Goal: Task Accomplishment & Management: Use online tool/utility

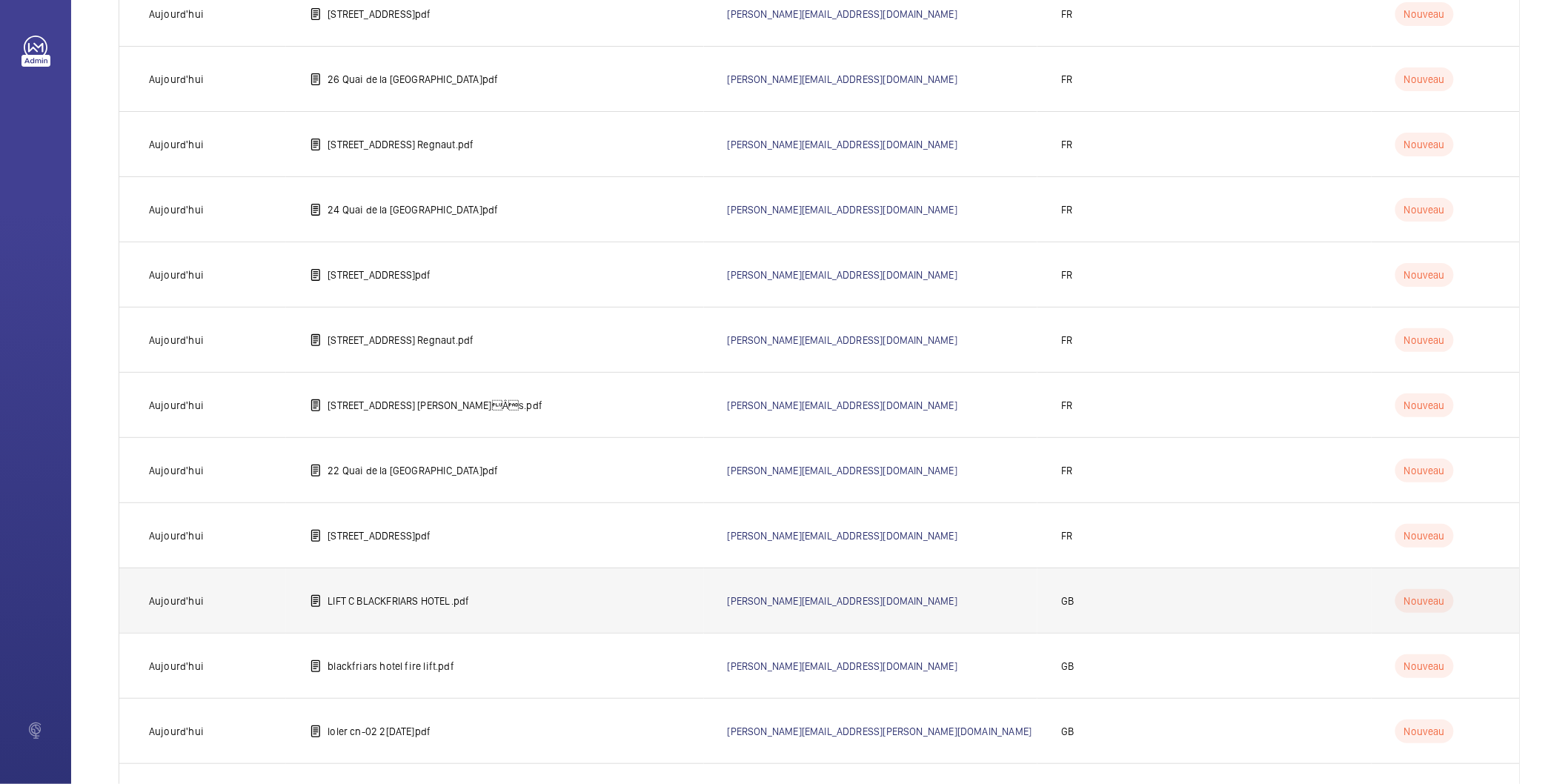
scroll to position [473, 0]
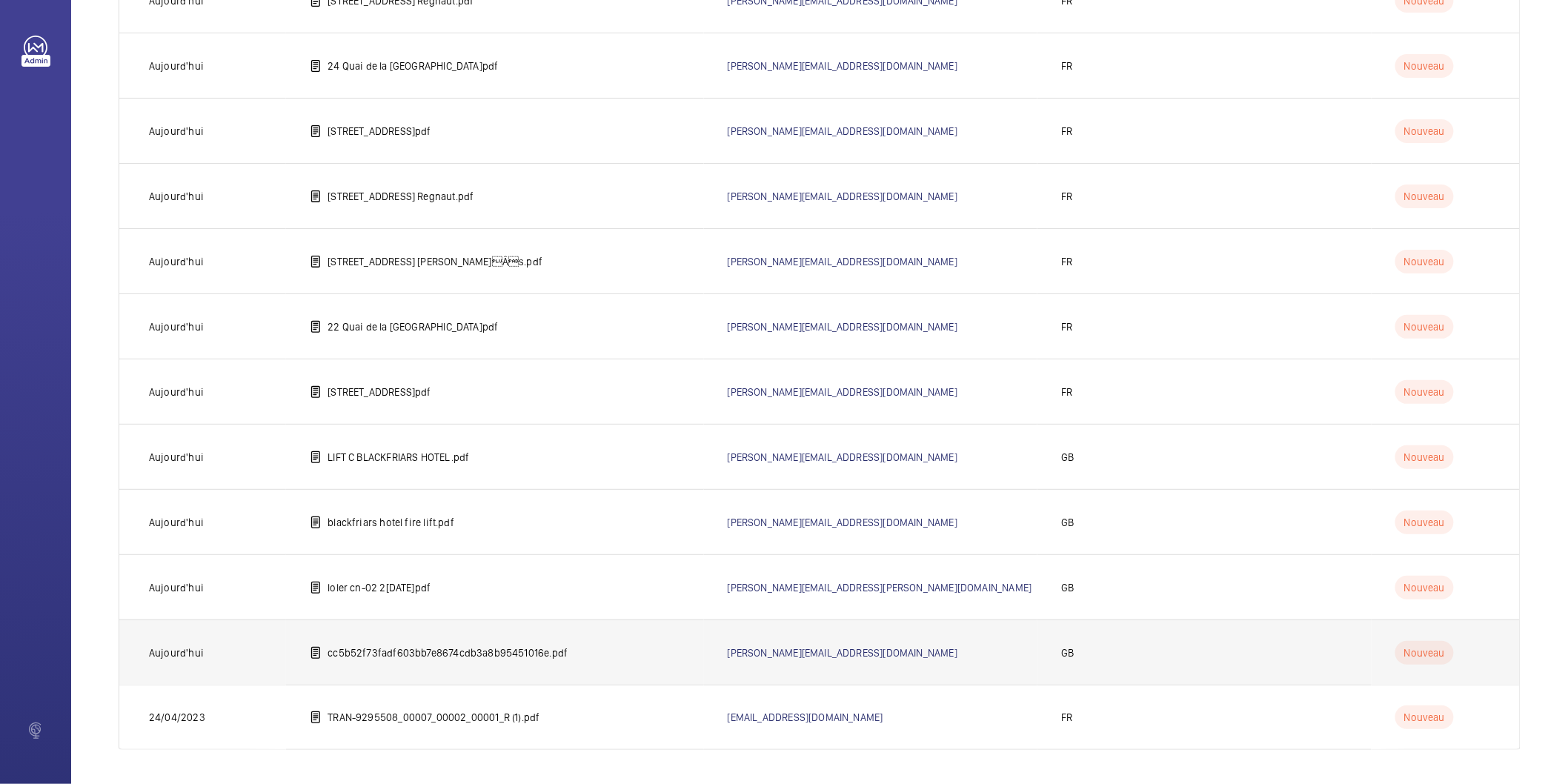
click at [379, 646] on p "cc5b52f73fadf603bb7e8674cdb3a8b95451016e.pdf" at bounding box center [448, 652] width 240 height 15
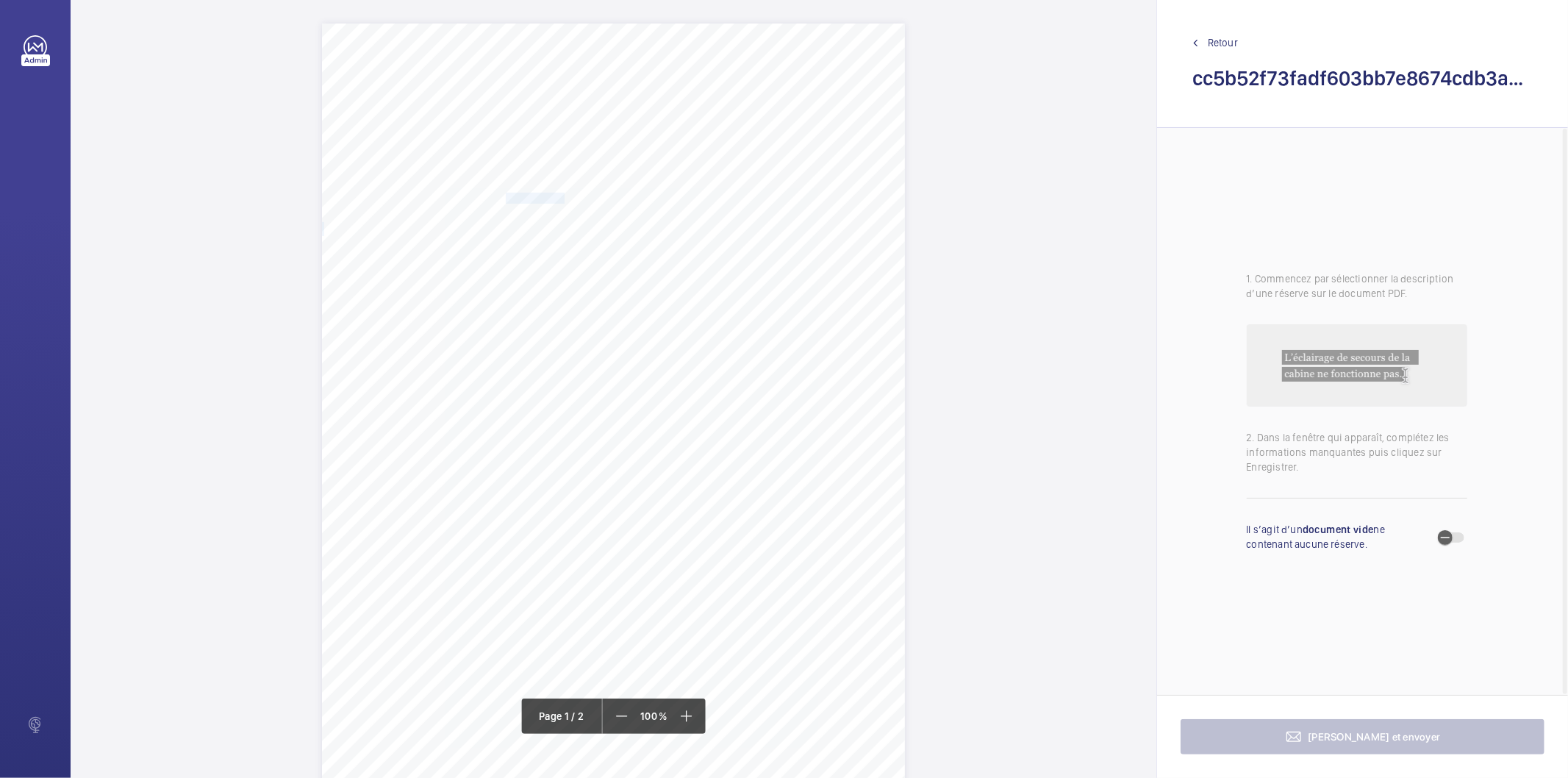
drag, startPoint x: 465, startPoint y: 176, endPoint x: 505, endPoint y: 201, distance: 47.2
click at [505, 201] on div "EC4V 6DB [STREET_ADDRESS], , , Location Address: Client Name: Postcode: Client …" at bounding box center [614, 436] width 583 height 826
click at [574, 456] on button "Annuler" at bounding box center [570, 459] width 83 height 35
click at [600, 196] on div "Page 1" at bounding box center [614, 511] width 583 height 676
click at [667, 461] on button "Annuler" at bounding box center [666, 453] width 83 height 35
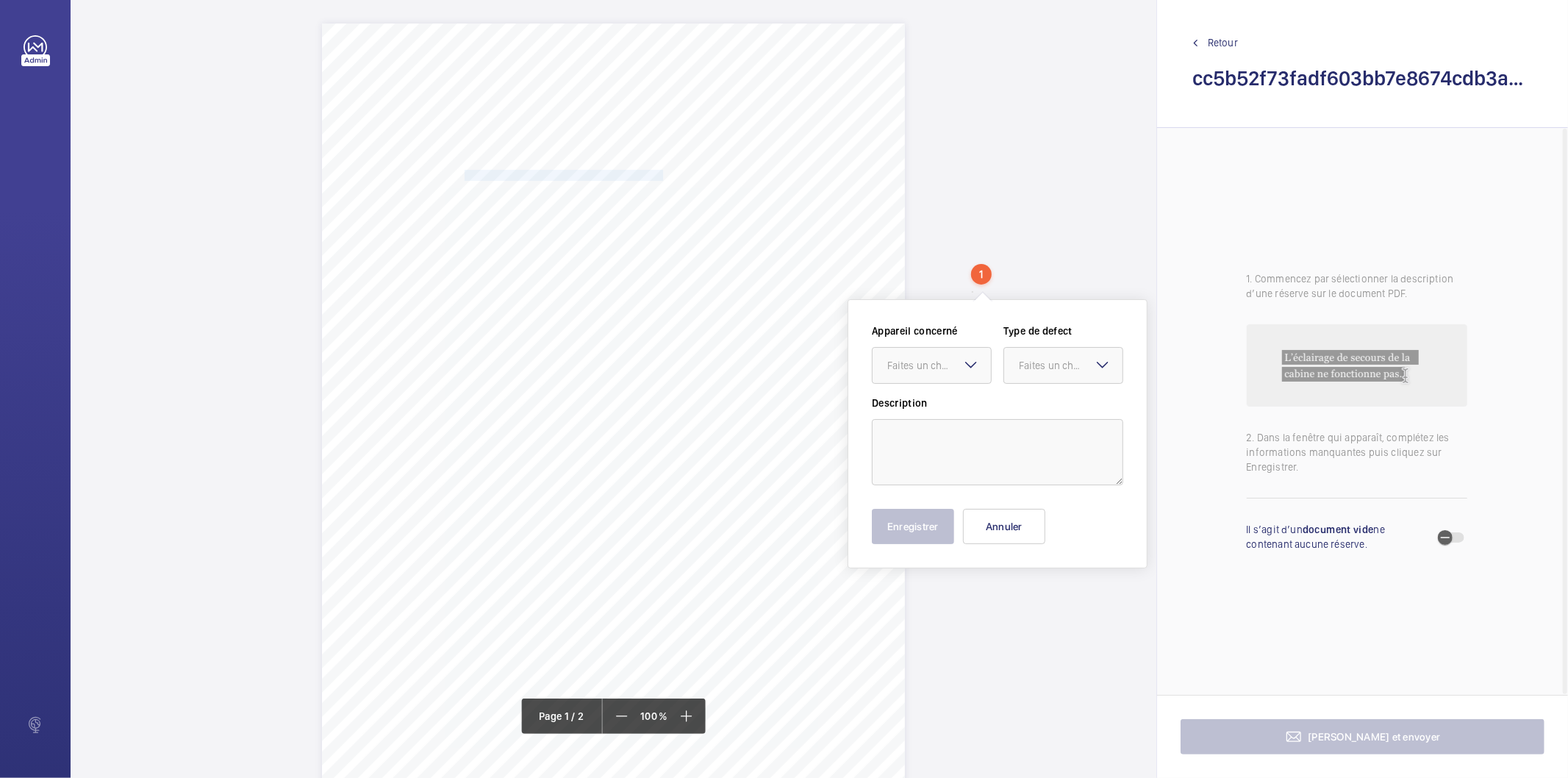
drag, startPoint x: 465, startPoint y: 173, endPoint x: 658, endPoint y: 175, distance: 193.0
click at [658, 175] on span "HYATT REGENCY LONDON BLACKFRIARS" at bounding box center [564, 175] width 199 height 10
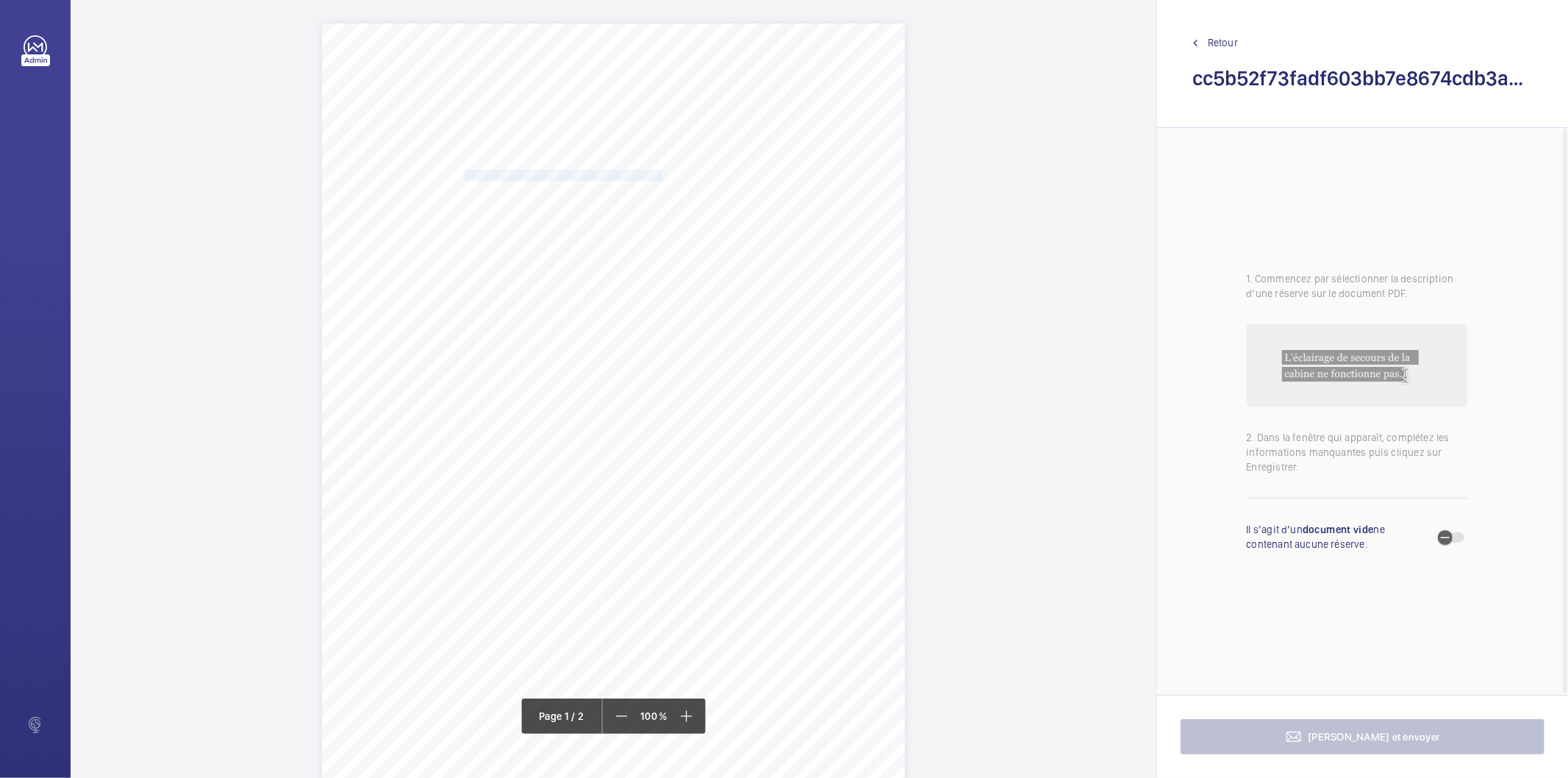
click at [583, 172] on span "HYATT REGENCY LONDON BLACKFRIARS" at bounding box center [564, 175] width 199 height 10
click at [668, 349] on textarea "HYATT REGENCY LONDON BLACKFRIARS" at bounding box center [641, 356] width 251 height 66
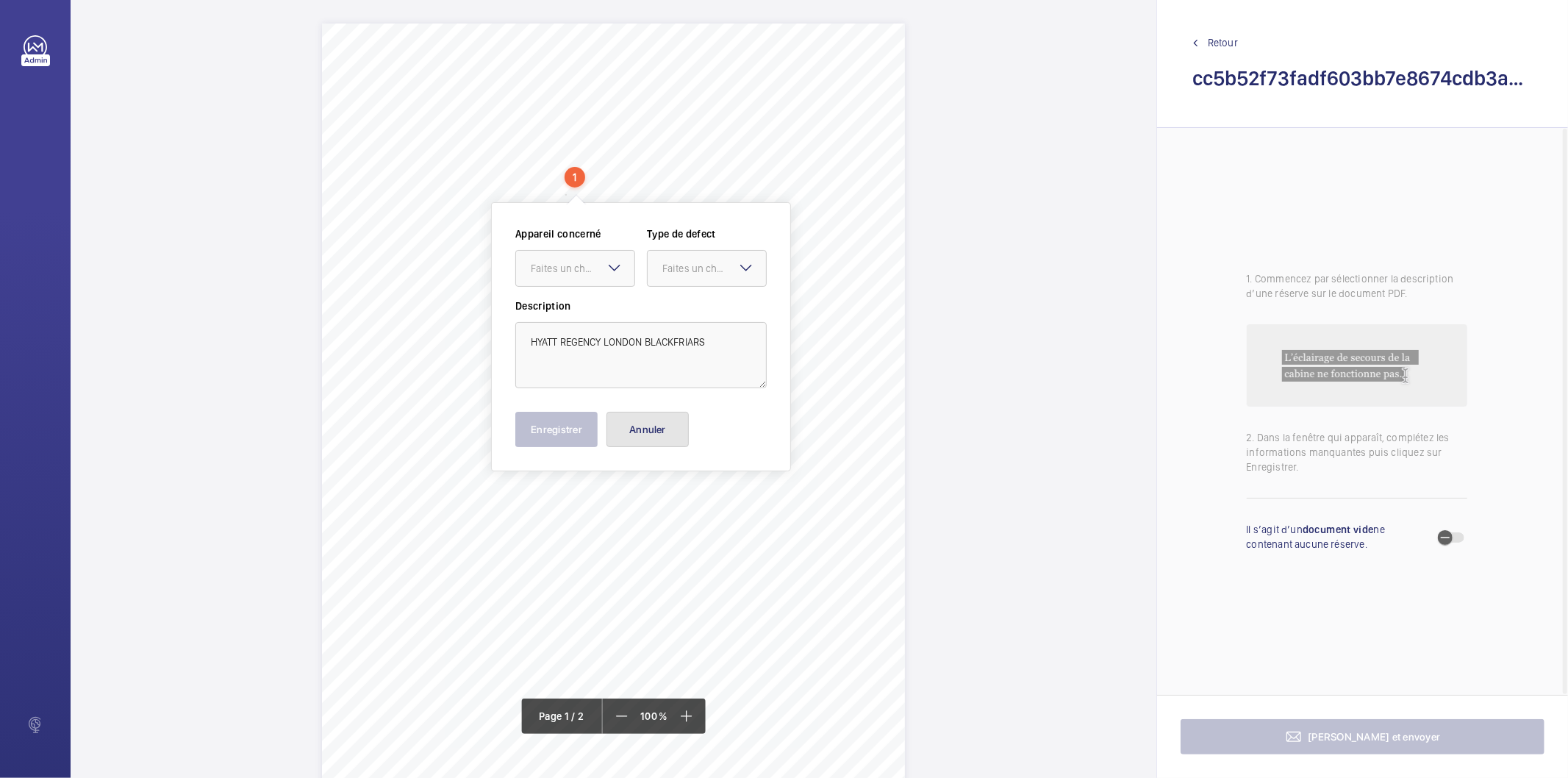
drag, startPoint x: 663, startPoint y: 436, endPoint x: 608, endPoint y: 402, distance: 64.7
click at [664, 436] on button "Annuler" at bounding box center [648, 430] width 83 height 35
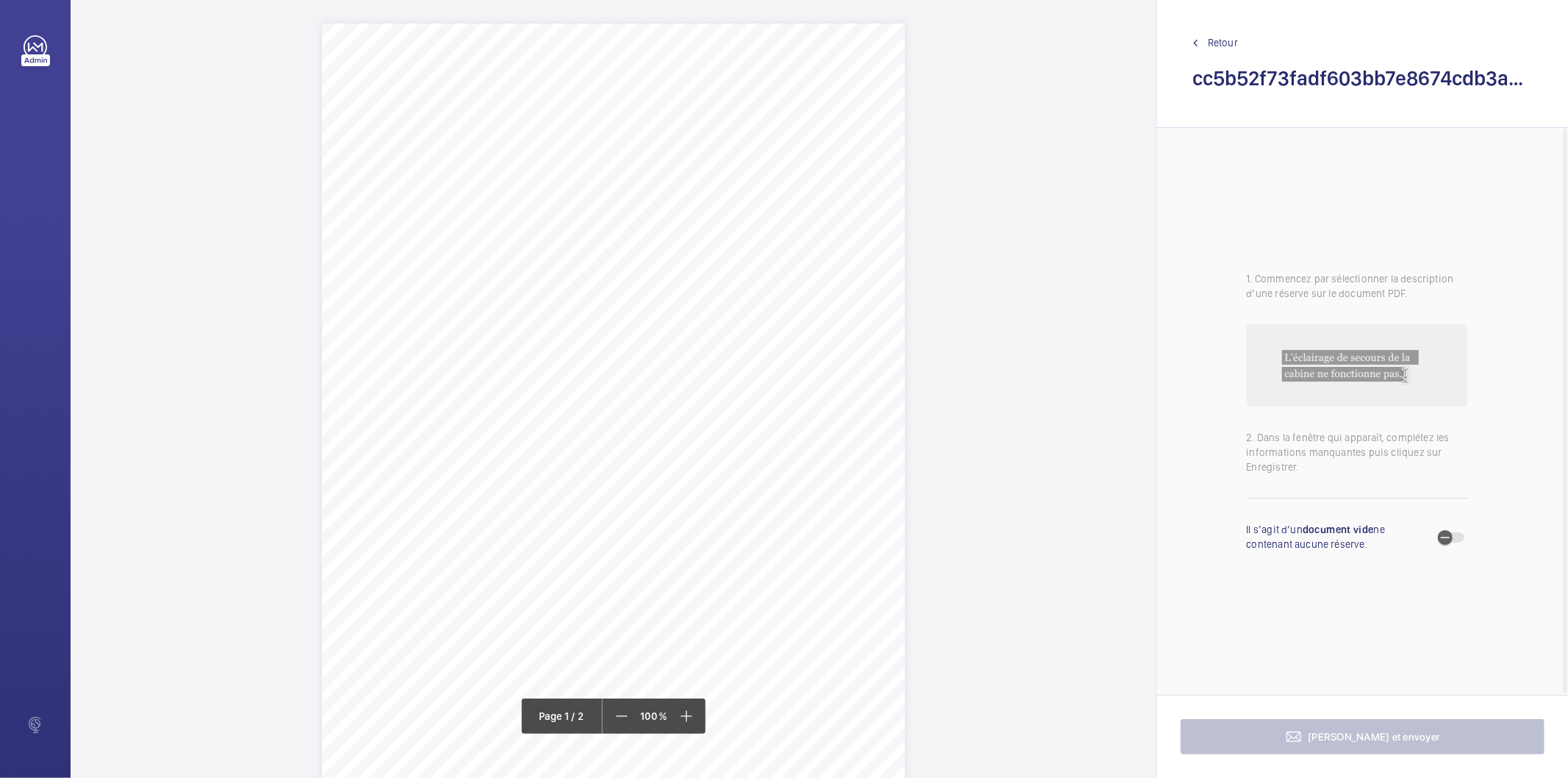
drag, startPoint x: 465, startPoint y: 219, endPoint x: 600, endPoint y: 220, distance: 135.0
click at [562, 220] on span "[STREET_ADDRESS]" at bounding box center [514, 220] width 97 height 10
click at [672, 388] on textarea "[STREET_ADDRESS]" at bounding box center [660, 405] width 251 height 66
click at [658, 467] on button "Annuler" at bounding box center [666, 479] width 83 height 35
drag, startPoint x: 526, startPoint y: 418, endPoint x: 754, endPoint y: 464, distance: 232.6
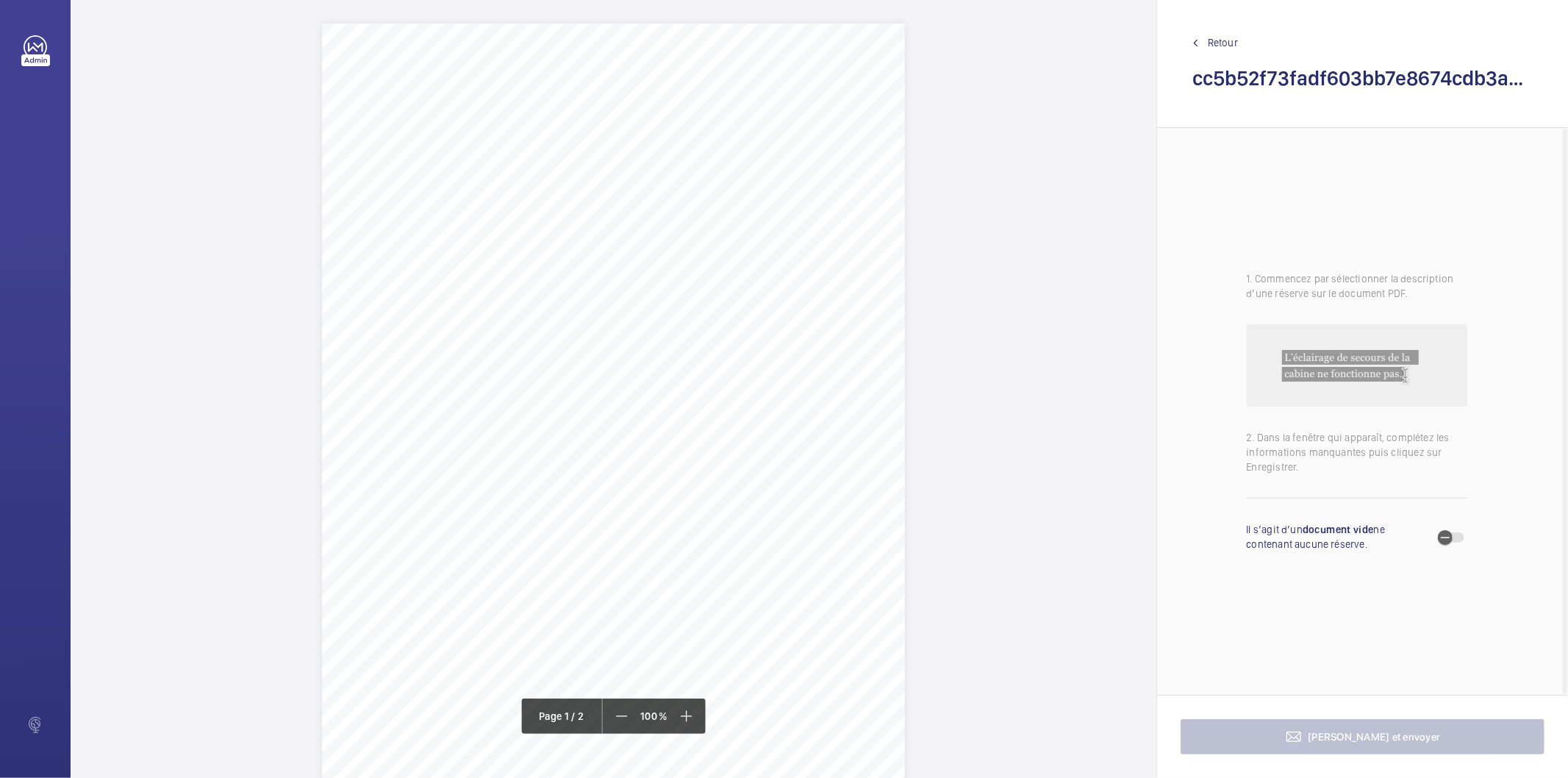
click at [754, 464] on div "EC4V 6DB [STREET_ADDRESS], , , Location Address: Client Name: Postcode: Client …" at bounding box center [614, 436] width 583 height 826
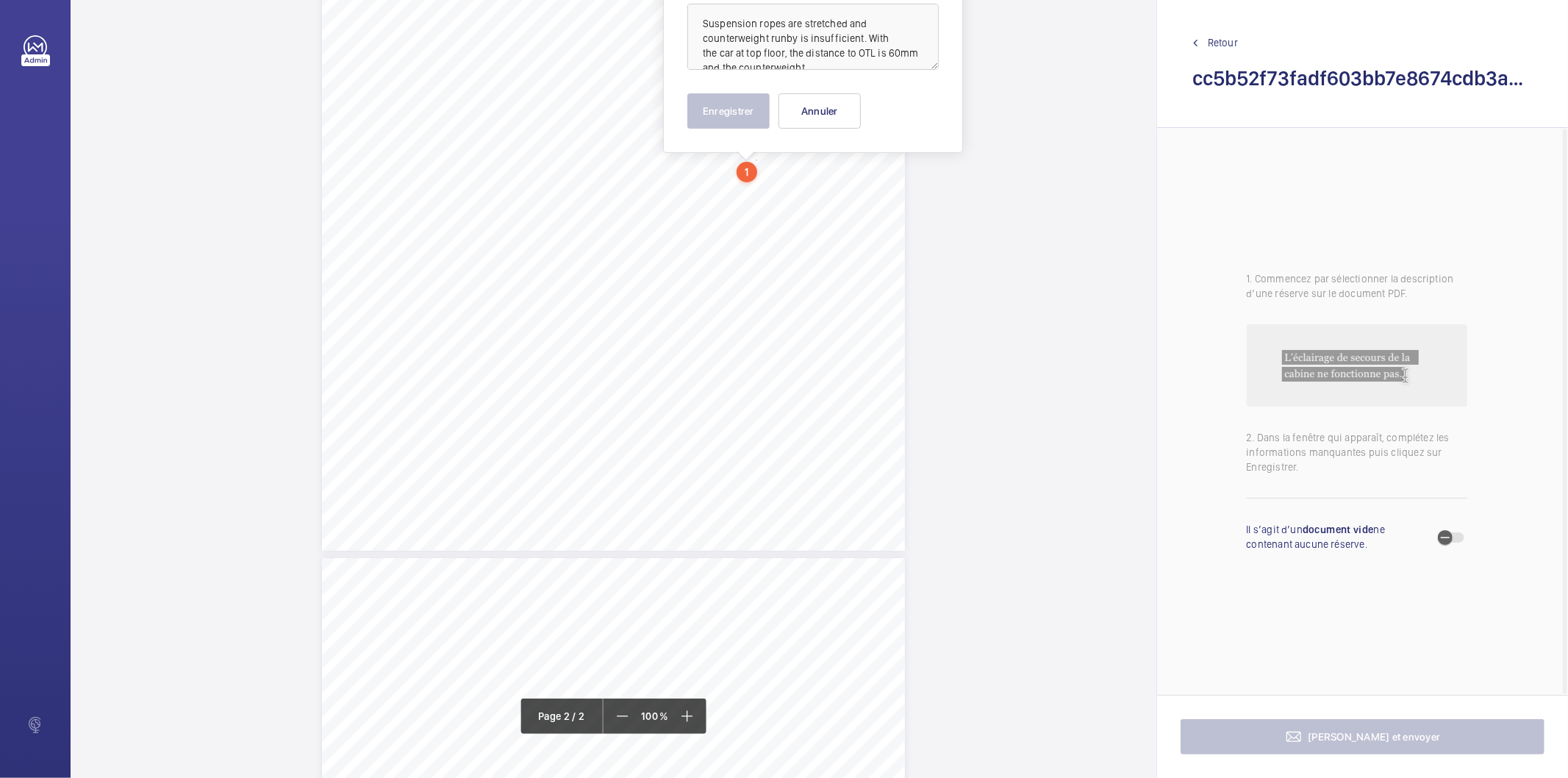
scroll to position [174, 0]
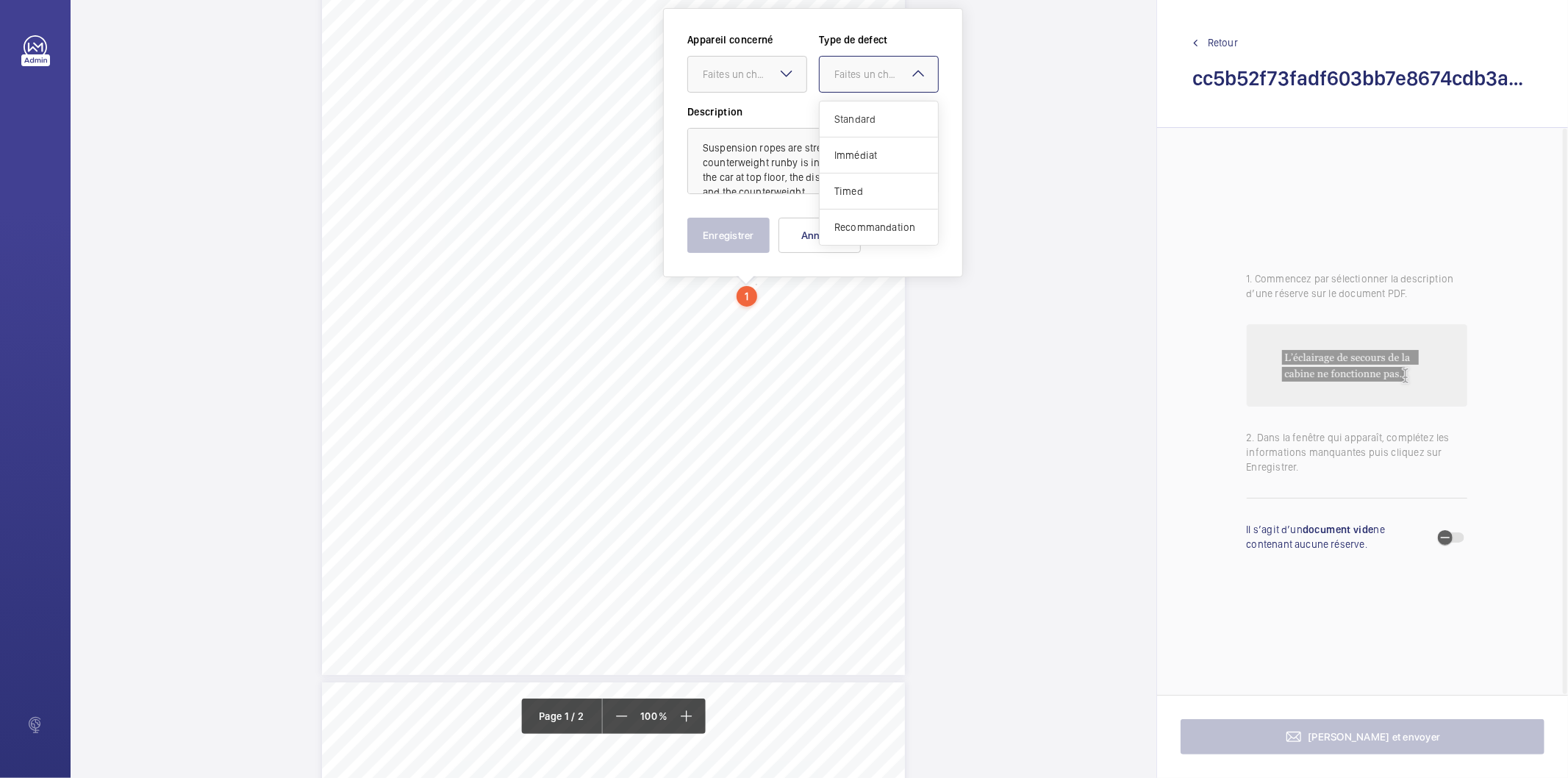
click at [904, 73] on div "Faites un choix" at bounding box center [886, 74] width 103 height 15
click at [871, 181] on div "Timed" at bounding box center [878, 191] width 118 height 36
click at [919, 83] on mat-icon "Open calendar" at bounding box center [915, 75] width 18 height 18
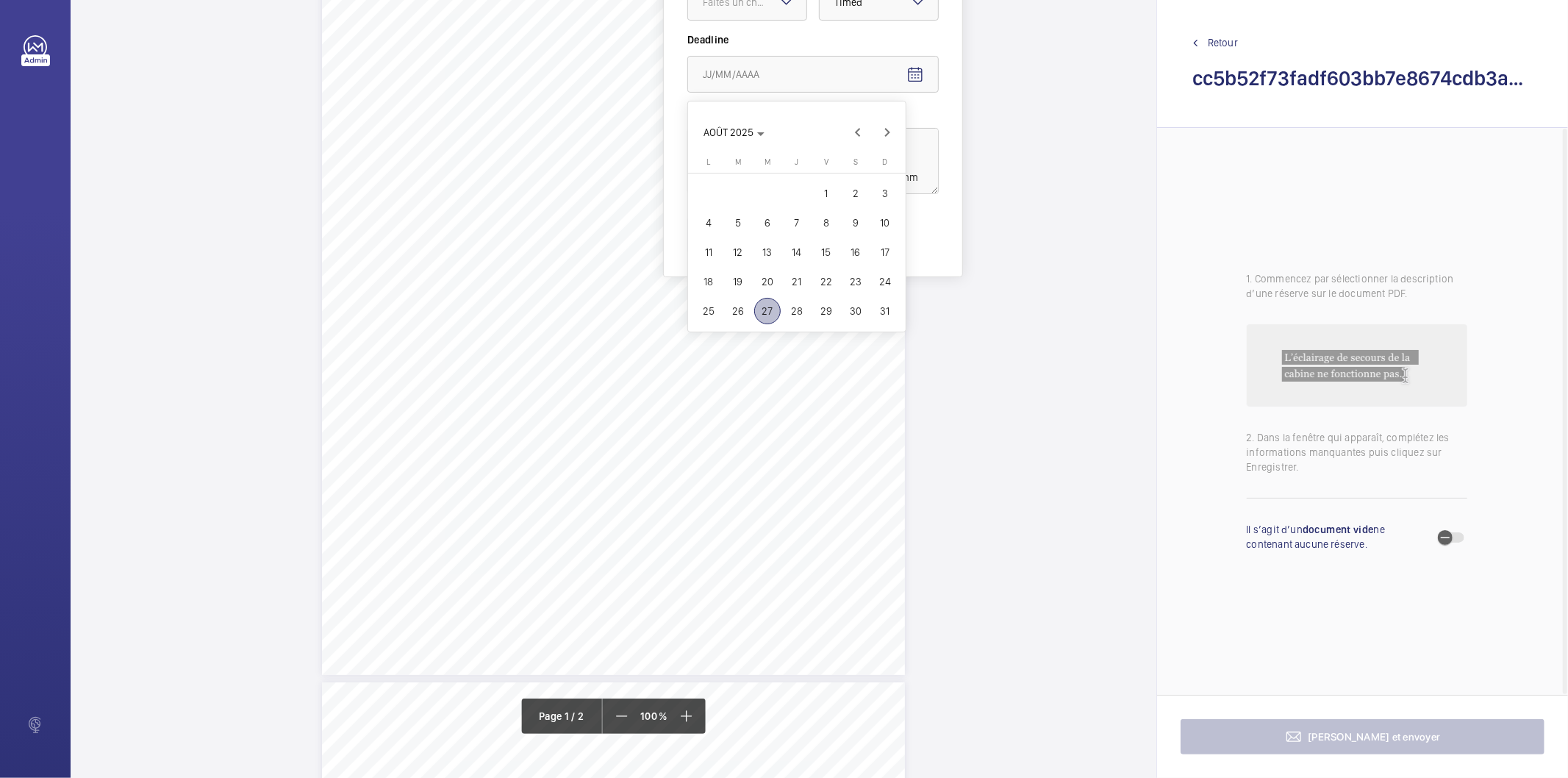
click at [820, 254] on span "15" at bounding box center [826, 252] width 26 height 26
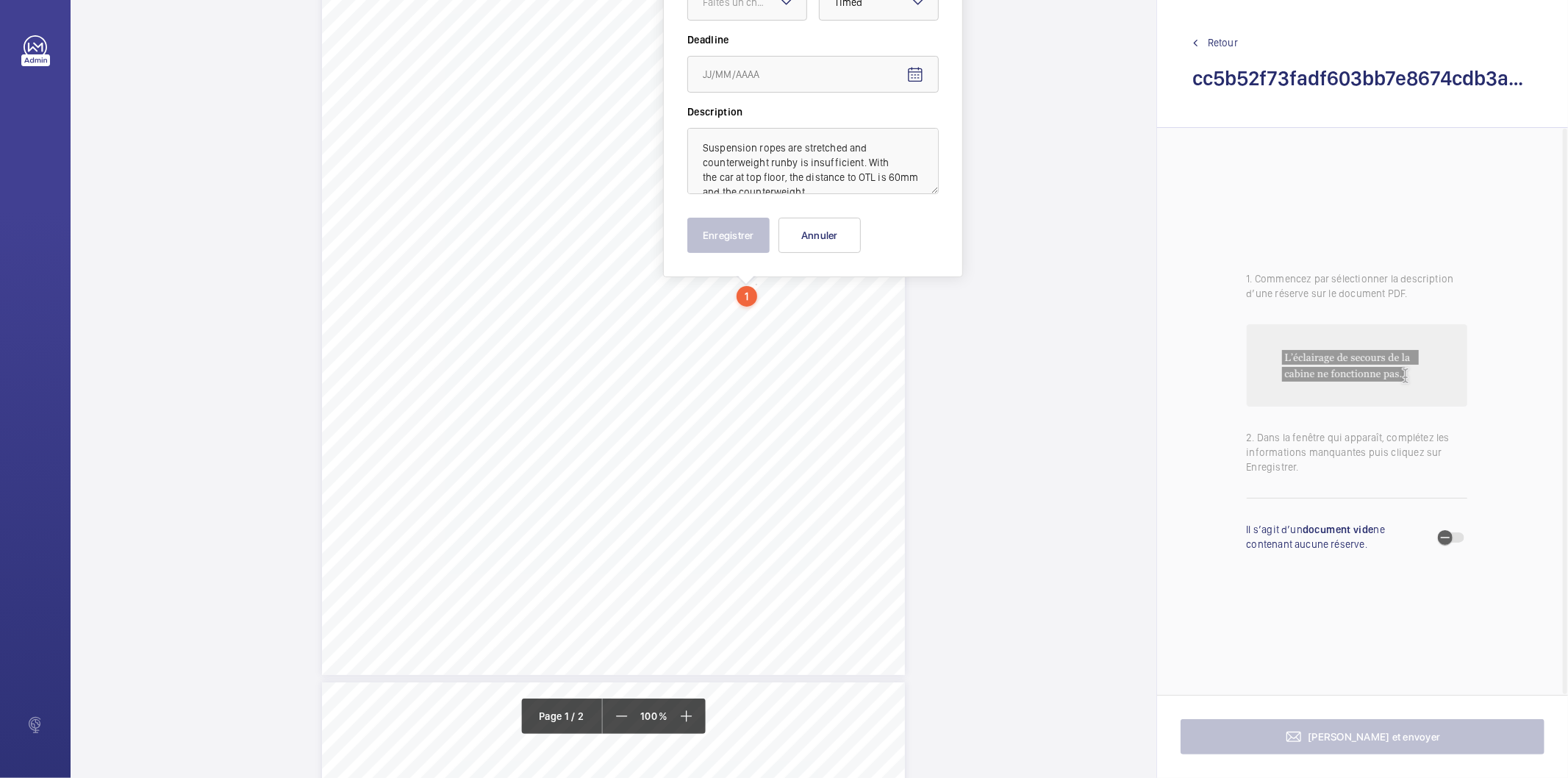
type input "1[DATE]"
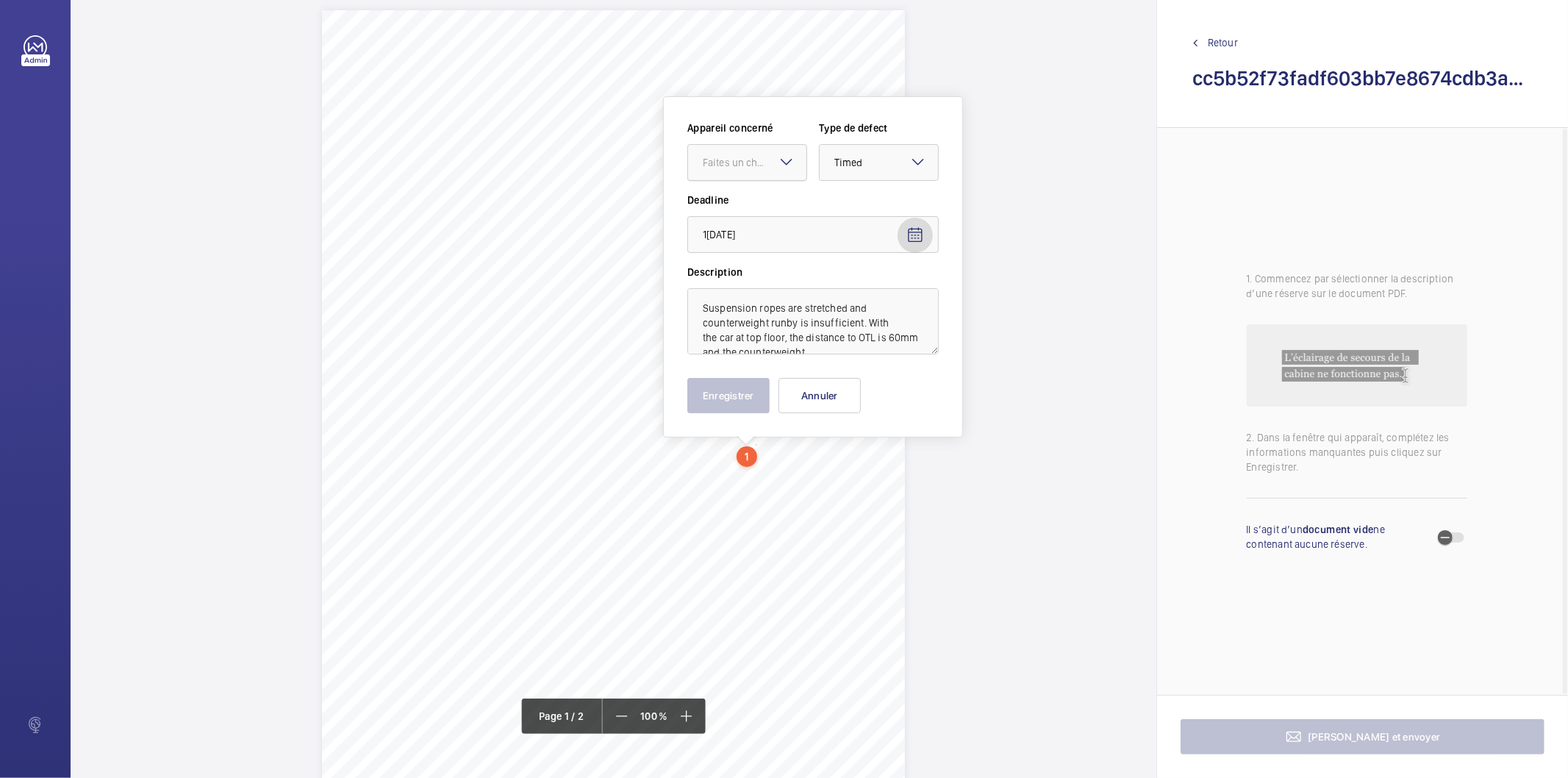
scroll to position [0, 0]
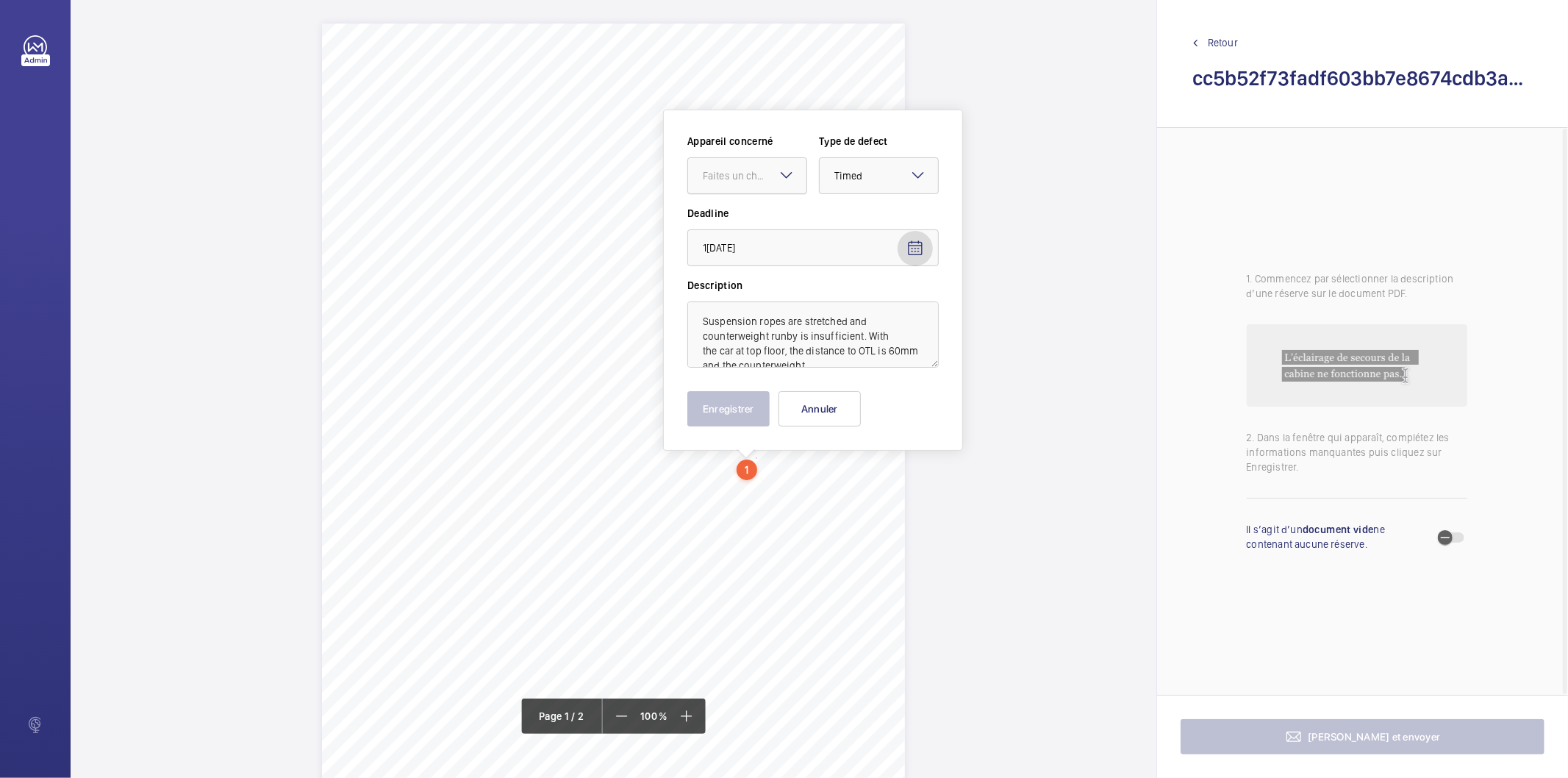
click at [743, 178] on div "Faites un choix" at bounding box center [754, 175] width 103 height 15
click at [742, 219] on span "NZ29396830 Lift A" at bounding box center [746, 220] width 89 height 15
click at [739, 409] on button "Enregistrer" at bounding box center [729, 408] width 83 height 35
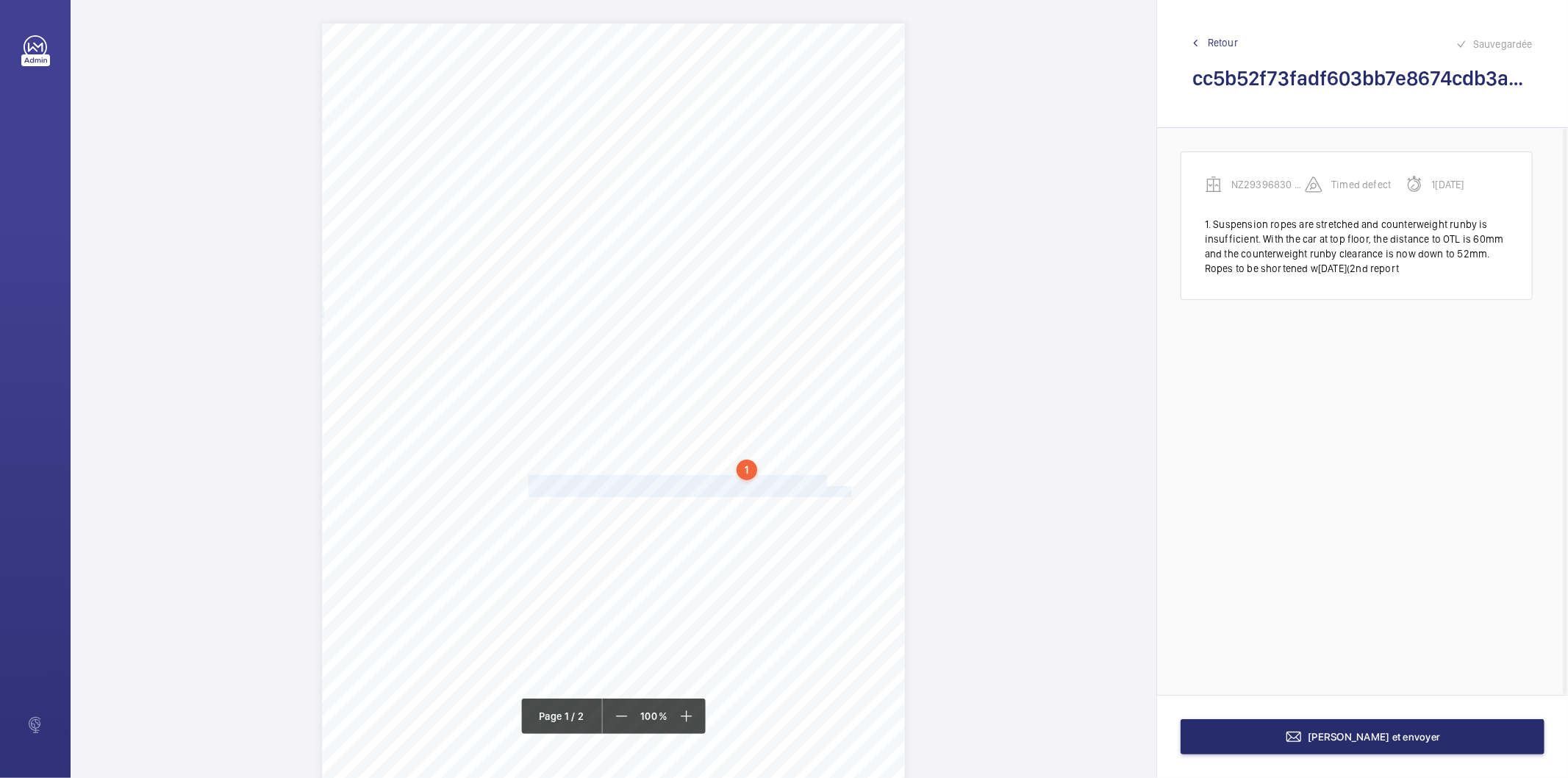
drag, startPoint x: 527, startPoint y: 477, endPoint x: 852, endPoint y: 488, distance: 325.2
click at [852, 488] on div "EC4V 6DB [STREET_ADDRESS], , , Location Address: Client Name: Postcode: Client …" at bounding box center [614, 436] width 583 height 826
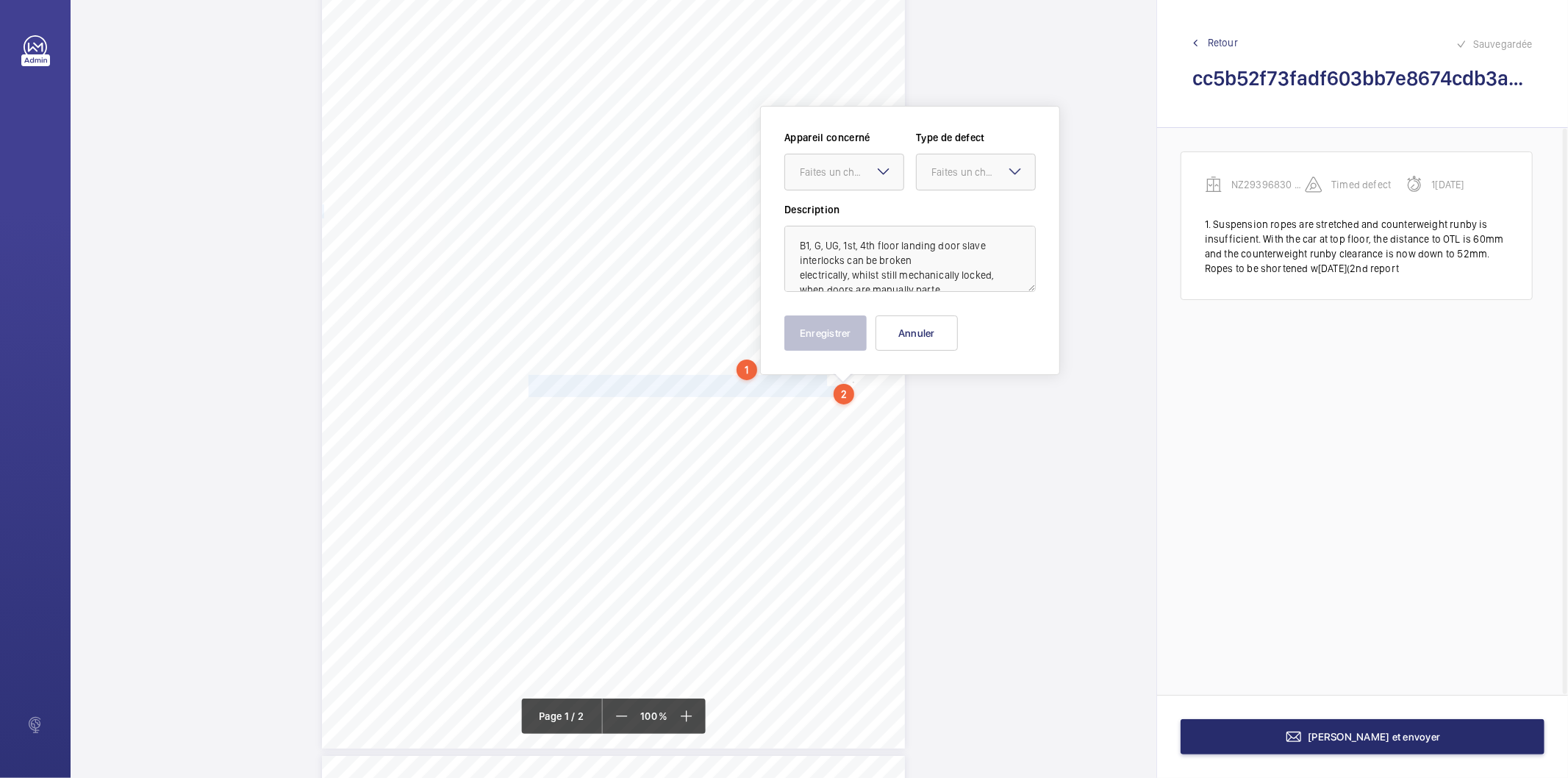
scroll to position [115, 0]
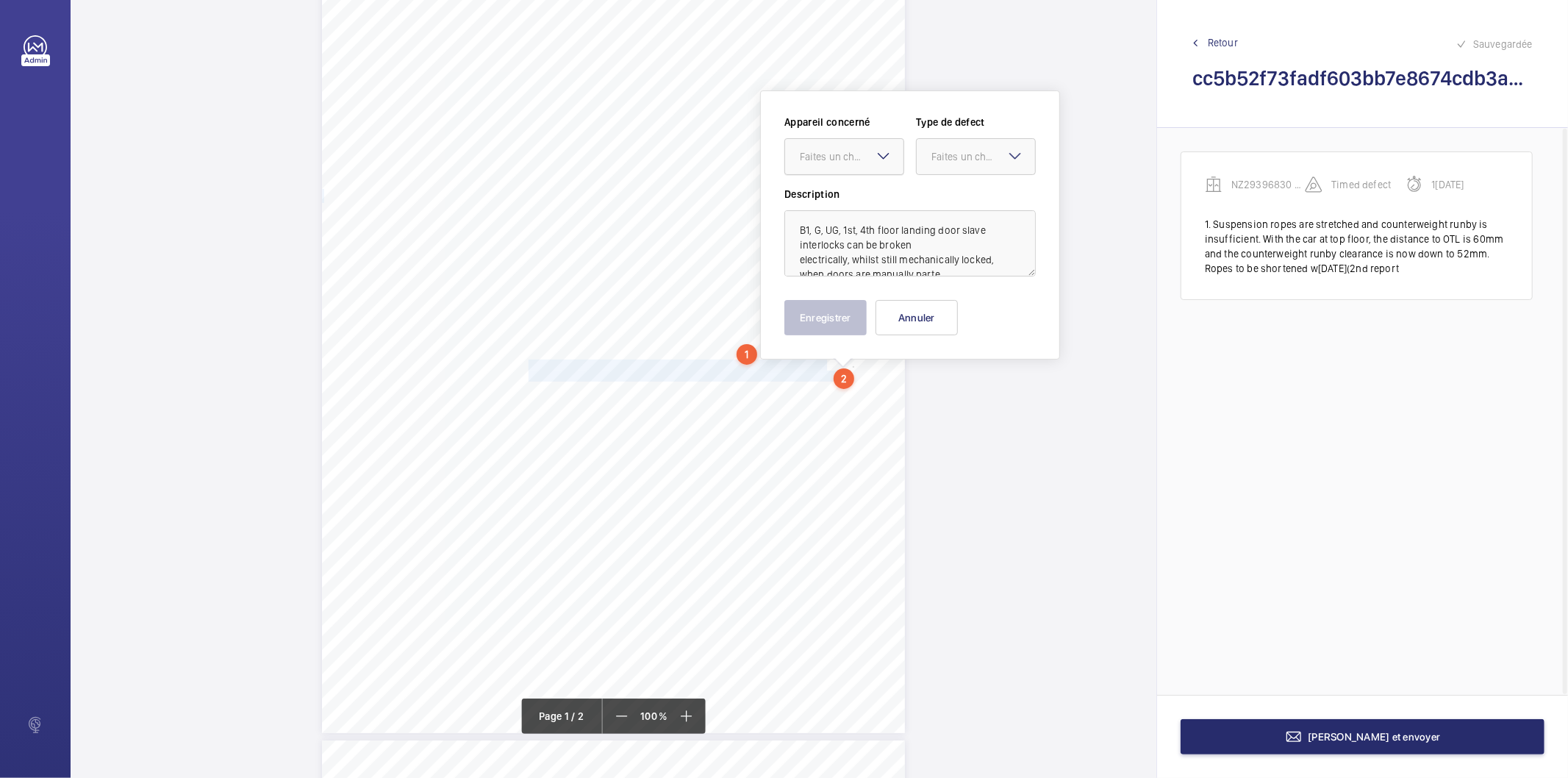
click at [817, 157] on div "Faites un choix" at bounding box center [852, 156] width 103 height 15
click at [823, 195] on span "NZ29396830 Lift A" at bounding box center [844, 201] width 89 height 15
click at [984, 157] on div "Faites un choix" at bounding box center [983, 156] width 103 height 15
click at [975, 203] on span "Standard" at bounding box center [975, 201] width 89 height 15
click at [839, 323] on button "Enregistrer" at bounding box center [825, 318] width 83 height 35
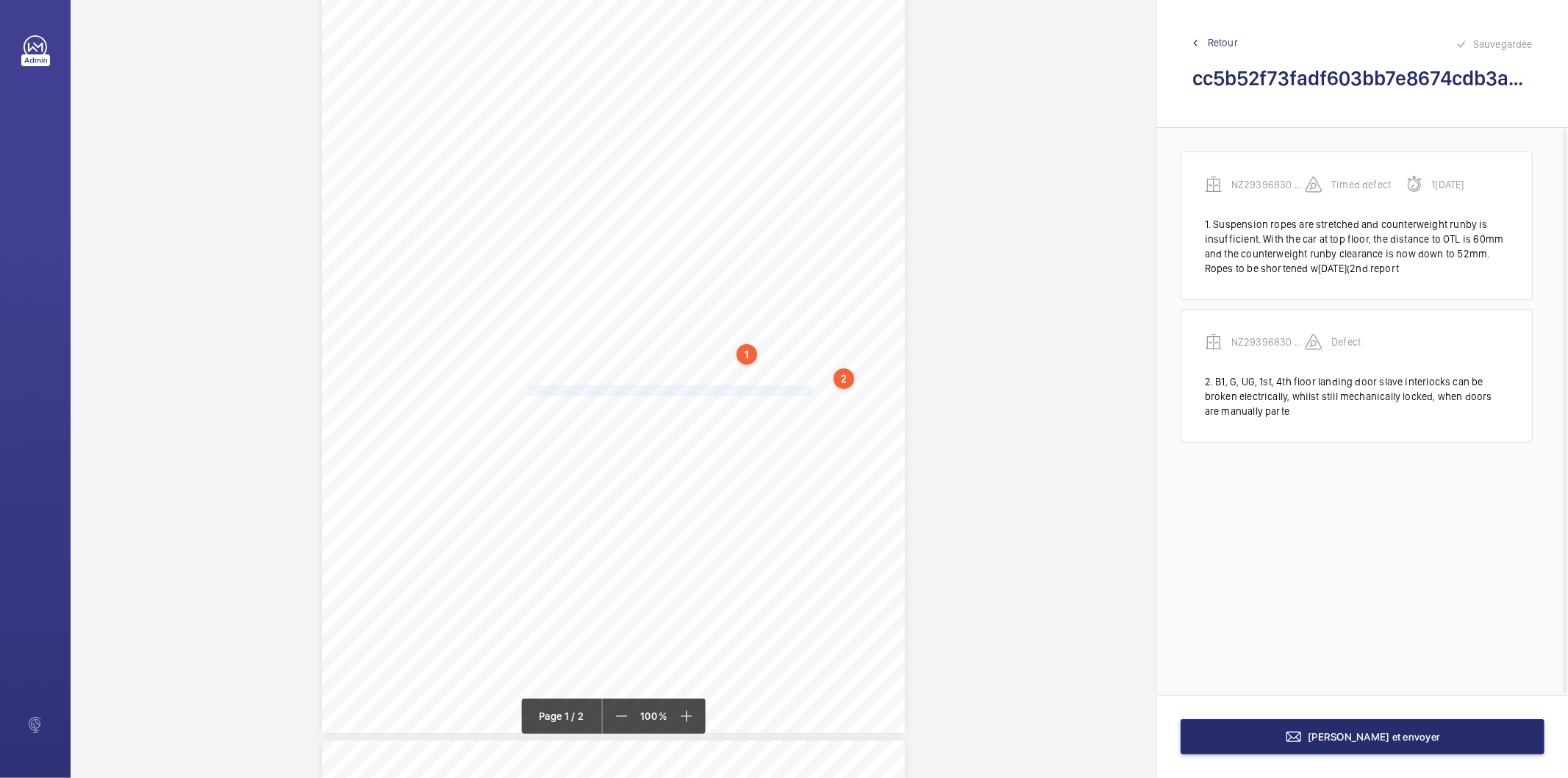
drag, startPoint x: 529, startPoint y: 390, endPoint x: 811, endPoint y: 385, distance: 282.0
click at [811, 386] on span "Counterweight diverter sheave is heavily rope marked on 1 groove." at bounding box center [674, 391] width 291 height 10
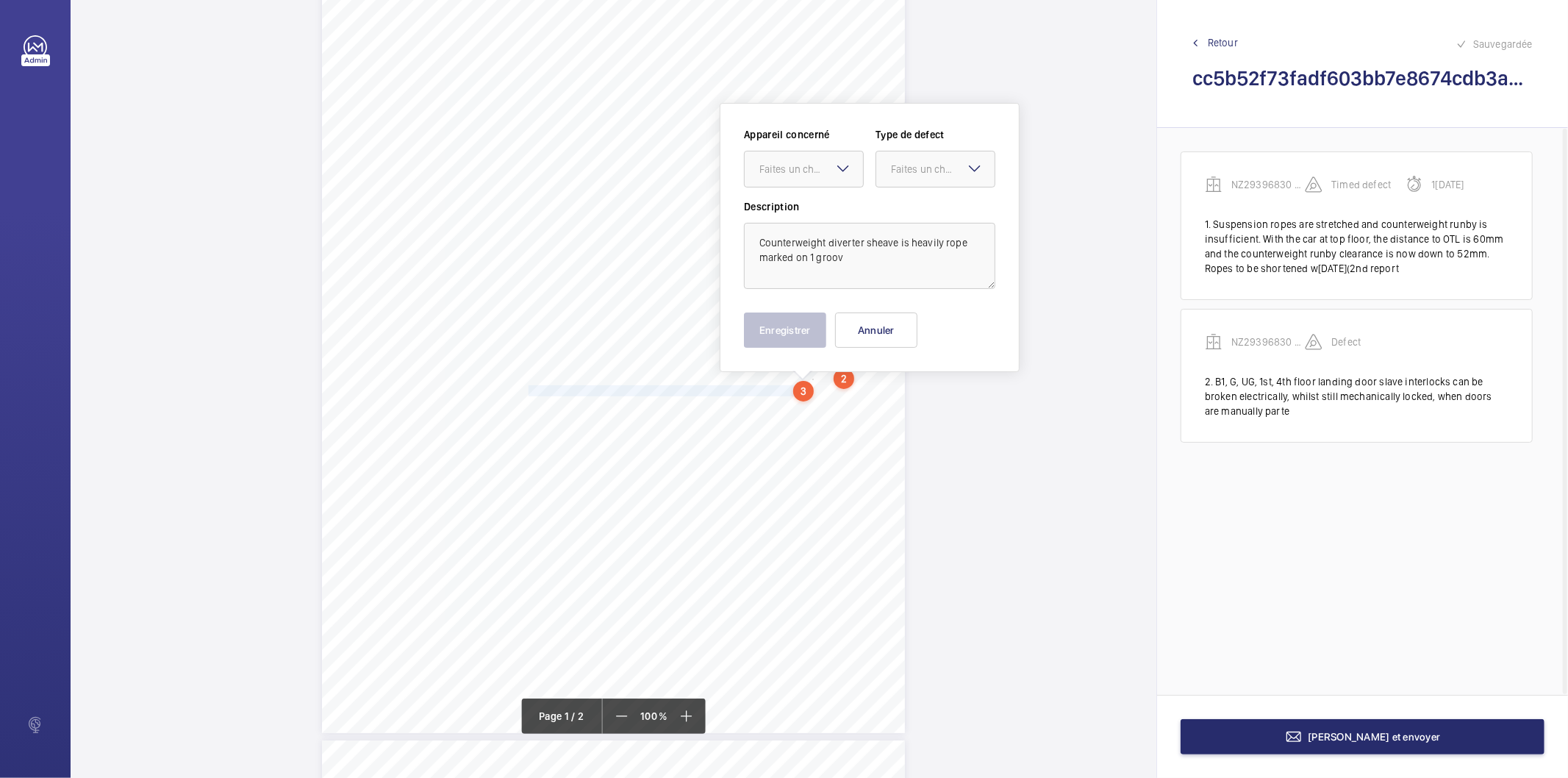
scroll to position [129, 0]
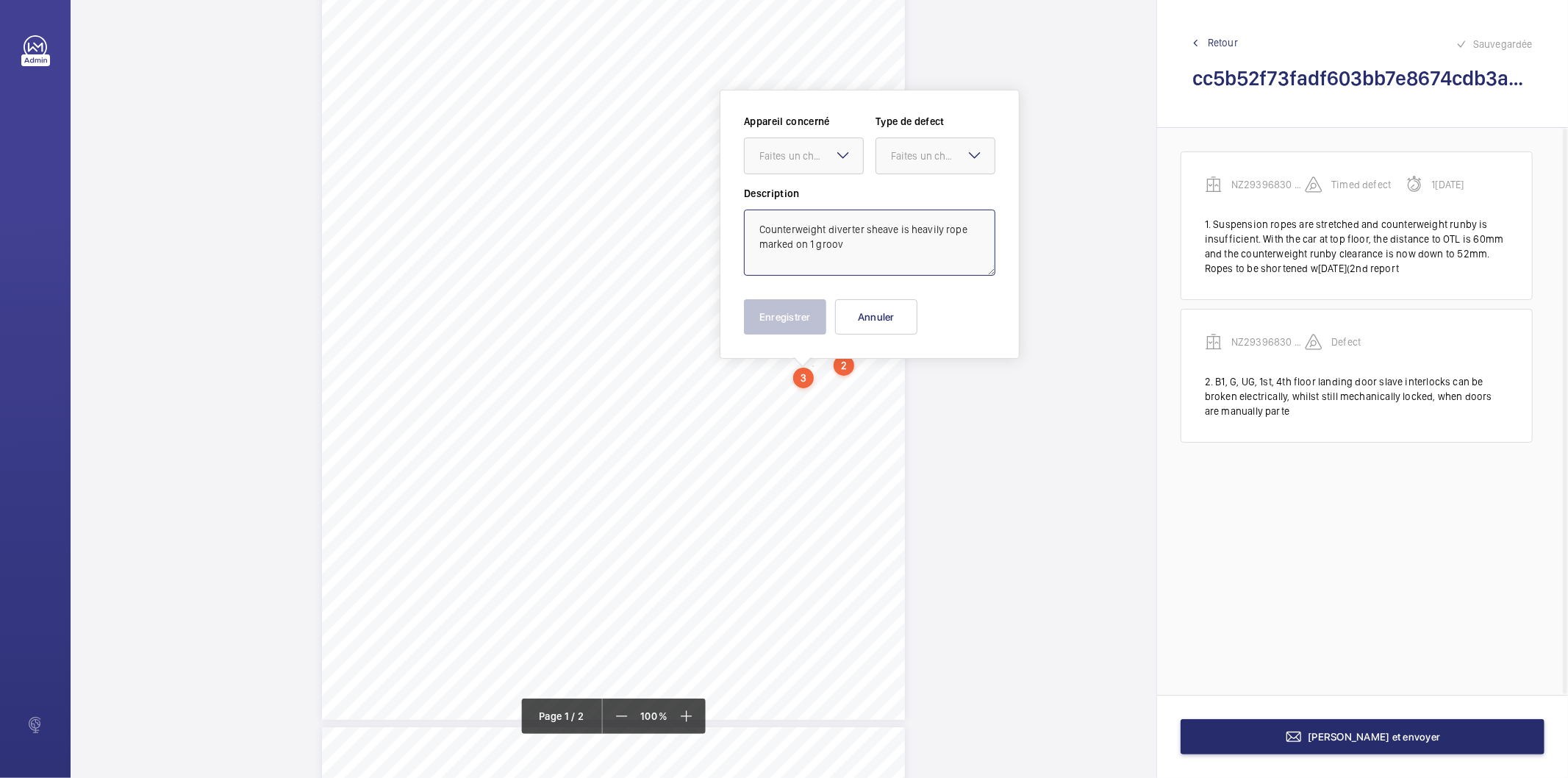
click at [852, 253] on textarea "Counterweight diverter sheave is heavily rope marked on 1 groov" at bounding box center [870, 243] width 251 height 66
click at [784, 147] on div at bounding box center [803, 156] width 118 height 35
click at [798, 208] on div "NZ29396830 Lift A" at bounding box center [803, 201] width 118 height 35
click at [931, 155] on div "Faites un choix" at bounding box center [943, 155] width 103 height 15
click at [928, 205] on span "Standard" at bounding box center [936, 200] width 89 height 15
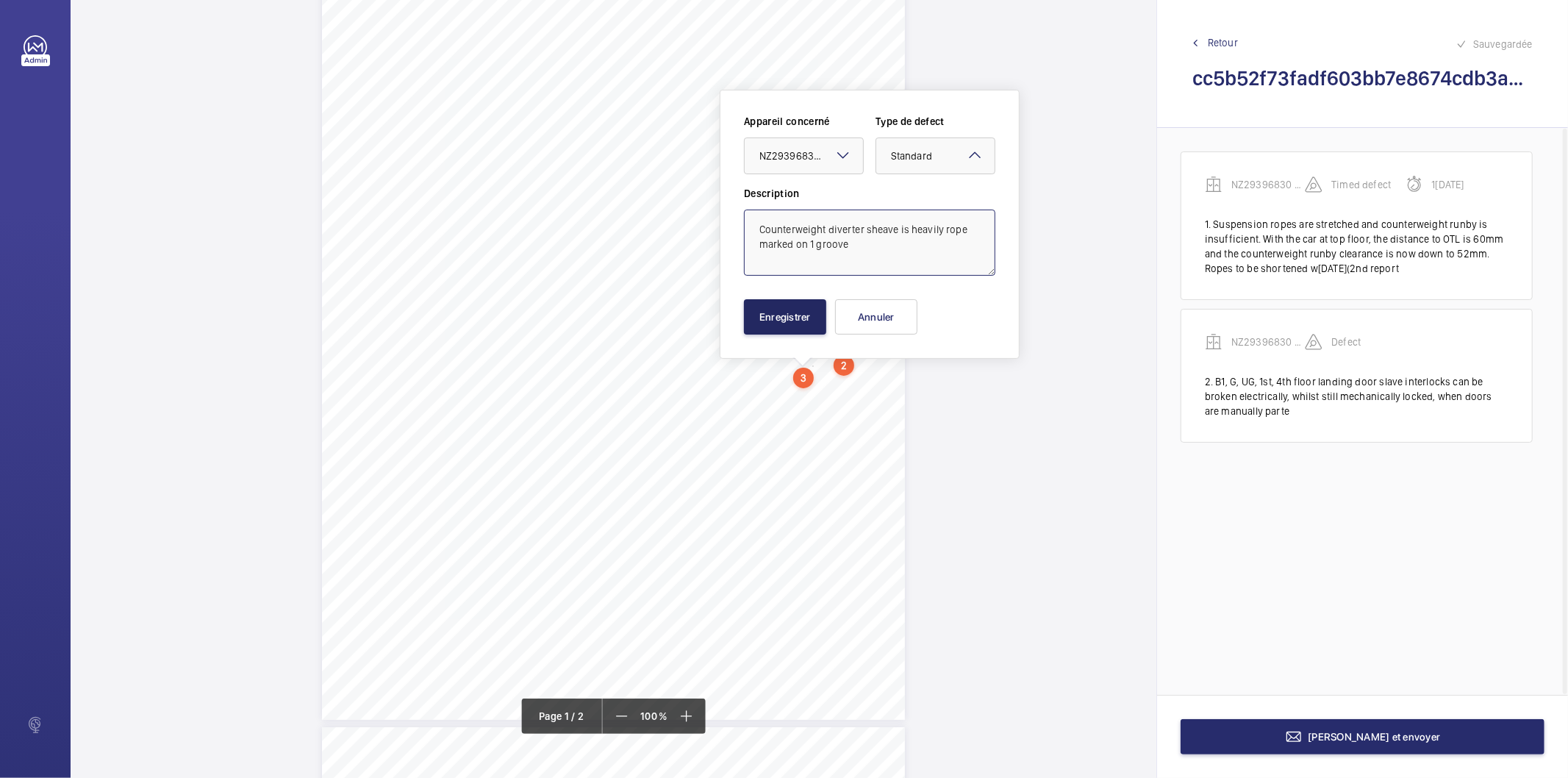
type textarea "Counterweight diverter sheave is heavily rope marked on 1 groove"
click at [806, 325] on button "Enregistrer" at bounding box center [785, 317] width 83 height 35
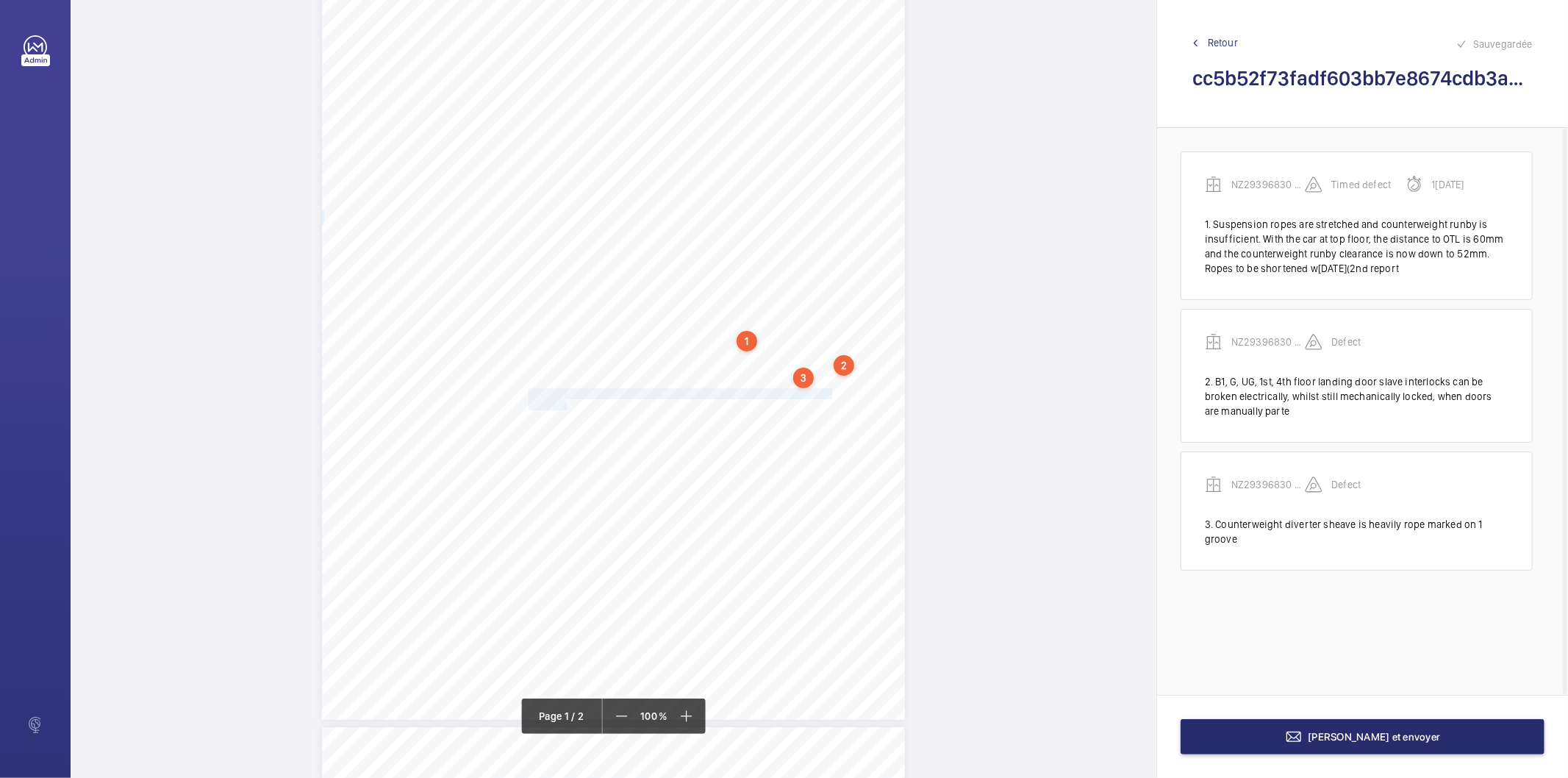
drag, startPoint x: 526, startPoint y: 394, endPoint x: 564, endPoint y: 400, distance: 38.5
click at [564, 400] on div "EC4V 6DB [STREET_ADDRESS], , , Location Address: Client Name: Postcode: Client …" at bounding box center [614, 307] width 583 height 826
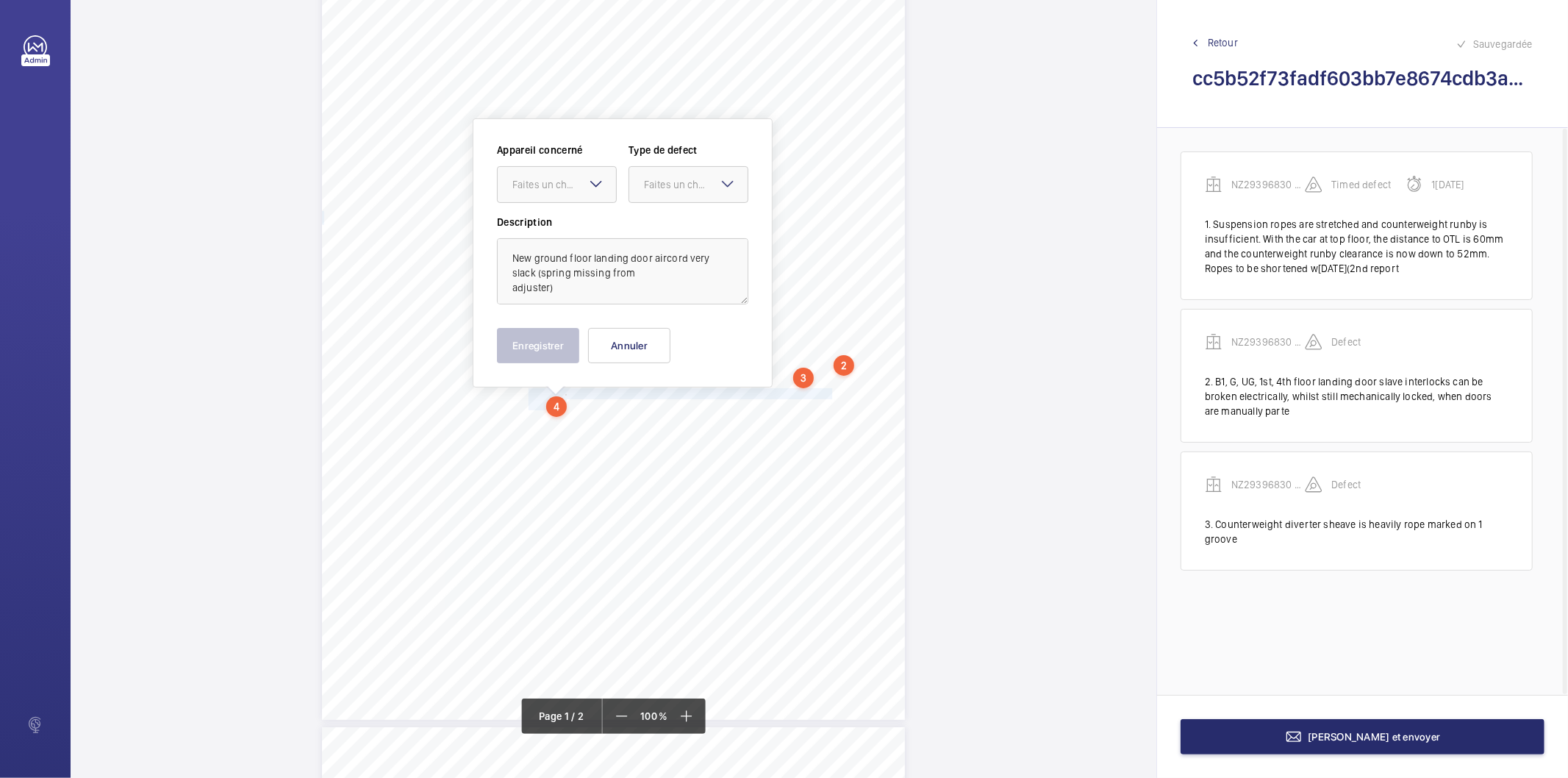
scroll to position [157, 0]
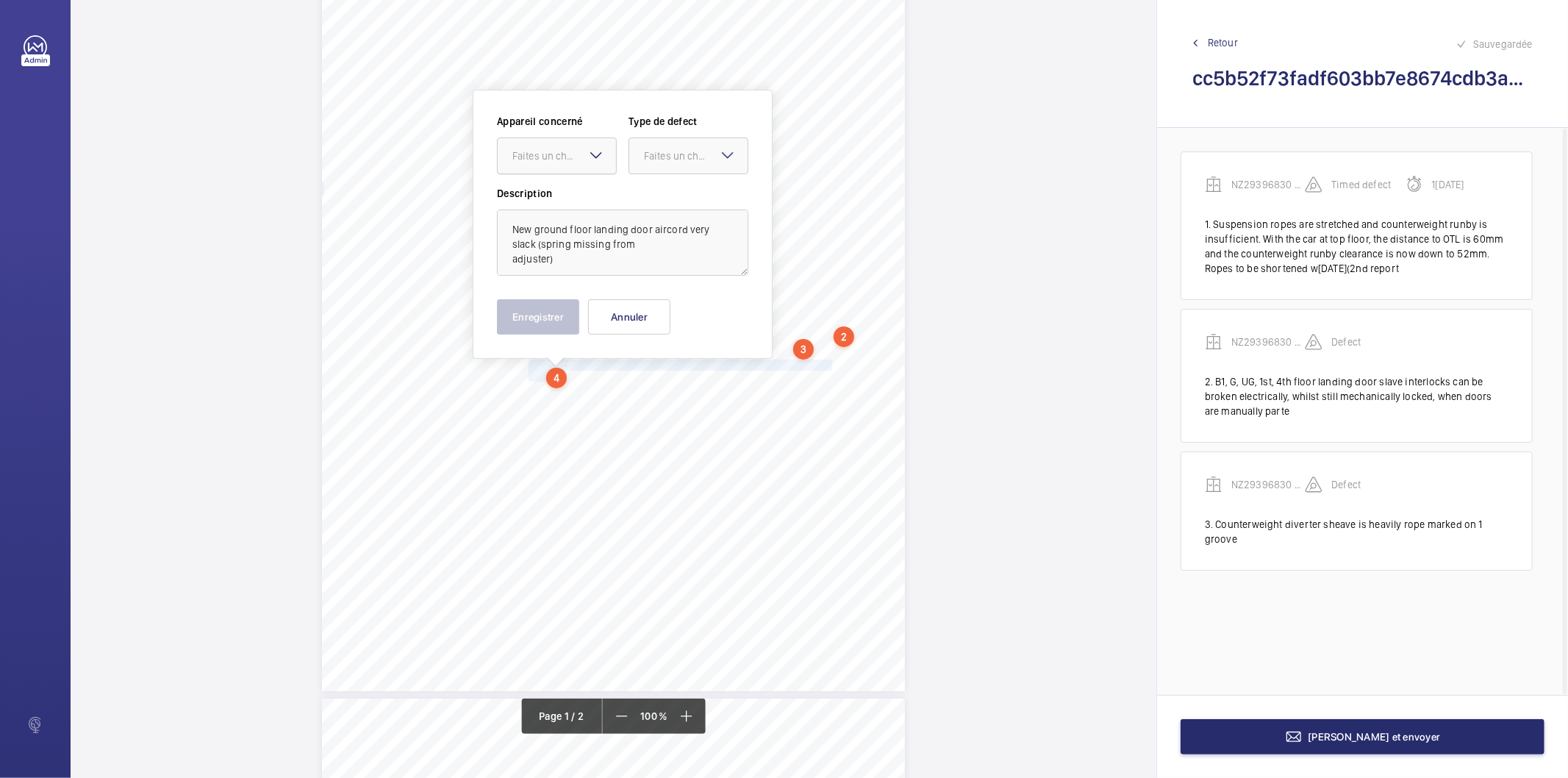
click at [564, 158] on div "Faites un choix" at bounding box center [564, 155] width 103 height 15
drag, startPoint x: 546, startPoint y: 201, endPoint x: 574, endPoint y: 192, distance: 29.4
click at [547, 201] on span "NZ29396830 Lift A" at bounding box center [556, 200] width 89 height 15
click at [714, 157] on div "Faites un choix" at bounding box center [696, 155] width 103 height 15
click at [703, 203] on span "Standard" at bounding box center [688, 200] width 89 height 15
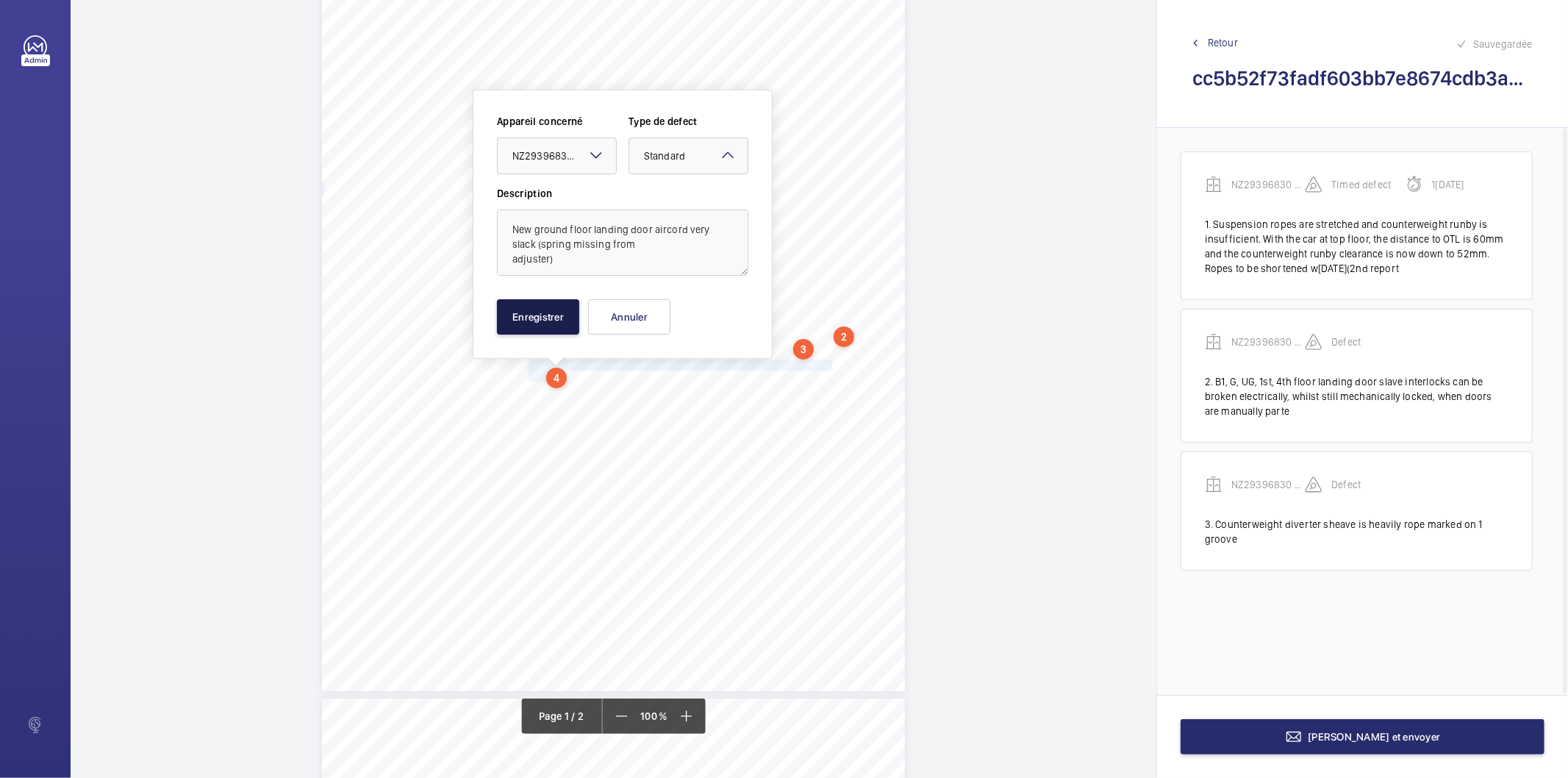
click at [555, 305] on button "Enregistrer" at bounding box center [538, 317] width 83 height 35
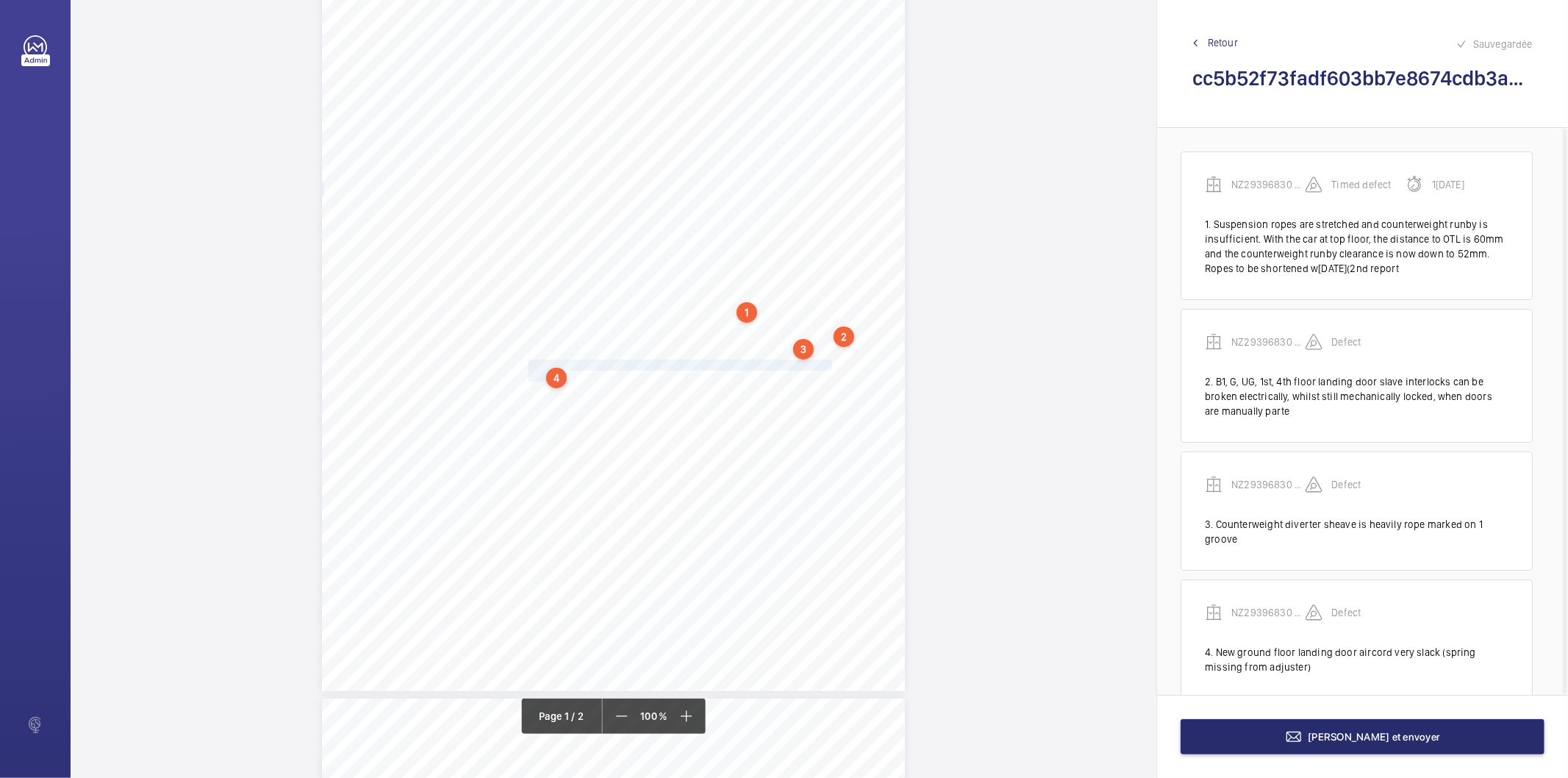
scroll to position [26, 0]
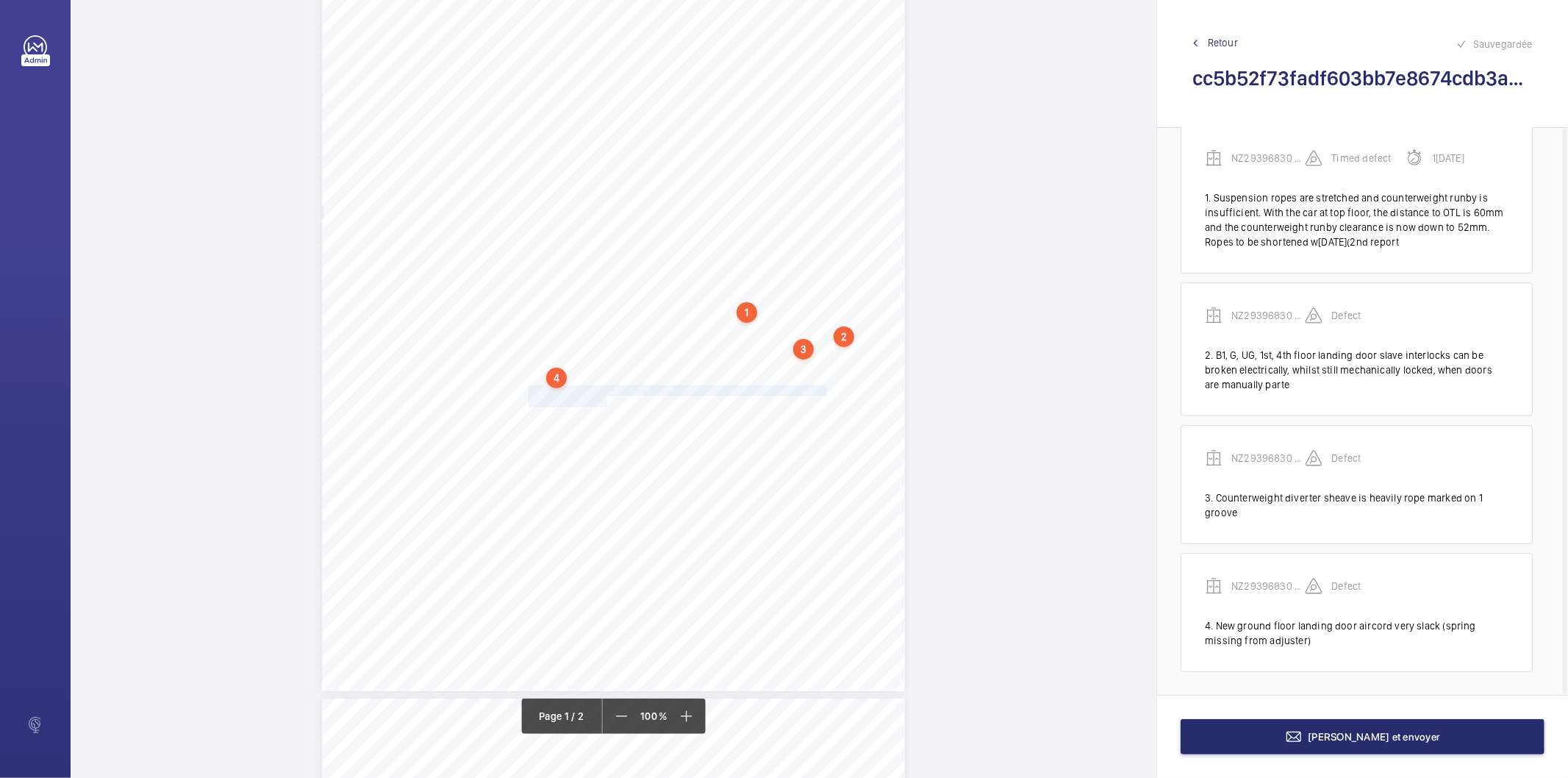
drag, startPoint x: 527, startPoint y: 390, endPoint x: 607, endPoint y: 403, distance: 81.0
click at [607, 403] on div "EC4V 6DB [STREET_ADDRESS], , , Location Address: Client Name: Postcode: Client …" at bounding box center [614, 279] width 583 height 826
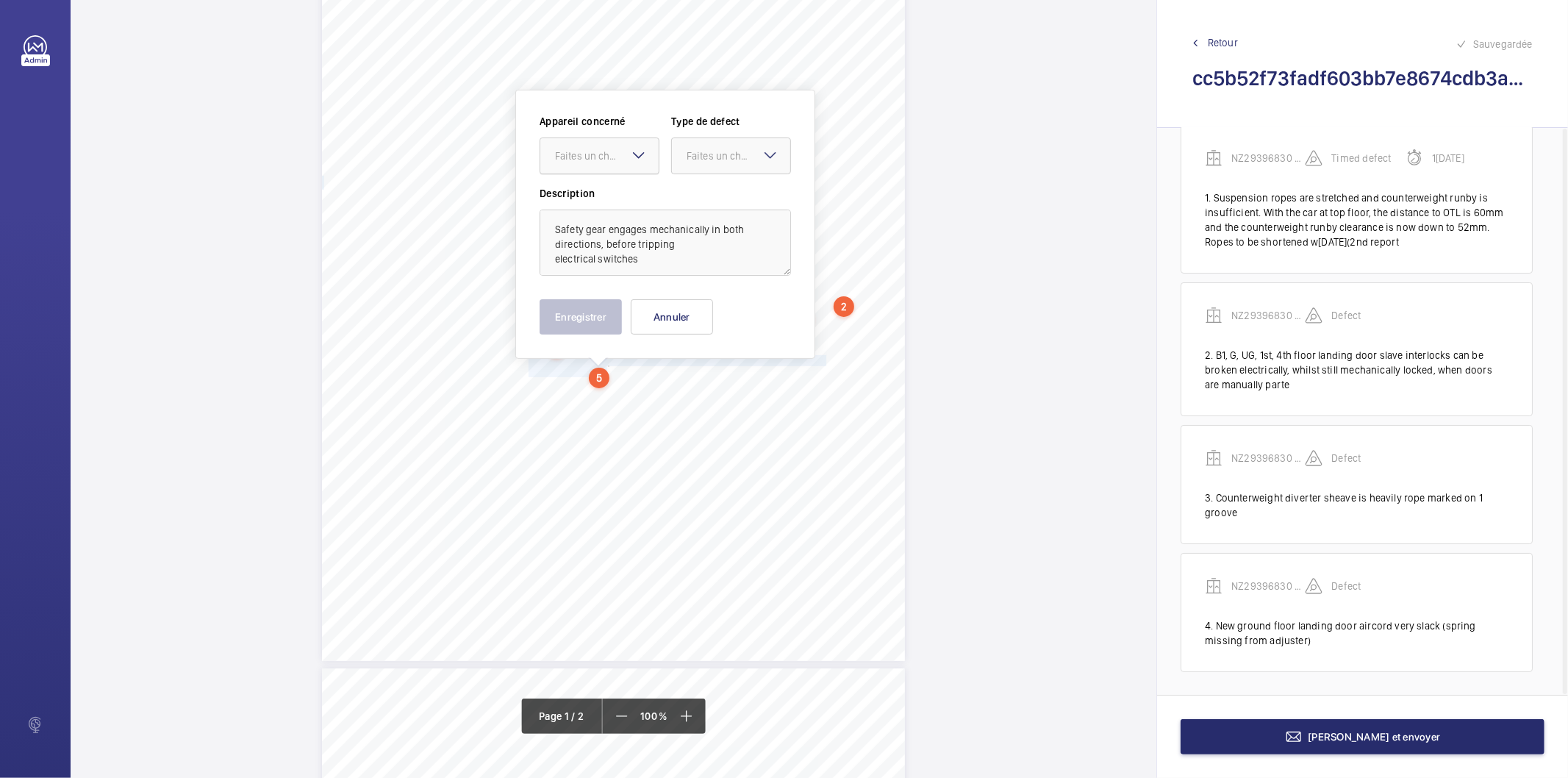
click at [600, 149] on div "Faites un choix" at bounding box center [607, 155] width 103 height 15
click at [583, 203] on span "NZ29396830 Lift A" at bounding box center [599, 200] width 89 height 15
click at [703, 151] on div "Faites un choix" at bounding box center [739, 155] width 103 height 15
click at [692, 197] on span "Standard" at bounding box center [731, 200] width 89 height 15
click at [590, 314] on button "Enregistrer" at bounding box center [581, 317] width 83 height 35
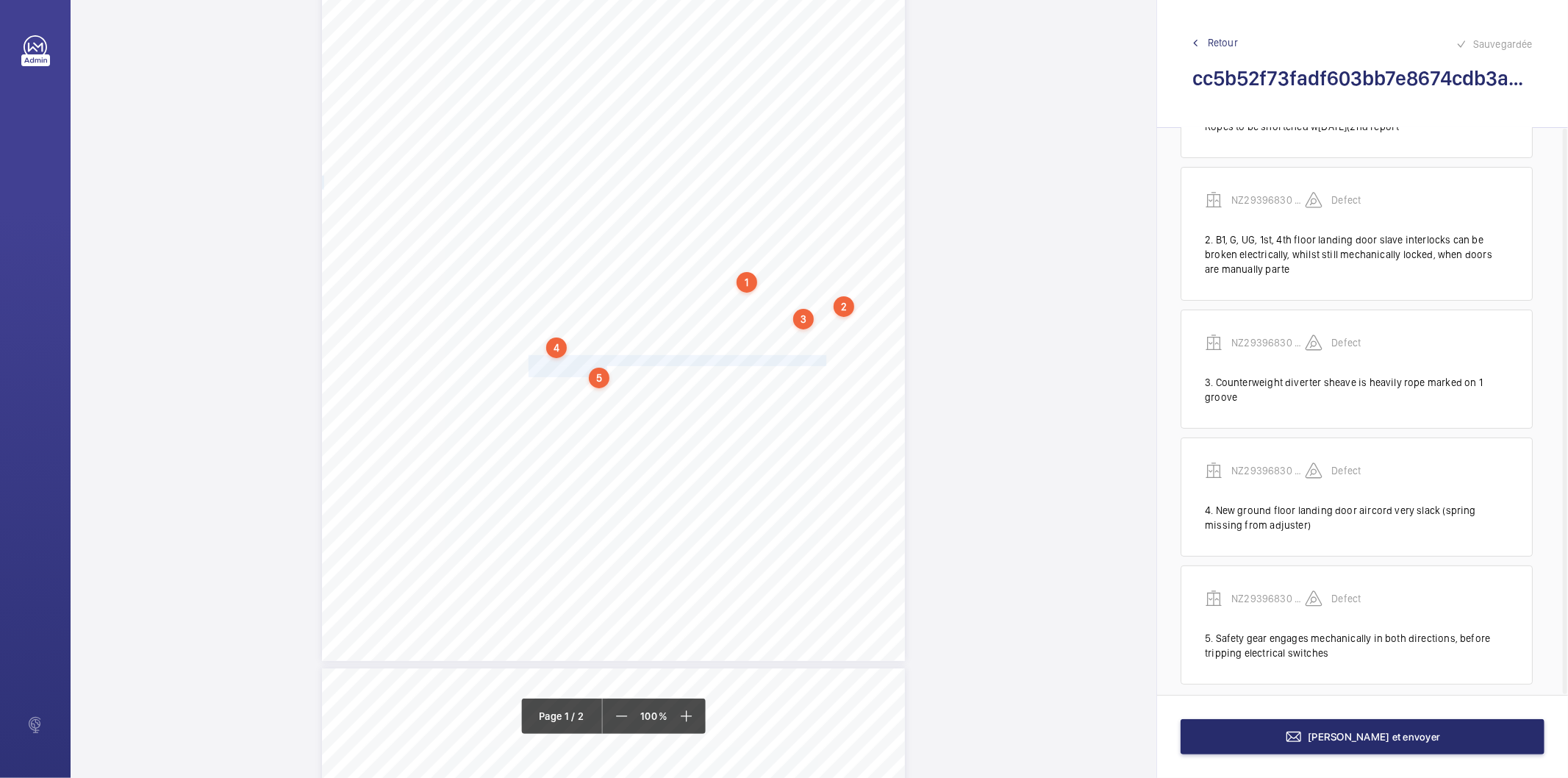
scroll to position [155, 0]
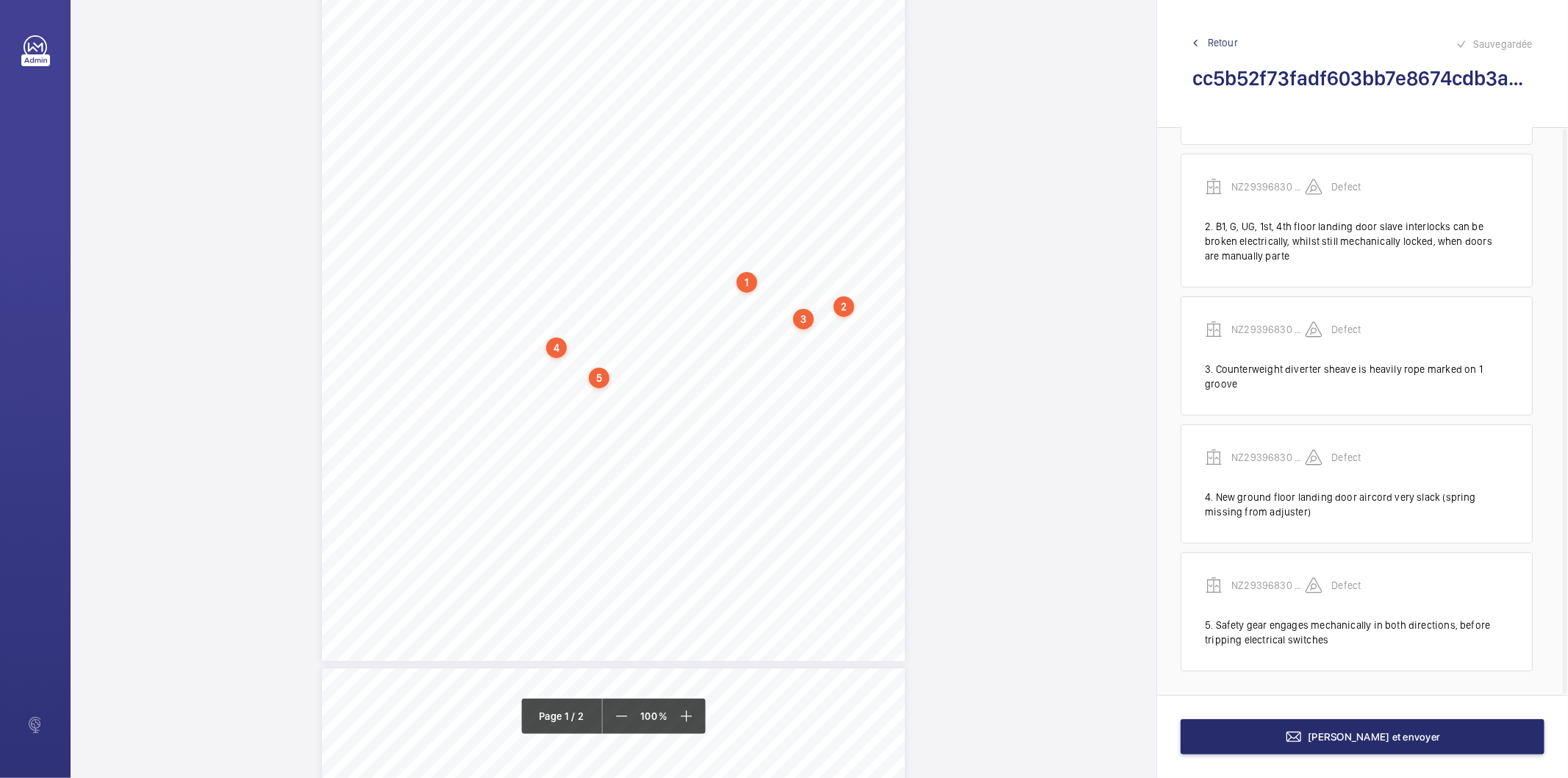
click at [594, 375] on div "5" at bounding box center [598, 377] width 20 height 20
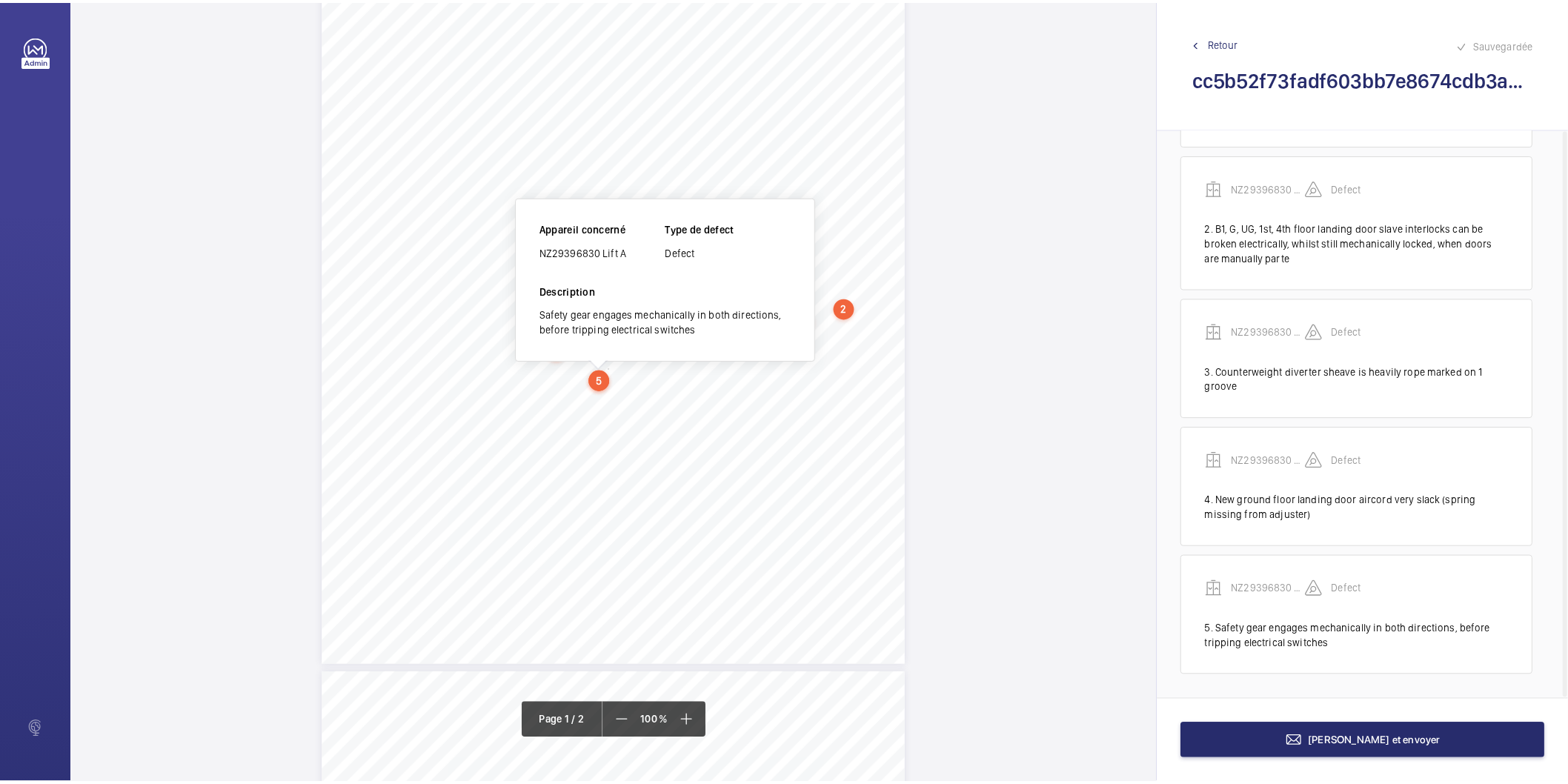
scroll to position [178, 0]
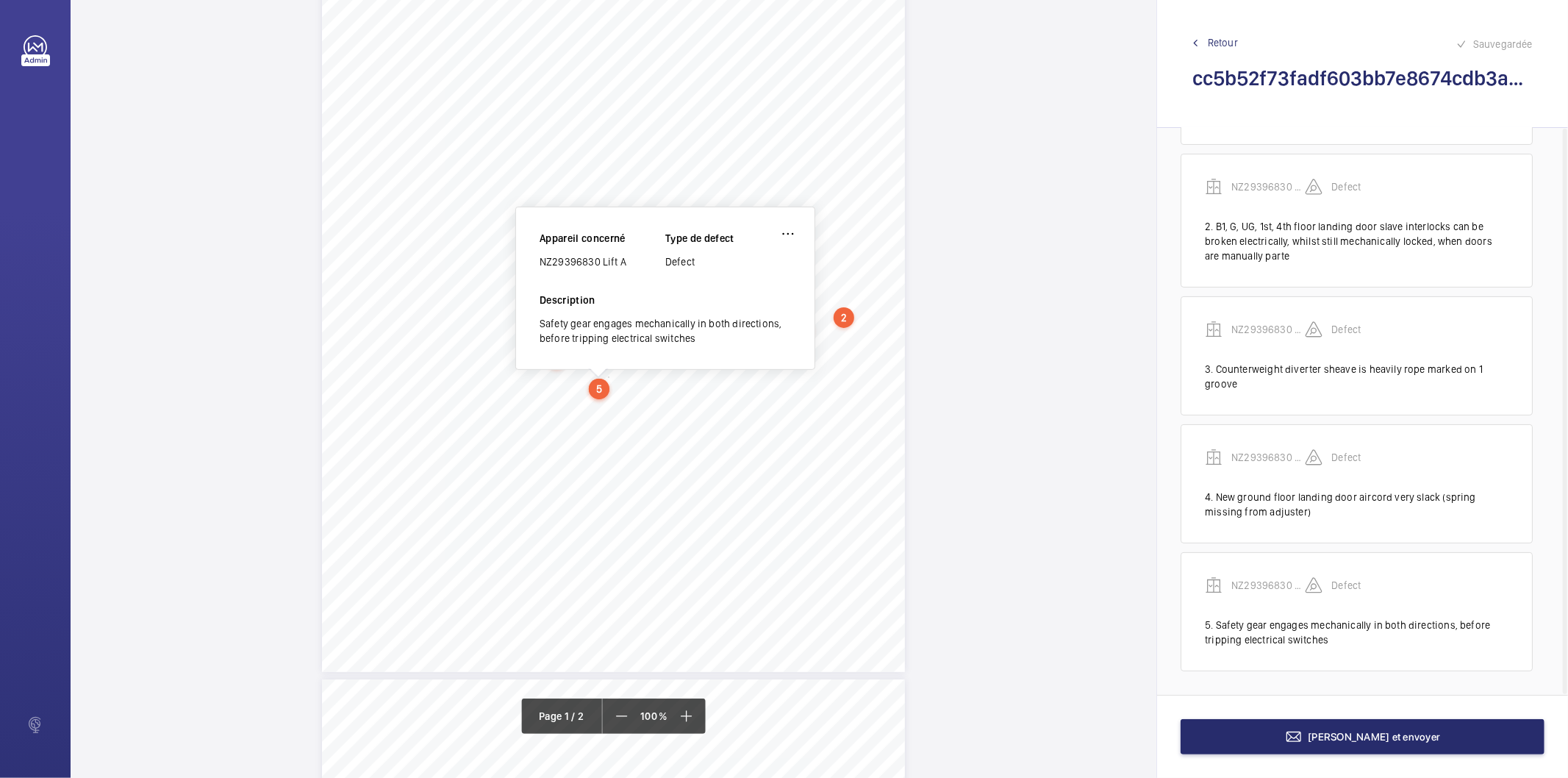
click at [561, 262] on div "NZ29396830 Lift A" at bounding box center [602, 261] width 126 height 15
copy div "NZ29396830 Lift A"
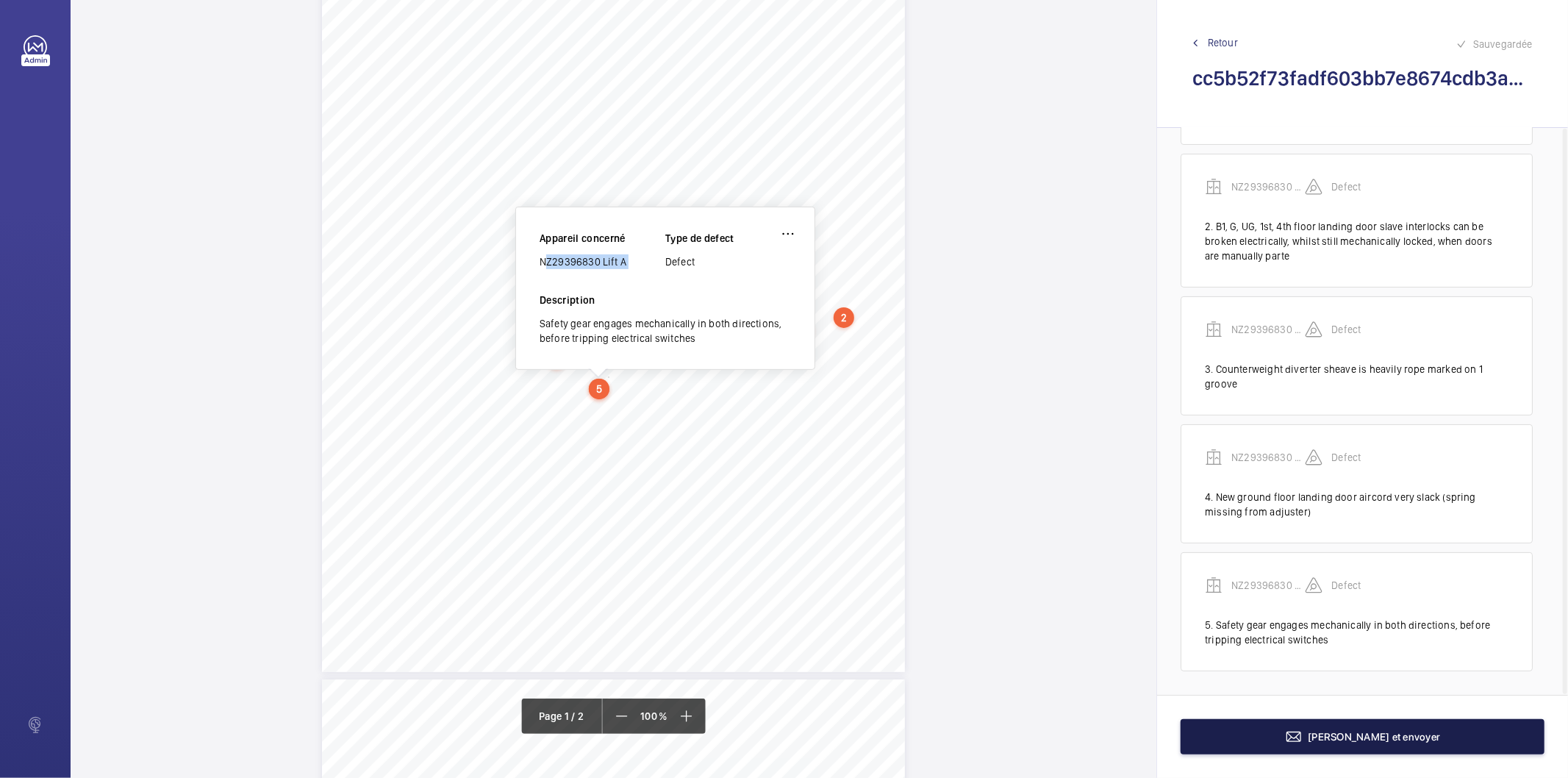
click at [1342, 738] on span "[PERSON_NAME] et envoyer" at bounding box center [1375, 737] width 133 height 12
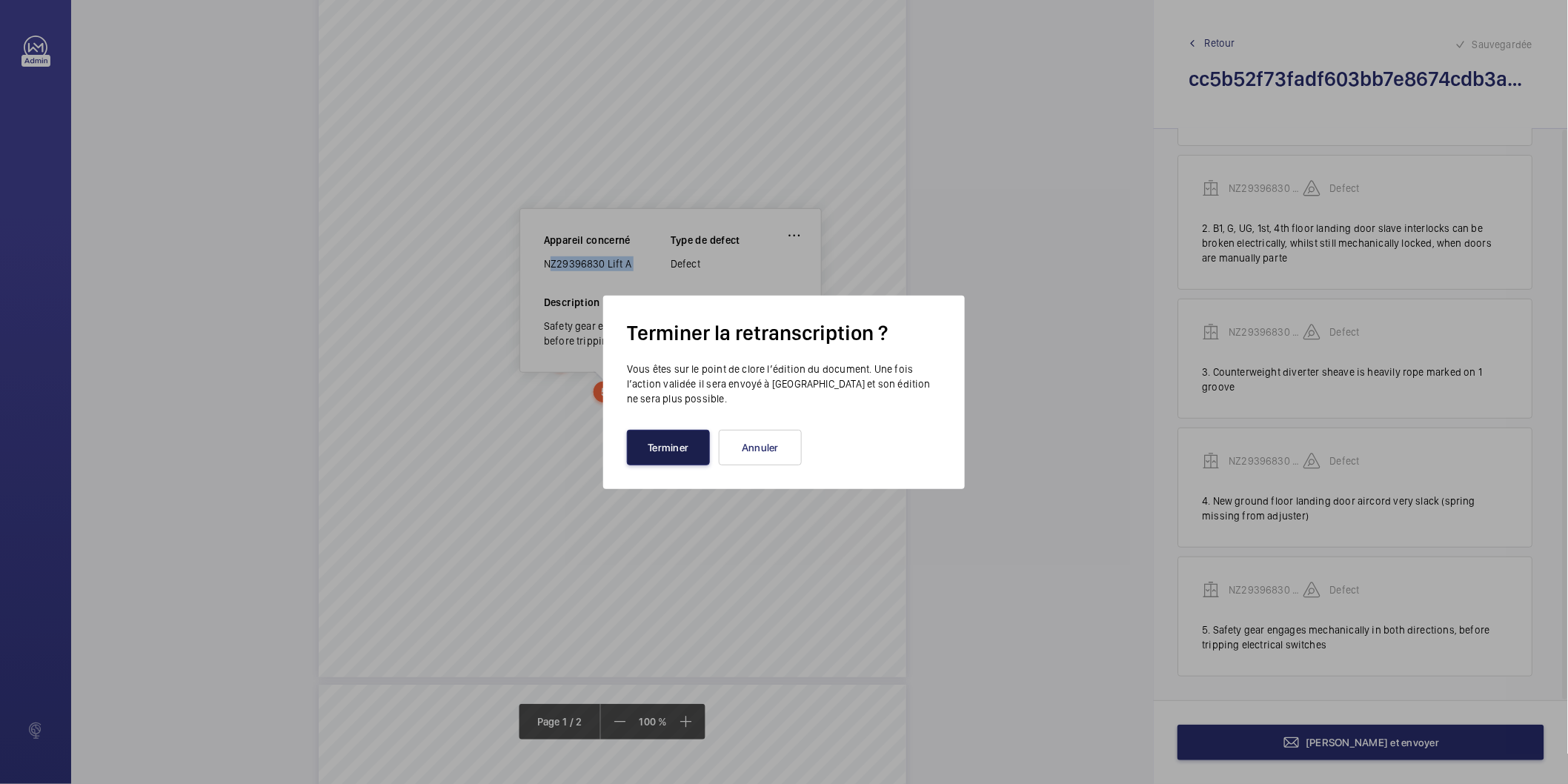
click at [649, 430] on button "Terminer" at bounding box center [668, 448] width 83 height 35
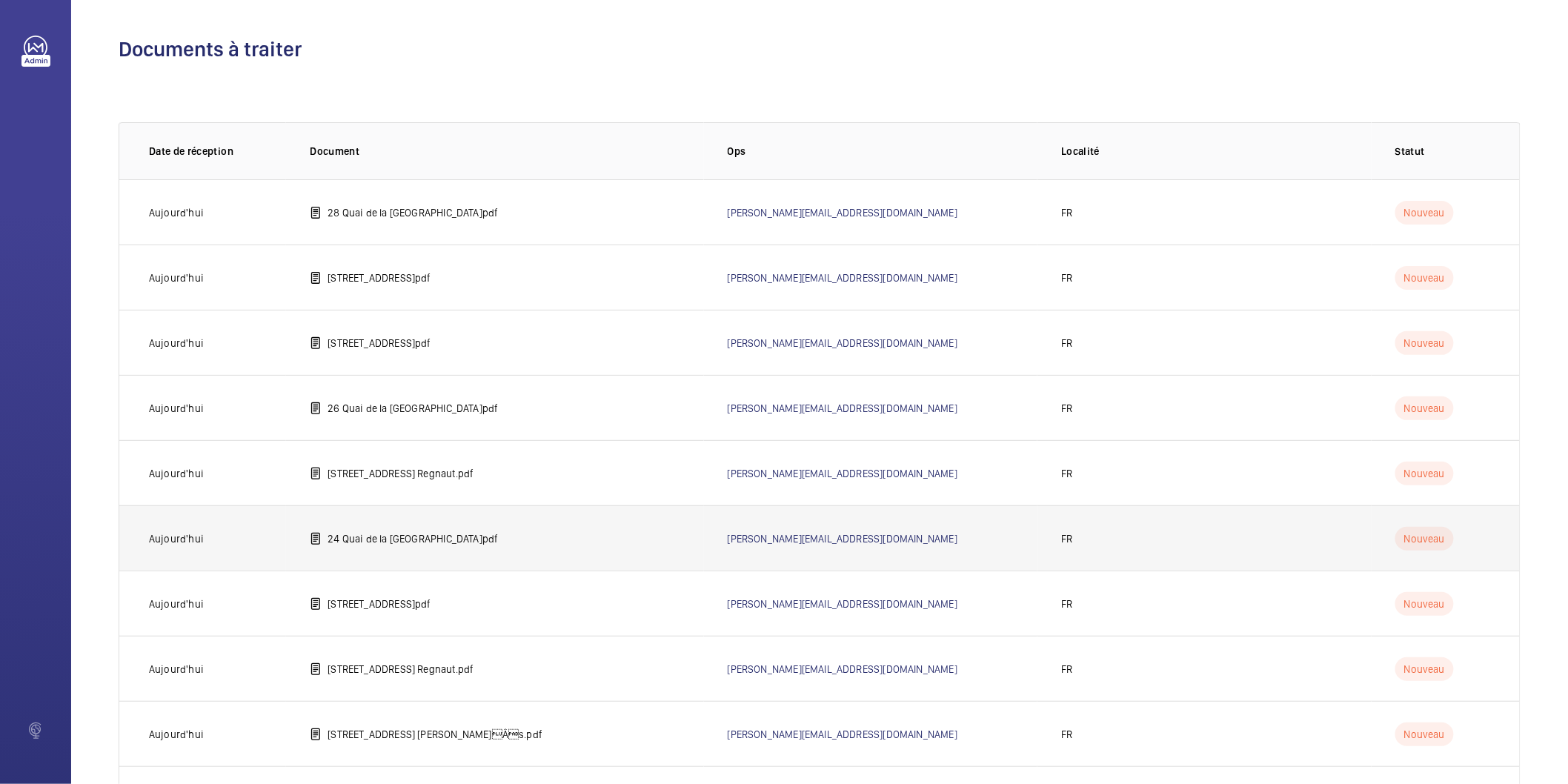
scroll to position [409, 0]
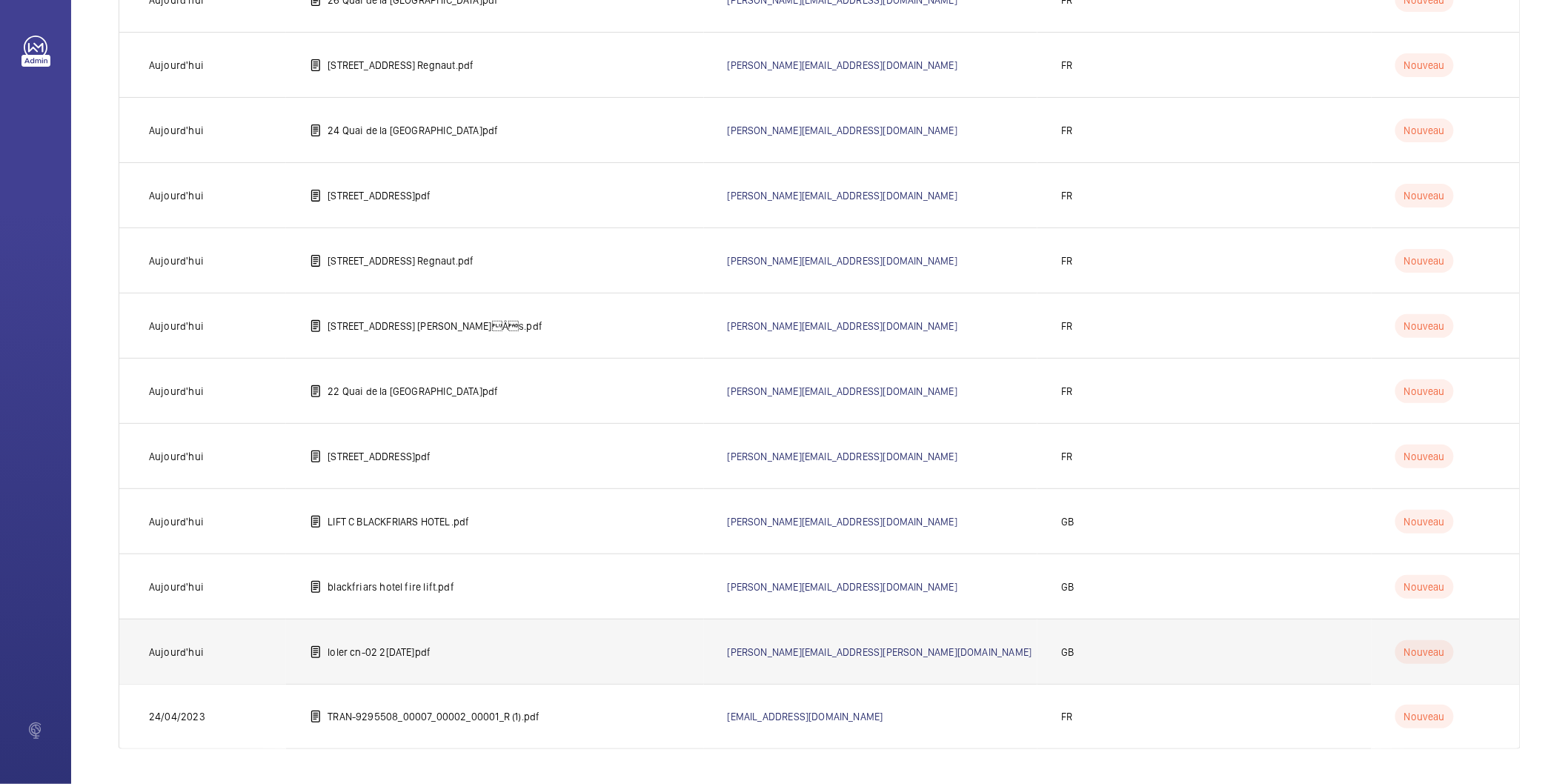
click at [397, 648] on p "loler cn-02 2[DATE]pdf" at bounding box center [379, 651] width 103 height 15
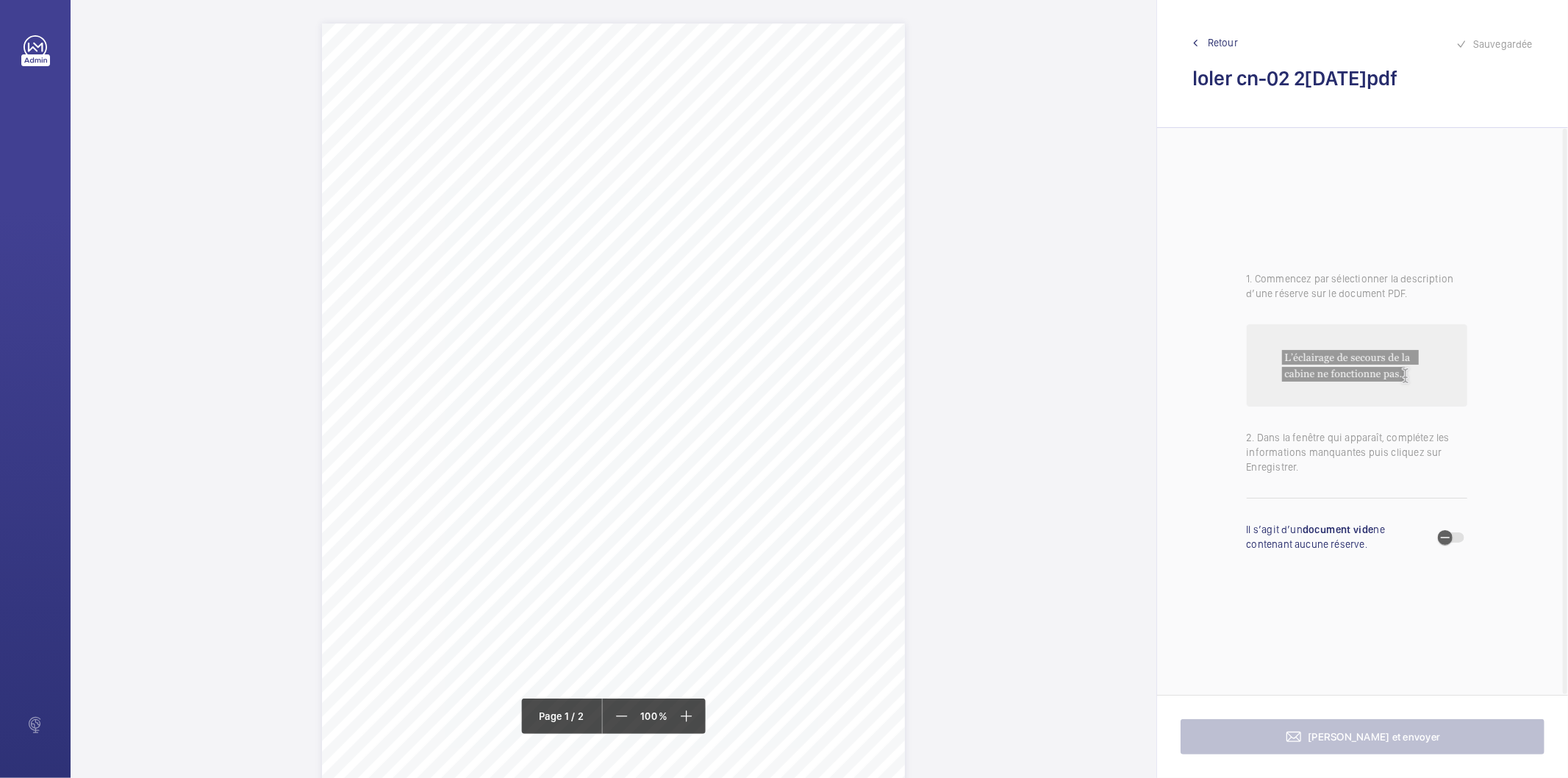
drag, startPoint x: 450, startPoint y: 137, endPoint x: 736, endPoint y: 150, distance: 286.3
click at [736, 150] on div "Lift Report Lifting Operations & Lifting Equipment Regulation 1998 Provision & …" at bounding box center [614, 436] width 583 height 826
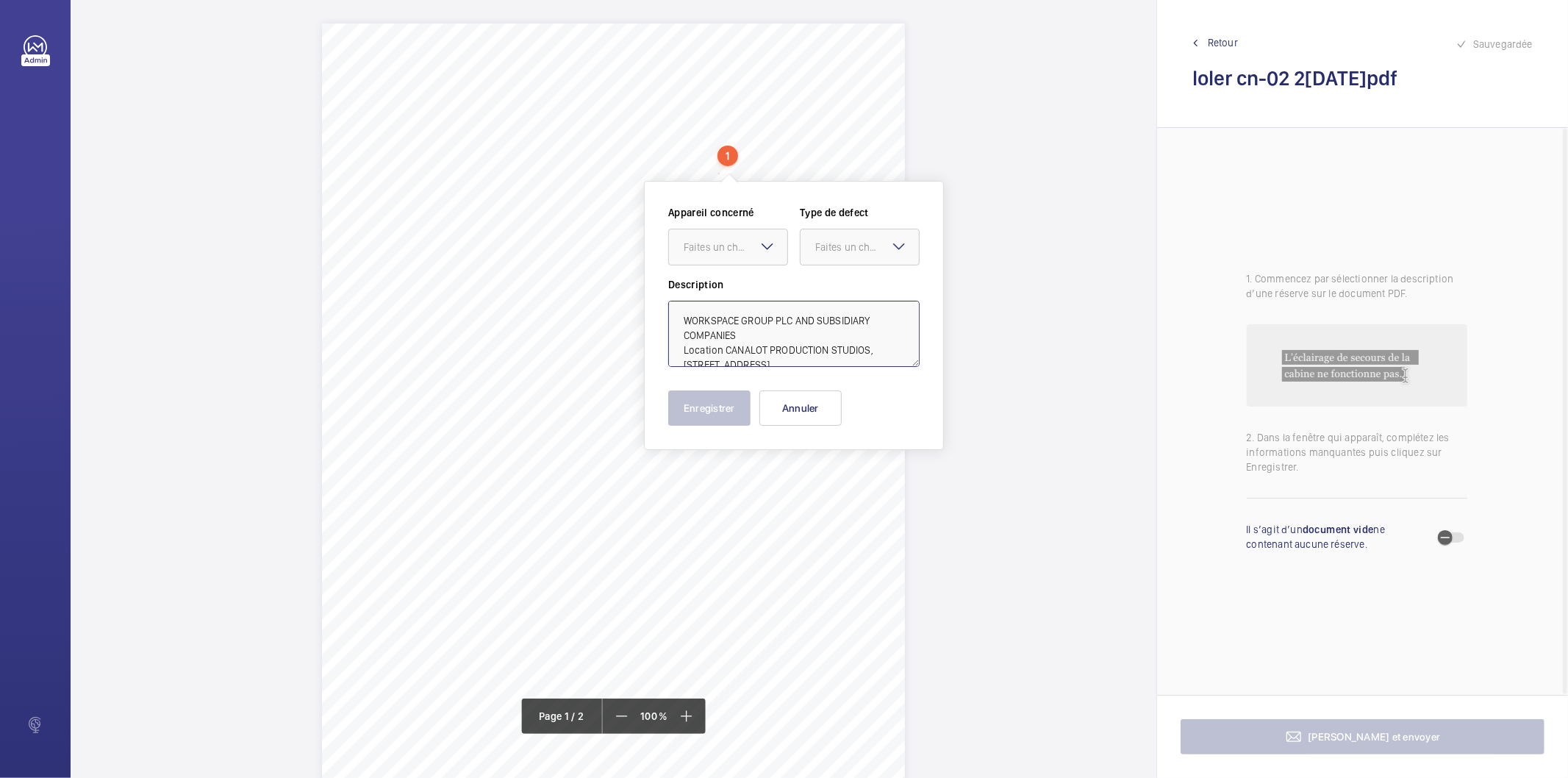
click at [855, 362] on textarea "WORKSPACE GROUP PLC AND SUBSIDIARY COMPANIES Location CANALOT PRODUCTION STUDIO…" at bounding box center [794, 334] width 251 height 66
click at [758, 249] on div "Faites un choix E50957007390" at bounding box center [728, 248] width 120 height 37
click at [729, 286] on span "E50957007390" at bounding box center [728, 292] width 89 height 15
click at [831, 253] on div "Faites un choix" at bounding box center [867, 247] width 103 height 15
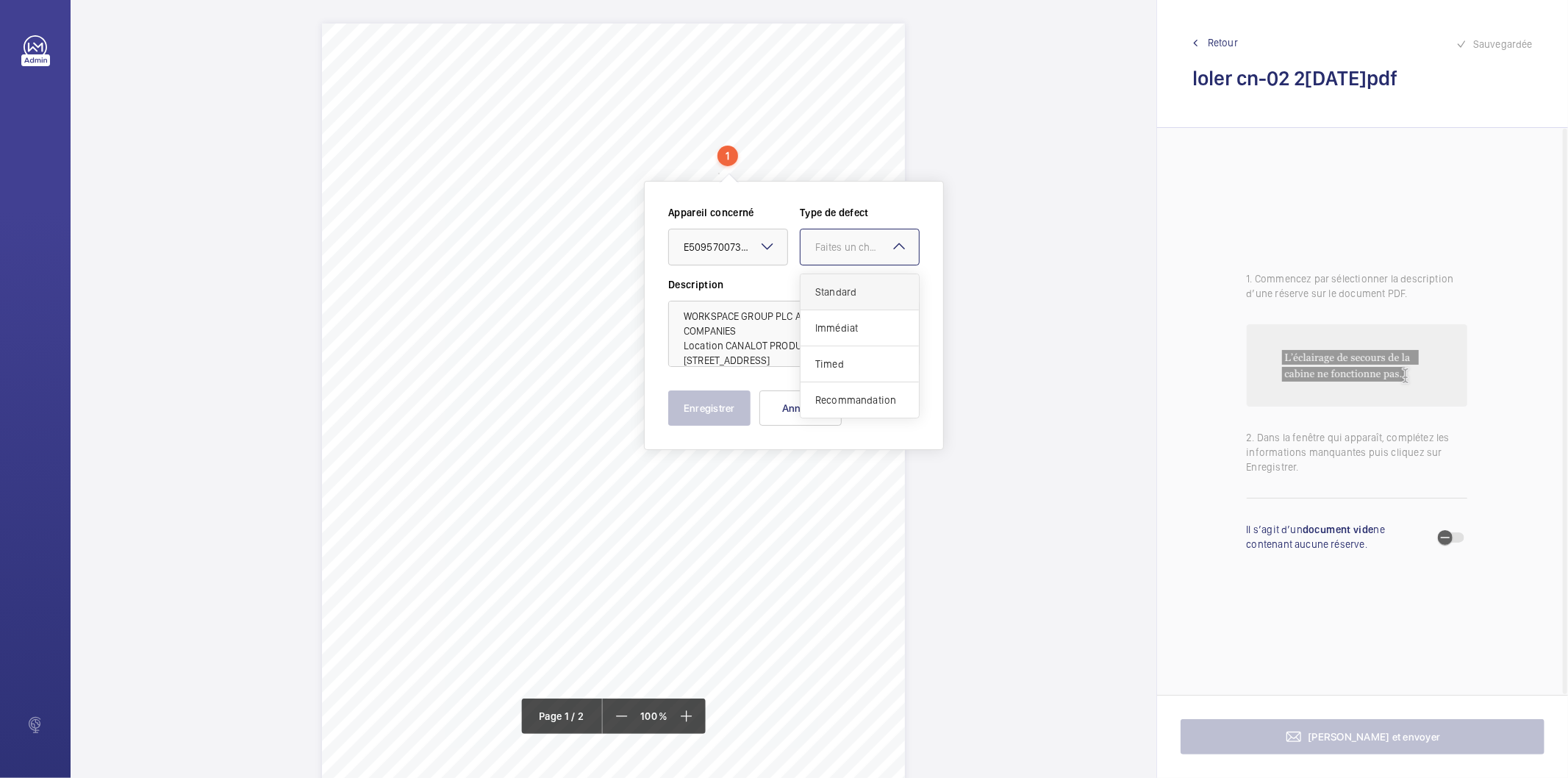
click at [826, 286] on span "Standard" at bounding box center [860, 292] width 89 height 15
drag, startPoint x: 723, startPoint y: 344, endPoint x: 753, endPoint y: 332, distance: 32.3
click at [753, 332] on textarea "WORKSPACE GROUP PLC AND SUBSIDIARY COMPANIES Location CANALOT PRODUCTION STUDIO…" at bounding box center [794, 334] width 251 height 66
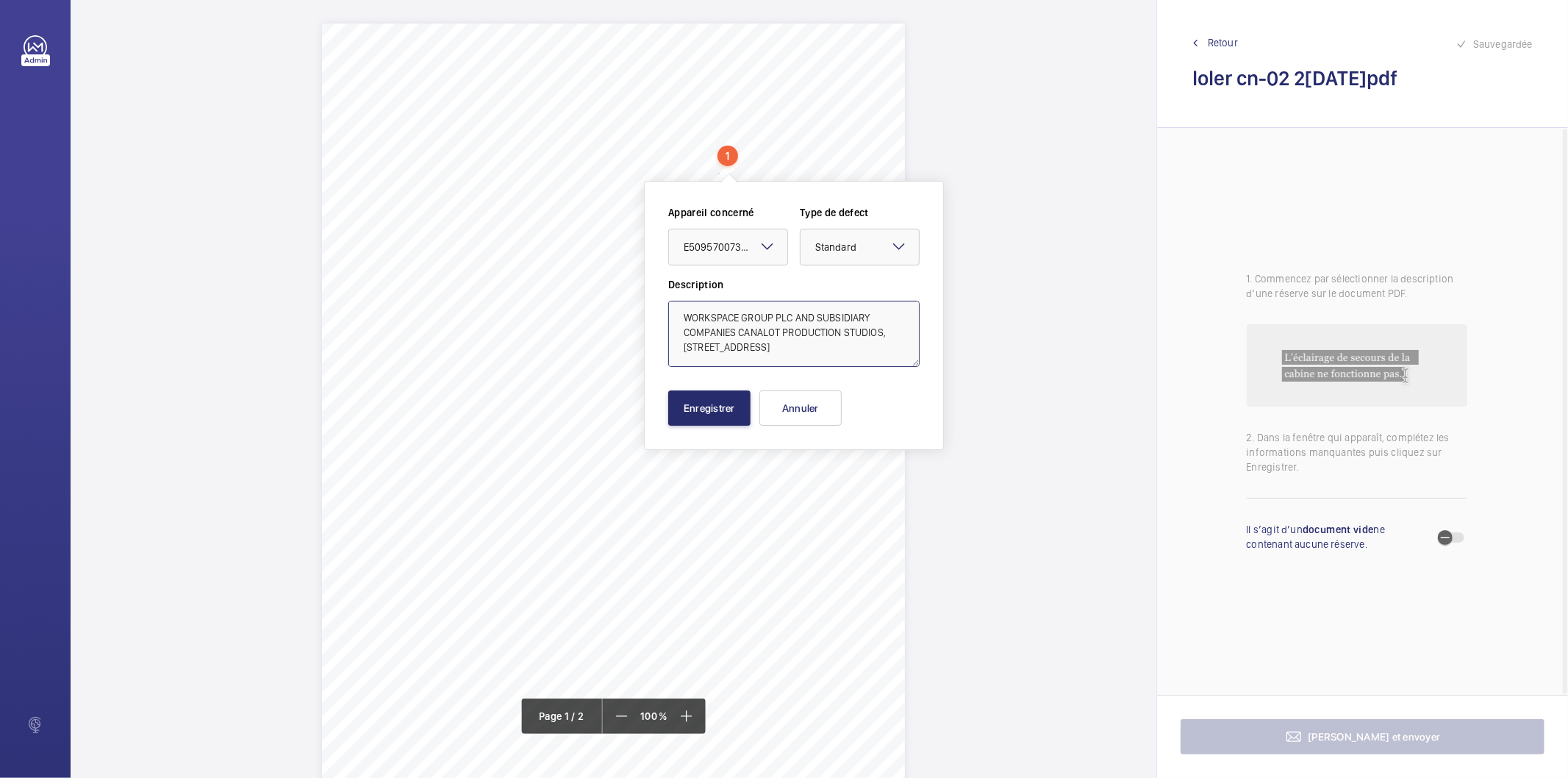
scroll to position [0, 0]
type textarea "WORKSPACE GROUP PLC AND SUBSIDIARY COMPANIES CANALOT PRODUCTION STUDIOS, [STREE…"
click at [743, 418] on button "Enregistrer" at bounding box center [709, 408] width 83 height 35
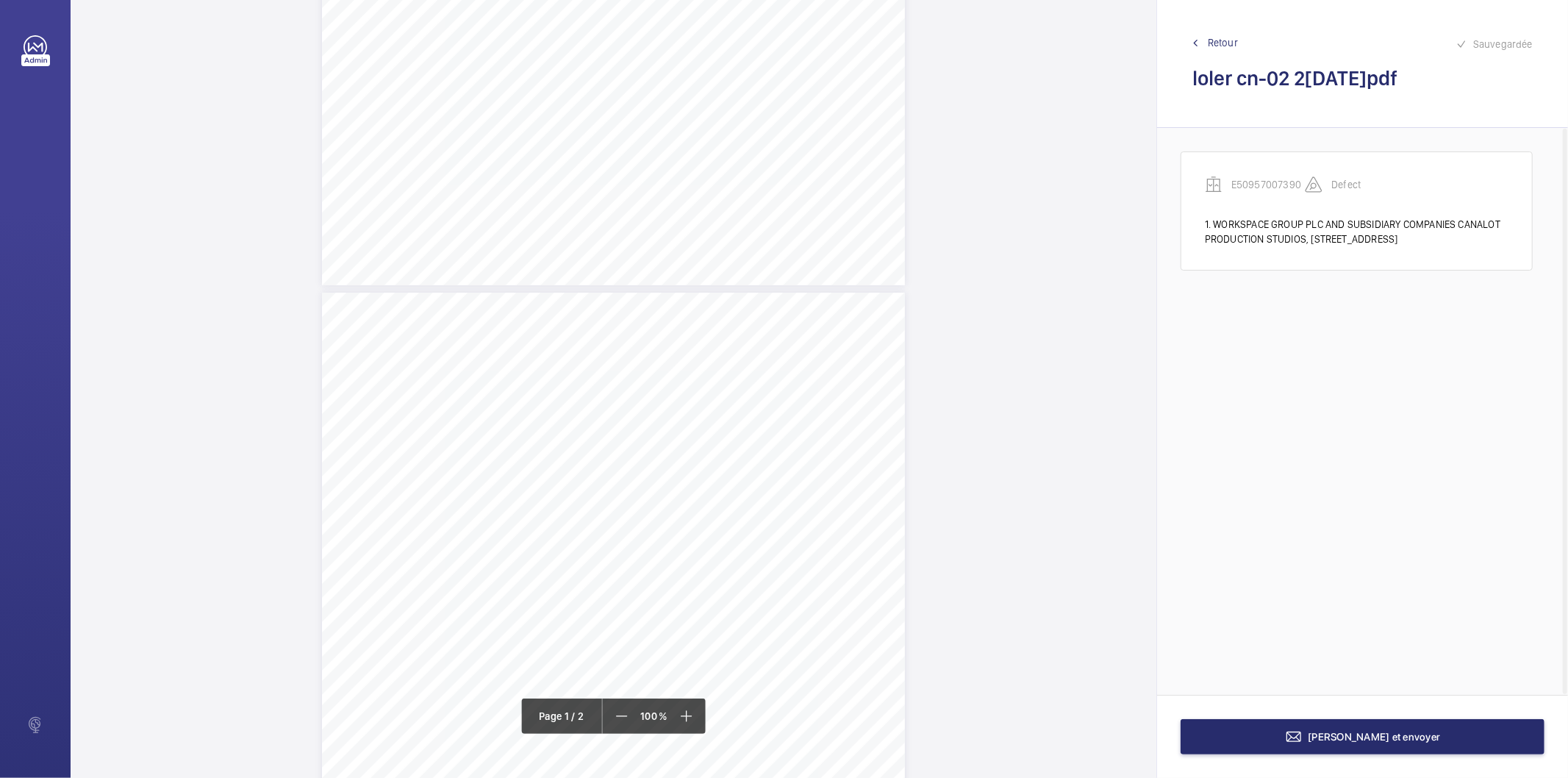
scroll to position [571, 0]
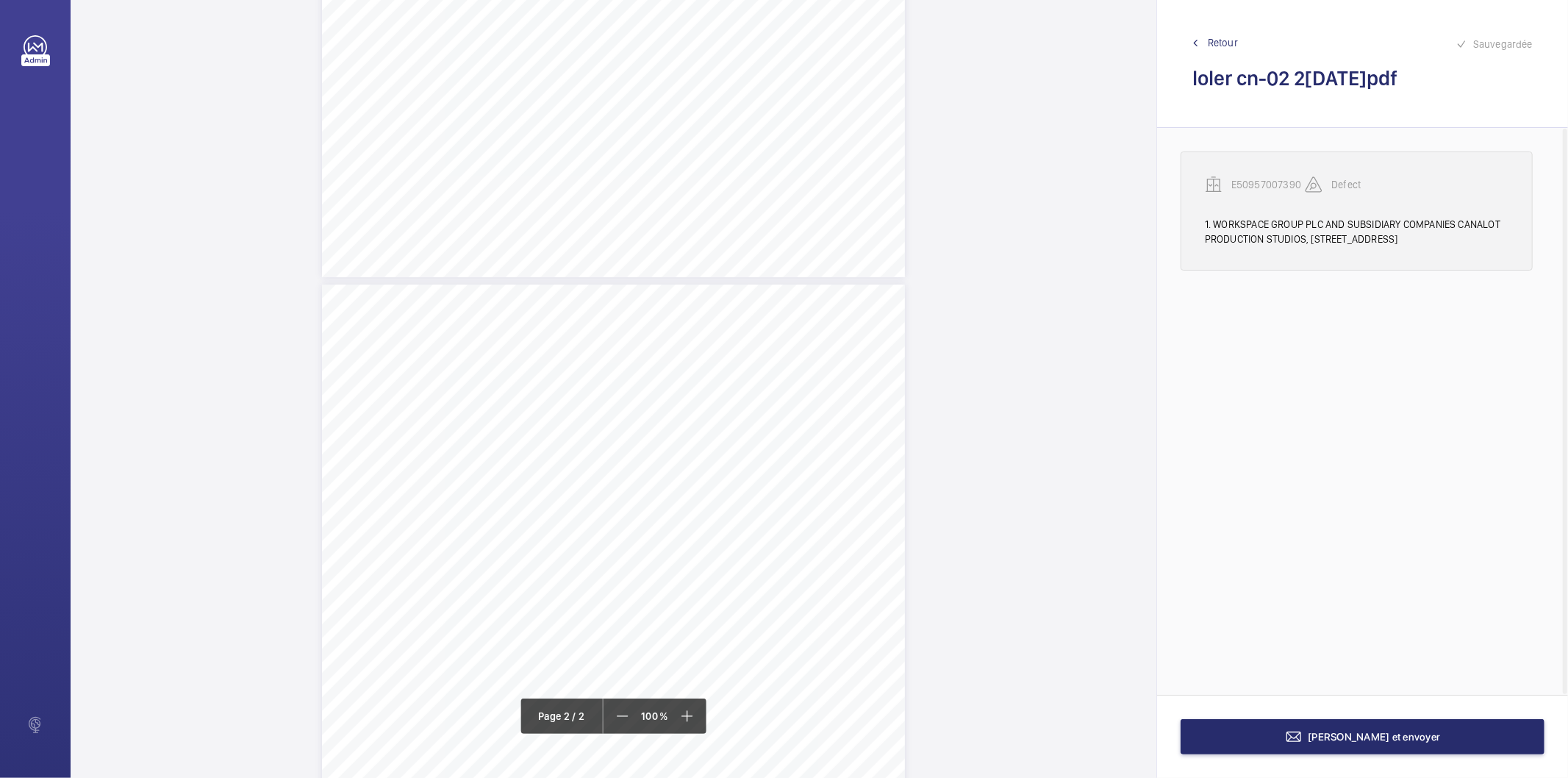
click at [1247, 186] on p "E50957007390" at bounding box center [1268, 184] width 73 height 15
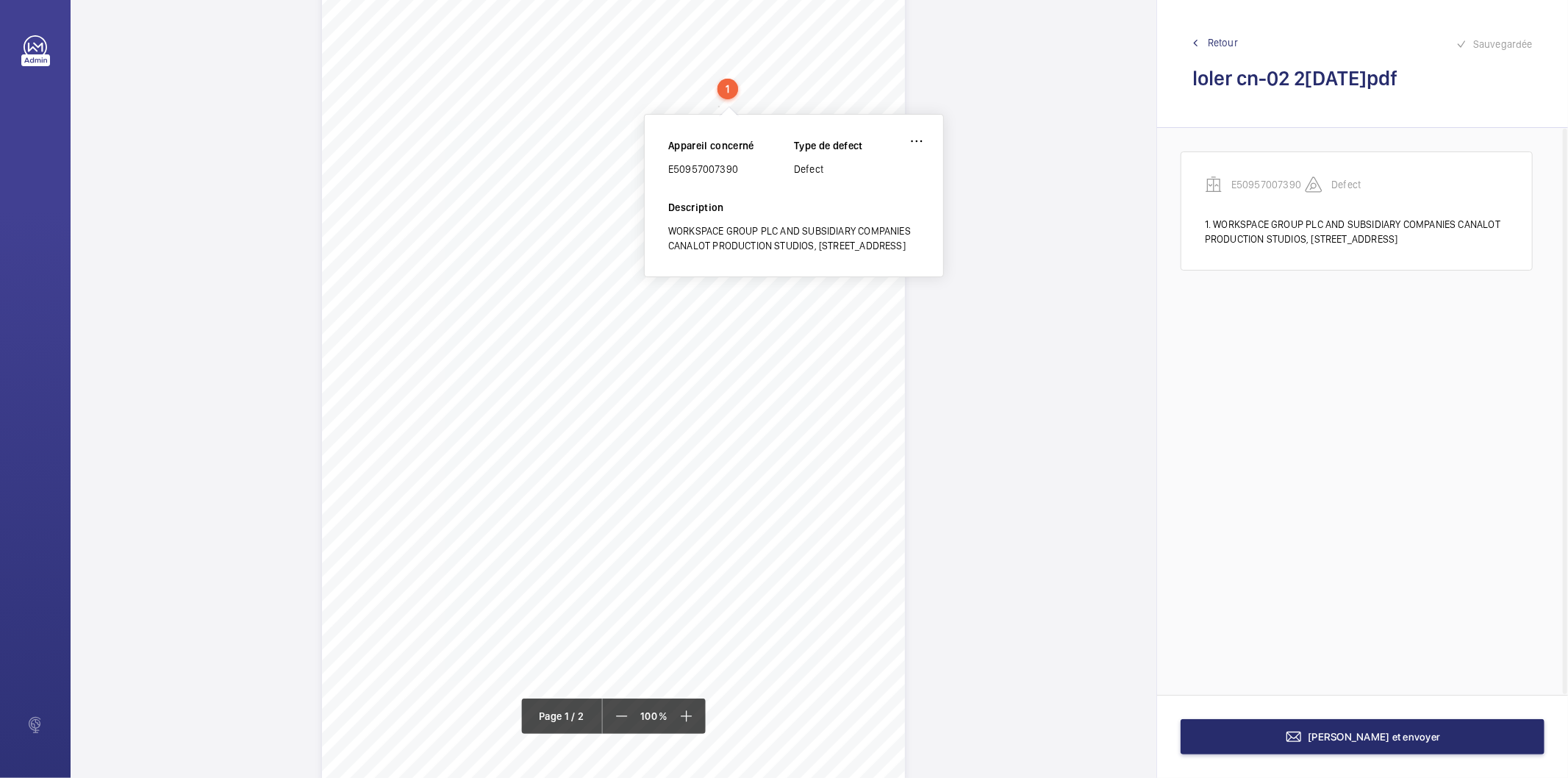
scroll to position [0, 0]
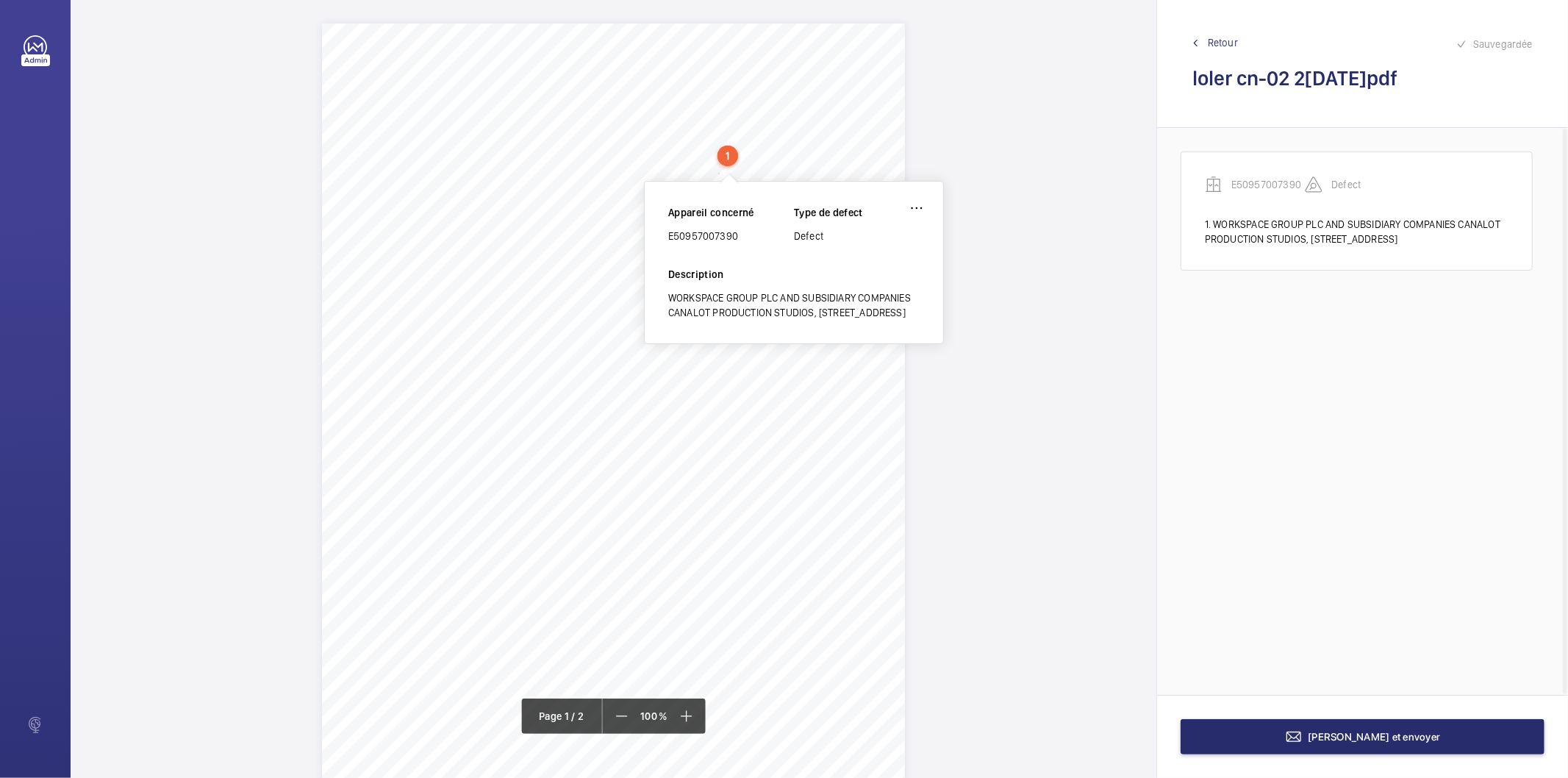
click at [706, 232] on div "E50957007390" at bounding box center [731, 236] width 126 height 15
copy div "E50957007390"
click at [909, 206] on wm-front-icon-button at bounding box center [917, 208] width 35 height 35
click at [879, 277] on div "Supprimer" at bounding box center [875, 278] width 116 height 26
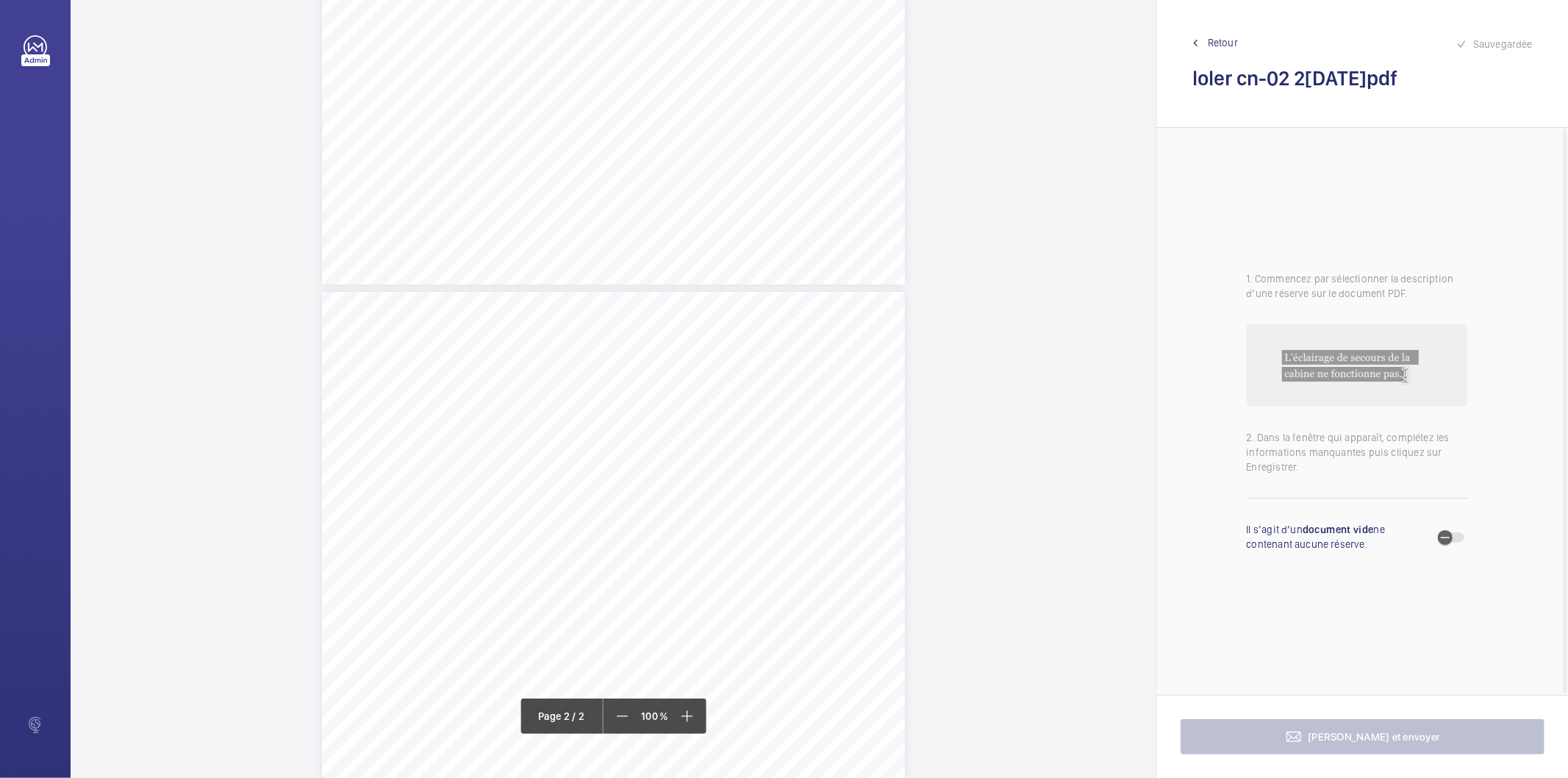
scroll to position [571, 0]
drag, startPoint x: 597, startPoint y: 505, endPoint x: 709, endPoint y: 505, distance: 112.0
click at [709, 505] on span "One lift well light inoperative." at bounding box center [663, 506] width 128 height 10
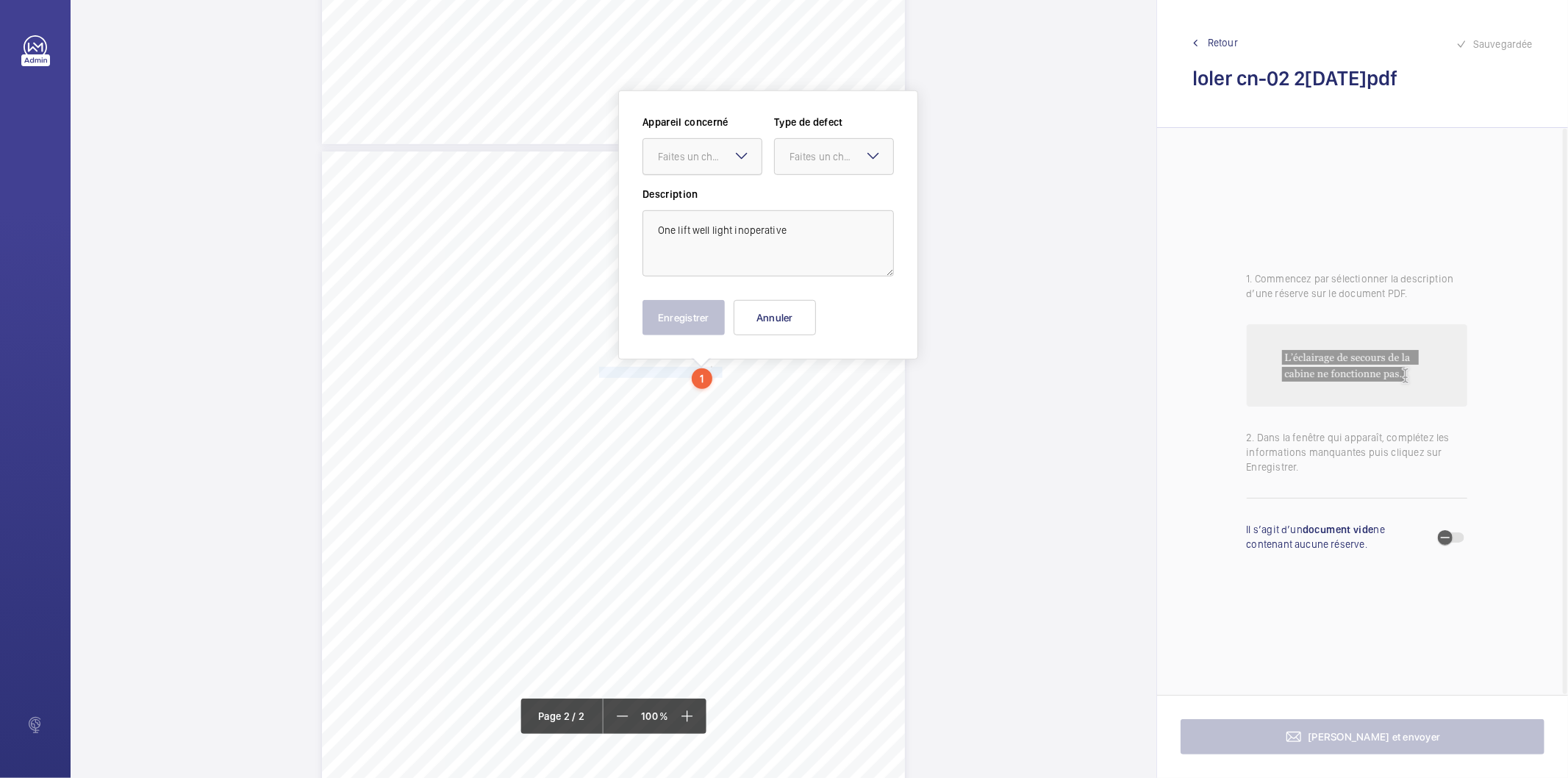
click at [720, 157] on div "Faites un choix" at bounding box center [709, 156] width 103 height 15
click at [696, 200] on span "E50957007390" at bounding box center [702, 201] width 89 height 15
click at [790, 150] on div "Faites un choix" at bounding box center [841, 156] width 103 height 15
click at [808, 203] on span "Standard" at bounding box center [833, 201] width 89 height 15
click at [700, 306] on button "Enregistrer" at bounding box center [683, 318] width 83 height 35
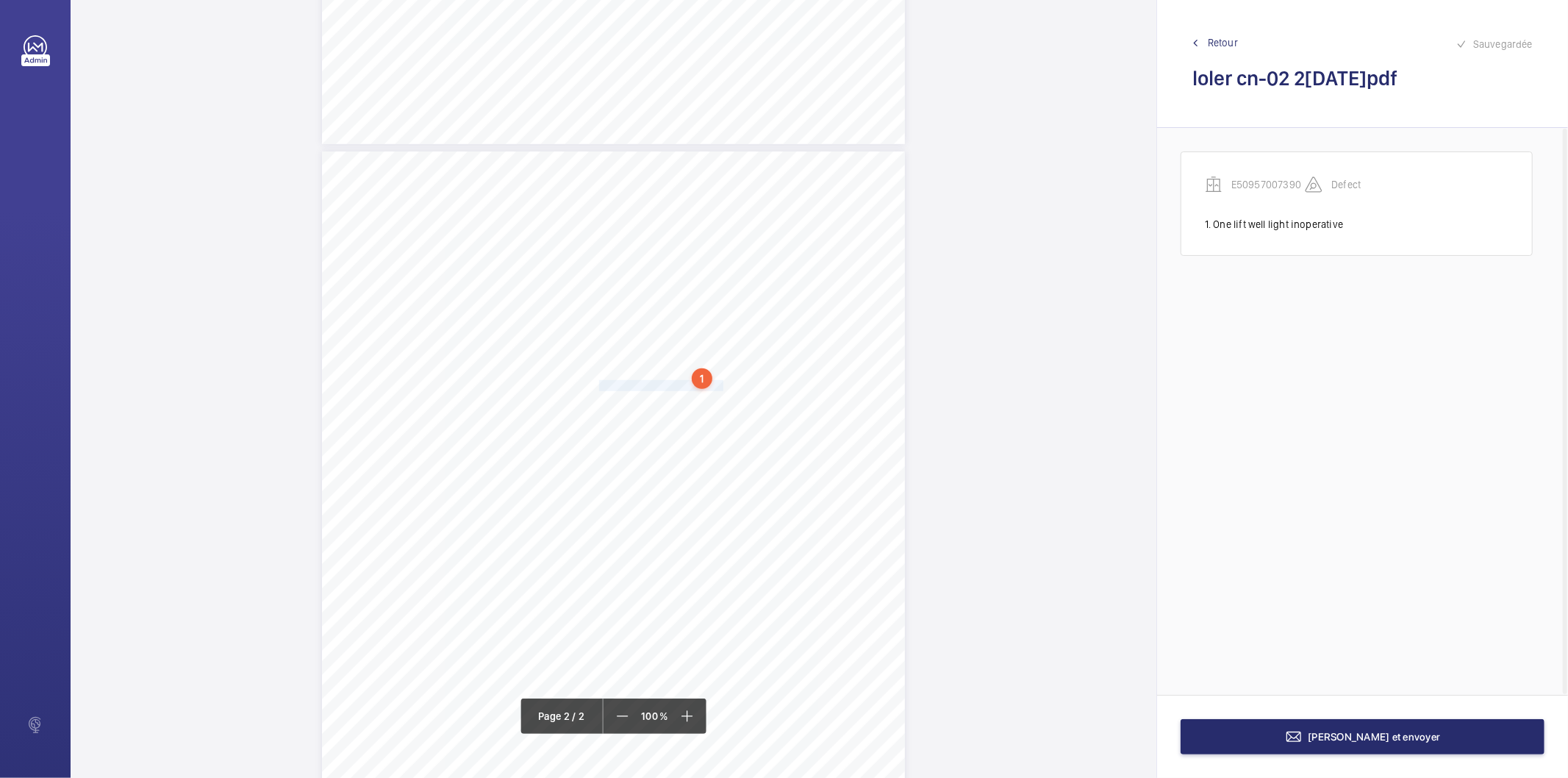
drag, startPoint x: 597, startPoint y: 386, endPoint x: 711, endPoint y: 385, distance: 114.0
click at [711, 385] on span "One in car light is inoperative." at bounding box center [663, 386] width 128 height 10
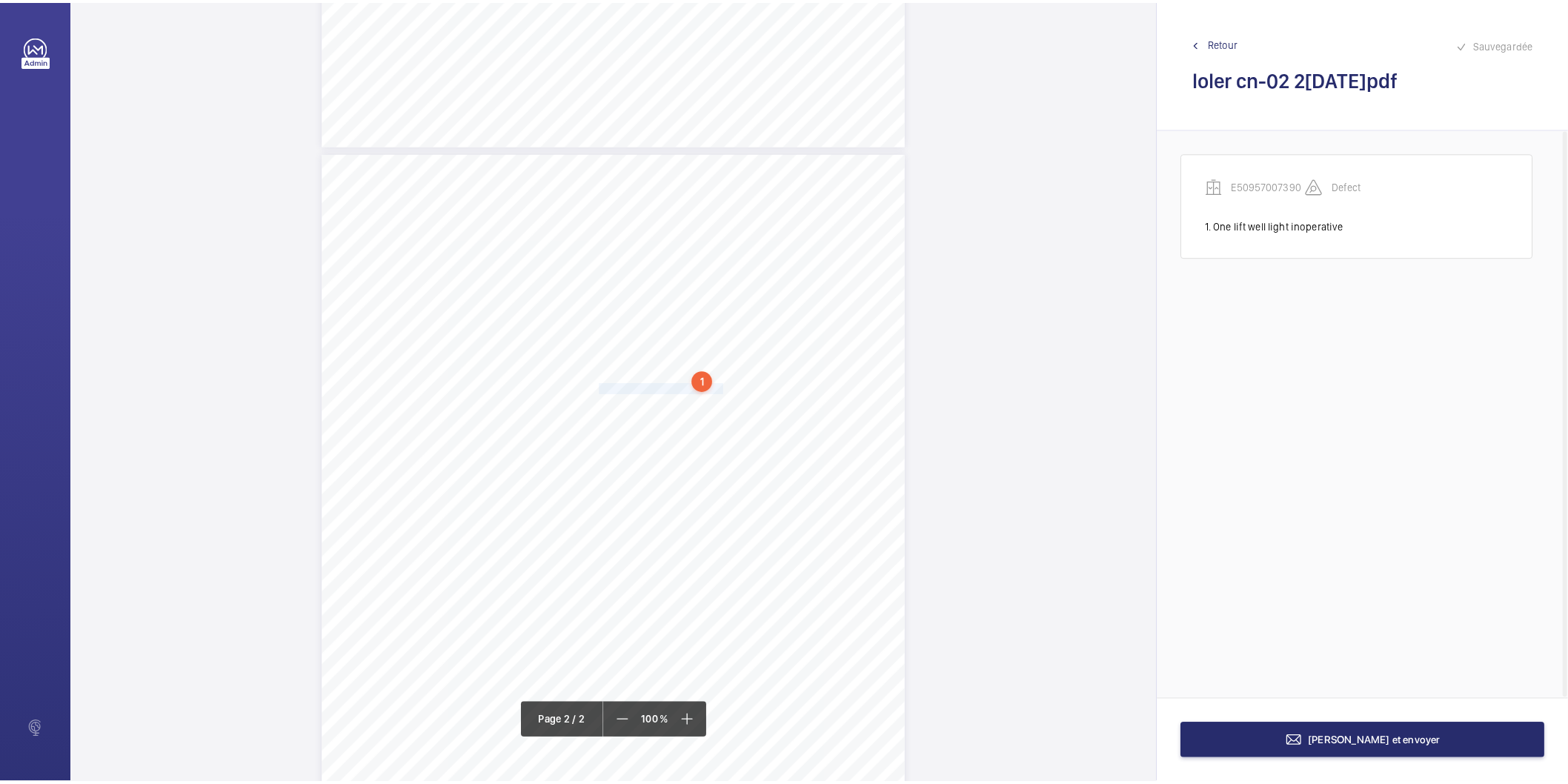
scroll to position [723, 0]
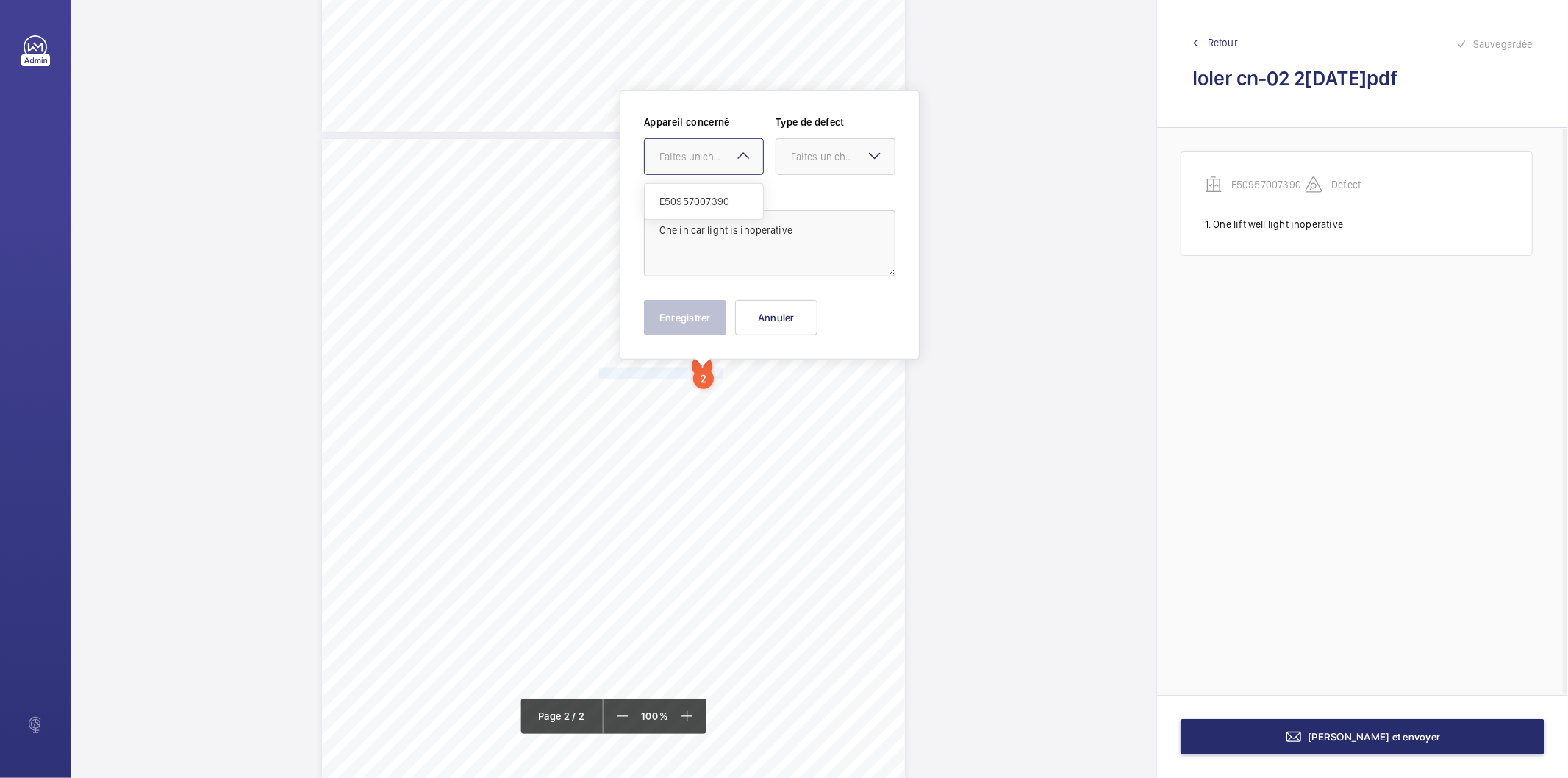
click at [730, 149] on div "Faites un choix" at bounding box center [711, 156] width 103 height 15
click at [699, 194] on span "E50957007390" at bounding box center [704, 201] width 89 height 15
click at [801, 164] on div "Faites un choix" at bounding box center [843, 156] width 103 height 15
drag, startPoint x: 810, startPoint y: 201, endPoint x: 738, endPoint y: 270, distance: 99.7
click at [810, 202] on span "Standard" at bounding box center [835, 201] width 89 height 15
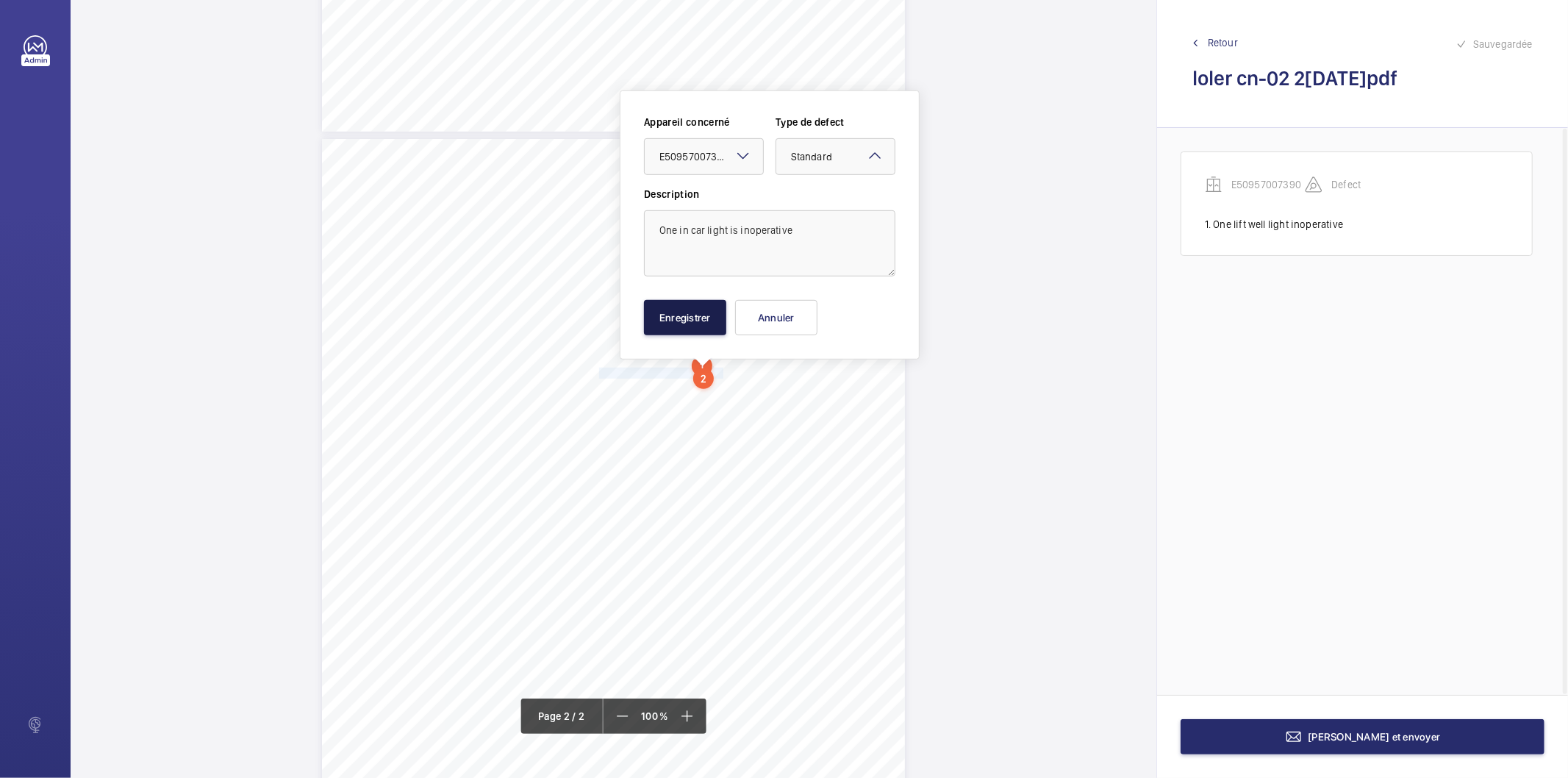
click at [691, 310] on button "Enregistrer" at bounding box center [685, 318] width 83 height 35
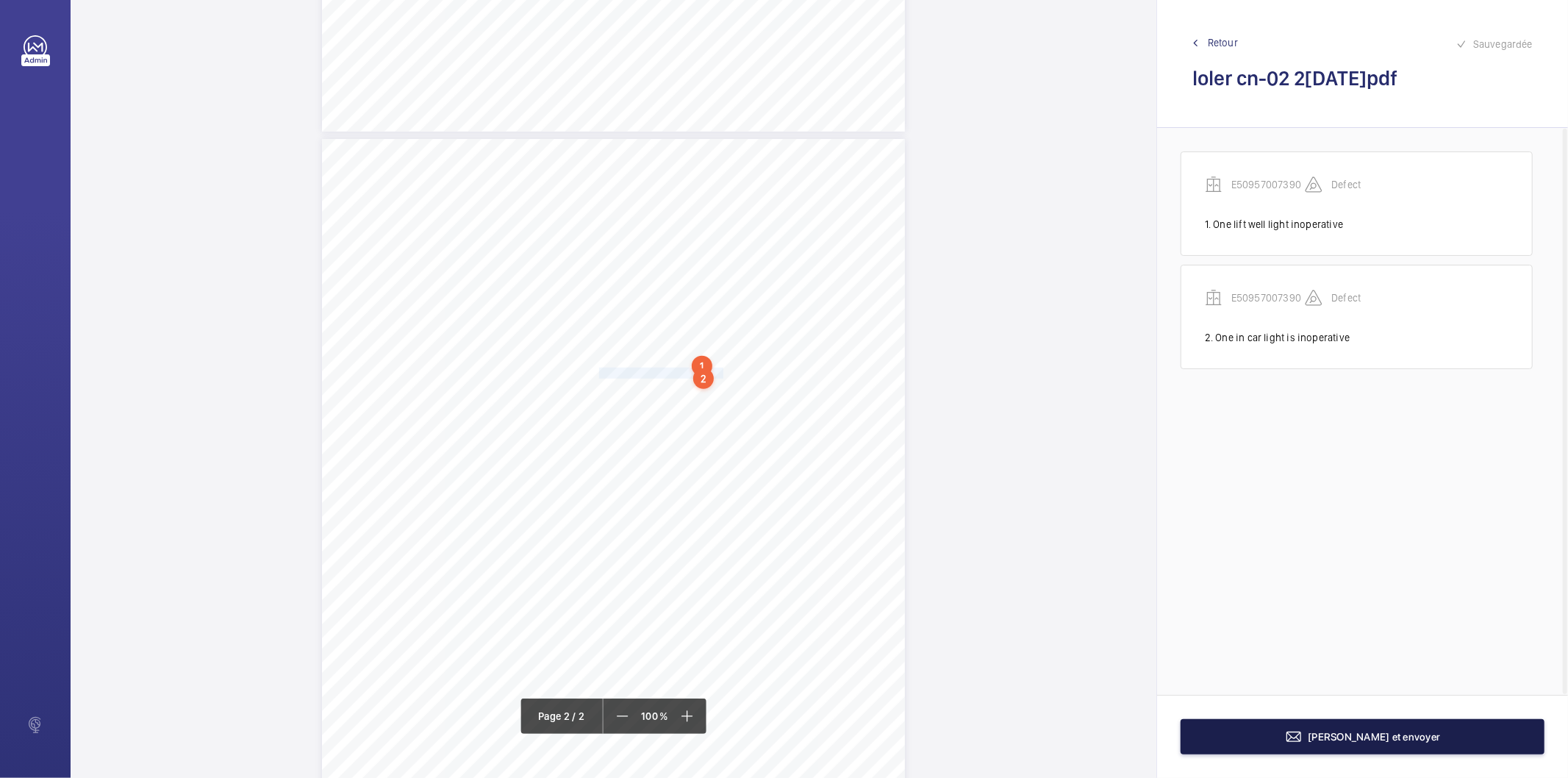
click at [1303, 738] on mat-icon at bounding box center [1294, 737] width 18 height 18
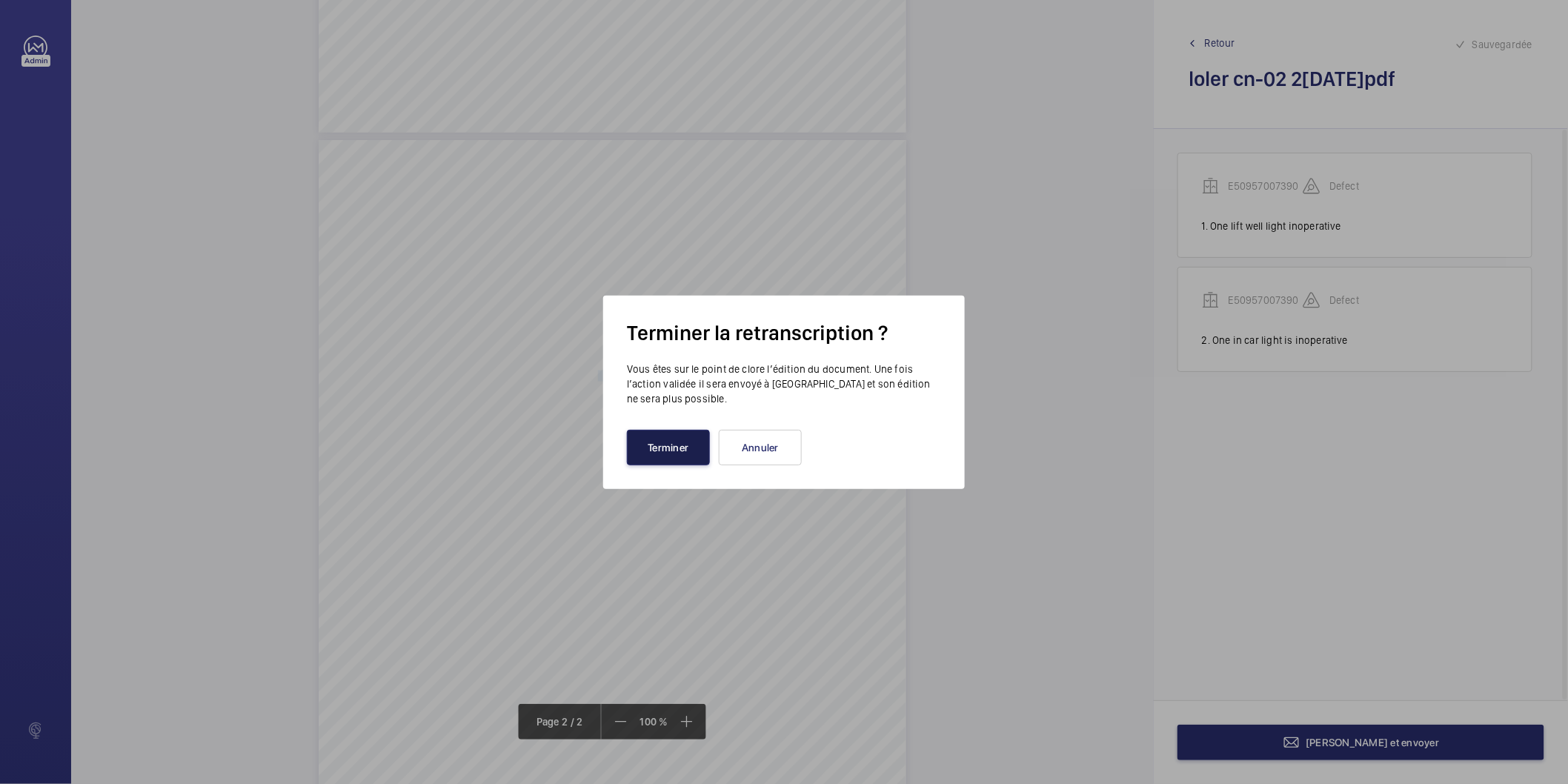
click at [660, 456] on button "Terminer" at bounding box center [668, 448] width 83 height 35
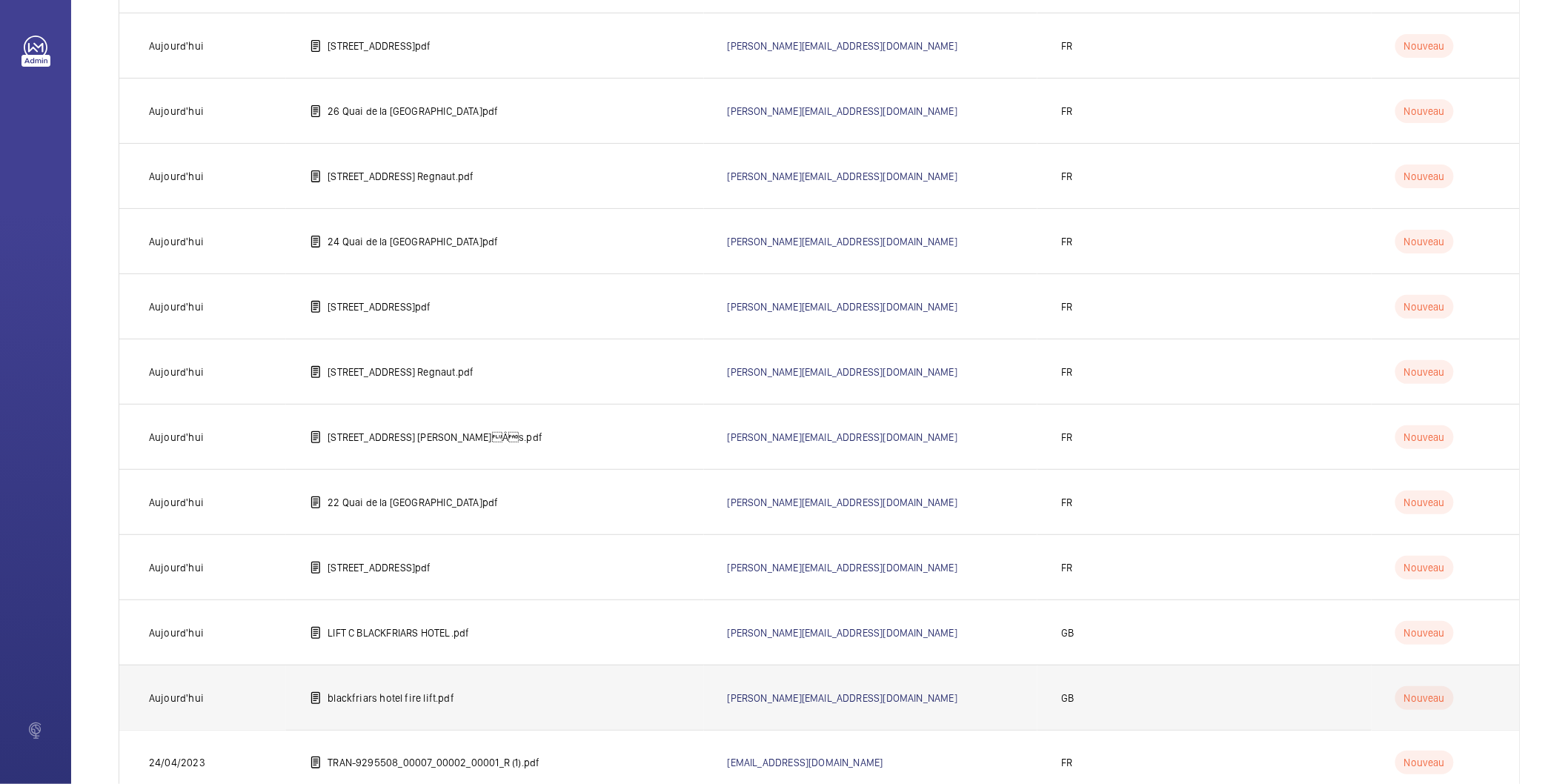
scroll to position [343, 0]
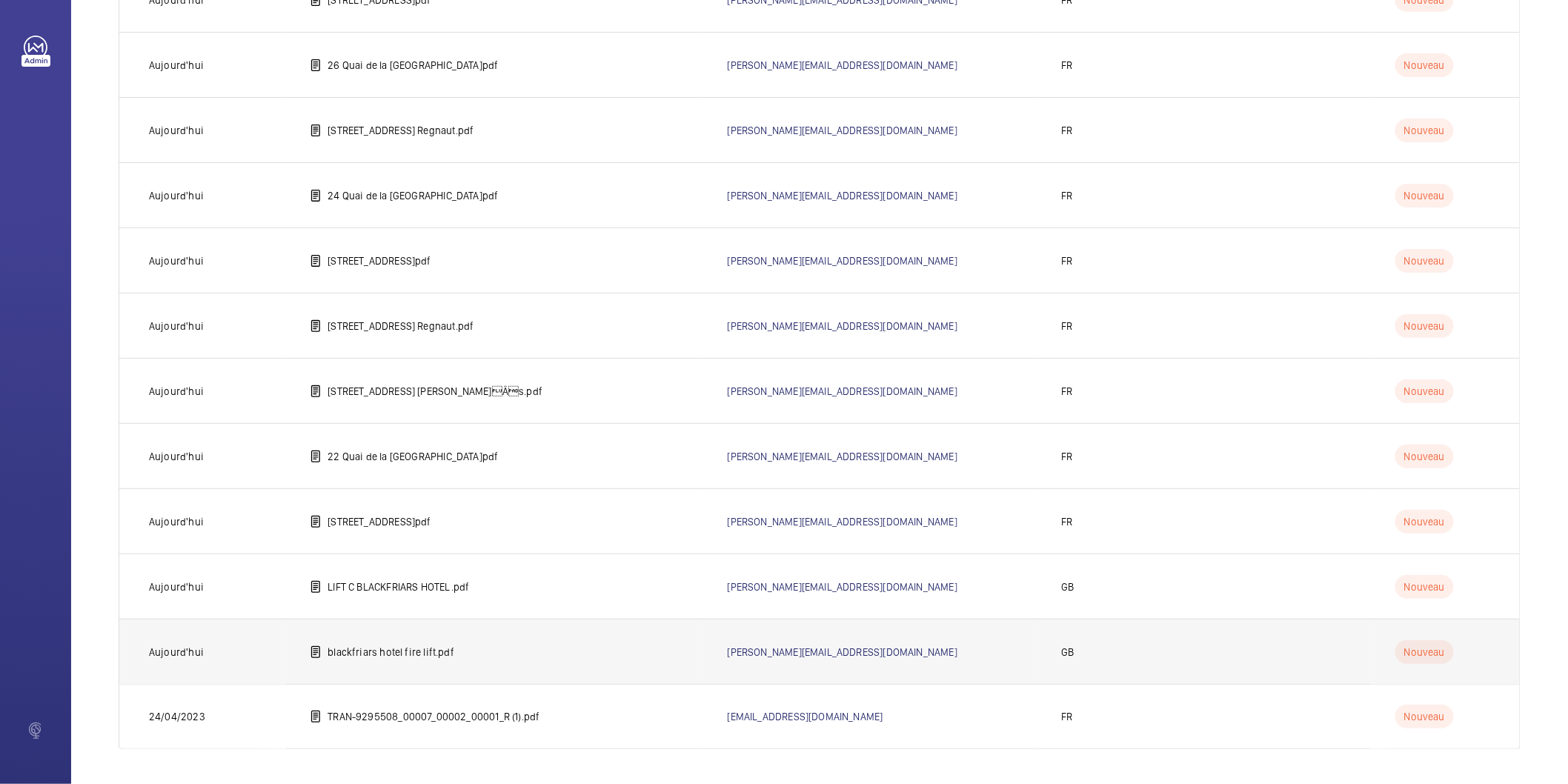
click at [403, 650] on p "blackfriars hotel fire lift.pdf" at bounding box center [391, 651] width 127 height 15
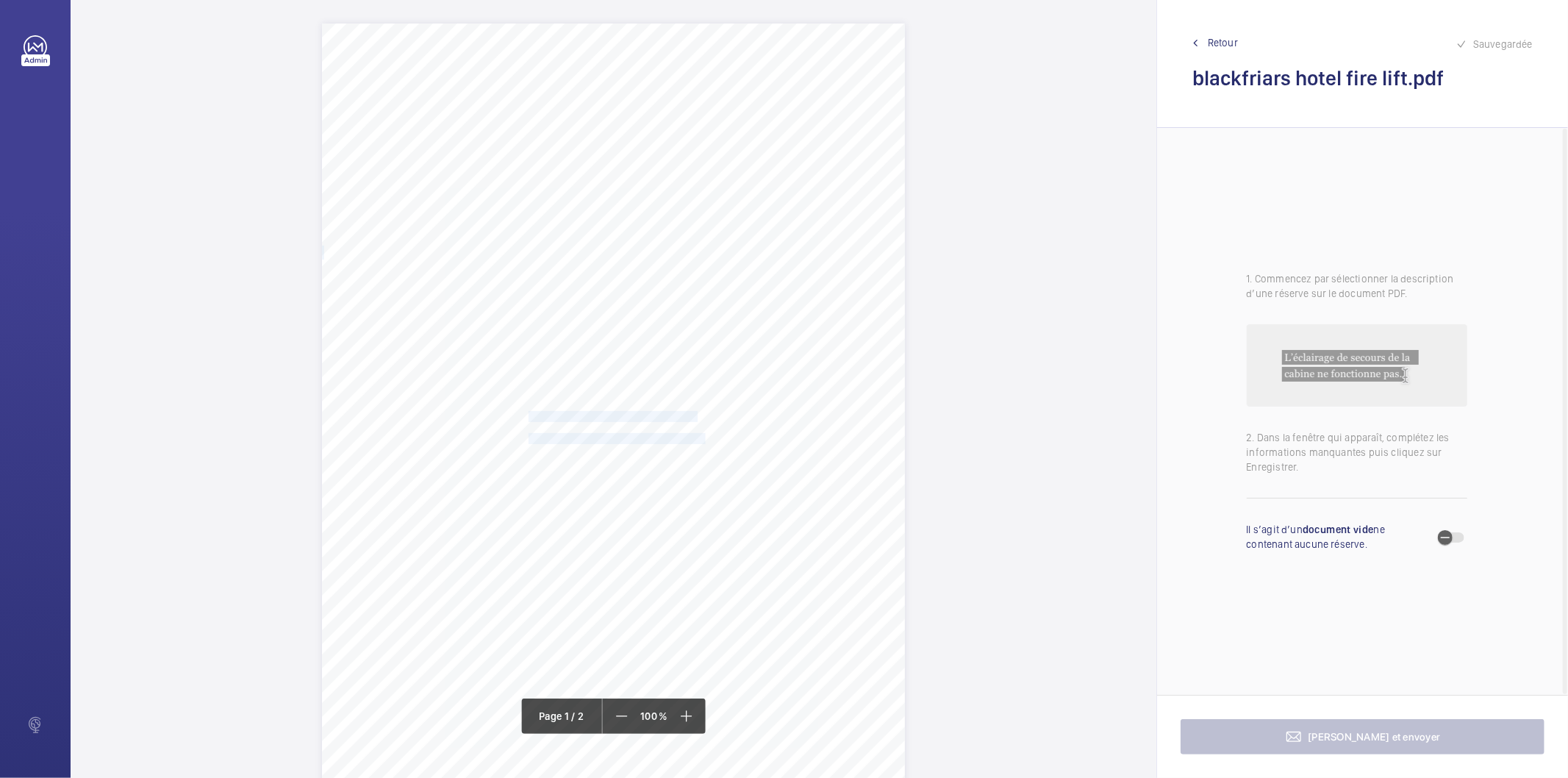
drag, startPoint x: 528, startPoint y: 415, endPoint x: 703, endPoint y: 436, distance: 176.3
click at [703, 436] on div "EC4V 6DB [STREET_ADDRESS], , , Location Address: Client Name: Postcode: Client …" at bounding box center [614, 436] width 583 height 826
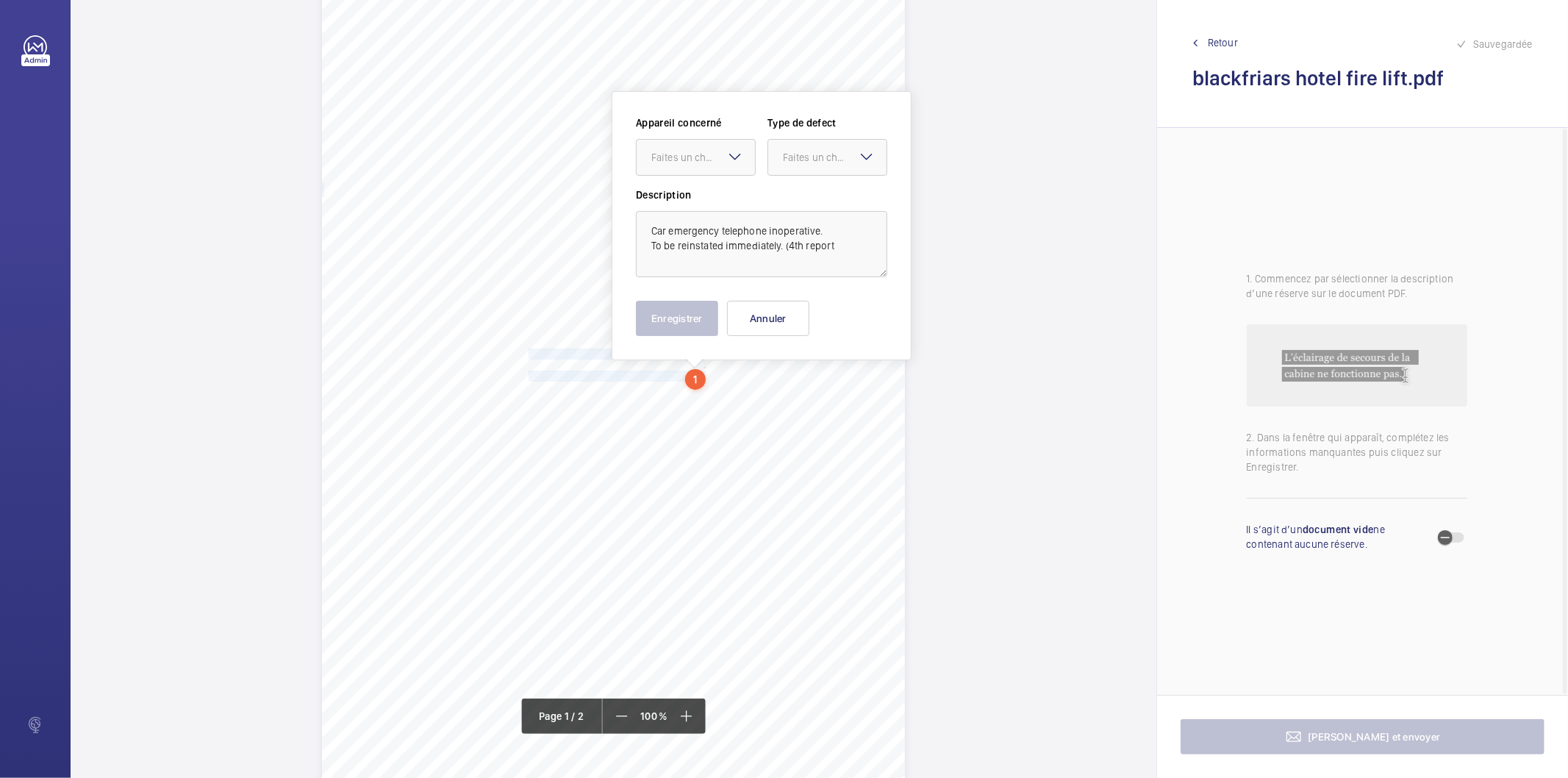
scroll to position [63, 0]
click at [681, 164] on div "Faites un choix" at bounding box center [695, 156] width 118 height 15
click at [673, 199] on span "E32301027028" at bounding box center [696, 201] width 89 height 15
click at [820, 153] on div "Faites un choix" at bounding box center [835, 156] width 103 height 15
click at [806, 228] on div "Immédiat" at bounding box center [827, 238] width 118 height 36
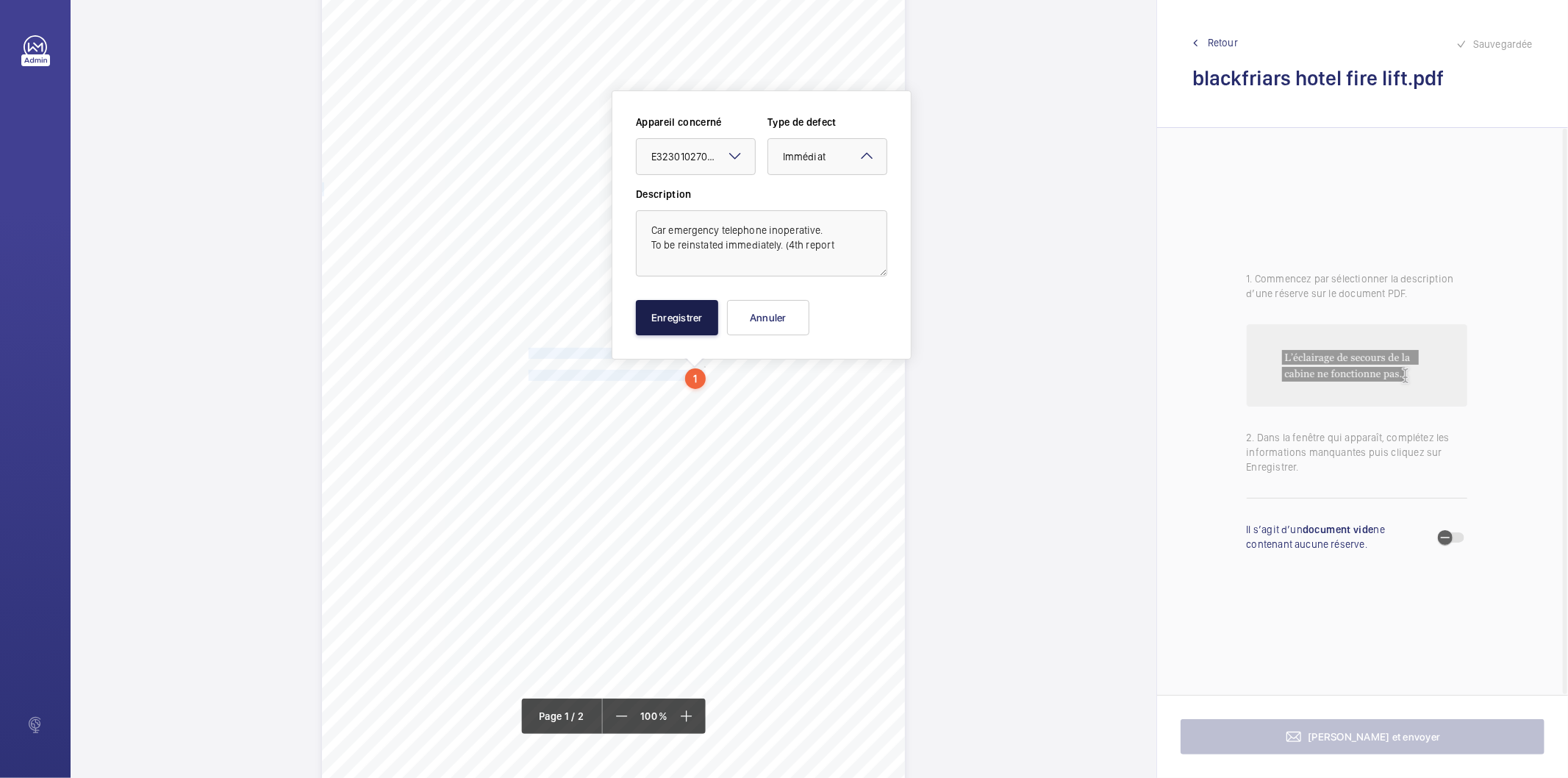
click at [697, 307] on button "Enregistrer" at bounding box center [677, 318] width 83 height 35
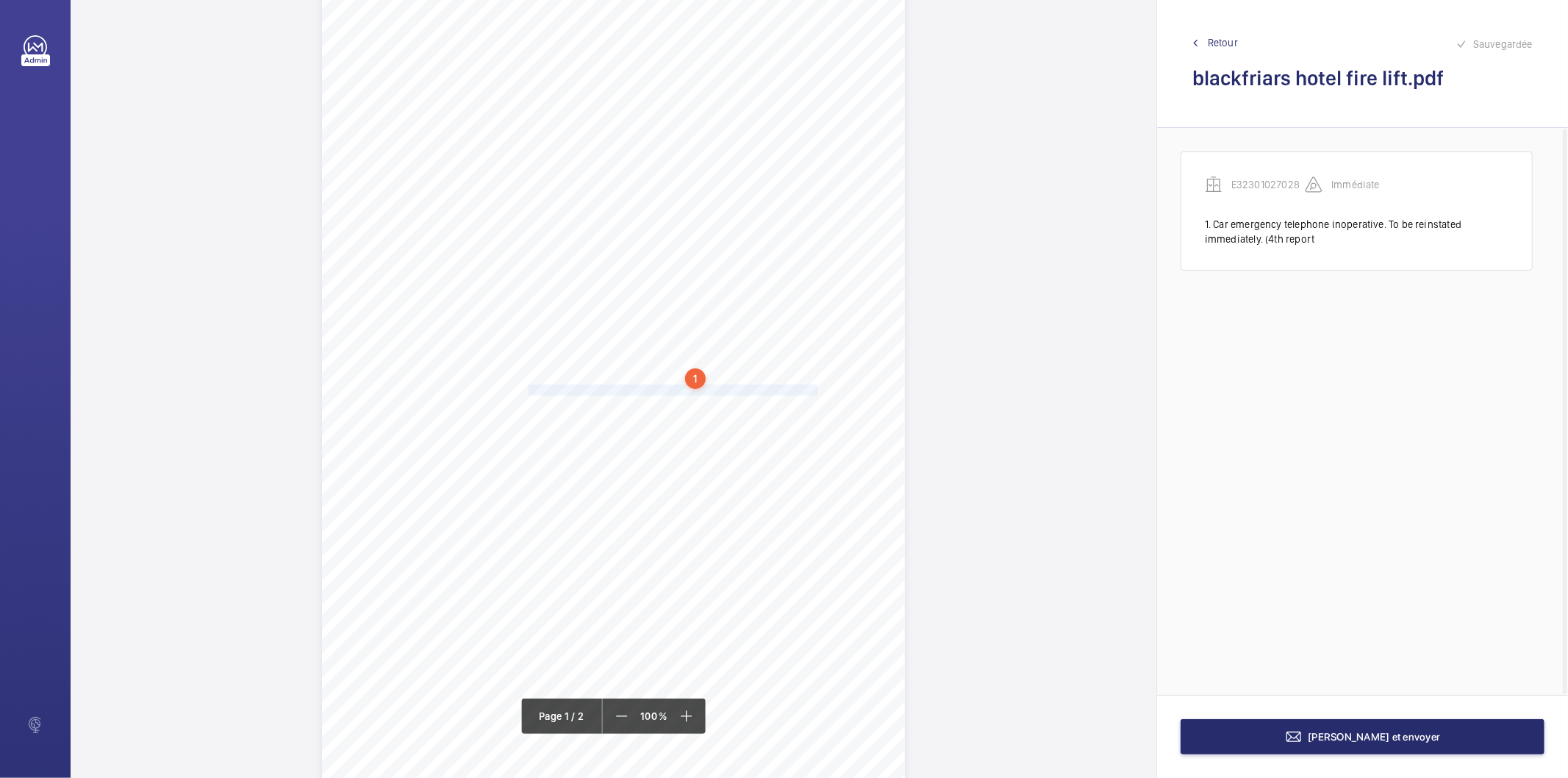
drag, startPoint x: 527, startPoint y: 390, endPoint x: 814, endPoint y: 388, distance: 287.0
click at [814, 388] on span "Car levelling inaccurate at floors B2, B1, G, 1st, 2nd, 3rd, 4th & 5th." at bounding box center [675, 390] width 292 height 10
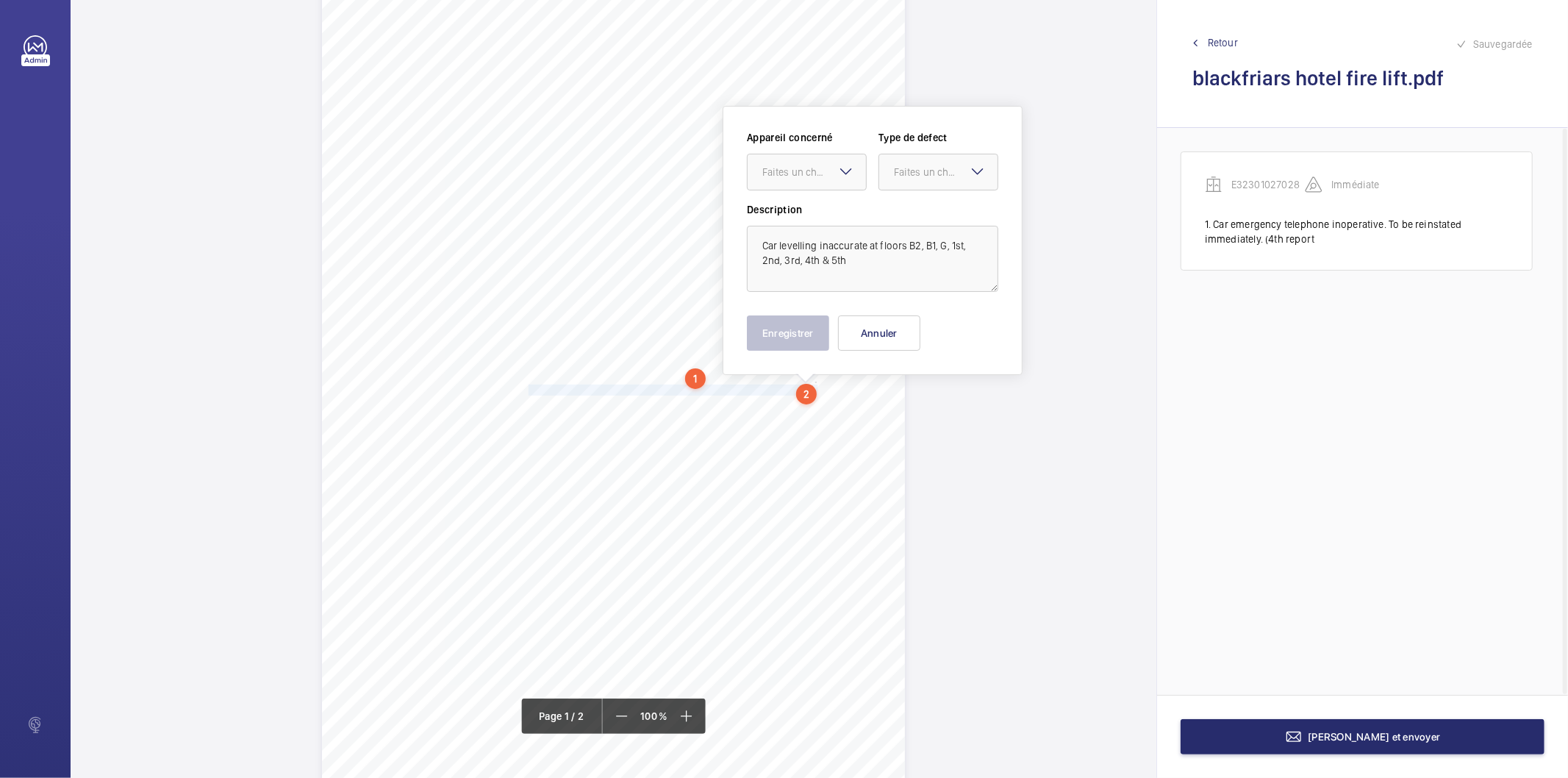
scroll to position [79, 0]
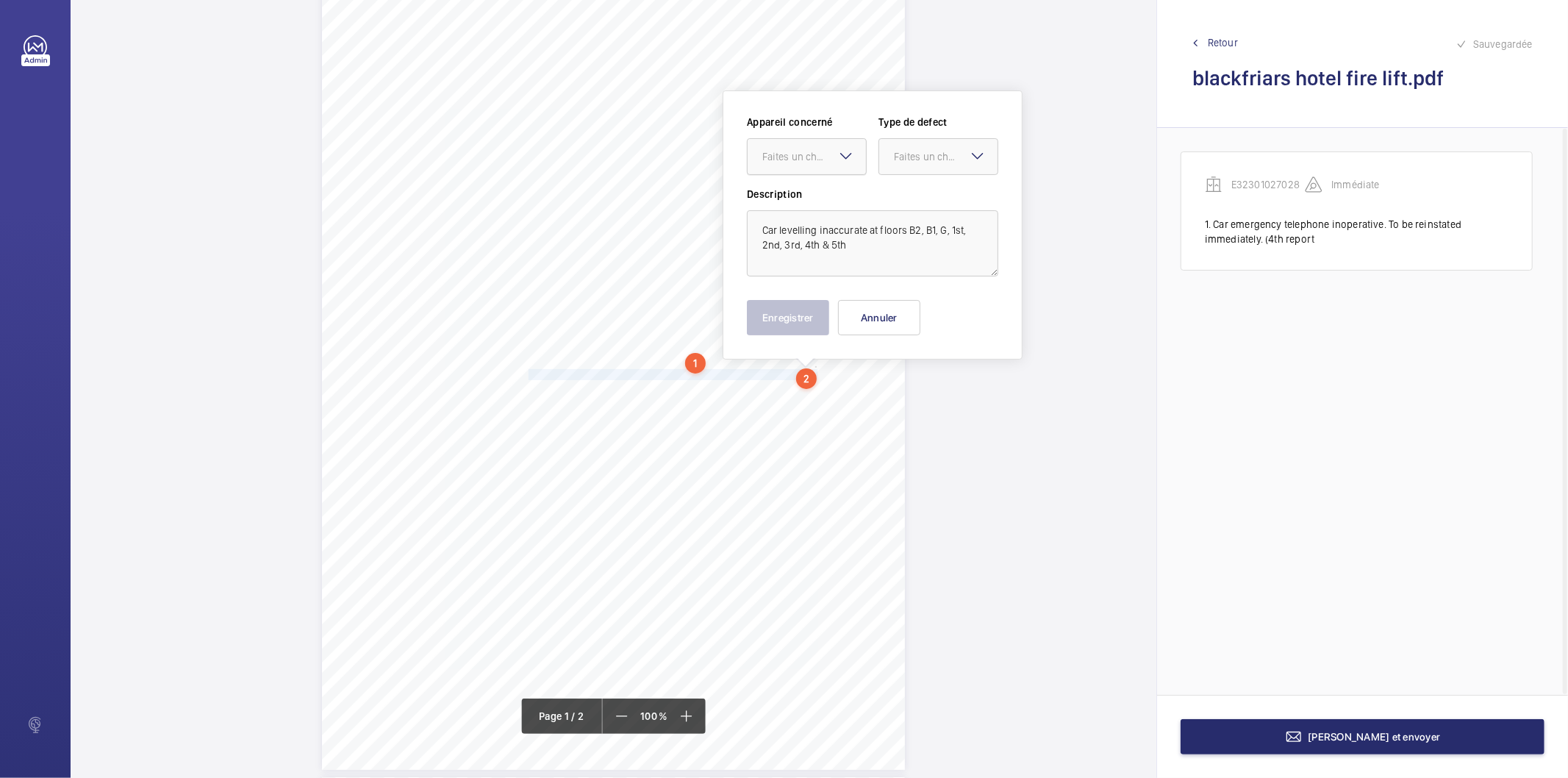
click at [817, 166] on div at bounding box center [806, 157] width 118 height 35
drag, startPoint x: 796, startPoint y: 203, endPoint x: 900, endPoint y: 168, distance: 109.7
click at [796, 204] on span "E32301027028" at bounding box center [806, 201] width 89 height 15
click at [910, 158] on div "Faites un choix" at bounding box center [946, 156] width 103 height 15
click at [920, 200] on span "Standard" at bounding box center [938, 201] width 89 height 15
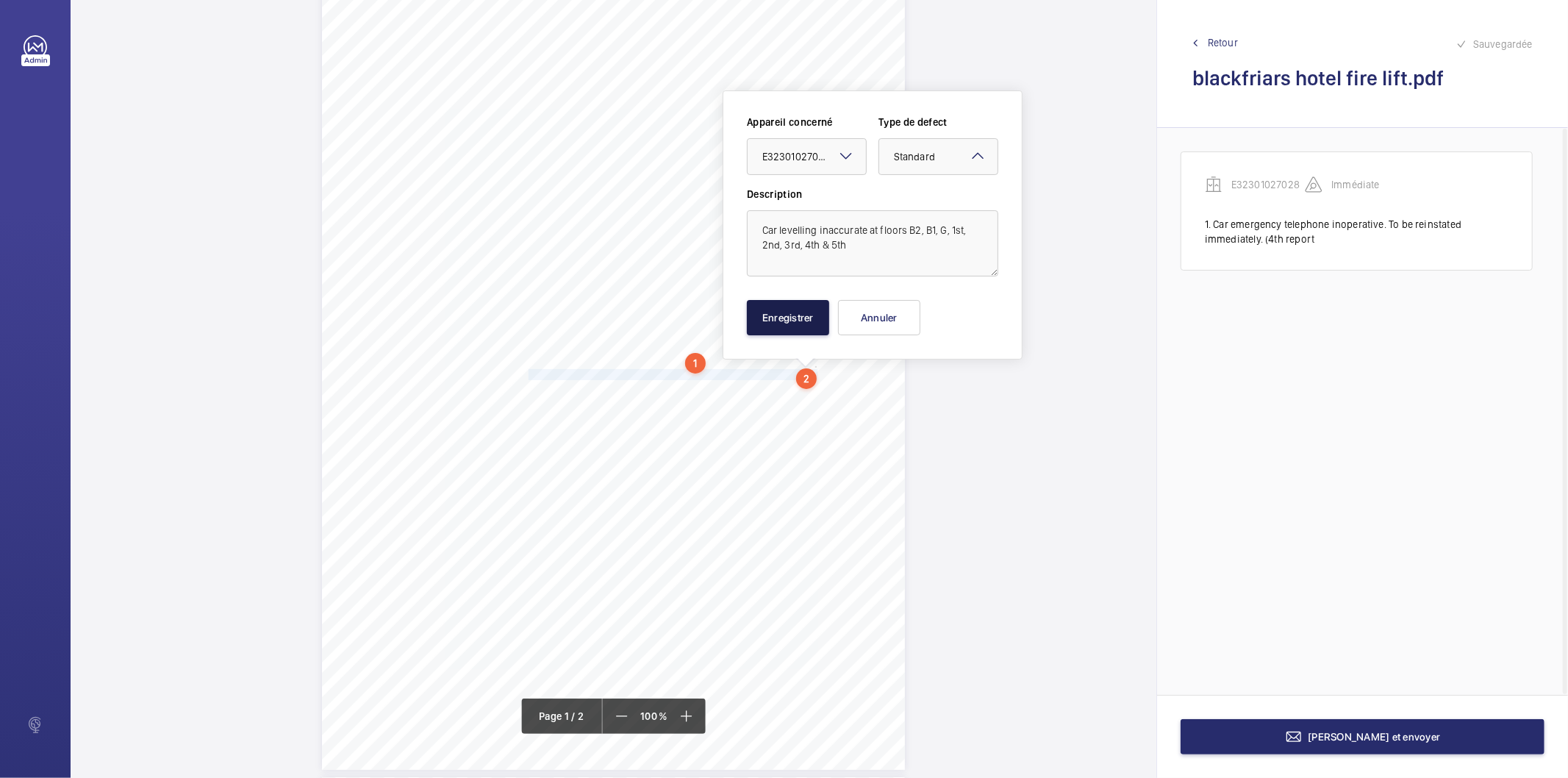
click at [775, 325] on button "Enregistrer" at bounding box center [788, 318] width 83 height 35
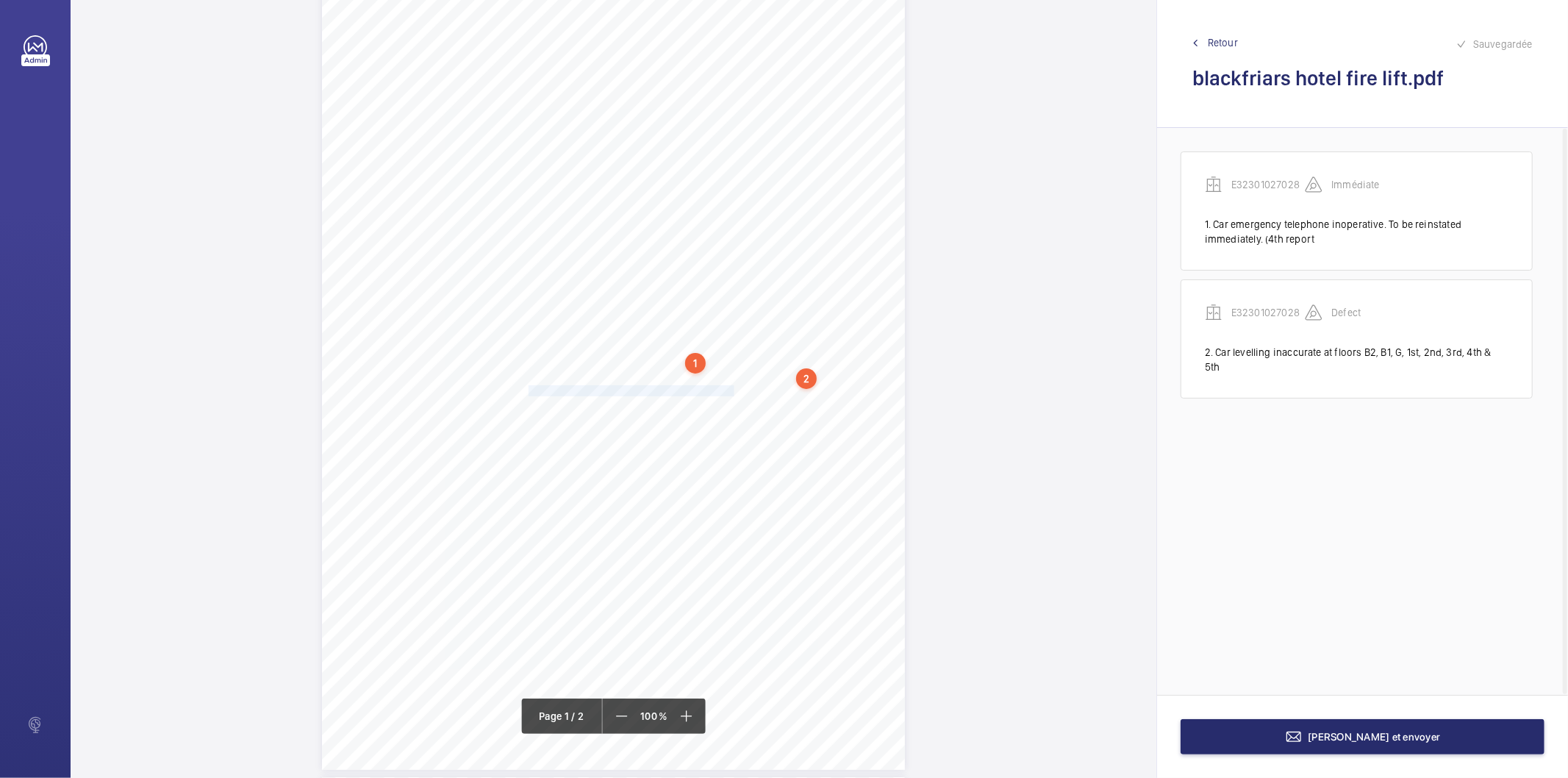
drag, startPoint x: 527, startPoint y: 388, endPoint x: 731, endPoint y: 391, distance: 204.0
click at [731, 391] on span "Top RH counterweight guide shoe liner missing." at bounding box center [633, 391] width 209 height 10
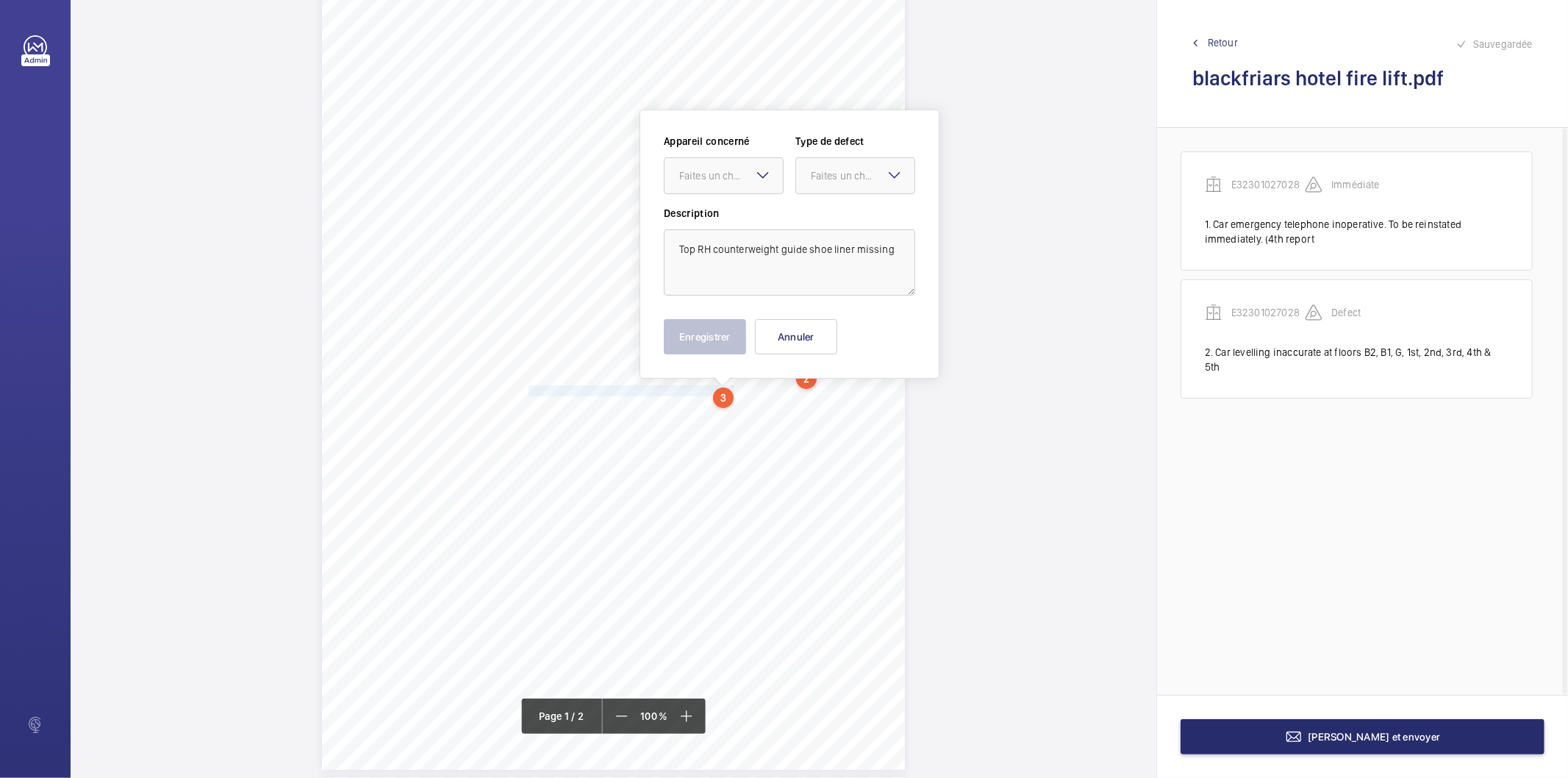
scroll to position [98, 0]
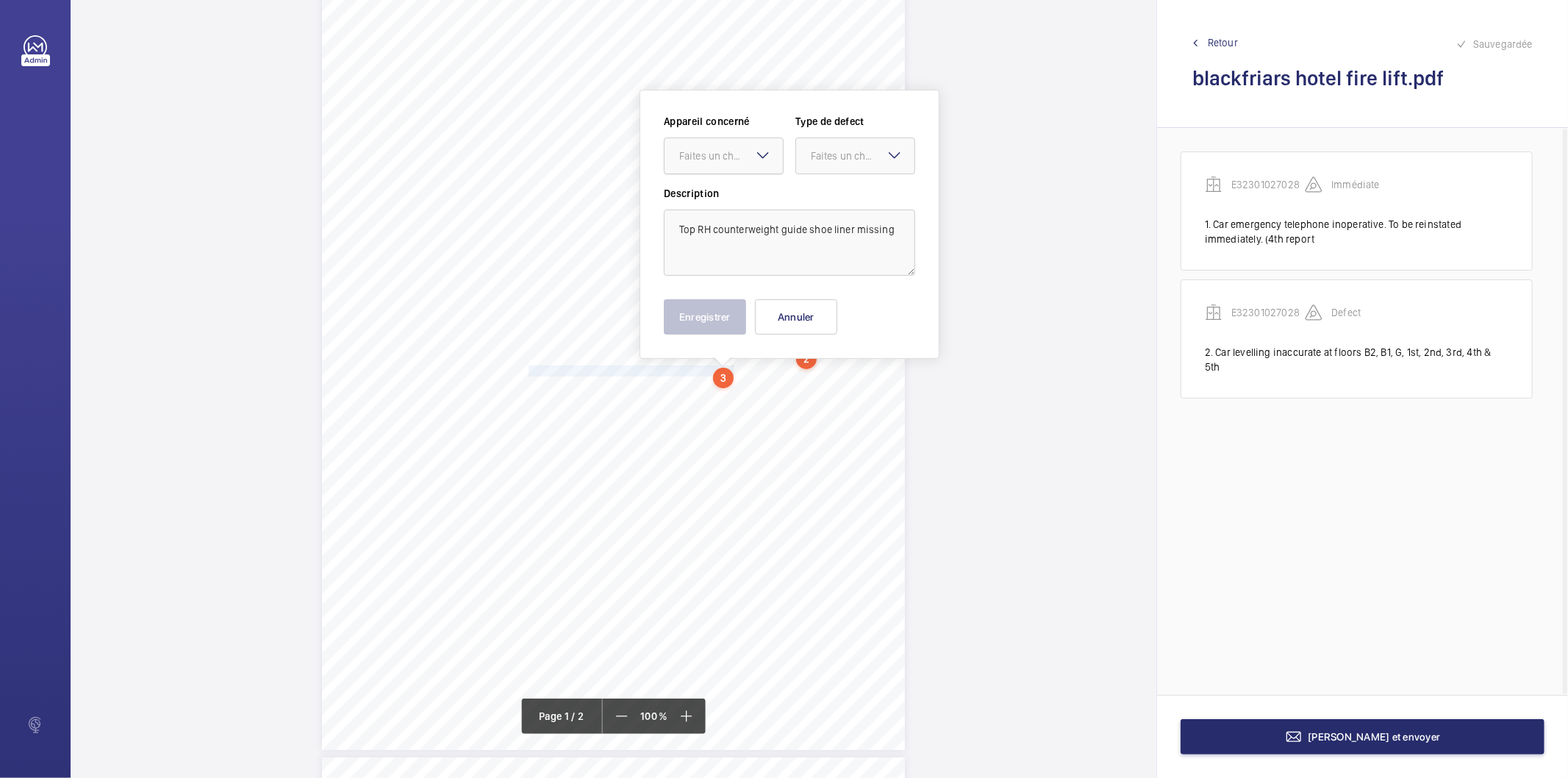
click at [727, 164] on div at bounding box center [723, 156] width 118 height 35
drag, startPoint x: 730, startPoint y: 204, endPoint x: 761, endPoint y: 186, distance: 35.8
click at [732, 204] on span "E32301027028" at bounding box center [723, 200] width 89 height 15
click at [833, 150] on div "Faites un choix" at bounding box center [862, 155] width 103 height 15
click at [850, 204] on span "Standard" at bounding box center [855, 200] width 89 height 15
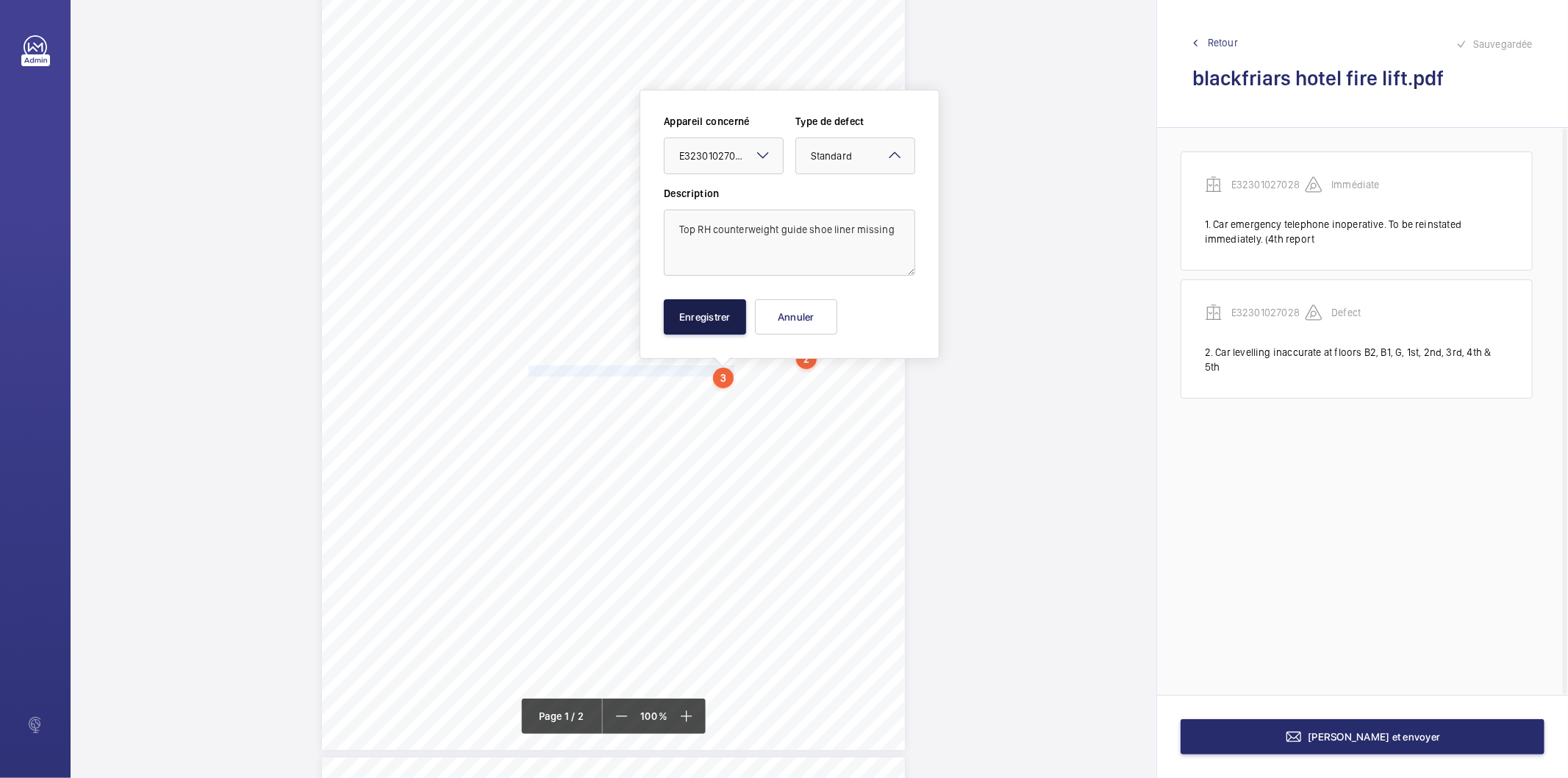
click at [718, 309] on button "Enregistrer" at bounding box center [705, 317] width 83 height 35
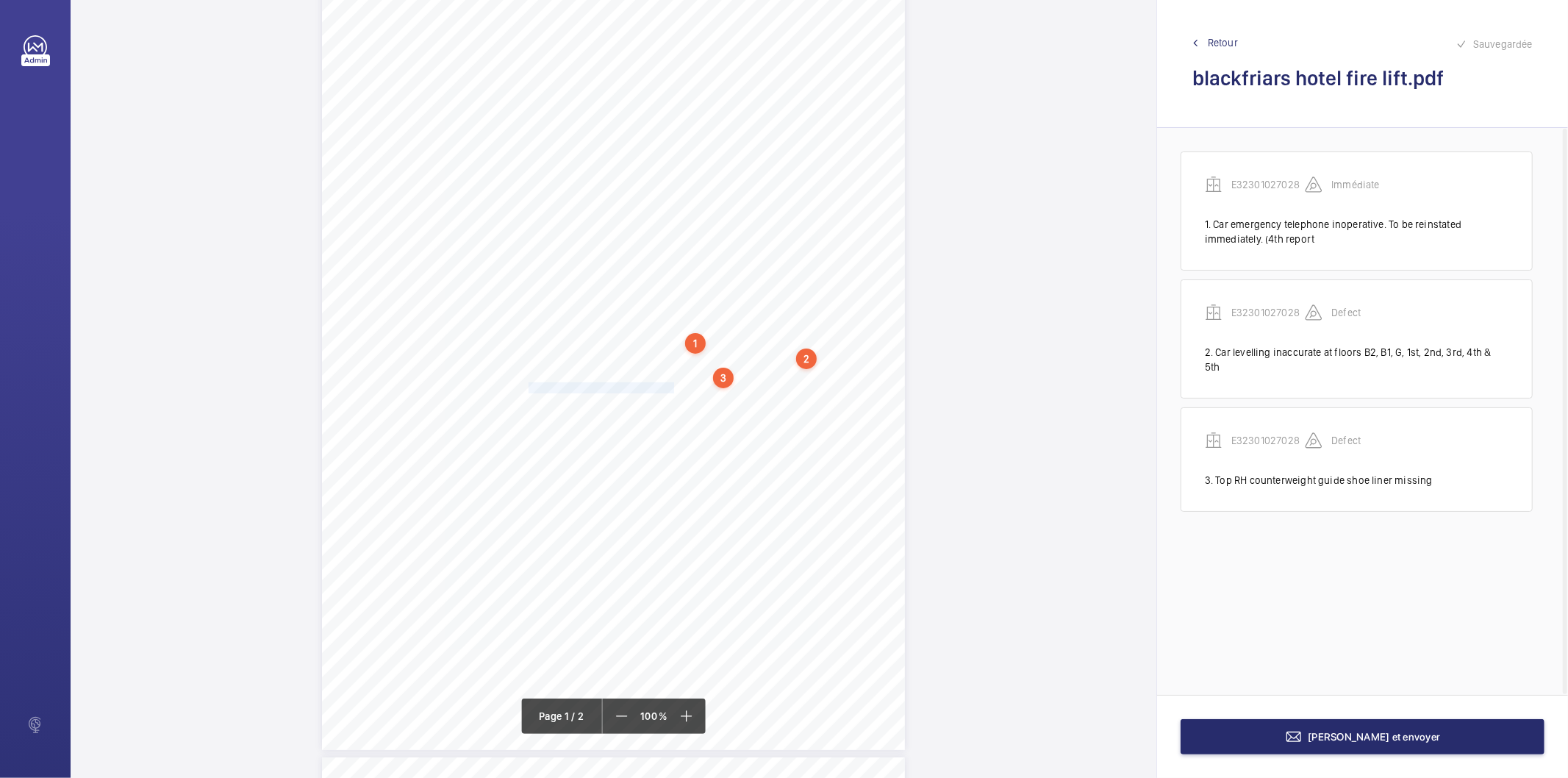
drag, startPoint x: 527, startPoint y: 388, endPoint x: 672, endPoint y: 384, distance: 145.1
click at [672, 384] on span "Counterweight guide oilers empty." at bounding box center [603, 388] width 148 height 10
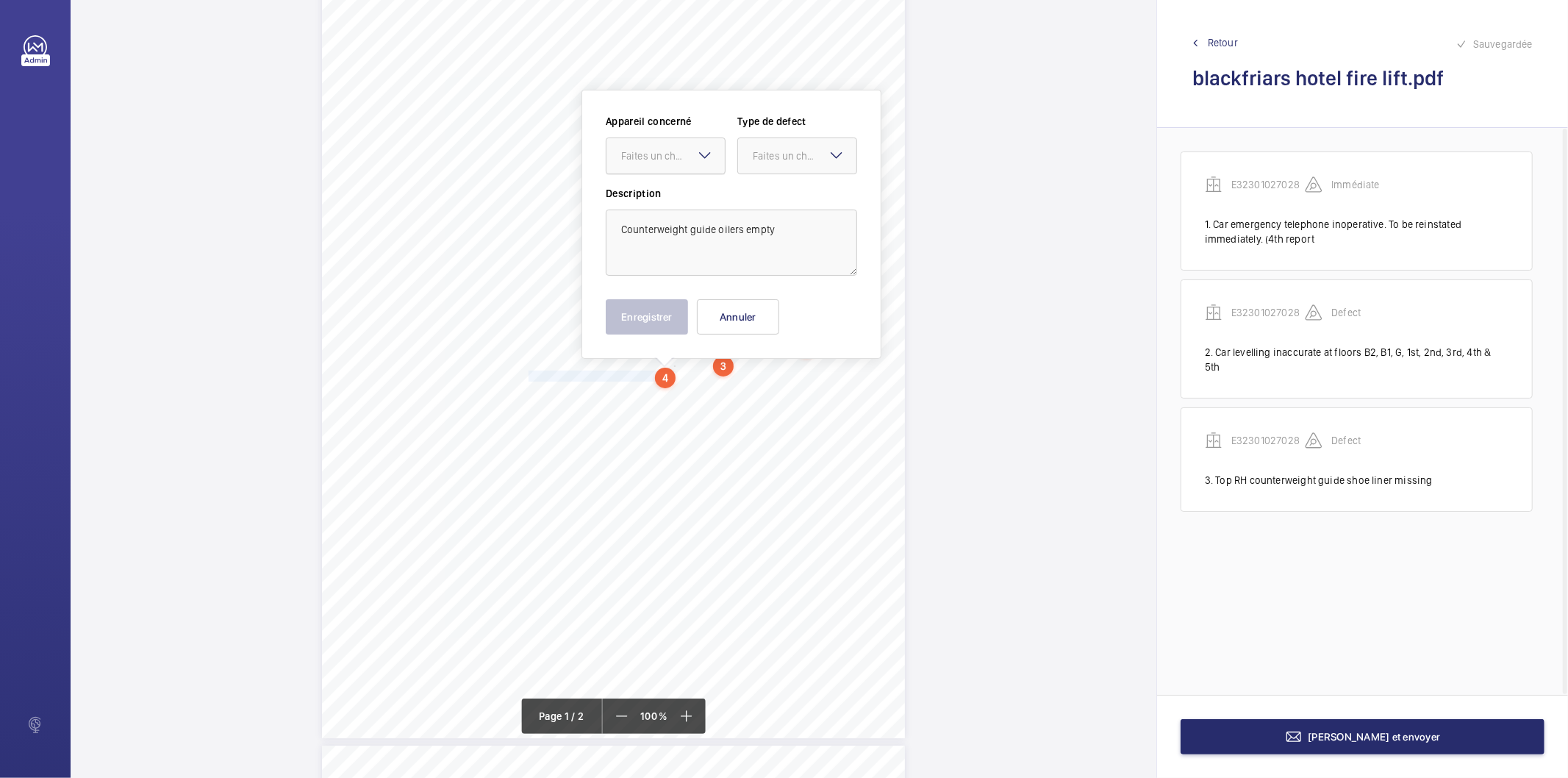
click at [680, 148] on div "Faites un choix" at bounding box center [673, 155] width 103 height 15
click at [667, 196] on span "E32301027028" at bounding box center [666, 200] width 89 height 15
click at [748, 168] on div at bounding box center [797, 156] width 118 height 35
drag, startPoint x: 769, startPoint y: 203, endPoint x: 694, endPoint y: 310, distance: 130.7
click at [768, 205] on span "Standard" at bounding box center [797, 200] width 89 height 15
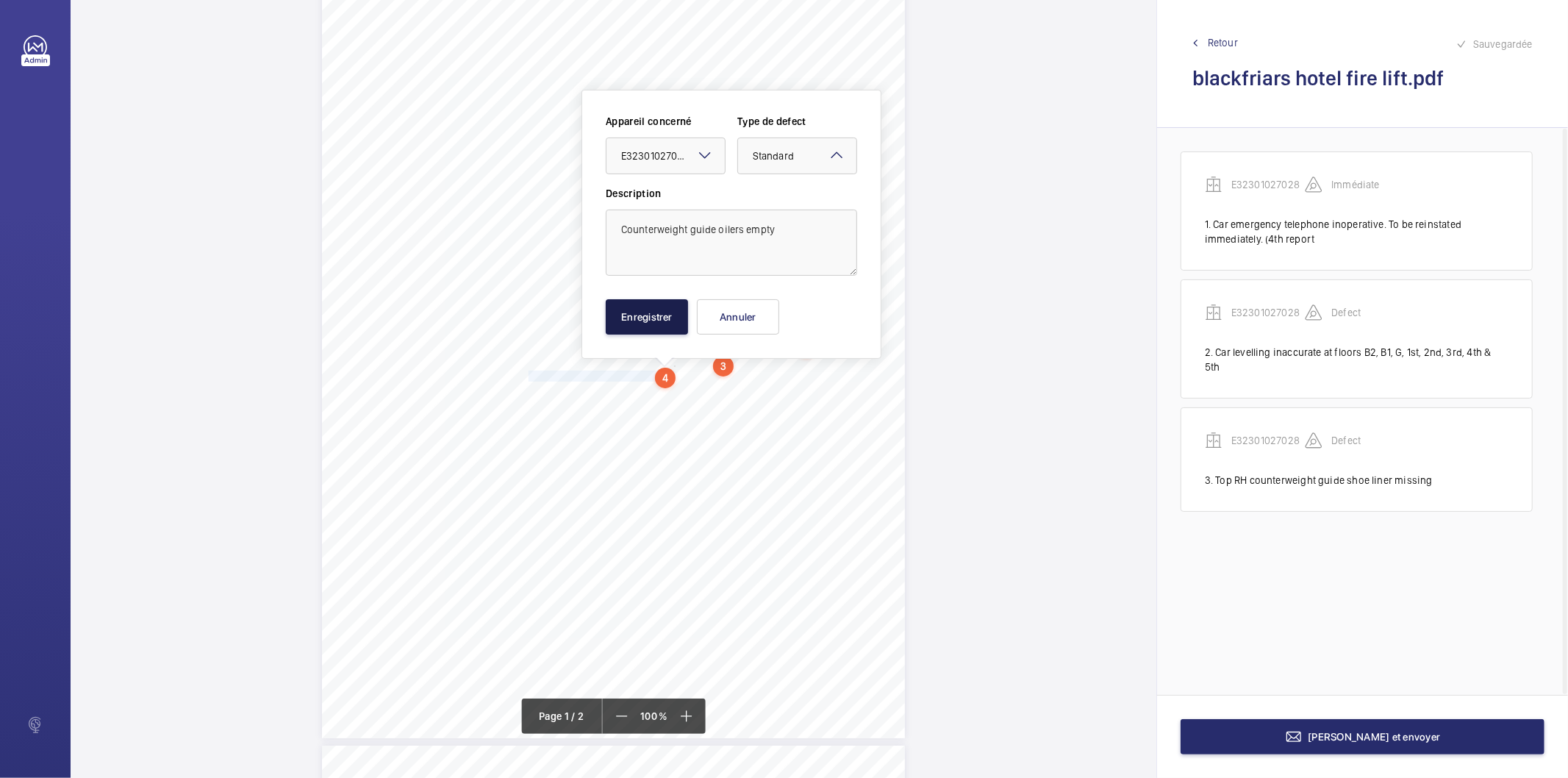
click at [677, 319] on button "Enregistrer" at bounding box center [647, 317] width 83 height 35
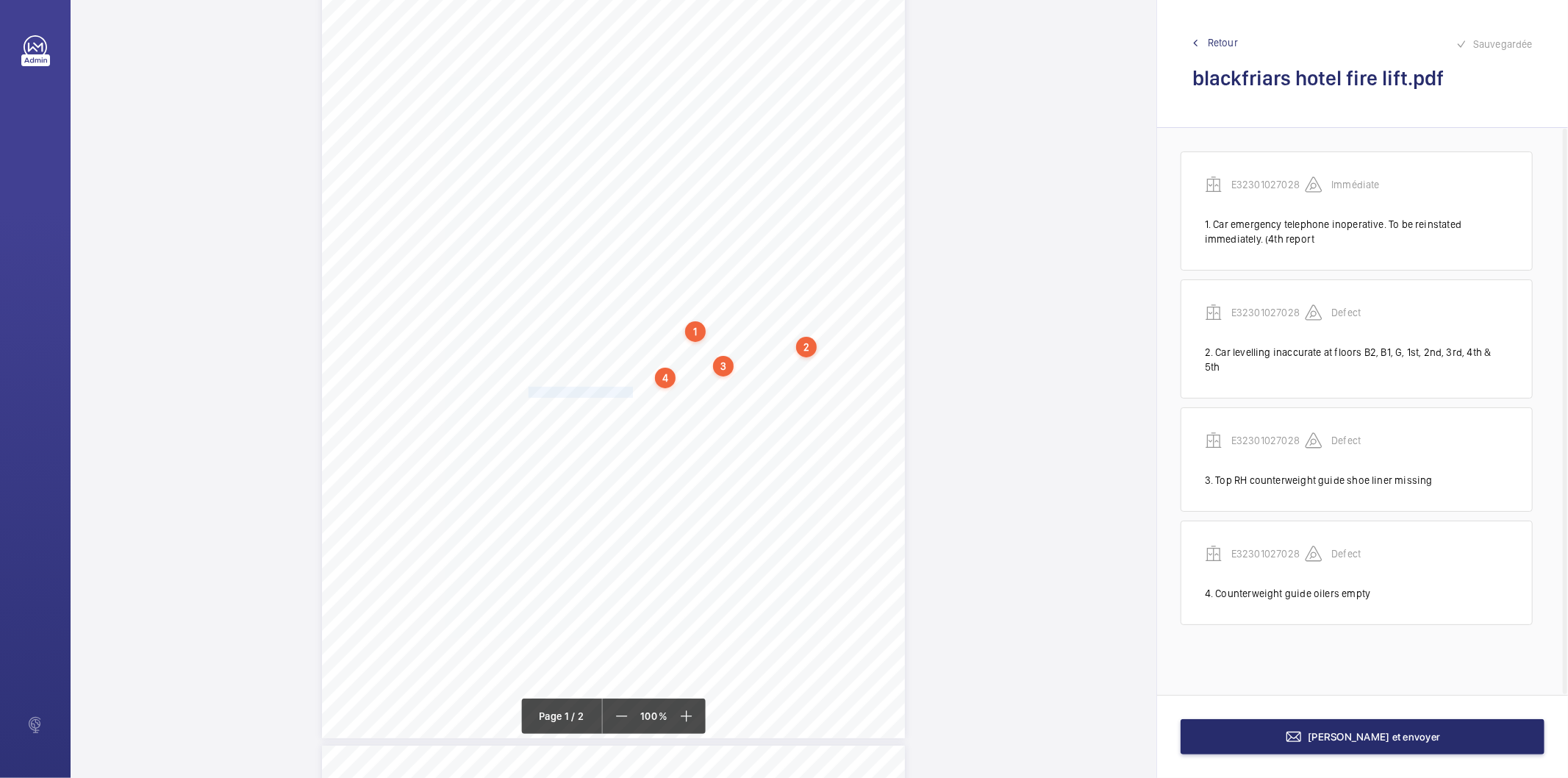
drag, startPoint x: 526, startPoint y: 393, endPoint x: 631, endPoint y: 391, distance: 105.0
click at [631, 391] on span "Pit shaftlight inoperative." at bounding box center [582, 393] width 106 height 10
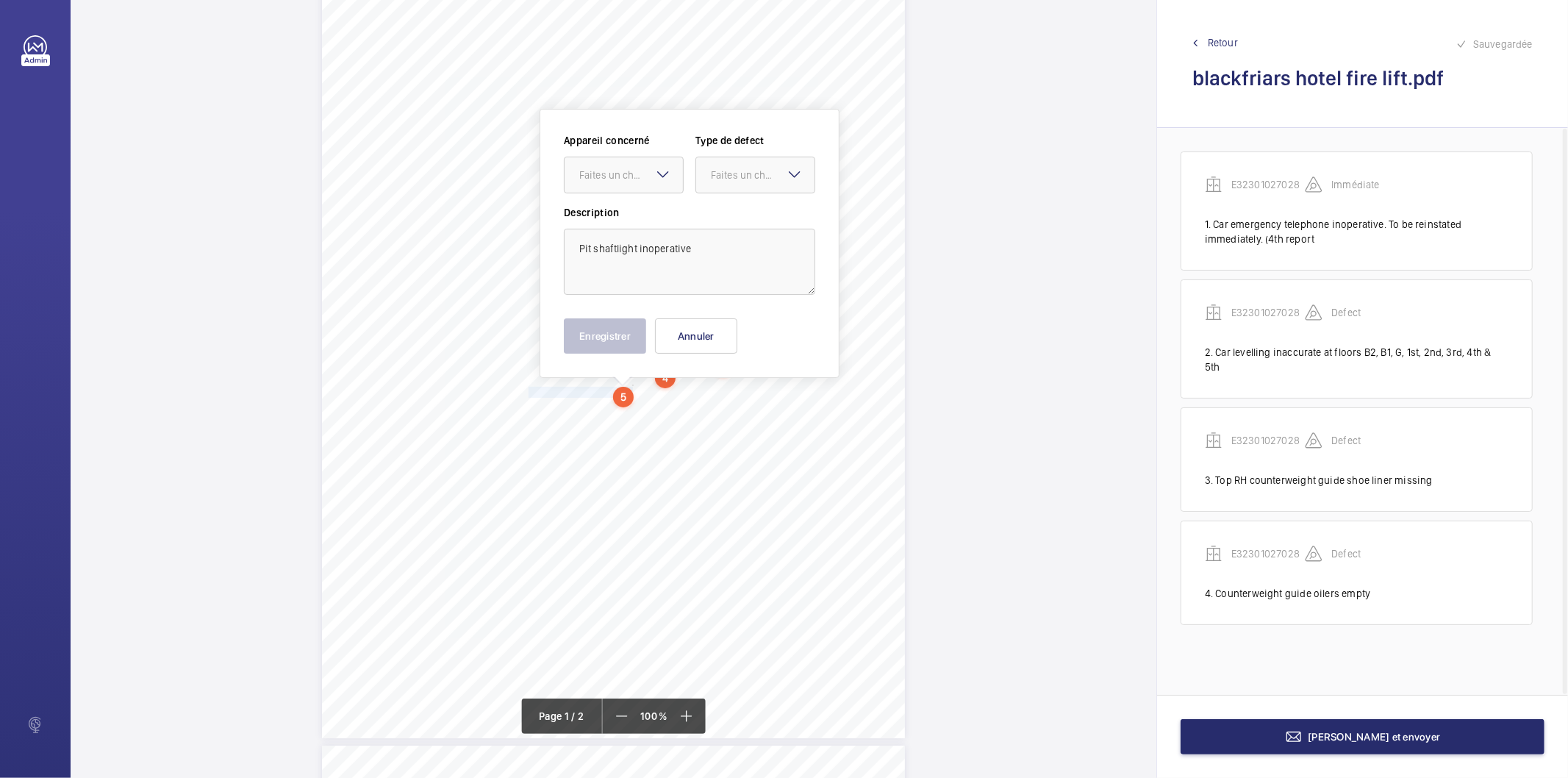
scroll to position [129, 0]
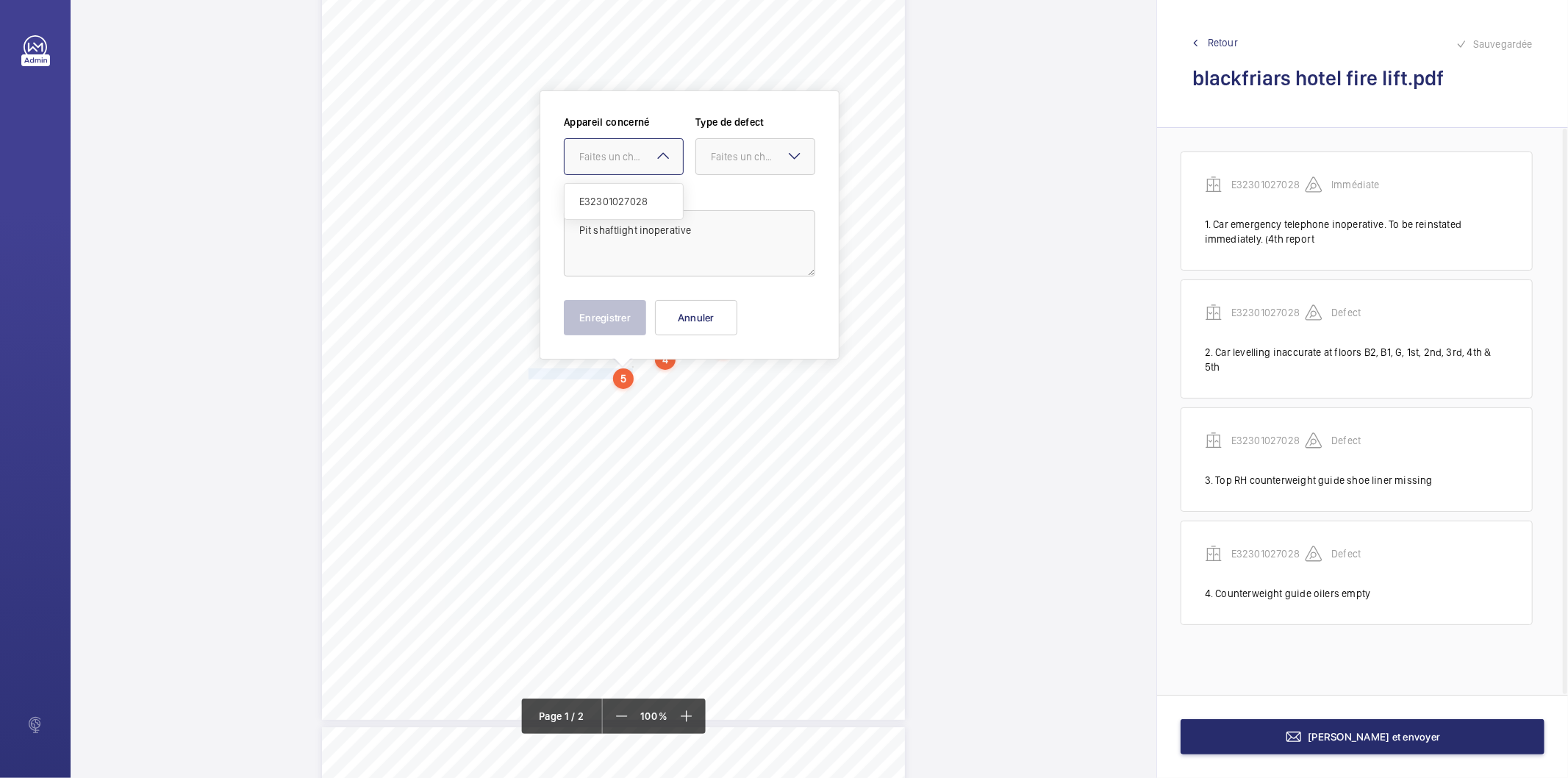
click at [622, 157] on div "Faites un choix" at bounding box center [631, 156] width 103 height 15
drag, startPoint x: 611, startPoint y: 203, endPoint x: 713, endPoint y: 170, distance: 107.2
click at [612, 203] on span "E32301027028" at bounding box center [624, 201] width 89 height 15
click at [733, 151] on div "Faites un choix" at bounding box center [763, 156] width 103 height 15
drag, startPoint x: 728, startPoint y: 195, endPoint x: 680, endPoint y: 263, distance: 83.2
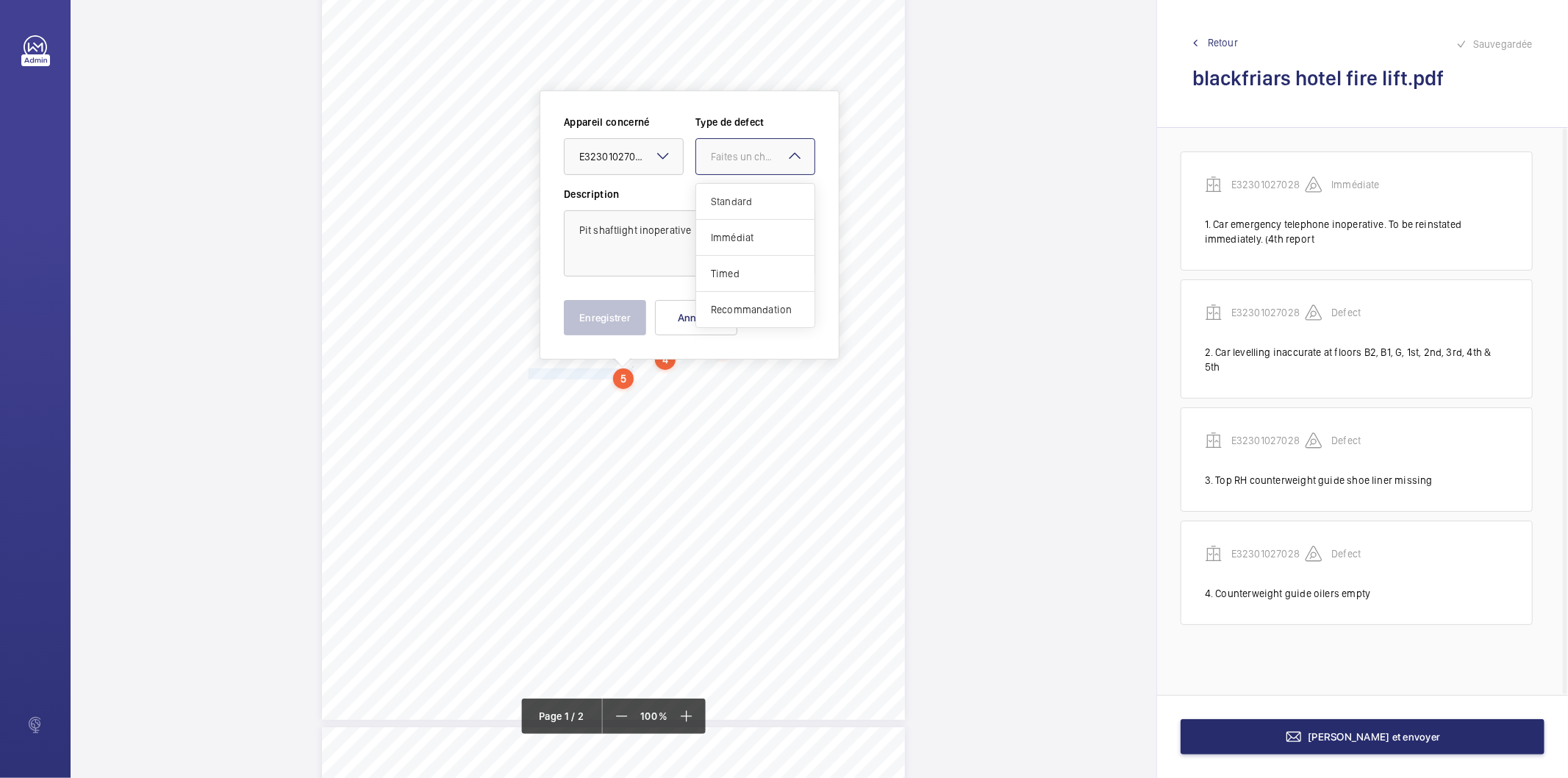
click at [726, 196] on span "Standard" at bounding box center [755, 201] width 89 height 15
click at [631, 320] on button "Enregistrer" at bounding box center [605, 318] width 83 height 35
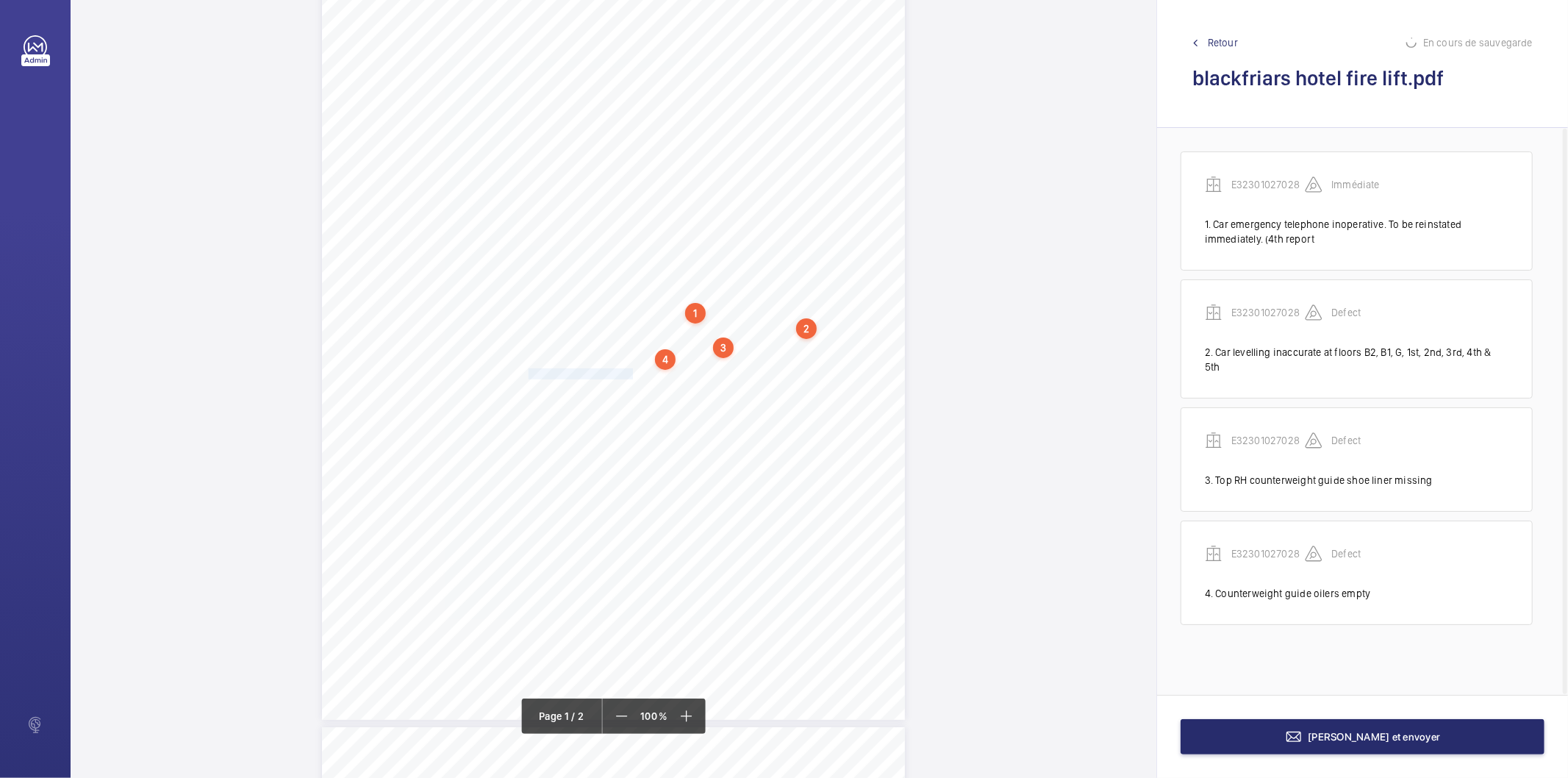
scroll to position [53, 0]
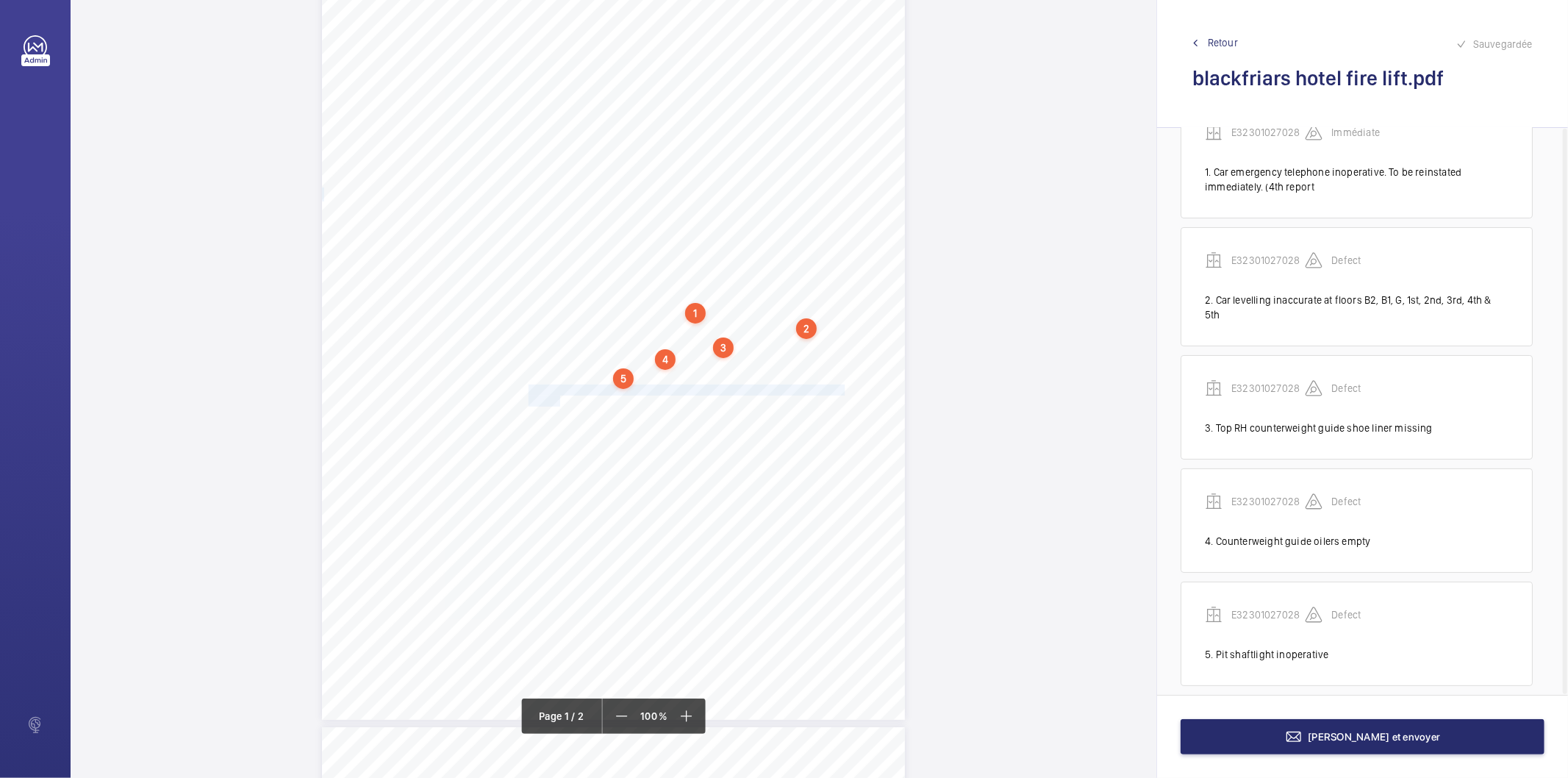
drag, startPoint x: 526, startPoint y: 391, endPoint x: 558, endPoint y: 400, distance: 33.2
click at [558, 400] on div "EC4V 6DB [STREET_ADDRESS], , , Location Address: Client Name: Postcode: Client …" at bounding box center [614, 307] width 583 height 826
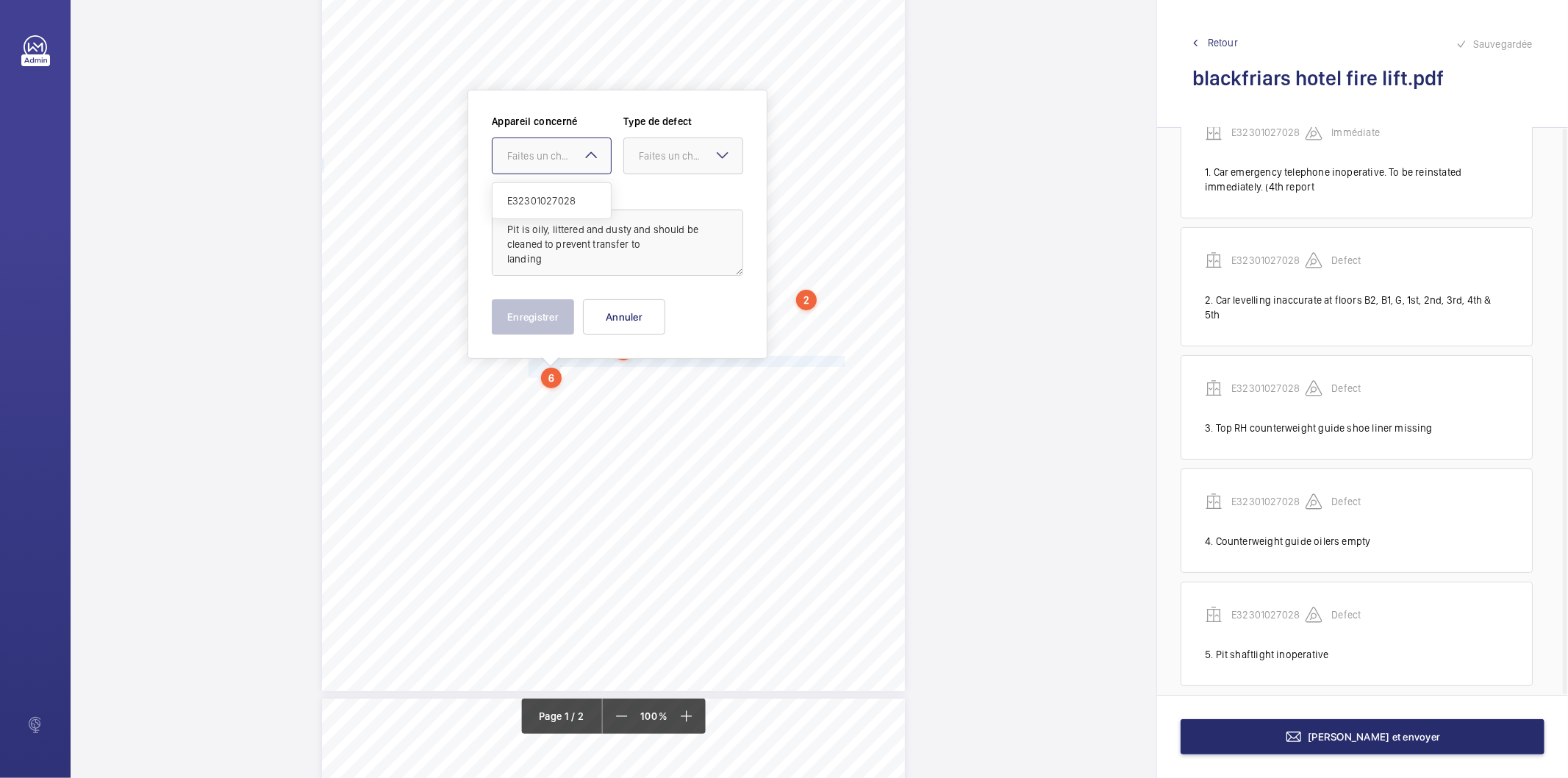
click at [535, 153] on div "Faites un choix" at bounding box center [559, 155] width 103 height 15
drag, startPoint x: 533, startPoint y: 201, endPoint x: 543, endPoint y: 199, distance: 10.2
click at [537, 201] on span "E32301027028" at bounding box center [552, 200] width 89 height 15
click at [643, 157] on div "Faites un choix" at bounding box center [691, 155] width 103 height 15
drag, startPoint x: 667, startPoint y: 304, endPoint x: 566, endPoint y: 306, distance: 101.0
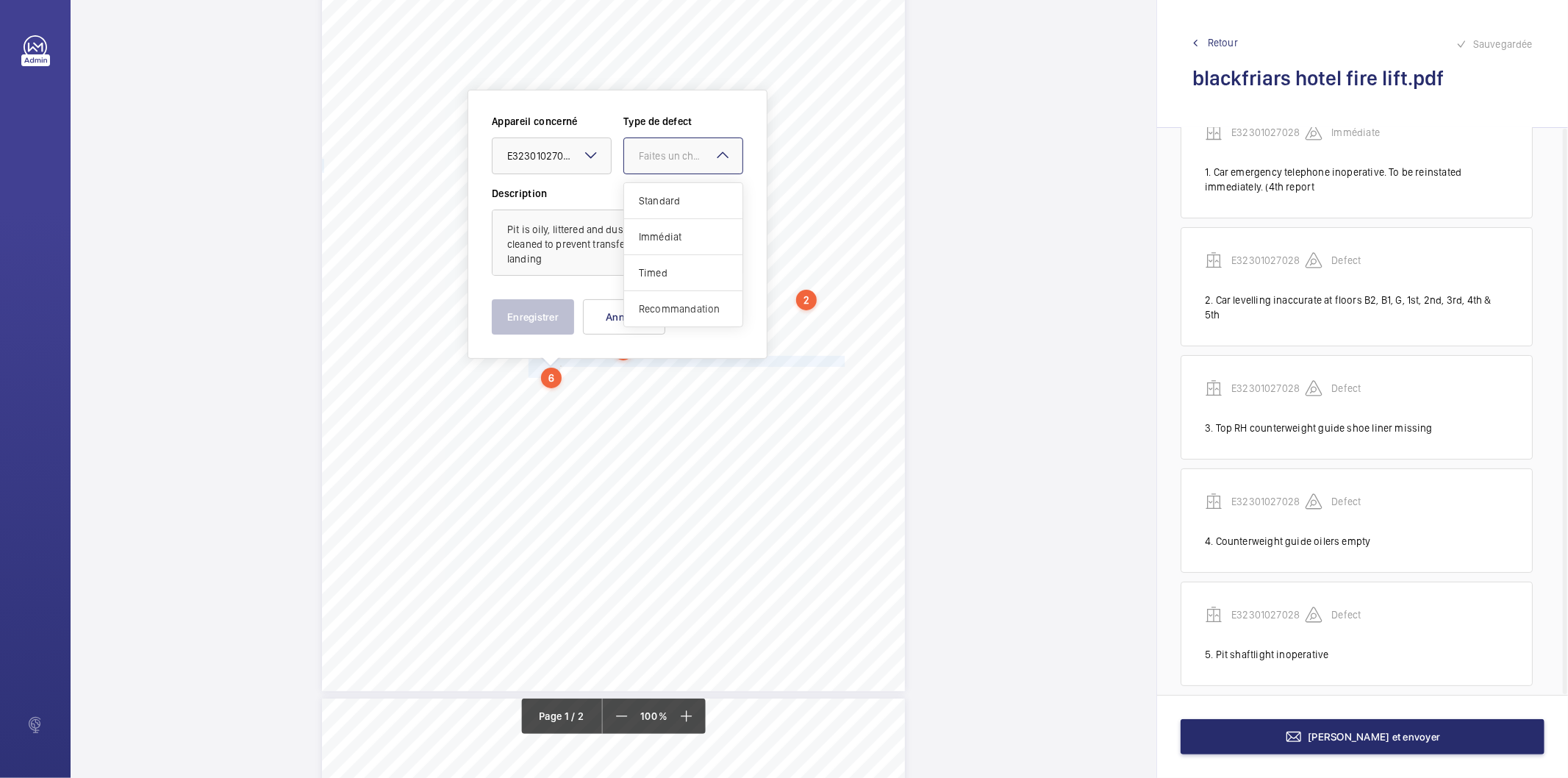
click at [663, 306] on span "Recommandation" at bounding box center [683, 308] width 89 height 15
click at [550, 303] on button "Enregistrer" at bounding box center [533, 317] width 83 height 35
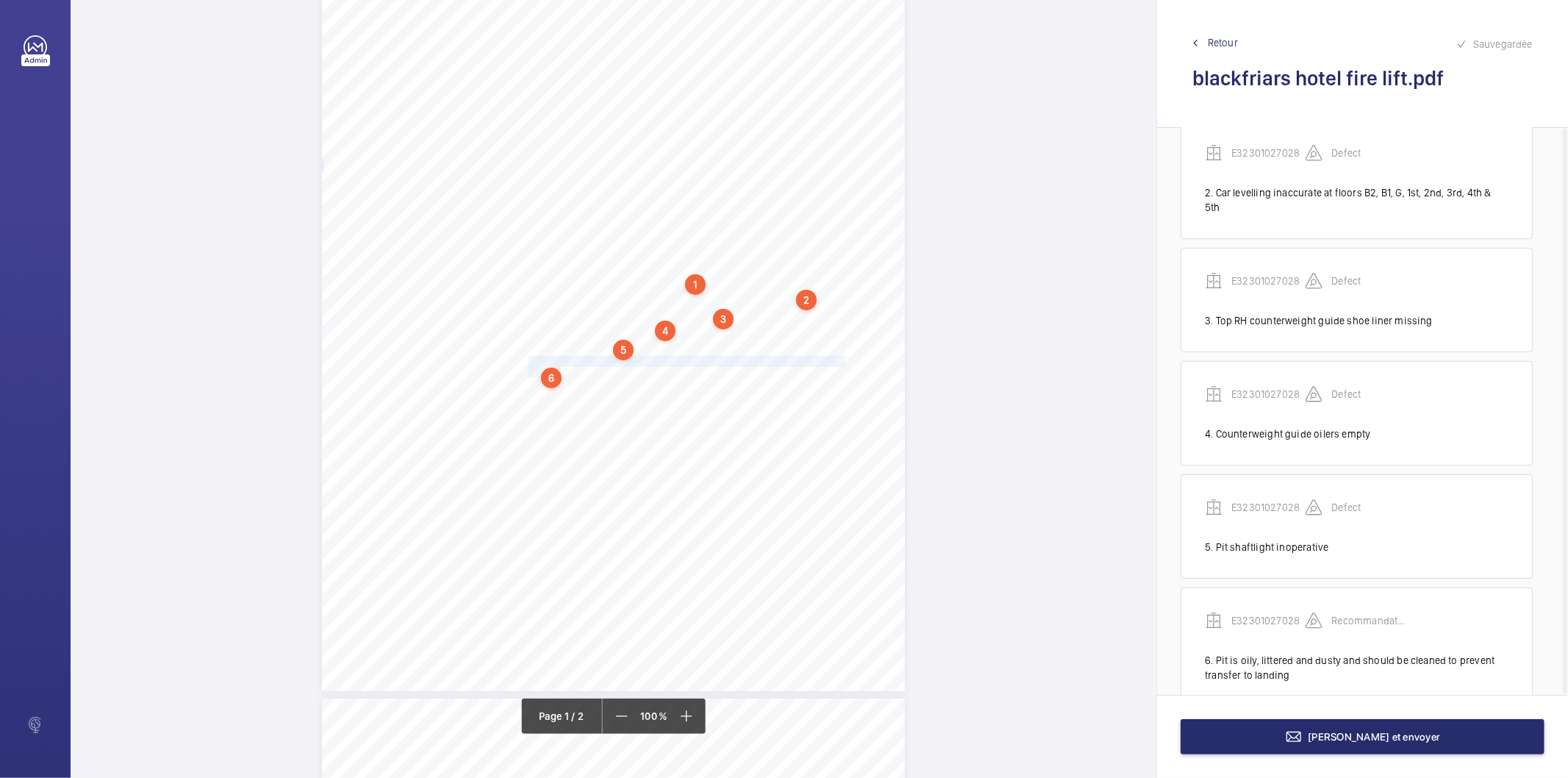
scroll to position [179, 0]
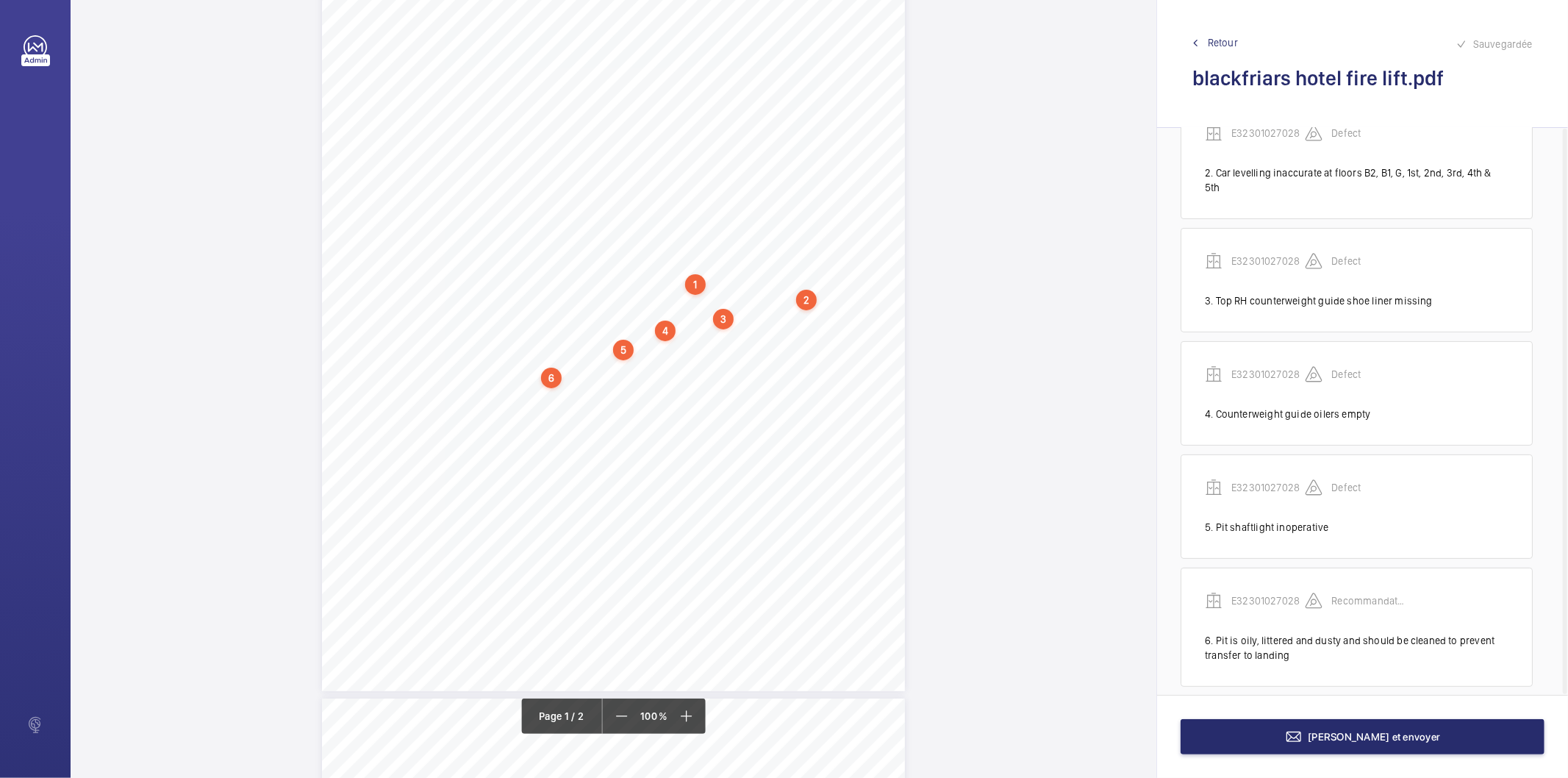
click at [556, 379] on div "6" at bounding box center [551, 377] width 20 height 20
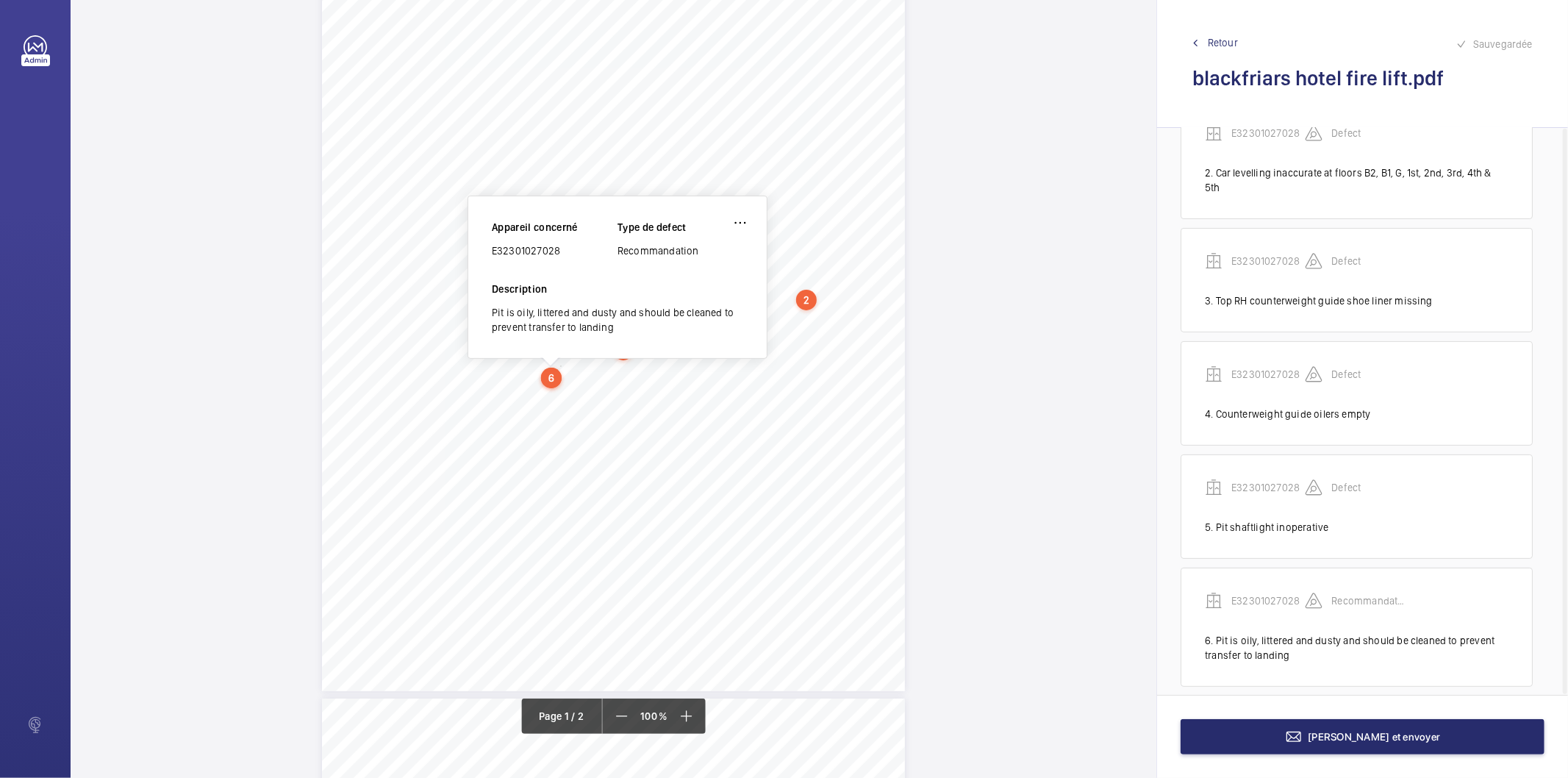
scroll to position [145, 0]
click at [541, 255] on div "E32301027028" at bounding box center [555, 262] width 126 height 15
copy div "E32301027028"
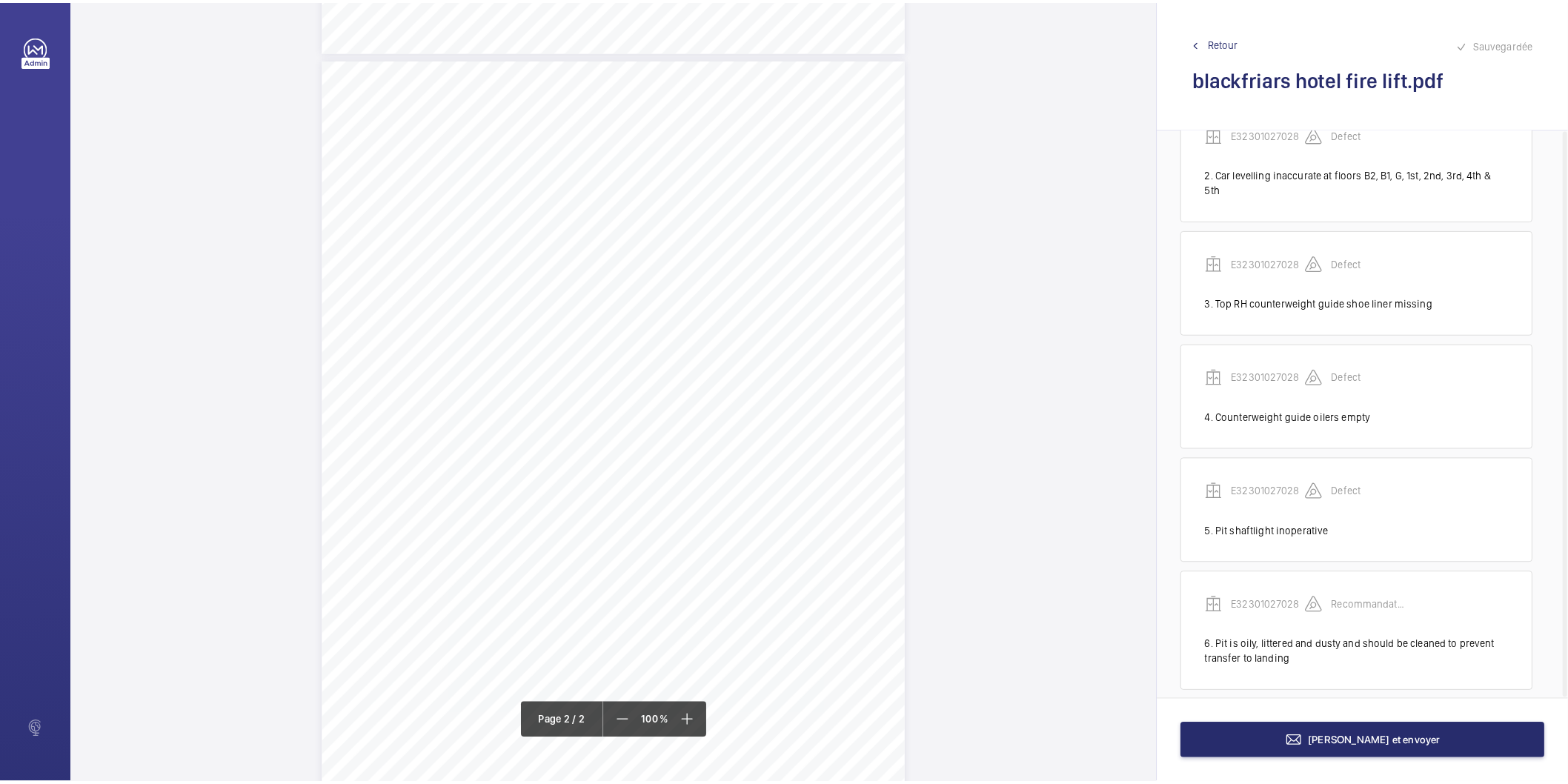
scroll to position [806, 0]
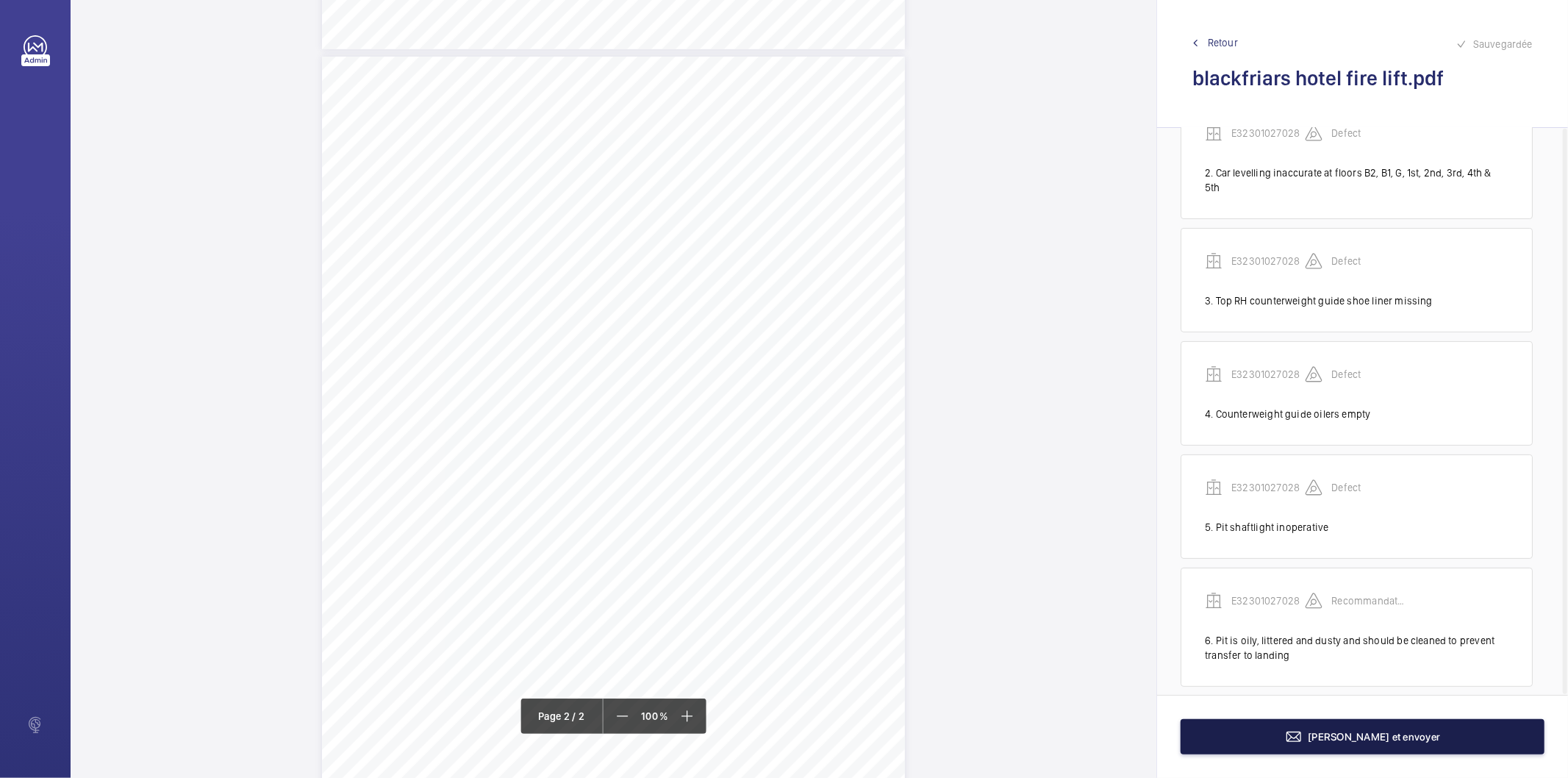
click at [1241, 747] on button "[PERSON_NAME] et envoyer" at bounding box center [1363, 737] width 364 height 35
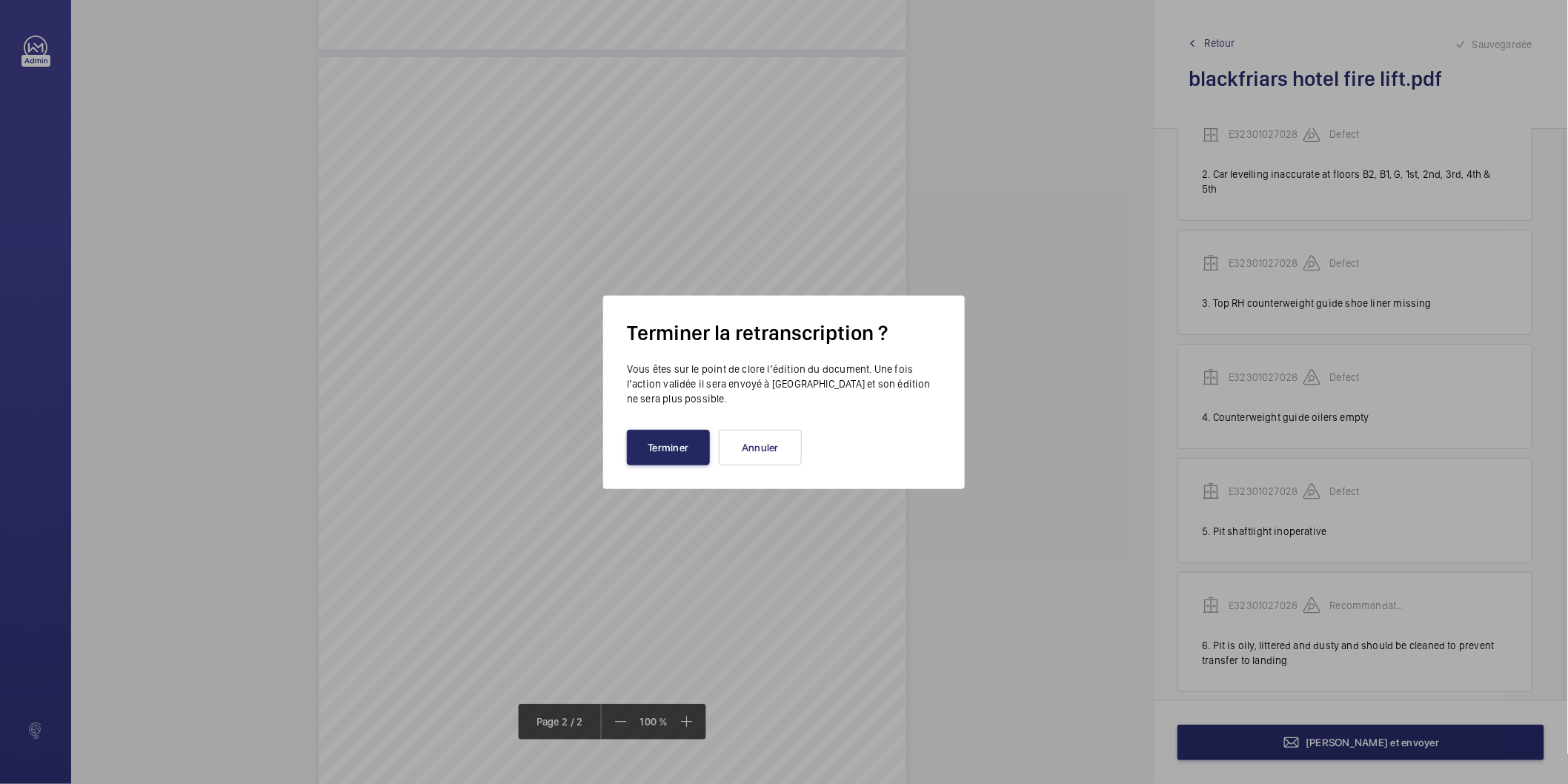
click at [692, 454] on button "Terminer" at bounding box center [668, 448] width 83 height 35
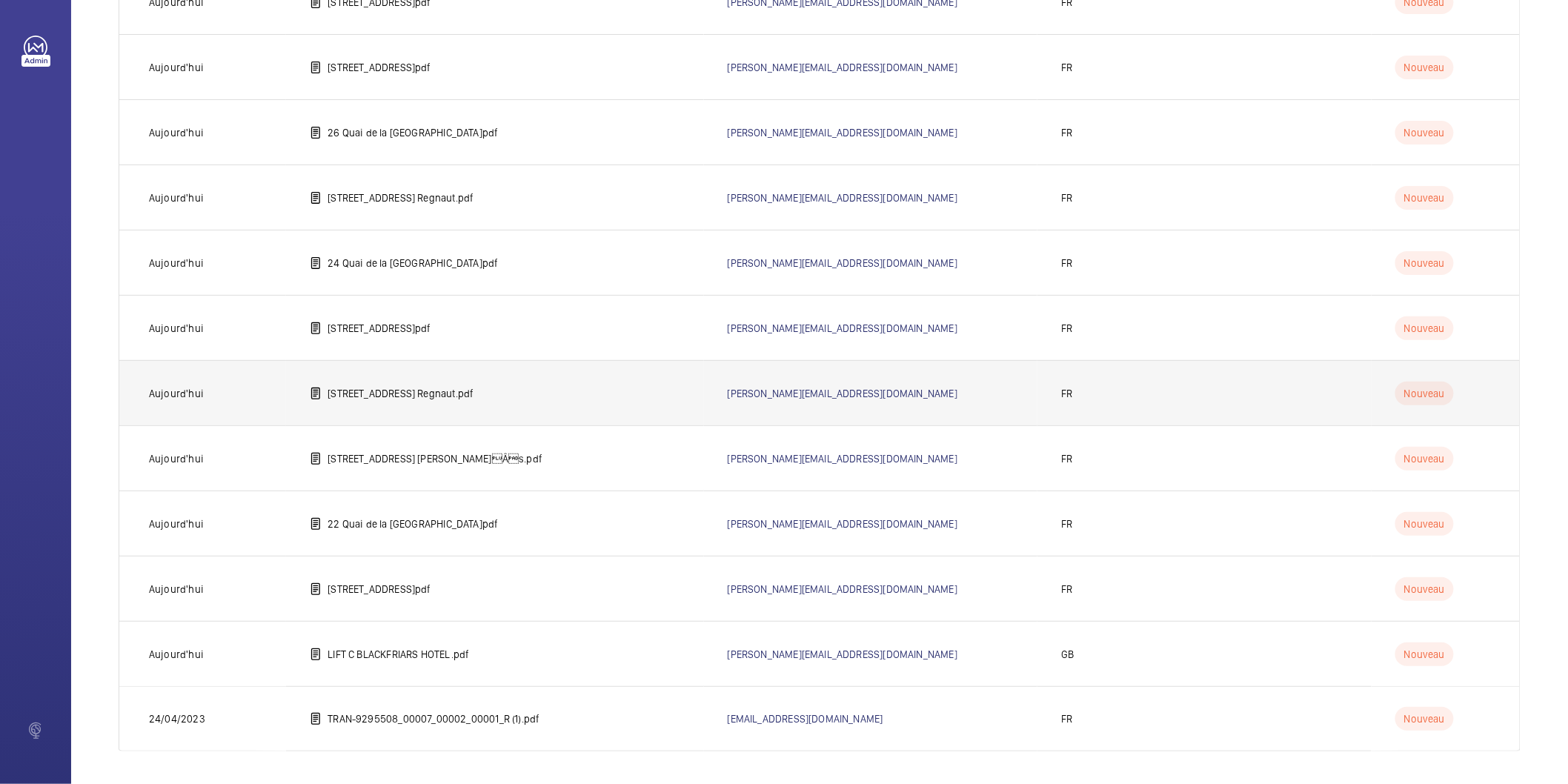
scroll to position [277, 0]
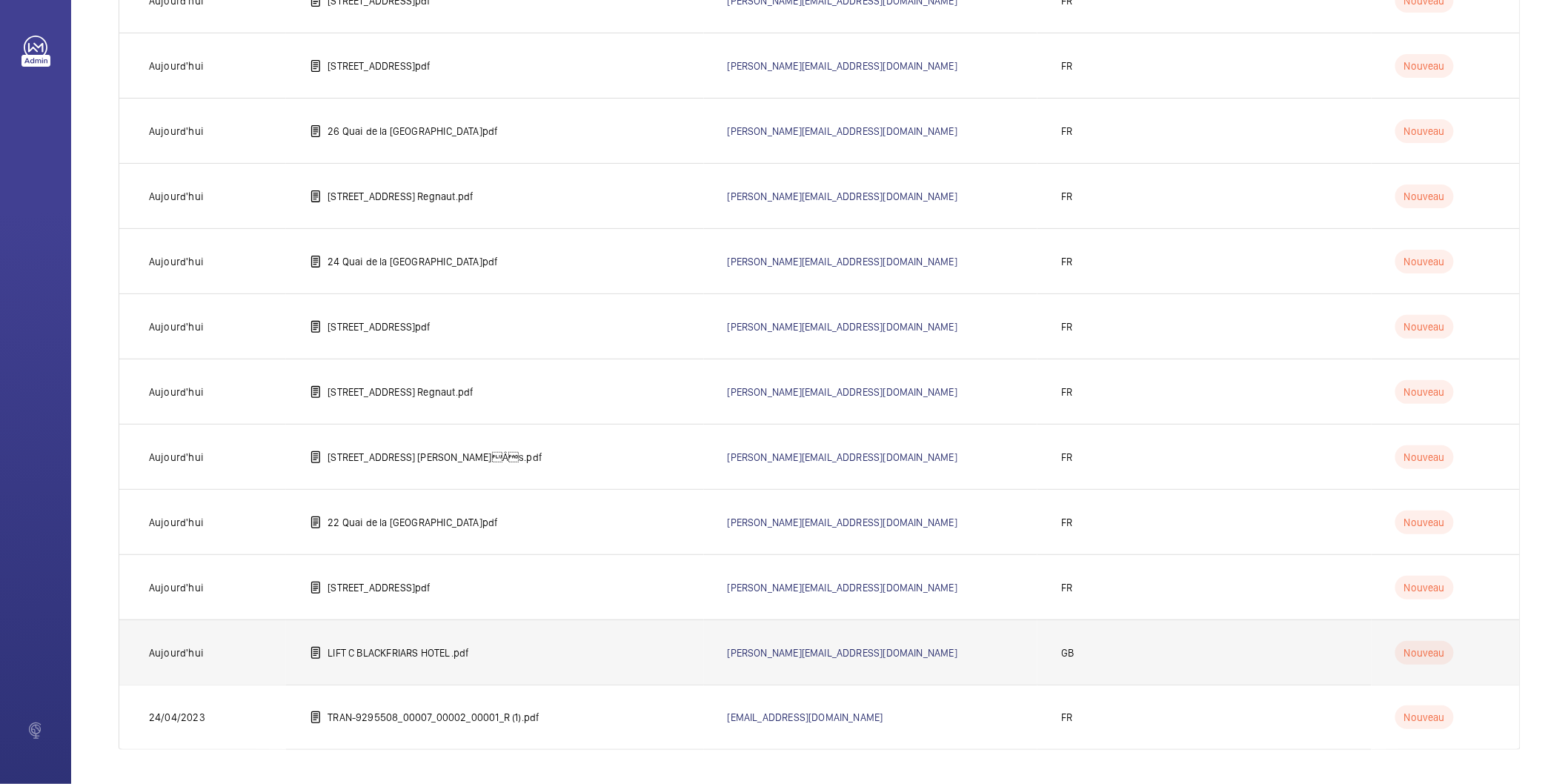
click at [391, 652] on p "LIFT C BLACKFRIARS HOTEL.pdf" at bounding box center [399, 652] width 141 height 15
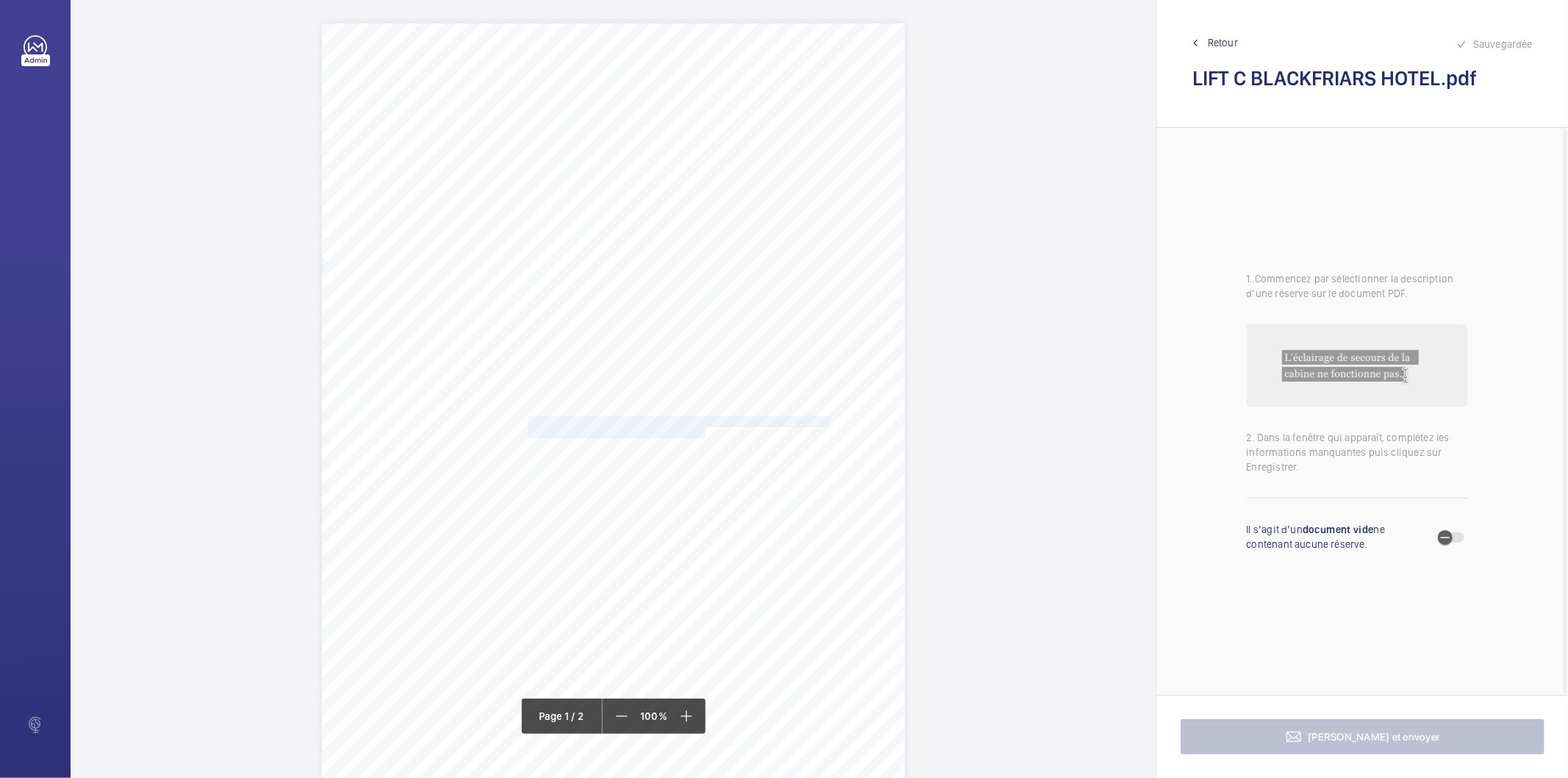
drag, startPoint x: 526, startPoint y: 421, endPoint x: 703, endPoint y: 436, distance: 177.6
click at [703, 436] on div "EC4V 6DB [STREET_ADDRESS], , , Location Address: Client Name: Postcode: Client …" at bounding box center [614, 436] width 583 height 826
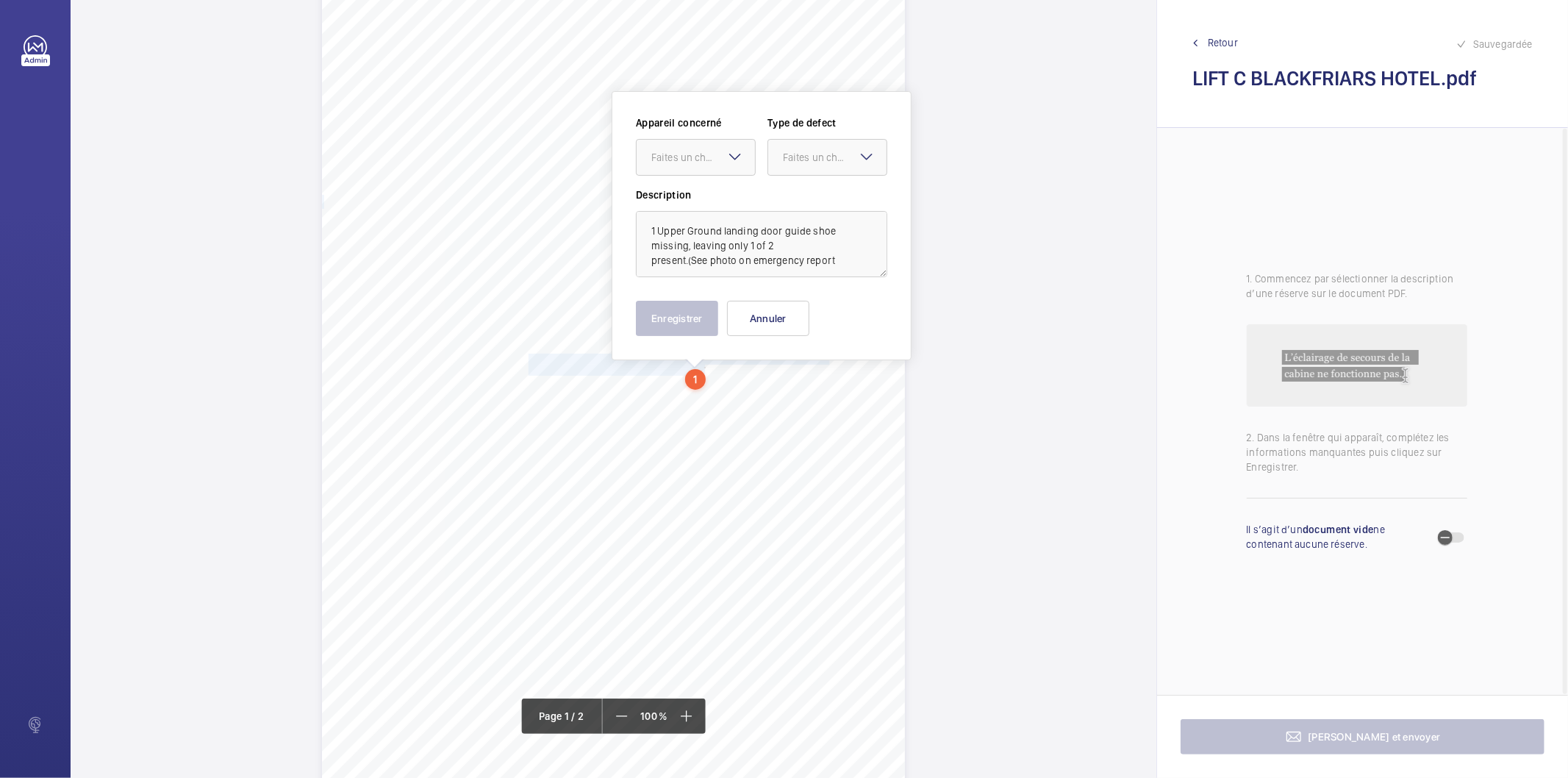
scroll to position [63, 0]
click at [844, 256] on textarea "1 Upper Ground landing door guide shoe missing, leaving only 1 of 2 present.(Se…" at bounding box center [762, 244] width 251 height 66
click at [678, 171] on div at bounding box center [695, 157] width 118 height 35
click at [675, 194] on span "NZ29396830 LIFT C" at bounding box center [696, 201] width 89 height 15
click at [786, 159] on div "Faites un choix" at bounding box center [835, 156] width 103 height 15
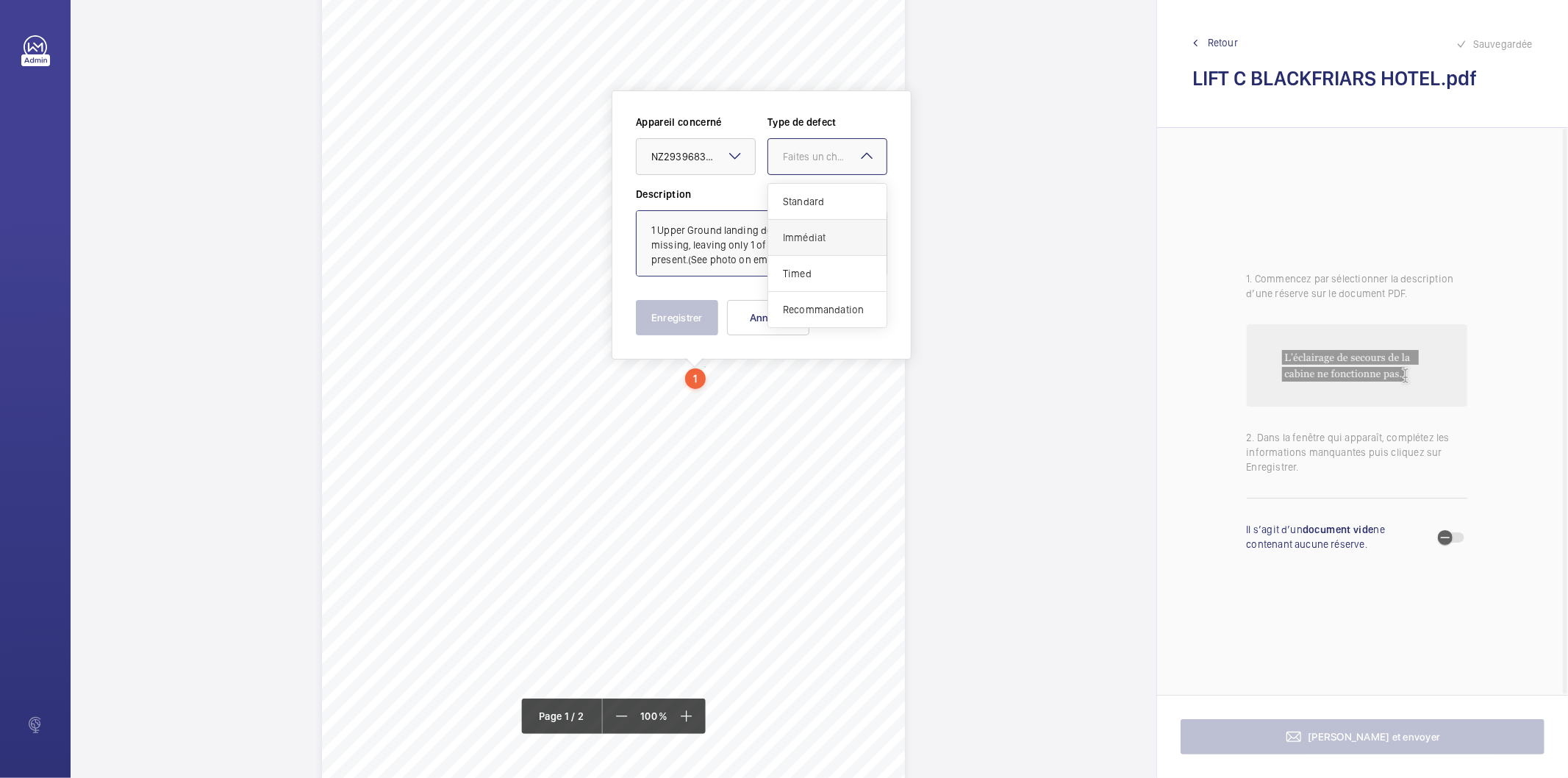
click at [811, 239] on span "Immédiat" at bounding box center [827, 237] width 89 height 15
type textarea "1 Upper Ground landing door guide shoe missing, leaving only 1 of 2 present.(Se…"
click at [689, 313] on button "Enregistrer" at bounding box center [677, 318] width 83 height 35
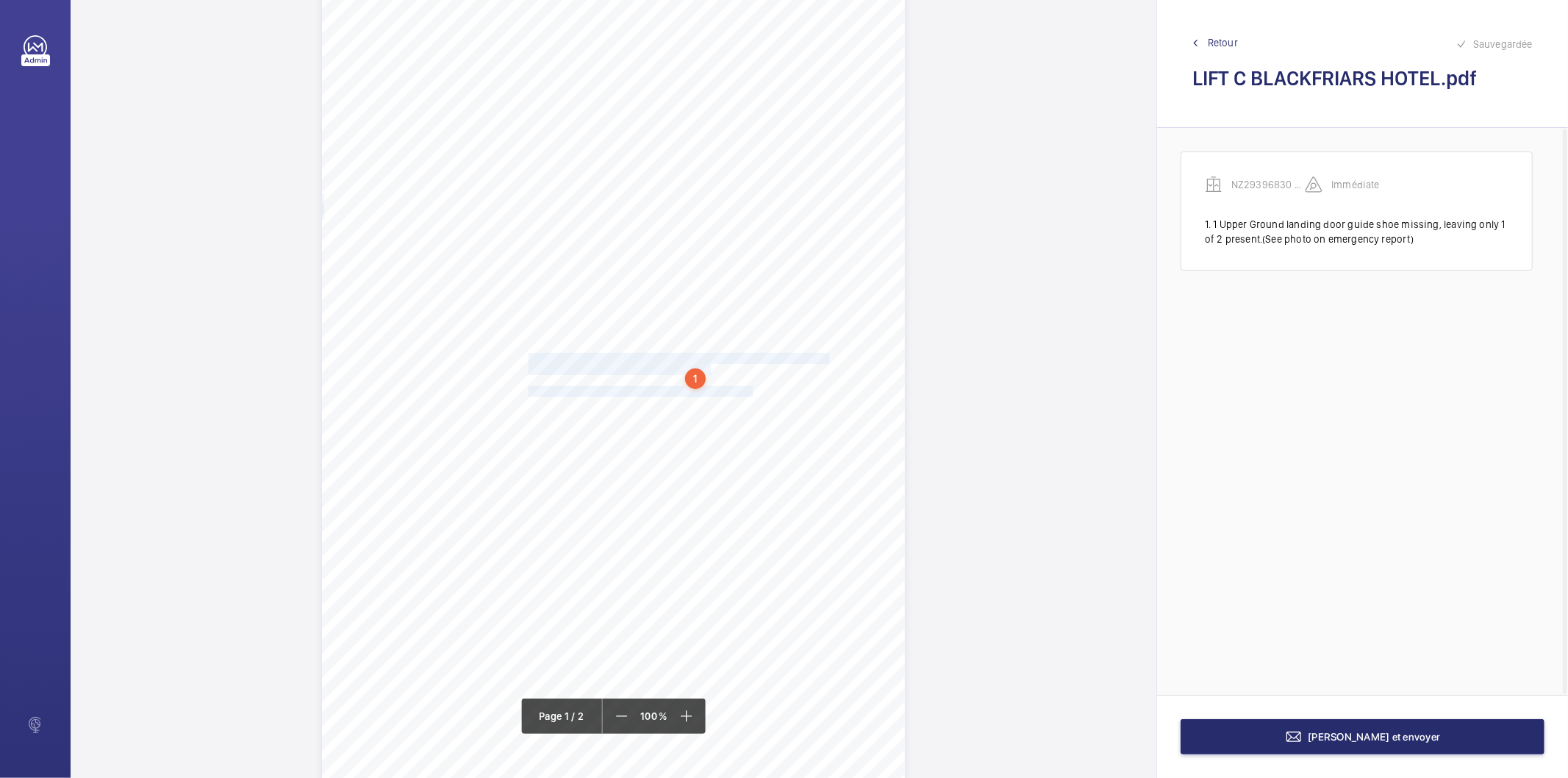
drag, startPoint x: 527, startPoint y: 355, endPoint x: 750, endPoint y: 388, distance: 225.4
click at [750, 388] on div "EC4V 6DB [STREET_ADDRESS], , , Location Address: Client Name: Postcode: Client …" at bounding box center [614, 372] width 583 height 826
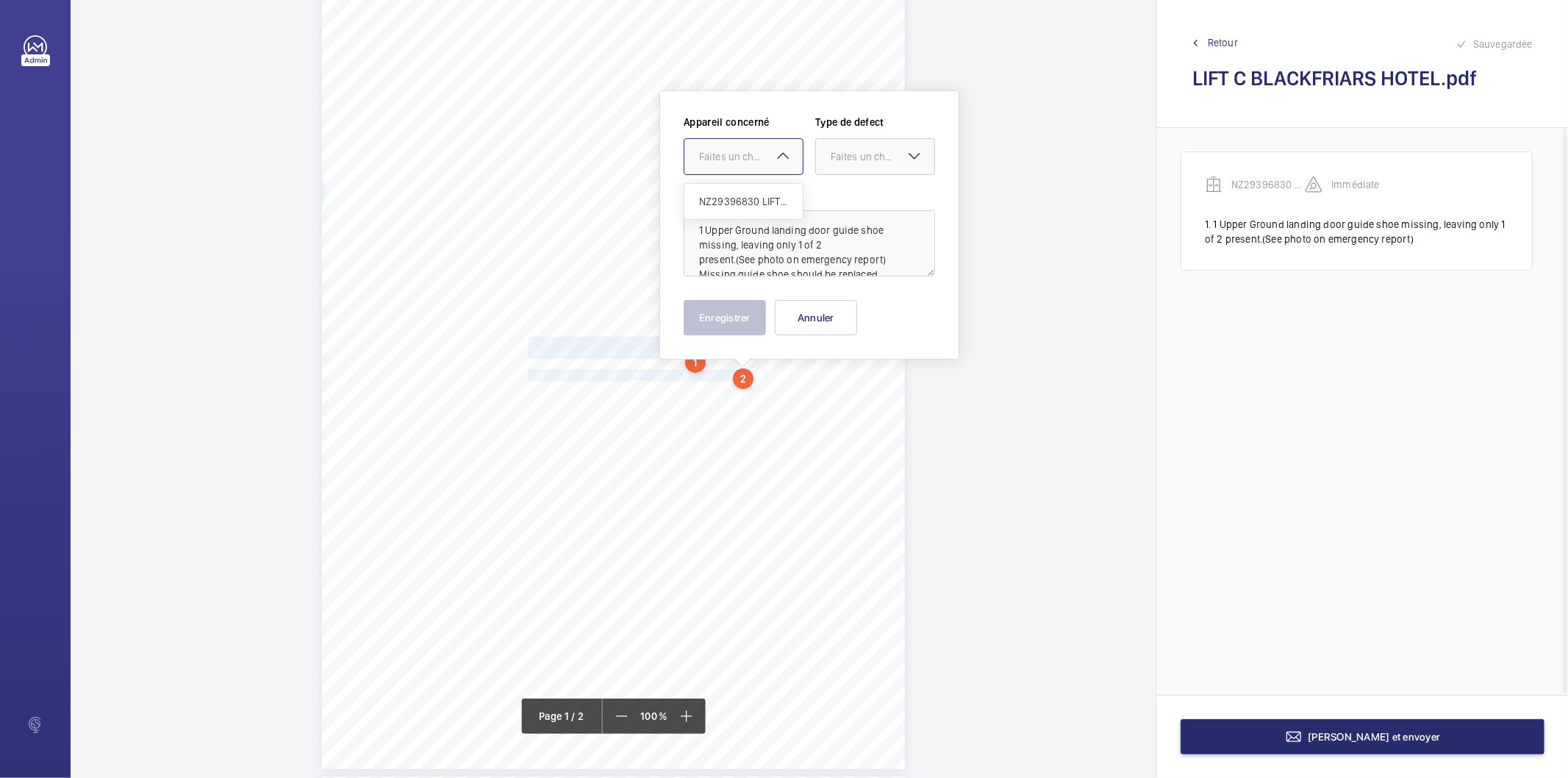
click at [761, 153] on div "Faites un choix" at bounding box center [751, 156] width 103 height 15
drag, startPoint x: 739, startPoint y: 208, endPoint x: 763, endPoint y: 191, distance: 29.4
click at [740, 208] on span "NZ29396830 LIFT C" at bounding box center [744, 201] width 89 height 15
click at [833, 154] on div "Faites un choix" at bounding box center [883, 156] width 103 height 15
click at [873, 243] on span "Immédiat" at bounding box center [875, 237] width 89 height 15
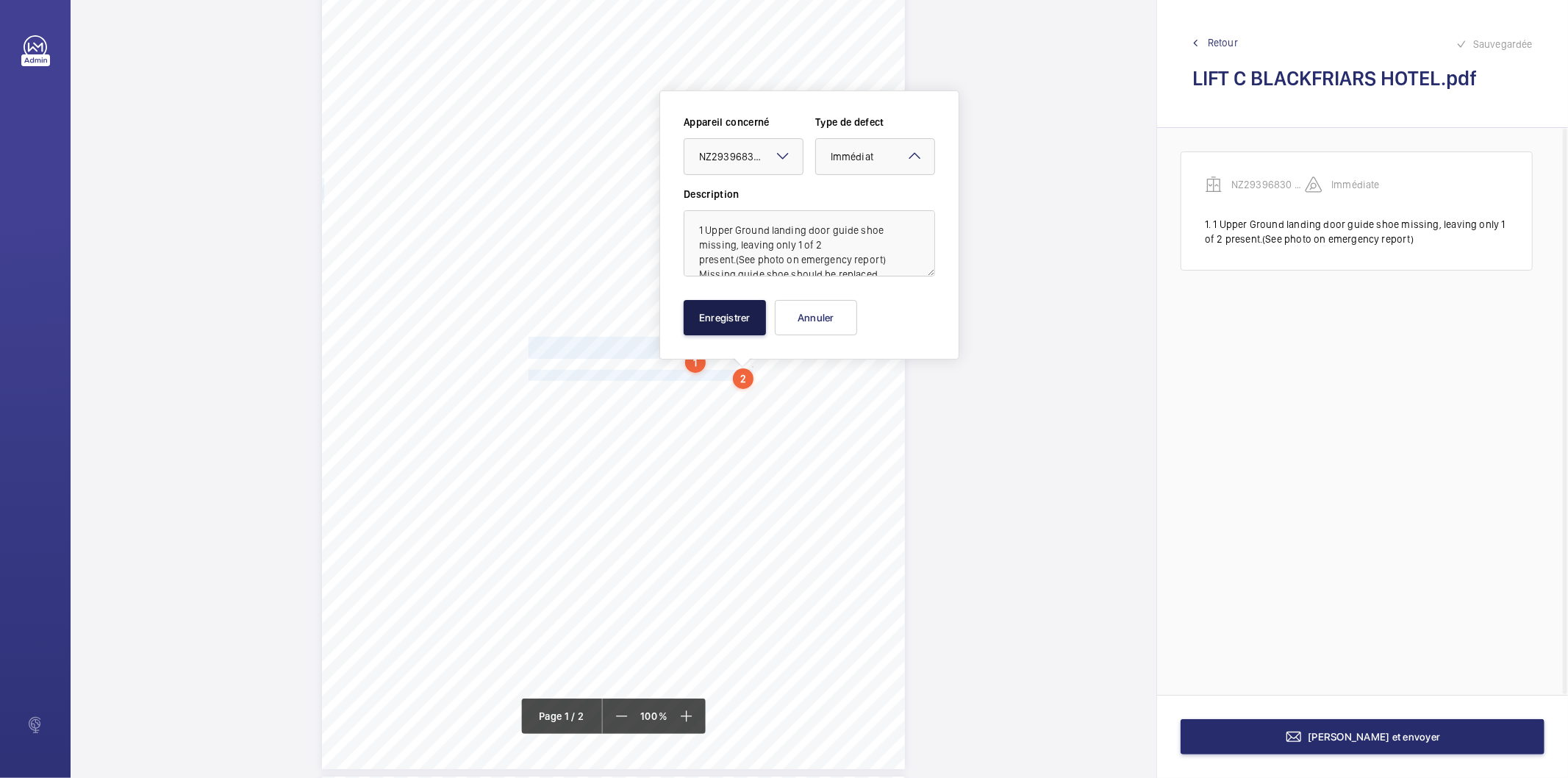
click at [739, 312] on button "Enregistrer" at bounding box center [725, 318] width 83 height 35
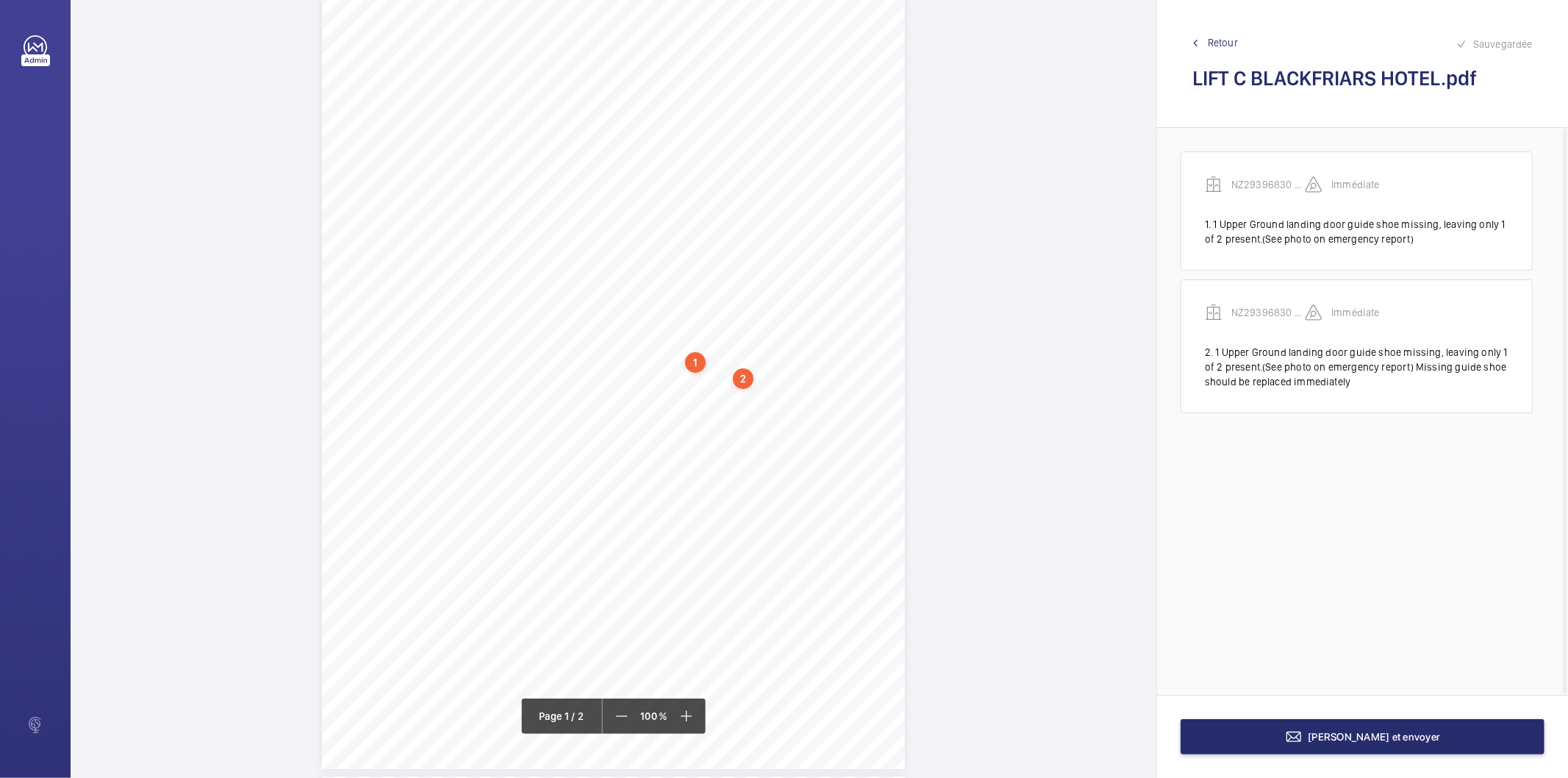
click at [696, 361] on div "1" at bounding box center [695, 362] width 20 height 20
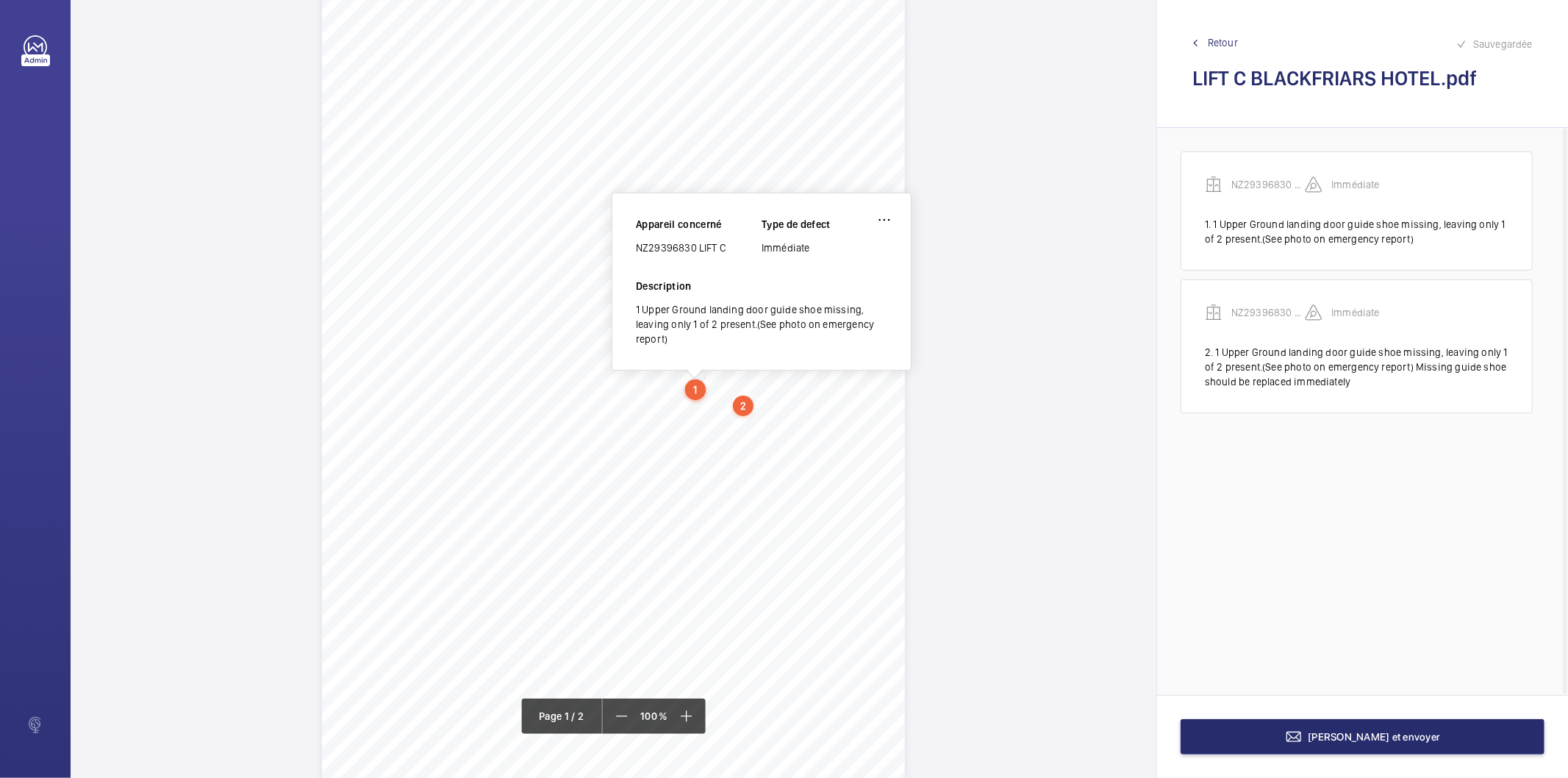
drag, startPoint x: 882, startPoint y: 223, endPoint x: 879, endPoint y: 240, distance: 17.3
click at [882, 229] on wm-front-icon-button at bounding box center [885, 220] width 35 height 35
click at [847, 295] on div "Supprimer" at bounding box center [843, 290] width 116 height 26
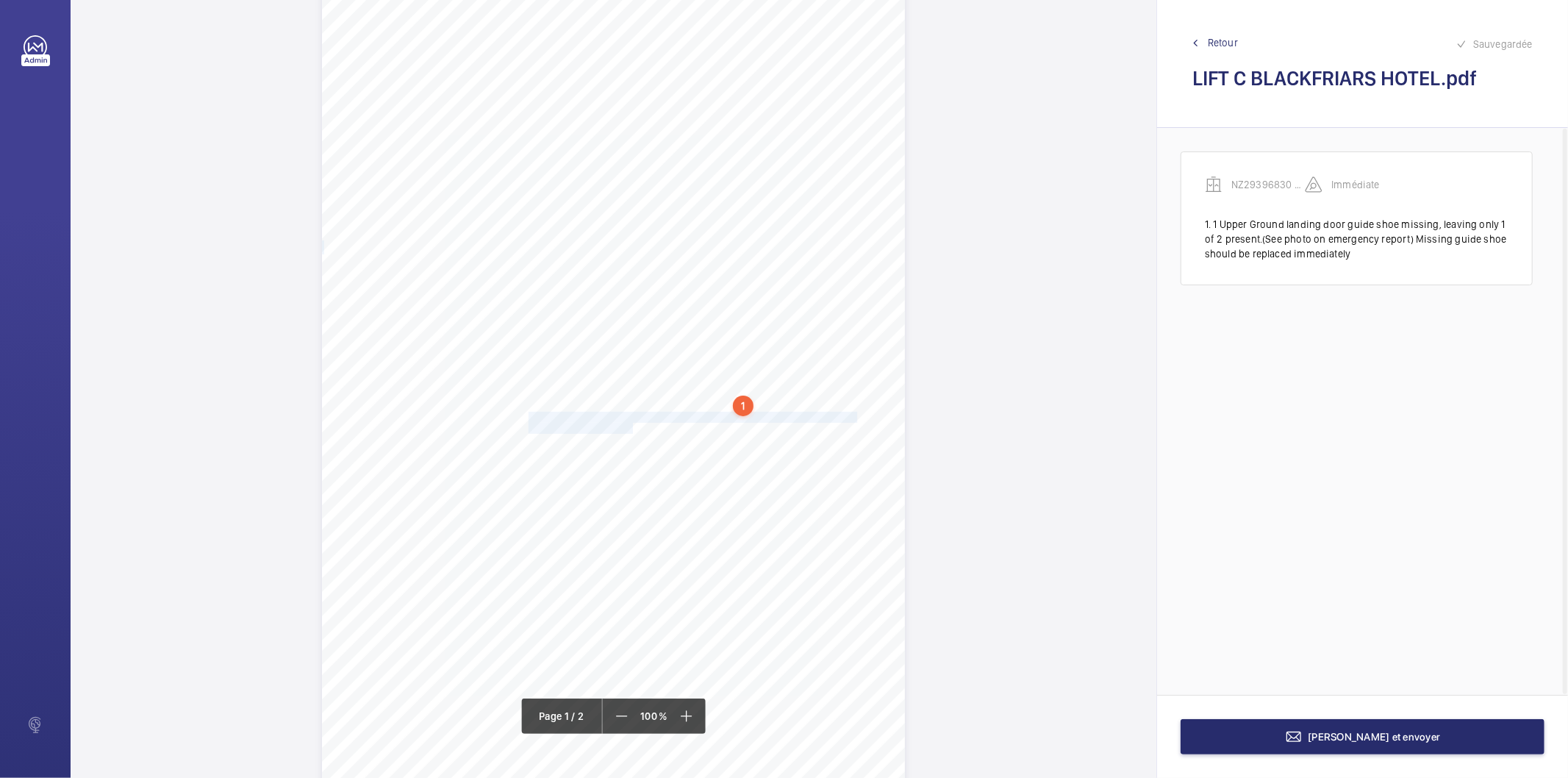
drag, startPoint x: 527, startPoint y: 418, endPoint x: 631, endPoint y: 424, distance: 104.2
click at [631, 424] on div "EC4V 6DB [STREET_ADDRESS], , , Location Address: Client Name: Postcode: Client …" at bounding box center [614, 384] width 583 height 826
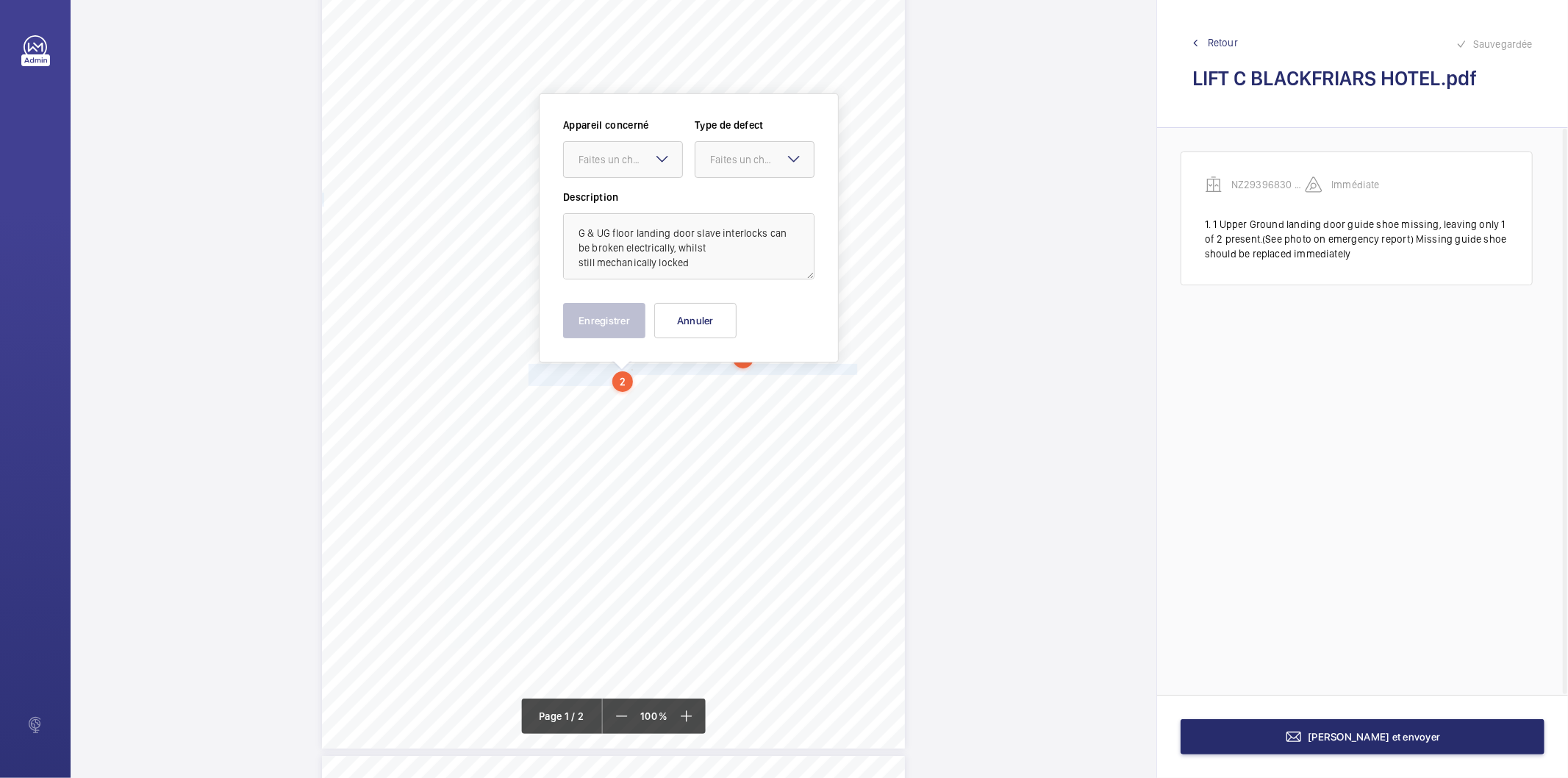
scroll to position [103, 0]
click at [619, 153] on div "Faites un choix" at bounding box center [631, 155] width 103 height 15
click at [622, 196] on span "NZ29396830 LIFT C" at bounding box center [623, 200] width 89 height 15
click at [772, 151] on div "Faites un choix" at bounding box center [762, 155] width 103 height 15
click at [750, 194] on span "Standard" at bounding box center [754, 200] width 89 height 15
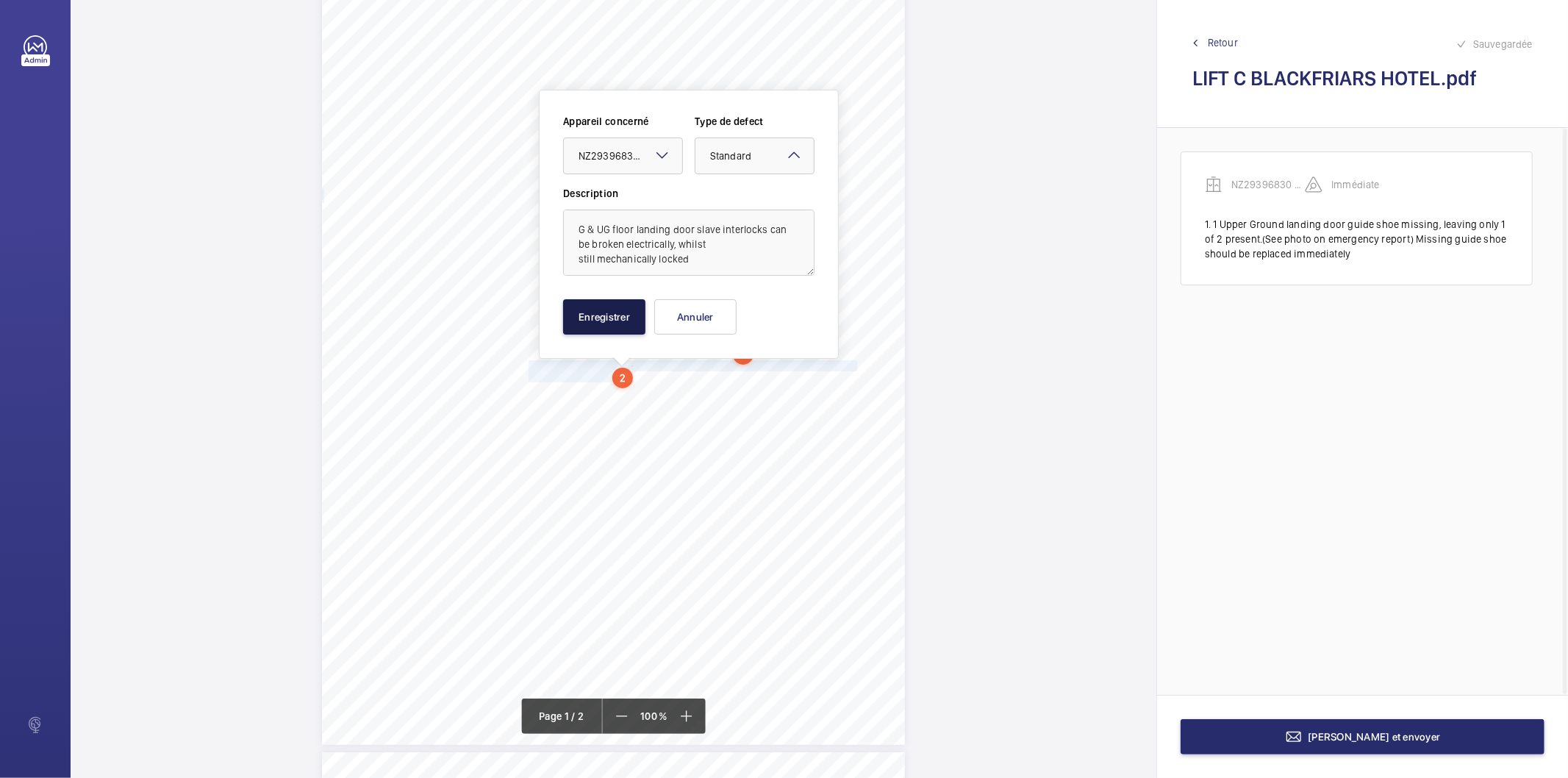
click at [628, 312] on button "Enregistrer" at bounding box center [604, 317] width 83 height 35
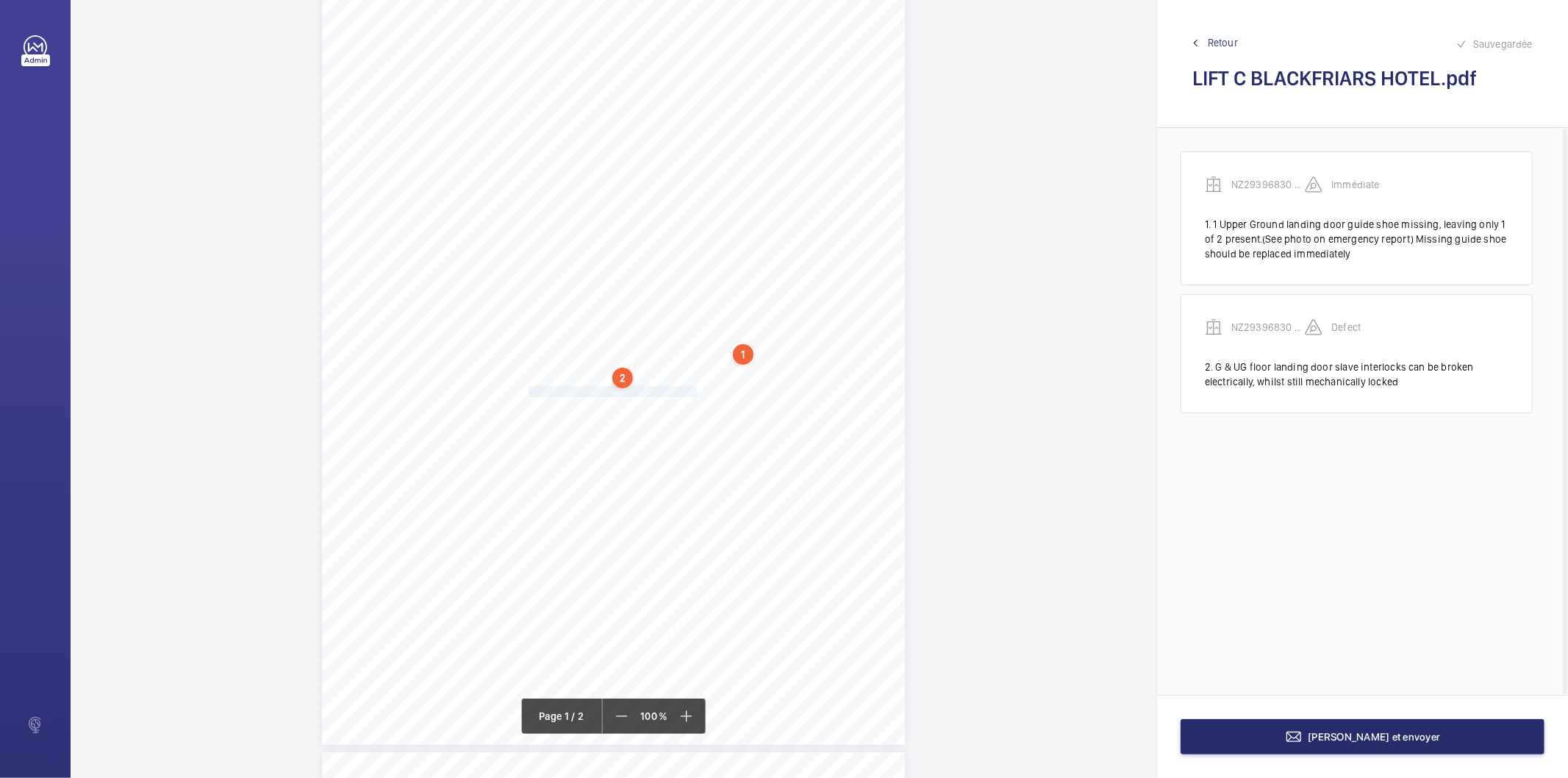
drag, startPoint x: 526, startPoint y: 391, endPoint x: 695, endPoint y: 390, distance: 169.0
click at [695, 390] on span "1 shaftlight tube inoperative at level B1." at bounding box center [615, 392] width 172 height 10
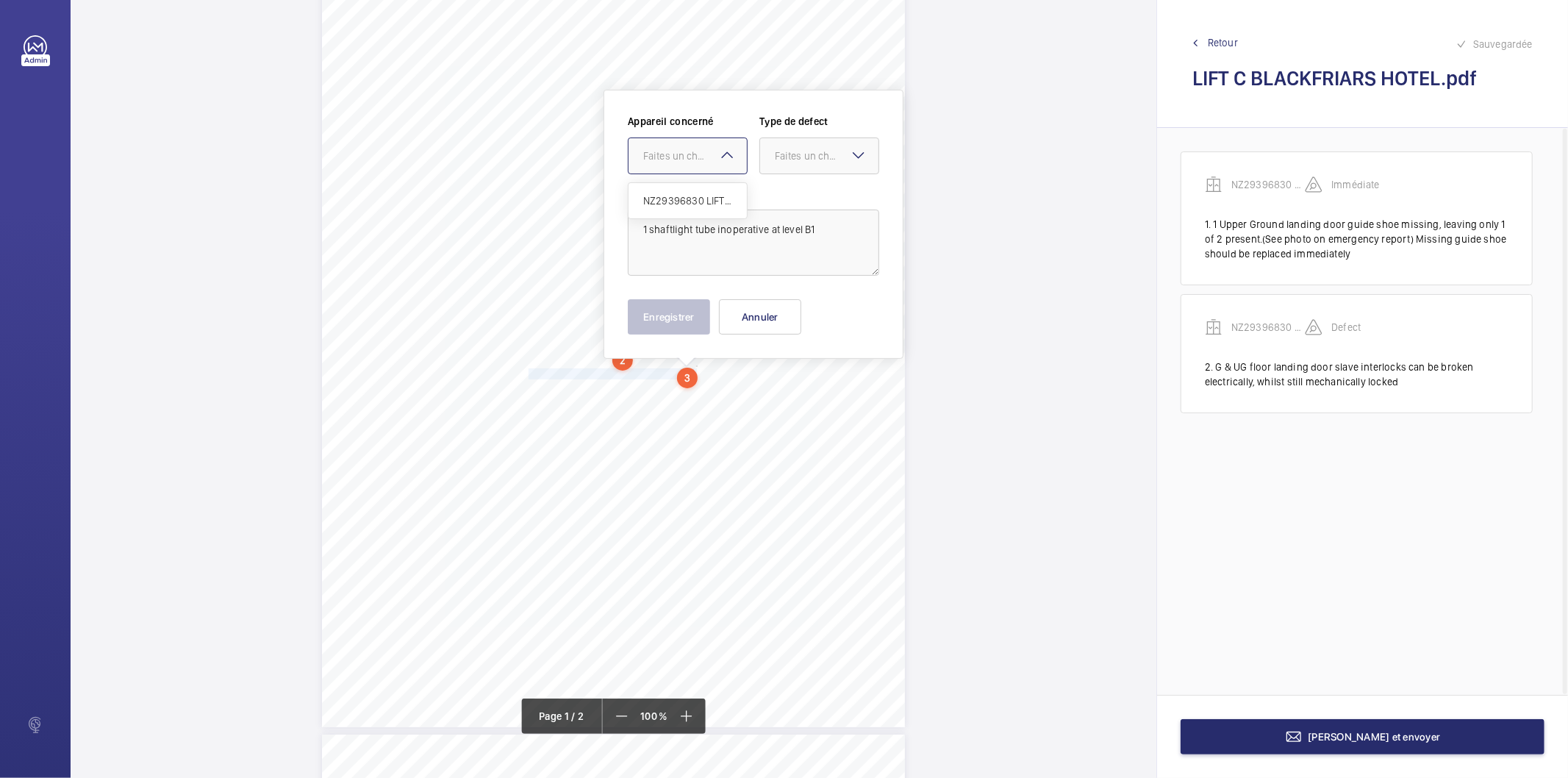
click at [702, 151] on div "Faites un choix" at bounding box center [695, 155] width 103 height 15
click at [680, 201] on span "NZ29396830 LIFT C" at bounding box center [687, 200] width 89 height 15
click at [817, 155] on div "Faites un choix" at bounding box center [826, 155] width 103 height 15
click at [796, 206] on span "Standard" at bounding box center [819, 200] width 89 height 15
click at [706, 325] on button "Enregistrer" at bounding box center [669, 317] width 83 height 35
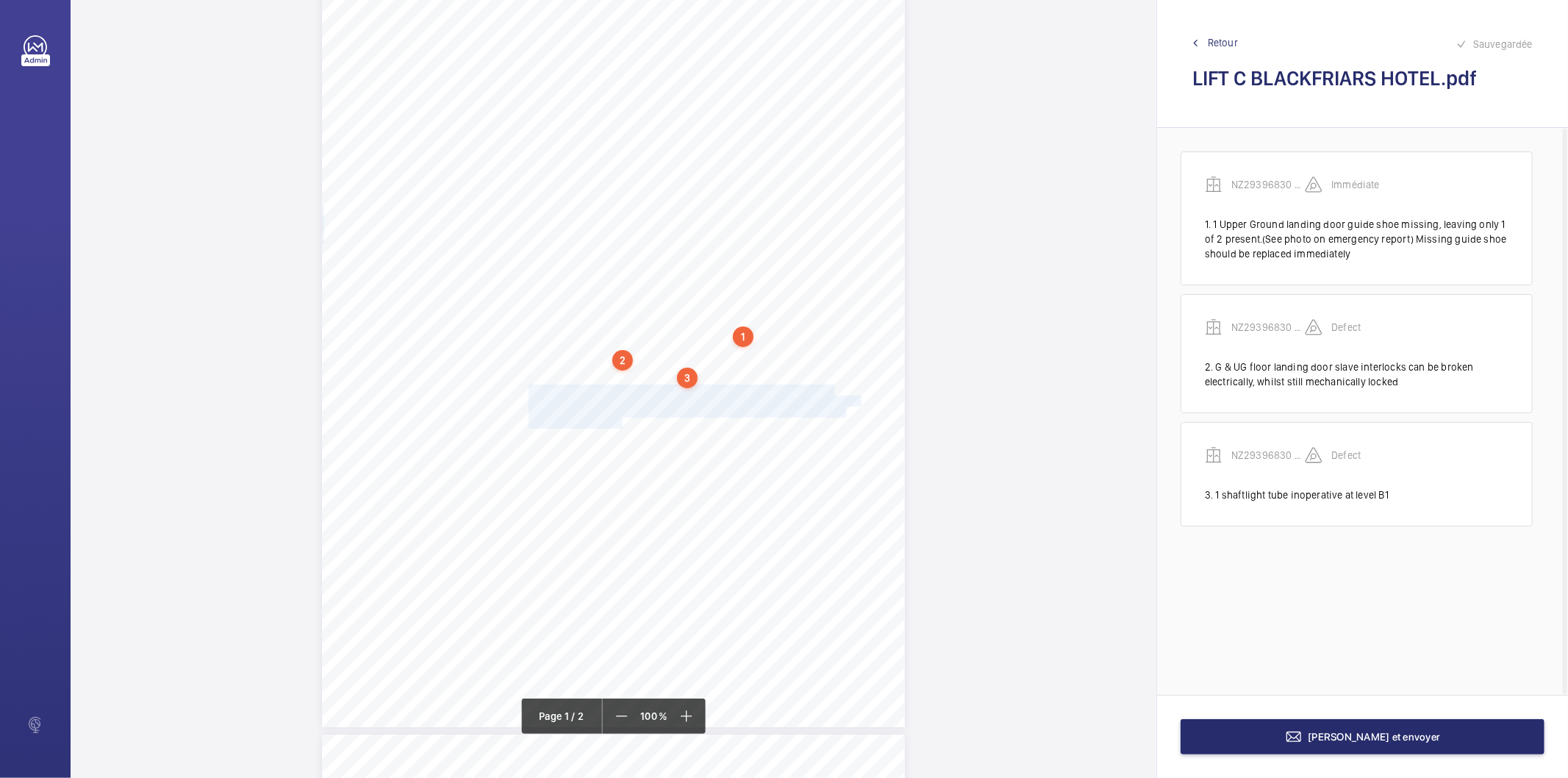
drag, startPoint x: 527, startPoint y: 388, endPoint x: 622, endPoint y: 424, distance: 101.6
click at [622, 423] on div "EC4V 6DB [STREET_ADDRESS], , , Location Address: Client Name: Postcode: Client …" at bounding box center [614, 315] width 583 height 826
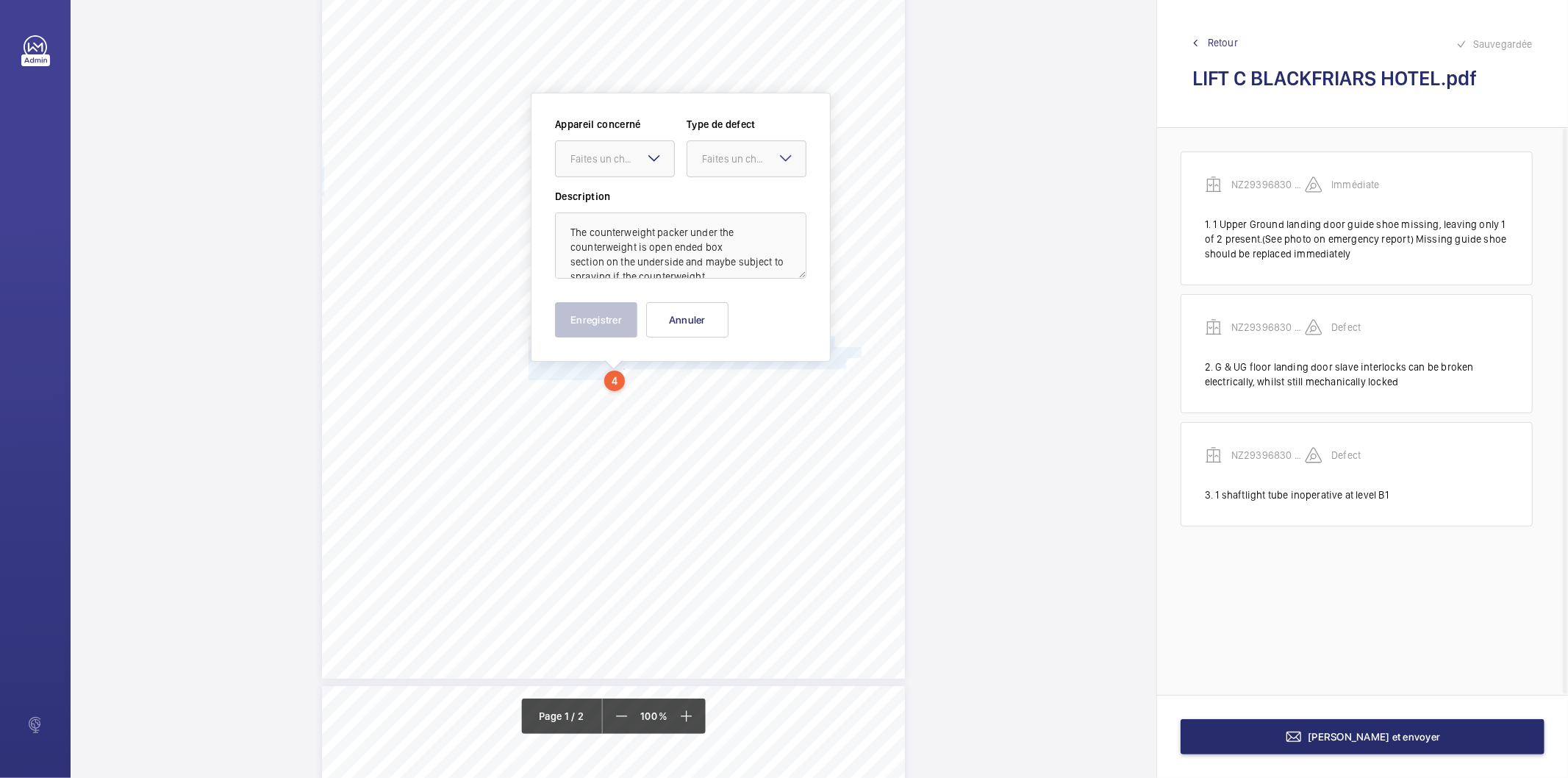
scroll to position [173, 0]
click at [636, 145] on div at bounding box center [614, 156] width 118 height 35
click at [625, 201] on span "NZ29396830 LIFT C" at bounding box center [615, 200] width 89 height 15
click at [731, 162] on div "Faites un choix" at bounding box center [754, 155] width 103 height 15
drag, startPoint x: 745, startPoint y: 304, endPoint x: 738, endPoint y: 304, distance: 7.0
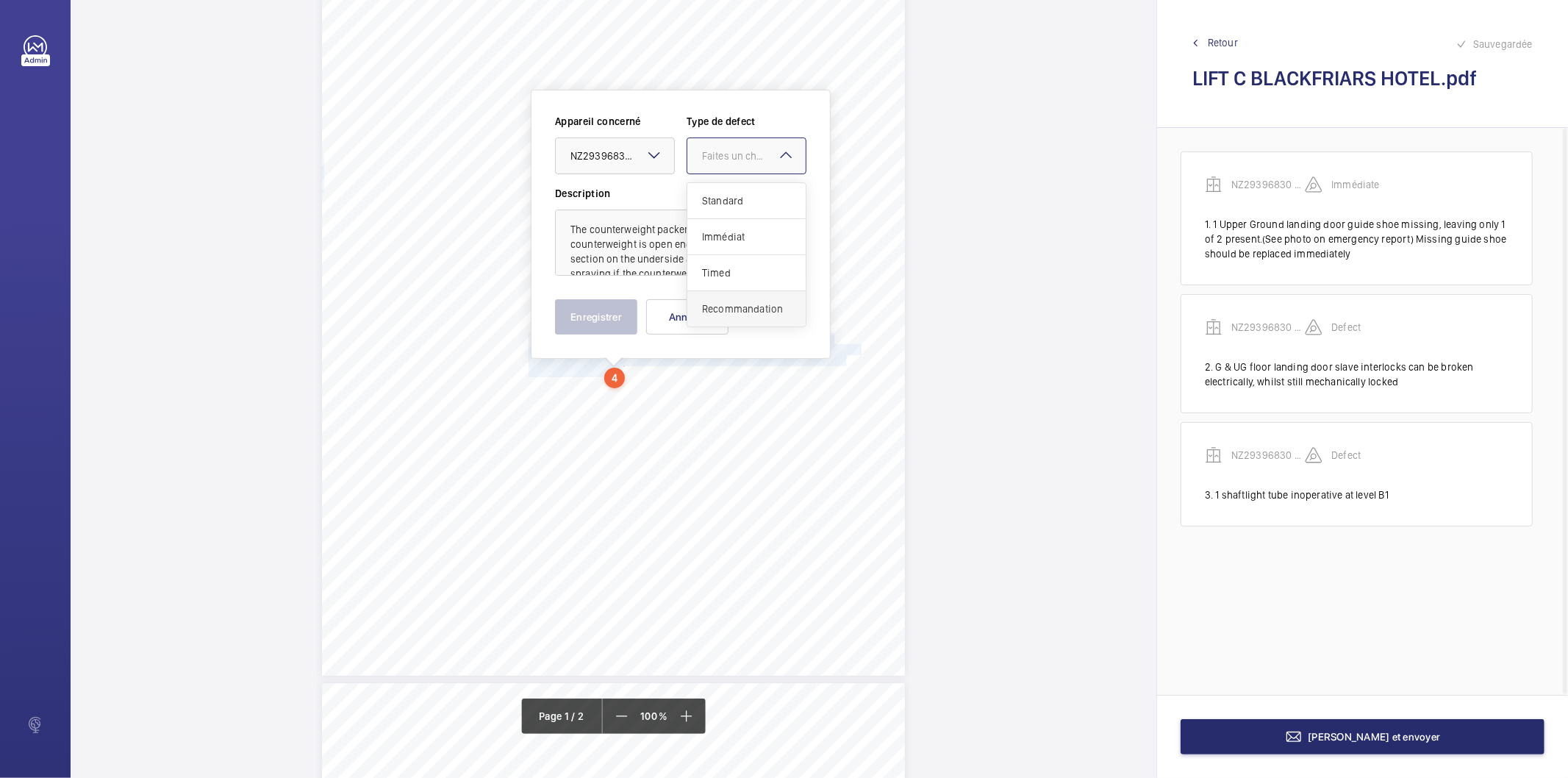
click at [738, 304] on span "Recommandation" at bounding box center [746, 308] width 89 height 15
click at [589, 314] on button "Enregistrer" at bounding box center [596, 317] width 83 height 35
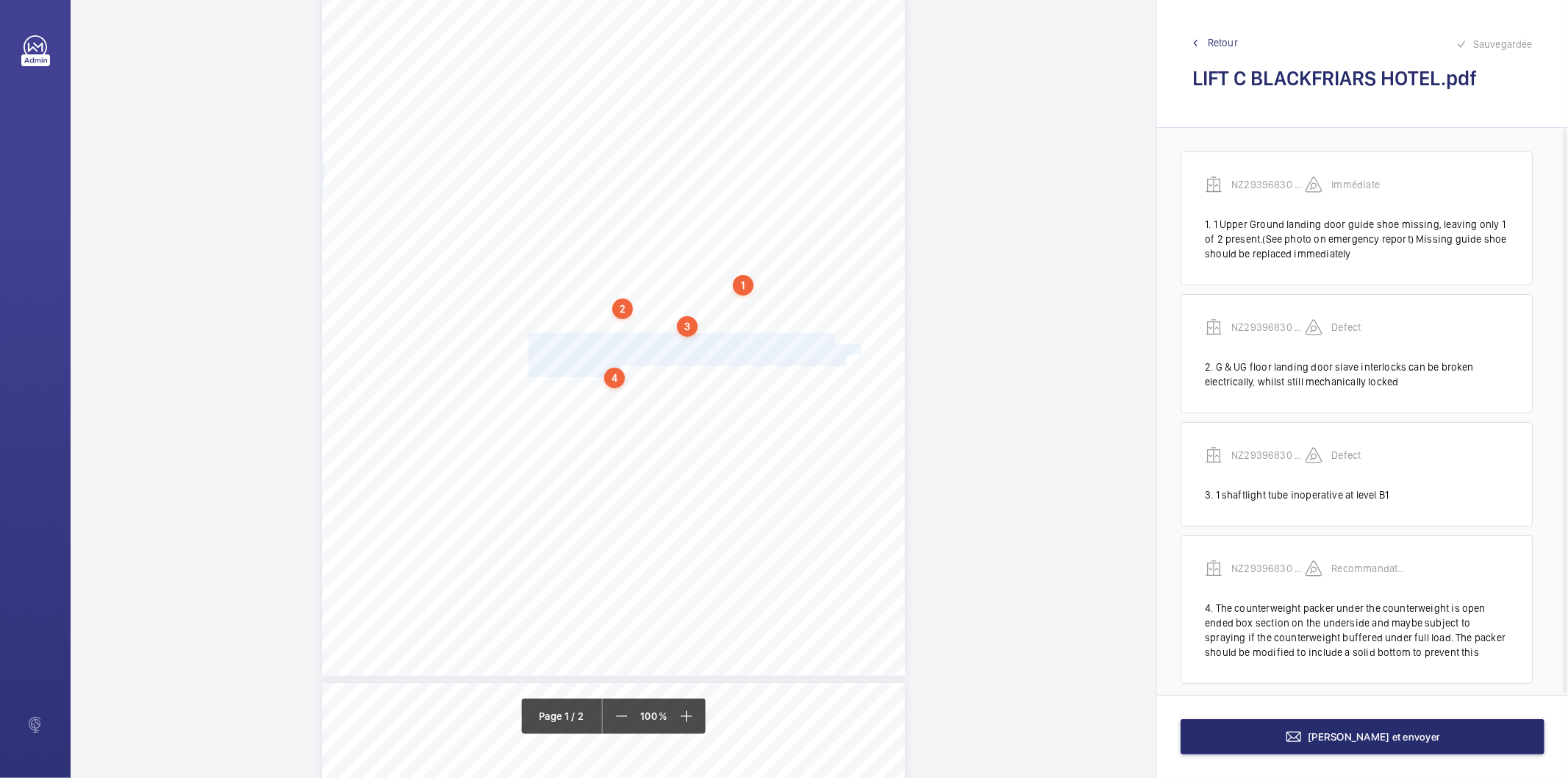
scroll to position [12, 0]
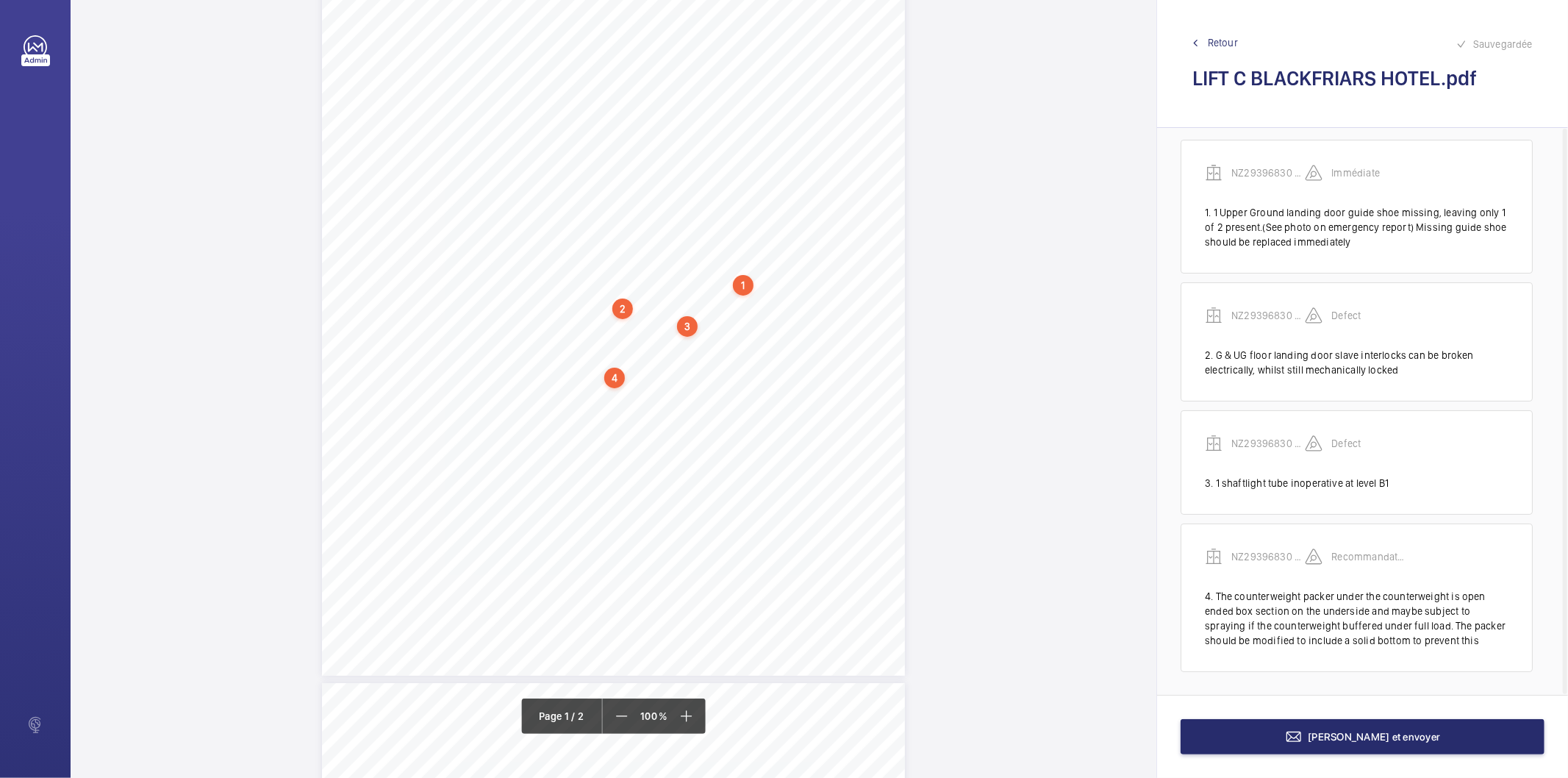
click at [614, 379] on div "4" at bounding box center [614, 377] width 20 height 20
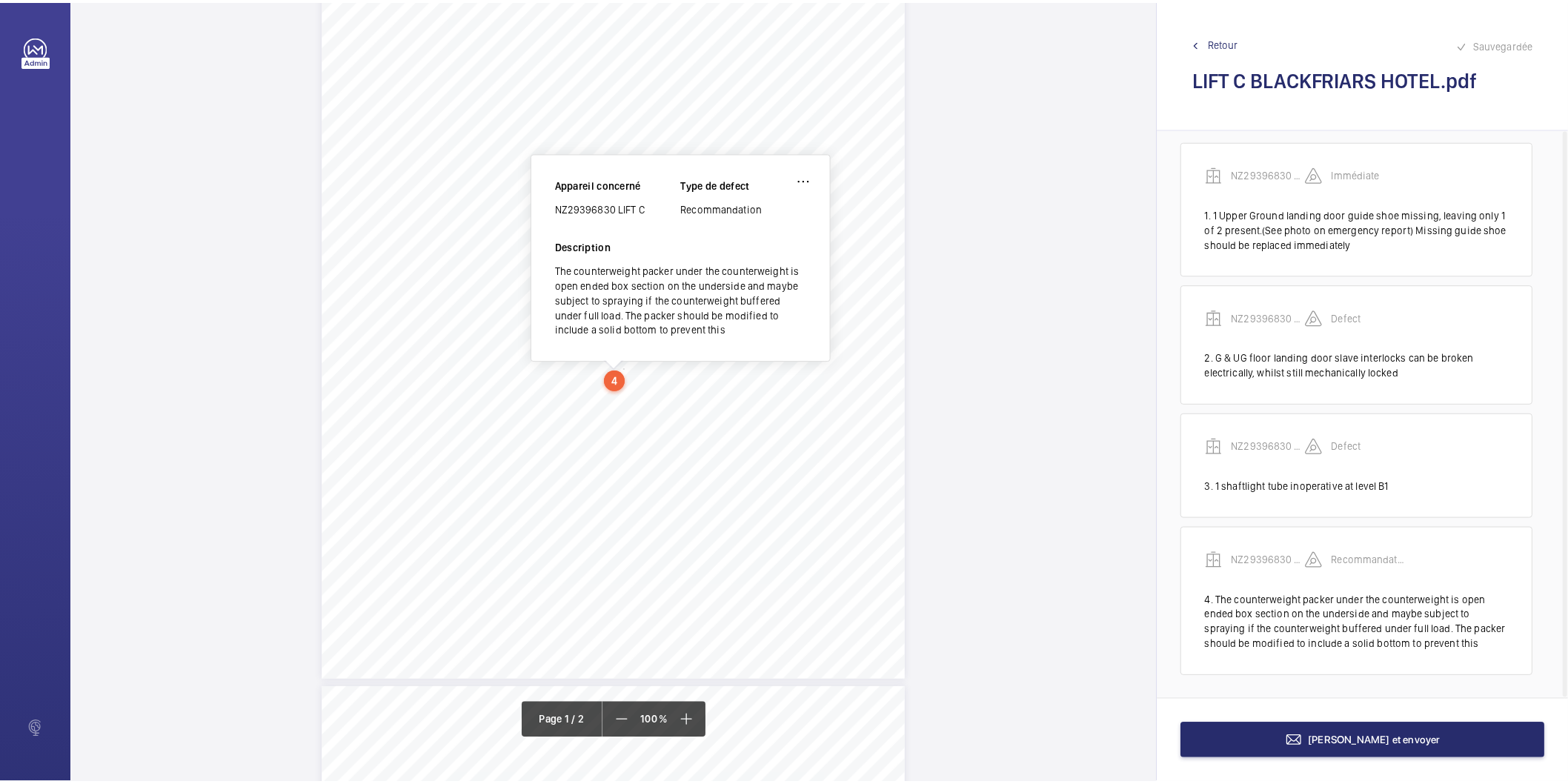
scroll to position [163, 0]
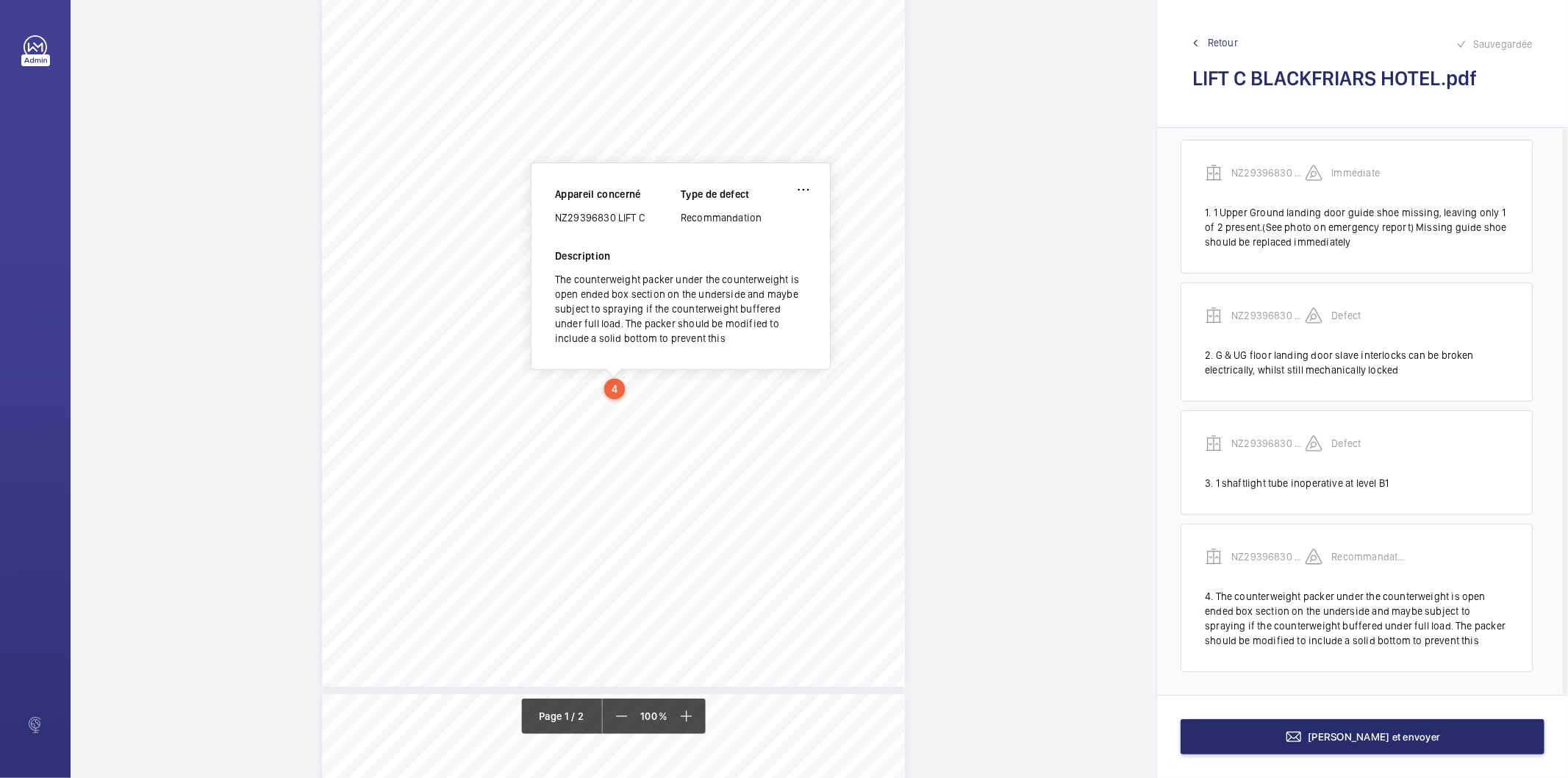
click at [599, 217] on div "NZ29396830 LIFT C" at bounding box center [618, 217] width 126 height 15
click at [597, 217] on div "NZ29396830 LIFT C" at bounding box center [618, 217] width 126 height 15
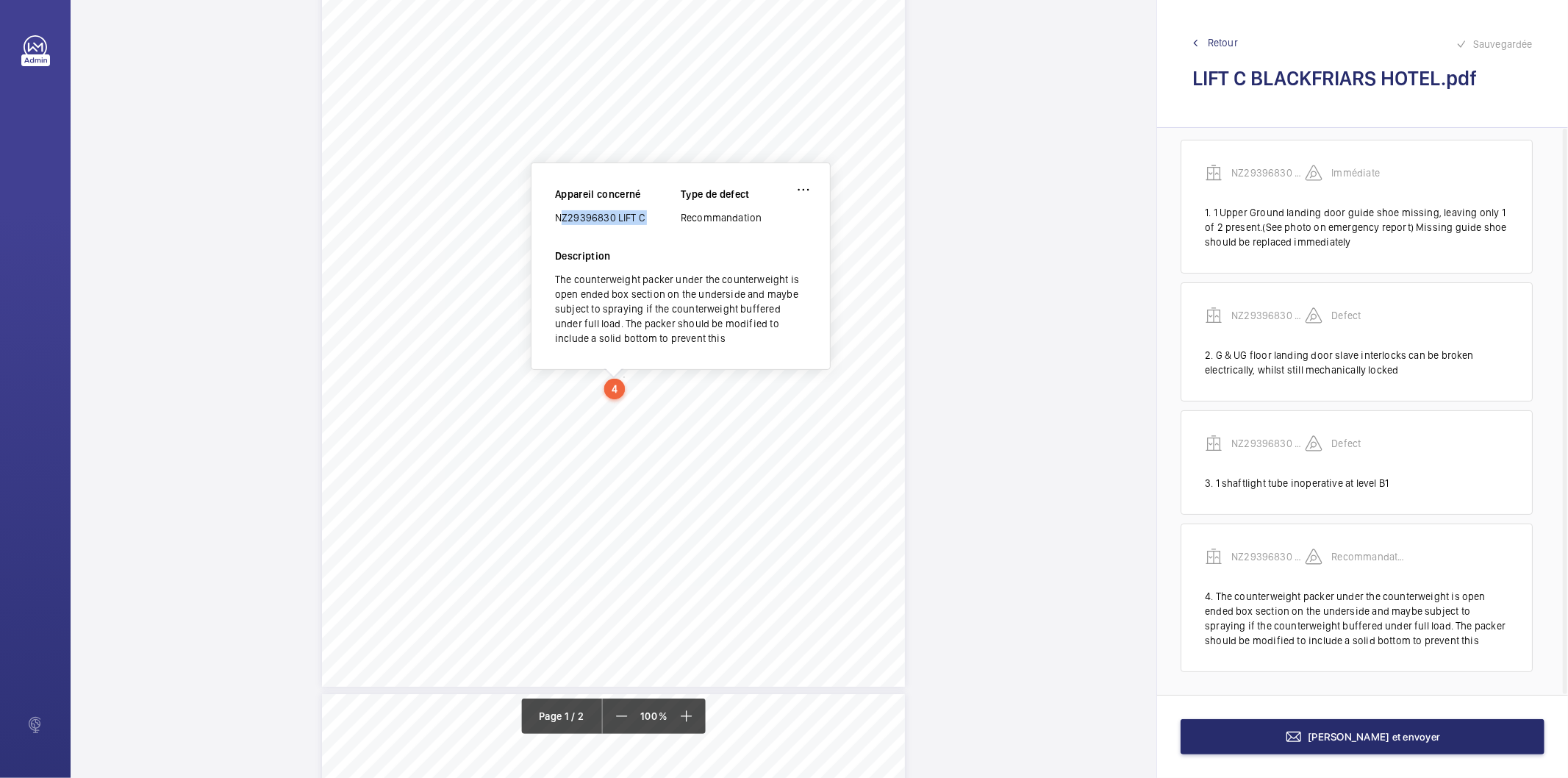
click at [597, 217] on div "NZ29396830 LIFT C" at bounding box center [618, 217] width 126 height 15
click at [1303, 729] on mat-icon at bounding box center [1294, 737] width 18 height 18
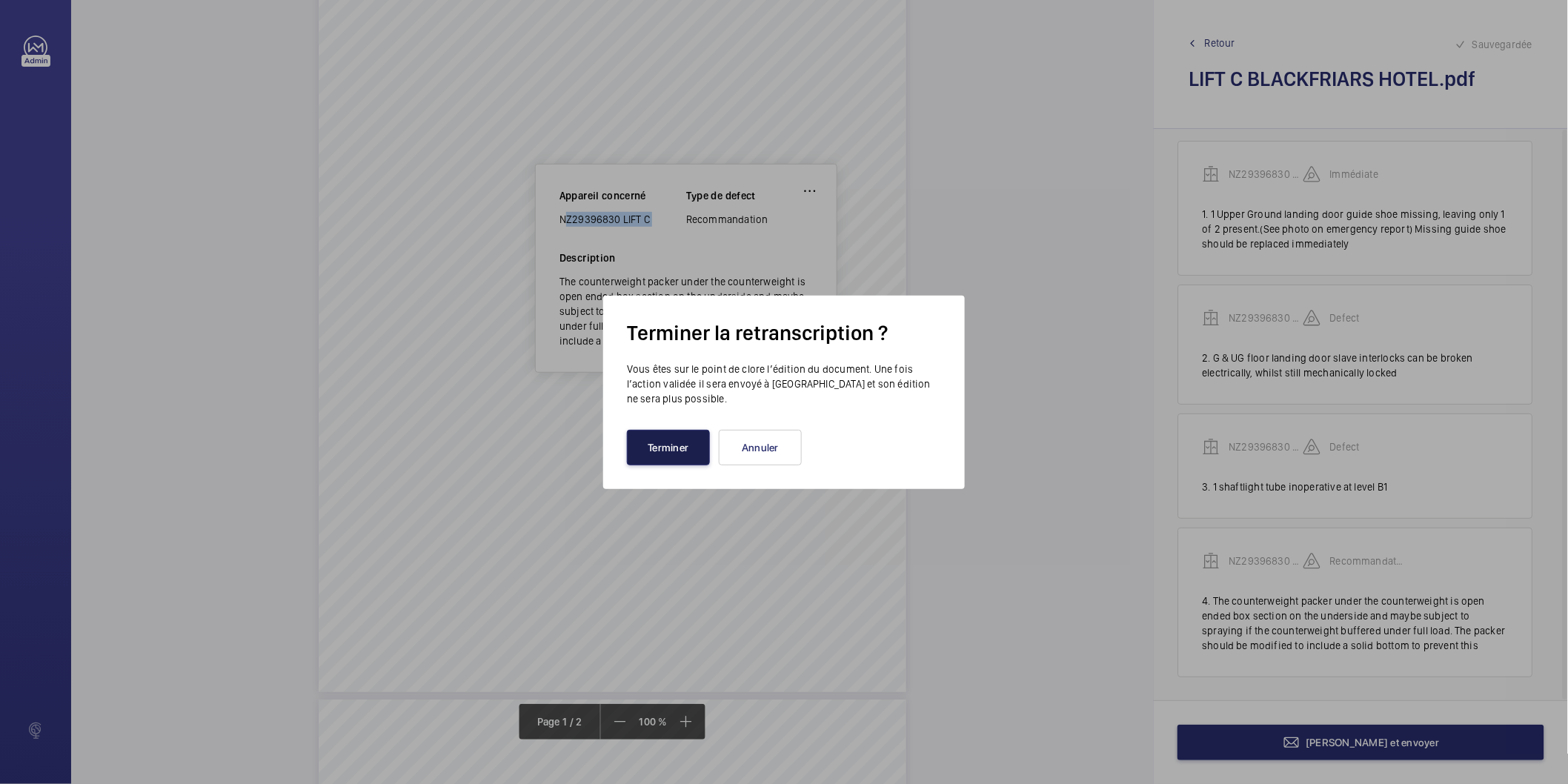
click at [657, 449] on button "Terminer" at bounding box center [668, 448] width 83 height 35
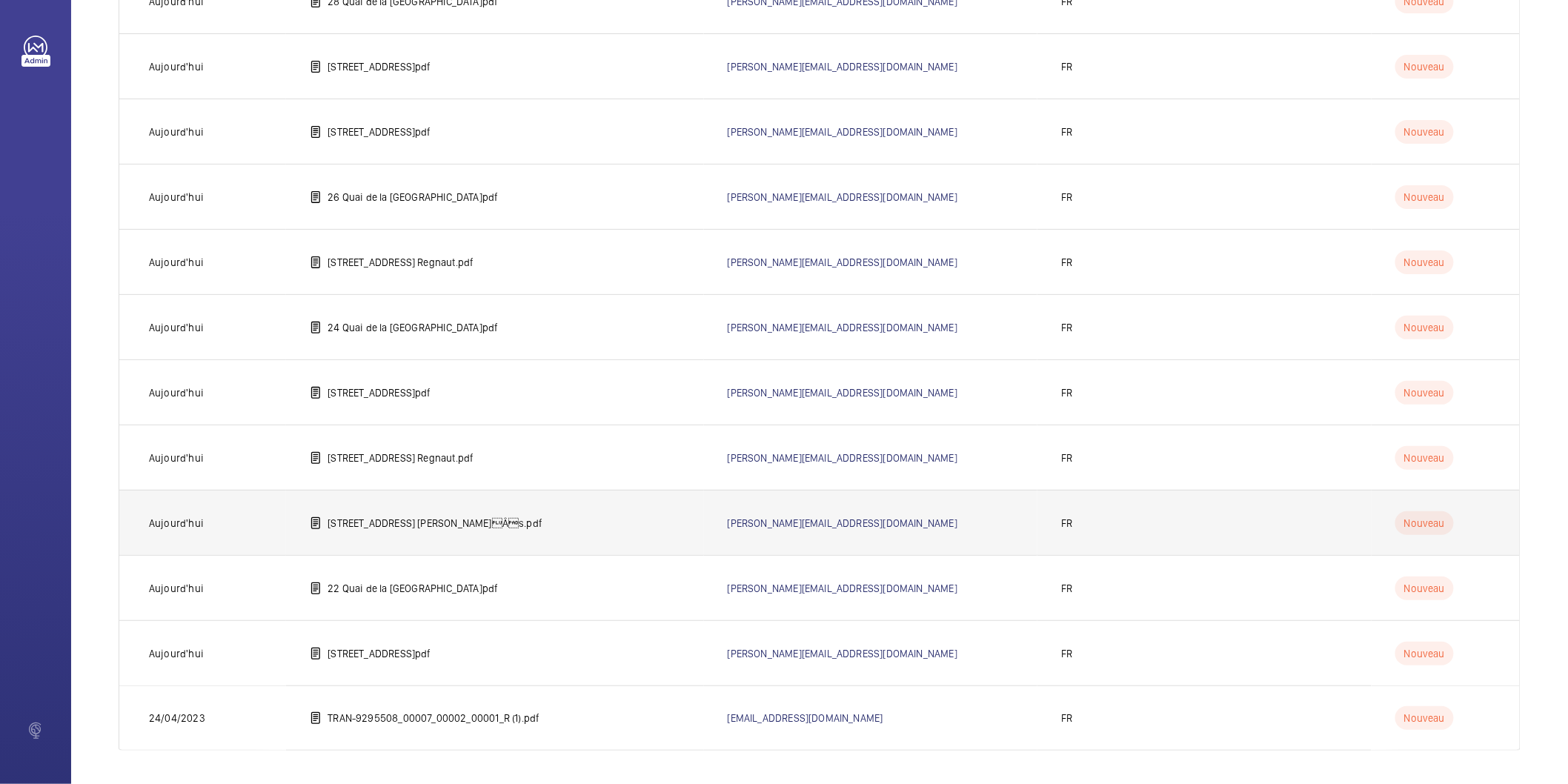
scroll to position [212, 0]
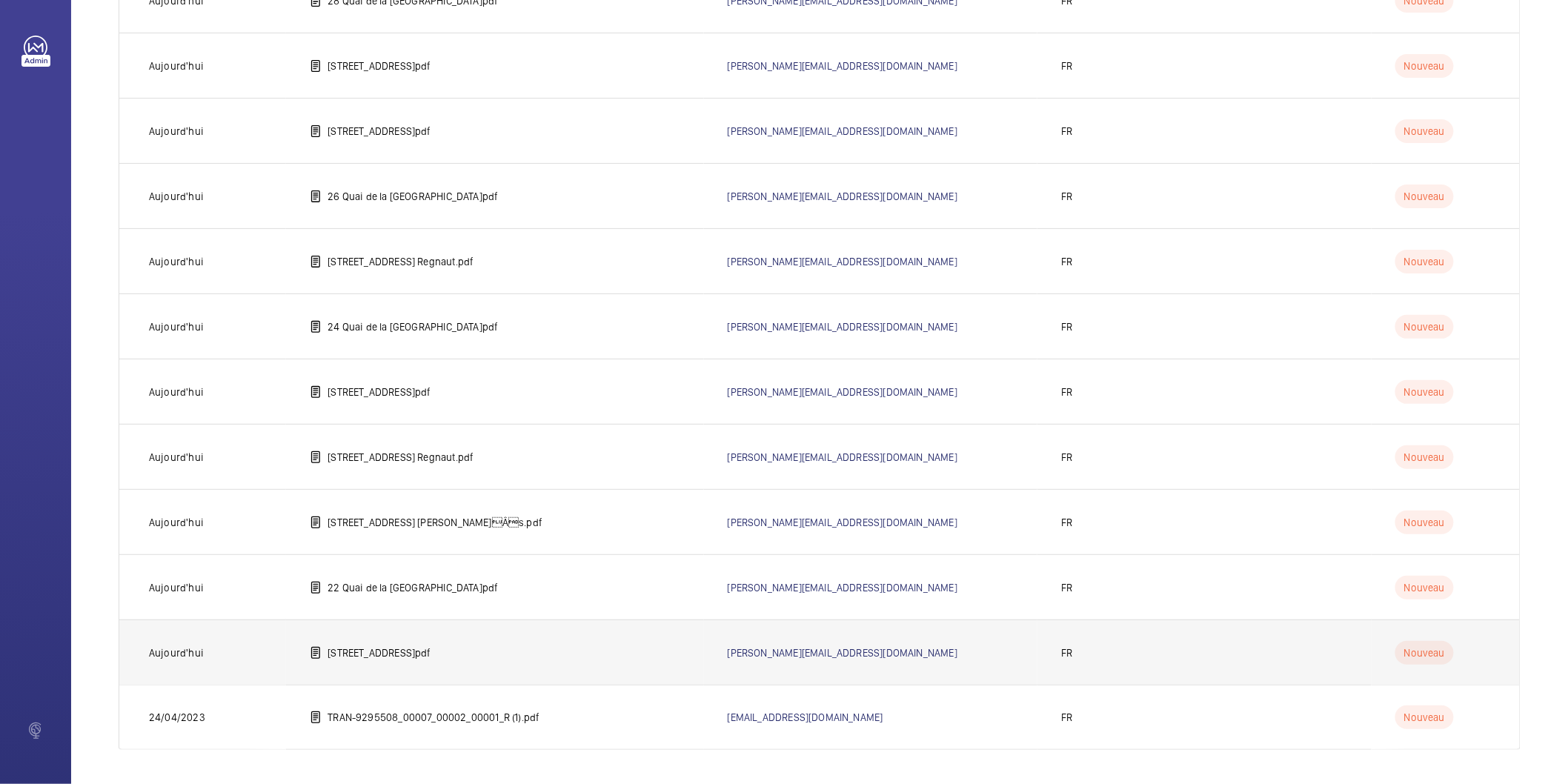
click at [430, 654] on p "[STREET_ADDRESS]pdf" at bounding box center [379, 652] width 103 height 15
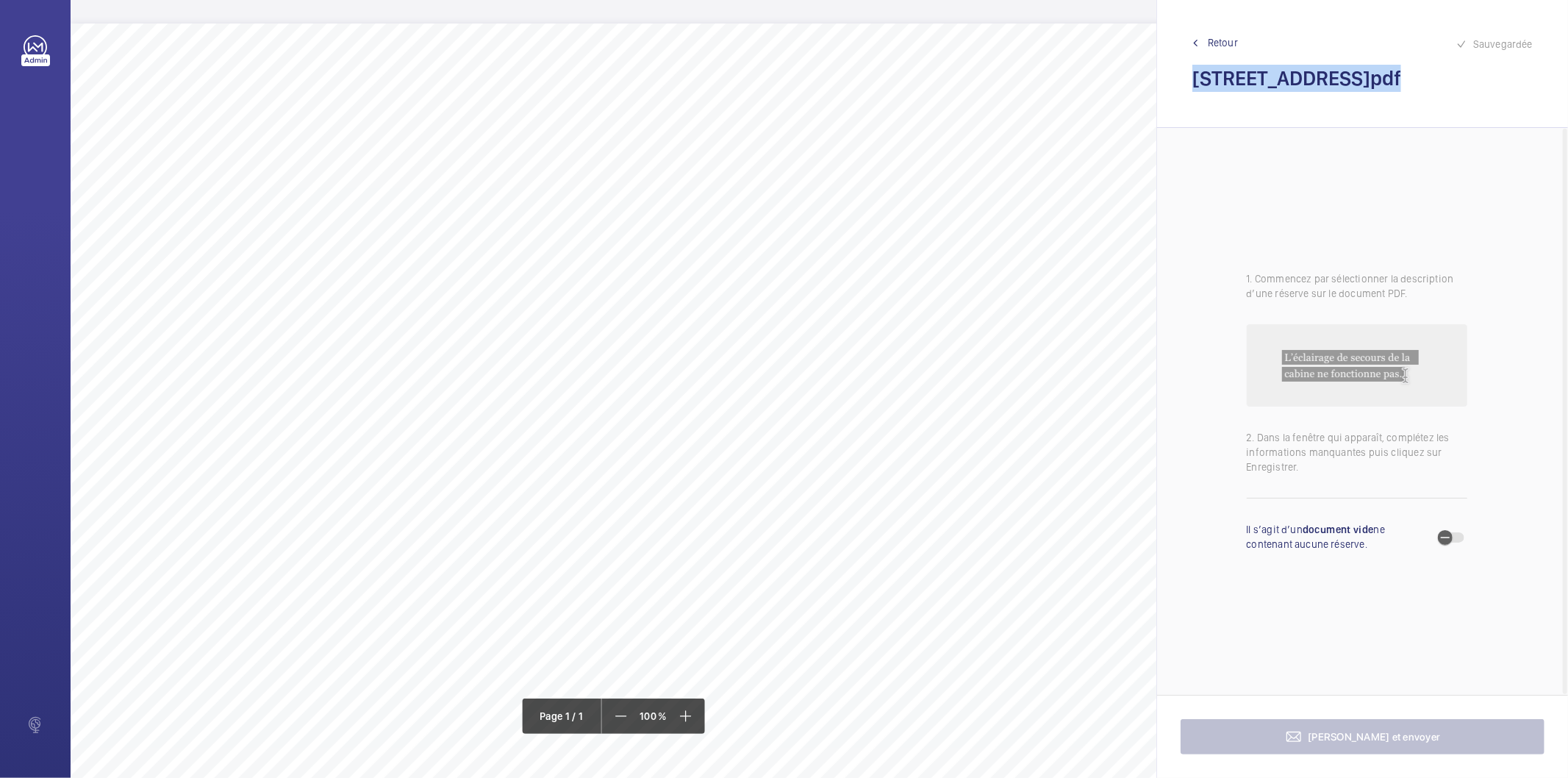
drag, startPoint x: 1387, startPoint y: 75, endPoint x: 1197, endPoint y: 85, distance: 190.3
click at [1197, 85] on h2 "[STREET_ADDRESS]pdf" at bounding box center [1362, 78] width 340 height 27
copy h2 "[STREET_ADDRESS]"
drag, startPoint x: 633, startPoint y: 97, endPoint x: 795, endPoint y: 108, distance: 162.4
click at [795, 108] on div "Nom du site Numéro appareil WM Réserve [STREET_ADDRESS] 43733653 Sur le tableau…" at bounding box center [654, 436] width 1167 height 826
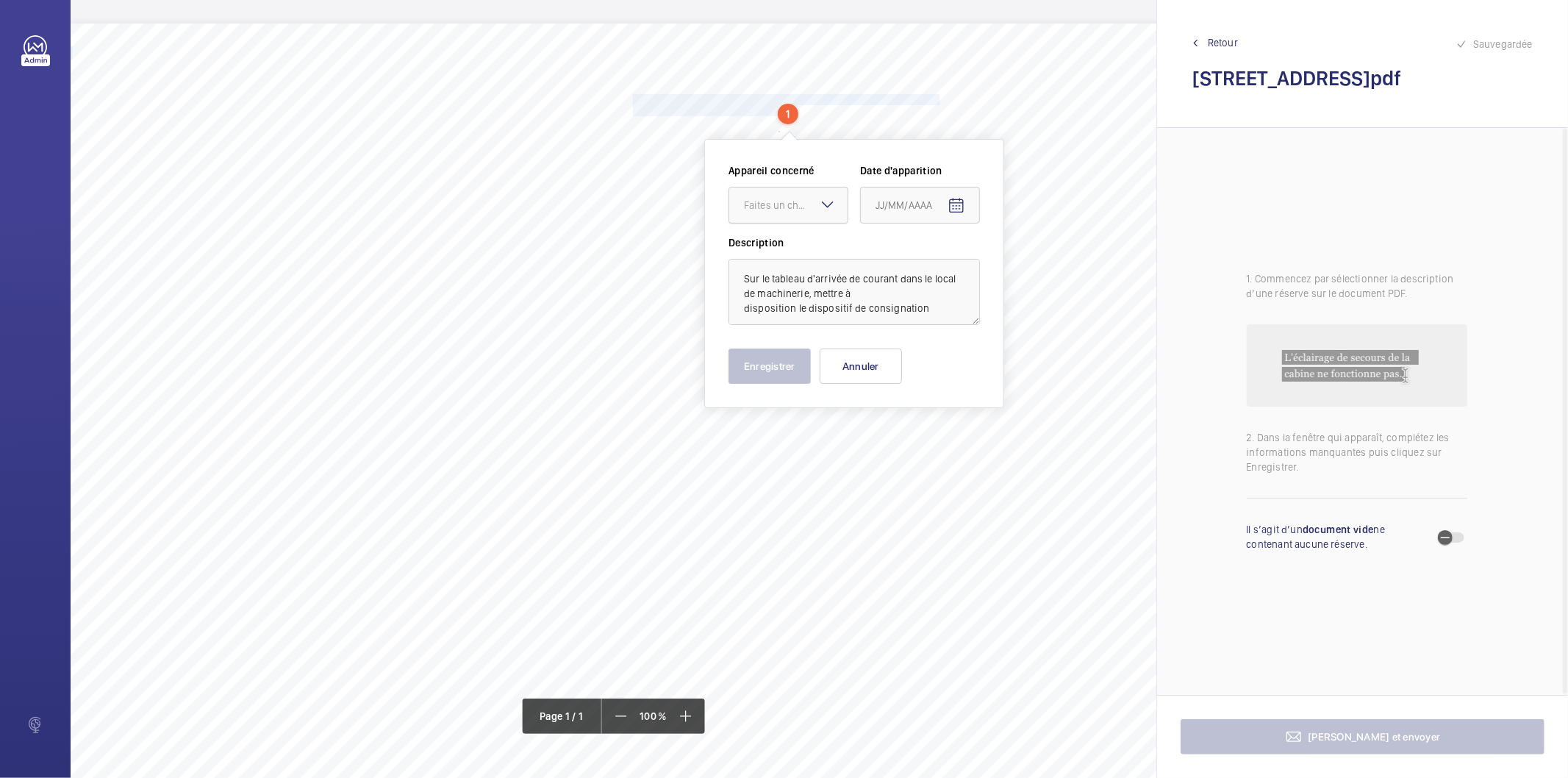
click at [801, 209] on div "Faites un choix" at bounding box center [796, 205] width 103 height 15
click at [803, 251] on span "43733653" at bounding box center [788, 250] width 89 height 15
click at [954, 199] on mat-icon "Open calendar" at bounding box center [957, 206] width 18 height 18
click at [938, 438] on span "27" at bounding box center [940, 443] width 26 height 26
type input "27/08/2025"
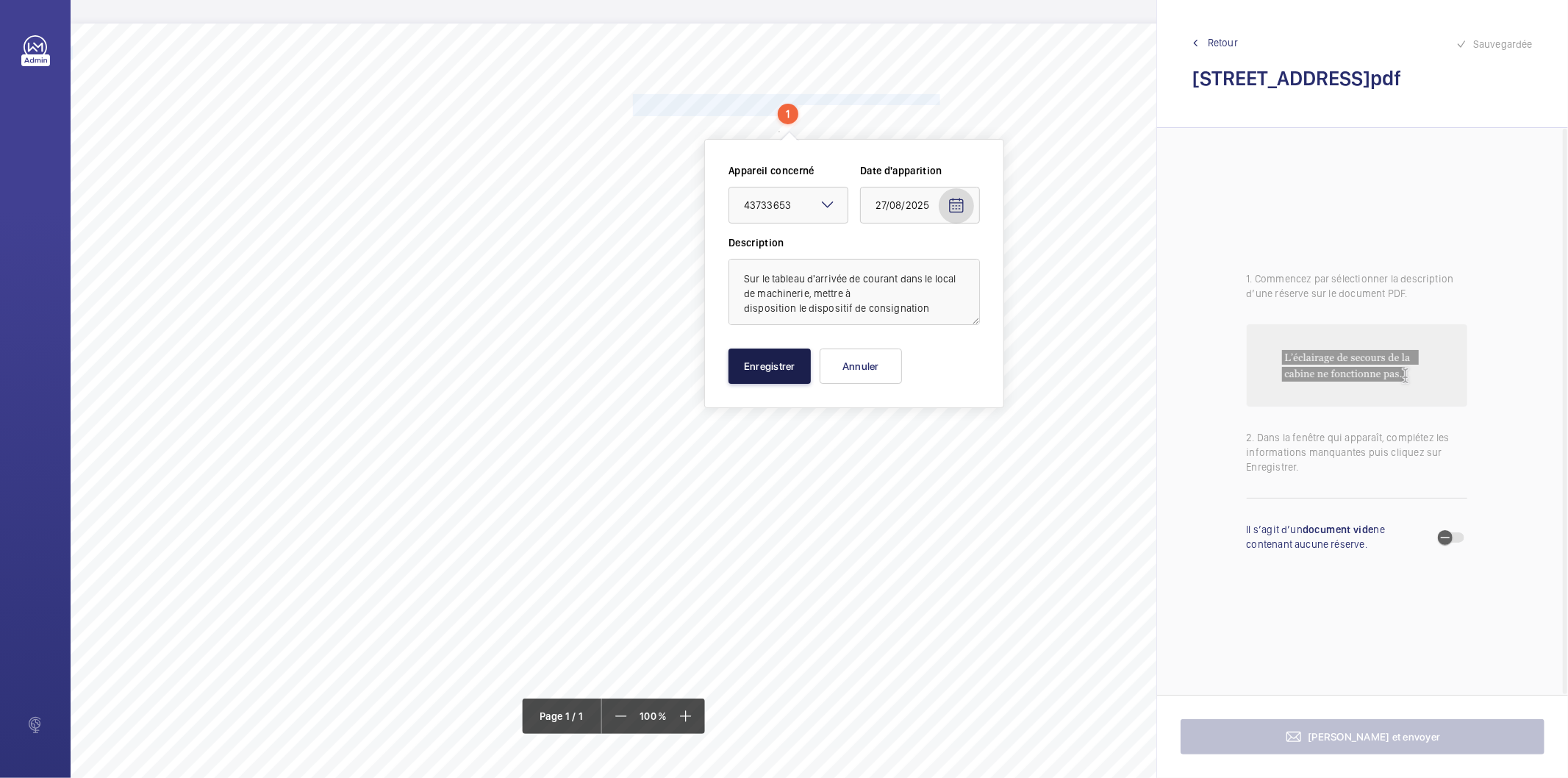
click at [785, 383] on button "Enregistrer" at bounding box center [770, 367] width 83 height 35
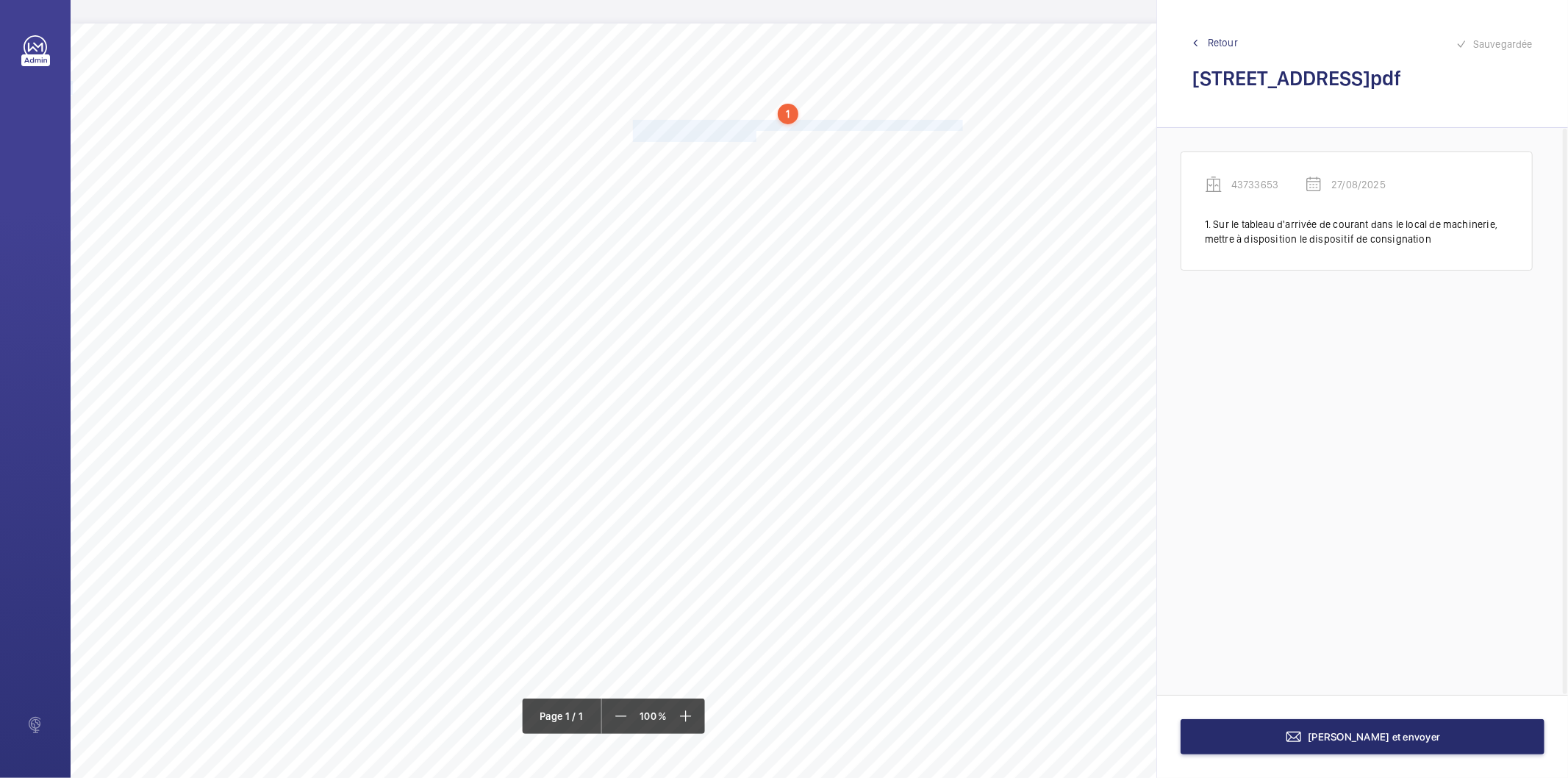
drag, startPoint x: 633, startPoint y: 121, endPoint x: 754, endPoint y: 131, distance: 121.4
click at [754, 131] on div "Nom du site Numéro appareil WM Réserve [STREET_ADDRESS] 43733653 Sur le tableau…" at bounding box center [654, 436] width 1167 height 826
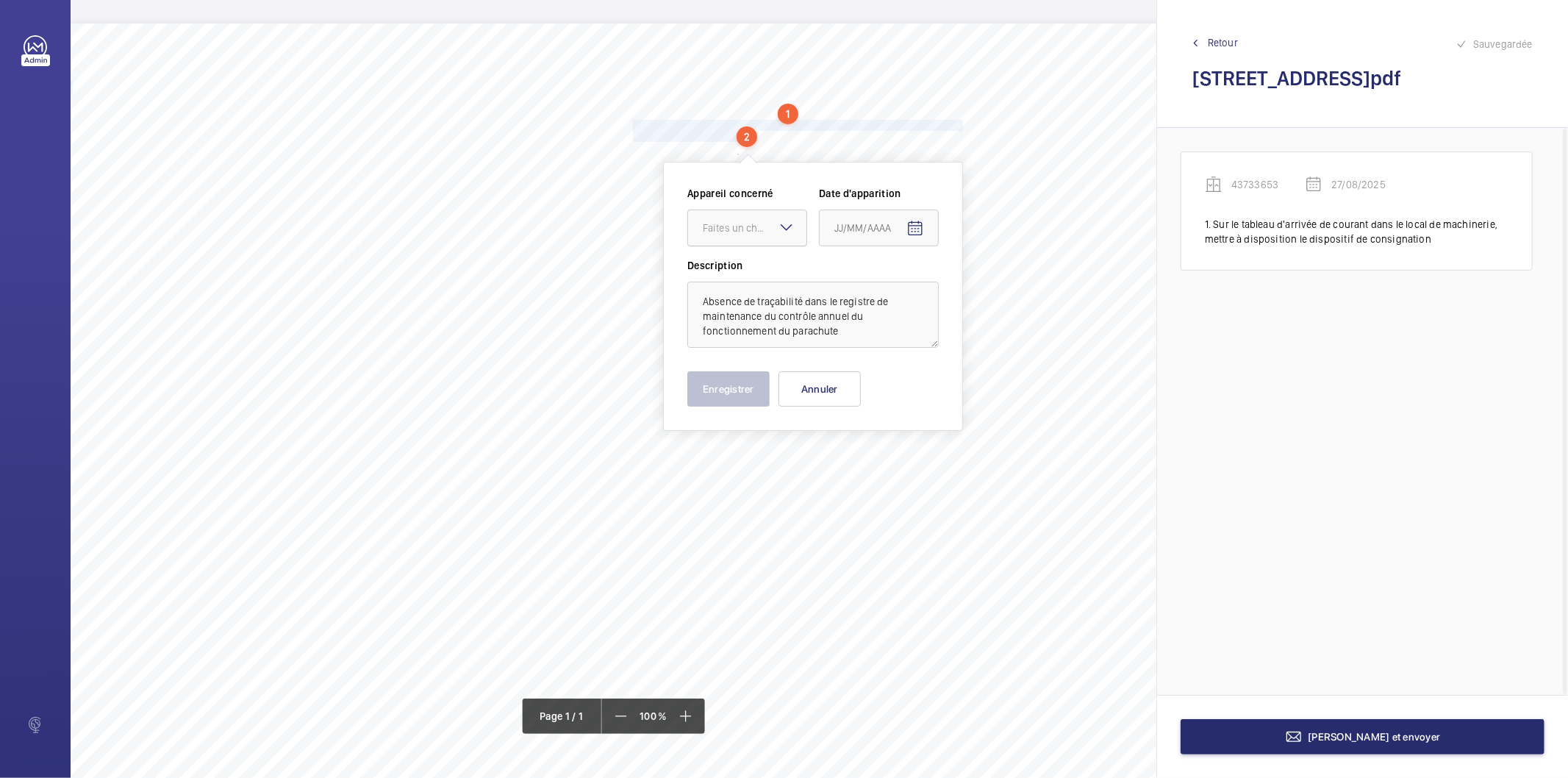
click at [752, 219] on div at bounding box center [746, 228] width 118 height 35
click at [751, 268] on span "43733653" at bounding box center [746, 272] width 89 height 15
click at [918, 228] on mat-icon "Open calendar" at bounding box center [915, 229] width 18 height 18
click at [899, 457] on span "27" at bounding box center [899, 465] width 26 height 26
type input "27/08/2025"
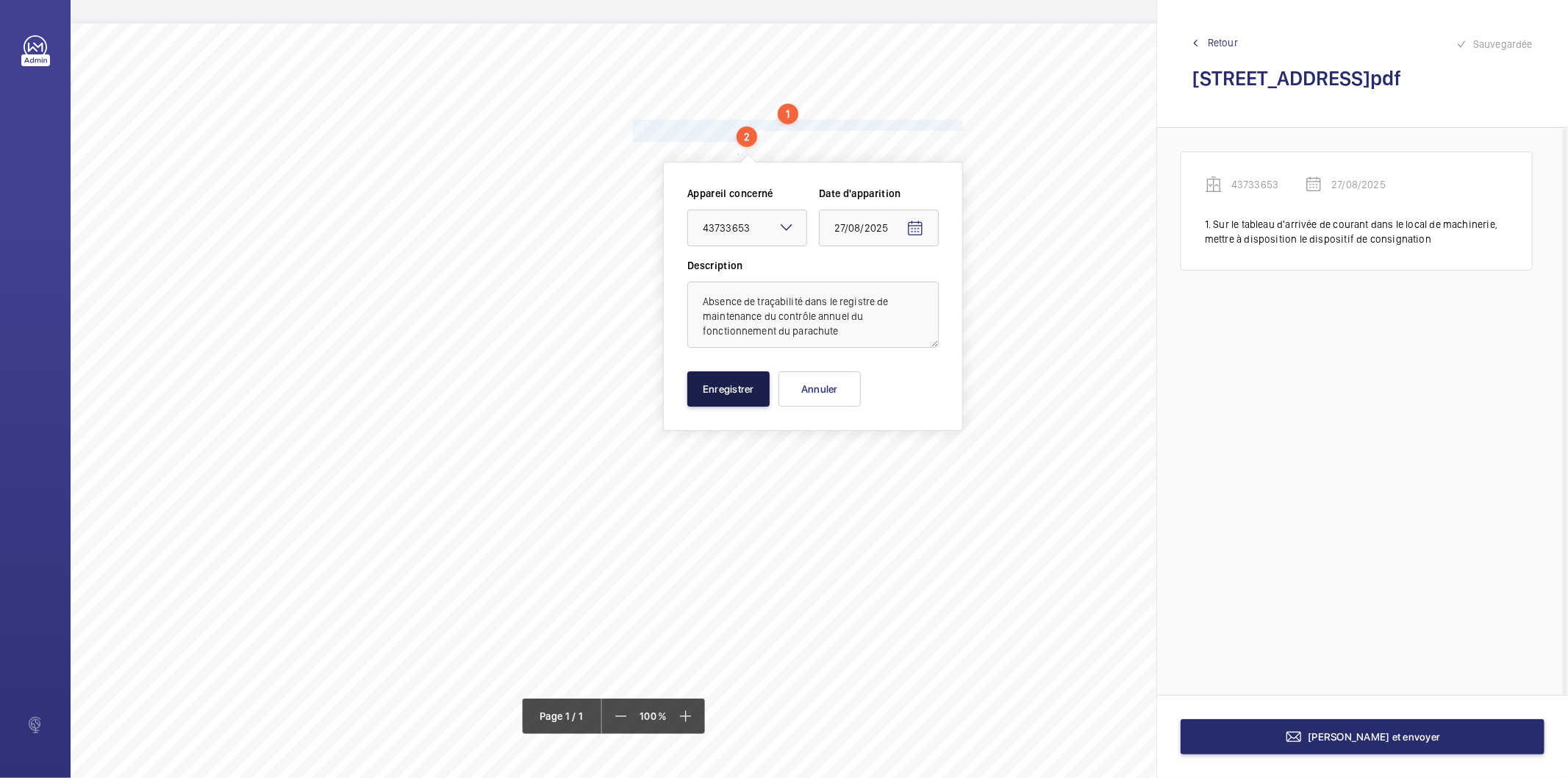
click at [733, 397] on button "Enregistrer" at bounding box center [729, 389] width 83 height 35
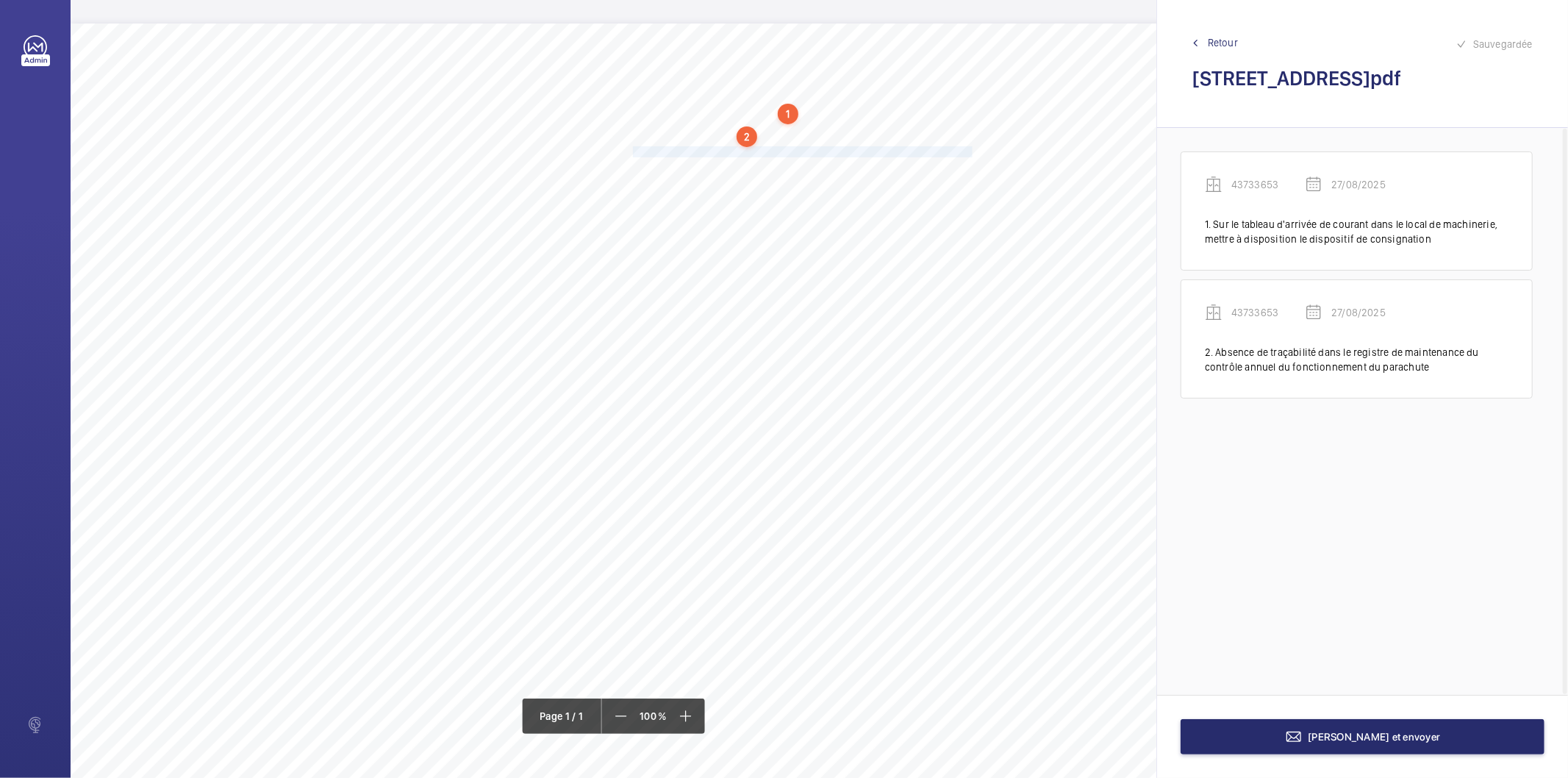
drag, startPoint x: 633, startPoint y: 148, endPoint x: 971, endPoint y: 149, distance: 338.0
click at [971, 149] on span "Compléter les opérations manquantes d'entretien sur le registre de maintenance." at bounding box center [804, 152] width 342 height 10
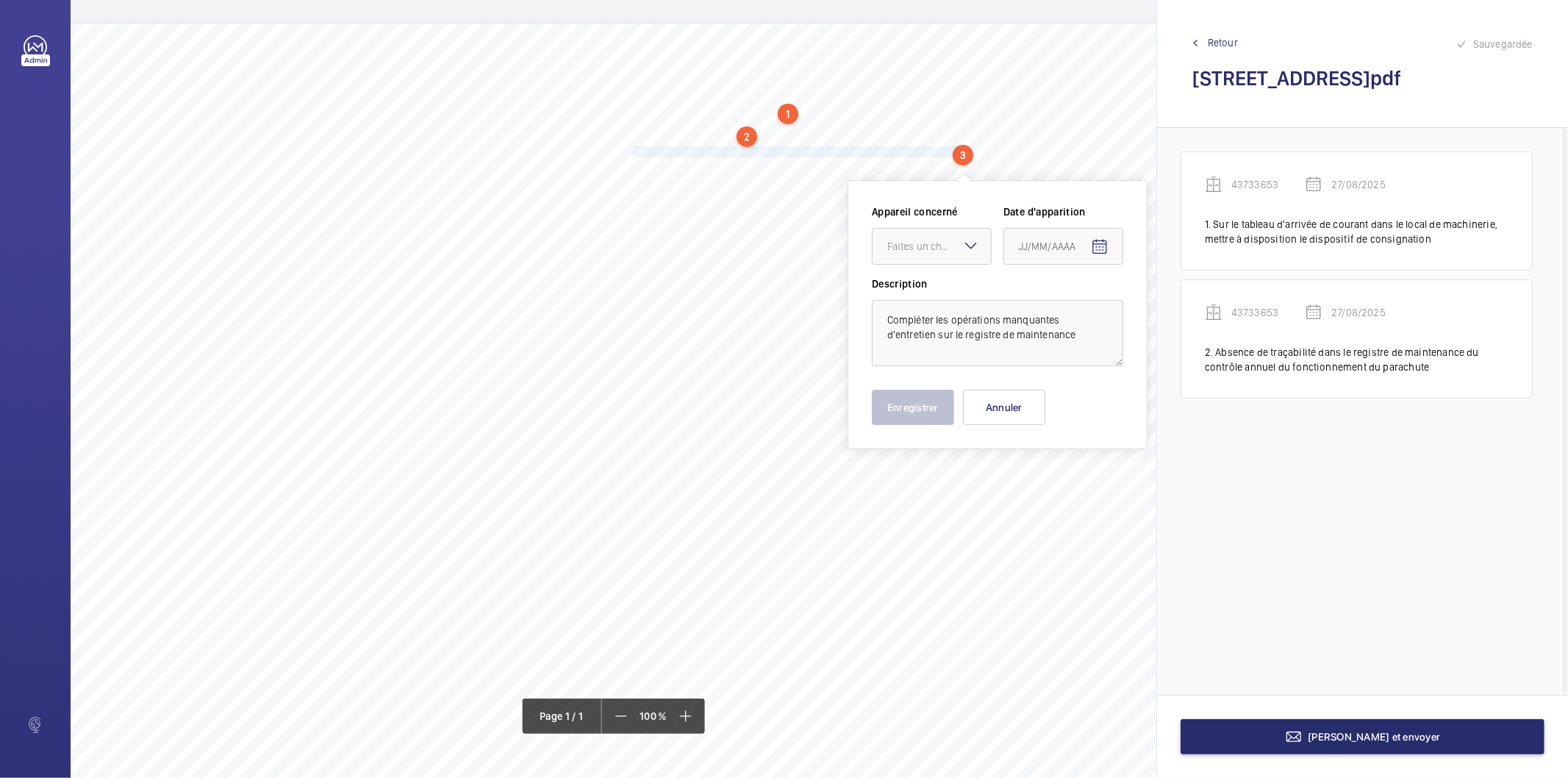
drag, startPoint x: 932, startPoint y: 251, endPoint x: 929, endPoint y: 266, distance: 15.3
click at [931, 253] on div "Faites un choix" at bounding box center [939, 246] width 103 height 15
click at [920, 298] on span "43733653" at bounding box center [932, 291] width 89 height 15
click at [1097, 251] on mat-icon "Open calendar" at bounding box center [1100, 247] width 18 height 18
drag, startPoint x: 1083, startPoint y: 481, endPoint x: 1048, endPoint y: 479, distance: 35.1
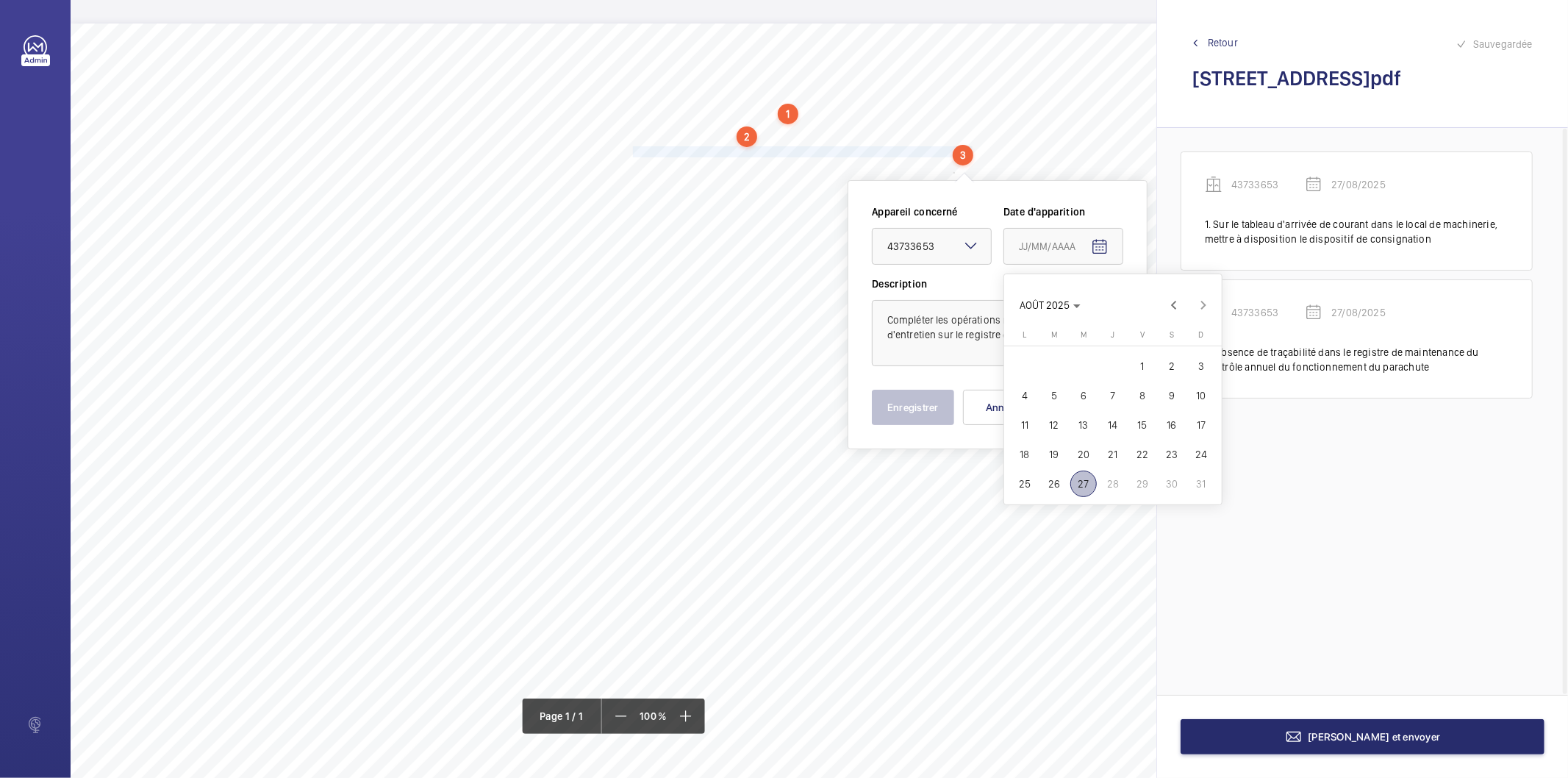
click at [1075, 480] on span "27" at bounding box center [1084, 484] width 26 height 26
type input "27/08/2025"
click at [917, 421] on button "Enregistrer" at bounding box center [913, 408] width 83 height 35
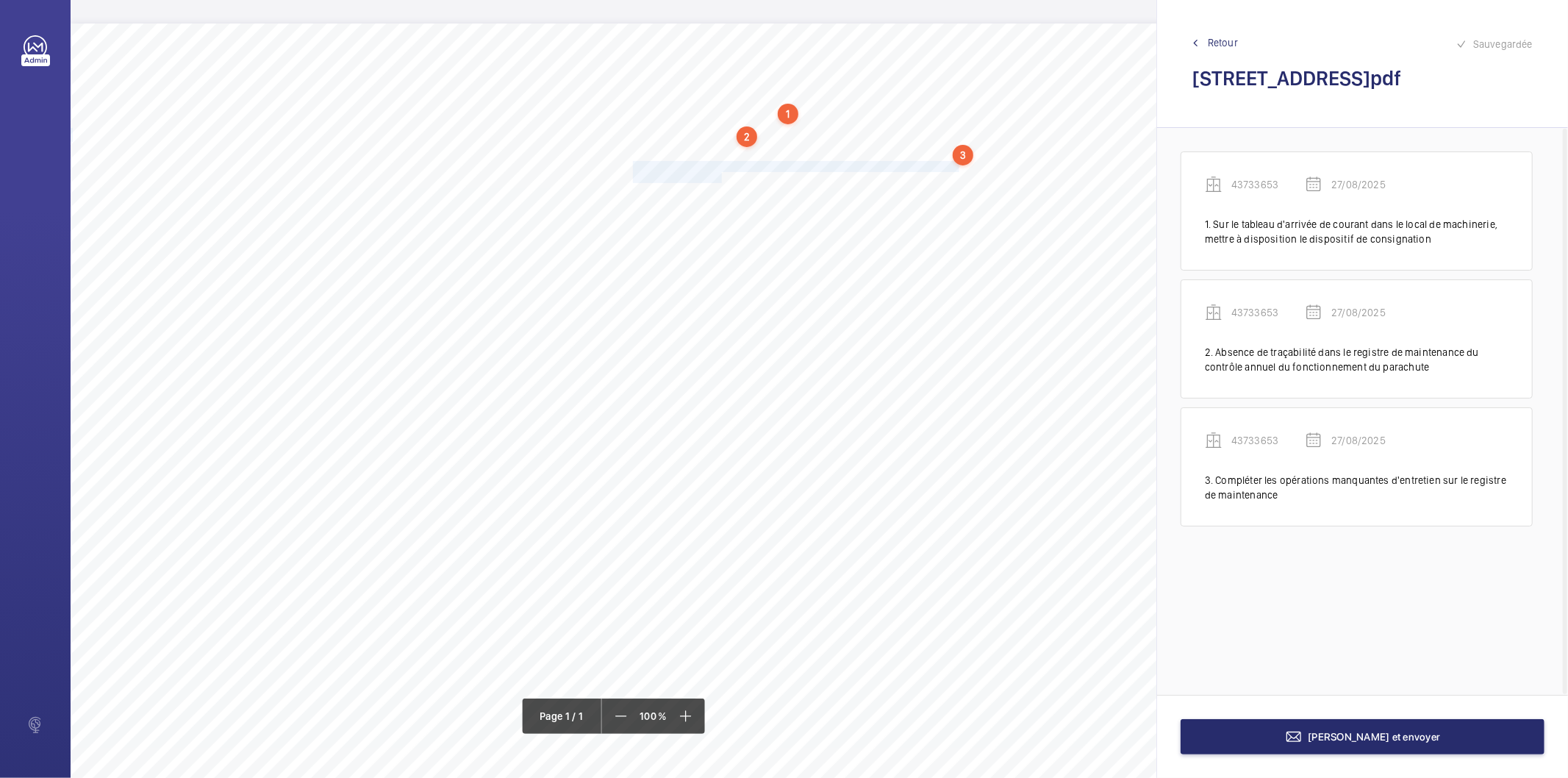
drag, startPoint x: 633, startPoint y: 164, endPoint x: 720, endPoint y: 177, distance: 88.0
click at [720, 177] on div "Nom du site Numéro appareil WM Réserve [STREET_ADDRESS] 43733653 Sur le tableau…" at bounding box center [654, 436] width 1167 height 826
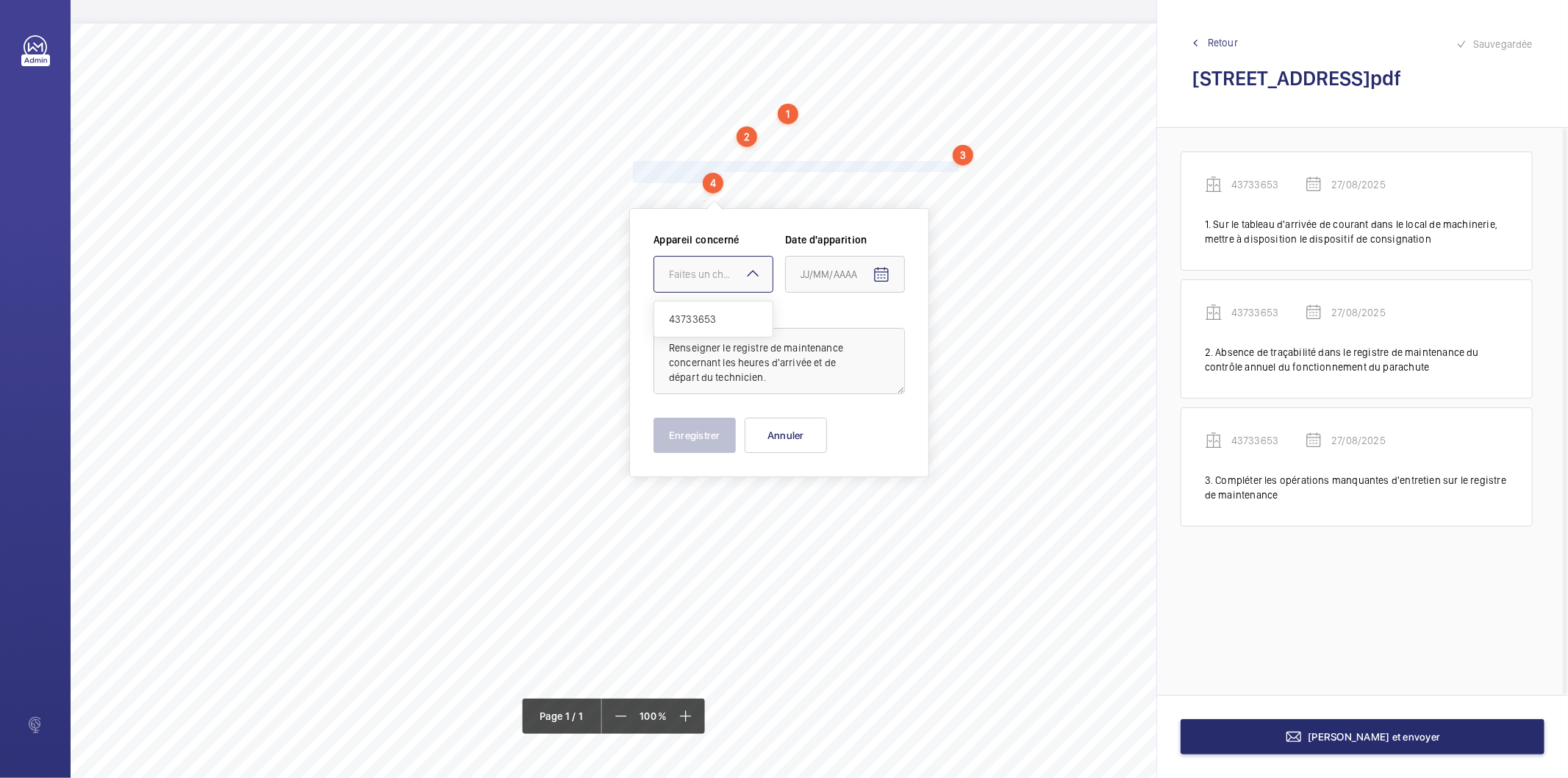
click at [730, 273] on div "Faites un choix" at bounding box center [721, 274] width 103 height 15
click at [714, 318] on span "43733653" at bounding box center [713, 319] width 89 height 15
click at [880, 275] on mat-icon "Open calendar" at bounding box center [882, 275] width 18 height 18
drag, startPoint x: 855, startPoint y: 518, endPoint x: 838, endPoint y: 512, distance: 18.0
click at [856, 518] on span "27" at bounding box center [865, 512] width 26 height 26
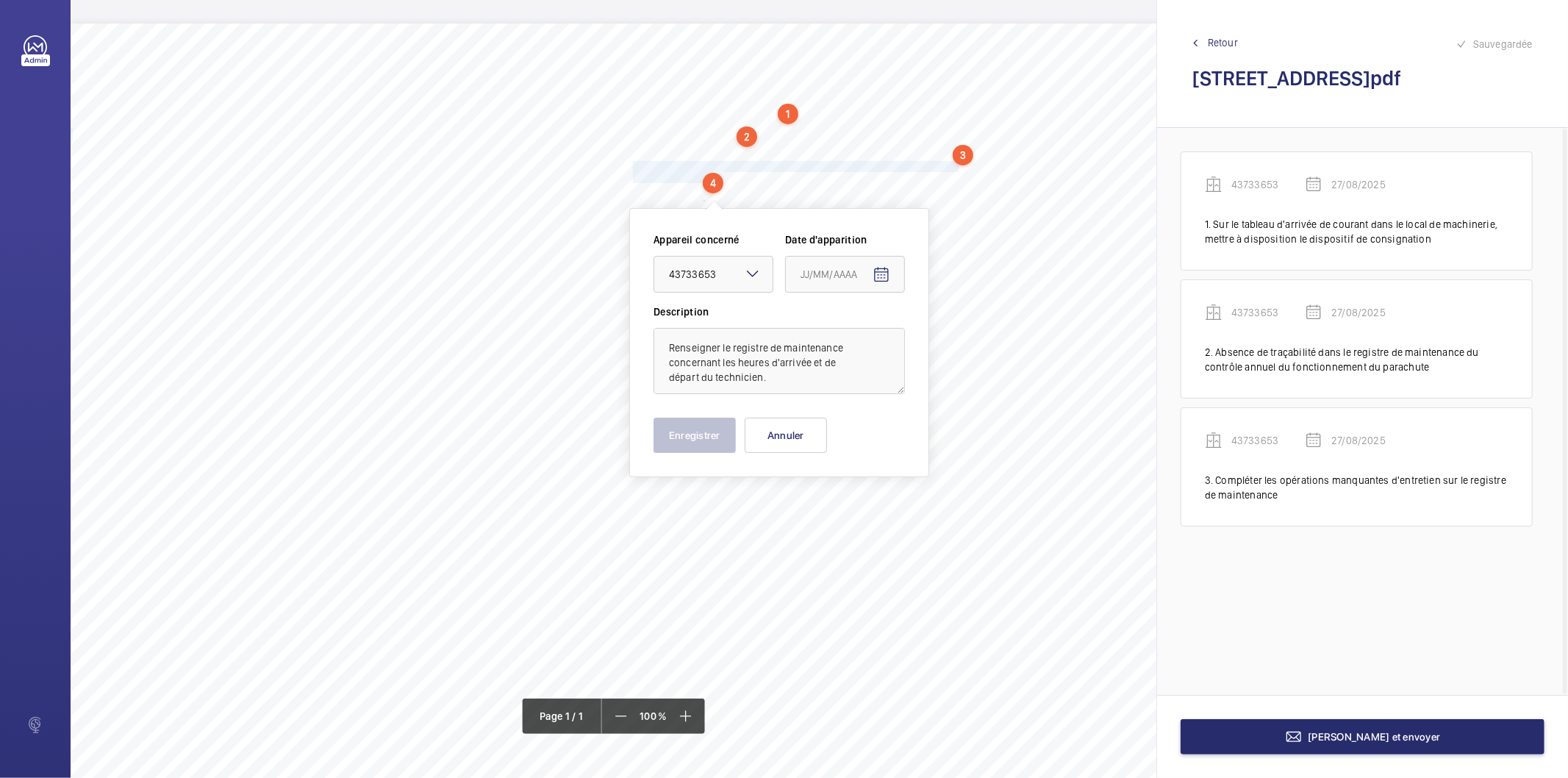
type input "27/08/2025"
click at [699, 436] on button "Enregistrer" at bounding box center [695, 436] width 83 height 35
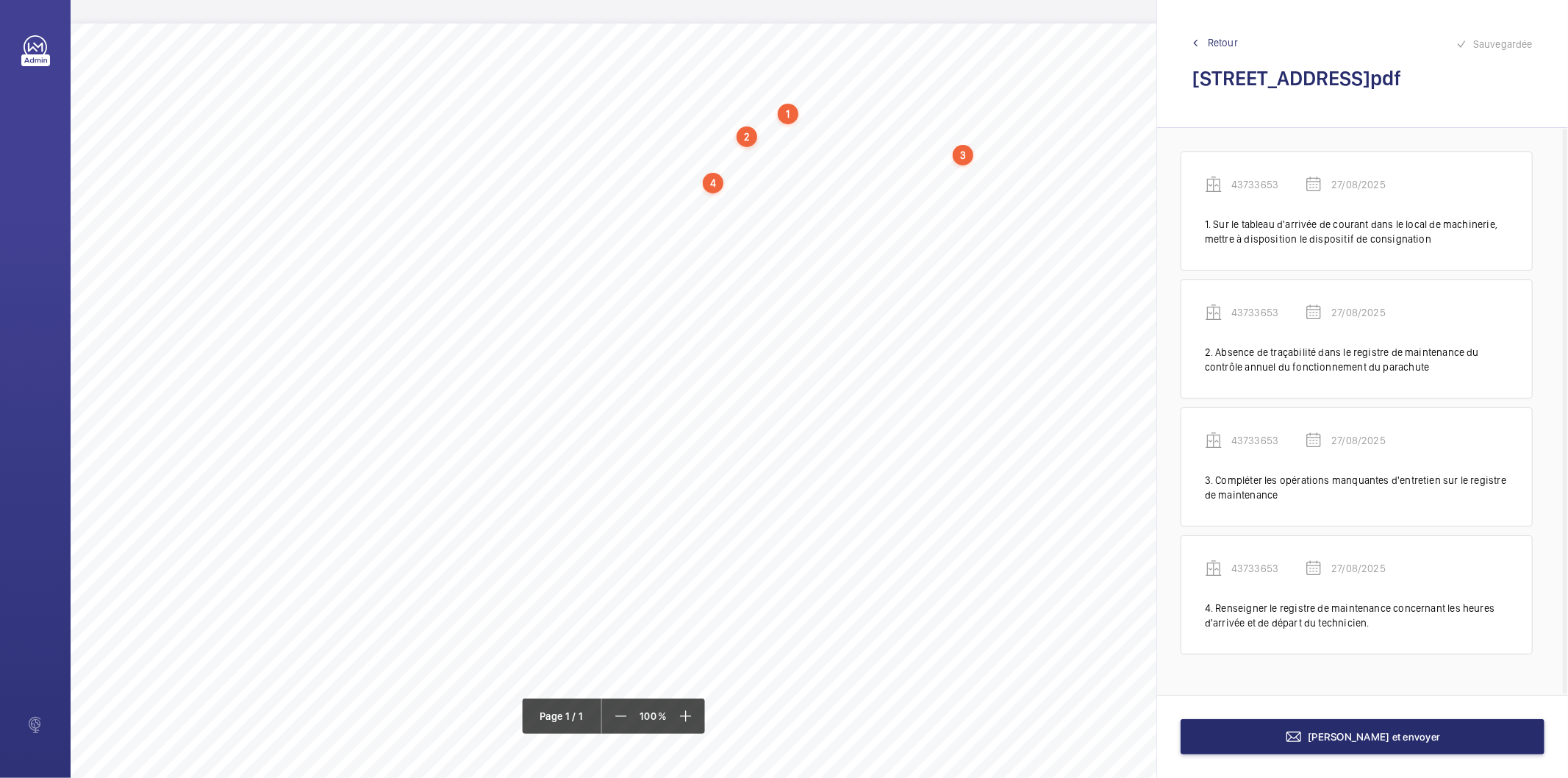
click at [707, 186] on div "4" at bounding box center [712, 182] width 20 height 20
click at [696, 259] on div "43733653" at bounding box center [716, 263] width 126 height 15
copy div "43733653"
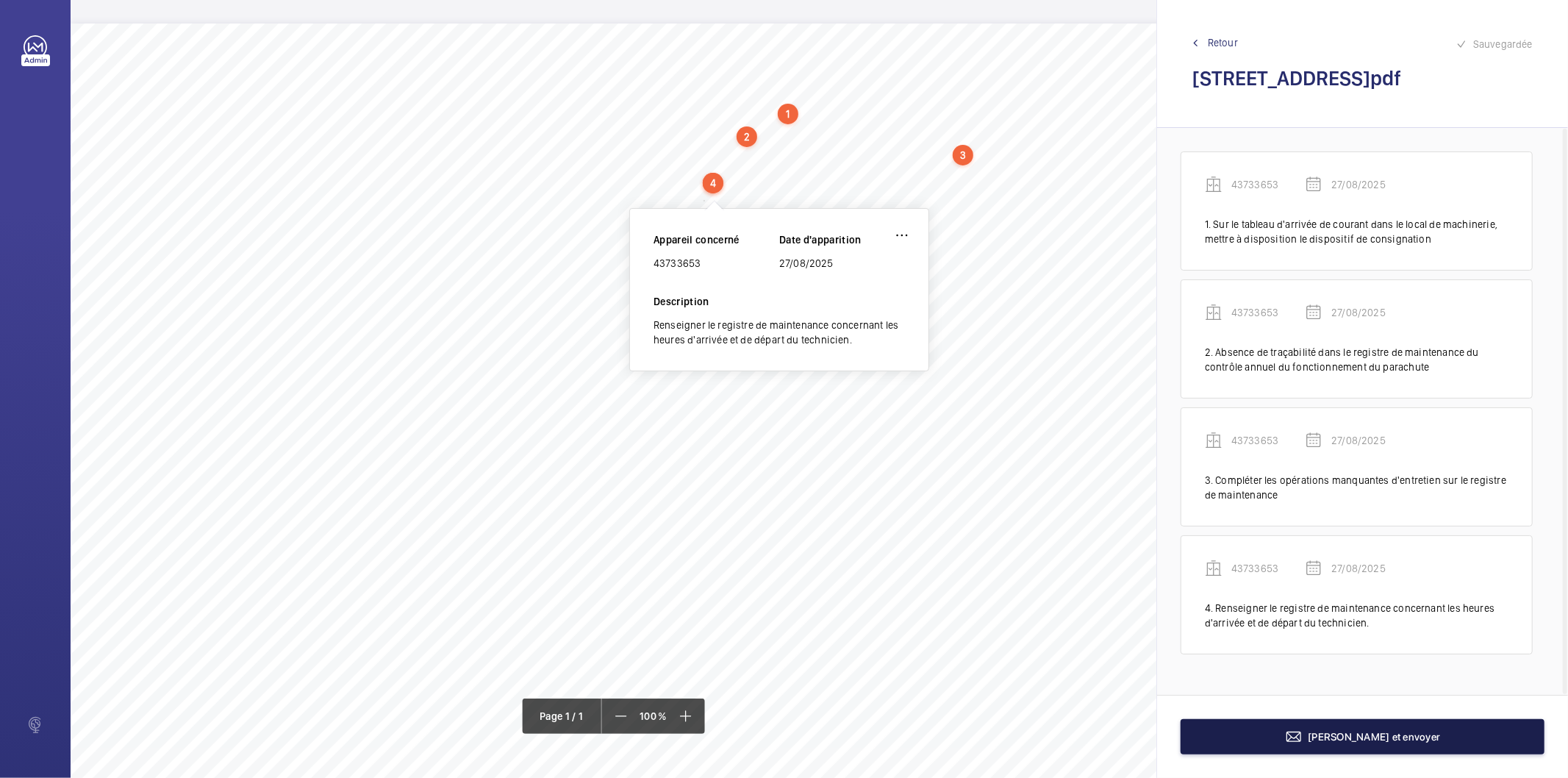
click at [1303, 733] on mat-icon at bounding box center [1294, 737] width 18 height 18
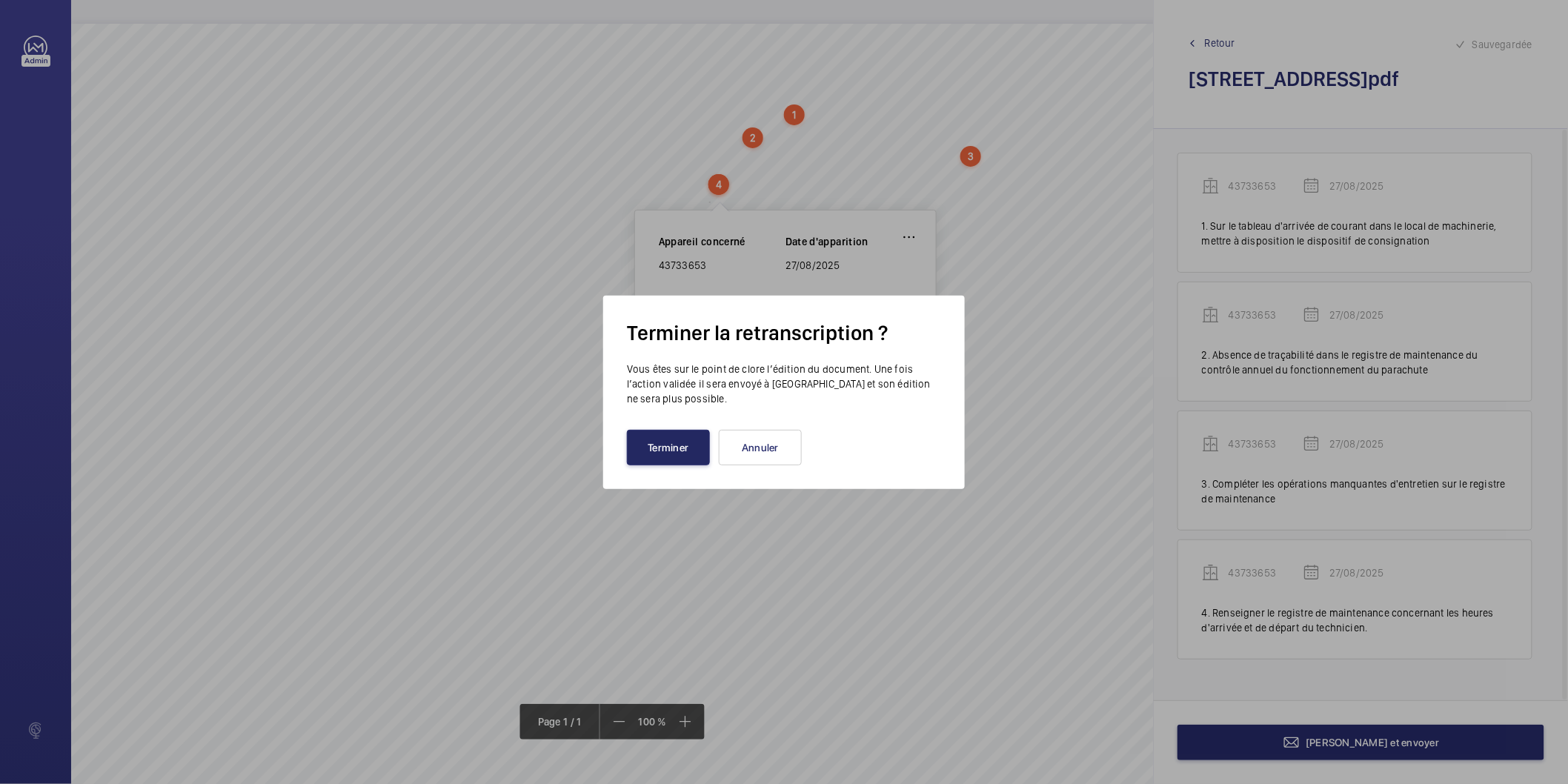
click at [672, 442] on button "Terminer" at bounding box center [668, 448] width 83 height 35
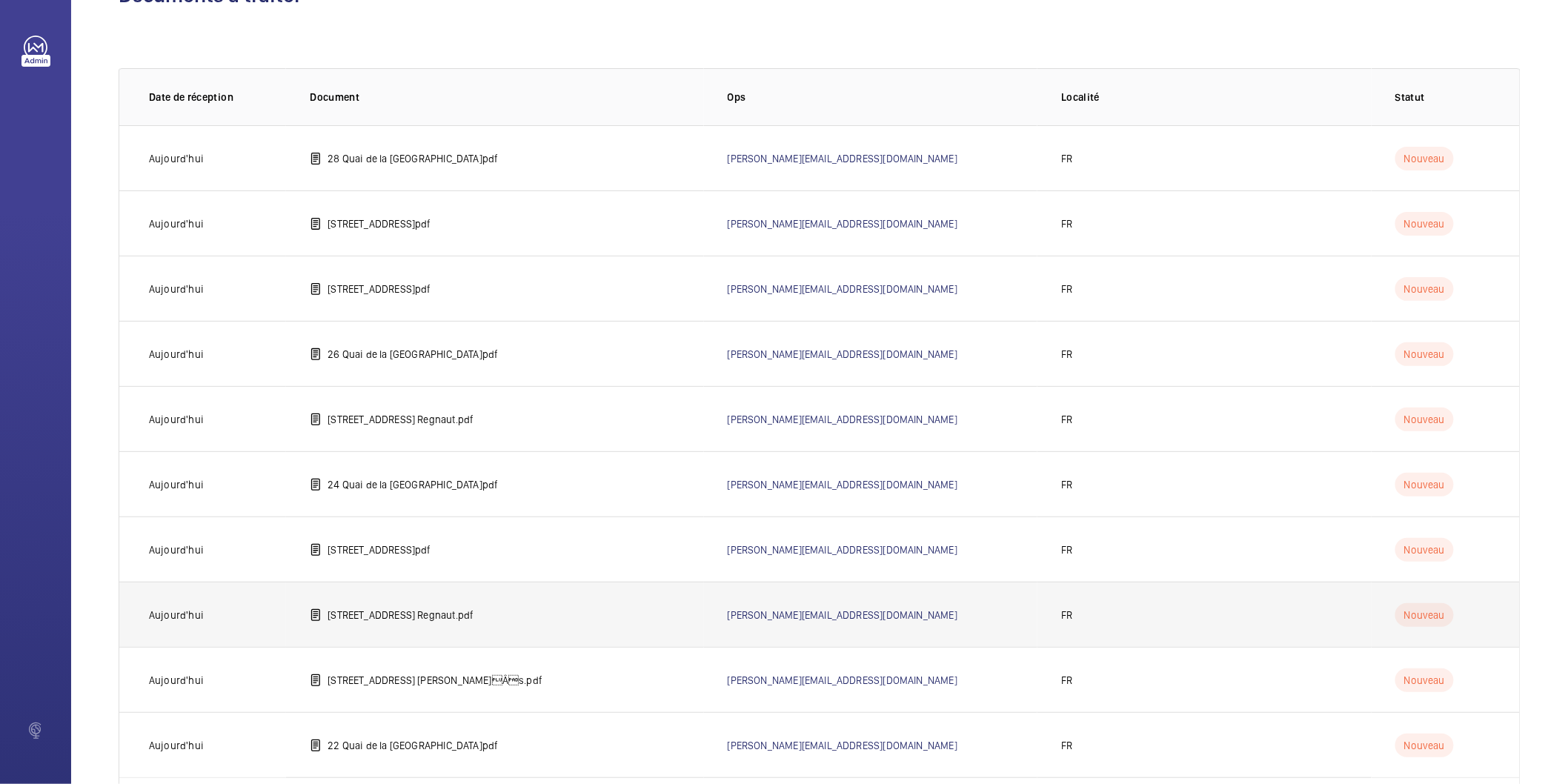
scroll to position [146, 0]
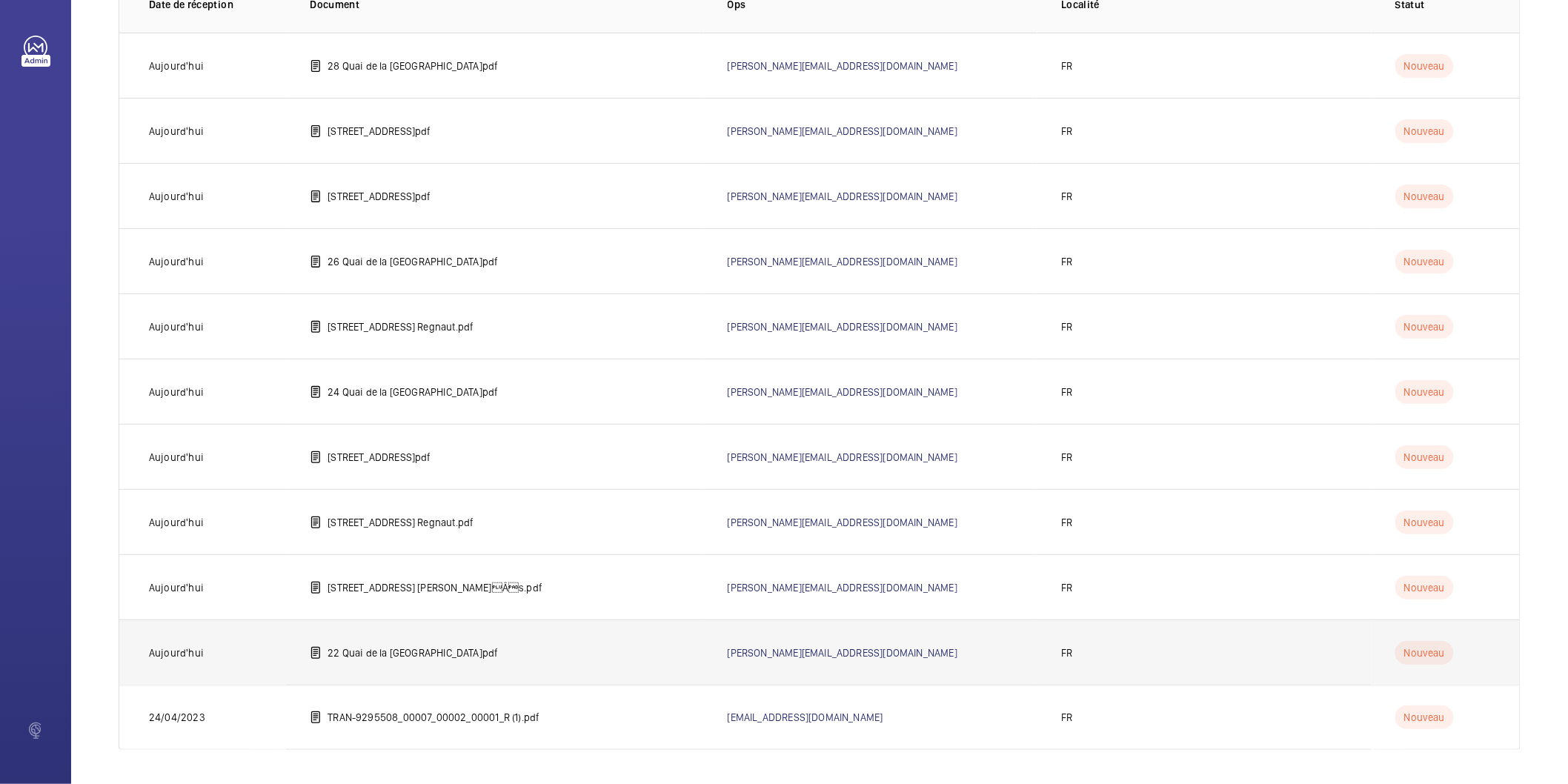
click at [404, 648] on p "22 Quai de la [GEOGRAPHIC_DATA]pdf" at bounding box center [413, 652] width 171 height 15
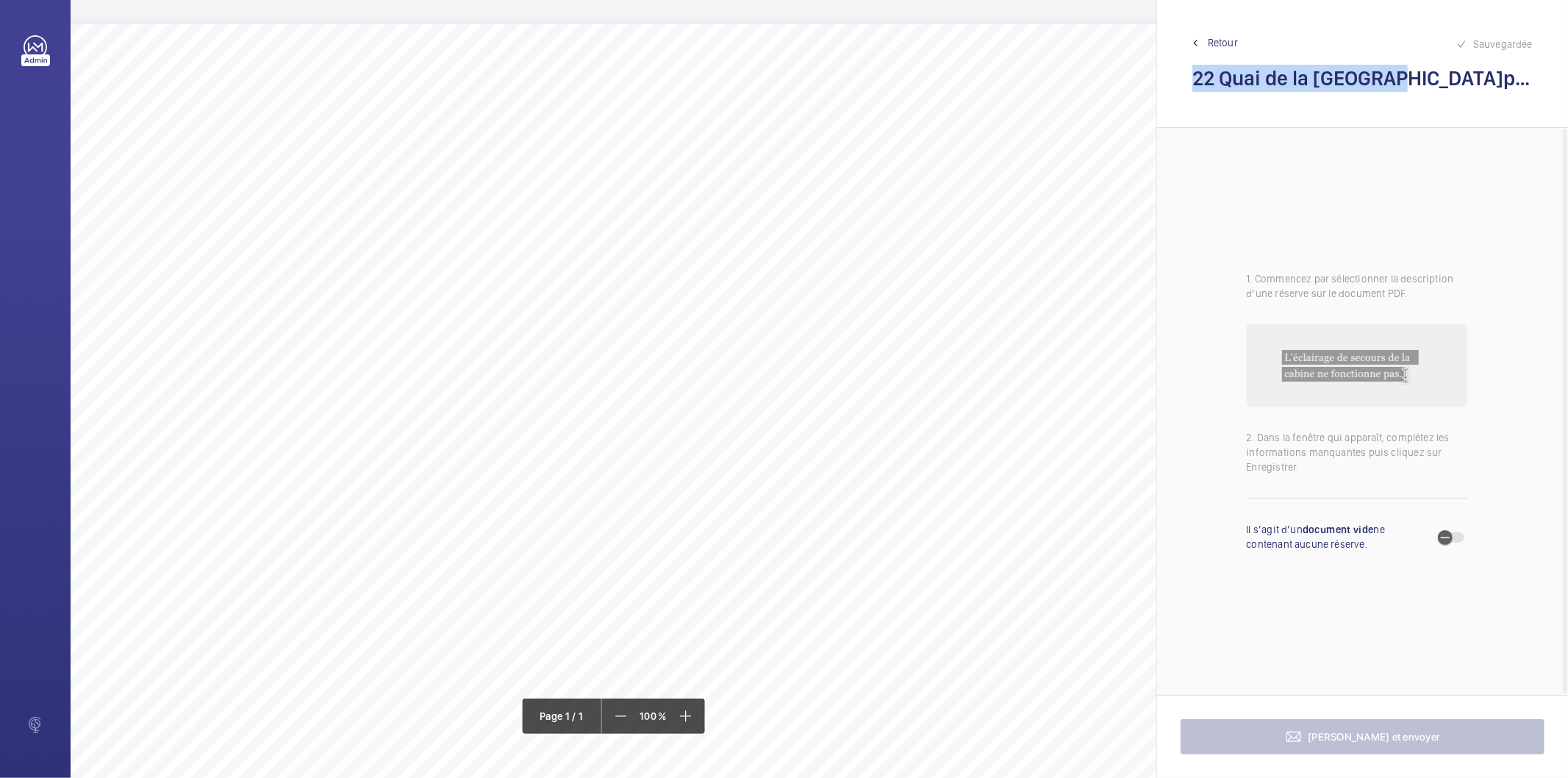
drag, startPoint x: 1395, startPoint y: 83, endPoint x: 1197, endPoint y: 79, distance: 198.0
click at [1197, 79] on h2 "22 Quai de la [GEOGRAPHIC_DATA]pdf" at bounding box center [1362, 78] width 340 height 27
copy h2 "22 Quai de la [GEOGRAPHIC_DATA]"
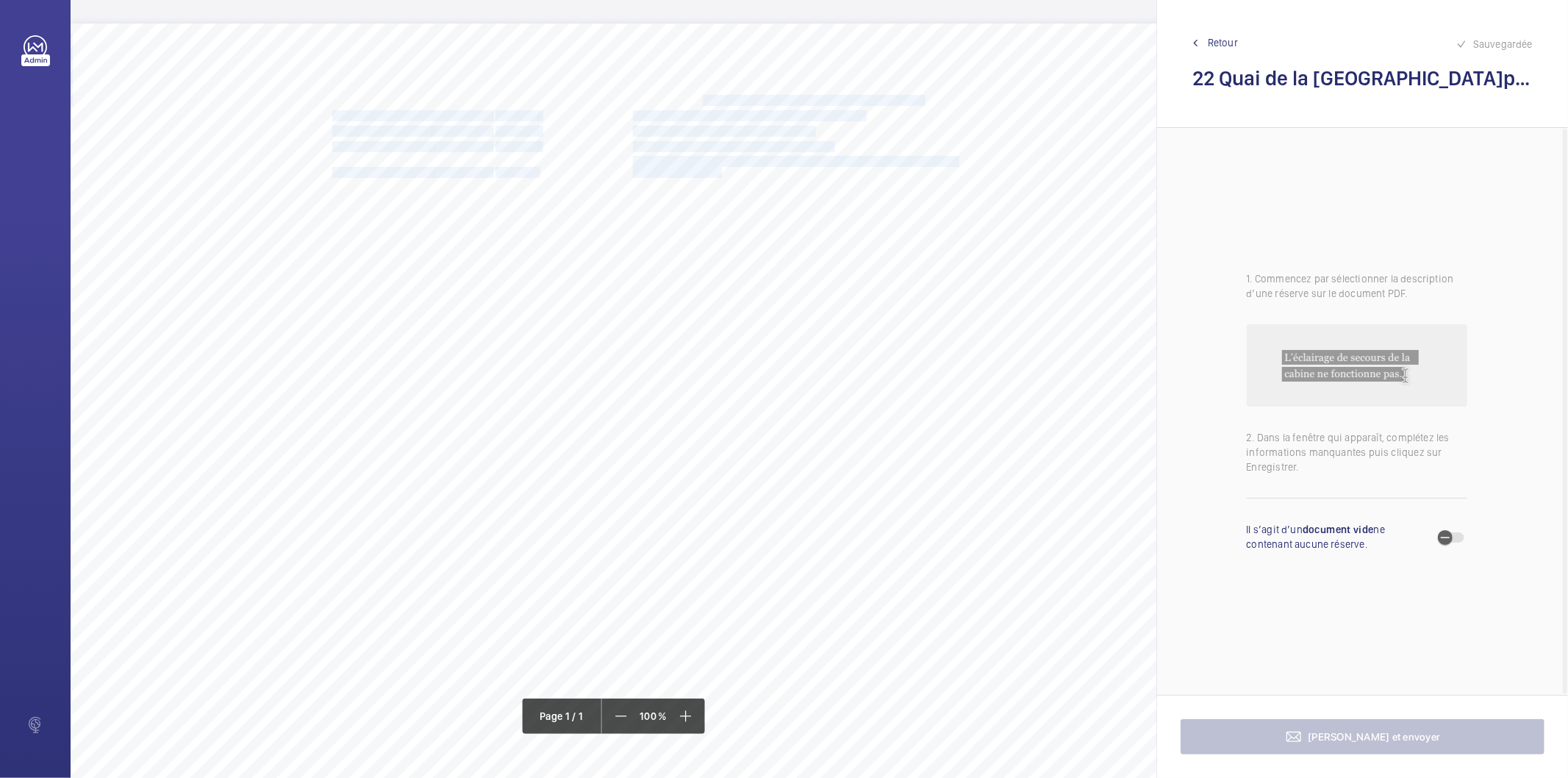
drag, startPoint x: 631, startPoint y: 100, endPoint x: 678, endPoint y: 98, distance: 47.0
click at [678, 98] on div "Nom du site Numéro appareil WM Réserve 22 Quai de la Charente 39984948 Nettoyer…" at bounding box center [654, 436] width 1167 height 826
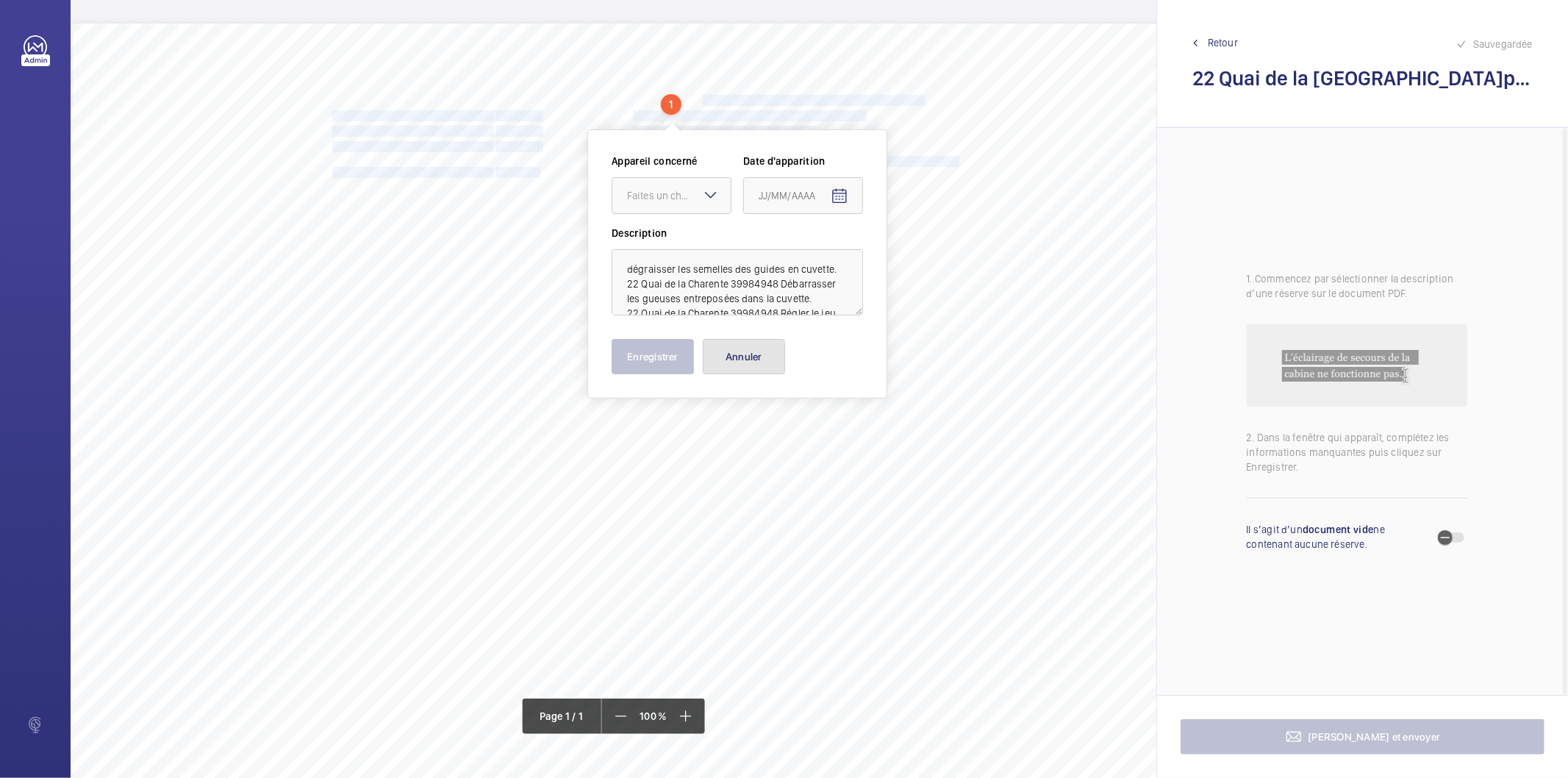
click at [762, 347] on button "Annuler" at bounding box center [744, 357] width 83 height 35
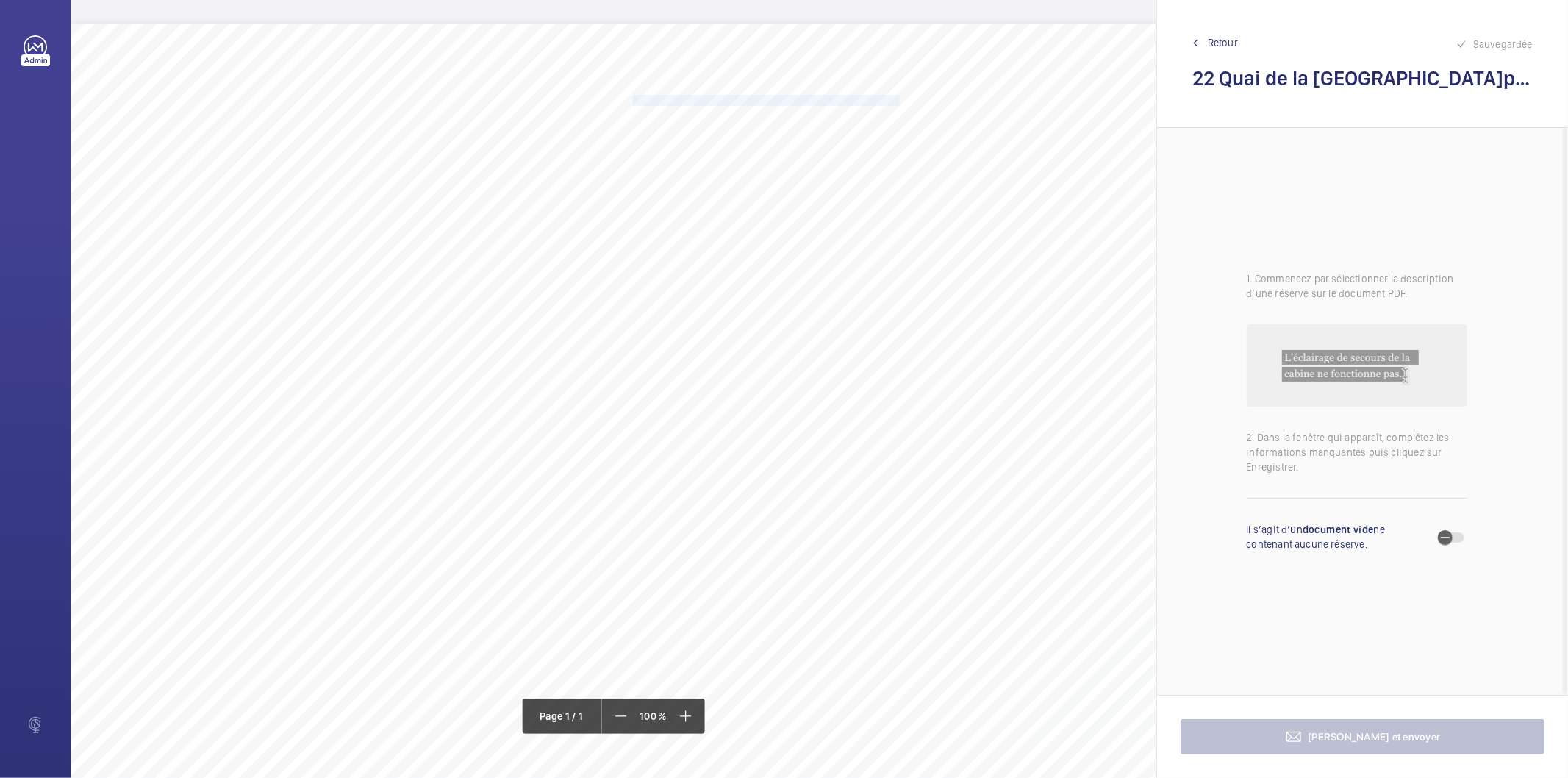
drag, startPoint x: 632, startPoint y: 97, endPoint x: 876, endPoint y: 97, distance: 244.0
click at [876, 97] on span "[PERSON_NAME] et dégraisser les semelles des guides en cuvette." at bounding box center [778, 100] width 289 height 10
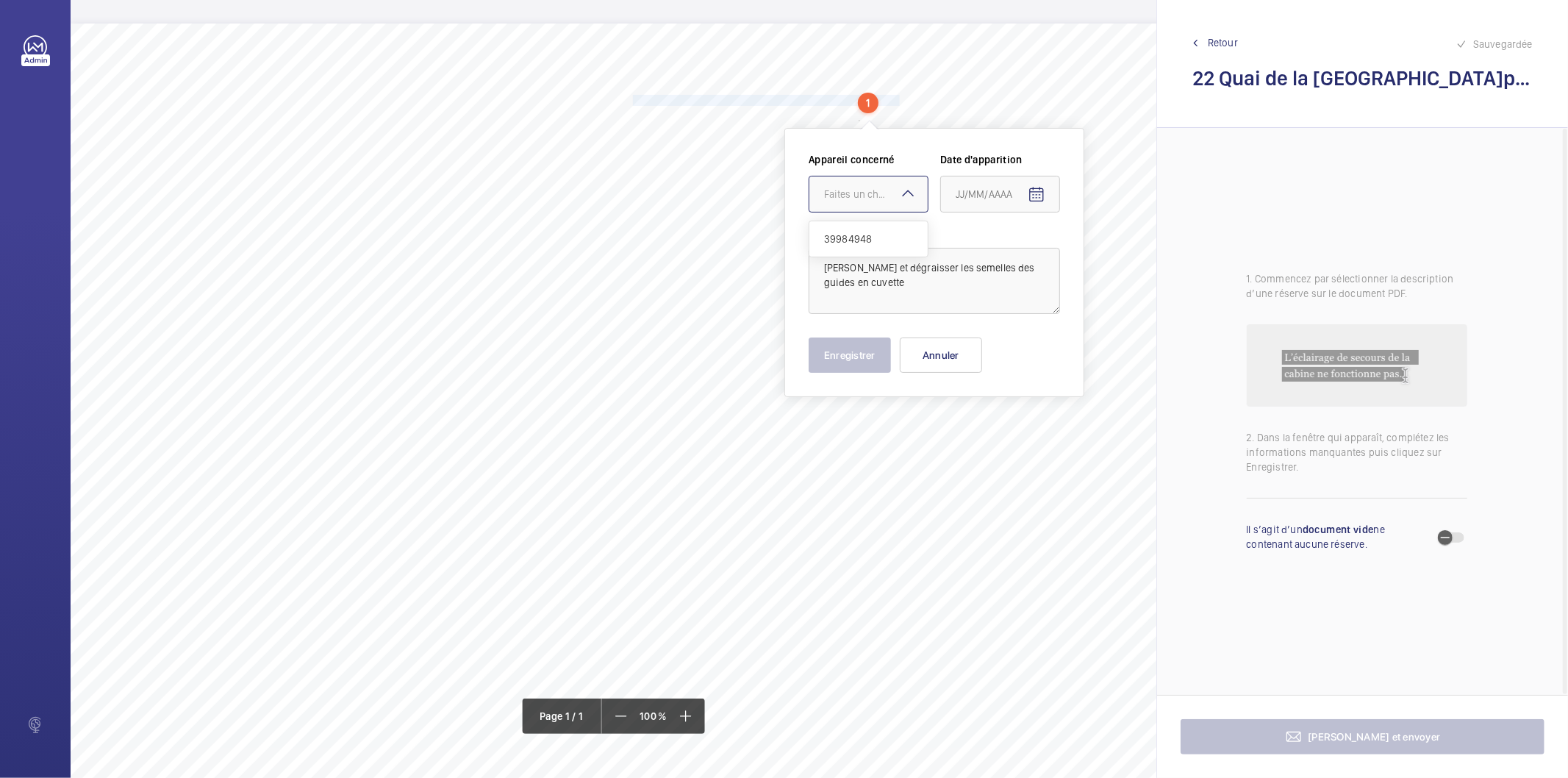
click at [829, 196] on div "Faites un choix" at bounding box center [876, 194] width 103 height 15
click at [826, 232] on span "39984948" at bounding box center [868, 239] width 89 height 15
click at [1035, 195] on mat-icon "Open calendar" at bounding box center [1037, 195] width 18 height 18
click at [1015, 427] on span "27" at bounding box center [1020, 431] width 26 height 26
type input "27/08/2025"
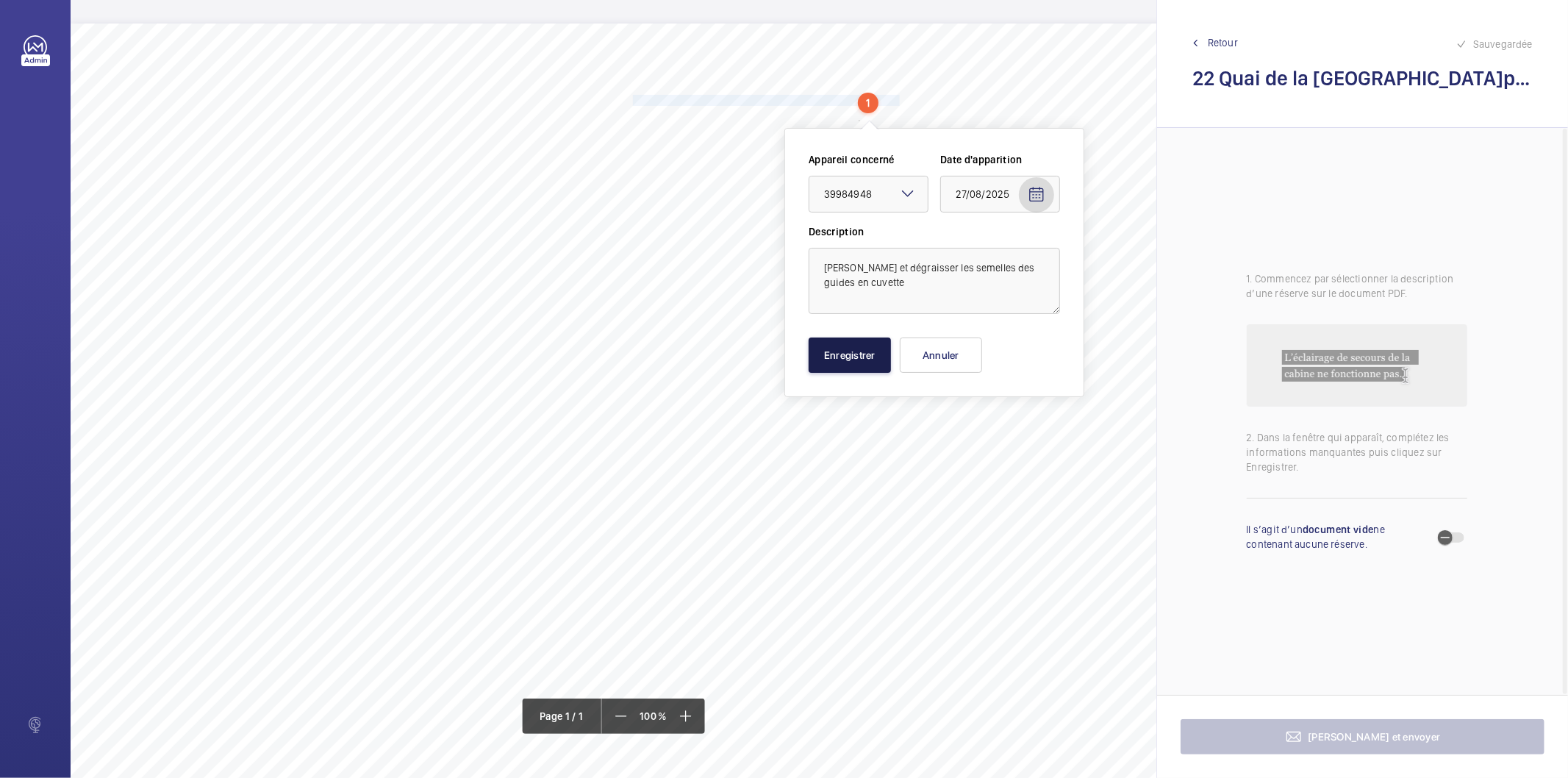
click at [878, 361] on button "Enregistrer" at bounding box center [850, 355] width 83 height 35
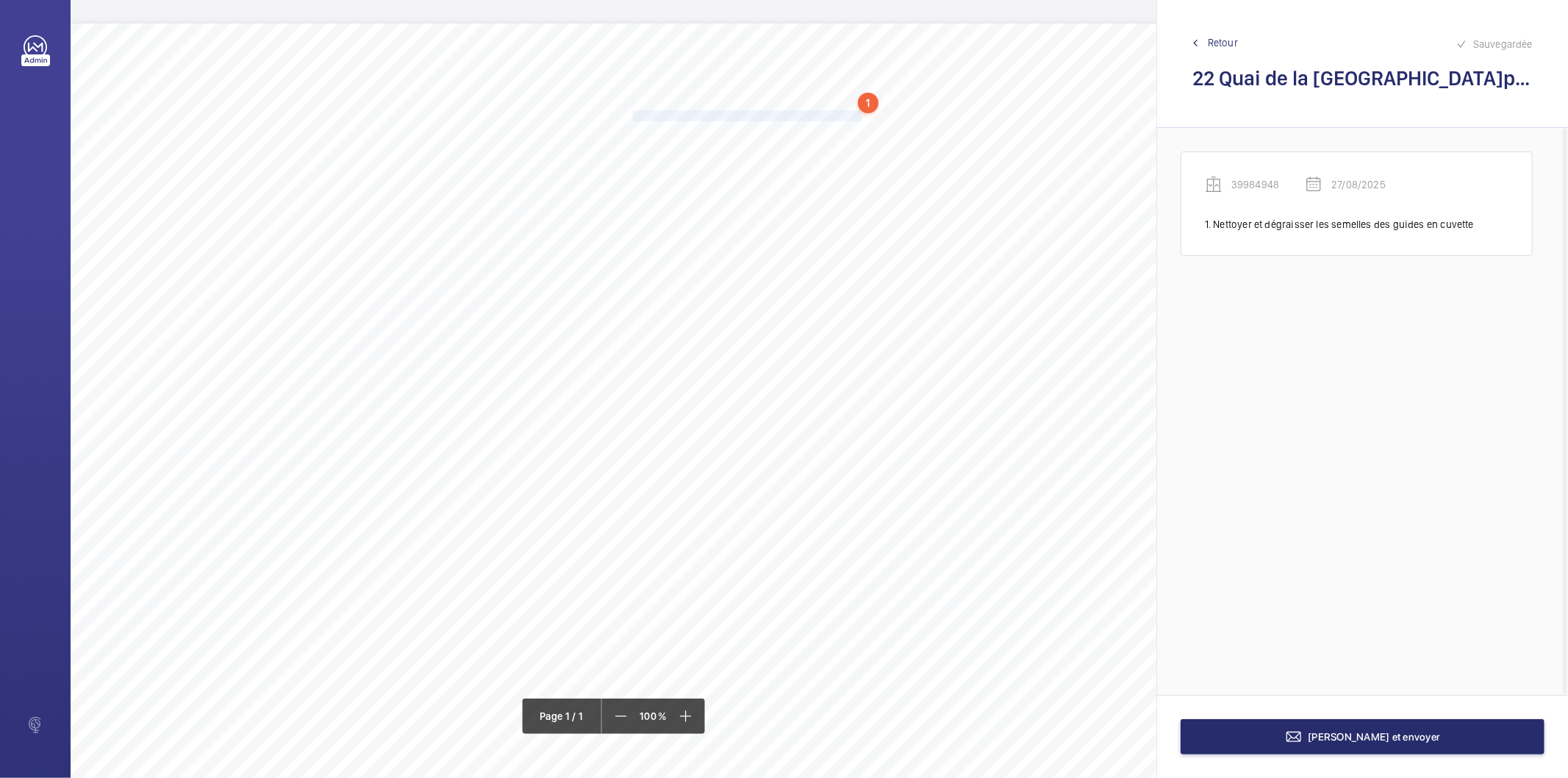
drag, startPoint x: 632, startPoint y: 115, endPoint x: 859, endPoint y: 112, distance: 227.0
click at [859, 112] on span "Débarrasser les gueuses entreposées dans la cuvette." at bounding box center [748, 116] width 231 height 10
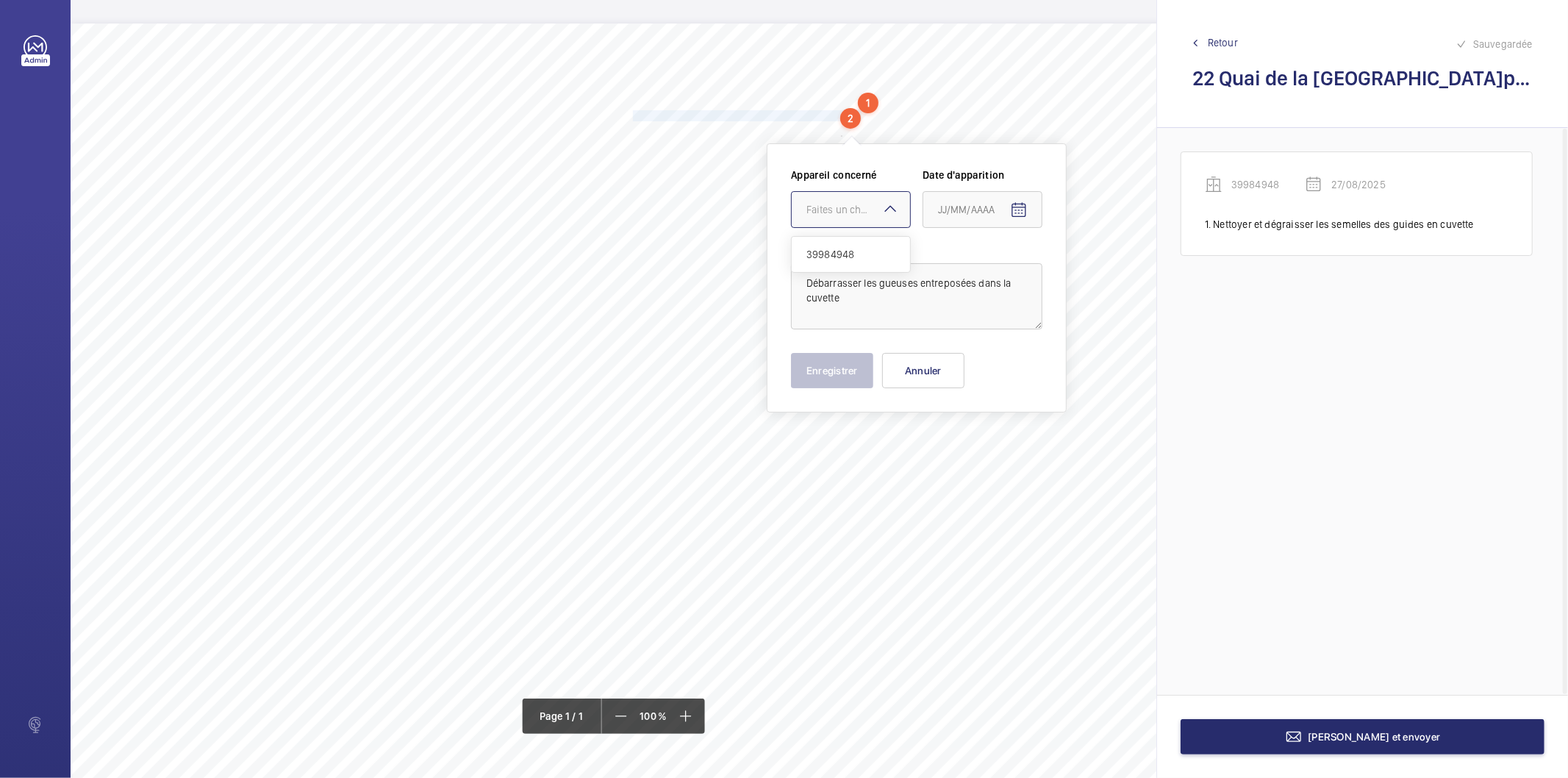
click at [867, 204] on div "Faites un choix" at bounding box center [859, 210] width 103 height 15
click at [856, 253] on span "39984948" at bounding box center [851, 254] width 89 height 15
click at [1019, 211] on mat-icon "Open calendar" at bounding box center [1019, 211] width 18 height 18
drag, startPoint x: 996, startPoint y: 439, endPoint x: 939, endPoint y: 423, distance: 59.2
click at [993, 437] on span "27" at bounding box center [1003, 447] width 26 height 26
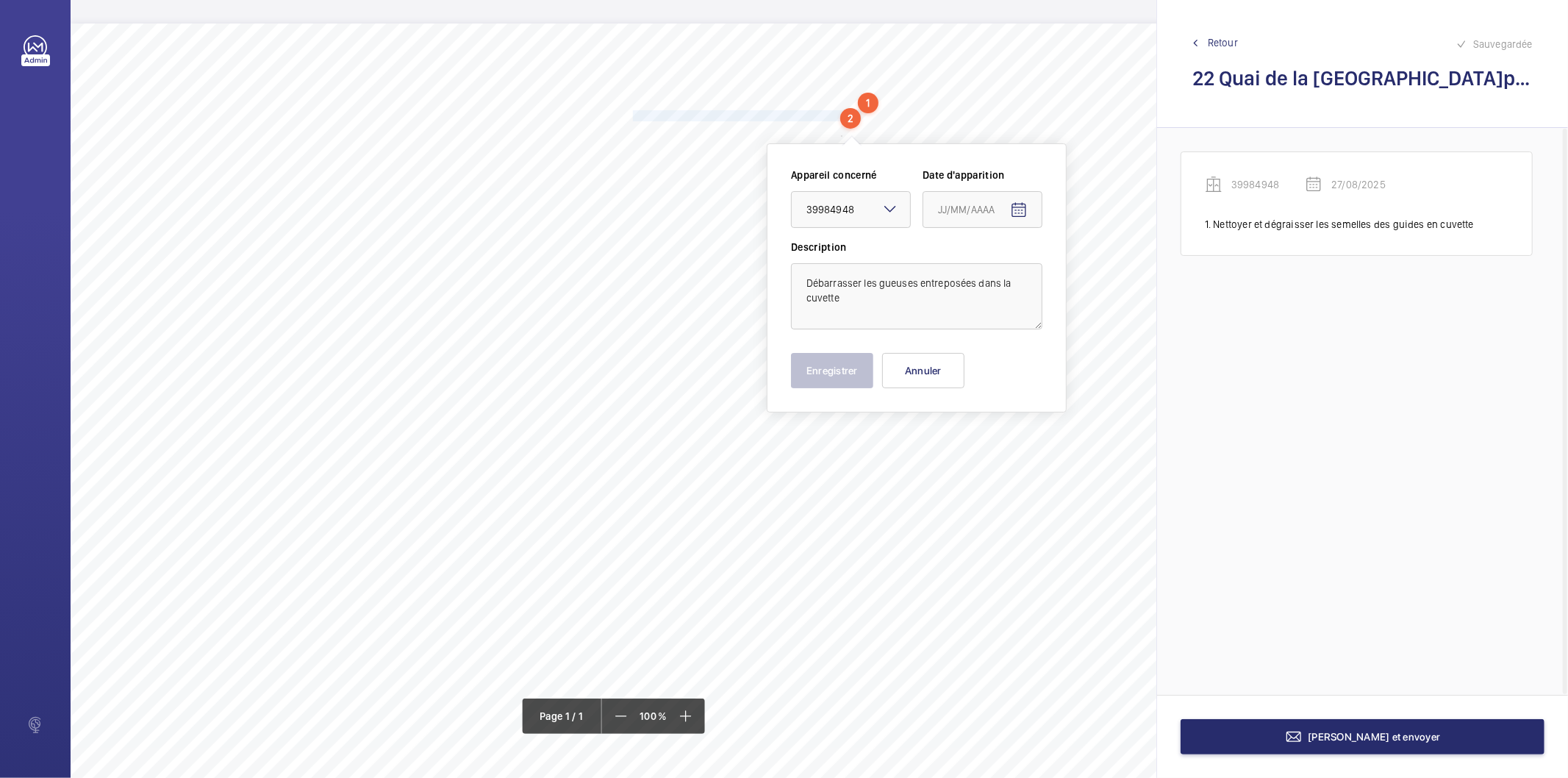
type input "27/08/2025"
click at [837, 373] on button "Enregistrer" at bounding box center [832, 370] width 83 height 35
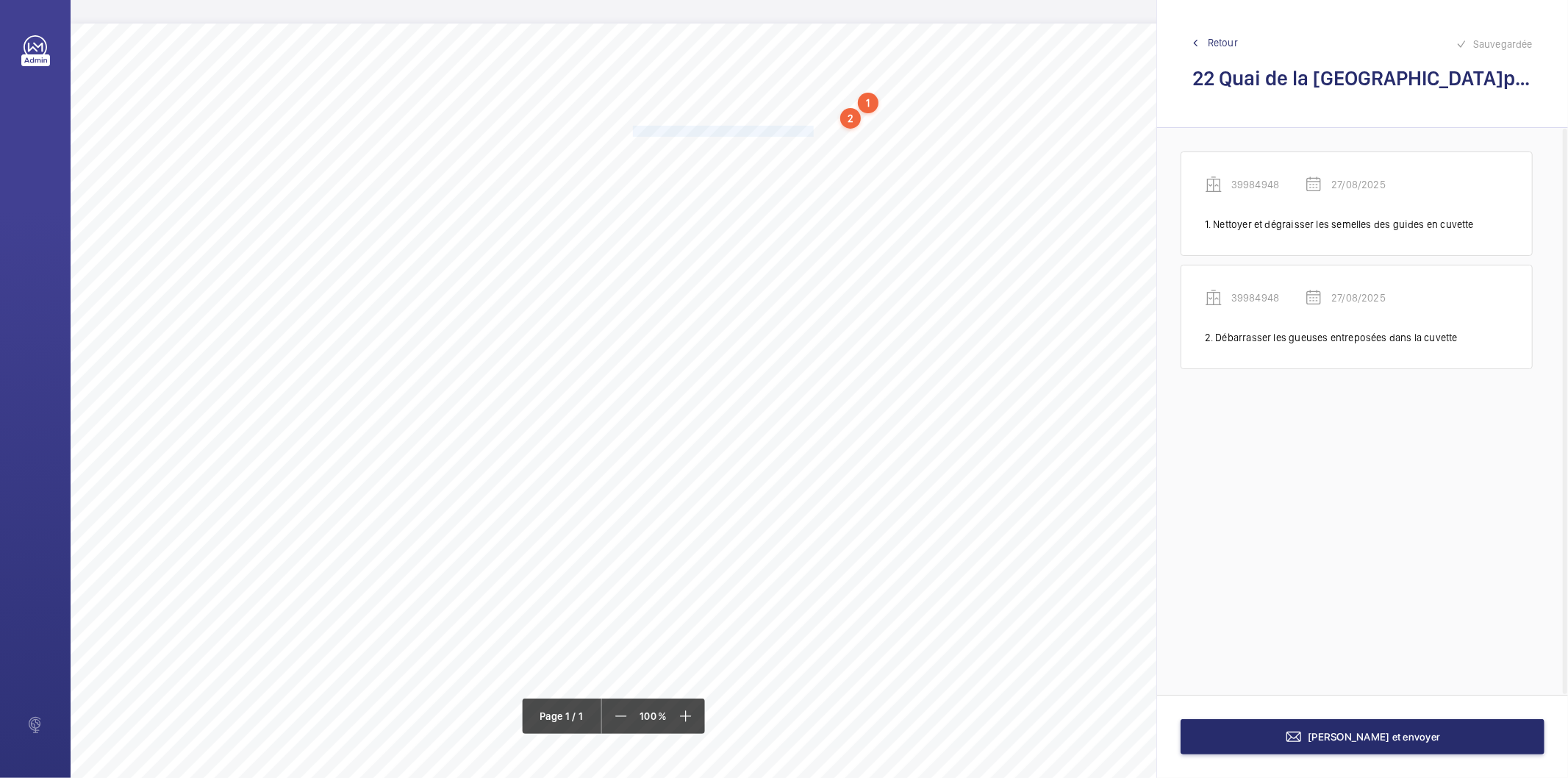
drag, startPoint x: 632, startPoint y: 131, endPoint x: 813, endPoint y: 126, distance: 181.1
click at [813, 127] on span "Régler le jeu des coulisseaux sous cabine." at bounding box center [724, 132] width 181 height 10
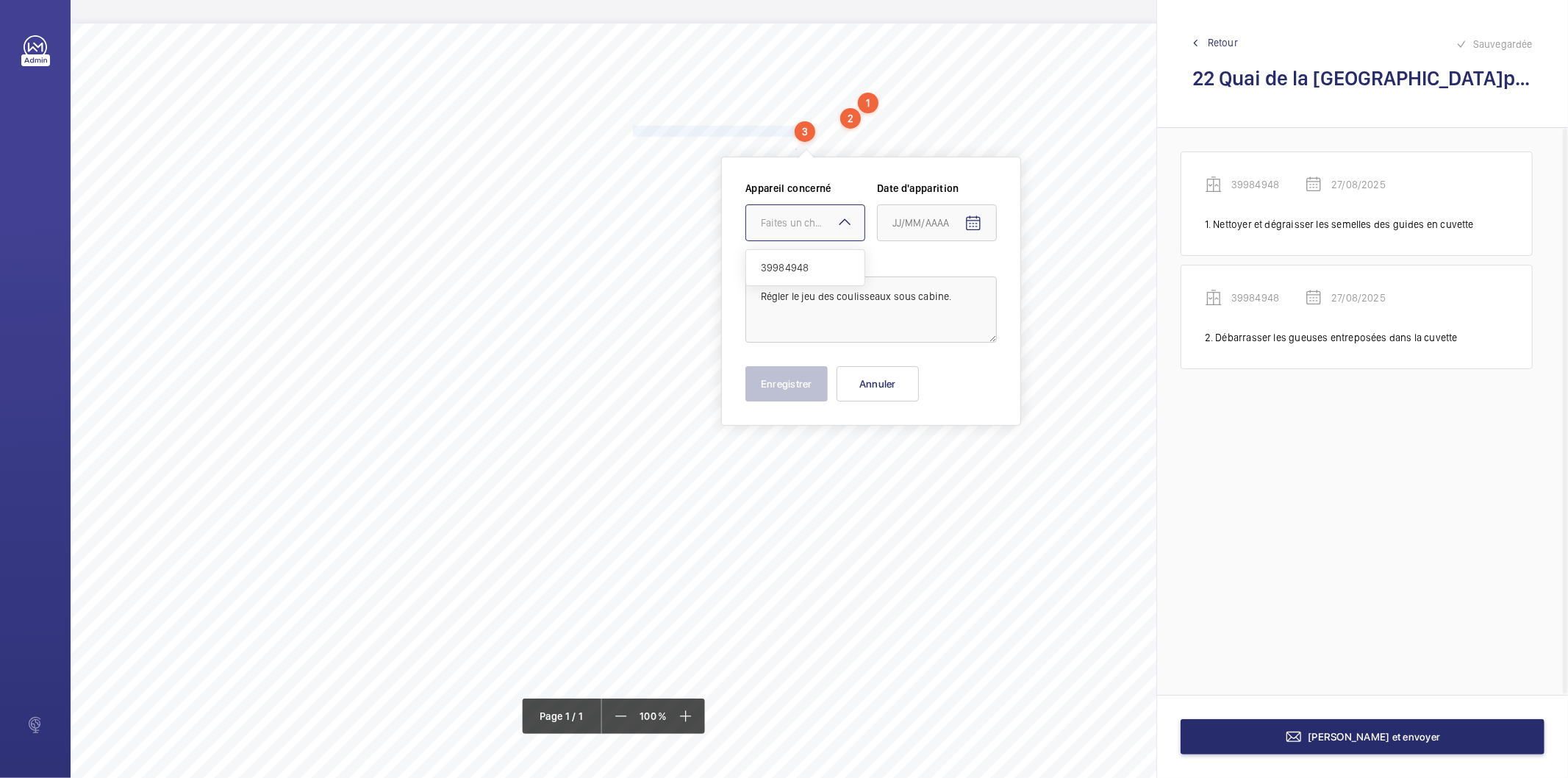
click at [822, 224] on div "Faites un choix" at bounding box center [813, 222] width 103 height 15
click at [810, 265] on span "39984948" at bounding box center [805, 267] width 89 height 15
click at [968, 228] on mat-icon "Open calendar" at bounding box center [974, 223] width 18 height 18
click at [954, 450] on span "27" at bounding box center [957, 460] width 26 height 26
type input "27/08/2025"
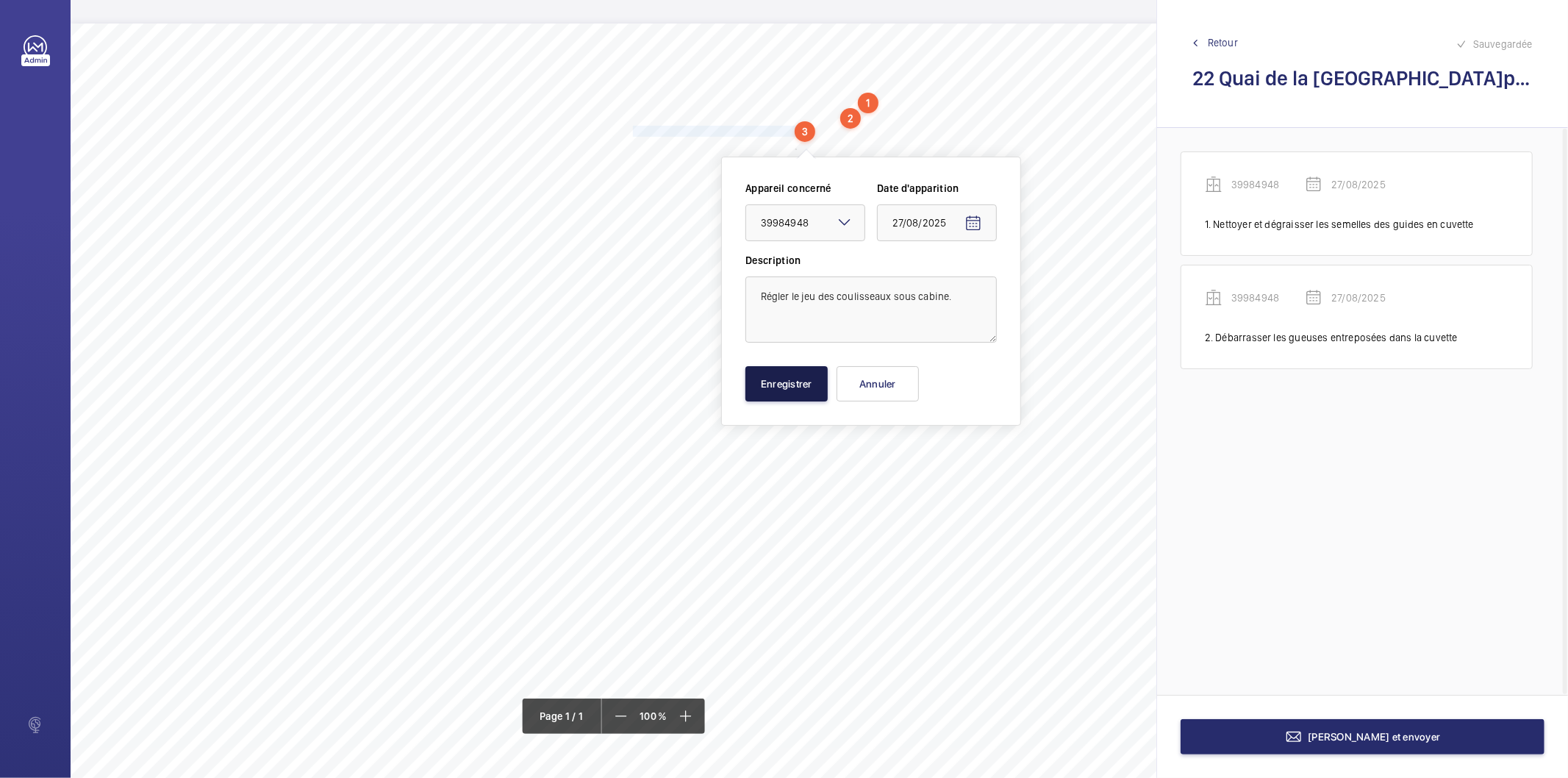
click at [826, 391] on button "Enregistrer" at bounding box center [786, 384] width 83 height 35
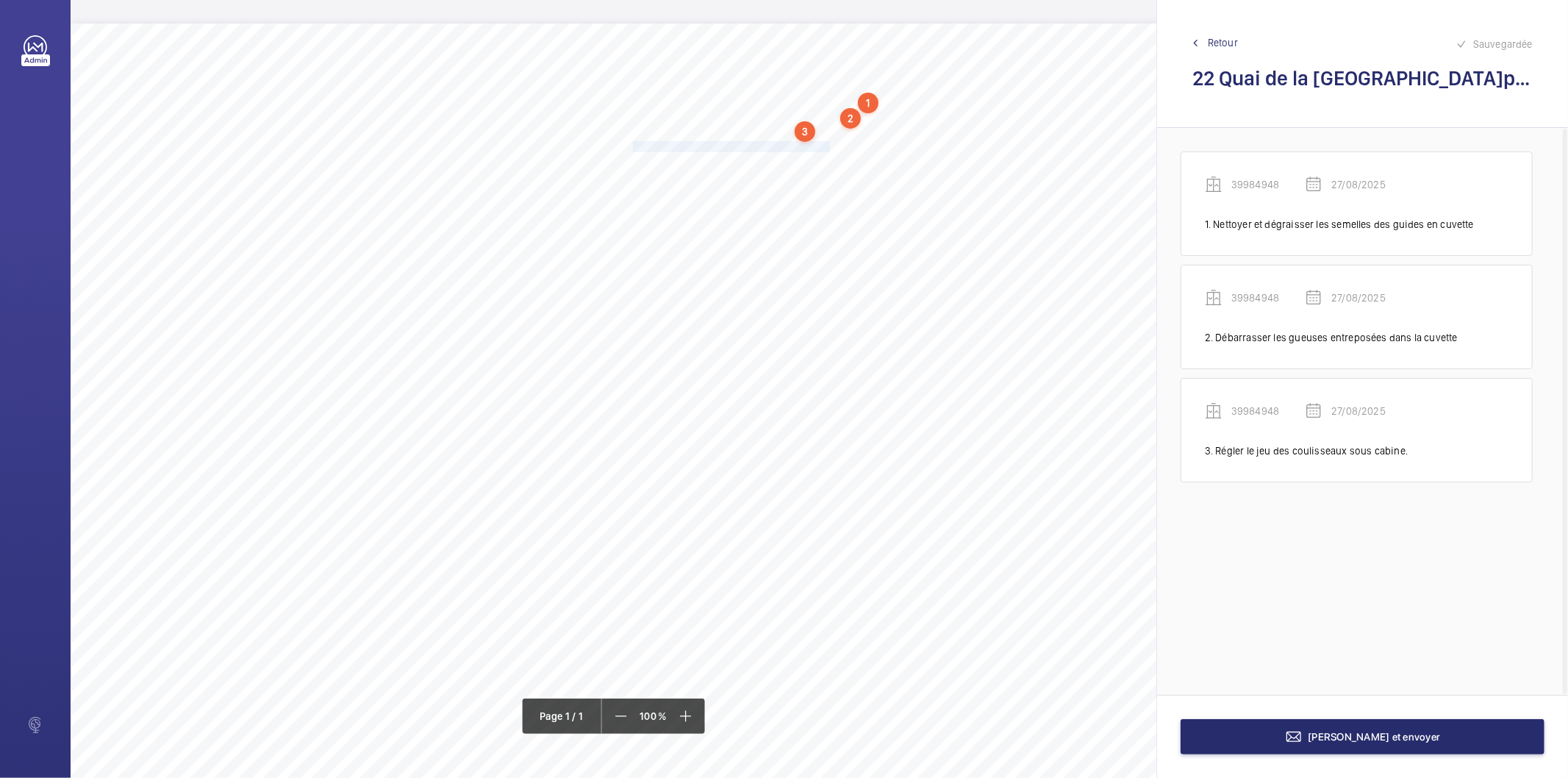
drag, startPoint x: 633, startPoint y: 147, endPoint x: 828, endPoint y: 148, distance: 195.0
click at [828, 148] on span "Régler le jeu des coulisseaux du toit de cabine." at bounding box center [733, 147] width 200 height 10
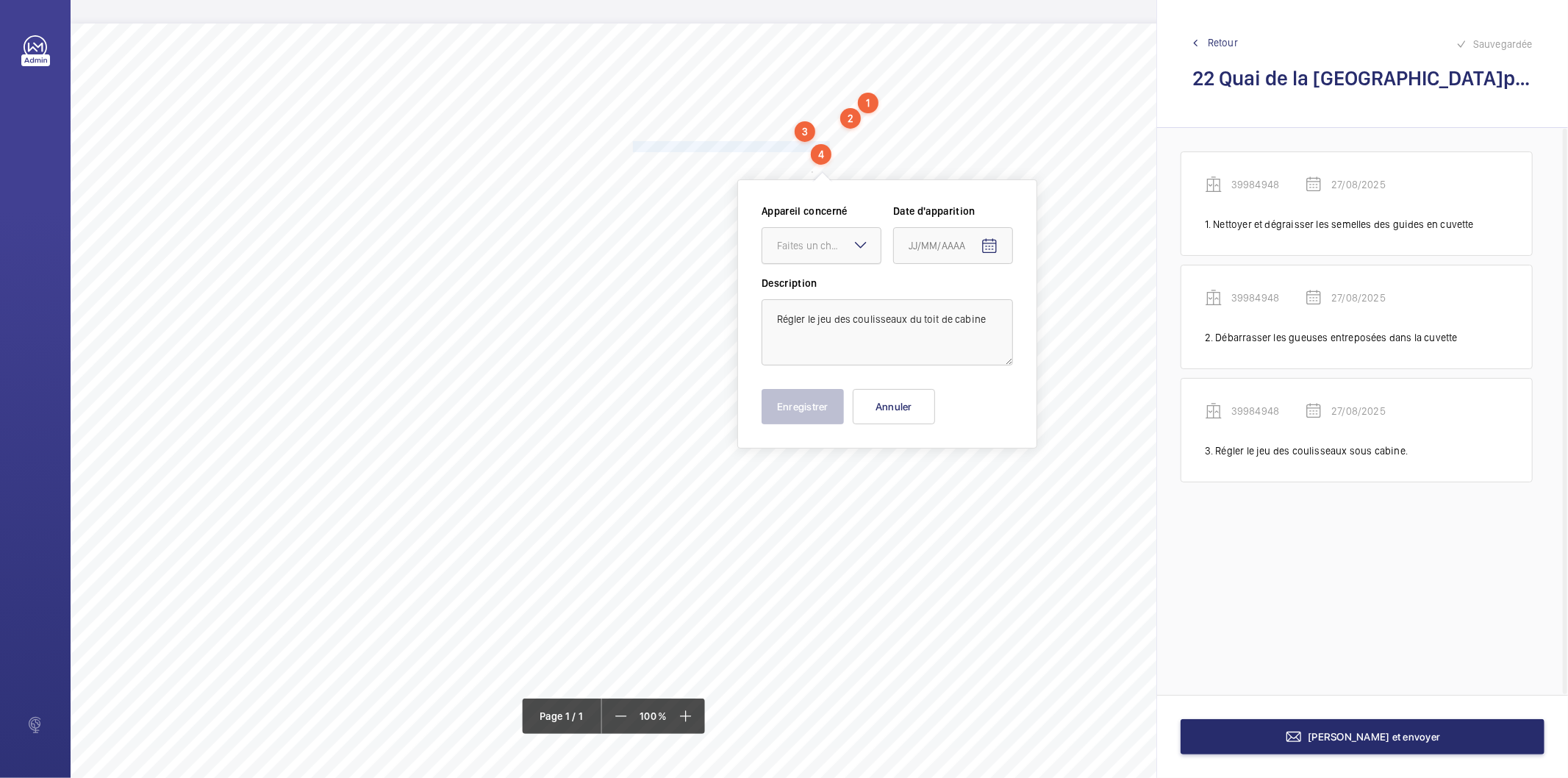
click at [814, 241] on div "Faites un choix" at bounding box center [829, 245] width 103 height 15
click at [814, 292] on span "39984948" at bounding box center [822, 291] width 89 height 15
click at [988, 252] on mat-icon "Open calendar" at bounding box center [990, 247] width 18 height 18
drag, startPoint x: 975, startPoint y: 487, endPoint x: 867, endPoint y: 450, distance: 114.2
click at [975, 486] on span "27" at bounding box center [973, 483] width 26 height 26
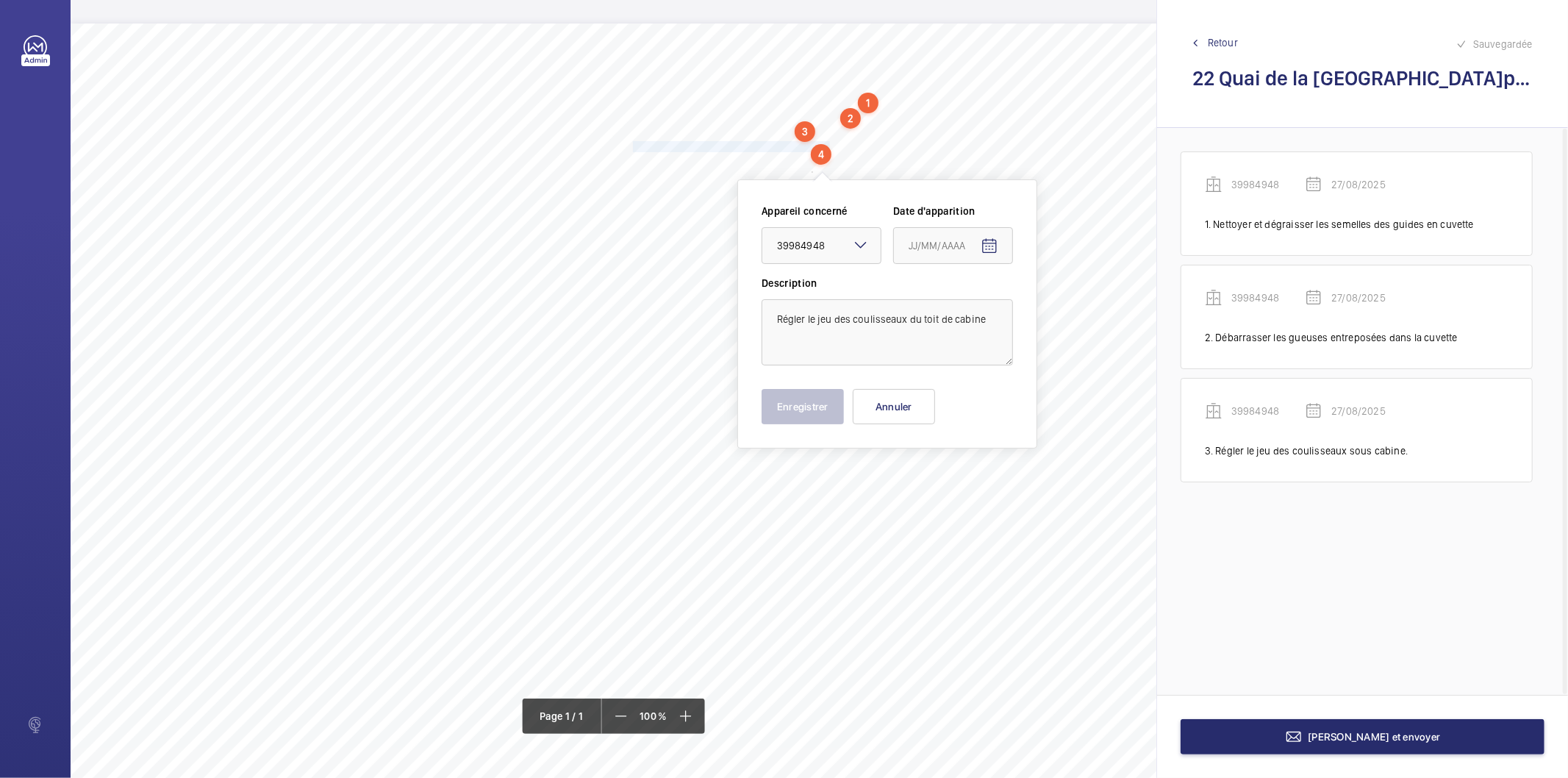
type input "27/08/2025"
click at [806, 407] on button "Enregistrer" at bounding box center [803, 407] width 83 height 35
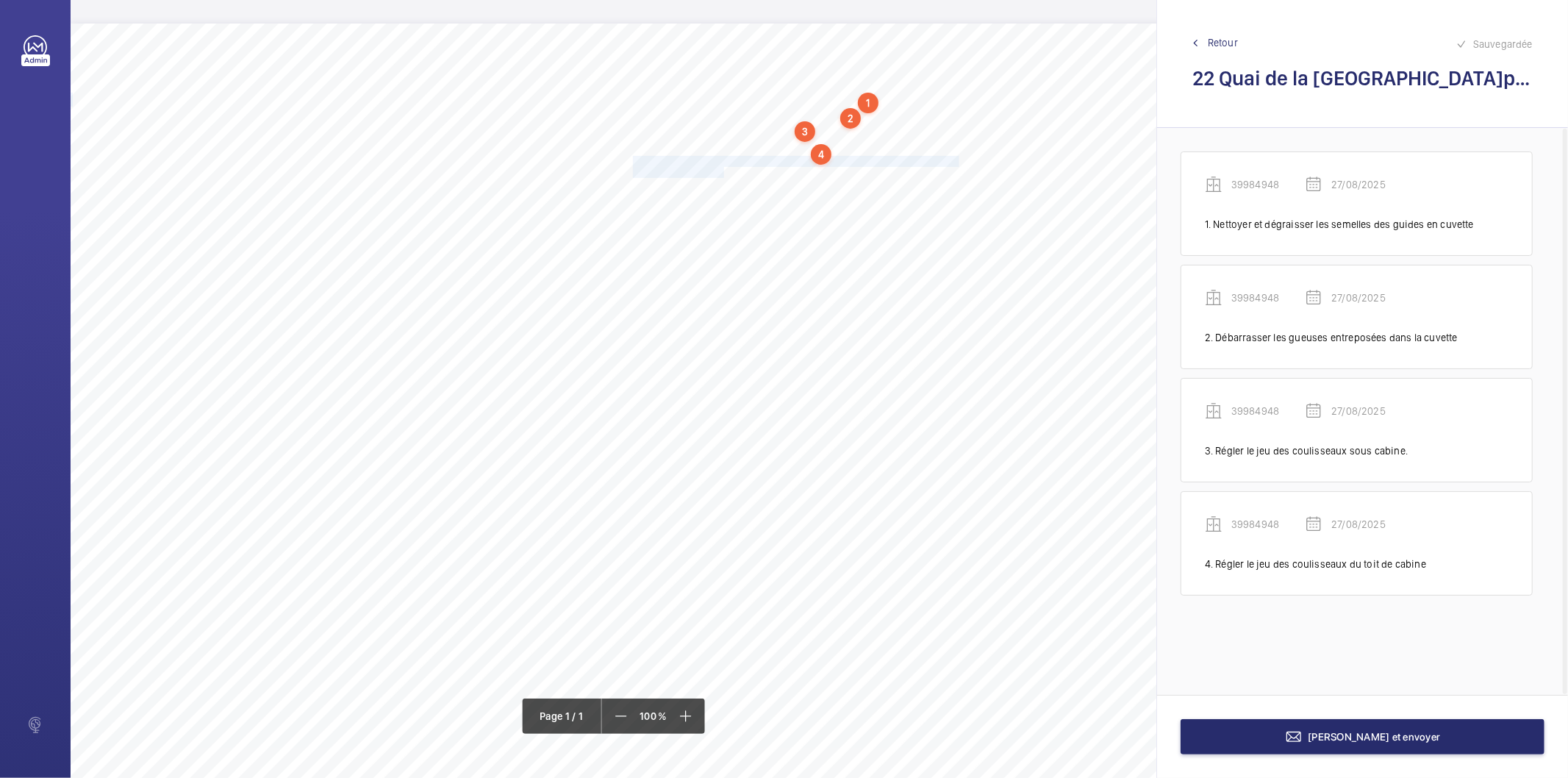
drag, startPoint x: 632, startPoint y: 157, endPoint x: 722, endPoint y: 173, distance: 91.4
click at [722, 173] on div "Nom du site Numéro appareil WM Réserve 22 Quai de la Charente 39984948 Nettoyer…" at bounding box center [654, 436] width 1167 height 826
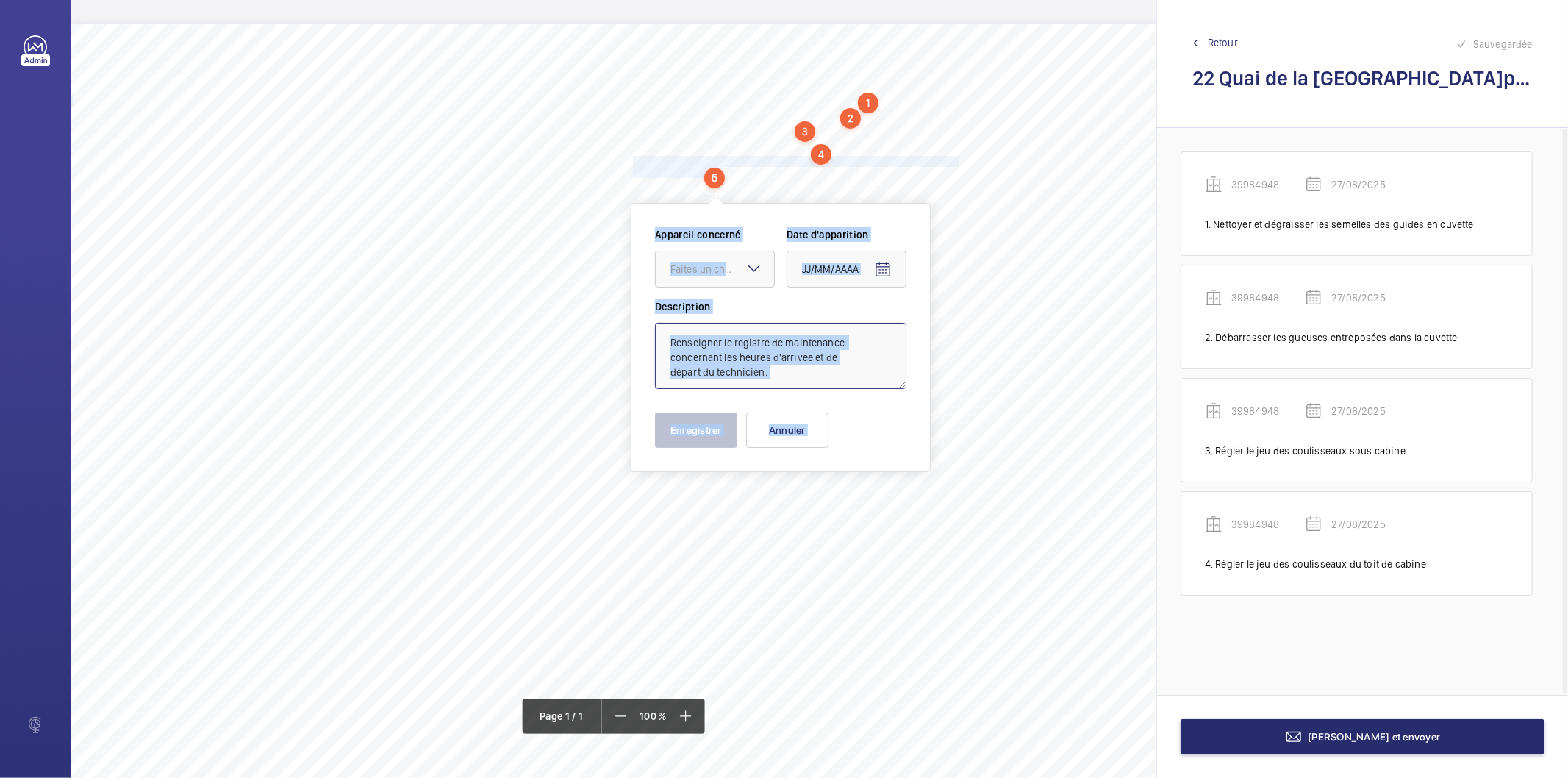
click at [872, 353] on textarea "Renseigner le registre de maintenance concernant les heures d'arrivée et de dép…" at bounding box center [781, 356] width 251 height 66
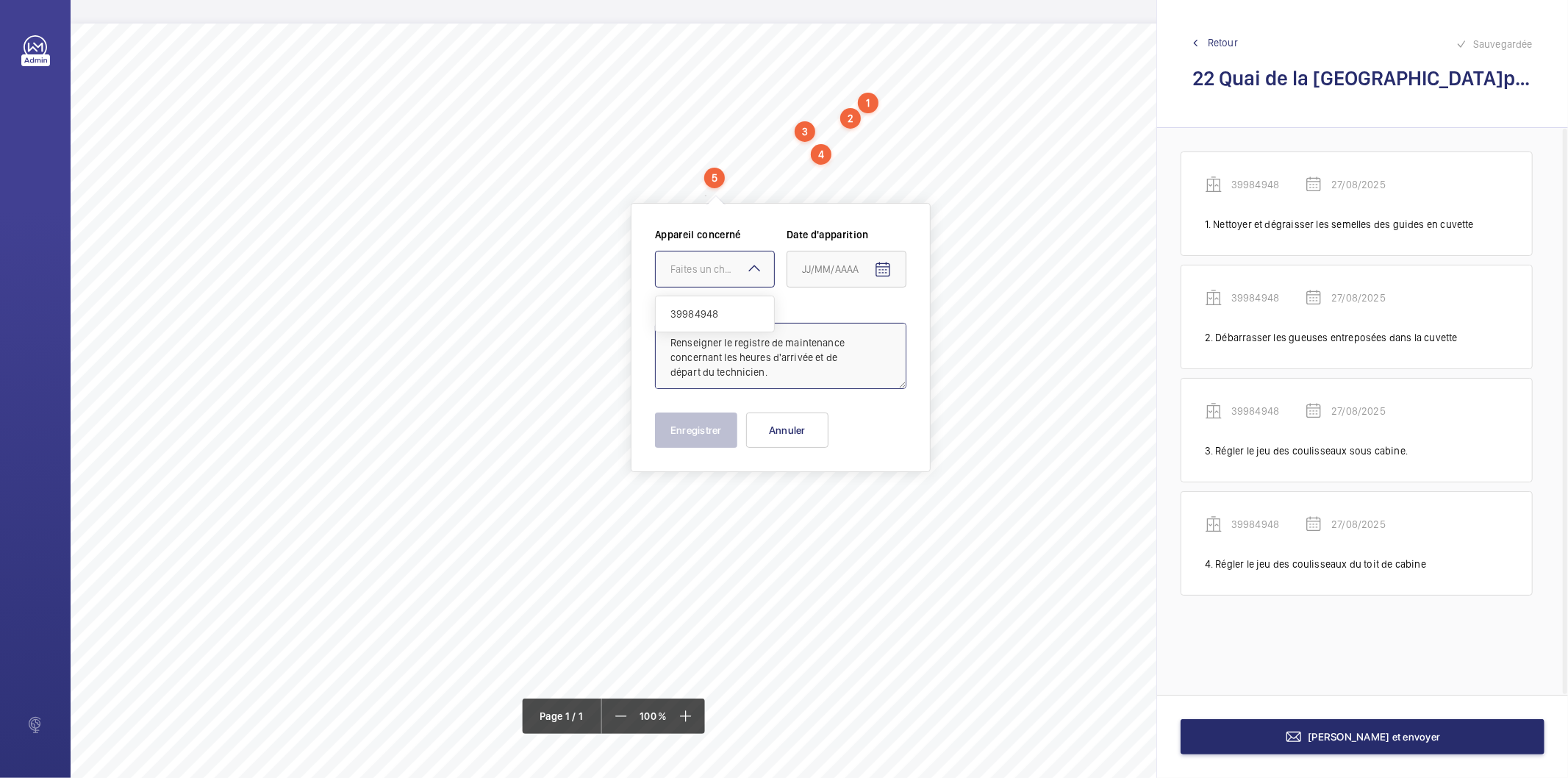
click at [724, 277] on div at bounding box center [714, 269] width 118 height 35
drag, startPoint x: 713, startPoint y: 311, endPoint x: 737, endPoint y: 306, distance: 24.5
click at [714, 310] on span "39984948" at bounding box center [714, 314] width 89 height 15
click at [870, 262] on span "Open calendar" at bounding box center [883, 270] width 35 height 35
click at [863, 503] on span "27" at bounding box center [866, 506] width 26 height 26
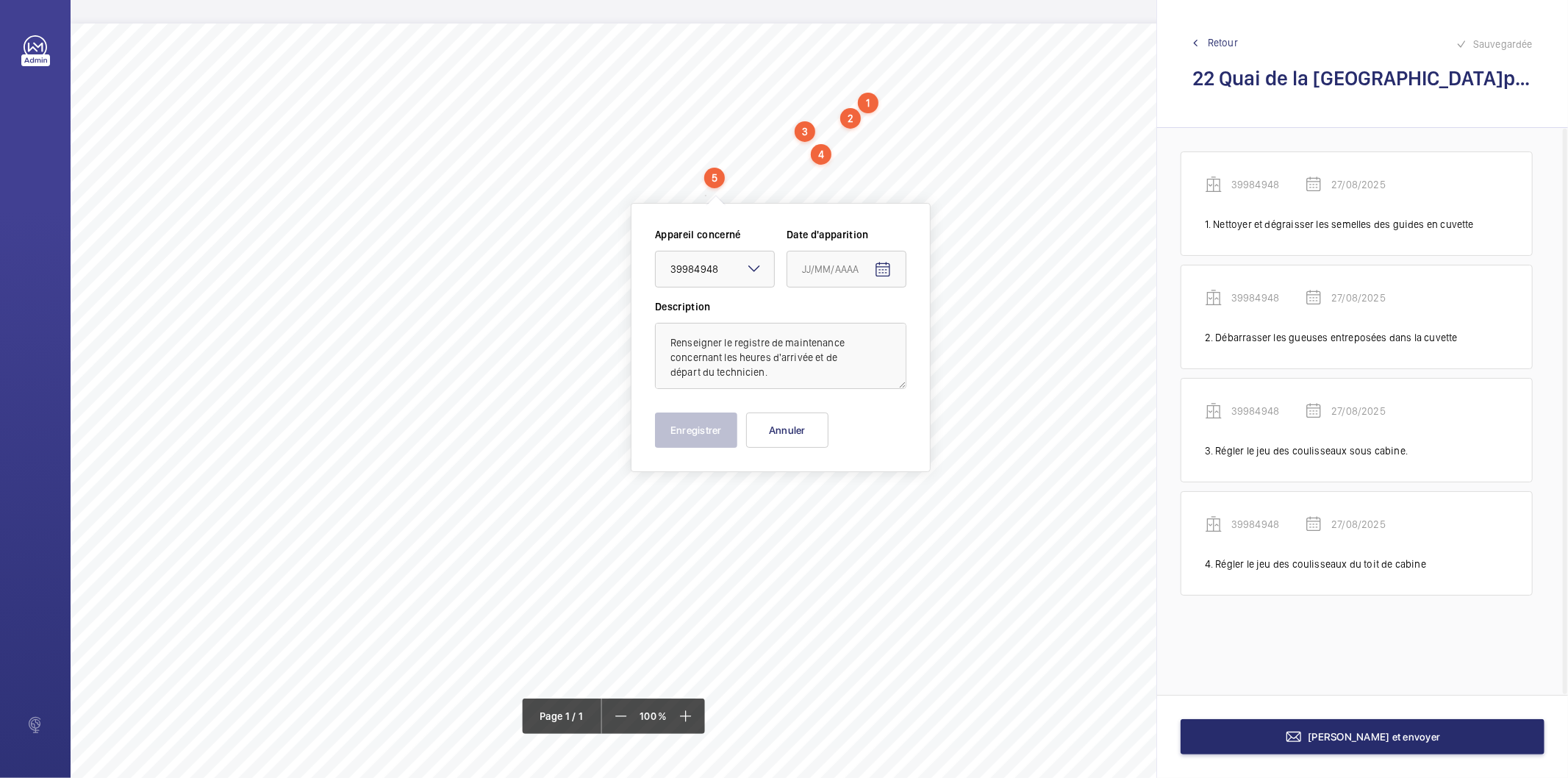
type input "27/08/2025"
click at [711, 428] on button "Enregistrer" at bounding box center [696, 430] width 83 height 35
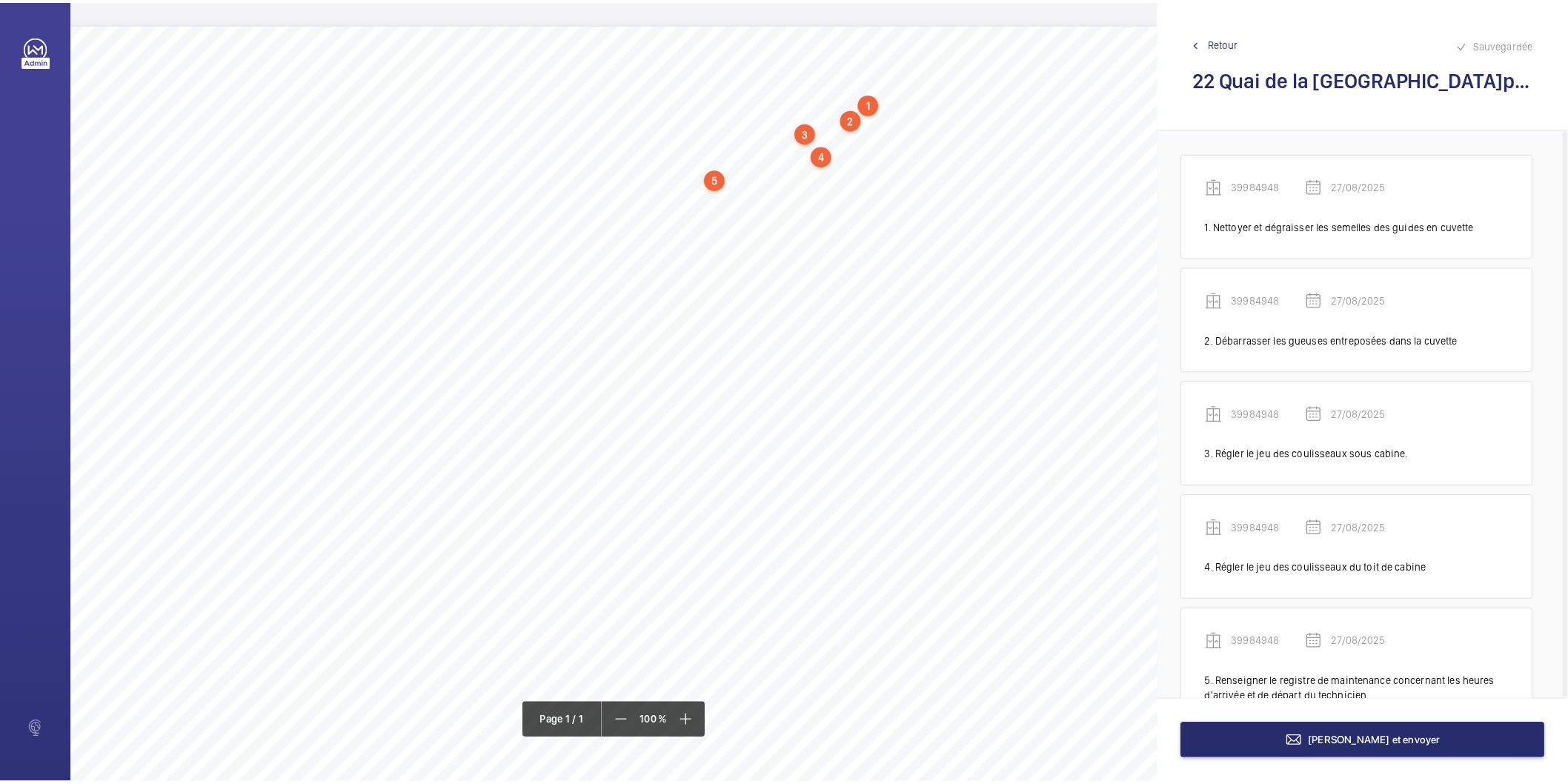
scroll to position [53, 0]
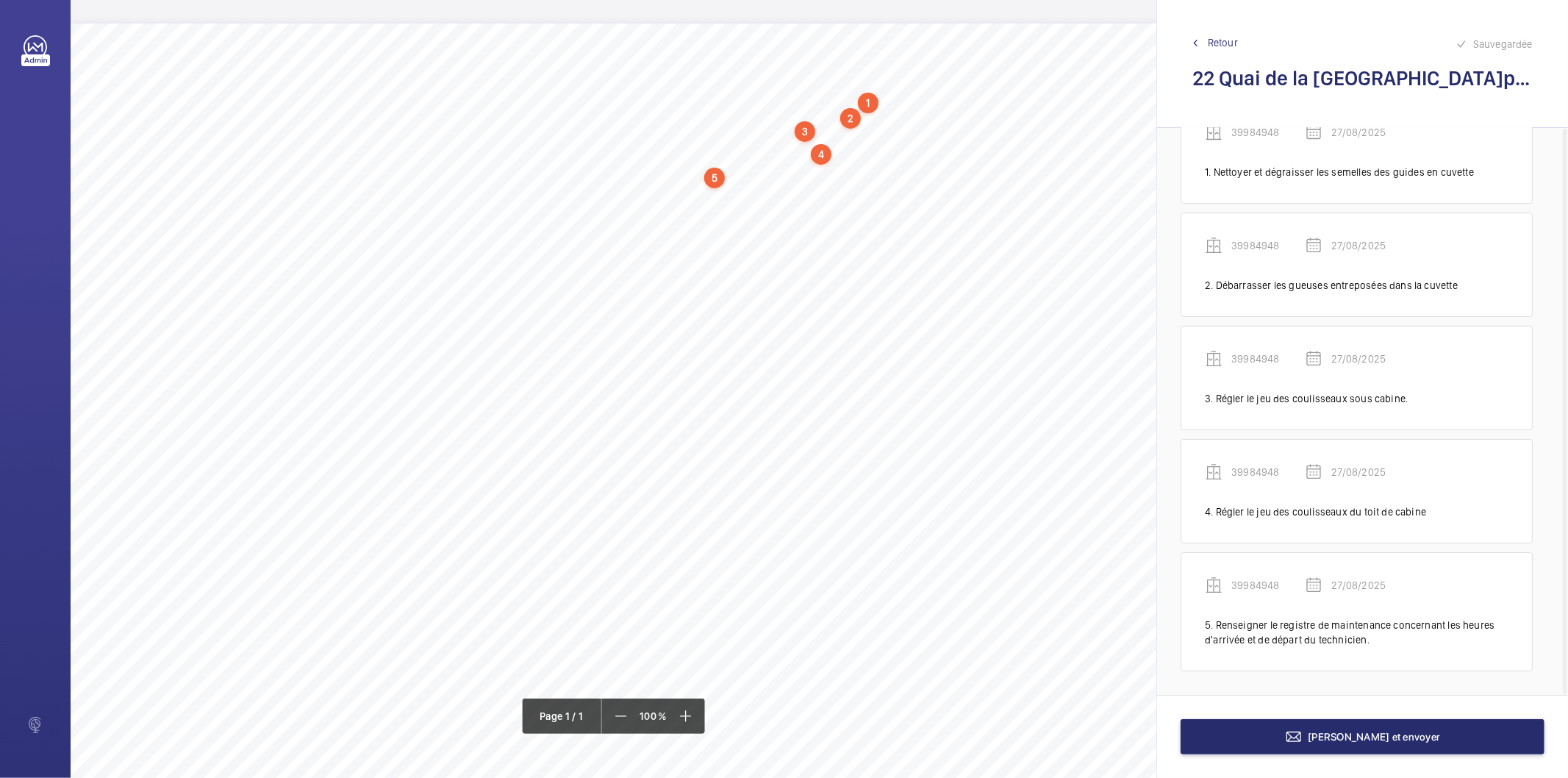
click at [717, 178] on div "5" at bounding box center [714, 177] width 20 height 20
click at [697, 259] on div "39984948" at bounding box center [717, 257] width 126 height 15
copy div "39984948"
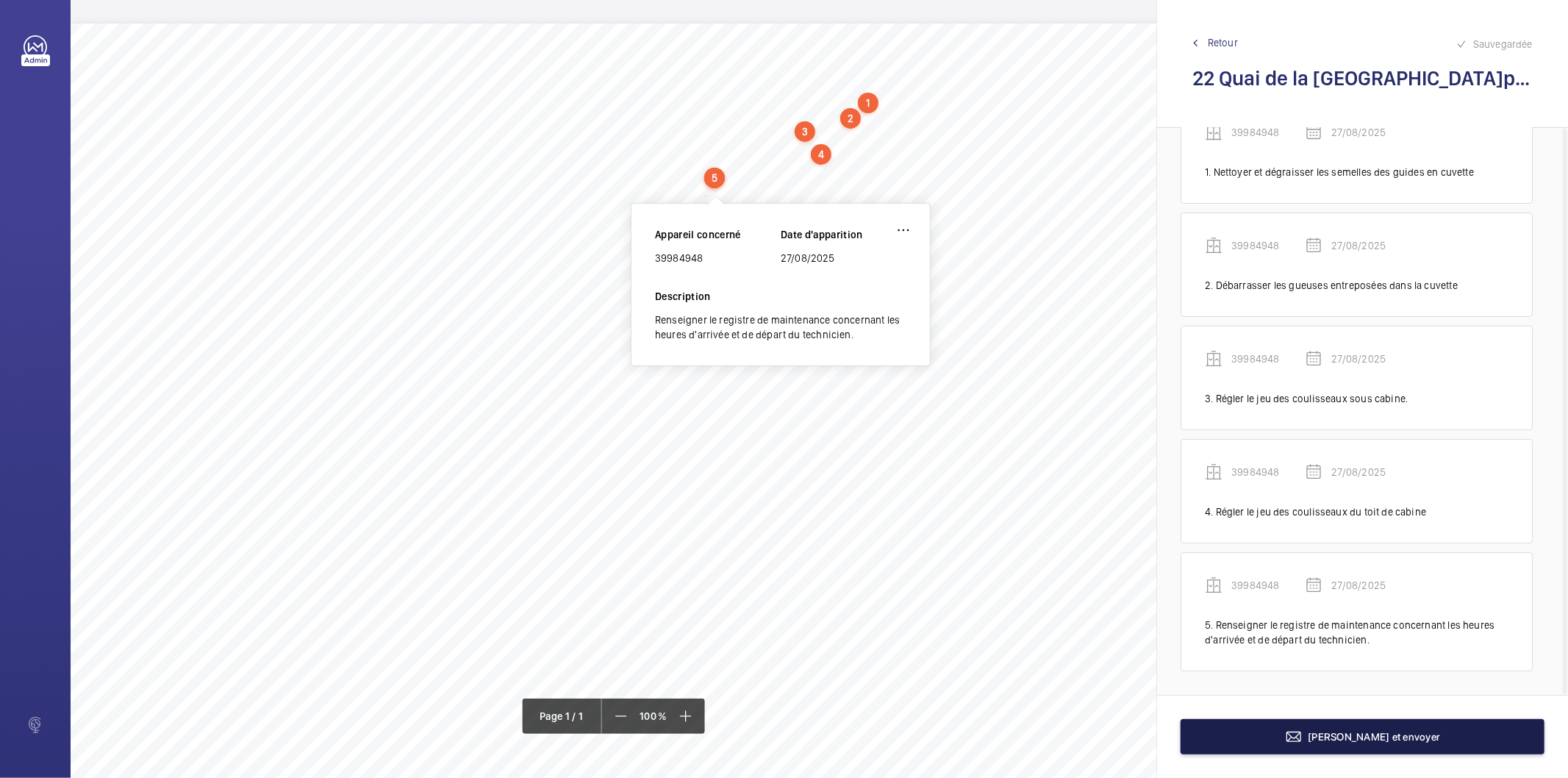
click at [1293, 733] on button "[PERSON_NAME] et envoyer" at bounding box center [1363, 737] width 364 height 35
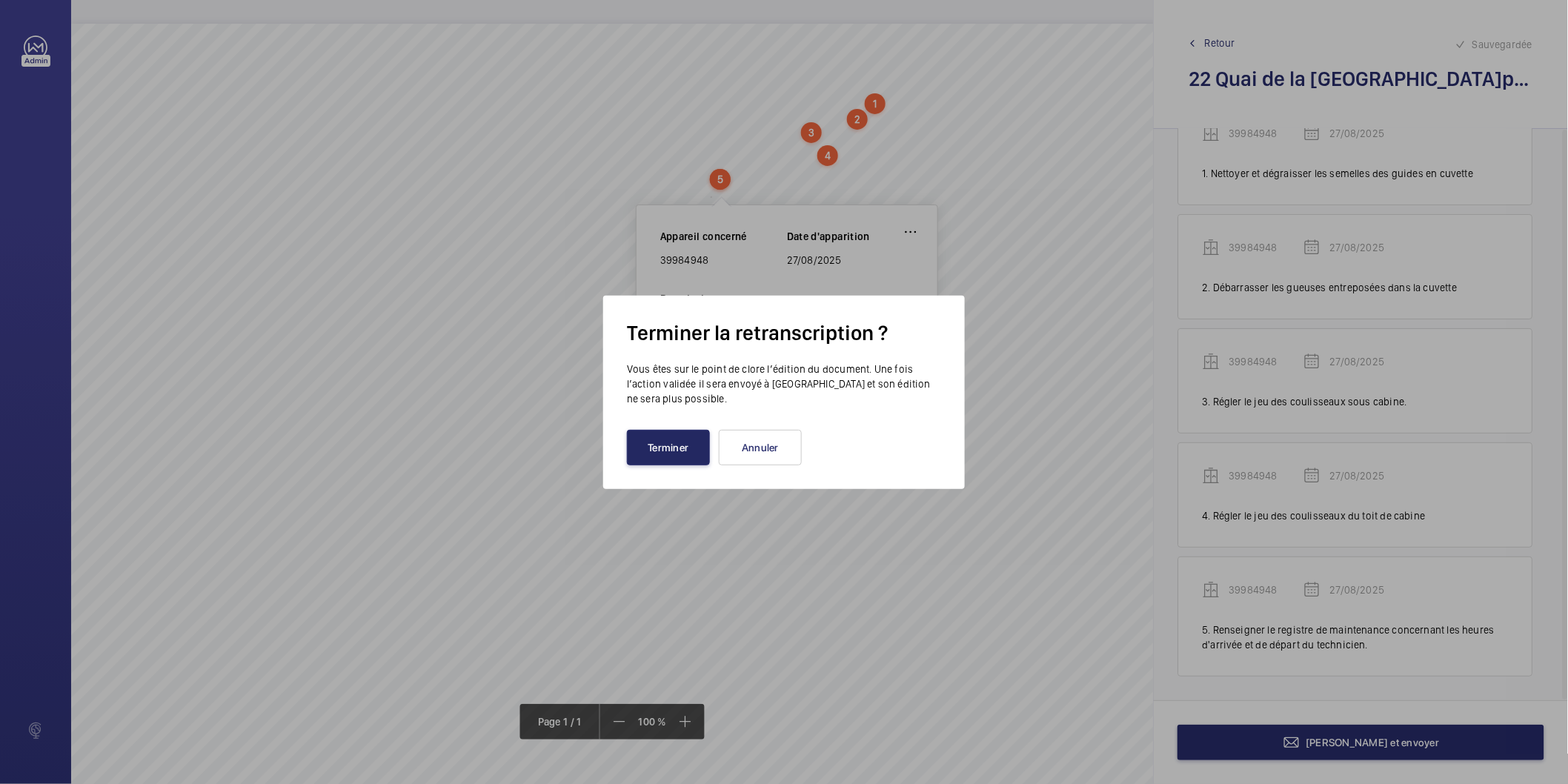
click at [648, 455] on button "Terminer" at bounding box center [668, 448] width 83 height 35
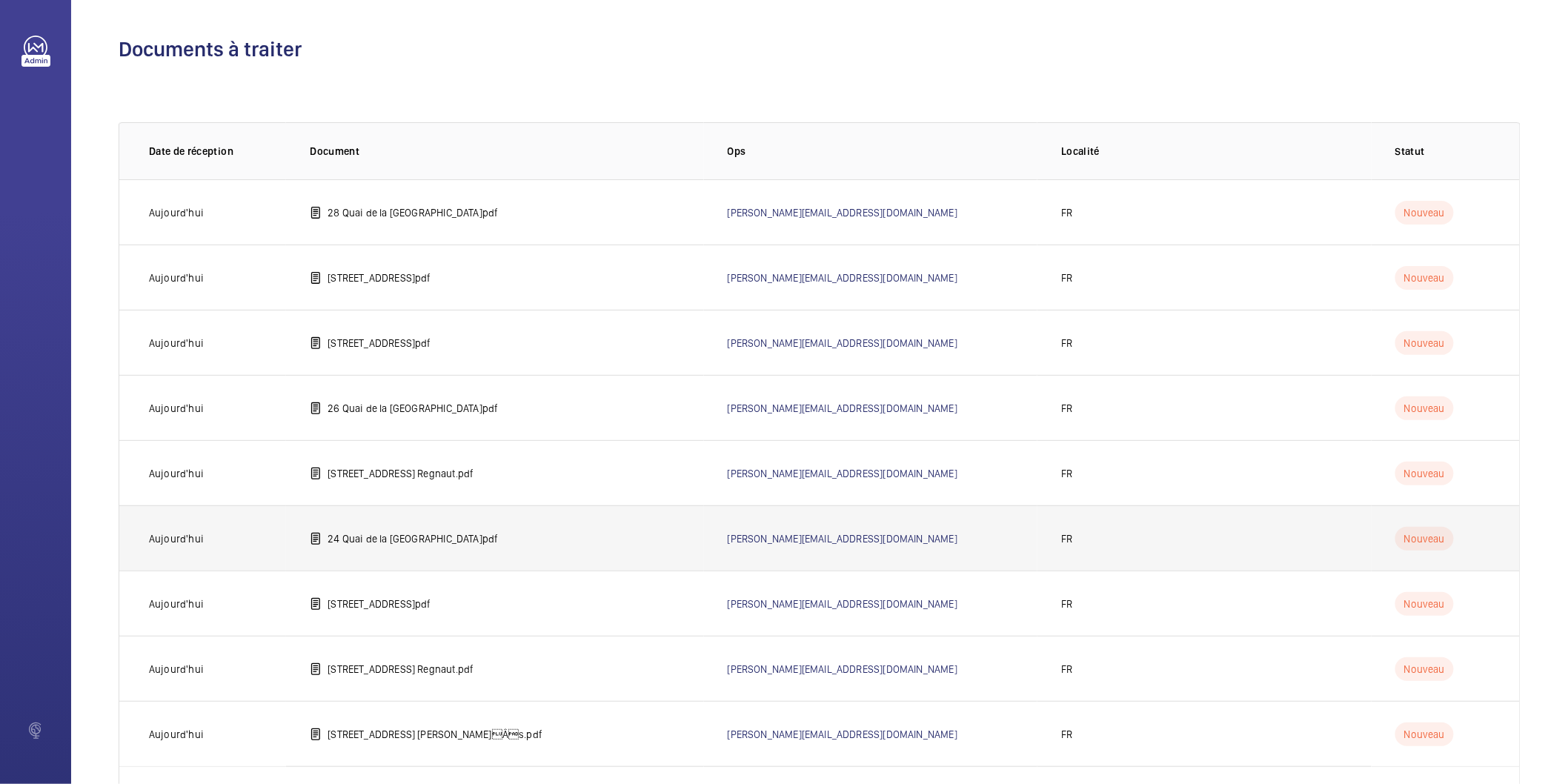
scroll to position [83, 0]
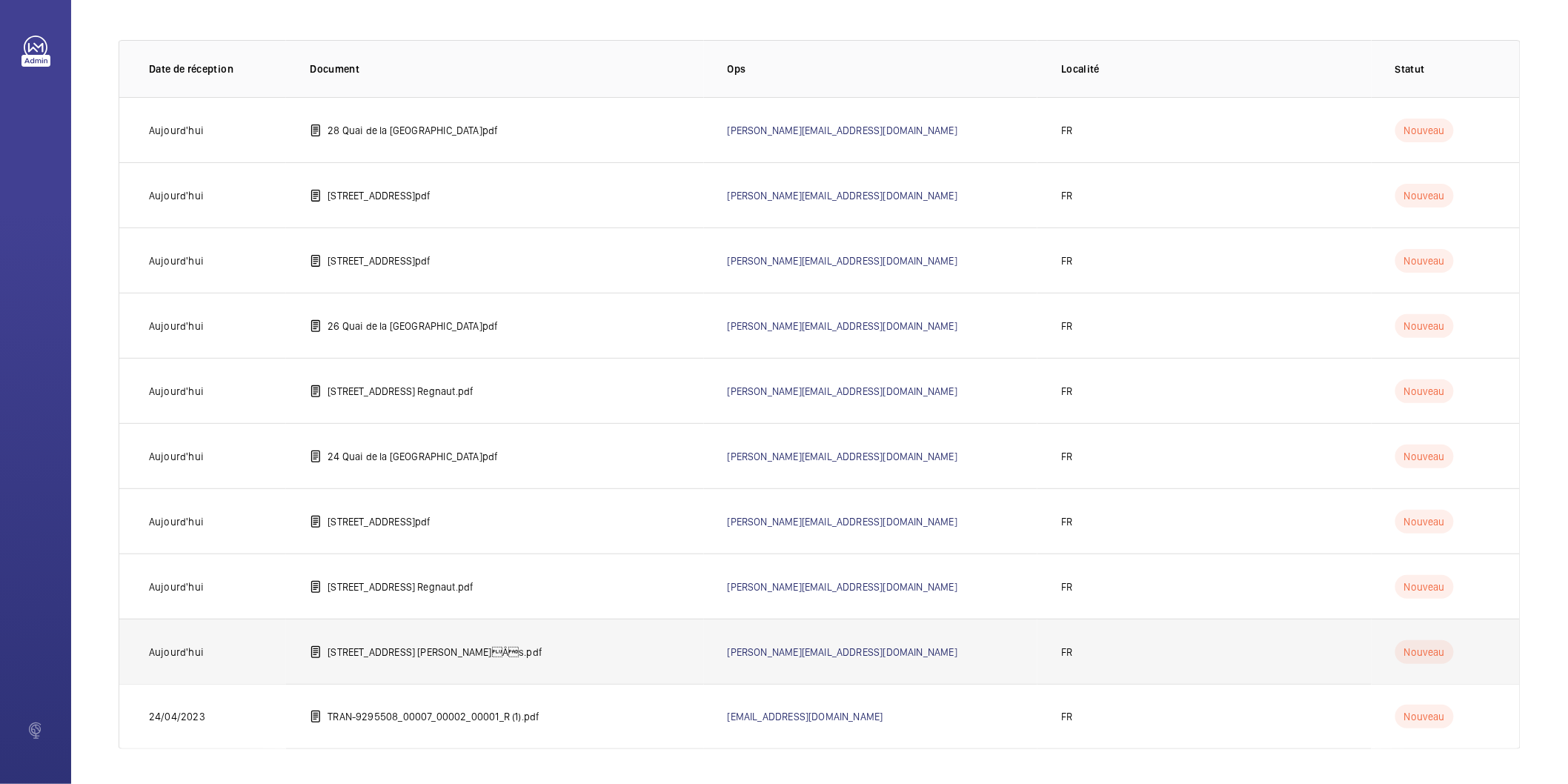
click at [405, 653] on p "[STREET_ADDRESS] [PERSON_NAME]Âs.pdf" at bounding box center [435, 651] width 215 height 15
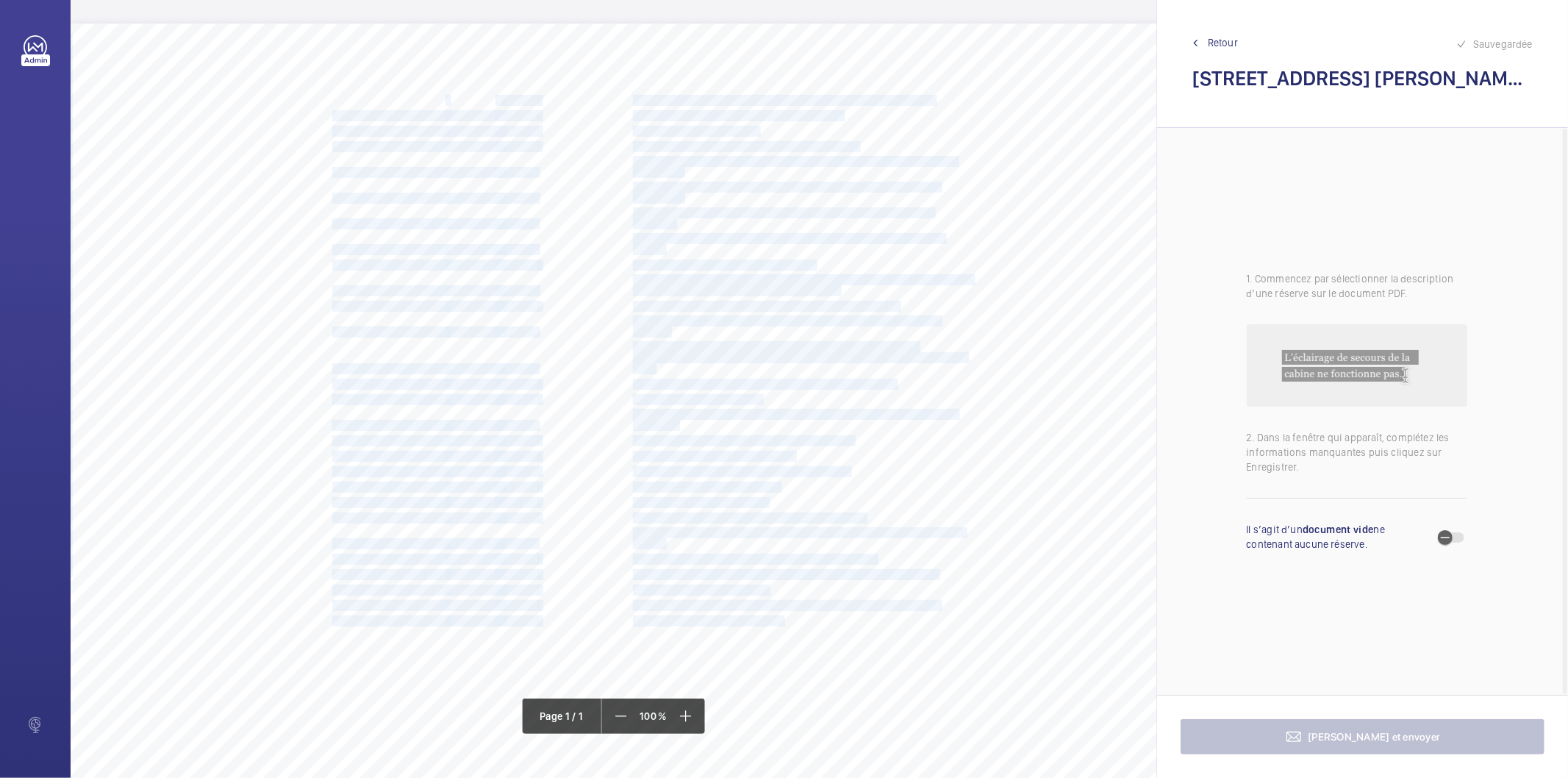
drag, startPoint x: 444, startPoint y: 100, endPoint x: 331, endPoint y: 99, distance: 113.0
click at [331, 99] on div "Nom du site Numéro appareil WM Réserve [STREET_ADDRESS][PERSON_NAME] 74949671 M…" at bounding box center [654, 436] width 1167 height 826
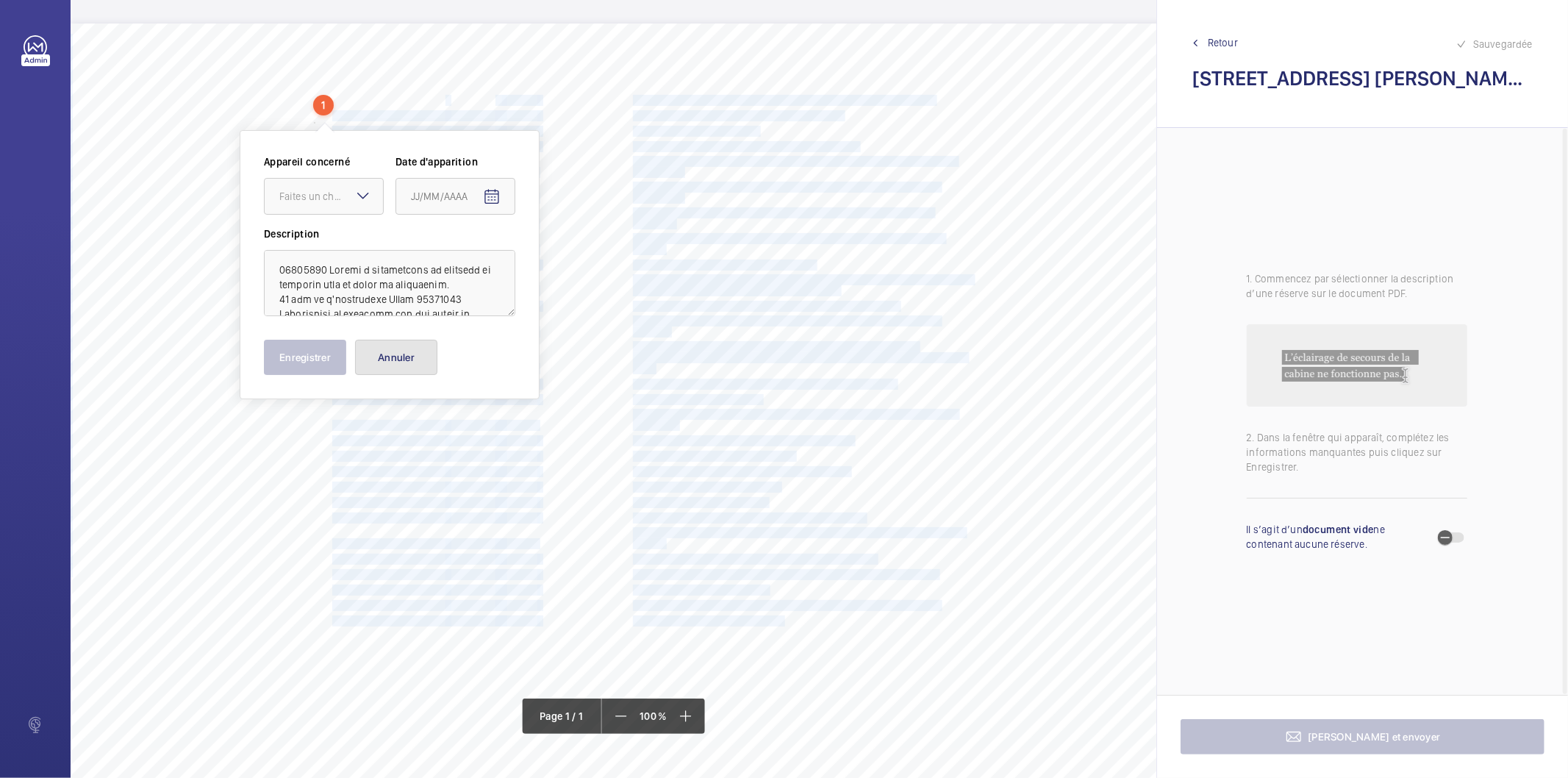
click at [416, 357] on button "Annuler" at bounding box center [396, 358] width 83 height 35
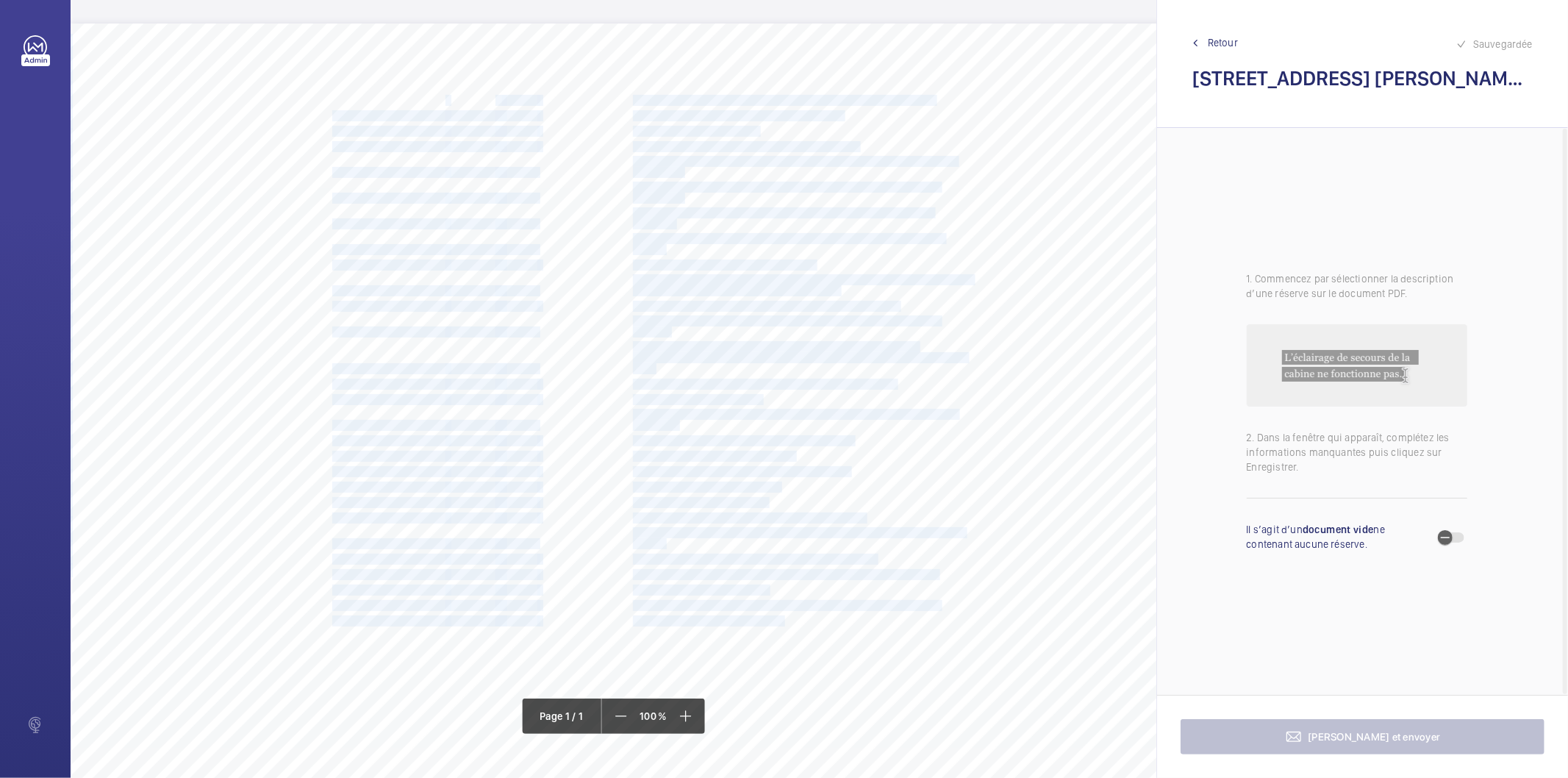
click at [465, 99] on div "Nom du site Numéro appareil WM Réserve [STREET_ADDRESS][PERSON_NAME] 74949671 M…" at bounding box center [654, 436] width 1167 height 826
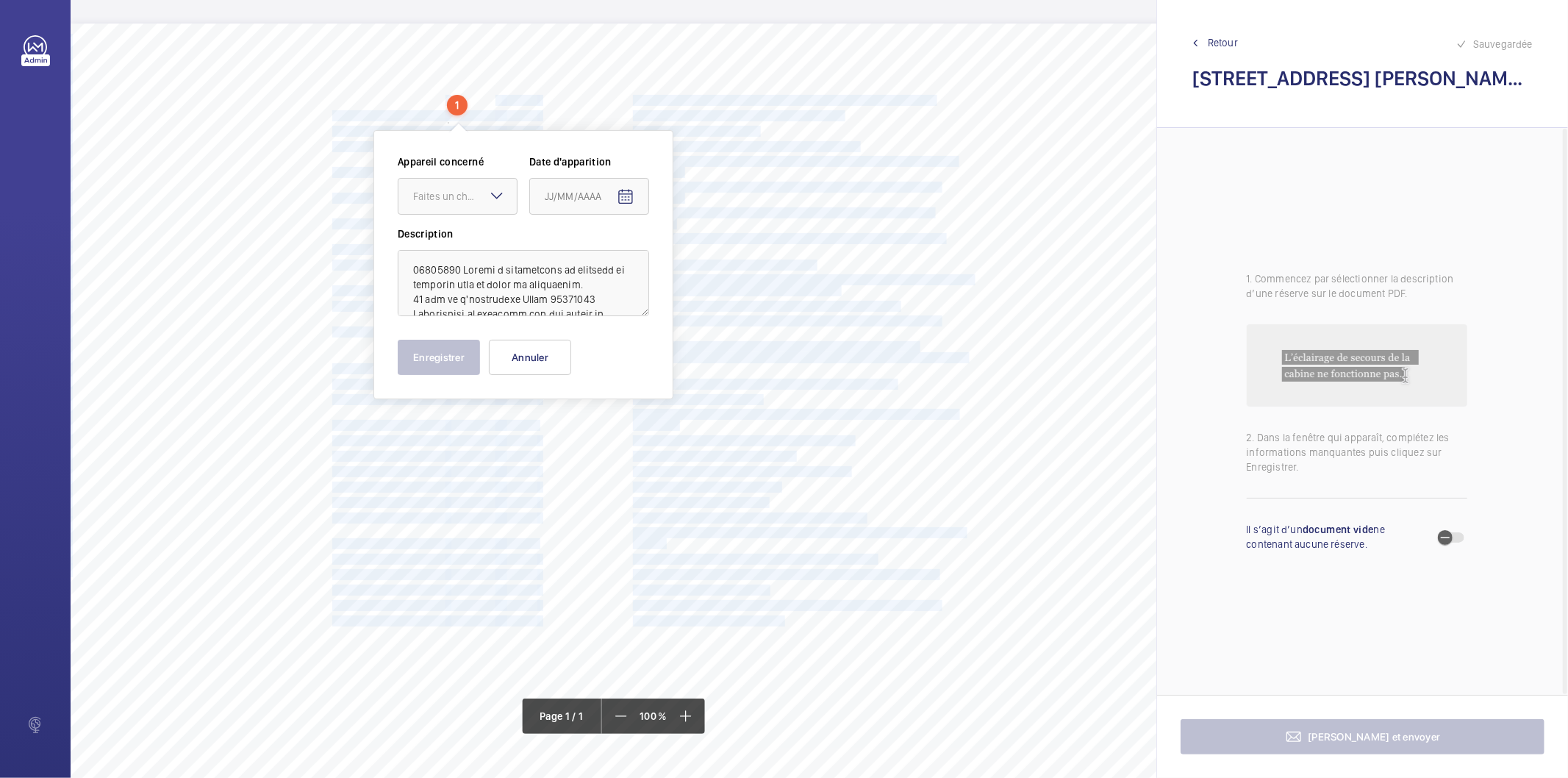
click at [493, 90] on div "Nom du site Numéro appareil WM Réserve [STREET_ADDRESS][PERSON_NAME] 74949671 M…" at bounding box center [654, 436] width 1167 height 826
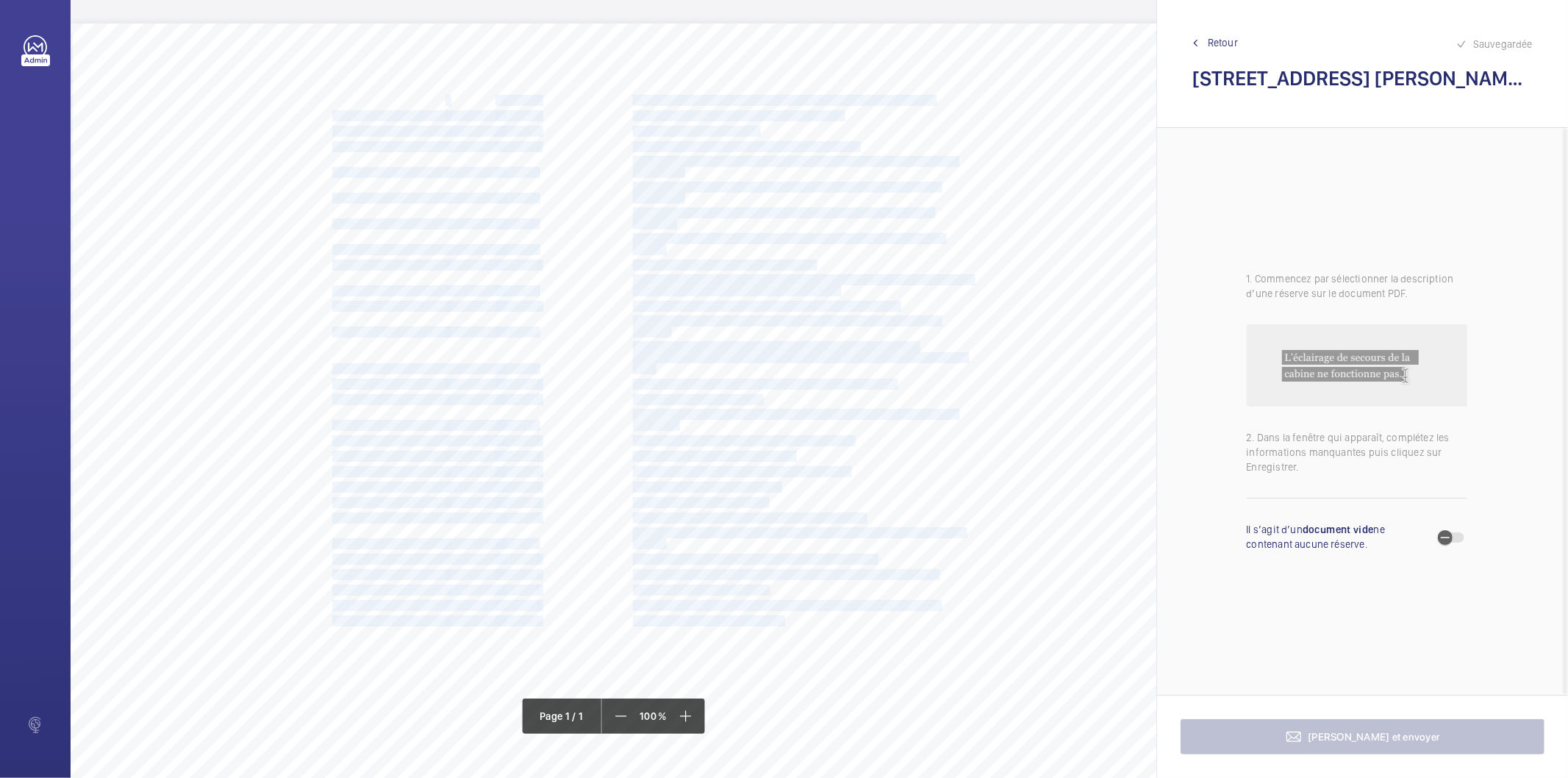
click at [484, 97] on div "Nom du site Numéro appareil WM Réserve [STREET_ADDRESS][PERSON_NAME] 74949671 M…" at bounding box center [654, 436] width 1167 height 826
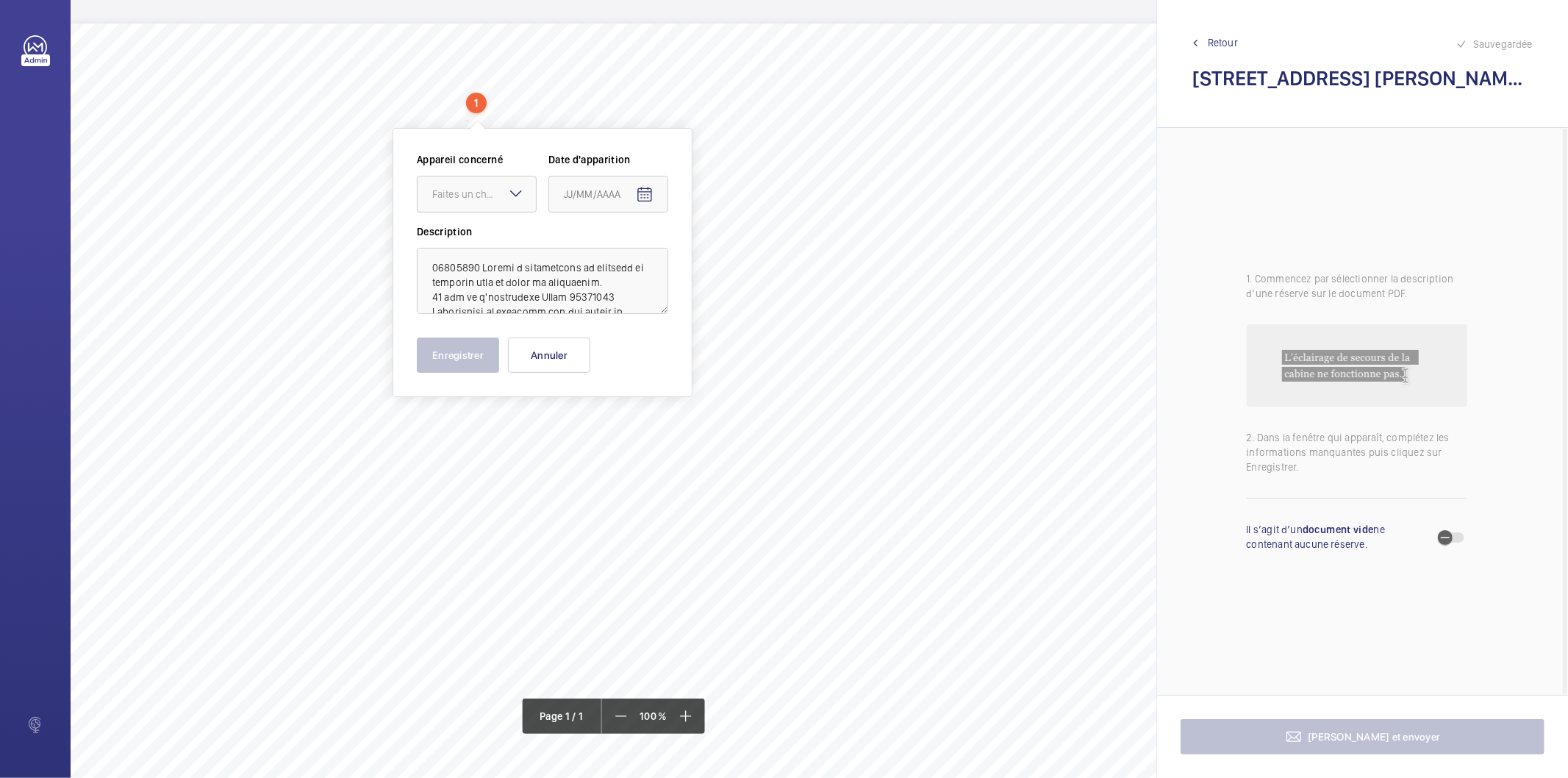
click at [1096, 126] on div "Nom du site Numéro appareil WM Réserve [STREET_ADDRESS][PERSON_NAME] 74949671 M…" at bounding box center [654, 436] width 1167 height 826
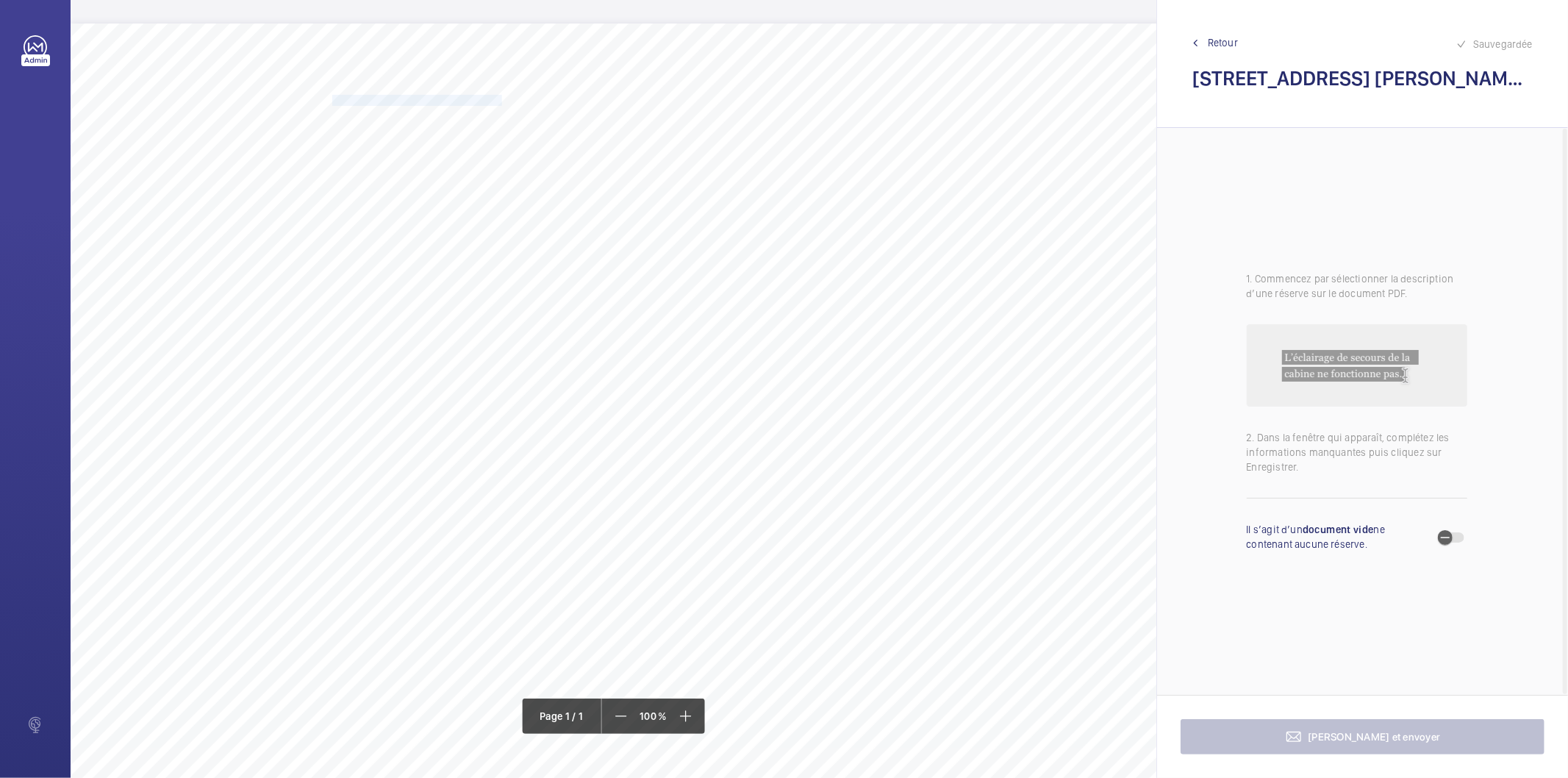
drag, startPoint x: 331, startPoint y: 97, endPoint x: 444, endPoint y: 95, distance: 113.0
click at [444, 96] on span "[STREET_ADDRESS][PERSON_NAME]" at bounding box center [418, 100] width 172 height 10
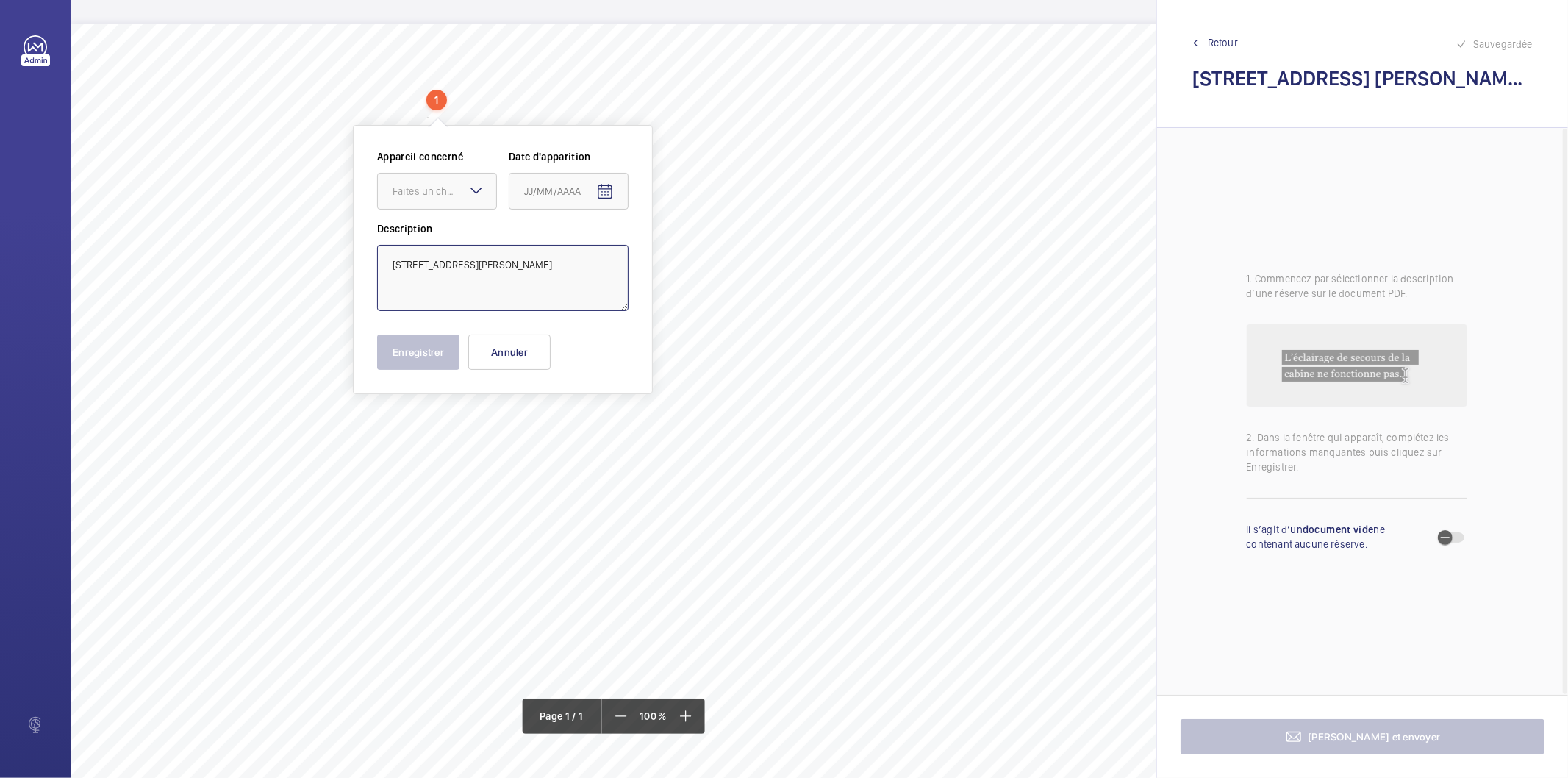
click at [475, 263] on textarea "[STREET_ADDRESS][PERSON_NAME]" at bounding box center [503, 278] width 251 height 66
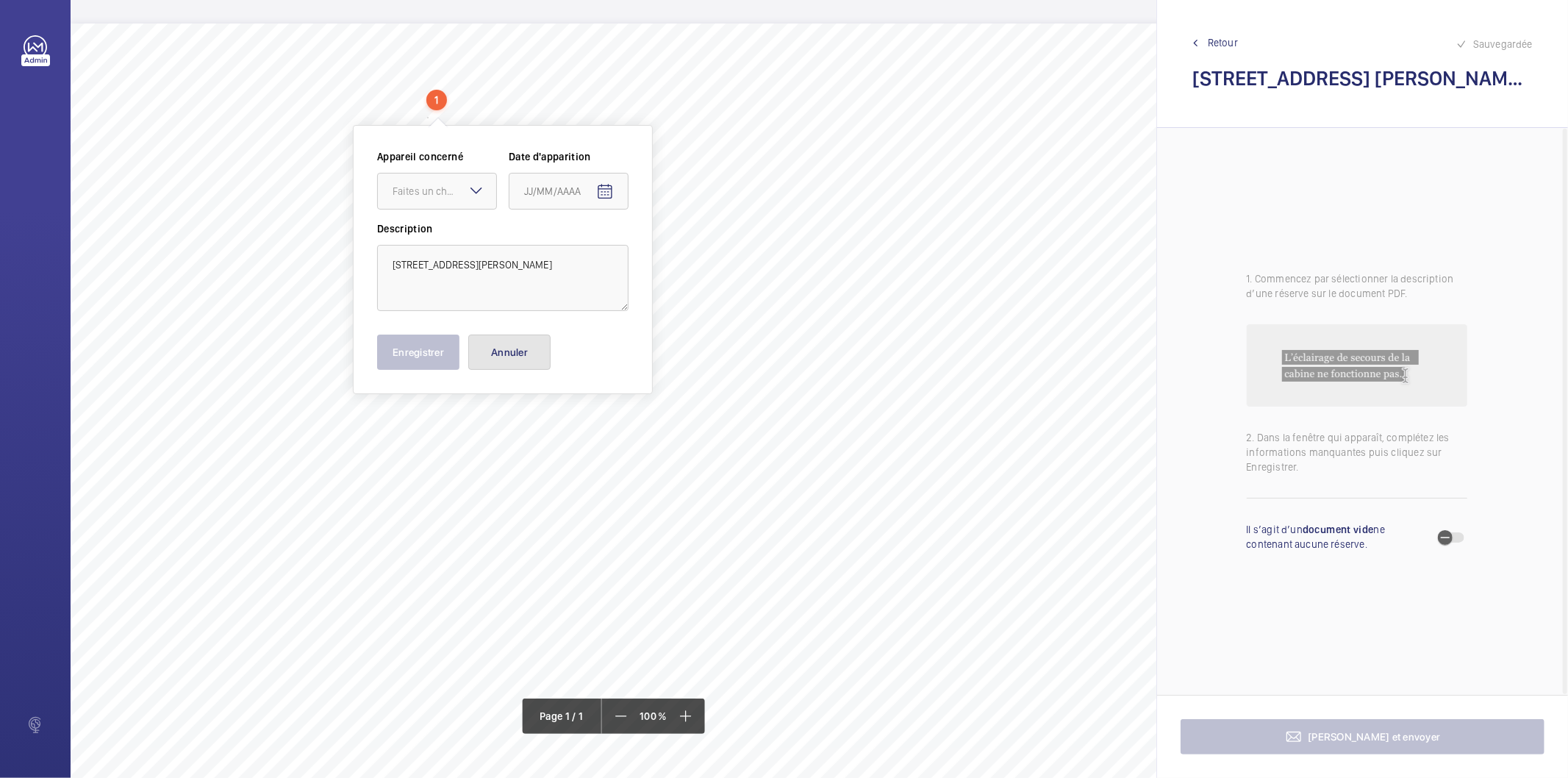
click at [505, 344] on button "Annuler" at bounding box center [510, 352] width 83 height 35
drag, startPoint x: 633, startPoint y: 101, endPoint x: 933, endPoint y: 100, distance: 300.0
click at [933, 100] on span "Mettre à disposition un registre de contrôle dans le local de machinerie." at bounding box center [784, 100] width 301 height 10
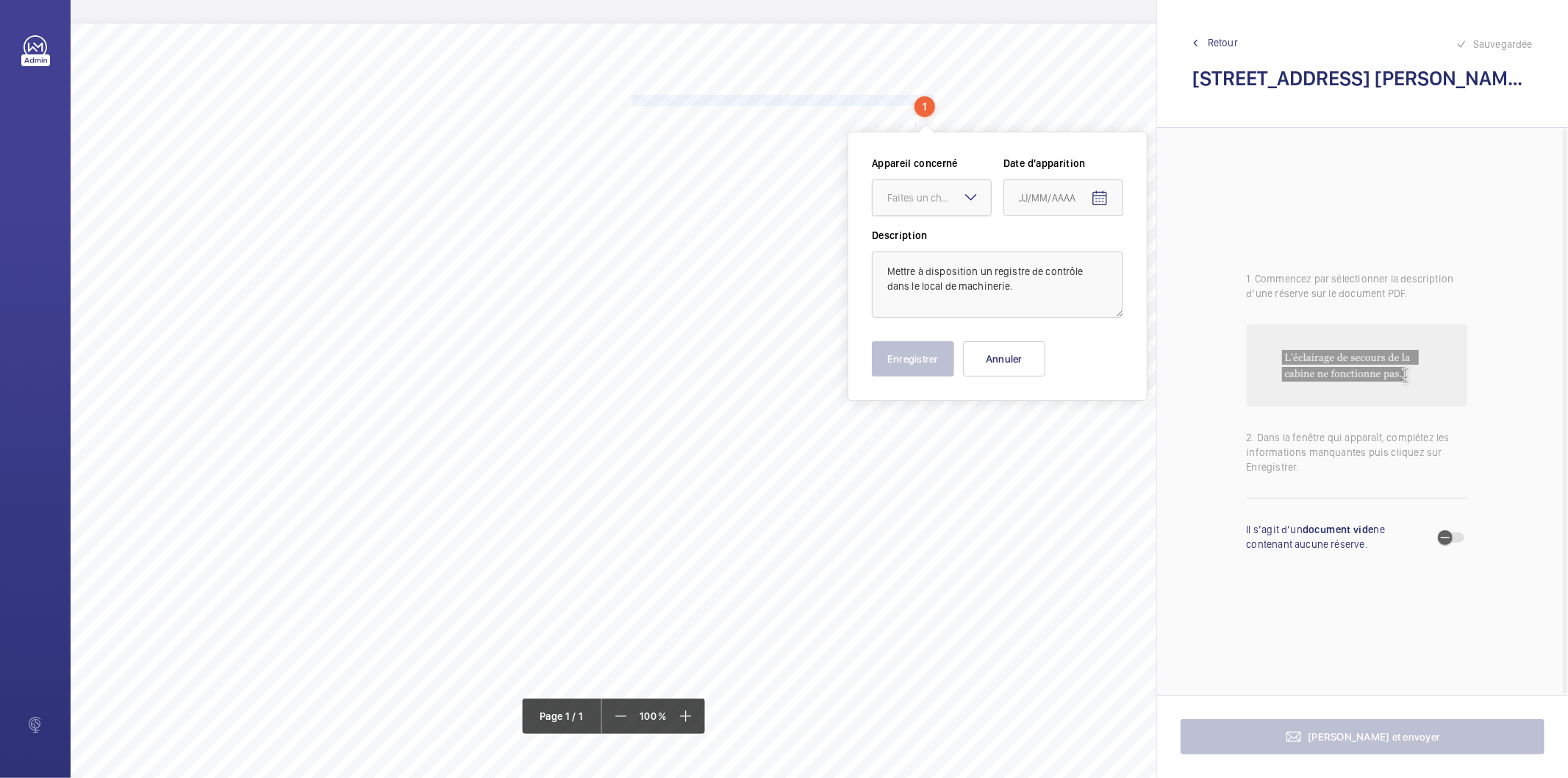
click at [935, 199] on div "Faites un choix" at bounding box center [939, 197] width 103 height 15
click at [919, 249] on span "74949671" at bounding box center [932, 242] width 89 height 15
click at [1098, 202] on mat-icon "Open calendar" at bounding box center [1100, 199] width 18 height 18
click at [1077, 423] on span "27" at bounding box center [1084, 435] width 26 height 26
type input "27/08/2025"
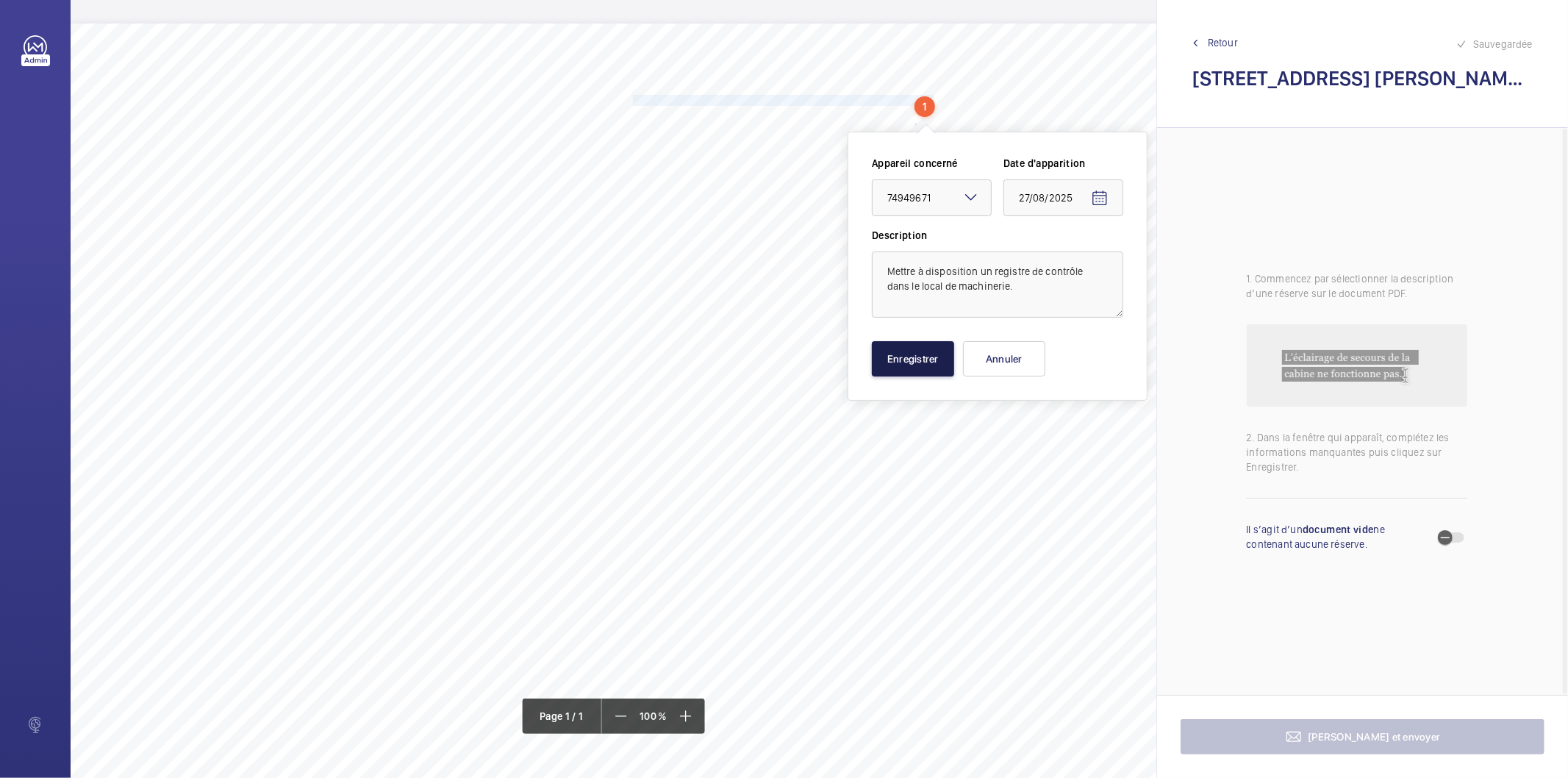
drag, startPoint x: 947, startPoint y: 361, endPoint x: 939, endPoint y: 363, distance: 8.2
click at [944, 361] on button "Enregistrer" at bounding box center [913, 359] width 83 height 35
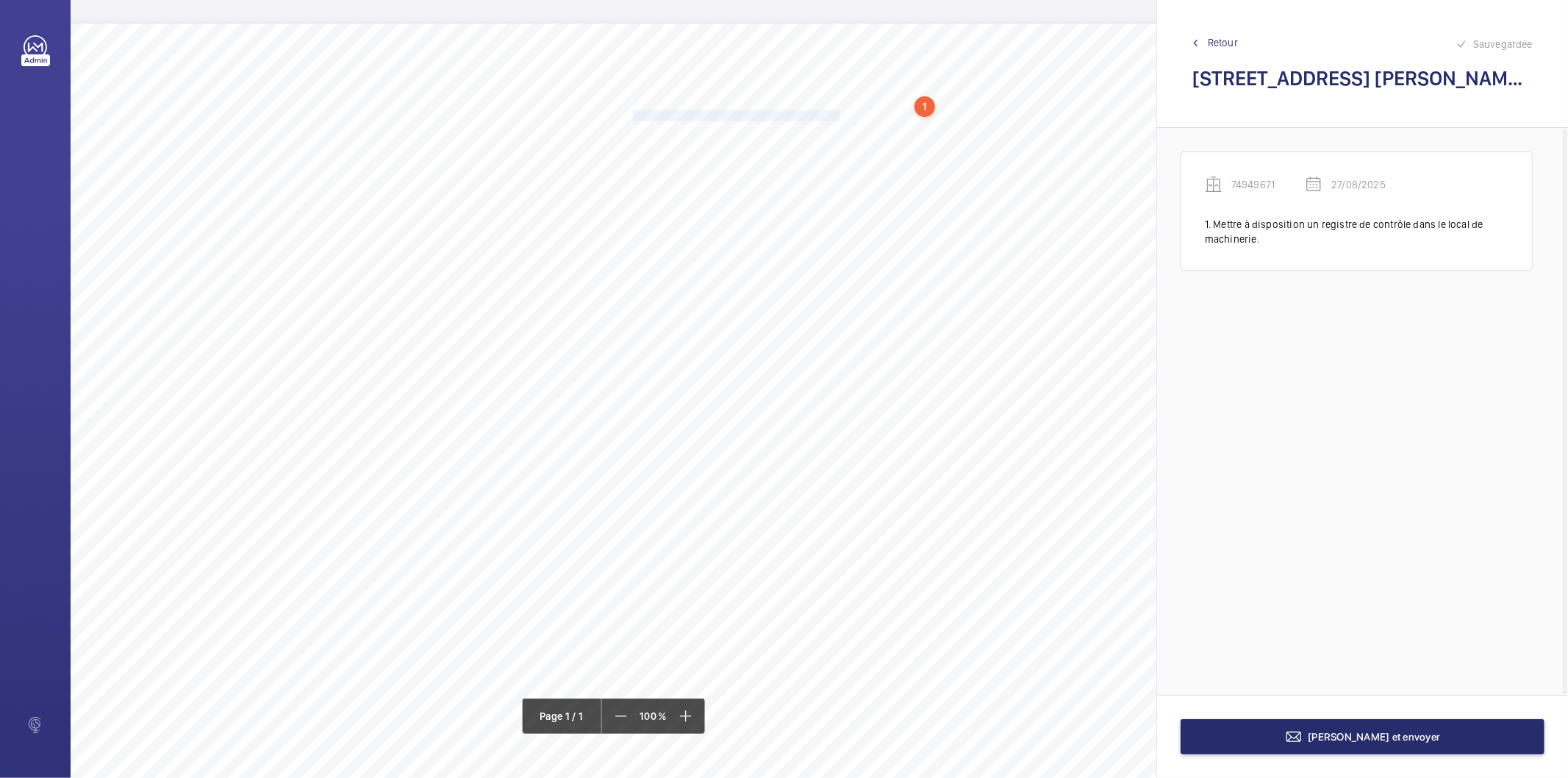
drag, startPoint x: 633, startPoint y: 114, endPoint x: 840, endPoint y: 112, distance: 207.0
click at [840, 112] on span "Débarrasser le matériel qui est stocké en cuvette." at bounding box center [738, 116] width 210 height 10
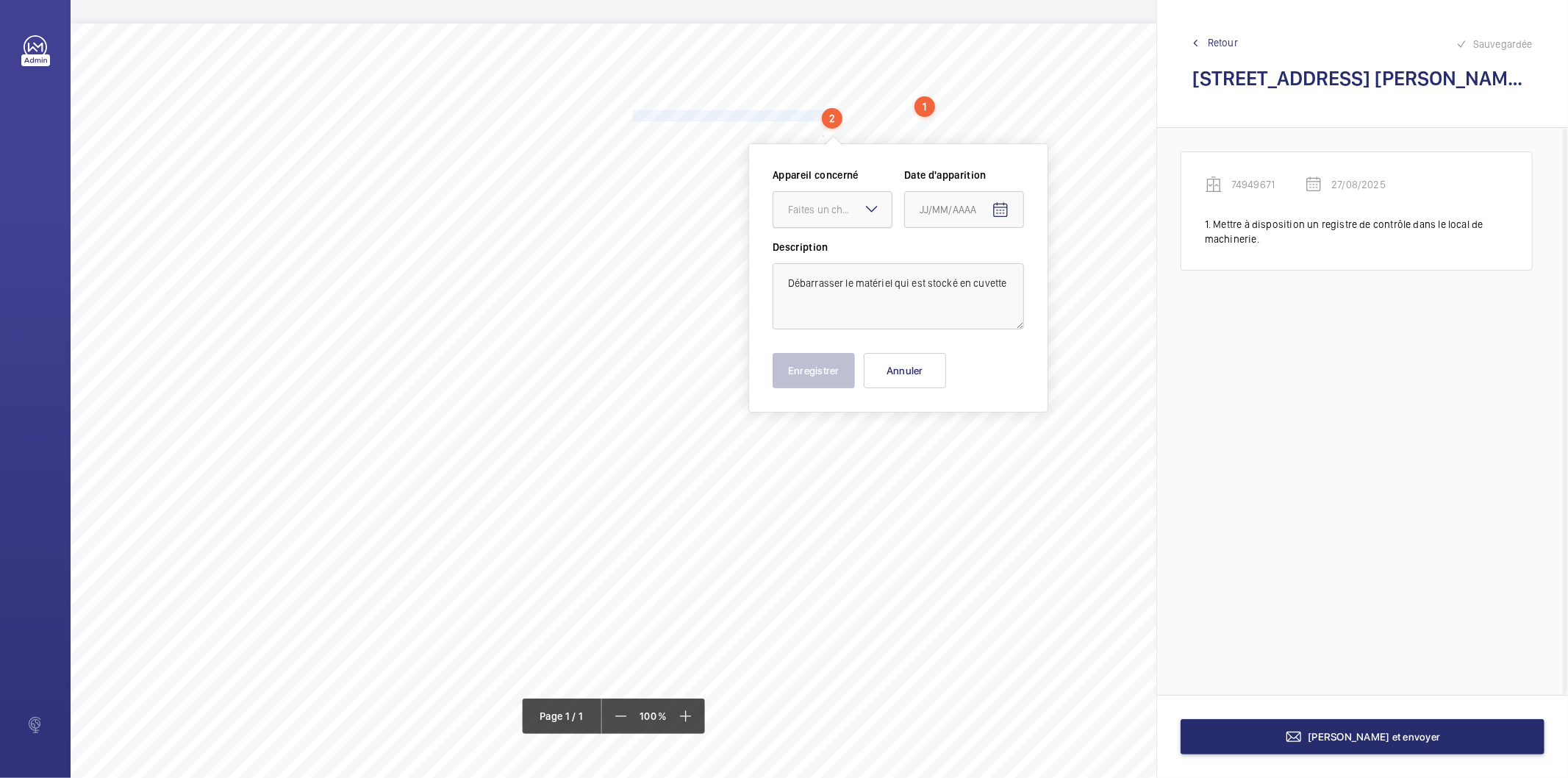
click at [840, 209] on div "Faites un choix" at bounding box center [840, 210] width 103 height 15
click at [831, 261] on span "74949671" at bounding box center [832, 254] width 89 height 15
click at [1000, 211] on mat-icon "Open calendar" at bounding box center [1001, 211] width 18 height 18
click at [981, 439] on span "27" at bounding box center [984, 447] width 26 height 26
type input "27/08/2025"
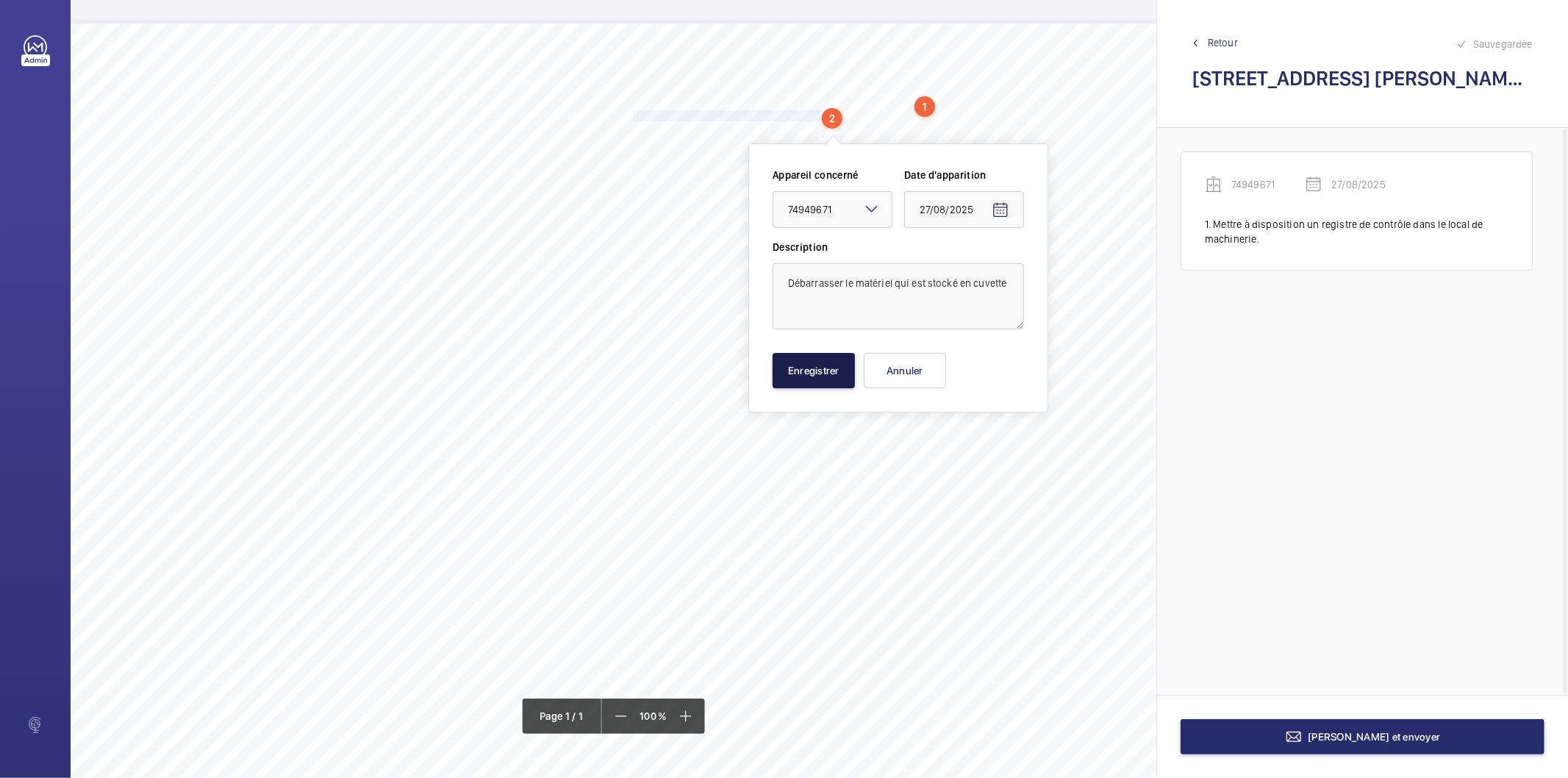
drag, startPoint x: 821, startPoint y: 373, endPoint x: 699, endPoint y: 329, distance: 129.7
click at [820, 373] on button "Enregistrer" at bounding box center [814, 370] width 83 height 35
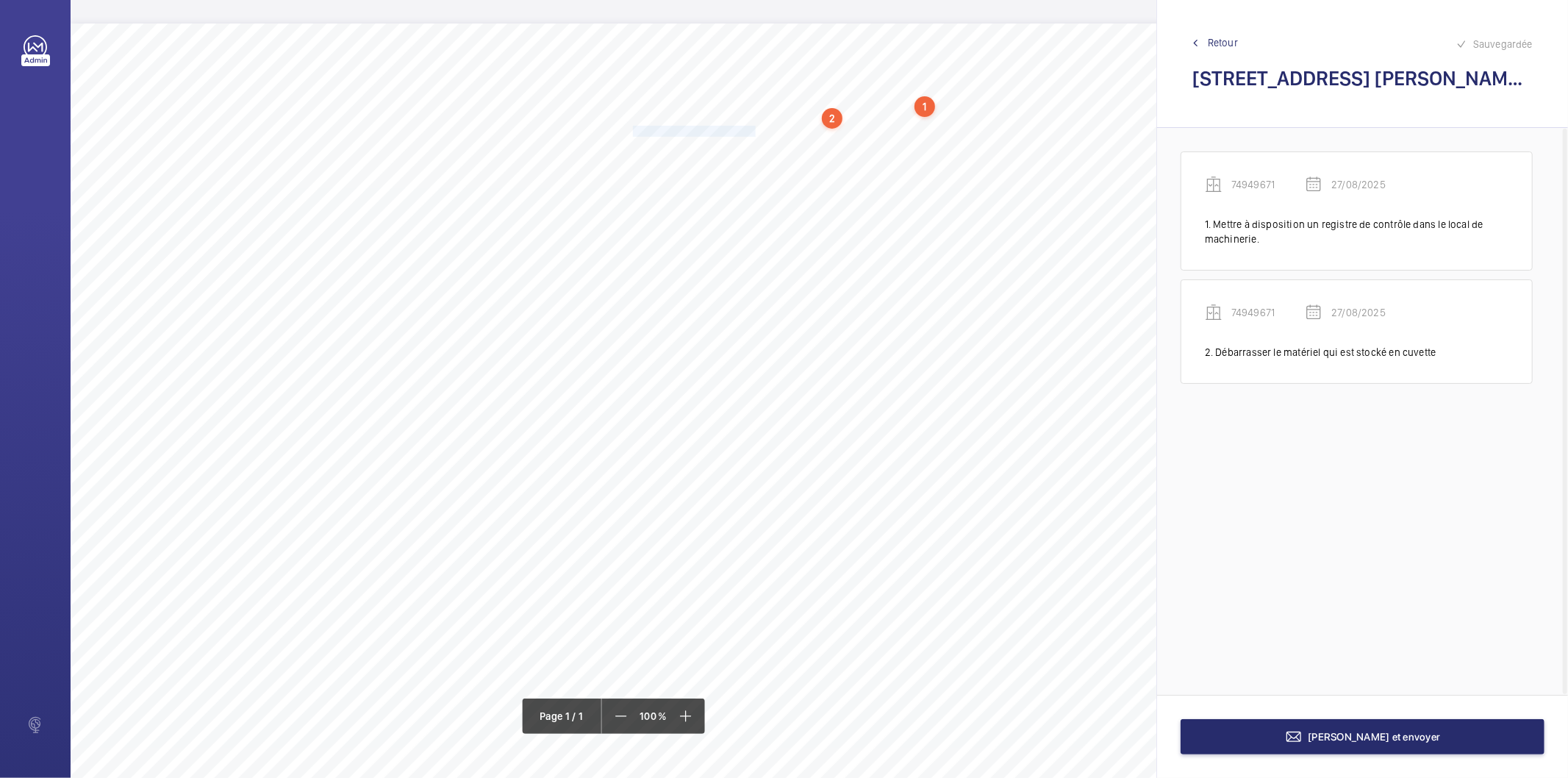
drag, startPoint x: 632, startPoint y: 133, endPoint x: 753, endPoint y: 129, distance: 121.1
click at [753, 129] on span "Dépolluer le sol de la cuvette." at bounding box center [696, 132] width 125 height 10
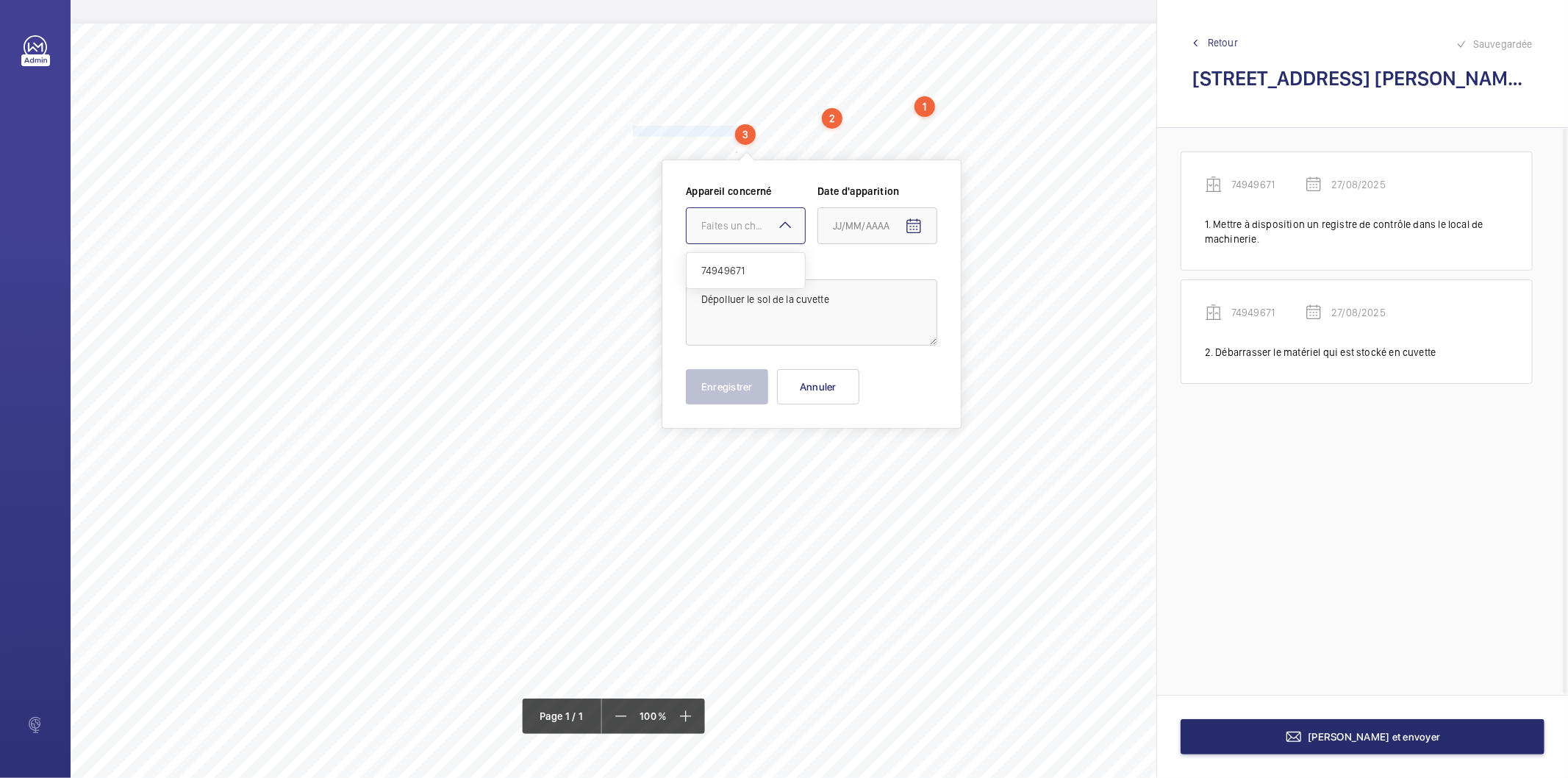
click at [774, 232] on div "Faites un choix" at bounding box center [753, 225] width 103 height 15
click at [759, 271] on span "74949671" at bounding box center [746, 270] width 89 height 15
click at [920, 229] on mat-icon "Open calendar" at bounding box center [914, 226] width 18 height 18
click at [899, 463] on span "27" at bounding box center [898, 463] width 26 height 26
type input "27/08/2025"
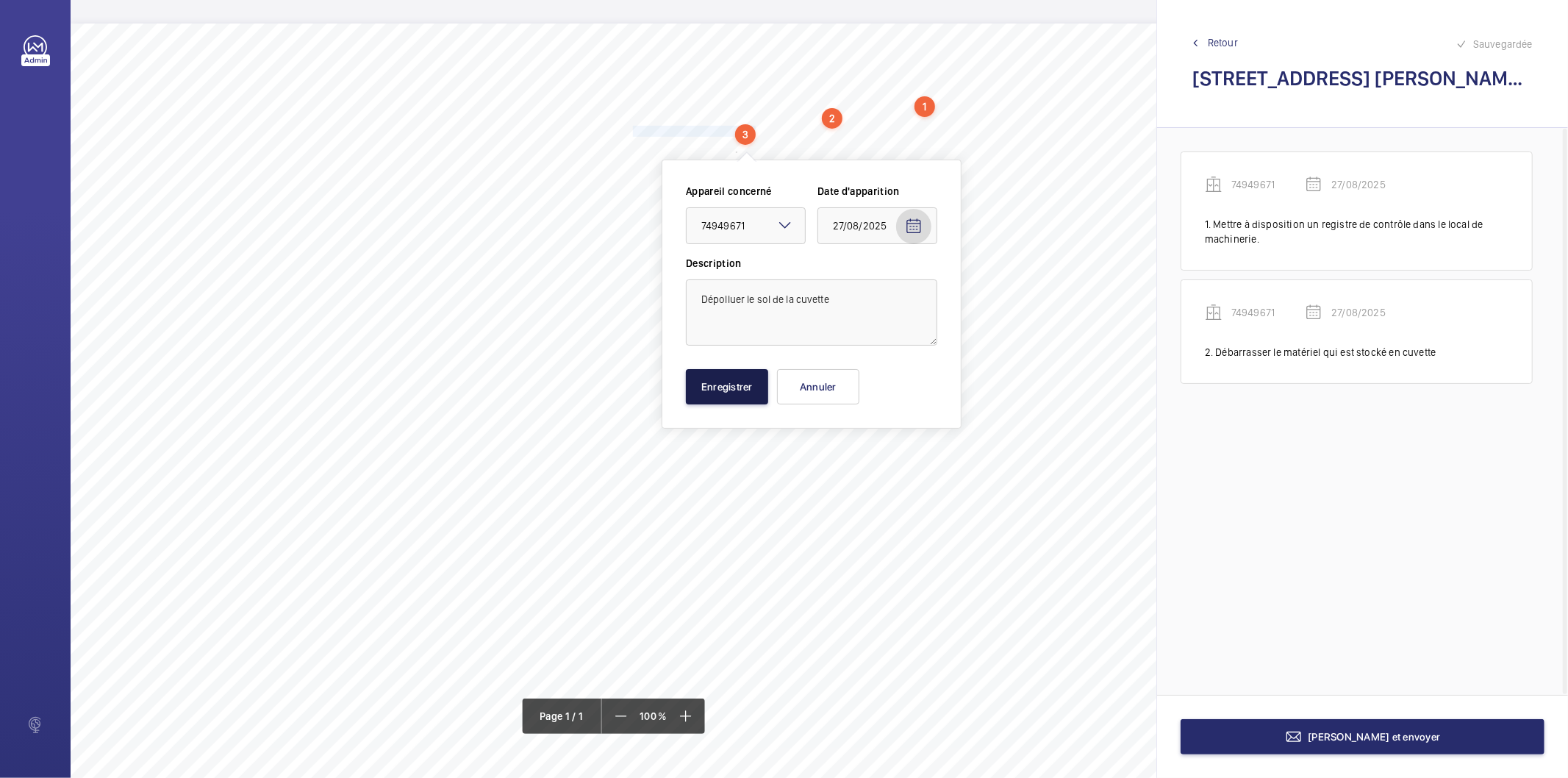
click at [710, 381] on button "Enregistrer" at bounding box center [727, 387] width 83 height 35
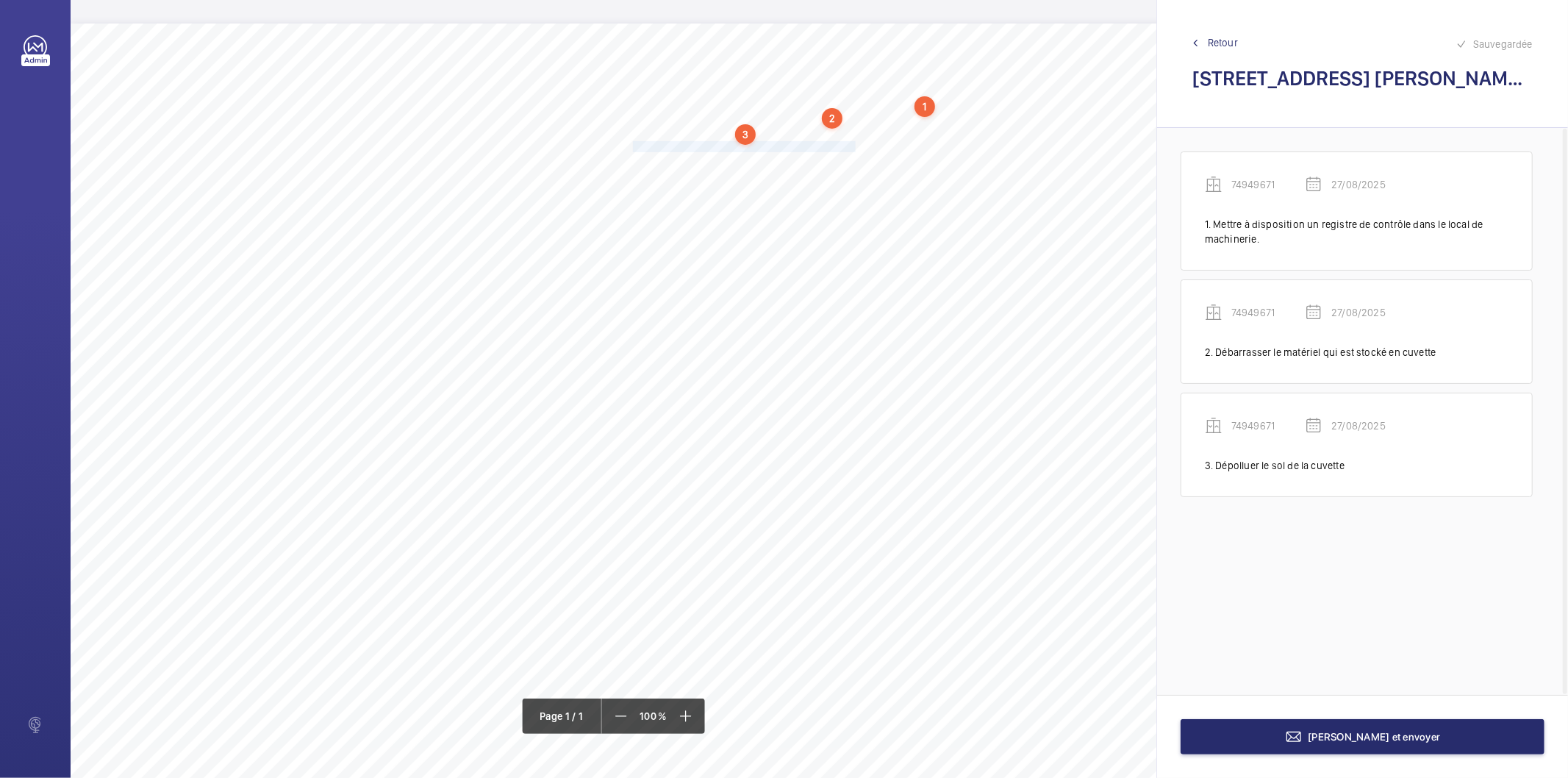
drag, startPoint x: 633, startPoint y: 144, endPoint x: 854, endPoint y: 141, distance: 221.0
click at [854, 142] on span "Remettre en place le capotage du limiteur de vitesse." at bounding box center [746, 147] width 225 height 10
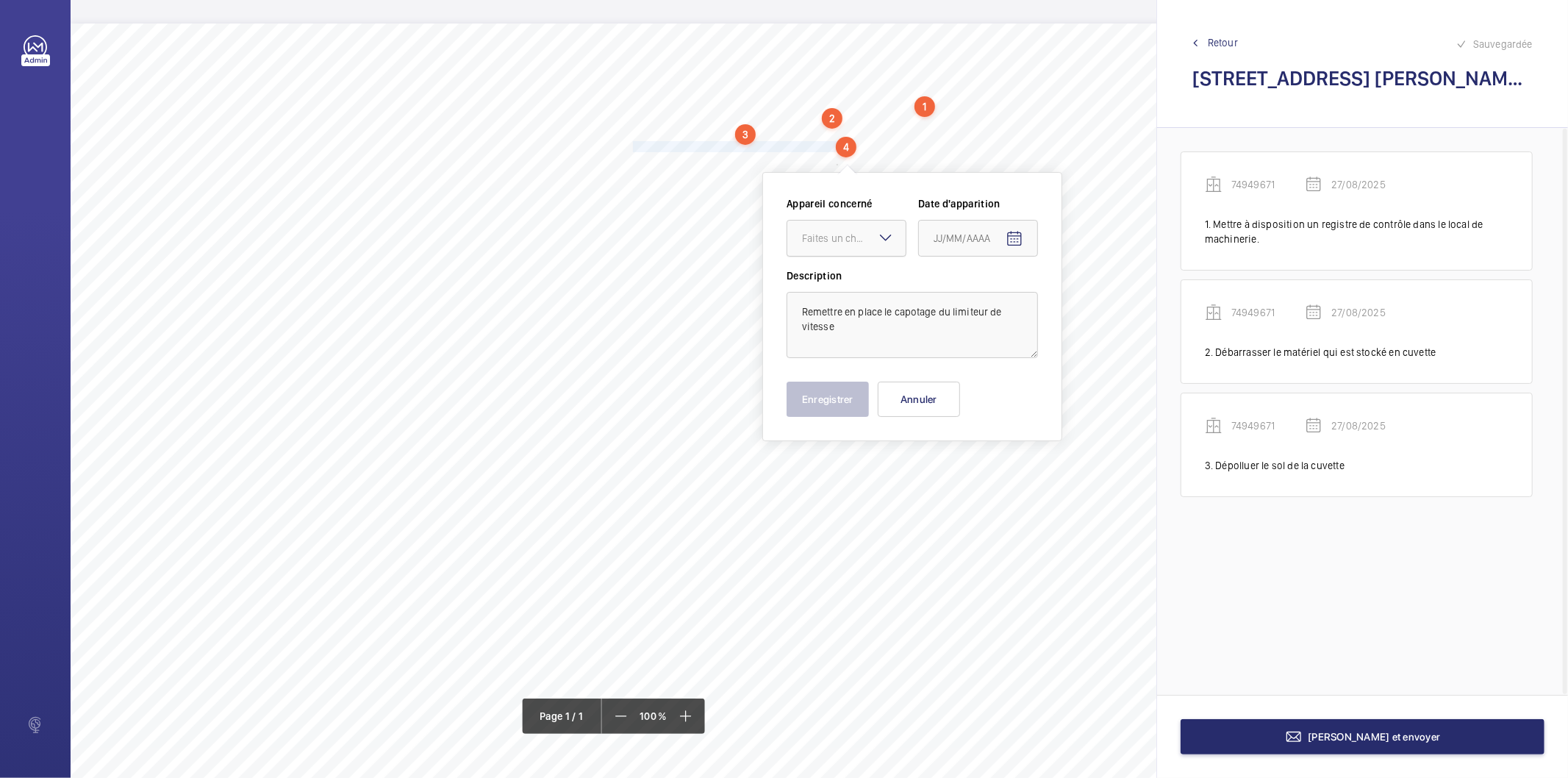
click at [833, 237] on div "Faites un choix" at bounding box center [854, 238] width 103 height 15
click at [828, 288] on span "74949671" at bounding box center [846, 283] width 89 height 15
click at [1023, 236] on mat-icon "Open calendar" at bounding box center [1014, 239] width 18 height 18
drag, startPoint x: 990, startPoint y: 479, endPoint x: 865, endPoint y: 442, distance: 130.4
click at [981, 475] on tr "25 26 27 28 29 30 31" at bounding box center [1027, 476] width 206 height 29
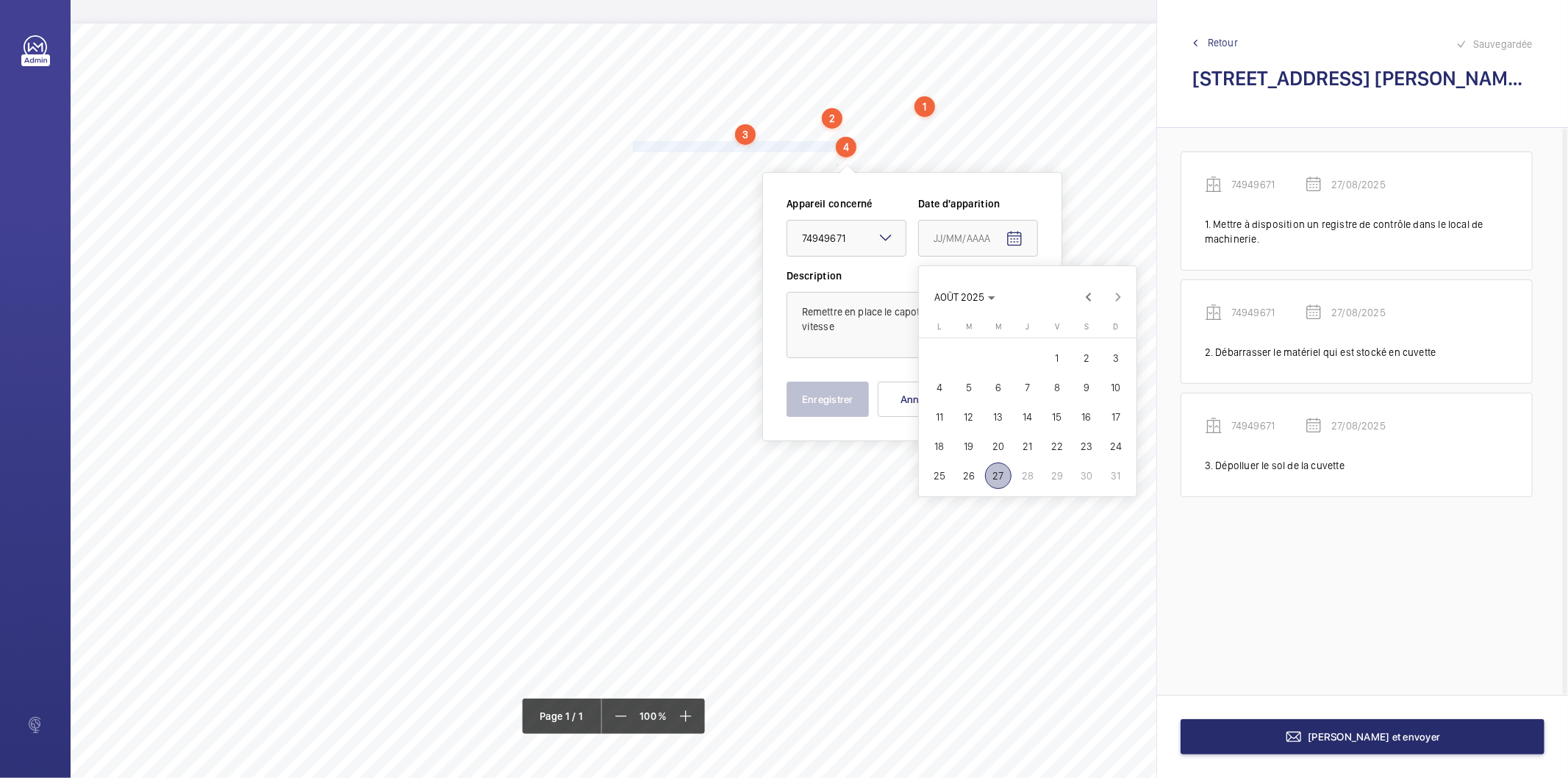
click at [999, 475] on span "27" at bounding box center [998, 476] width 26 height 26
type input "27/08/2025"
click at [858, 398] on button "Enregistrer" at bounding box center [827, 400] width 83 height 35
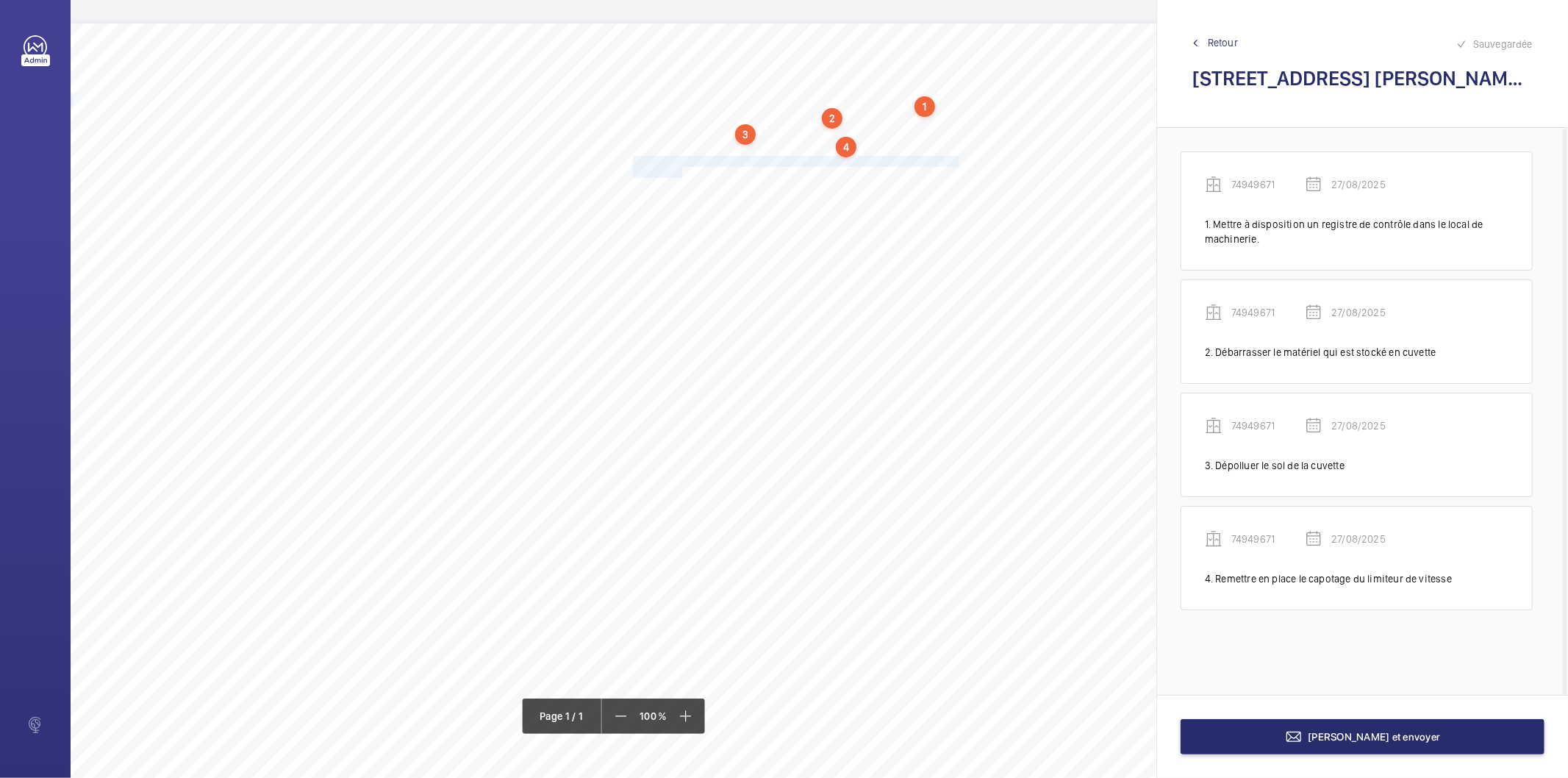
drag, startPoint x: 632, startPoint y: 160, endPoint x: 680, endPoint y: 171, distance: 49.2
click at [680, 171] on div "Nom du site Numéro appareil WM Réserve [STREET_ADDRESS][PERSON_NAME] 74949671 M…" at bounding box center [654, 436] width 1167 height 826
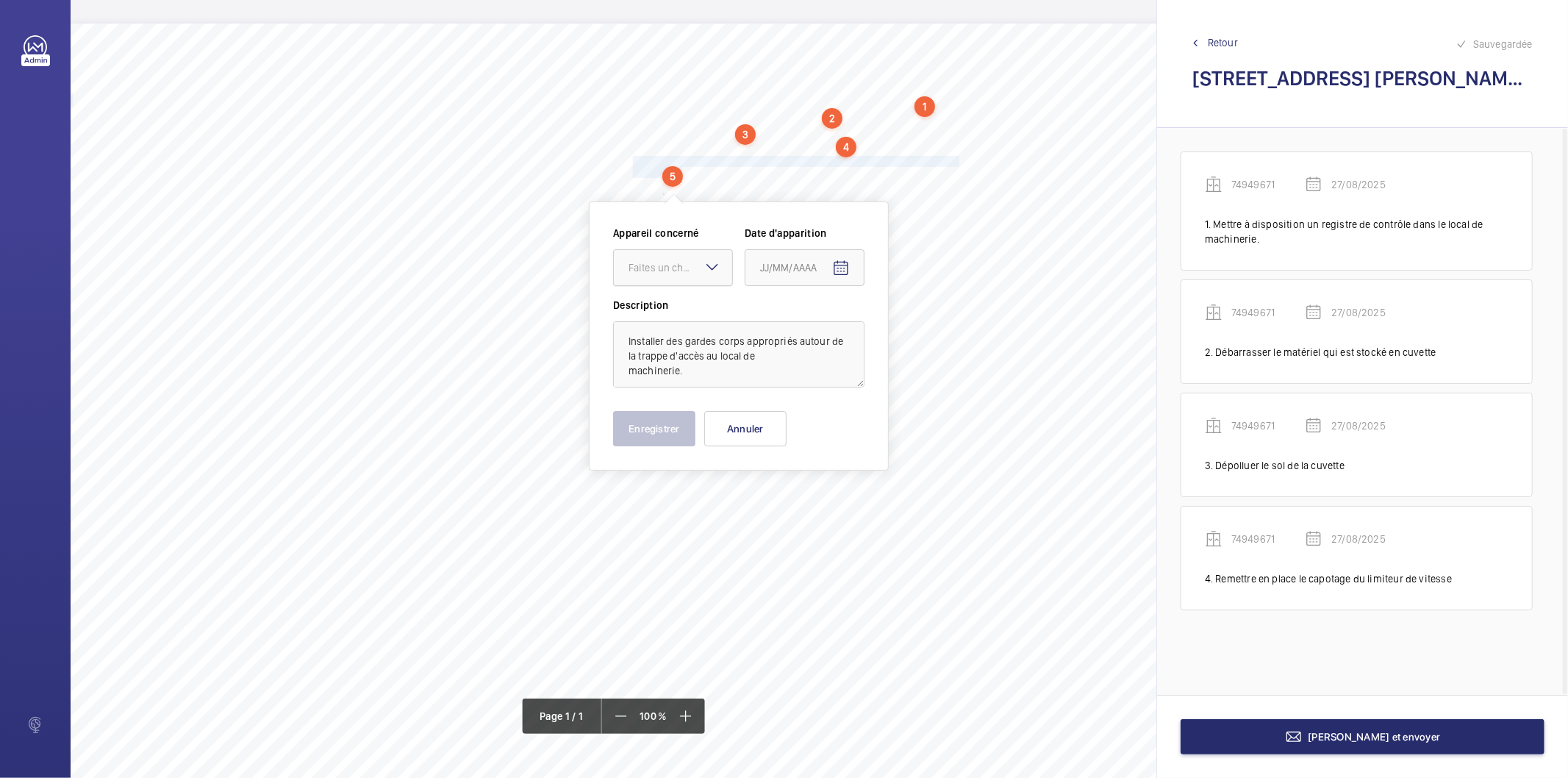
click at [679, 269] on div "Faites un choix" at bounding box center [680, 267] width 103 height 15
click at [675, 310] on span "74949671" at bounding box center [672, 312] width 89 height 15
click at [839, 265] on mat-icon "Open calendar" at bounding box center [841, 268] width 18 height 18
drag, startPoint x: 819, startPoint y: 502, endPoint x: 714, endPoint y: 440, distance: 121.9
click at [819, 498] on span "27" at bounding box center [824, 505] width 26 height 26
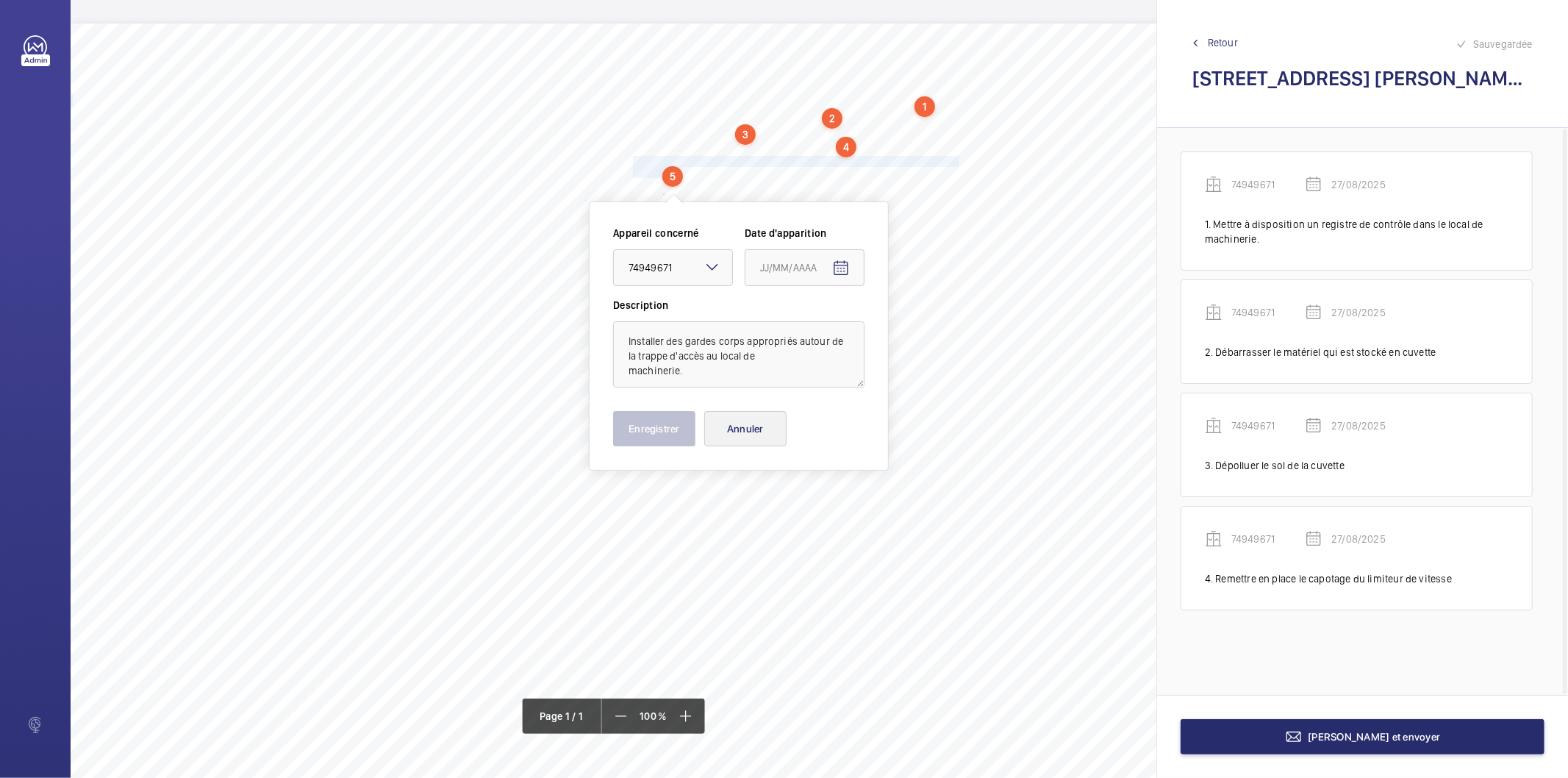
type input "27/08/2025"
click at [662, 421] on button "Enregistrer" at bounding box center [654, 429] width 83 height 35
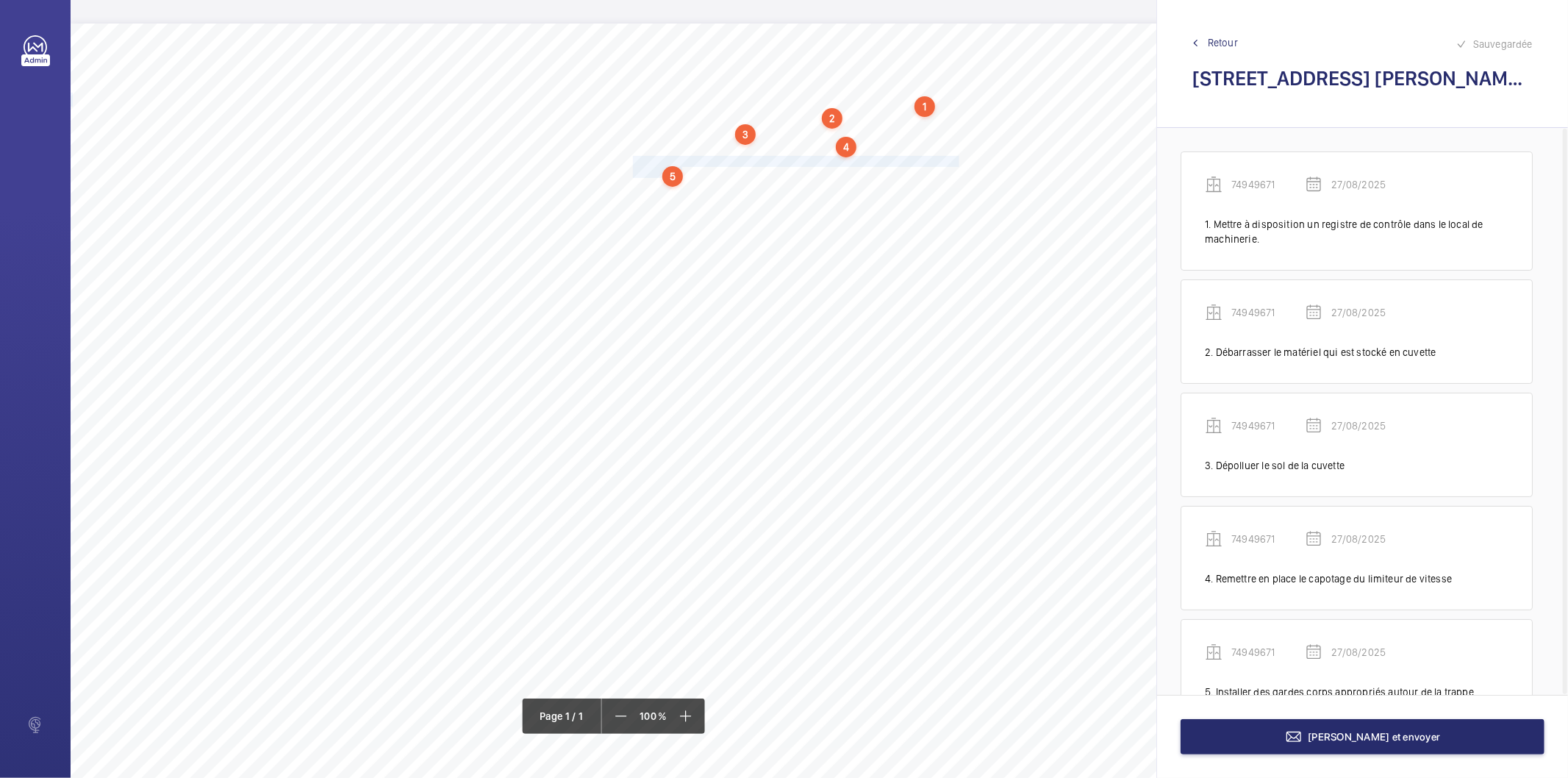
scroll to position [67, 0]
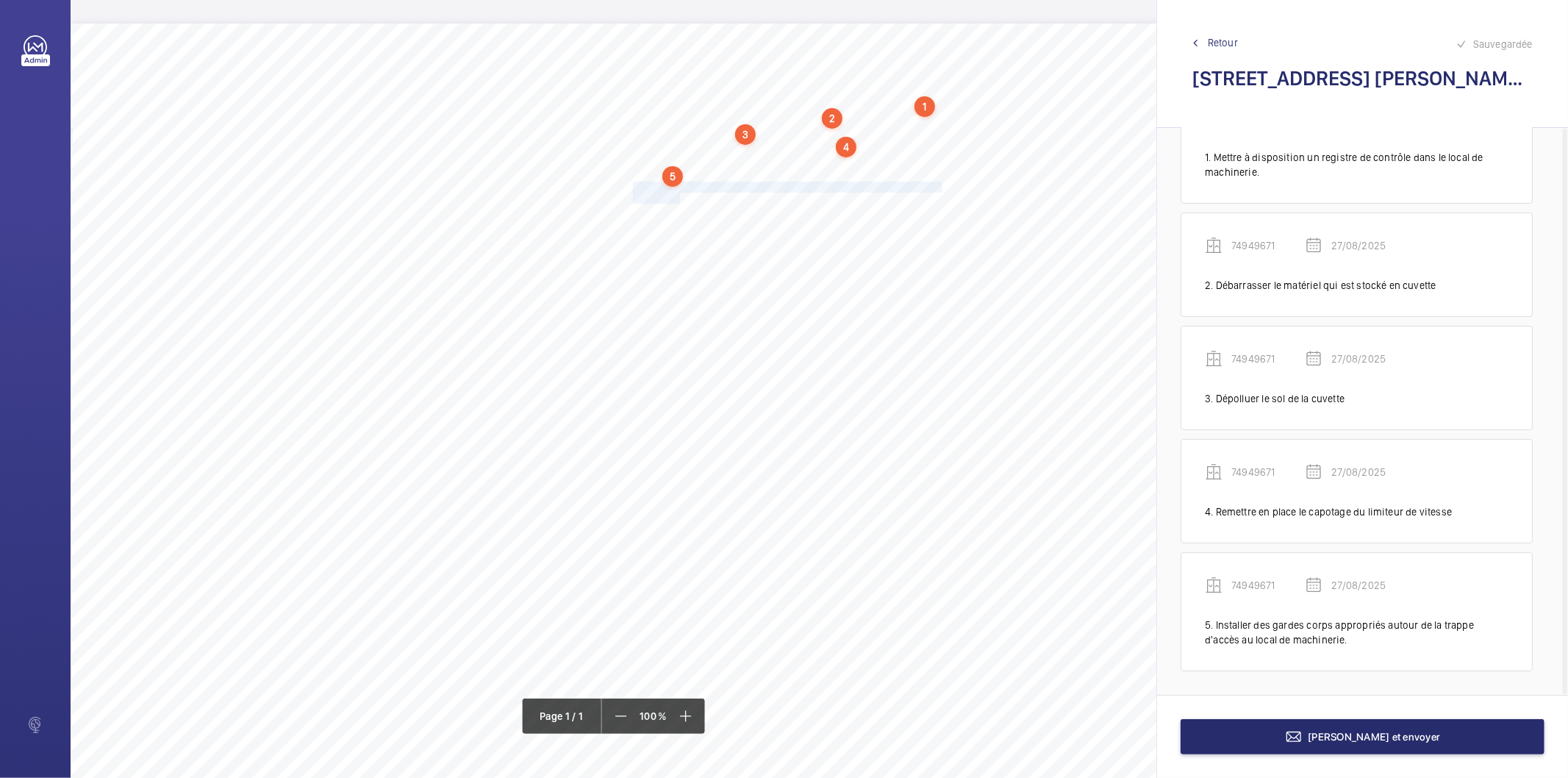
drag, startPoint x: 632, startPoint y: 187, endPoint x: 678, endPoint y: 196, distance: 46.9
click at [678, 196] on div "Nom du site Numéro appareil WM Réserve [STREET_ADDRESS][PERSON_NAME] 74949671 M…" at bounding box center [654, 436] width 1167 height 826
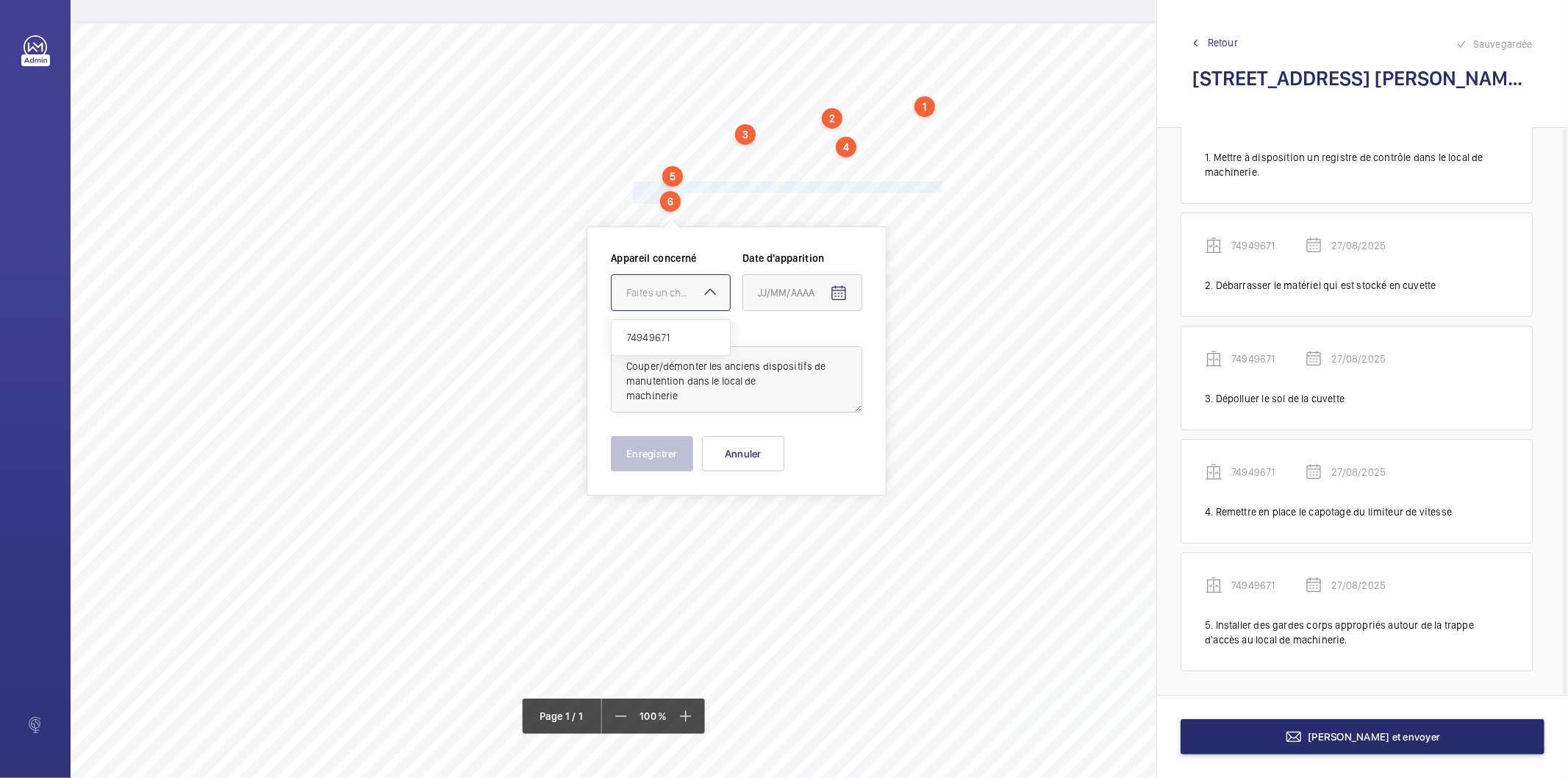
click at [677, 290] on div "Faites un choix" at bounding box center [678, 292] width 103 height 15
drag, startPoint x: 685, startPoint y: 339, endPoint x: 790, endPoint y: 337, distance: 105.0
click at [687, 338] on span "74949671" at bounding box center [670, 337] width 89 height 15
click at [842, 297] on mat-icon "Open calendar" at bounding box center [839, 293] width 18 height 18
click at [822, 533] on span "27" at bounding box center [822, 529] width 26 height 26
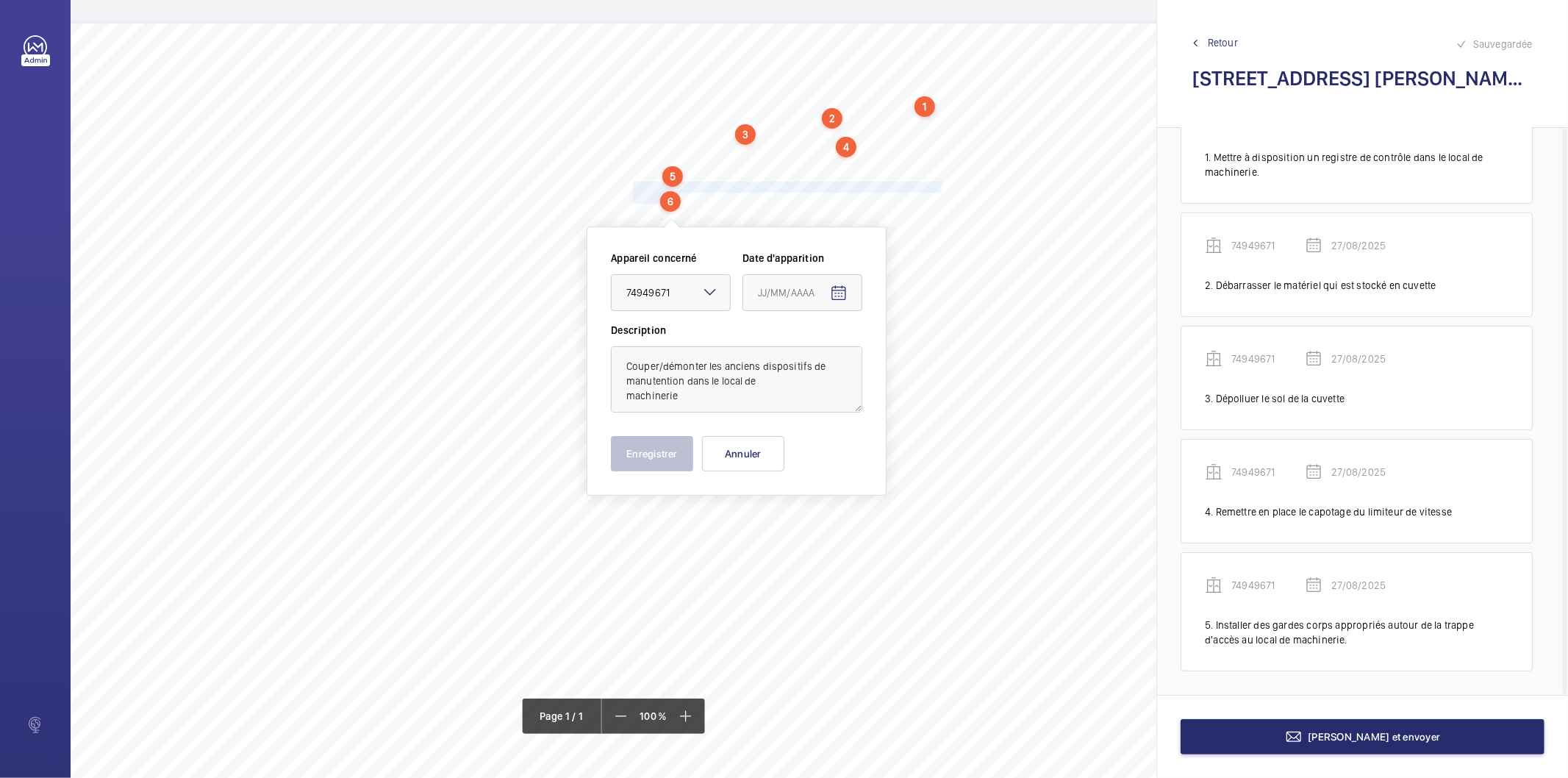
type input "27/08/2025"
click at [672, 447] on button "Enregistrer" at bounding box center [652, 453] width 83 height 35
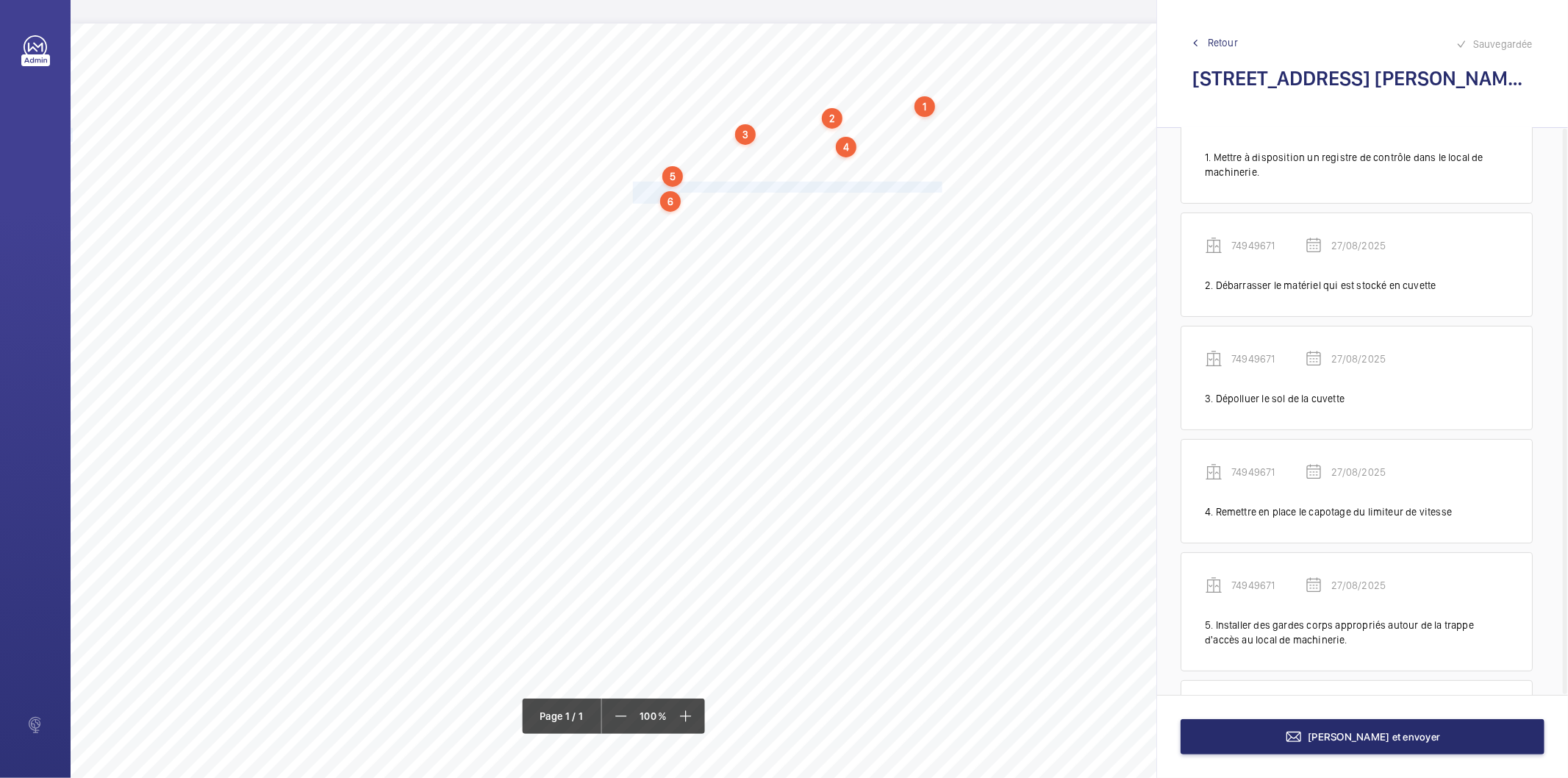
scroll to position [194, 0]
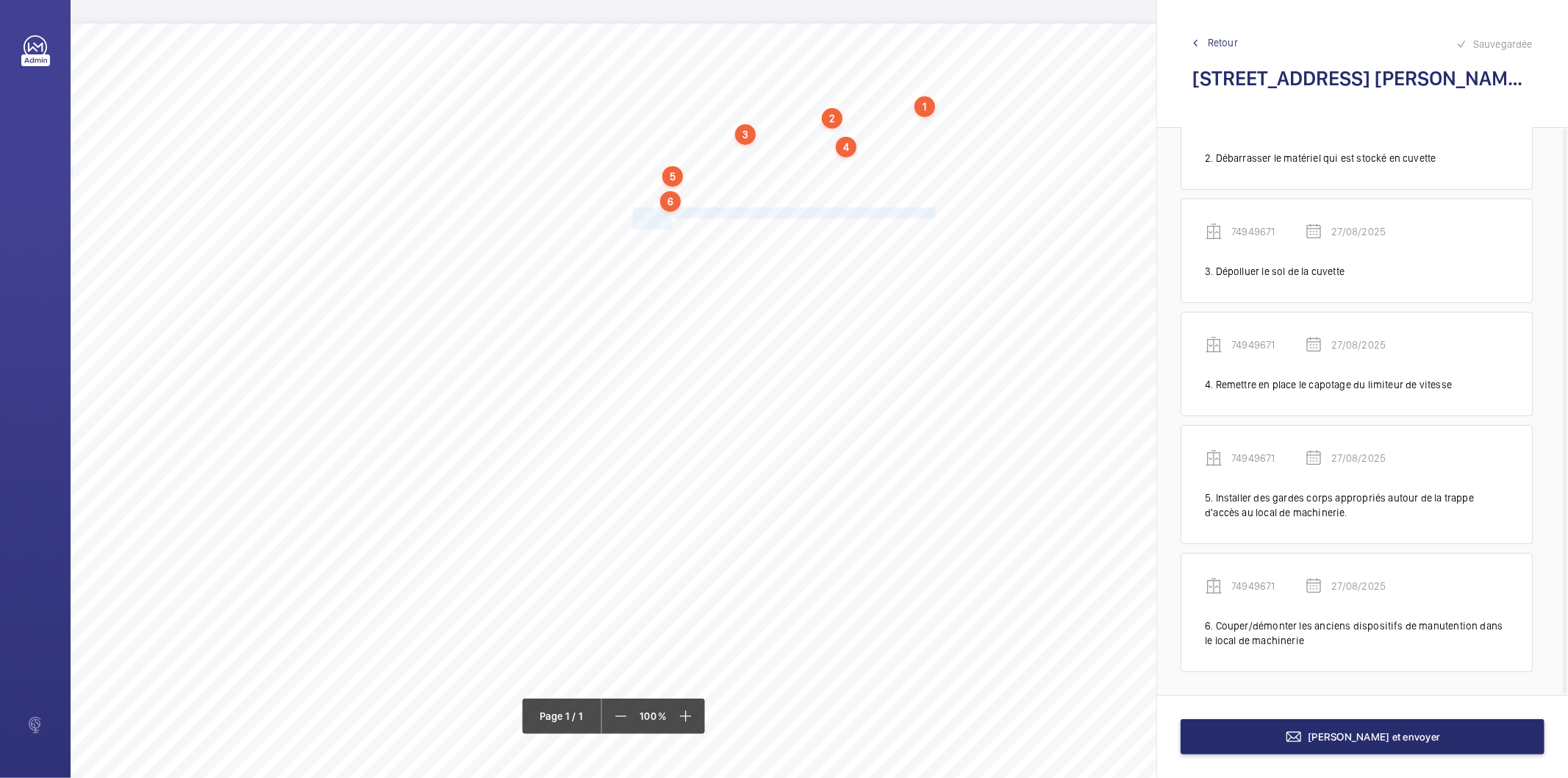
drag, startPoint x: 633, startPoint y: 212, endPoint x: 671, endPoint y: 219, distance: 38.6
click at [671, 219] on div "Nom du site Numéro appareil WM Réserve [STREET_ADDRESS][PERSON_NAME] 74949671 M…" at bounding box center [654, 436] width 1167 height 826
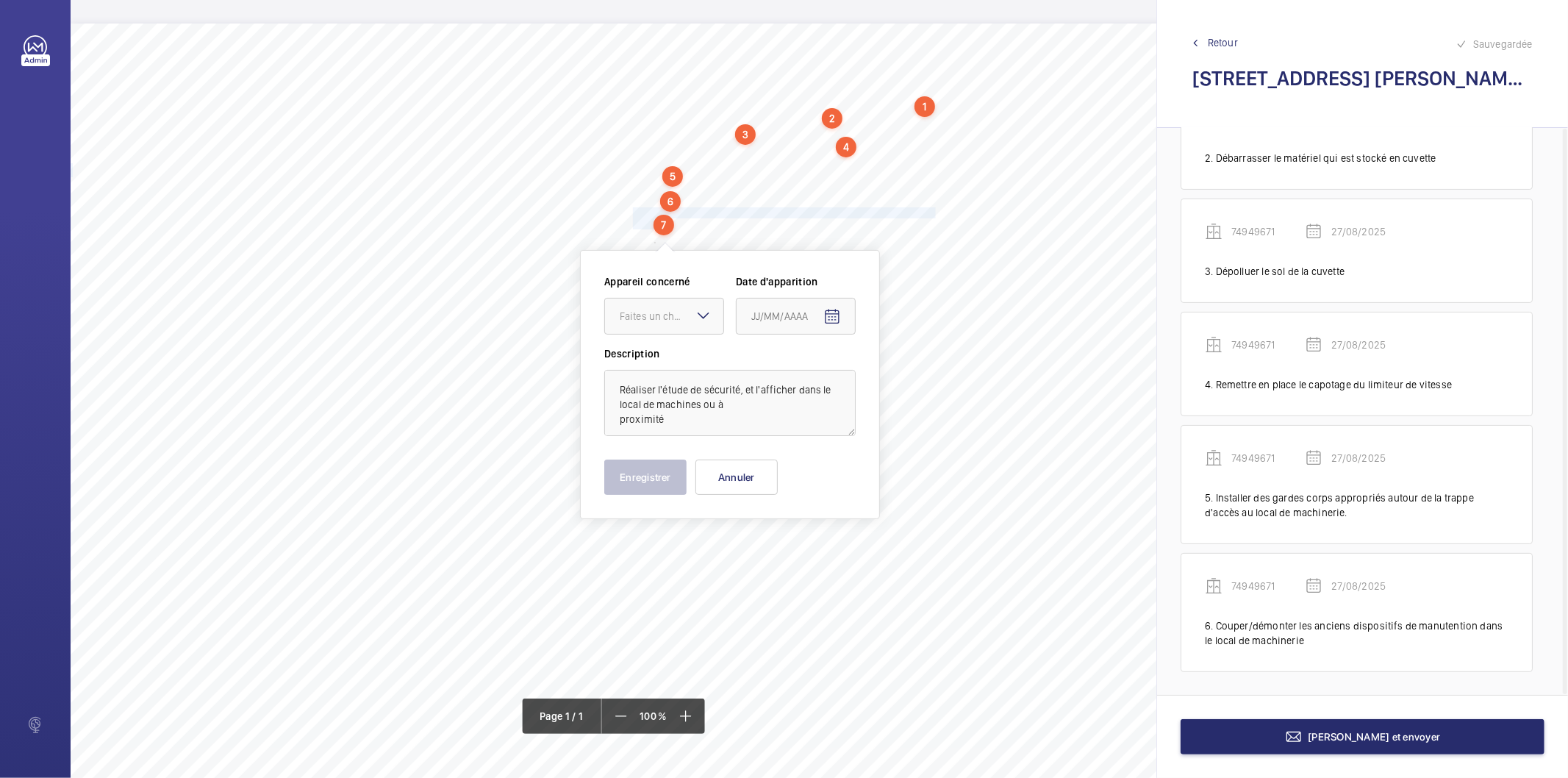
click at [704, 310] on mat-icon at bounding box center [704, 316] width 18 height 18
click at [663, 370] on div "74949671" at bounding box center [664, 361] width 118 height 35
click at [839, 322] on mat-icon "Open calendar" at bounding box center [832, 317] width 18 height 18
click at [814, 552] on span "27" at bounding box center [816, 554] width 26 height 26
type input "27/08/2025"
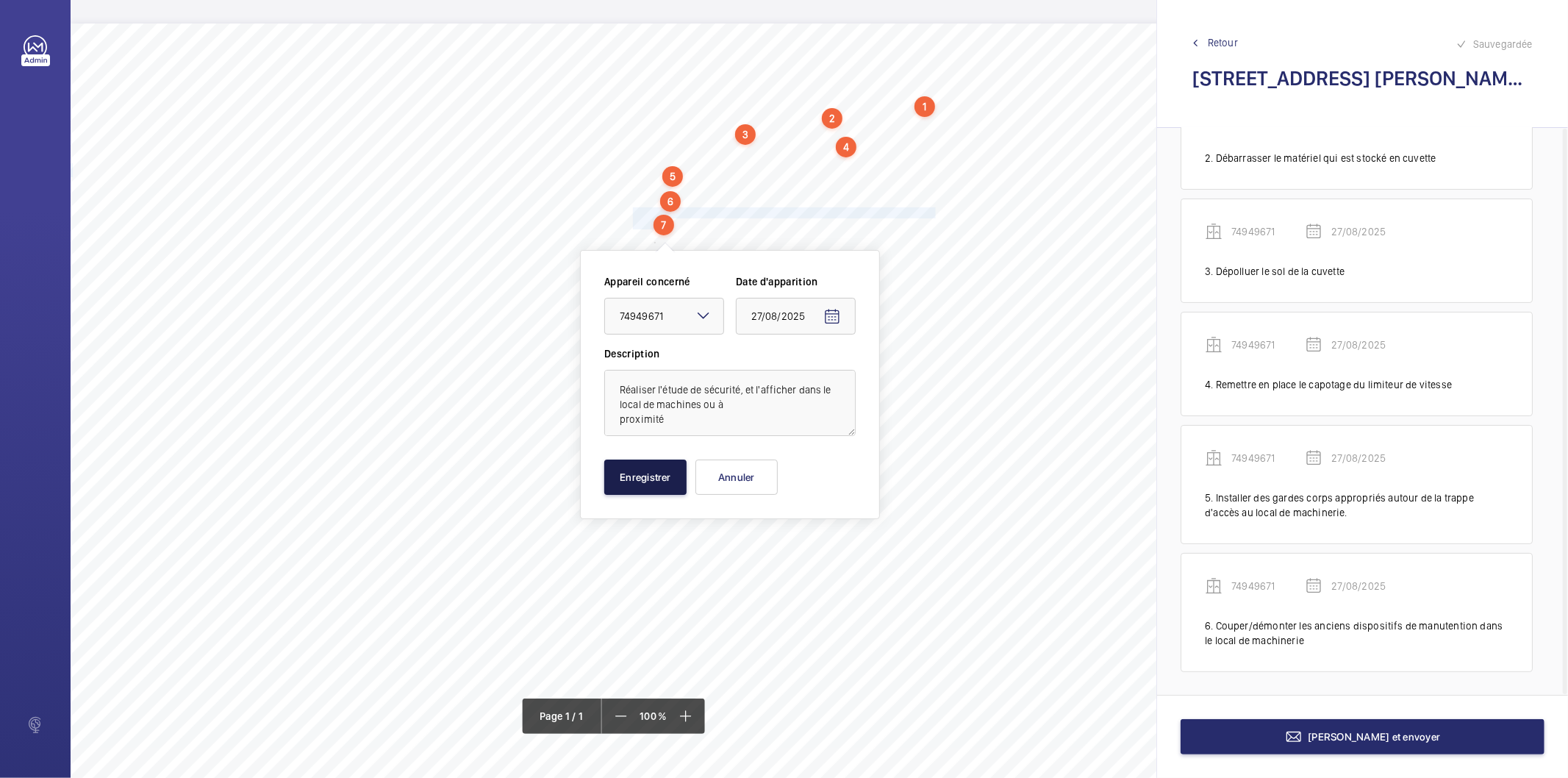
click at [639, 466] on button "Enregistrer" at bounding box center [645, 478] width 83 height 35
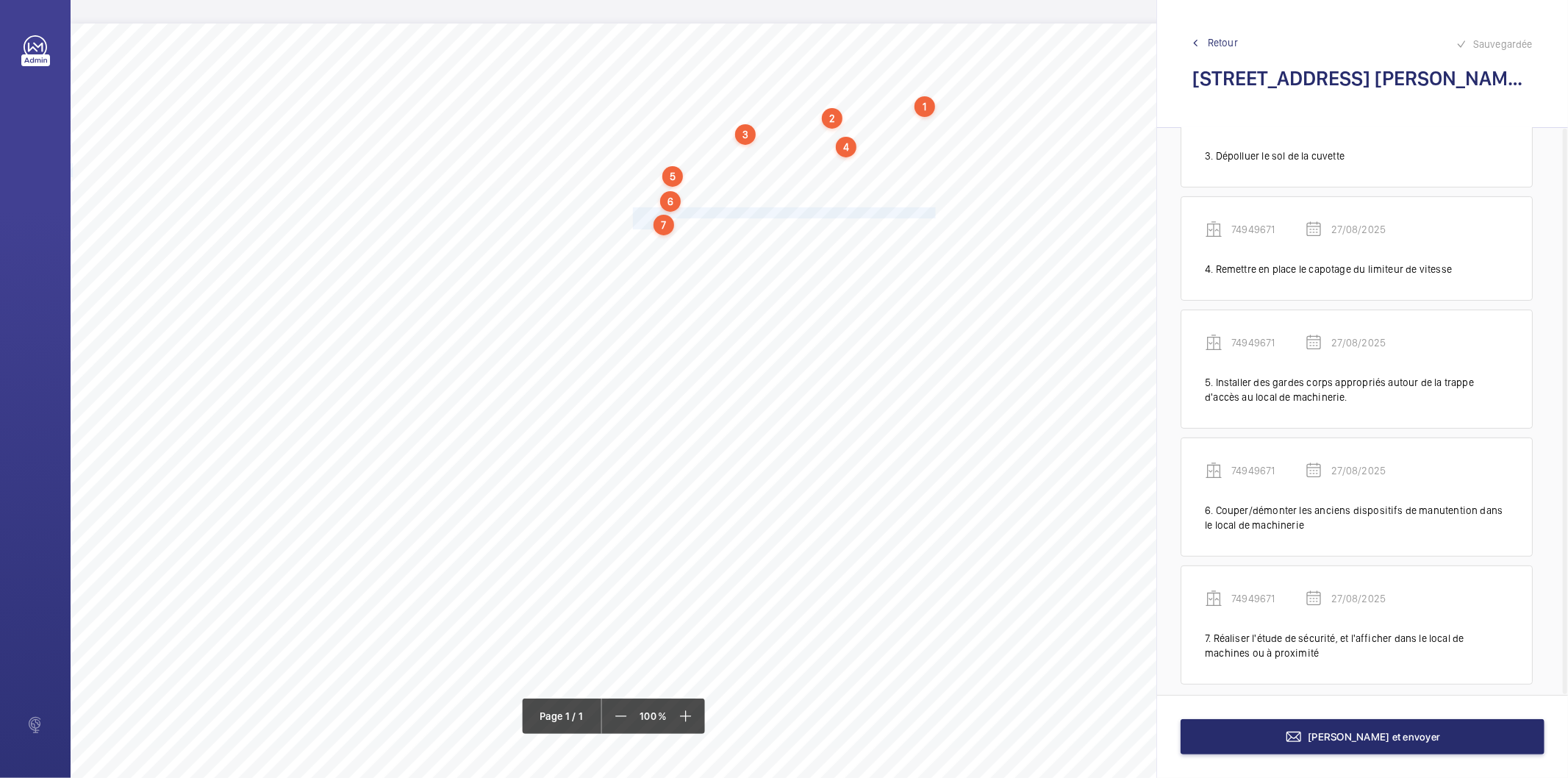
scroll to position [323, 0]
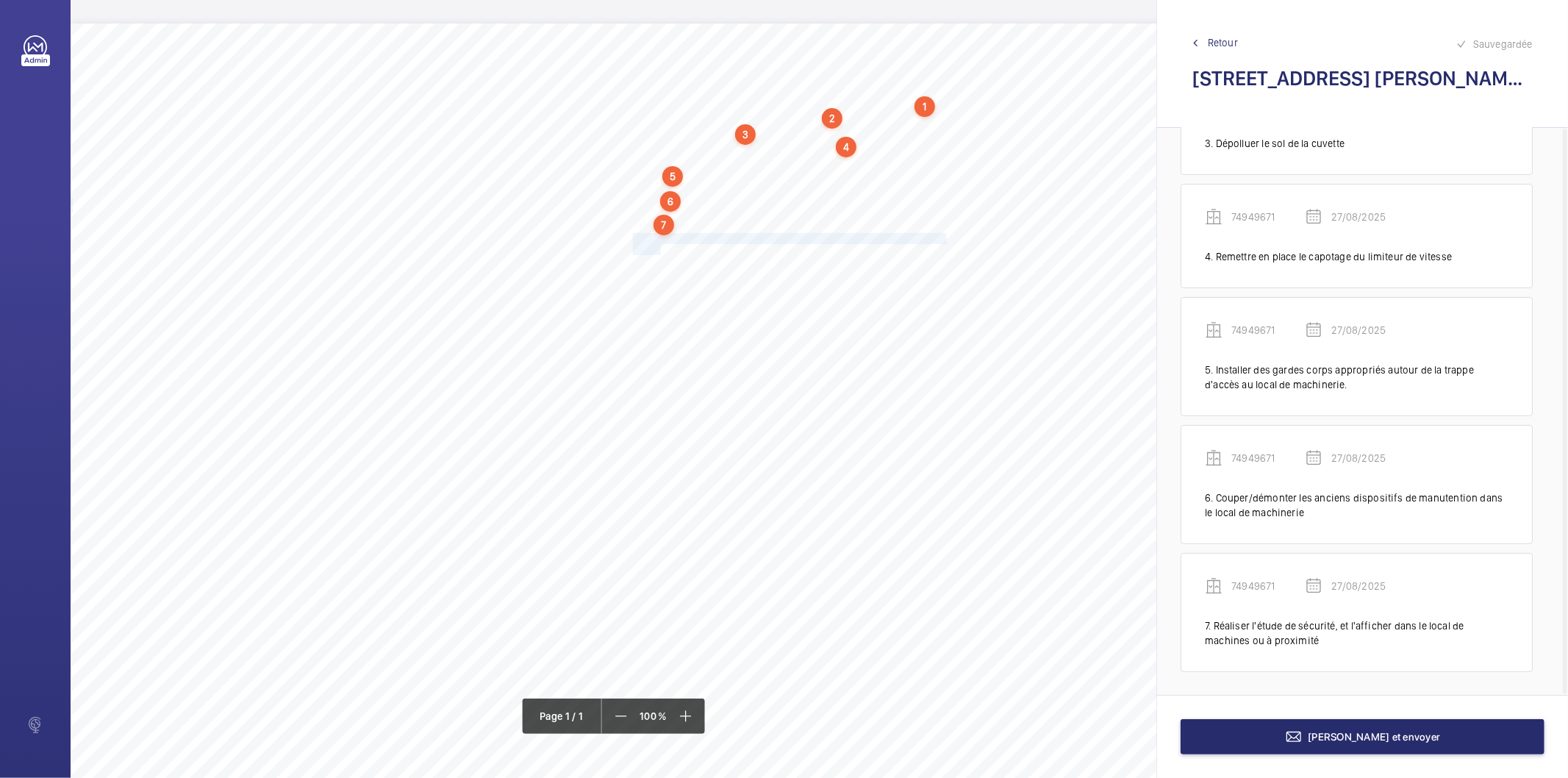
drag, startPoint x: 633, startPoint y: 240, endPoint x: 659, endPoint y: 248, distance: 27.2
click at [659, 248] on div "Nom du site Numéro appareil WM Réserve [STREET_ADDRESS][PERSON_NAME] 74949671 M…" at bounding box center [654, 436] width 1167 height 826
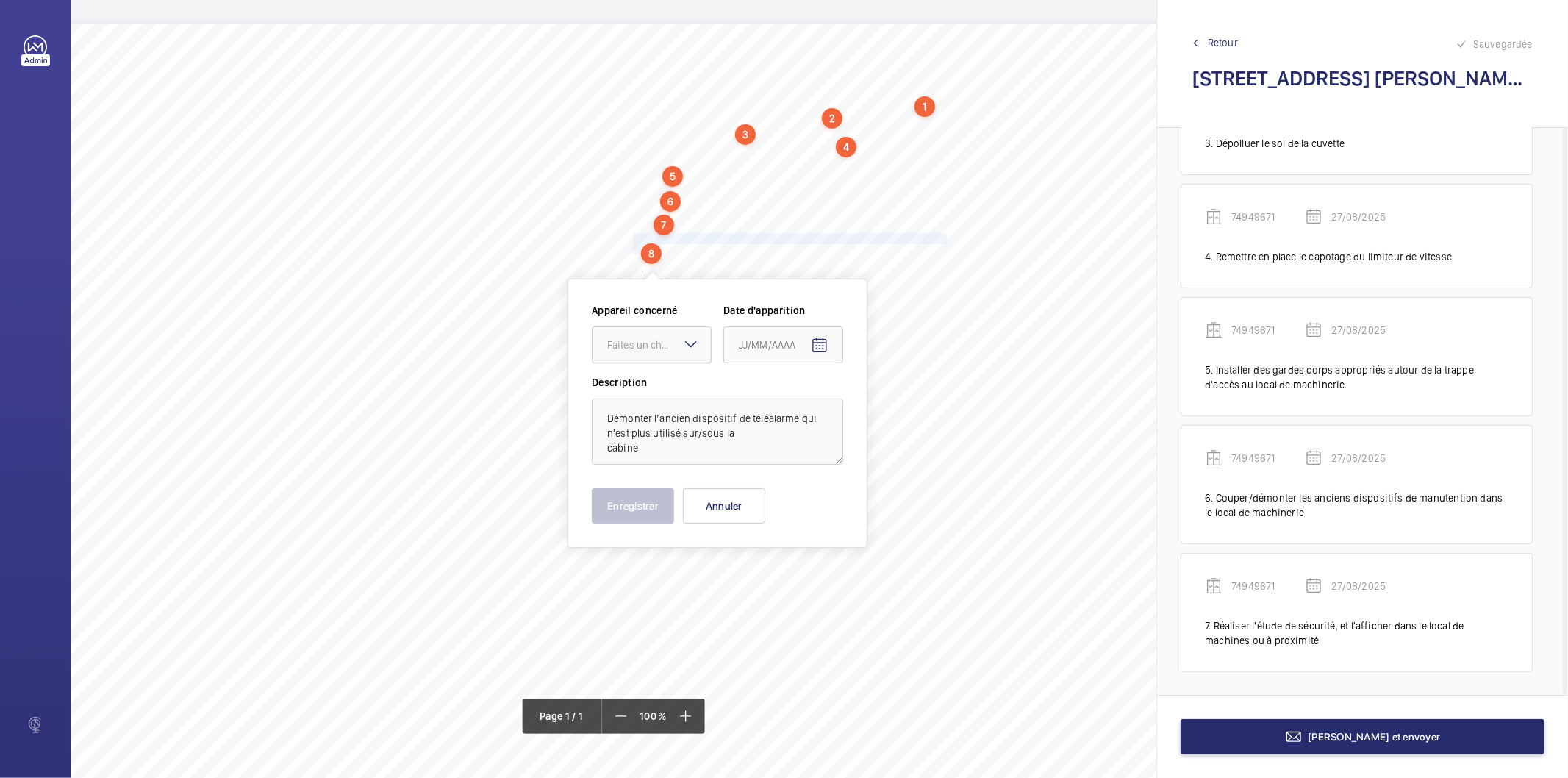
click at [648, 337] on div "Faites un choix" at bounding box center [659, 344] width 103 height 15
click at [650, 387] on span "74949671" at bounding box center [651, 389] width 89 height 15
click at [822, 342] on mat-icon "Open calendar" at bounding box center [820, 346] width 18 height 18
click at [815, 580] on span "27" at bounding box center [803, 582] width 26 height 26
type input "27/08/2025"
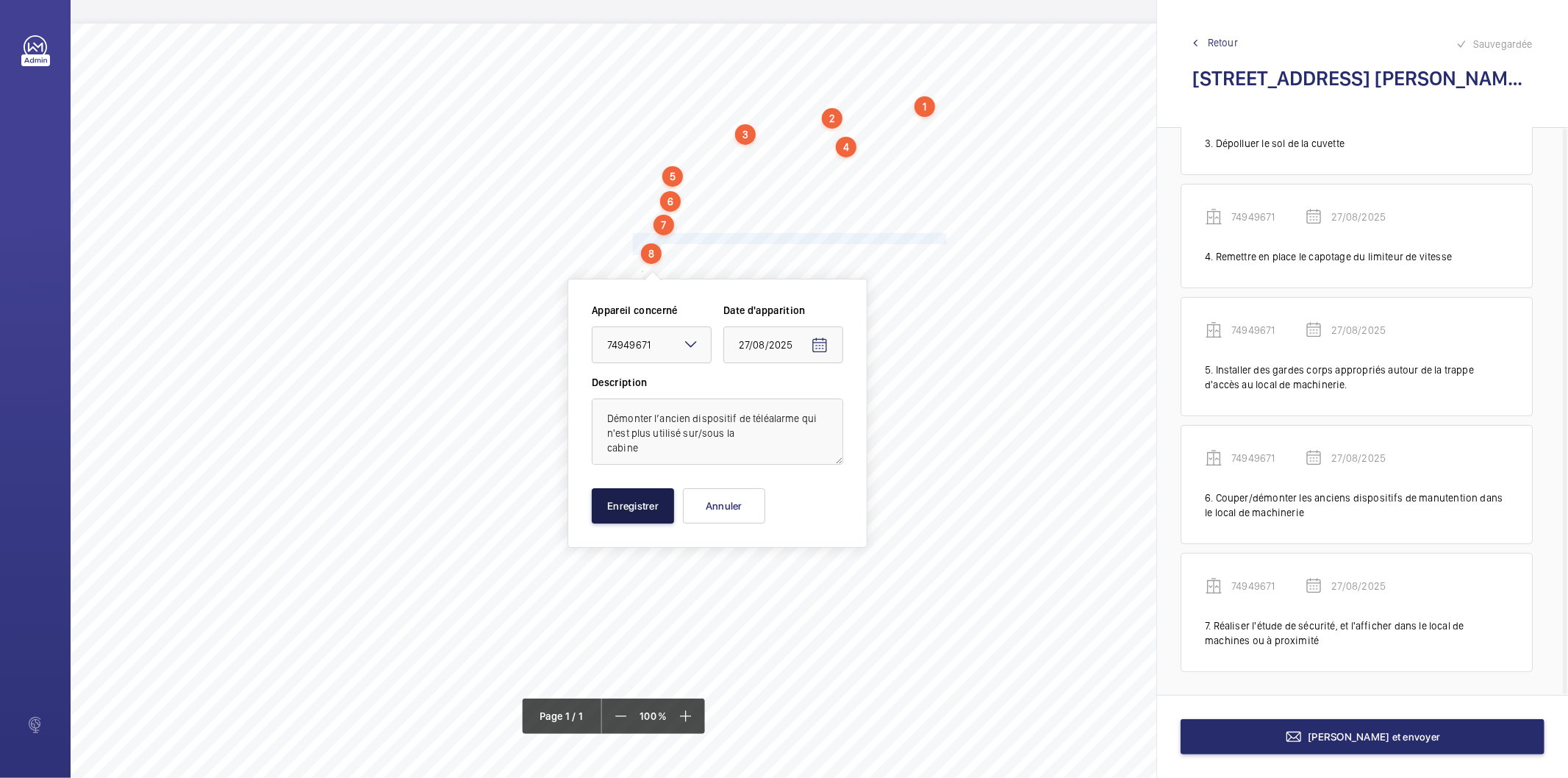
click at [667, 505] on button "Enregistrer" at bounding box center [632, 506] width 83 height 35
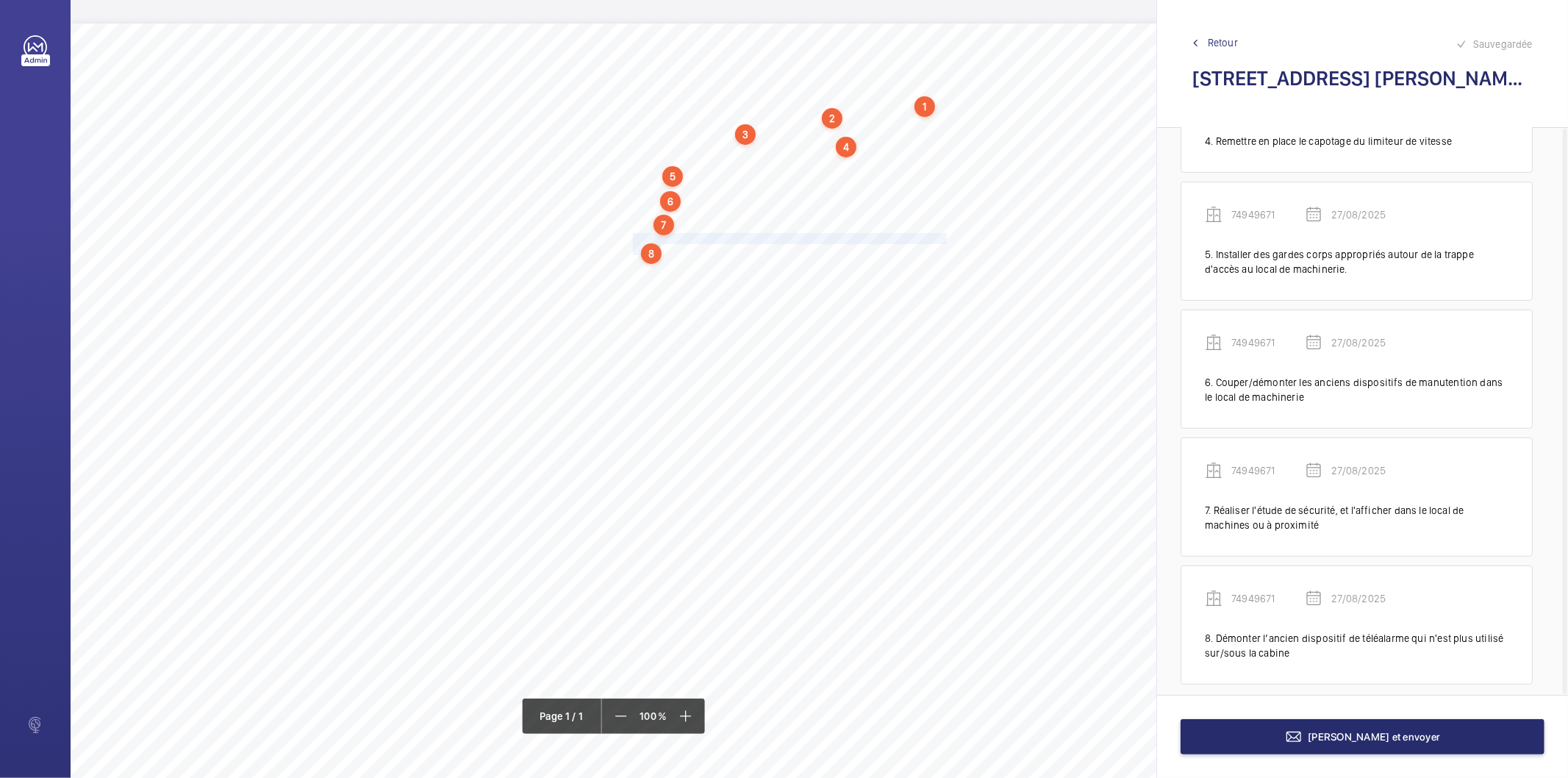
scroll to position [451, 0]
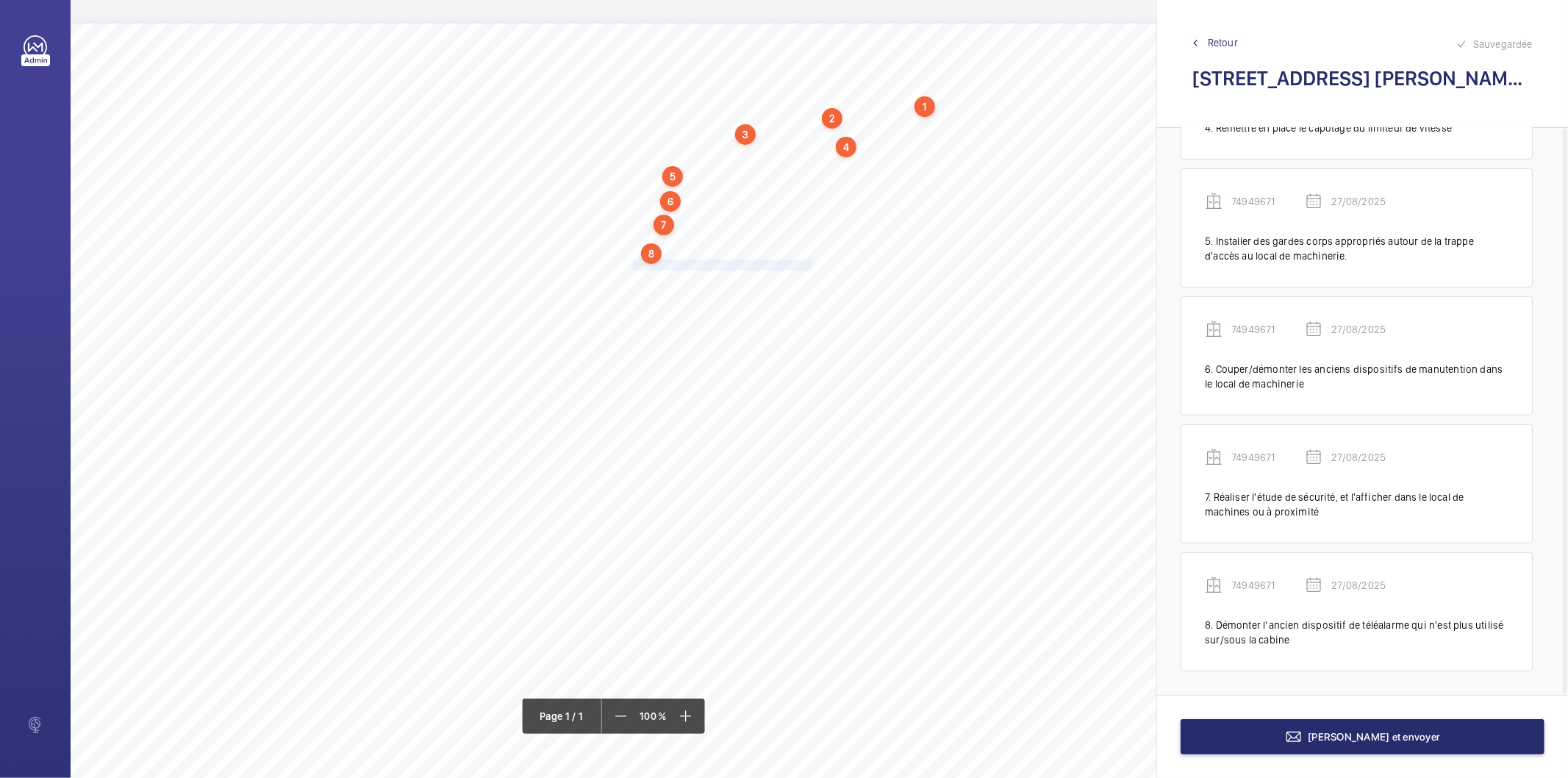
drag, startPoint x: 632, startPoint y: 263, endPoint x: 810, endPoint y: 259, distance: 178.0
click at [810, 260] on span "Poser des granulés absorbants en cuvette." at bounding box center [724, 265] width 181 height 10
click at [791, 355] on div "Faites un choix" at bounding box center [810, 356] width 103 height 15
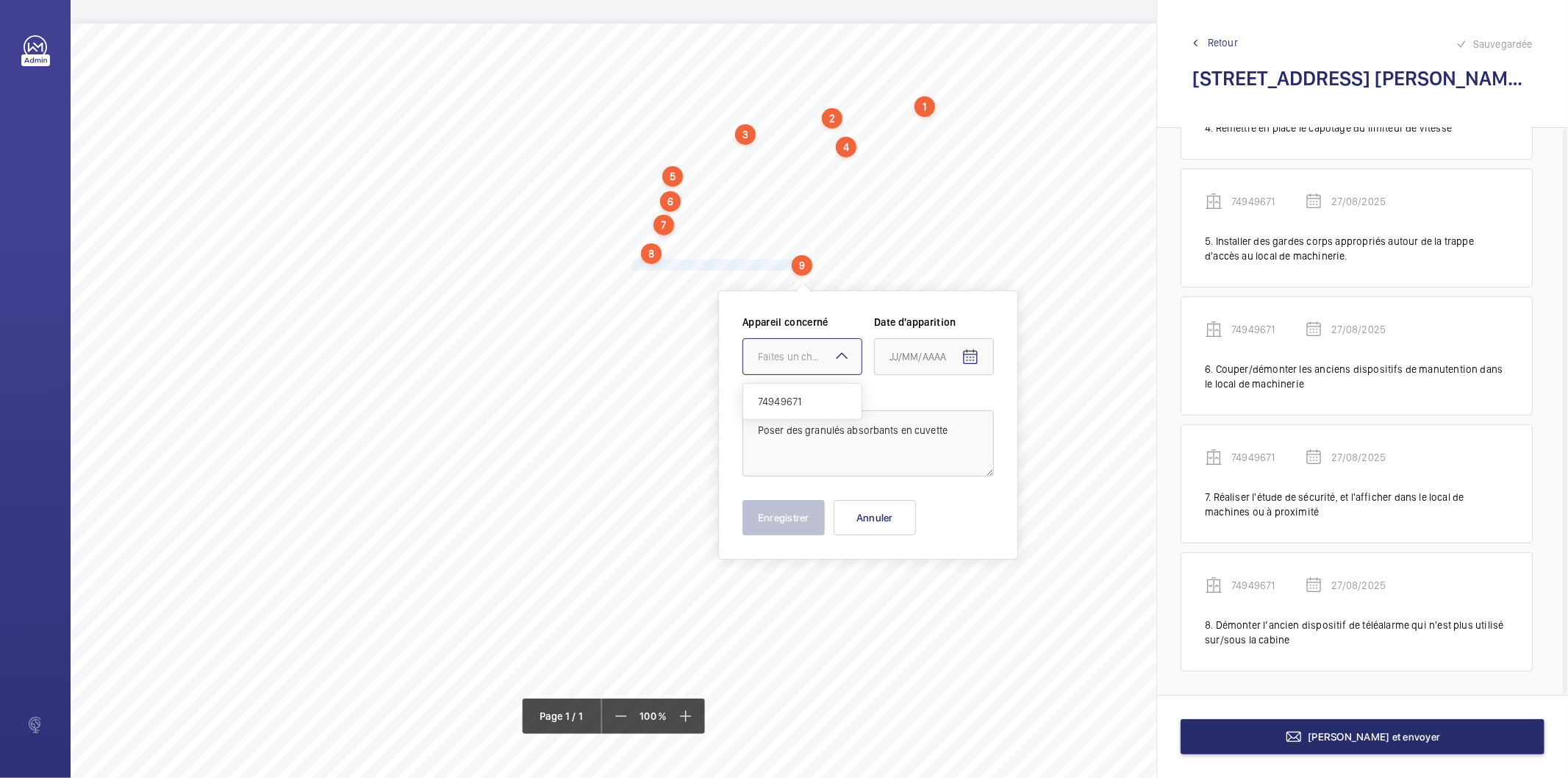
drag, startPoint x: 795, startPoint y: 410, endPoint x: 814, endPoint y: 403, distance: 20.2
click at [795, 409] on div "74949671" at bounding box center [802, 402] width 118 height 35
click at [967, 358] on mat-icon "Open calendar" at bounding box center [971, 358] width 18 height 18
drag, startPoint x: 959, startPoint y: 587, endPoint x: 853, endPoint y: 556, distance: 110.4
click at [956, 586] on span "27" at bounding box center [954, 594] width 26 height 26
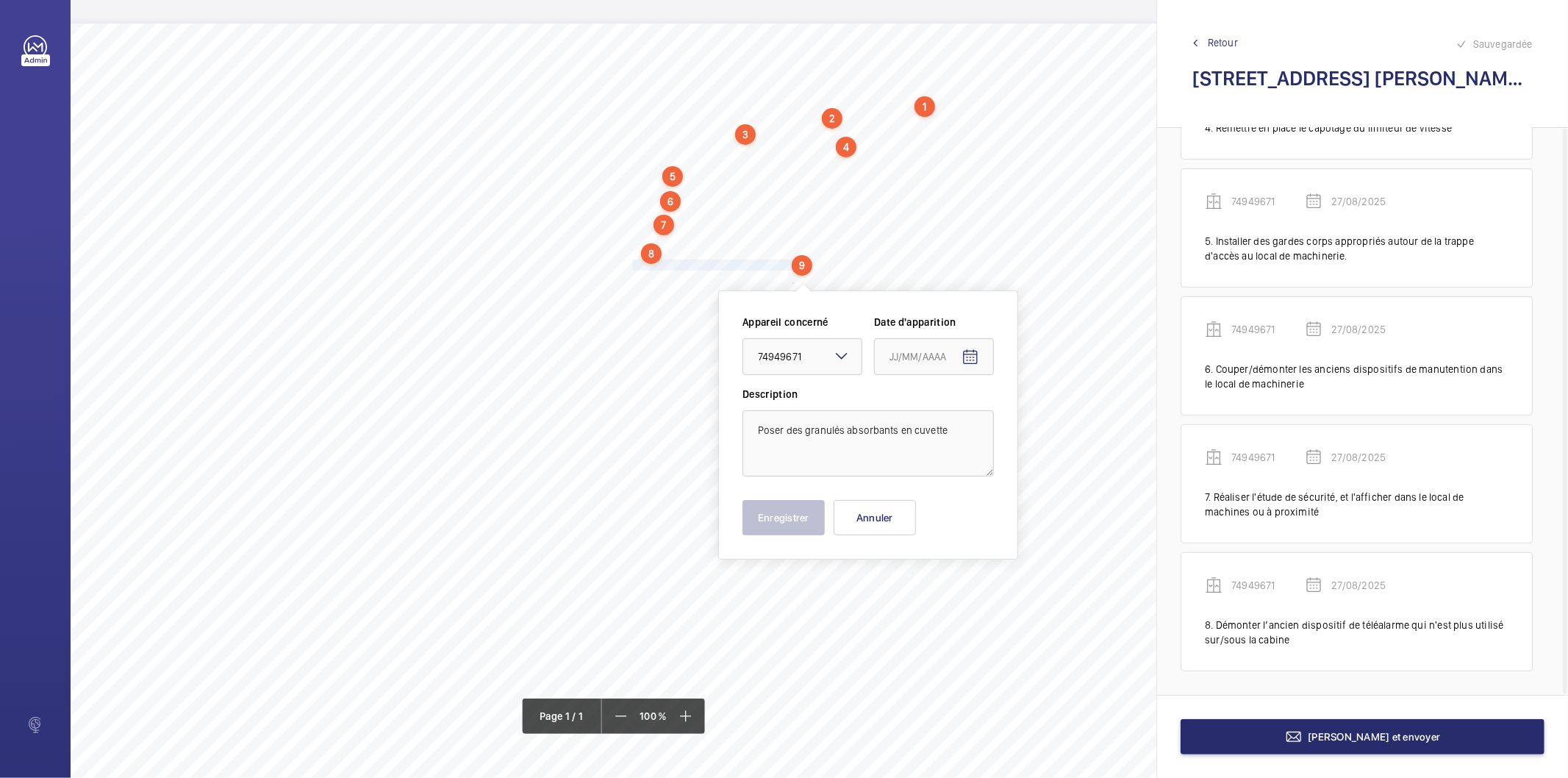
type input "27/08/2025"
click at [803, 526] on button "Enregistrer" at bounding box center [784, 518] width 83 height 35
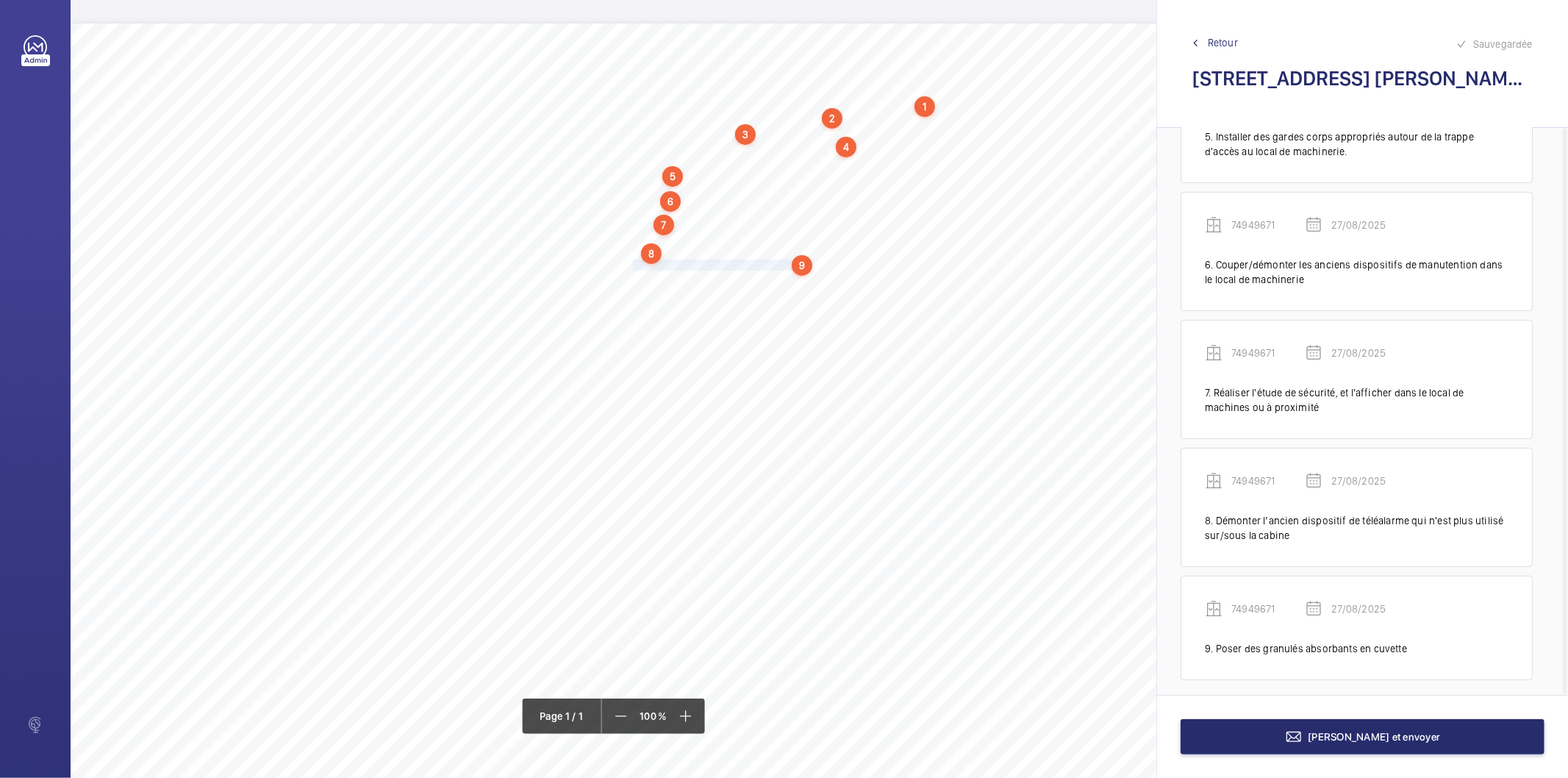
scroll to position [564, 0]
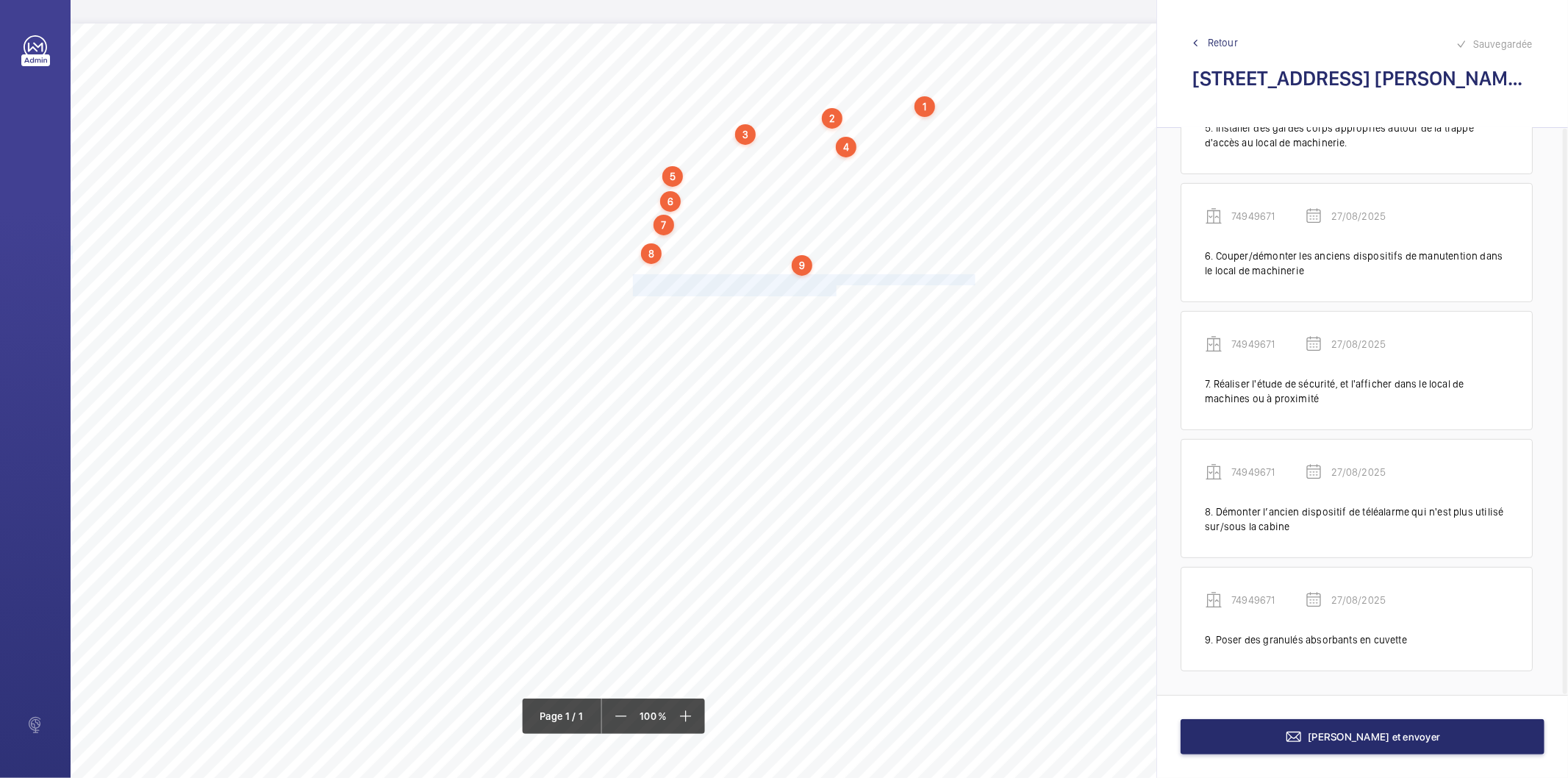
drag, startPoint x: 633, startPoint y: 280, endPoint x: 834, endPoint y: 287, distance: 201.1
click at [834, 287] on div "Nom du site Numéro appareil WM Réserve [STREET_ADDRESS][PERSON_NAME] 74949671 M…" at bounding box center [654, 436] width 1167 height 826
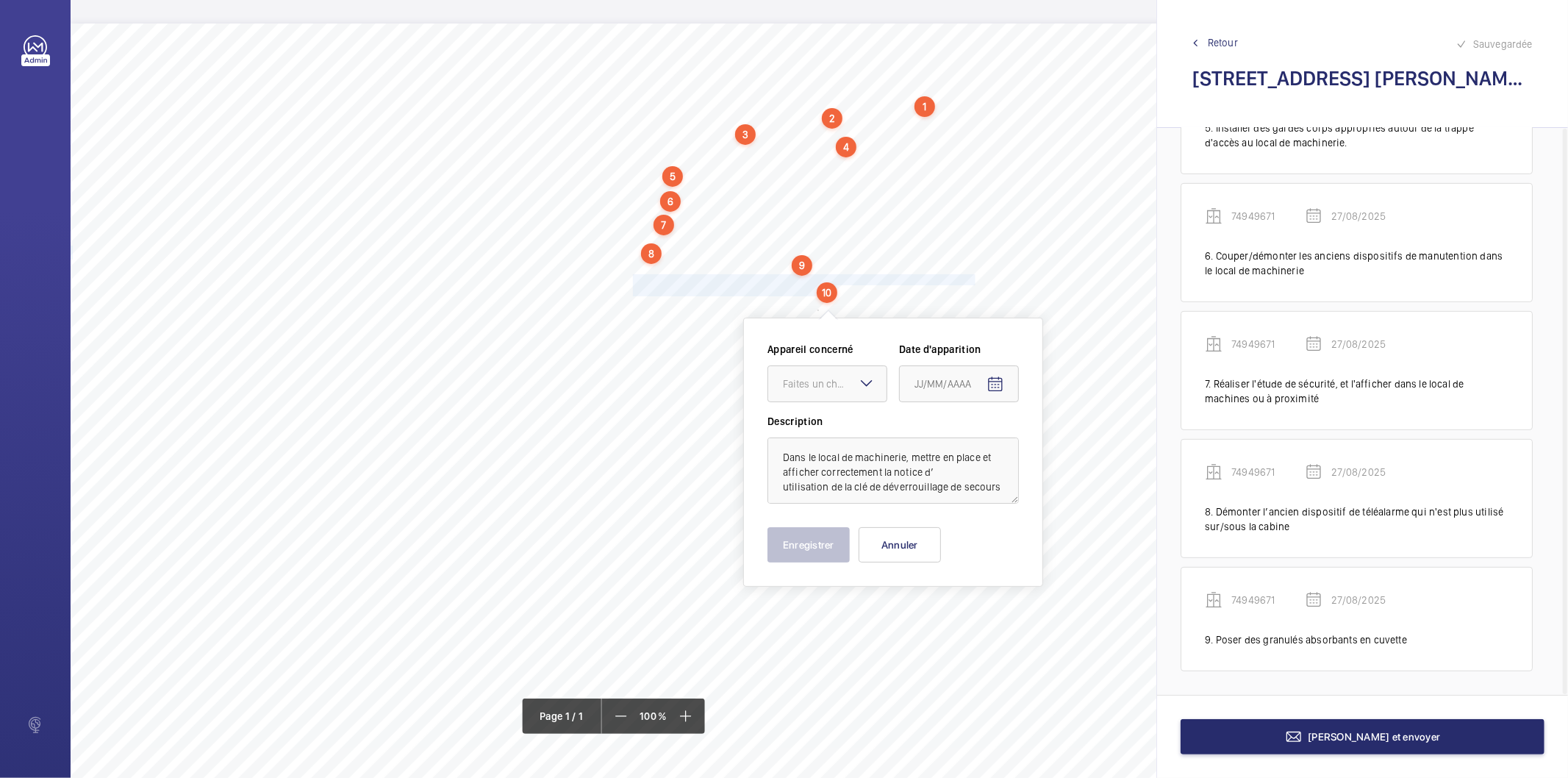
scroll to position [18, 0]
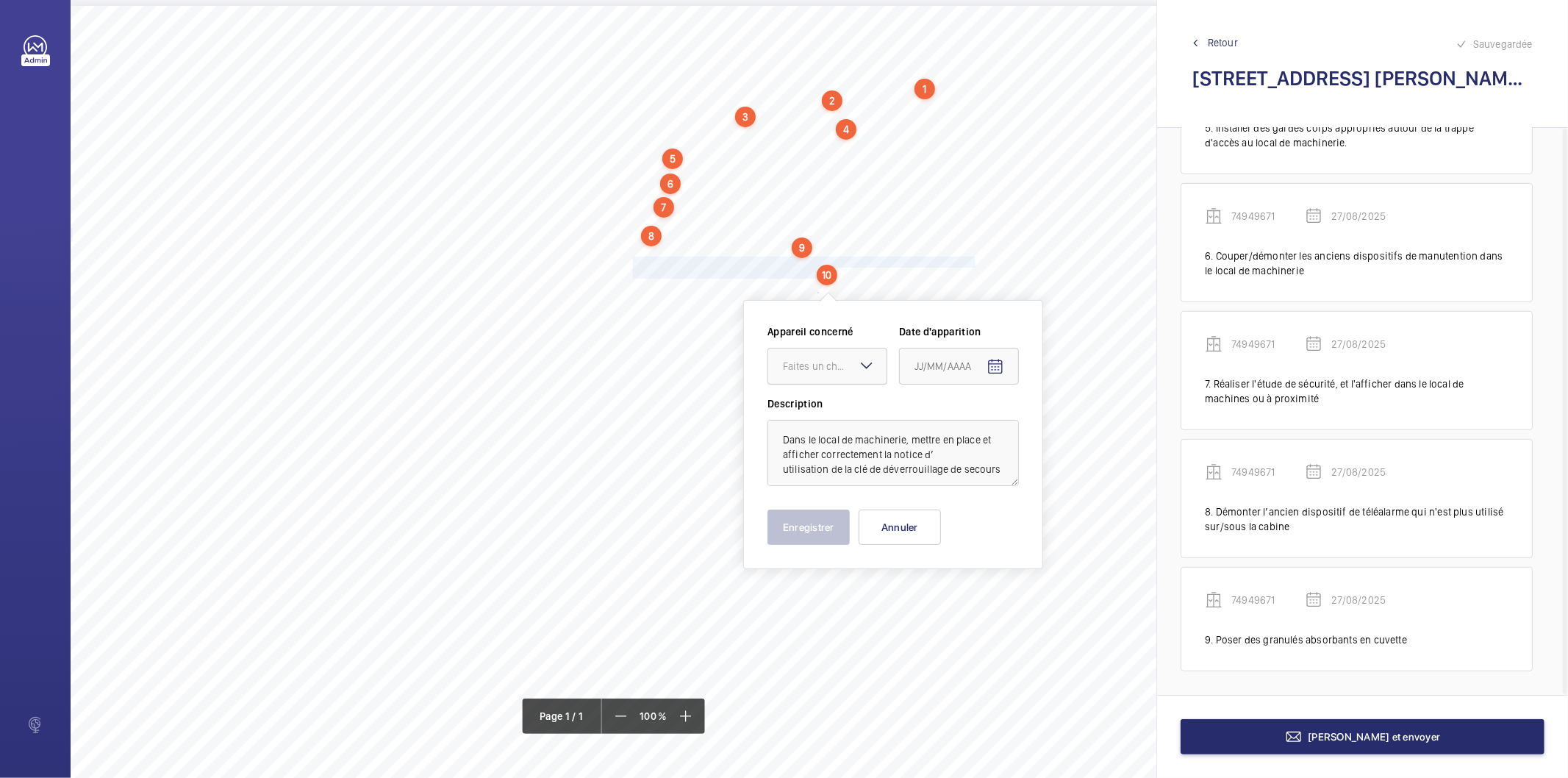
click at [814, 357] on div at bounding box center [827, 367] width 118 height 35
click at [819, 408] on span "74949671" at bounding box center [827, 410] width 89 height 15
click at [990, 362] on mat-icon "Open calendar" at bounding box center [996, 367] width 18 height 18
drag, startPoint x: 974, startPoint y: 598, endPoint x: 956, endPoint y: 592, distance: 19.0
click at [974, 596] on span "27" at bounding box center [979, 603] width 26 height 26
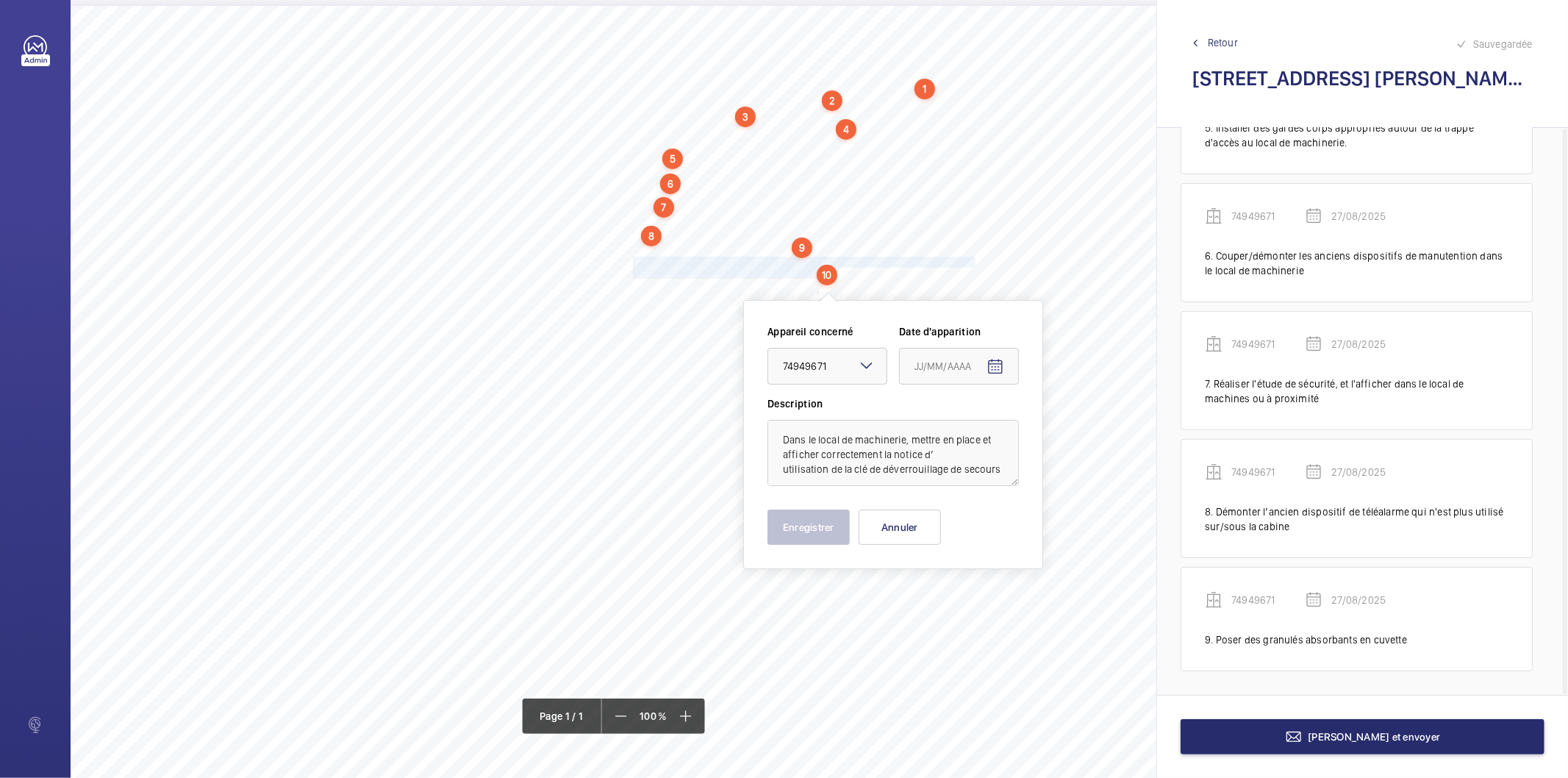
type input "27/08/2025"
click at [784, 525] on button "Enregistrer" at bounding box center [809, 527] width 83 height 35
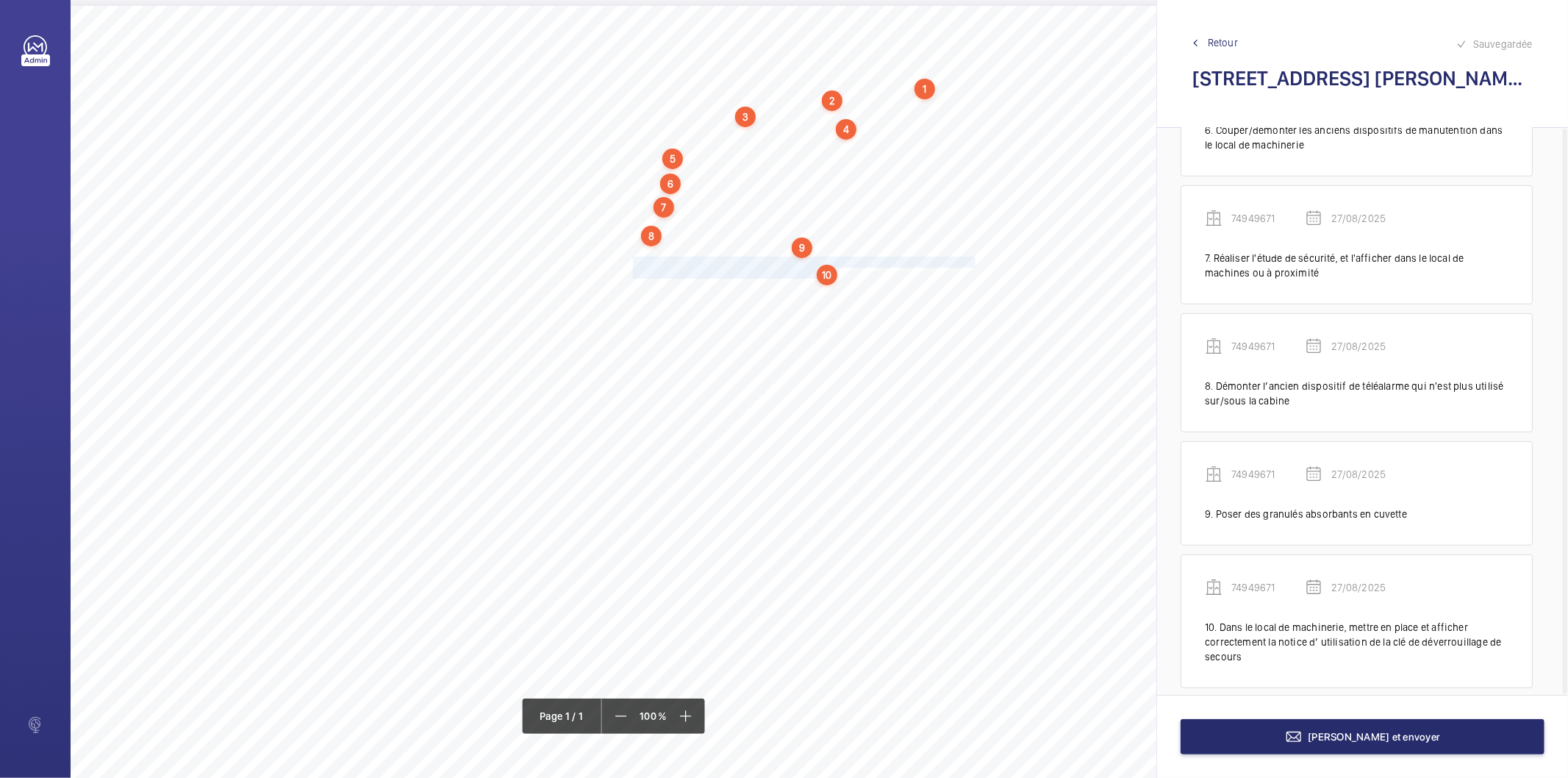
scroll to position [708, 0]
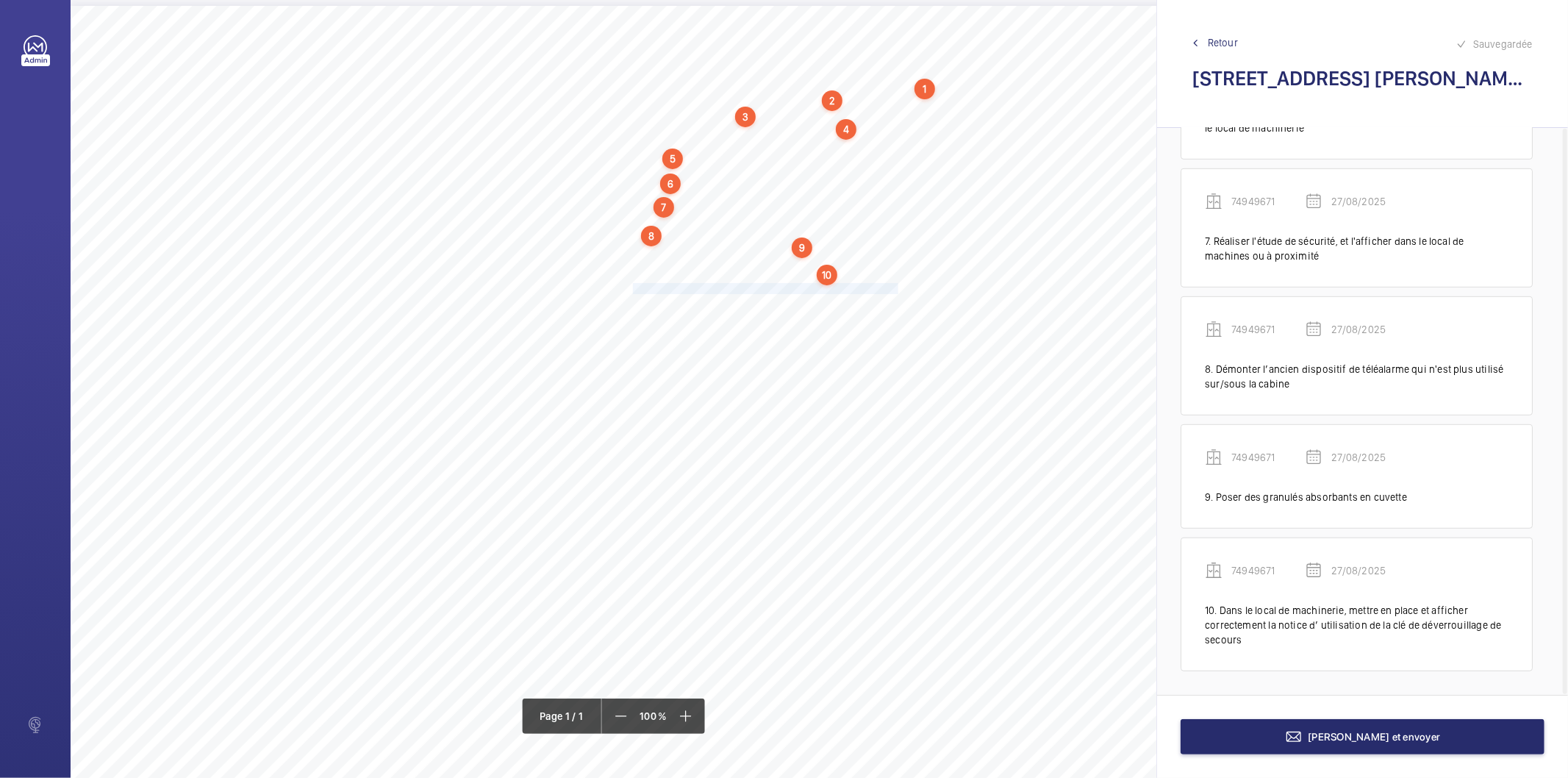
drag, startPoint x: 633, startPoint y: 287, endPoint x: 898, endPoint y: 285, distance: 265.0
click at [898, 285] on span "Remplacer les ampoules défectueuses de l'éclairage de gaine." at bounding box center [766, 289] width 265 height 10
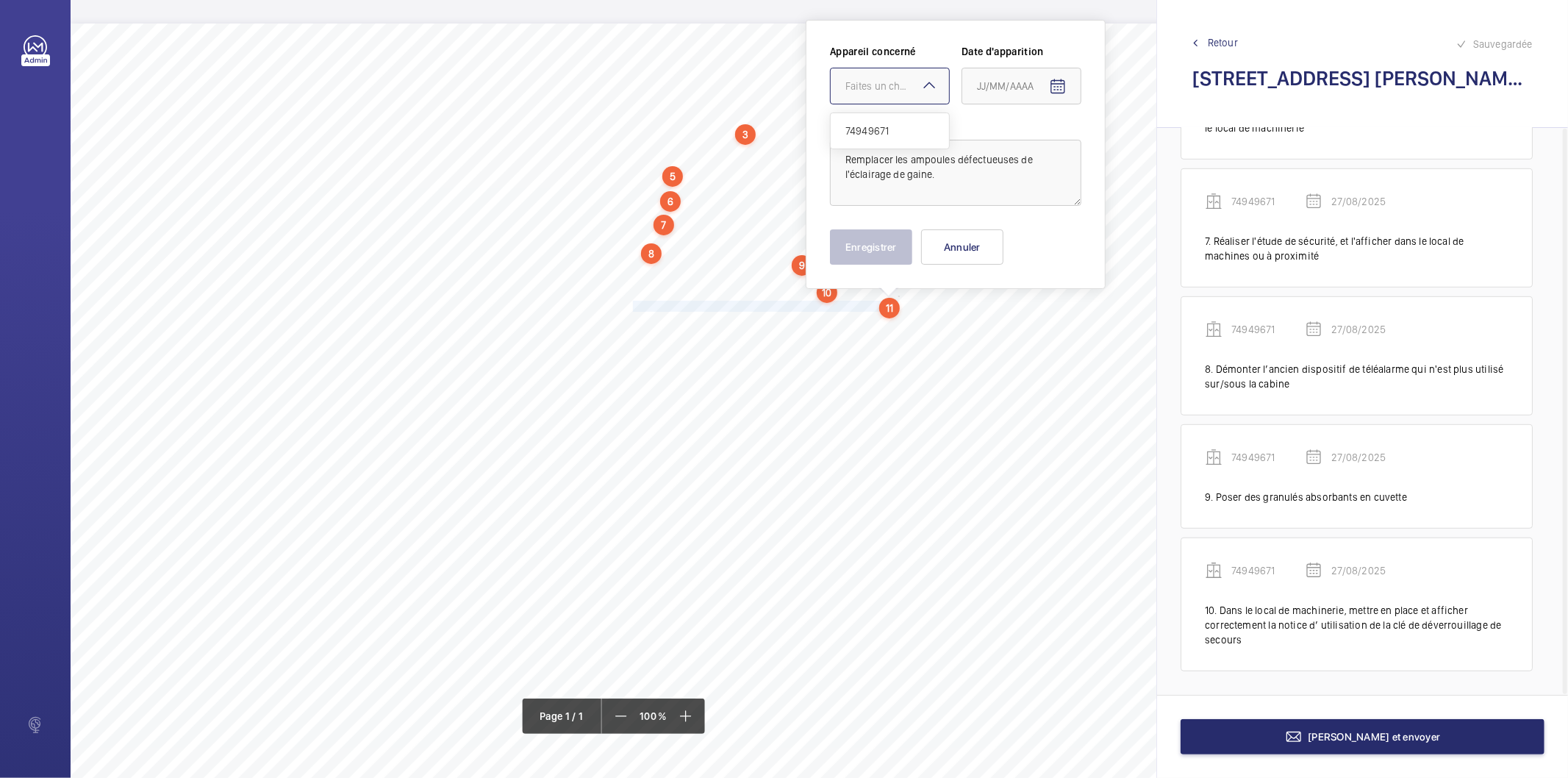
click at [903, 97] on div at bounding box center [890, 86] width 118 height 35
click at [892, 131] on span "74949671" at bounding box center [890, 131] width 89 height 15
click at [1053, 86] on mat-icon "Open calendar" at bounding box center [1058, 87] width 18 height 18
click at [1041, 326] on span "27" at bounding box center [1042, 323] width 26 height 26
type input "27/08/2025"
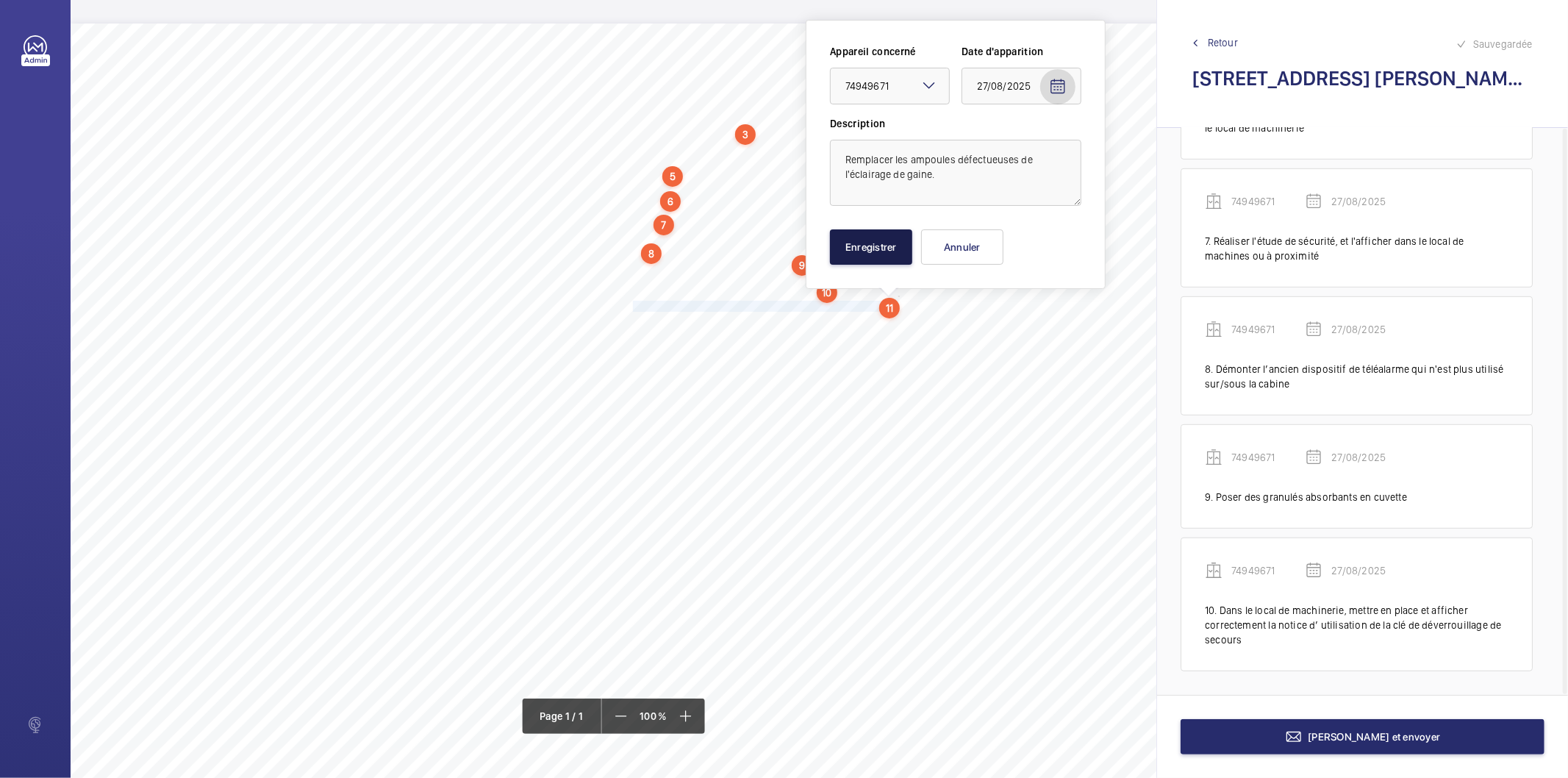
click at [888, 251] on button "Enregistrer" at bounding box center [871, 247] width 83 height 35
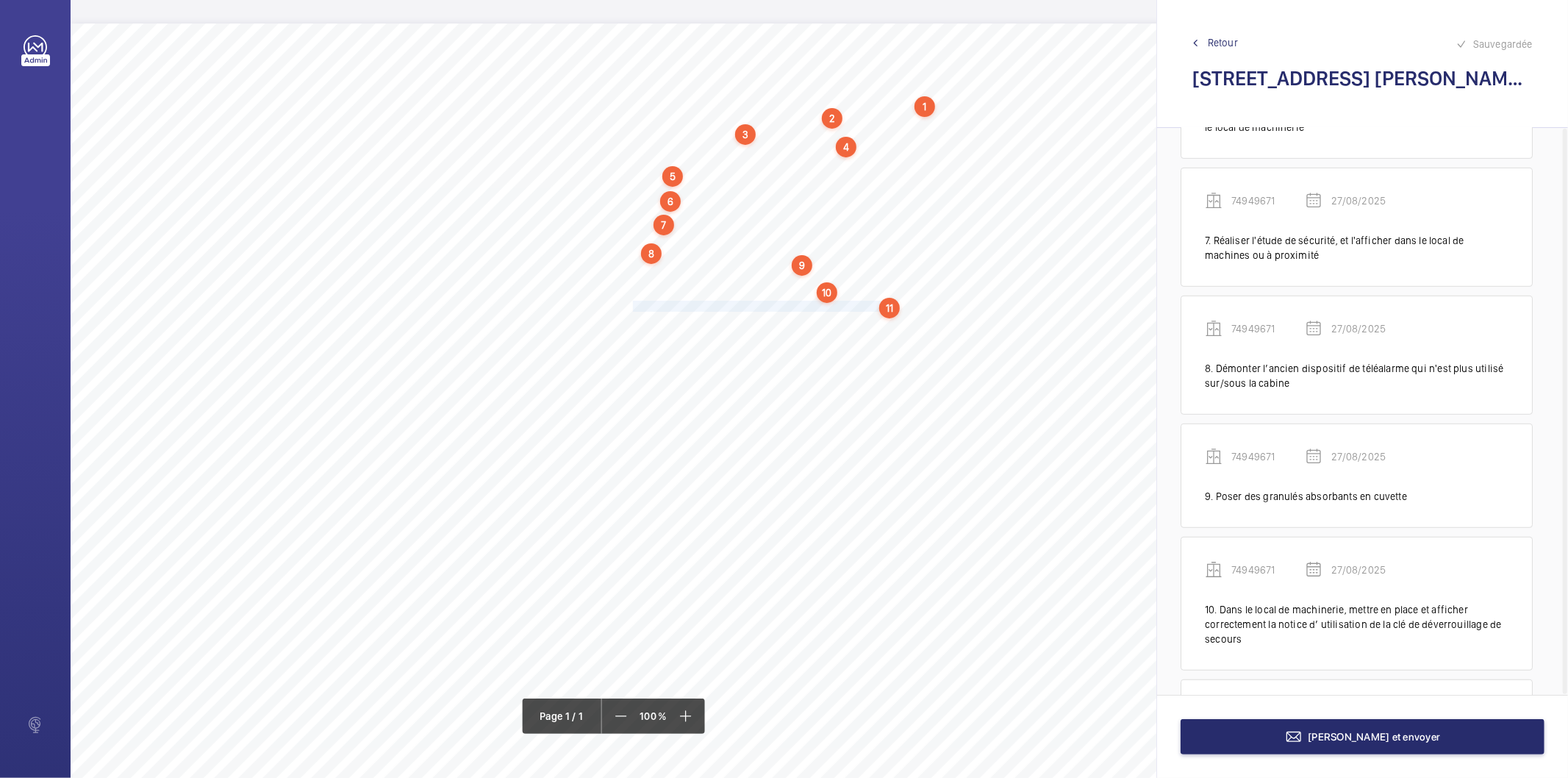
scroll to position [820, 0]
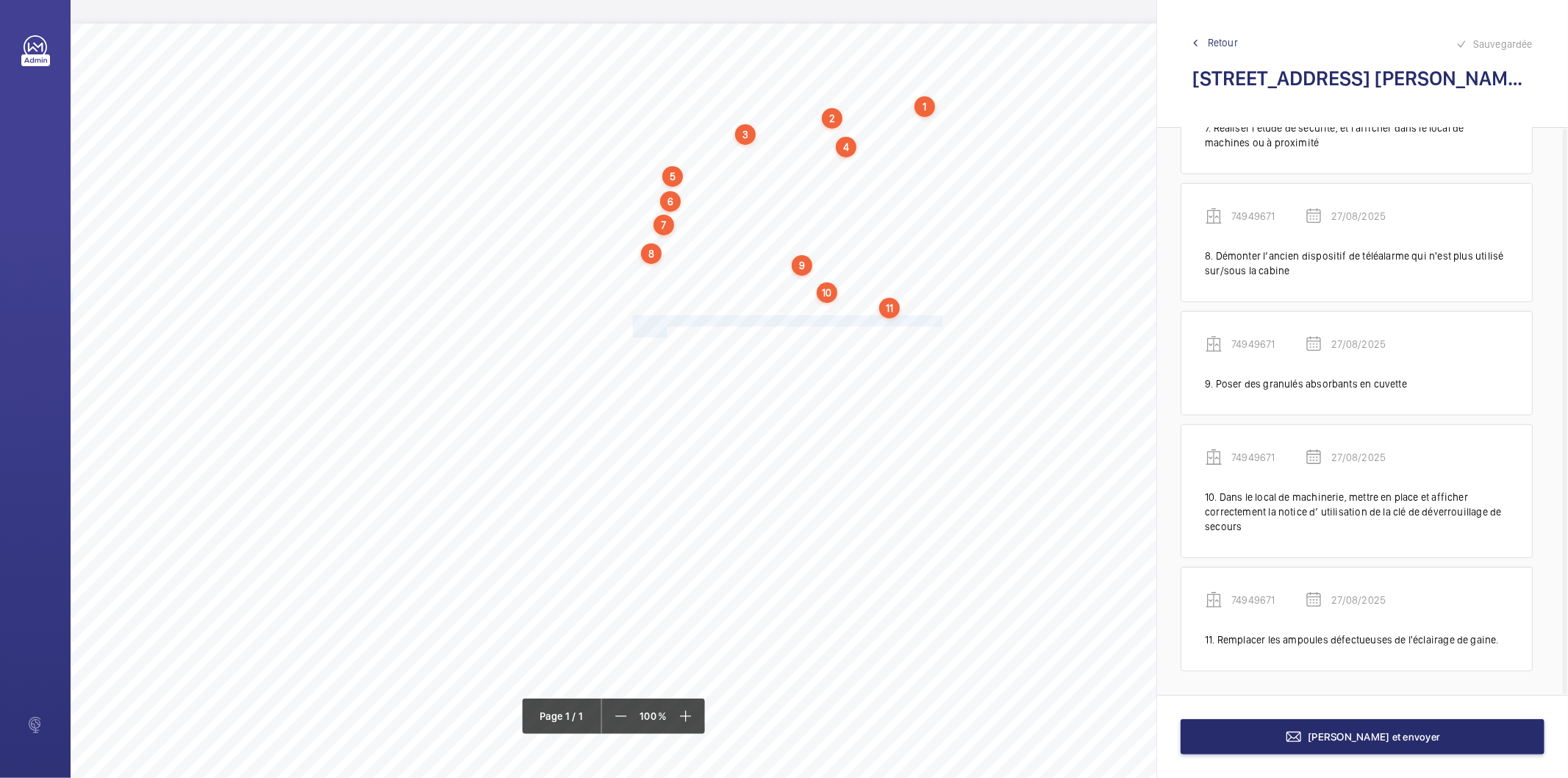
drag, startPoint x: 632, startPoint y: 319, endPoint x: 667, endPoint y: 329, distance: 36.4
click at [667, 329] on div "Nom du site Numéro appareil WM Réserve [STREET_ADDRESS][PERSON_NAME] 74949671 M…" at bounding box center [654, 436] width 1167 height 826
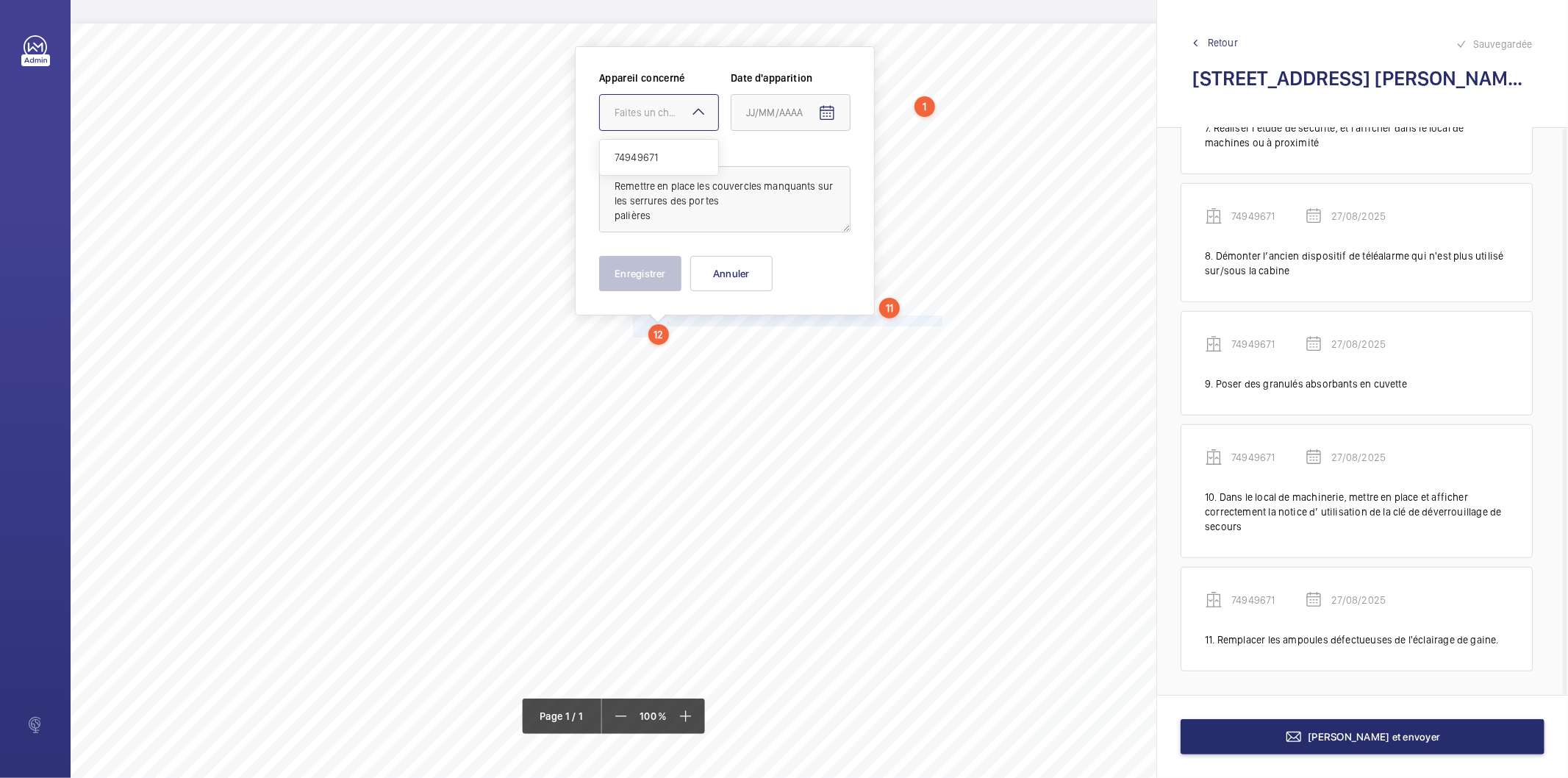
click at [684, 118] on div "Faites un choix" at bounding box center [667, 112] width 103 height 15
click at [666, 158] on span "74949671" at bounding box center [659, 157] width 89 height 15
click at [827, 109] on mat-icon "Open calendar" at bounding box center [827, 113] width 18 height 18
drag, startPoint x: 817, startPoint y: 354, endPoint x: 689, endPoint y: 301, distance: 138.5
click at [815, 354] on span "27" at bounding box center [811, 350] width 26 height 26
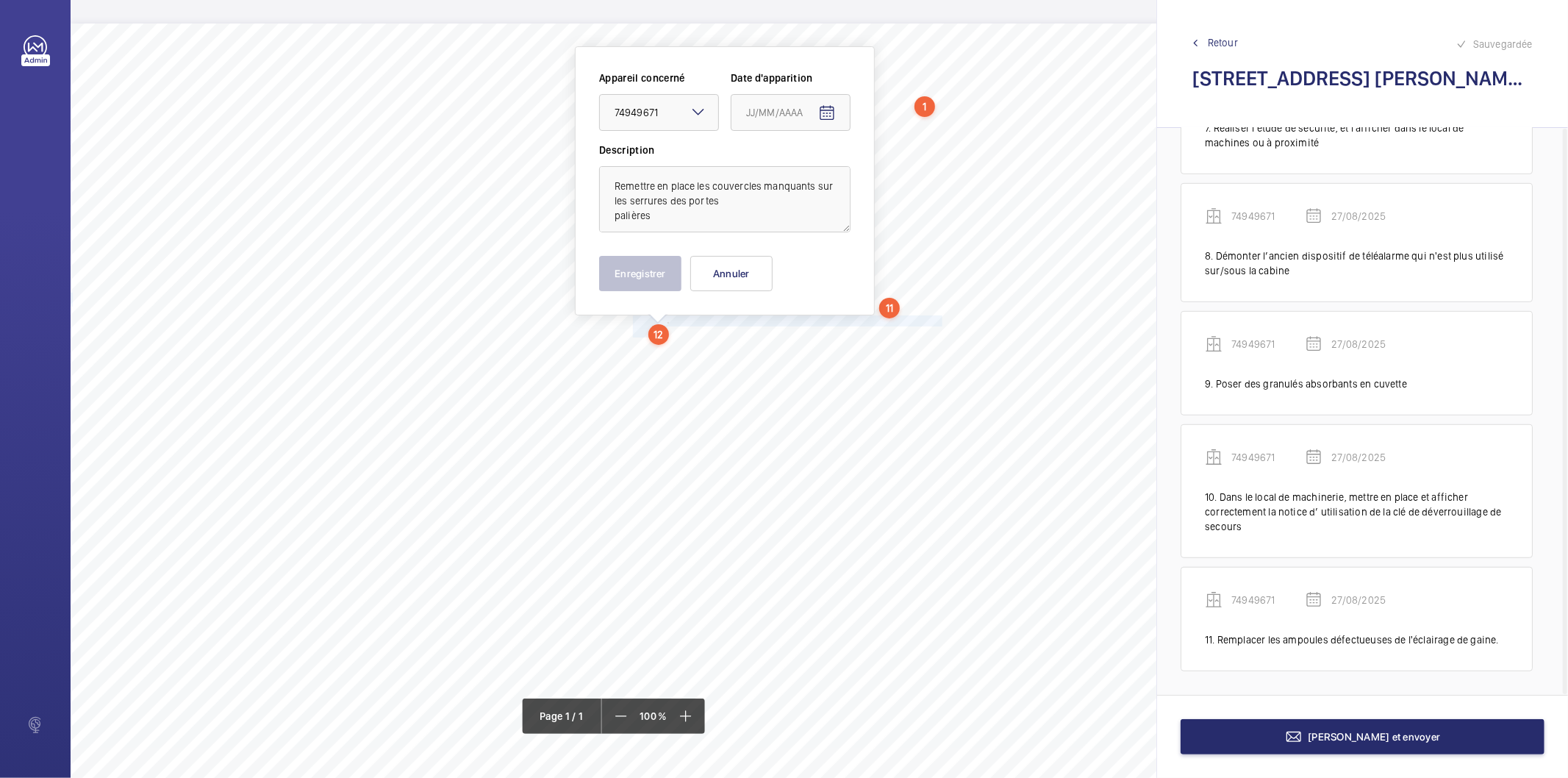
type input "27/08/2025"
click at [667, 272] on button "Enregistrer" at bounding box center [640, 274] width 83 height 35
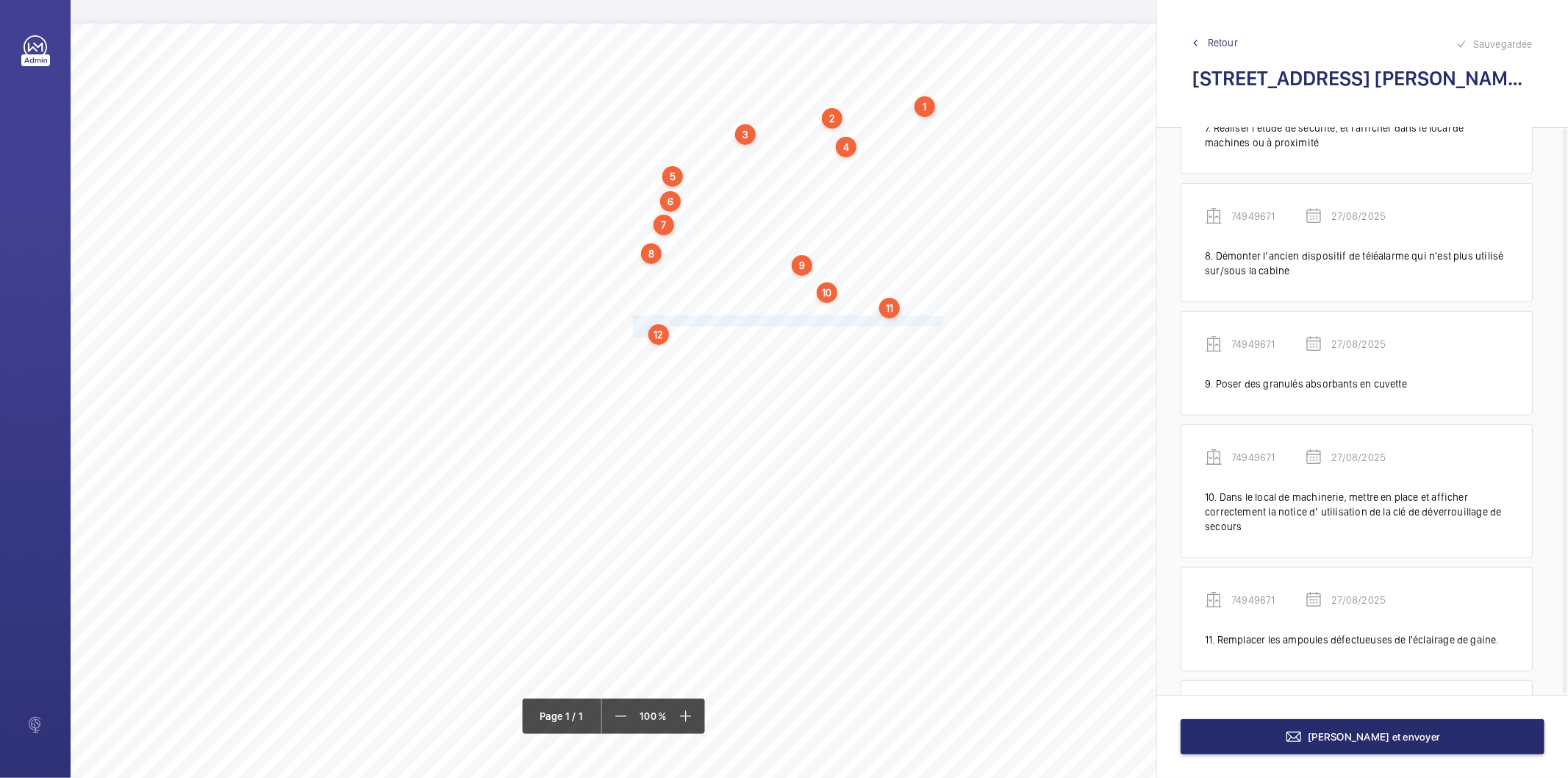
scroll to position [949, 0]
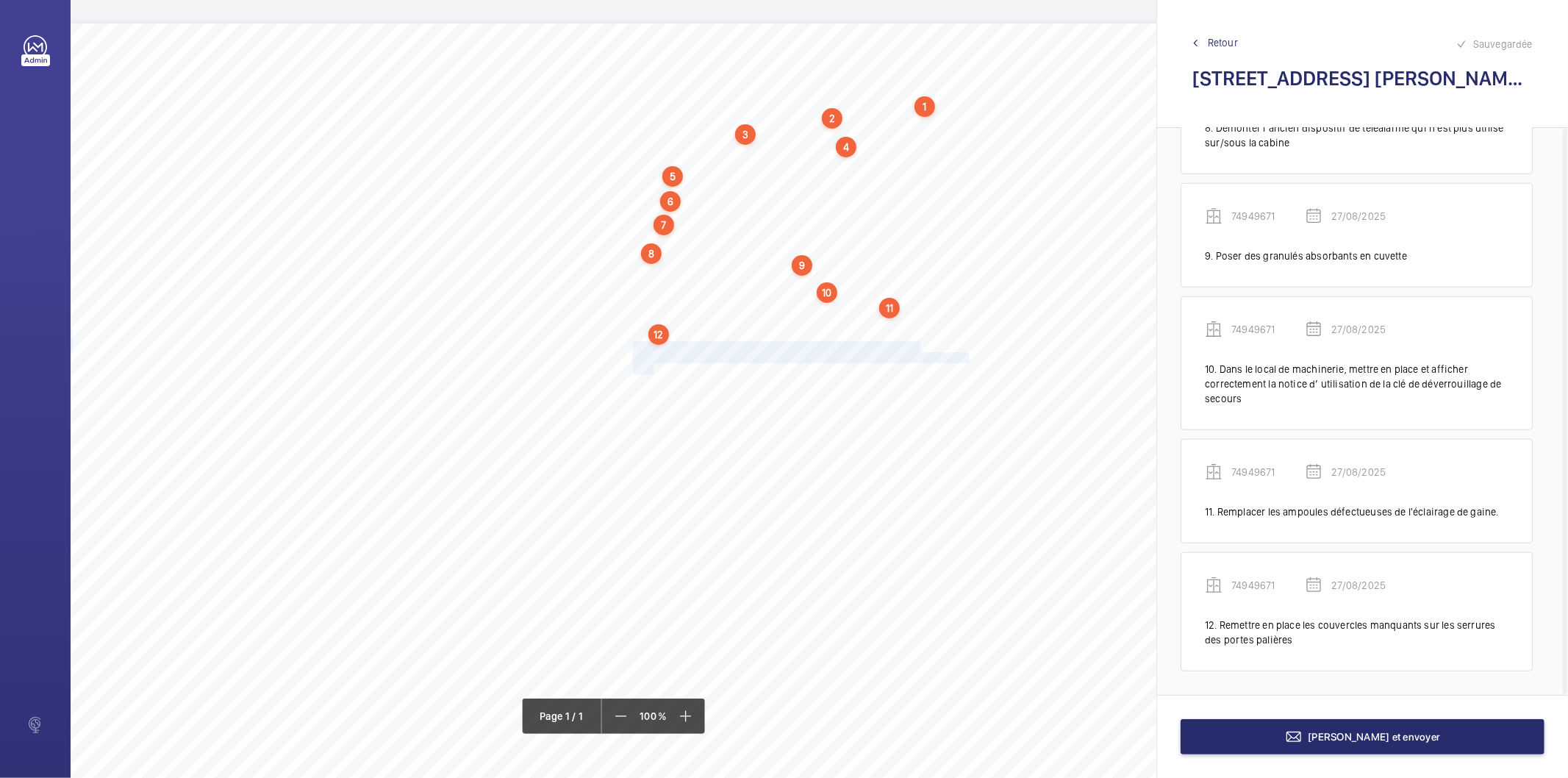
drag, startPoint x: 633, startPoint y: 346, endPoint x: 652, endPoint y: 367, distance: 28.3
click at [652, 367] on div "Nom du site Numéro appareil WM Réserve [STREET_ADDRESS][PERSON_NAME] 74949671 M…" at bounding box center [654, 436] width 1167 height 826
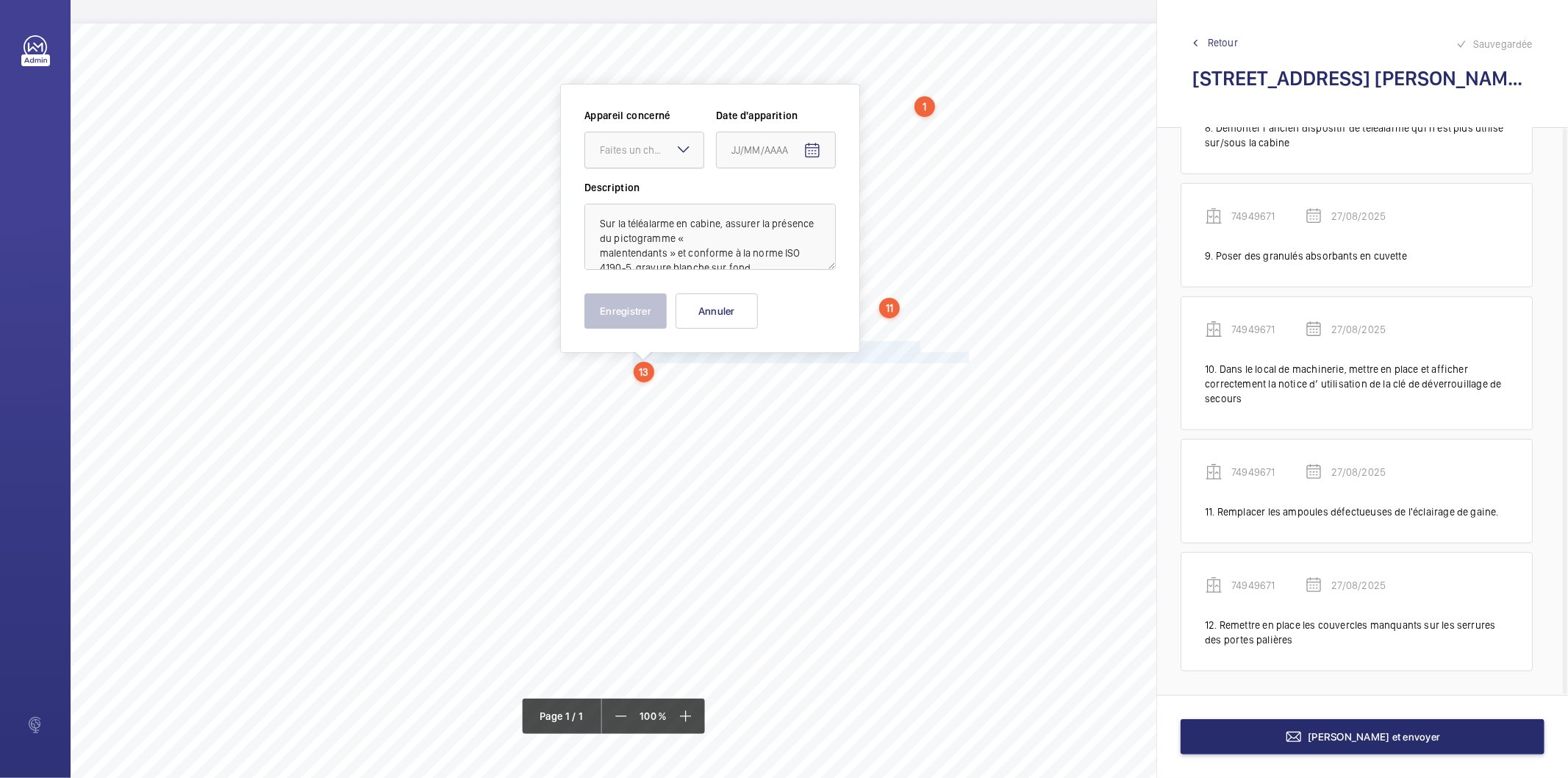
click at [672, 151] on div "Faites un choix" at bounding box center [644, 150] width 120 height 37
click at [652, 197] on span "74949671" at bounding box center [644, 194] width 89 height 15
click at [814, 149] on mat-icon "Open calendar" at bounding box center [813, 151] width 18 height 18
click at [803, 390] on span "27" at bounding box center [796, 387] width 26 height 26
type input "27/08/2025"
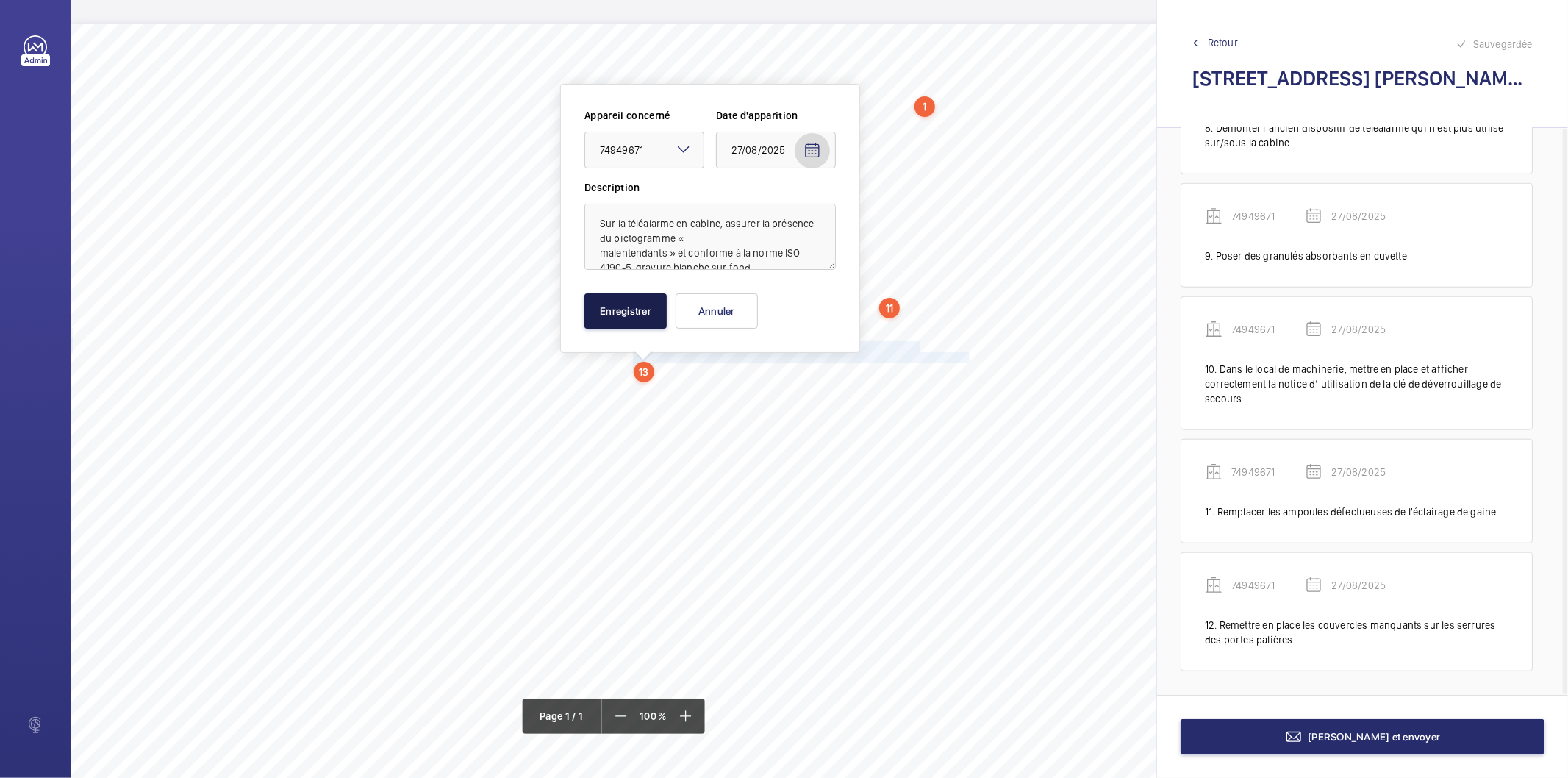
click at [641, 303] on button "Enregistrer" at bounding box center [626, 311] width 83 height 35
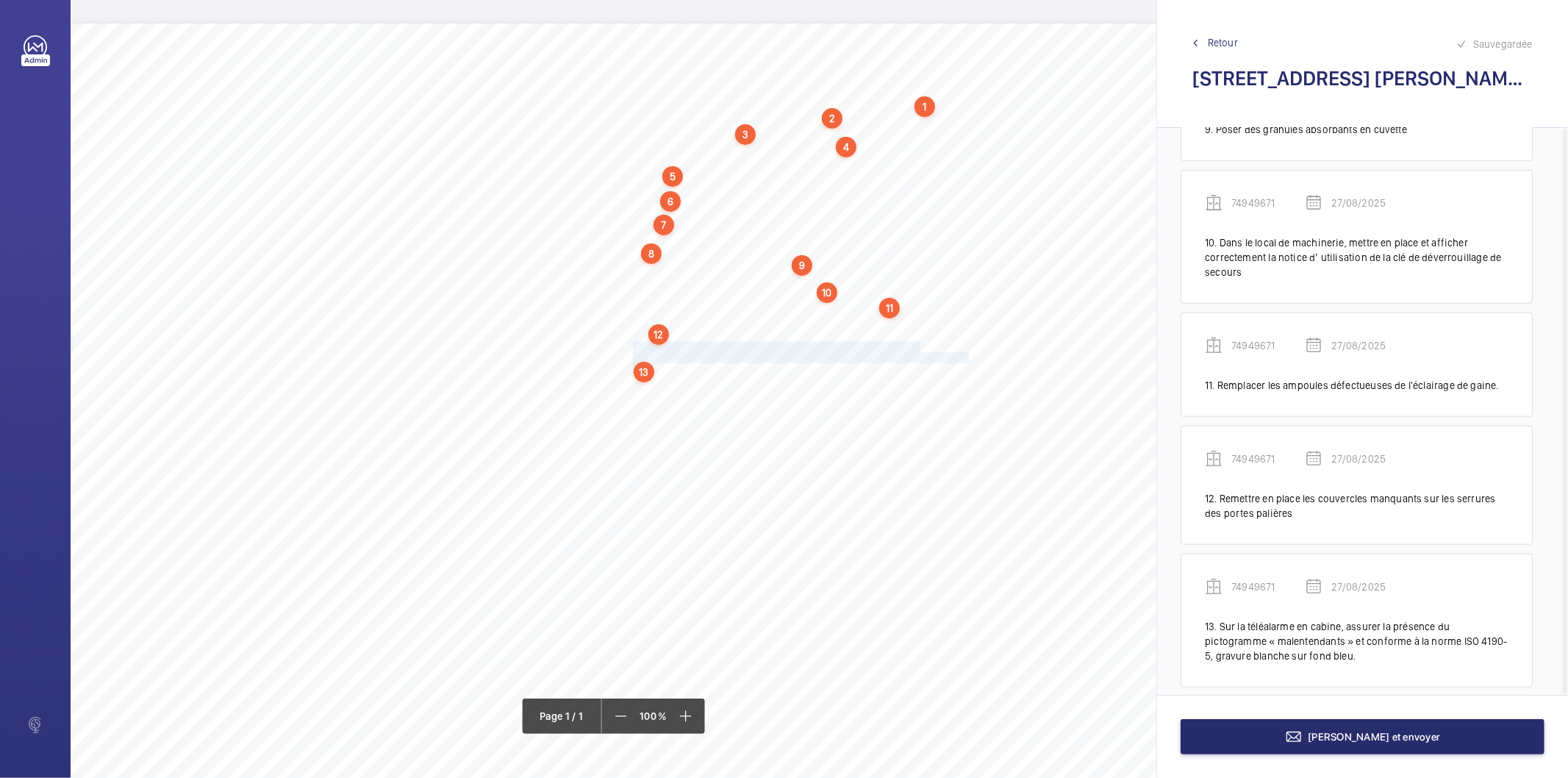
scroll to position [1092, 0]
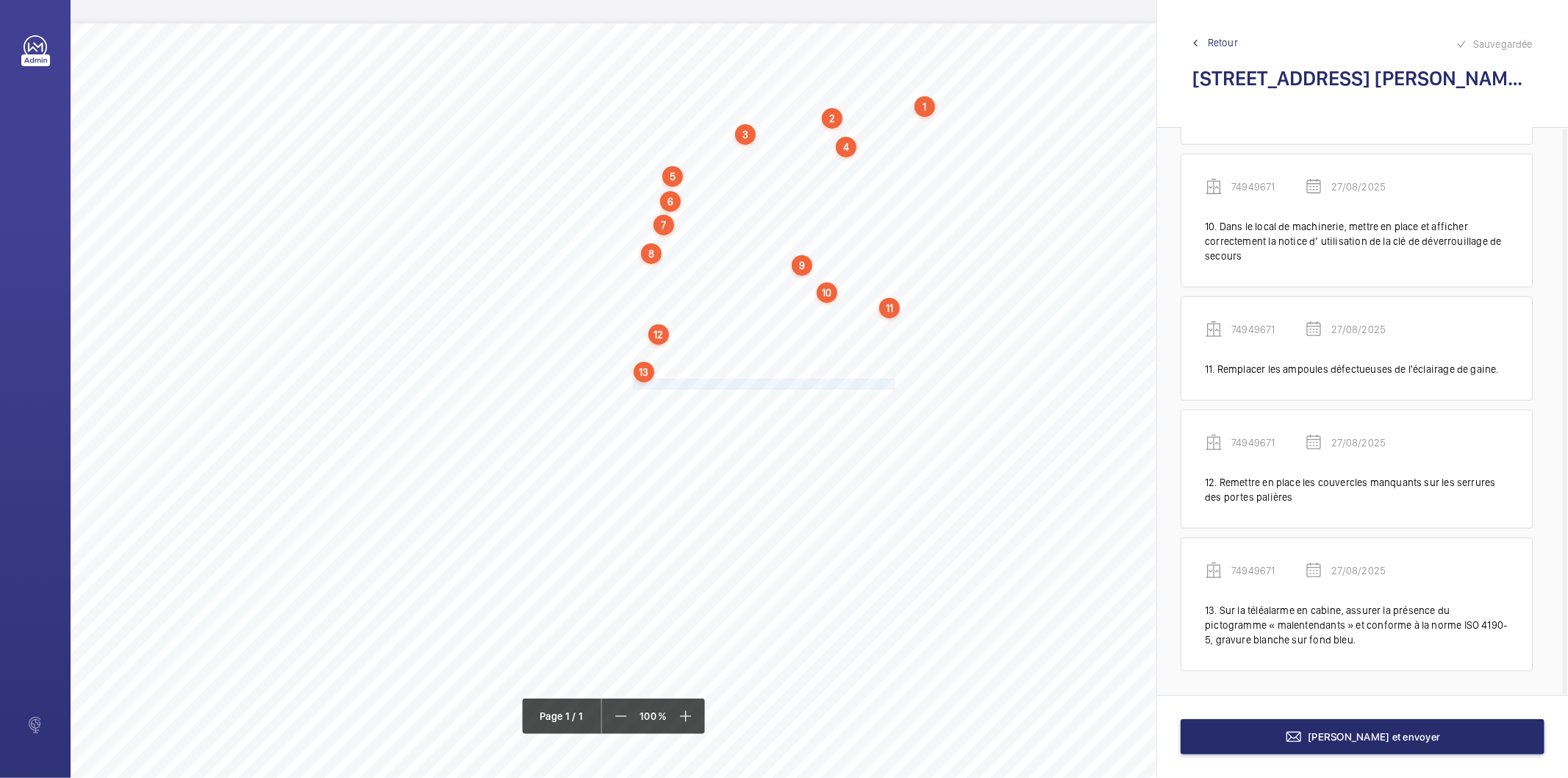
drag, startPoint x: 633, startPoint y: 384, endPoint x: 894, endPoint y: 383, distance: 261.0
click at [894, 383] on span "Assurer le fonctionnement de l'indicateur de position au palier." at bounding box center [764, 384] width 262 height 10
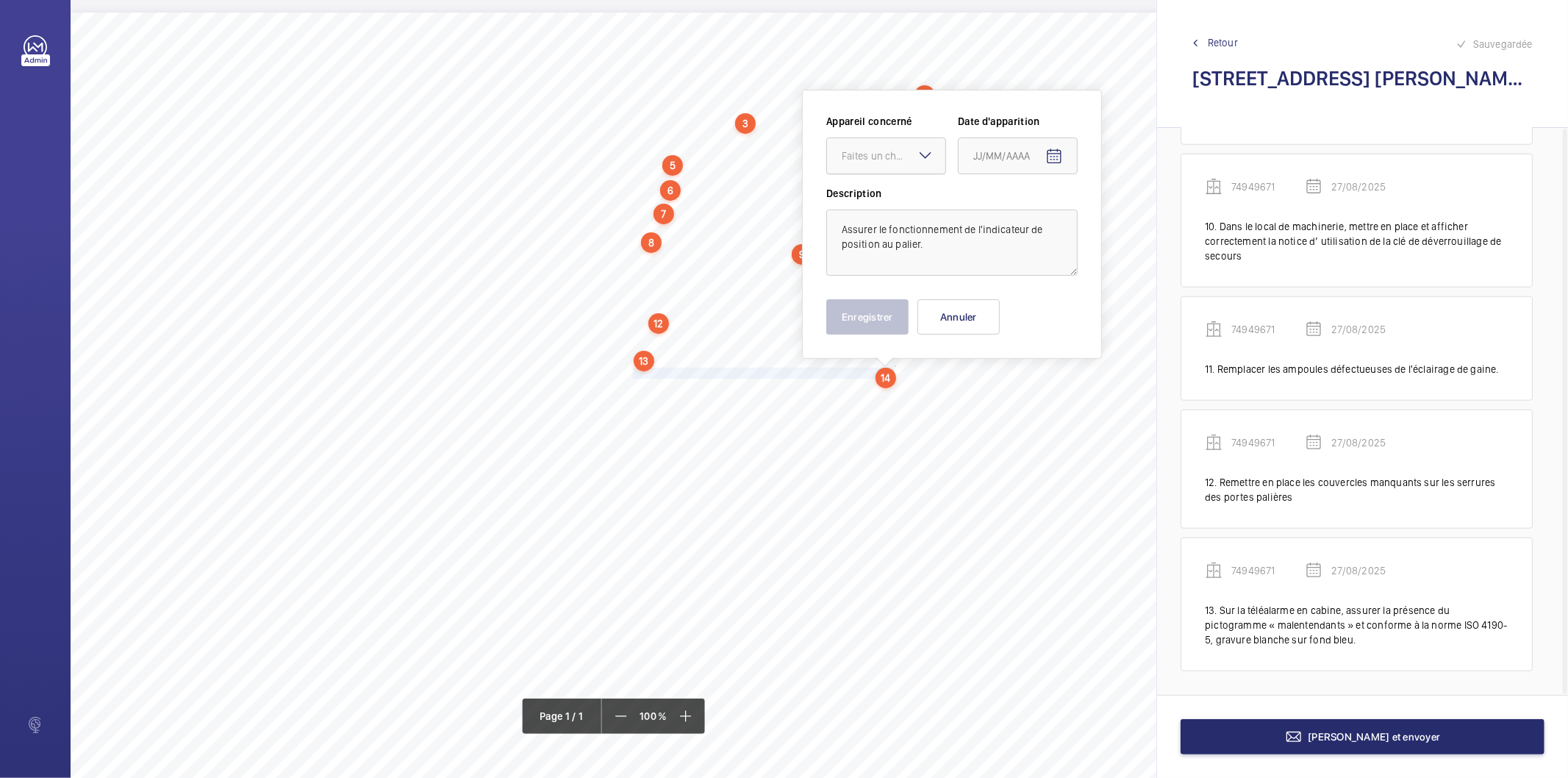
click at [886, 165] on div at bounding box center [886, 156] width 118 height 35
click at [867, 211] on div "74949671" at bounding box center [886, 201] width 118 height 35
click at [1048, 151] on mat-icon "Open calendar" at bounding box center [1054, 157] width 18 height 18
click at [1032, 394] on span "27" at bounding box center [1038, 393] width 26 height 26
type input "27/08/2025"
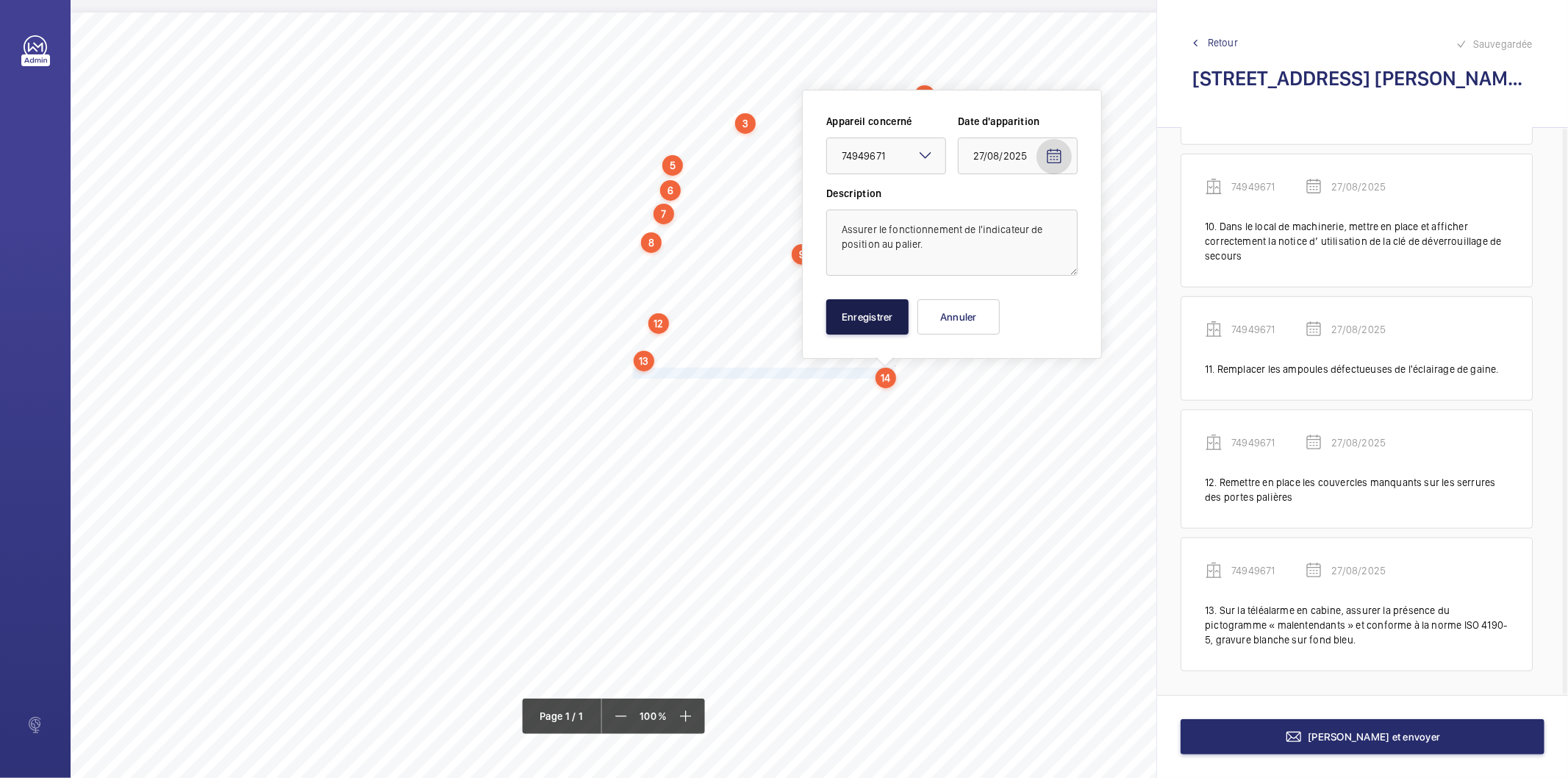
click at [903, 324] on button "Enregistrer" at bounding box center [867, 317] width 83 height 35
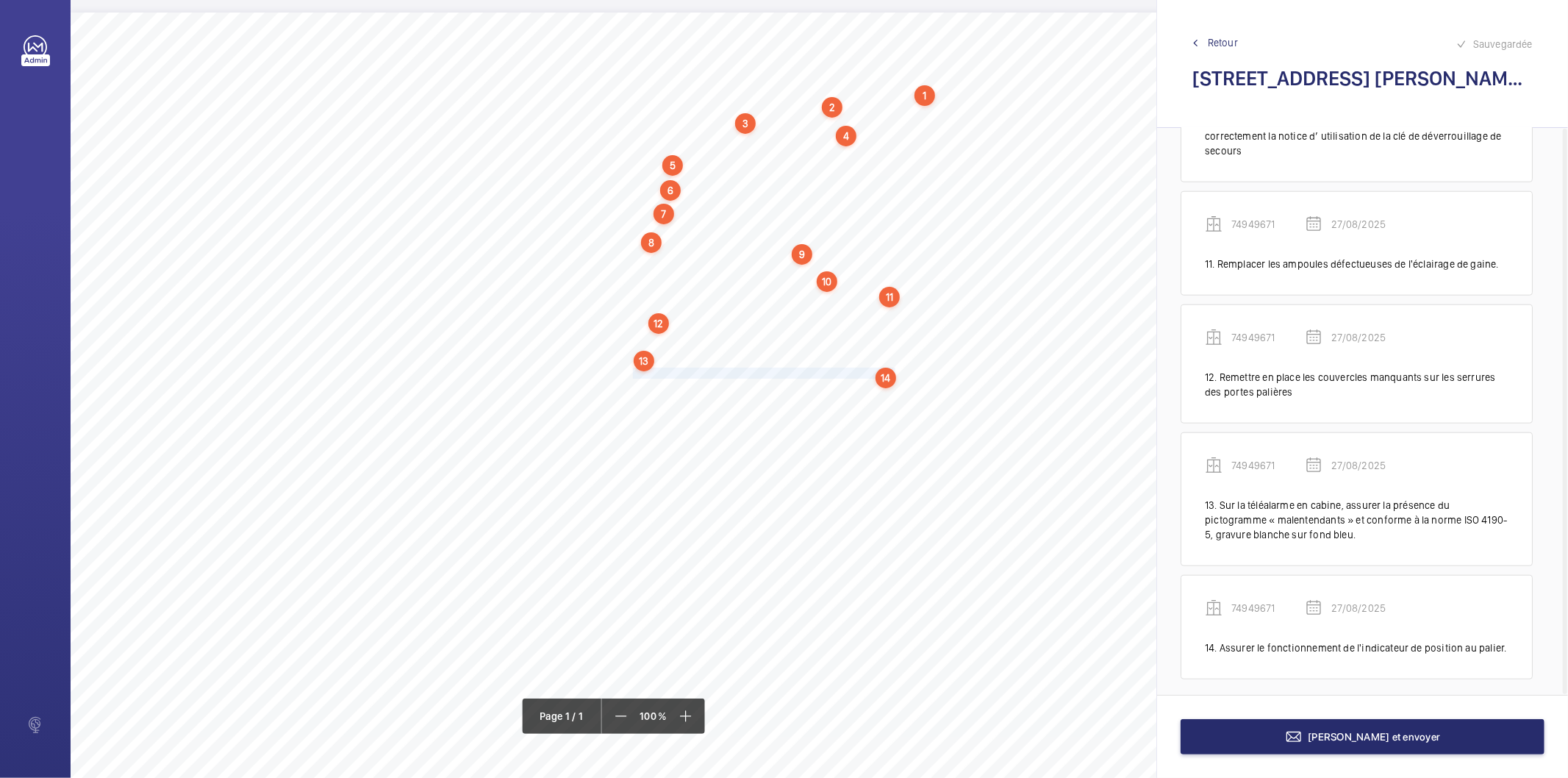
scroll to position [1205, 0]
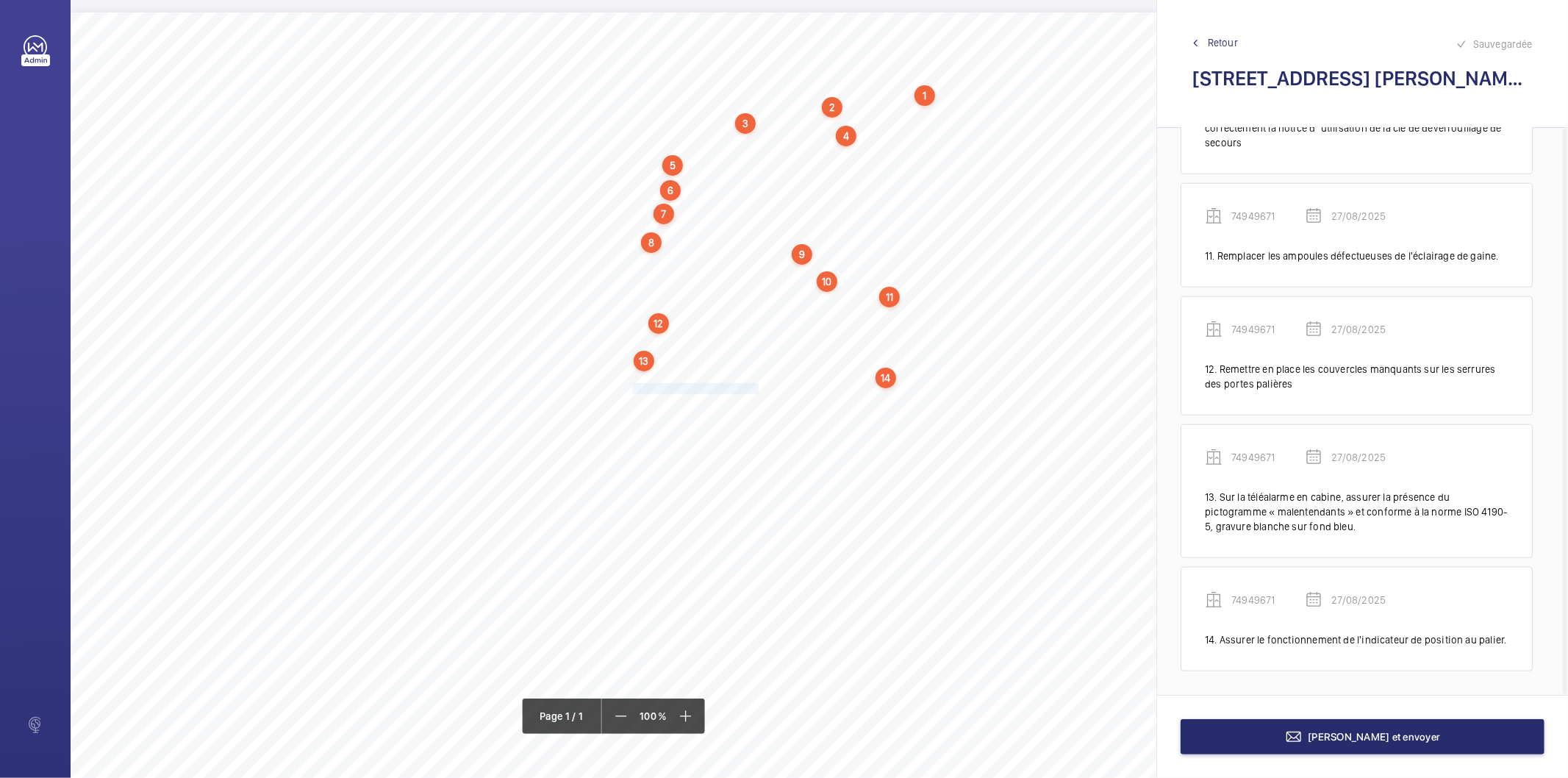
drag, startPoint x: 633, startPoint y: 385, endPoint x: 755, endPoint y: 384, distance: 122.0
click at [755, 384] on span "Nettoyer le limiteur de vitesse." at bounding box center [697, 389] width 128 height 10
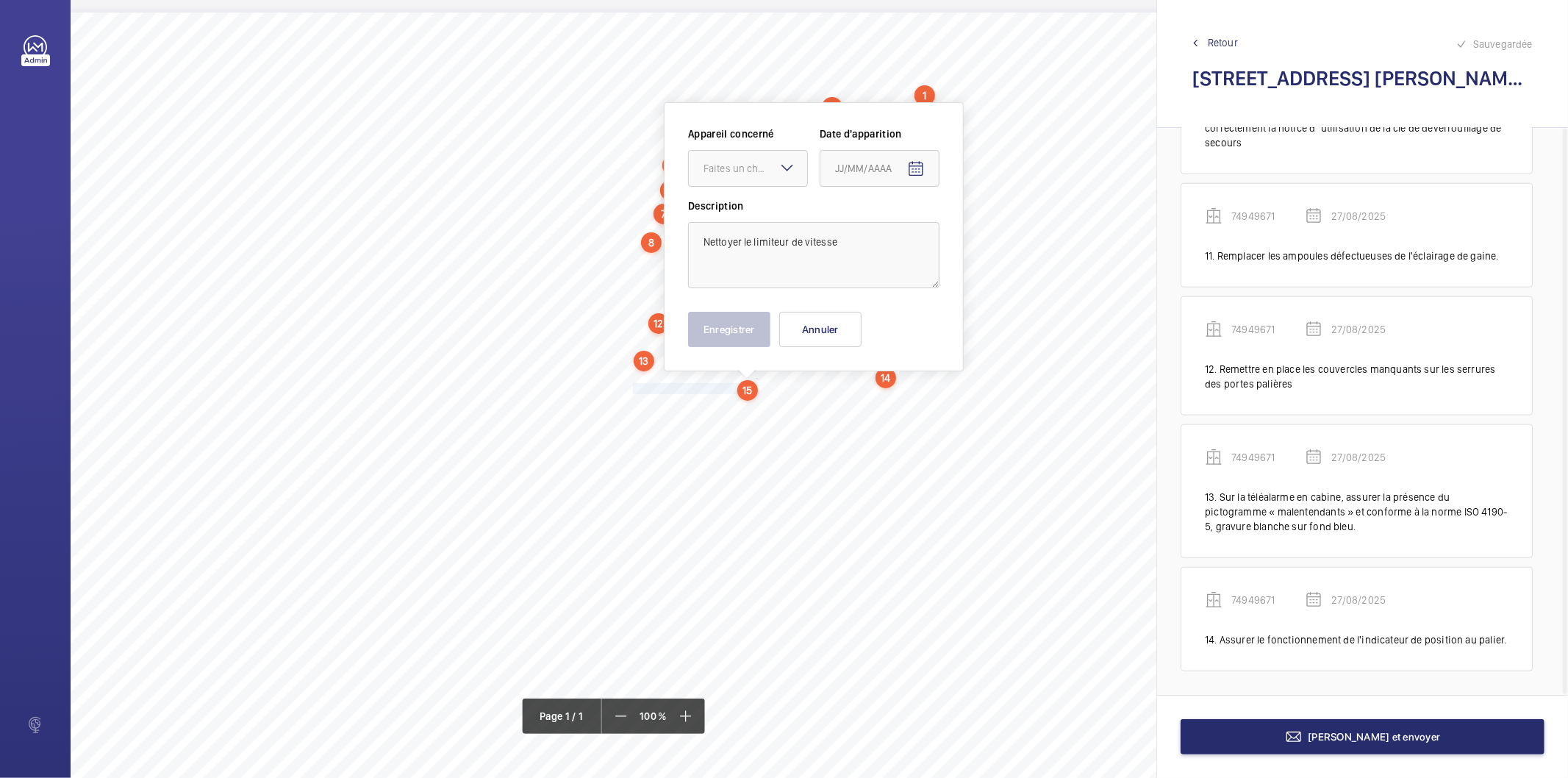
scroll to position [23, 0]
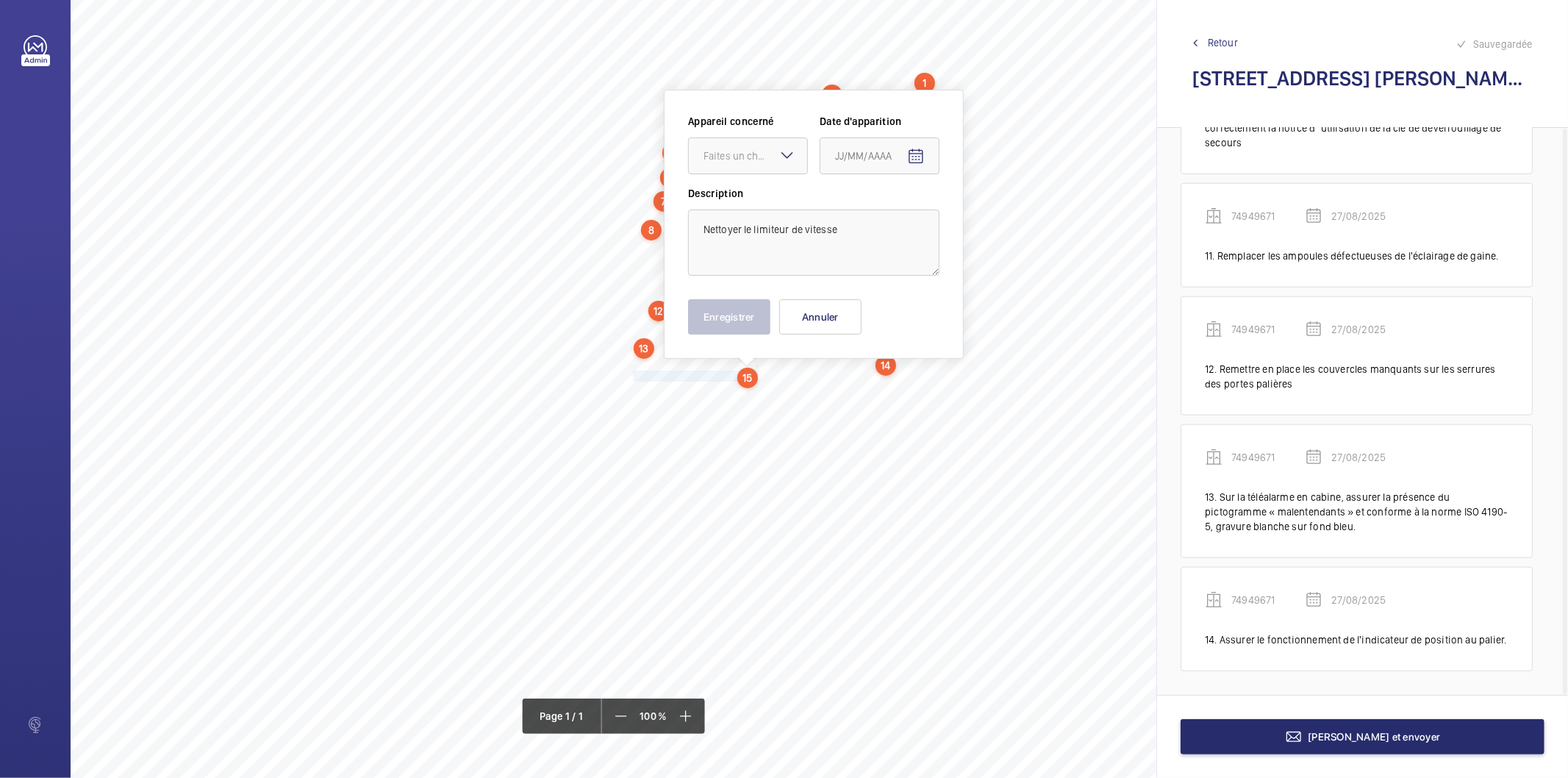
click at [780, 159] on mat-icon at bounding box center [787, 155] width 18 height 18
click at [753, 205] on span "74949671" at bounding box center [747, 200] width 89 height 15
click at [921, 156] on mat-icon "Open calendar" at bounding box center [916, 157] width 18 height 18
click at [898, 387] on span "27" at bounding box center [899, 393] width 26 height 26
type input "27/08/2025"
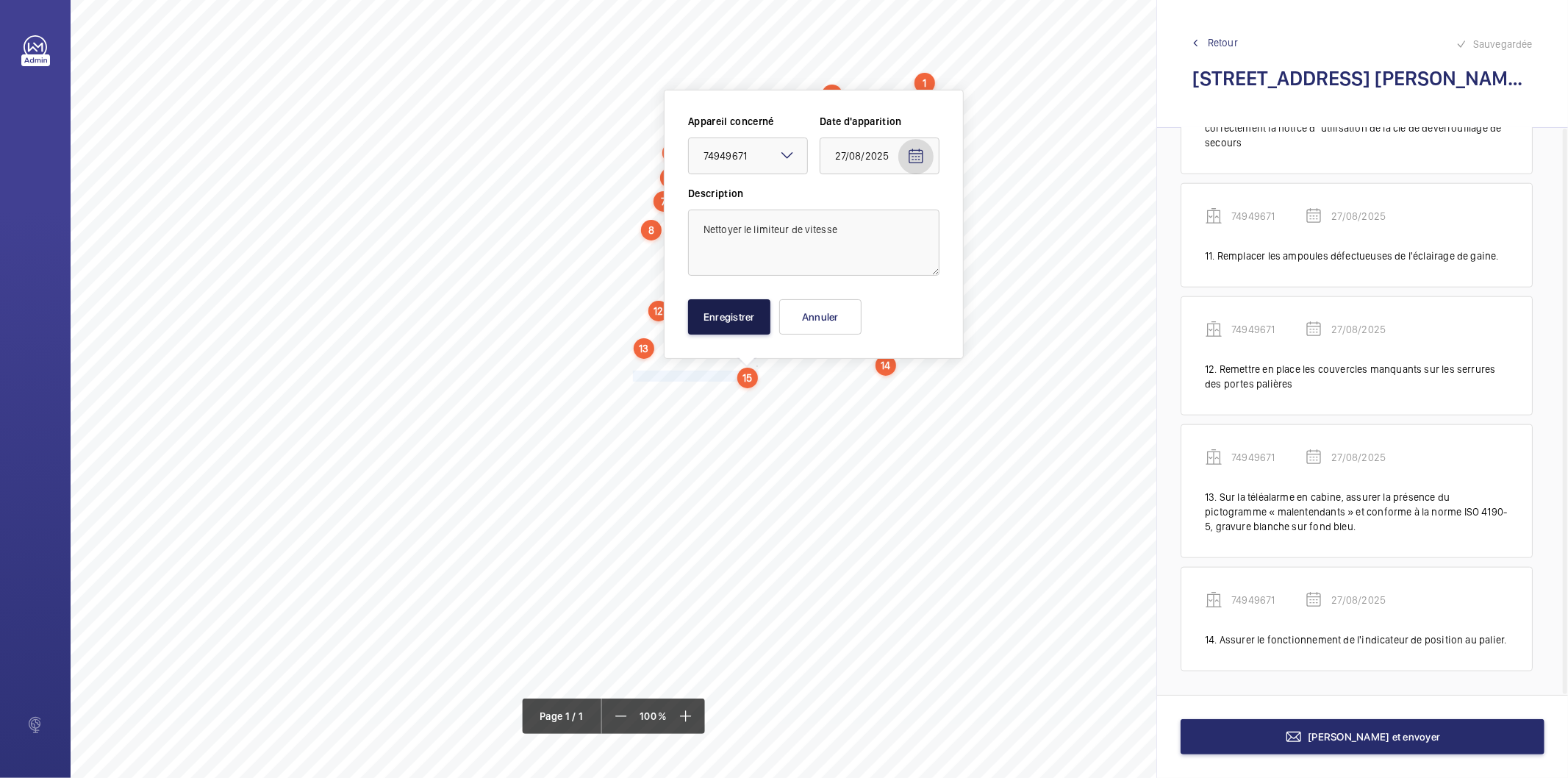
click at [759, 316] on button "Enregistrer" at bounding box center [729, 317] width 83 height 35
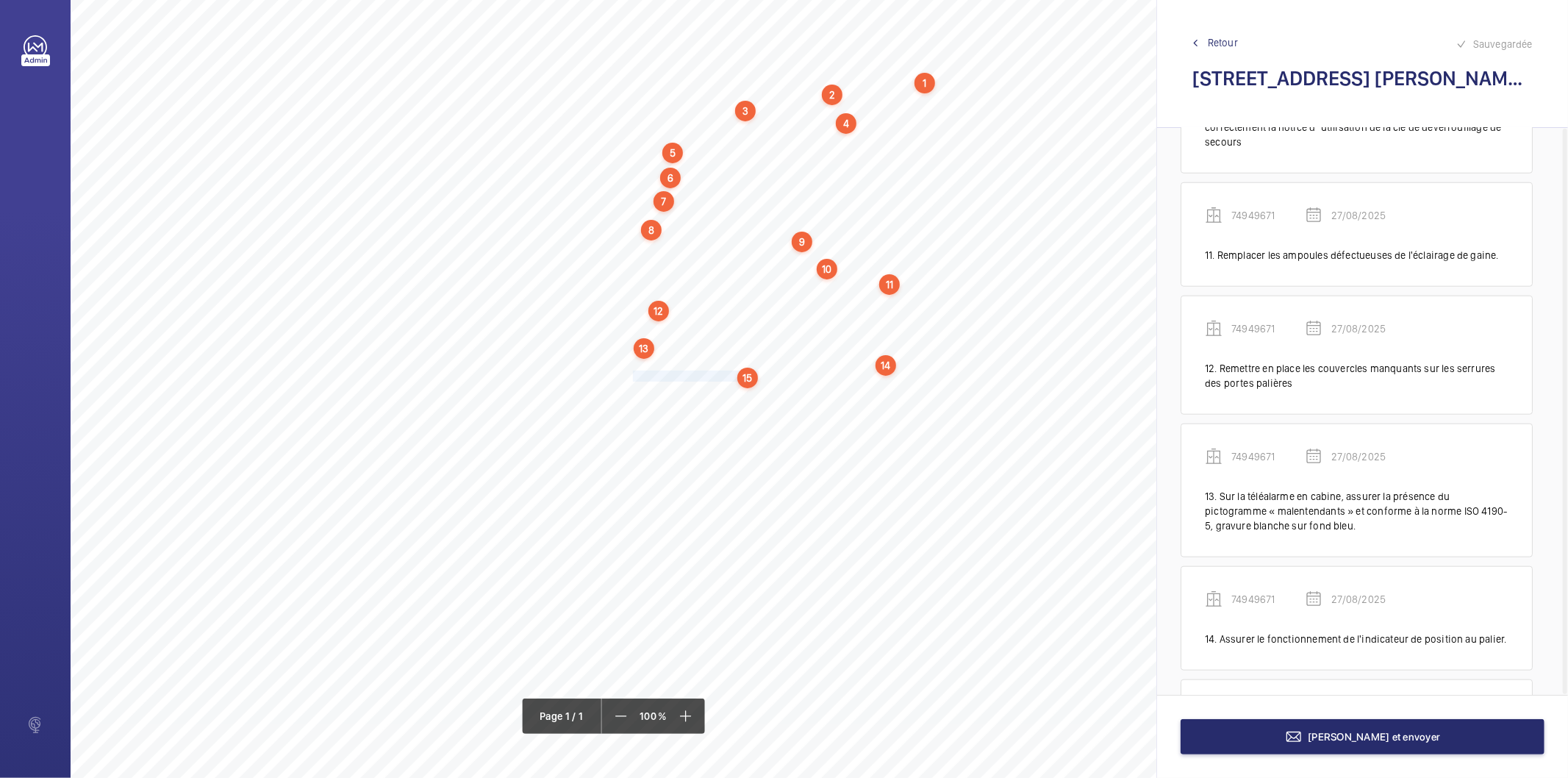
scroll to position [1319, 0]
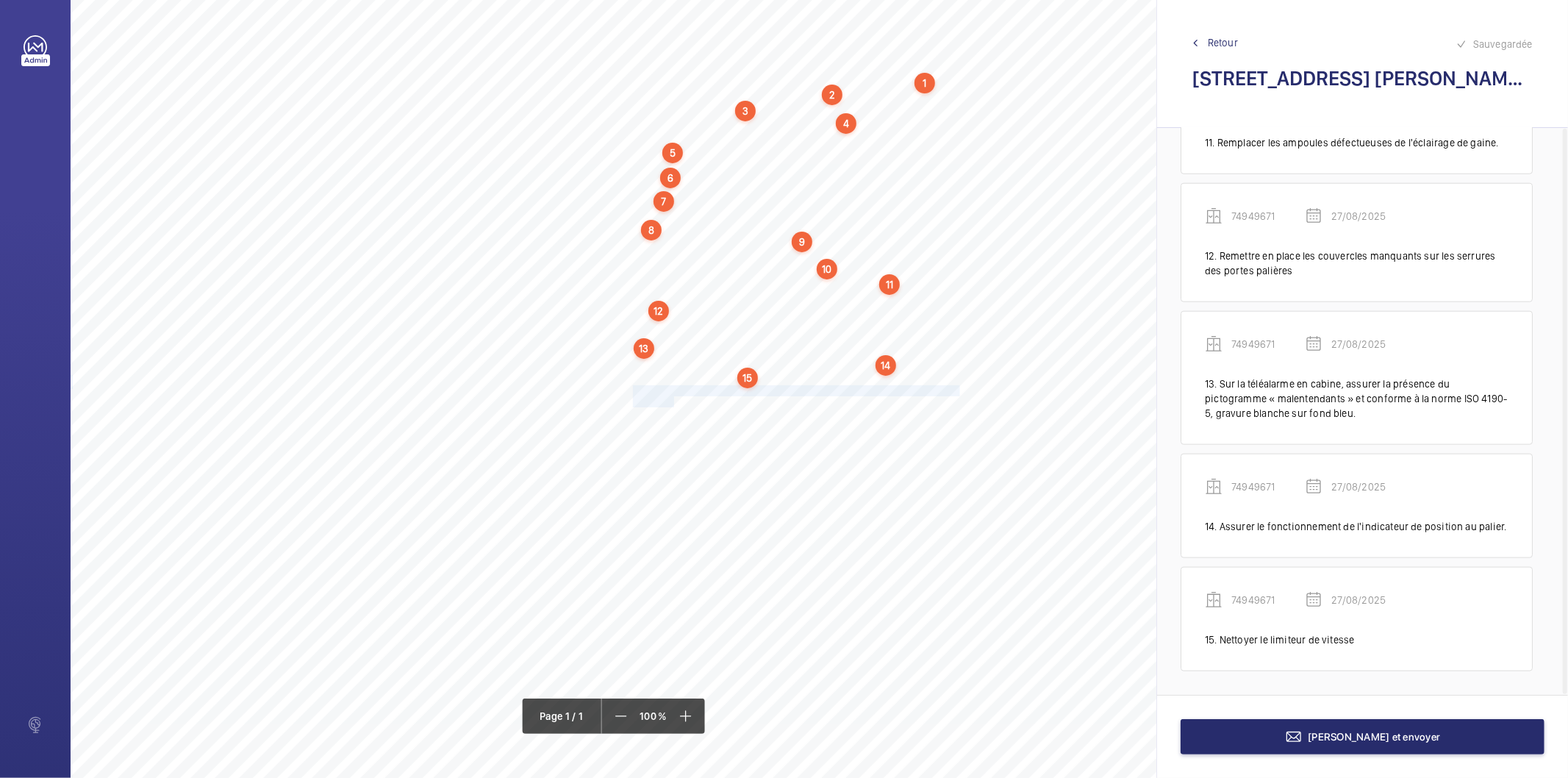
drag, startPoint x: 632, startPoint y: 387, endPoint x: 672, endPoint y: 400, distance: 42.1
click at [672, 400] on div "Nom du site Numéro appareil WM Réserve [STREET_ADDRESS][PERSON_NAME] 74949671 M…" at bounding box center [654, 412] width 1167 height 826
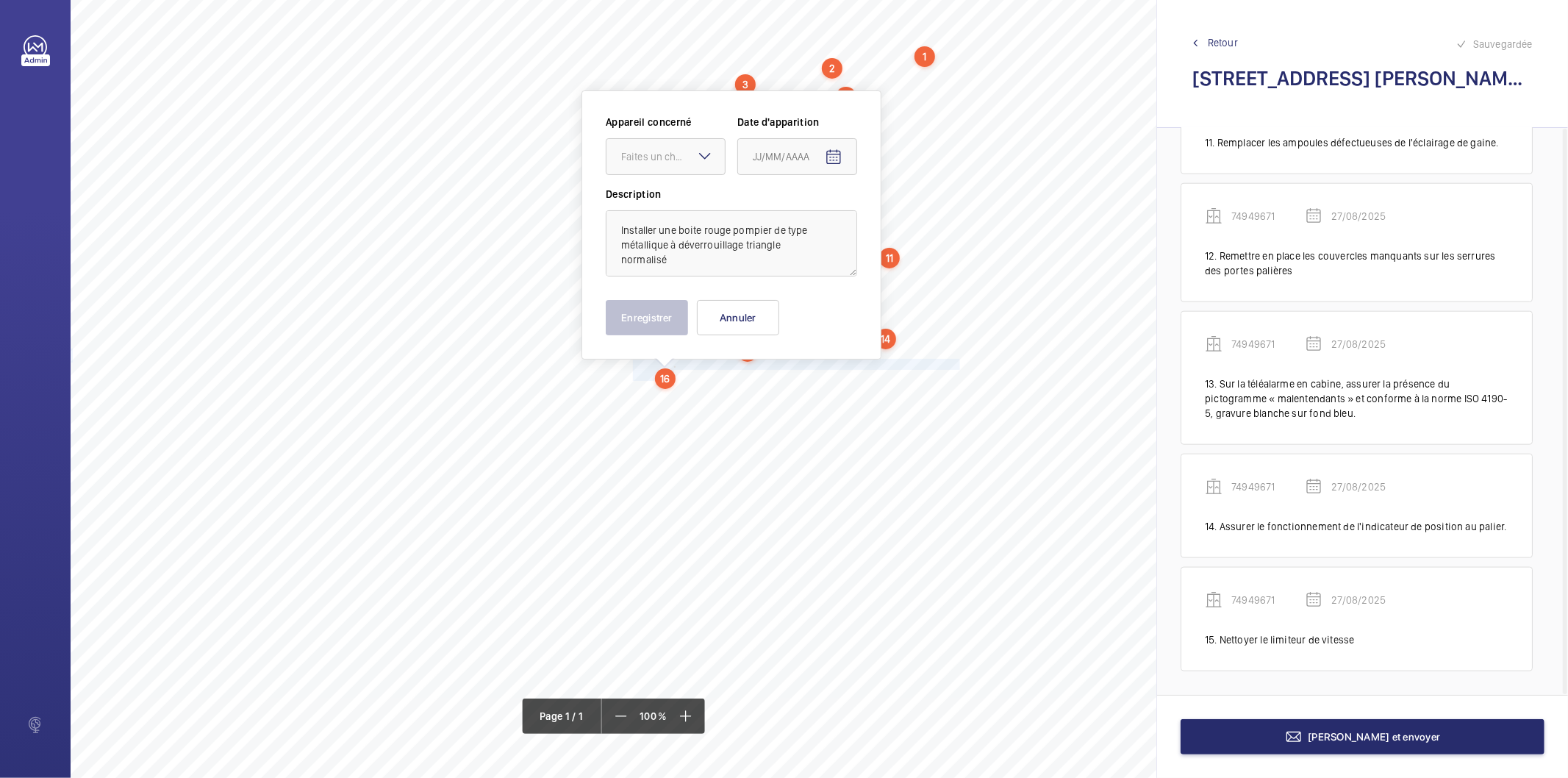
drag, startPoint x: 699, startPoint y: 160, endPoint x: 674, endPoint y: 177, distance: 30.2
click at [695, 160] on div "Faites un choix" at bounding box center [666, 157] width 120 height 37
drag, startPoint x: 660, startPoint y: 209, endPoint x: 766, endPoint y: 173, distance: 111.9
click at [661, 209] on div "74949671" at bounding box center [666, 202] width 118 height 35
click at [834, 151] on mat-icon "Open calendar" at bounding box center [834, 157] width 18 height 18
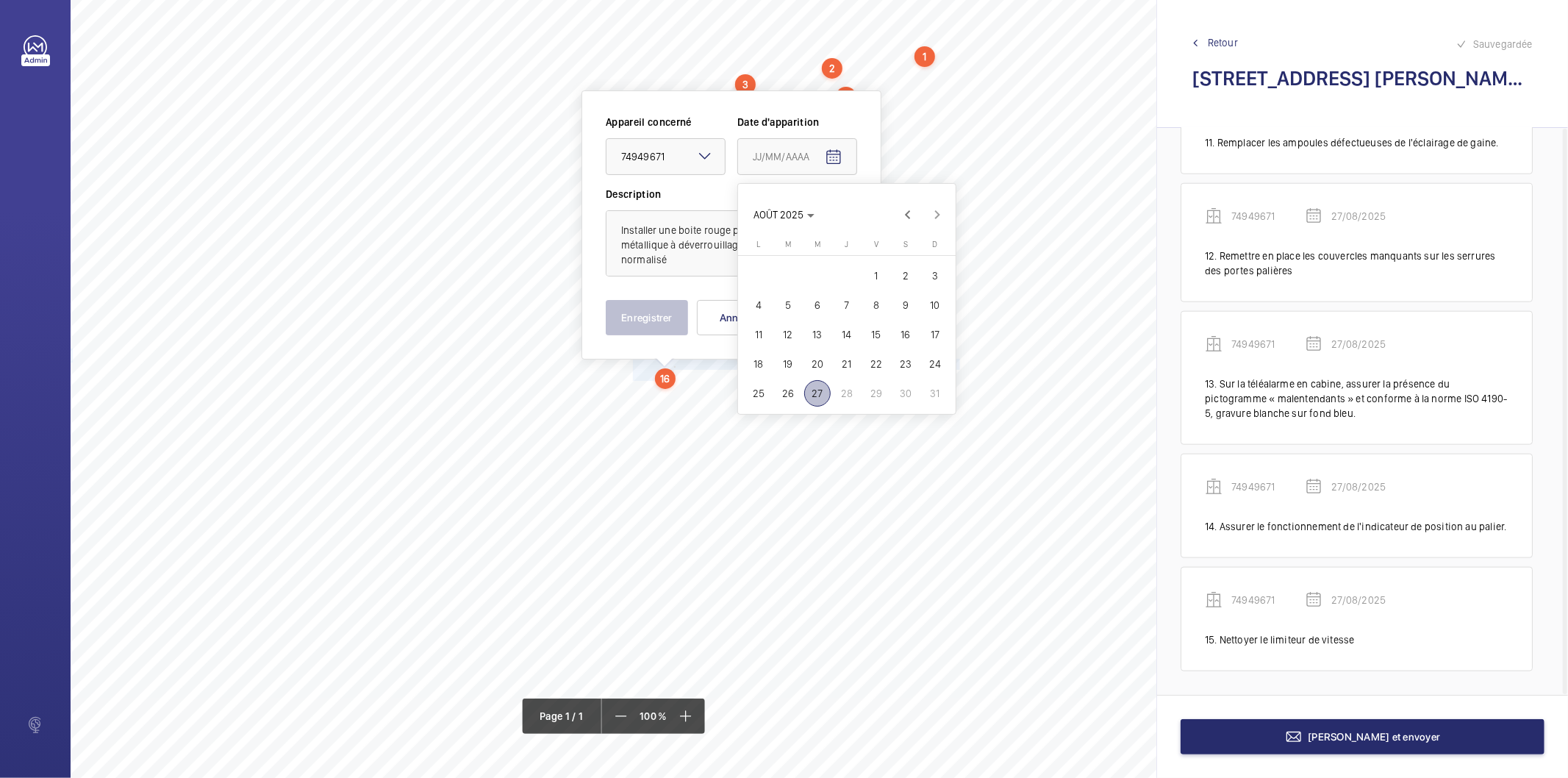
click at [820, 388] on span "27" at bounding box center [817, 393] width 26 height 26
type input "27/08/2025"
click at [663, 313] on button "Enregistrer" at bounding box center [647, 318] width 83 height 35
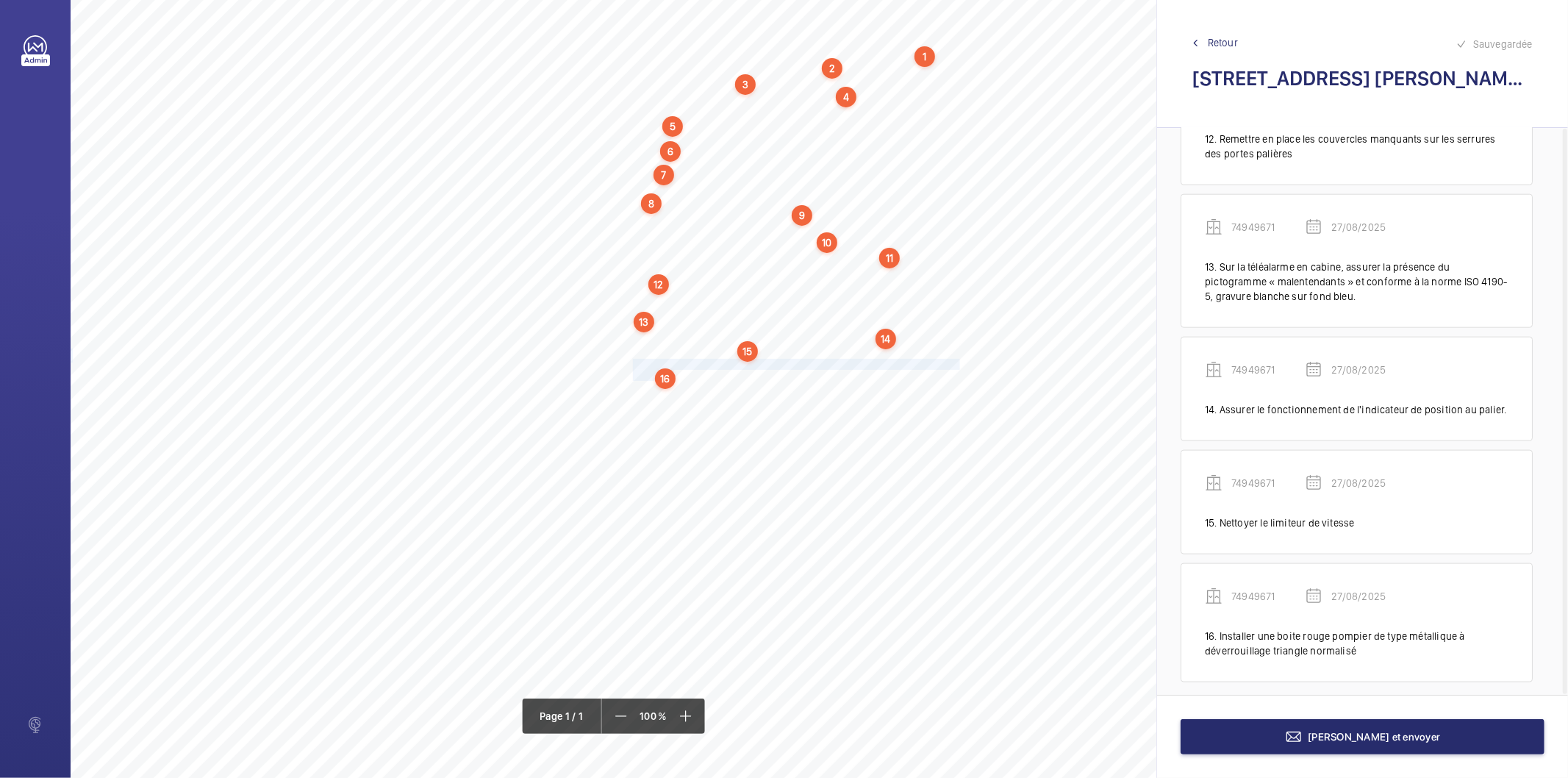
scroll to position [1446, 0]
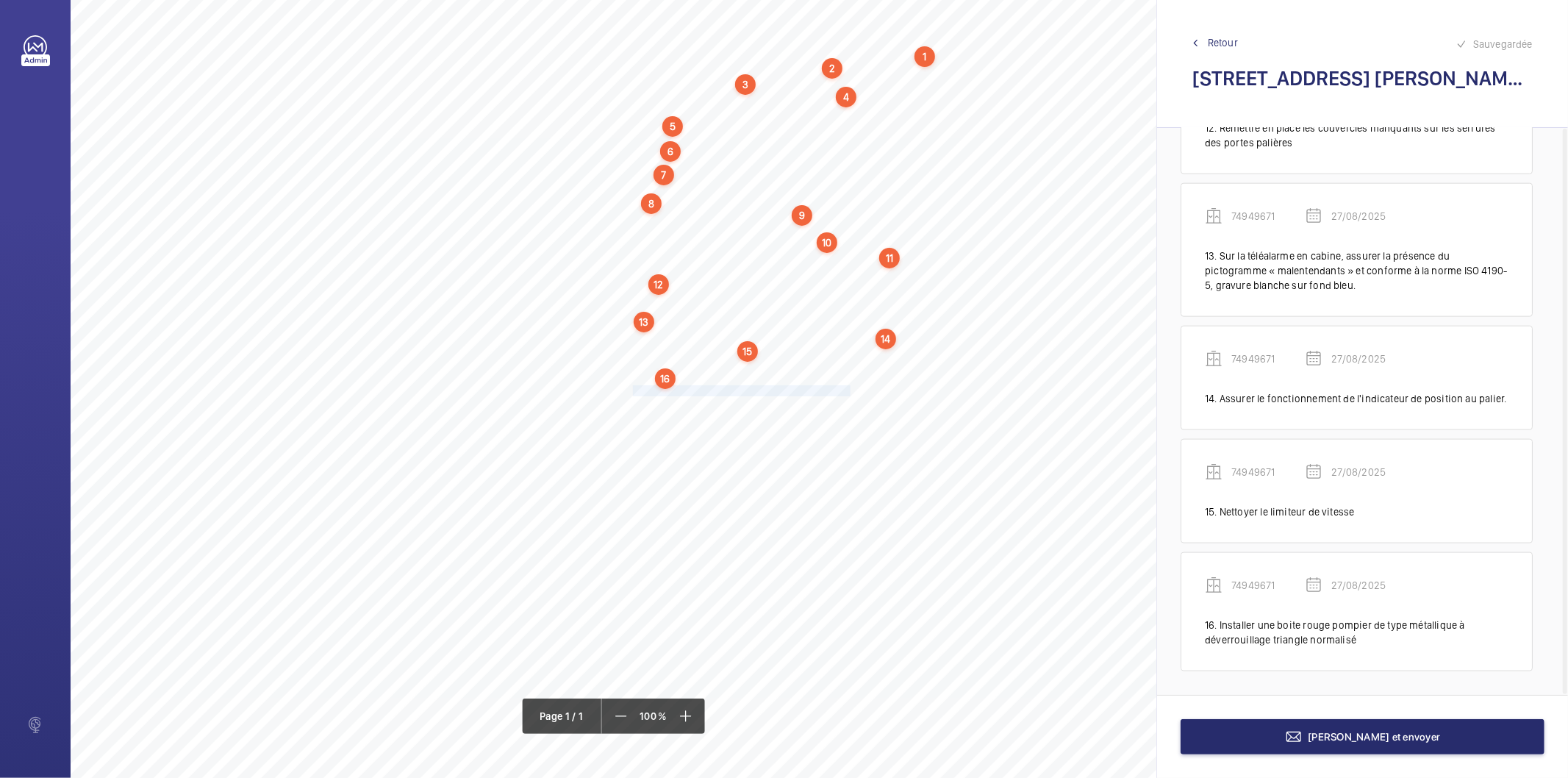
drag, startPoint x: 633, startPoint y: 386, endPoint x: 849, endPoint y: 391, distance: 216.1
click at [849, 391] on span "Poser des récupérateurs d'huile au pied des guides." at bounding box center [744, 391] width 220 height 10
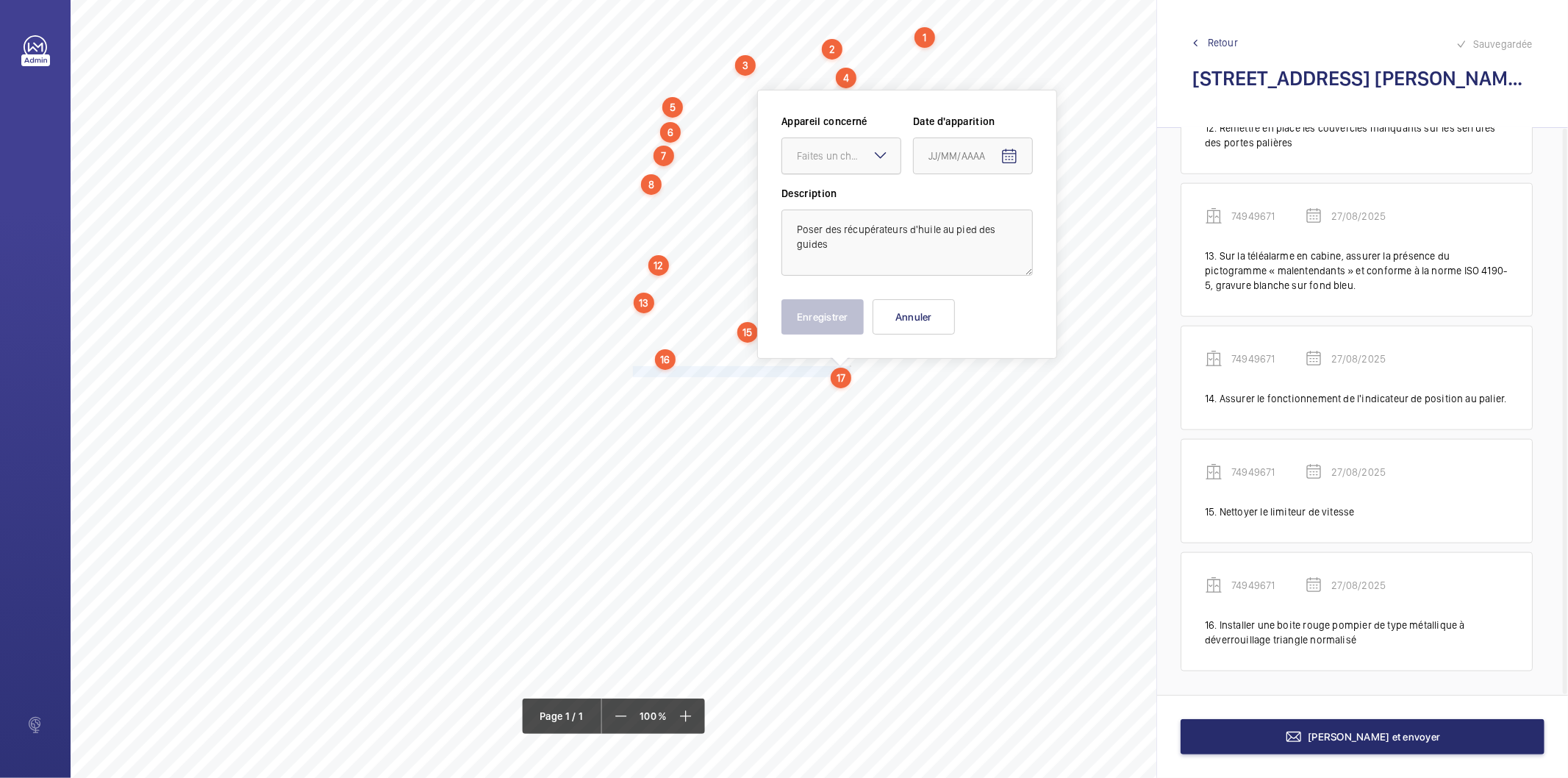
click at [810, 170] on div at bounding box center [841, 156] width 118 height 35
click at [821, 203] on span "74949671" at bounding box center [841, 200] width 89 height 15
click at [1002, 159] on mat-icon "Open calendar" at bounding box center [1010, 157] width 18 height 18
click at [987, 384] on span "27" at bounding box center [993, 393] width 26 height 26
type input "27/08/2025"
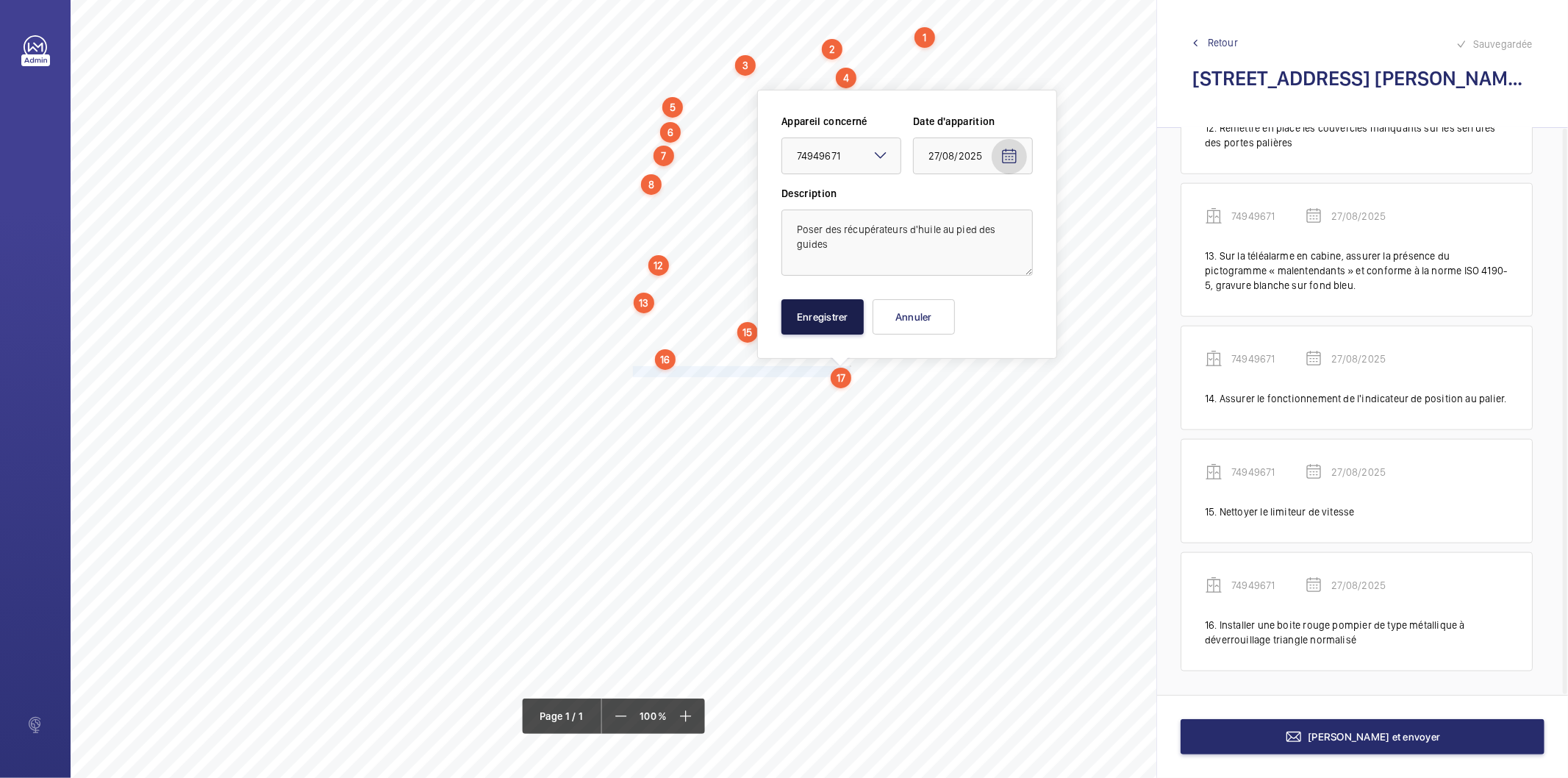
click at [835, 326] on button "Enregistrer" at bounding box center [822, 317] width 83 height 35
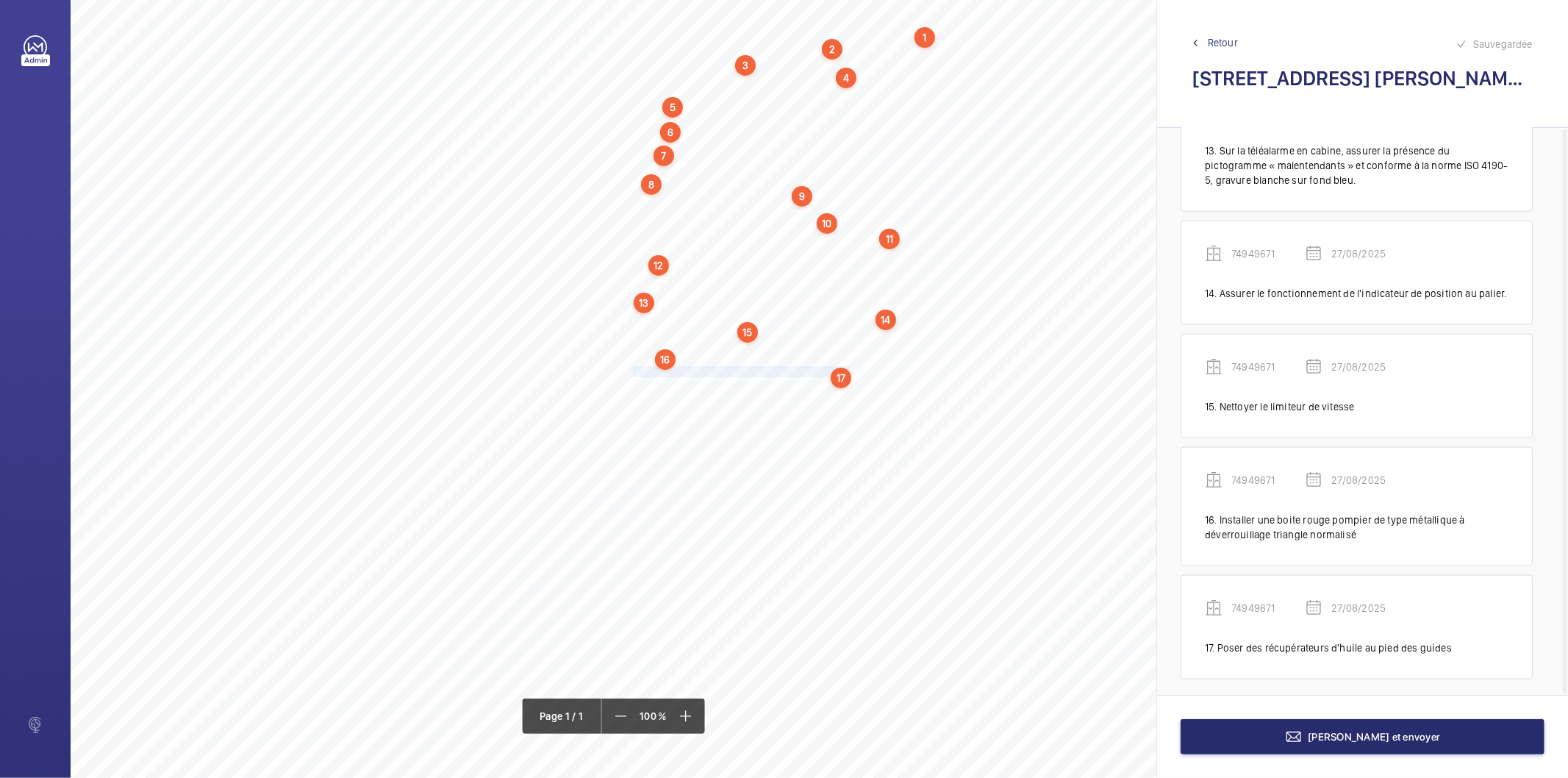
scroll to position [1560, 0]
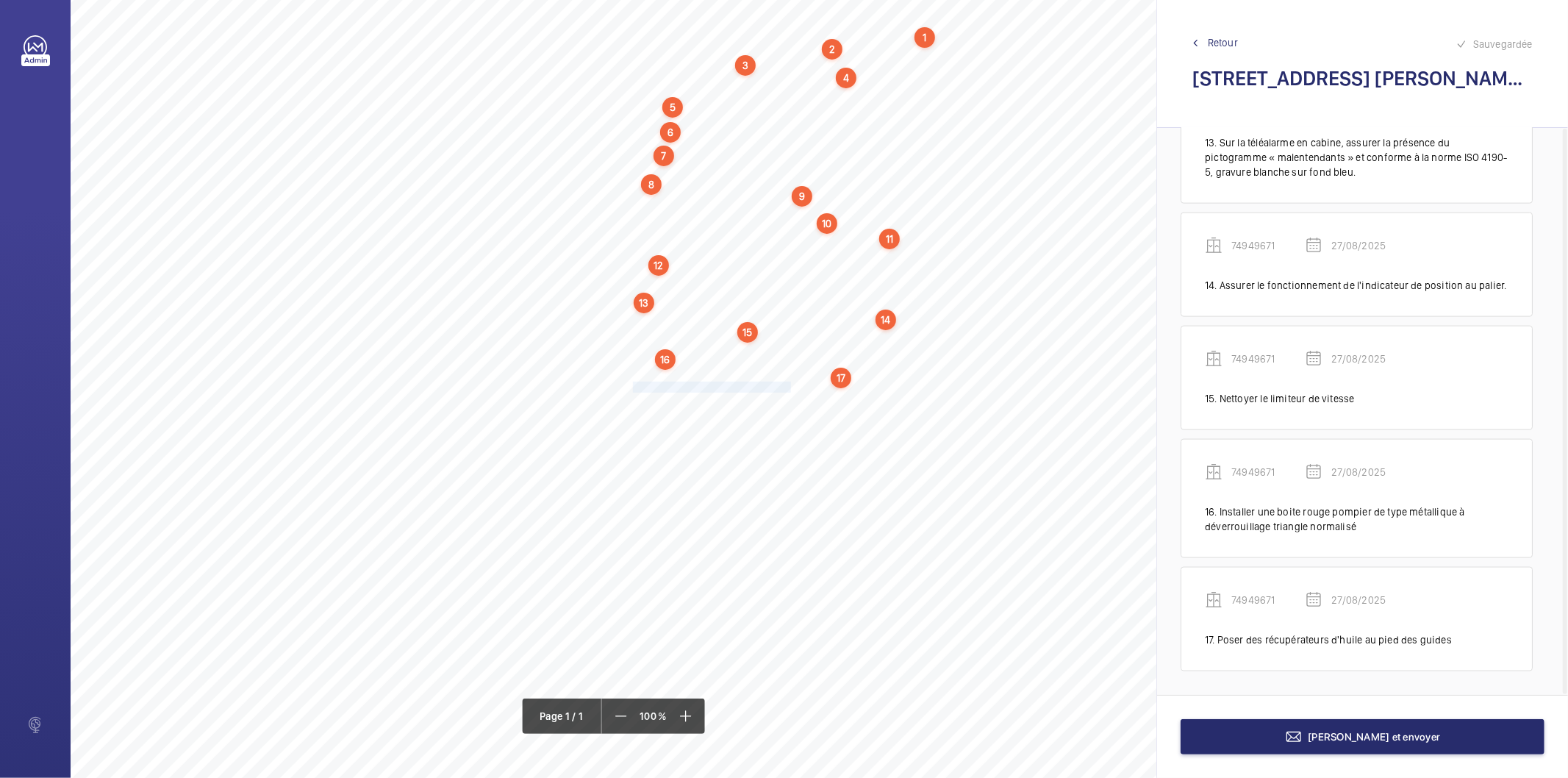
drag, startPoint x: 633, startPoint y: 387, endPoint x: 791, endPoint y: 387, distance: 158.0
click at [791, 387] on span "Dépoussiérer l’armoire de manœuvre." at bounding box center [713, 387] width 161 height 10
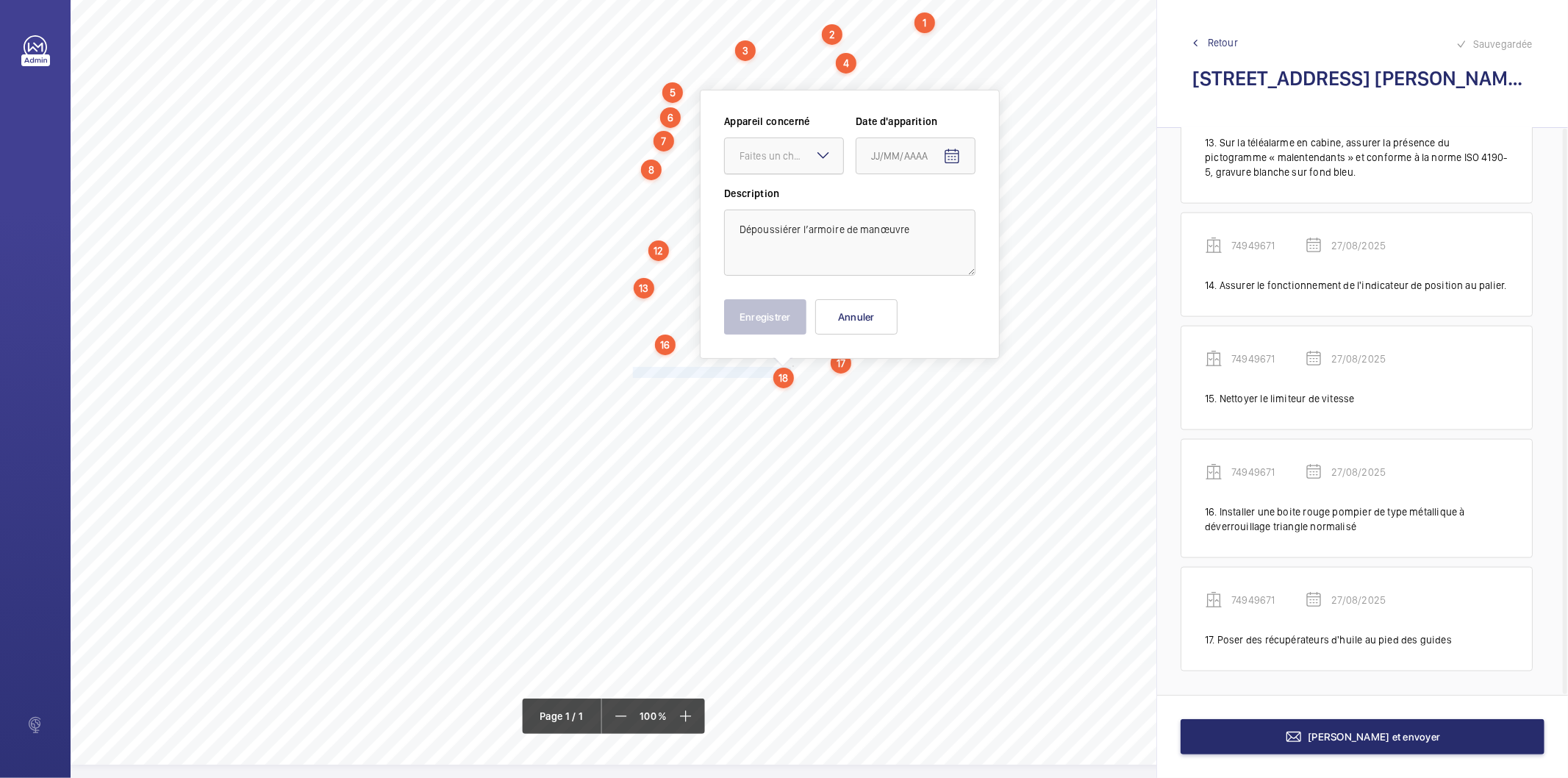
click at [759, 151] on div "Faites un choix" at bounding box center [791, 155] width 103 height 15
click at [762, 199] on span "74949671" at bounding box center [784, 200] width 89 height 15
click at [959, 160] on mat-icon "Open calendar" at bounding box center [952, 157] width 18 height 18
click at [933, 388] on span "27" at bounding box center [936, 393] width 26 height 26
type input "27/08/2025"
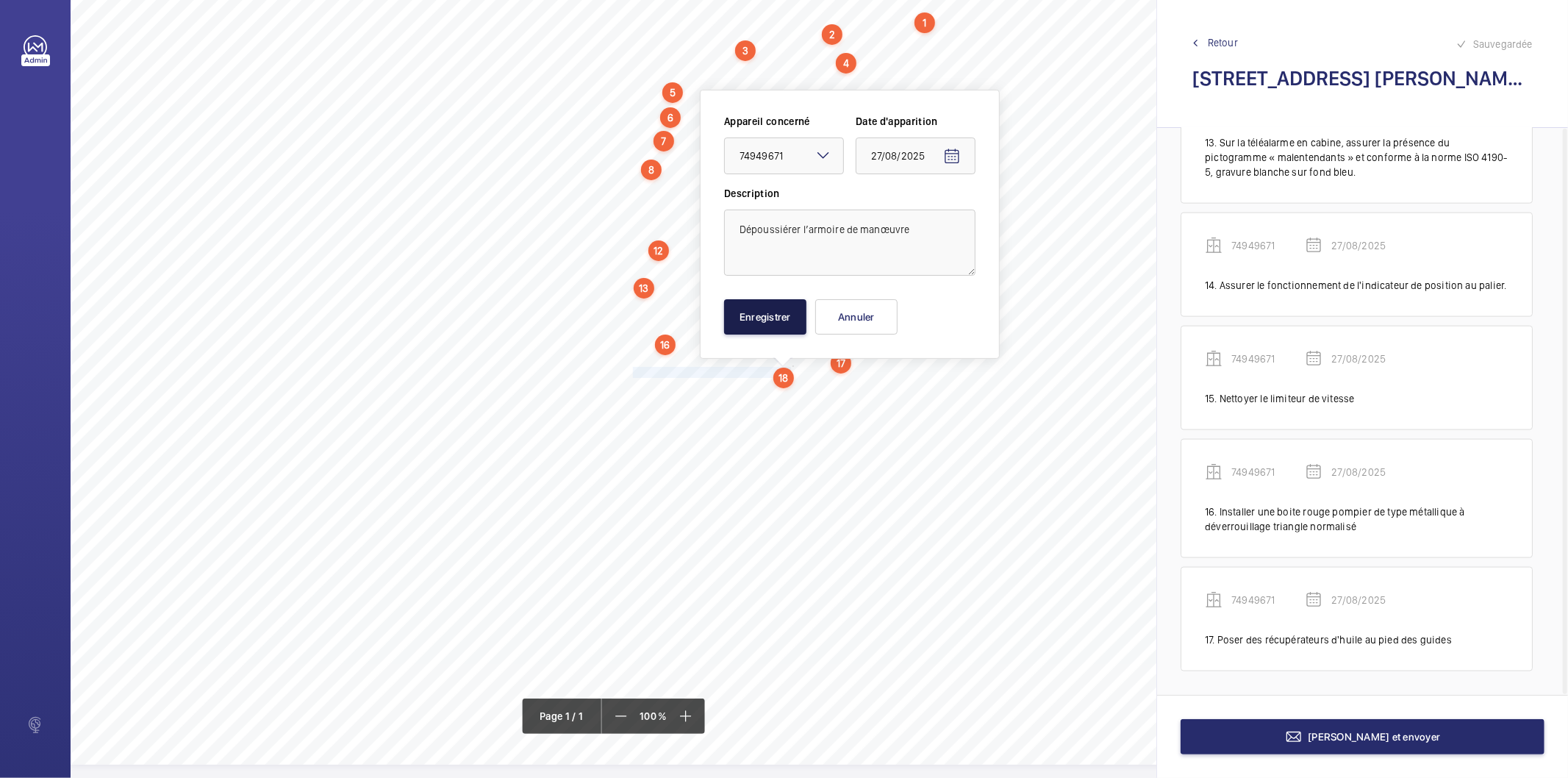
click at [766, 321] on button "Enregistrer" at bounding box center [765, 317] width 83 height 35
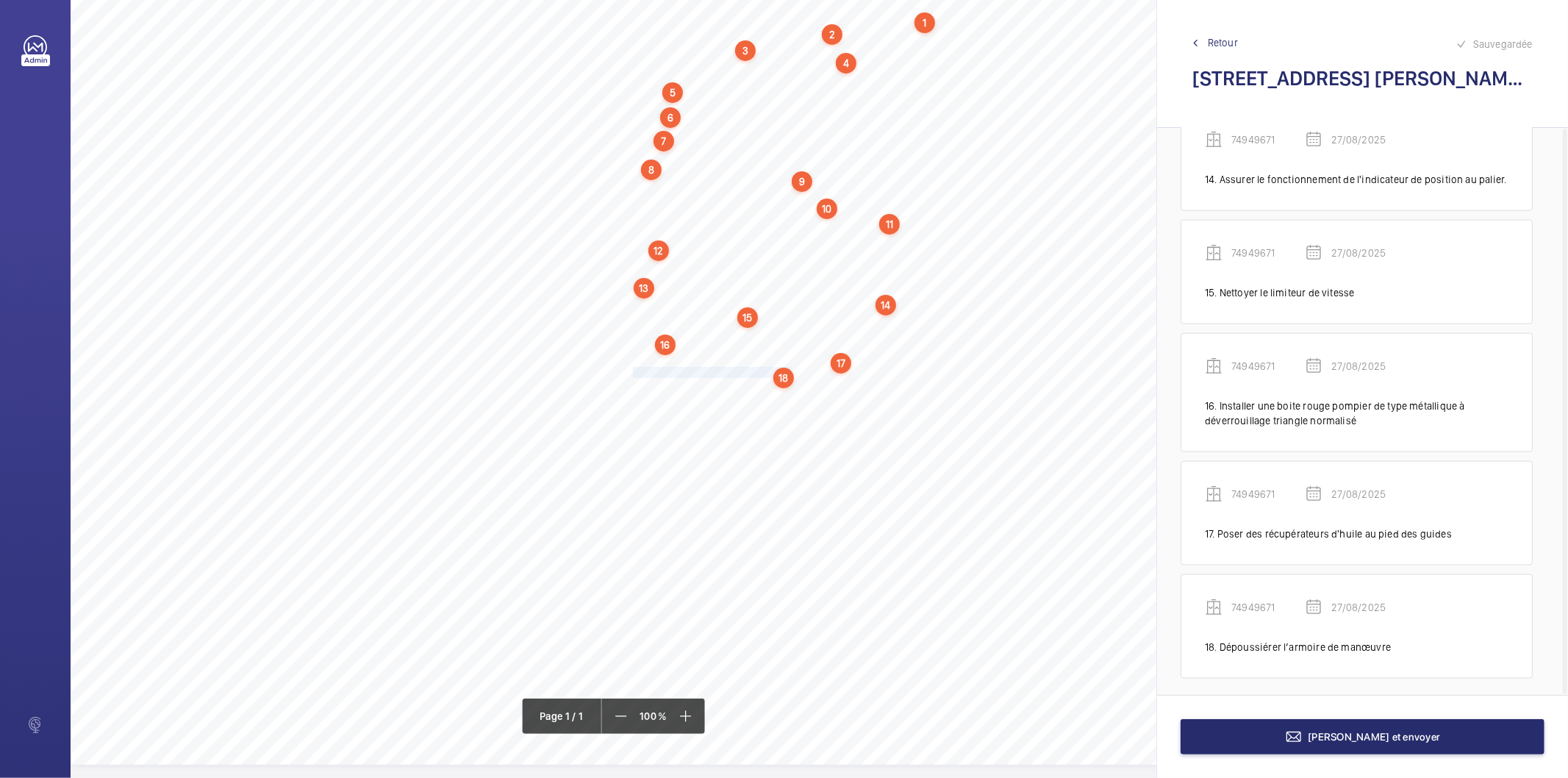
scroll to position [1674, 0]
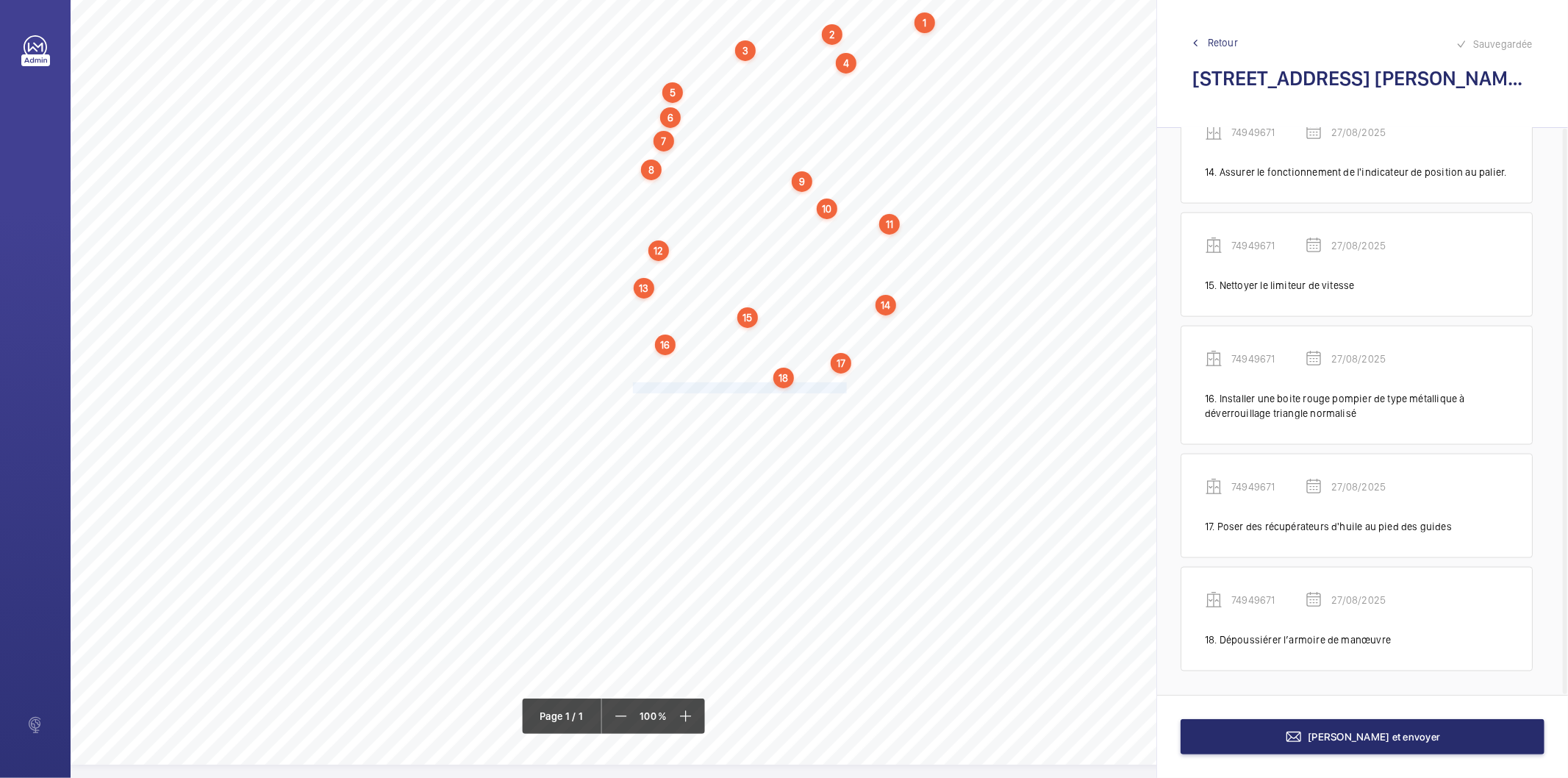
drag, startPoint x: 634, startPoint y: 386, endPoint x: 847, endPoint y: 386, distance: 213.0
click at [847, 386] on span "Nettoyer le fond de cuvette et tous les accessoires." at bounding box center [742, 388] width 216 height 10
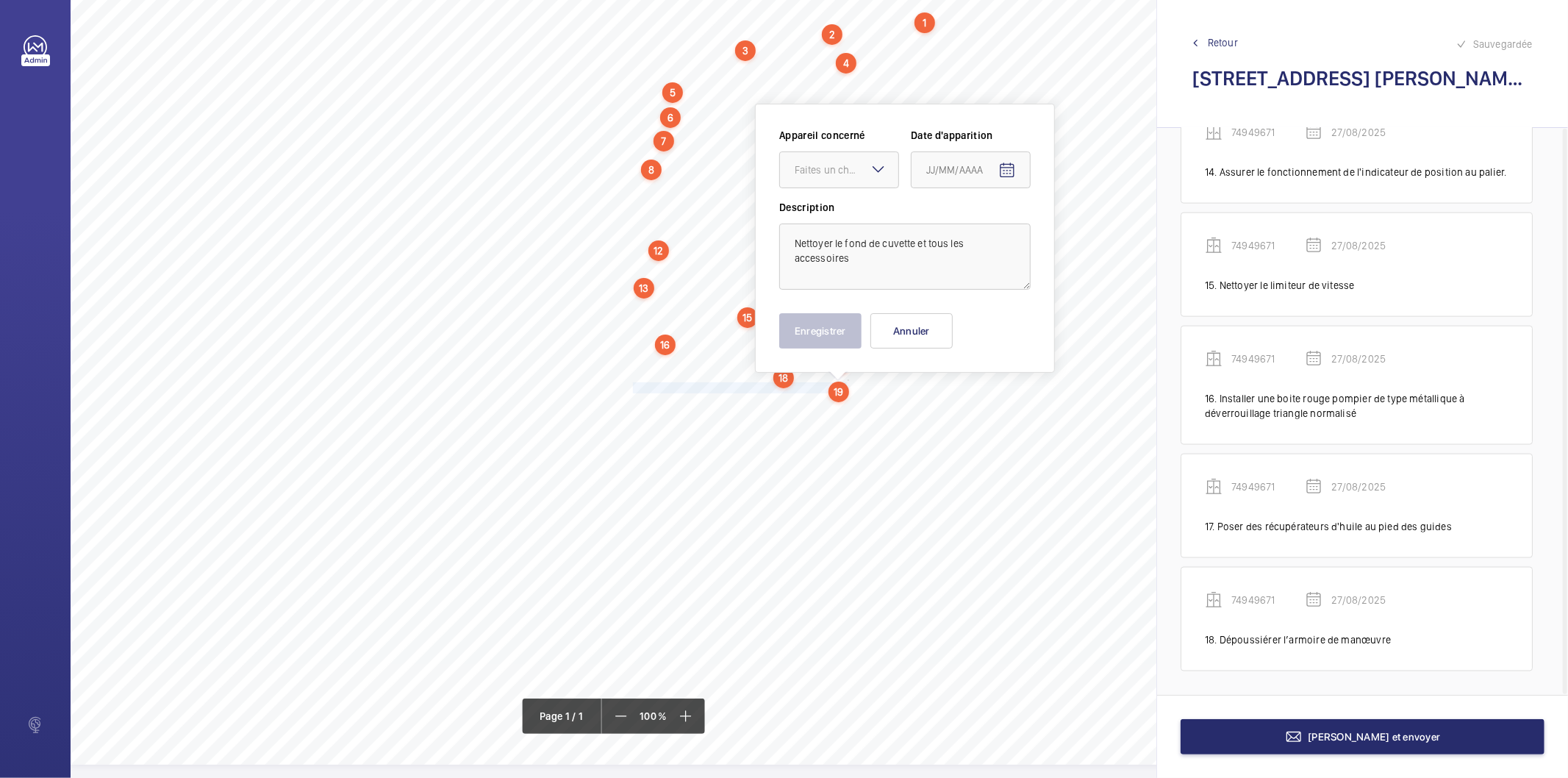
scroll to position [97, 0]
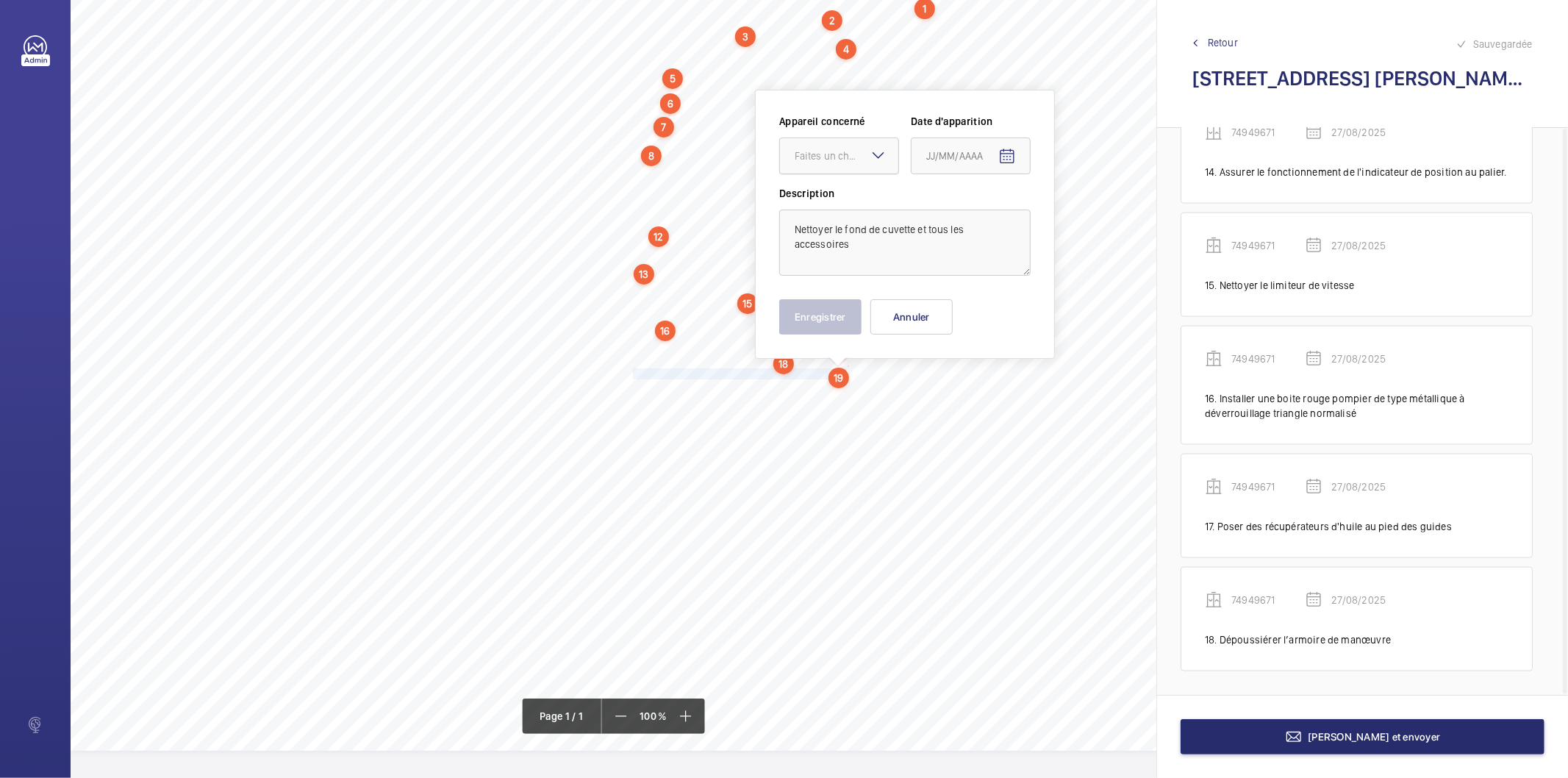
click at [806, 147] on div at bounding box center [839, 156] width 118 height 35
click at [820, 197] on span "74949671" at bounding box center [839, 200] width 89 height 15
click at [1005, 164] on mat-icon "Open calendar" at bounding box center [1008, 157] width 18 height 18
click at [993, 385] on span "27" at bounding box center [991, 393] width 26 height 26
type input "27/08/2025"
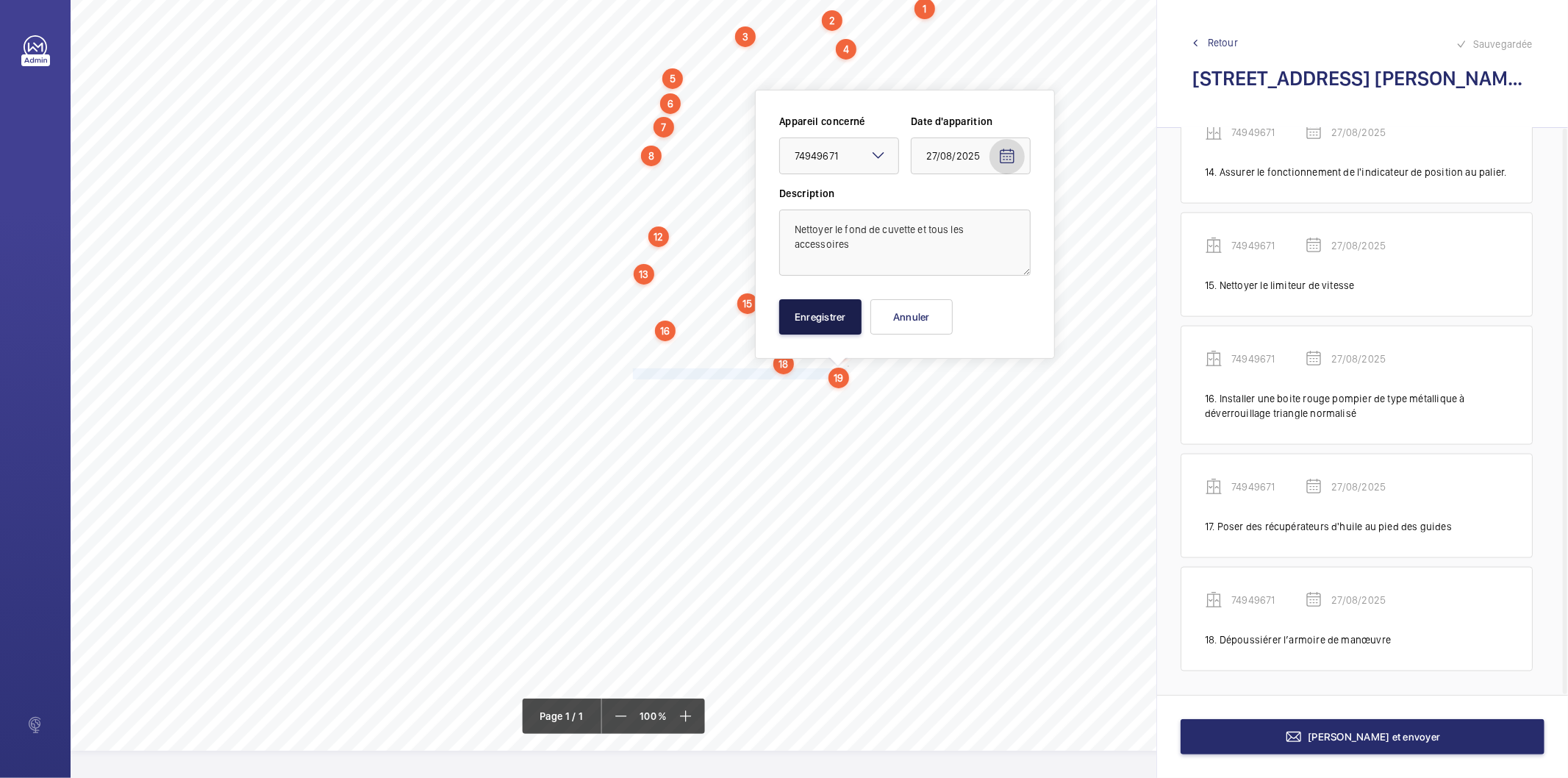
click at [826, 326] on button "Enregistrer" at bounding box center [821, 317] width 83 height 35
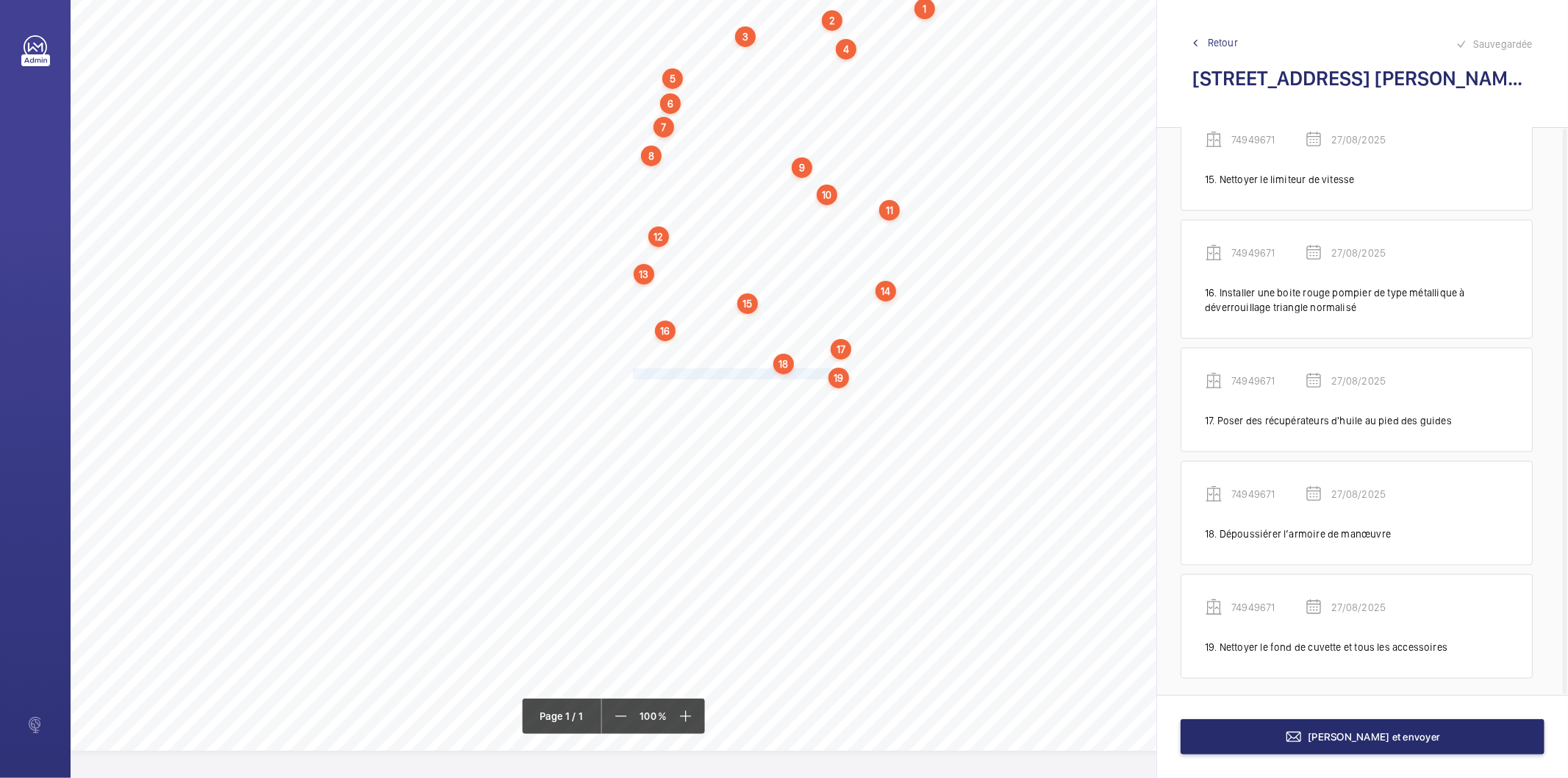
scroll to position [1788, 0]
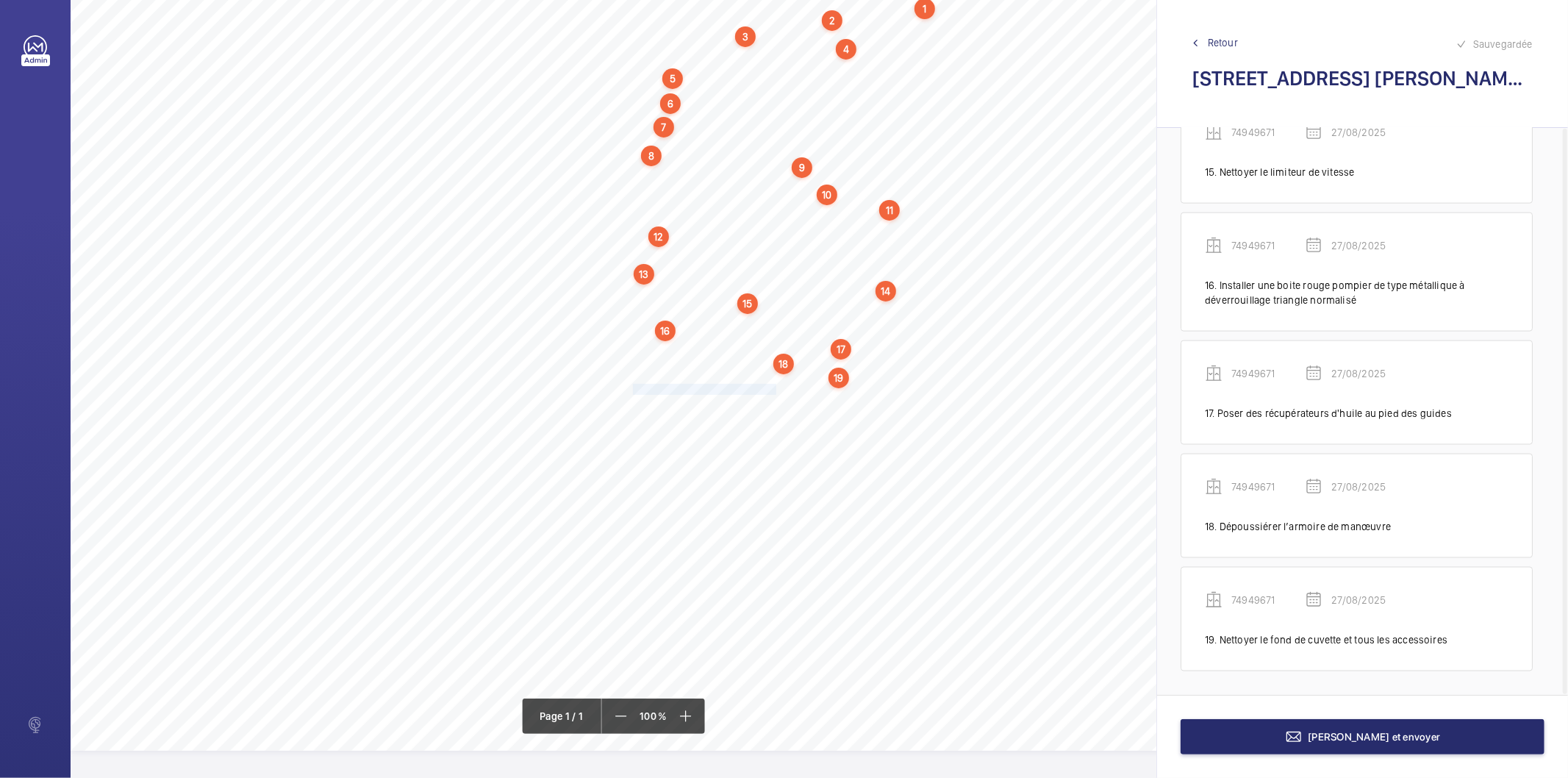
drag, startPoint x: 633, startPoint y: 387, endPoint x: 777, endPoint y: 387, distance: 144.0
click at [777, 387] on span "Remplacer la courroie d'opérateur." at bounding box center [707, 390] width 146 height 10
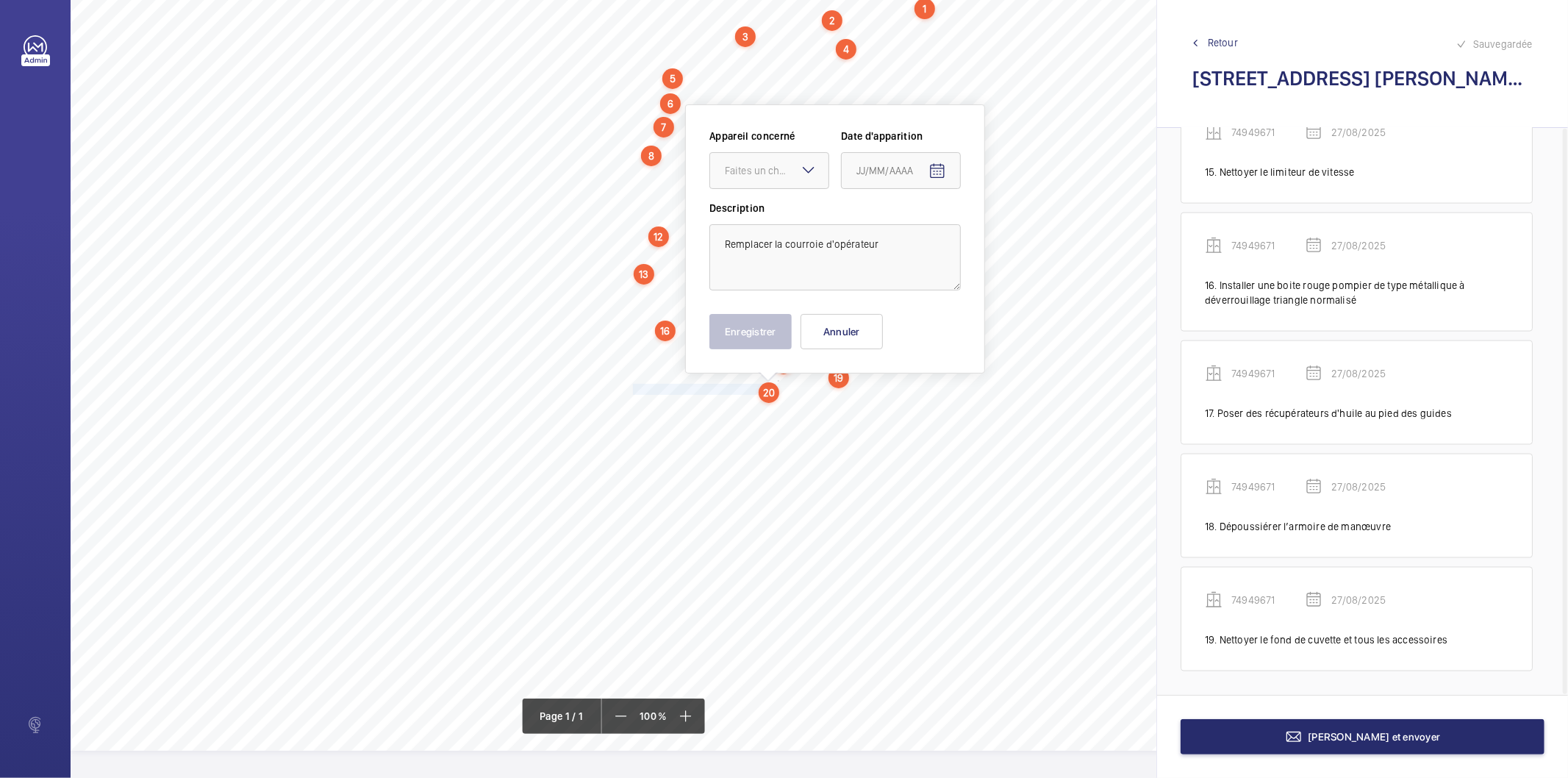
scroll to position [104, 0]
click at [748, 173] on div at bounding box center [769, 167] width 118 height 35
click at [747, 215] on span "74949671" at bounding box center [769, 212] width 89 height 15
click at [937, 163] on mat-icon "Open calendar" at bounding box center [937, 168] width 18 height 18
drag, startPoint x: 921, startPoint y: 401, endPoint x: 802, endPoint y: 358, distance: 126.5
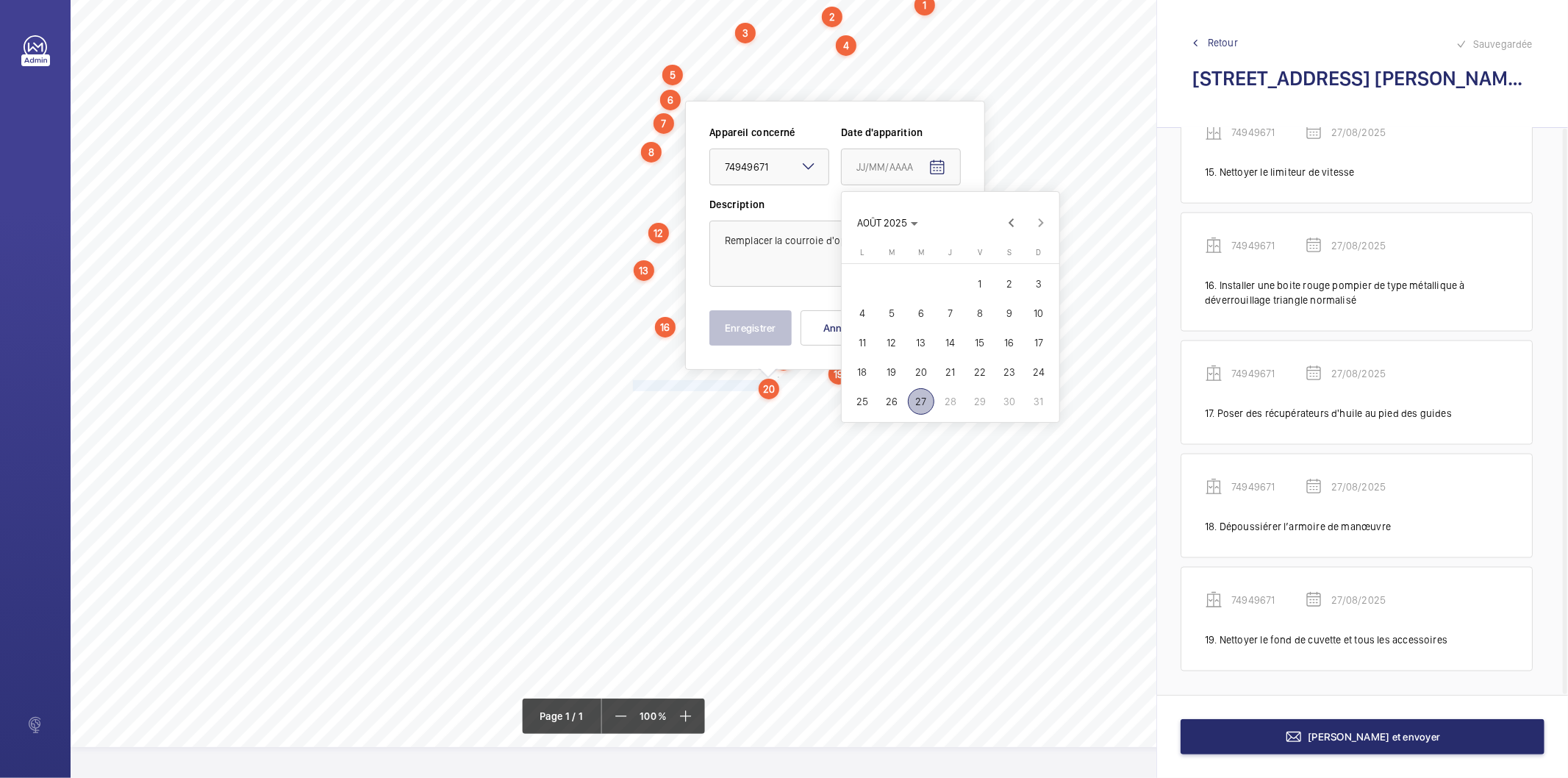
click at [918, 399] on span "27" at bounding box center [921, 401] width 26 height 26
type input "27/08/2025"
click at [773, 324] on button "Enregistrer" at bounding box center [750, 328] width 83 height 35
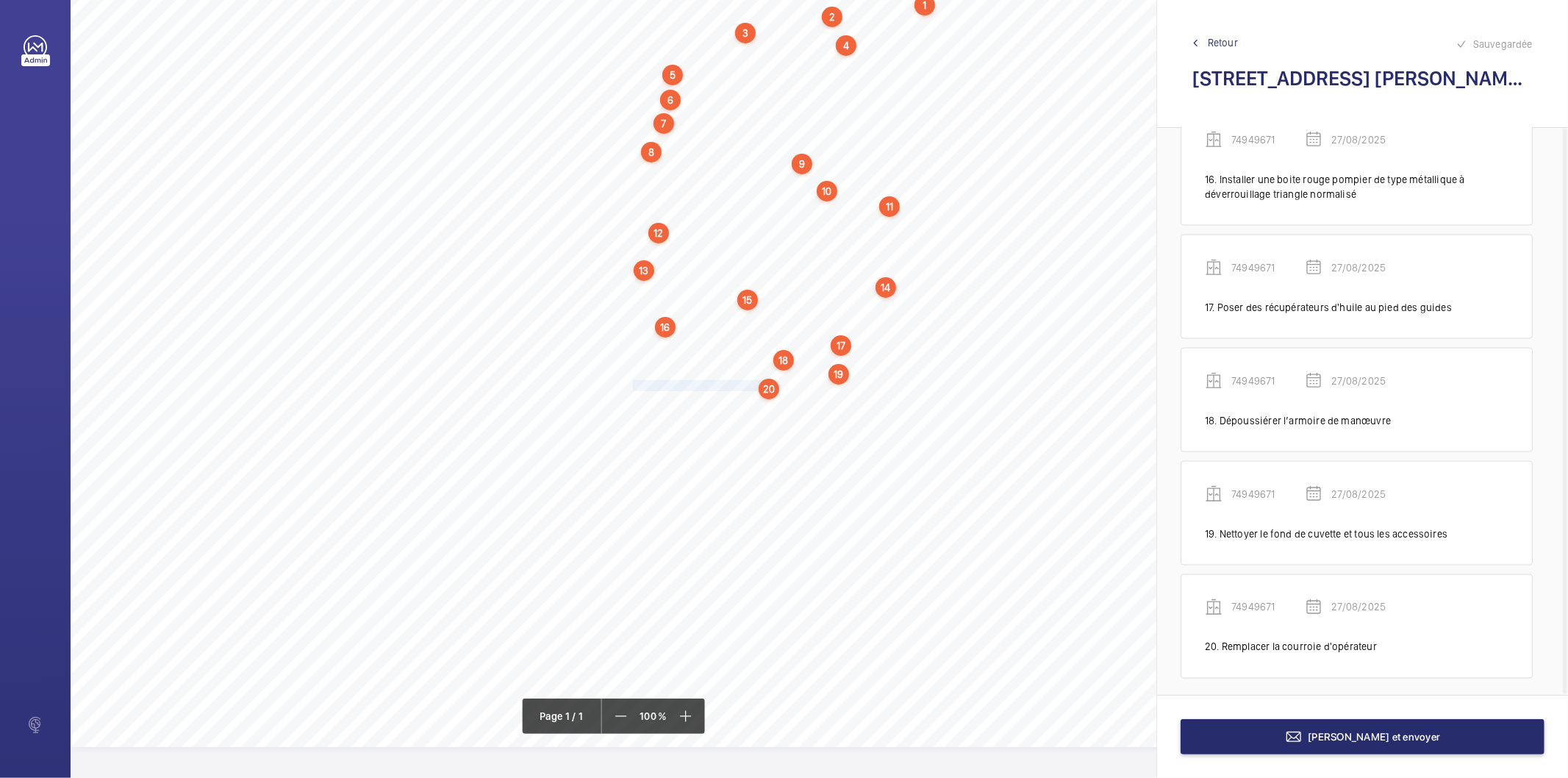
scroll to position [1900, 0]
drag, startPoint x: 633, startPoint y: 396, endPoint x: 766, endPoint y: 400, distance: 133.1
click at [766, 400] on span "Nettoyer le local de machinerie." at bounding box center [700, 402] width 134 height 10
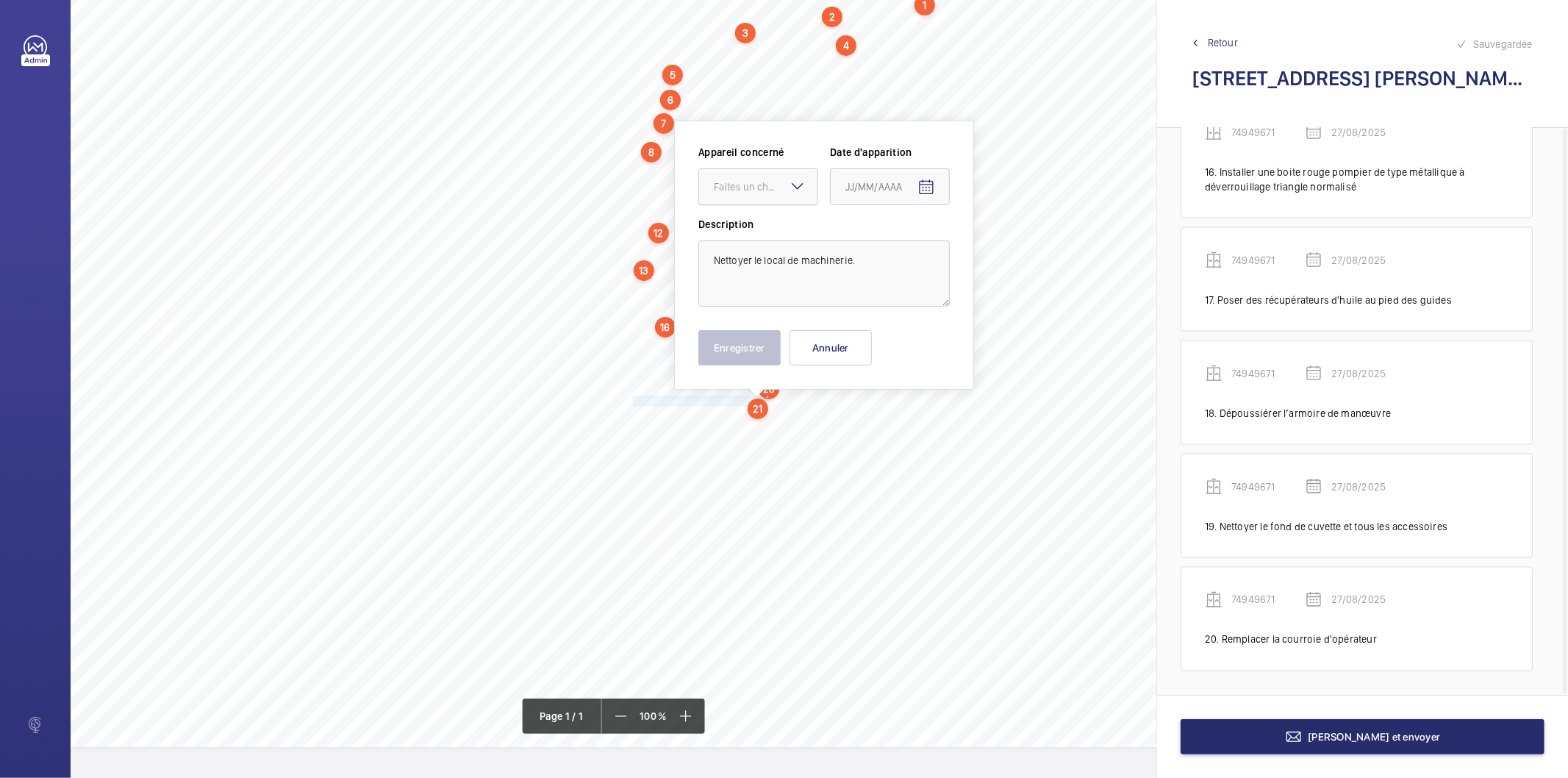
click at [742, 182] on div "Faites un choix" at bounding box center [766, 186] width 103 height 15
click at [733, 229] on span "74949671" at bounding box center [758, 231] width 89 height 15
click at [924, 189] on mat-icon "Open calendar" at bounding box center [927, 187] width 18 height 18
click at [912, 413] on span "27" at bounding box center [910, 421] width 26 height 26
type input "27/08/2025"
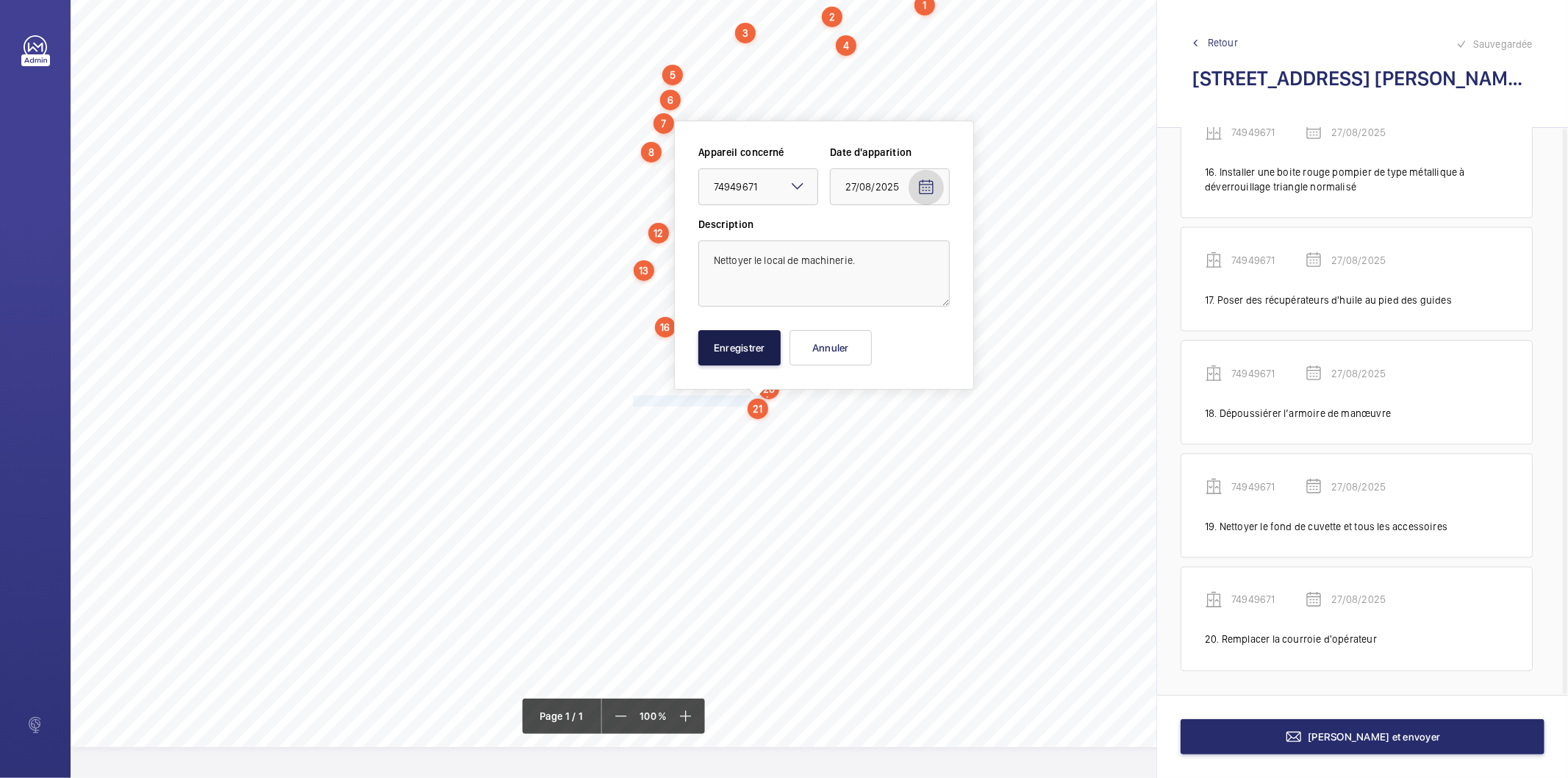
click at [773, 355] on button "Enregistrer" at bounding box center [740, 348] width 83 height 35
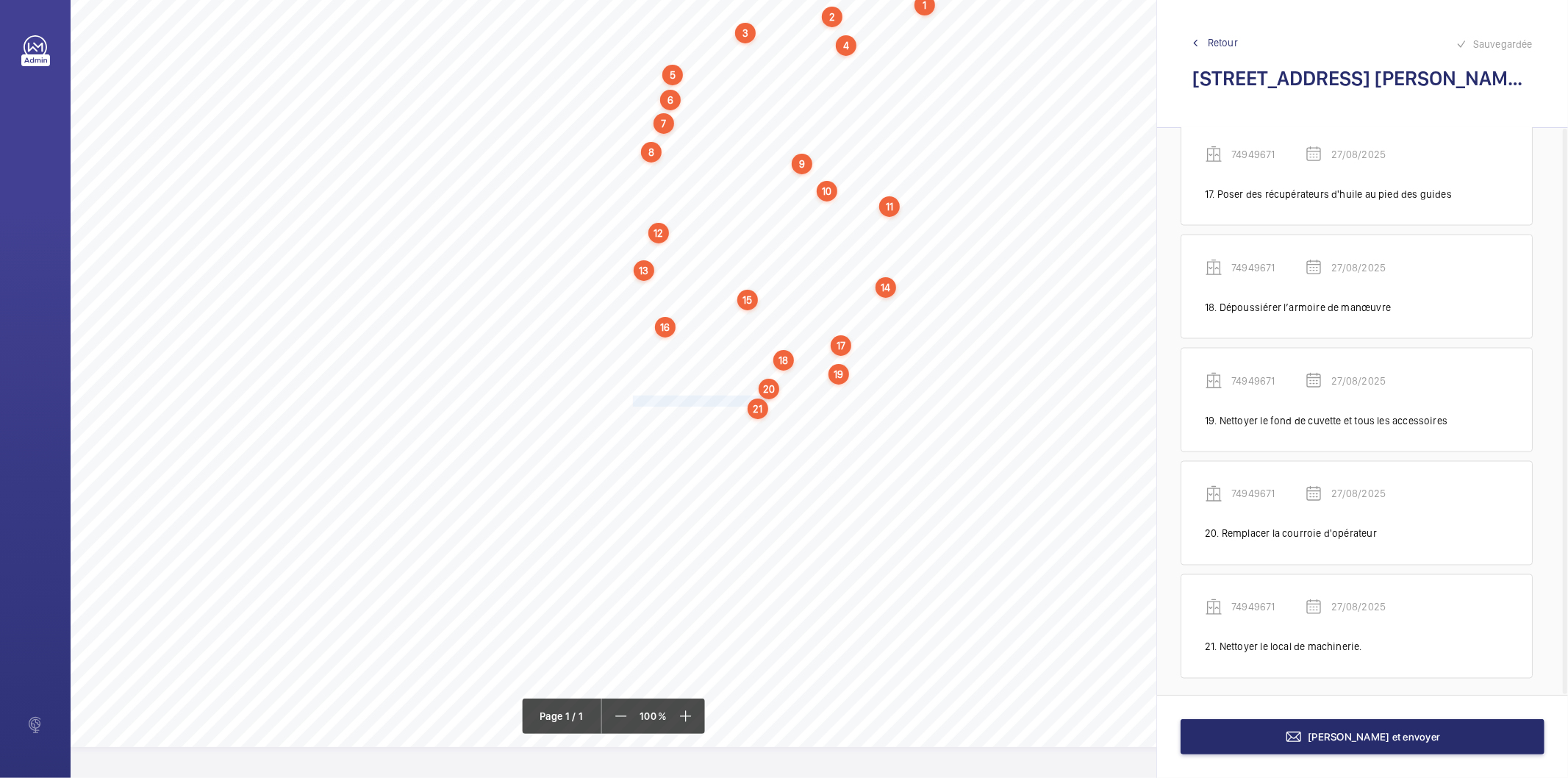
scroll to position [2013, 0]
drag, startPoint x: 632, startPoint y: 412, endPoint x: 861, endPoint y: 415, distance: 229.0
click at [861, 415] on span "Remettre de l'huile dans les huileurs sur toit de cabine." at bounding box center [749, 417] width 232 height 10
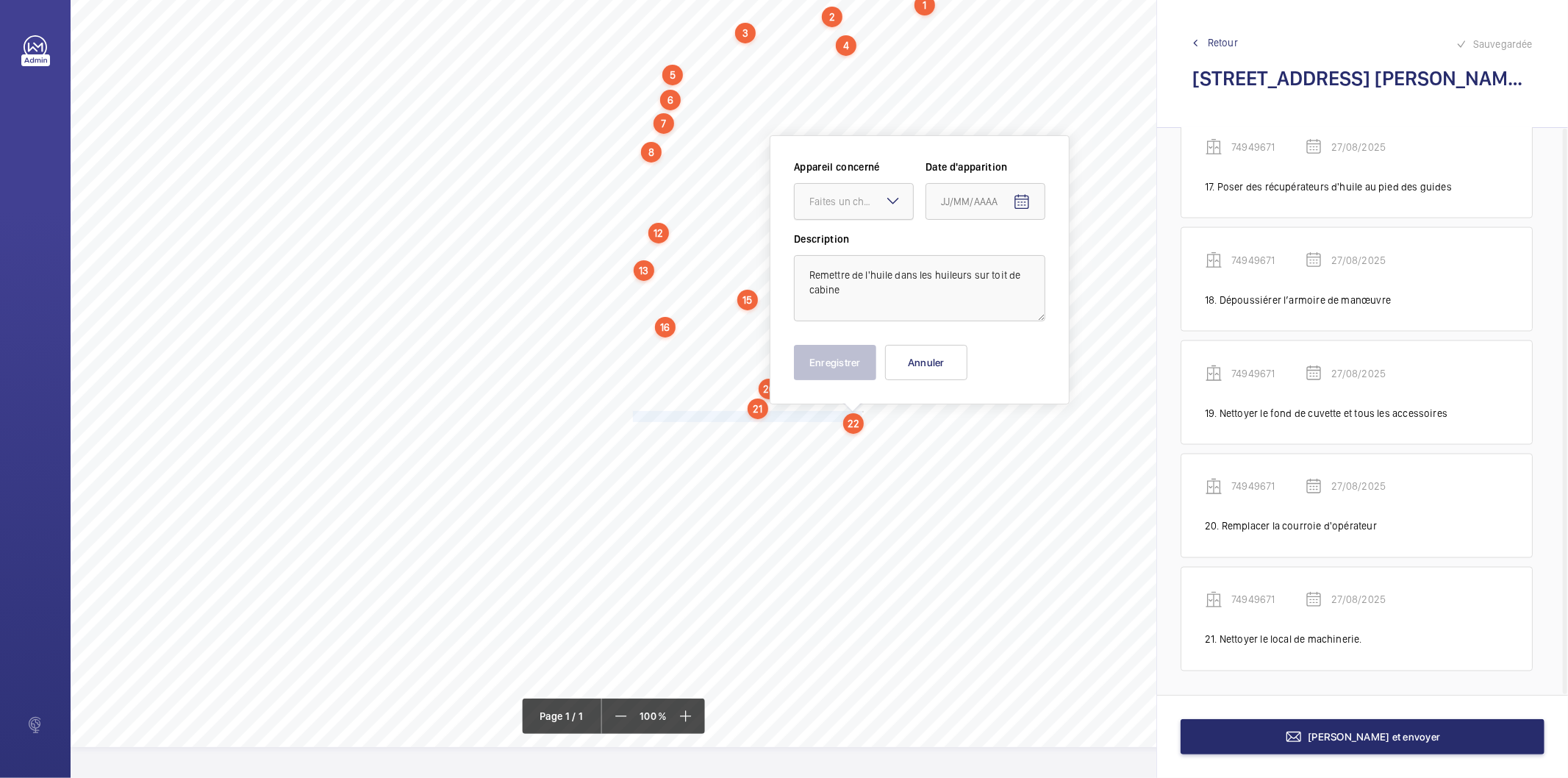
click at [836, 194] on div "Faites un choix" at bounding box center [861, 201] width 103 height 15
click at [834, 244] on span "74949671" at bounding box center [854, 246] width 89 height 15
click at [1024, 204] on mat-icon "Open calendar" at bounding box center [1022, 202] width 18 height 18
click at [1008, 427] on span "27" at bounding box center [1006, 436] width 26 height 26
type input "27/08/2025"
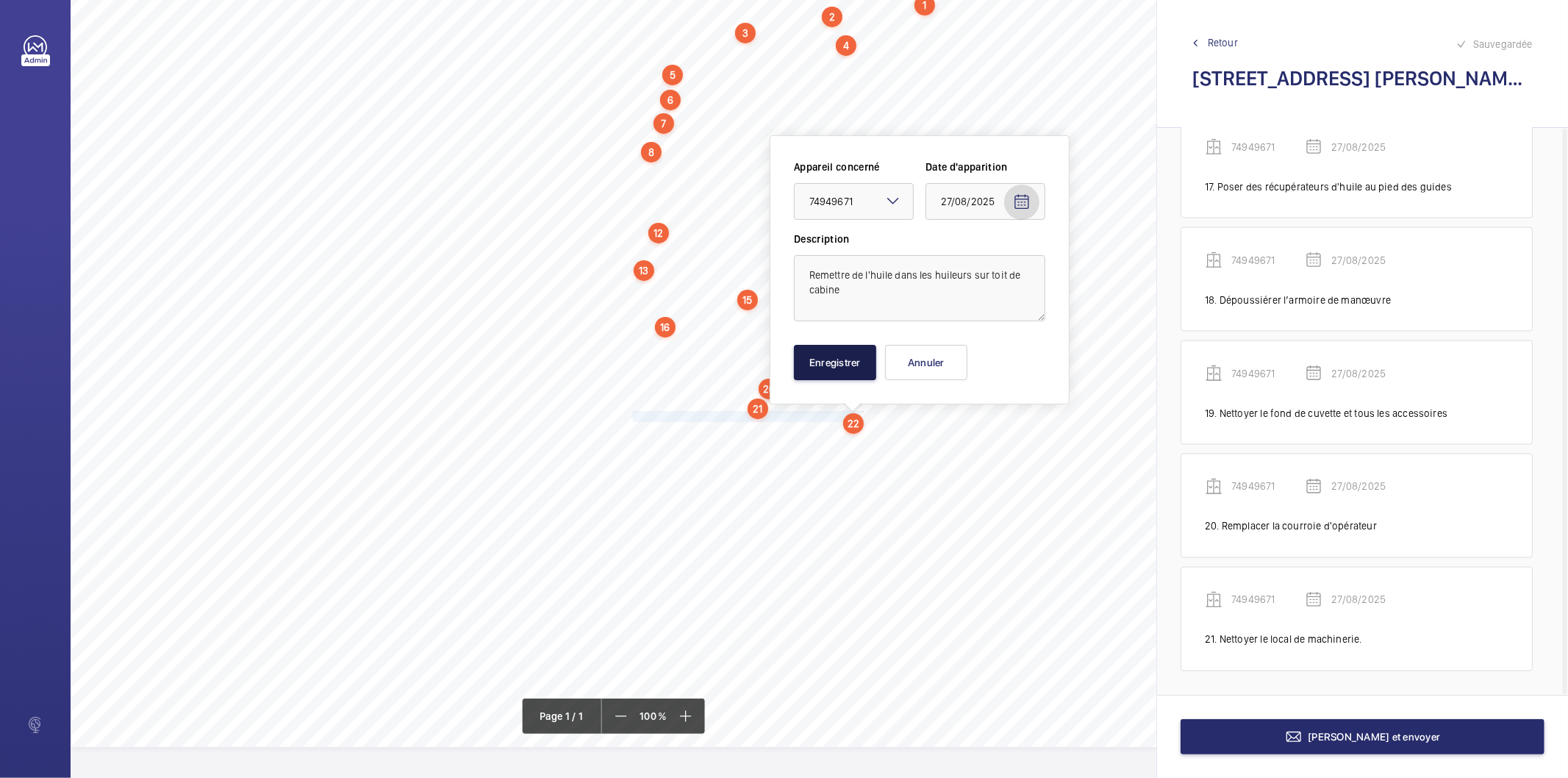
click at [848, 370] on button "Enregistrer" at bounding box center [835, 363] width 83 height 35
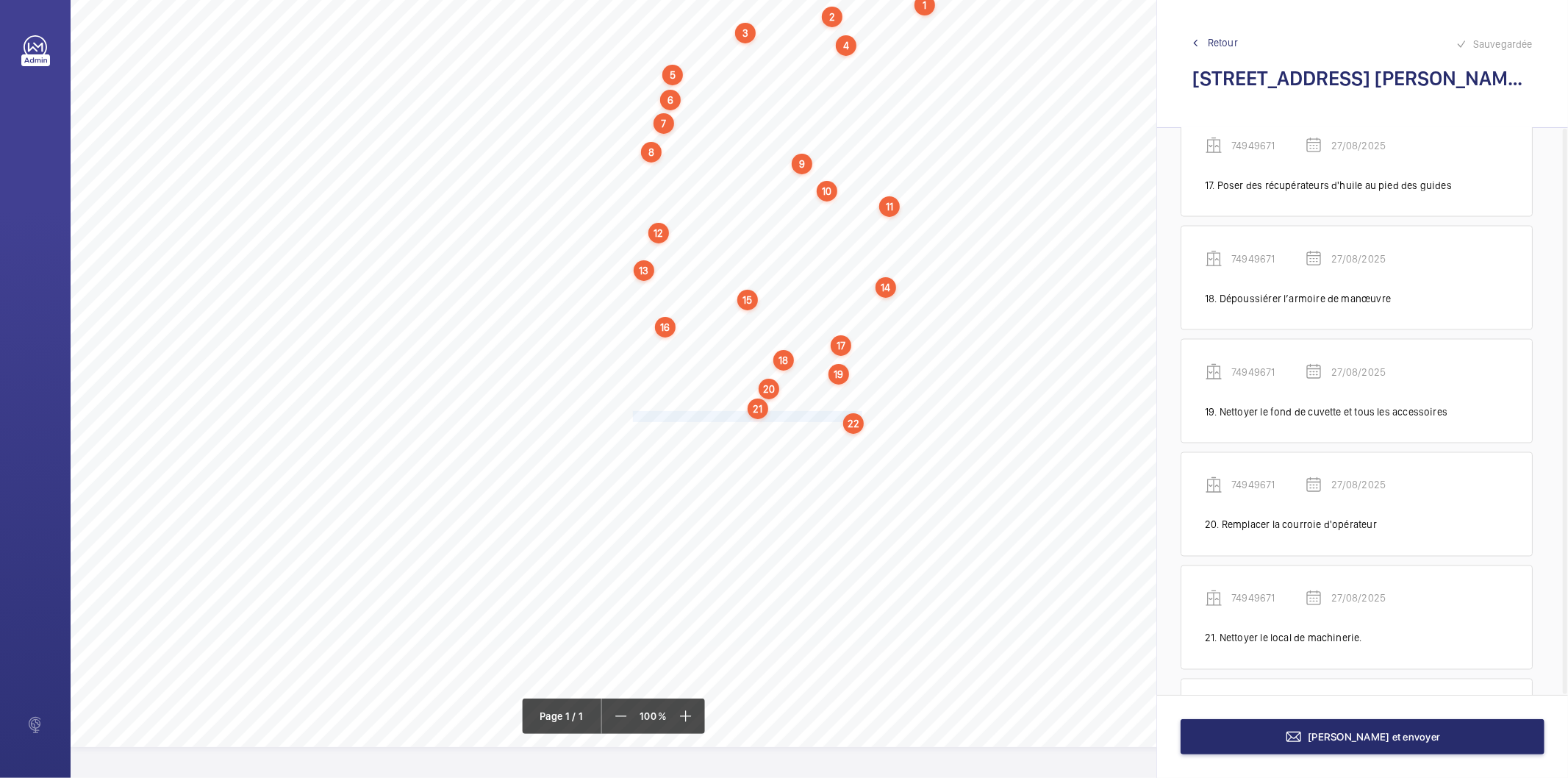
scroll to position [2127, 0]
drag, startPoint x: 632, startPoint y: 425, endPoint x: 662, endPoint y: 439, distance: 33.1
click at [662, 439] on div "Nom du site Numéro appareil WM Réserve [STREET_ADDRESS][PERSON_NAME] 74949671 M…" at bounding box center [654, 334] width 1167 height 826
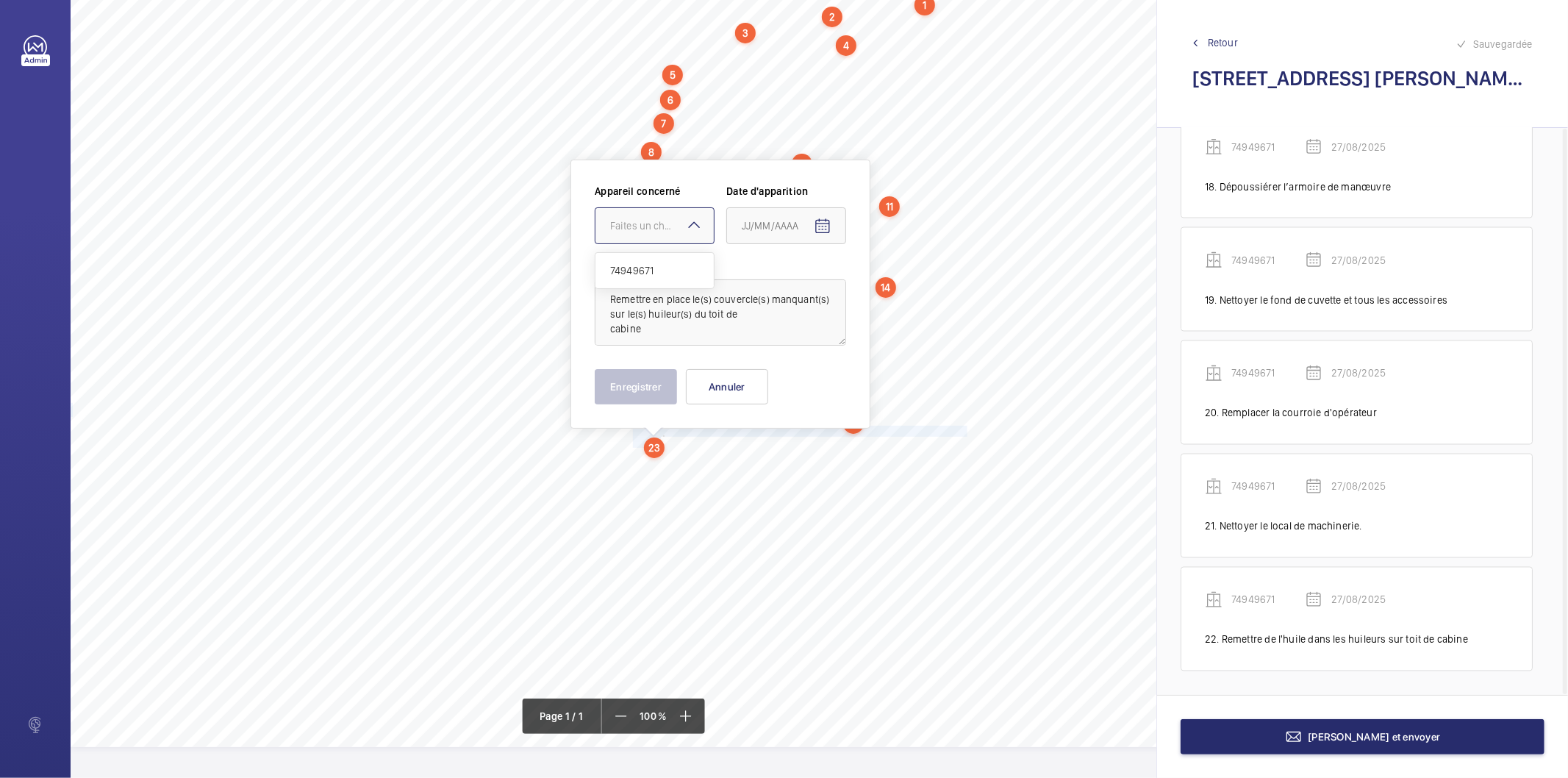
click at [641, 218] on div "Faites un choix" at bounding box center [662, 225] width 103 height 15
click at [649, 266] on span "74949671" at bounding box center [654, 270] width 89 height 15
click at [812, 215] on span "Open calendar" at bounding box center [822, 226] width 35 height 35
click at [804, 461] on span "27" at bounding box center [806, 460] width 26 height 26
type input "27/08/2025"
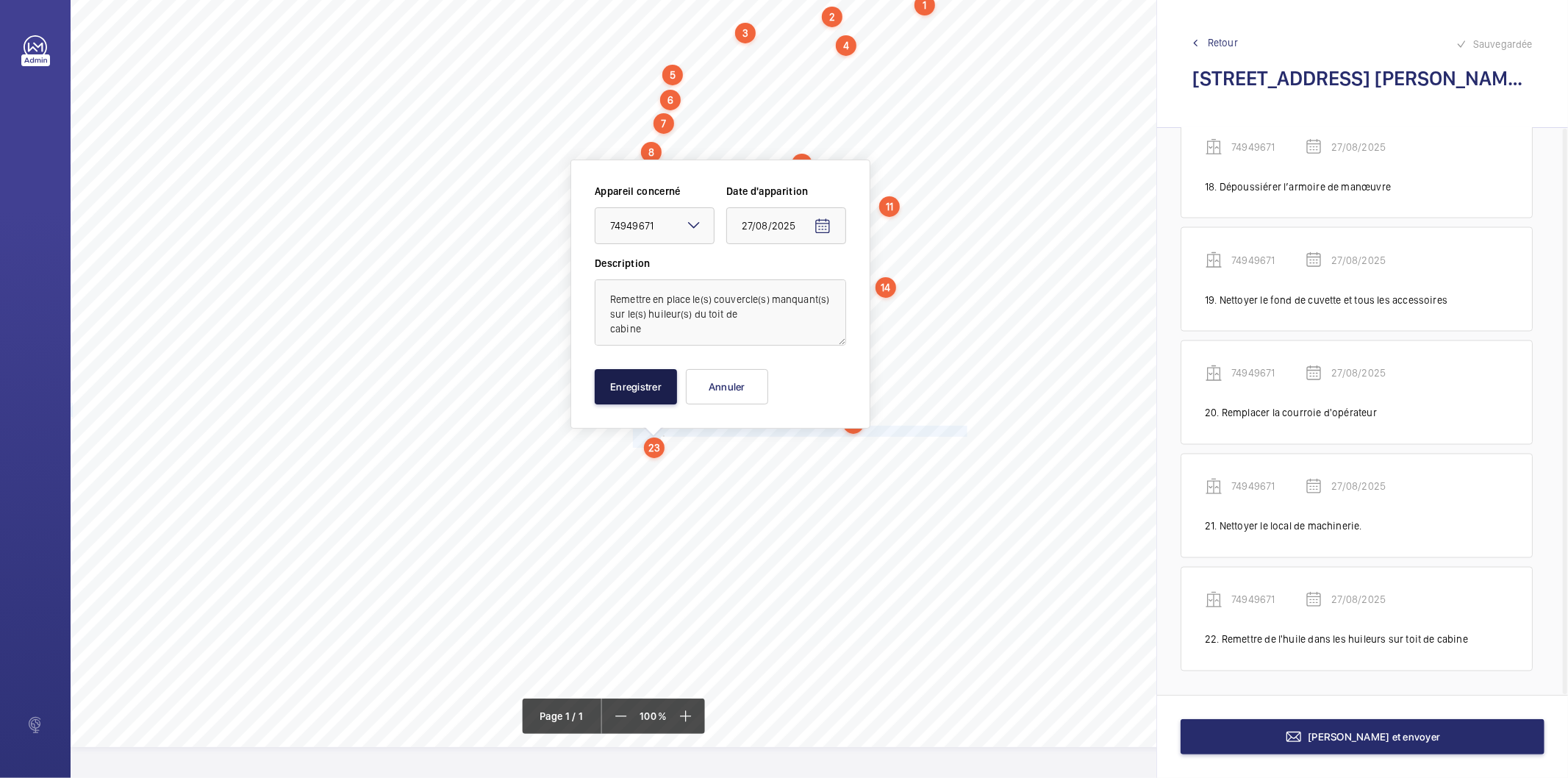
click at [661, 391] on button "Enregistrer" at bounding box center [635, 387] width 83 height 35
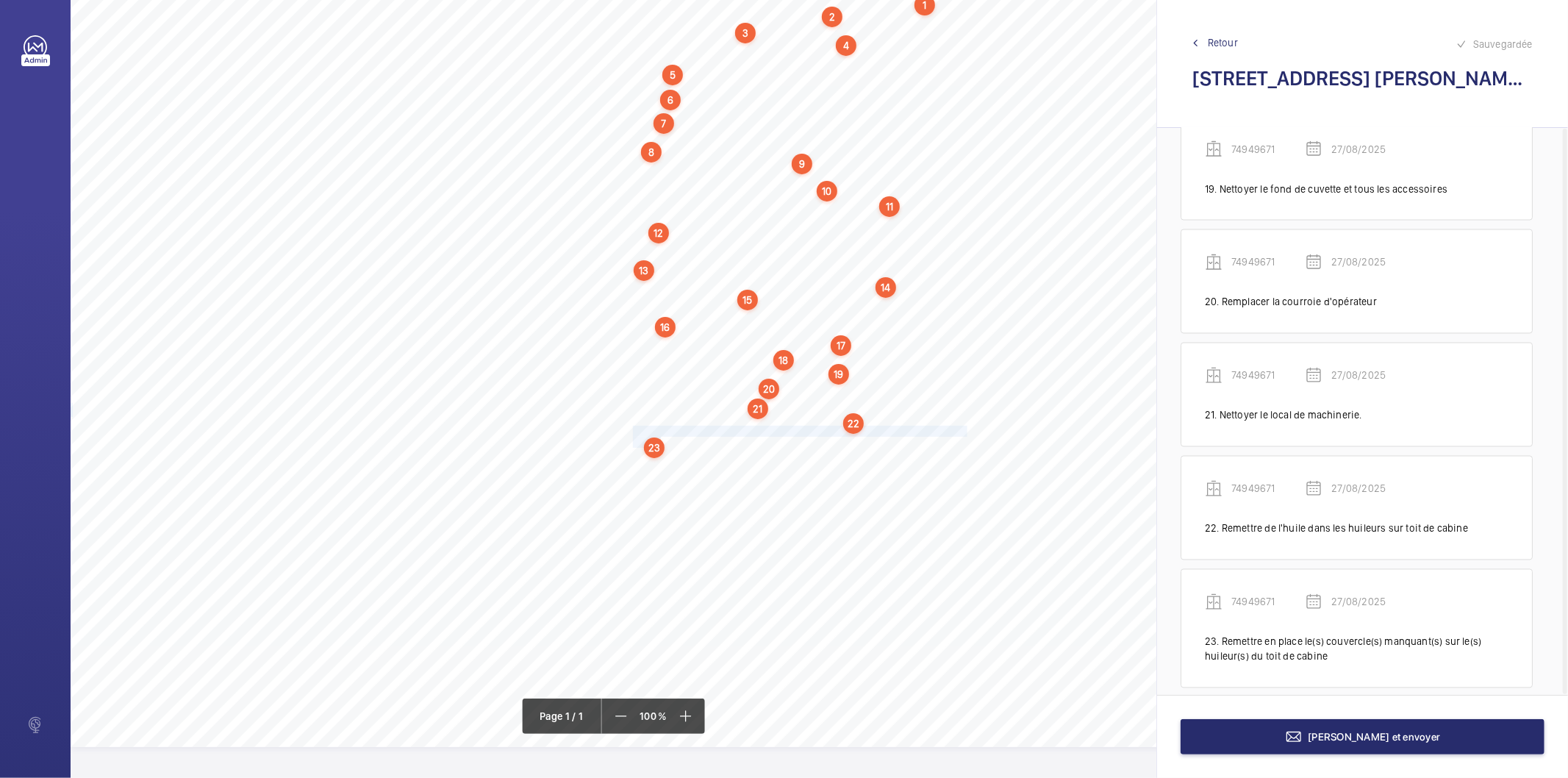
scroll to position [2256, 0]
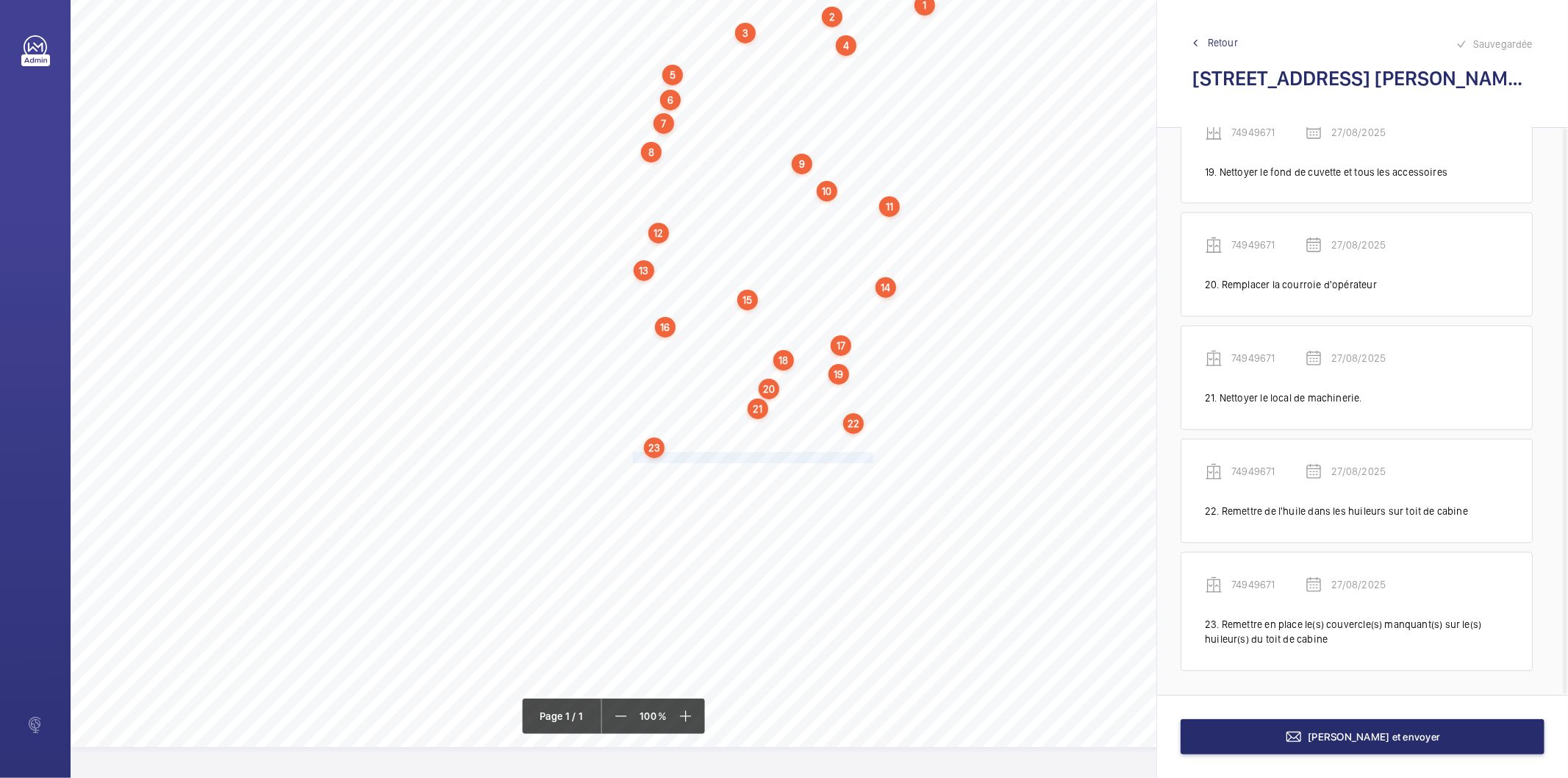
drag, startPoint x: 633, startPoint y: 451, endPoint x: 872, endPoint y: 452, distance: 239.0
click at [872, 453] on span "Remplacer le câble d’entraînement de la porte de cabine." at bounding box center [754, 458] width 243 height 10
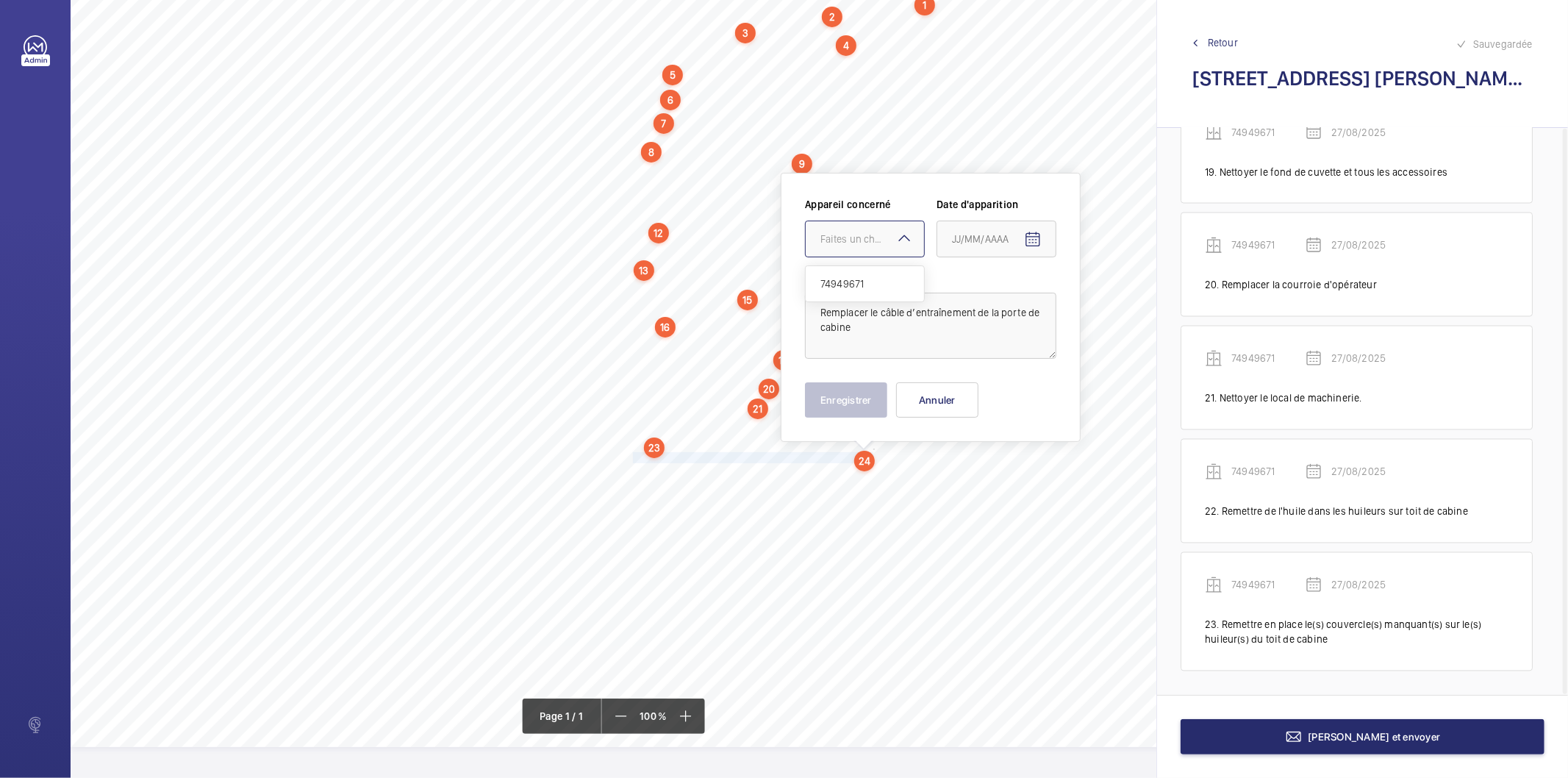
drag, startPoint x: 865, startPoint y: 238, endPoint x: 864, endPoint y: 249, distance: 11.0
click at [865, 245] on div "Faites un choix" at bounding box center [864, 239] width 118 height 15
click at [860, 286] on span "74949671" at bounding box center [864, 284] width 89 height 15
click at [1037, 235] on mat-icon "Open calendar" at bounding box center [1033, 240] width 18 height 18
click at [1009, 462] on span "27" at bounding box center [1016, 473] width 26 height 26
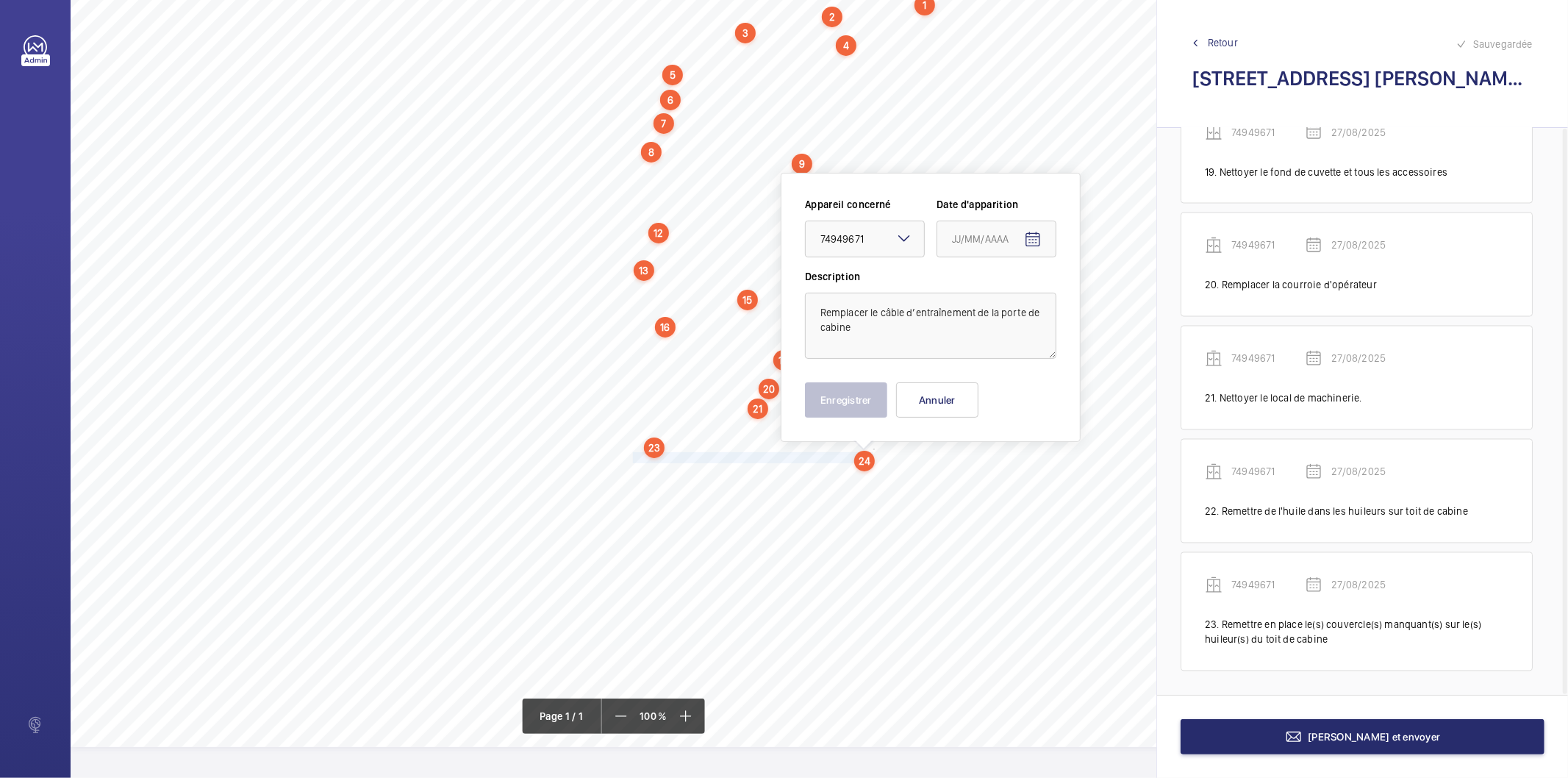
type input "27/08/2025"
click at [865, 405] on button "Enregistrer" at bounding box center [846, 400] width 83 height 35
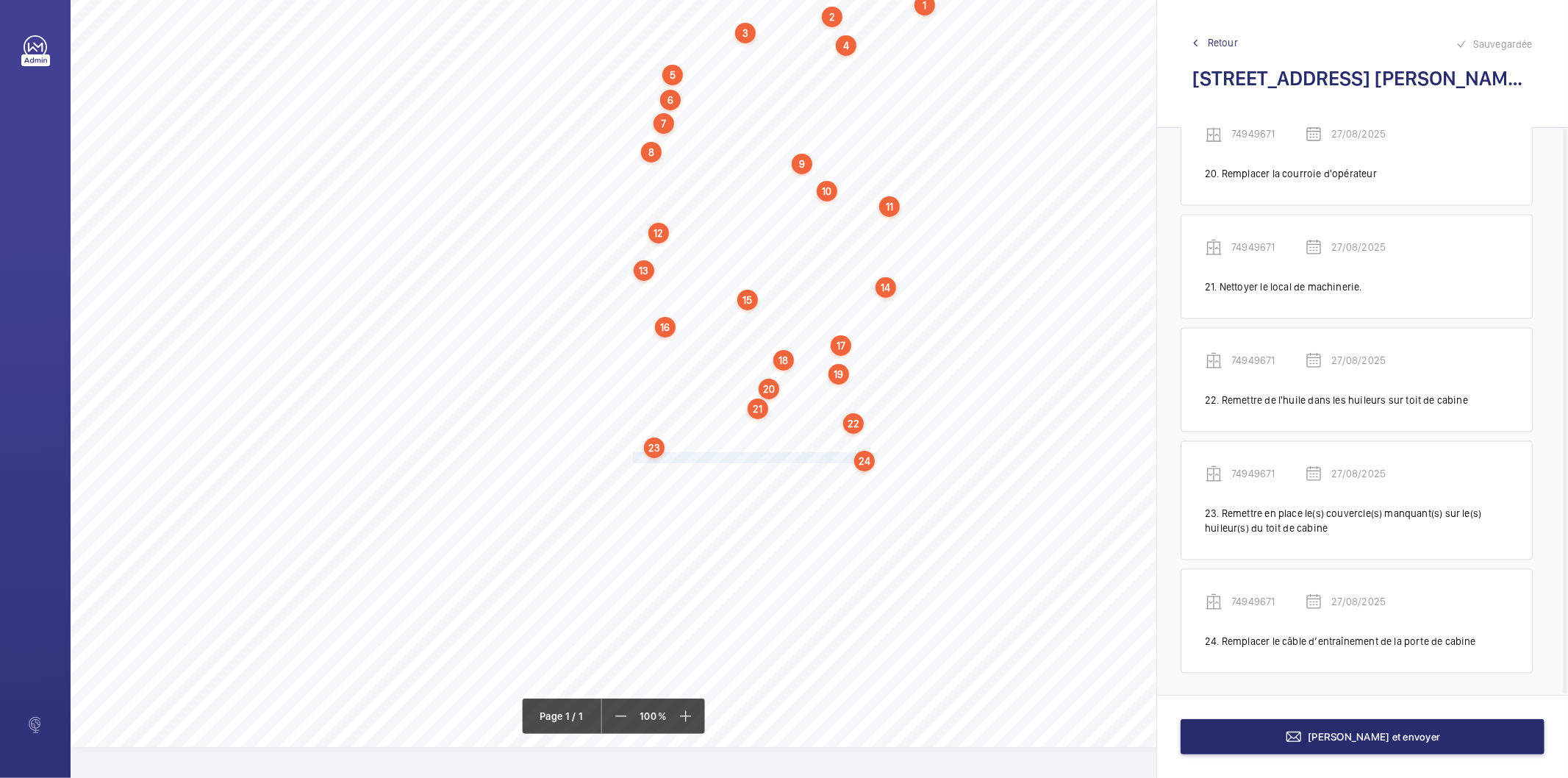
scroll to position [2369, 0]
drag, startPoint x: 632, startPoint y: 469, endPoint x: 936, endPoint y: 472, distance: 304.0
click at [936, 472] on span "Appliquer un traitement antirouille sur les semelles de guides en cuvette" at bounding box center [785, 474] width 304 height 10
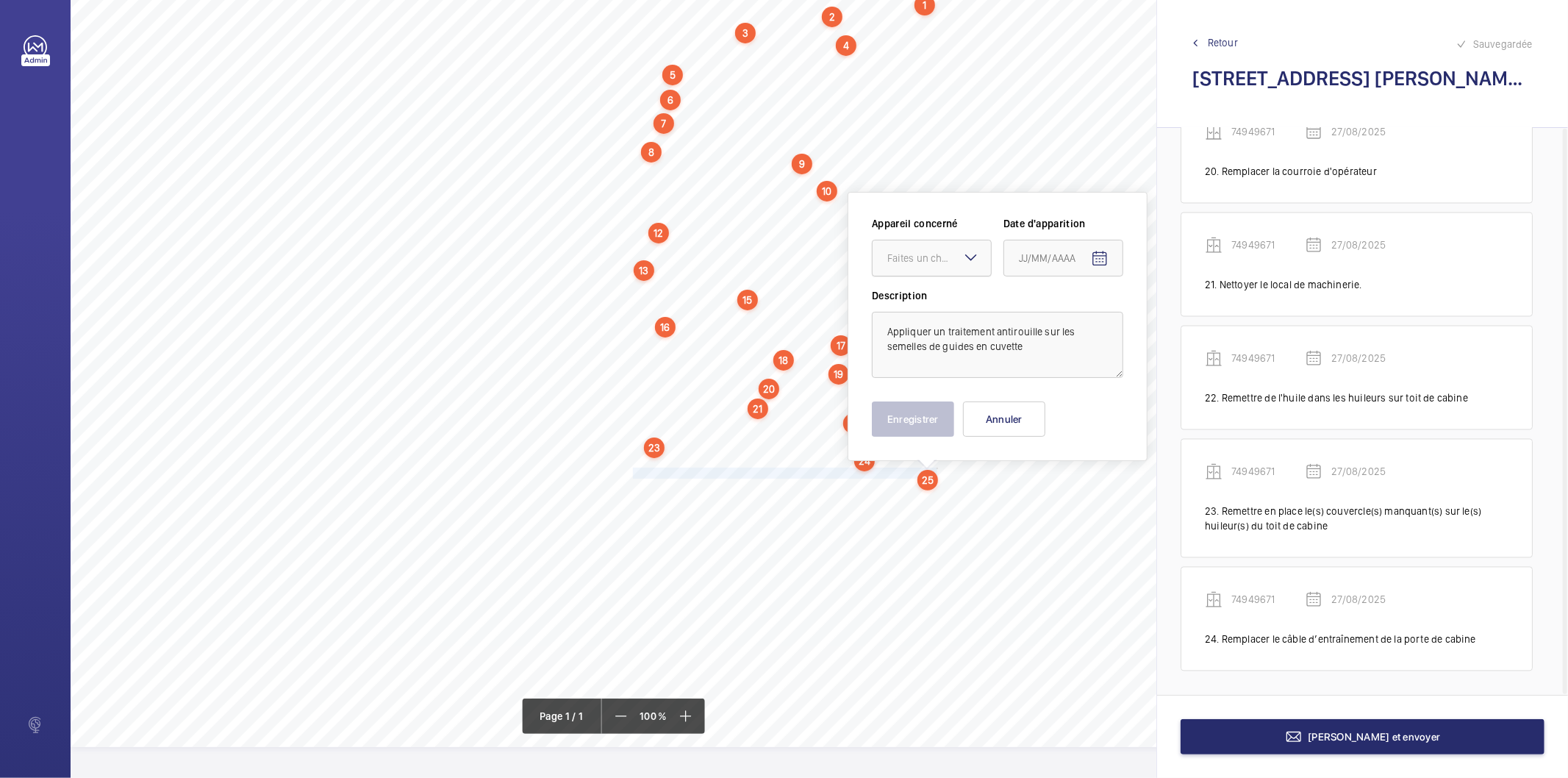
click at [958, 253] on div "Faites un choix" at bounding box center [939, 257] width 103 height 15
click at [936, 295] on span "74949671" at bounding box center [932, 302] width 89 height 15
click at [1096, 253] on mat-icon "Open calendar" at bounding box center [1100, 259] width 18 height 18
click at [1087, 489] on span "27" at bounding box center [1084, 492] width 26 height 26
type input "27/08/2025"
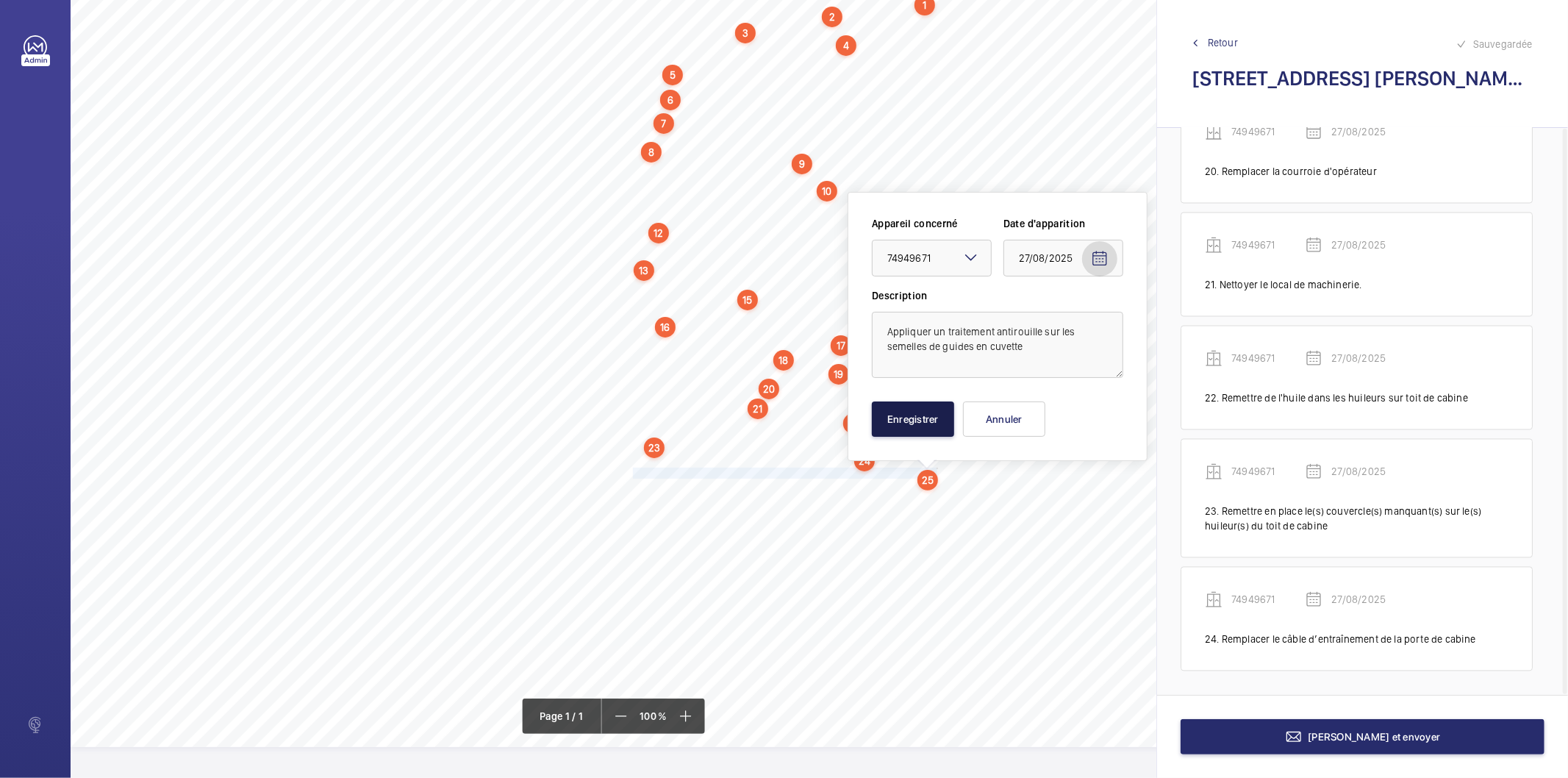
click at [900, 409] on button "Enregistrer" at bounding box center [913, 419] width 83 height 35
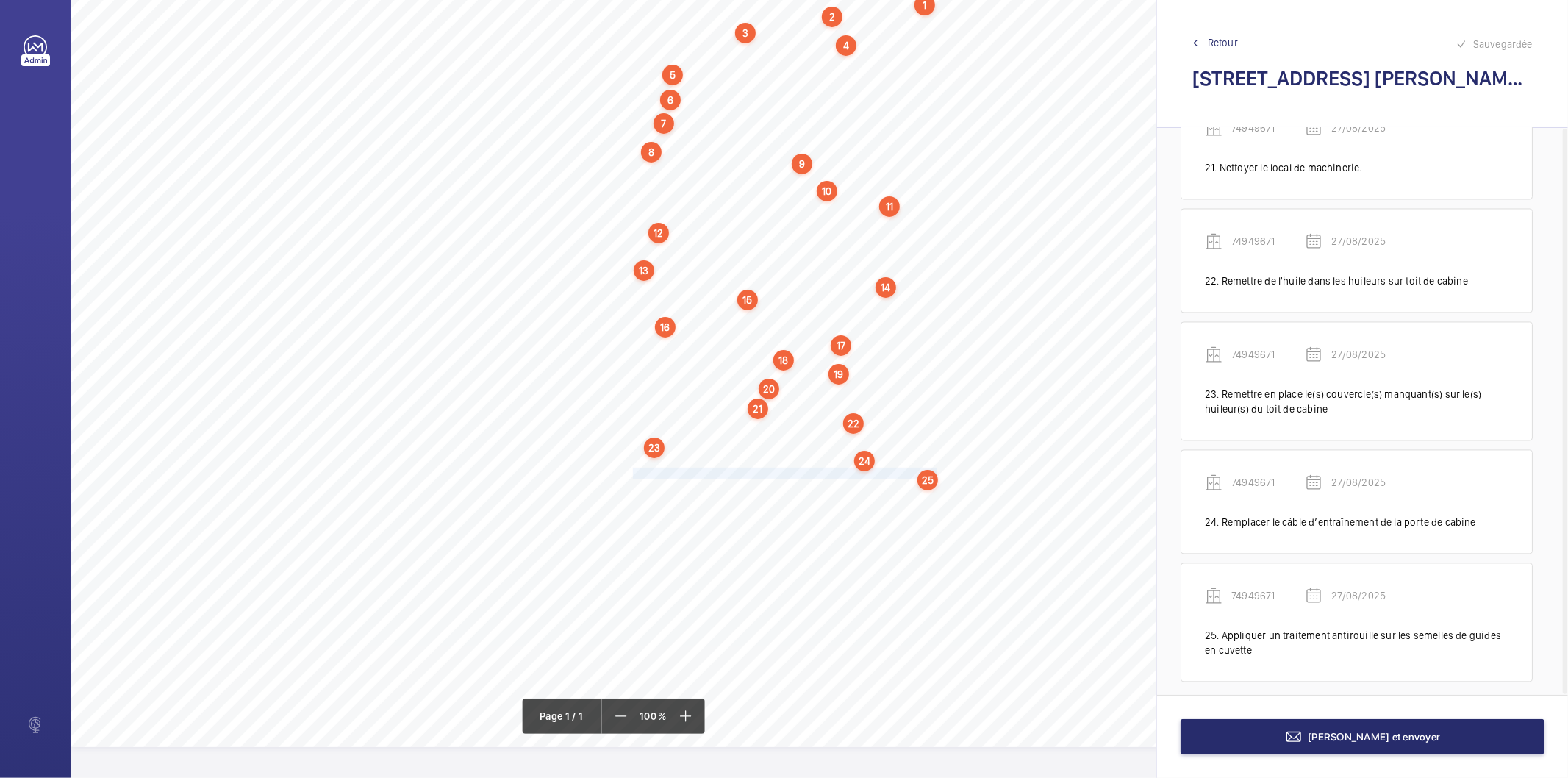
scroll to position [2497, 0]
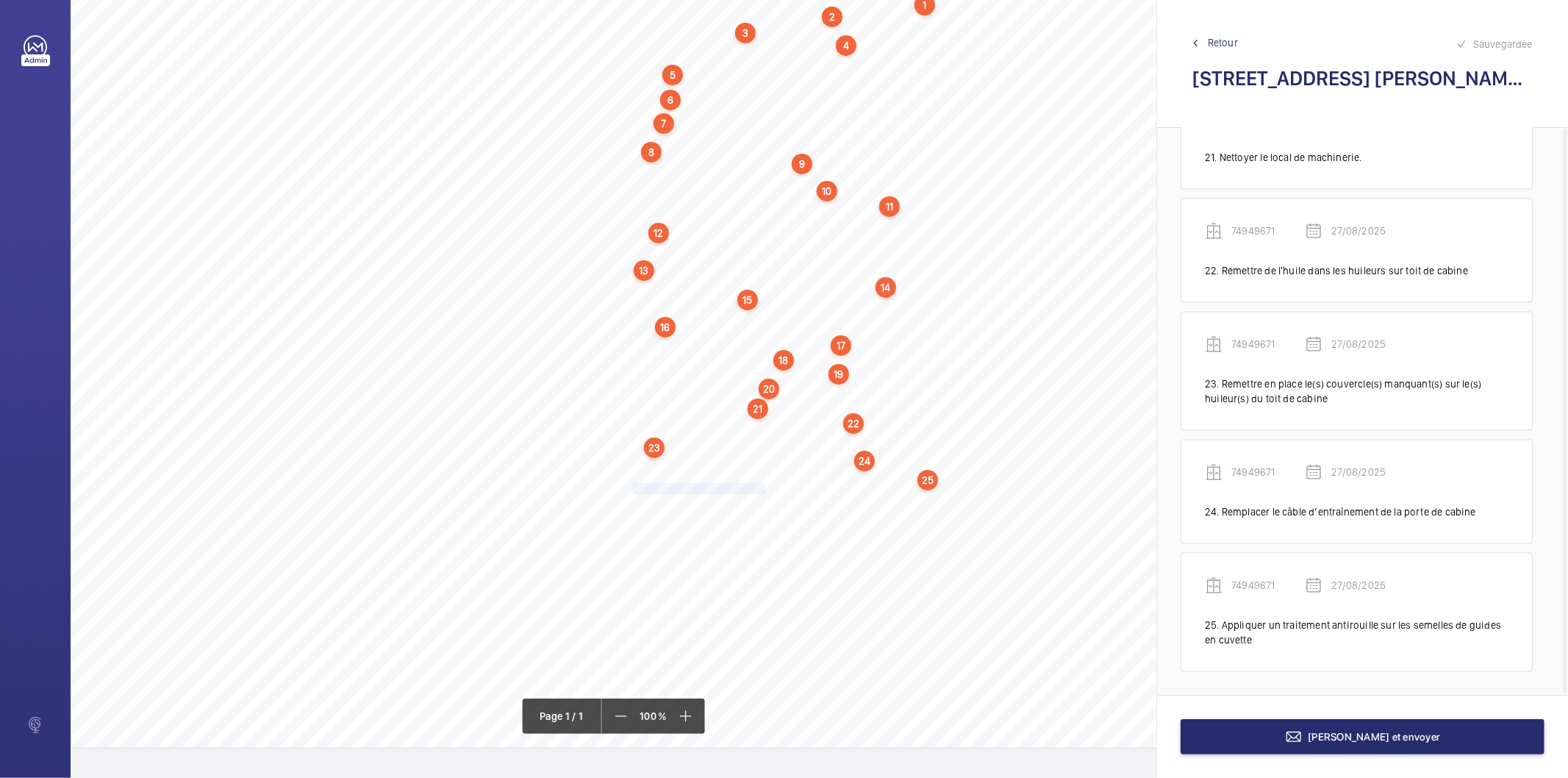
drag, startPoint x: 632, startPoint y: 486, endPoint x: 766, endPoint y: 487, distance: 134.0
click at [766, 487] on span "Nettoyer la machine de traction." at bounding box center [701, 489] width 134 height 10
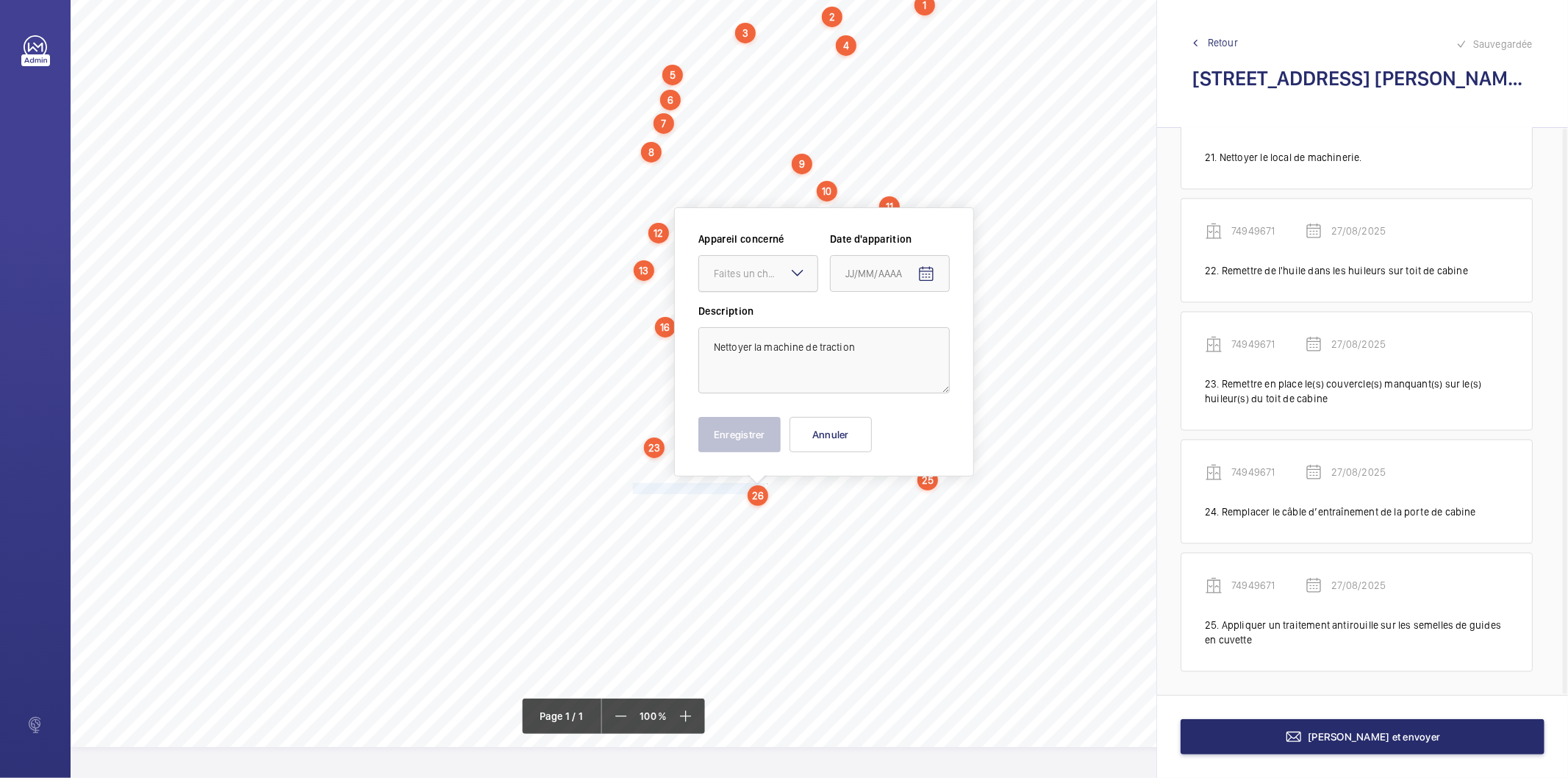
click at [752, 275] on div "Faites un choix" at bounding box center [766, 273] width 103 height 15
click at [747, 311] on span "74949671" at bounding box center [758, 318] width 89 height 15
click at [928, 273] on mat-icon "Open calendar" at bounding box center [927, 274] width 18 height 18
click at [913, 499] on span "27" at bounding box center [910, 508] width 26 height 26
type input "27/08/2025"
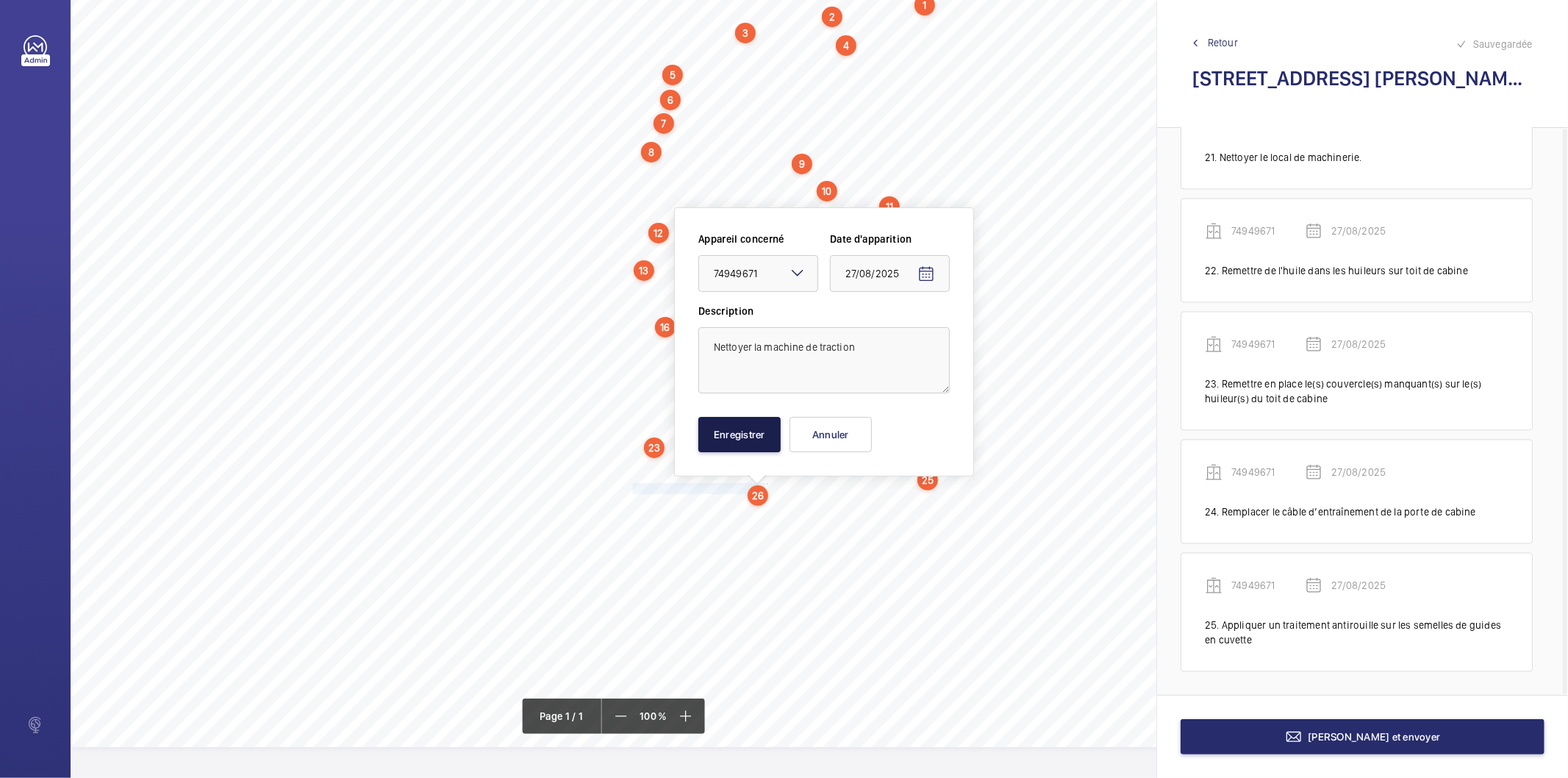
click at [766, 430] on button "Enregistrer" at bounding box center [740, 435] width 83 height 35
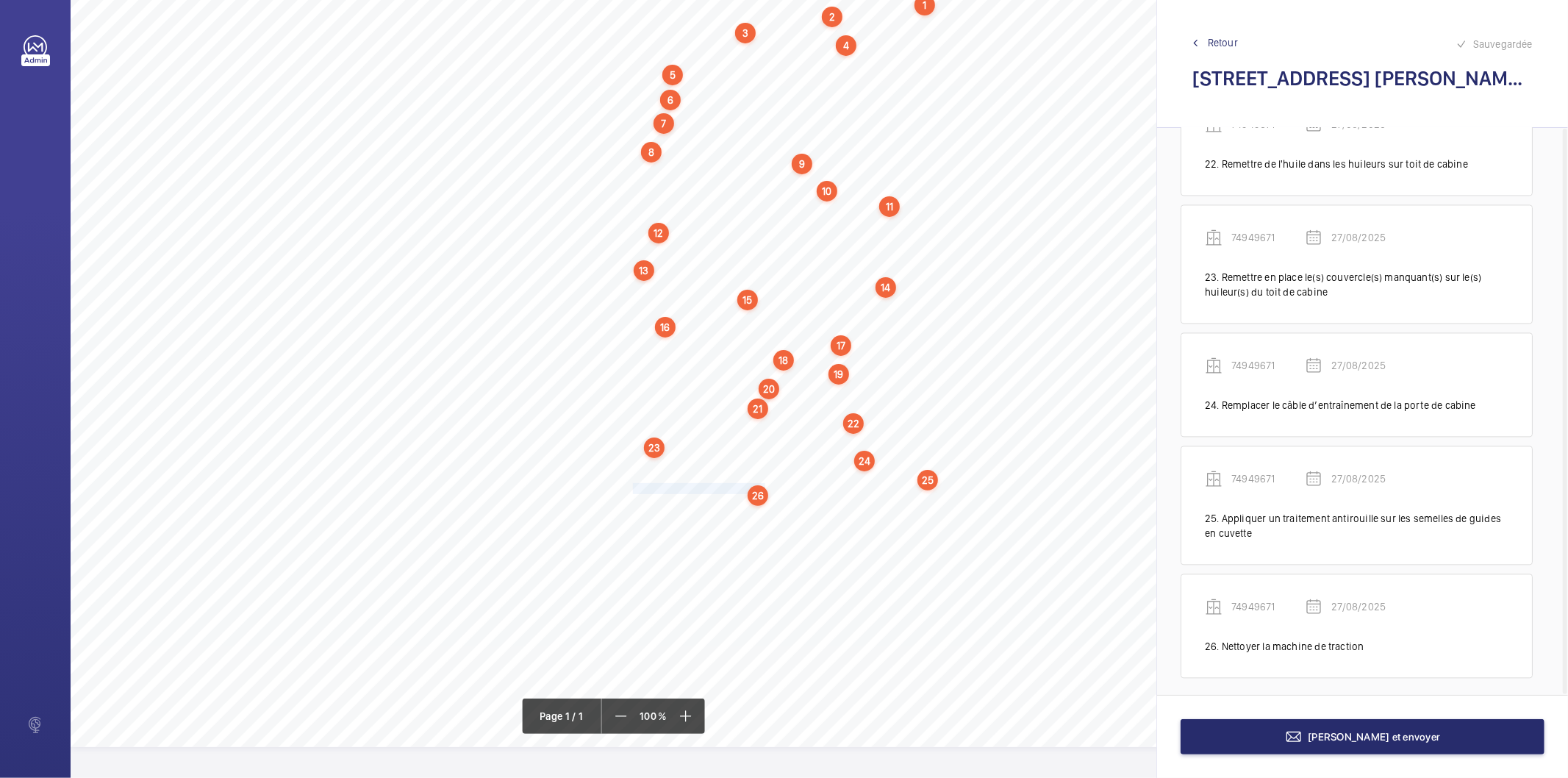
scroll to position [2610, 0]
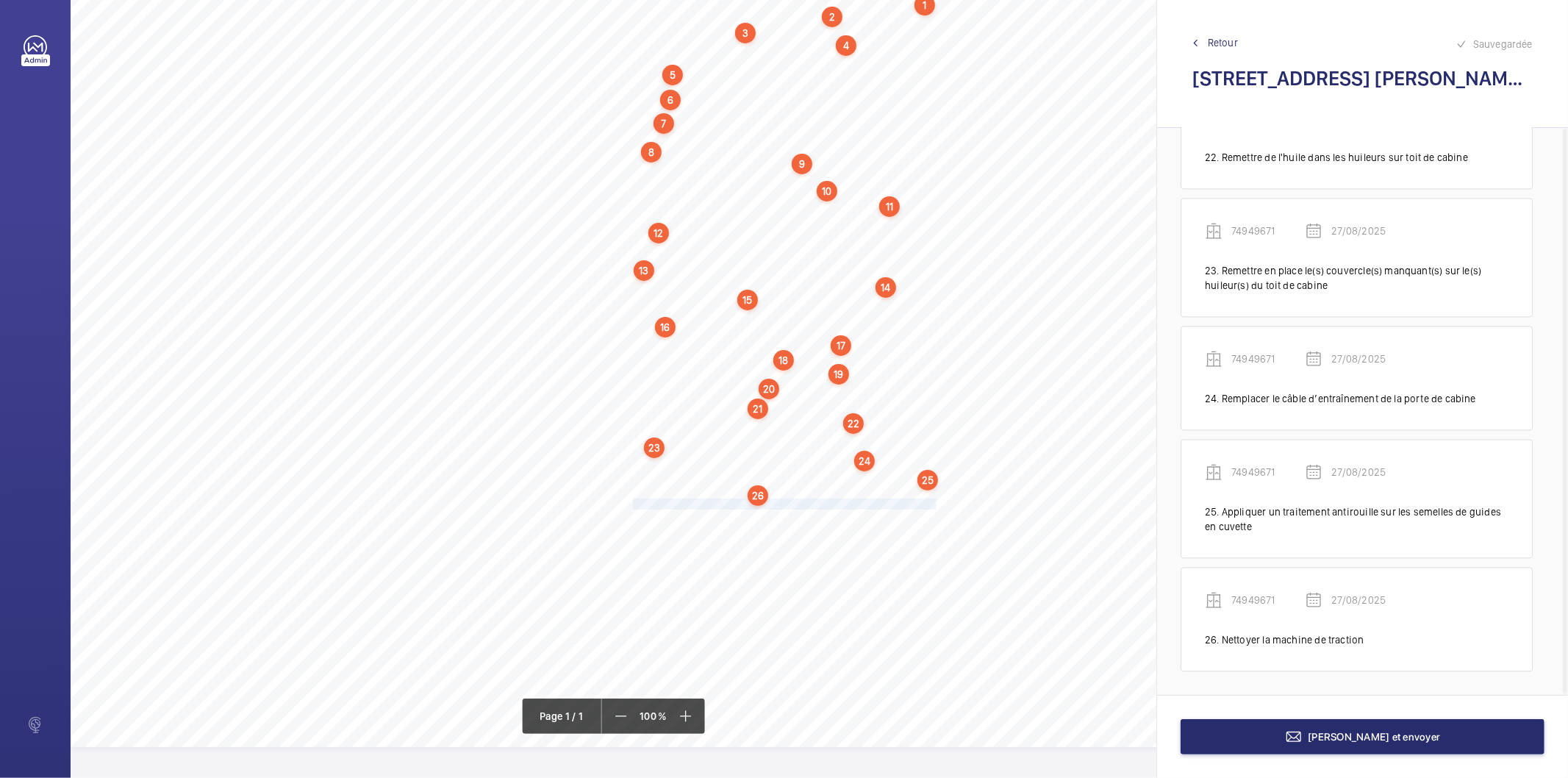
drag, startPoint x: 632, startPoint y: 499, endPoint x: 937, endPoint y: 499, distance: 305.0
click at [937, 499] on span "Assurer le fonctionnement de l’indicateur de position au niveau principal." at bounding box center [786, 504] width 307 height 10
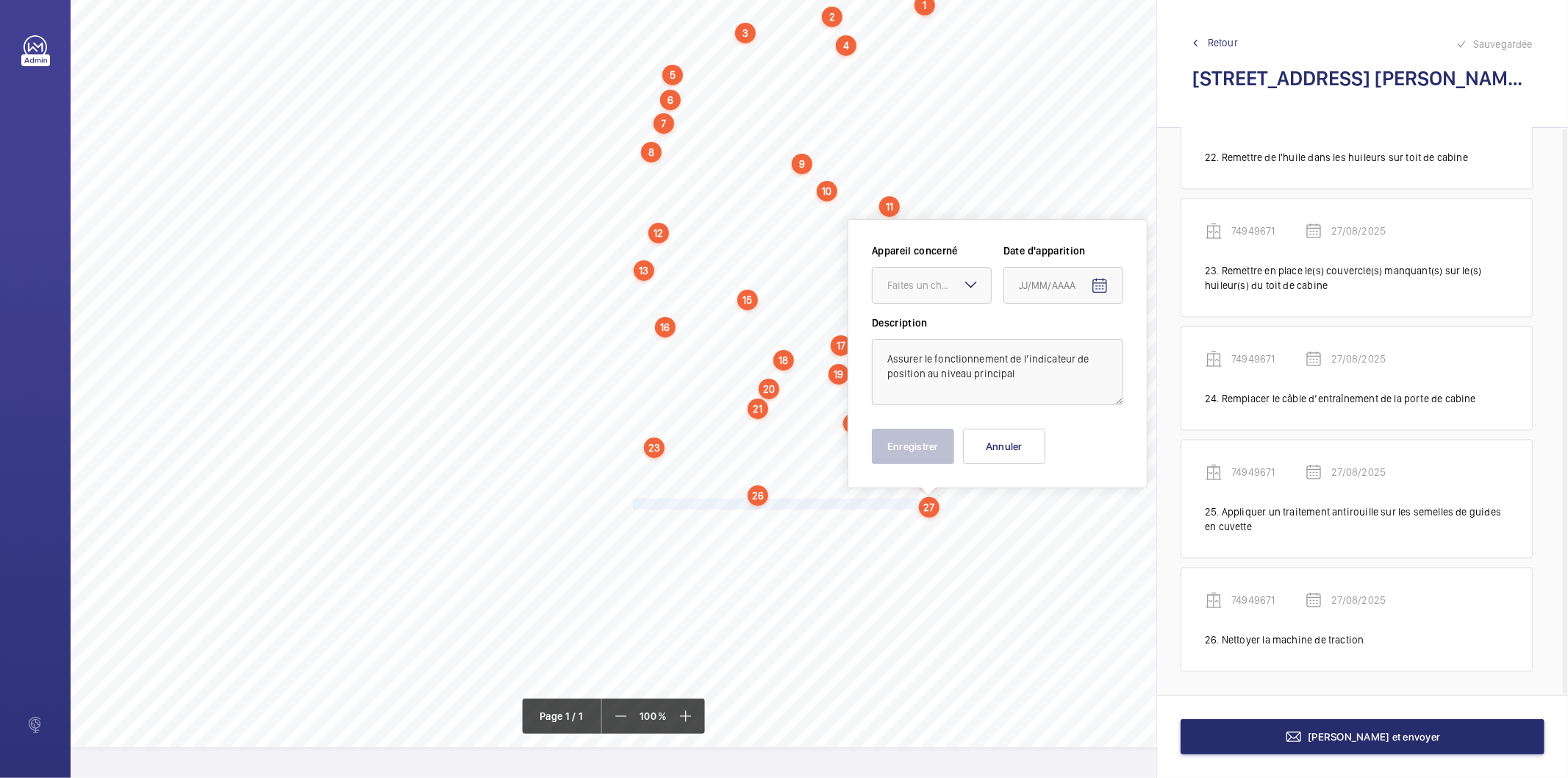
drag, startPoint x: 958, startPoint y: 288, endPoint x: 945, endPoint y: 306, distance: 22.2
click at [954, 288] on div "Faites un choix" at bounding box center [939, 285] width 103 height 15
click at [928, 328] on span "74949671" at bounding box center [932, 330] width 89 height 15
click at [1098, 281] on mat-icon "Open calendar" at bounding box center [1100, 286] width 18 height 18
drag, startPoint x: 1083, startPoint y: 511, endPoint x: 964, endPoint y: 473, distance: 124.9
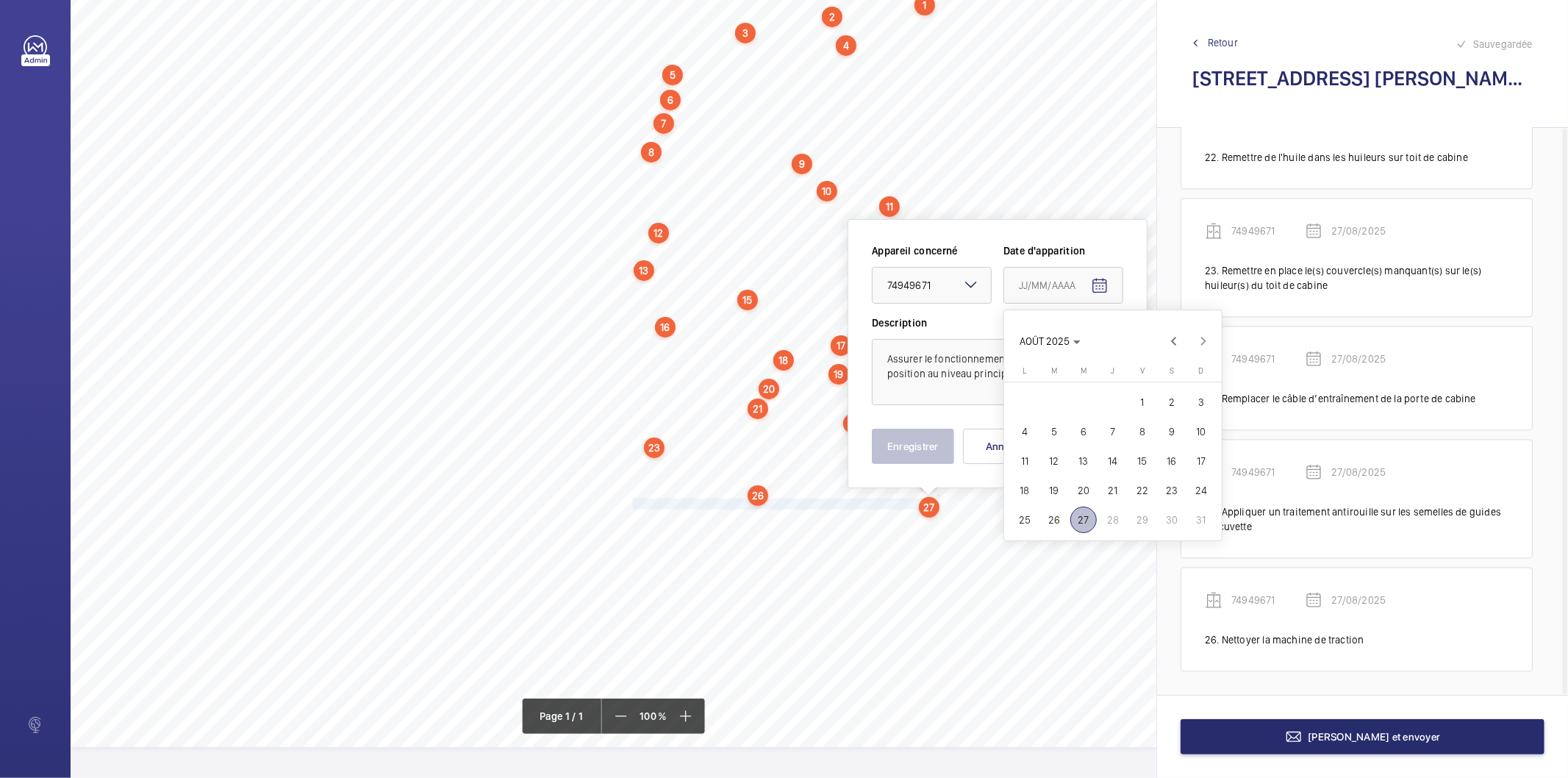
click at [1083, 510] on span "27" at bounding box center [1084, 520] width 26 height 26
type input "27/08/2025"
click at [915, 446] on button "Enregistrer" at bounding box center [913, 447] width 83 height 35
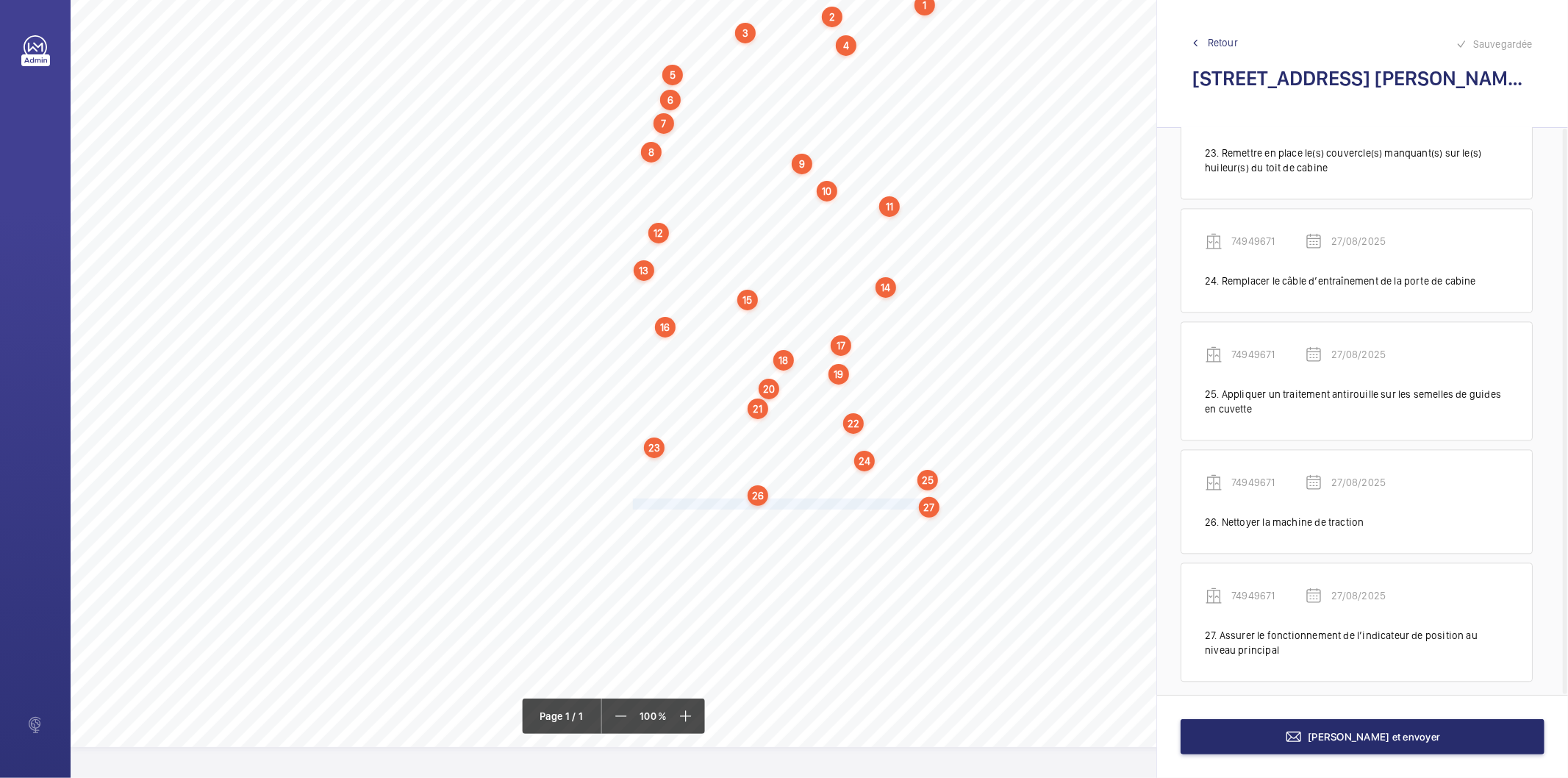
scroll to position [2739, 0]
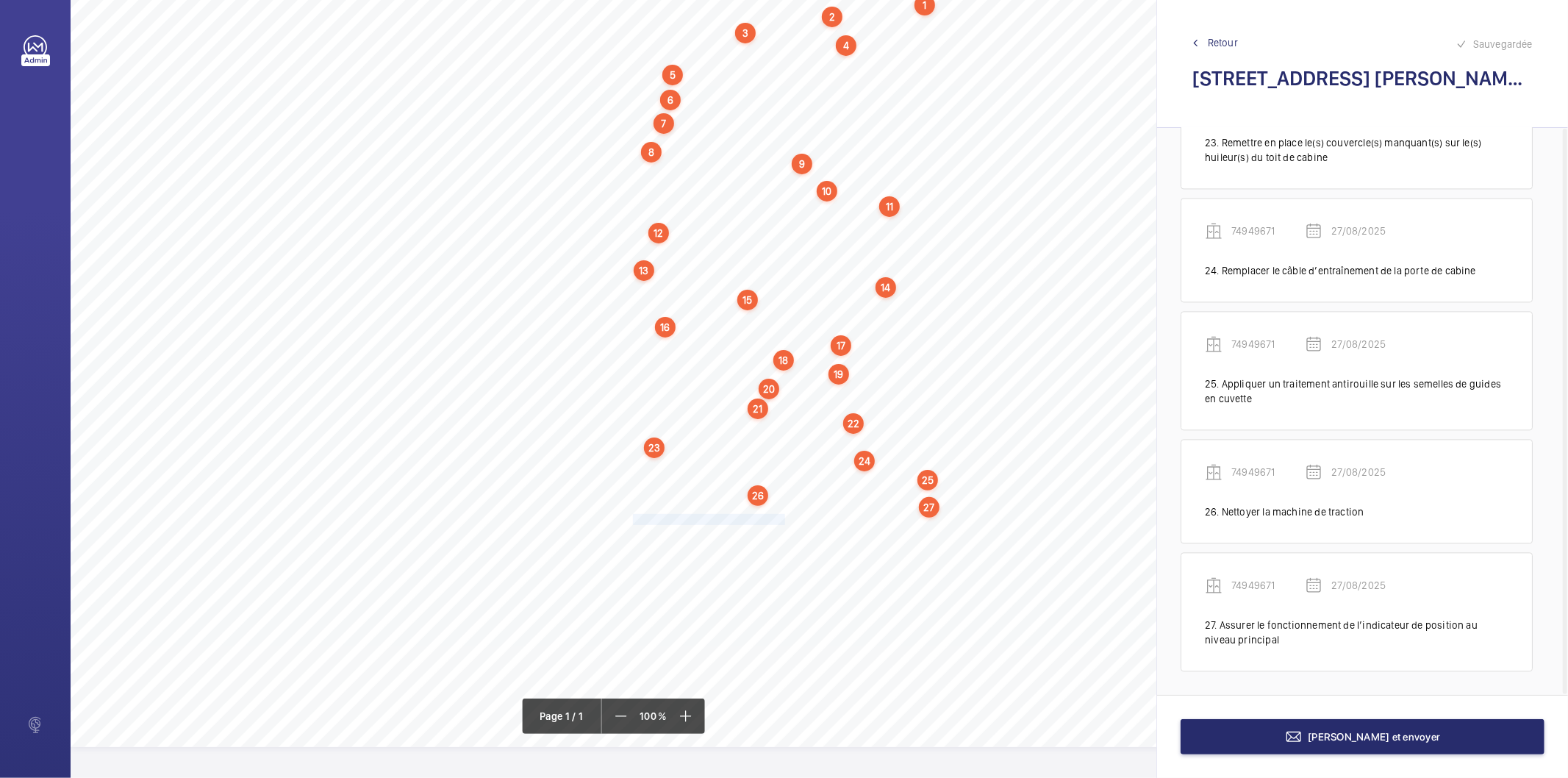
drag, startPoint x: 633, startPoint y: 518, endPoint x: 784, endPoint y: 520, distance: 151.0
click at [784, 520] on span "Nettoyer l'ensemble de l'installation." at bounding box center [708, 520] width 151 height 10
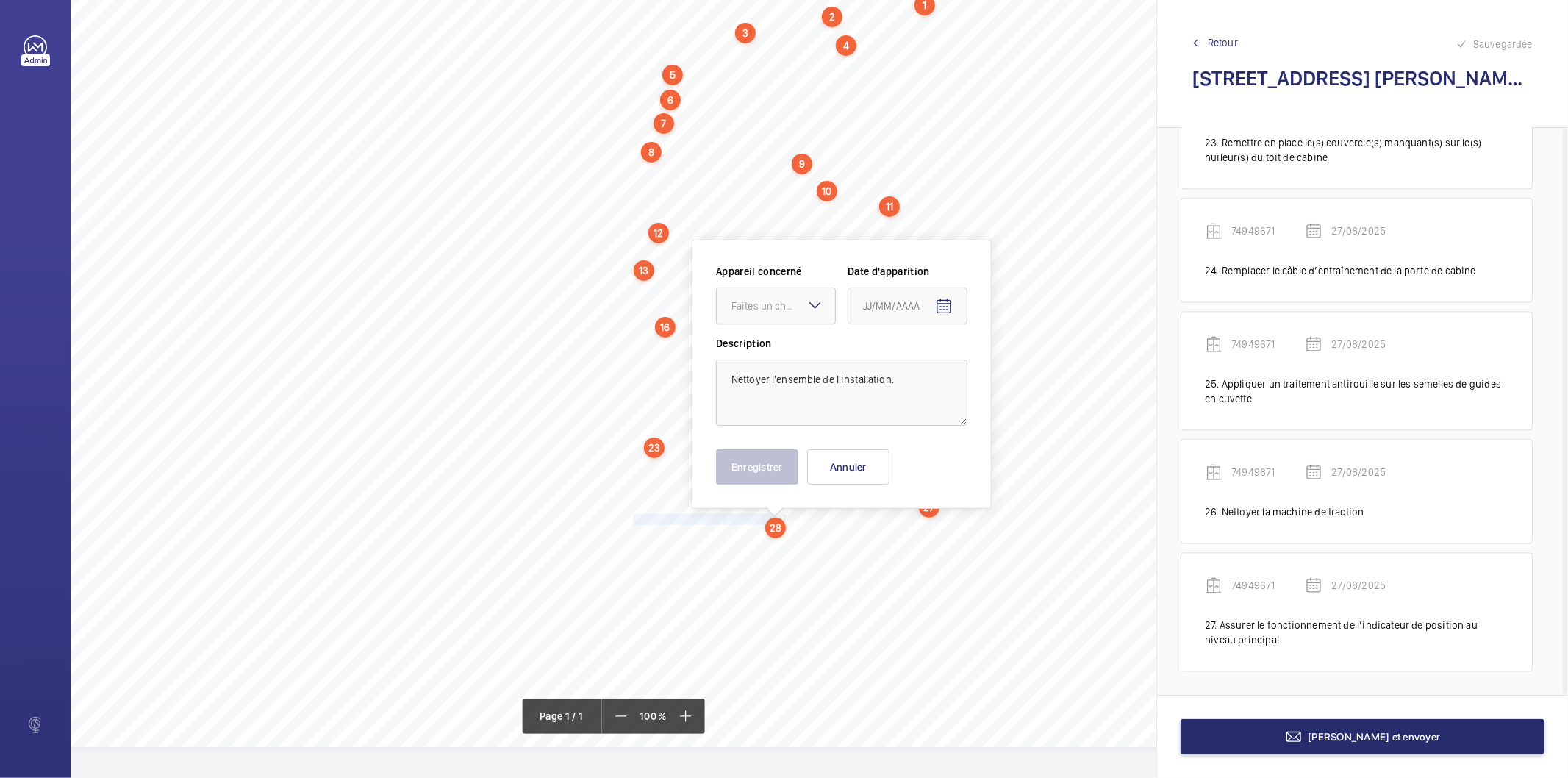
drag, startPoint x: 780, startPoint y: 309, endPoint x: 777, endPoint y: 321, distance: 12.4
click at [781, 310] on div "Faites un choix" at bounding box center [776, 305] width 118 height 15
click at [775, 350] on span "74949671" at bounding box center [776, 350] width 89 height 15
click at [945, 301] on mat-icon "Open calendar" at bounding box center [944, 307] width 18 height 18
drag, startPoint x: 923, startPoint y: 533, endPoint x: 812, endPoint y: 475, distance: 125.2
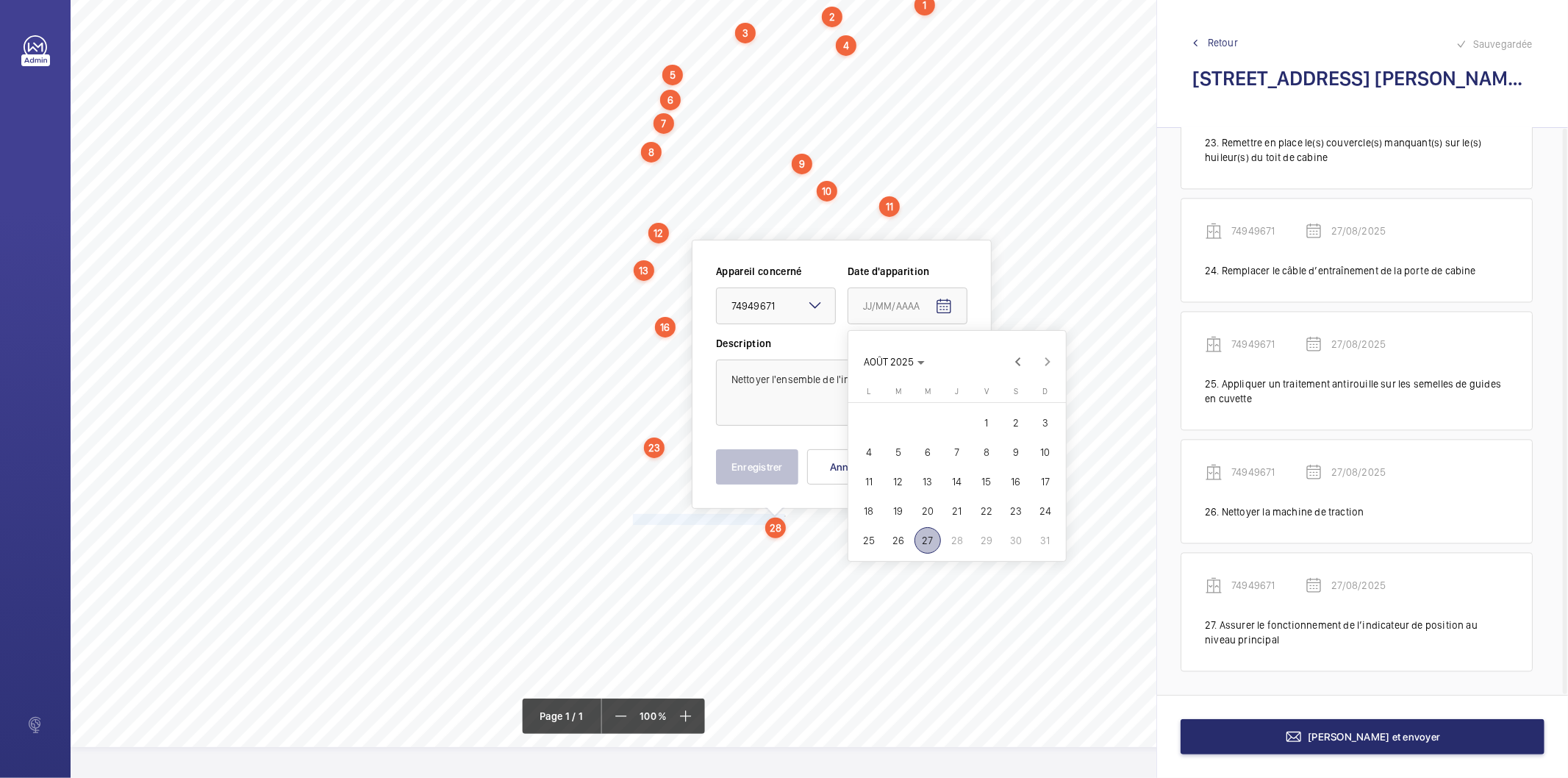
click at [918, 532] on span "27" at bounding box center [928, 540] width 26 height 26
type input "27/08/2025"
click at [771, 469] on button "Enregistrer" at bounding box center [757, 467] width 83 height 35
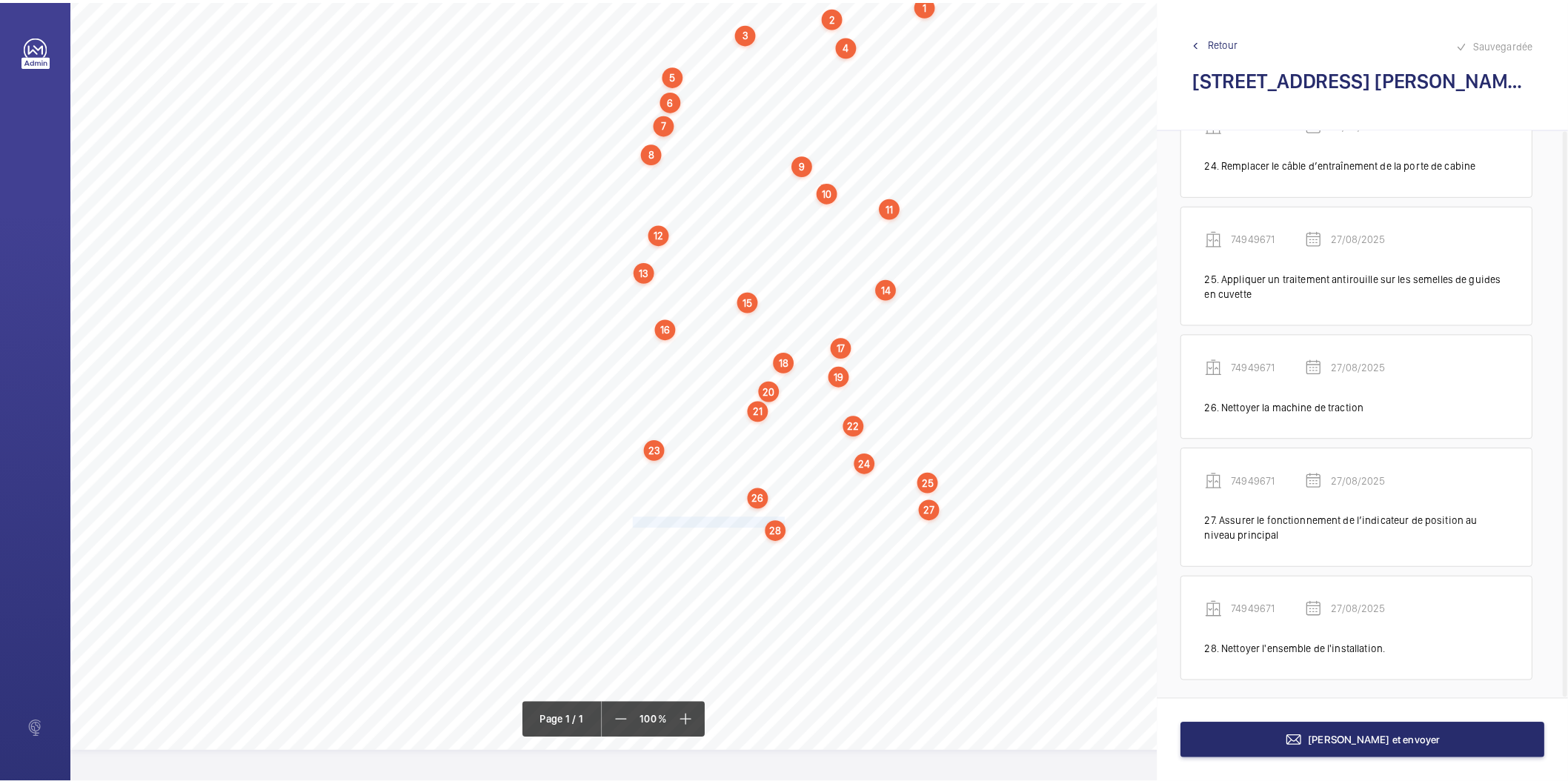
scroll to position [2874, 0]
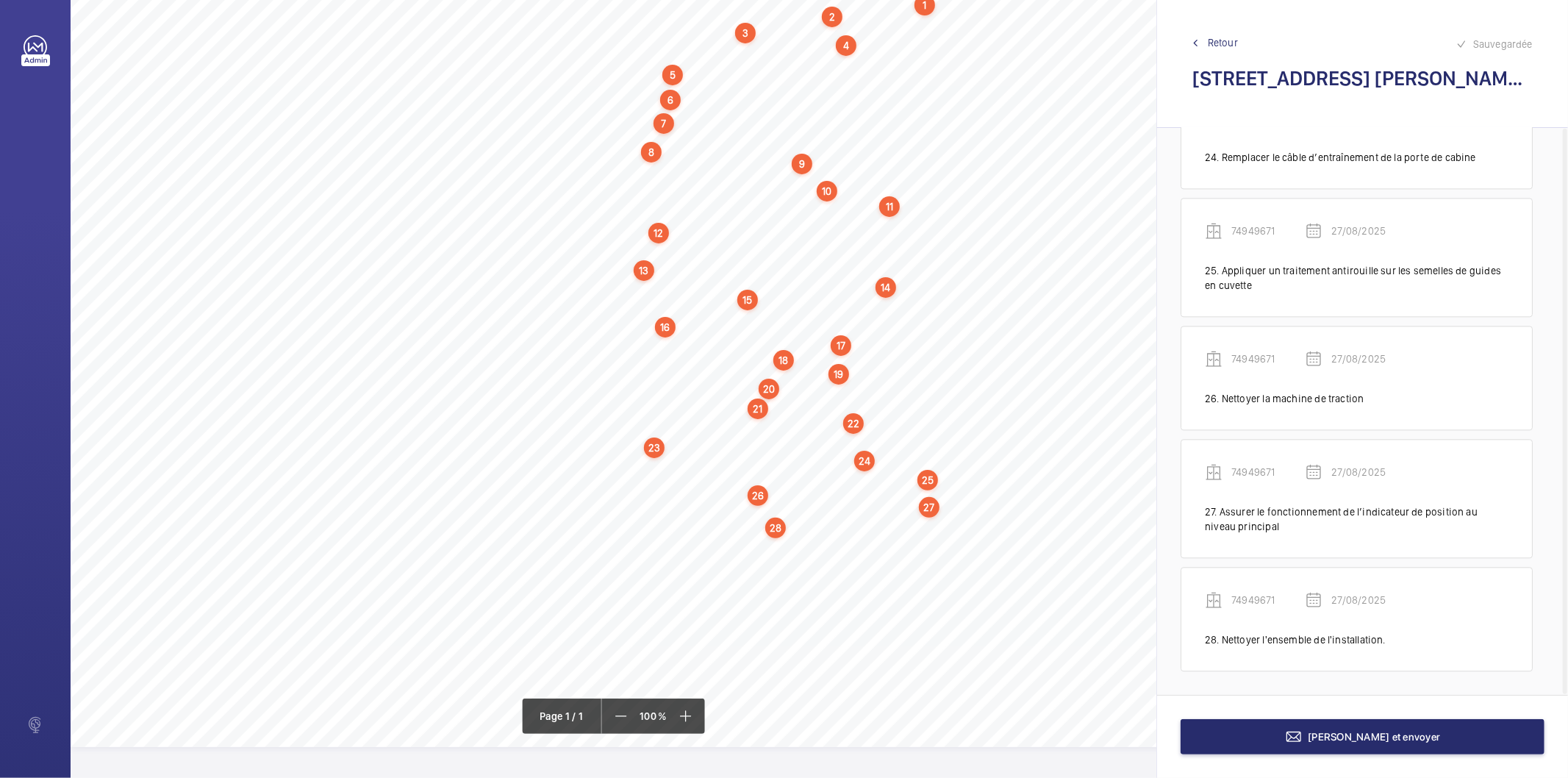
click at [769, 530] on div "28" at bounding box center [776, 527] width 20 height 20
click at [750, 410] on div "74949671" at bounding box center [779, 415] width 126 height 15
copy div "74949671"
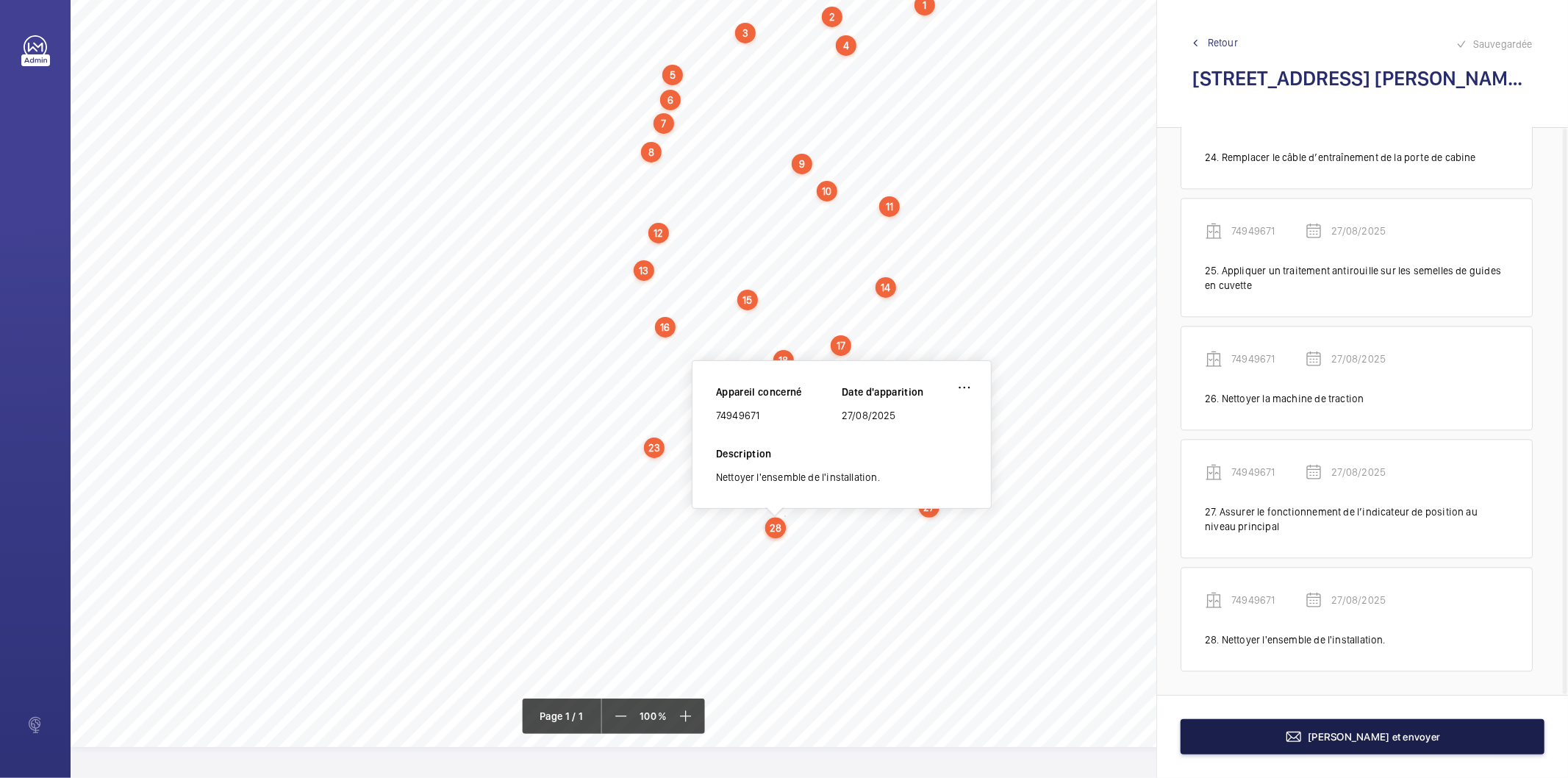
click at [1246, 733] on button "[PERSON_NAME] et envoyer" at bounding box center [1363, 737] width 364 height 35
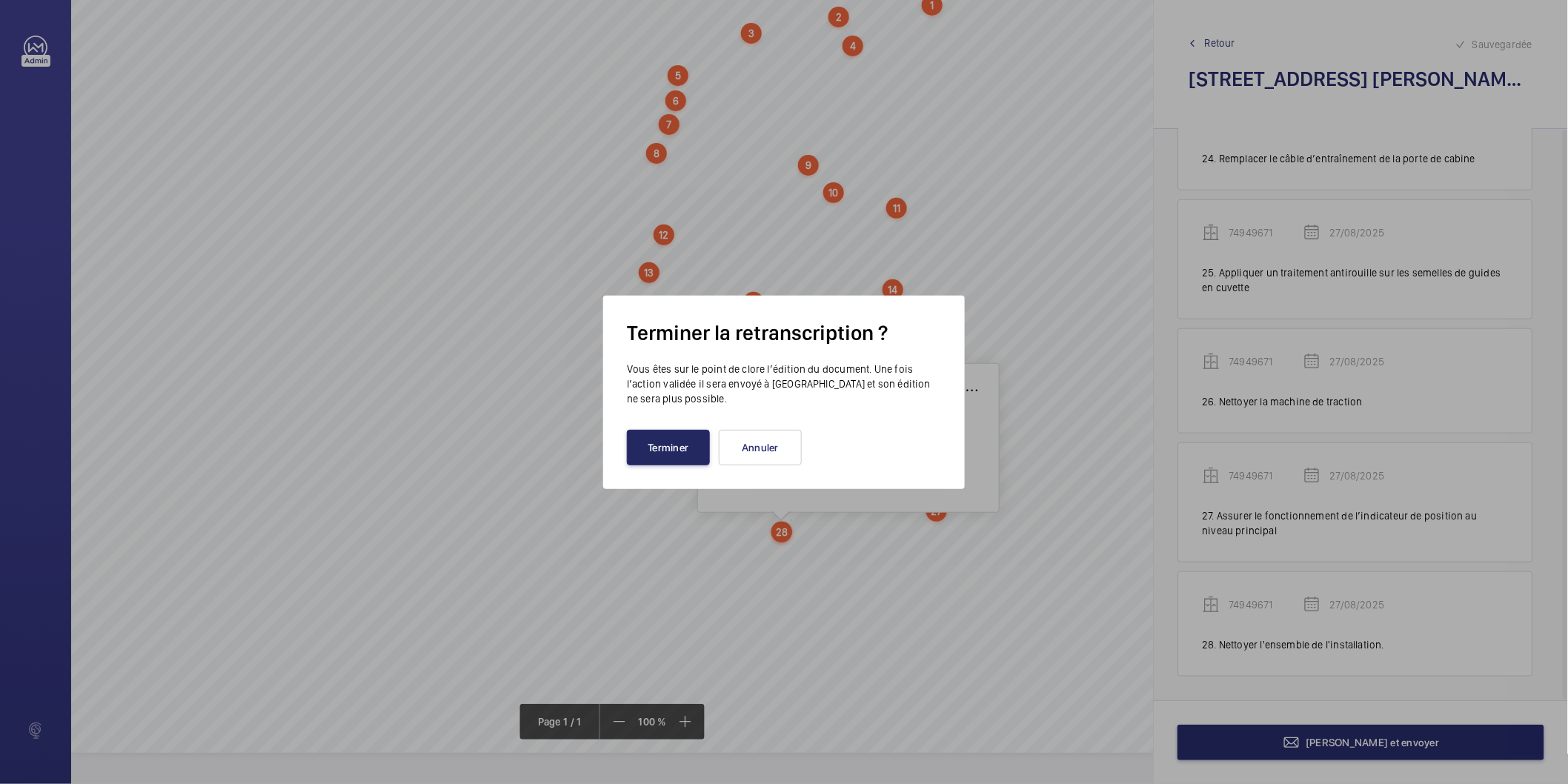
click at [646, 453] on button "Terminer" at bounding box center [668, 448] width 83 height 35
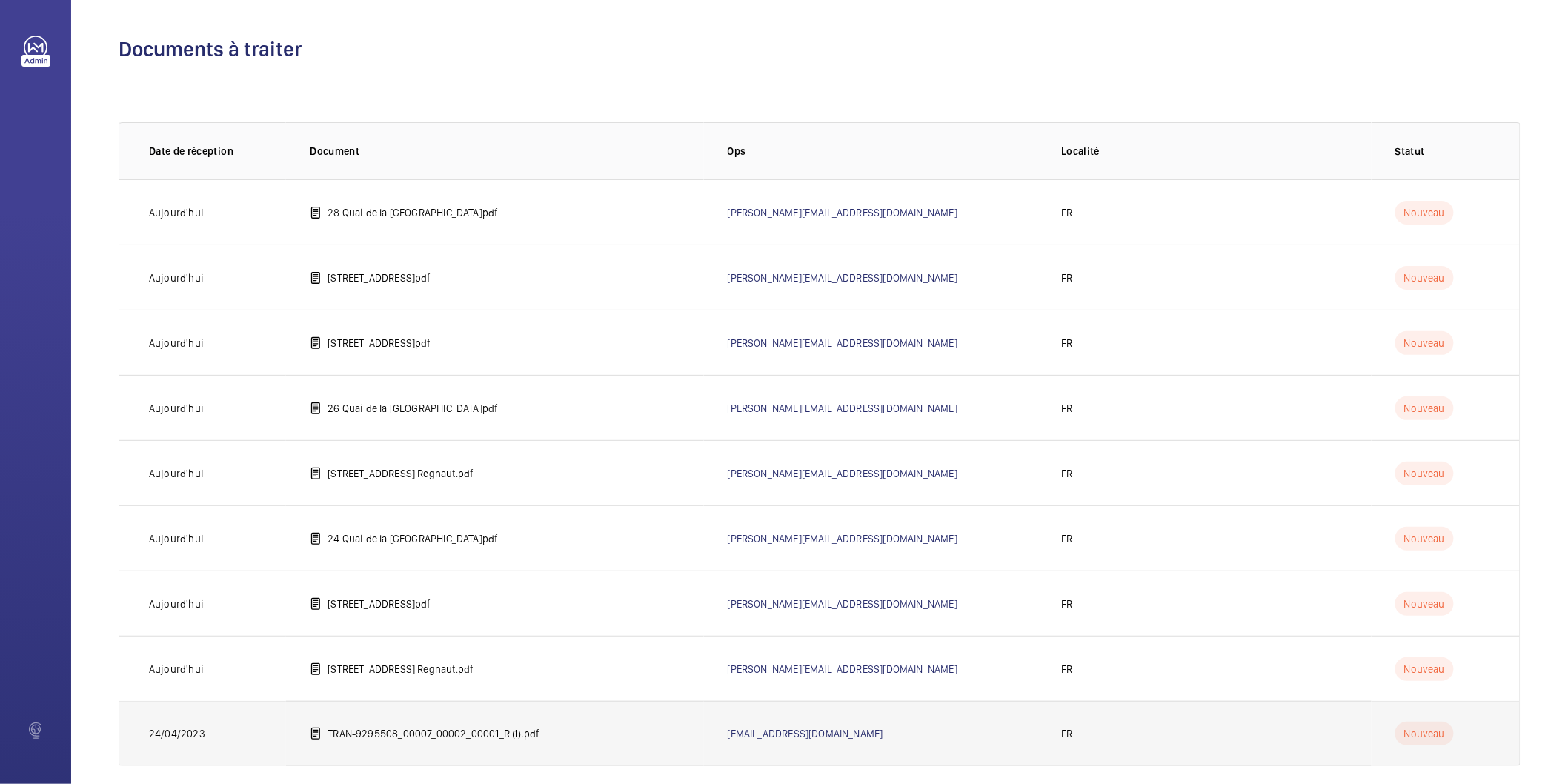
scroll to position [17, 0]
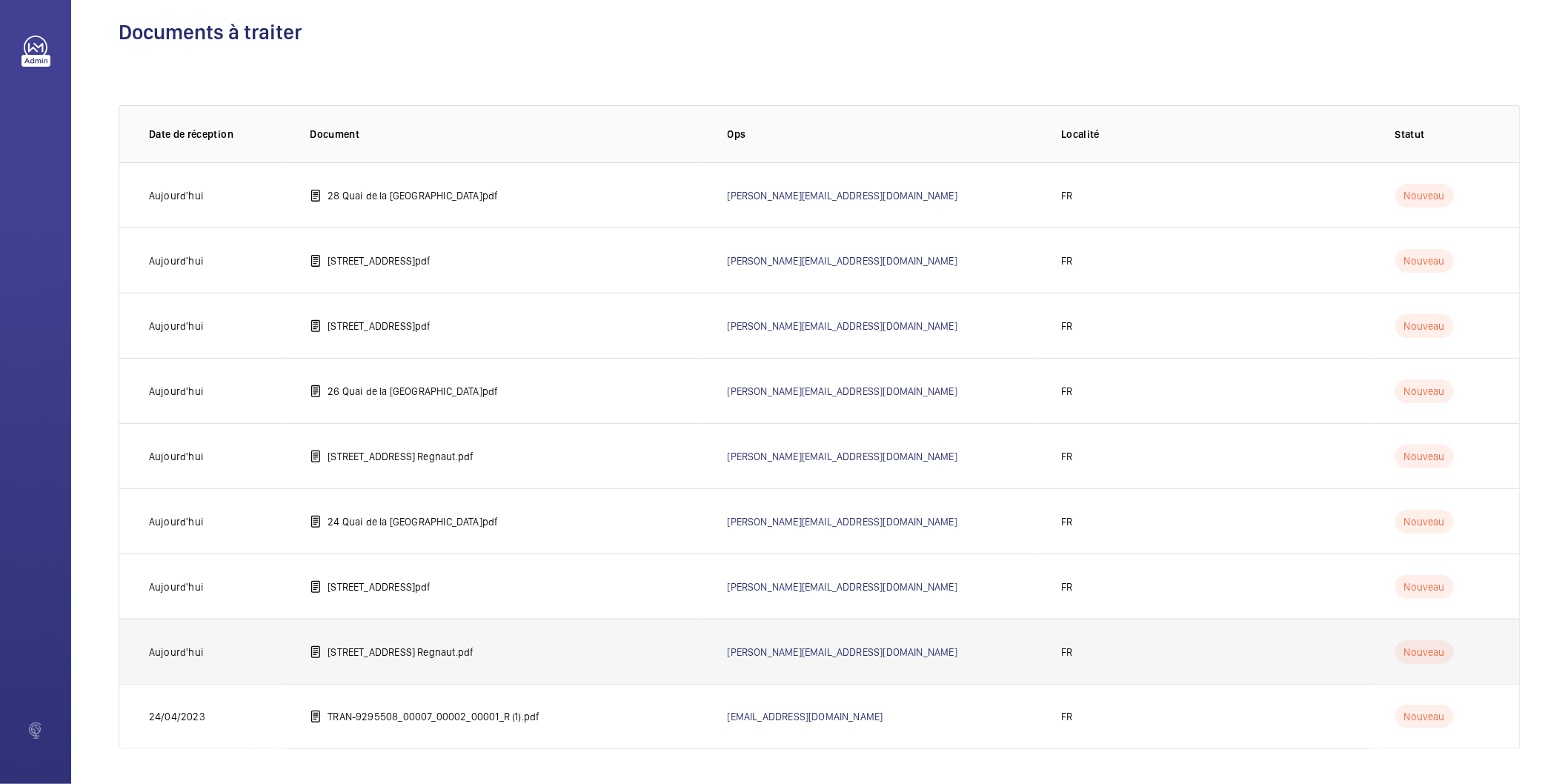
click at [432, 655] on p "[STREET_ADDRESS] Regnaut.pdf" at bounding box center [401, 651] width 146 height 15
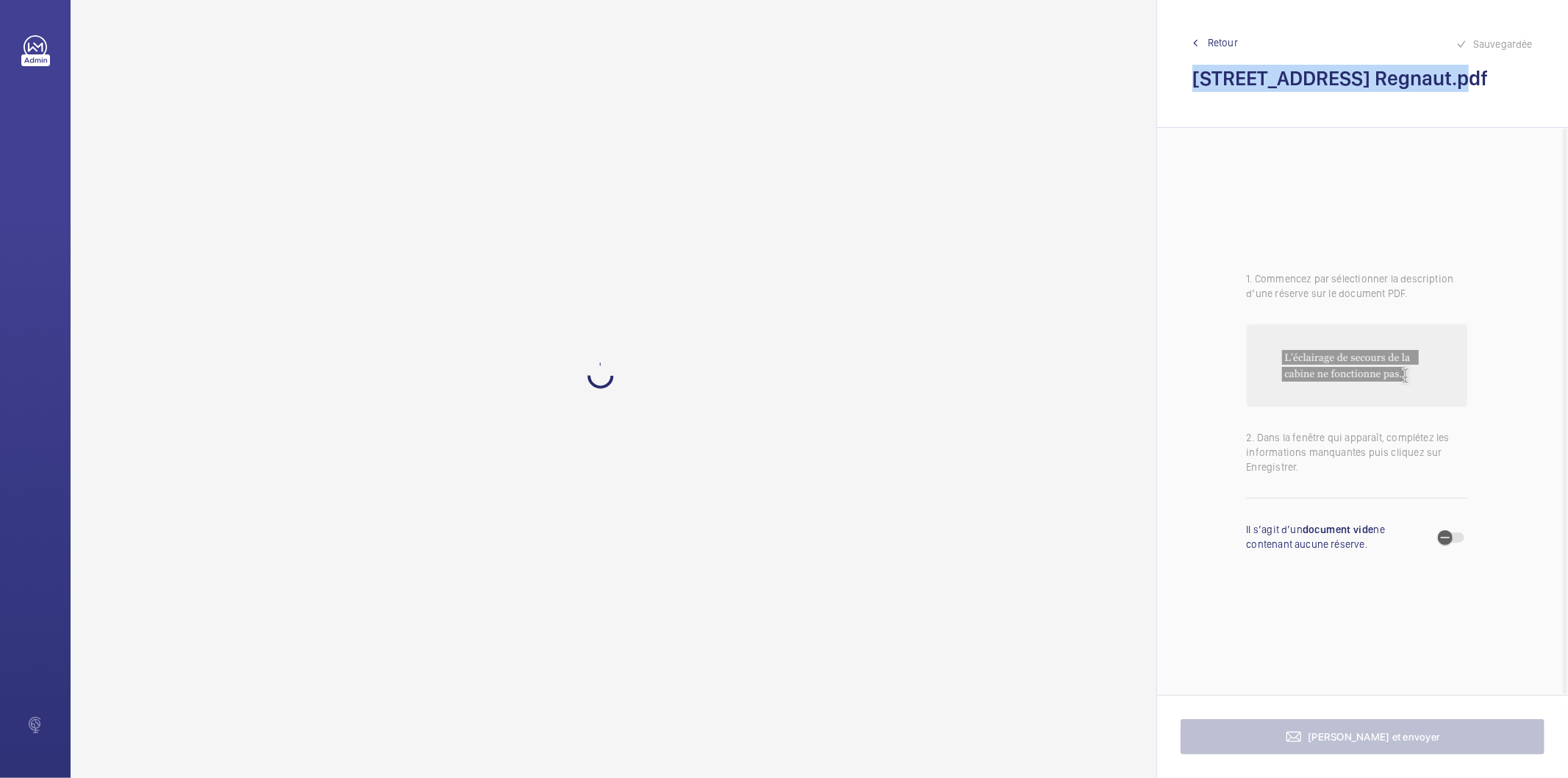
drag, startPoint x: 1427, startPoint y: 81, endPoint x: 1197, endPoint y: 83, distance: 230.0
click at [1197, 83] on h2 "[STREET_ADDRESS] Regnaut.pdf" at bounding box center [1362, 78] width 340 height 27
copy h2 "[STREET_ADDRESS]"
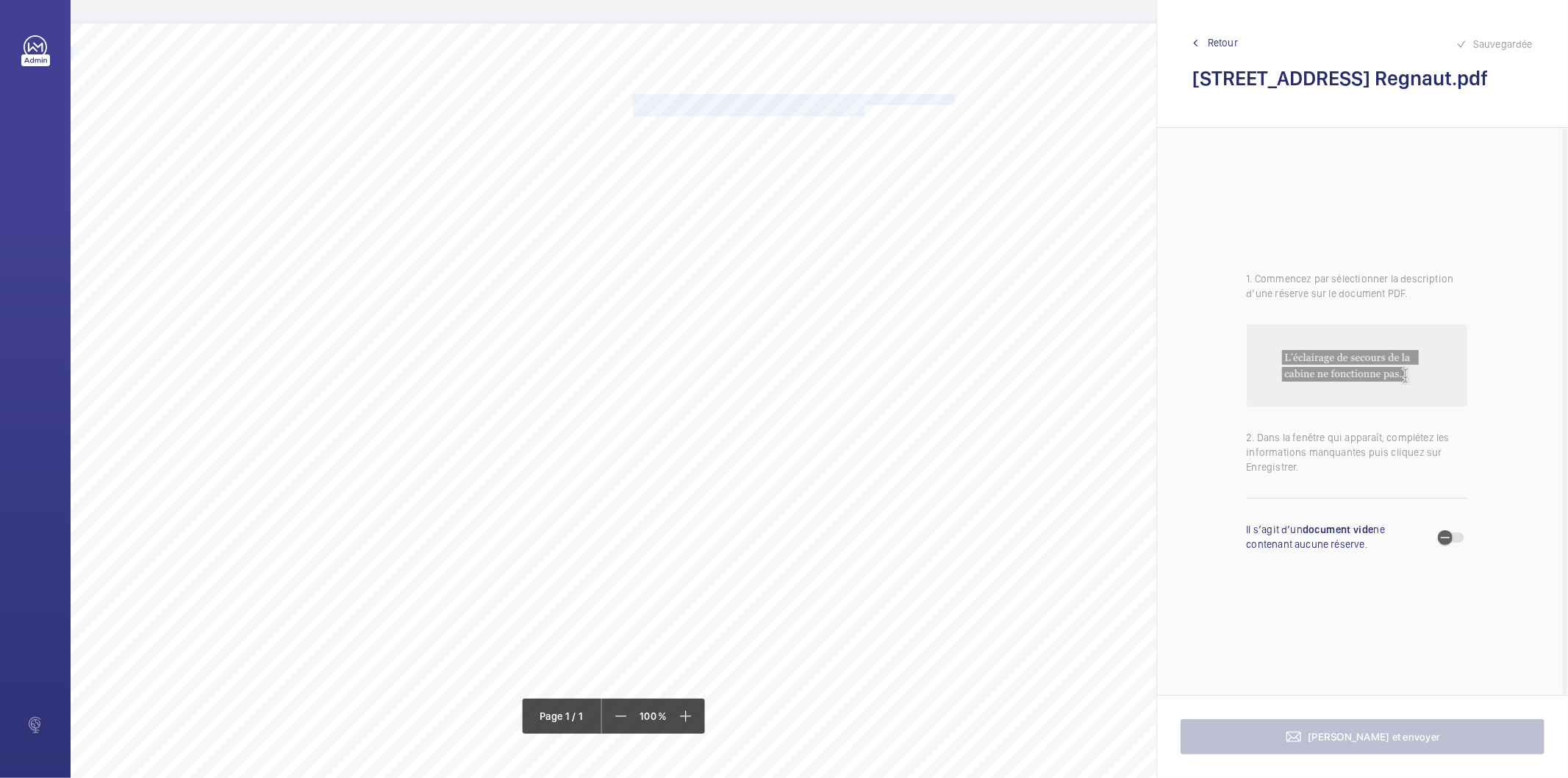
drag, startPoint x: 632, startPoint y: 98, endPoint x: 864, endPoint y: 107, distance: 232.2
click at [864, 107] on div "Nom du site Numéro appareil WM Réserve [STREET_ADDRESS] Regnaut 64049017 Ranger…" at bounding box center [654, 436] width 1167 height 826
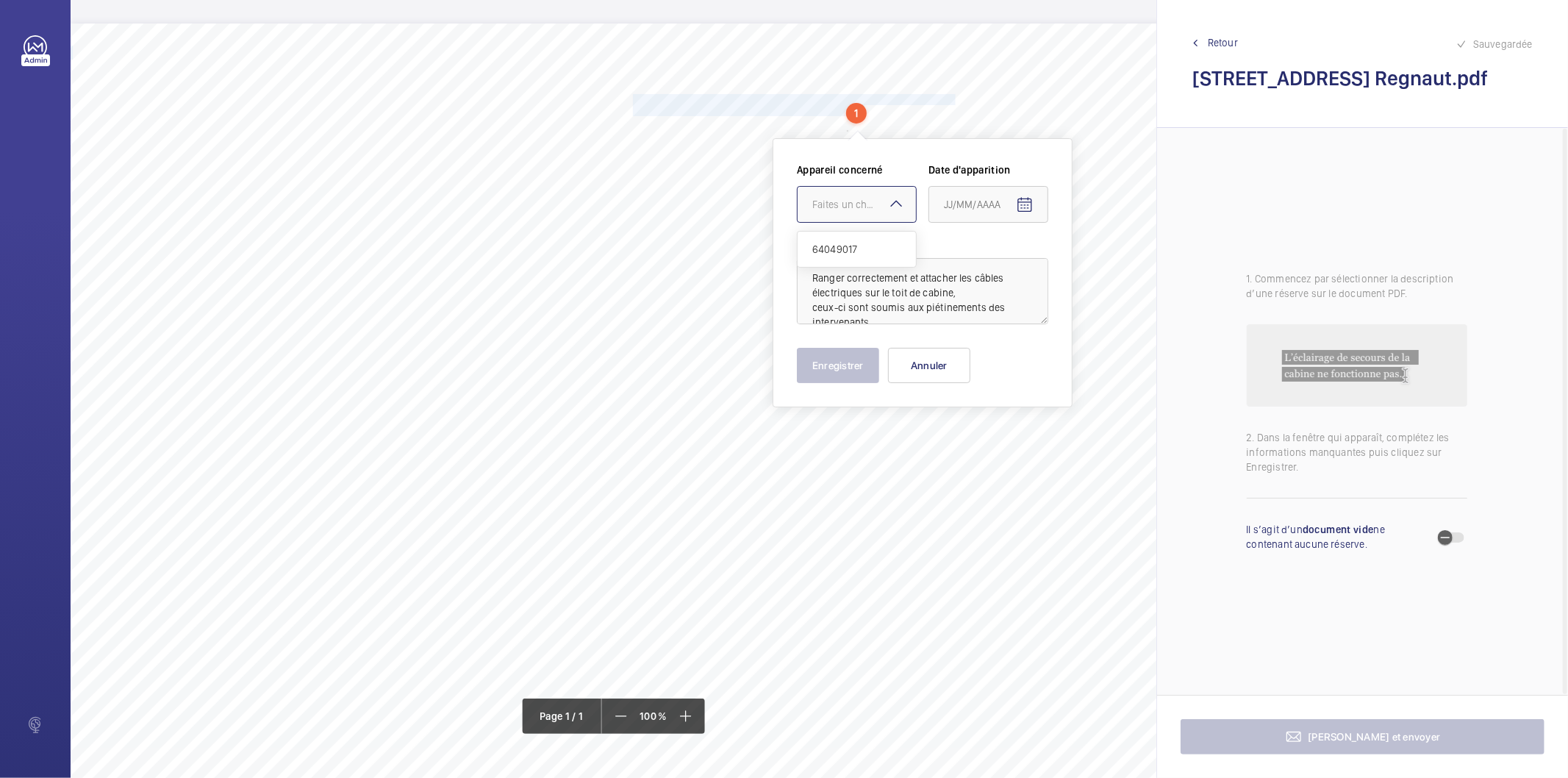
click at [857, 207] on div "Faites un choix" at bounding box center [864, 204] width 103 height 15
click at [834, 247] on span "64049017" at bounding box center [857, 249] width 89 height 15
click at [1013, 204] on span "Open calendar" at bounding box center [1025, 205] width 35 height 35
click at [1006, 439] on span "27" at bounding box center [1009, 442] width 26 height 26
type input "27/08/2025"
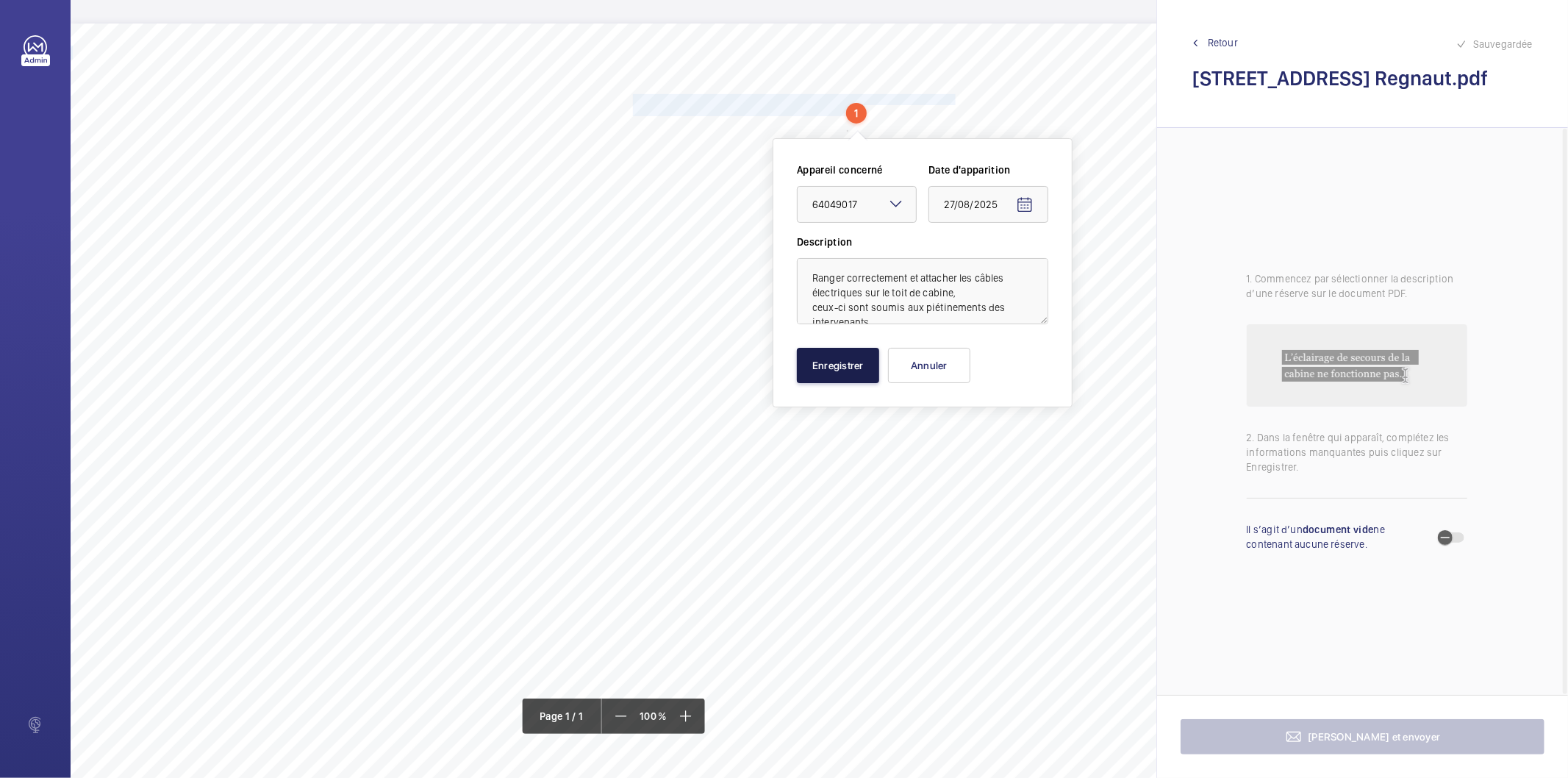
click at [831, 363] on button "Enregistrer" at bounding box center [838, 366] width 83 height 35
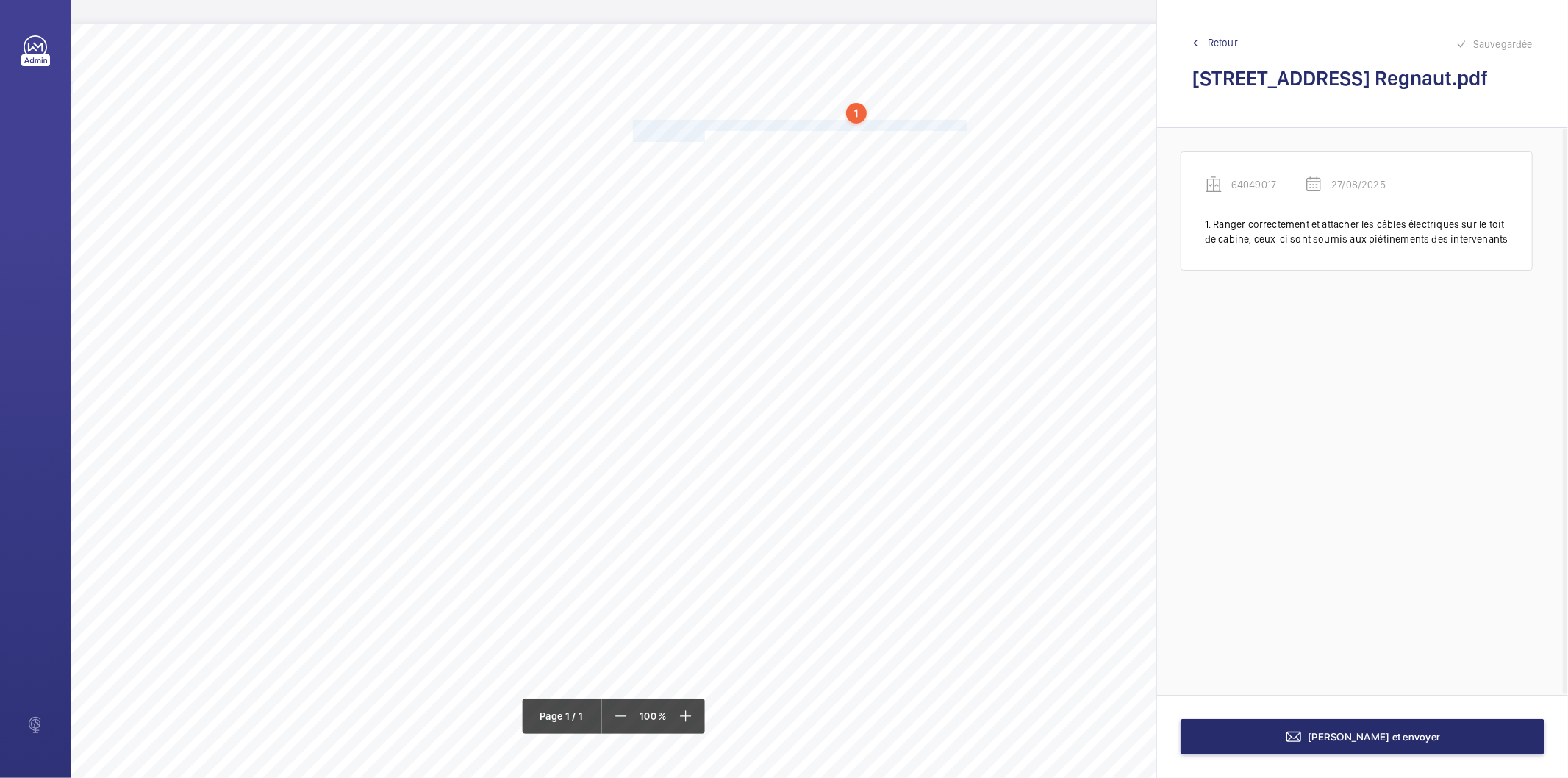
drag, startPoint x: 633, startPoint y: 122, endPoint x: 703, endPoint y: 136, distance: 71.4
click at [703, 136] on div "Nom du site Numéro appareil WM Réserve [STREET_ADDRESS] Regnaut 64049017 Ranger…" at bounding box center [654, 436] width 1167 height 826
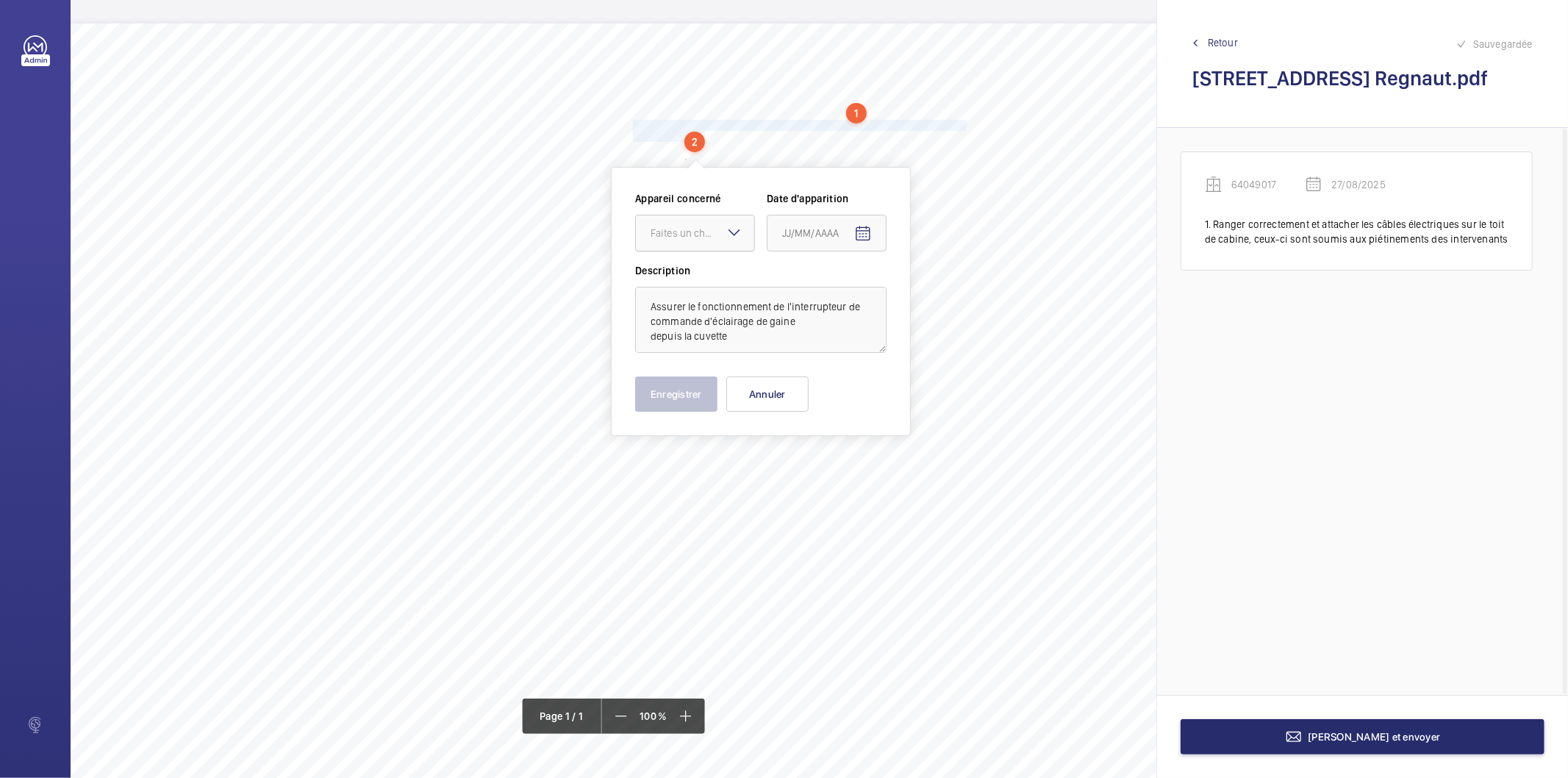
click at [720, 245] on div at bounding box center [695, 233] width 118 height 35
click at [706, 277] on span "64049017" at bounding box center [695, 278] width 89 height 15
click at [864, 233] on mat-icon "Open calendar" at bounding box center [863, 234] width 18 height 18
drag, startPoint x: 853, startPoint y: 469, endPoint x: 825, endPoint y: 466, distance: 28.2
click at [850, 469] on span "27" at bounding box center [847, 470] width 26 height 26
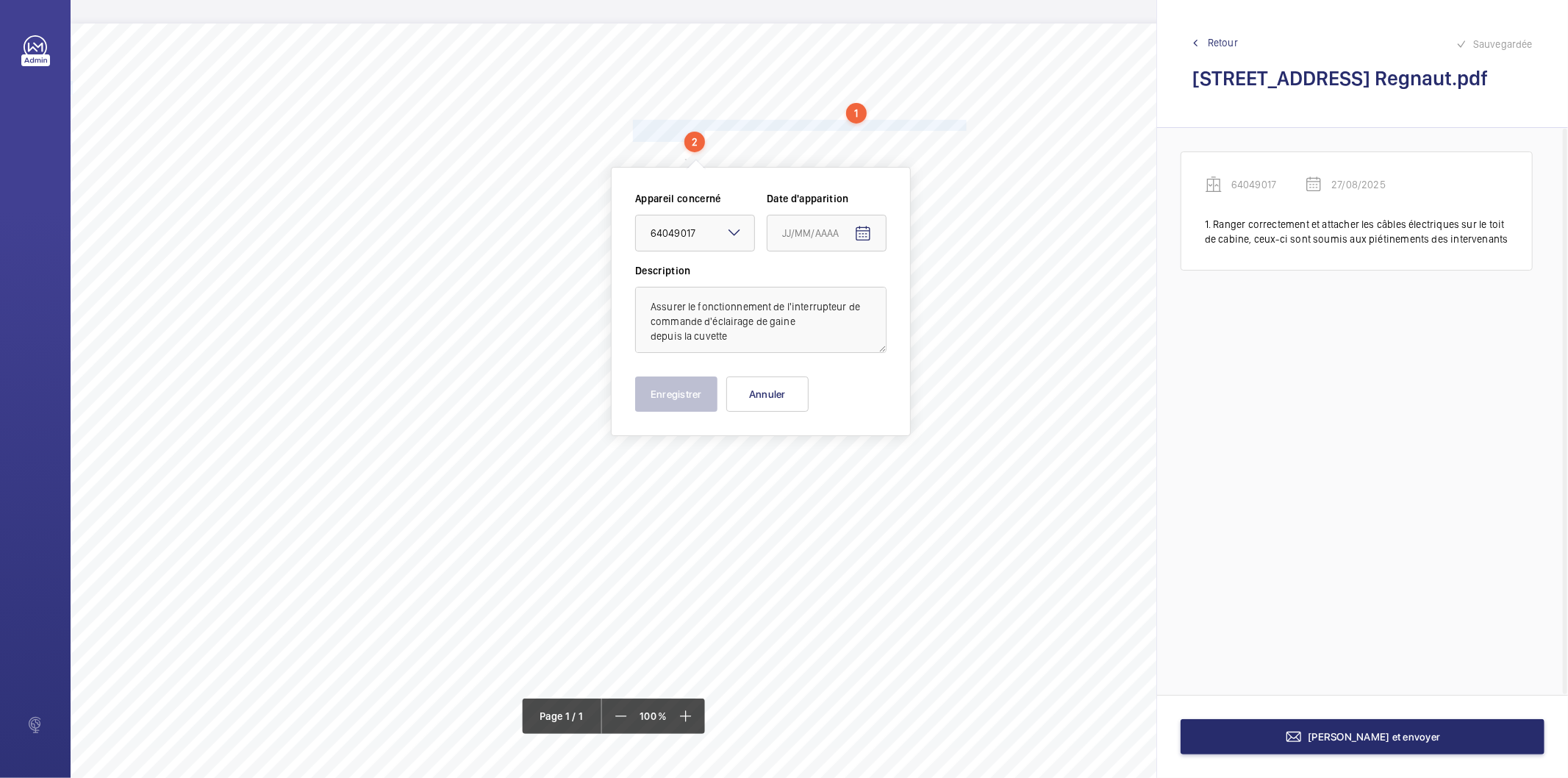
type input "27/08/2025"
click at [700, 397] on button "Enregistrer" at bounding box center [676, 394] width 83 height 35
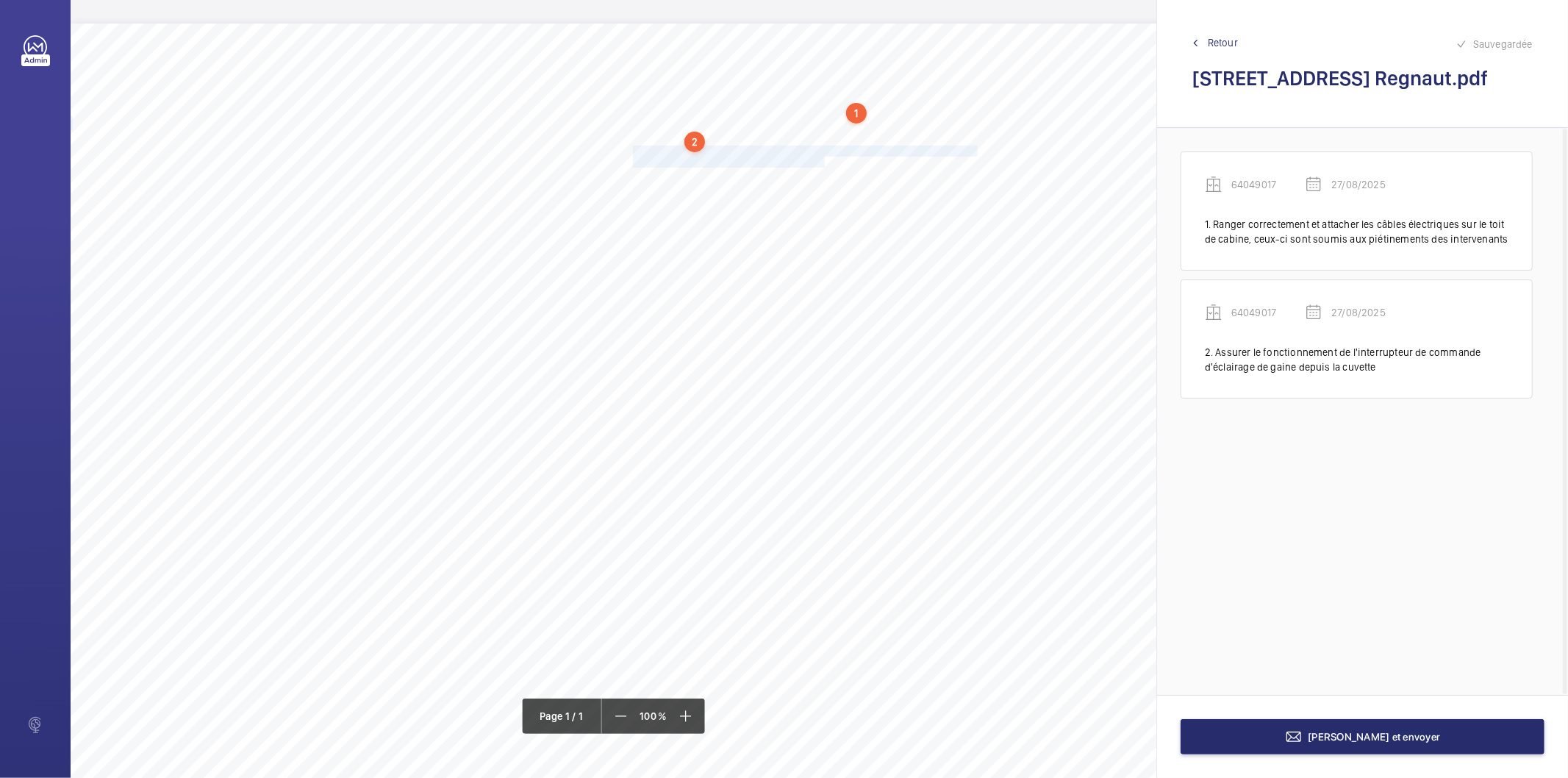
drag, startPoint x: 633, startPoint y: 148, endPoint x: 822, endPoint y: 157, distance: 189.2
click at [822, 157] on div "Nom du site Numéro appareil WM Réserve [STREET_ADDRESS] Regnaut 64049017 Ranger…" at bounding box center [654, 436] width 1167 height 826
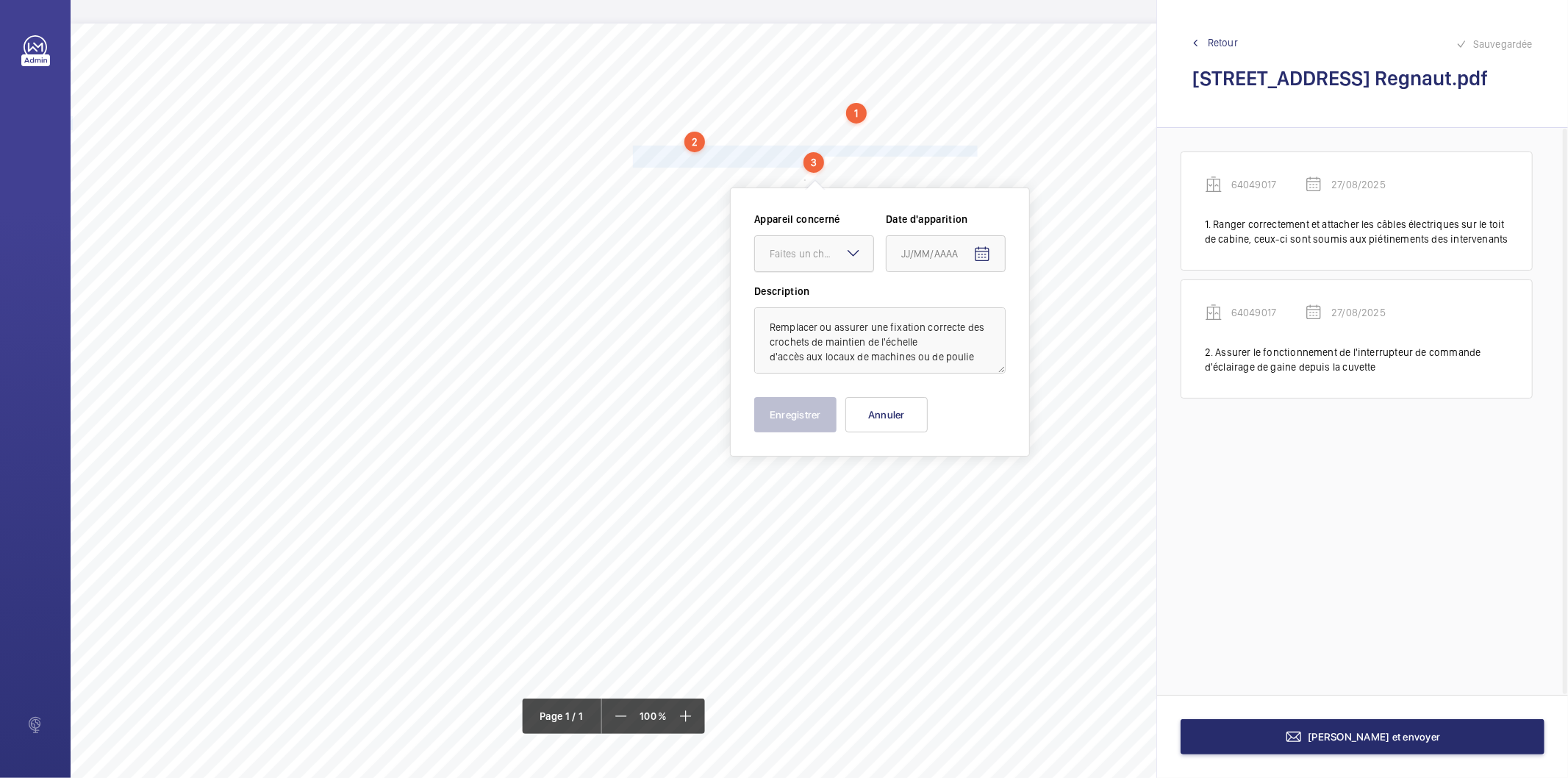
click at [795, 253] on div "Faites un choix" at bounding box center [822, 253] width 103 height 15
click at [796, 292] on span "64049017" at bounding box center [814, 298] width 89 height 15
click at [986, 259] on mat-icon "Open calendar" at bounding box center [982, 254] width 18 height 18
click at [968, 482] on span "27" at bounding box center [966, 490] width 26 height 26
type input "27/08/2025"
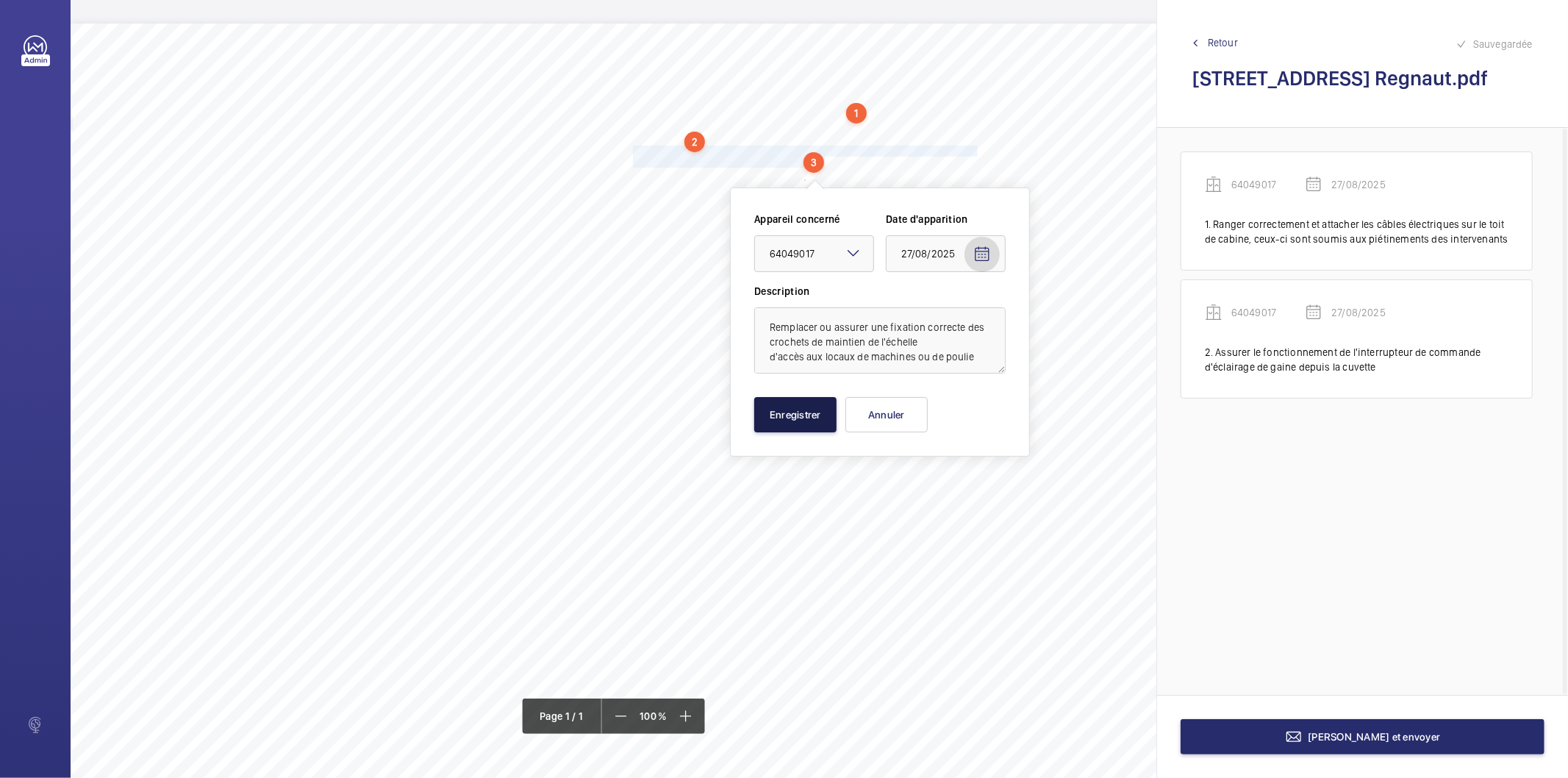
drag, startPoint x: 819, startPoint y: 424, endPoint x: 808, endPoint y: 401, distance: 25.5
click at [819, 424] on button "Enregistrer" at bounding box center [795, 414] width 83 height 35
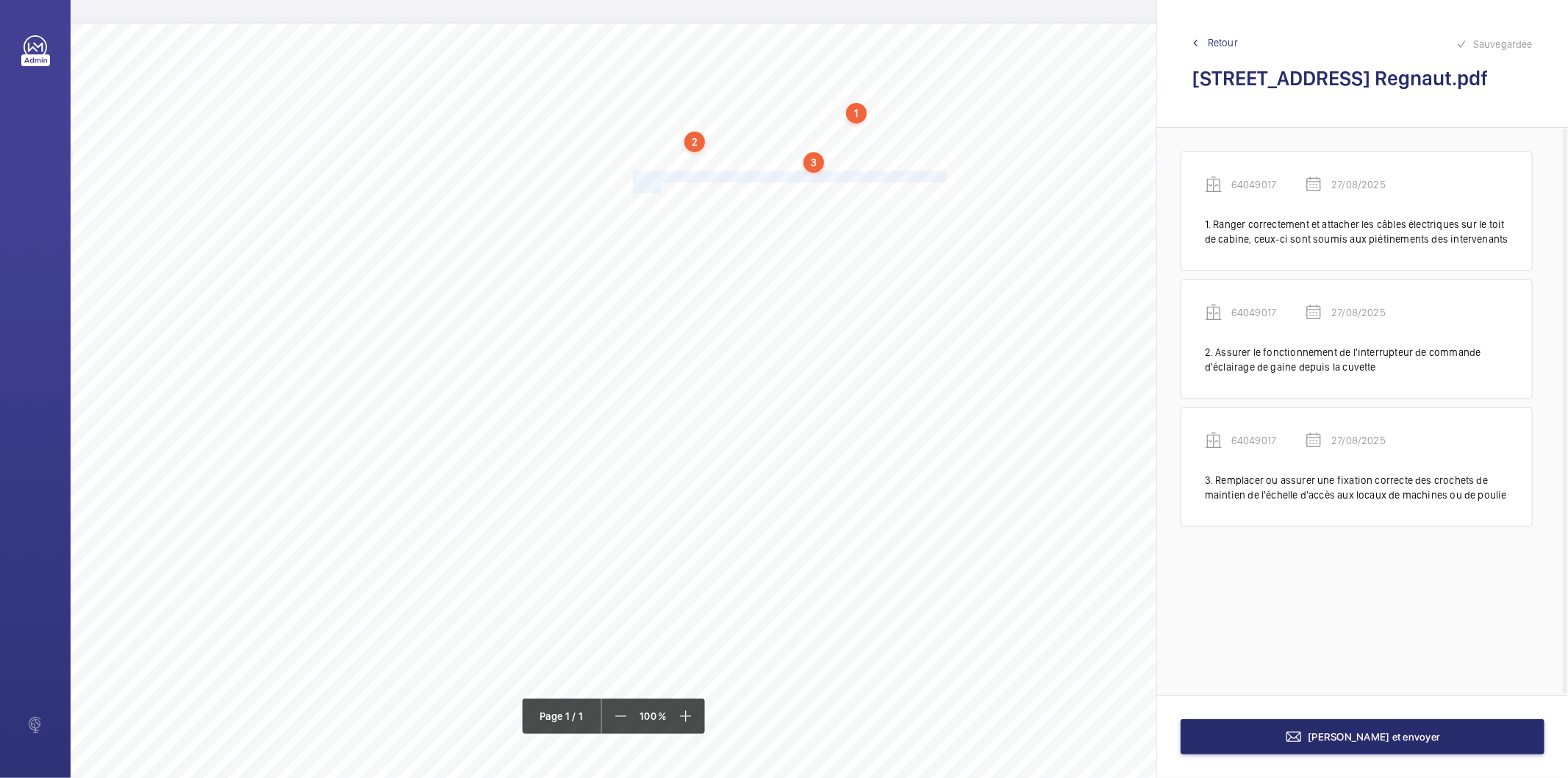
drag, startPoint x: 632, startPoint y: 174, endPoint x: 660, endPoint y: 184, distance: 29.7
click at [660, 184] on div "Nom du site Numéro appareil WM Réserve [STREET_ADDRESS] Regnaut 64049017 Ranger…" at bounding box center [654, 436] width 1167 height 826
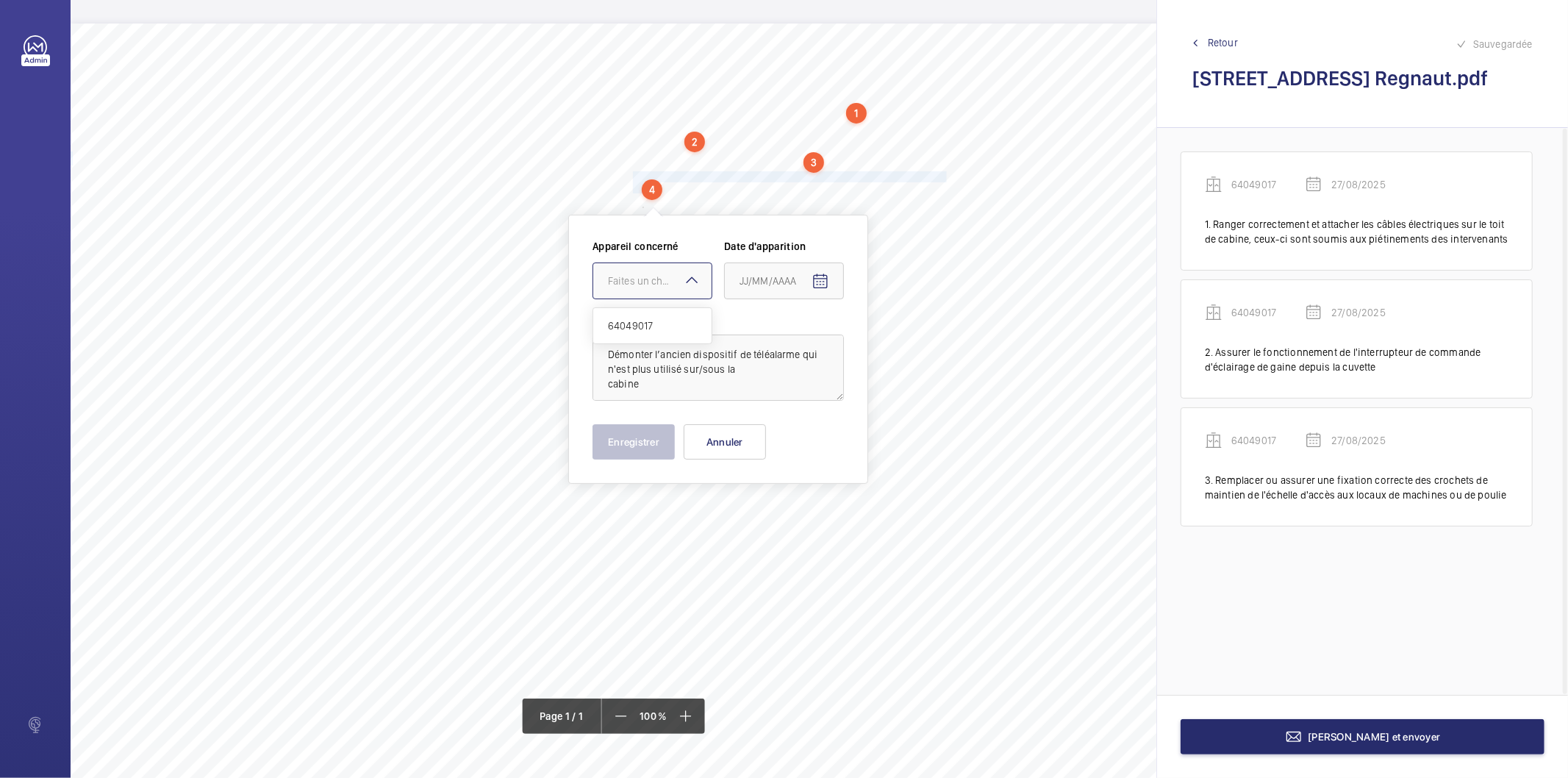
click at [675, 275] on div "Faites un choix" at bounding box center [660, 281] width 103 height 15
click at [672, 326] on span "64049017" at bounding box center [652, 326] width 89 height 15
click at [822, 284] on mat-icon "Open calendar" at bounding box center [821, 282] width 18 height 18
drag, startPoint x: 811, startPoint y: 517, endPoint x: 694, endPoint y: 483, distance: 121.8
click at [808, 516] on span "27" at bounding box center [804, 518] width 26 height 26
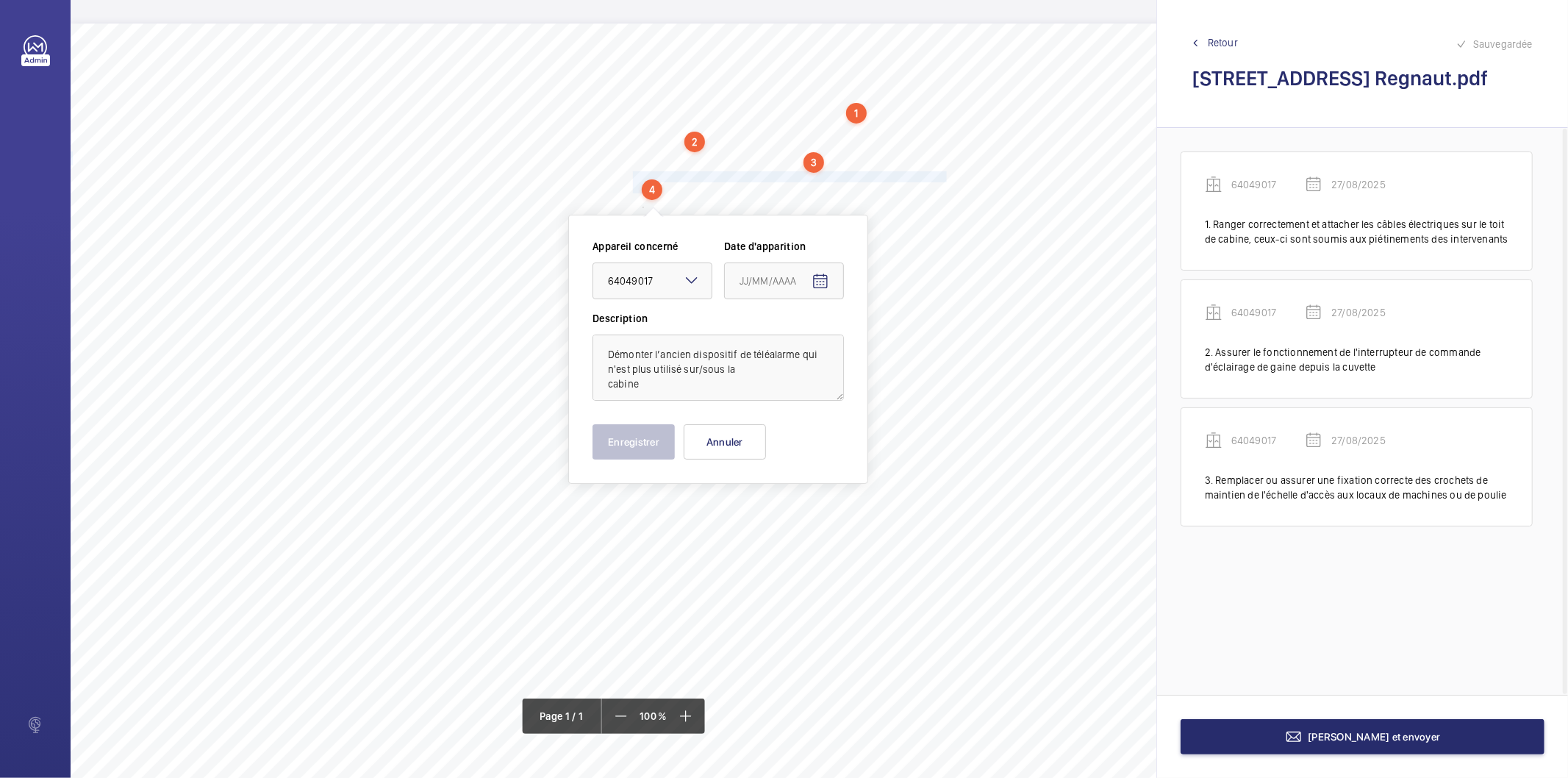
type input "27/08/2025"
click at [643, 448] on button "Enregistrer" at bounding box center [633, 442] width 83 height 35
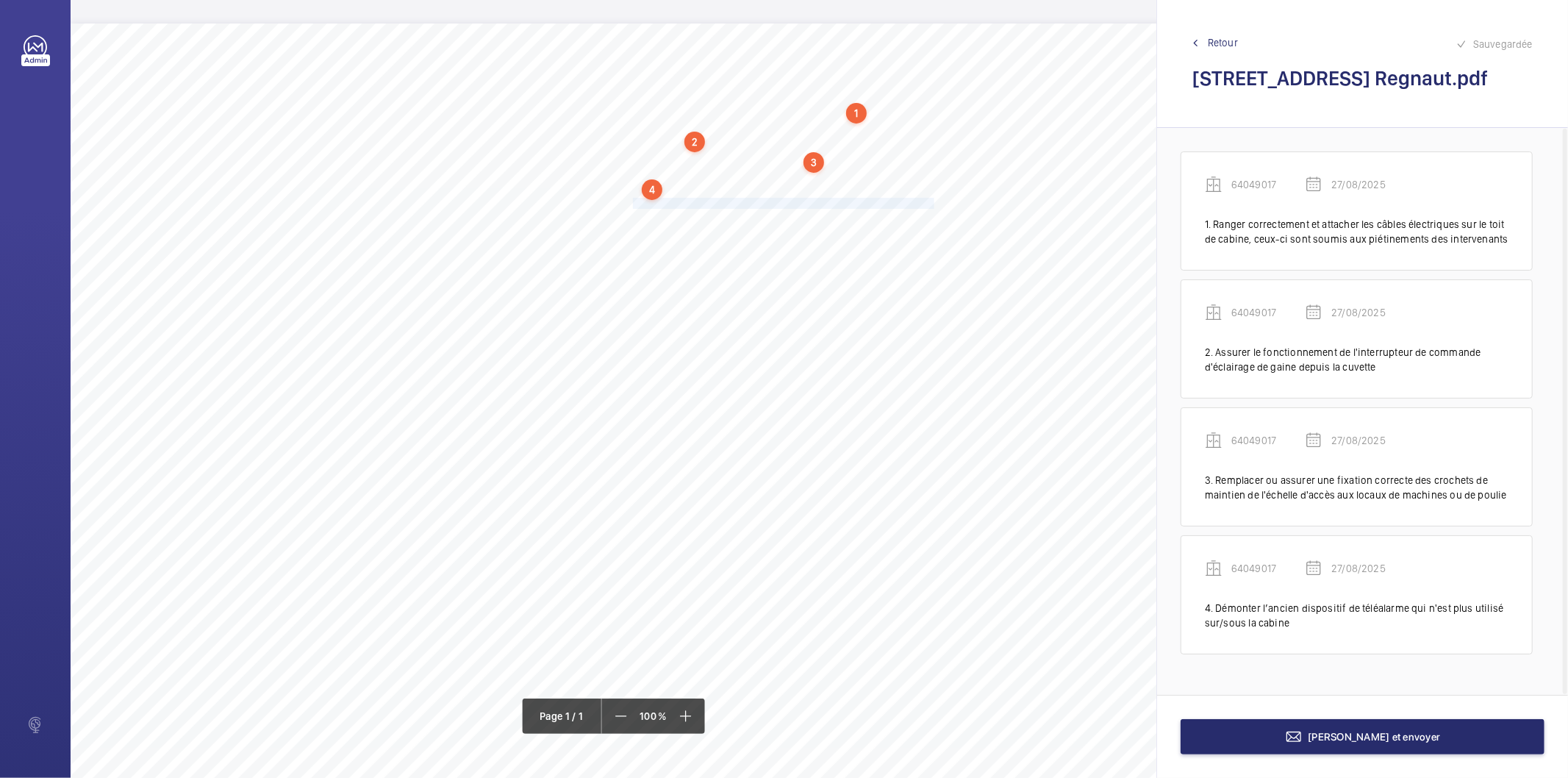
drag, startPoint x: 633, startPoint y: 203, endPoint x: 933, endPoint y: 203, distance: 300.0
click at [933, 203] on span "Régler toutes les portes palières (galets, contre galets, passage libre,..)" at bounding box center [784, 204] width 301 height 10
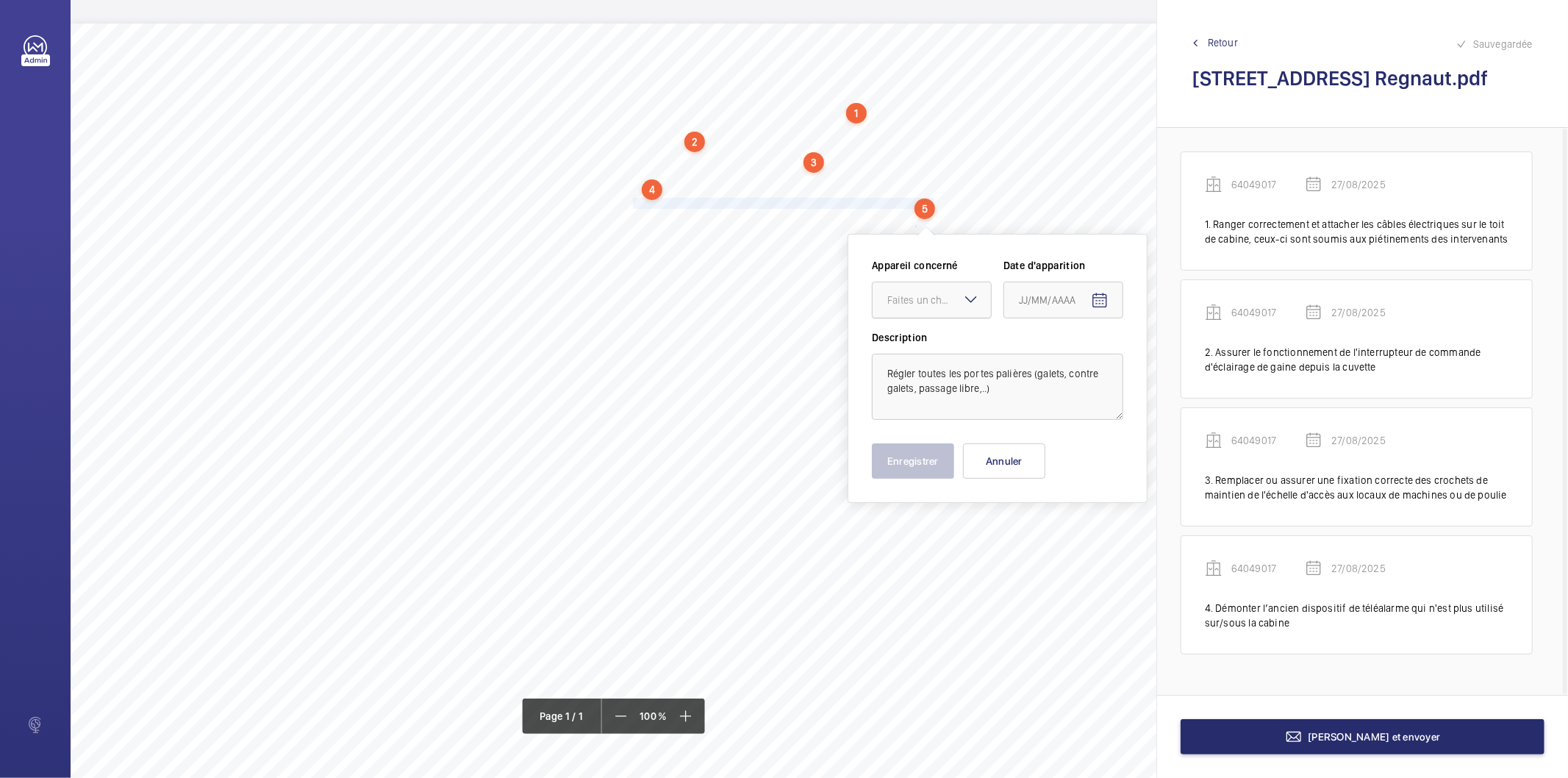
click at [901, 303] on div "Faites un choix" at bounding box center [939, 299] width 103 height 15
click at [898, 346] on span "64049017" at bounding box center [932, 344] width 89 height 15
click at [1105, 296] on mat-icon "Open calendar" at bounding box center [1100, 301] width 18 height 18
click at [1072, 532] on span "27" at bounding box center [1084, 537] width 26 height 26
type input "27/08/2025"
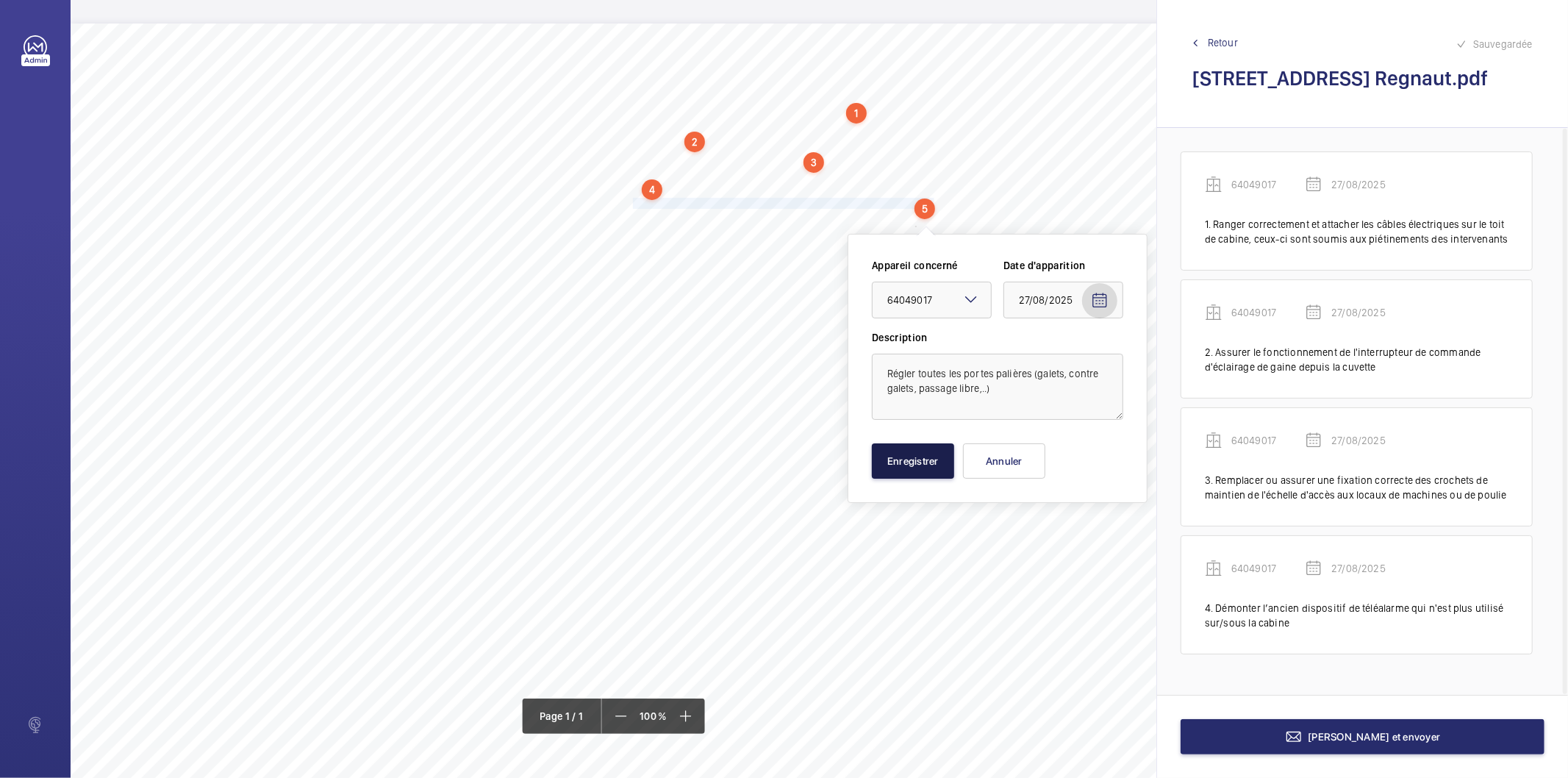
drag, startPoint x: 913, startPoint y: 460, endPoint x: 898, endPoint y: 454, distance: 16.2
click at [912, 459] on button "Enregistrer" at bounding box center [913, 461] width 83 height 35
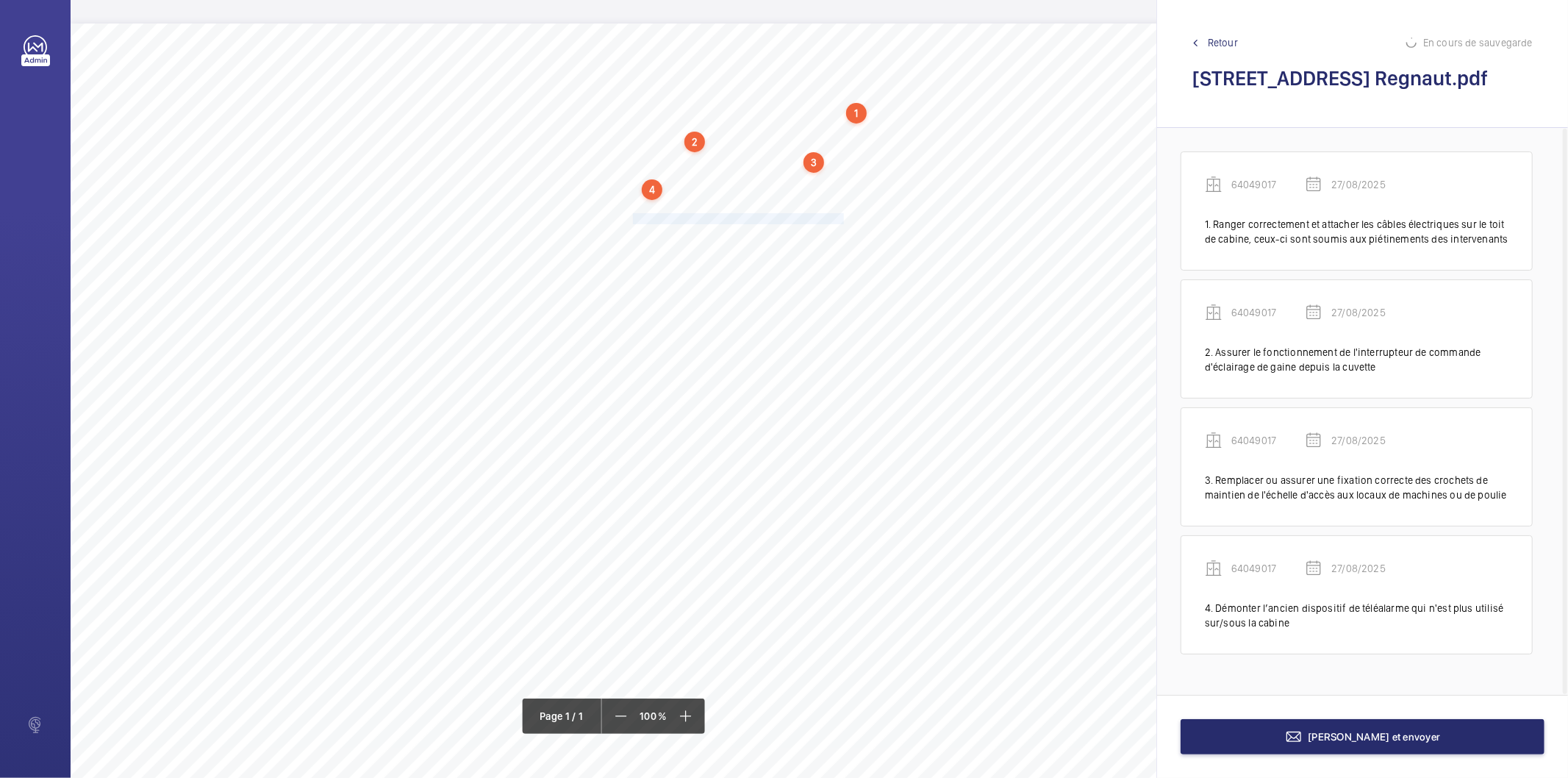
scroll to position [111, 0]
drag, startPoint x: 633, startPoint y: 217, endPoint x: 843, endPoint y: 214, distance: 210.0
click at [843, 214] on span "Régler l'aplomb des panneaux de porte de cabine." at bounding box center [740, 219] width 213 height 10
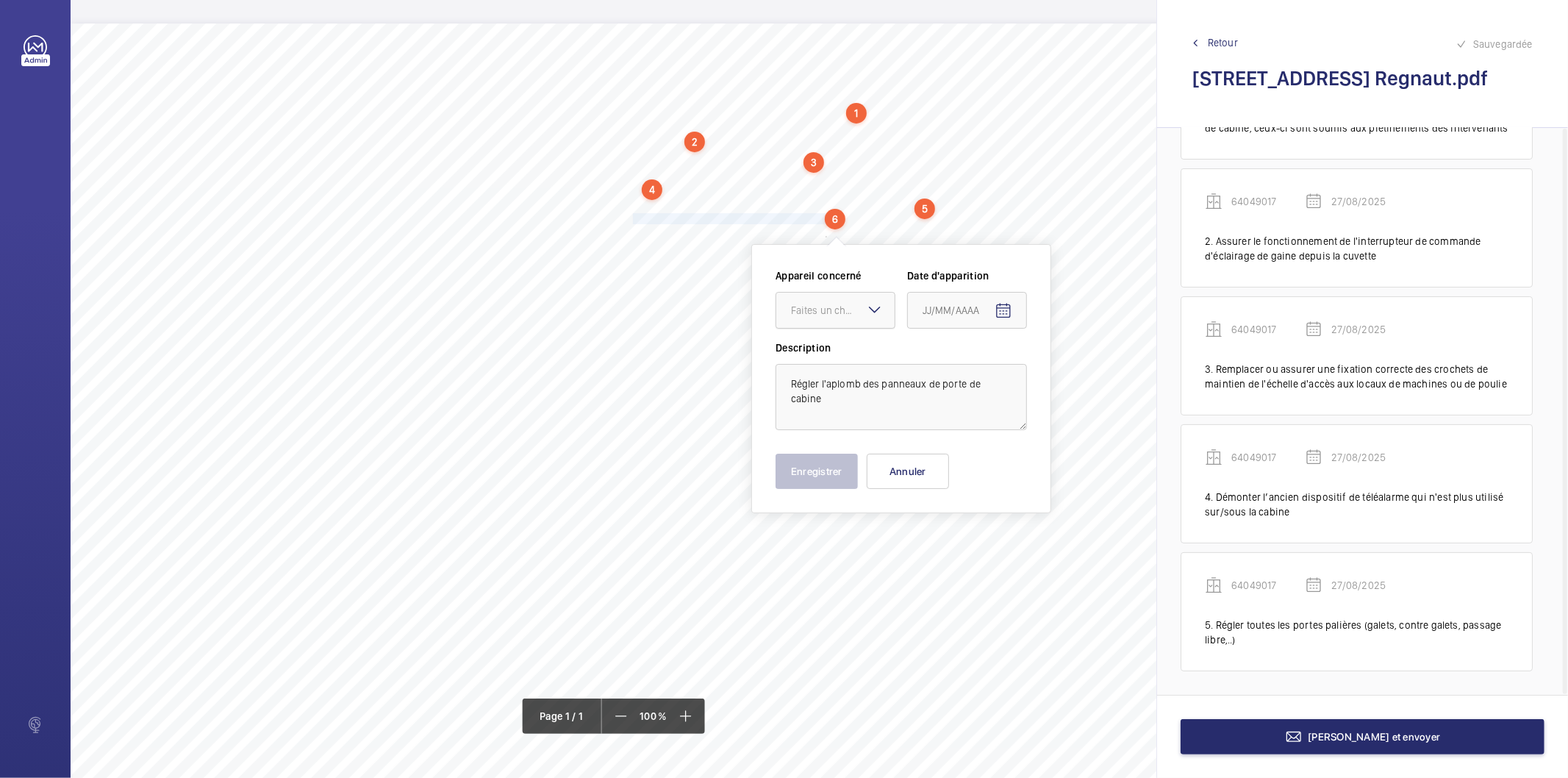
click at [840, 315] on div "Faites un choix" at bounding box center [843, 310] width 103 height 15
drag, startPoint x: 834, startPoint y: 355, endPoint x: 921, endPoint y: 332, distance: 90.0
click at [834, 355] on span "64049017" at bounding box center [835, 355] width 89 height 15
click at [1005, 307] on mat-icon "Open calendar" at bounding box center [1004, 311] width 18 height 18
drag, startPoint x: 985, startPoint y: 552, endPoint x: 862, endPoint y: 523, distance: 126.4
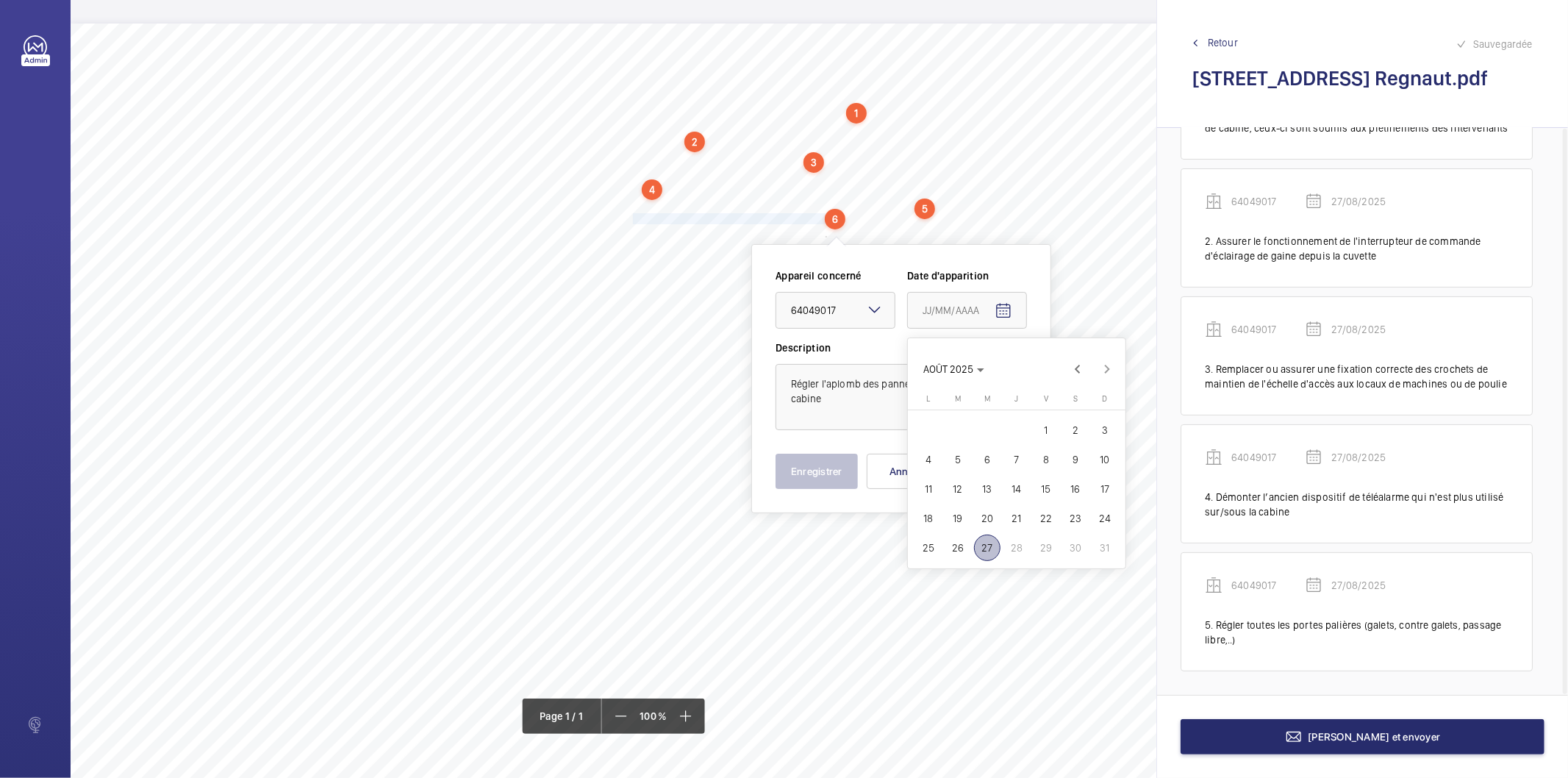
click at [981, 544] on span "27" at bounding box center [987, 548] width 26 height 26
type input "27/08/2025"
click at [819, 466] on button "Enregistrer" at bounding box center [817, 472] width 83 height 35
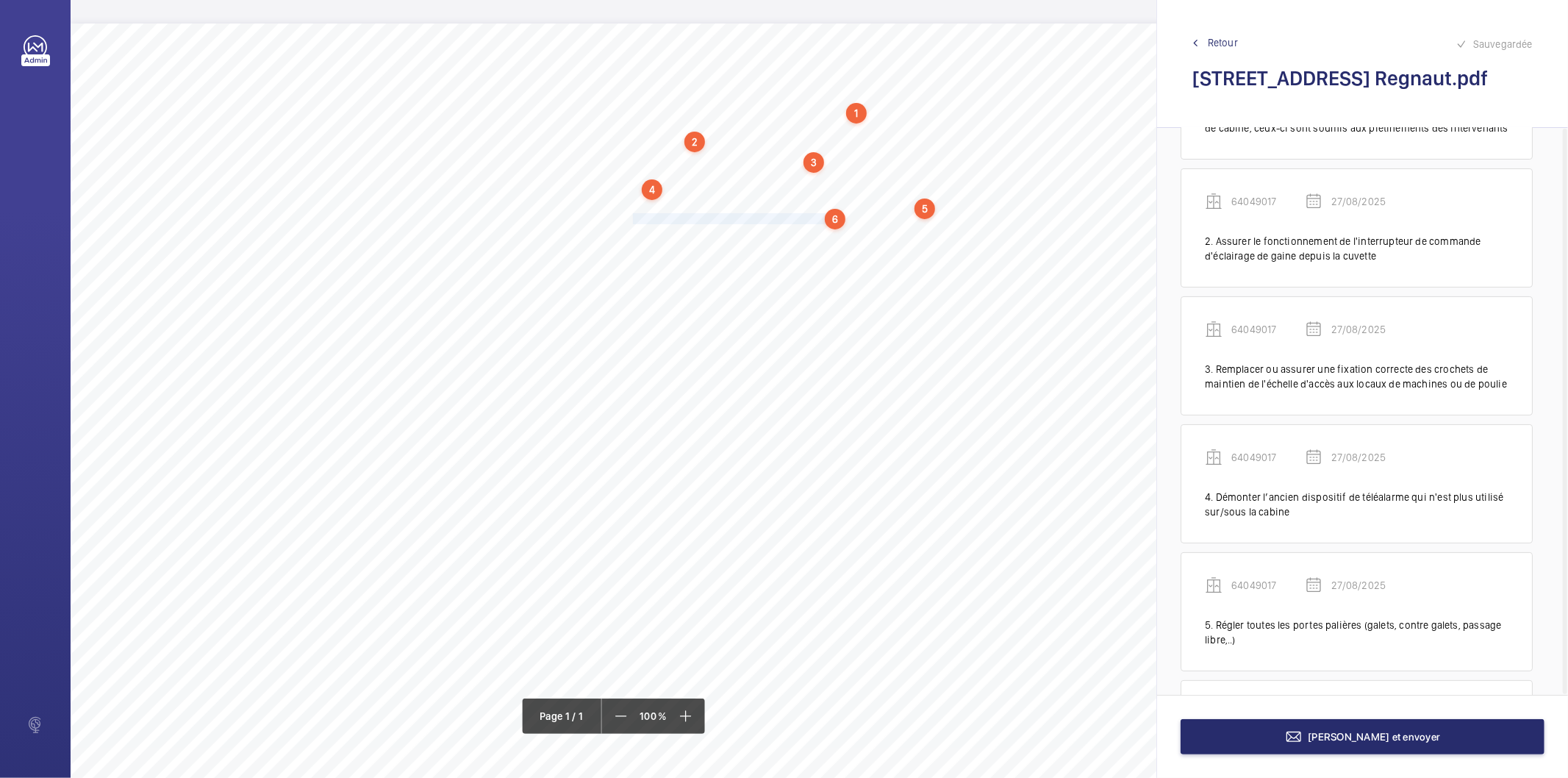
scroll to position [223, 0]
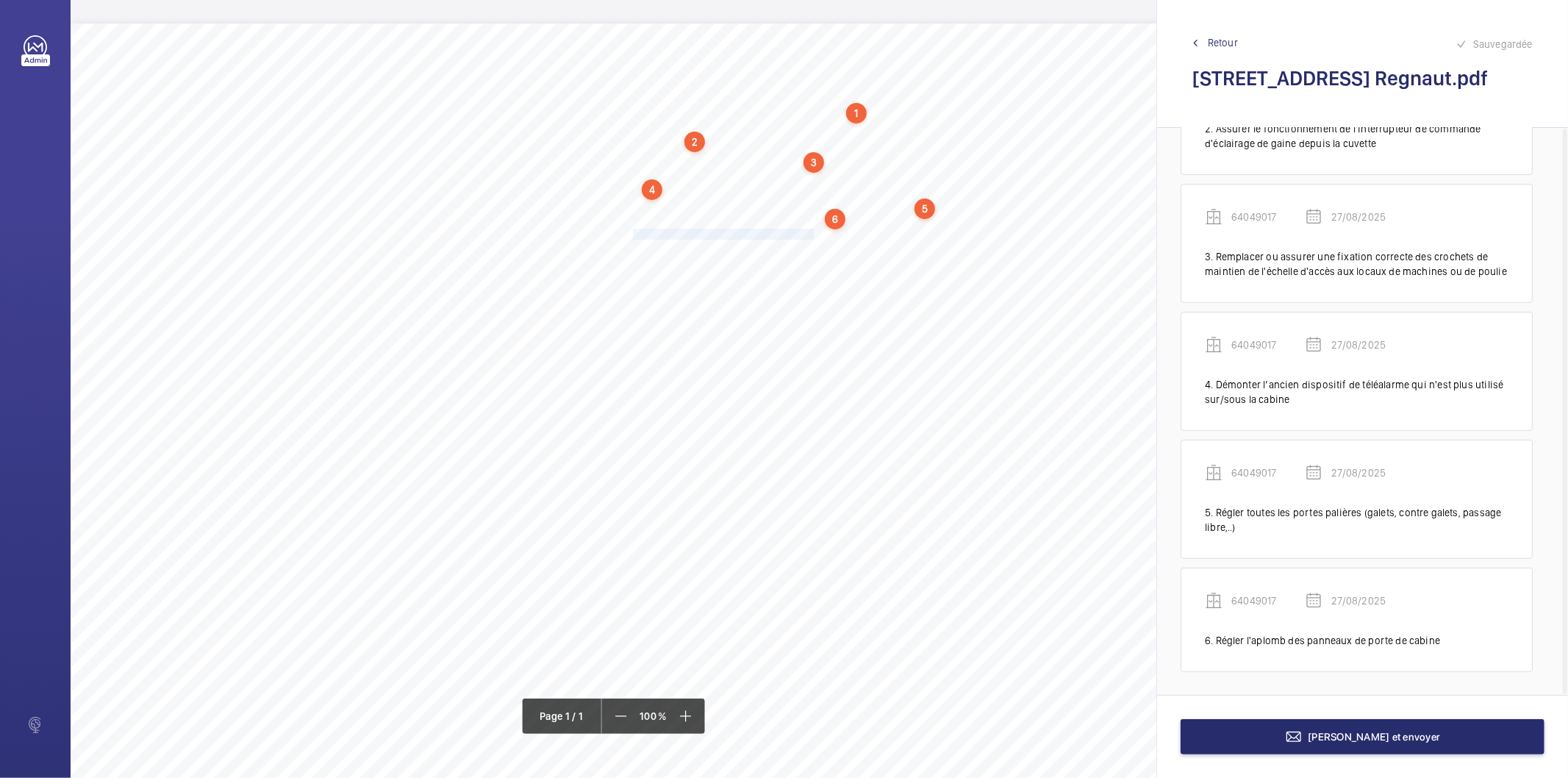
drag, startPoint x: 633, startPoint y: 233, endPoint x: 812, endPoint y: 232, distance: 179.0
click at [812, 232] on span "Remplacer les galets de serrure détériorés." at bounding box center [725, 234] width 183 height 10
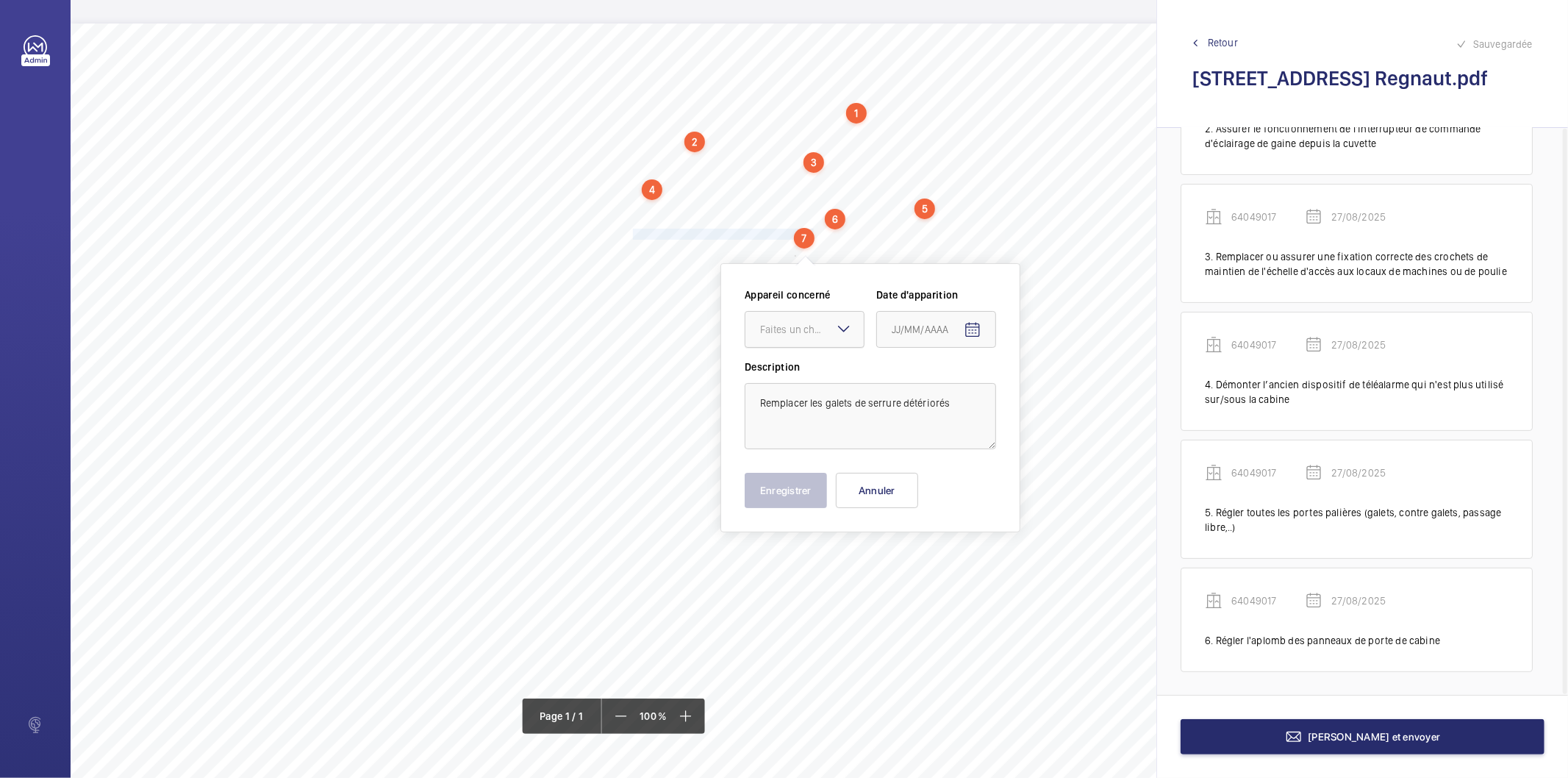
click at [810, 339] on div at bounding box center [804, 330] width 118 height 35
drag, startPoint x: 801, startPoint y: 376, endPoint x: 990, endPoint y: 330, distance: 194.5
click at [802, 376] on span "64049017" at bounding box center [804, 374] width 89 height 15
click at [973, 326] on mat-icon "Open calendar" at bounding box center [973, 331] width 18 height 18
click at [953, 567] on span "27" at bounding box center [956, 566] width 26 height 26
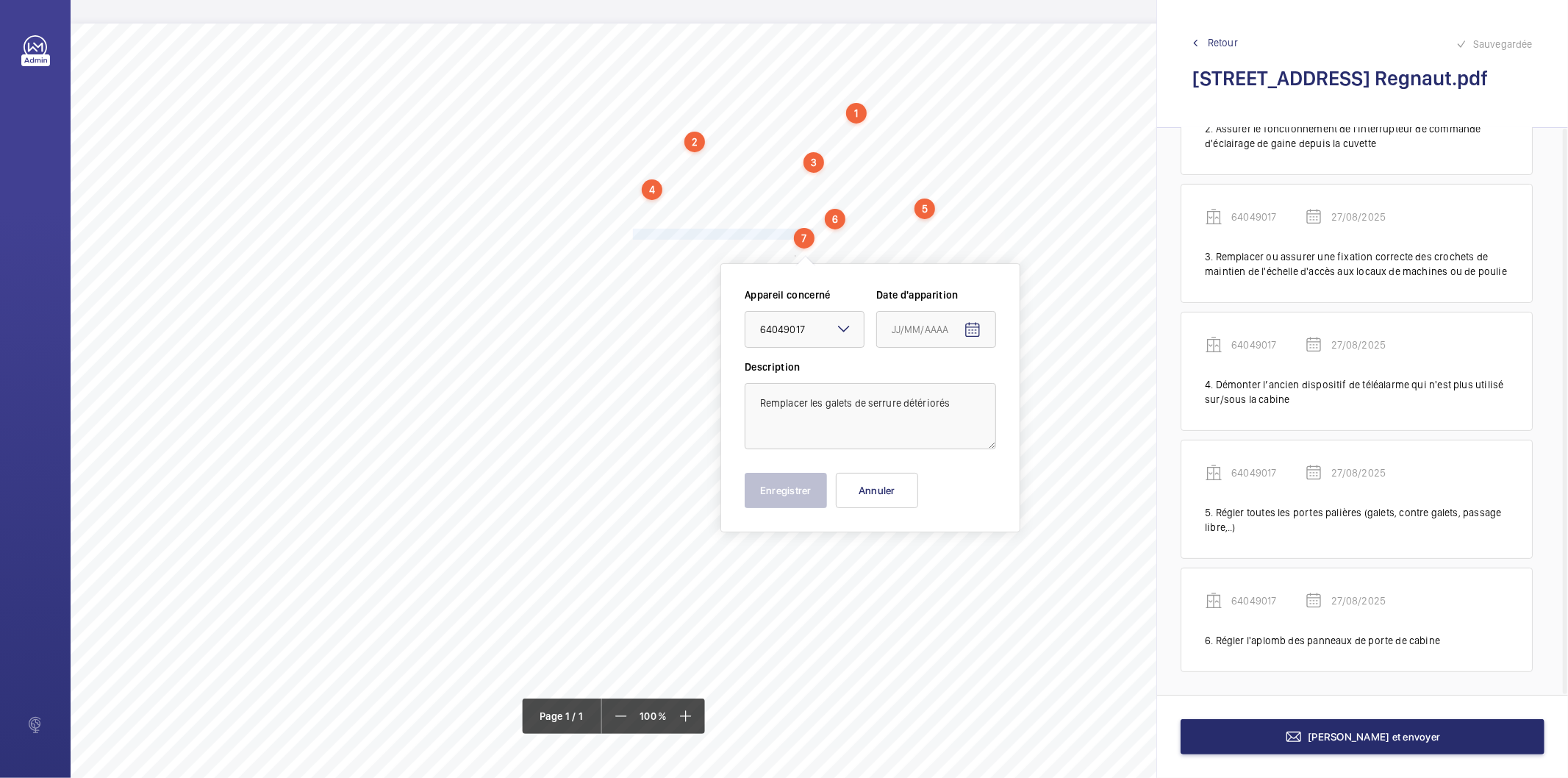
type input "27/08/2025"
drag, startPoint x: 794, startPoint y: 493, endPoint x: 765, endPoint y: 478, distance: 32.6
click at [794, 491] on button "Enregistrer" at bounding box center [785, 490] width 83 height 35
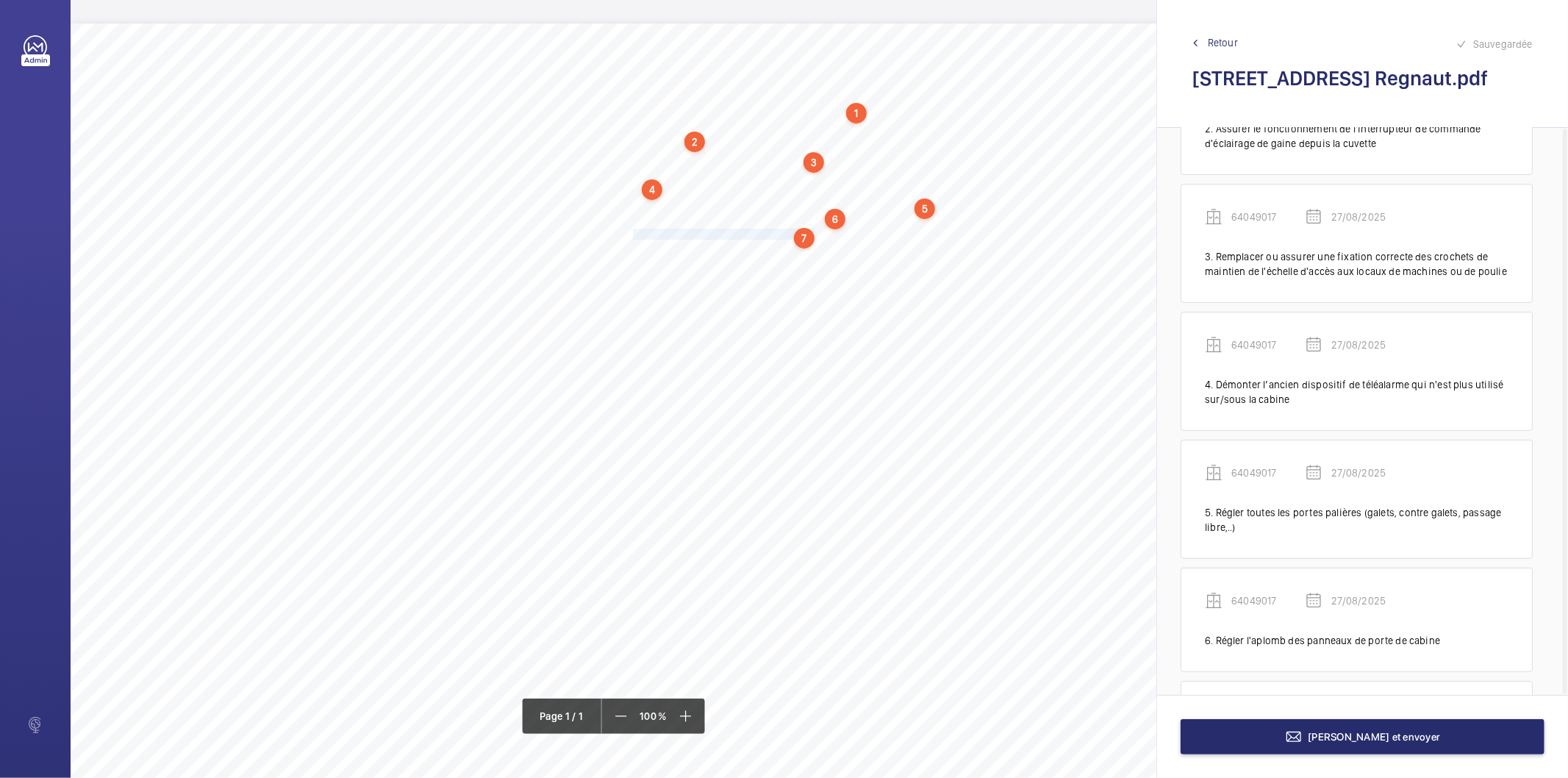
scroll to position [337, 0]
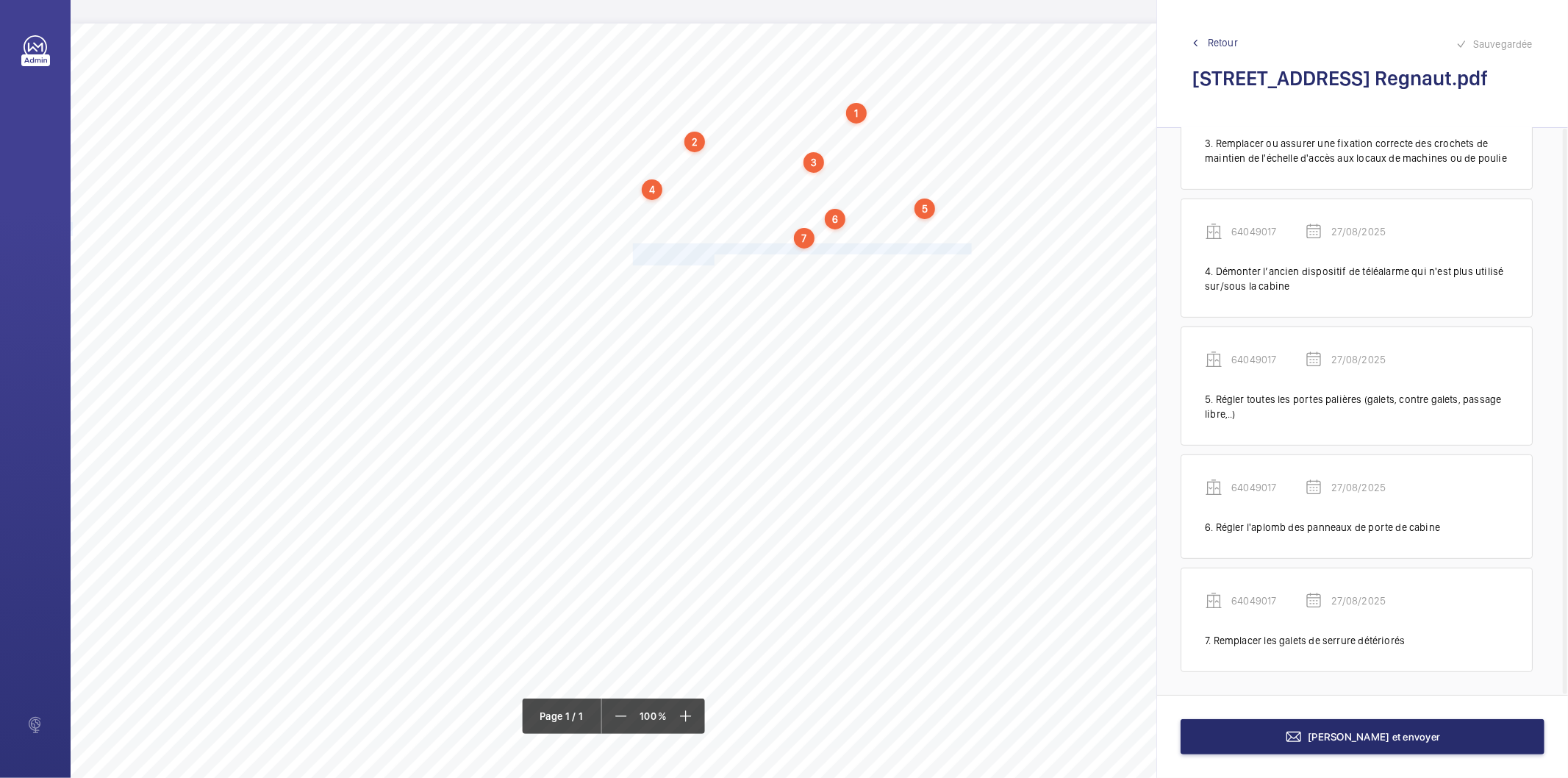
drag, startPoint x: 632, startPoint y: 248, endPoint x: 714, endPoint y: 254, distance: 82.2
click at [714, 254] on div "Nom du site Numéro appareil WM Réserve [STREET_ADDRESS] Regnaut 64049017 Ranger…" at bounding box center [654, 436] width 1167 height 826
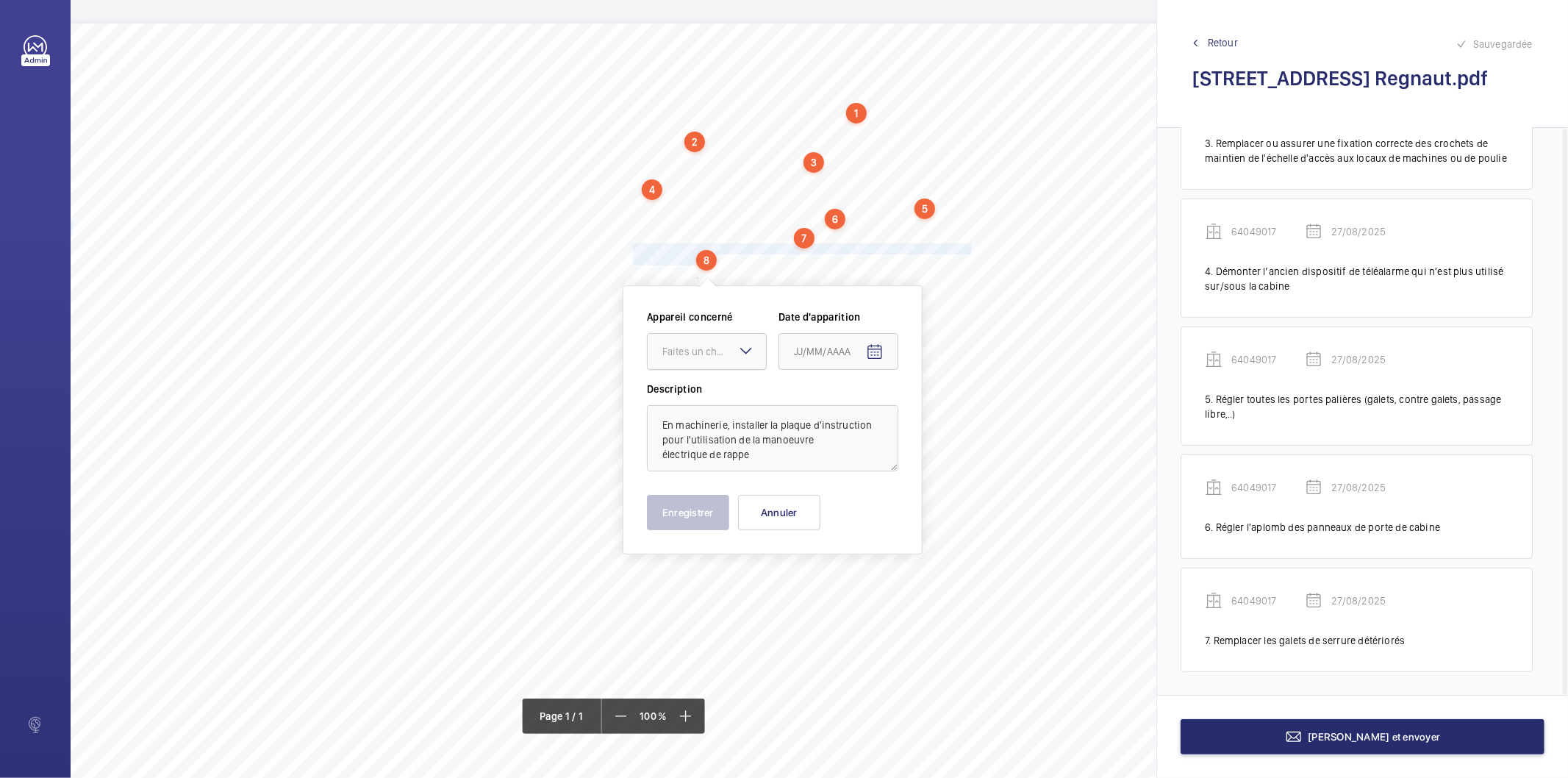
click at [700, 355] on div "Faites un choix" at bounding box center [714, 351] width 103 height 15
click at [704, 393] on span "64049017" at bounding box center [707, 396] width 89 height 15
drag, startPoint x: 869, startPoint y: 355, endPoint x: 870, endPoint y: 363, distance: 8.1
click at [870, 363] on button "Open calendar" at bounding box center [875, 352] width 35 height 35
click at [859, 583] on span "27" at bounding box center [859, 589] width 26 height 26
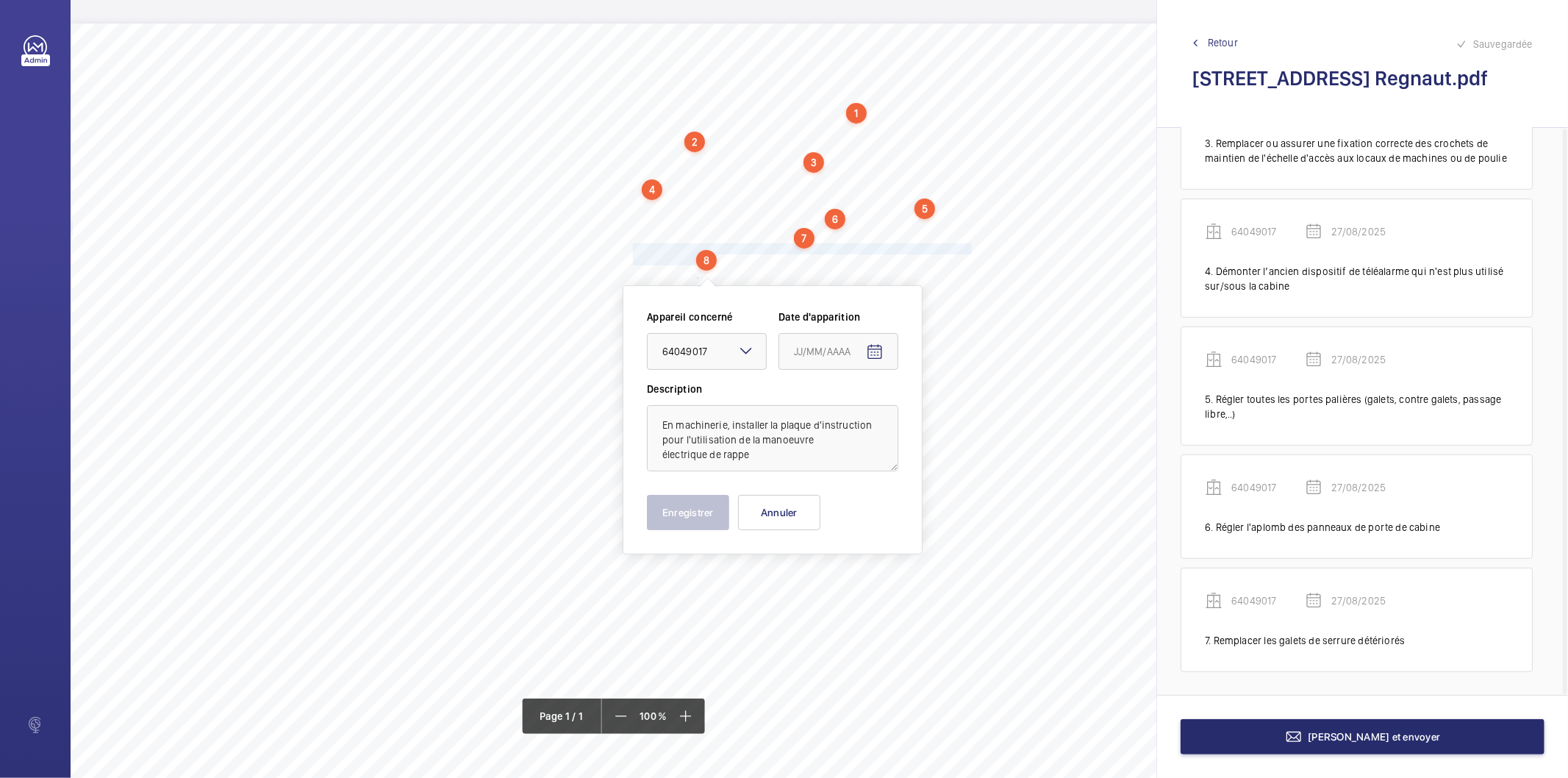
type input "27/08/2025"
click at [694, 511] on button "Enregistrer" at bounding box center [688, 513] width 83 height 35
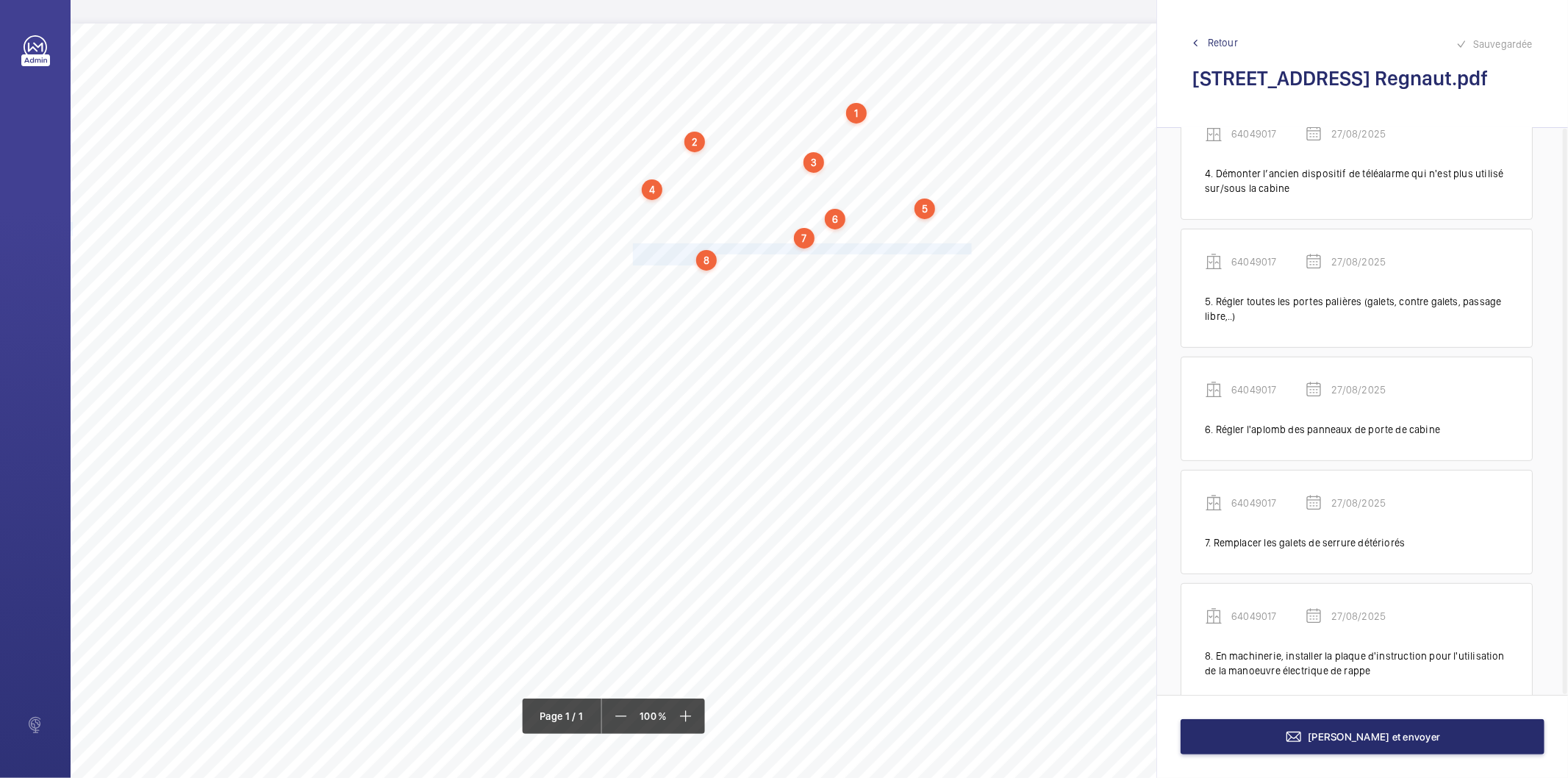
scroll to position [466, 0]
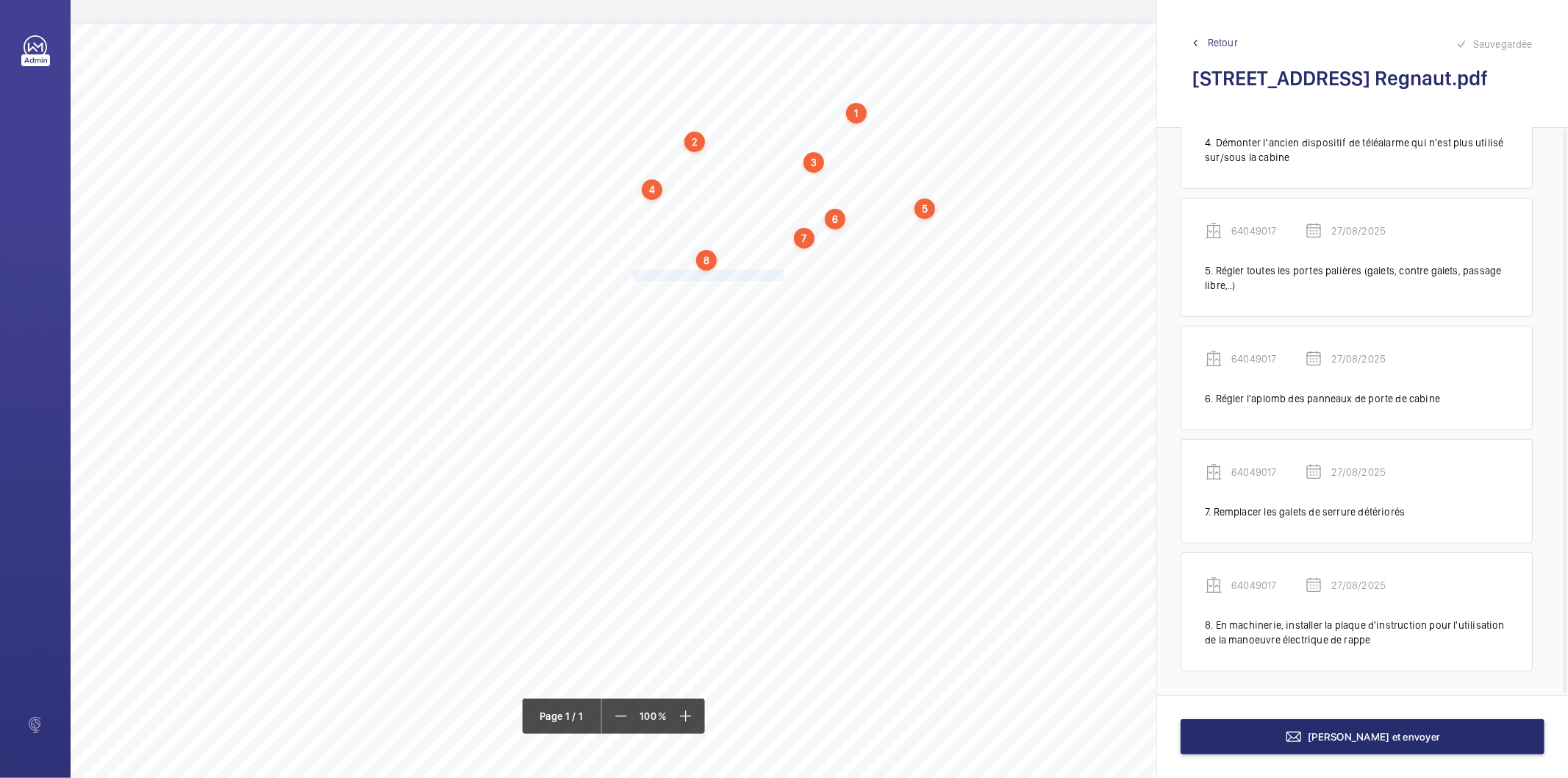
drag, startPoint x: 633, startPoint y: 274, endPoint x: 782, endPoint y: 273, distance: 149.0
click at [782, 273] on span "Nettoyer l’ensemble motoréducteur." at bounding box center [708, 276] width 151 height 10
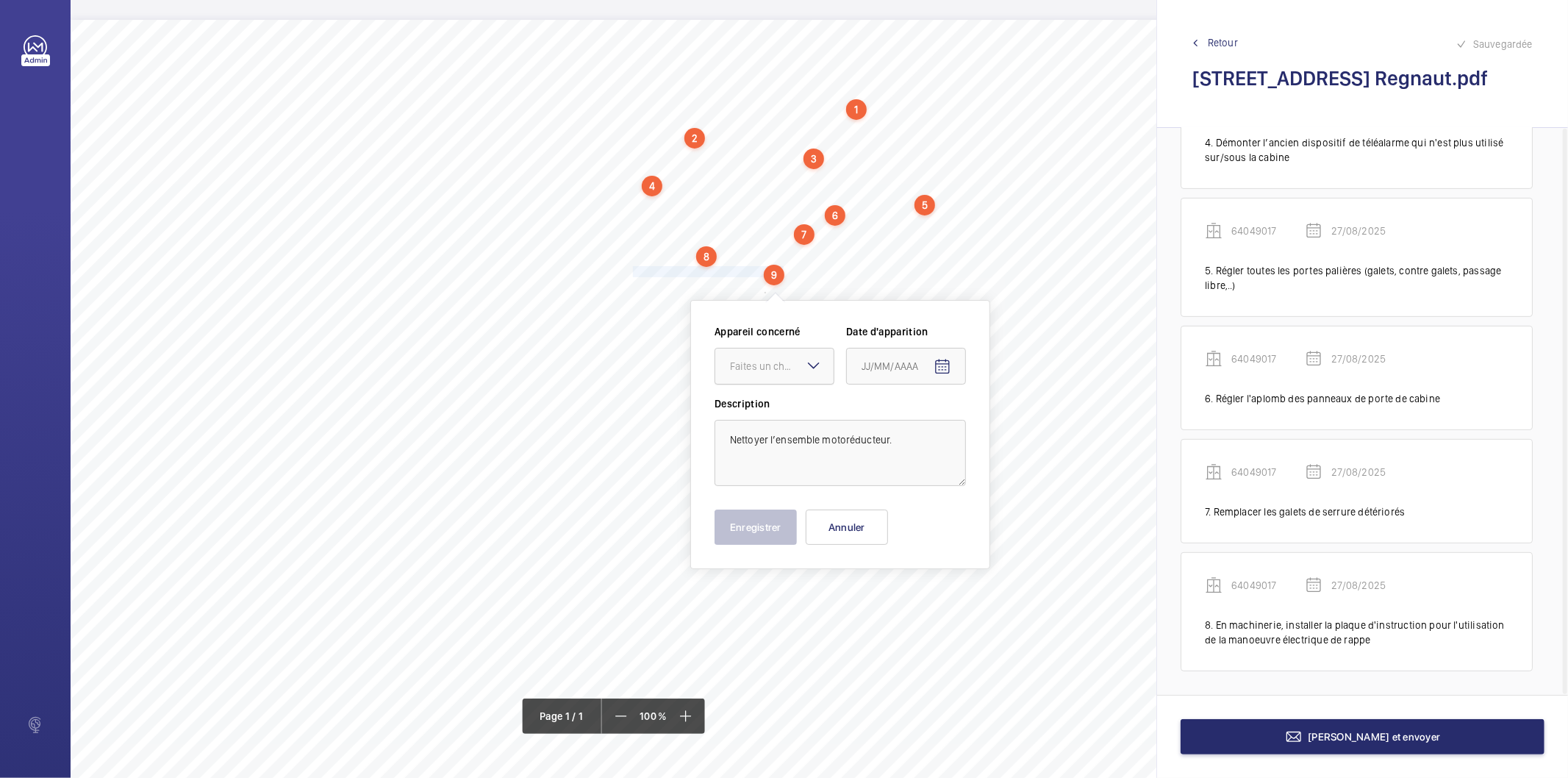
click at [768, 368] on div "Faites un choix" at bounding box center [782, 366] width 103 height 15
drag, startPoint x: 763, startPoint y: 417, endPoint x: 803, endPoint y: 415, distance: 40.0
click at [765, 417] on span "64049017" at bounding box center [774, 410] width 89 height 15
drag, startPoint x: 950, startPoint y: 369, endPoint x: 945, endPoint y: 377, distance: 9.4
click at [945, 377] on button "Open calendar" at bounding box center [942, 367] width 35 height 35
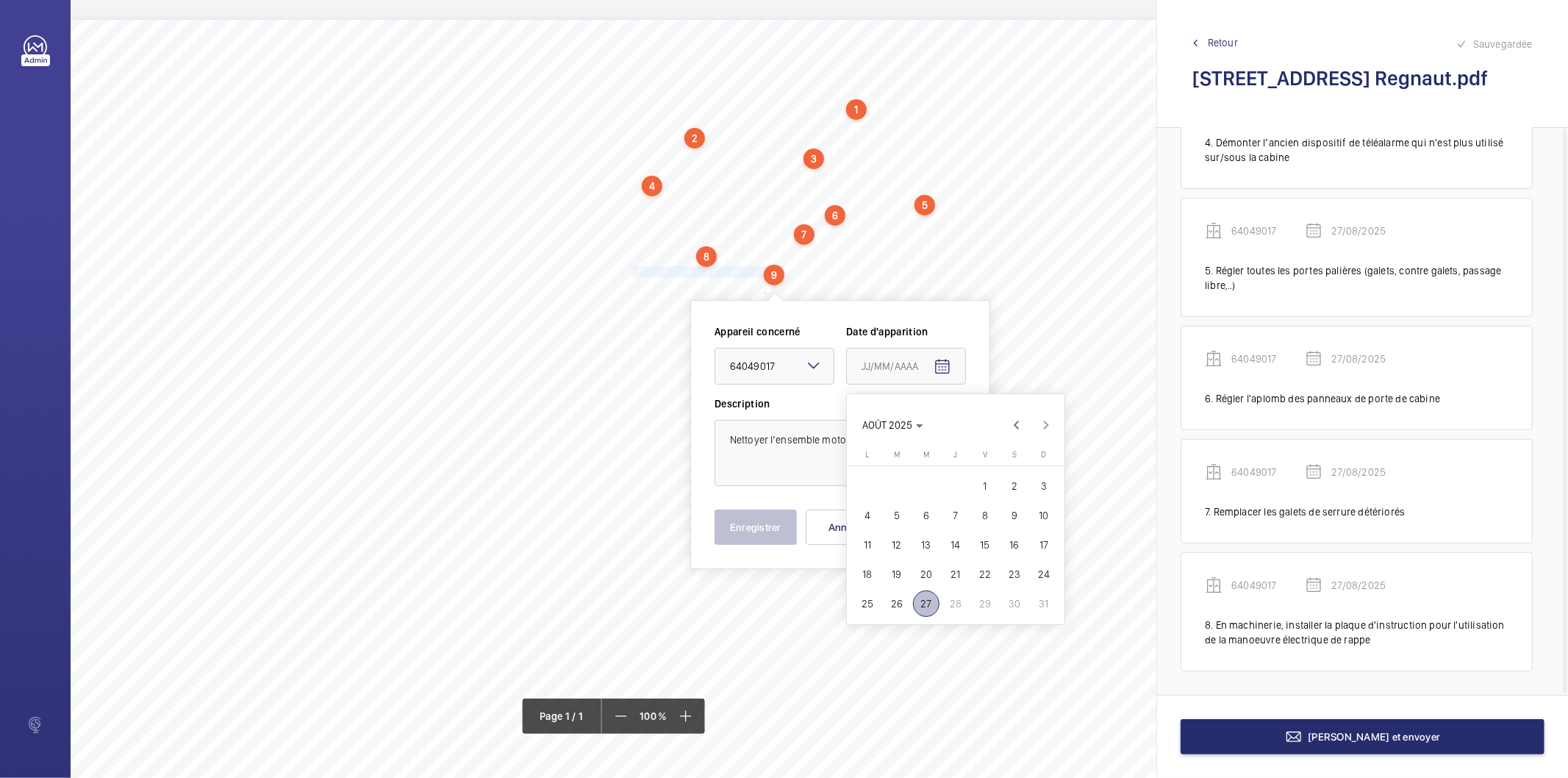
click at [918, 608] on span "27" at bounding box center [926, 603] width 26 height 26
type input "27/08/2025"
click at [742, 529] on button "Enregistrer" at bounding box center [755, 527] width 83 height 35
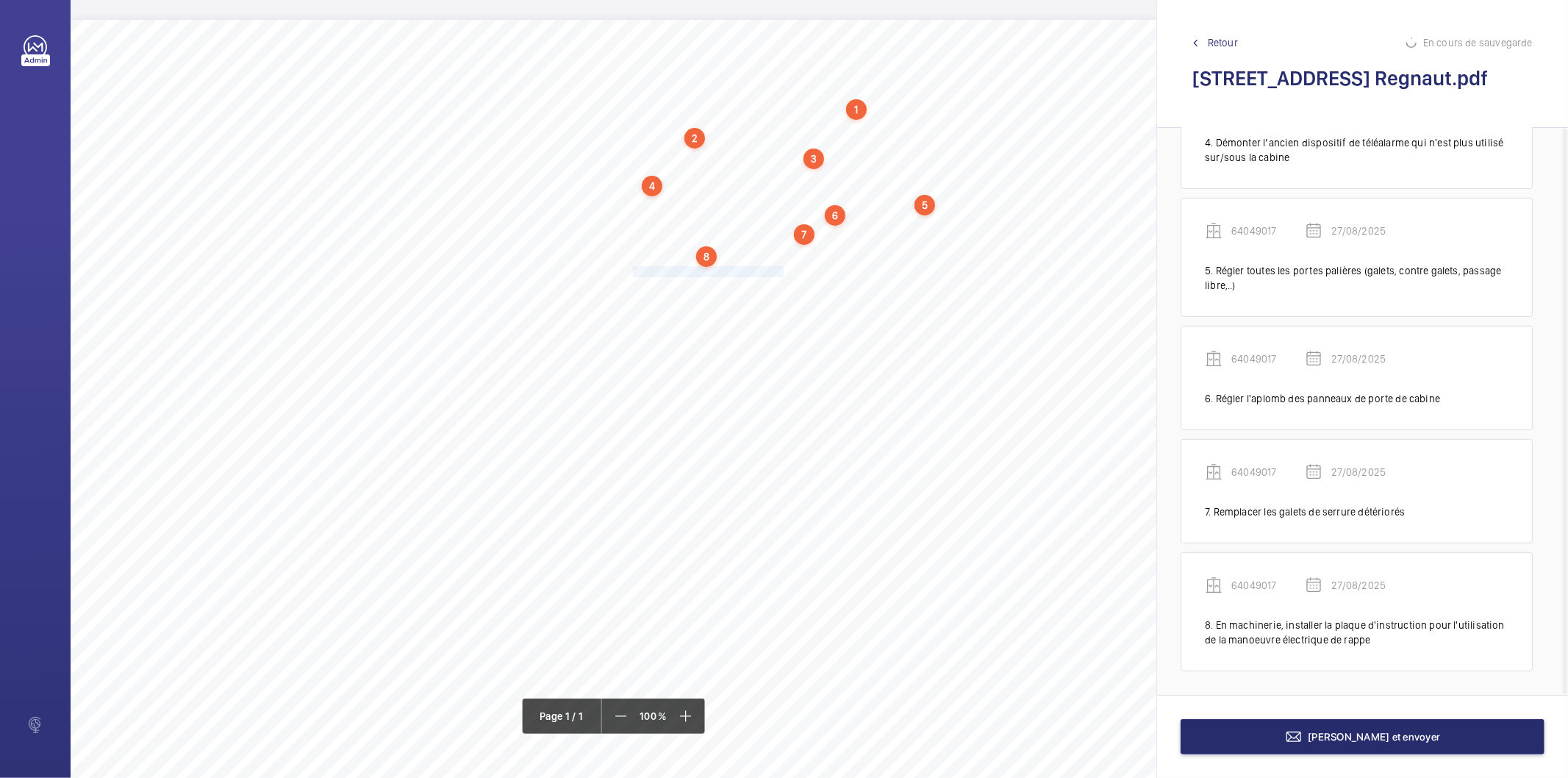
scroll to position [579, 0]
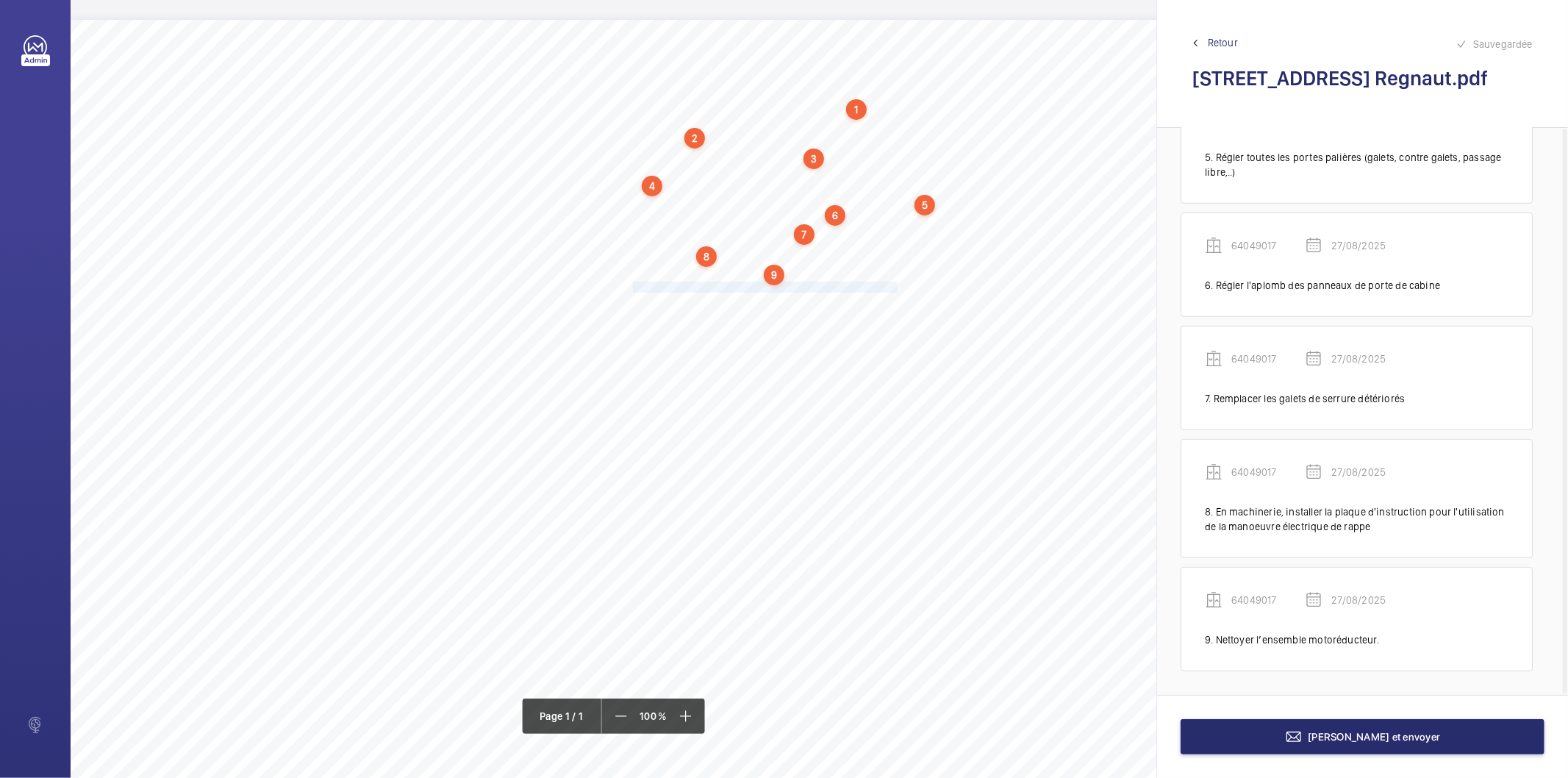
drag, startPoint x: 632, startPoint y: 287, endPoint x: 896, endPoint y: 281, distance: 264.1
click at [896, 283] on span "Remédier aux frottements des panneaux de la porte de cabine." at bounding box center [767, 288] width 267 height 10
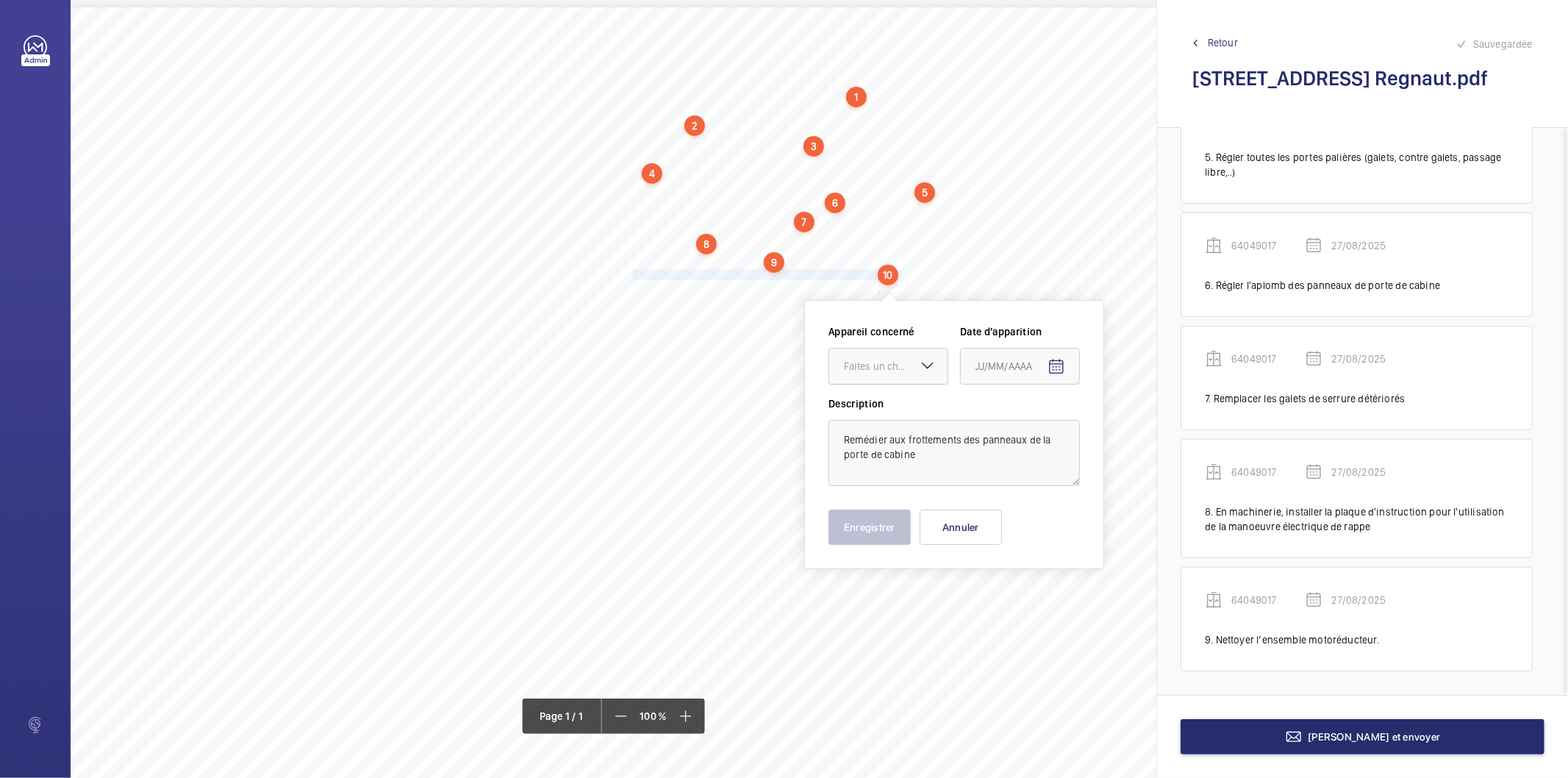
click at [905, 355] on div at bounding box center [888, 367] width 118 height 35
click at [888, 418] on span "64049017" at bounding box center [888, 410] width 89 height 15
click at [1059, 365] on mat-icon "Open calendar" at bounding box center [1056, 367] width 18 height 18
drag, startPoint x: 1042, startPoint y: 604, endPoint x: 901, endPoint y: 546, distance: 152.5
click at [1041, 604] on span "27" at bounding box center [1040, 603] width 26 height 26
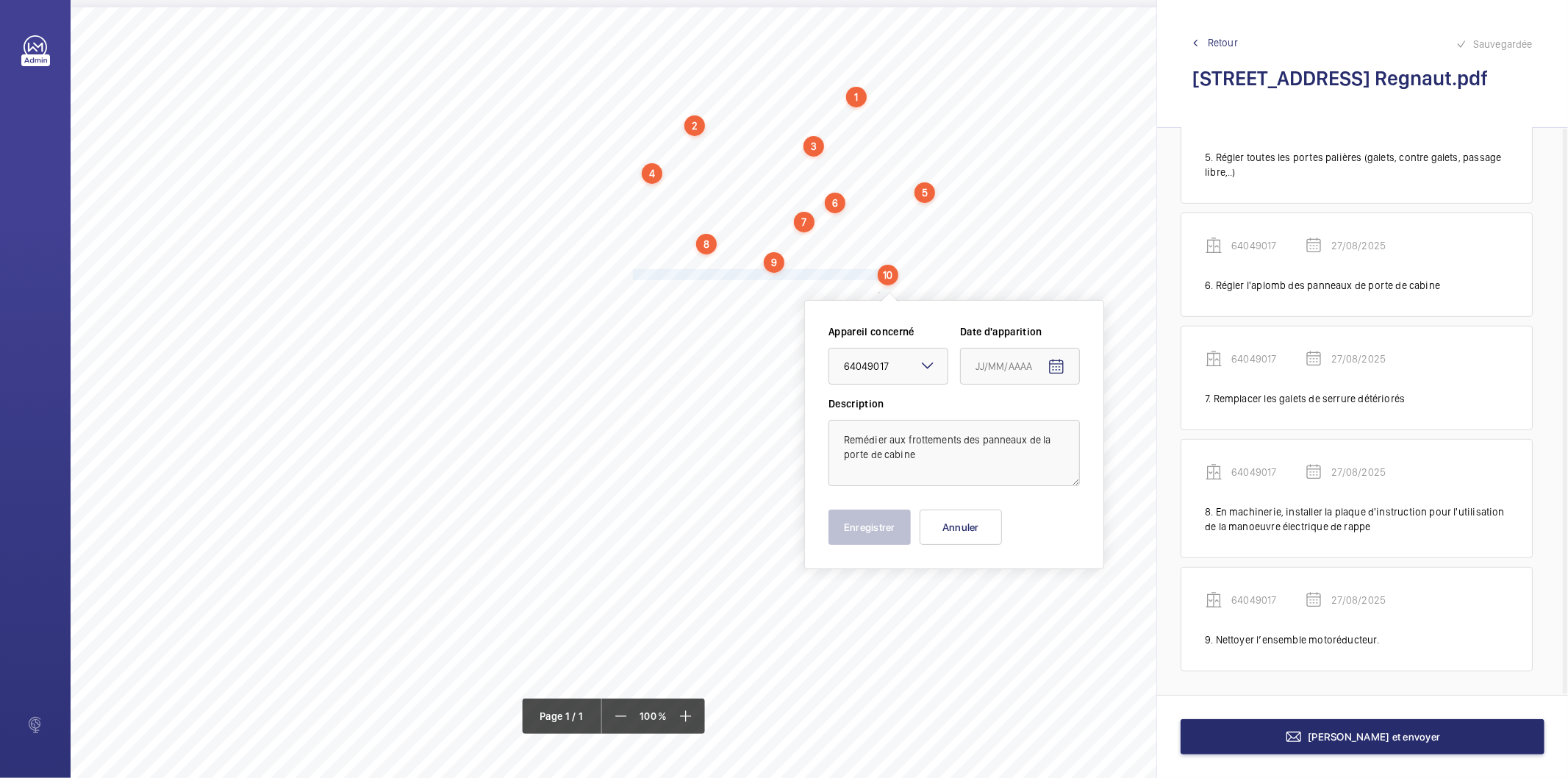
type input "27/08/2025"
click at [892, 529] on button "Enregistrer" at bounding box center [869, 527] width 83 height 35
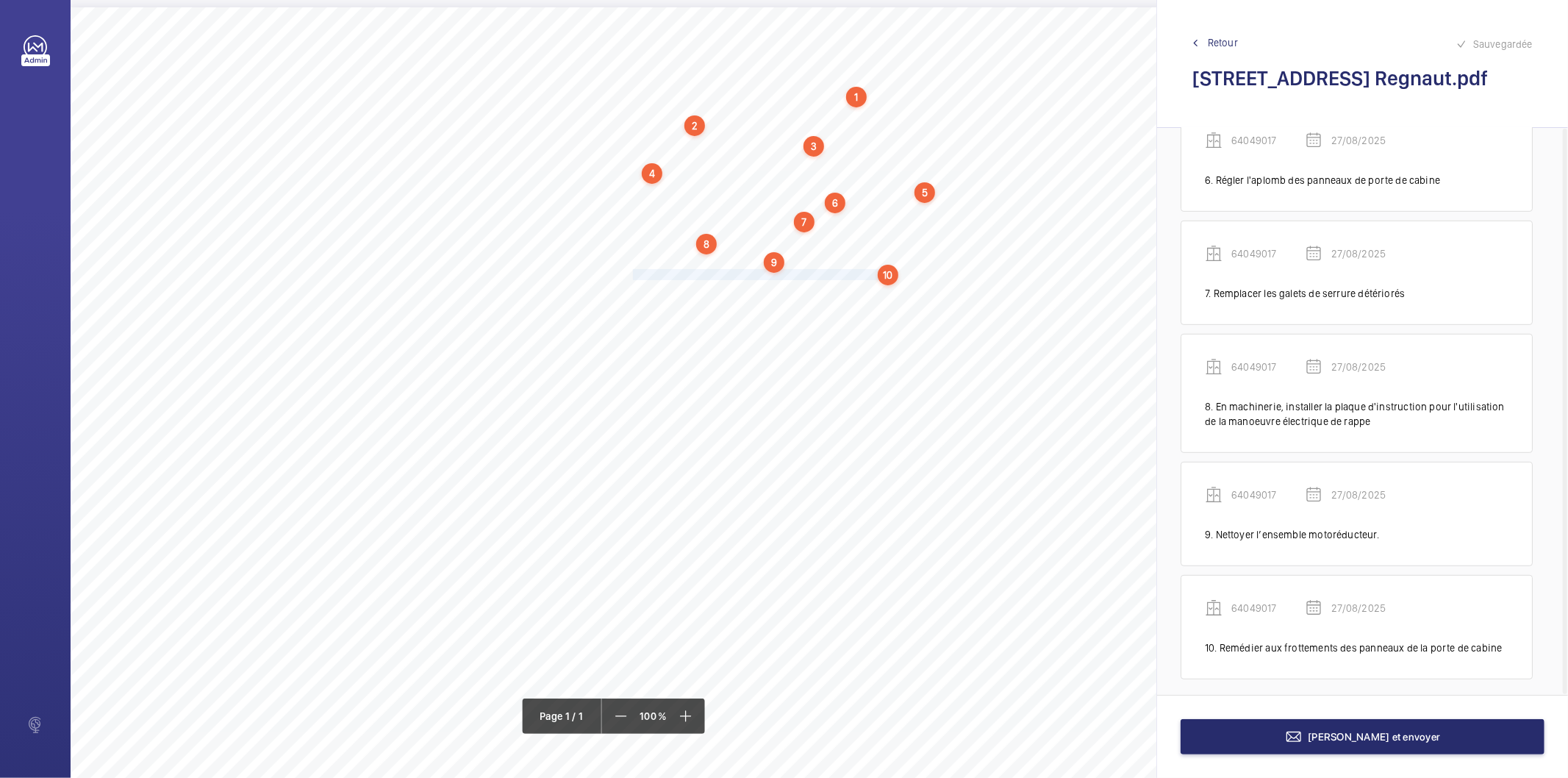
scroll to position [693, 0]
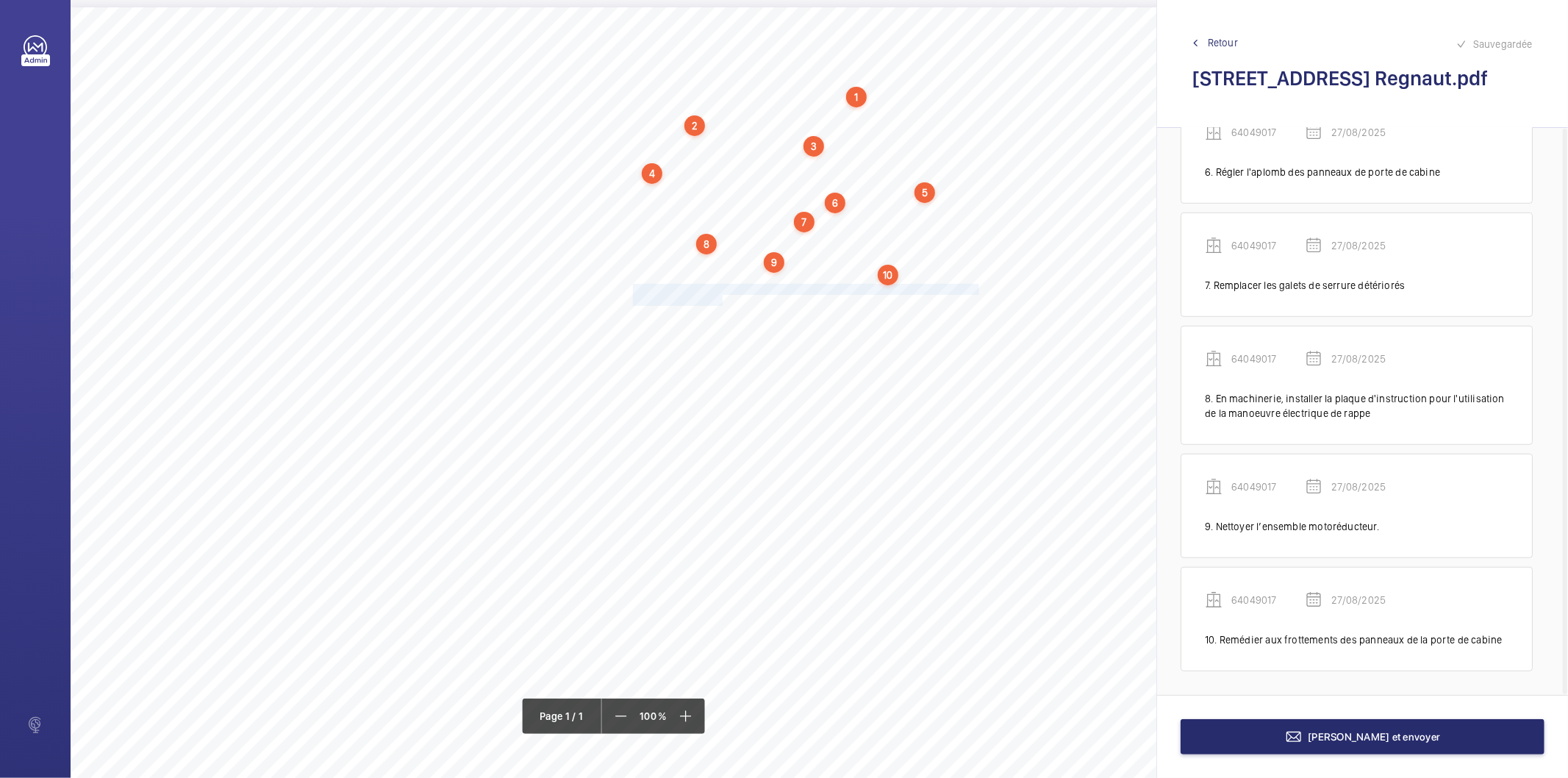
drag, startPoint x: 632, startPoint y: 288, endPoint x: 720, endPoint y: 298, distance: 88.6
click at [720, 298] on div "Nom du site Numéro appareil WM Réserve [STREET_ADDRESS] Regnaut 64049017 Ranger…" at bounding box center [654, 420] width 1167 height 826
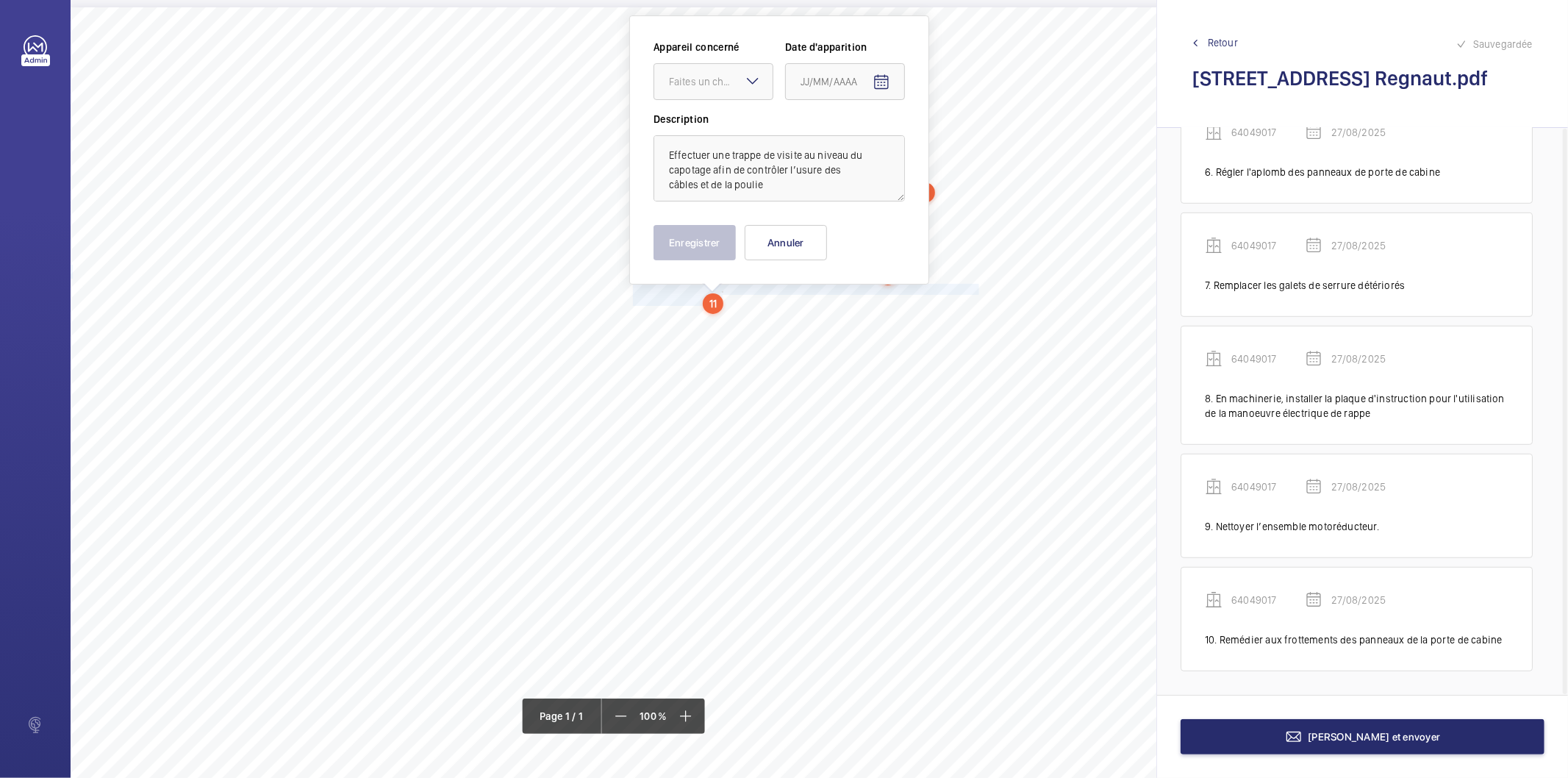
scroll to position [0, 0]
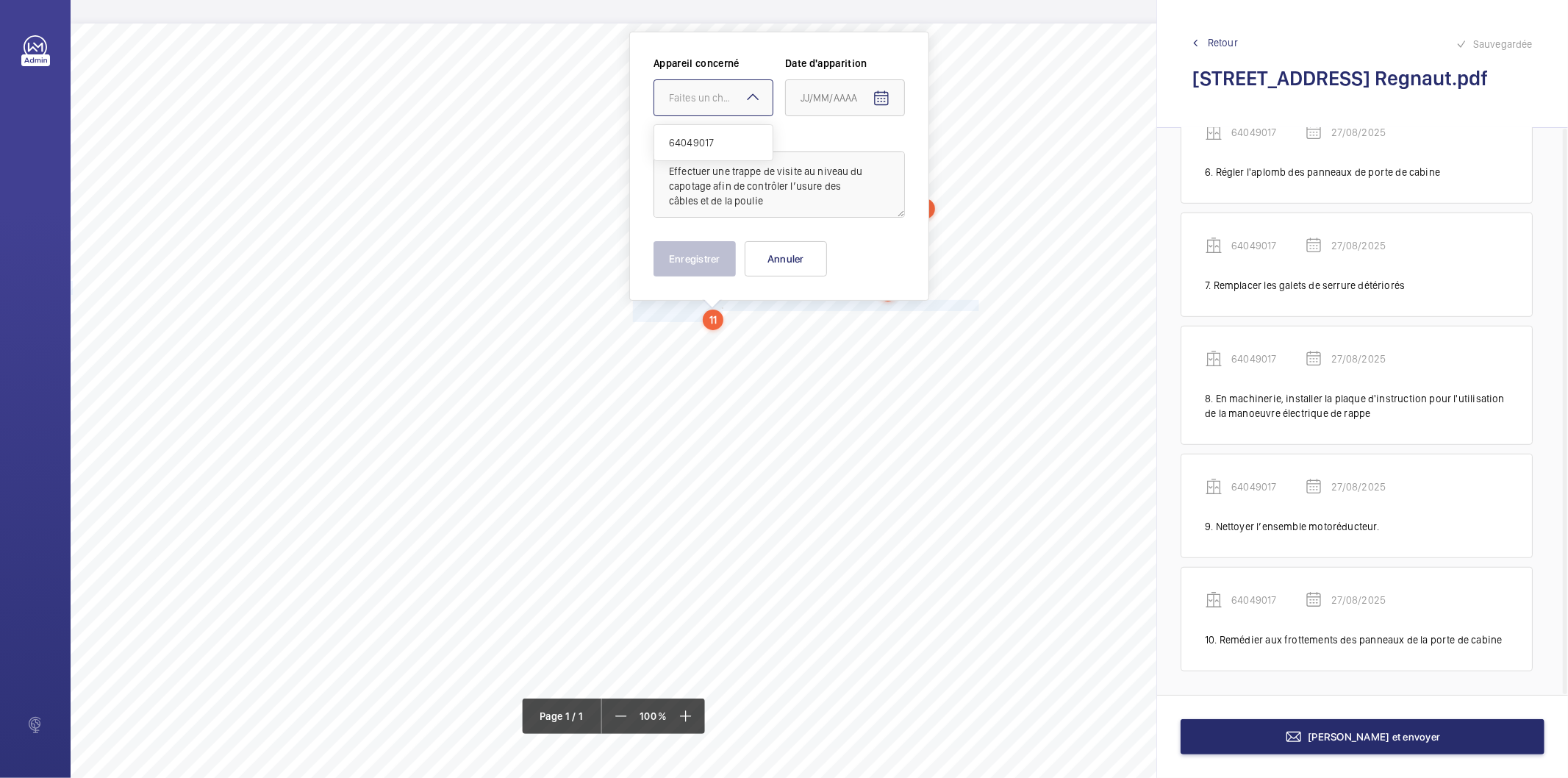
click at [733, 98] on div "Faites un choix" at bounding box center [721, 97] width 103 height 15
drag, startPoint x: 719, startPoint y: 141, endPoint x: 766, endPoint y: 130, distance: 48.3
click at [720, 141] on span "64049017" at bounding box center [713, 142] width 89 height 15
click at [890, 92] on mat-icon "Open calendar" at bounding box center [882, 98] width 18 height 18
drag, startPoint x: 864, startPoint y: 328, endPoint x: 750, endPoint y: 297, distance: 118.1
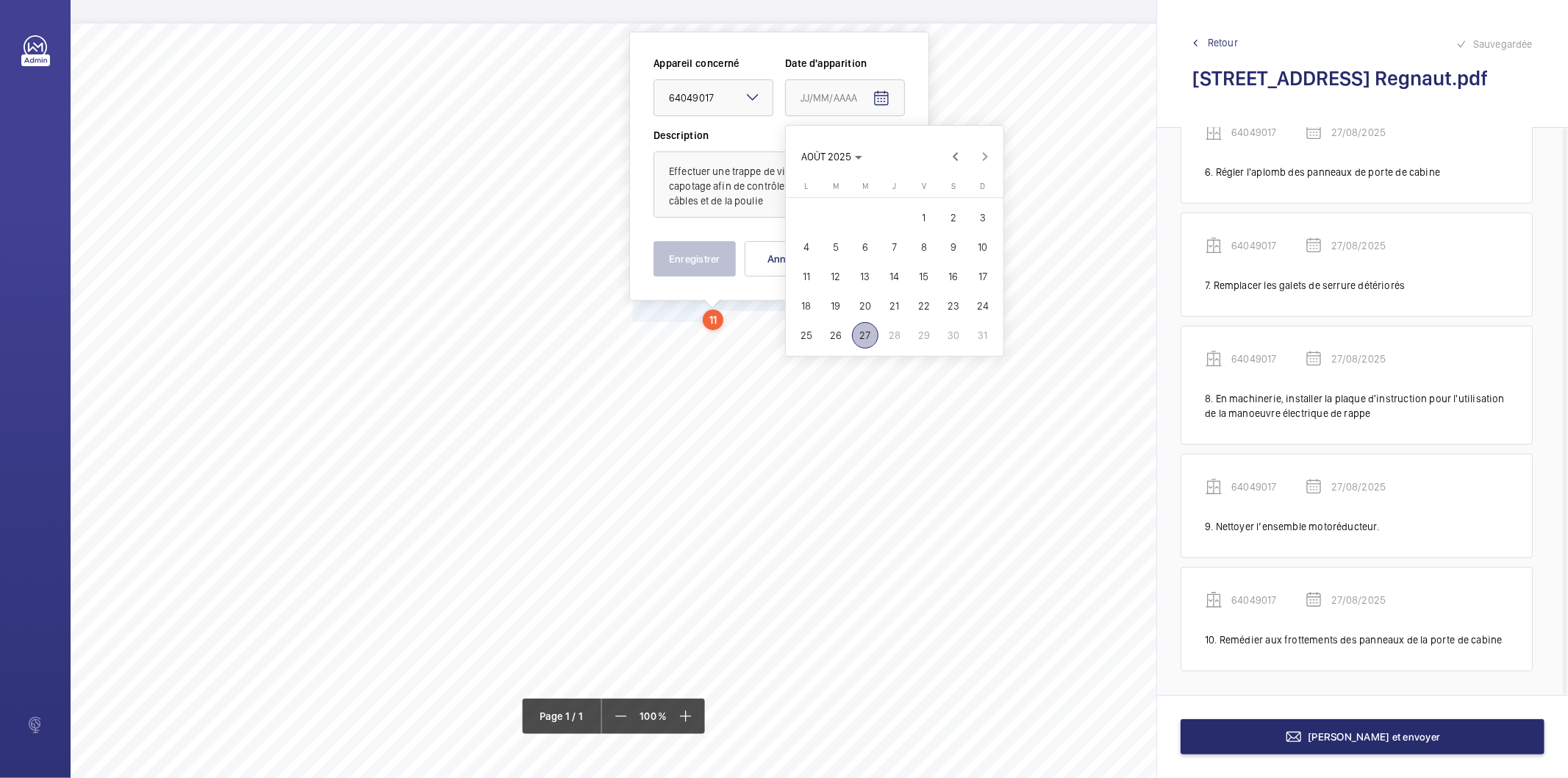
click at [860, 328] on span "27" at bounding box center [865, 335] width 26 height 26
type input "27/08/2025"
click at [714, 249] on button "Enregistrer" at bounding box center [695, 258] width 83 height 35
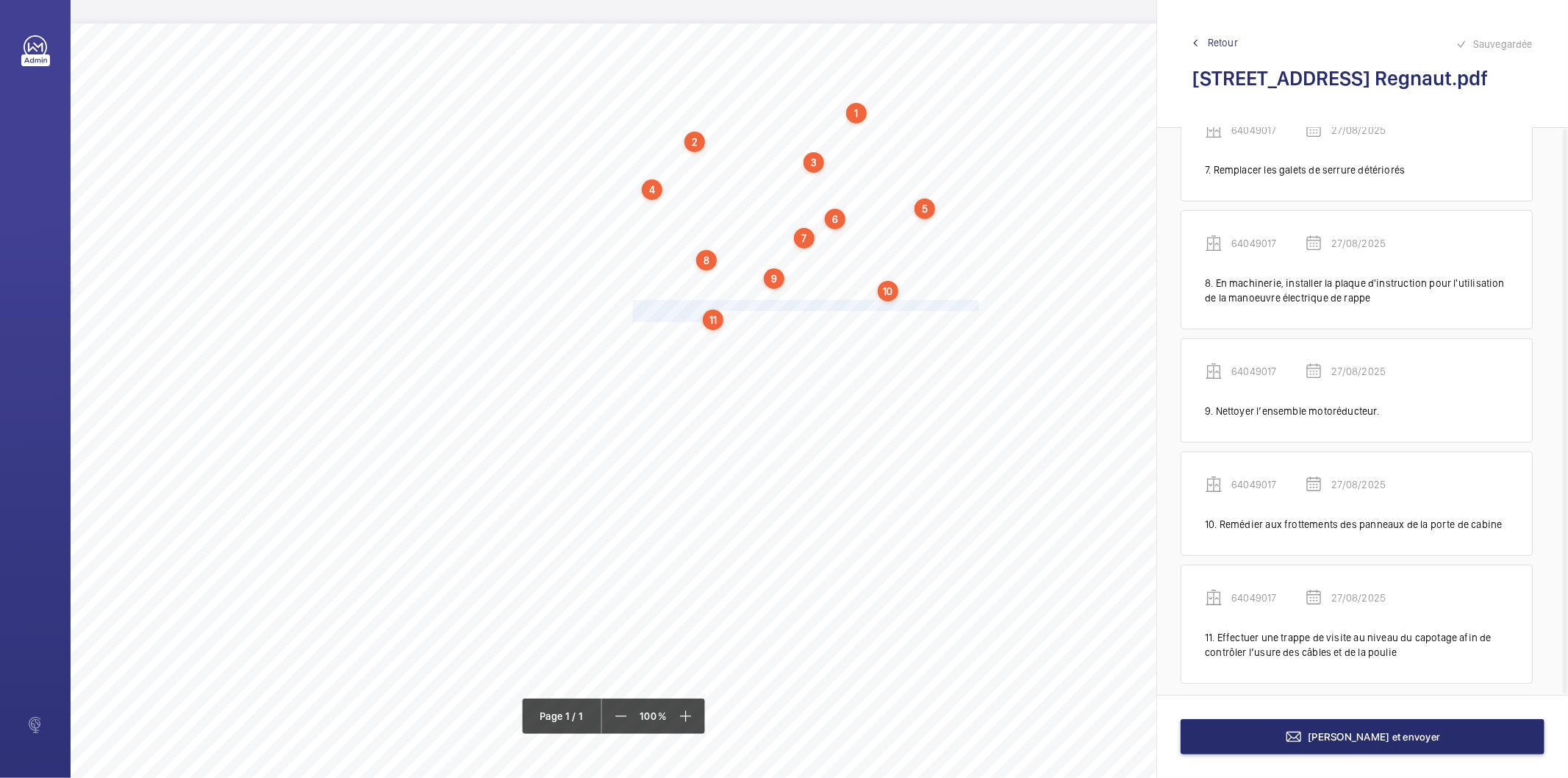
scroll to position [820, 0]
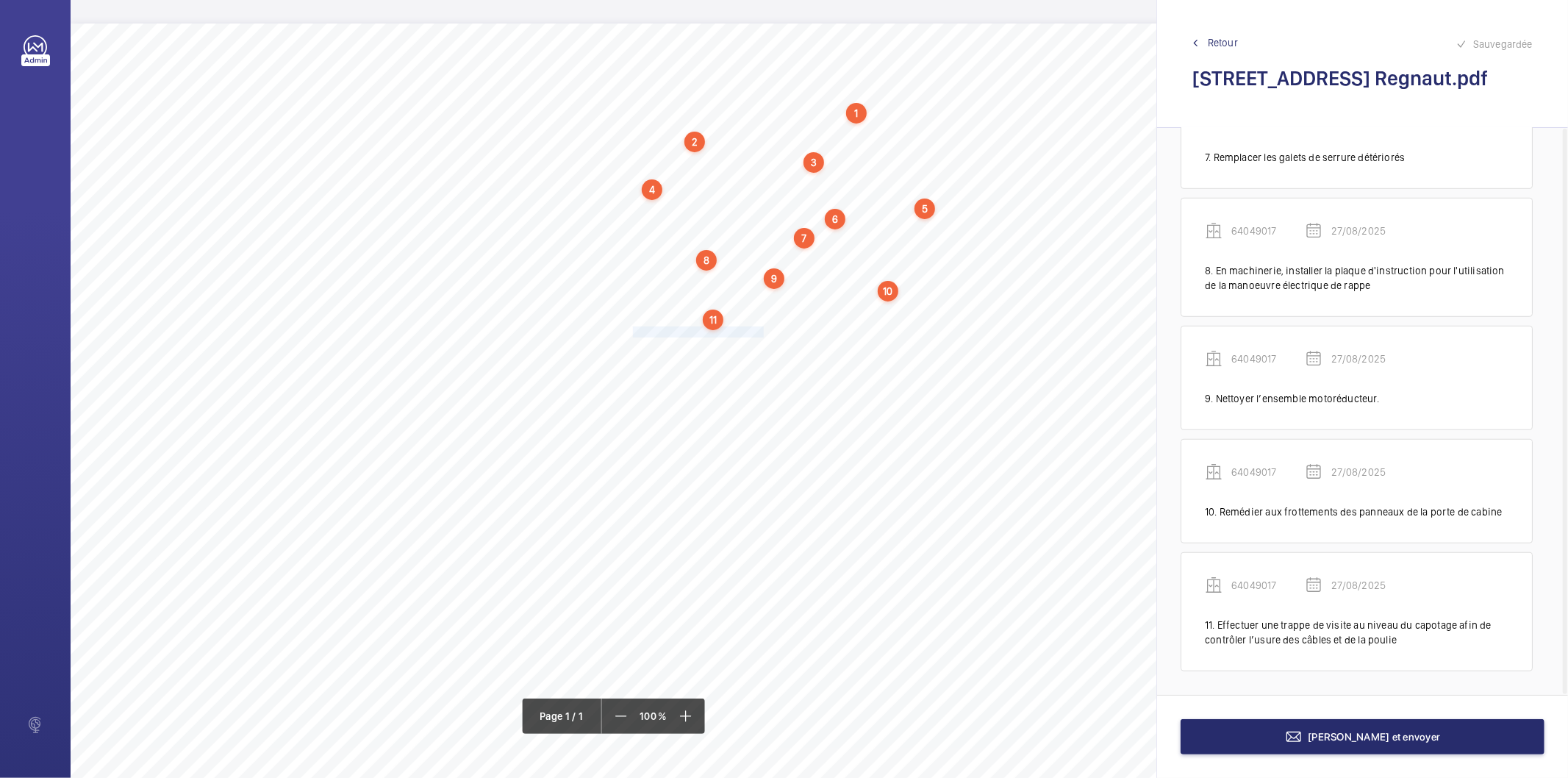
drag, startPoint x: 632, startPoint y: 331, endPoint x: 765, endPoint y: 336, distance: 133.1
click at [765, 336] on span "Nettoyer le local de machinerie." at bounding box center [700, 332] width 134 height 10
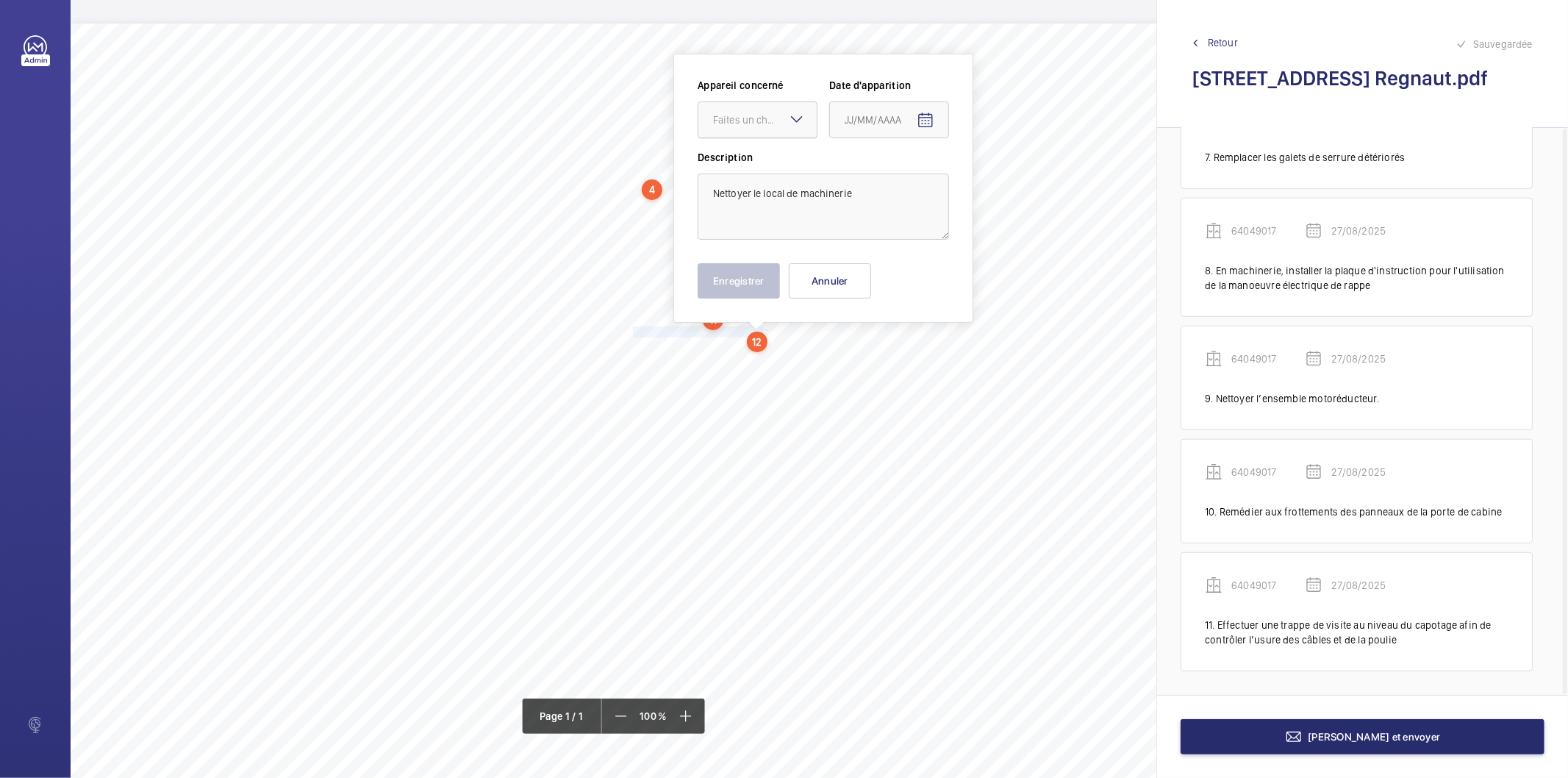
click at [775, 120] on div "Faites un choix" at bounding box center [765, 119] width 103 height 15
click at [768, 157] on span "64049017" at bounding box center [757, 164] width 89 height 15
click at [933, 128] on mat-icon "Open calendar" at bounding box center [926, 121] width 18 height 18
drag, startPoint x: 906, startPoint y: 351, endPoint x: 744, endPoint y: 292, distance: 172.4
click at [898, 350] on span "27" at bounding box center [909, 357] width 26 height 26
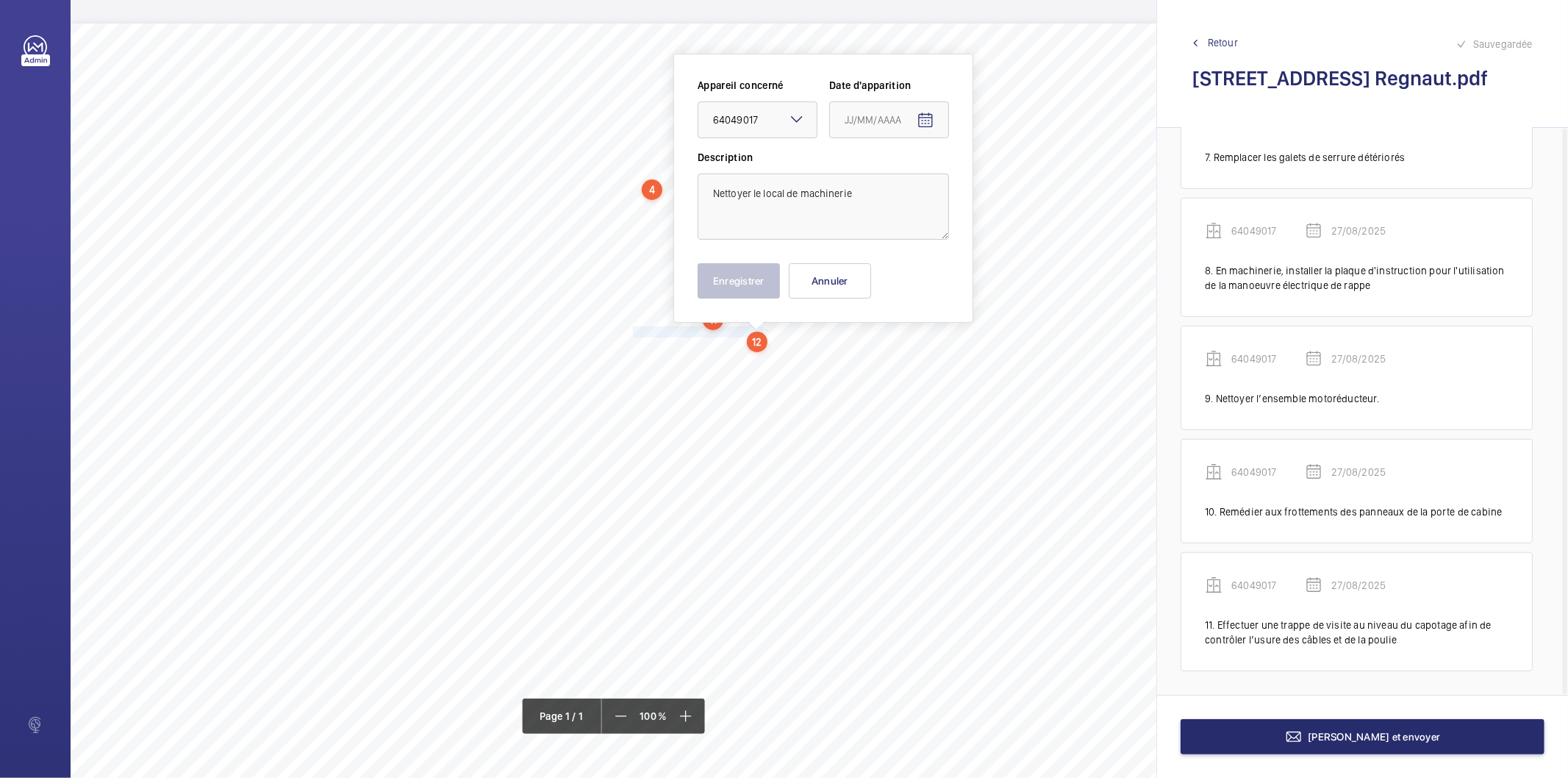
type input "27/08/2025"
drag, startPoint x: 741, startPoint y: 284, endPoint x: 651, endPoint y: 340, distance: 106.0
click at [737, 285] on button "Enregistrer" at bounding box center [739, 281] width 83 height 35
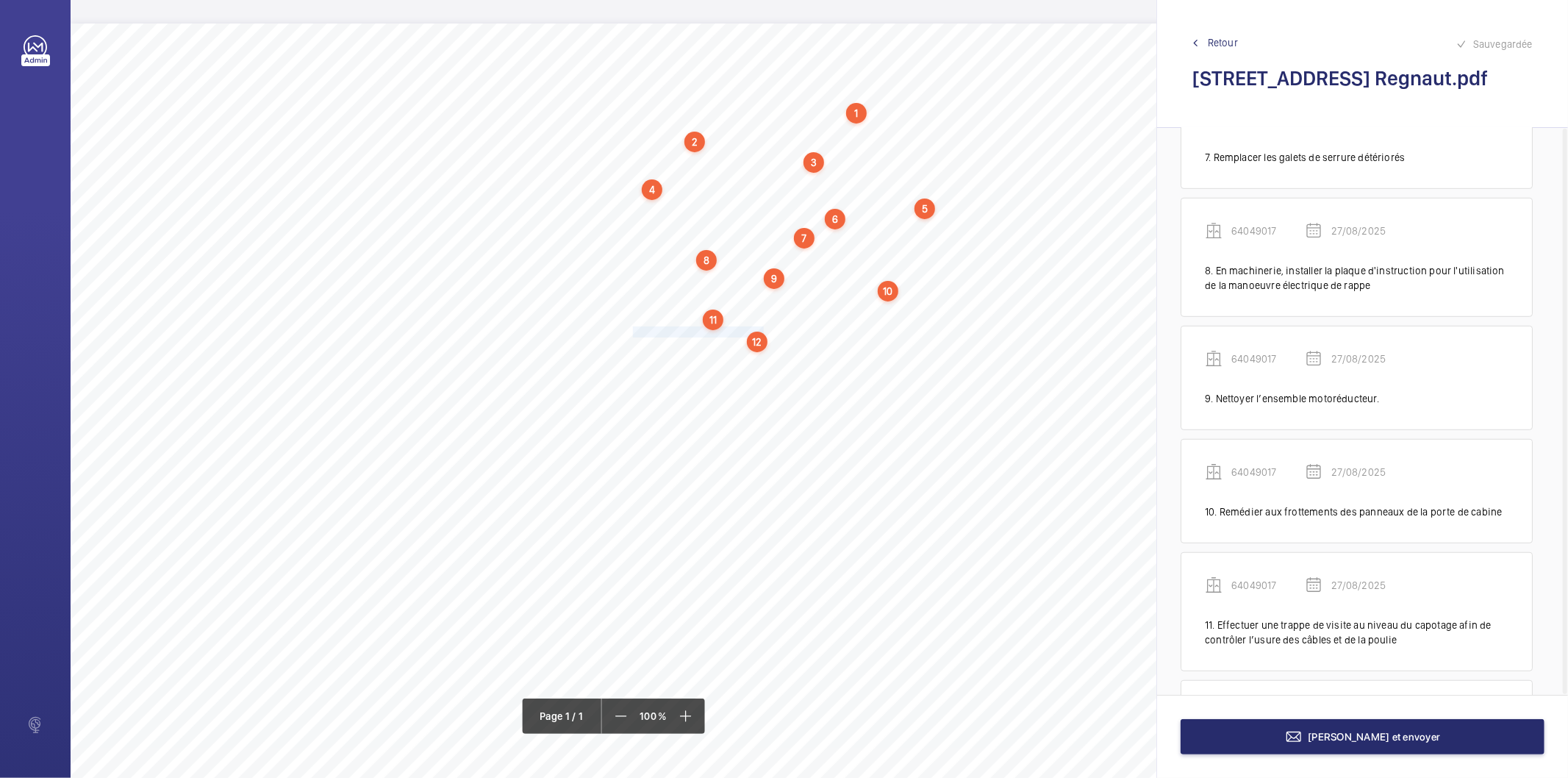
scroll to position [934, 0]
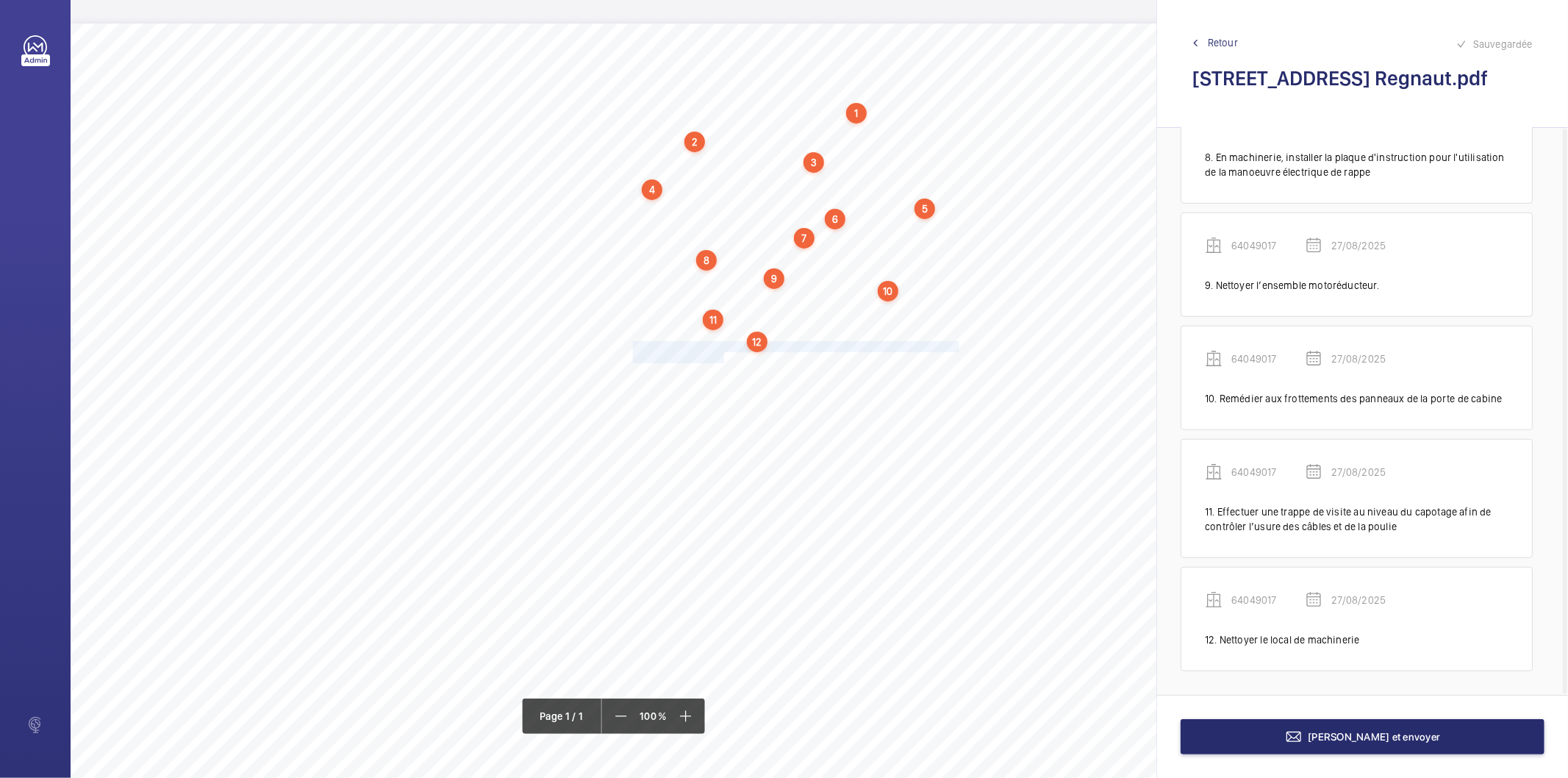
drag, startPoint x: 633, startPoint y: 346, endPoint x: 722, endPoint y: 355, distance: 89.5
click at [722, 355] on div "Nom du site Numéro appareil WM Réserve [STREET_ADDRESS] Regnaut 64049017 Ranger…" at bounding box center [654, 436] width 1167 height 826
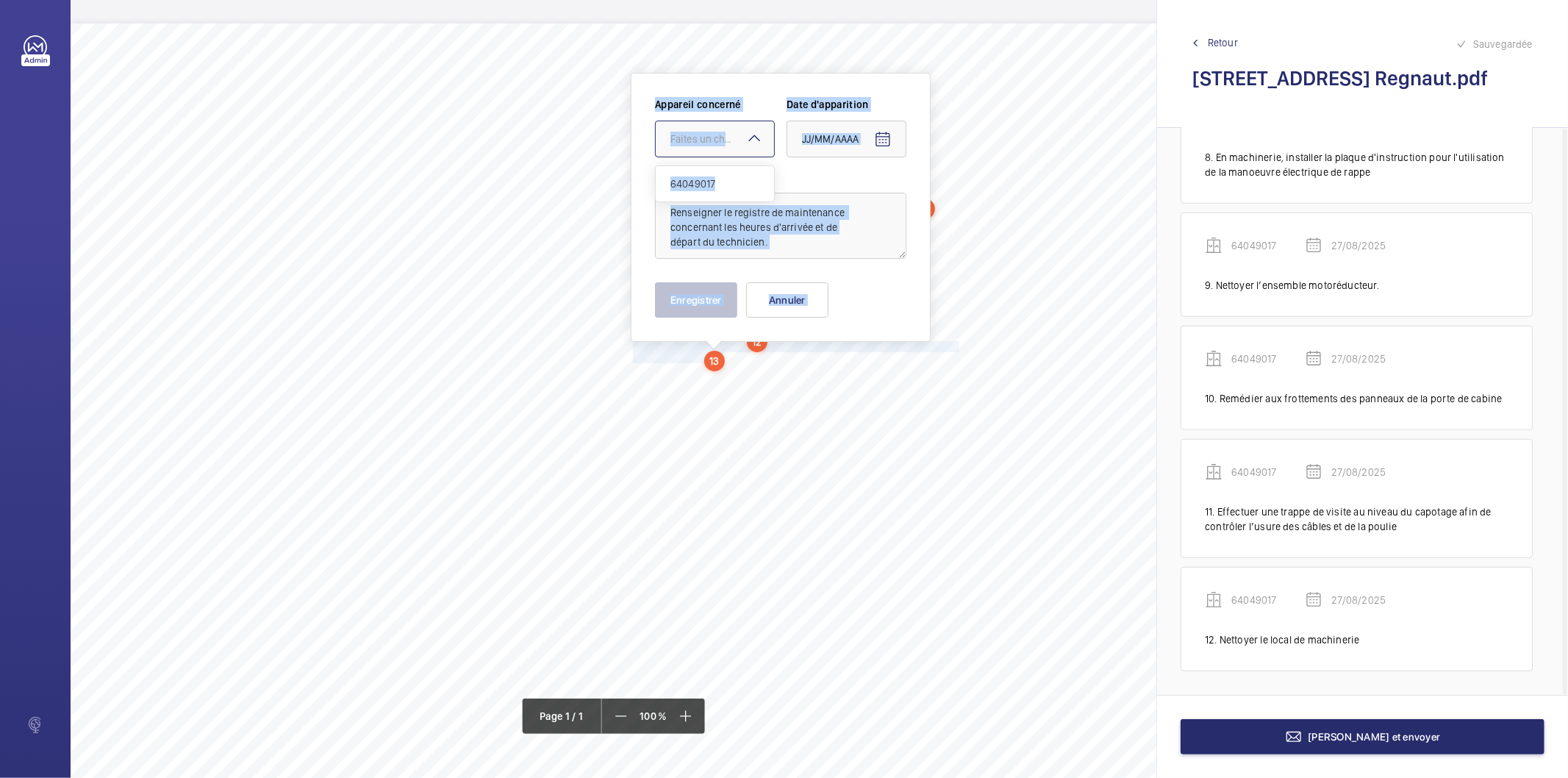
click at [753, 139] on mat-icon at bounding box center [754, 138] width 18 height 18
click at [706, 184] on span "64049017" at bounding box center [714, 183] width 89 height 15
click at [876, 134] on mat-icon "Open calendar" at bounding box center [883, 139] width 18 height 18
click at [868, 377] on span "27" at bounding box center [866, 376] width 26 height 26
type input "27/08/2025"
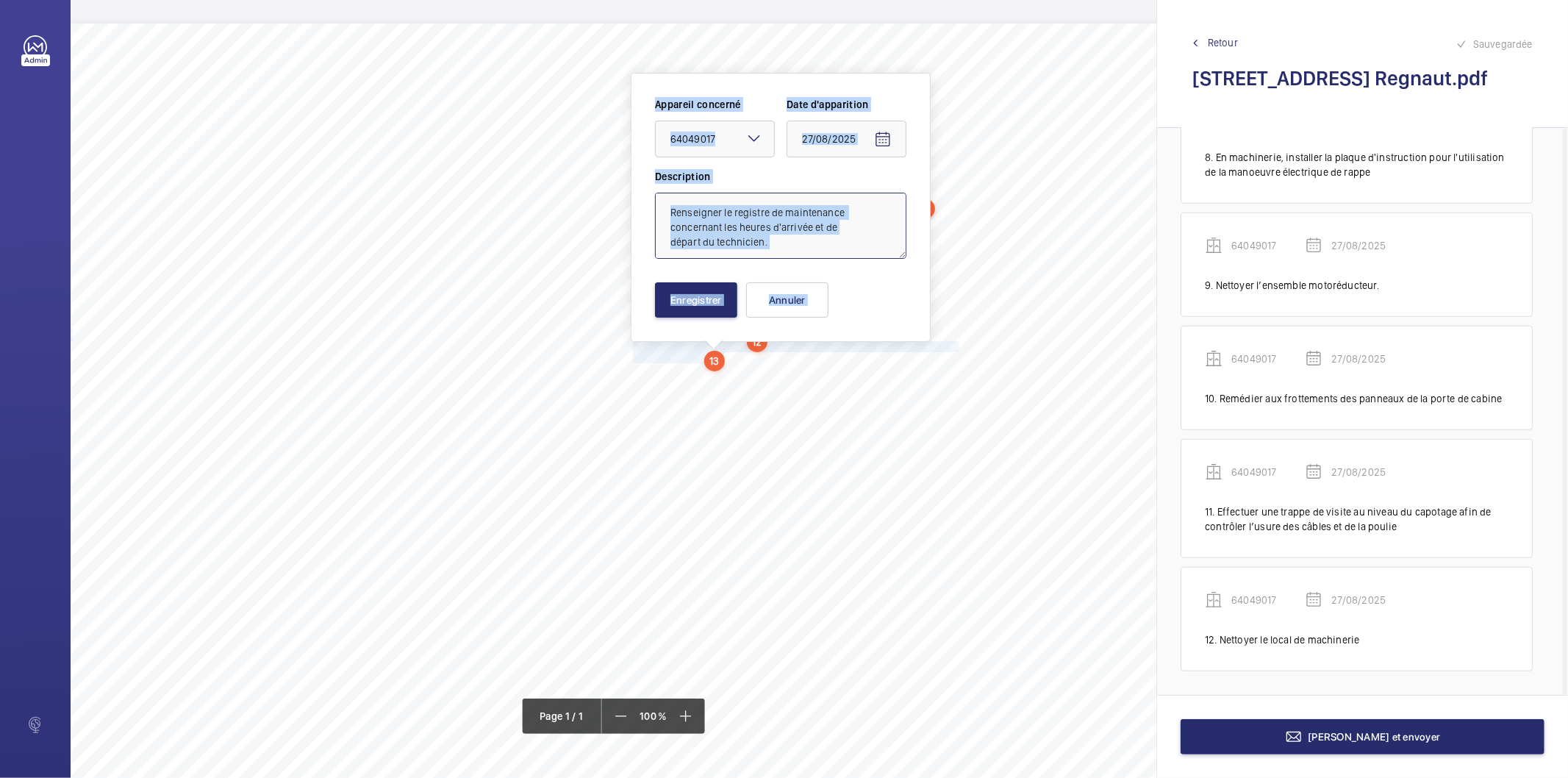
click at [856, 238] on textarea "Renseigner le registre de maintenance concernant les heures d'arrivée et de dép…" at bounding box center [781, 226] width 251 height 66
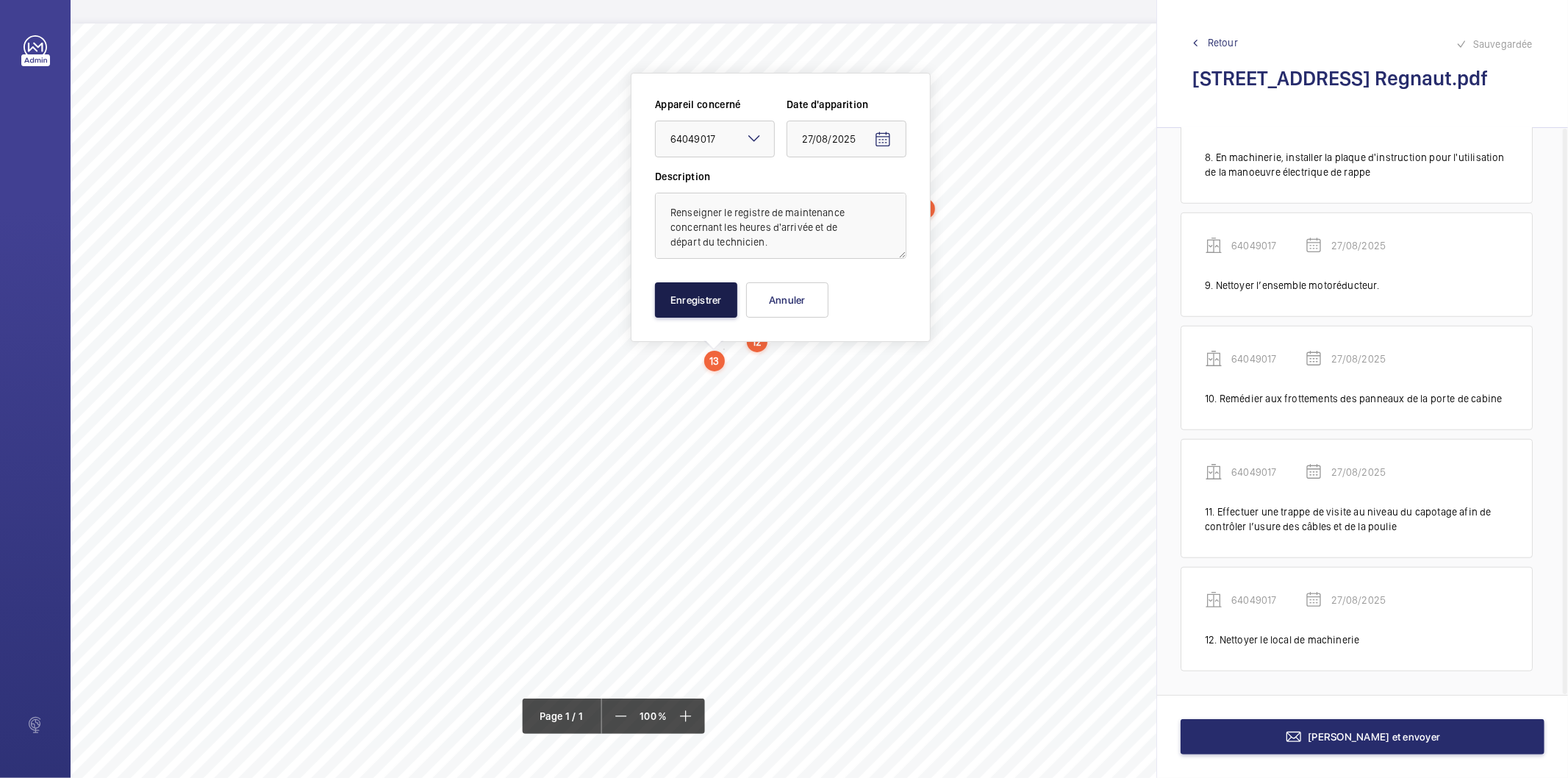
click at [700, 296] on button "Enregistrer" at bounding box center [696, 300] width 83 height 35
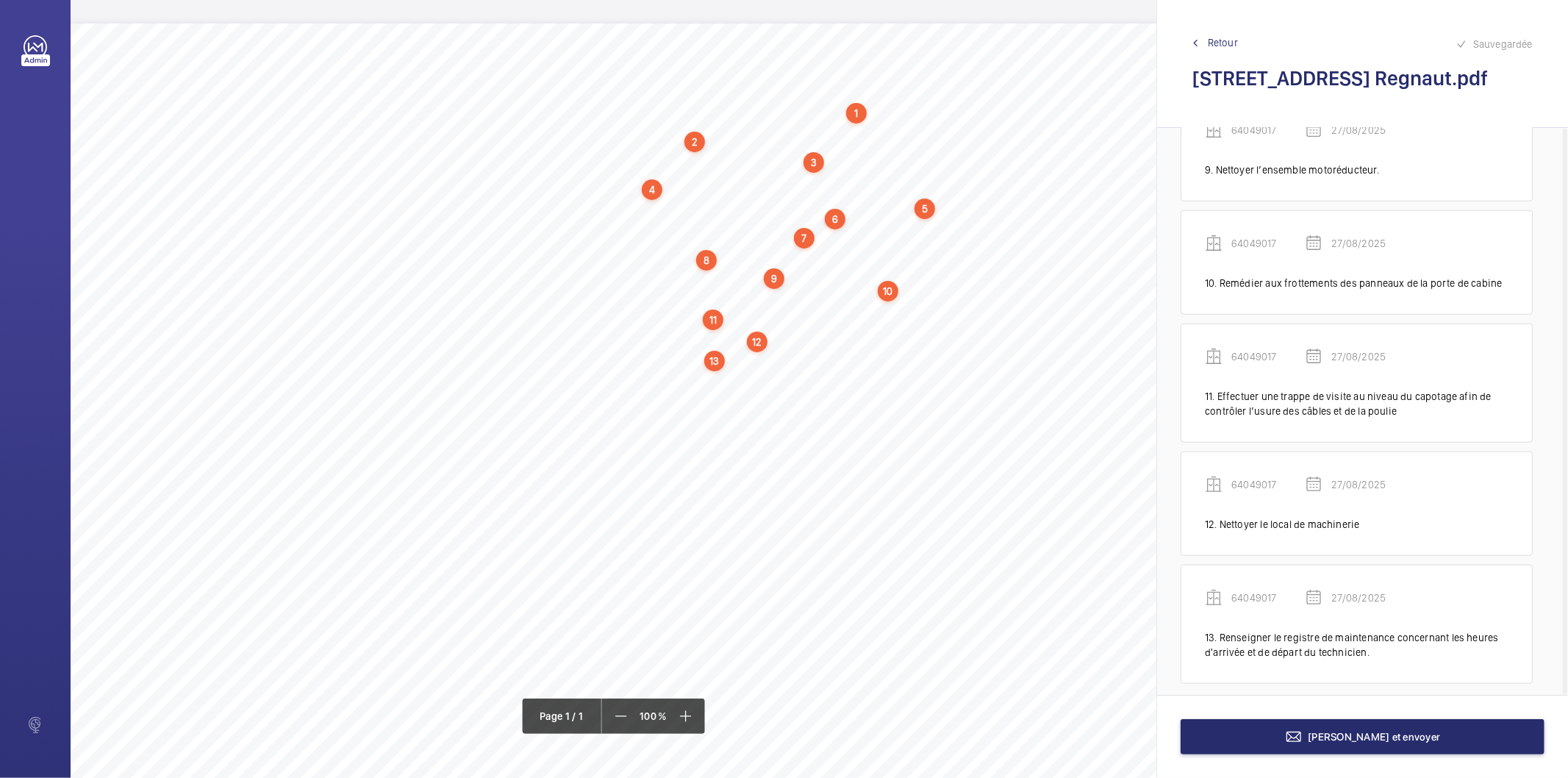
scroll to position [1063, 0]
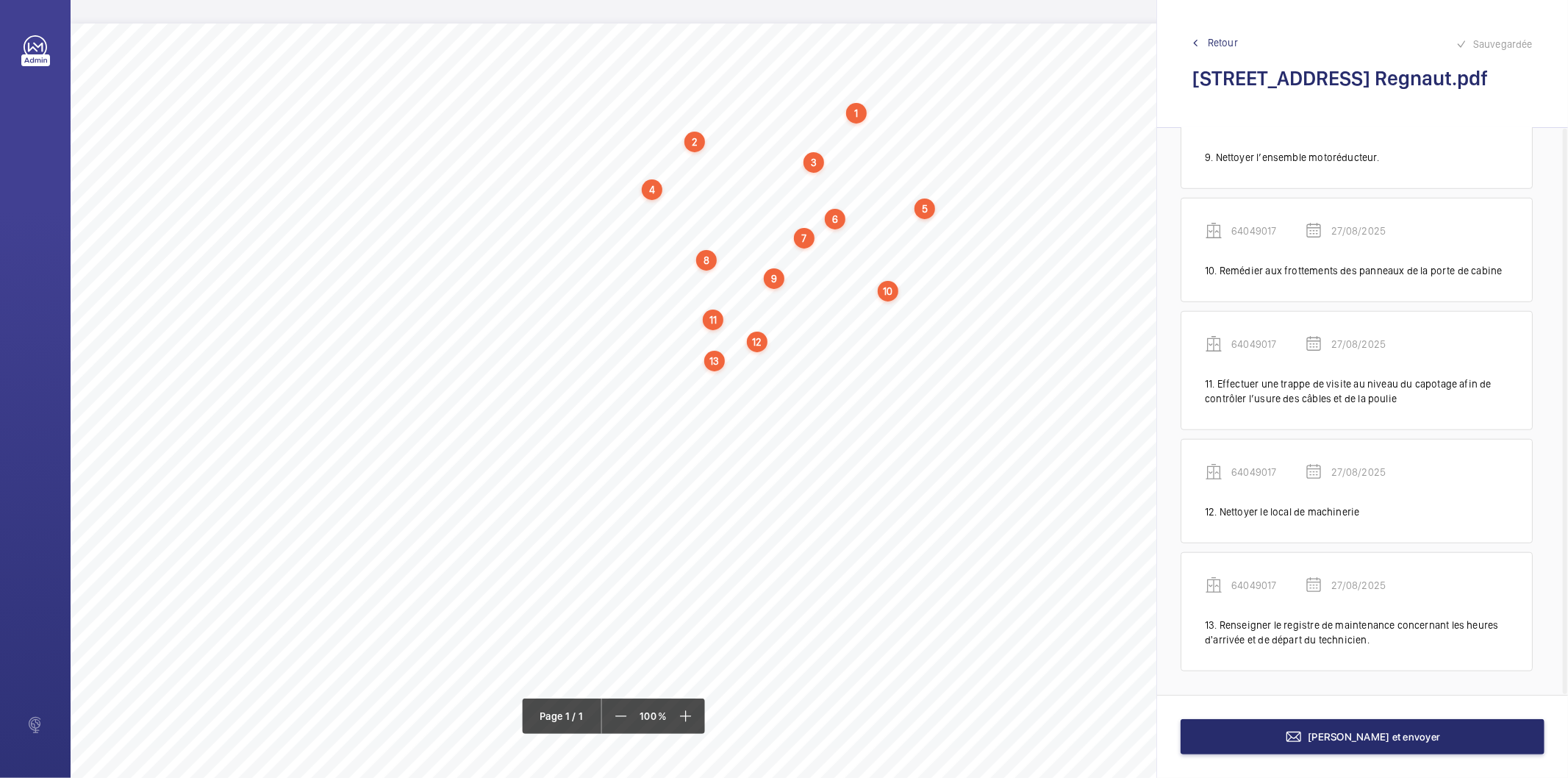
click at [756, 344] on div "12" at bounding box center [757, 341] width 20 height 20
click at [718, 230] on div "64049017" at bounding box center [760, 229] width 126 height 15
copy div "64049017"
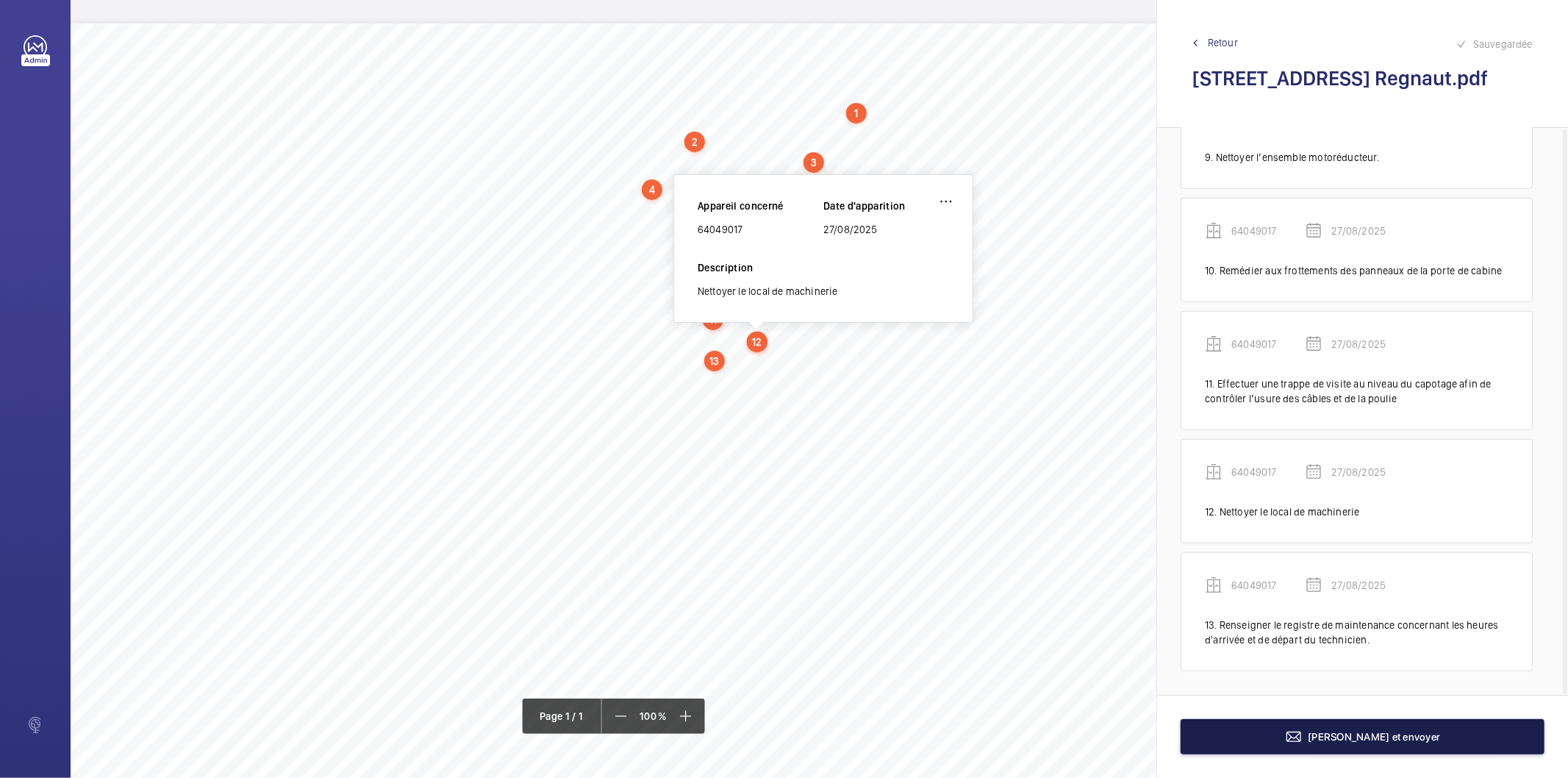
click at [1297, 746] on button "[PERSON_NAME] et envoyer" at bounding box center [1363, 737] width 364 height 35
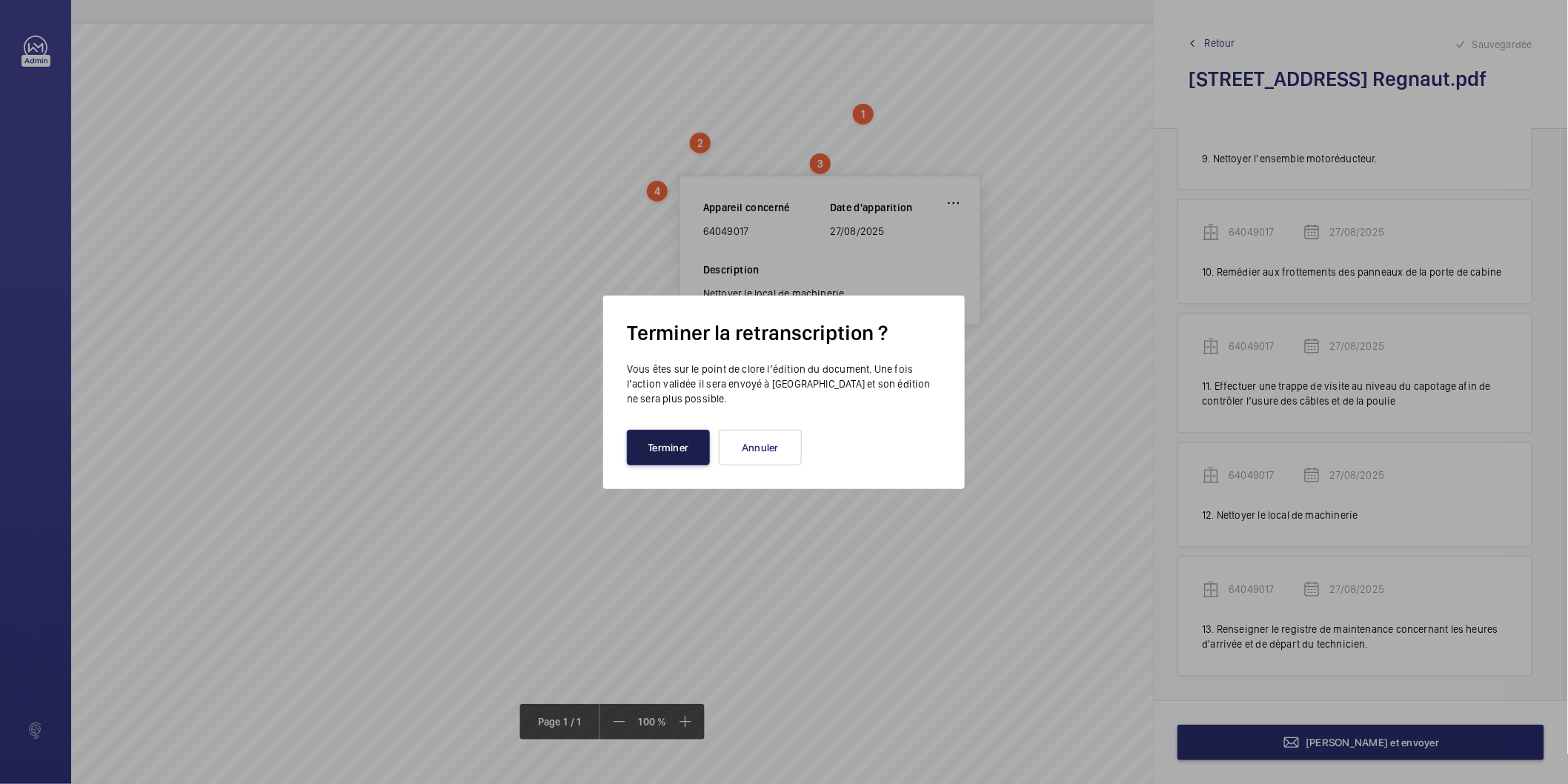
click at [661, 452] on button "Terminer" at bounding box center [668, 448] width 83 height 35
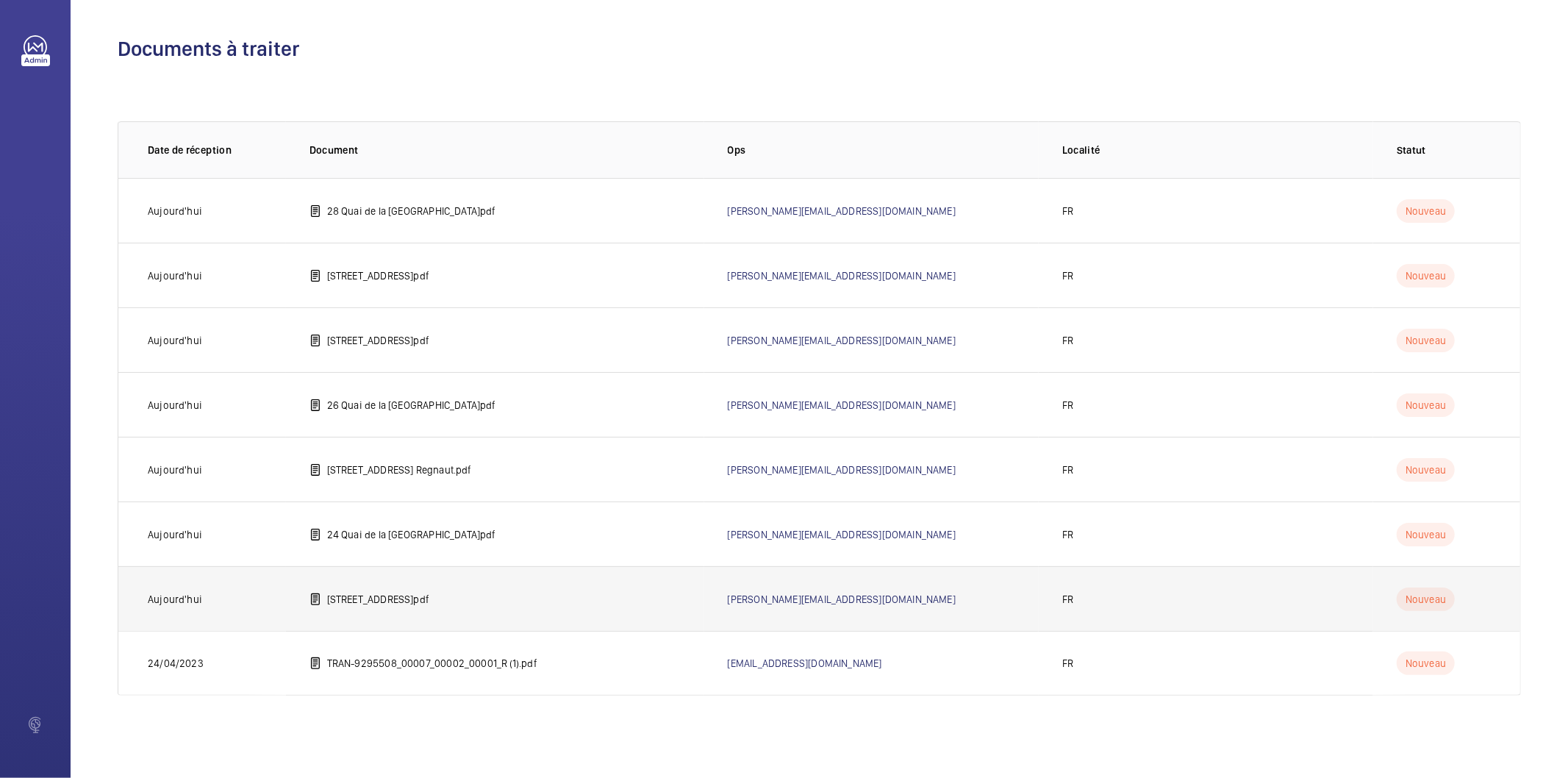
click at [384, 594] on p "[STREET_ADDRESS]pdf" at bounding box center [378, 599] width 102 height 15
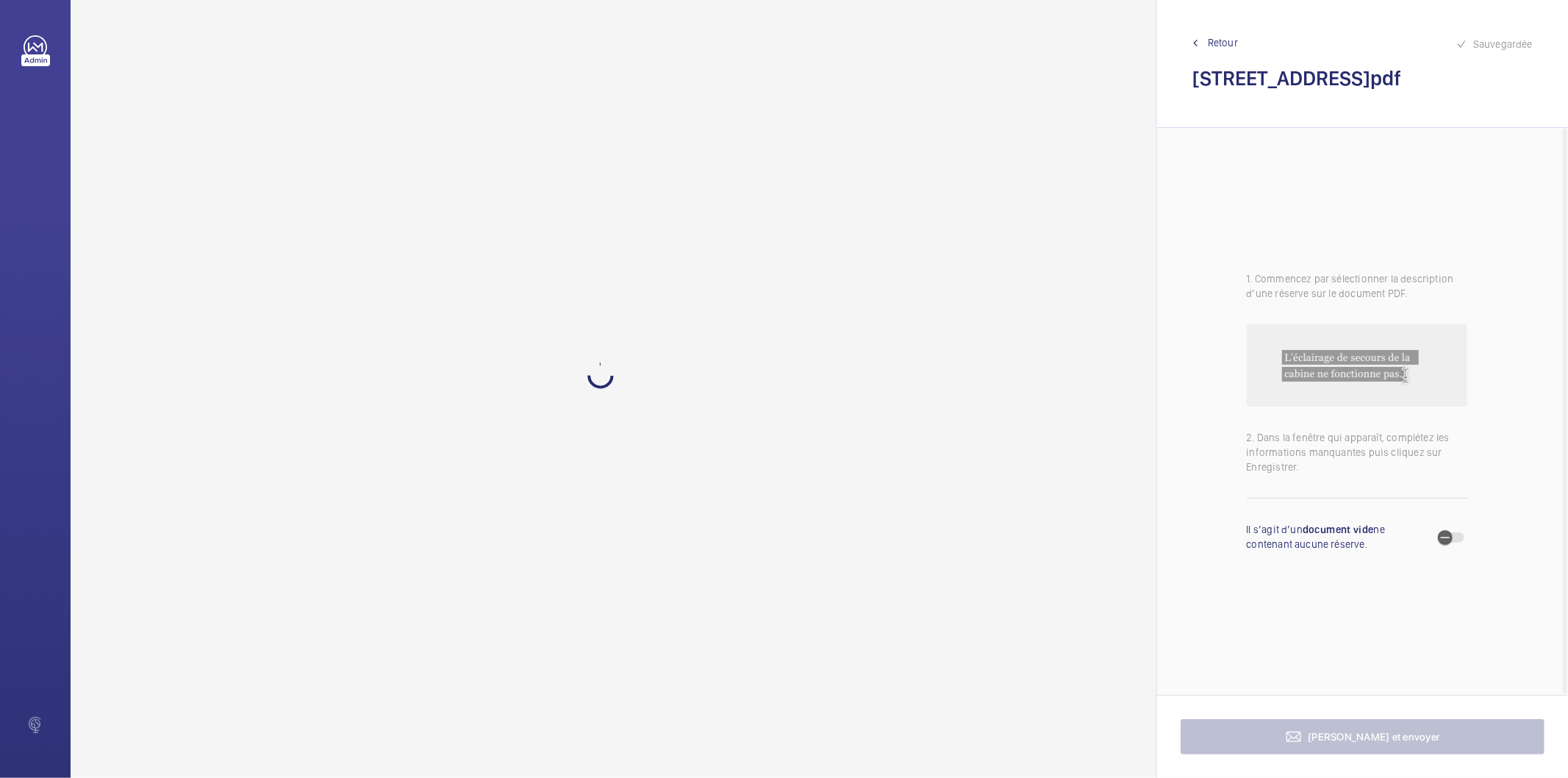
drag, startPoint x: 1361, startPoint y: 83, endPoint x: 1192, endPoint y: 85, distance: 169.0
click at [1192, 85] on div "Sauvegardée Retour [STREET_ADDRESS]pdf" at bounding box center [1363, 63] width 411 height 128
drag, startPoint x: 633, startPoint y: 97, endPoint x: 864, endPoint y: 106, distance: 231.2
click at [864, 106] on div "Nom du site Numéro appareil WM Réserve [STREET_ADDRESS] 29498915 Ranger correct…" at bounding box center [654, 436] width 1167 height 826
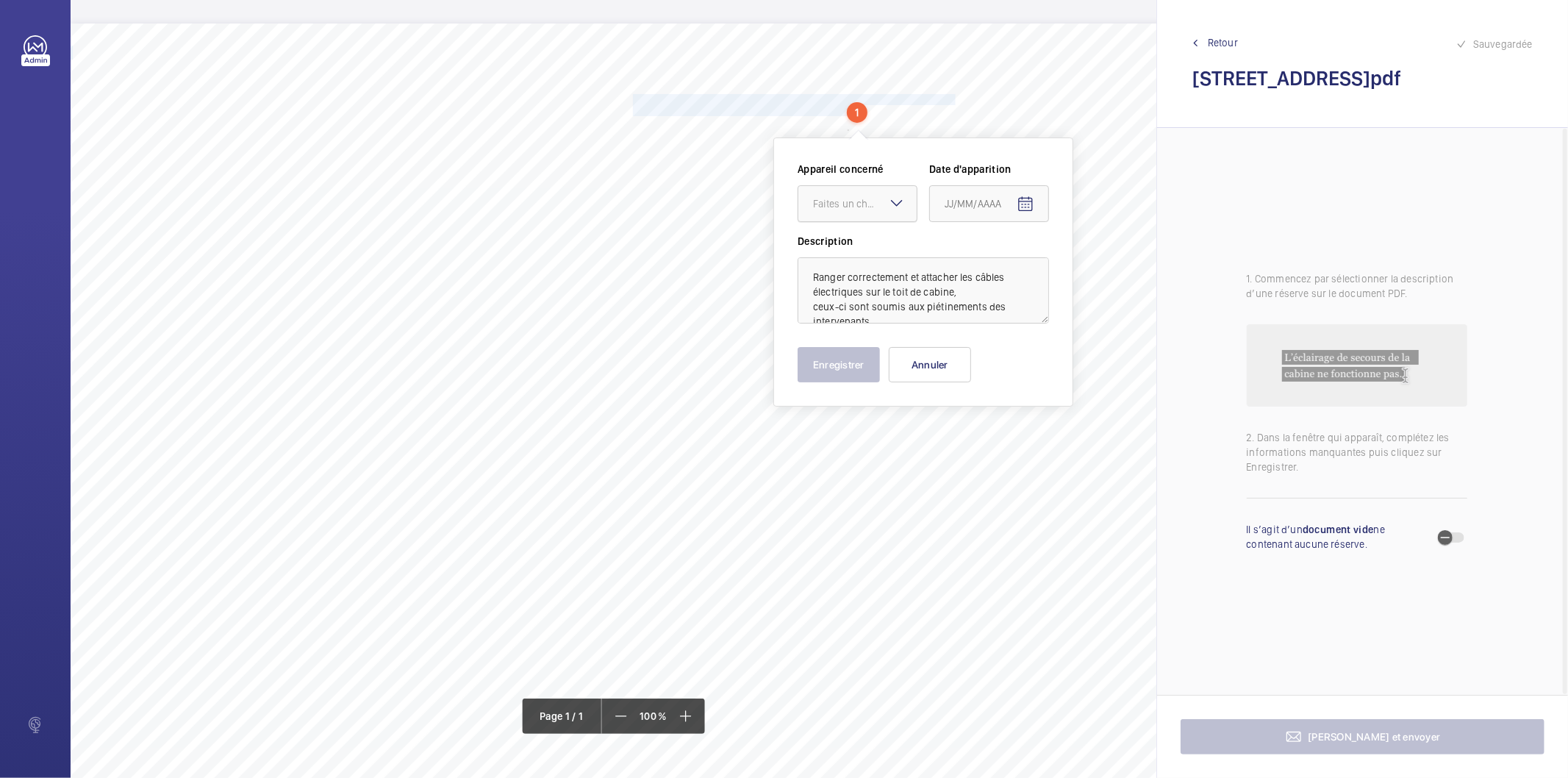
click at [872, 203] on div "Faites un choix" at bounding box center [865, 203] width 103 height 15
click at [858, 246] on span "29498915" at bounding box center [858, 248] width 89 height 15
click at [1027, 203] on mat-icon "Open calendar" at bounding box center [1026, 205] width 18 height 18
click at [1014, 432] on span "27" at bounding box center [1009, 441] width 26 height 26
type input "27/08/2025"
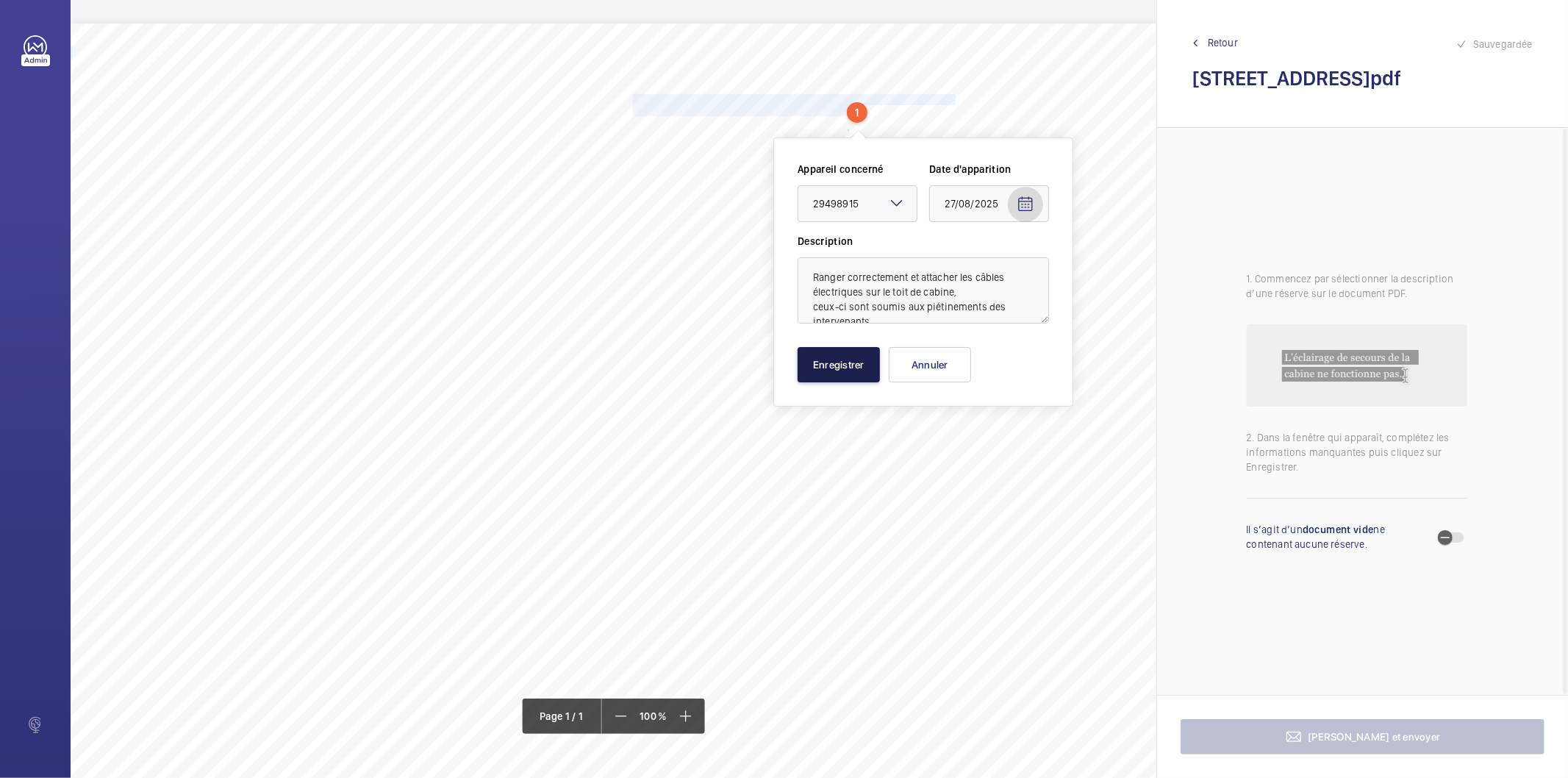
click at [848, 373] on button "Enregistrer" at bounding box center [839, 365] width 83 height 35
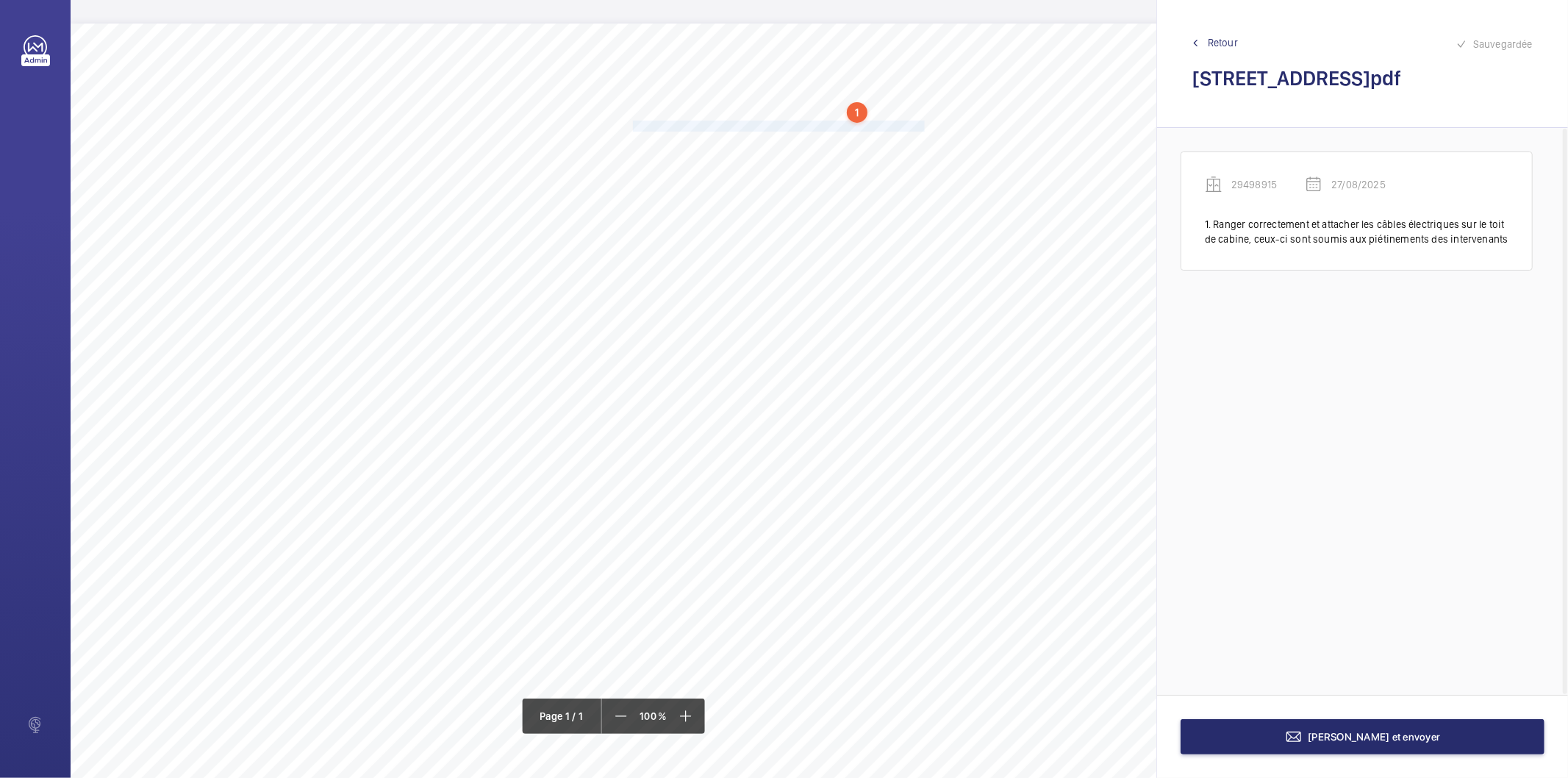
drag, startPoint x: 632, startPoint y: 127, endPoint x: 924, endPoint y: 128, distance: 292.0
click at [924, 128] on span "Fixer correctement tous les éléments se trouvant sur le toit de cabine." at bounding box center [781, 127] width 295 height 10
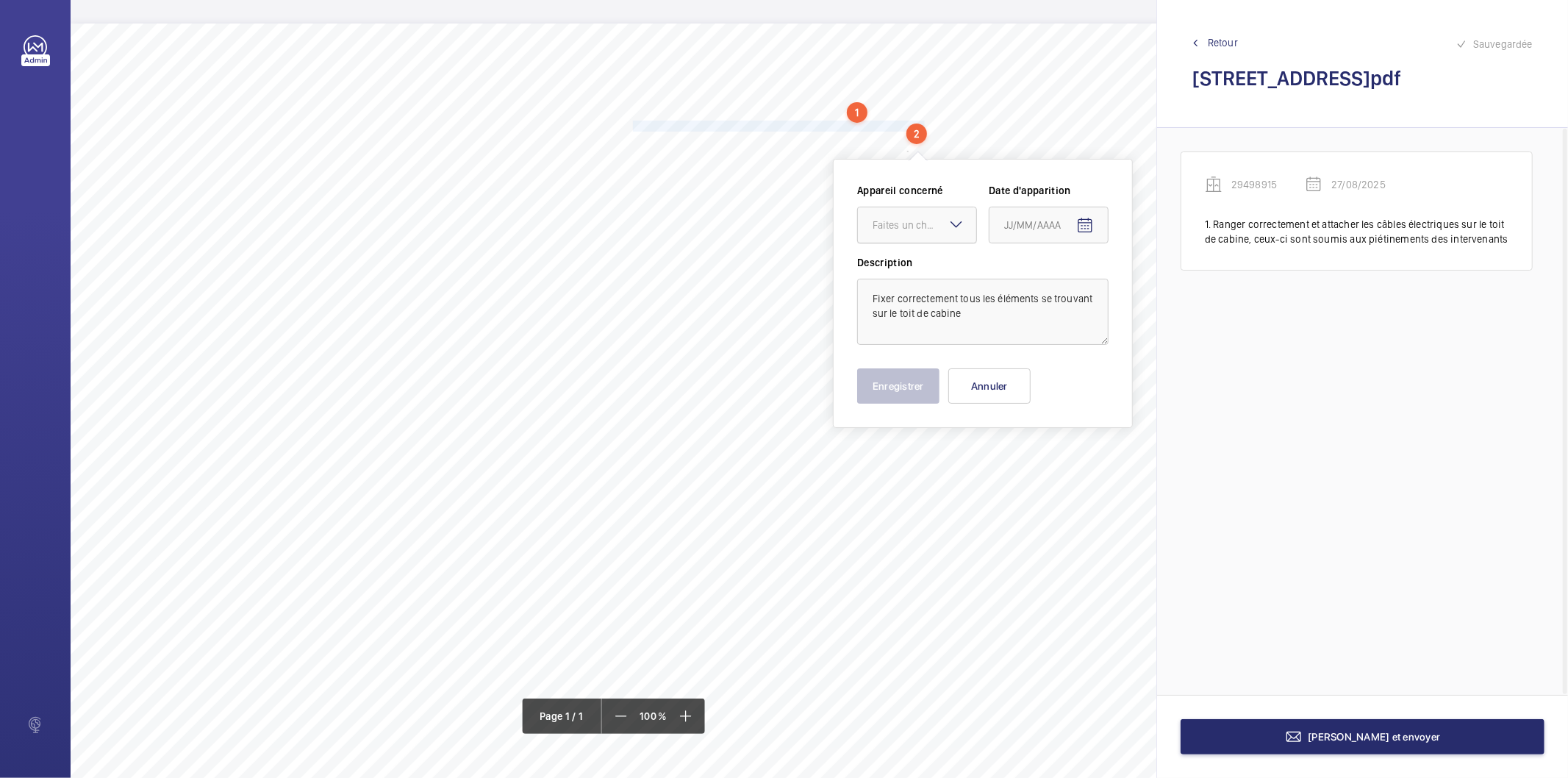
click at [912, 230] on div "Faites un choix" at bounding box center [925, 224] width 103 height 15
drag, startPoint x: 912, startPoint y: 267, endPoint x: 1068, endPoint y: 238, distance: 158.7
click at [916, 267] on span "29498915" at bounding box center [917, 269] width 89 height 15
click at [1087, 226] on mat-icon "Open calendar" at bounding box center [1086, 226] width 18 height 18
click at [1077, 463] on span "27" at bounding box center [1069, 462] width 26 height 26
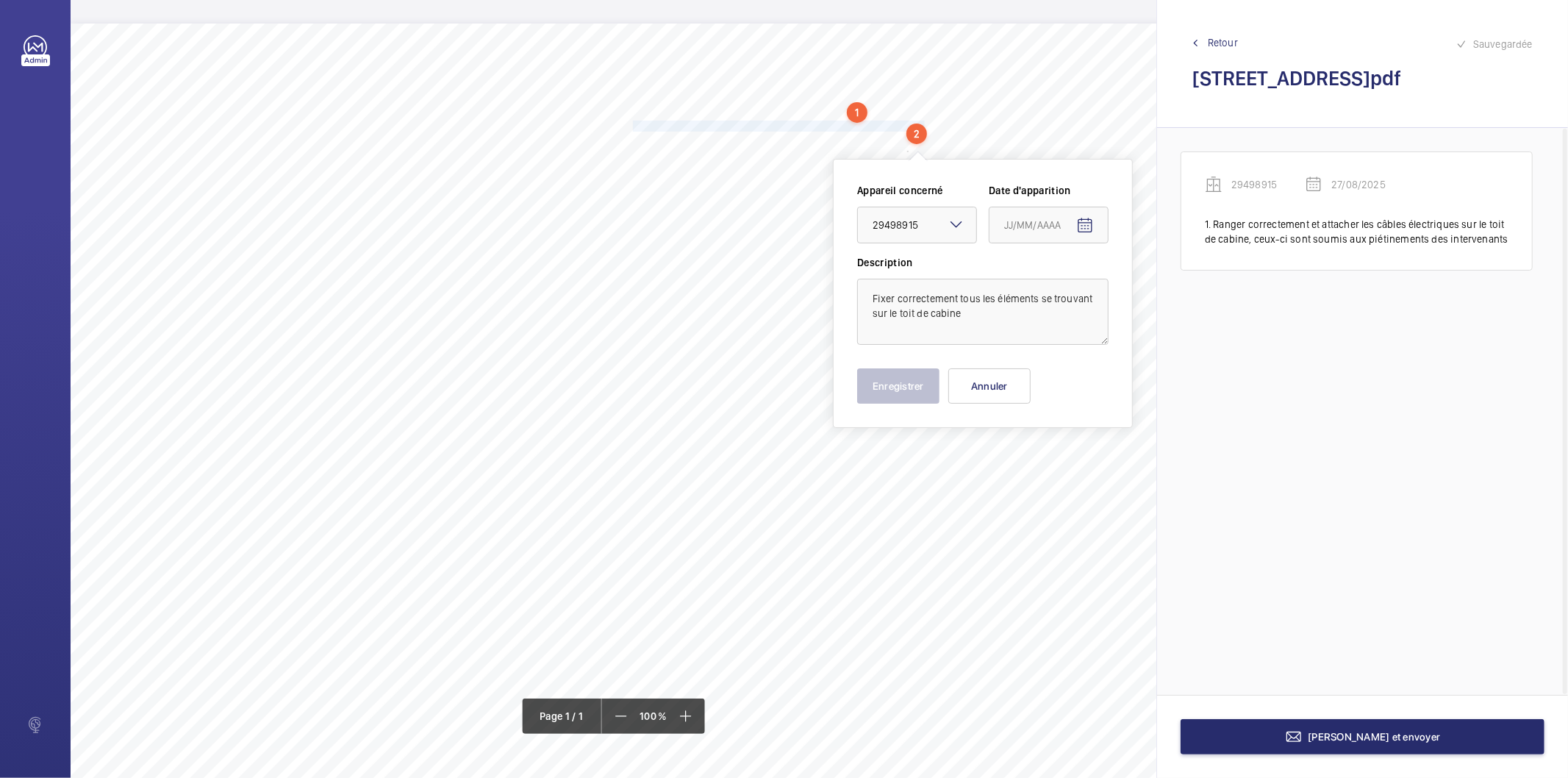
type input "27/08/2025"
click at [906, 400] on button "Enregistrer" at bounding box center [899, 386] width 83 height 35
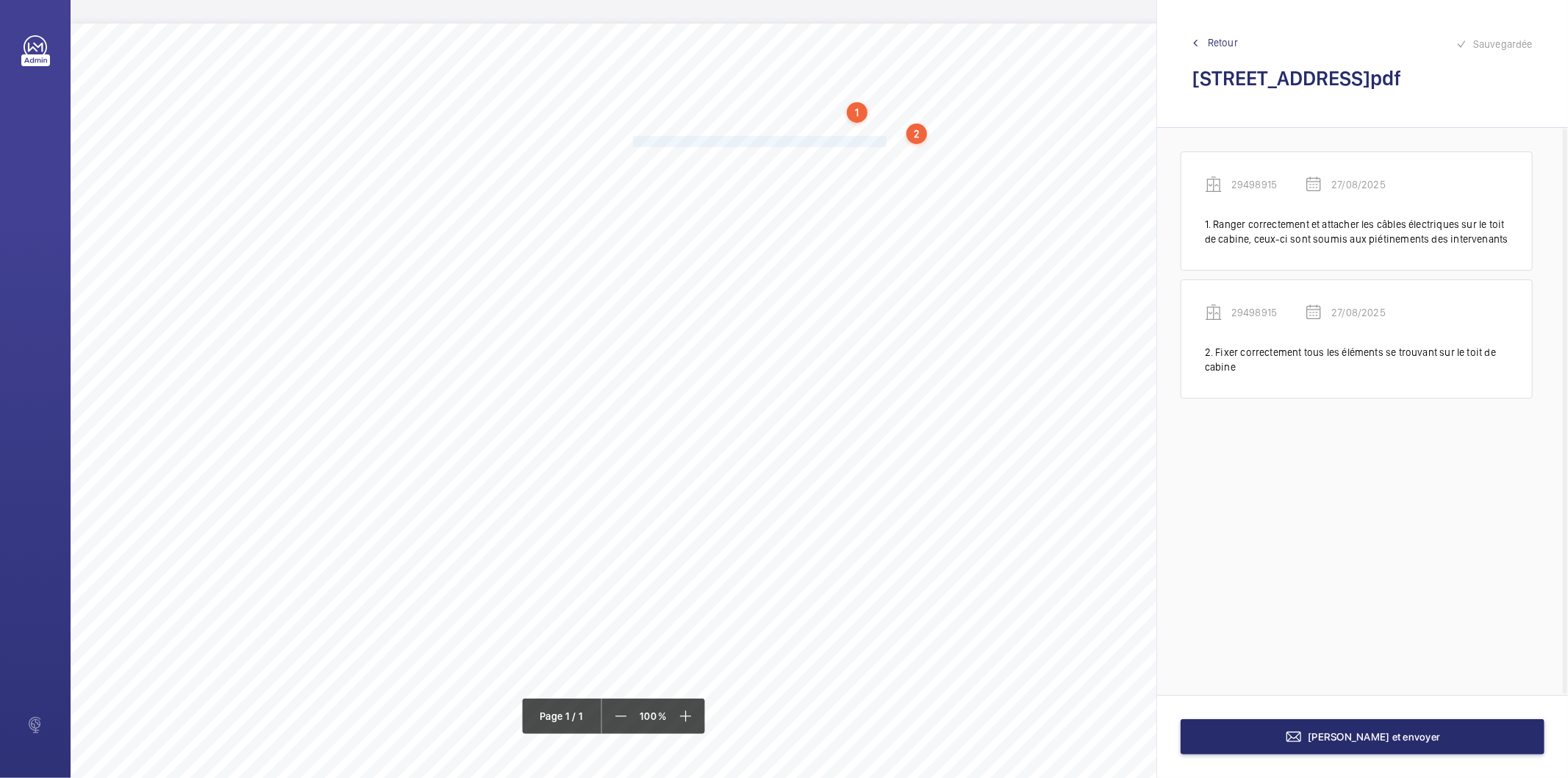
drag, startPoint x: 633, startPoint y: 138, endPoint x: 887, endPoint y: 141, distance: 254.0
click at [887, 141] on span "Remplacer l’éclairage défectueux dans le local de machines." at bounding box center [761, 141] width 256 height 10
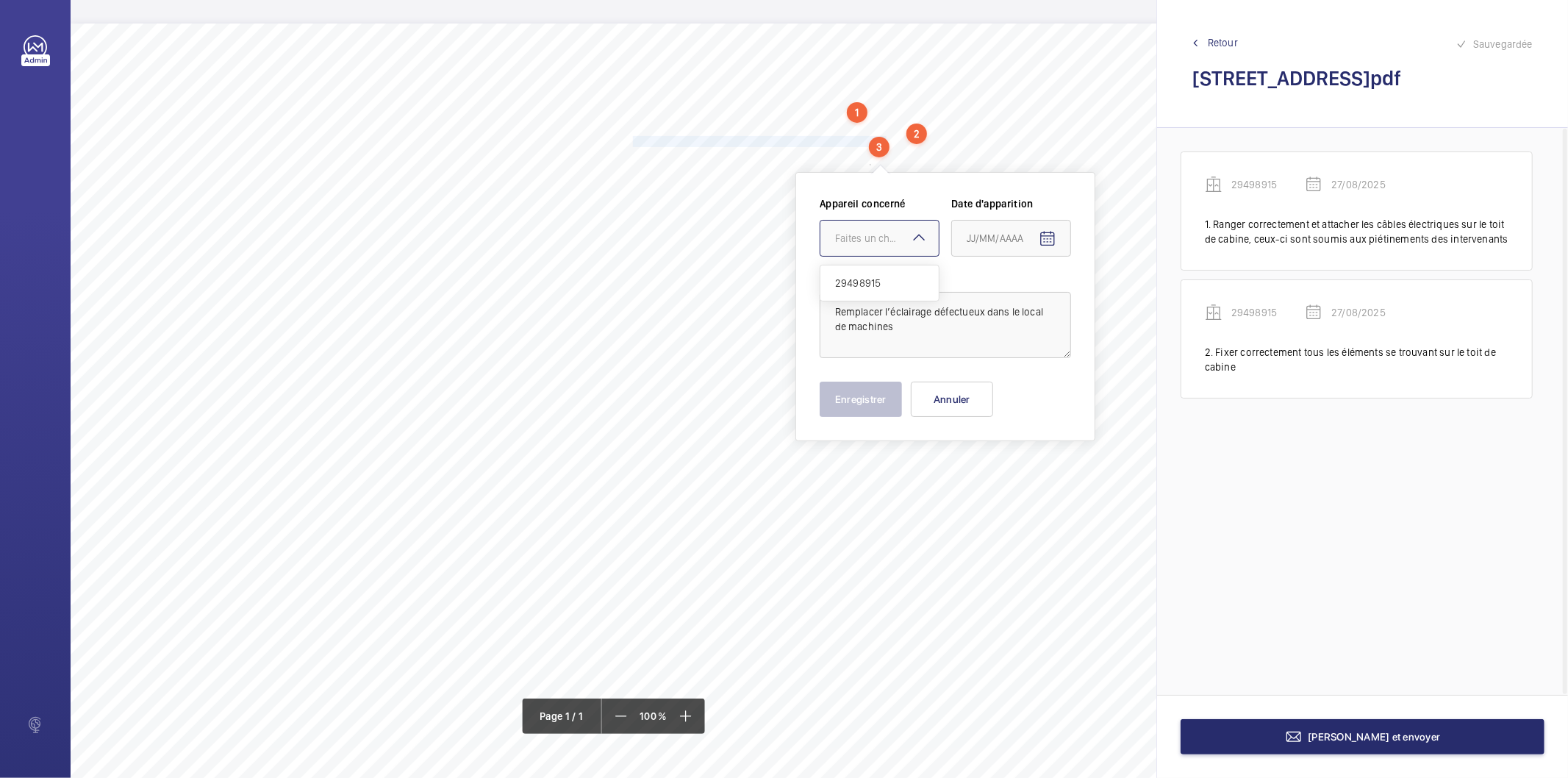
click at [856, 234] on div "Faites un choix" at bounding box center [887, 238] width 103 height 15
click at [869, 285] on span "29498915" at bounding box center [879, 283] width 89 height 15
click at [1041, 232] on mat-icon "Open calendar" at bounding box center [1048, 239] width 18 height 18
click at [1029, 480] on span "27" at bounding box center [1031, 476] width 26 height 26
type input "27/08/2025"
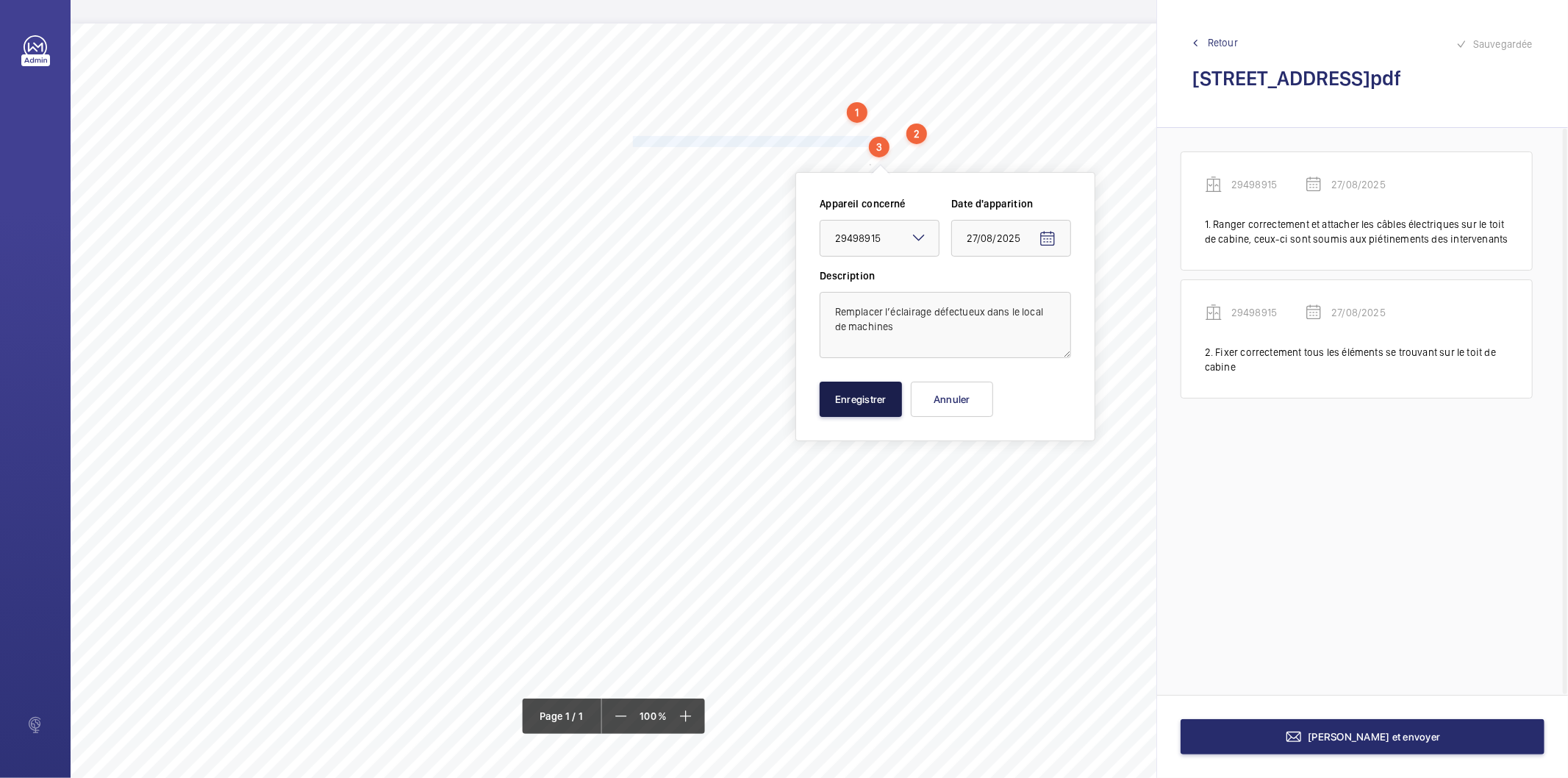
click at [863, 403] on button "Enregistrer" at bounding box center [860, 400] width 83 height 35
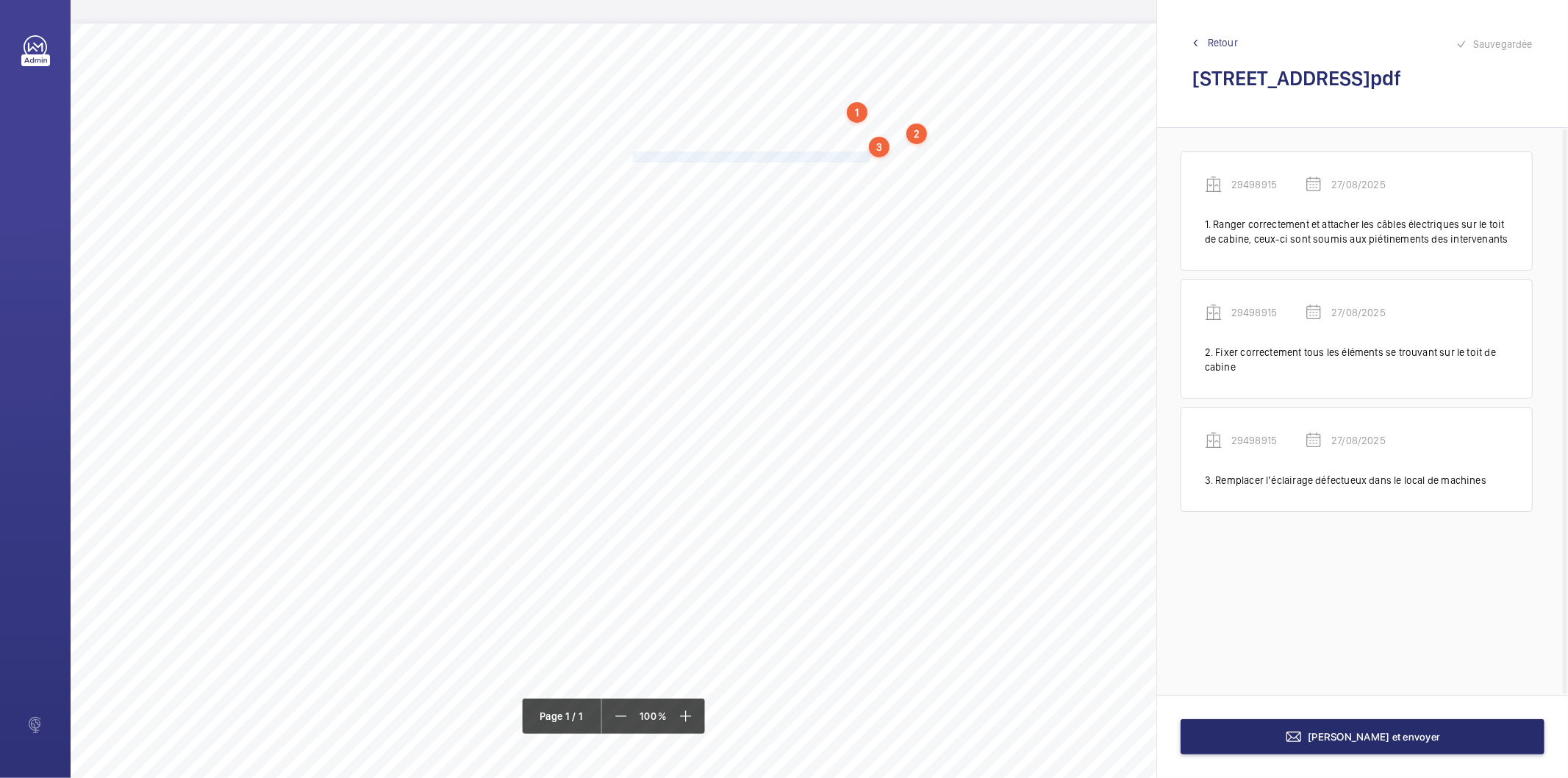
drag, startPoint x: 633, startPoint y: 157, endPoint x: 870, endPoint y: 156, distance: 237.0
click at [870, 156] on span "Assurer le fonctionnement de l'éclairage du toit de cabine." at bounding box center [755, 157] width 245 height 10
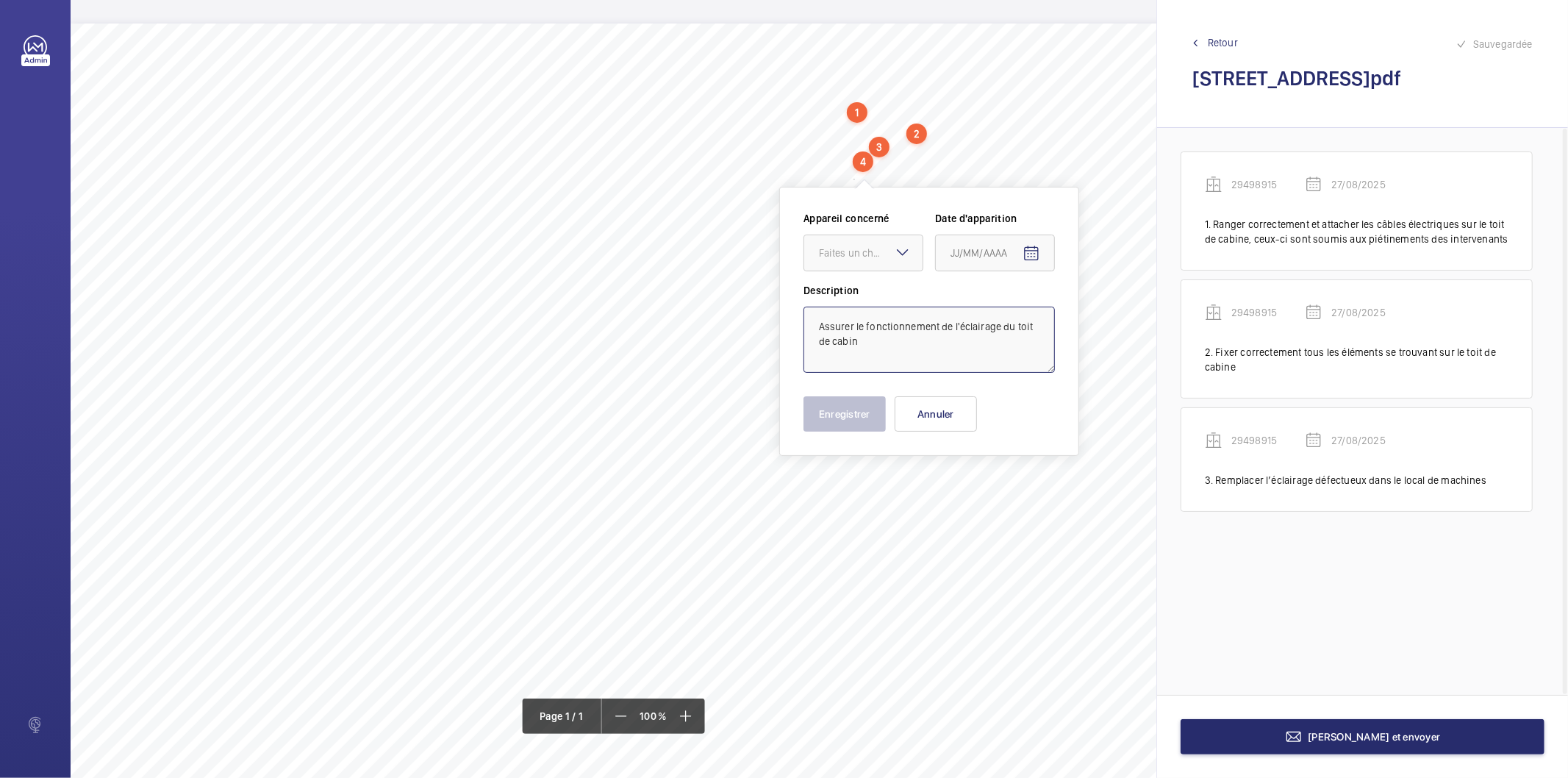
click at [939, 349] on textarea "Assurer le fonctionnement de l'éclairage du toit de cabin" at bounding box center [930, 340] width 251 height 66
click at [857, 246] on div "Faites un choix" at bounding box center [871, 253] width 103 height 15
click at [833, 301] on span "29498915" at bounding box center [863, 297] width 89 height 15
type textarea "Assurer le fonctionnement de l'éclairage du toit de cabine"
click at [1033, 252] on mat-icon "Open calendar" at bounding box center [1032, 253] width 18 height 18
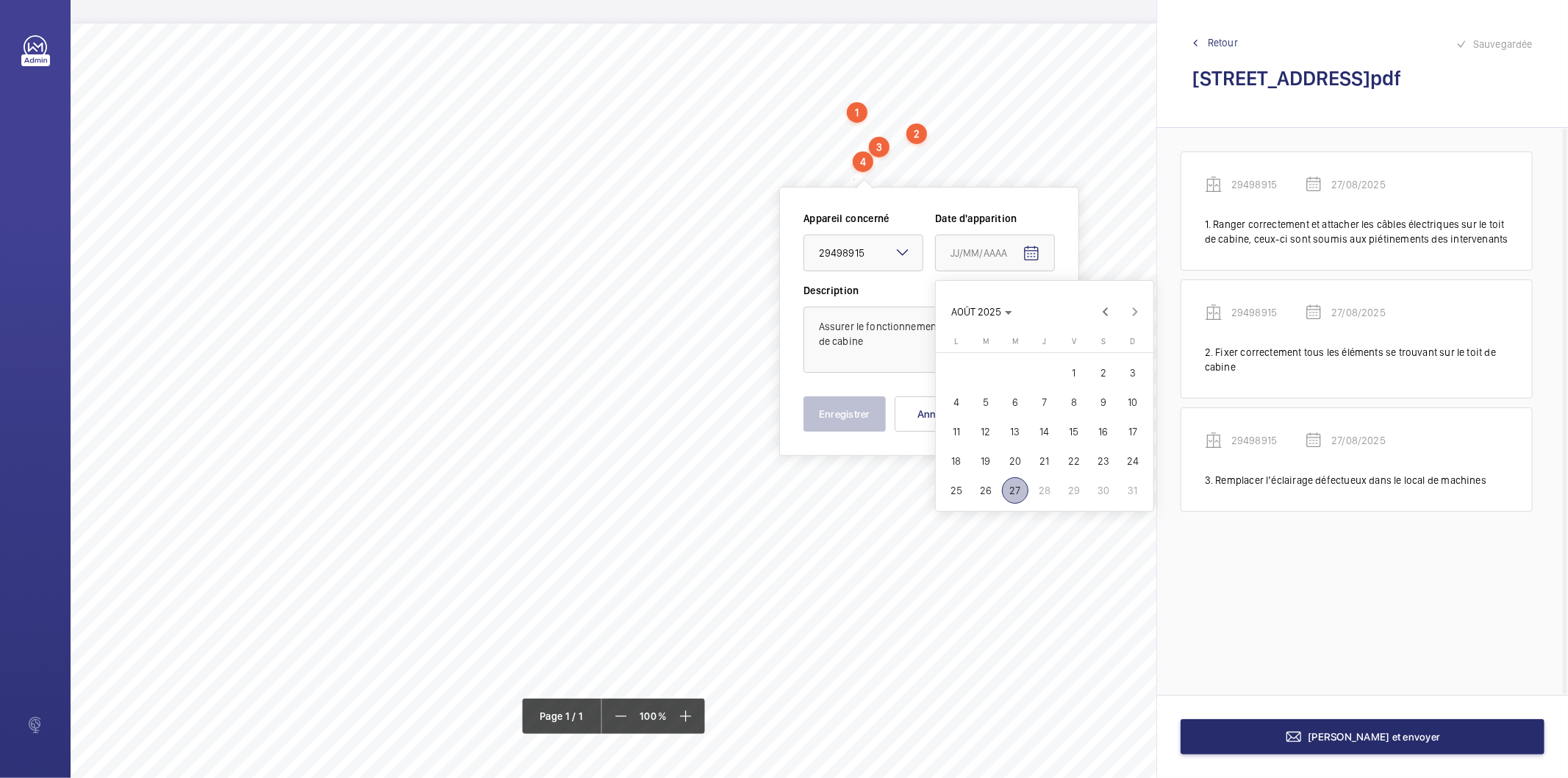
drag, startPoint x: 1019, startPoint y: 495, endPoint x: 846, endPoint y: 435, distance: 183.1
click at [1018, 494] on span "27" at bounding box center [1014, 490] width 26 height 26
type input "27/08/2025"
click at [833, 417] on button "Enregistrer" at bounding box center [845, 414] width 83 height 35
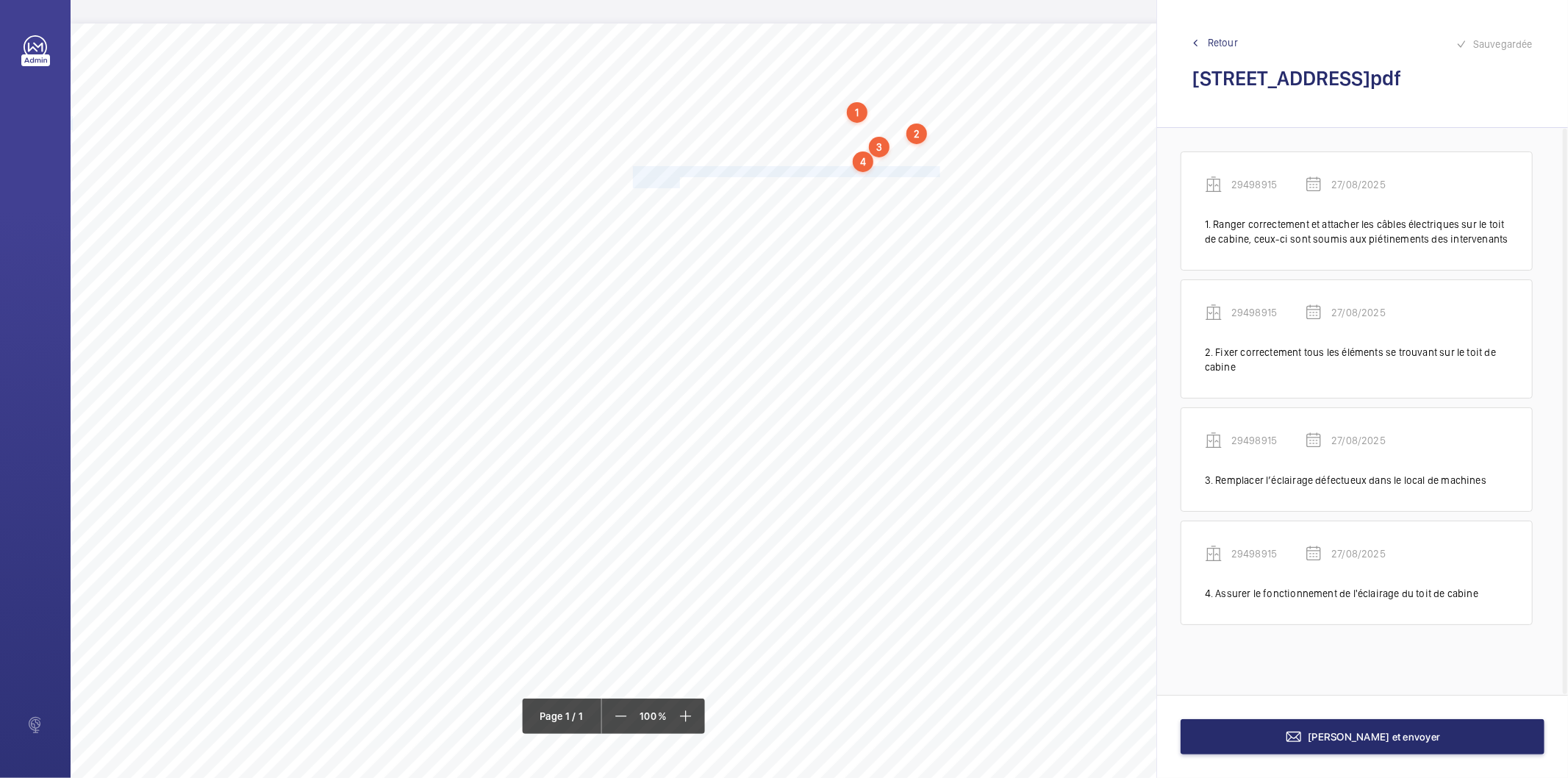
drag, startPoint x: 632, startPoint y: 172, endPoint x: 678, endPoint y: 177, distance: 46.3
click at [678, 177] on div "Nom du site Numéro appareil WM Réserve [STREET_ADDRESS] 29498915 Ranger correct…" at bounding box center [654, 436] width 1167 height 826
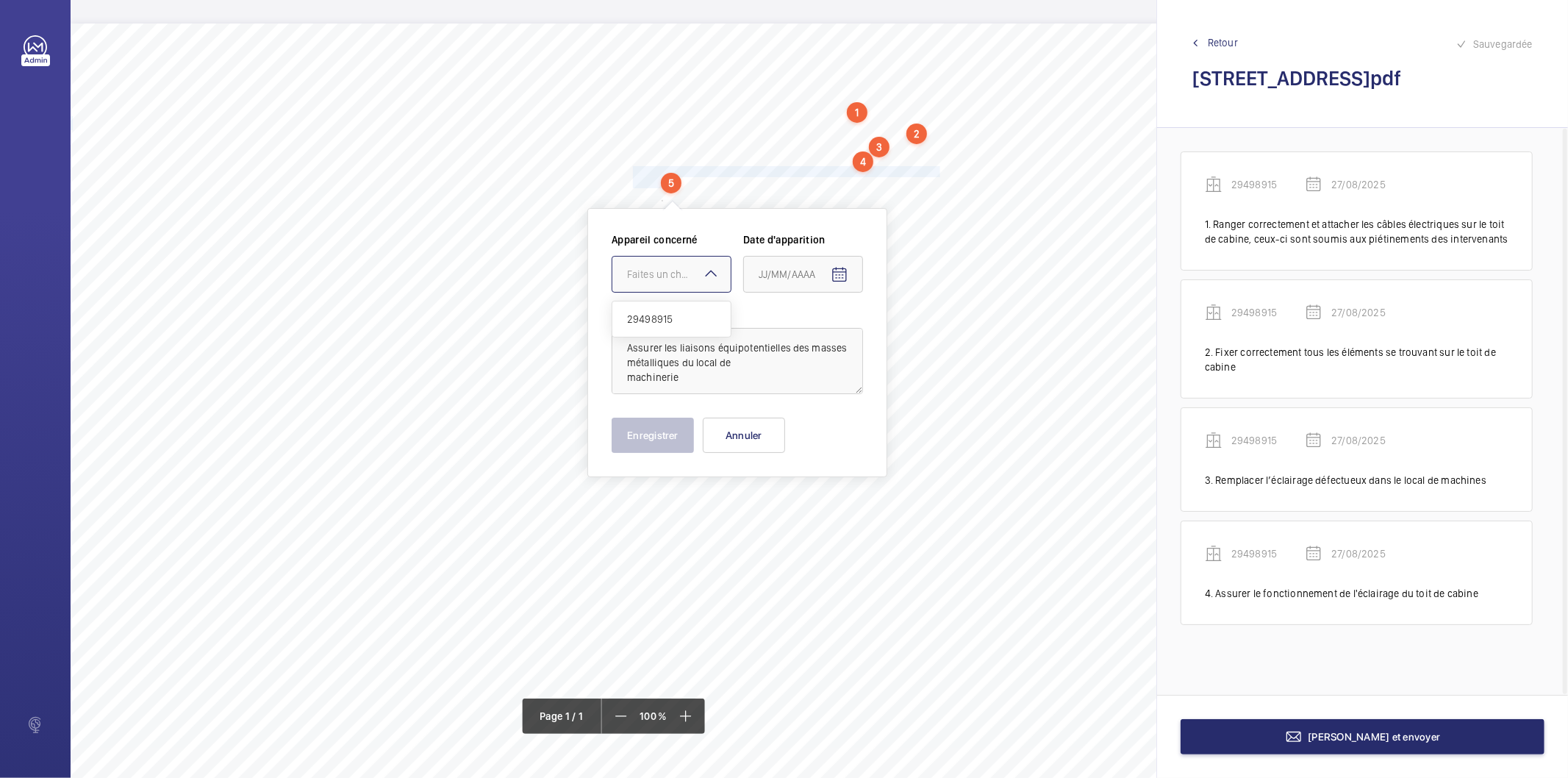
click at [670, 276] on div "Faites un choix" at bounding box center [679, 274] width 103 height 15
click at [669, 317] on span "29498915" at bounding box center [671, 319] width 89 height 15
click at [838, 270] on mat-icon "Open calendar" at bounding box center [840, 275] width 18 height 18
click at [820, 506] on span "27" at bounding box center [823, 512] width 26 height 26
type input "27/08/2025"
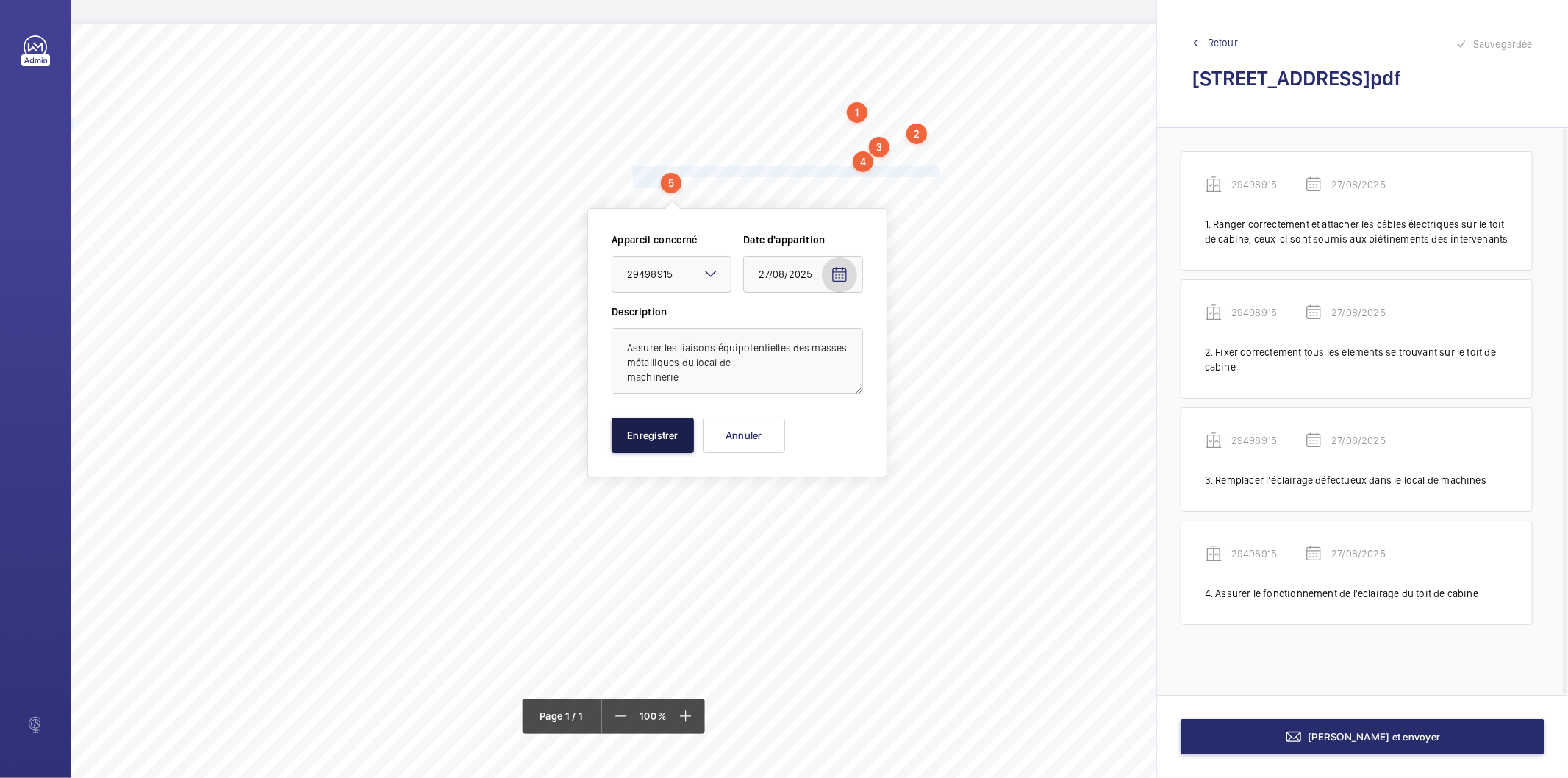
click at [686, 440] on button "Enregistrer" at bounding box center [653, 436] width 83 height 35
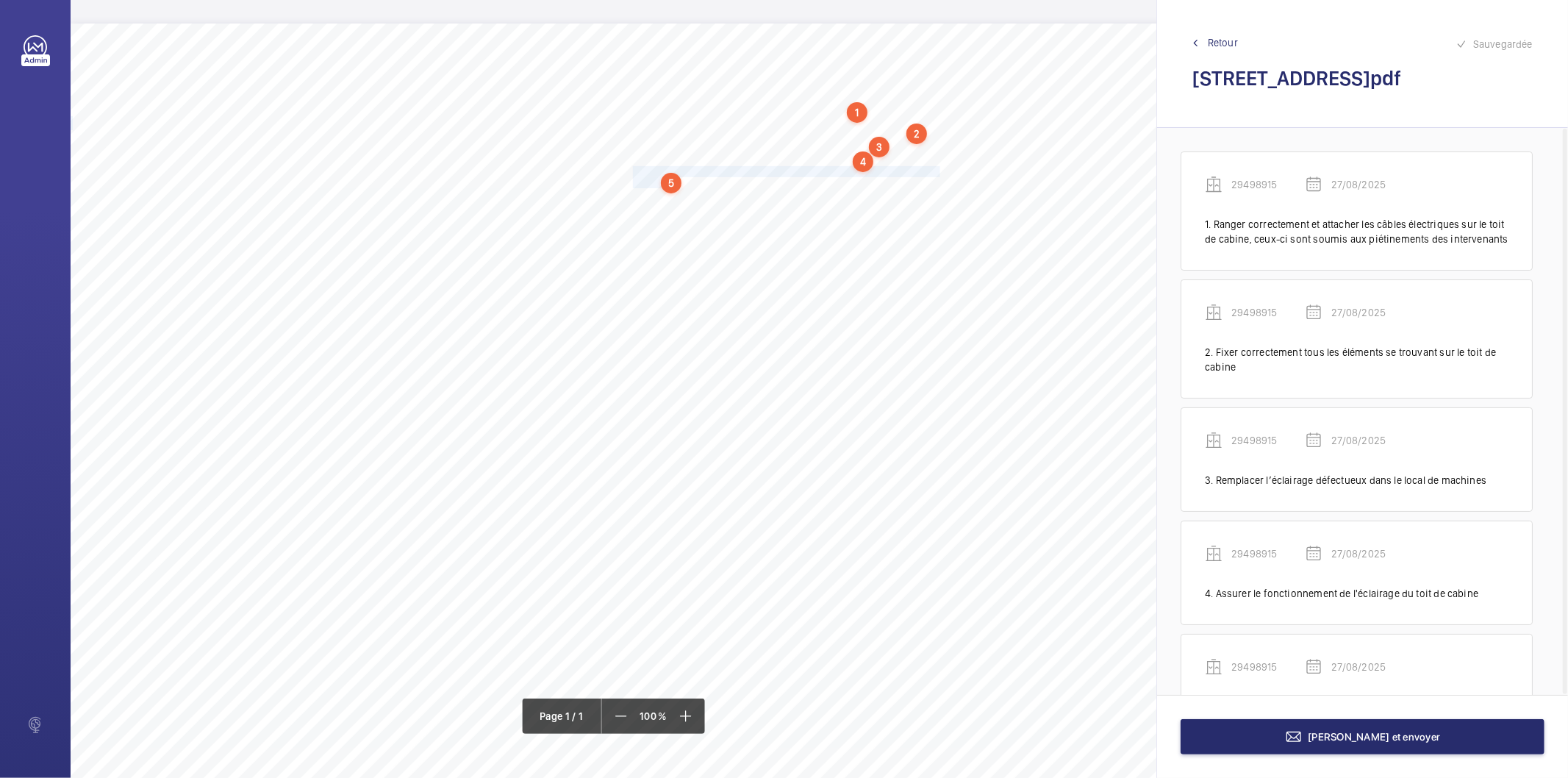
scroll to position [82, 0]
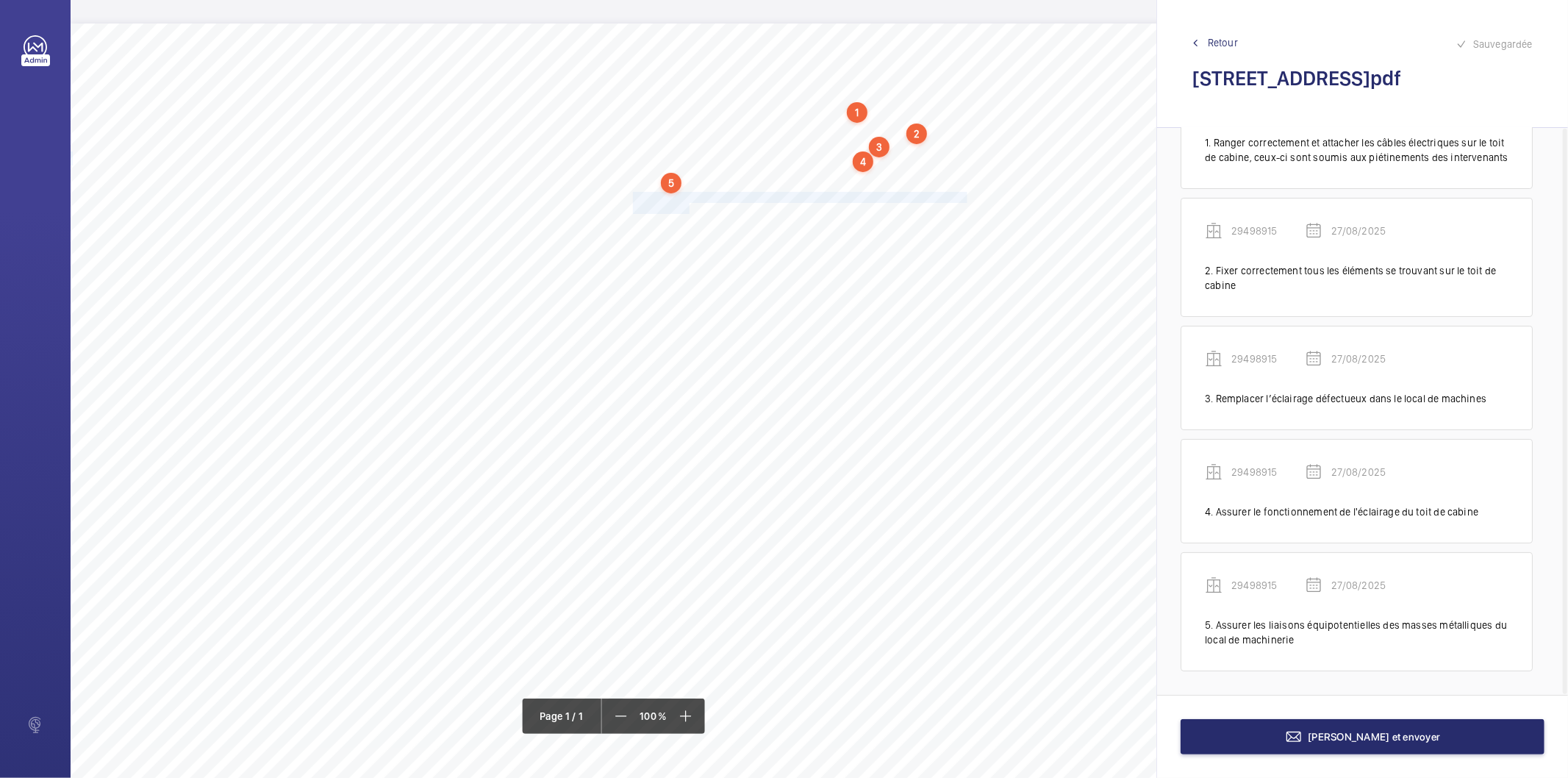
drag, startPoint x: 632, startPoint y: 193, endPoint x: 688, endPoint y: 204, distance: 57.1
click at [688, 204] on div "Nom du site Numéro appareil WM Réserve [STREET_ADDRESS] 29498915 Ranger correct…" at bounding box center [654, 436] width 1167 height 826
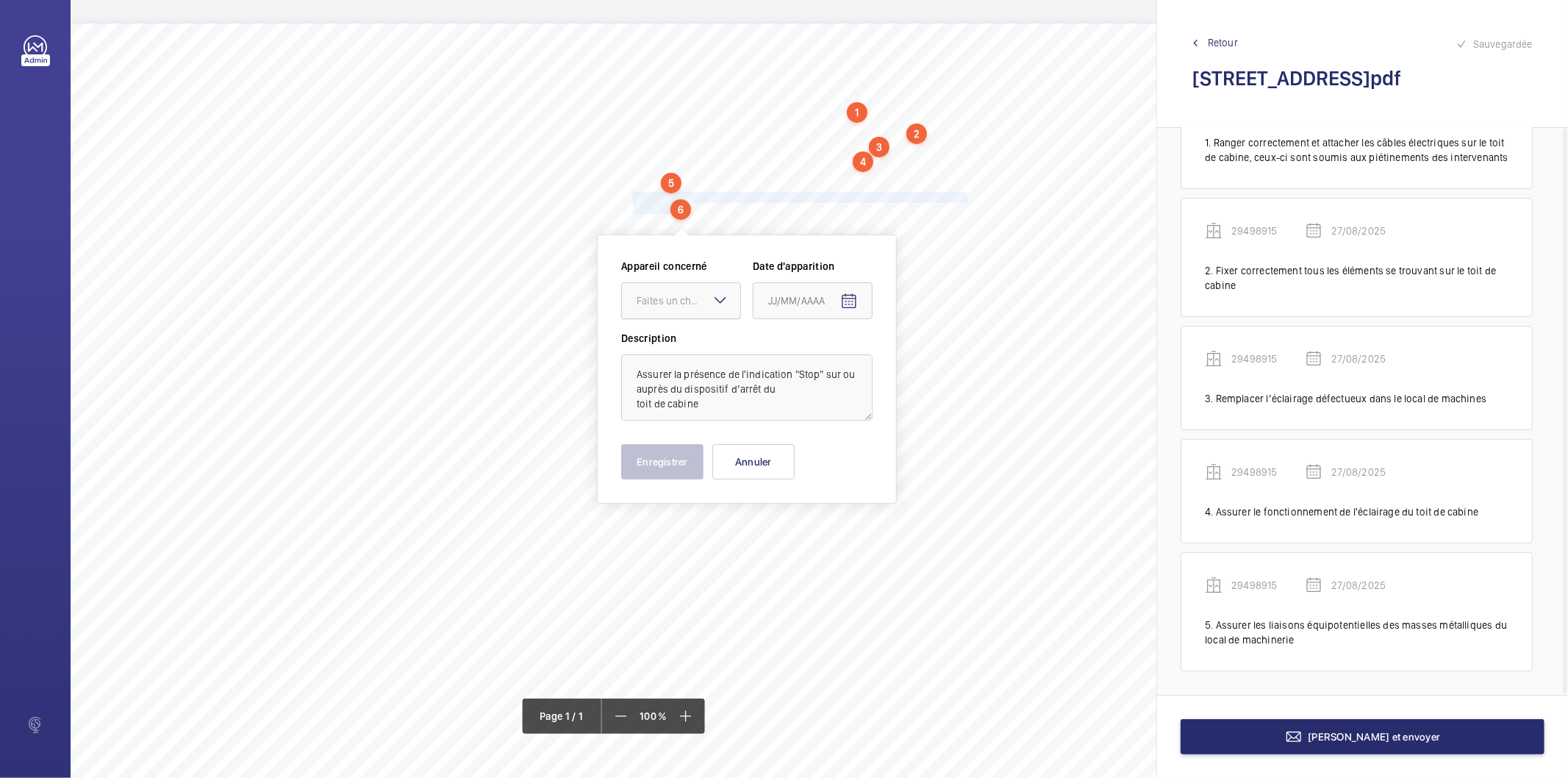
click at [691, 299] on div "Faites un choix" at bounding box center [688, 300] width 103 height 15
click at [685, 343] on span "29498915" at bounding box center [680, 345] width 89 height 15
click at [854, 304] on mat-icon "Open calendar" at bounding box center [849, 301] width 18 height 18
drag, startPoint x: 834, startPoint y: 535, endPoint x: 726, endPoint y: 489, distance: 117.4
click at [833, 535] on span "27" at bounding box center [832, 538] width 26 height 26
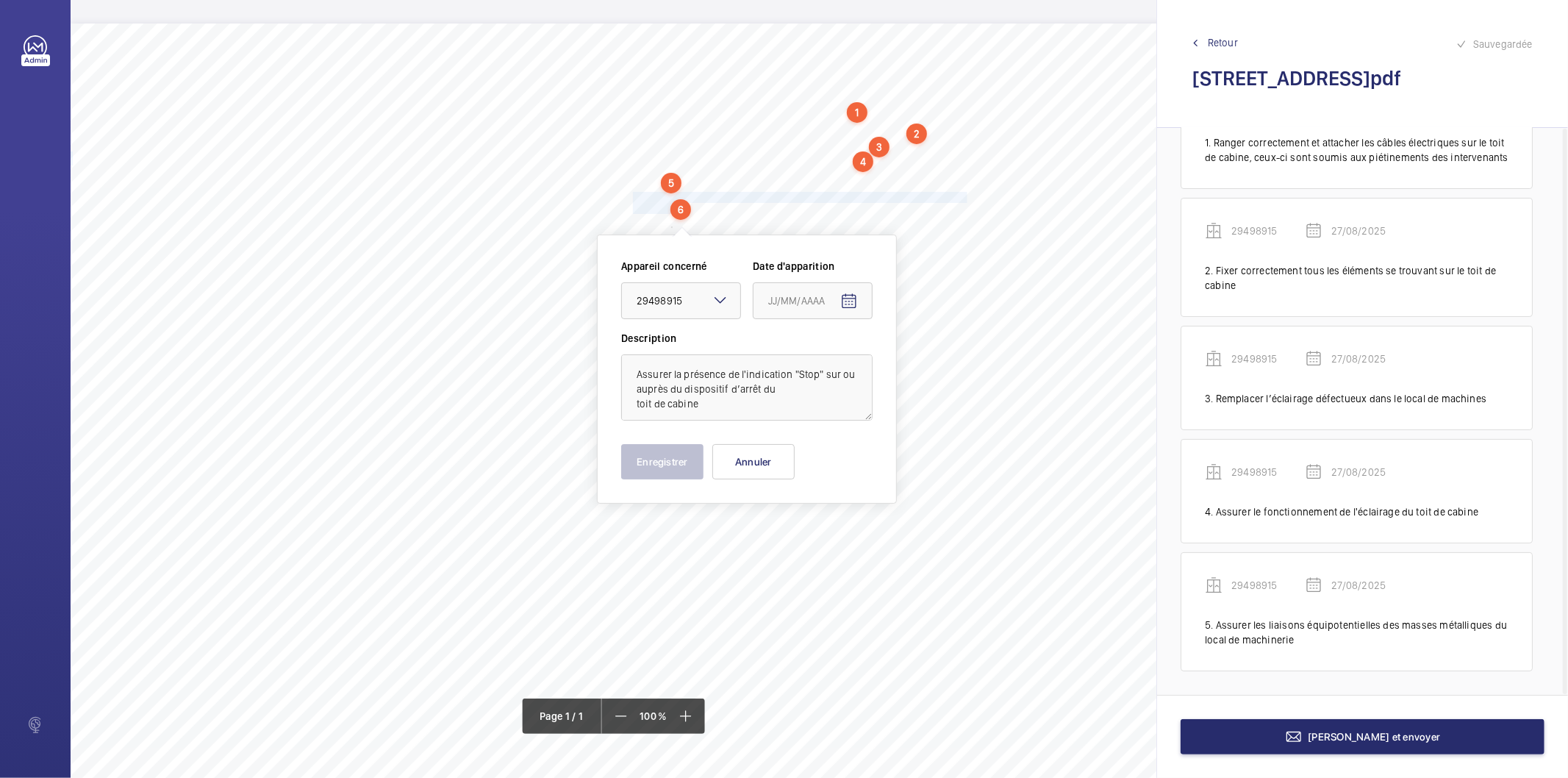
type input "27/08/2025"
drag, startPoint x: 687, startPoint y: 463, endPoint x: 669, endPoint y: 443, distance: 26.9
click at [687, 462] on button "Enregistrer" at bounding box center [663, 462] width 83 height 35
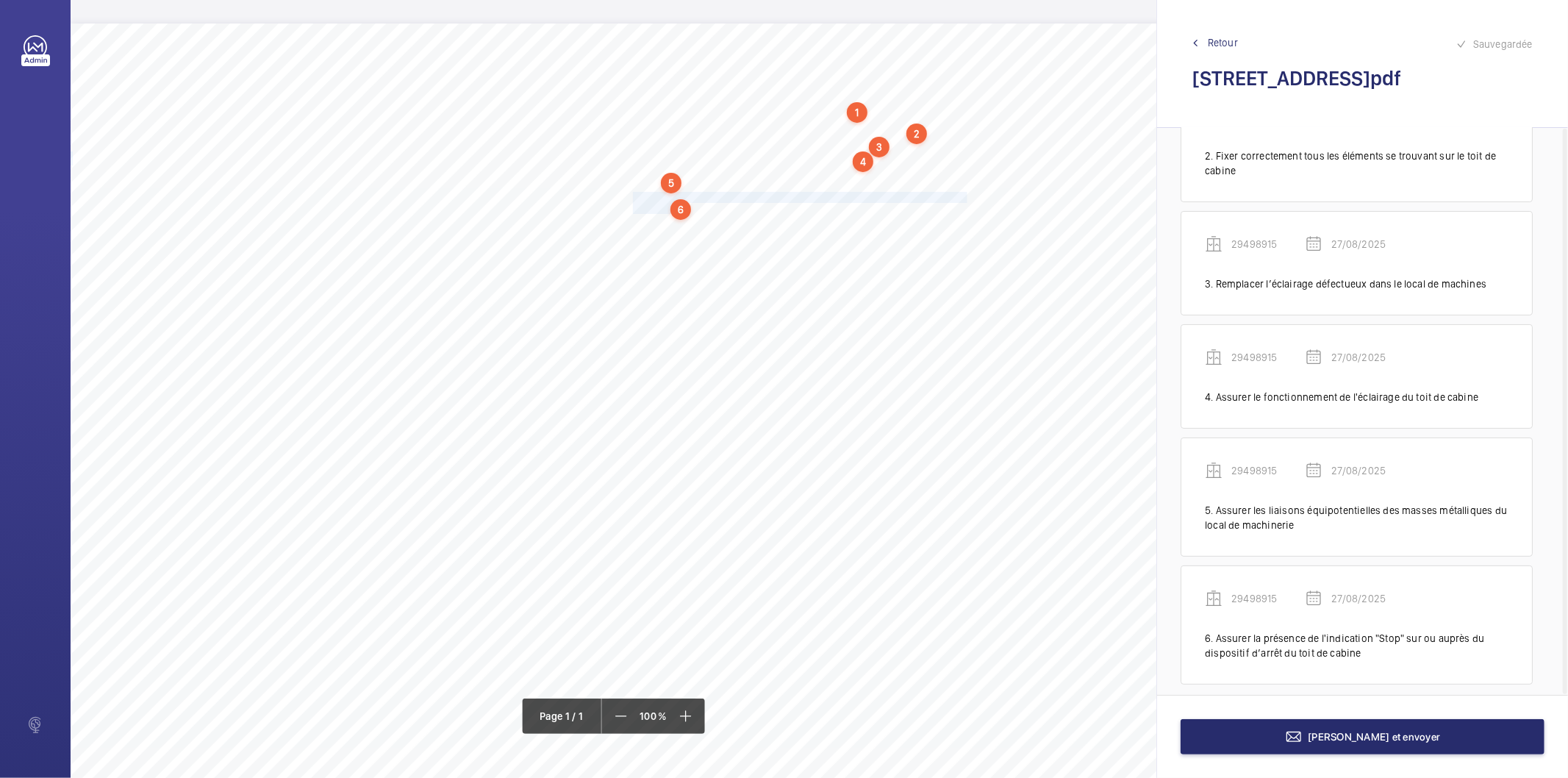
scroll to position [209, 0]
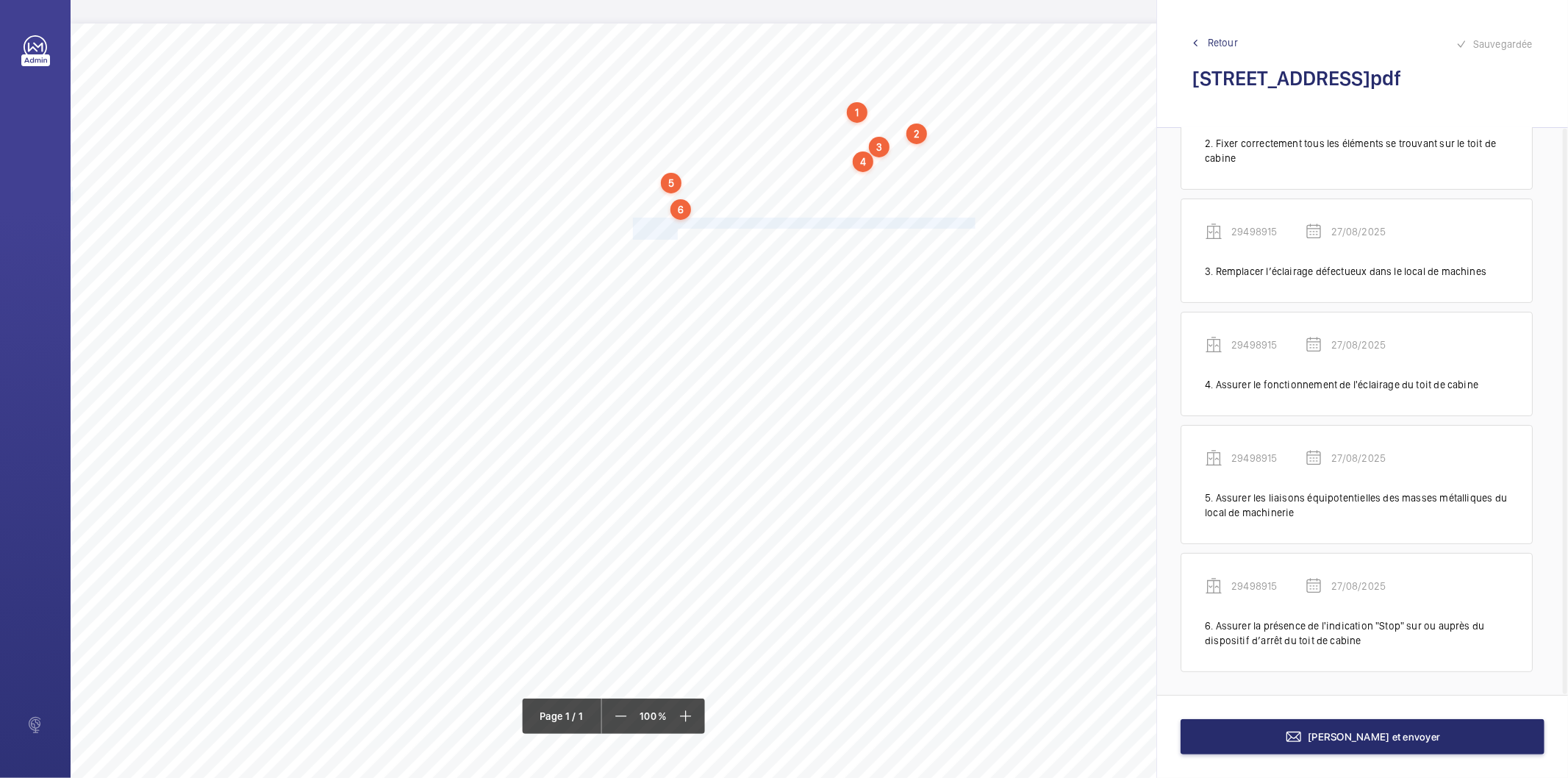
drag, startPoint x: 632, startPoint y: 219, endPoint x: 678, endPoint y: 229, distance: 47.1
click at [678, 229] on div "Nom du site Numéro appareil WM Réserve [STREET_ADDRESS] 29498915 Ranger correct…" at bounding box center [654, 436] width 1167 height 826
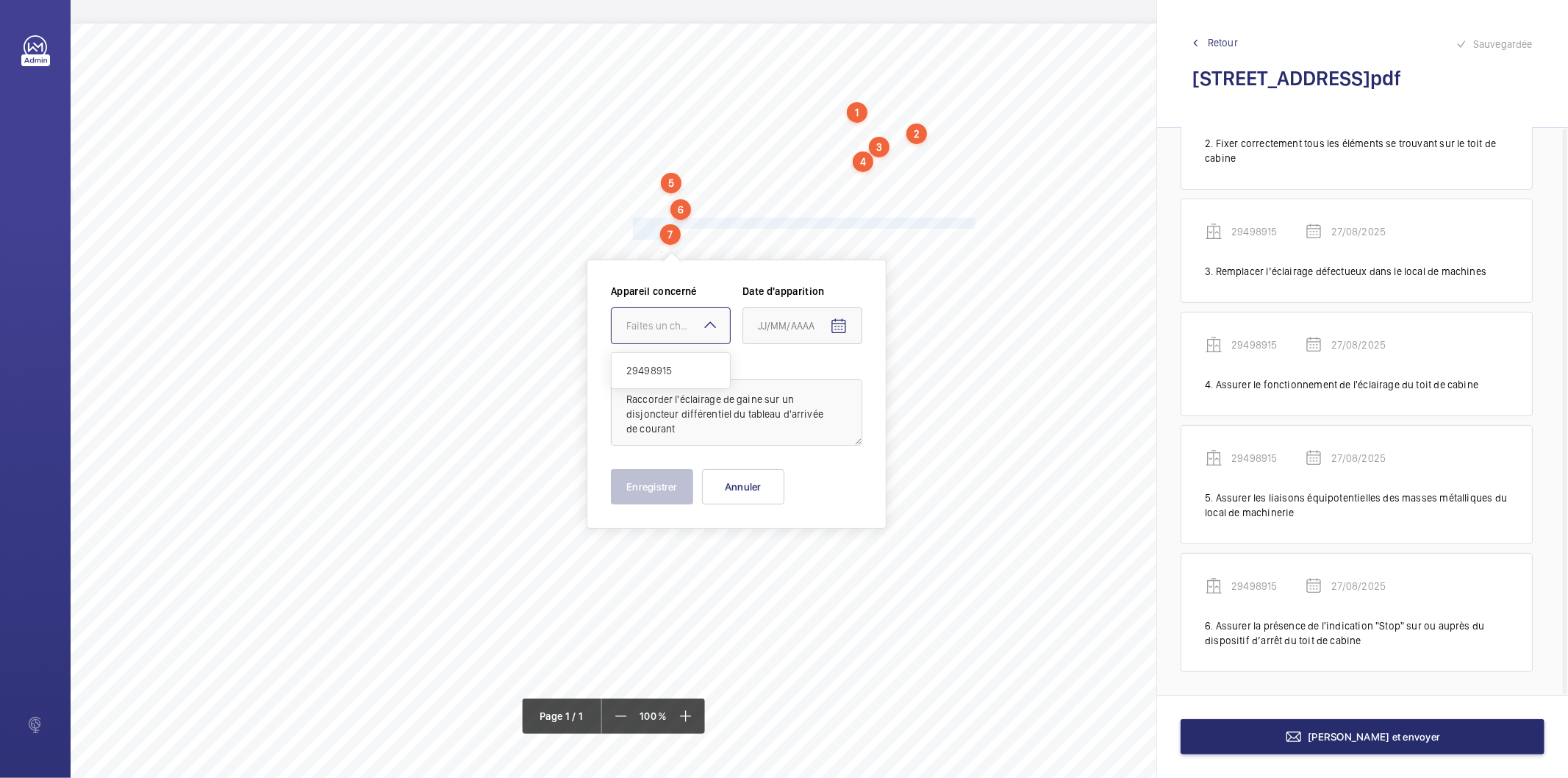
click at [667, 330] on div "Faites un choix" at bounding box center [678, 326] width 103 height 15
click at [658, 367] on span "29498915" at bounding box center [670, 370] width 89 height 15
click at [828, 328] on span "Open calendar" at bounding box center [839, 327] width 35 height 35
drag, startPoint x: 818, startPoint y: 563, endPoint x: 741, endPoint y: 541, distance: 80.1
click at [806, 559] on tr "25 26 27 28 29 30 31" at bounding box center [852, 564] width 206 height 29
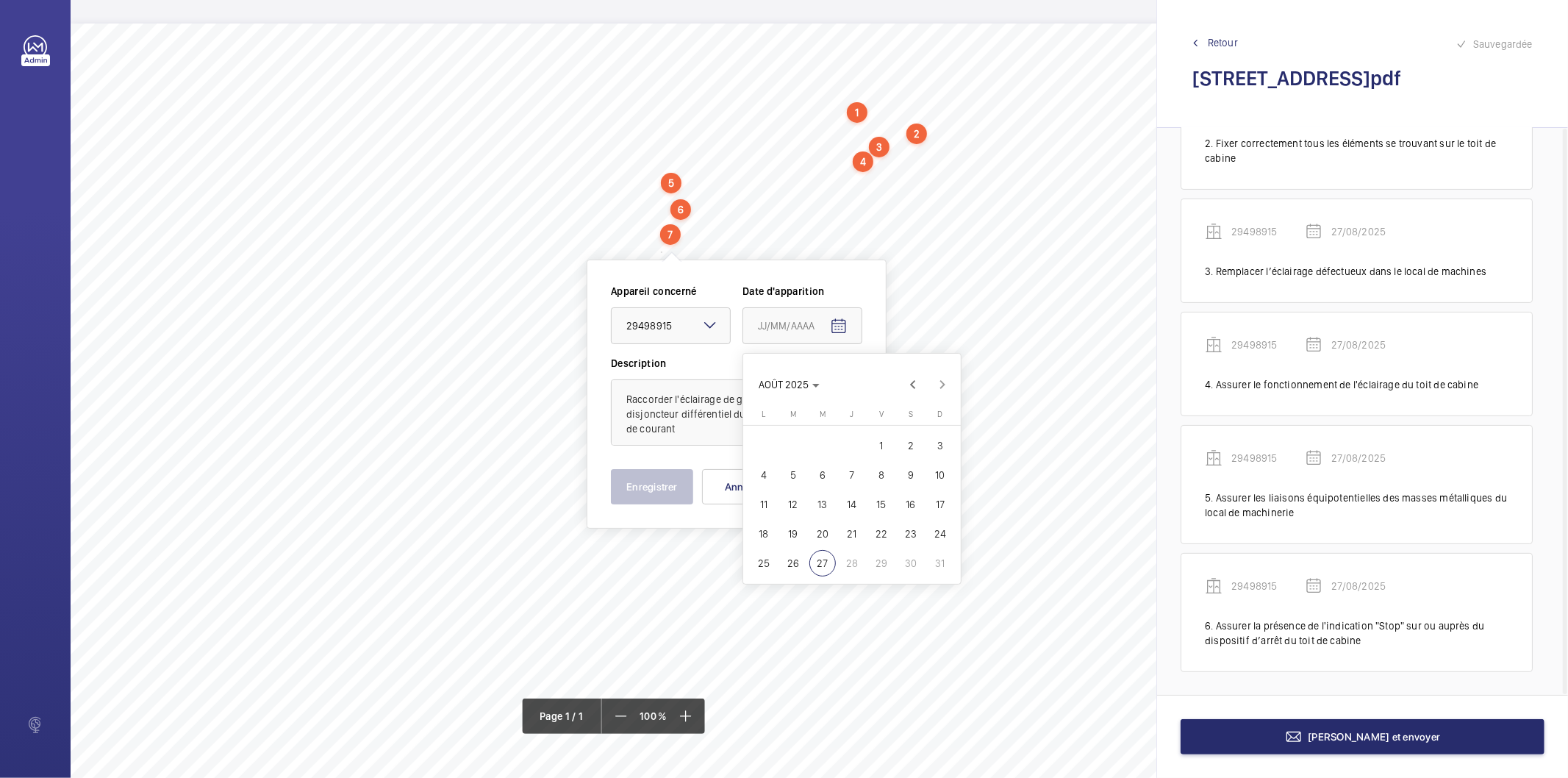
drag, startPoint x: 679, startPoint y: 479, endPoint x: 818, endPoint y: 553, distance: 157.5
click at [817, 553] on div "A[DATE] A[DATE] l[DATE]L m[DATE]M m[DATE]M j[DATE]J v[DATE]V s[DATE]S d[DATE]D …" at bounding box center [784, 389] width 1568 height 778
click at [820, 556] on span "27" at bounding box center [822, 563] width 26 height 26
type input "27/08/2025"
click at [652, 477] on button "Enregistrer" at bounding box center [652, 486] width 83 height 35
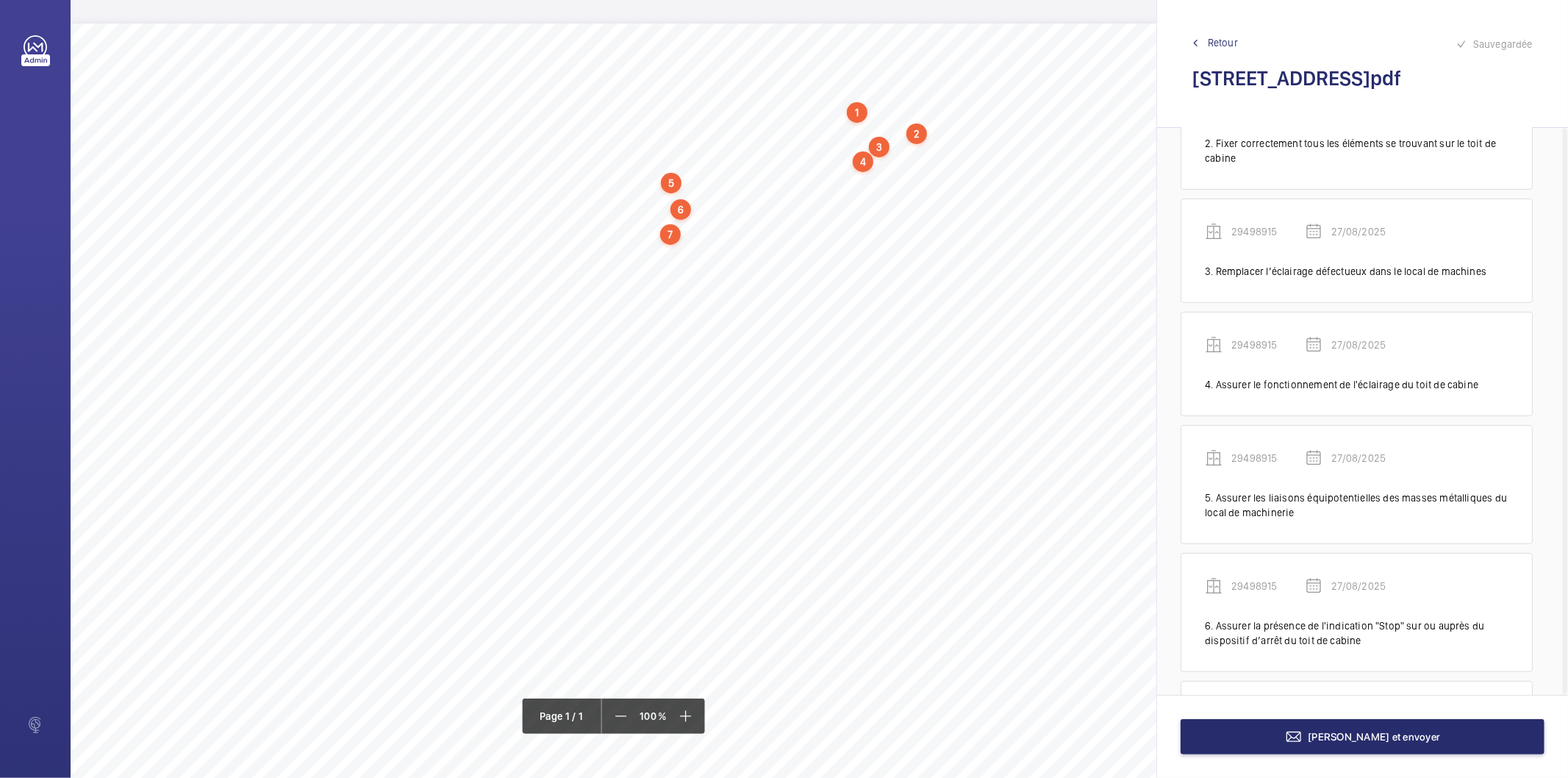
scroll to position [337, 0]
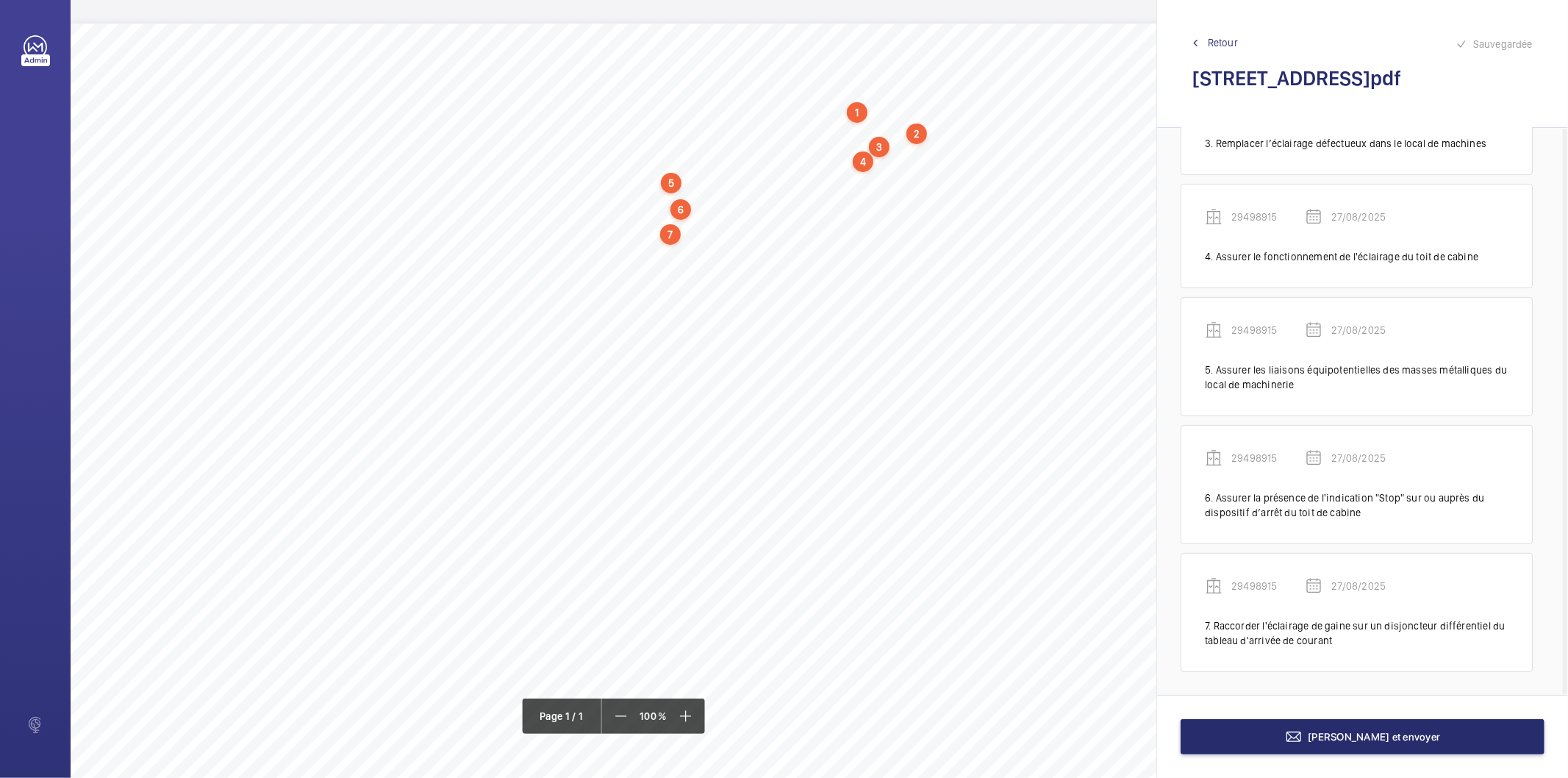
click at [631, 248] on div "Nom du site Numéro appareil WM Réserve [STREET_ADDRESS] 29498915 Ranger correct…" at bounding box center [654, 436] width 1167 height 826
click at [703, 511] on button "Annuler" at bounding box center [696, 506] width 83 height 35
drag, startPoint x: 632, startPoint y: 249, endPoint x: 898, endPoint y: 249, distance: 266.0
click at [898, 249] on span "Remplacer les ampoules défectueuses de l'éclairage de gaine." at bounding box center [766, 250] width 265 height 10
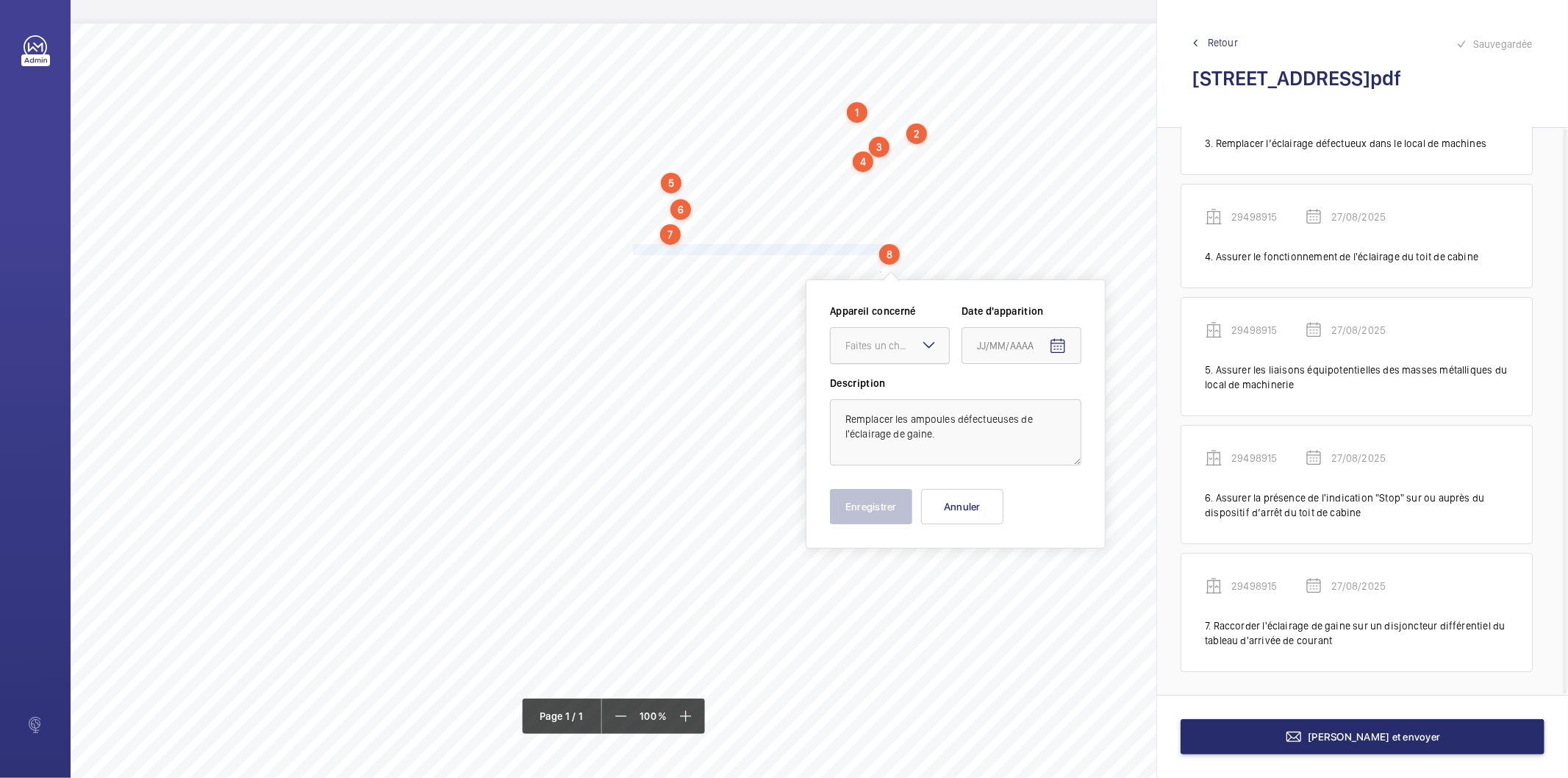
drag, startPoint x: 864, startPoint y: 346, endPoint x: 861, endPoint y: 370, distance: 24.2
click at [863, 346] on div "Faites un choix" at bounding box center [898, 345] width 103 height 15
click at [861, 385] on span "29498915" at bounding box center [890, 390] width 89 height 15
click at [1069, 346] on span "Open calendar" at bounding box center [1058, 346] width 35 height 35
drag, startPoint x: 1035, startPoint y: 577, endPoint x: 956, endPoint y: 527, distance: 93.5
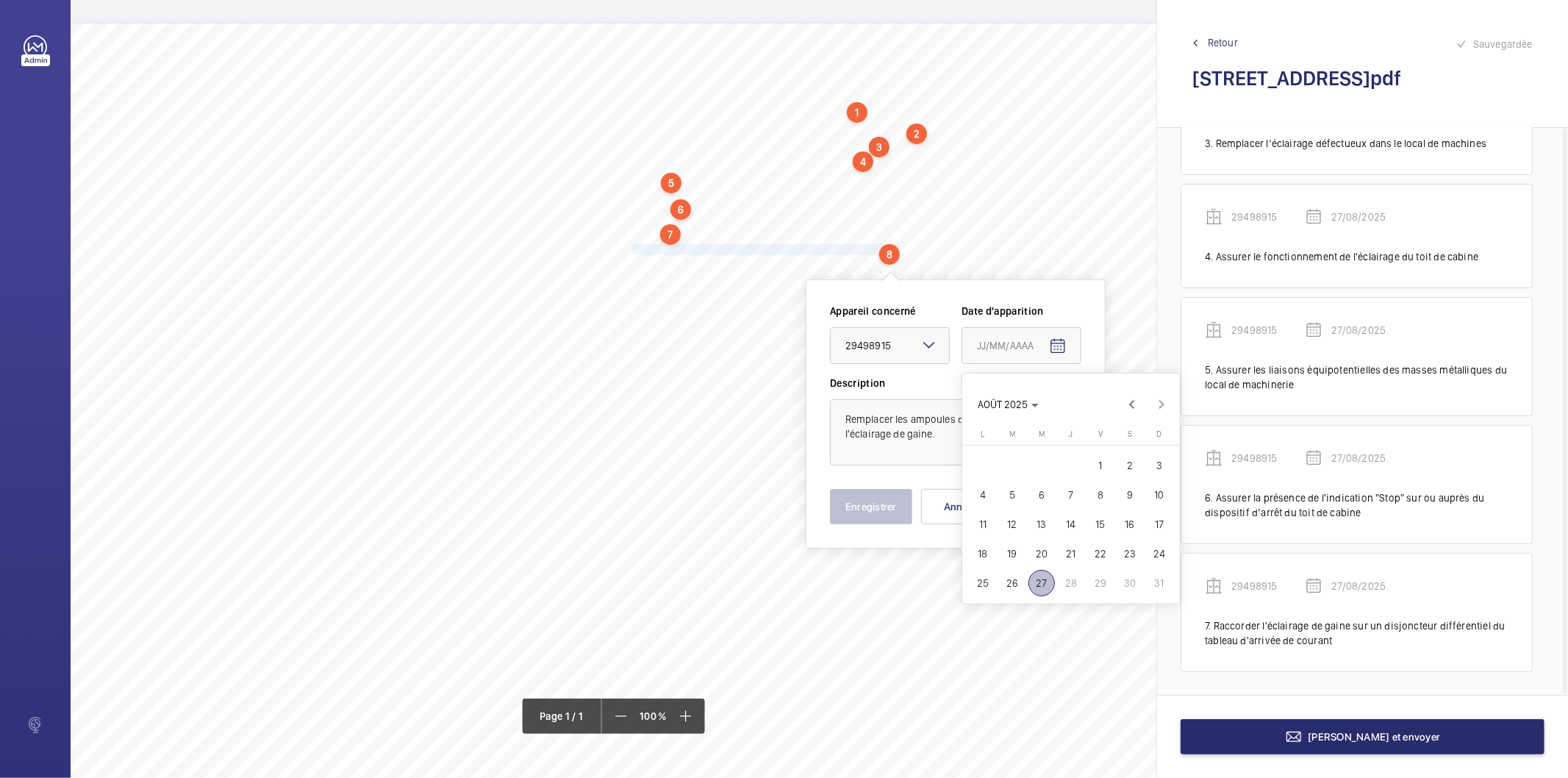
click at [1037, 577] on span "27" at bounding box center [1042, 583] width 26 height 26
type input "27/08/2025"
click at [876, 496] on button "Enregistrer" at bounding box center [871, 507] width 83 height 35
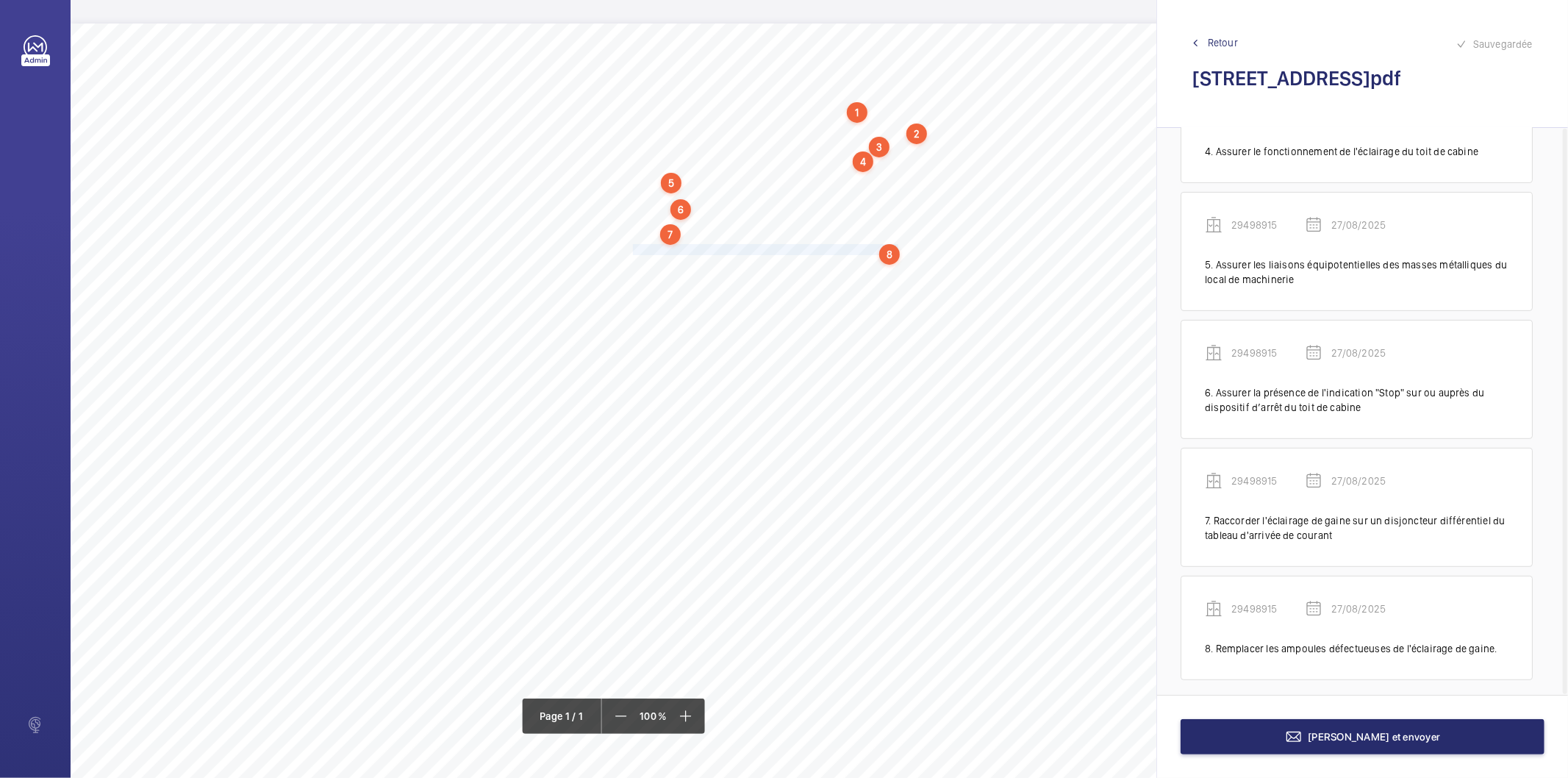
scroll to position [451, 0]
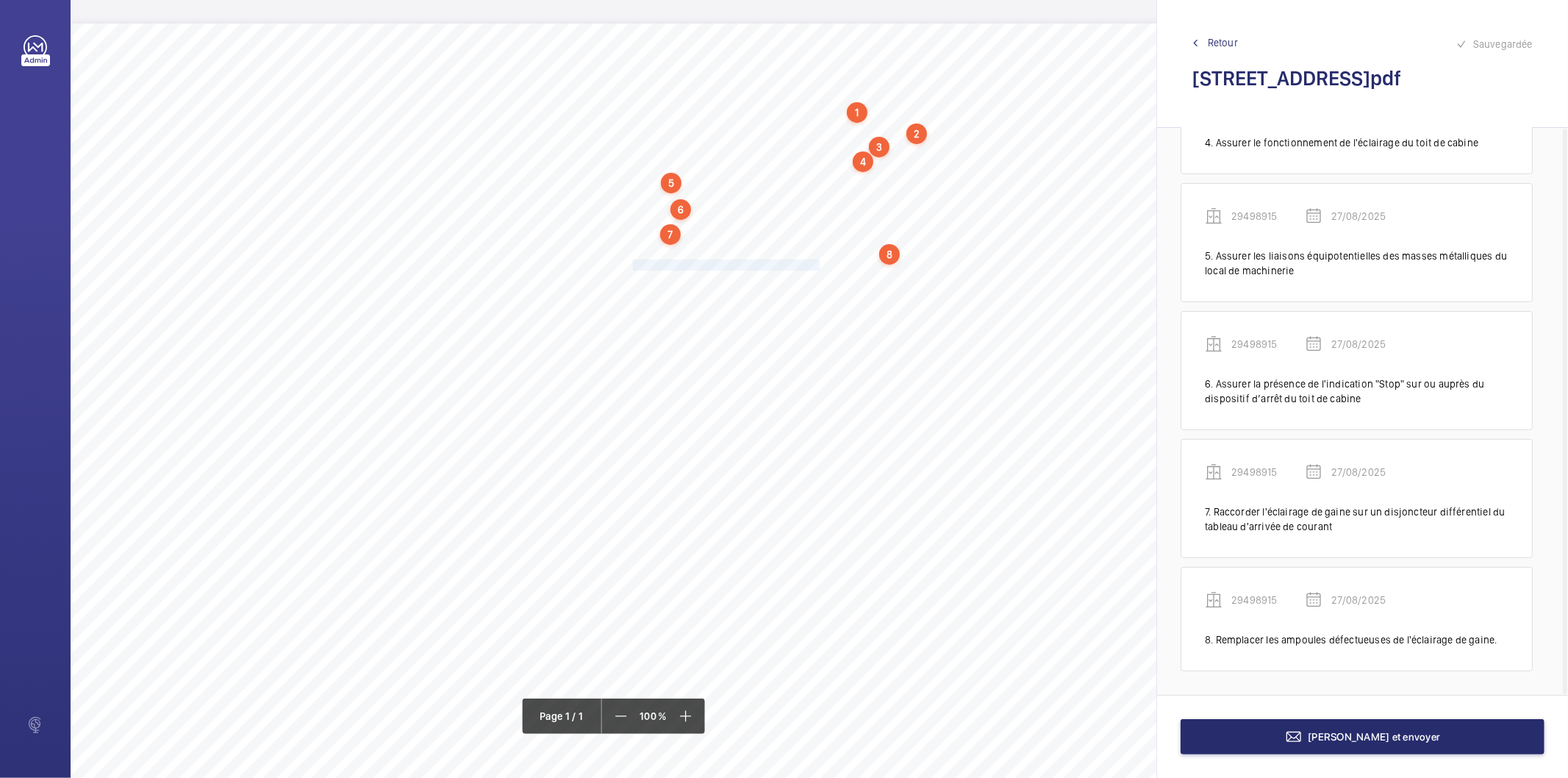
drag, startPoint x: 632, startPoint y: 265, endPoint x: 819, endPoint y: 263, distance: 187.0
click at [819, 263] on span "Nettoyer et dégraisser les câbles de traction." at bounding box center [728, 265] width 189 height 10
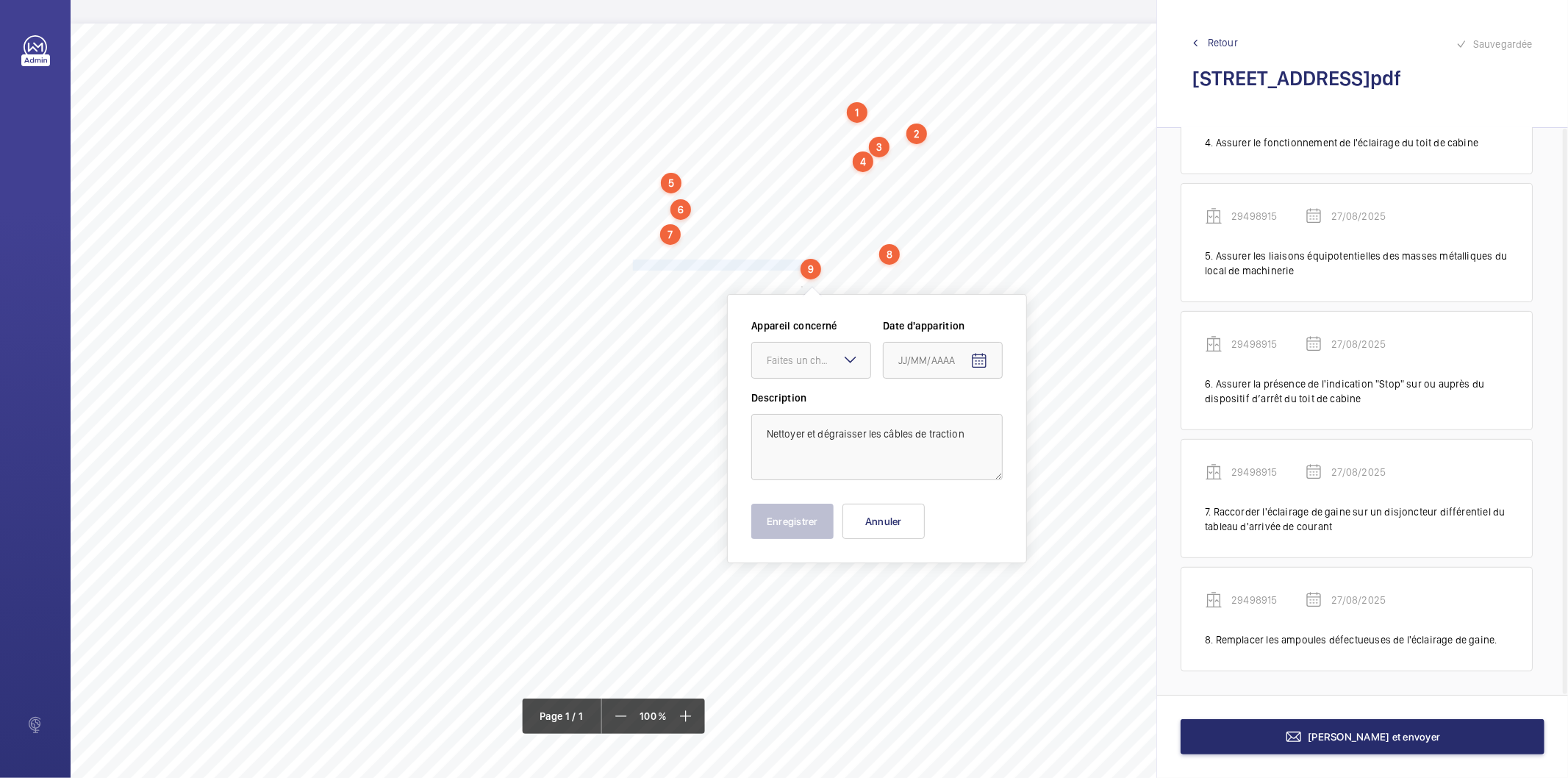
drag, startPoint x: 810, startPoint y: 355, endPoint x: 811, endPoint y: 382, distance: 27.0
click at [809, 355] on div "Faites un choix" at bounding box center [819, 360] width 103 height 15
click at [811, 399] on span "29498915" at bounding box center [811, 405] width 89 height 15
click at [976, 357] on mat-icon "Open calendar" at bounding box center [979, 361] width 18 height 18
drag, startPoint x: 960, startPoint y: 593, endPoint x: 883, endPoint y: 544, distance: 91.3
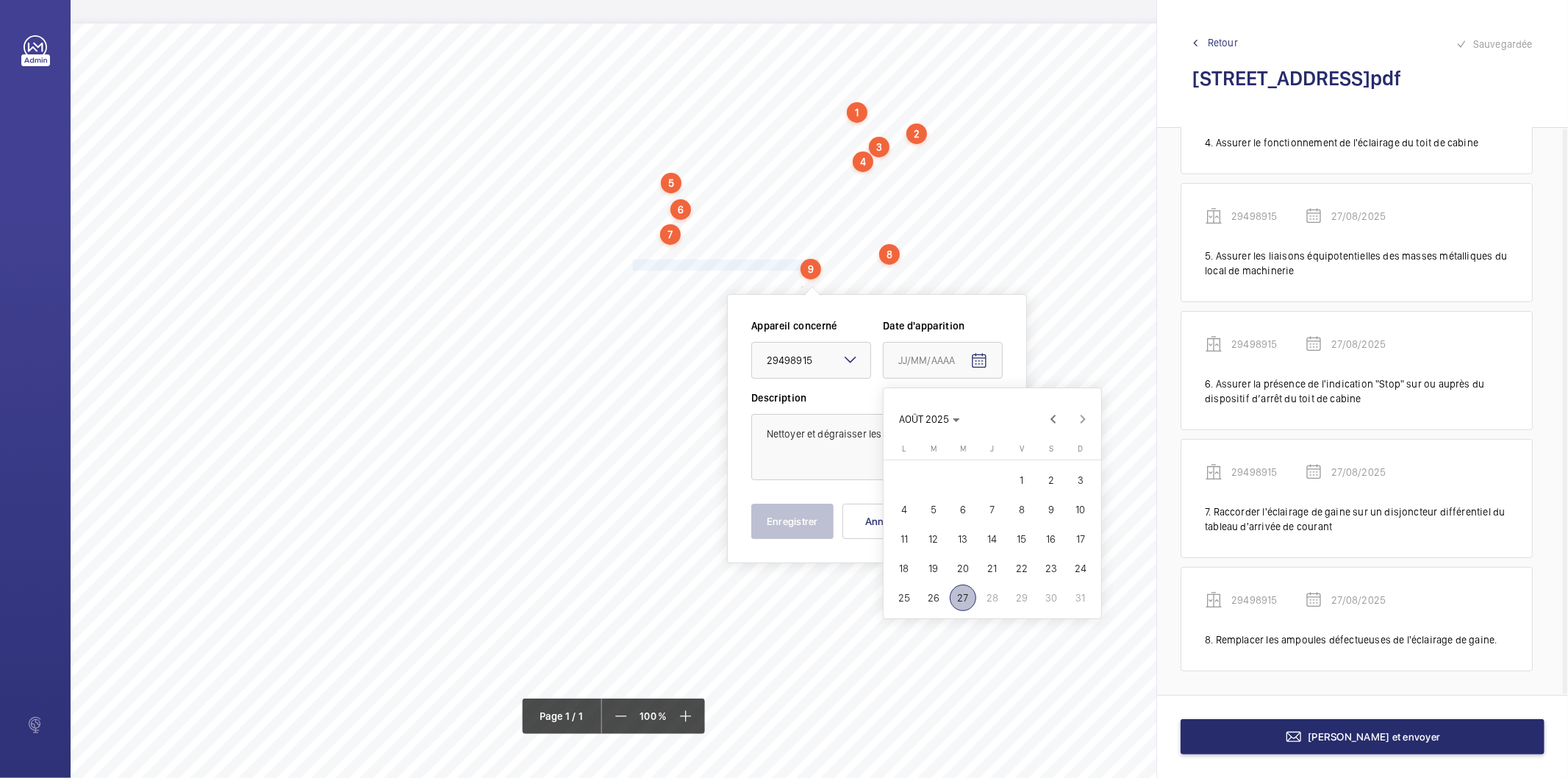
click at [960, 590] on span "27" at bounding box center [963, 598] width 26 height 26
type input "27/08/2025"
drag, startPoint x: 814, startPoint y: 514, endPoint x: 812, endPoint y: 502, distance: 12.2
click at [812, 514] on button "Enregistrer" at bounding box center [792, 522] width 83 height 35
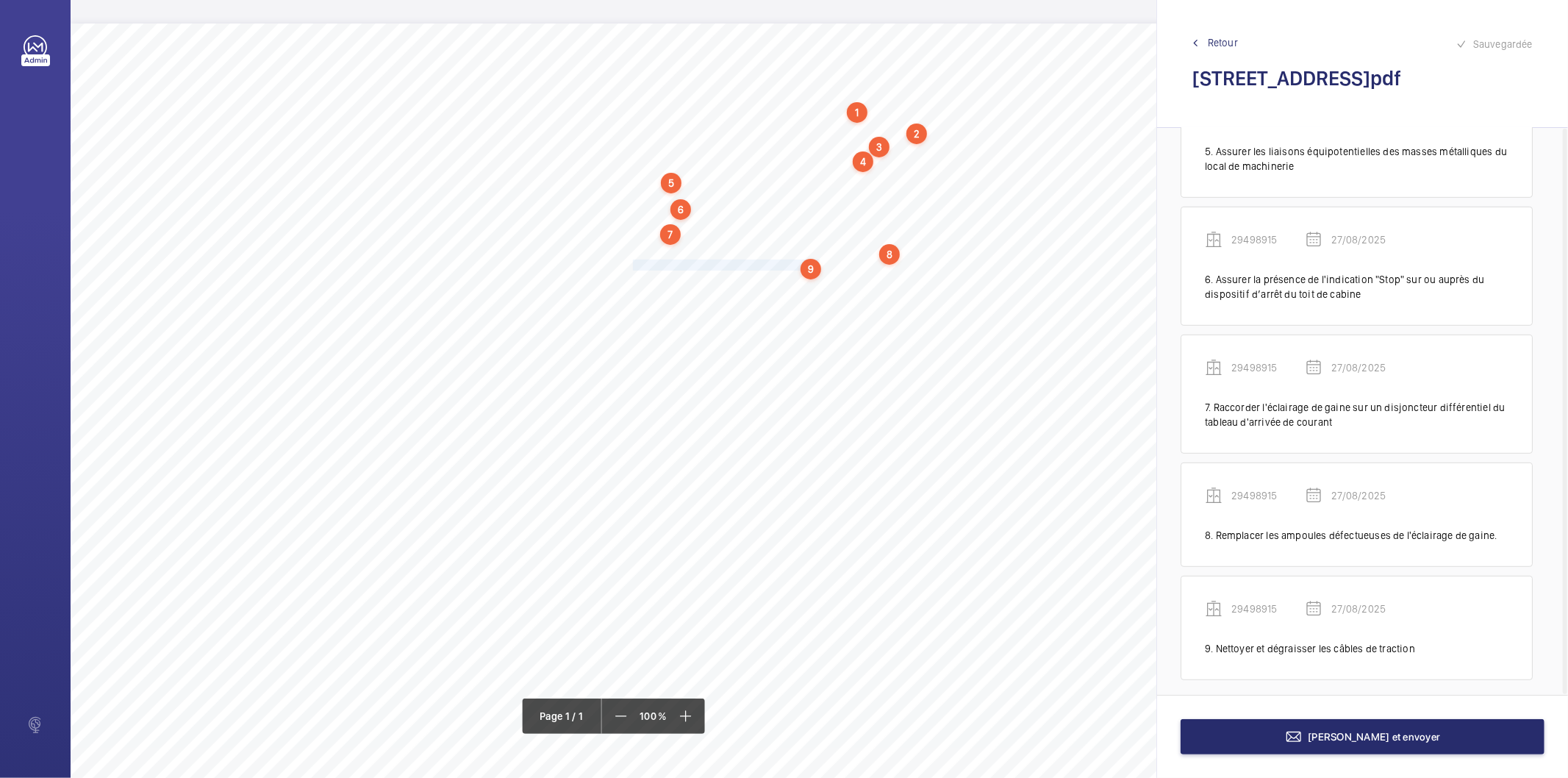
scroll to position [564, 0]
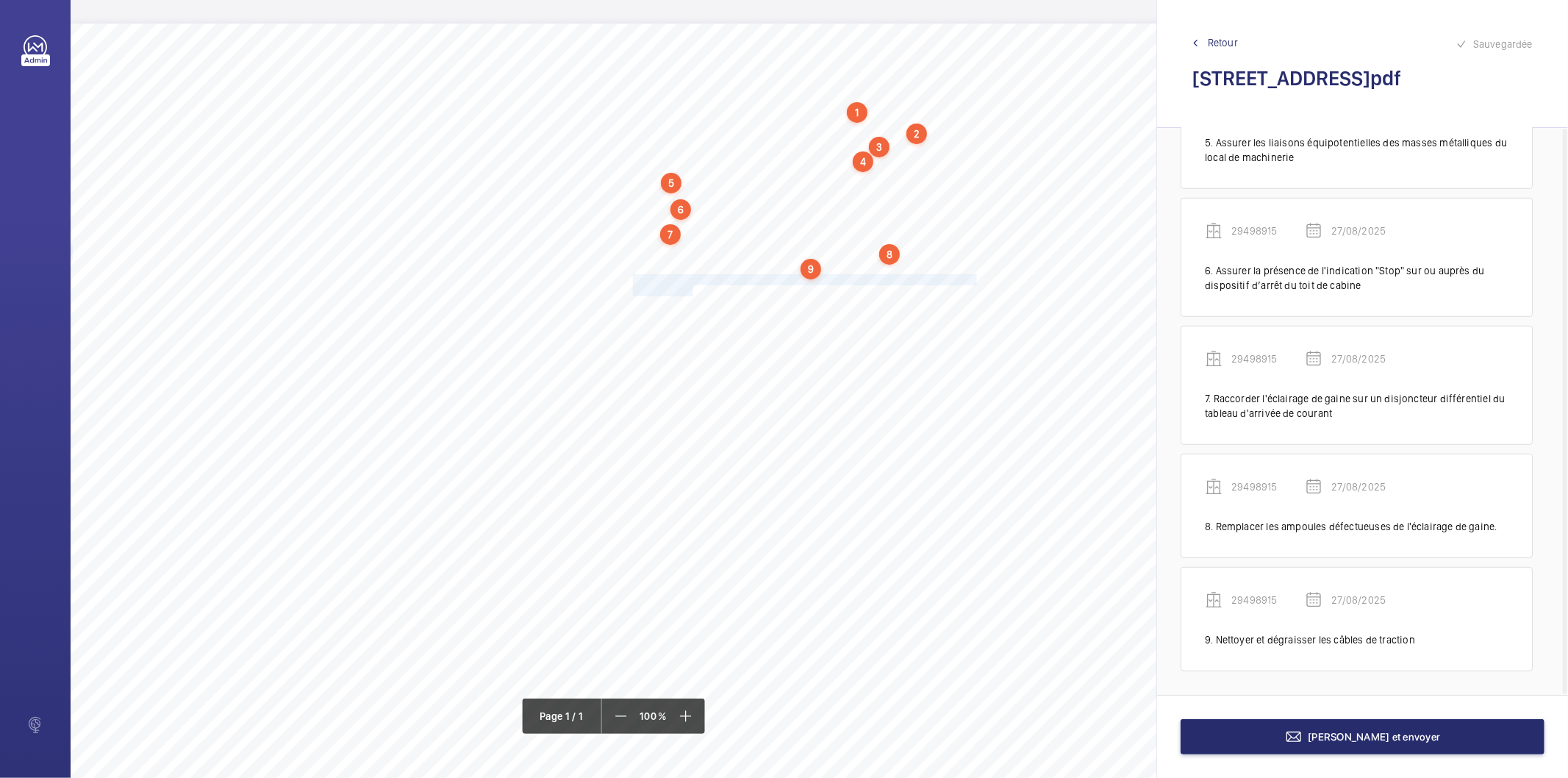
drag, startPoint x: 632, startPoint y: 277, endPoint x: 692, endPoint y: 288, distance: 61.0
click at [692, 288] on div "Nom du site Numéro appareil WM Réserve [STREET_ADDRESS] 29498915 Ranger correct…" at bounding box center [654, 436] width 1167 height 826
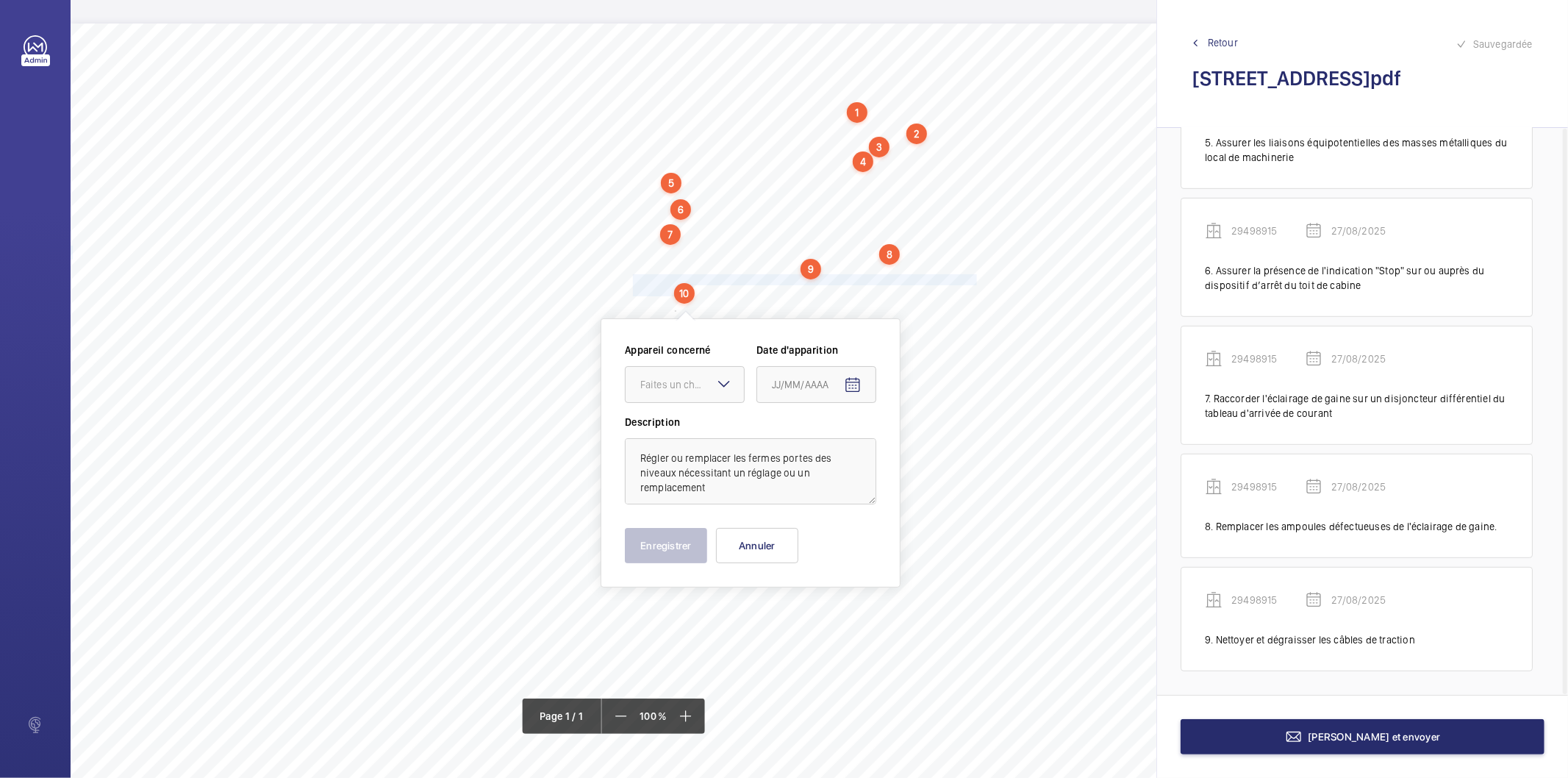
scroll to position [19, 0]
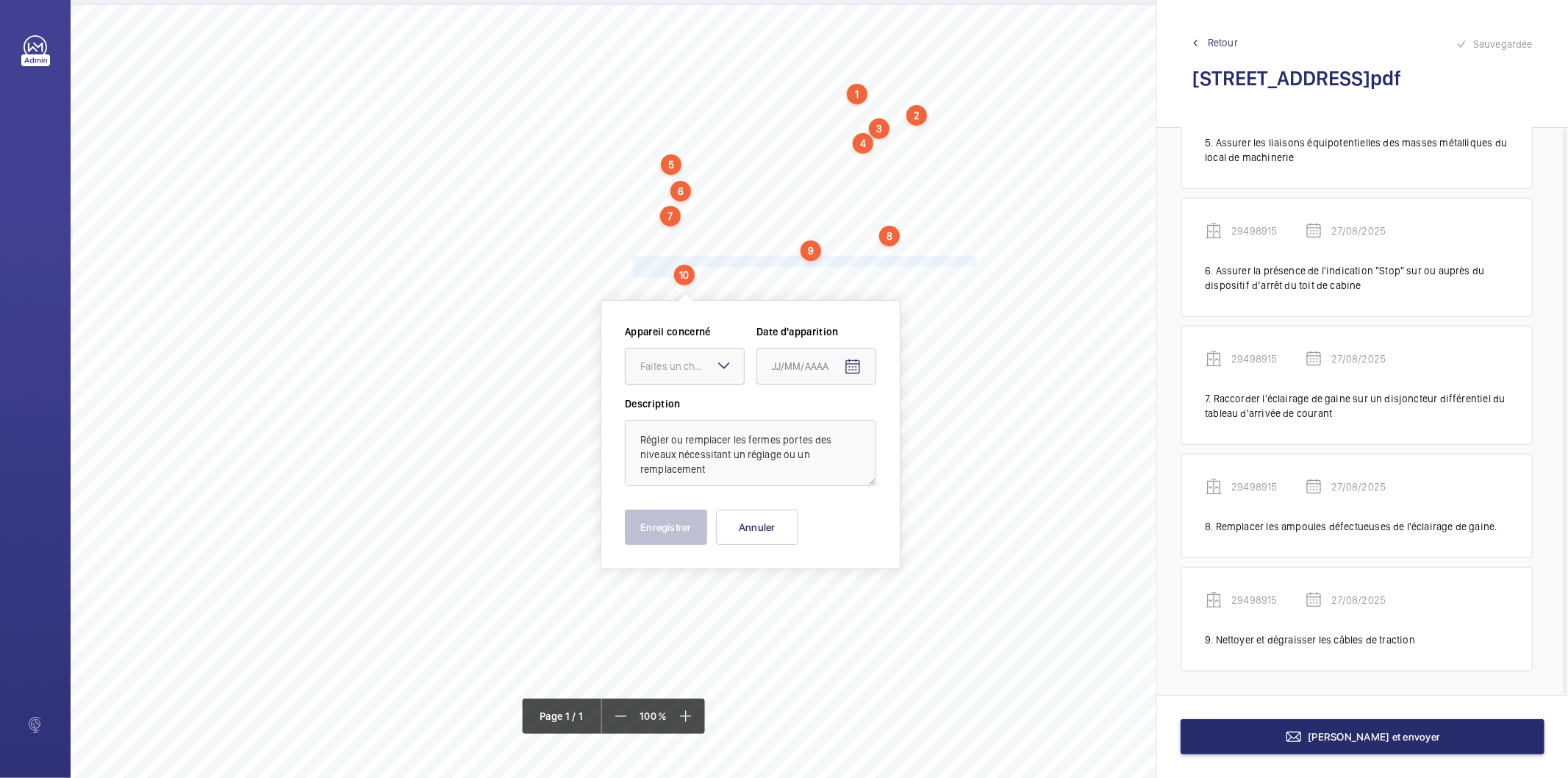
click at [684, 370] on div "Faites un choix" at bounding box center [692, 366] width 103 height 15
click at [704, 416] on span "29498915" at bounding box center [684, 410] width 89 height 15
click at [844, 362] on mat-icon "Open calendar" at bounding box center [853, 367] width 18 height 18
click at [836, 613] on span "27" at bounding box center [836, 603] width 26 height 26
type input "27/08/2025"
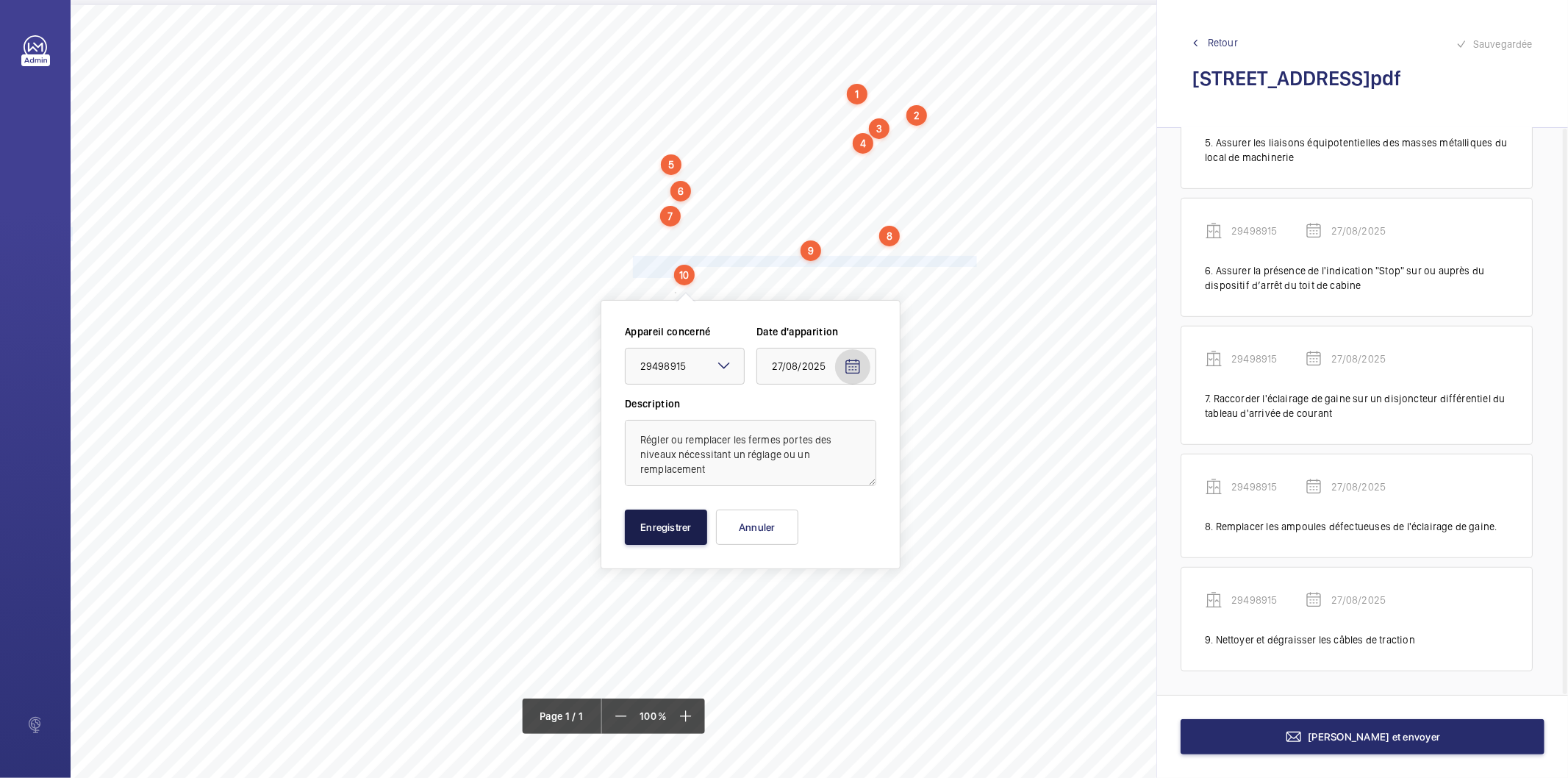
click at [657, 538] on button "Enregistrer" at bounding box center [666, 527] width 83 height 35
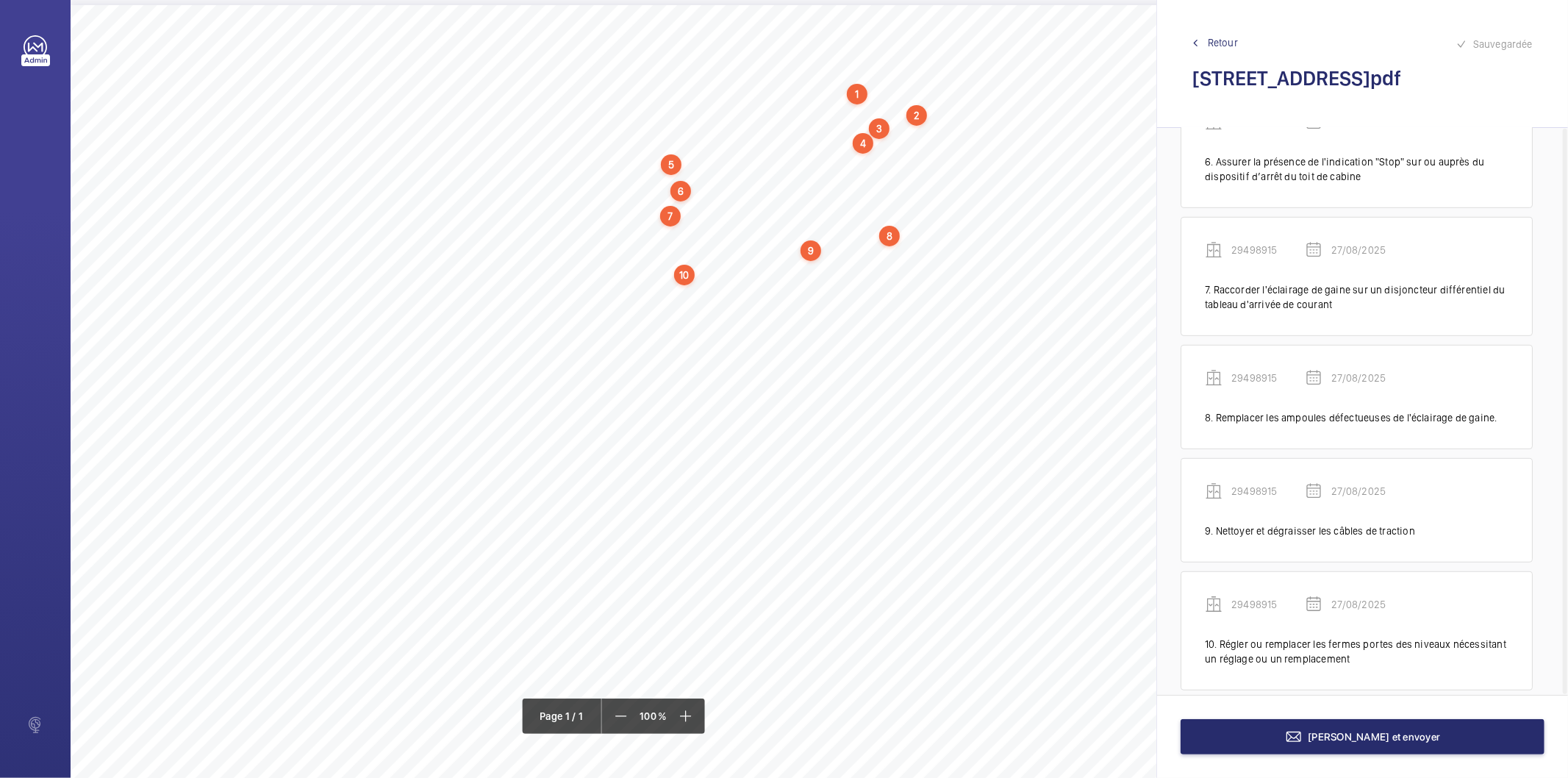
scroll to position [693, 0]
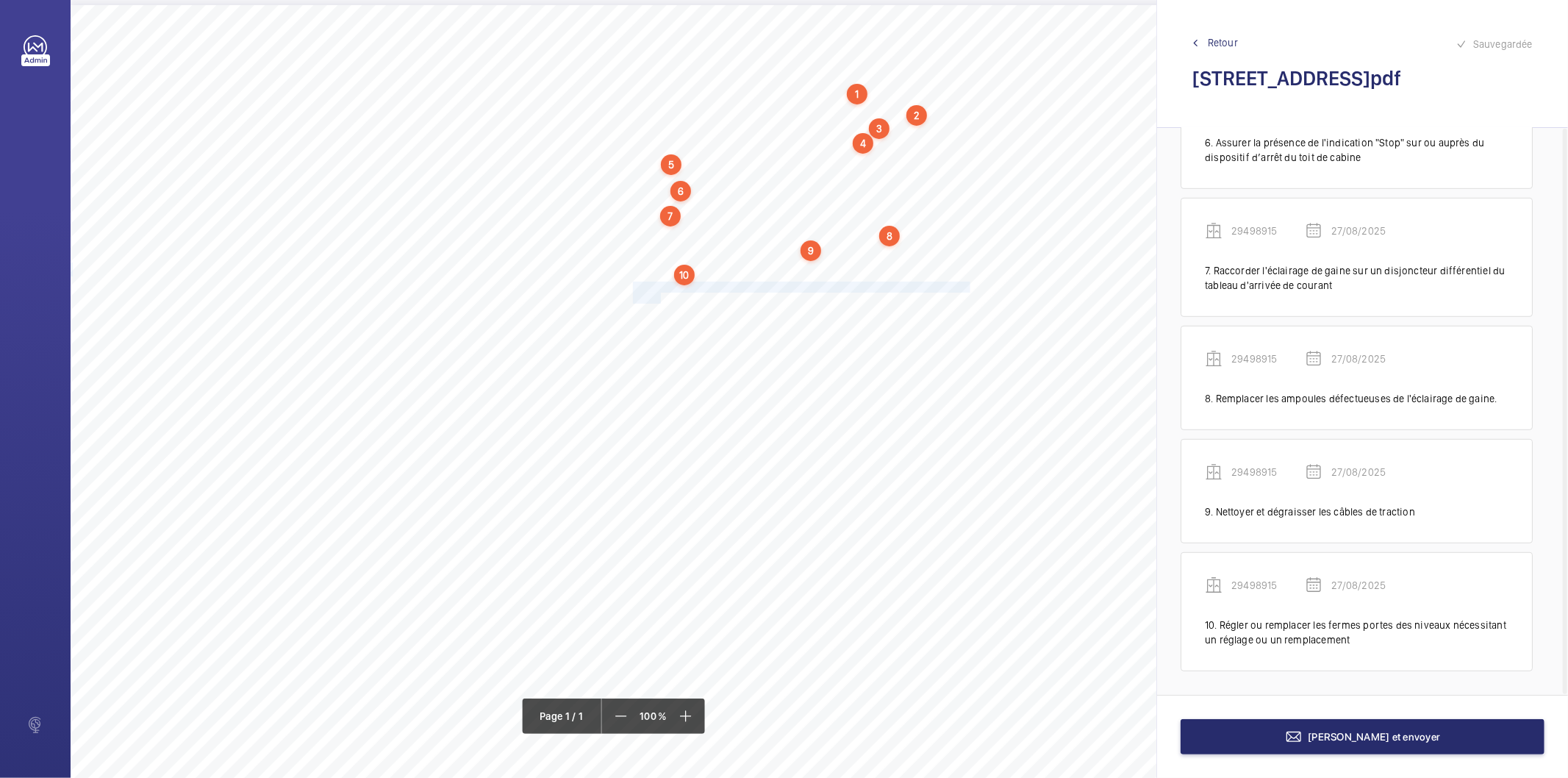
drag, startPoint x: 632, startPoint y: 288, endPoint x: 660, endPoint y: 296, distance: 29.1
click at [660, 296] on div "Nom du site Numéro appareil WM Réserve [STREET_ADDRESS] 29498915 Ranger correct…" at bounding box center [654, 417] width 1167 height 826
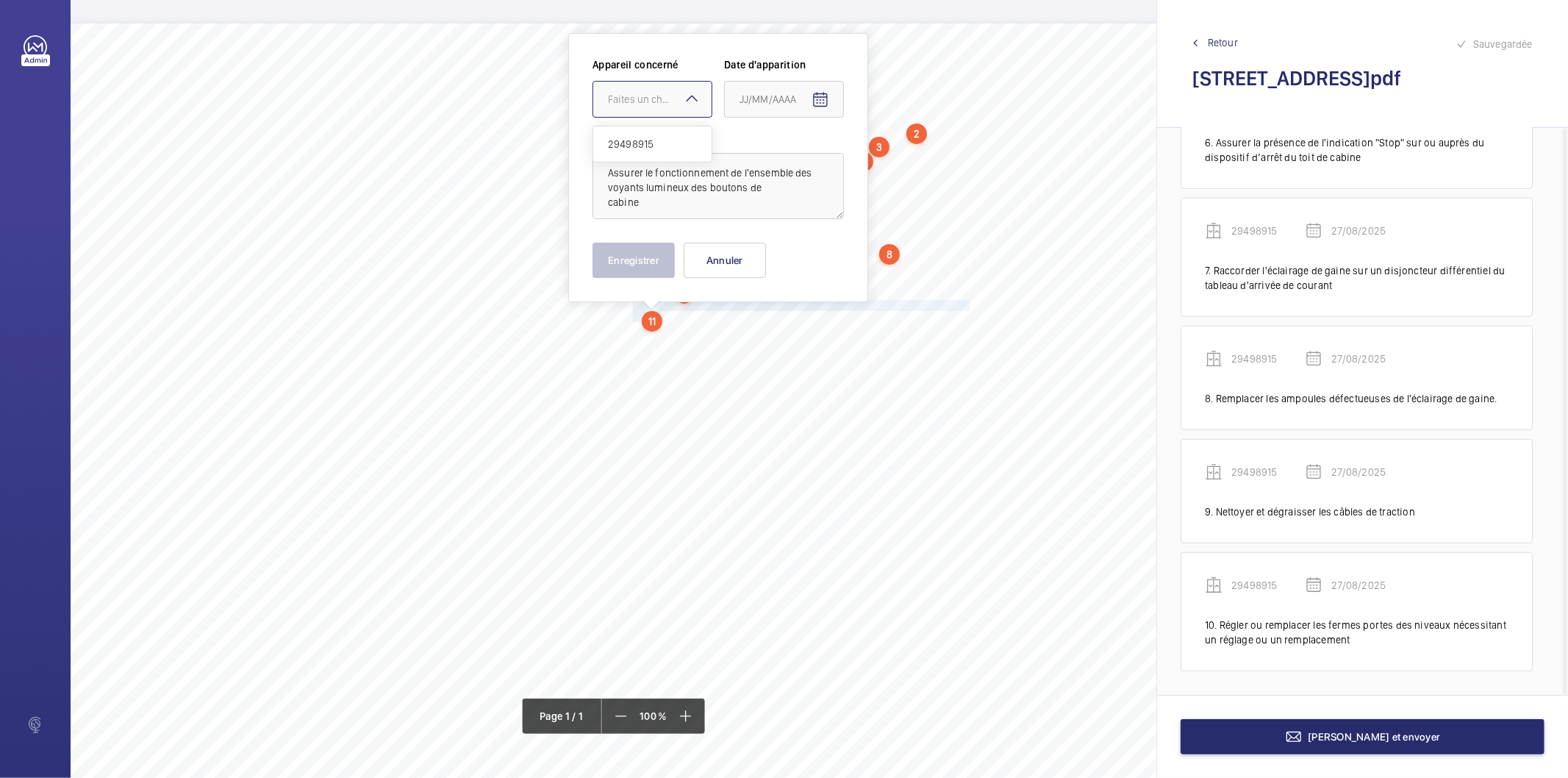
drag, startPoint x: 691, startPoint y: 108, endPoint x: 664, endPoint y: 164, distance: 62.2
click at [690, 107] on div at bounding box center [652, 99] width 118 height 35
click at [662, 152] on div "29498915" at bounding box center [652, 144] width 118 height 35
click at [815, 97] on mat-icon "Open calendar" at bounding box center [821, 100] width 18 height 18
drag, startPoint x: 806, startPoint y: 334, endPoint x: 678, endPoint y: 278, distance: 139.7
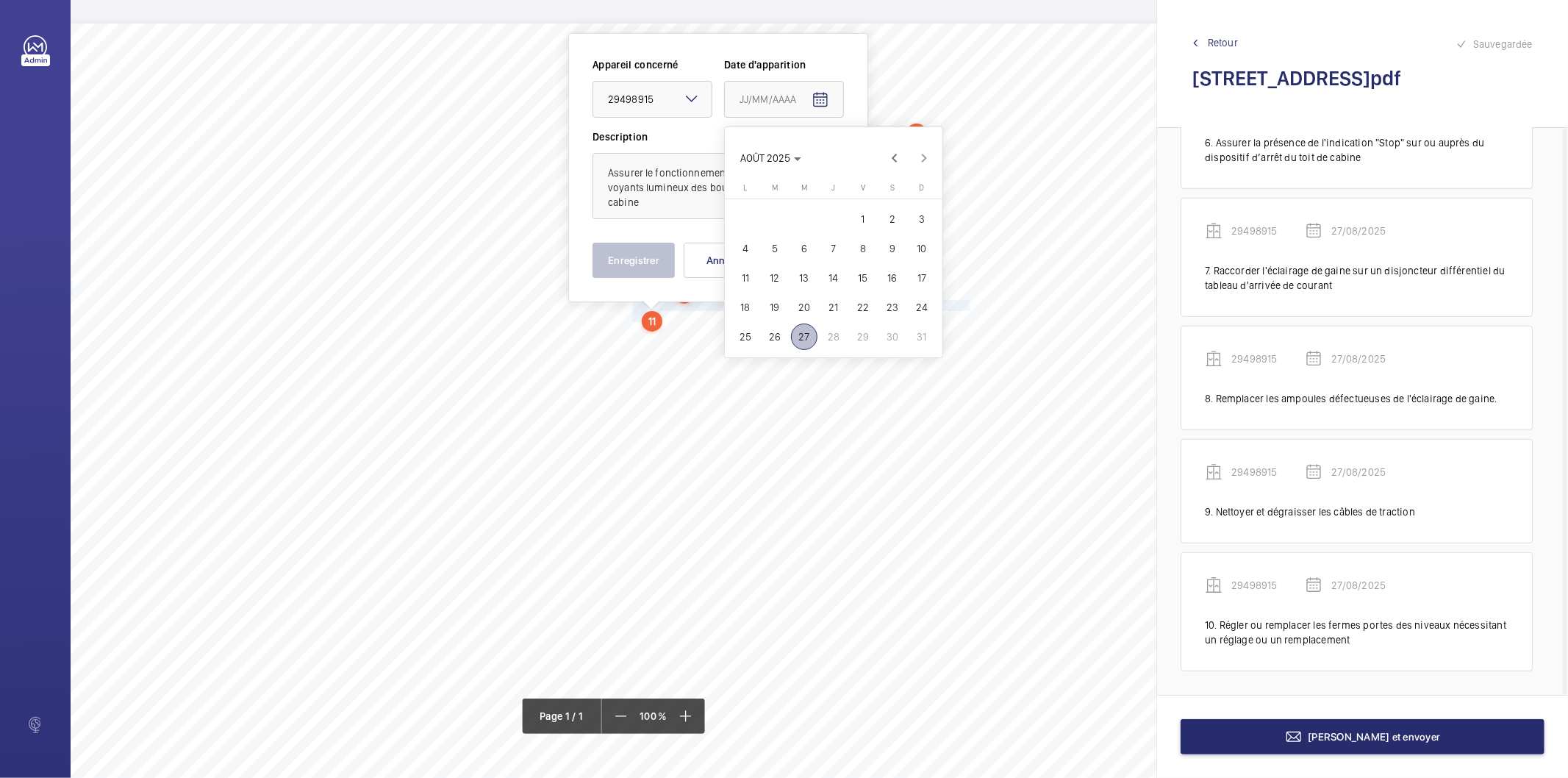
click at [807, 330] on span "27" at bounding box center [804, 336] width 26 height 26
type input "27/08/2025"
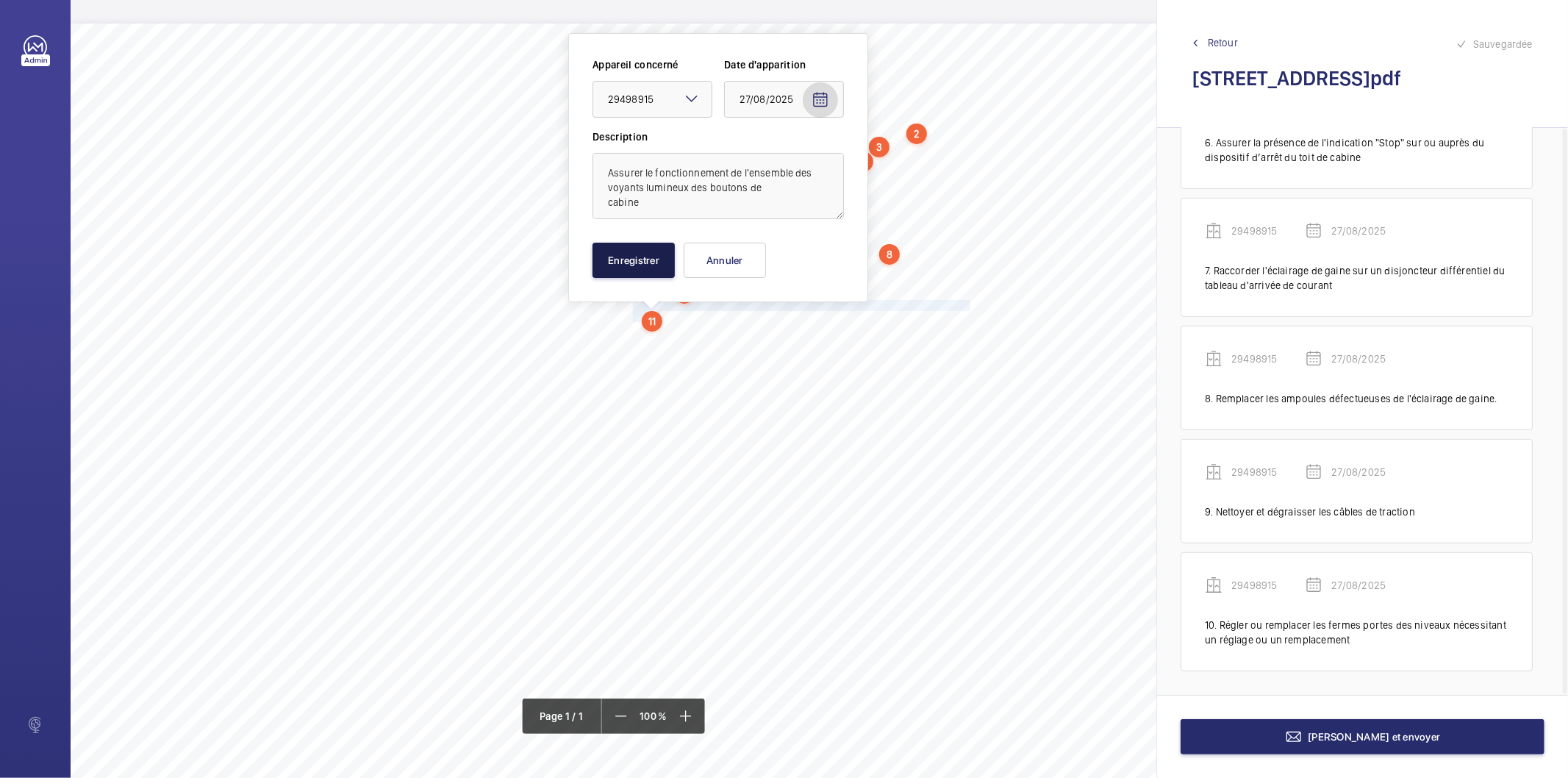
click at [616, 259] on button "Enregistrer" at bounding box center [633, 260] width 83 height 35
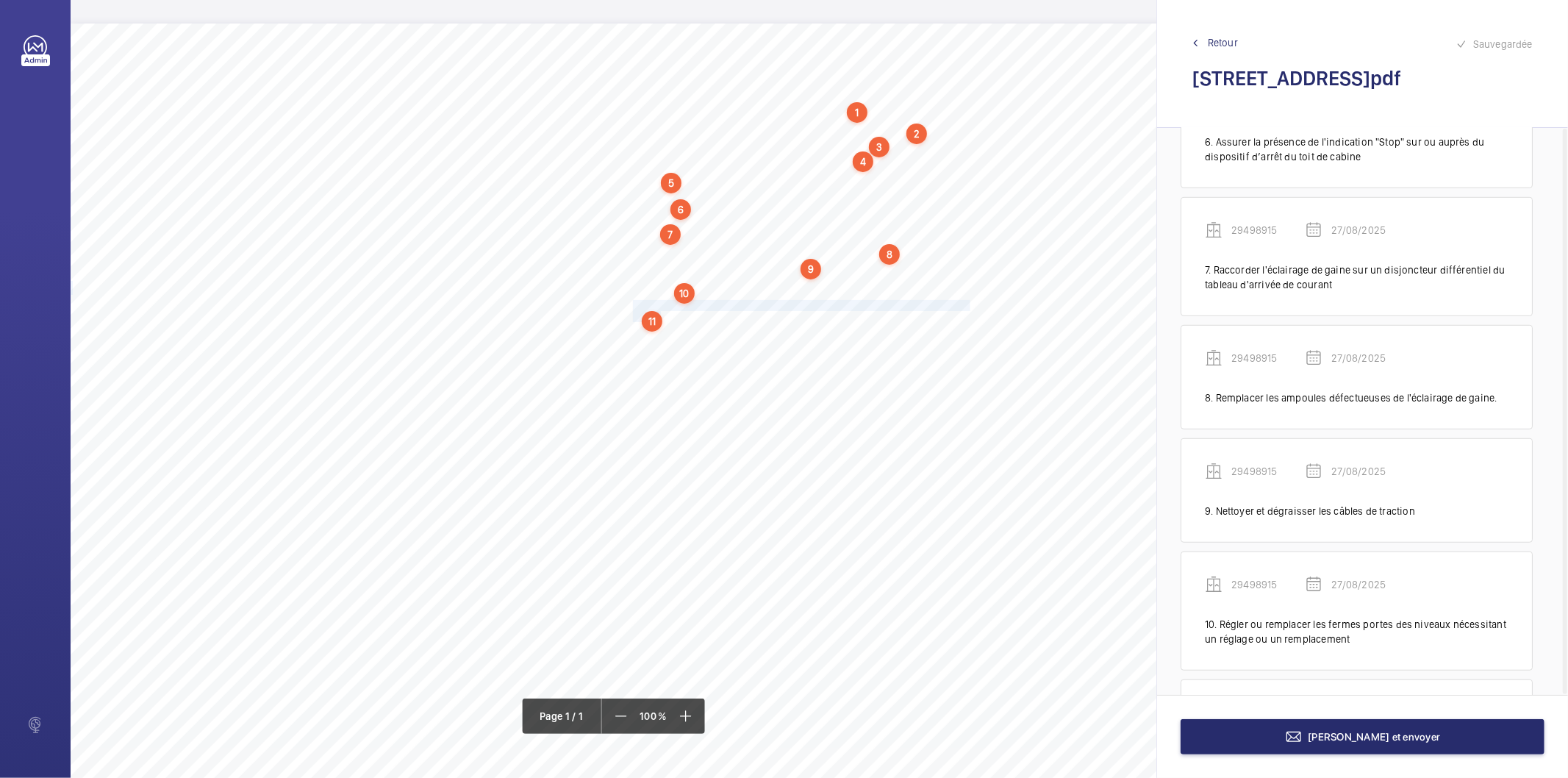
scroll to position [820, 0]
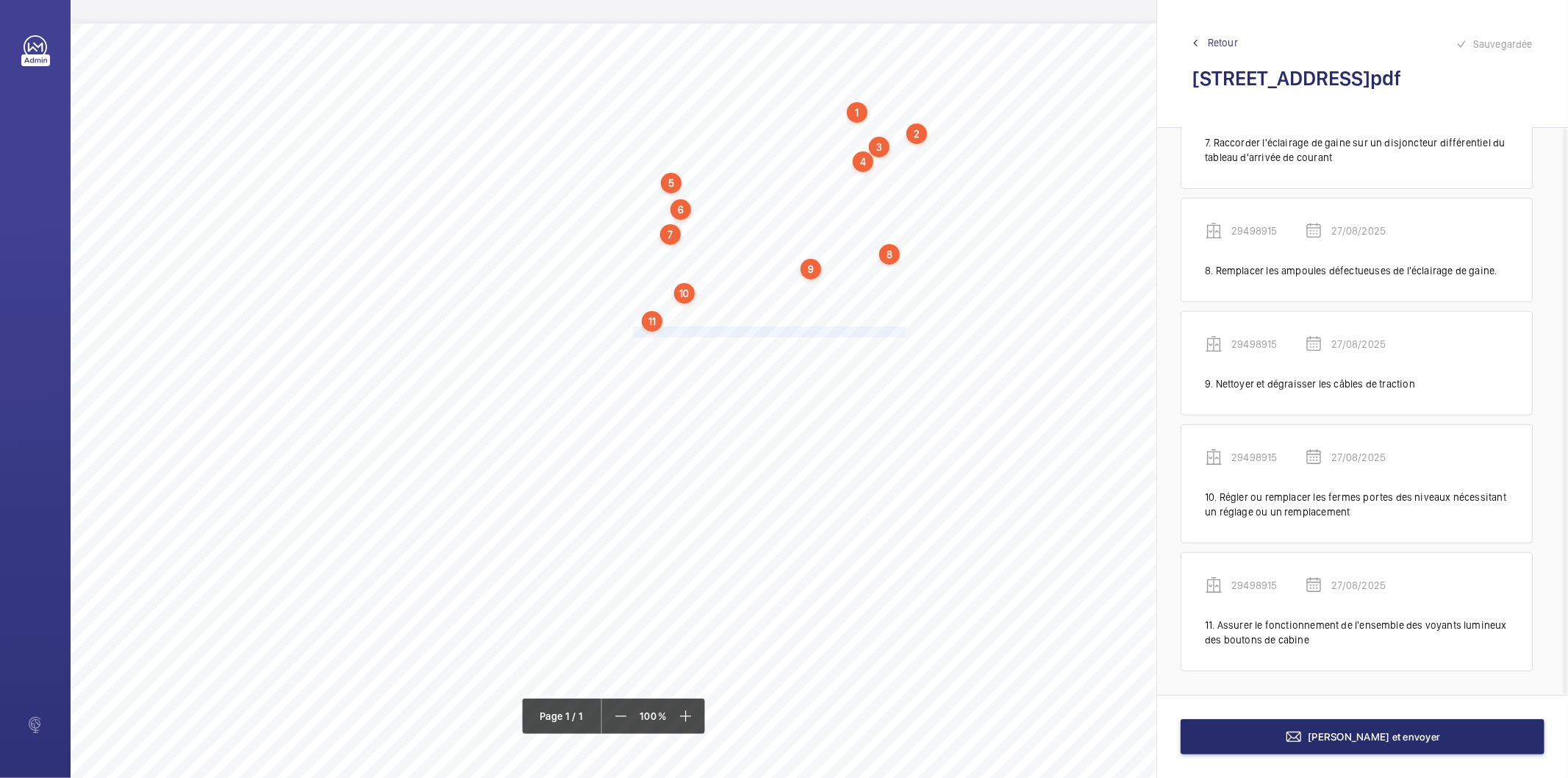
drag, startPoint x: 633, startPoint y: 330, endPoint x: 904, endPoint y: 331, distance: 271.0
click at [904, 331] on span "Remédier aux à-coups ressentis en cabine lors du déplacement." at bounding box center [770, 332] width 273 height 10
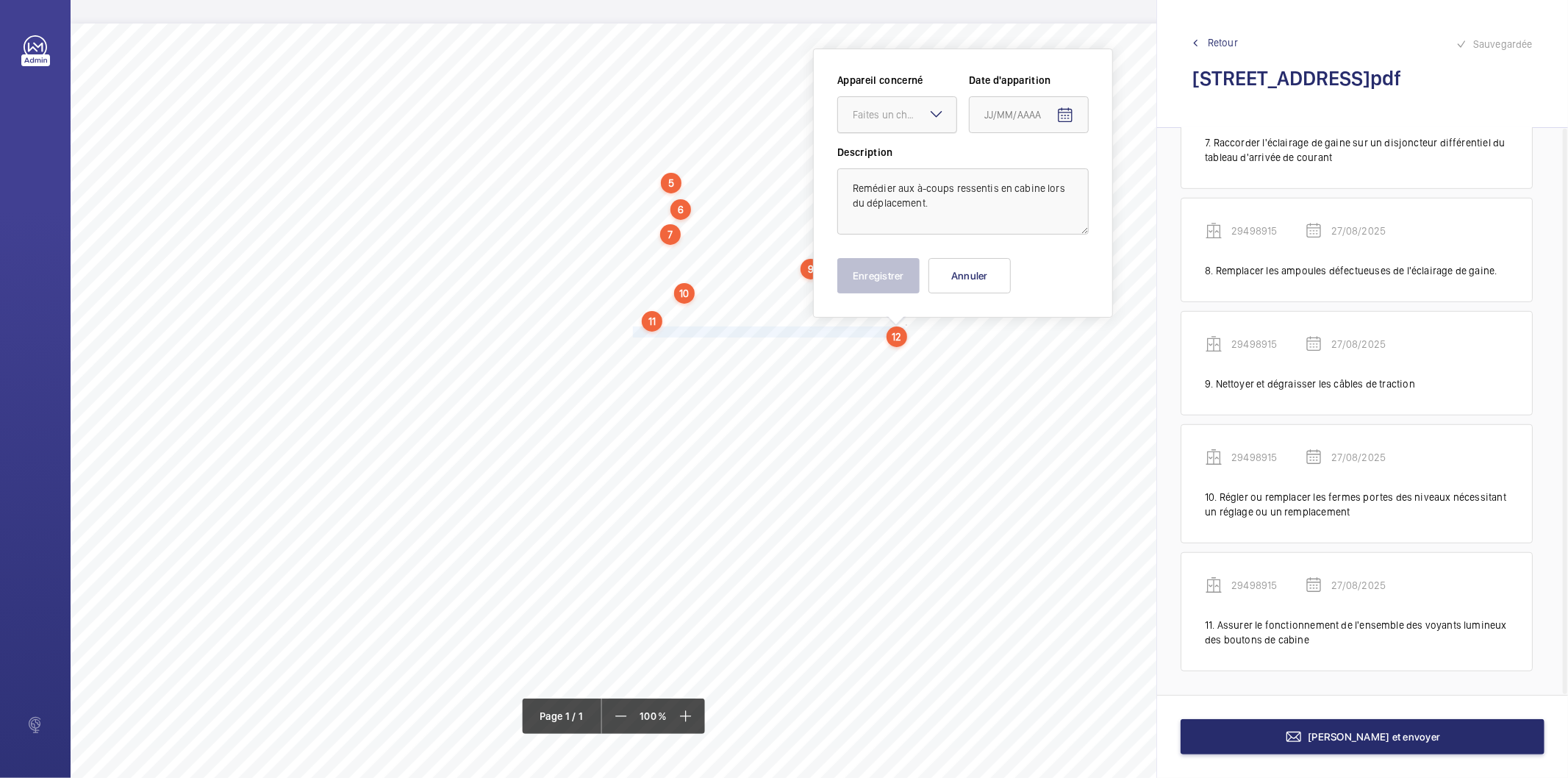
click at [914, 107] on div "Faites un choix" at bounding box center [904, 114] width 103 height 15
click at [898, 160] on span "29498915" at bounding box center [897, 159] width 89 height 15
click at [1060, 111] on mat-icon "Open calendar" at bounding box center [1065, 115] width 18 height 18
click at [1039, 354] on span "27" at bounding box center [1049, 352] width 26 height 26
type input "27/08/2025"
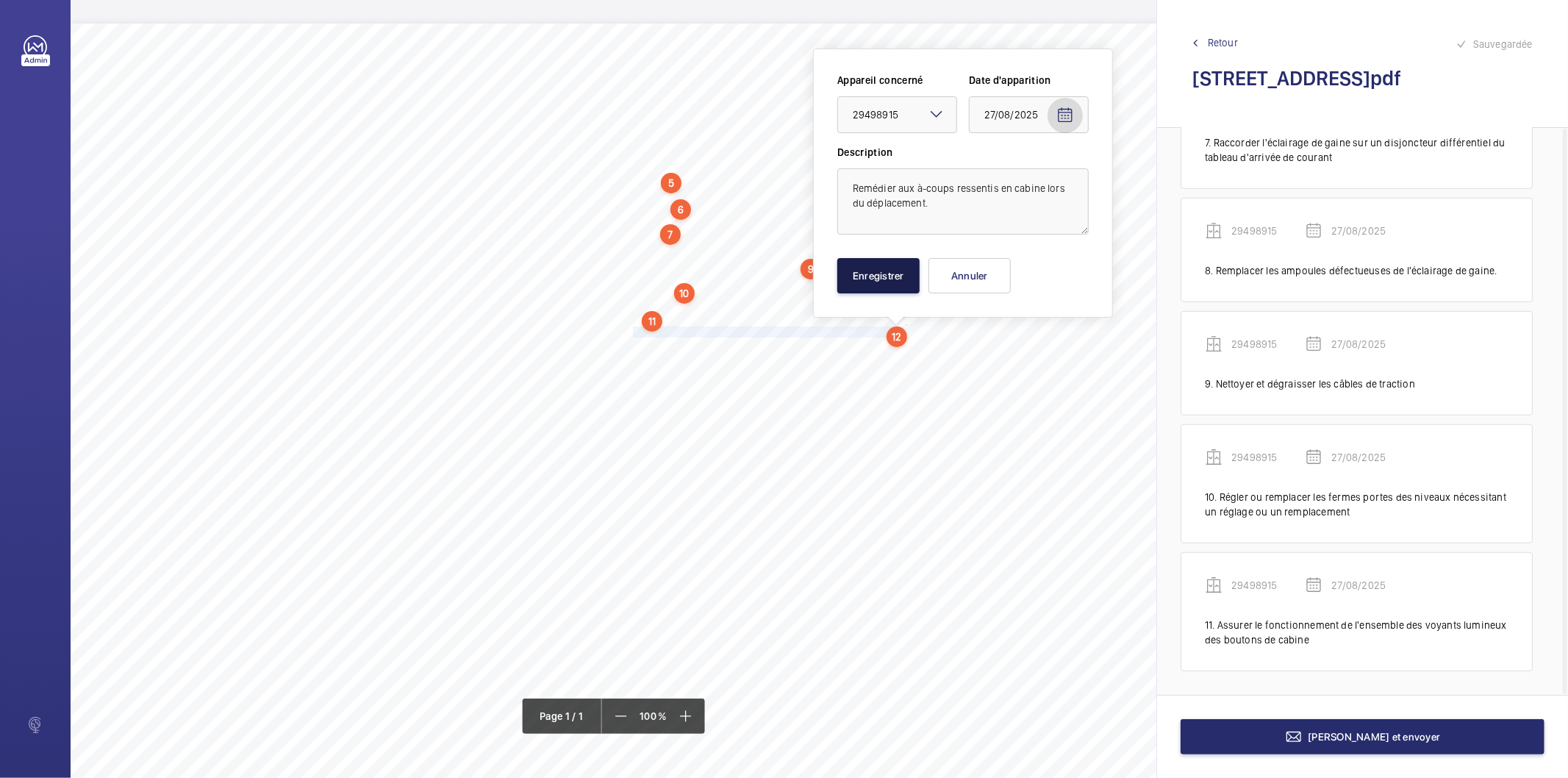
click at [883, 282] on button "Enregistrer" at bounding box center [878, 276] width 83 height 35
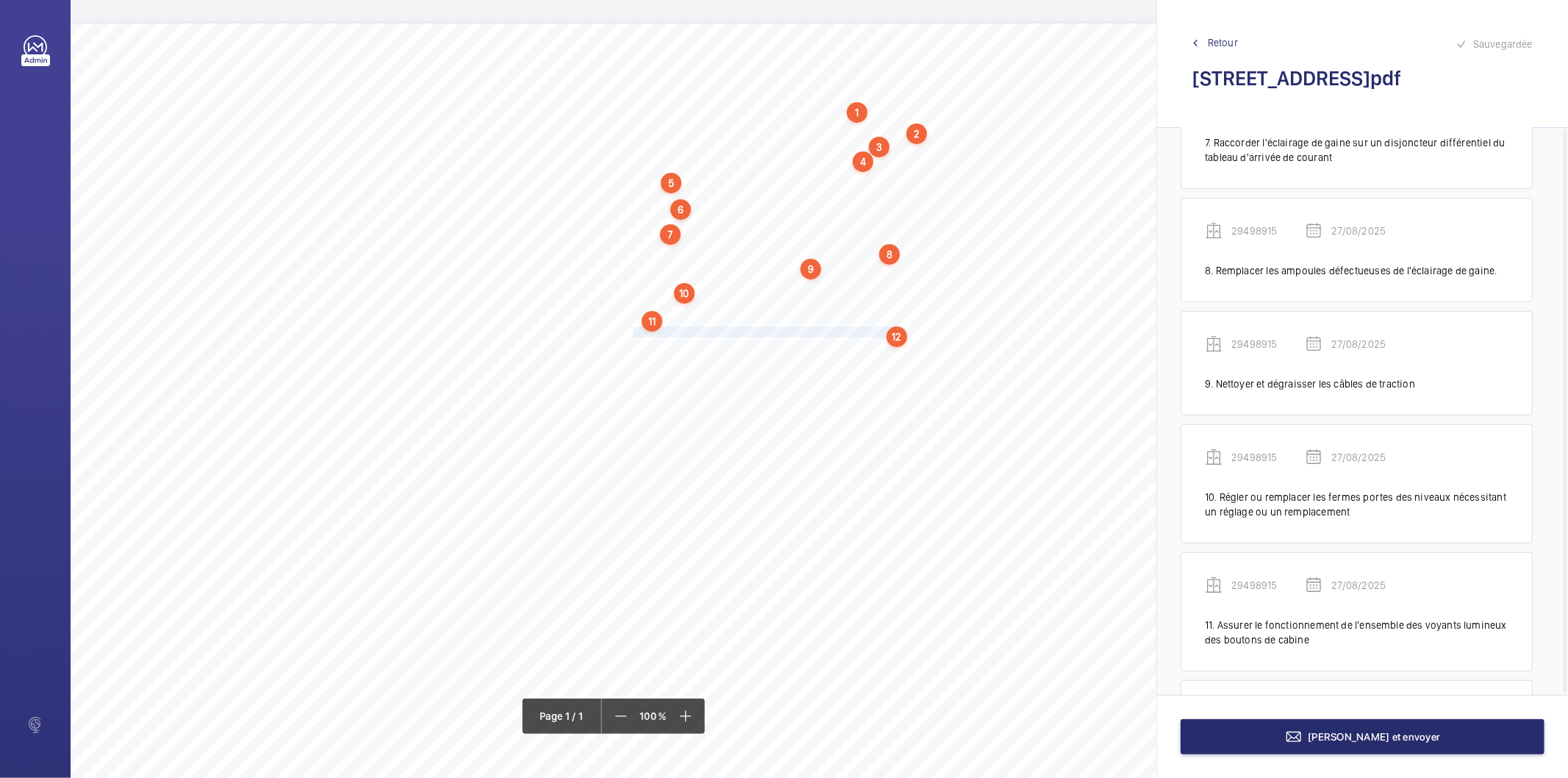
scroll to position [934, 0]
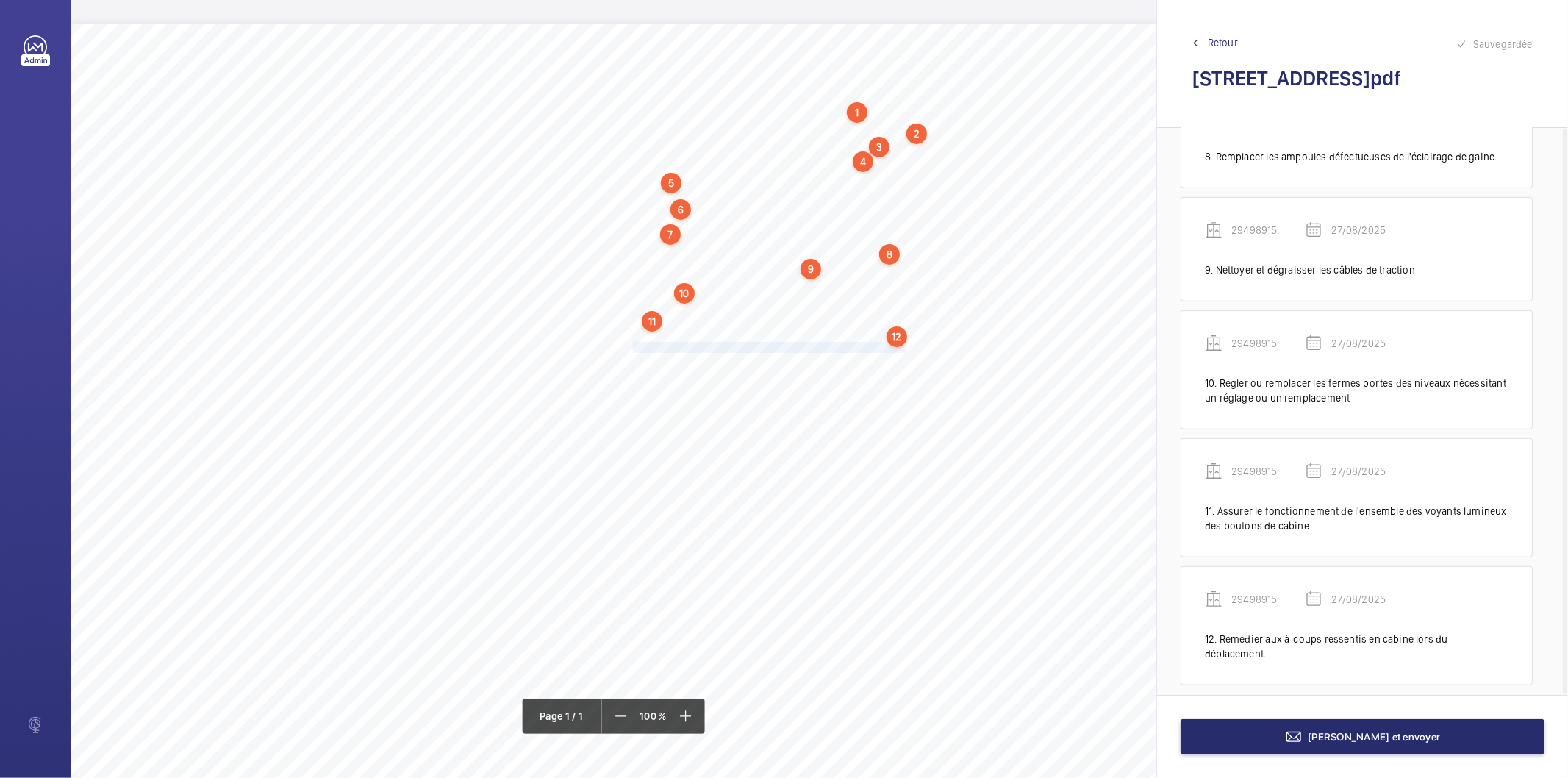
drag, startPoint x: 633, startPoint y: 346, endPoint x: 904, endPoint y: 346, distance: 271.0
click at [904, 346] on span "Remettre en place la plaque caractéristique sur l'étrier de cabine." at bounding box center [771, 348] width 275 height 10
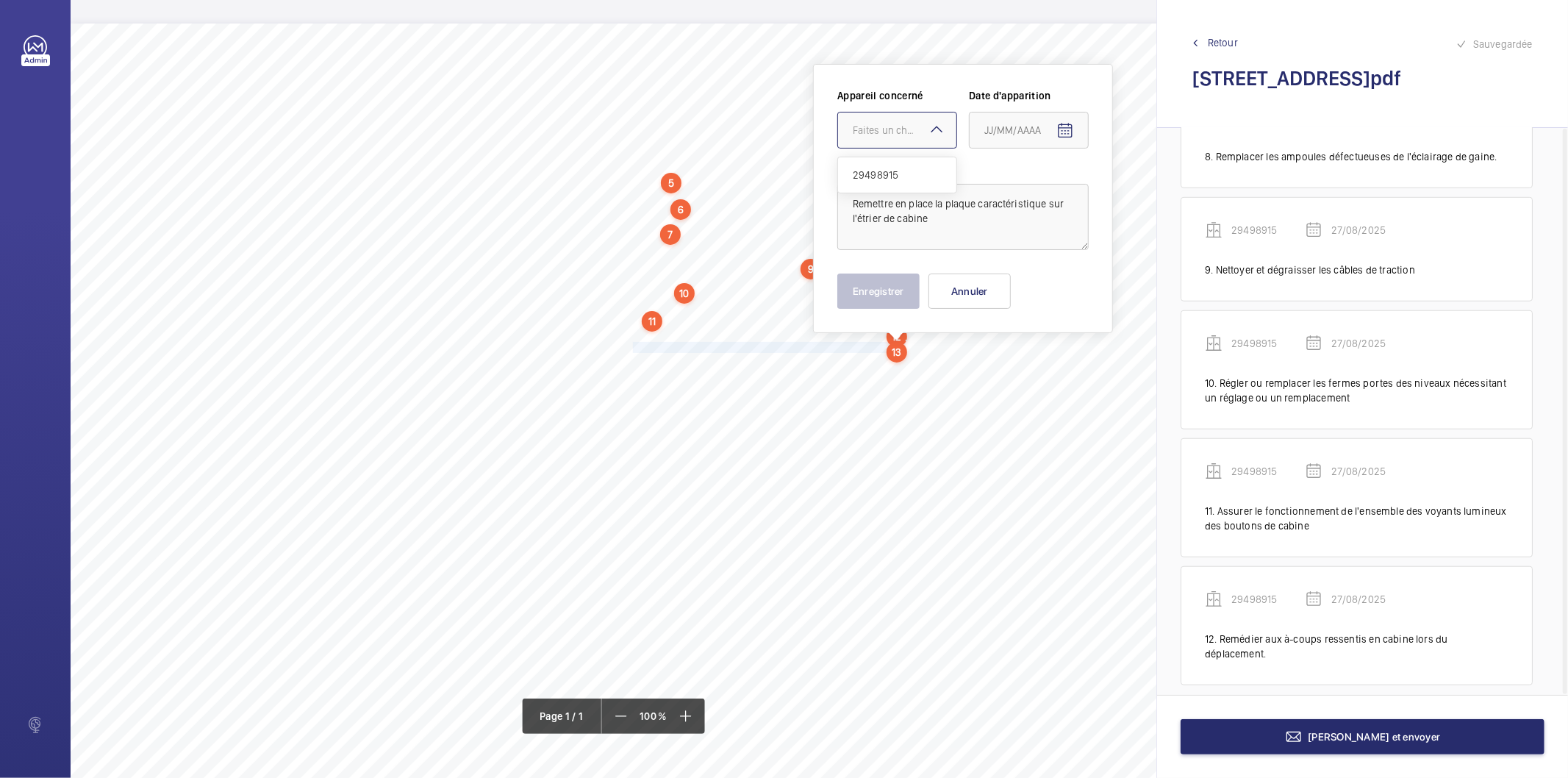
click at [889, 130] on div "Faites un choix" at bounding box center [904, 130] width 103 height 15
click at [883, 180] on span "29498915" at bounding box center [897, 175] width 89 height 15
click at [1067, 125] on mat-icon "Open calendar" at bounding box center [1065, 131] width 18 height 18
click at [1049, 370] on span "27" at bounding box center [1049, 368] width 26 height 26
type input "27/08/2025"
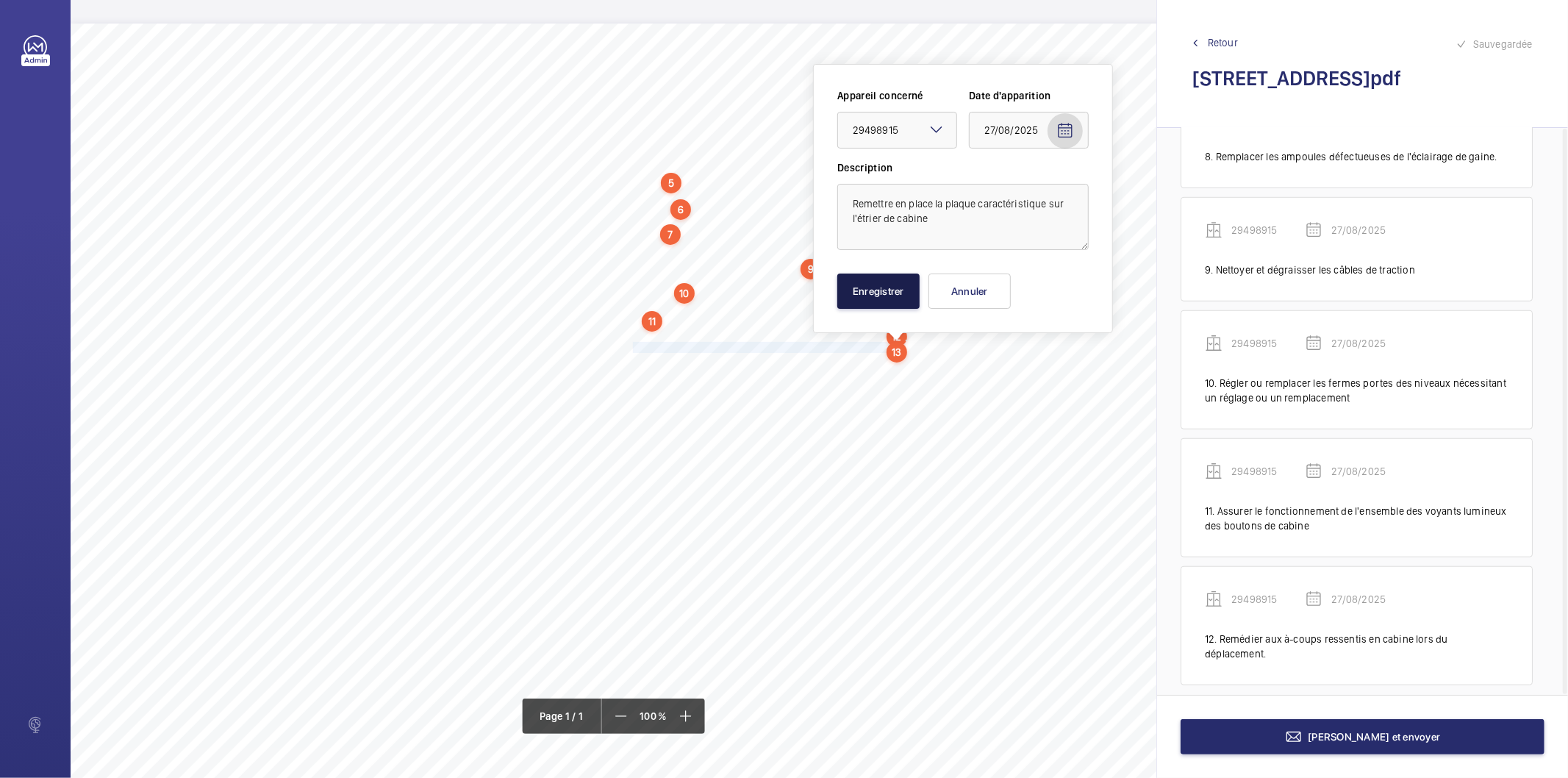
click at [903, 298] on button "Enregistrer" at bounding box center [878, 292] width 83 height 35
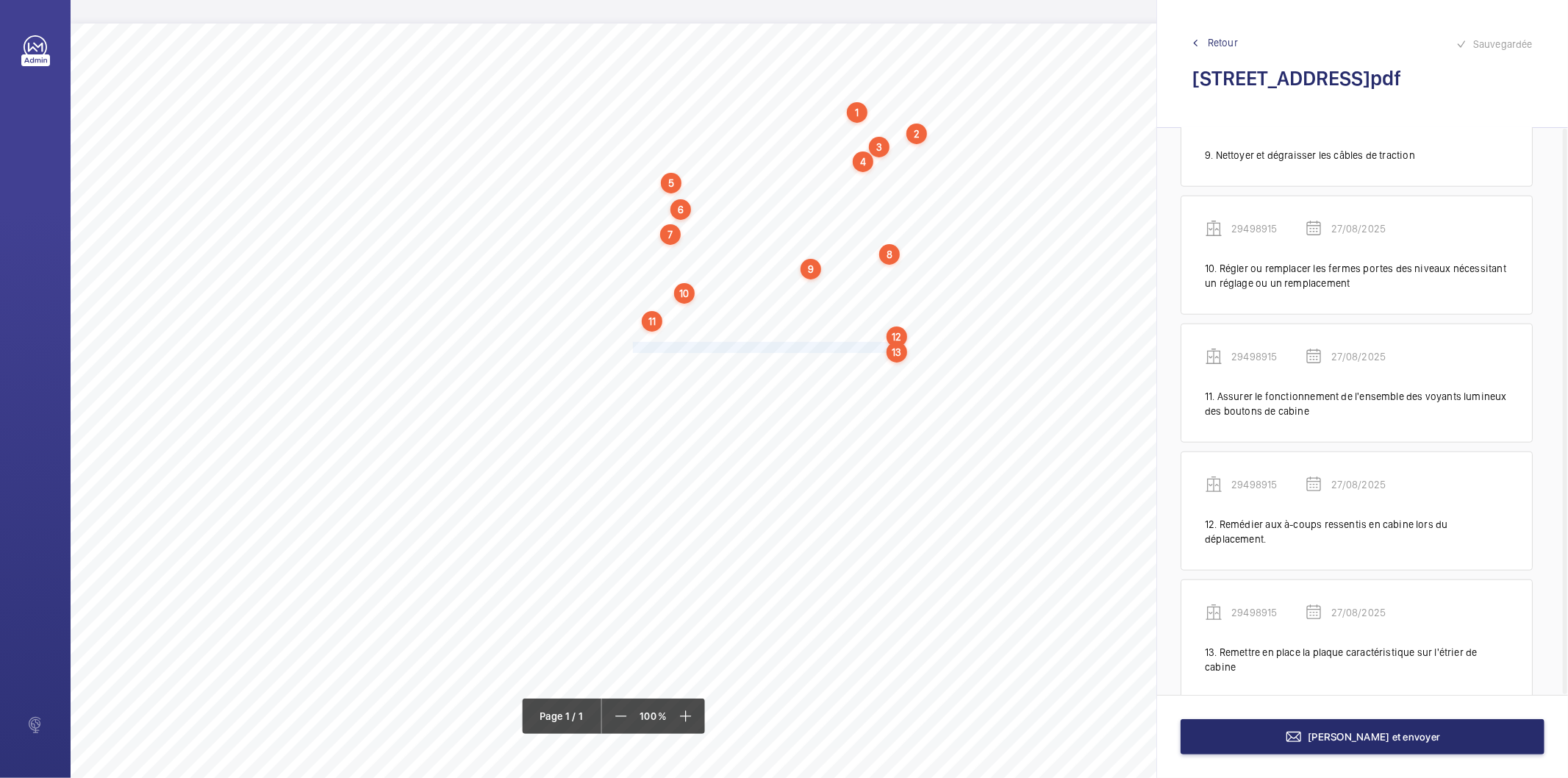
scroll to position [1063, 0]
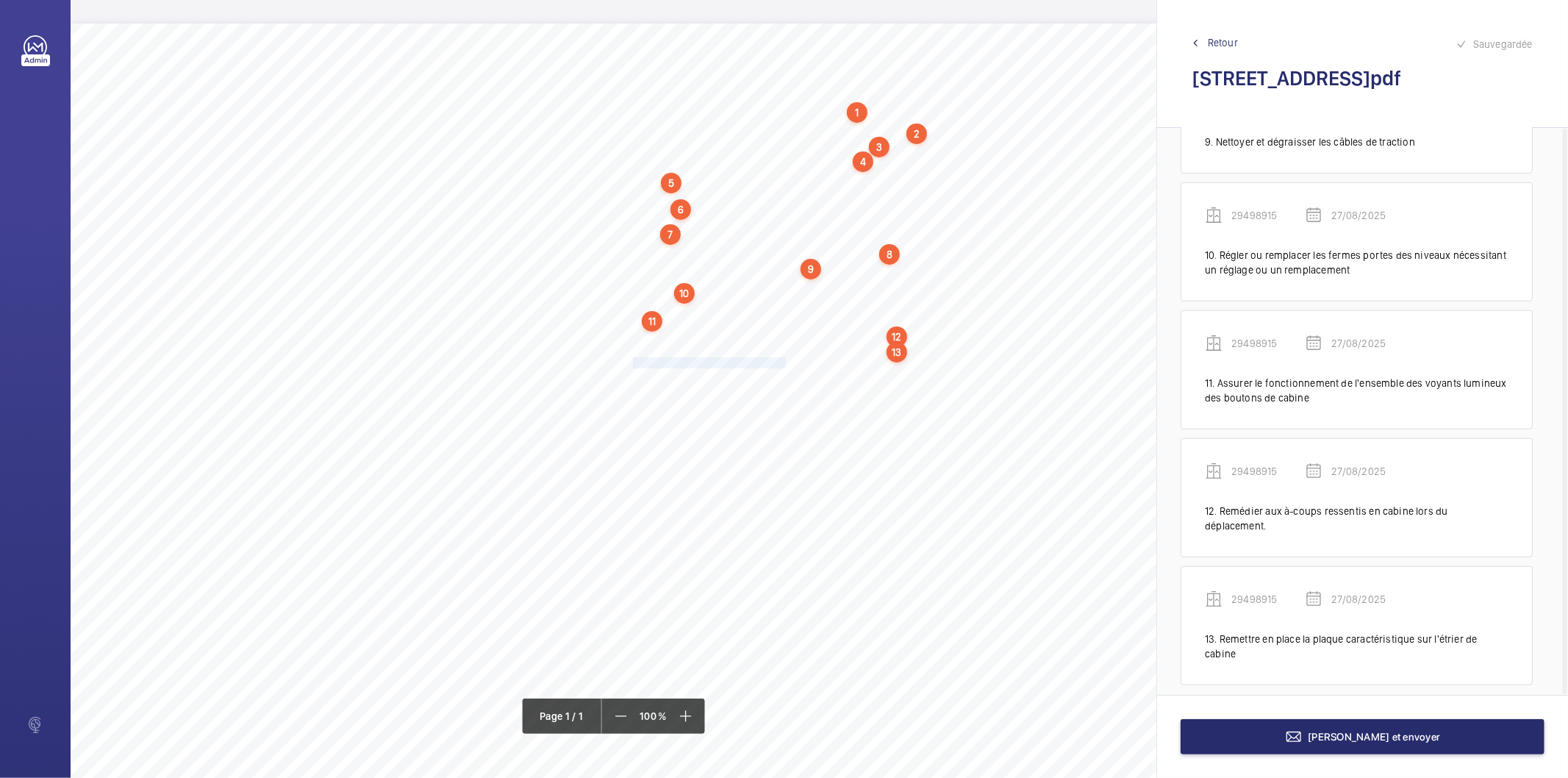
drag, startPoint x: 633, startPoint y: 363, endPoint x: 784, endPoint y: 361, distance: 151.0
click at [784, 361] on span "Faire fonctionner la télésurveillance." at bounding box center [709, 363] width 153 height 10
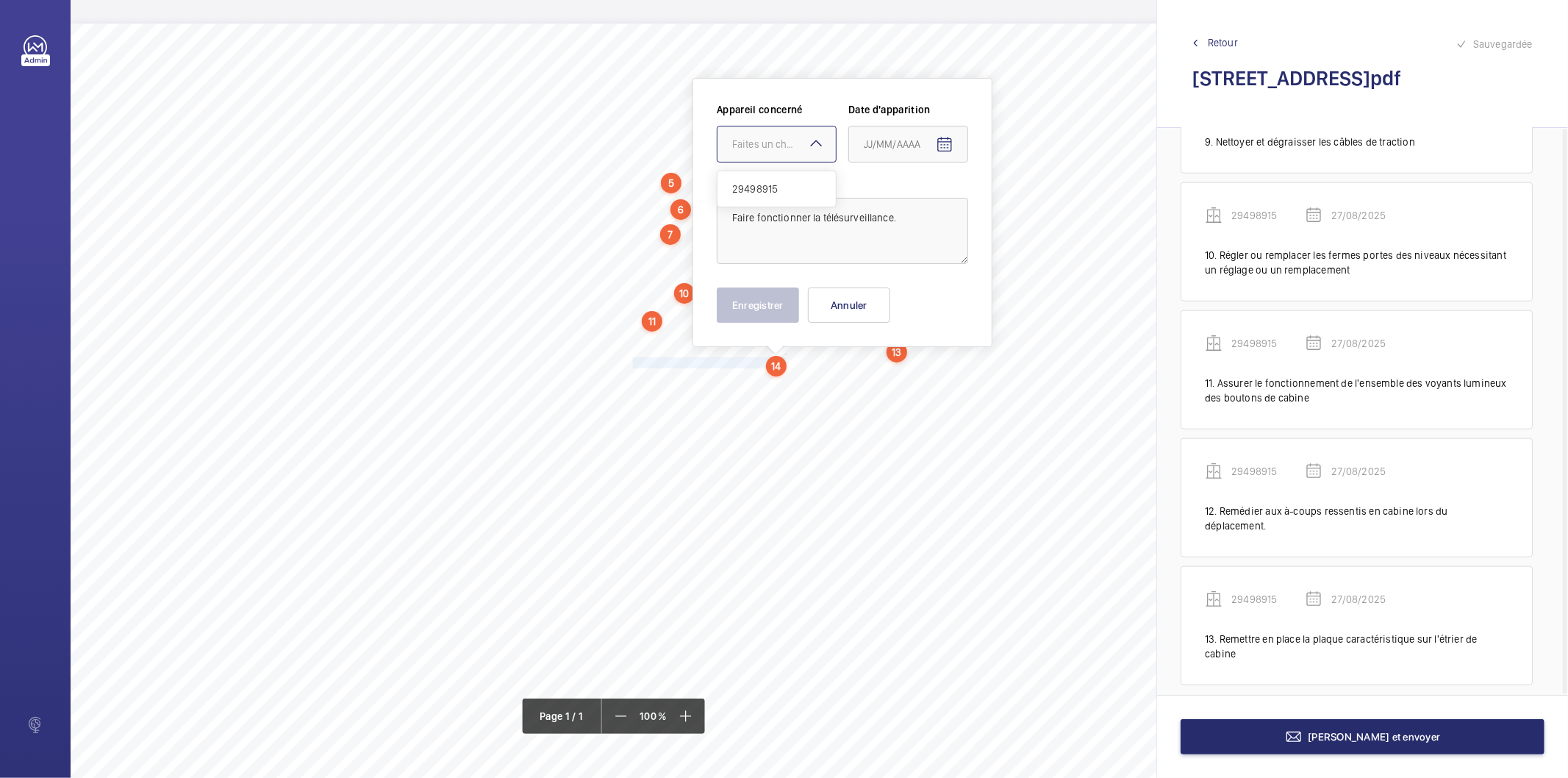
click at [789, 150] on div "Faites un choix" at bounding box center [784, 143] width 103 height 15
click at [770, 186] on span "29498915" at bounding box center [777, 188] width 89 height 15
click at [953, 149] on button "Open calendar" at bounding box center [945, 145] width 35 height 35
drag, startPoint x: 931, startPoint y: 377, endPoint x: 813, endPoint y: 357, distance: 119.7
click at [928, 379] on span "27" at bounding box center [928, 381] width 26 height 26
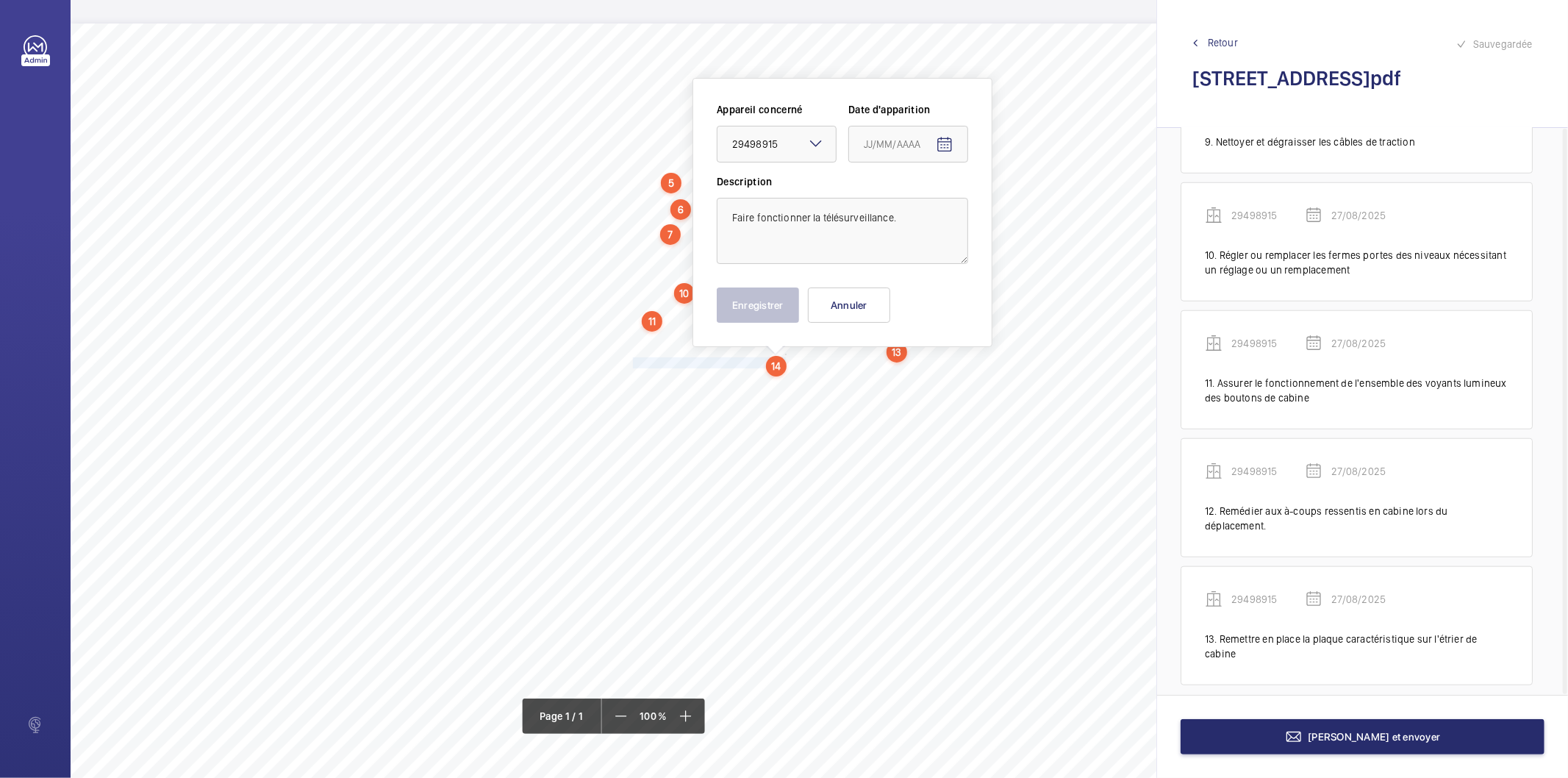
type input "27/08/2025"
click at [775, 310] on button "Enregistrer" at bounding box center [758, 305] width 83 height 35
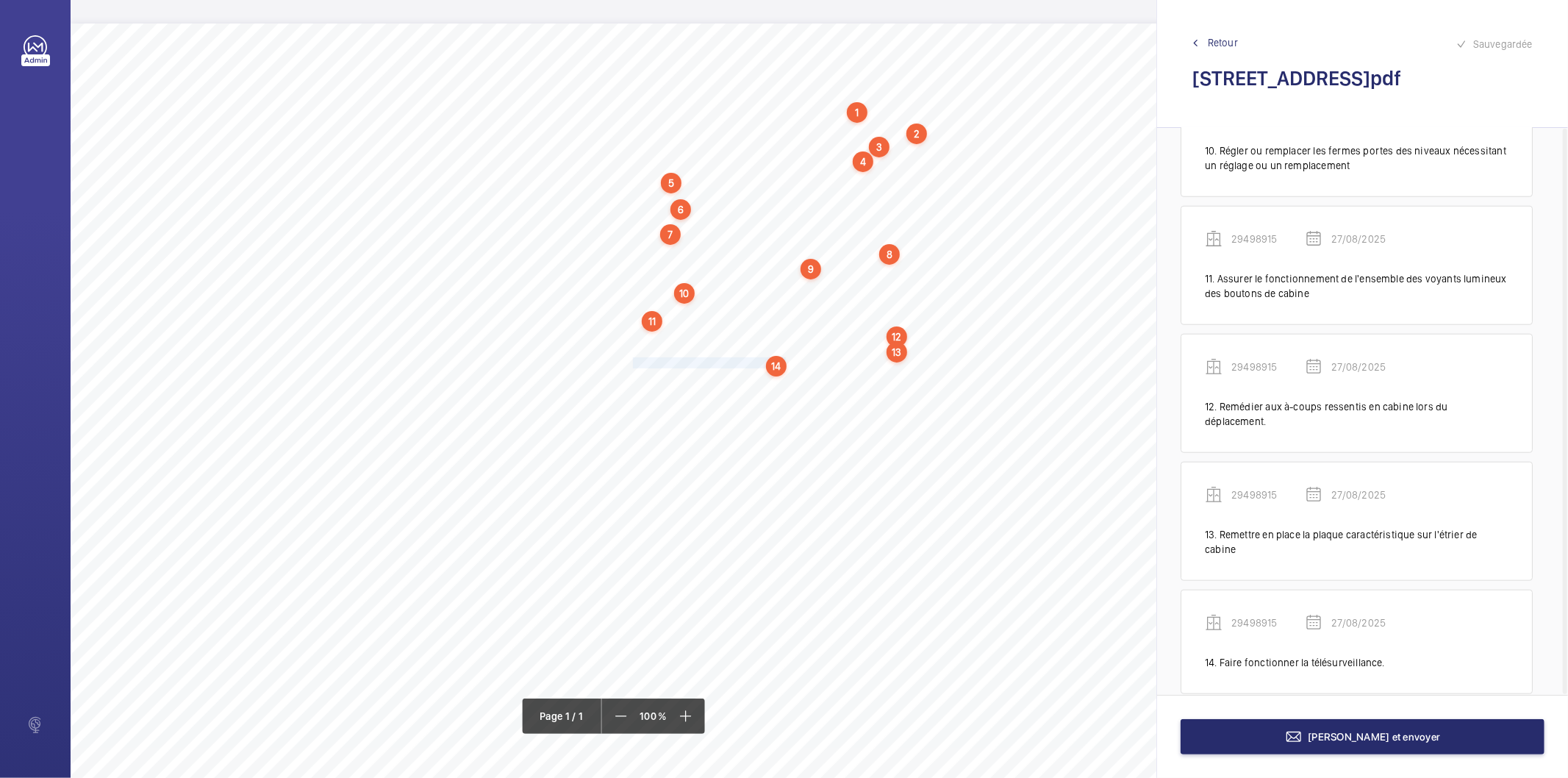
scroll to position [1176, 0]
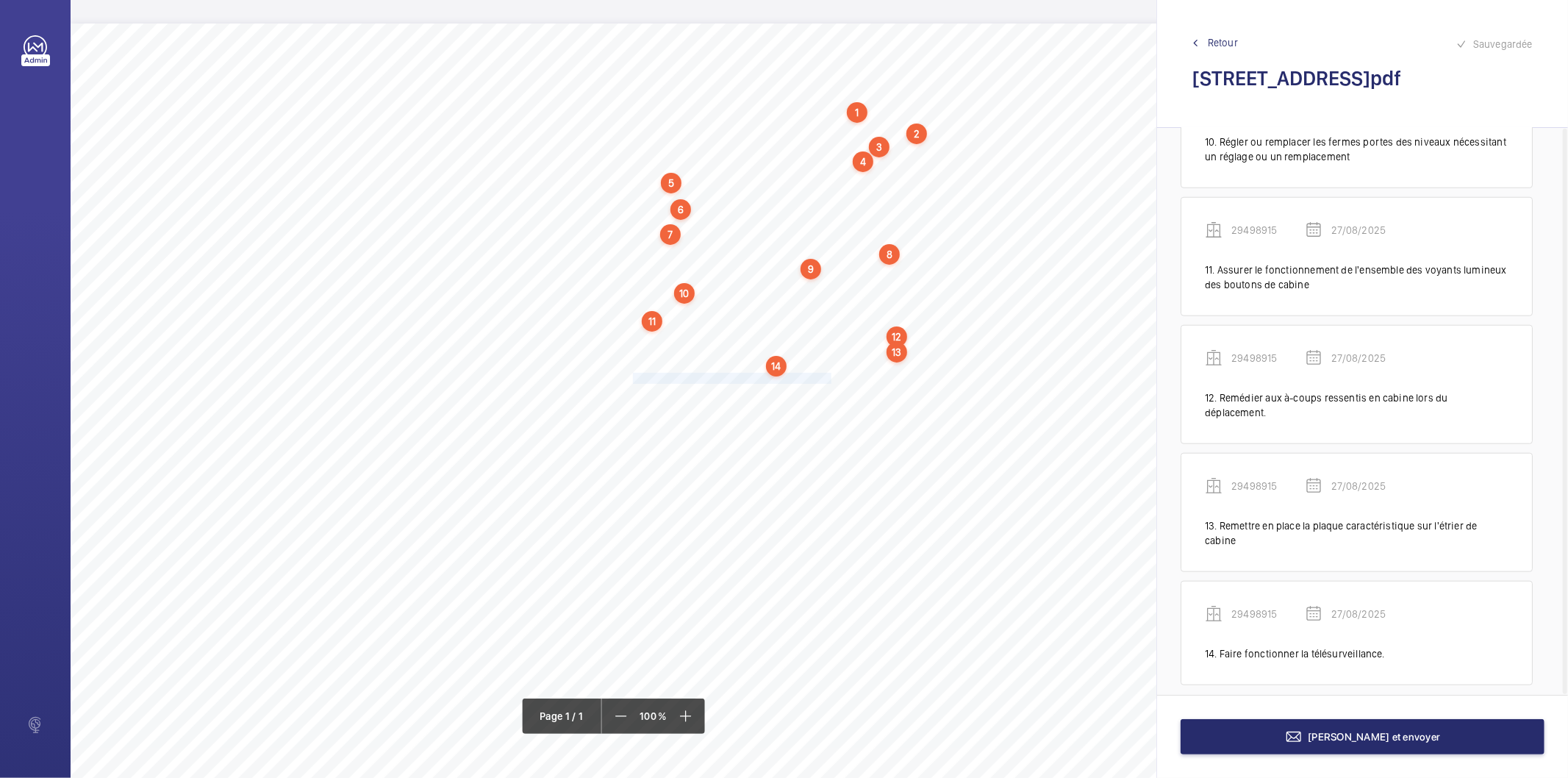
drag, startPoint x: 632, startPoint y: 379, endPoint x: 828, endPoint y: 380, distance: 196.0
click at [828, 380] on span "Régler les contre-galets sur la porte de cabine." at bounding box center [732, 378] width 198 height 10
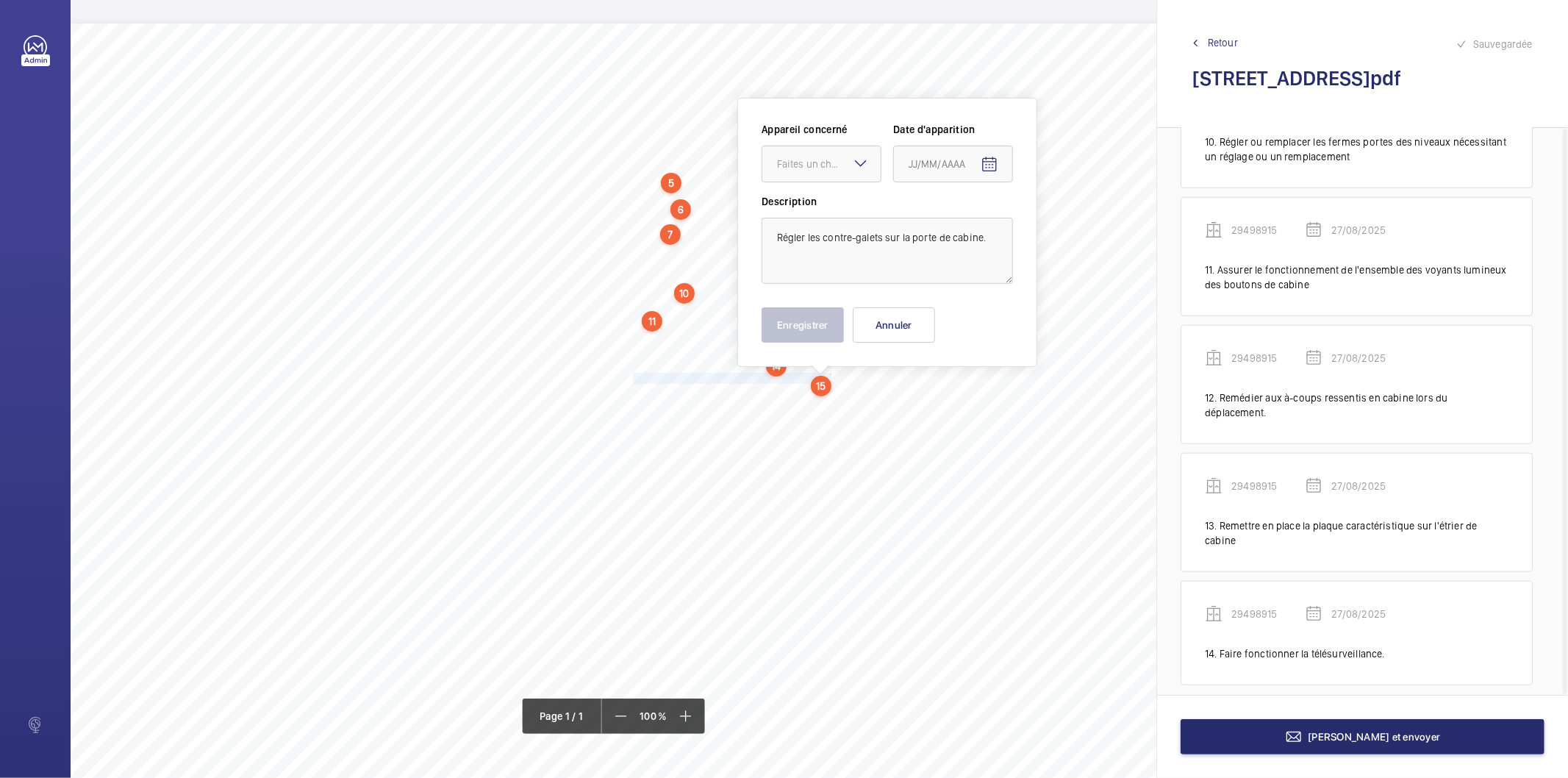
scroll to position [8, 0]
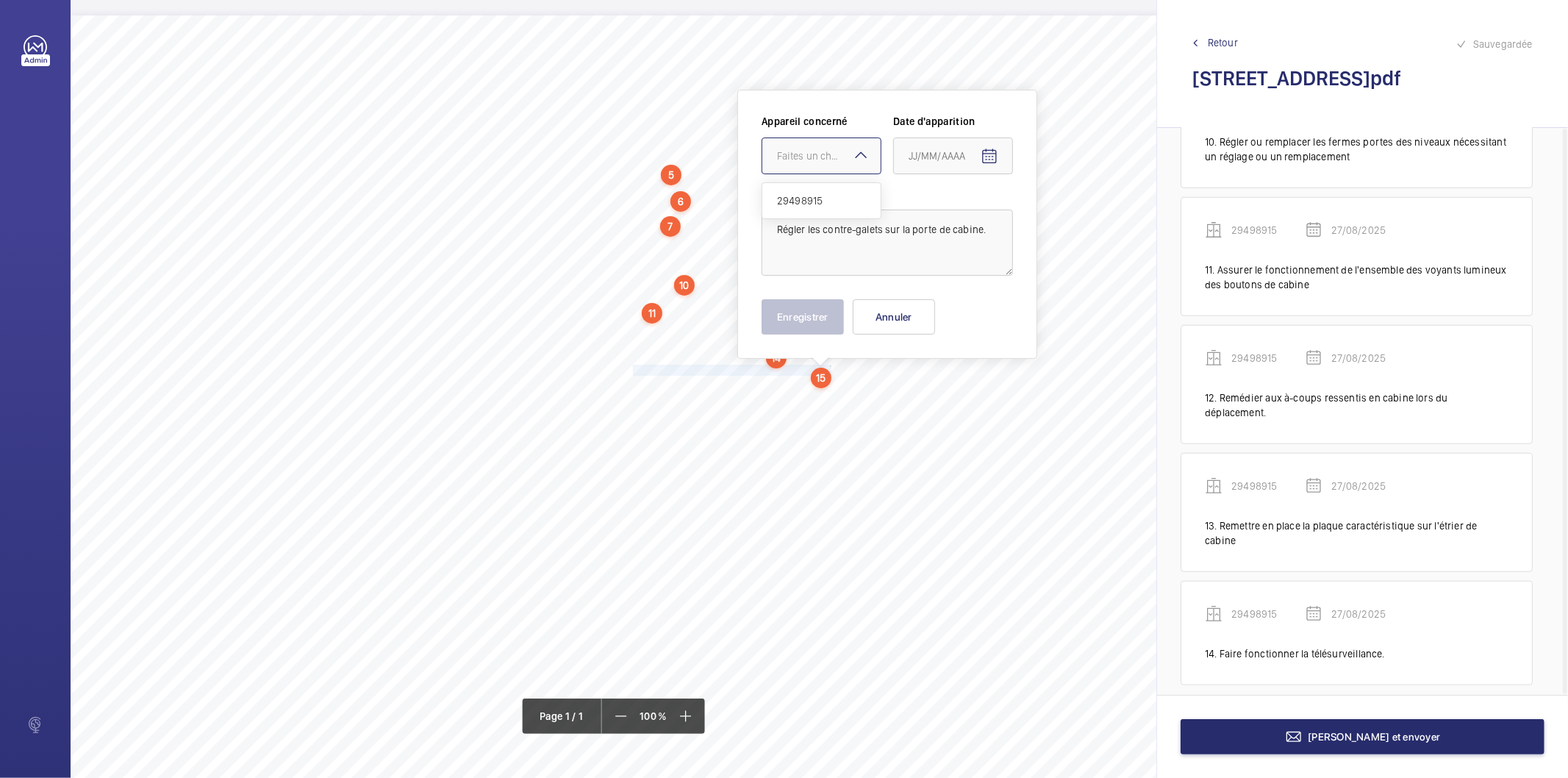
click at [828, 150] on div "Faites un choix" at bounding box center [829, 155] width 103 height 15
drag, startPoint x: 819, startPoint y: 199, endPoint x: 928, endPoint y: 179, distance: 110.8
click at [822, 199] on span "29498915" at bounding box center [822, 200] width 89 height 15
click at [987, 157] on mat-icon "Open calendar" at bounding box center [990, 157] width 18 height 18
click at [971, 394] on span "27" at bounding box center [973, 393] width 26 height 26
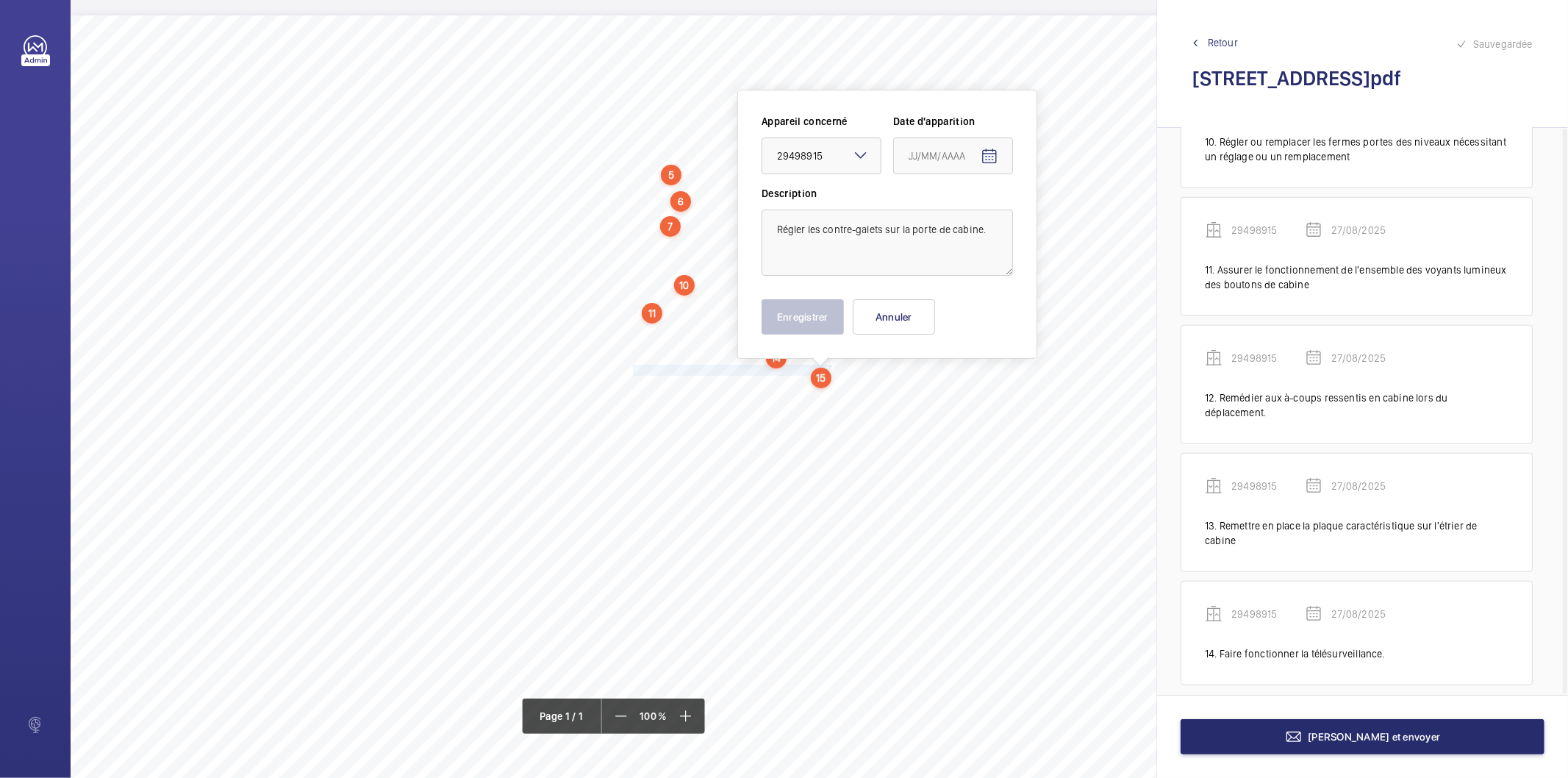
type input "27/08/2025"
click at [804, 328] on button "Enregistrer" at bounding box center [803, 317] width 83 height 35
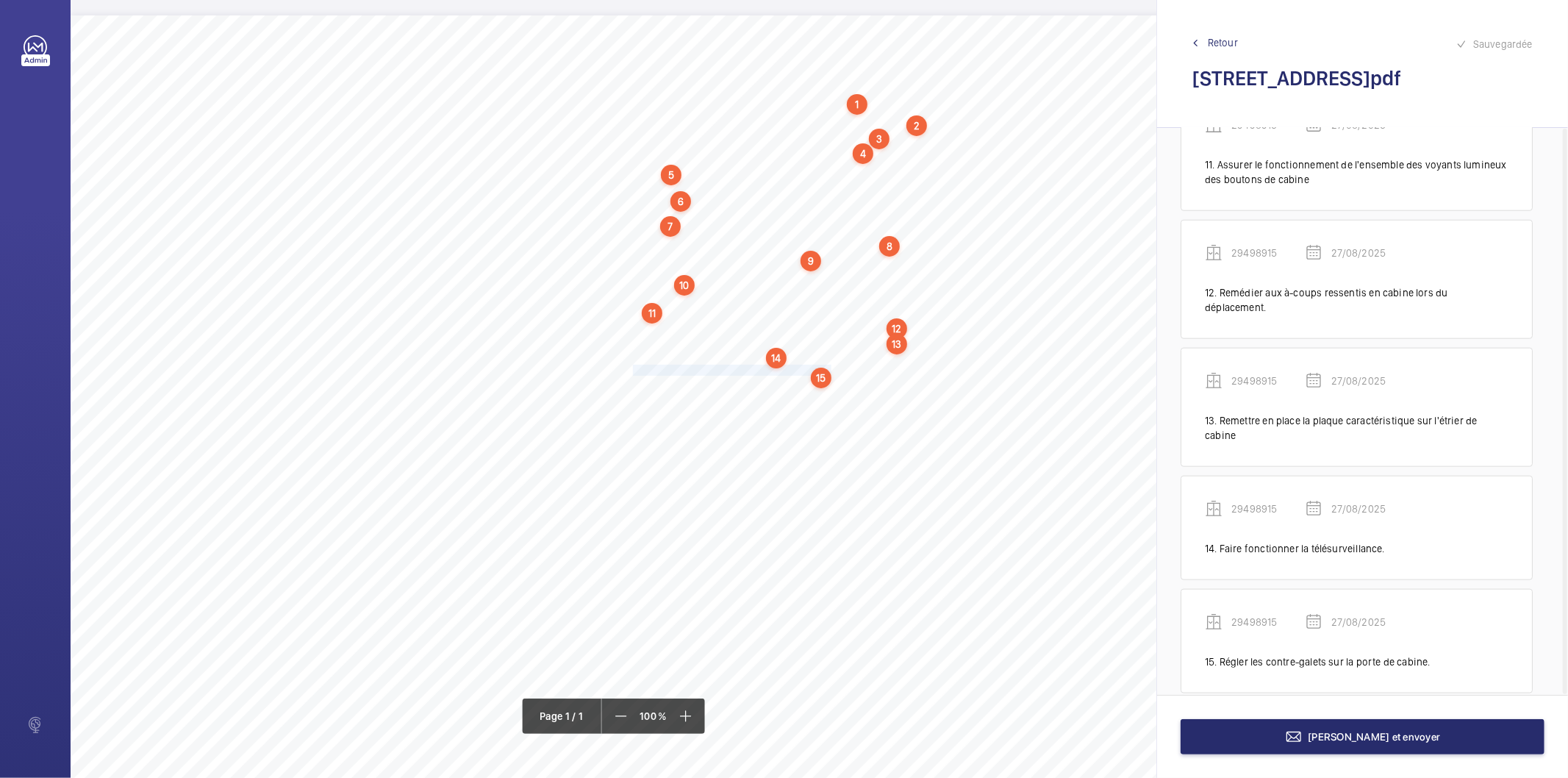
scroll to position [1290, 0]
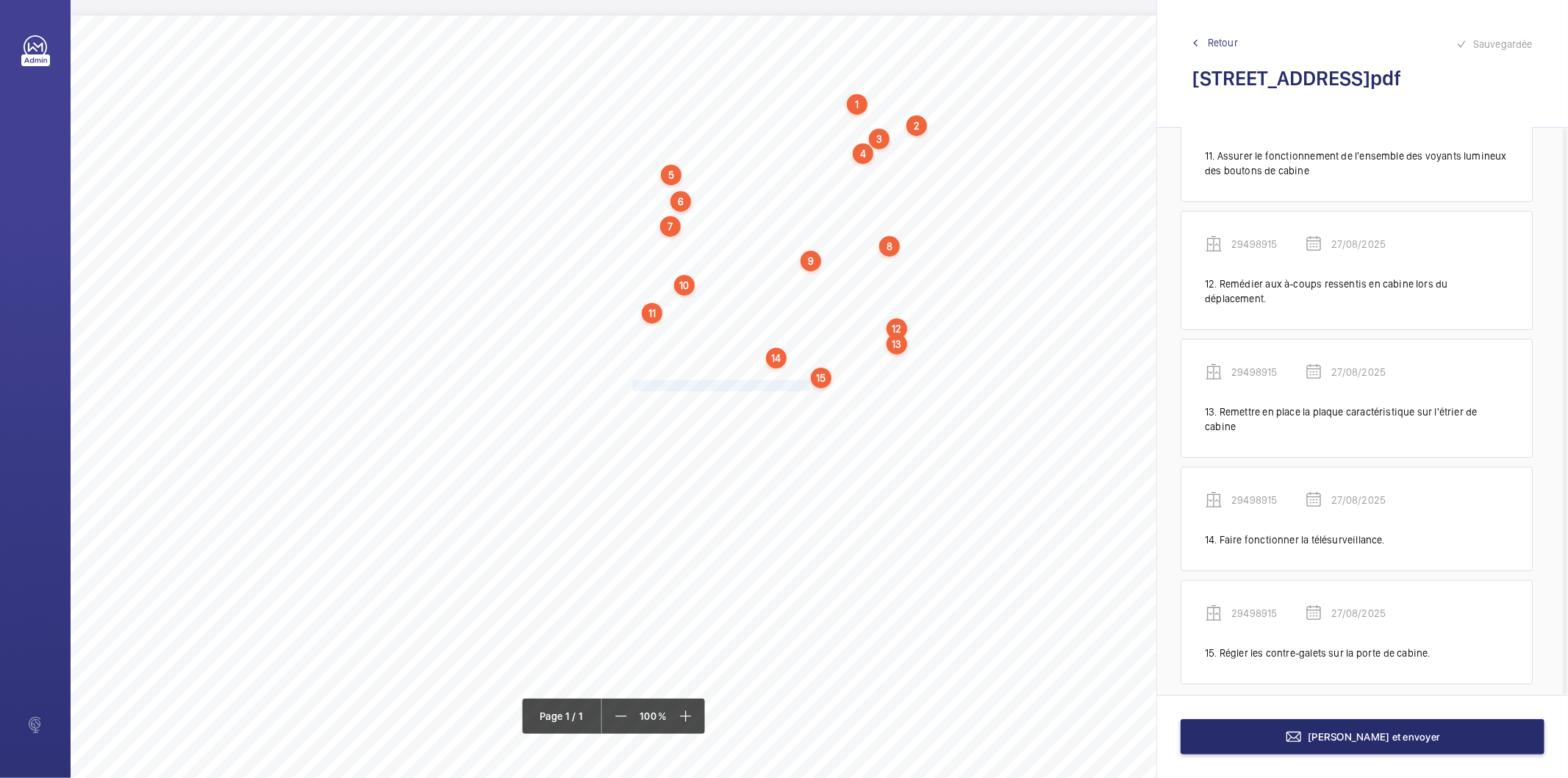
drag, startPoint x: 633, startPoint y: 386, endPoint x: 809, endPoint y: 385, distance: 176.0
click at [809, 385] on span "Régler le jeu des coulisseaux sous cabine." at bounding box center [724, 386] width 181 height 10
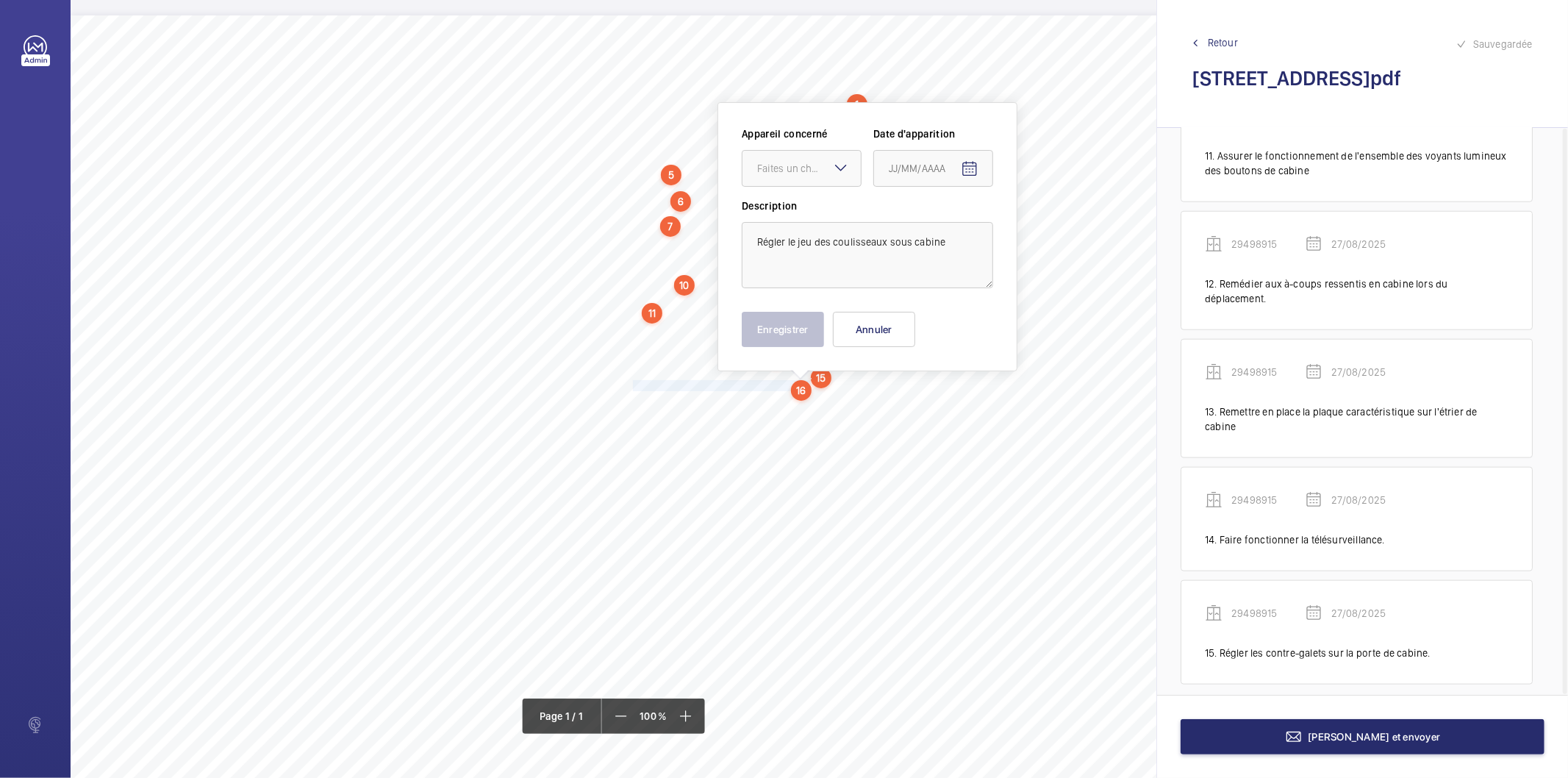
scroll to position [19, 0]
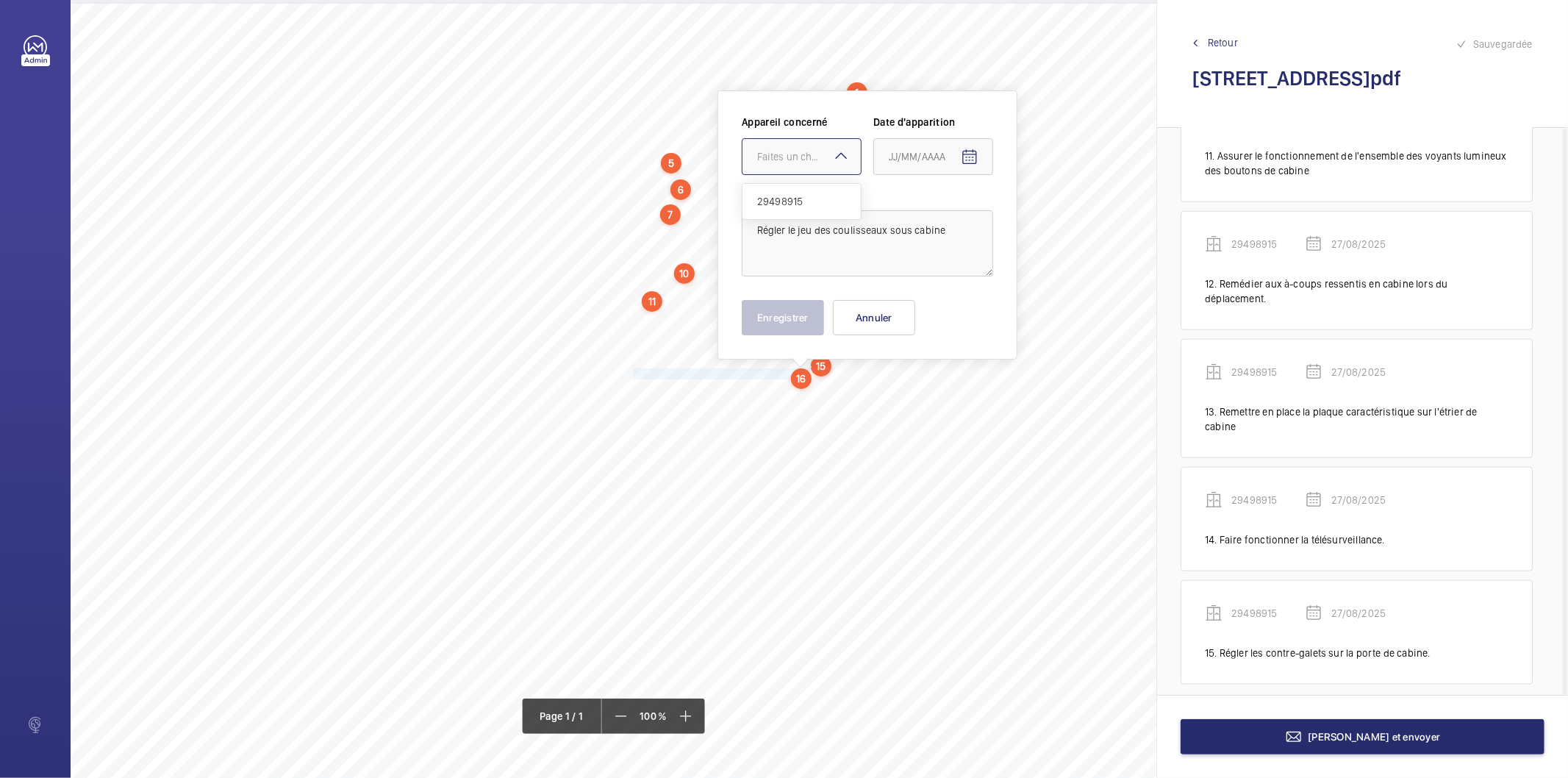
click at [823, 159] on div "Faites un choix" at bounding box center [809, 156] width 103 height 15
click at [802, 196] on span "29498915" at bounding box center [801, 201] width 89 height 15
click at [965, 155] on mat-icon "Open calendar" at bounding box center [970, 157] width 18 height 18
click at [945, 390] on span "27" at bounding box center [953, 393] width 26 height 26
type input "27/08/2025"
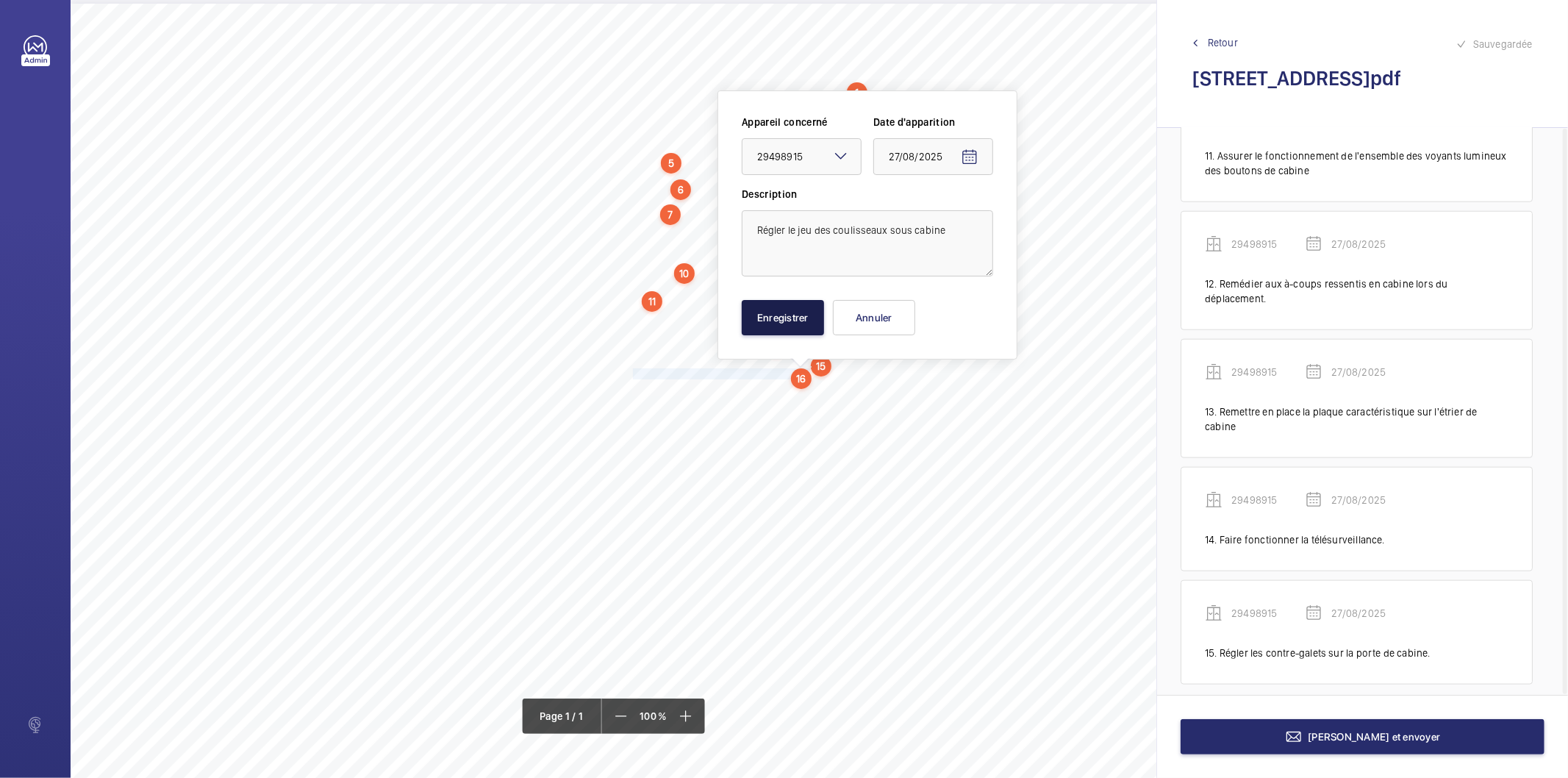
click at [817, 309] on button "Enregistrer" at bounding box center [783, 318] width 83 height 35
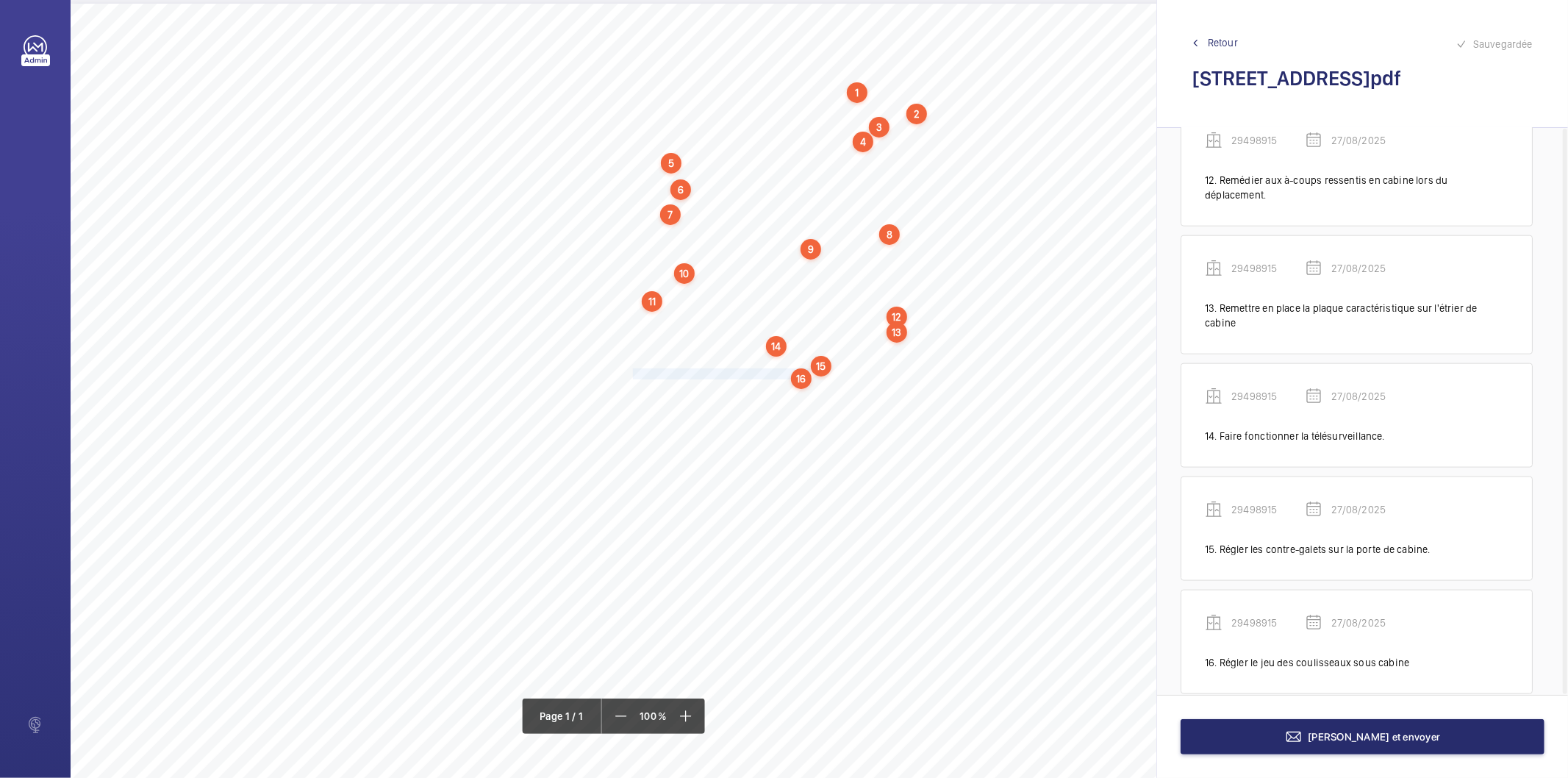
scroll to position [1402, 0]
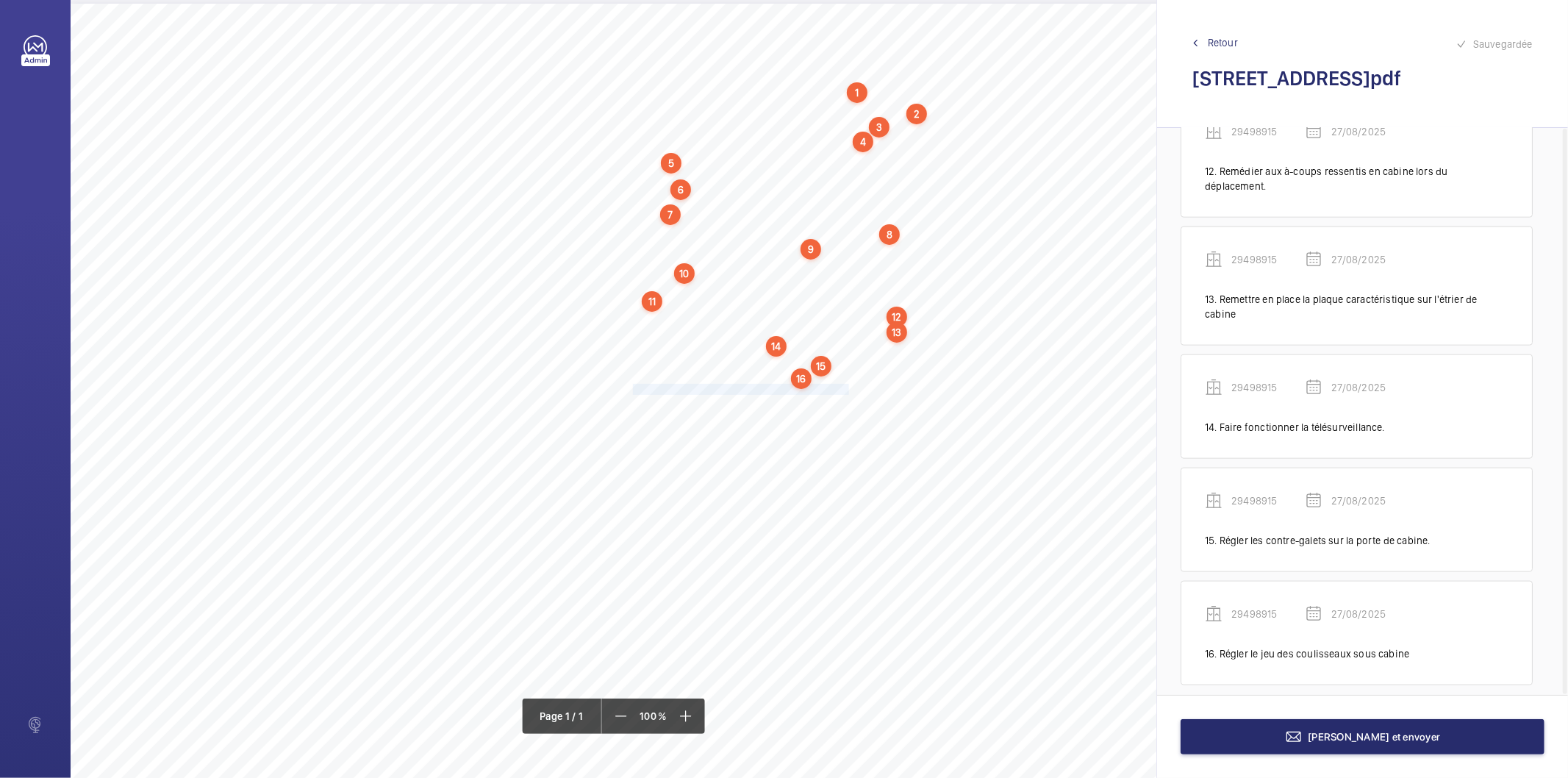
drag, startPoint x: 632, startPoint y: 388, endPoint x: 847, endPoint y: 388, distance: 215.0
click at [847, 388] on span "Nettoyer le fond de cuvette et tous les accessoires." at bounding box center [742, 390] width 216 height 10
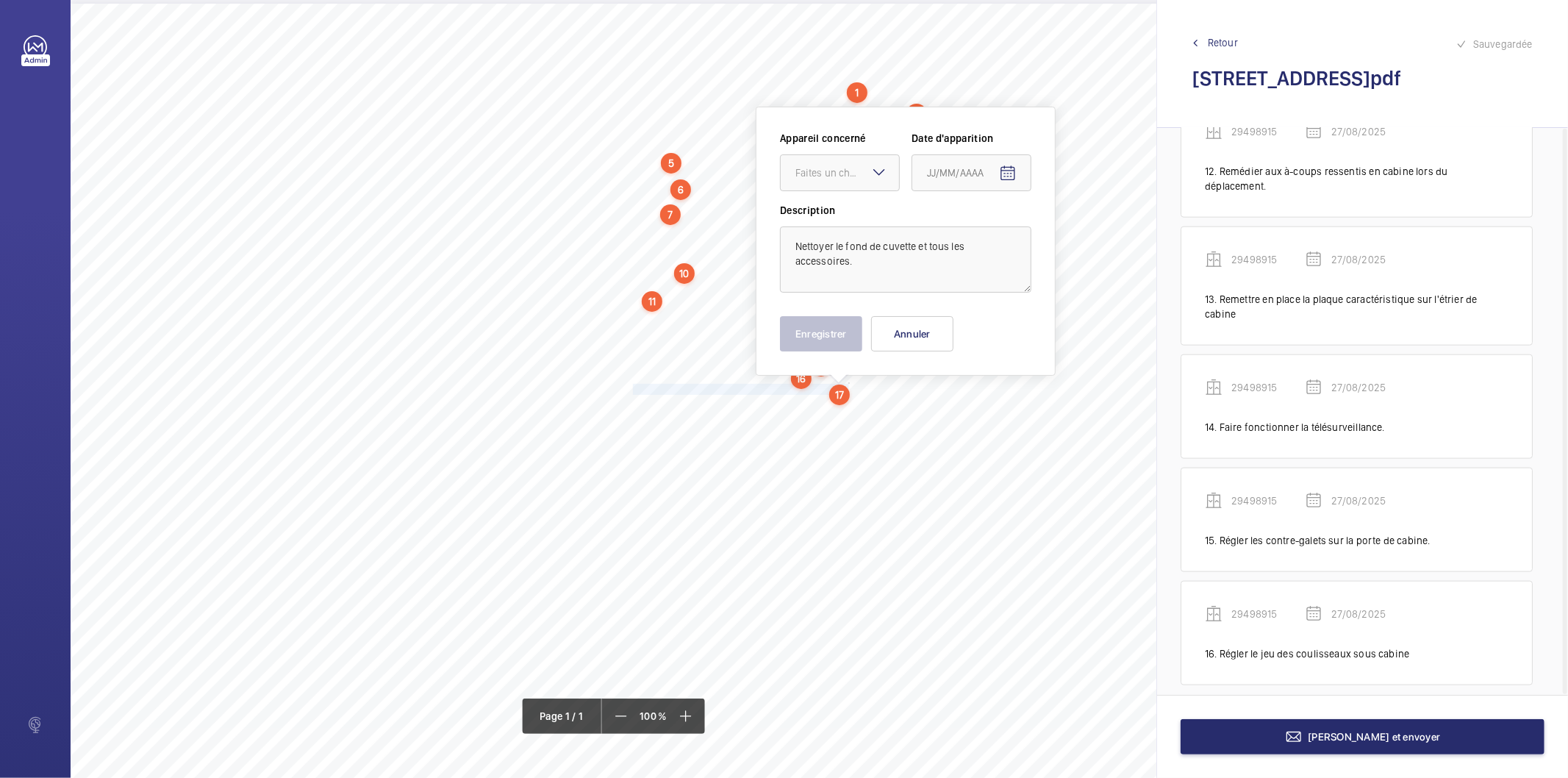
scroll to position [37, 0]
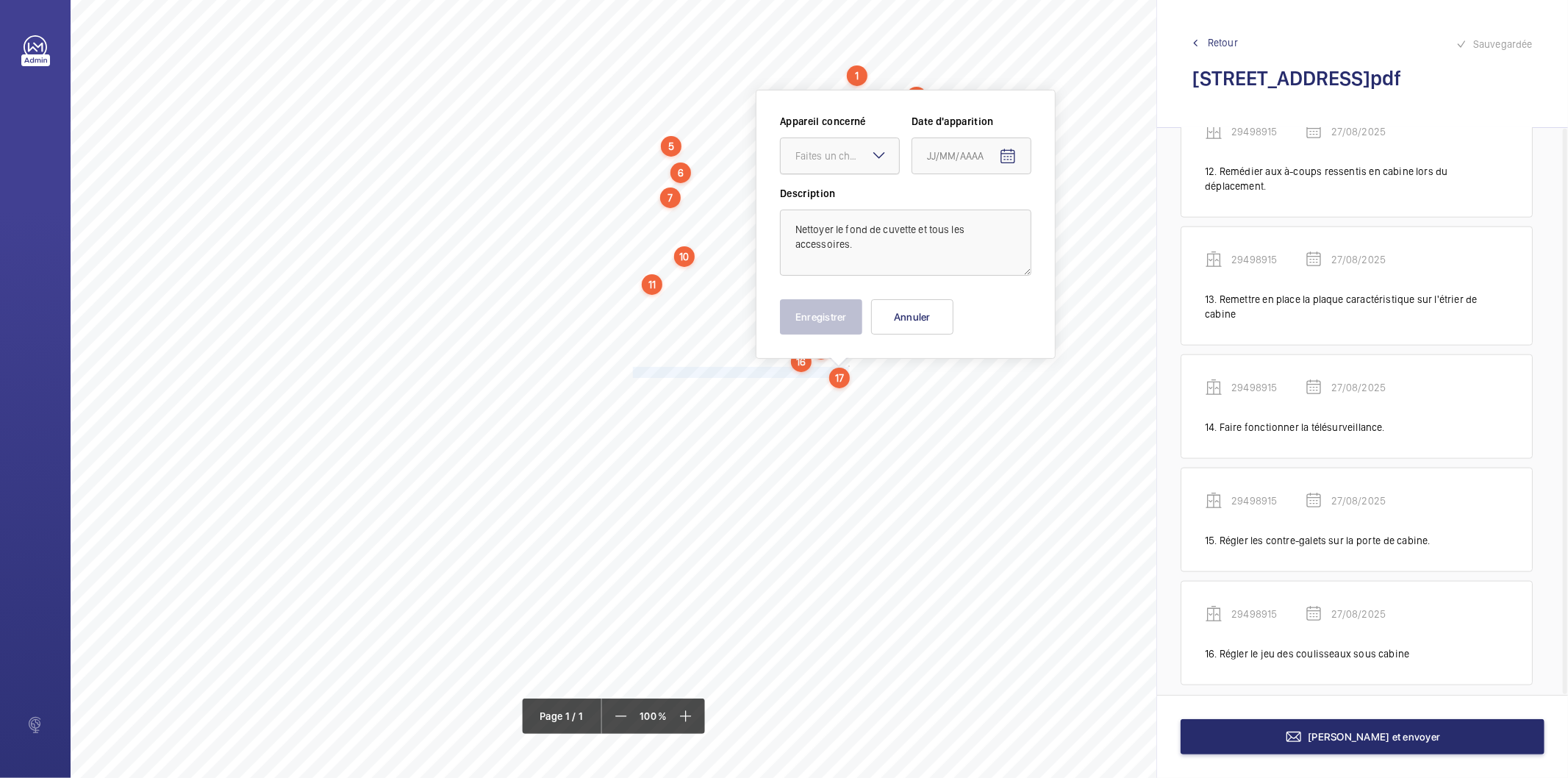
click at [864, 151] on div "Faites un choix" at bounding box center [847, 155] width 103 height 15
click at [844, 191] on div "29498915" at bounding box center [839, 201] width 118 height 35
click at [1004, 160] on mat-icon "Open calendar" at bounding box center [1008, 157] width 18 height 18
click at [996, 391] on span "27" at bounding box center [991, 393] width 26 height 26
type input "27/08/2025"
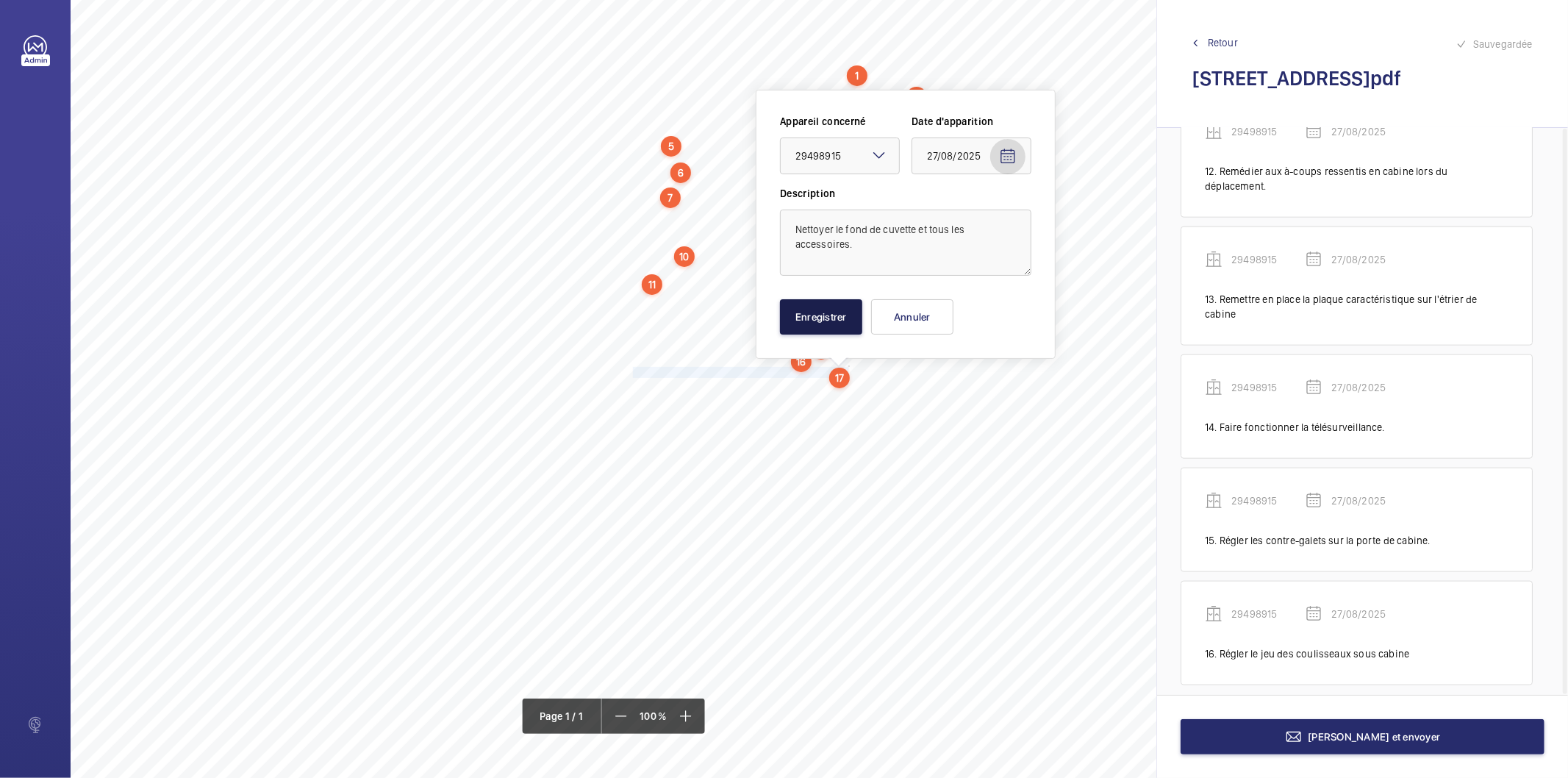
click at [824, 312] on button "Enregistrer" at bounding box center [822, 317] width 83 height 35
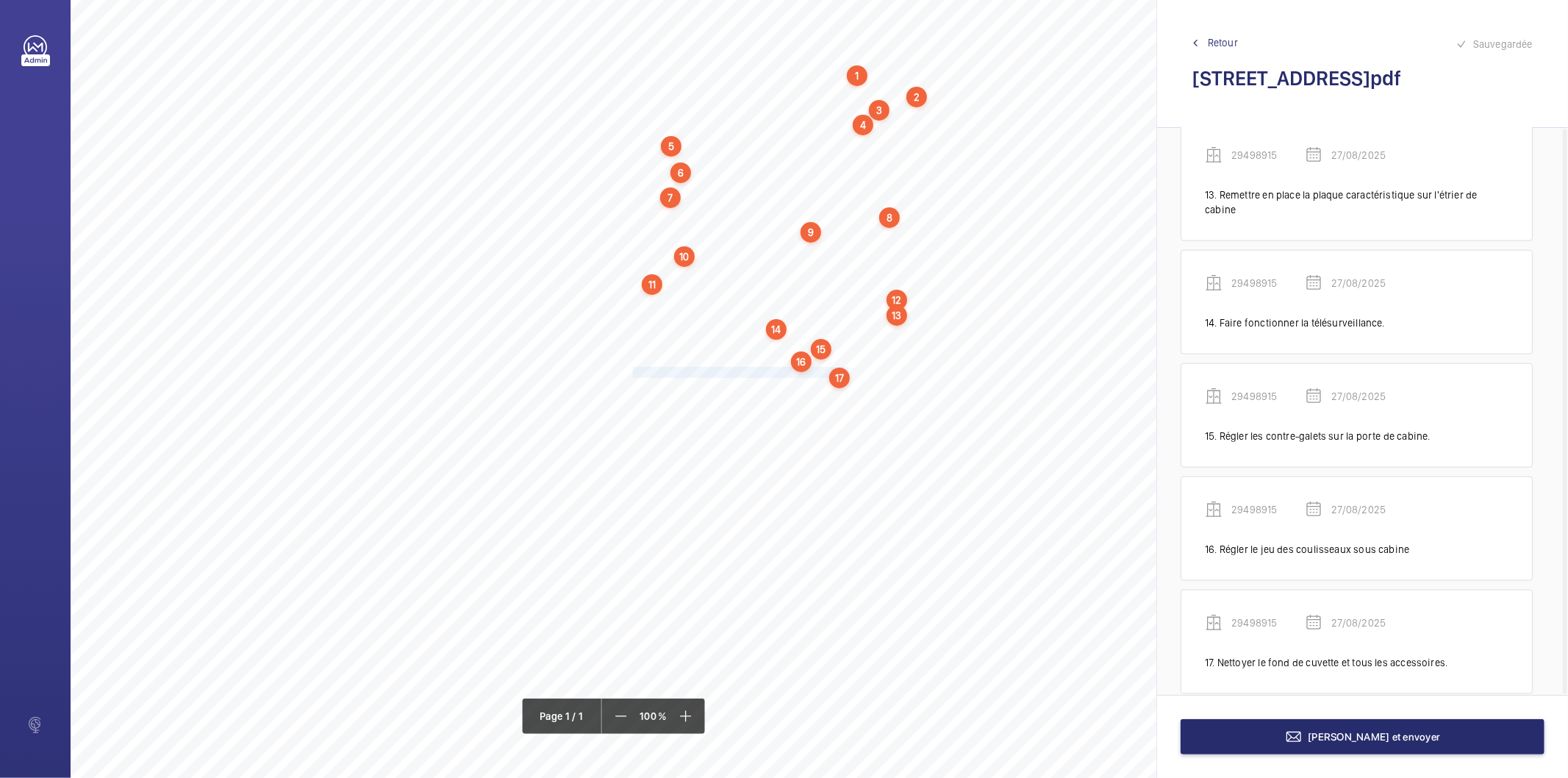
scroll to position [1516, 0]
drag, startPoint x: 632, startPoint y: 383, endPoint x: 834, endPoint y: 388, distance: 202.1
click at [834, 388] on span "Éliminer les bruits de fonctionnement en cuvette." at bounding box center [736, 388] width 206 height 10
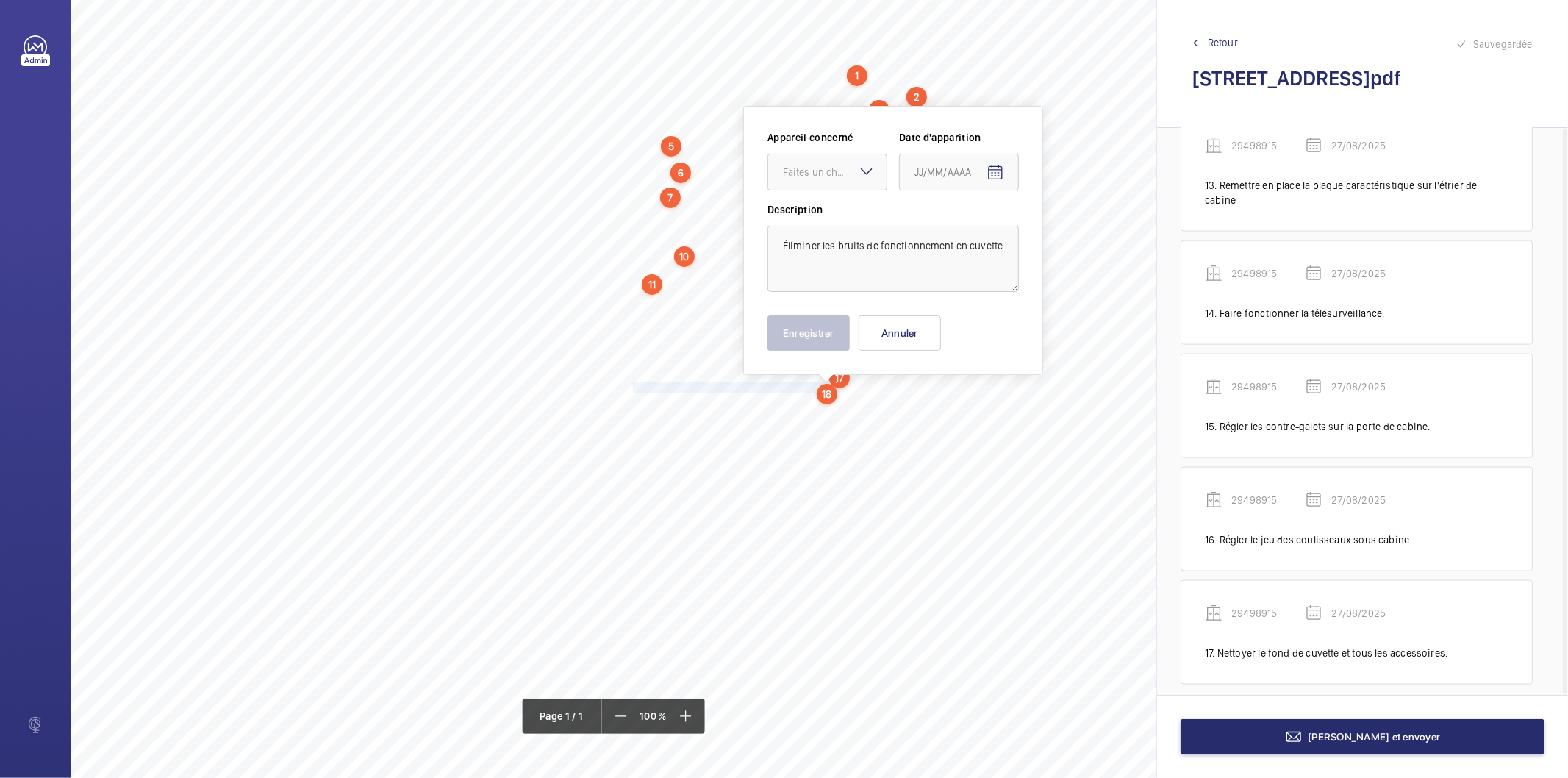
scroll to position [53, 0]
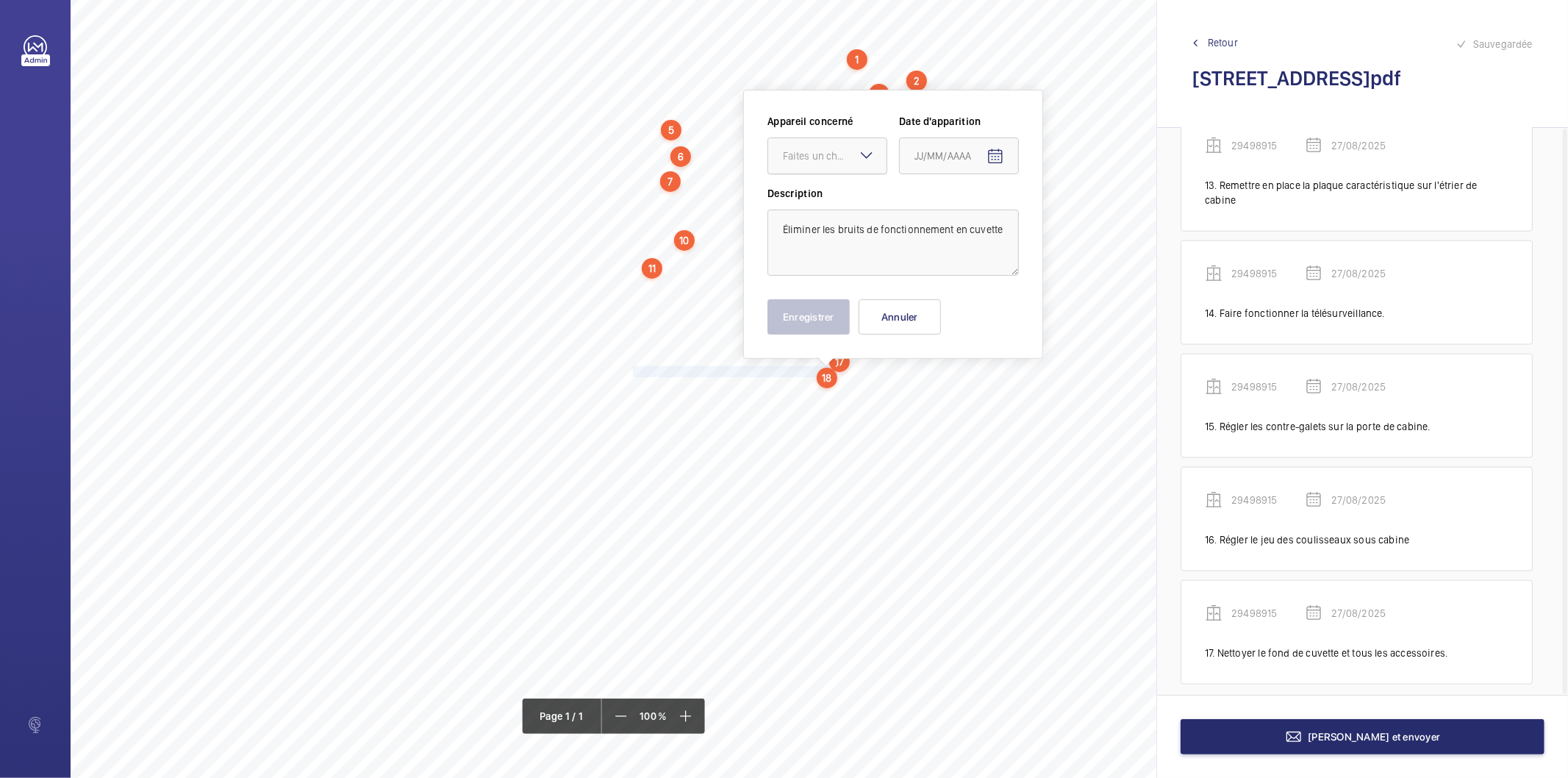
click at [833, 164] on div at bounding box center [827, 156] width 118 height 35
click at [827, 212] on div "29498915" at bounding box center [827, 201] width 118 height 35
click at [996, 155] on mat-icon "Open calendar" at bounding box center [996, 157] width 18 height 18
click at [981, 398] on span "27" at bounding box center [979, 393] width 26 height 26
type input "27/08/2025"
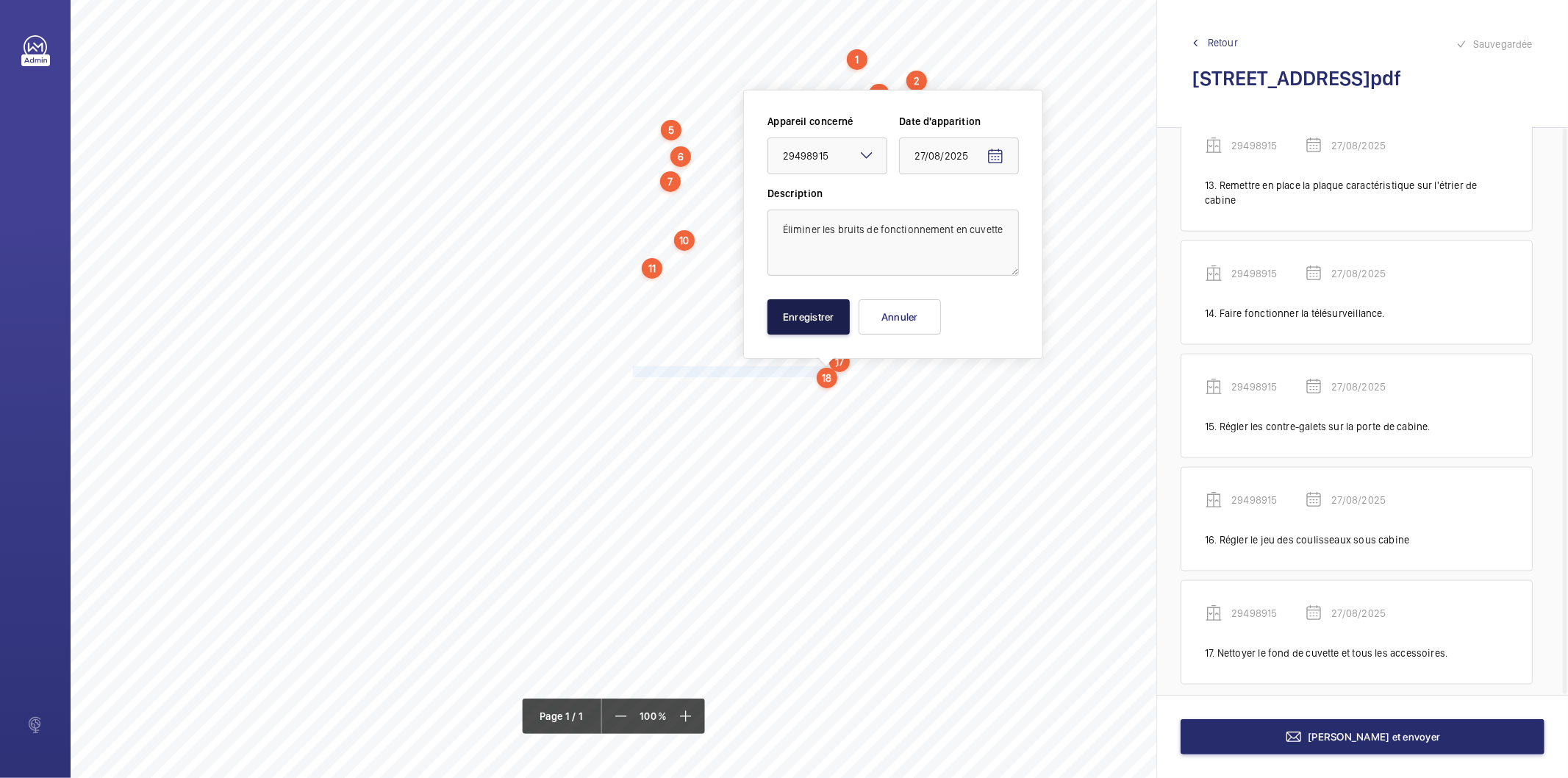
click at [824, 326] on button "Enregistrer" at bounding box center [809, 317] width 83 height 35
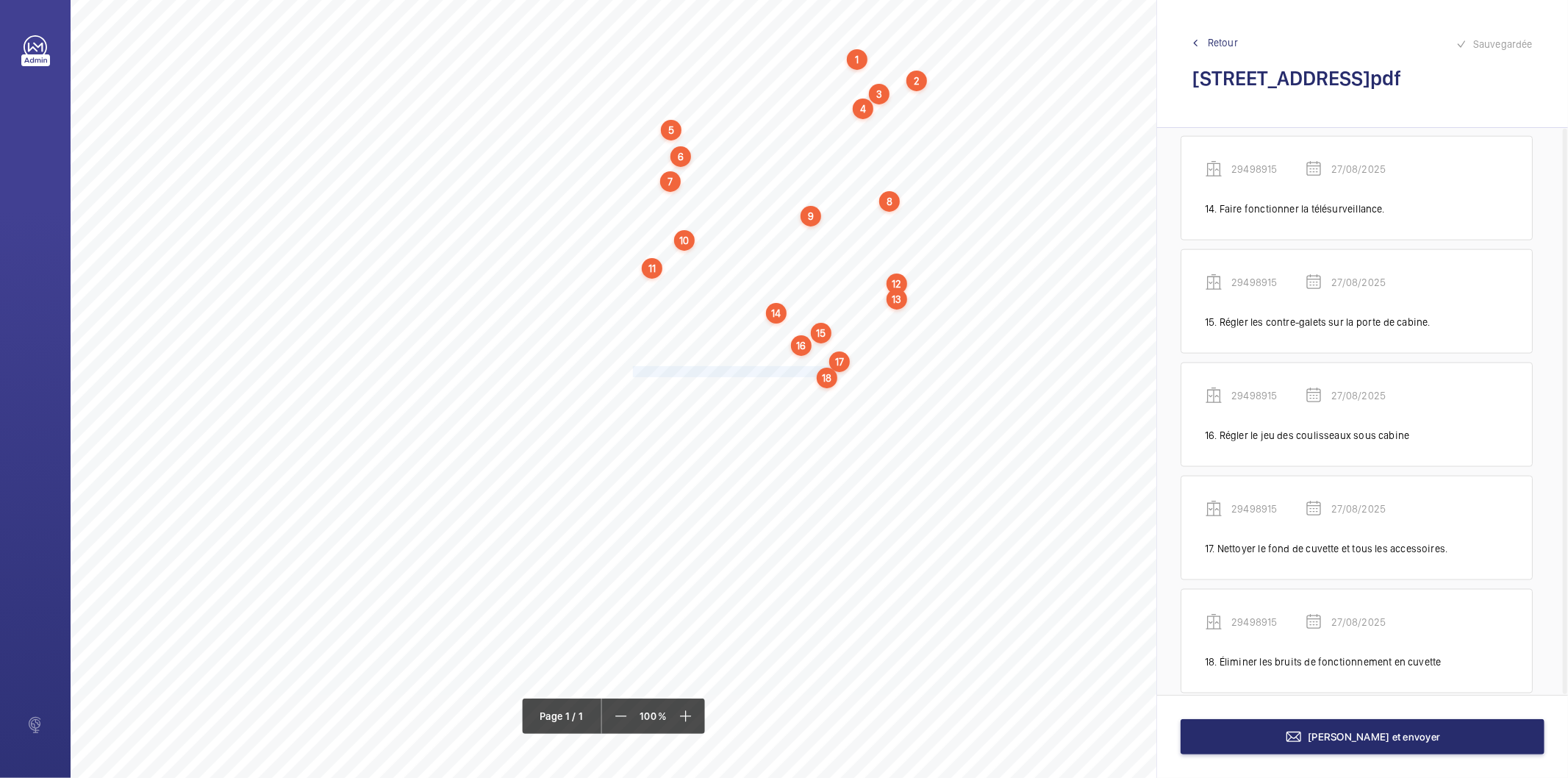
scroll to position [1629, 0]
drag, startPoint x: 632, startPoint y: 385, endPoint x: 790, endPoint y: 388, distance: 158.0
click at [790, 388] on span "Eliminer les bruits en fonctionnement." at bounding box center [713, 387] width 160 height 10
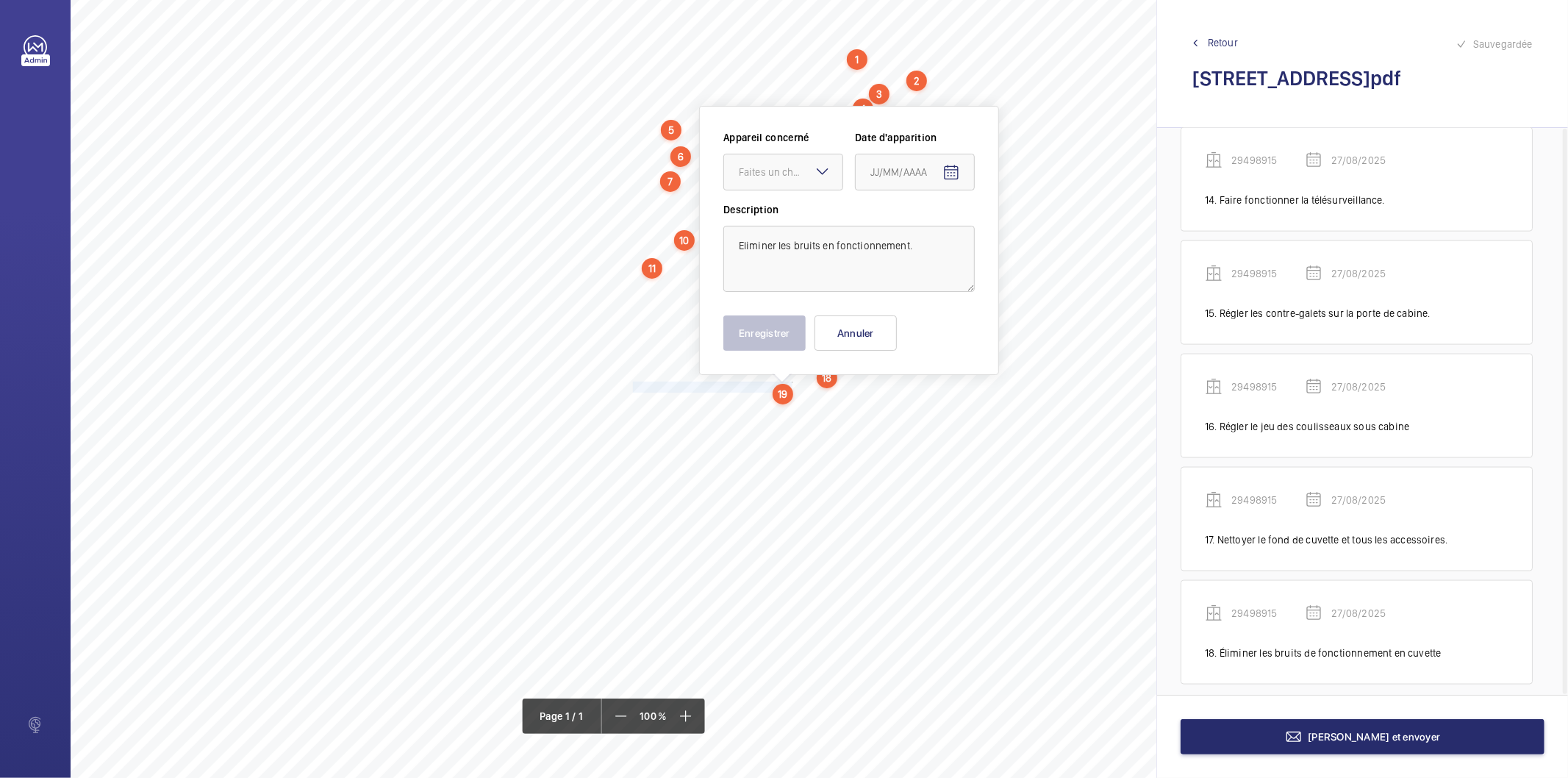
scroll to position [69, 0]
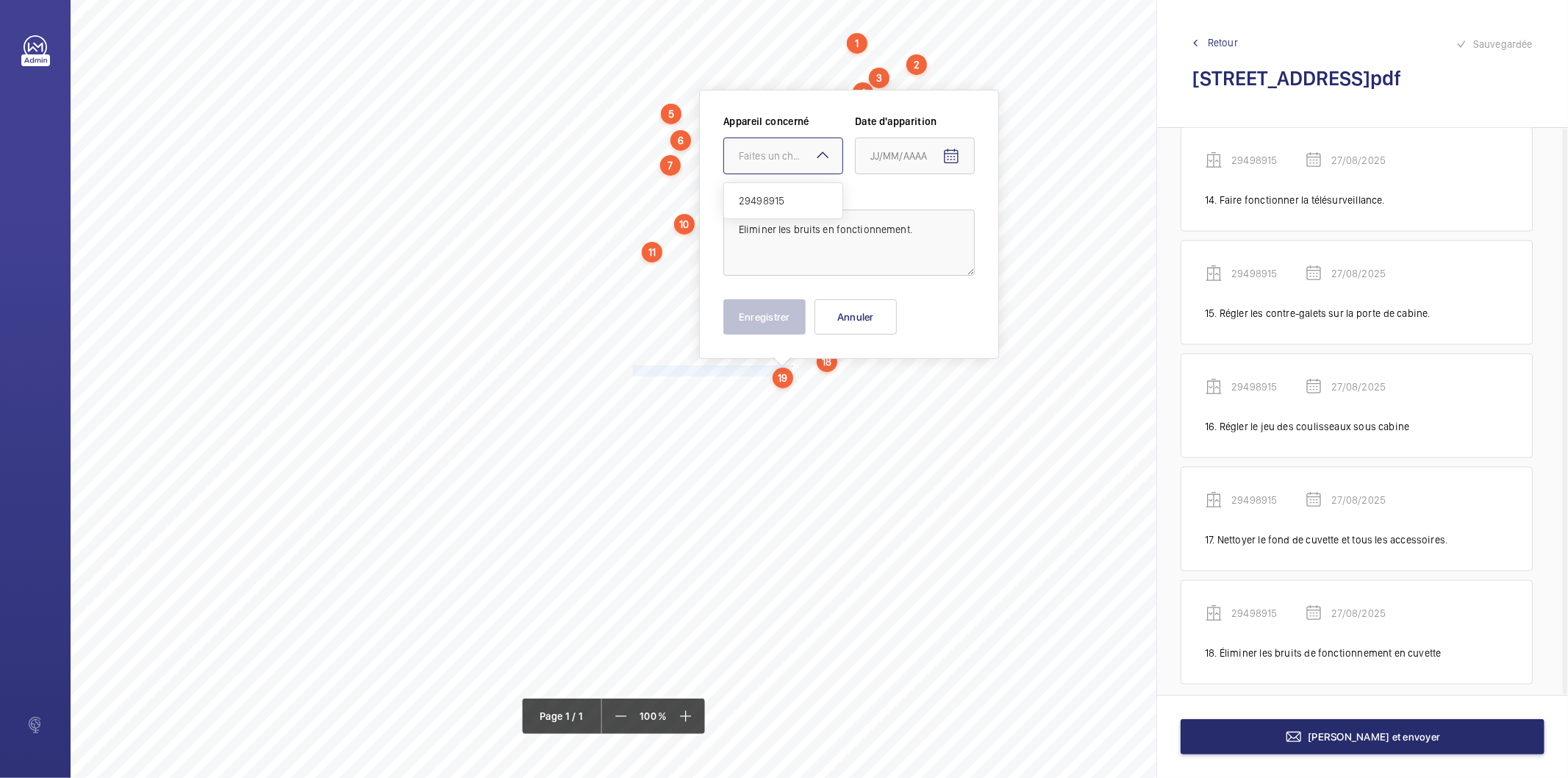
click at [784, 156] on div "Faites un choix" at bounding box center [790, 155] width 103 height 15
click at [767, 205] on span "29498915" at bounding box center [783, 200] width 89 height 15
click at [957, 157] on mat-icon "Open calendar" at bounding box center [951, 157] width 18 height 18
click at [931, 390] on span "27" at bounding box center [935, 393] width 26 height 26
type input "27/08/2025"
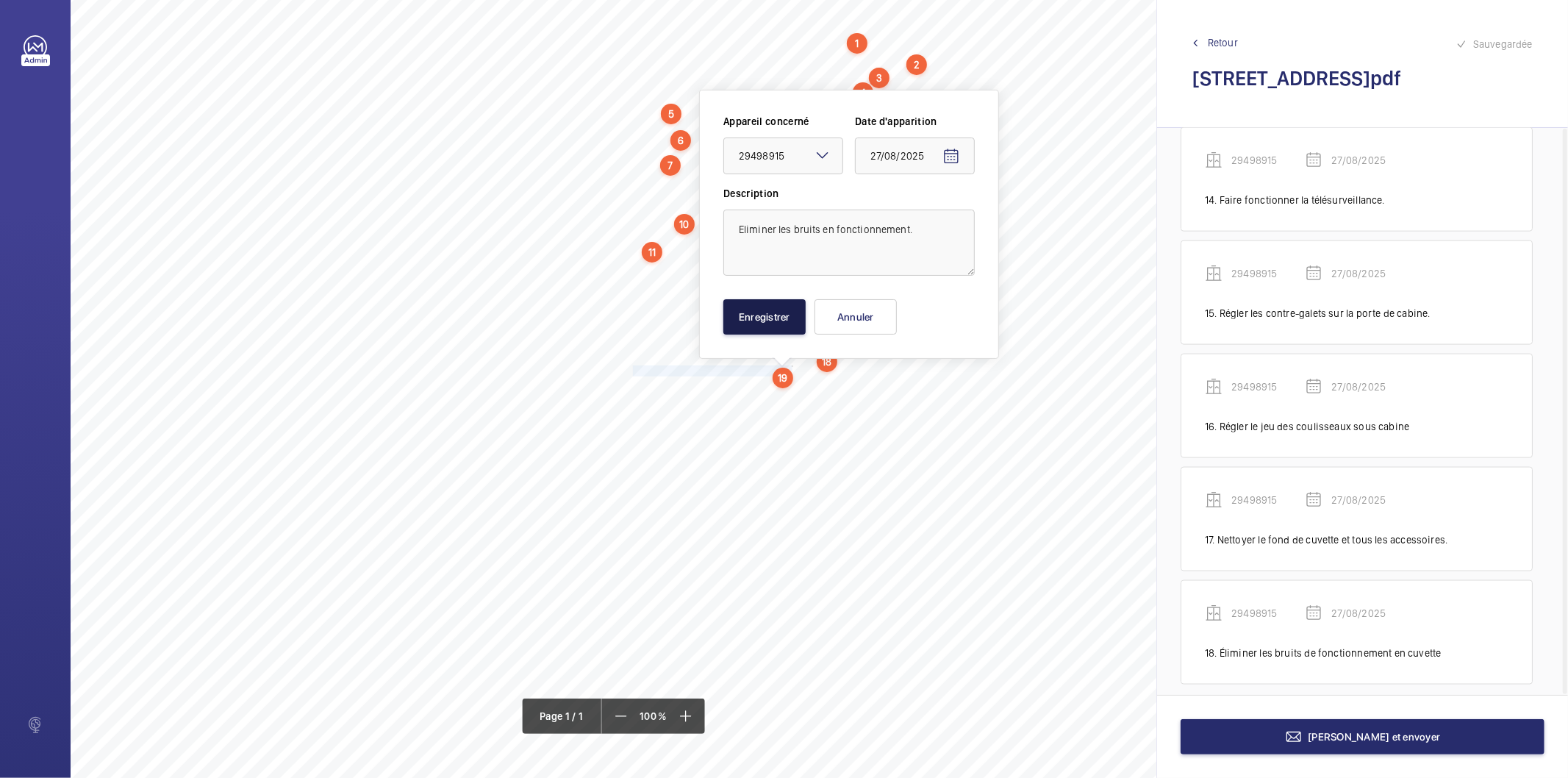
click at [792, 324] on button "Enregistrer" at bounding box center [764, 317] width 83 height 35
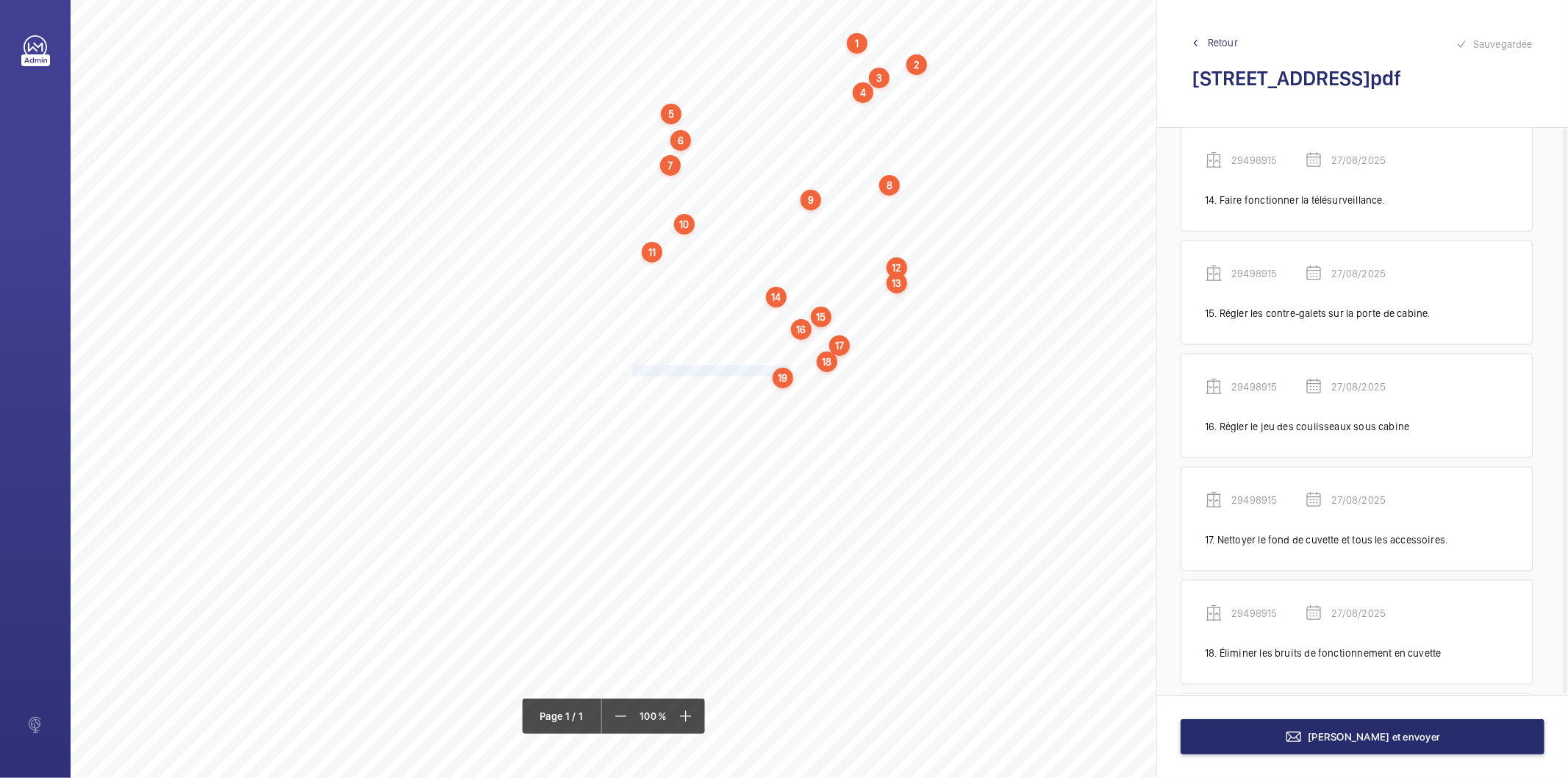
scroll to position [1743, 0]
drag, startPoint x: 631, startPoint y: 386, endPoint x: 821, endPoint y: 386, distance: 190.0
click at [821, 386] on div "Nom du site Numéro appareil WM Réserve [STREET_ADDRESS] 29498915 Ranger correct…" at bounding box center [654, 367] width 1167 height 826
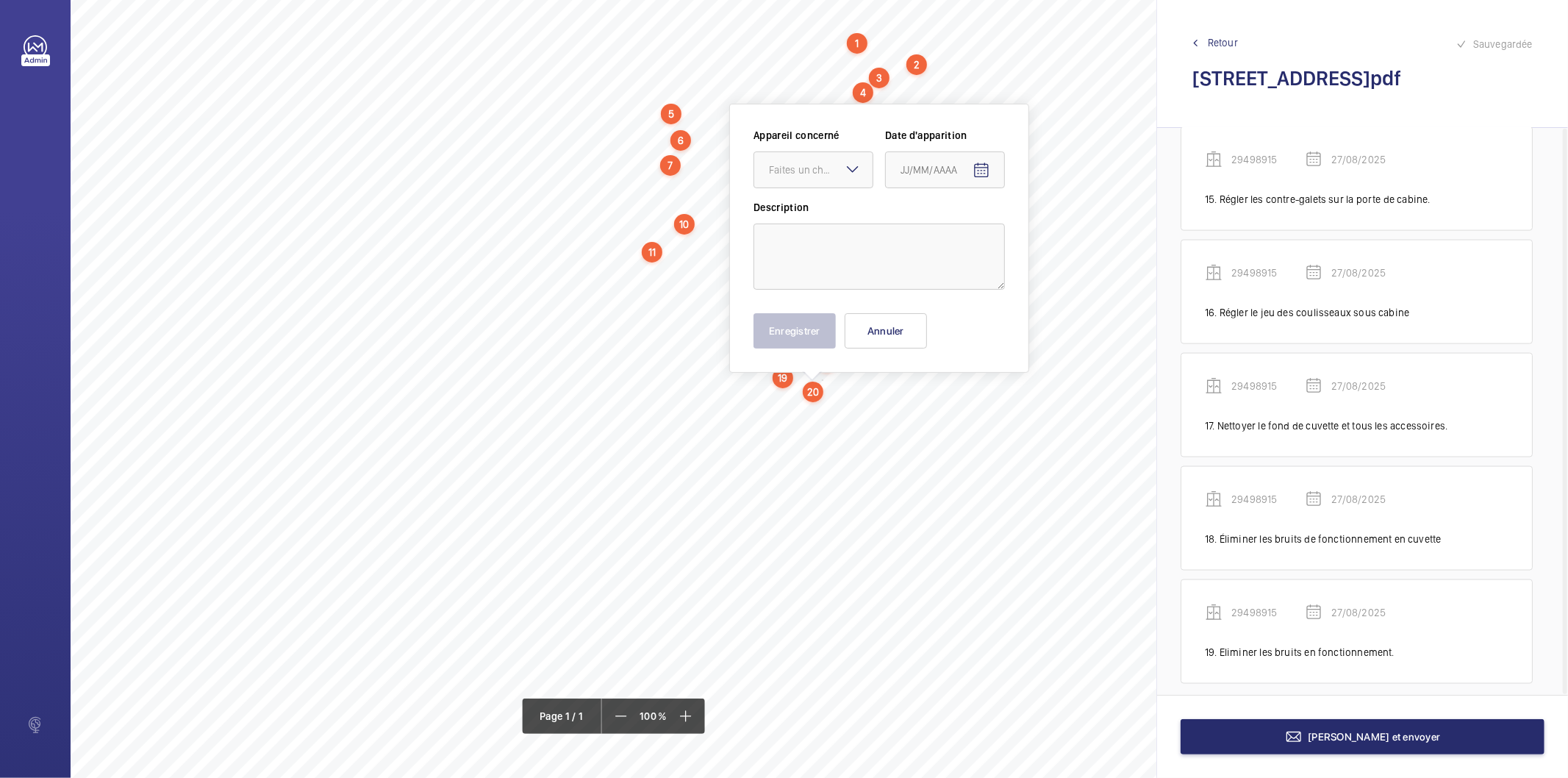
scroll to position [83, 0]
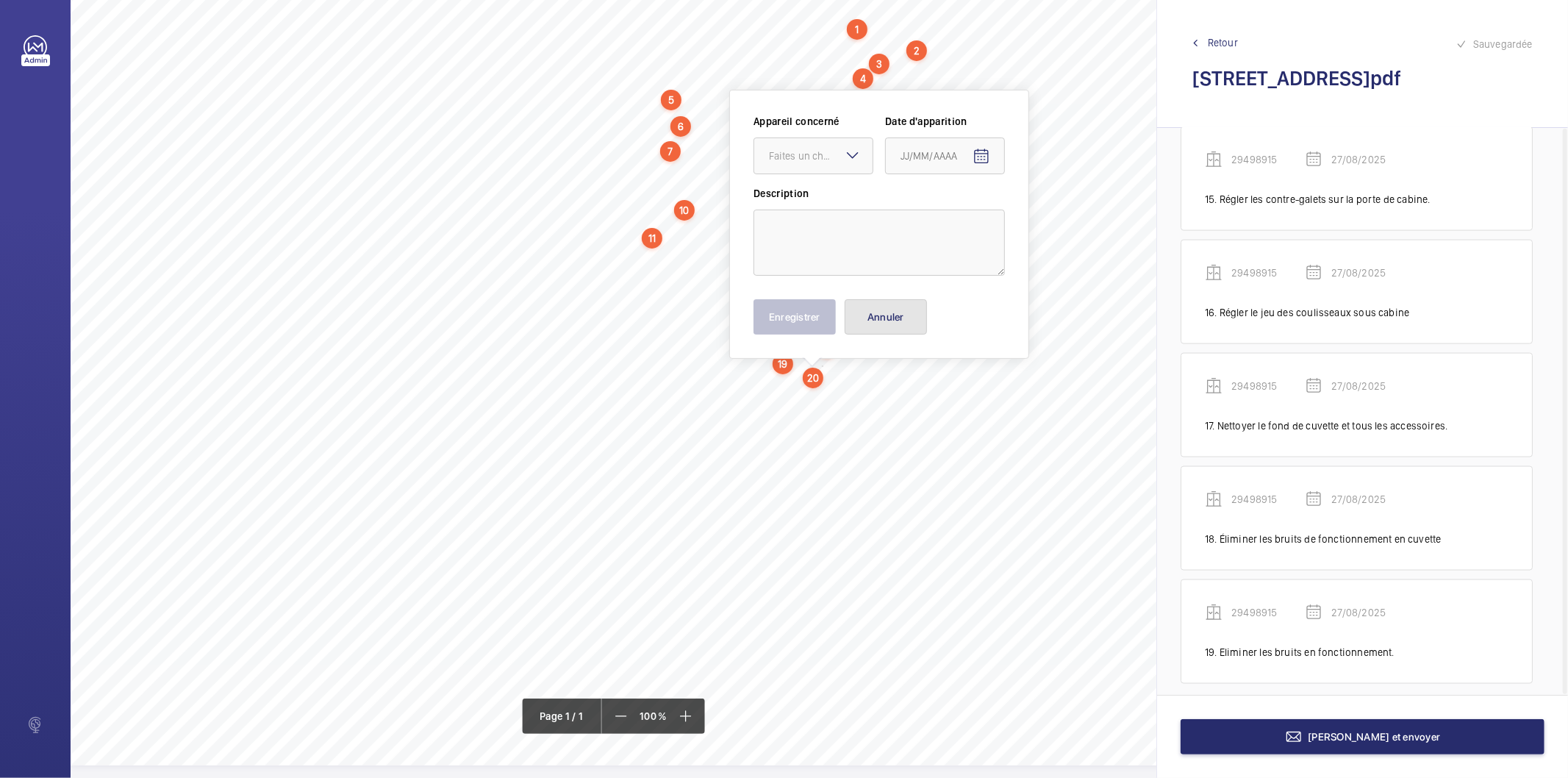
click at [880, 316] on button "Annuler" at bounding box center [886, 317] width 83 height 35
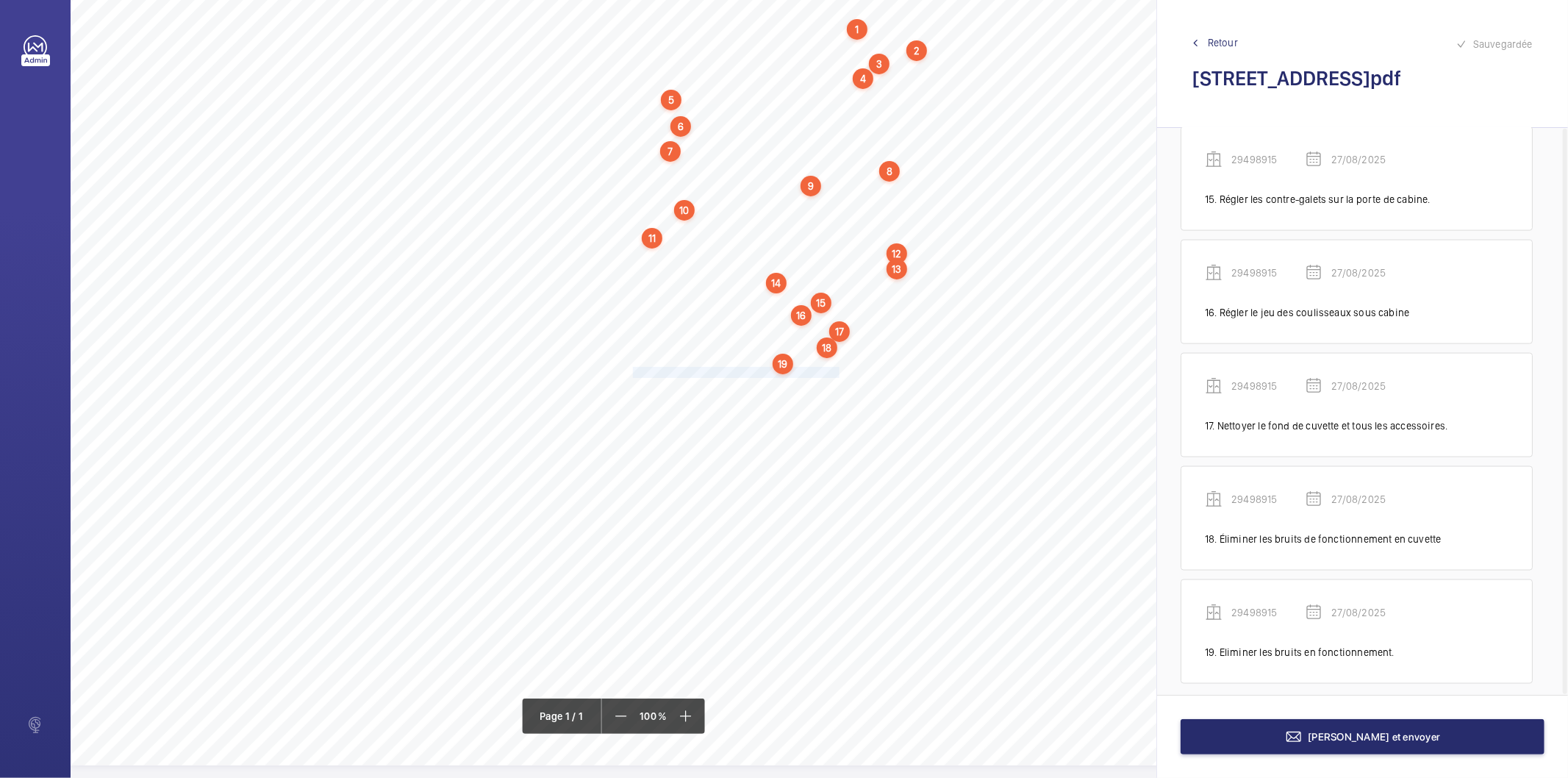
drag, startPoint x: 632, startPoint y: 370, endPoint x: 824, endPoint y: 368, distance: 192.0
click at [824, 368] on span "Remédier au [MEDICAL_DATA] généré par la came mobile." at bounding box center [760, 372] width 253 height 10
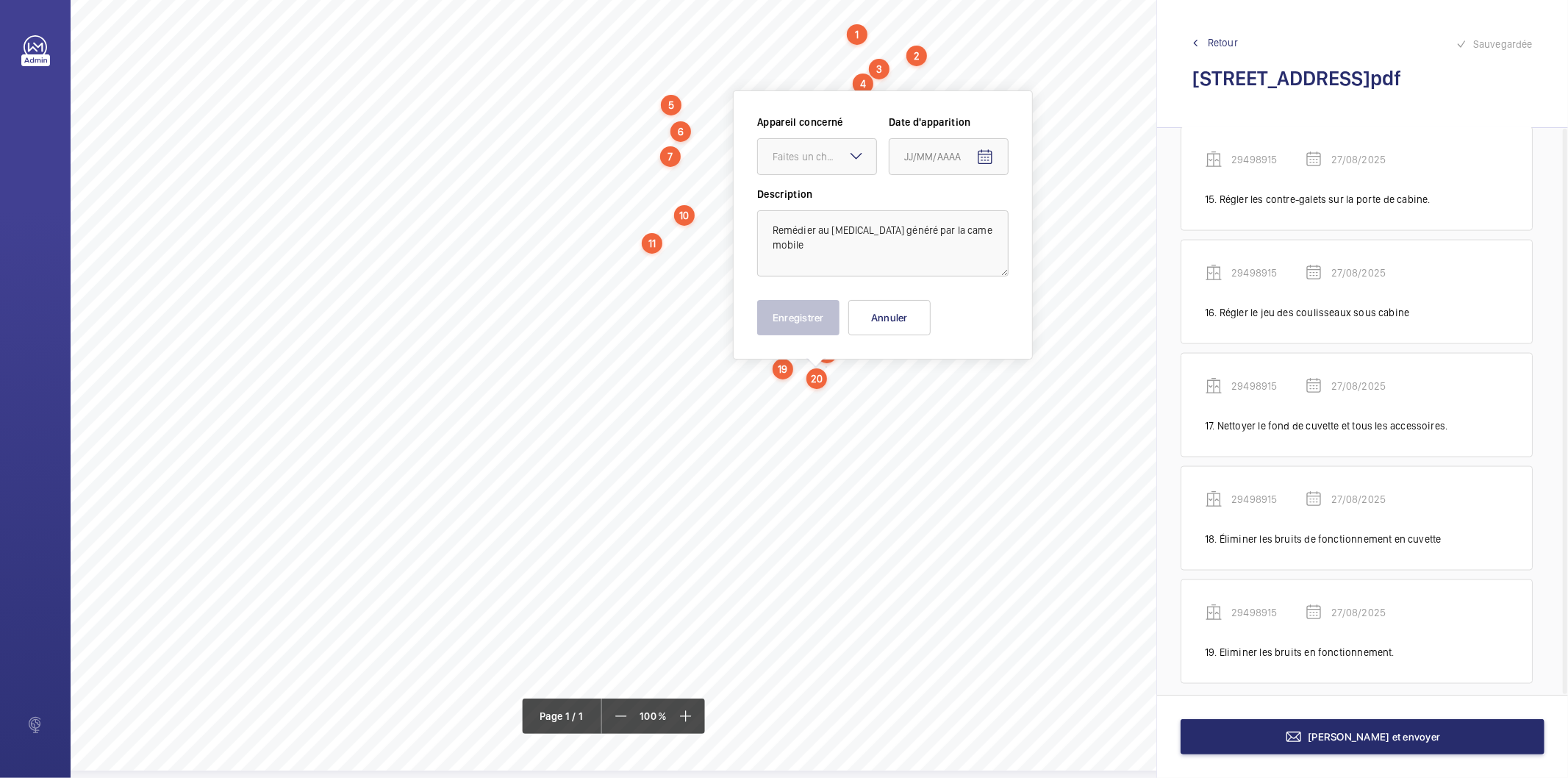
click at [848, 133] on wm-front-input-dropdown "Appareil concerné Faites un choix" at bounding box center [817, 145] width 120 height 60
click at [834, 152] on div "Faites un choix" at bounding box center [824, 156] width 103 height 15
click at [825, 194] on span "29498915" at bounding box center [817, 201] width 89 height 15
click at [987, 158] on mat-icon "Open calendar" at bounding box center [985, 157] width 18 height 18
drag, startPoint x: 961, startPoint y: 388, endPoint x: 815, endPoint y: 348, distance: 151.4
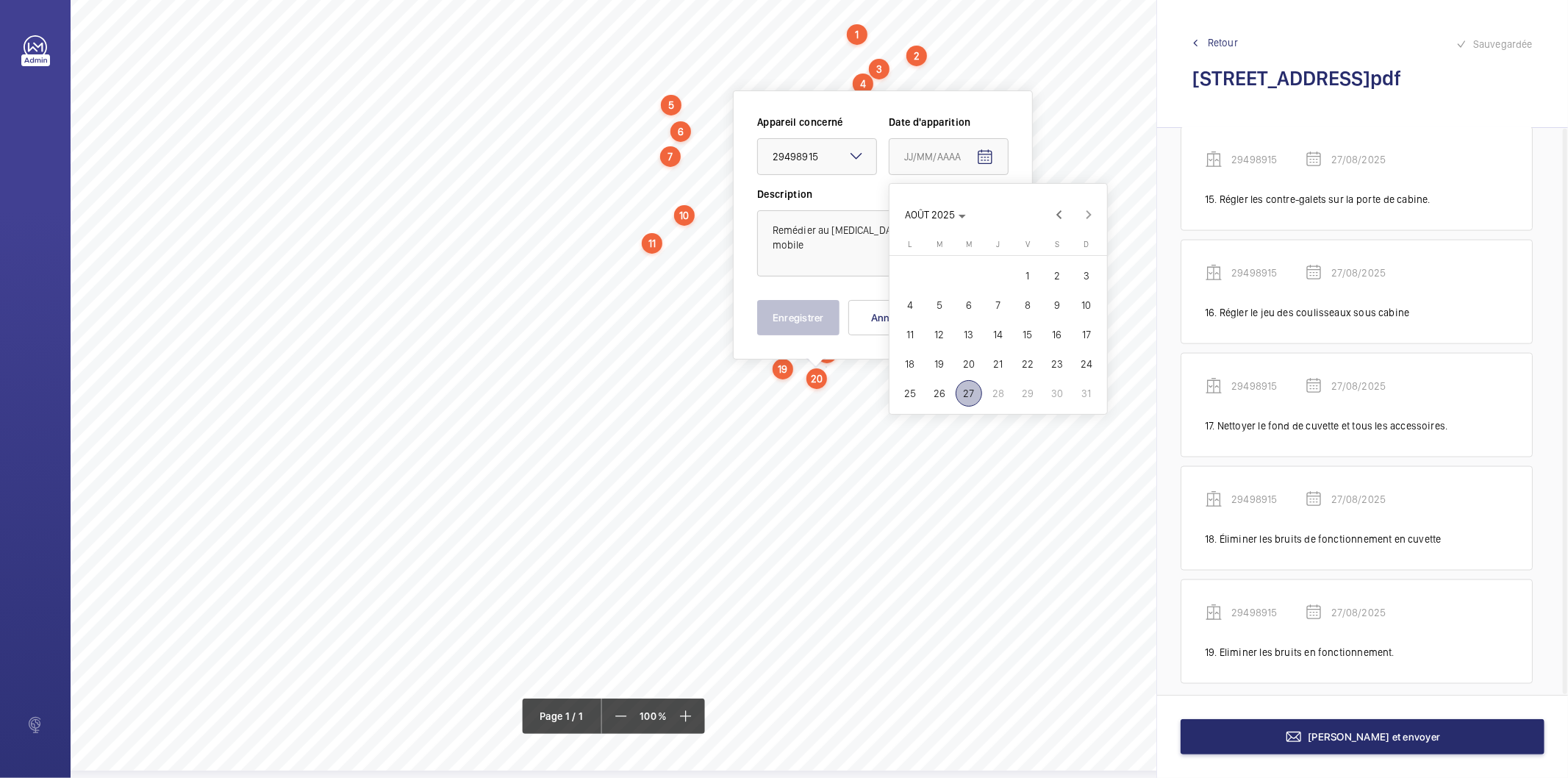
click at [958, 388] on span "27" at bounding box center [969, 393] width 26 height 26
type input "27/08/2025"
click at [802, 327] on button "Enregistrer" at bounding box center [798, 318] width 83 height 35
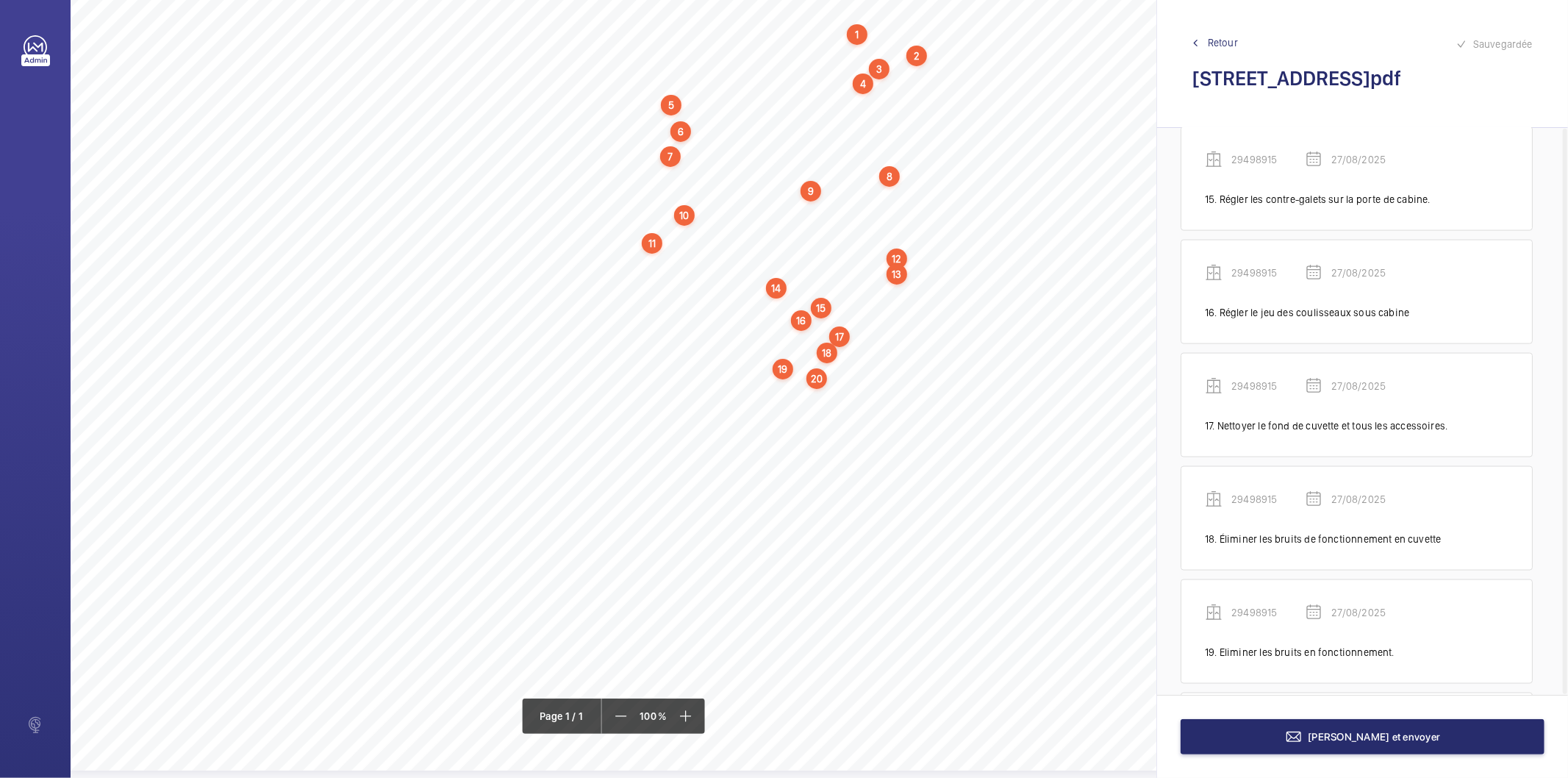
scroll to position [1856, 0]
drag, startPoint x: 633, startPoint y: 393, endPoint x: 790, endPoint y: 394, distance: 157.0
click at [790, 394] on span "Remplacer la came de déverrouillage." at bounding box center [713, 393] width 161 height 10
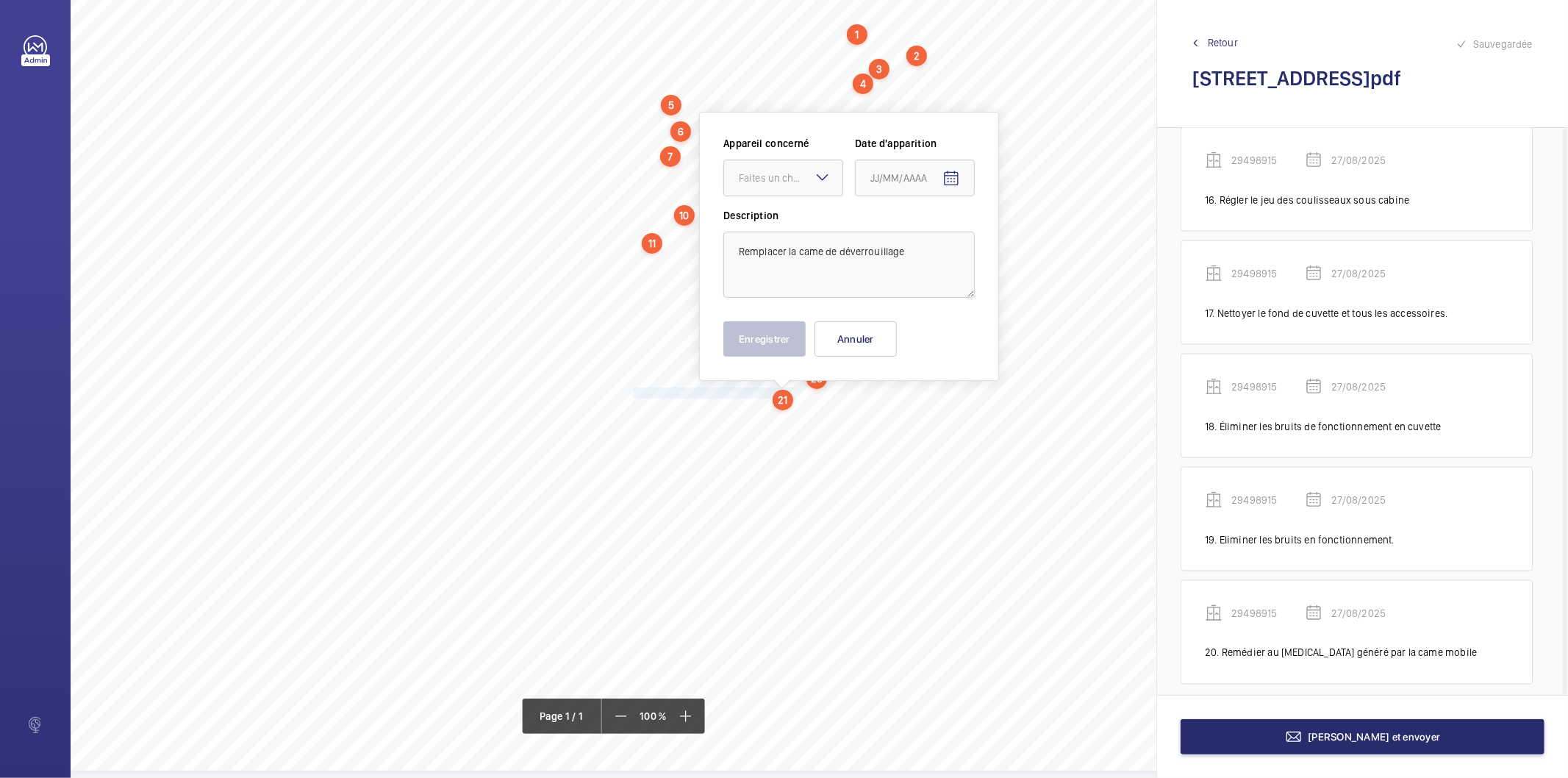
scroll to position [99, 0]
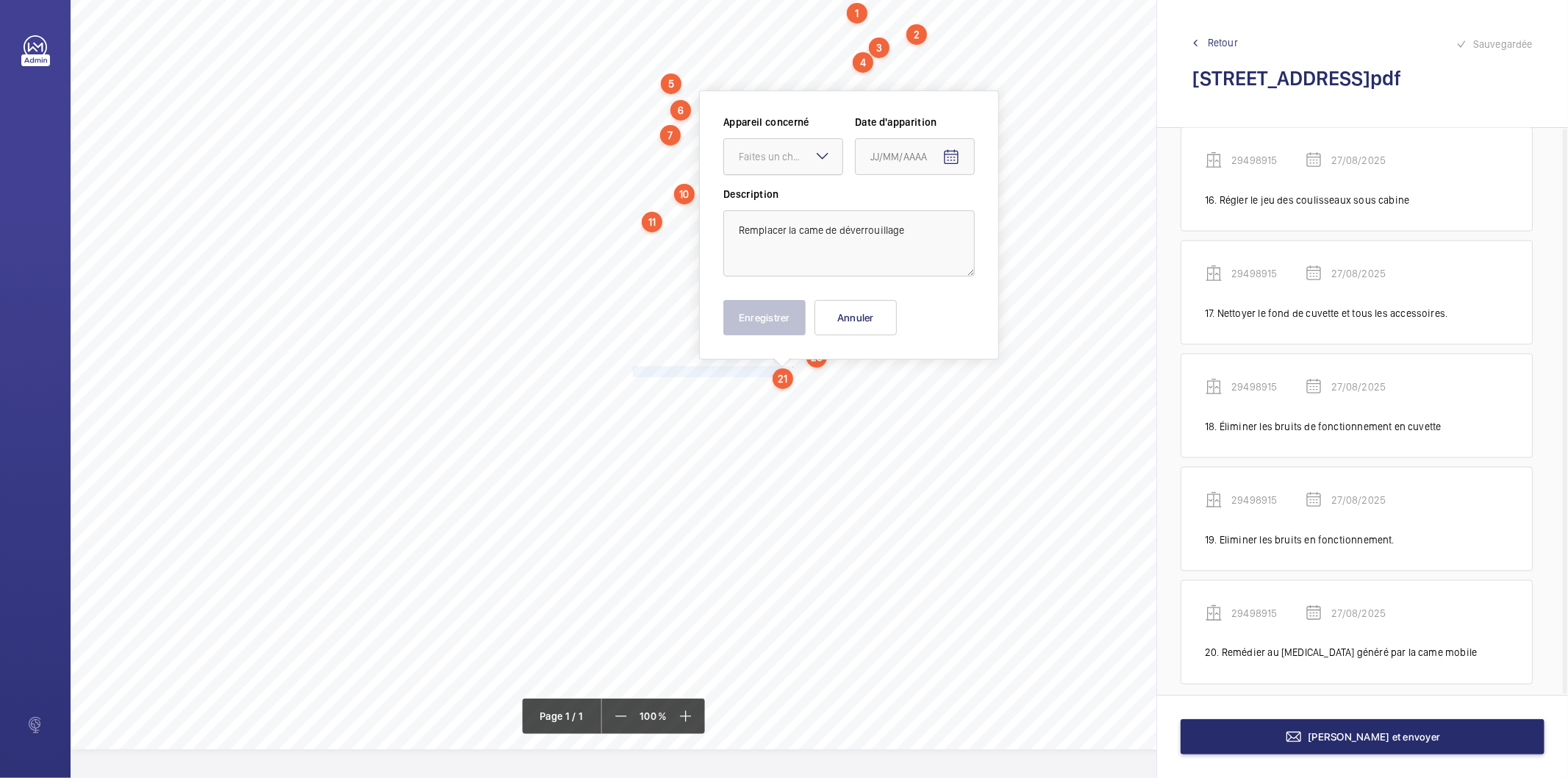
click at [748, 155] on div "Faites un choix" at bounding box center [790, 156] width 103 height 15
click at [746, 210] on div "29498915" at bounding box center [783, 202] width 118 height 35
click at [952, 157] on mat-icon "Open calendar" at bounding box center [951, 157] width 18 height 18
click at [927, 390] on span "27" at bounding box center [935, 394] width 26 height 26
type input "27/08/2025"
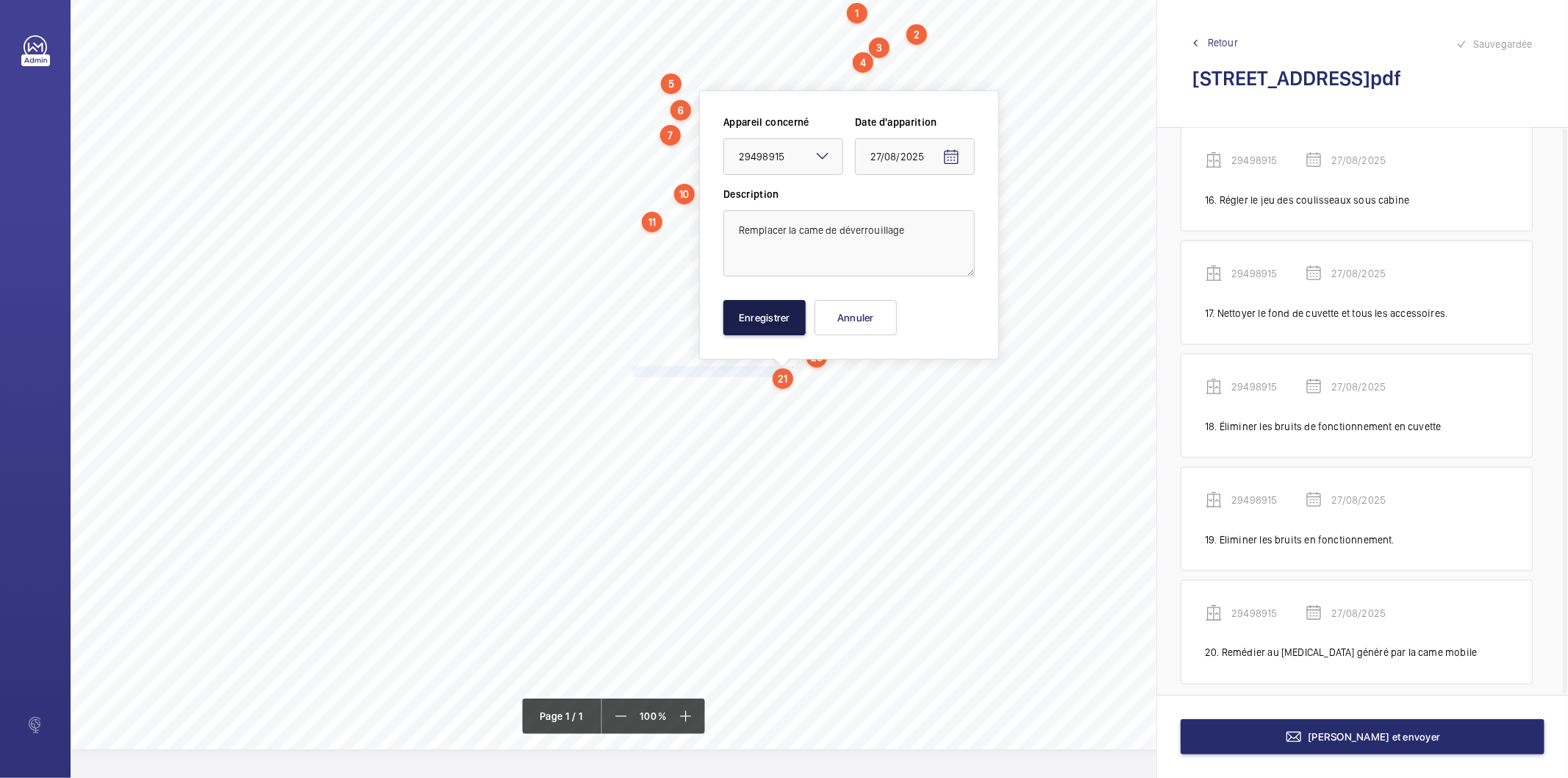
click at [797, 322] on button "Enregistrer" at bounding box center [764, 318] width 83 height 35
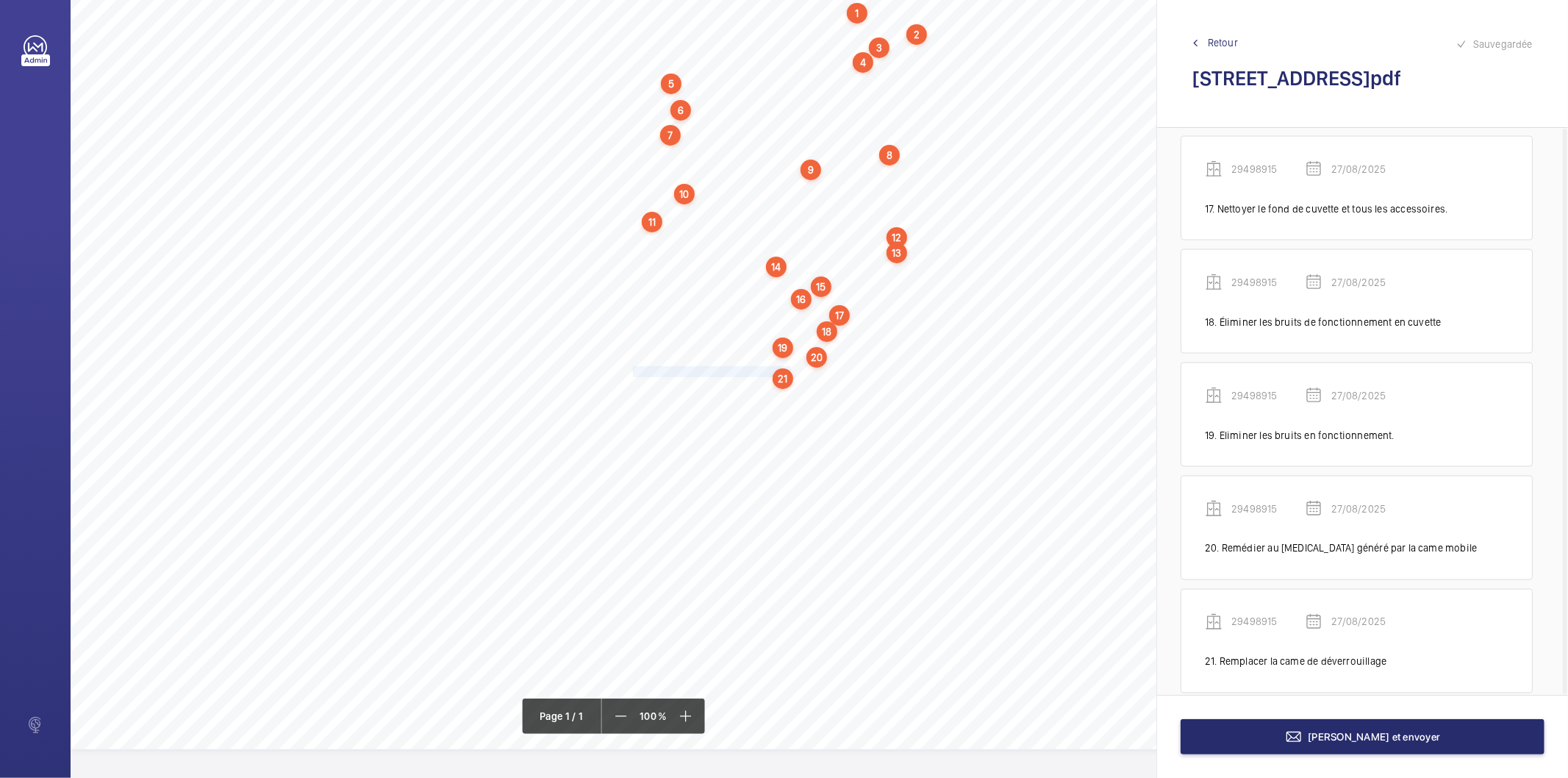
scroll to position [1969, 0]
drag, startPoint x: 633, startPoint y: 384, endPoint x: 831, endPoint y: 387, distance: 198.0
click at [831, 387] on span "Débarrasser le matériel usagé de la machinerie." at bounding box center [735, 387] width 204 height 10
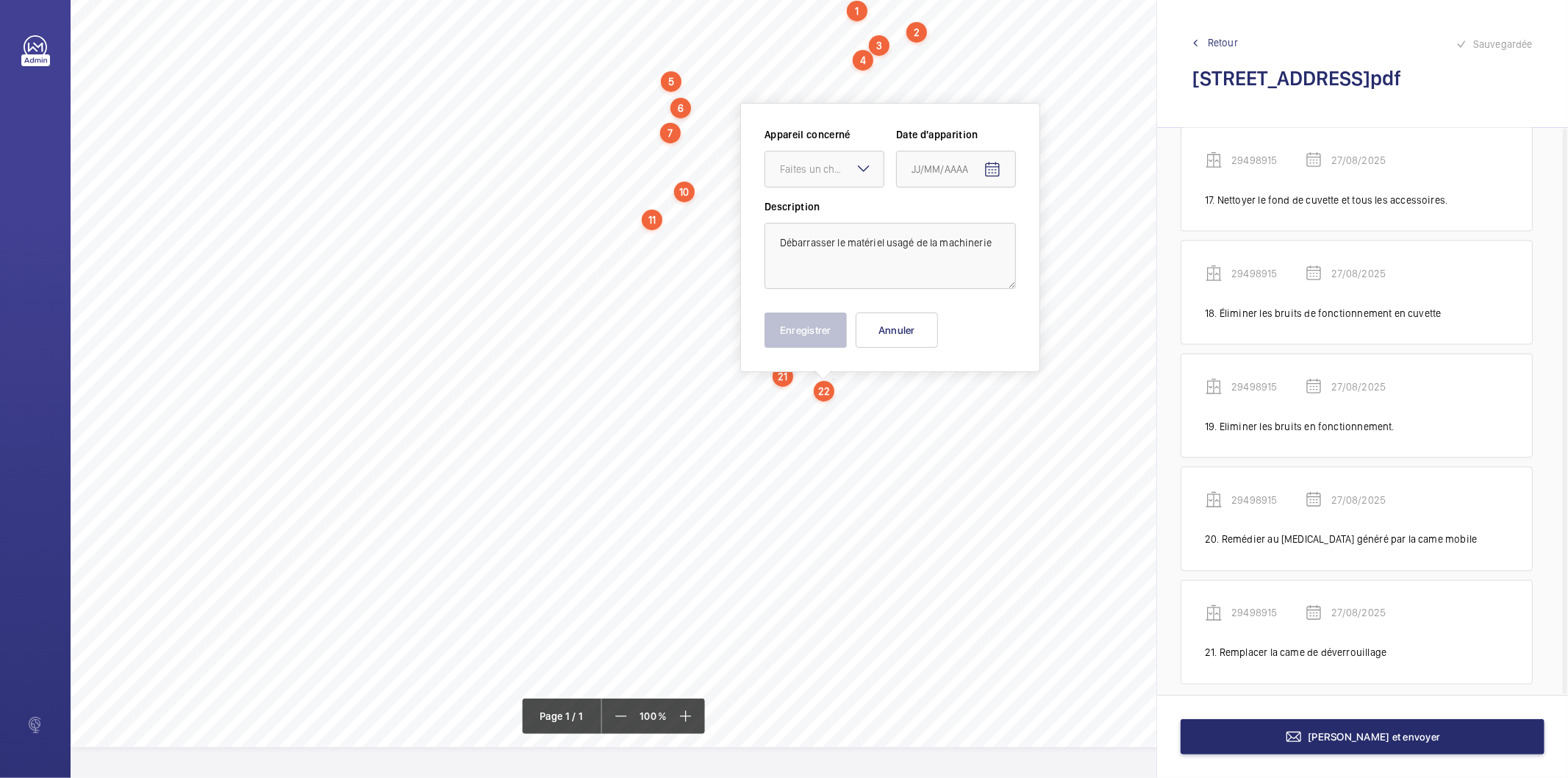
click at [854, 141] on wm-front-input-dropdown "Appareil concerné Faites un choix" at bounding box center [824, 158] width 120 height 60
click at [843, 166] on div "Faites un choix" at bounding box center [832, 169] width 103 height 15
click at [842, 207] on span "29498915" at bounding box center [824, 214] width 89 height 15
click at [986, 165] on mat-icon "Open calendar" at bounding box center [993, 170] width 18 height 18
drag, startPoint x: 976, startPoint y: 398, endPoint x: 930, endPoint y: 382, distance: 48.7
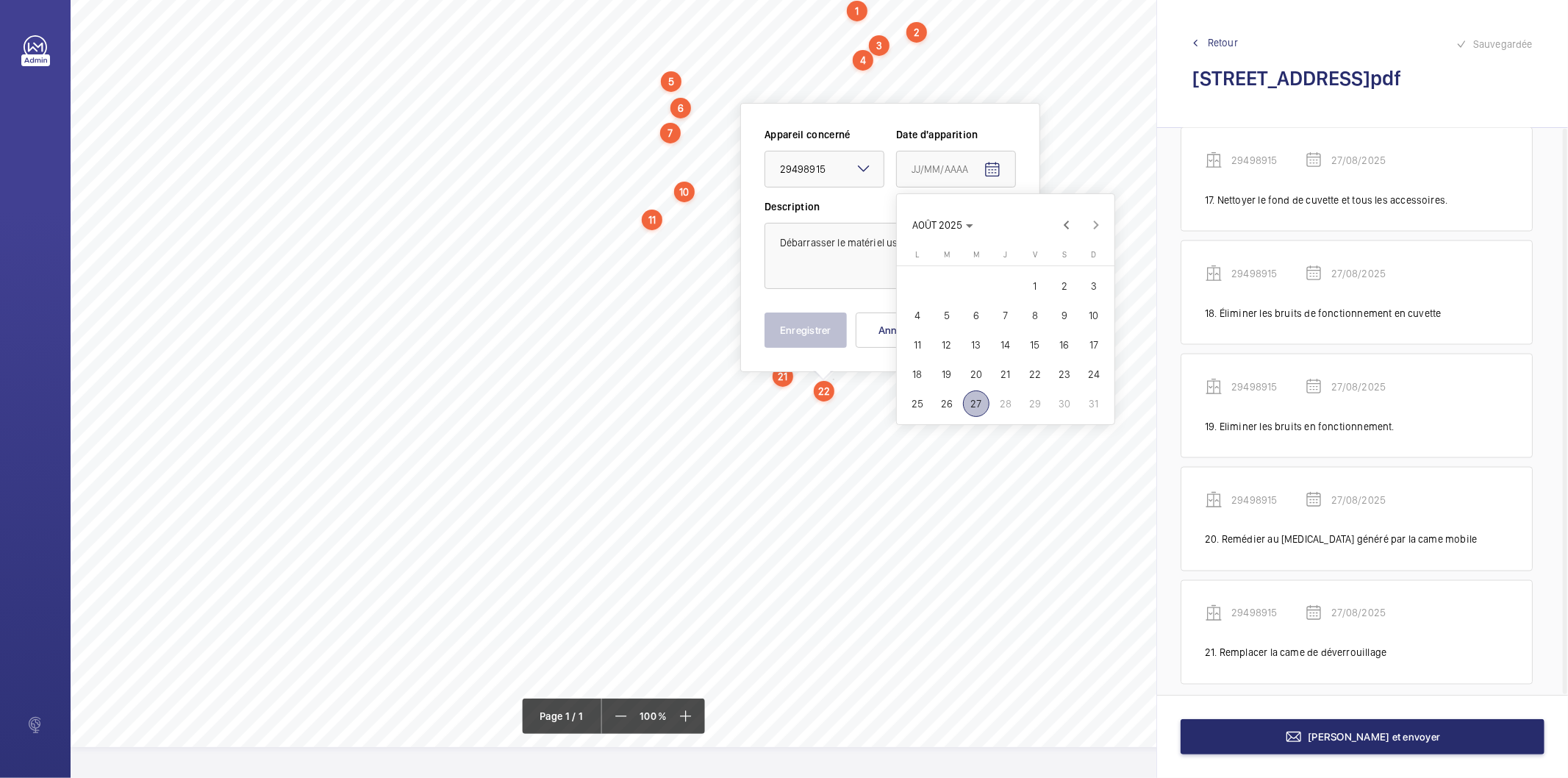
click at [973, 399] on span "27" at bounding box center [975, 404] width 26 height 26
type input "27/08/2025"
click at [826, 322] on button "Enregistrer" at bounding box center [806, 331] width 83 height 35
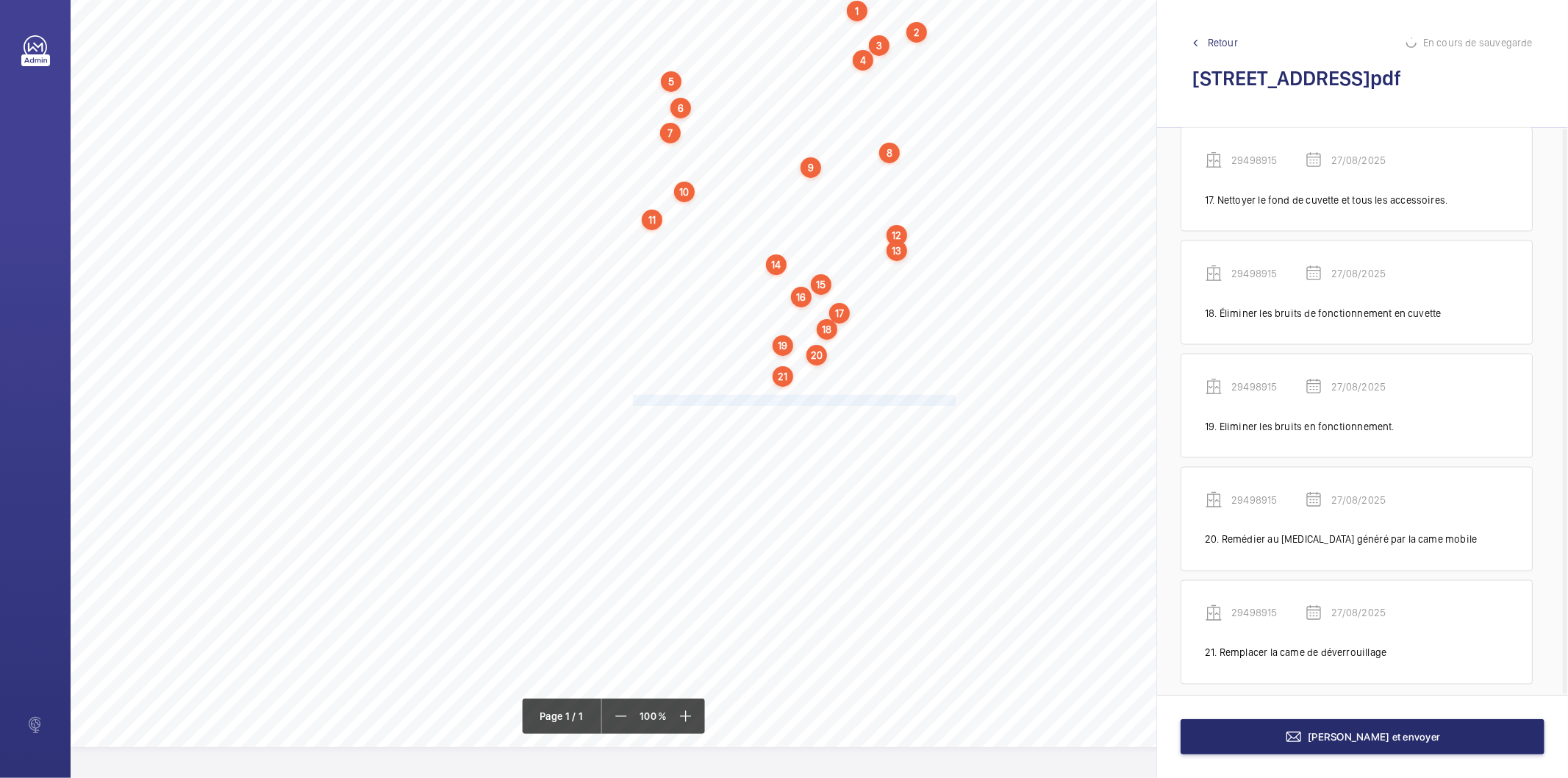
drag, startPoint x: 633, startPoint y: 396, endPoint x: 954, endPoint y: 400, distance: 321.0
click at [954, 400] on span "Remettre en place la protection mécanique sur le contact de la porte cabine." at bounding box center [794, 401] width 323 height 10
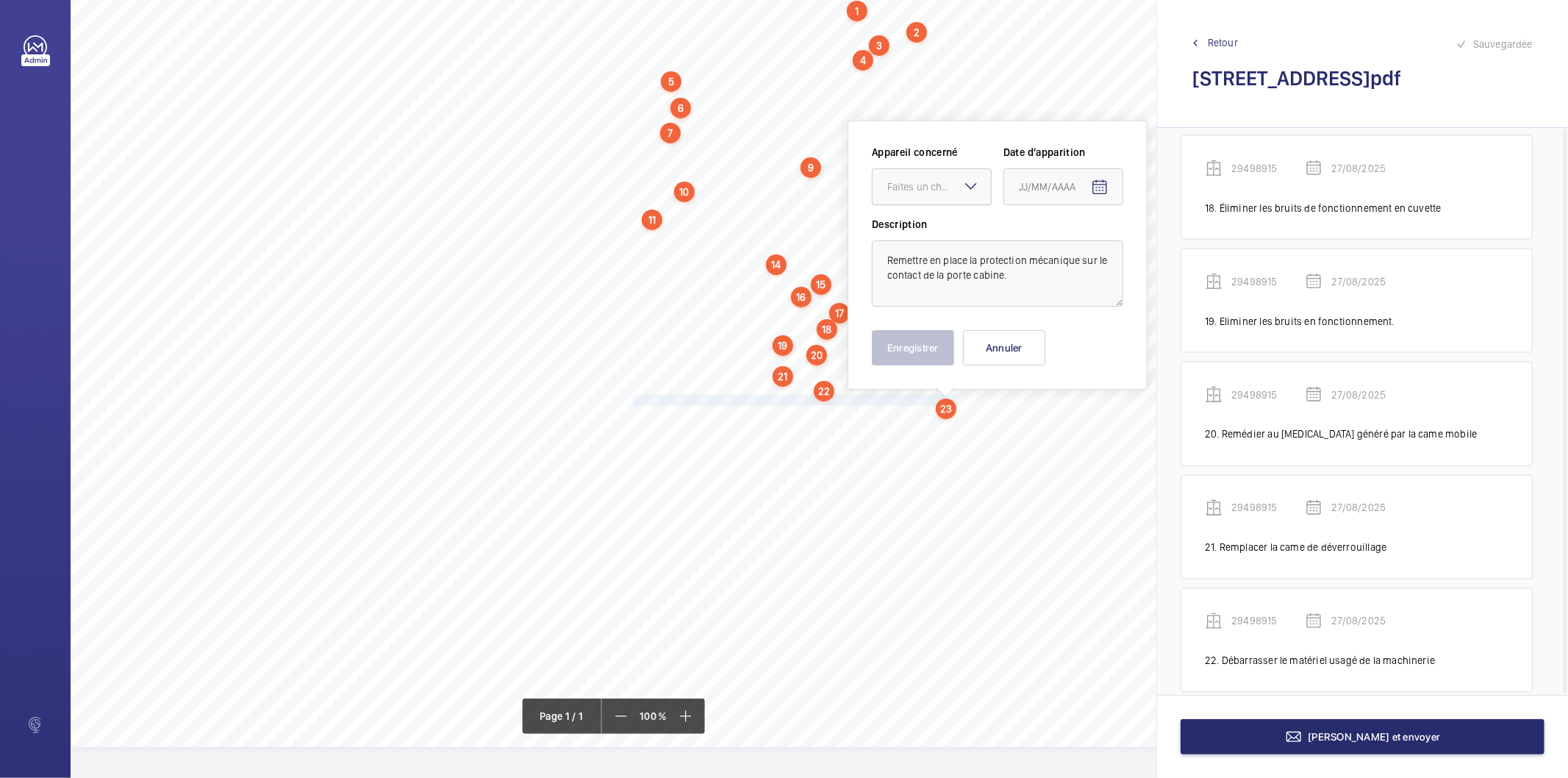
scroll to position [2083, 0]
click at [937, 191] on div at bounding box center [932, 187] width 118 height 35
drag, startPoint x: 927, startPoint y: 235, endPoint x: 963, endPoint y: 226, distance: 37.1
click at [928, 234] on span "29498915" at bounding box center [932, 231] width 89 height 15
click at [1101, 190] on mat-icon "Open calendar" at bounding box center [1100, 187] width 18 height 18
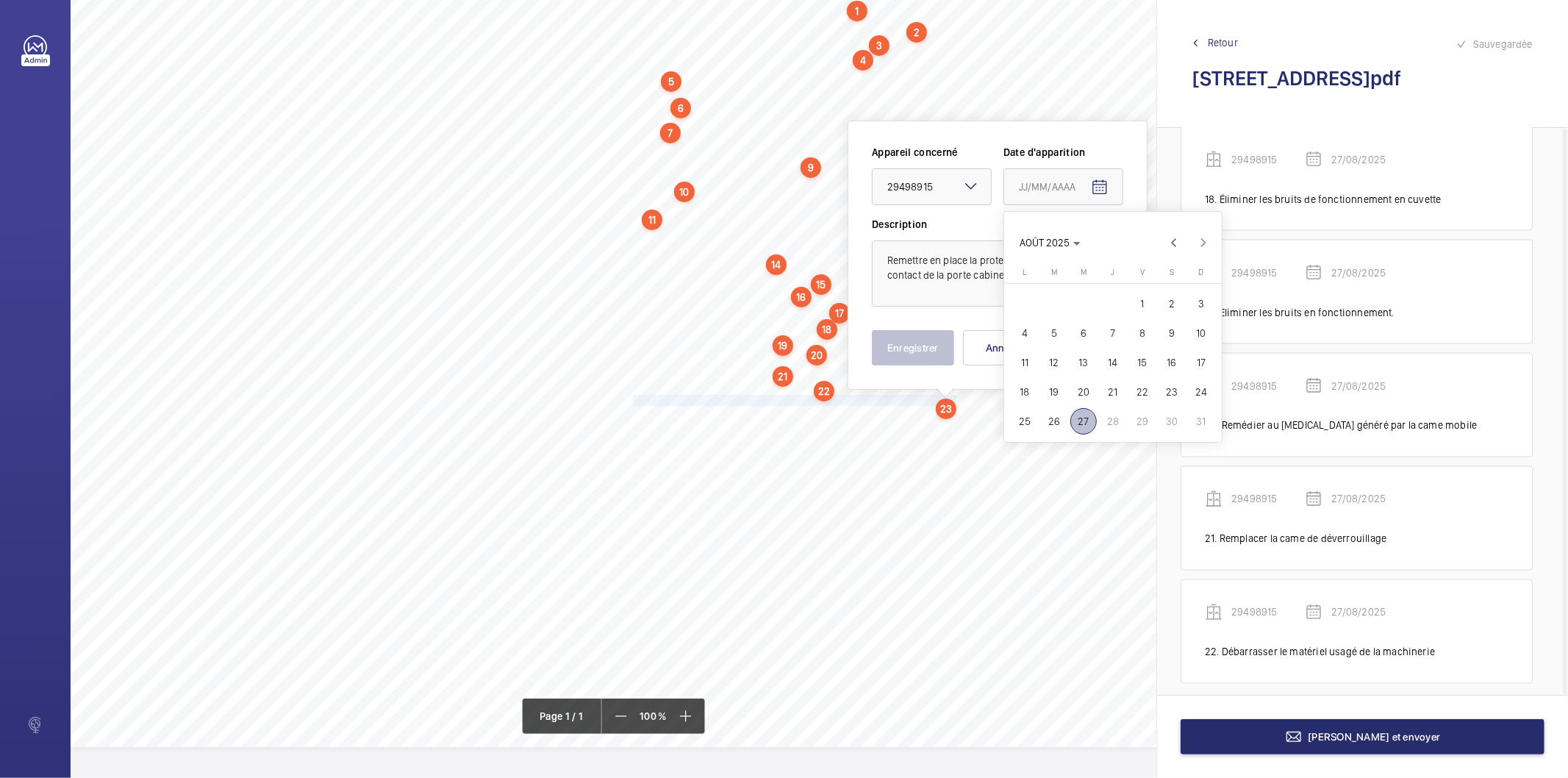
click at [1080, 418] on span "27" at bounding box center [1084, 421] width 26 height 26
type input "27/08/2025"
drag, startPoint x: 943, startPoint y: 354, endPoint x: 832, endPoint y: 379, distance: 113.8
click at [941, 353] on button "Enregistrer" at bounding box center [913, 348] width 83 height 35
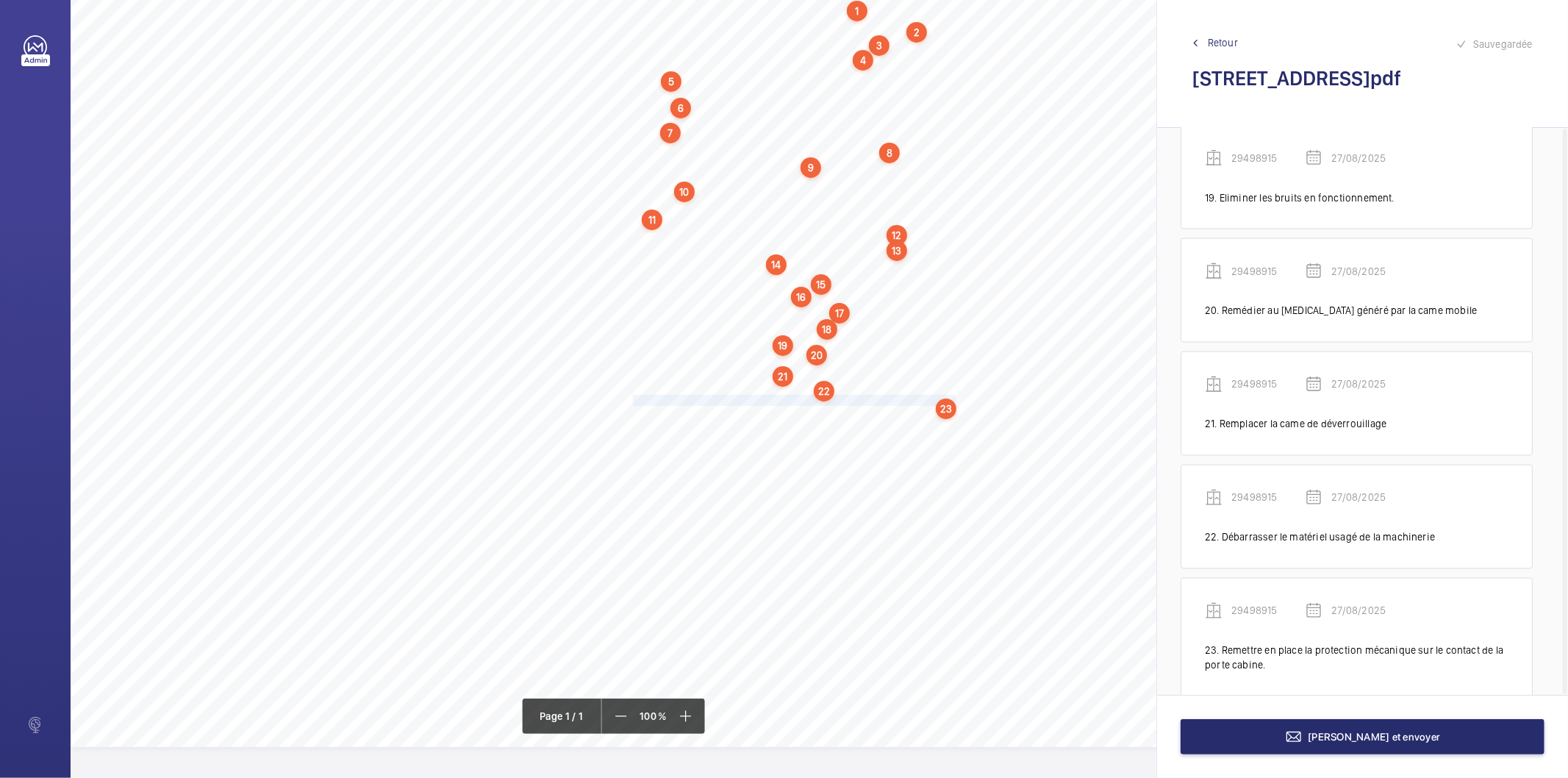
scroll to position [2211, 0]
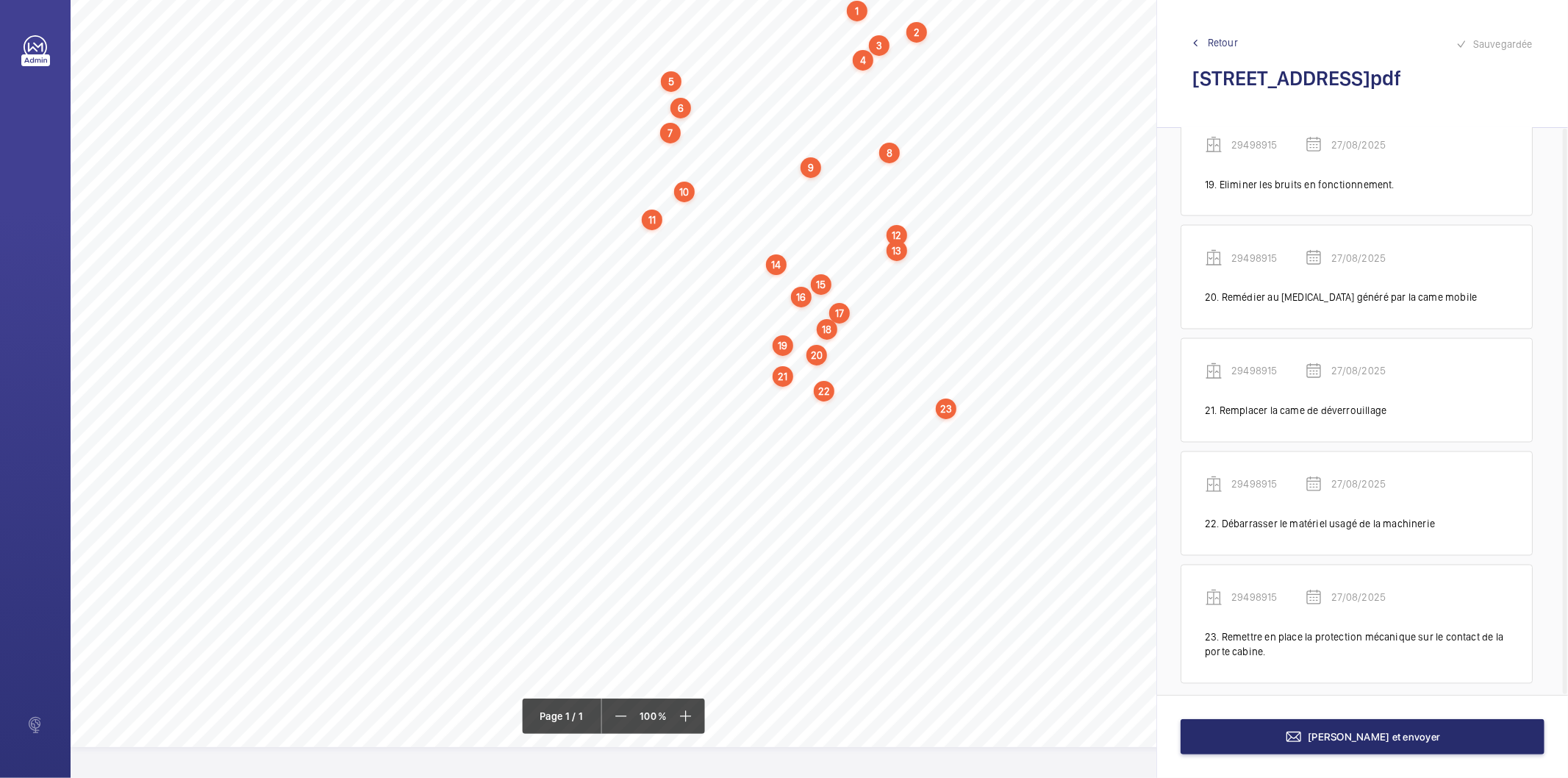
drag, startPoint x: 631, startPoint y: 412, endPoint x: 726, endPoint y: 412, distance: 95.0
click at [726, 412] on div "Nom du site Numéro appareil WM Réserve [STREET_ADDRESS] 29498915 Ranger correct…" at bounding box center [654, 334] width 1167 height 826
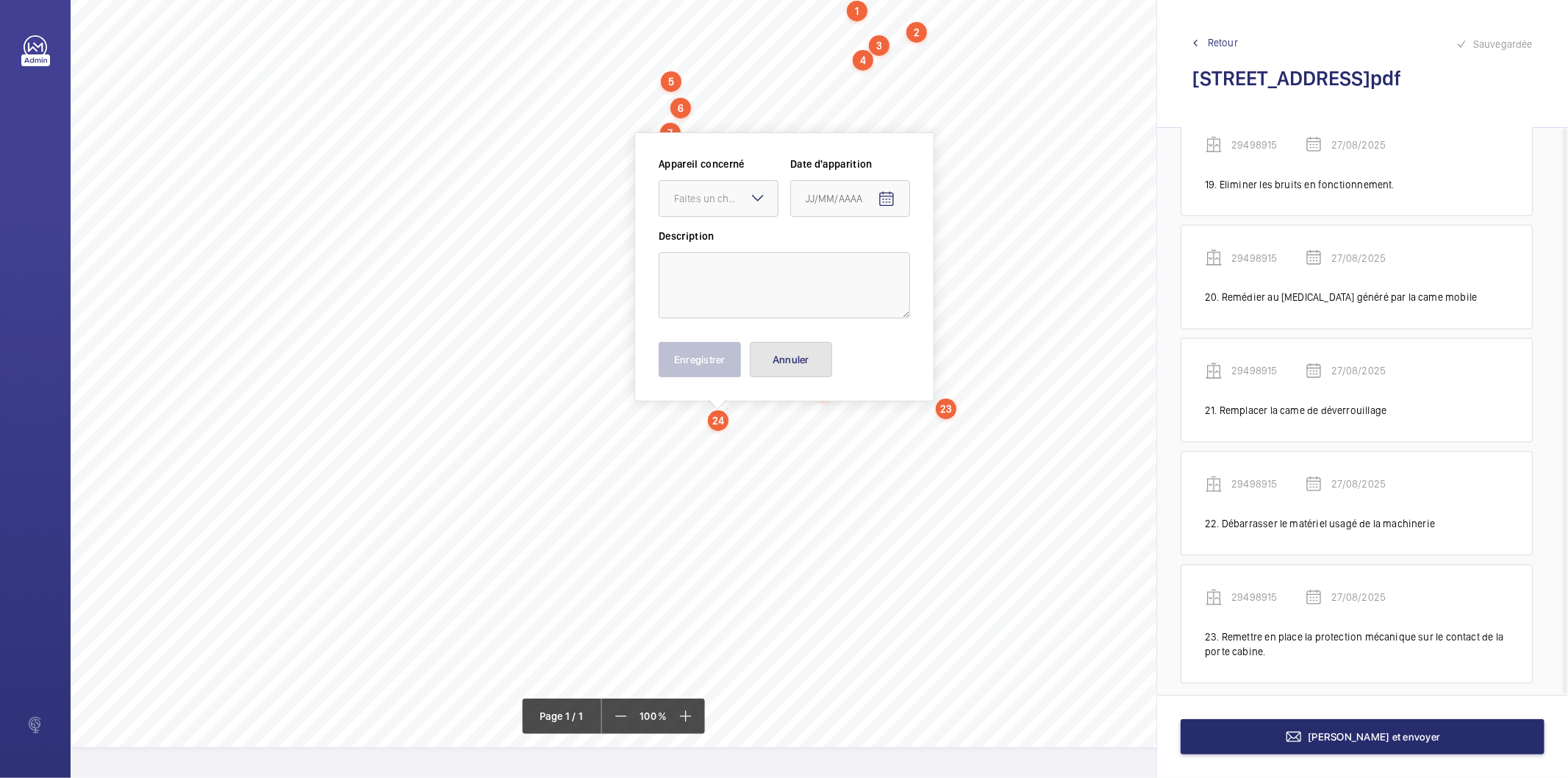
click at [769, 357] on button "Annuler" at bounding box center [791, 360] width 83 height 35
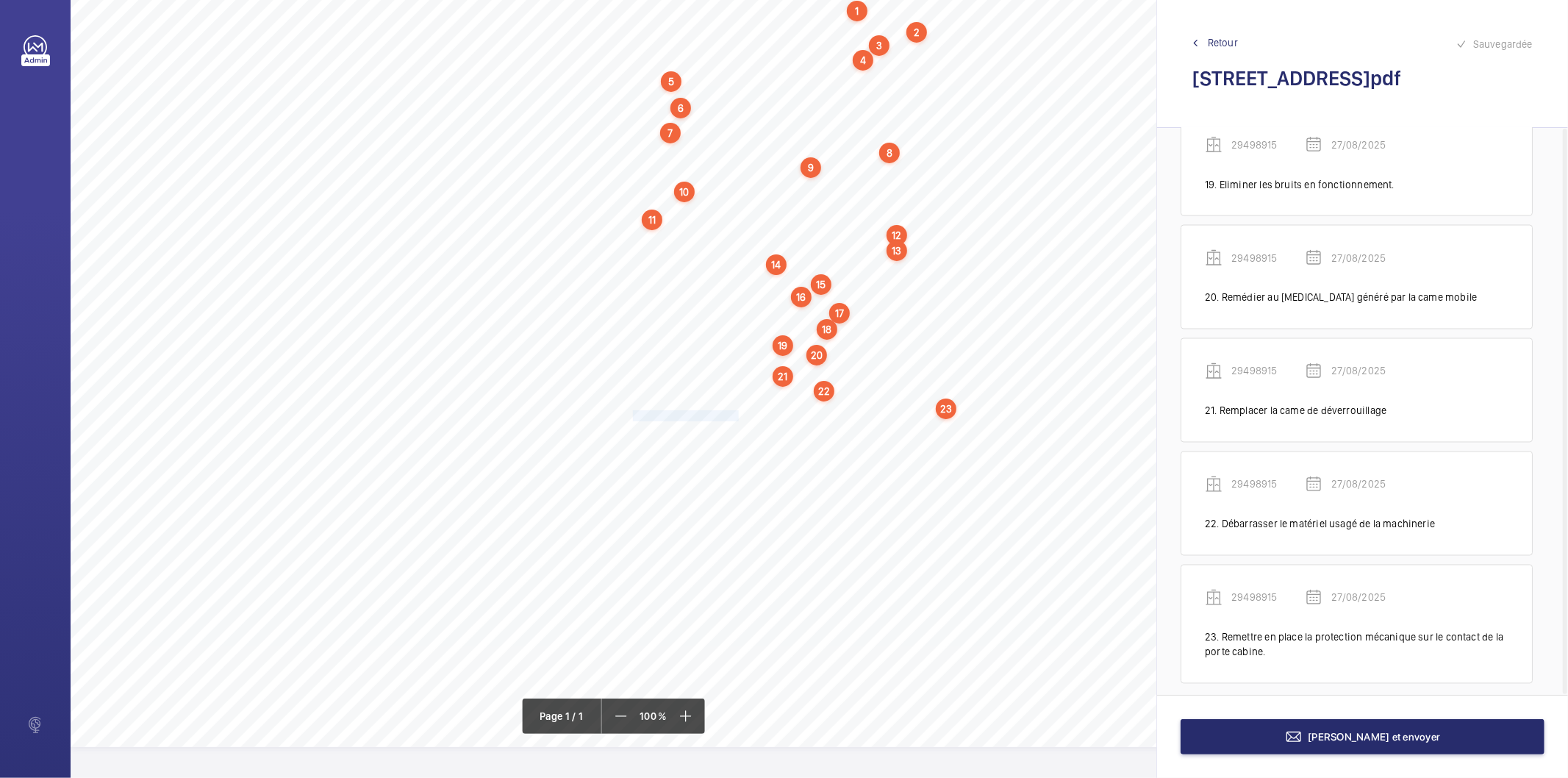
drag, startPoint x: 632, startPoint y: 409, endPoint x: 736, endPoint y: 407, distance: 104.0
click at [736, 411] on span "Nettoyer le toit de cabine." at bounding box center [687, 416] width 108 height 10
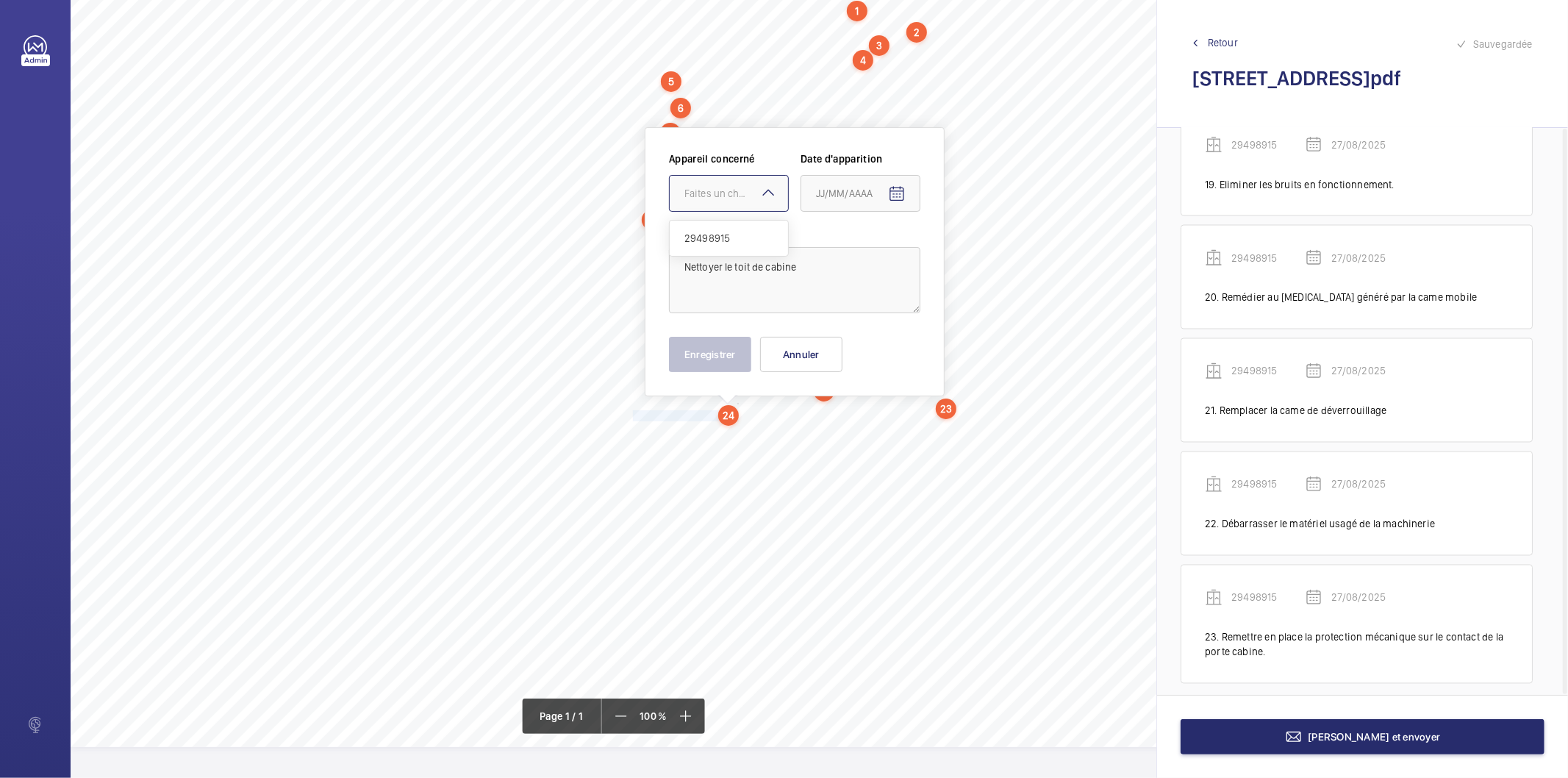
click at [741, 190] on div "Faites un choix" at bounding box center [737, 193] width 103 height 15
drag, startPoint x: 727, startPoint y: 232, endPoint x: 862, endPoint y: 190, distance: 141.4
click at [728, 232] on span "29498915" at bounding box center [729, 238] width 89 height 15
click at [919, 178] on input at bounding box center [860, 194] width 120 height 37
click at [898, 187] on mat-icon "Open calendar" at bounding box center [898, 194] width 18 height 18
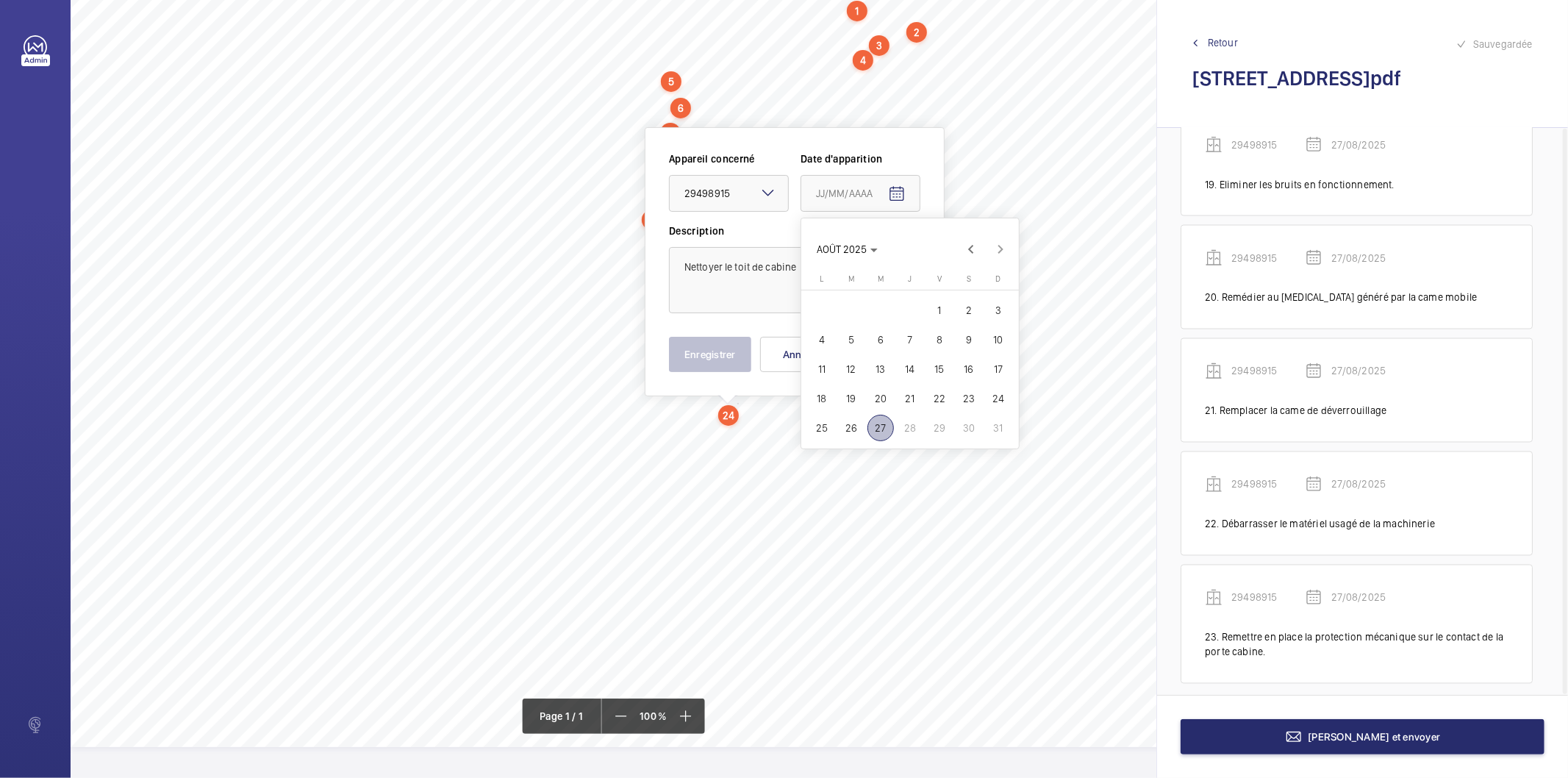
drag, startPoint x: 881, startPoint y: 412, endPoint x: 776, endPoint y: 412, distance: 105.0
click at [879, 412] on button "20" at bounding box center [881, 399] width 29 height 29
click at [899, 176] on span "Open calendar" at bounding box center [897, 194] width 35 height 35
drag, startPoint x: 879, startPoint y: 425, endPoint x: 774, endPoint y: 372, distance: 117.6
click at [876, 424] on span "27" at bounding box center [880, 428] width 26 height 26
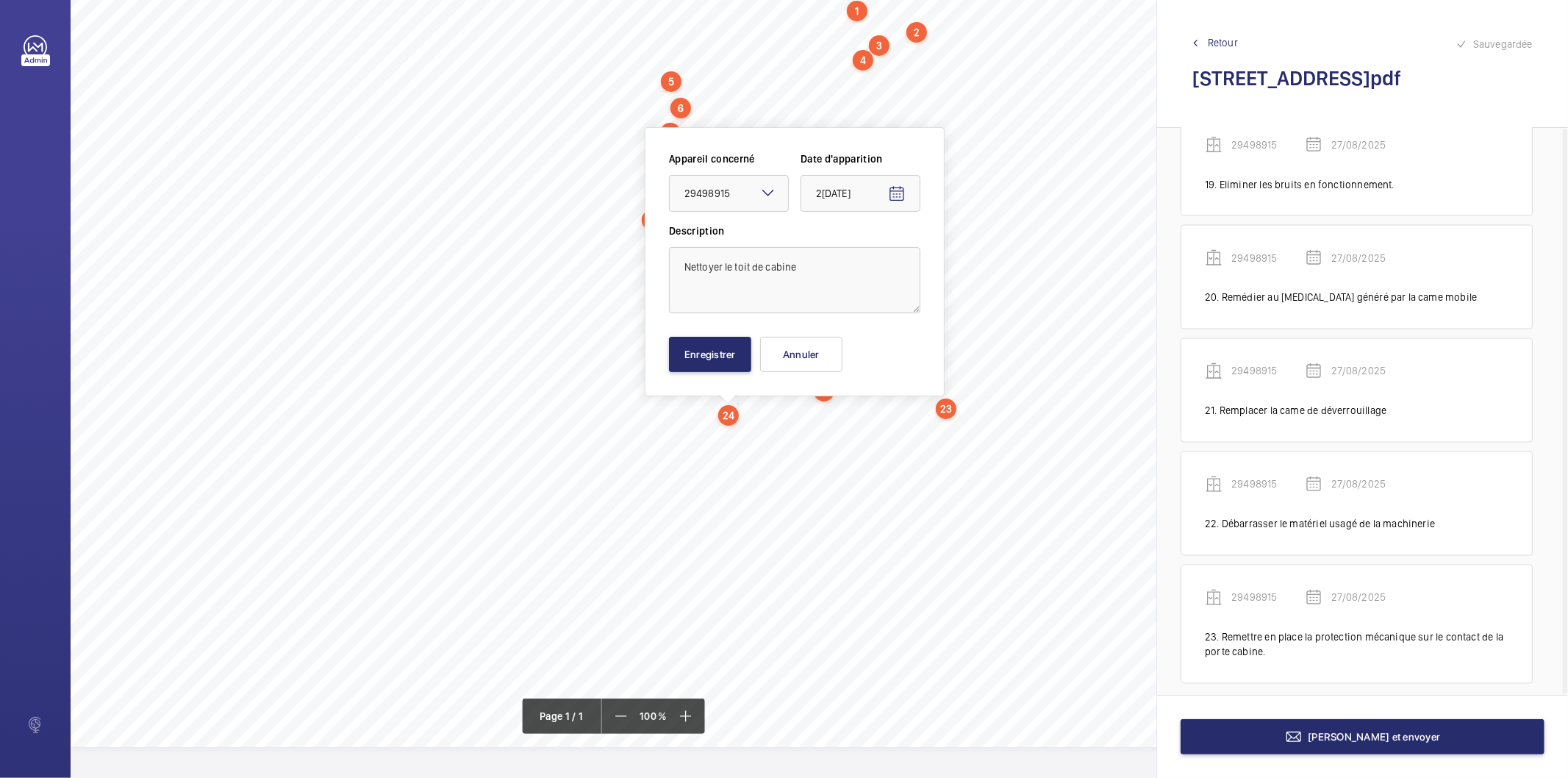
type input "27/08/2025"
click at [753, 355] on div "Enregistrer Annuler" at bounding box center [795, 355] width 251 height 35
click at [730, 358] on button "Enregistrer" at bounding box center [710, 355] width 83 height 35
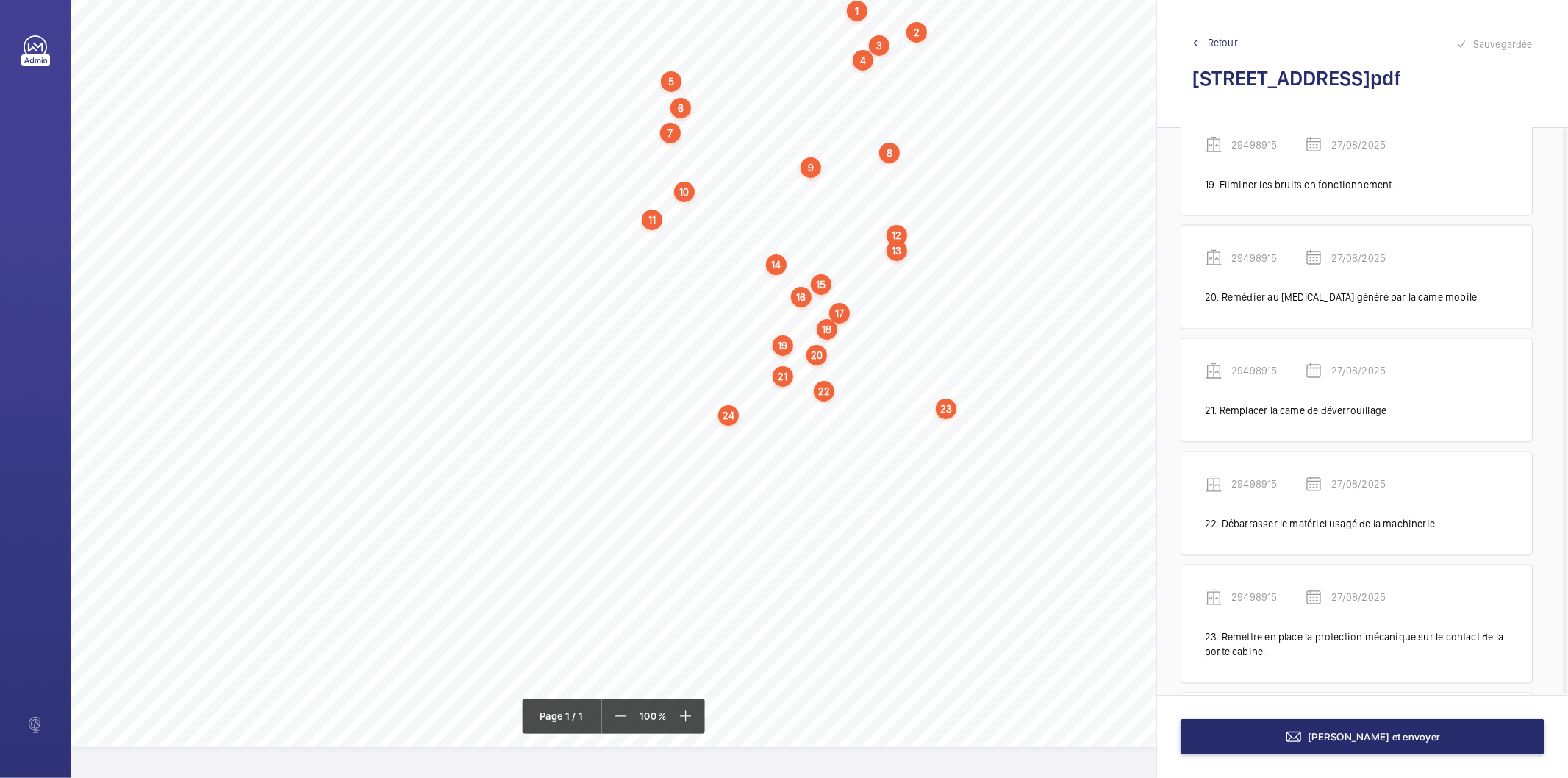
scroll to position [2325, 0]
drag, startPoint x: 633, startPoint y: 429, endPoint x: 865, endPoint y: 434, distance: 232.1
click at [865, 434] on div "Nom du site Numéro appareil WM Réserve [STREET_ADDRESS] 29498915 Ranger correct…" at bounding box center [654, 334] width 1167 height 826
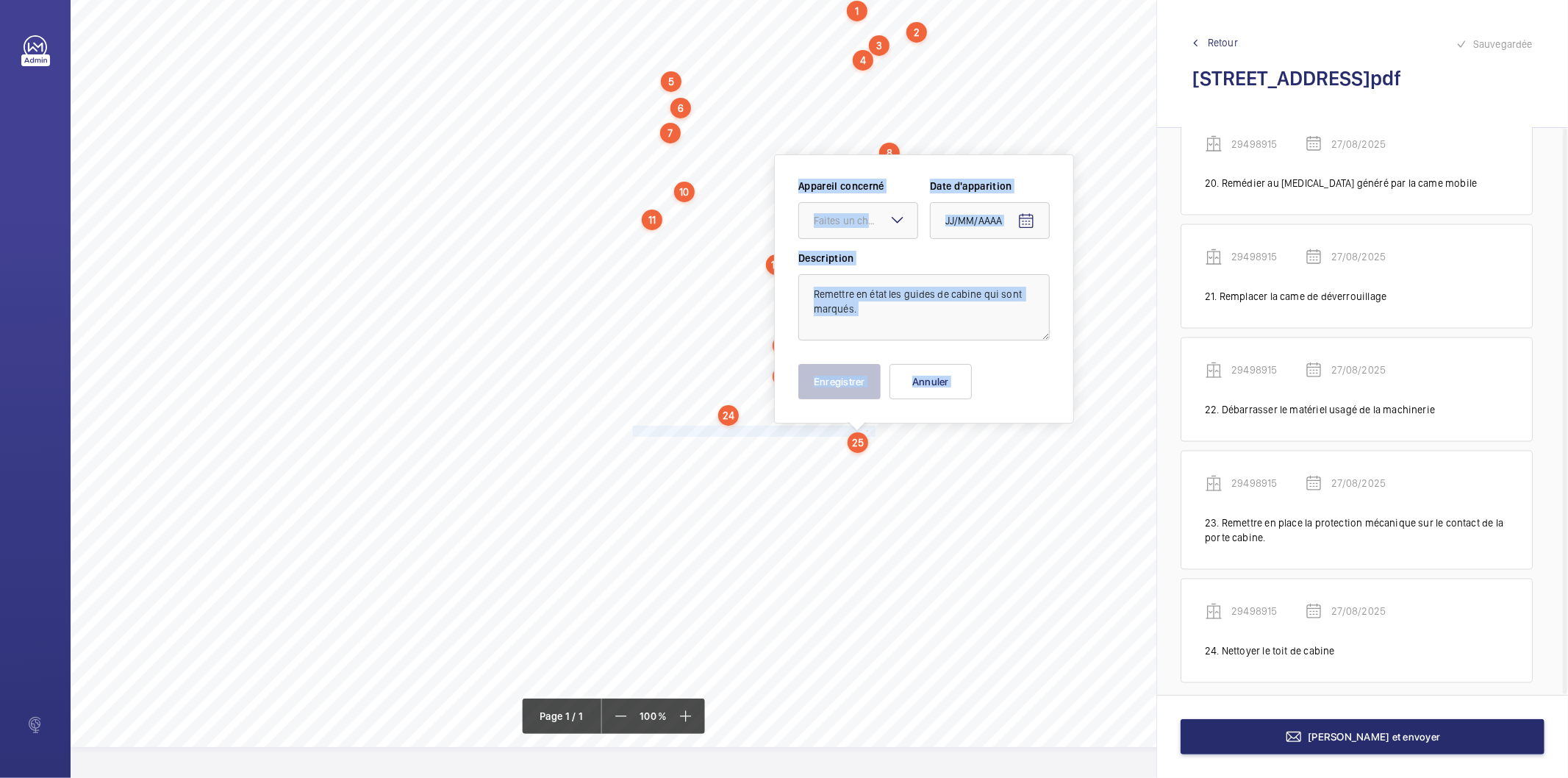
click at [904, 217] on mat-icon at bounding box center [898, 220] width 18 height 18
click at [846, 259] on span "29498915" at bounding box center [858, 265] width 89 height 15
click at [1031, 213] on mat-icon "Open calendar" at bounding box center [1026, 221] width 18 height 18
drag, startPoint x: 1013, startPoint y: 451, endPoint x: 918, endPoint y: 344, distance: 143.1
click at [1013, 449] on span "27" at bounding box center [1010, 454] width 26 height 26
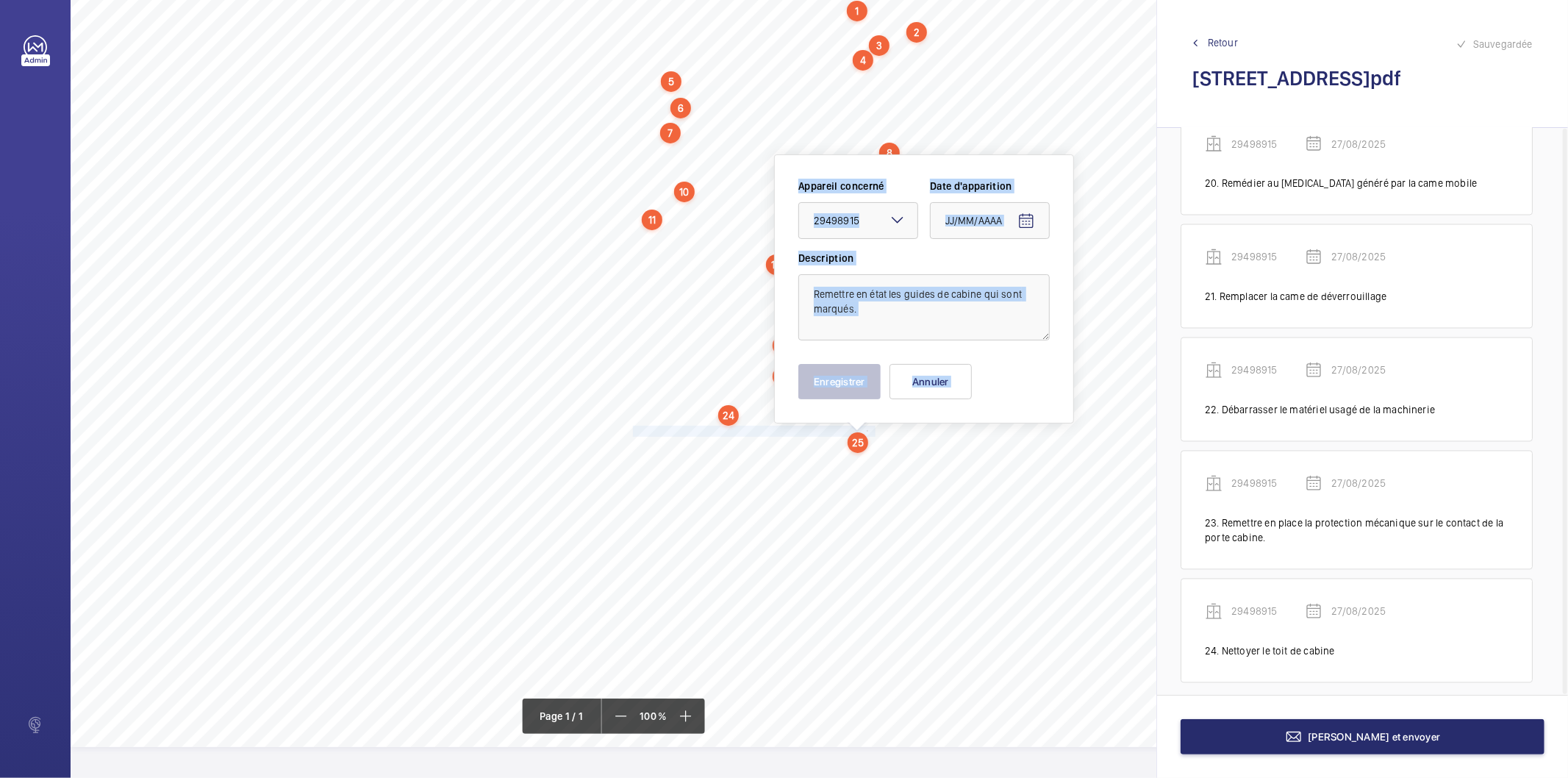
type input "27/08/2025"
click at [912, 321] on textarea "Remettre en état les guides de cabine qui sont marqués." at bounding box center [924, 307] width 251 height 66
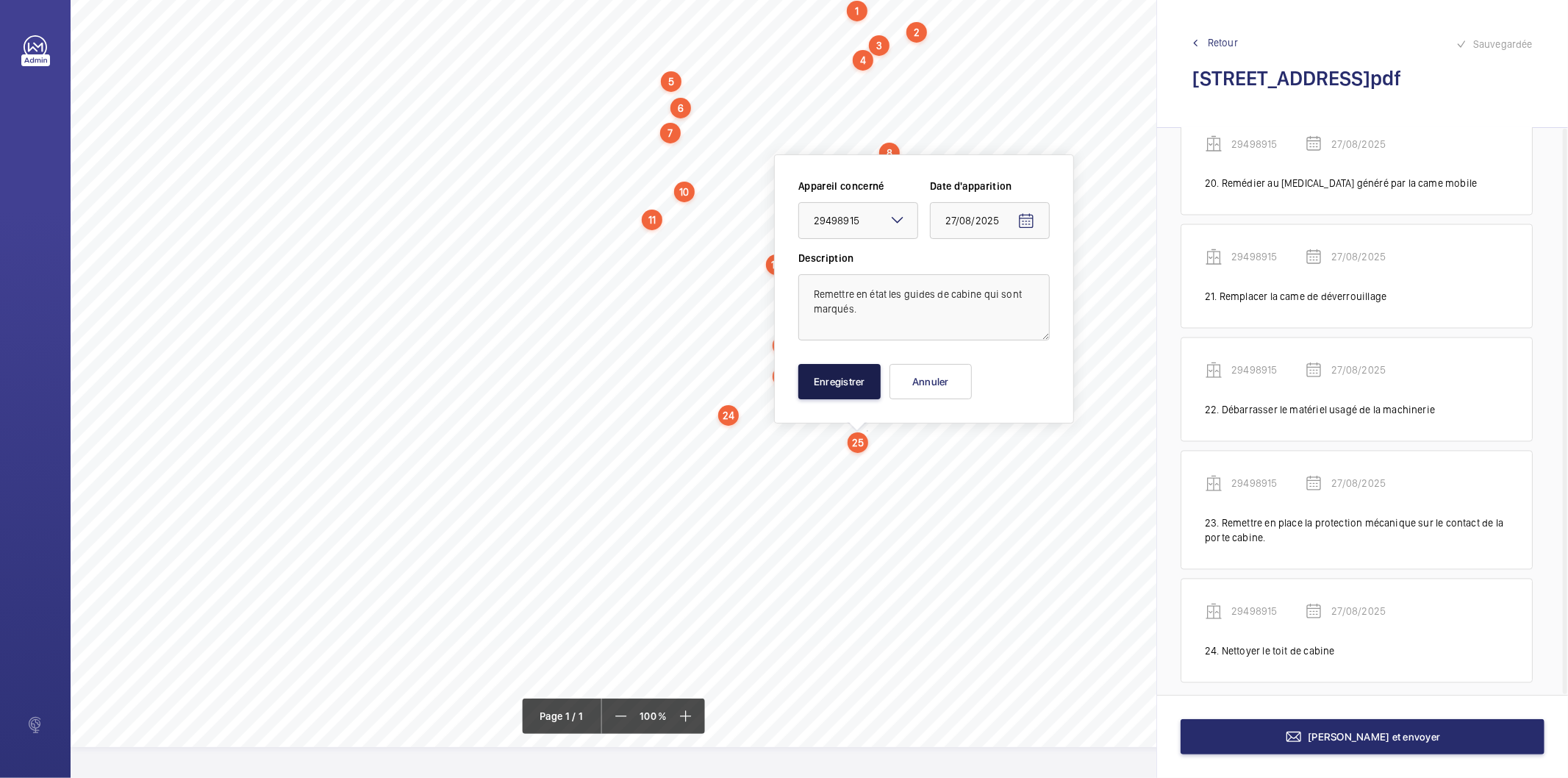
click at [859, 383] on button "Enregistrer" at bounding box center [839, 382] width 83 height 35
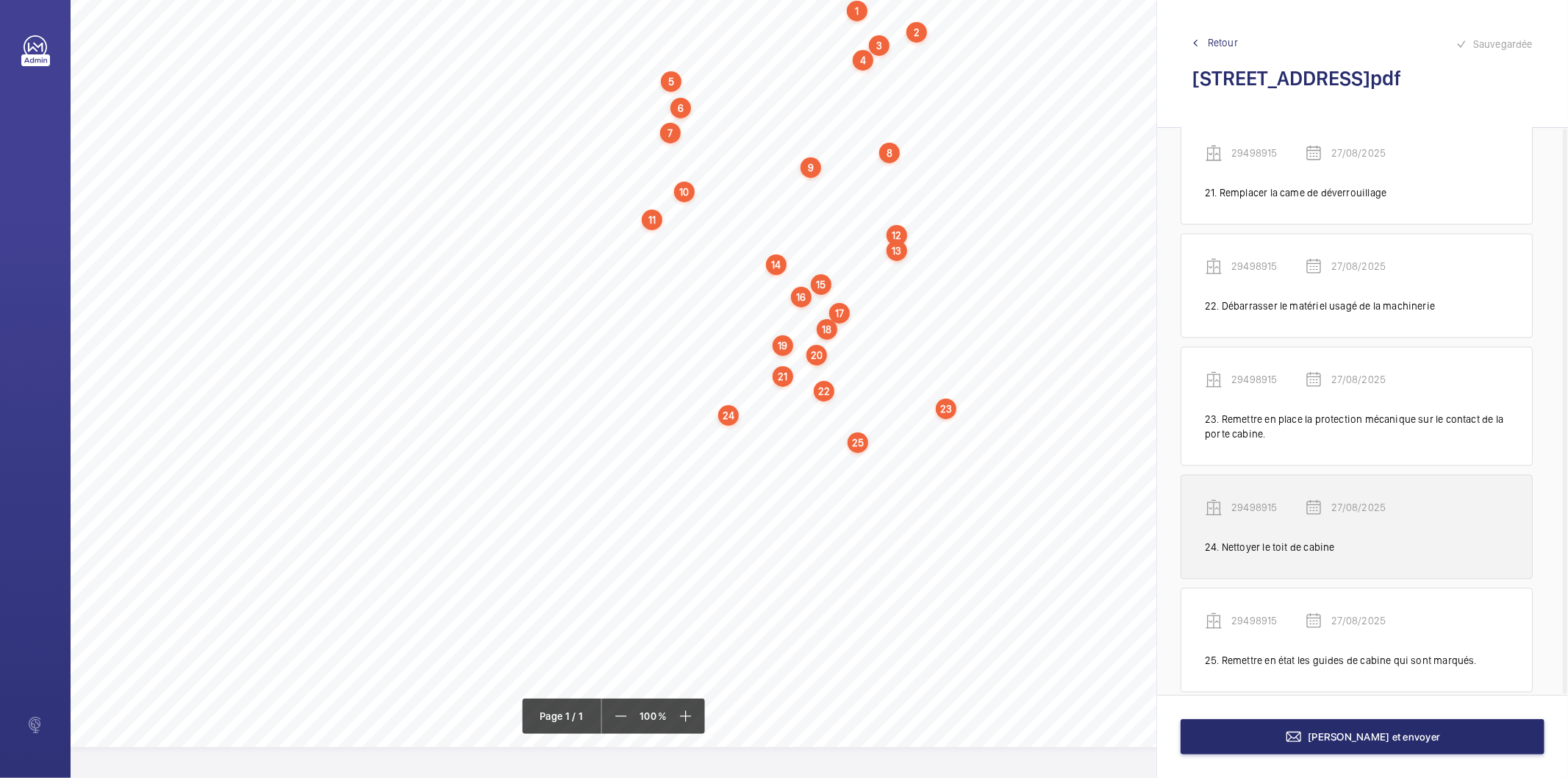
scroll to position [2438, 0]
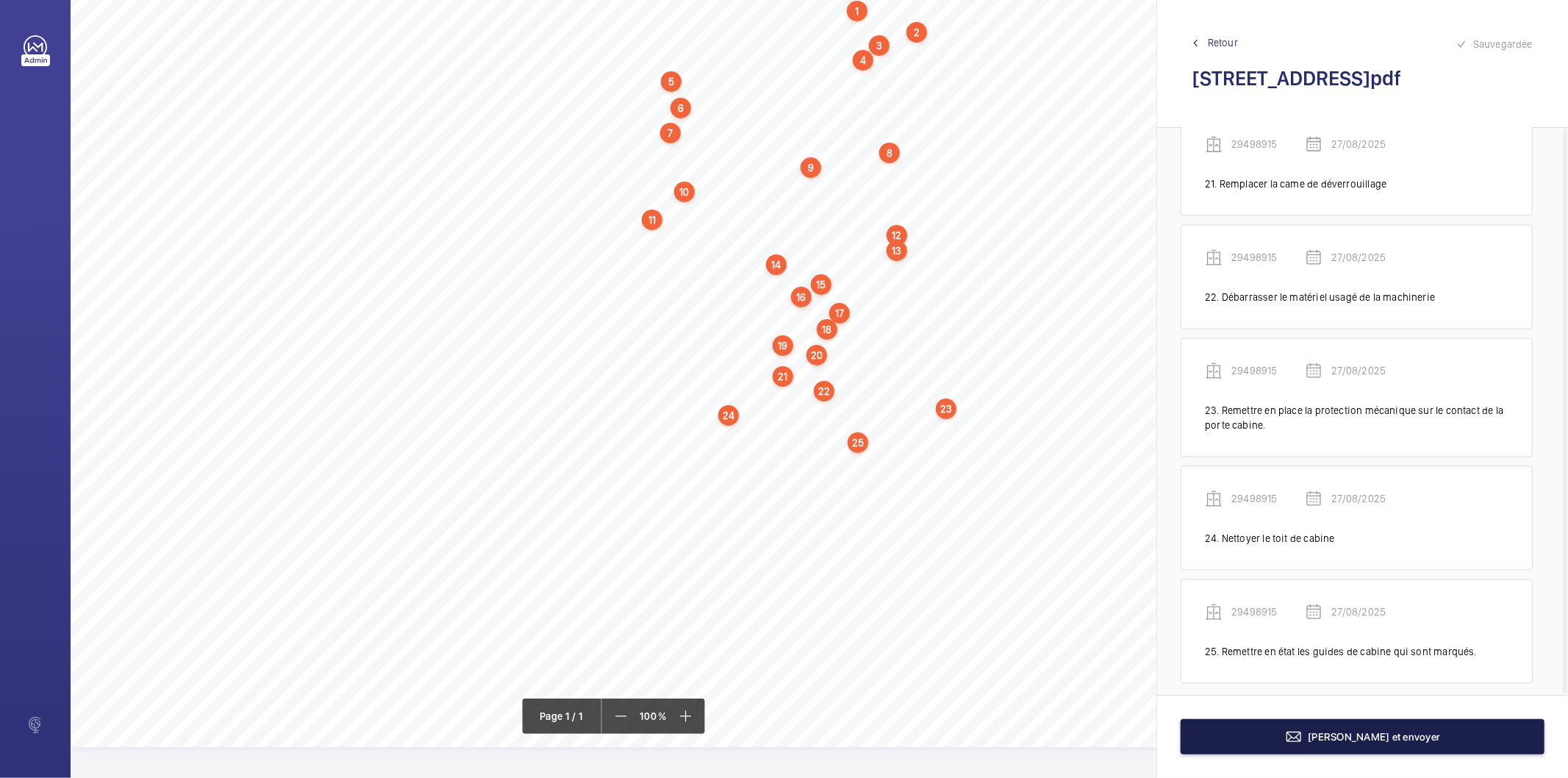
click at [1334, 741] on span "[PERSON_NAME] et envoyer" at bounding box center [1375, 737] width 133 height 12
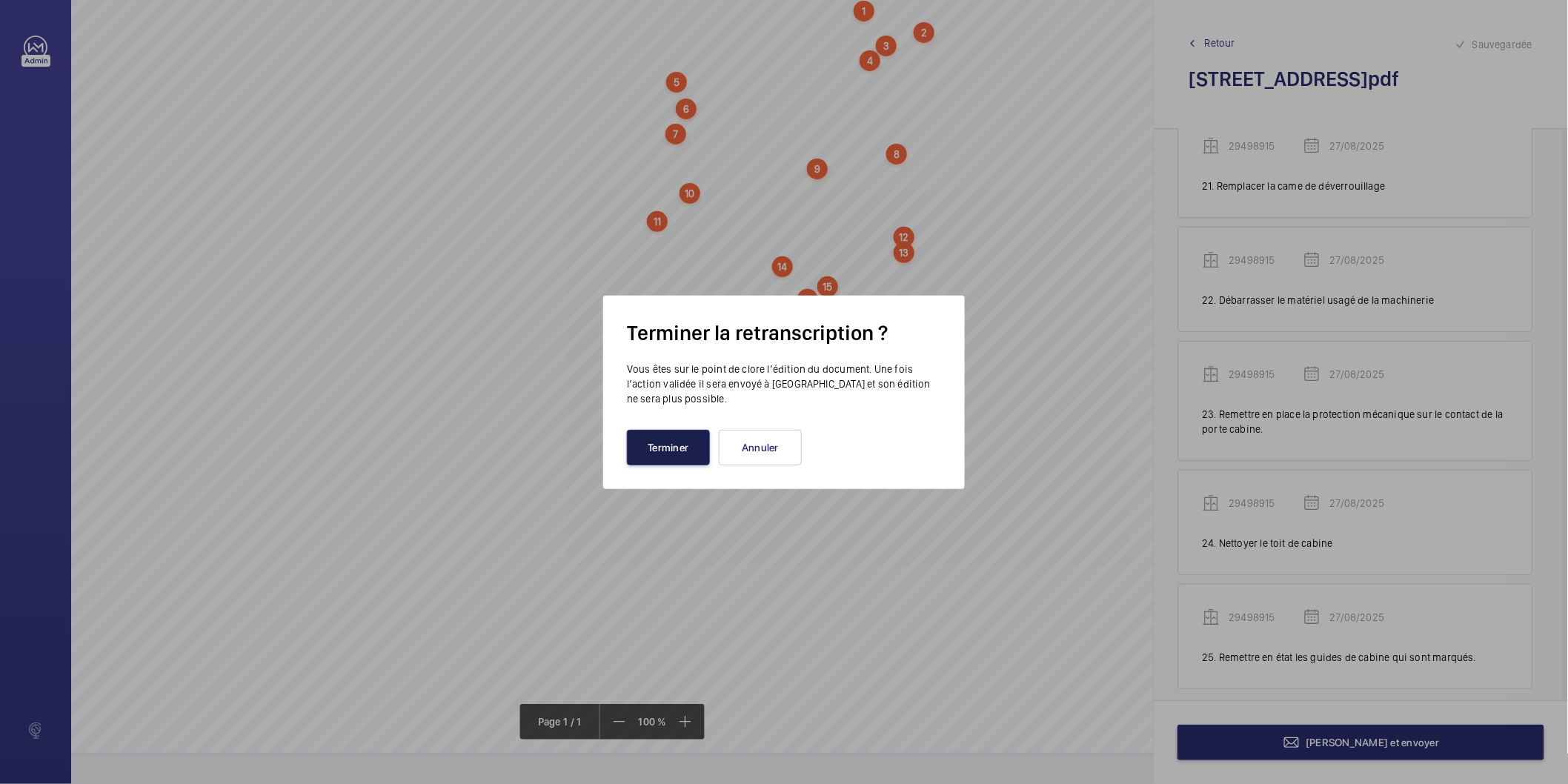
click at [643, 441] on button "Terminer" at bounding box center [668, 448] width 83 height 35
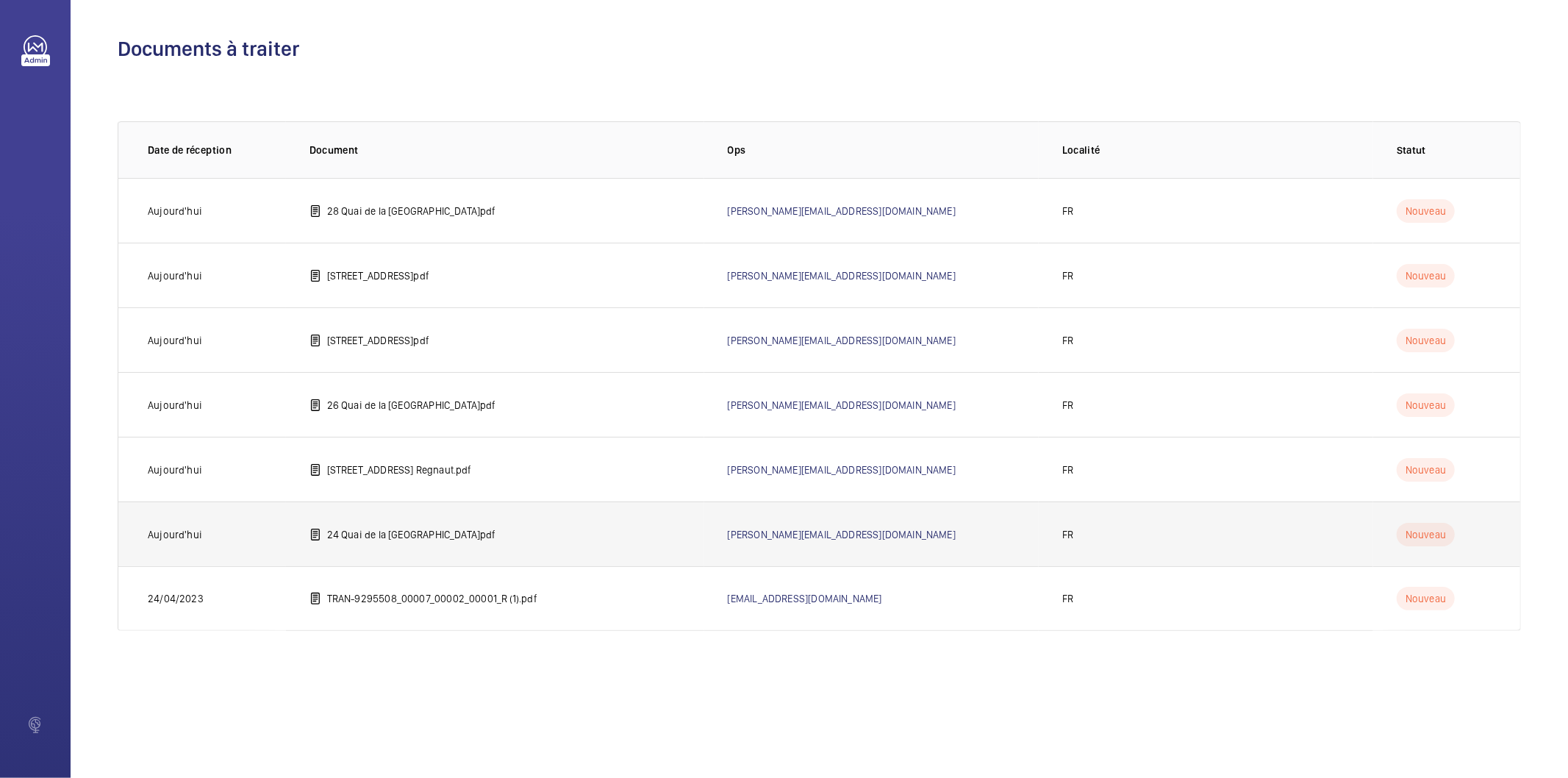
click at [400, 547] on td "24 Quai de la [GEOGRAPHIC_DATA]pdf" at bounding box center [495, 534] width 418 height 64
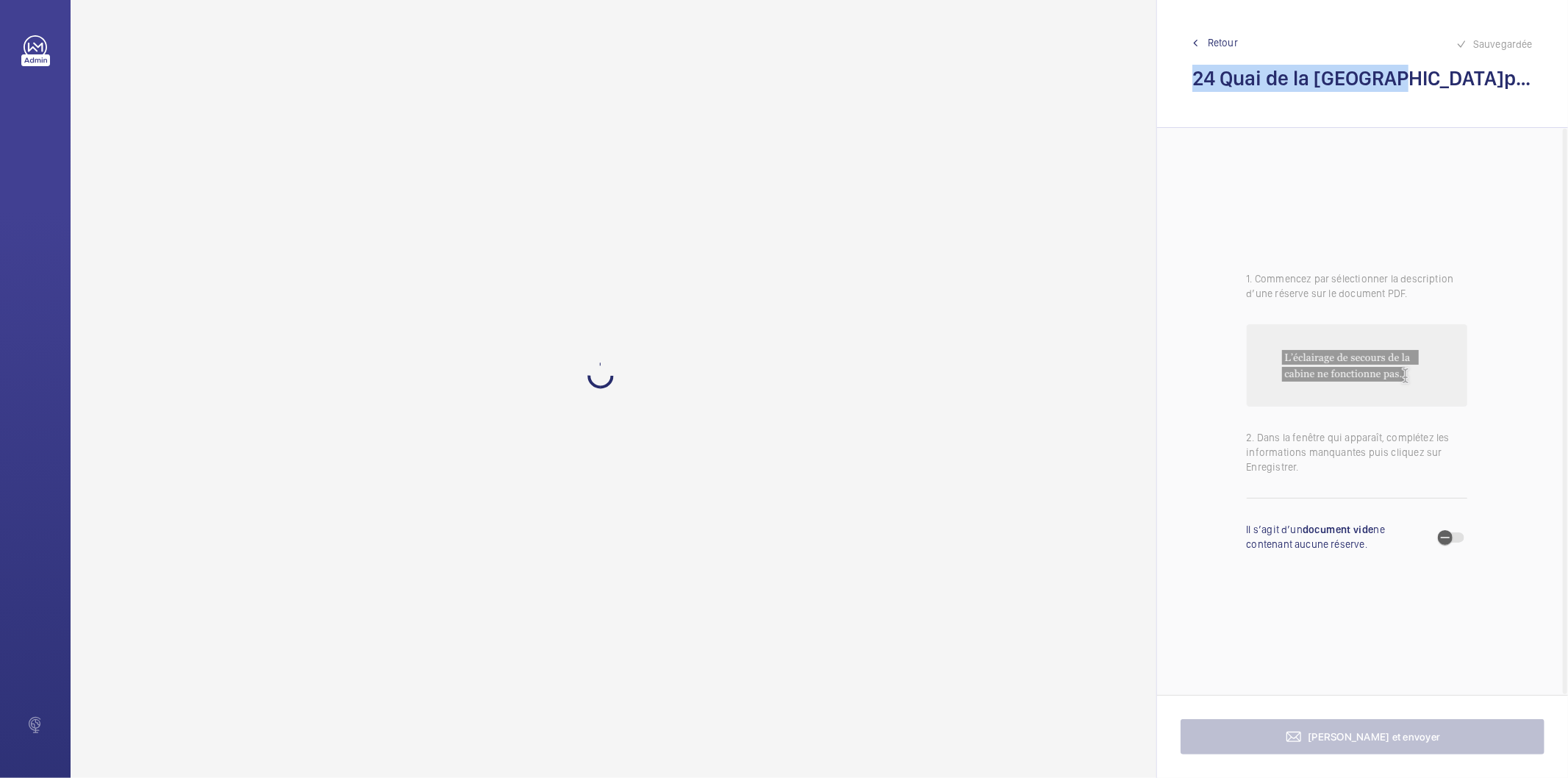
drag, startPoint x: 1398, startPoint y: 79, endPoint x: 1194, endPoint y: 79, distance: 204.0
click at [1194, 79] on h2 "24 Quai de la [GEOGRAPHIC_DATA]pdf" at bounding box center [1362, 78] width 340 height 27
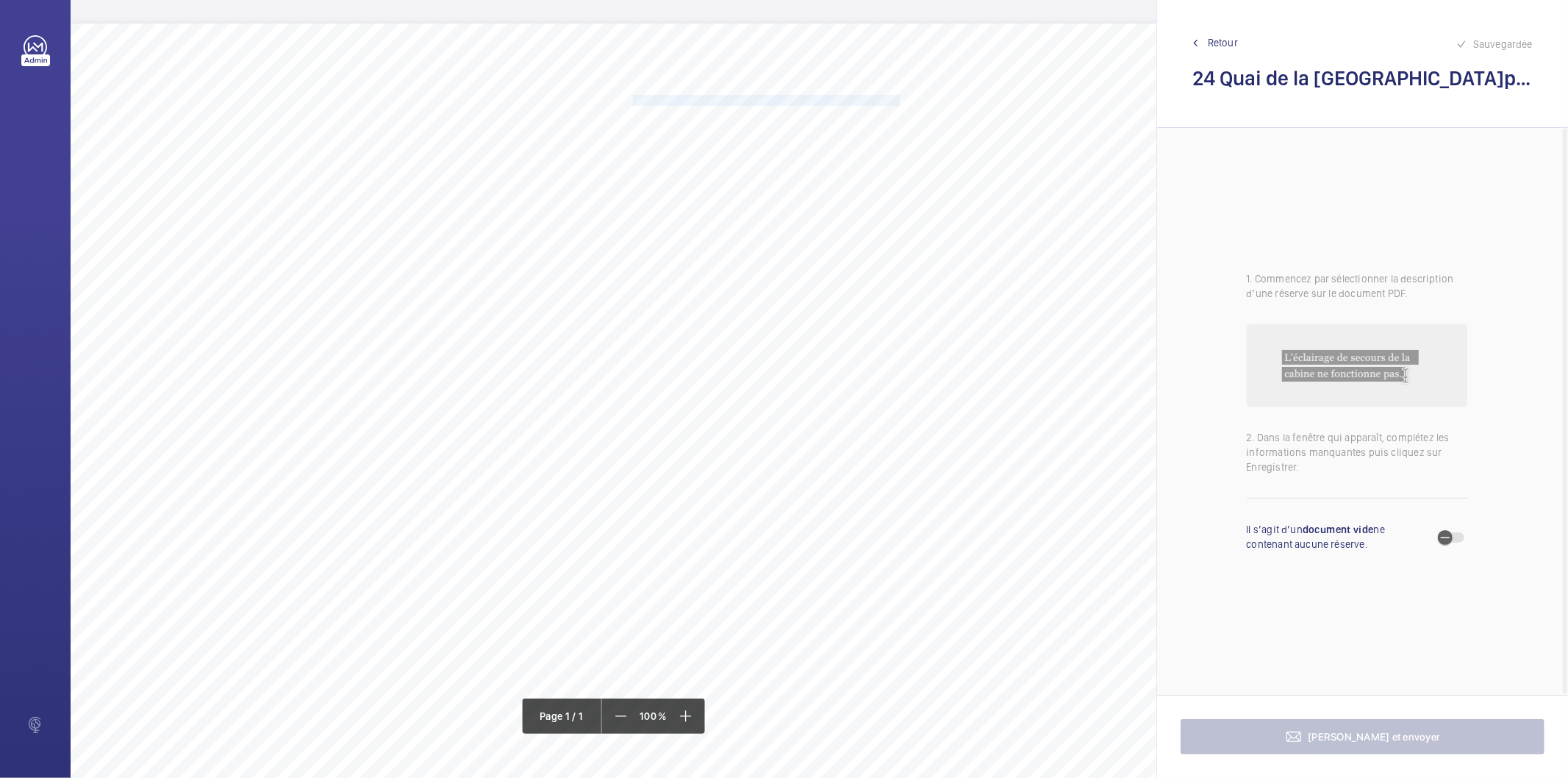
drag, startPoint x: 632, startPoint y: 98, endPoint x: 876, endPoint y: 97, distance: 244.0
click at [876, 97] on span "[PERSON_NAME] et dégraisser les semelles des guides en cuvette." at bounding box center [778, 100] width 289 height 10
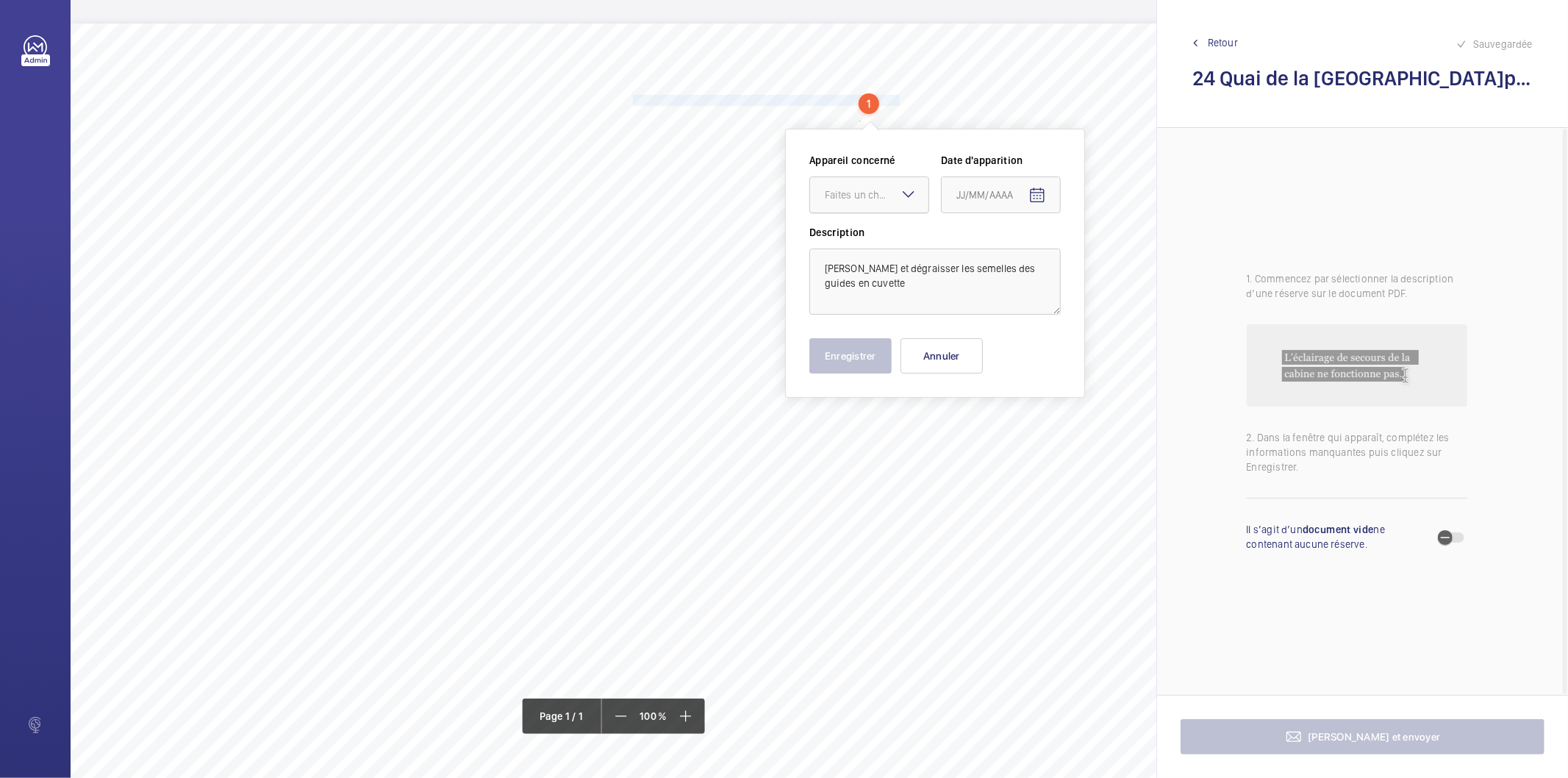
click at [876, 196] on div "Faites un choix" at bounding box center [877, 194] width 103 height 15
click at [859, 236] on span "82308131" at bounding box center [869, 239] width 89 height 15
click at [1029, 192] on mat-icon "Open calendar" at bounding box center [1038, 196] width 18 height 18
drag, startPoint x: 1015, startPoint y: 433, endPoint x: 908, endPoint y: 383, distance: 118.1
click at [1015, 432] on span "27" at bounding box center [1021, 432] width 26 height 26
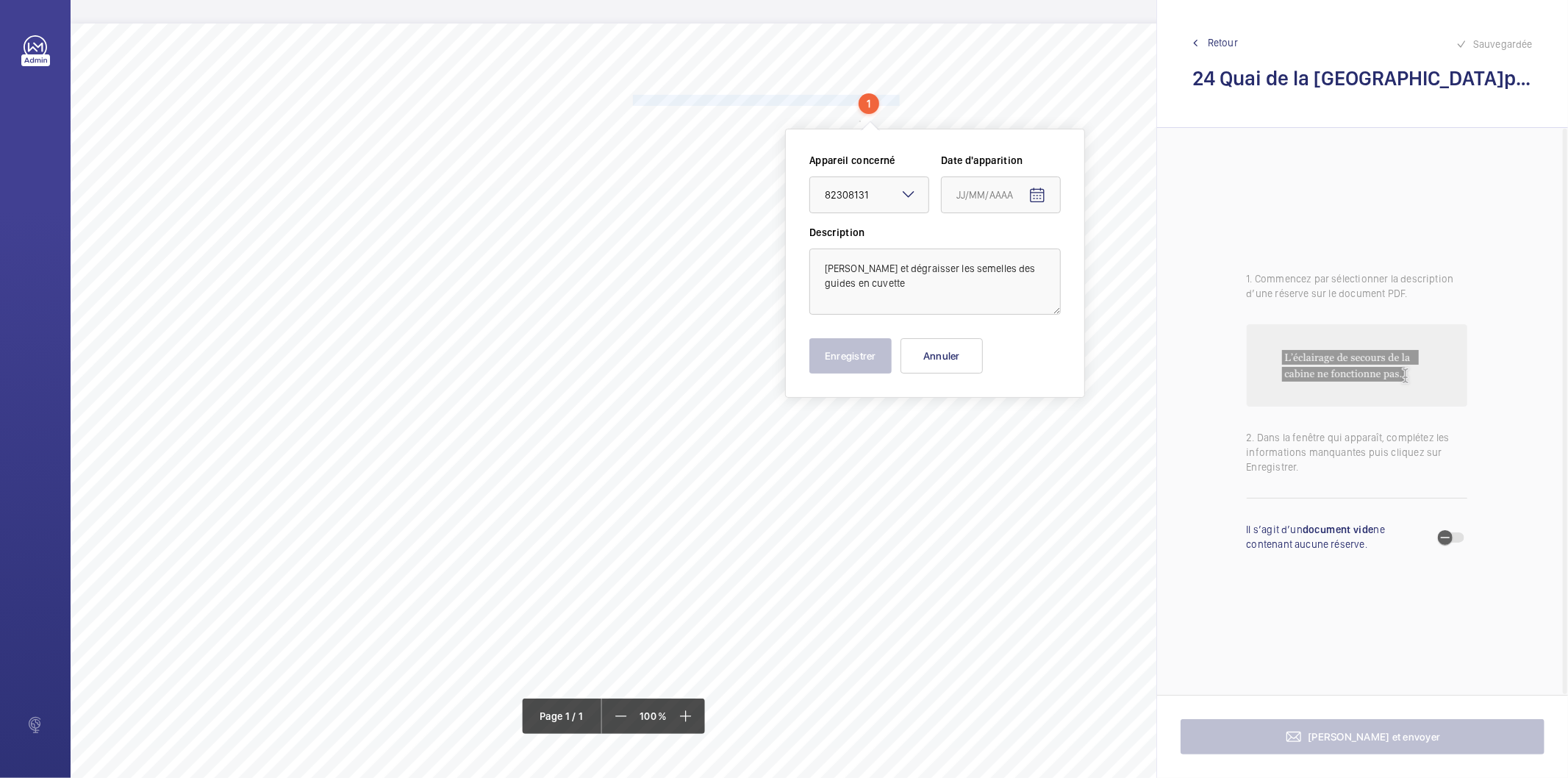
type input "27/08/2025"
click at [875, 361] on button "Enregistrer" at bounding box center [851, 356] width 83 height 35
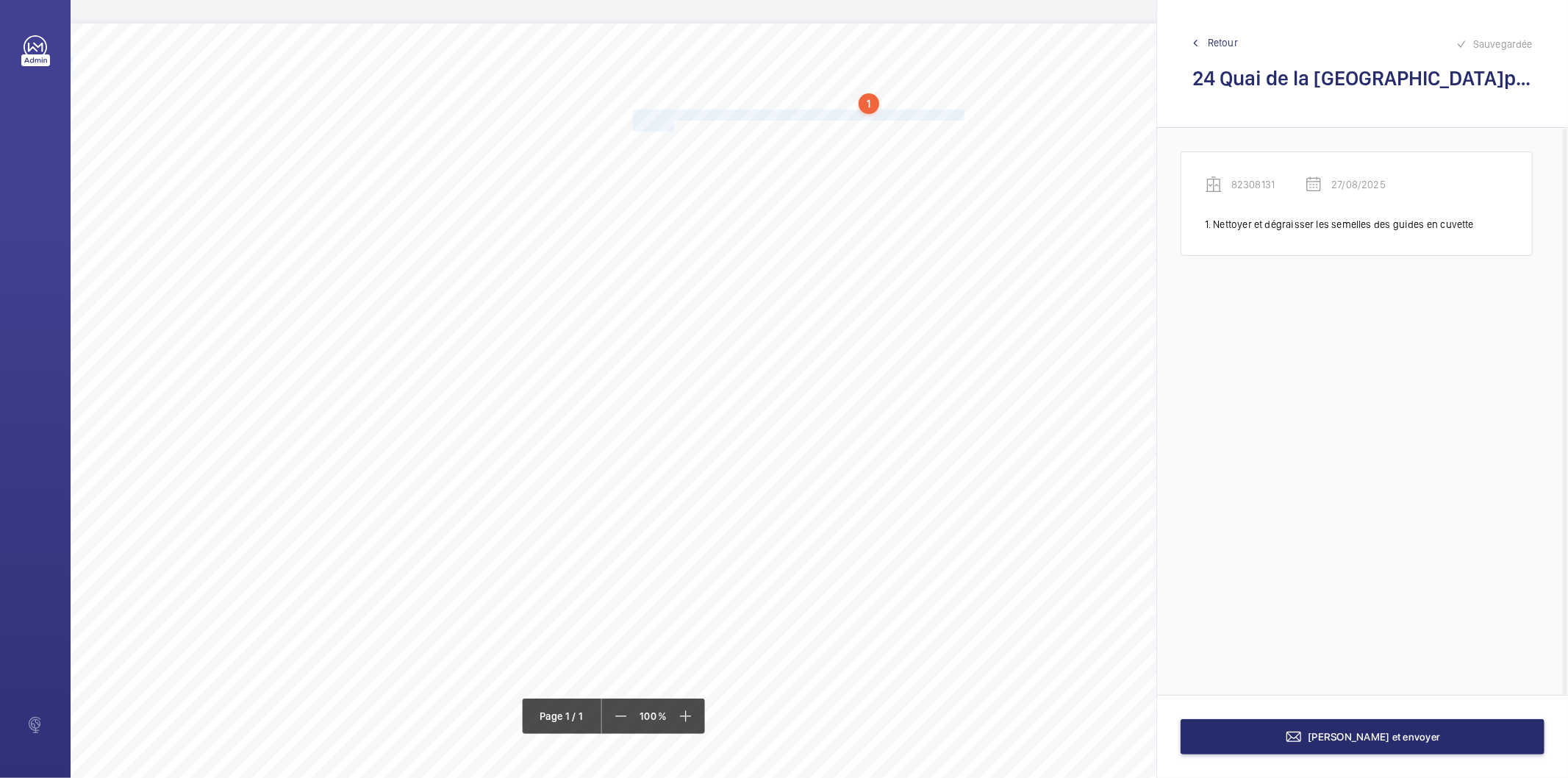
drag, startPoint x: 632, startPoint y: 112, endPoint x: 672, endPoint y: 122, distance: 41.2
click at [672, 122] on div "Nom du site Numéro appareil WM Réserve 24 Quai de la Charente 82308131 Nettoyer…" at bounding box center [654, 436] width 1167 height 826
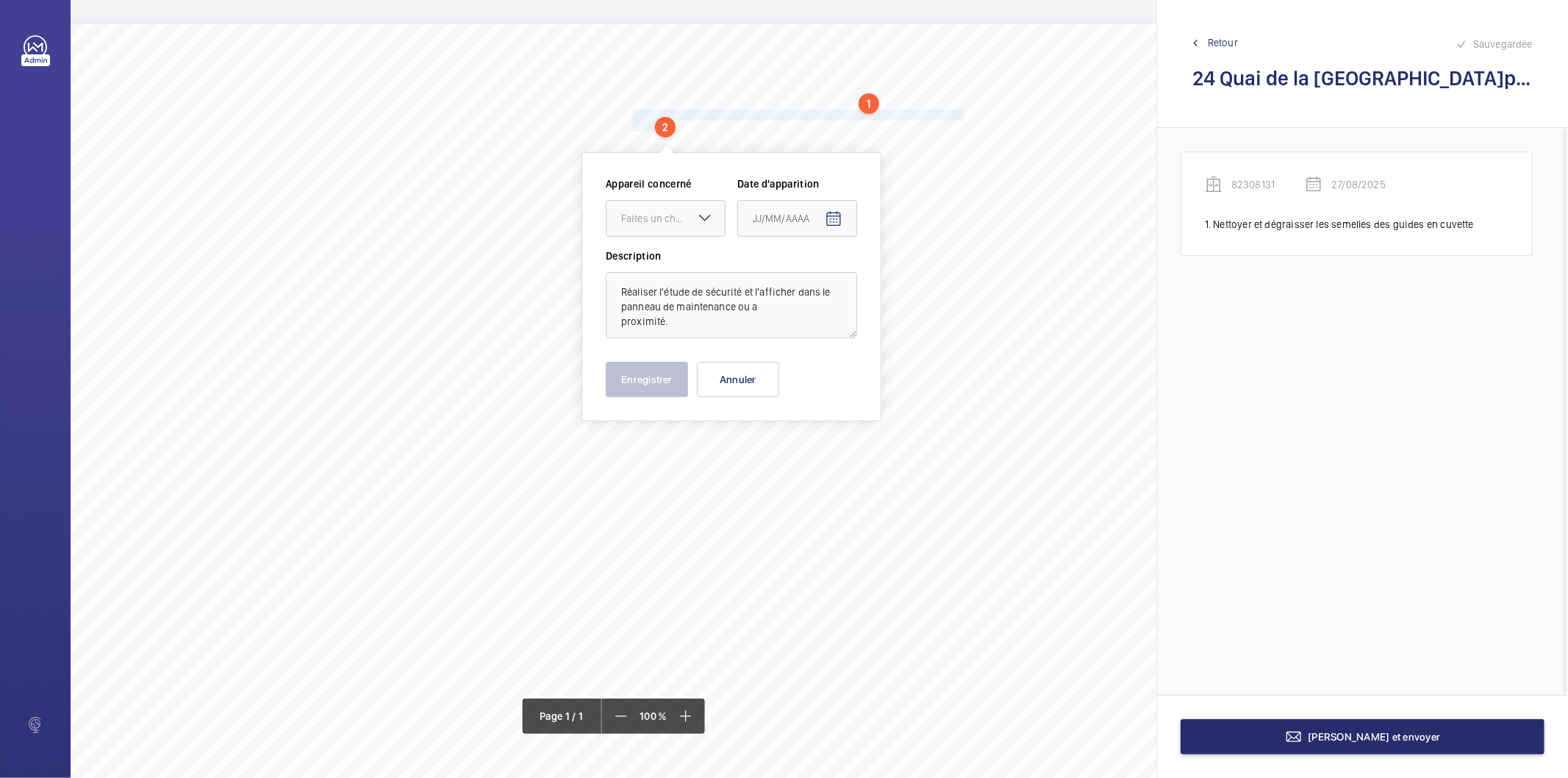
click at [711, 219] on mat-icon at bounding box center [706, 217] width 18 height 18
click at [673, 265] on span "82308131" at bounding box center [666, 263] width 89 height 15
click at [838, 216] on mat-icon "Open calendar" at bounding box center [834, 219] width 18 height 18
click at [815, 453] on span "27" at bounding box center [817, 455] width 26 height 26
type input "27/08/2025"
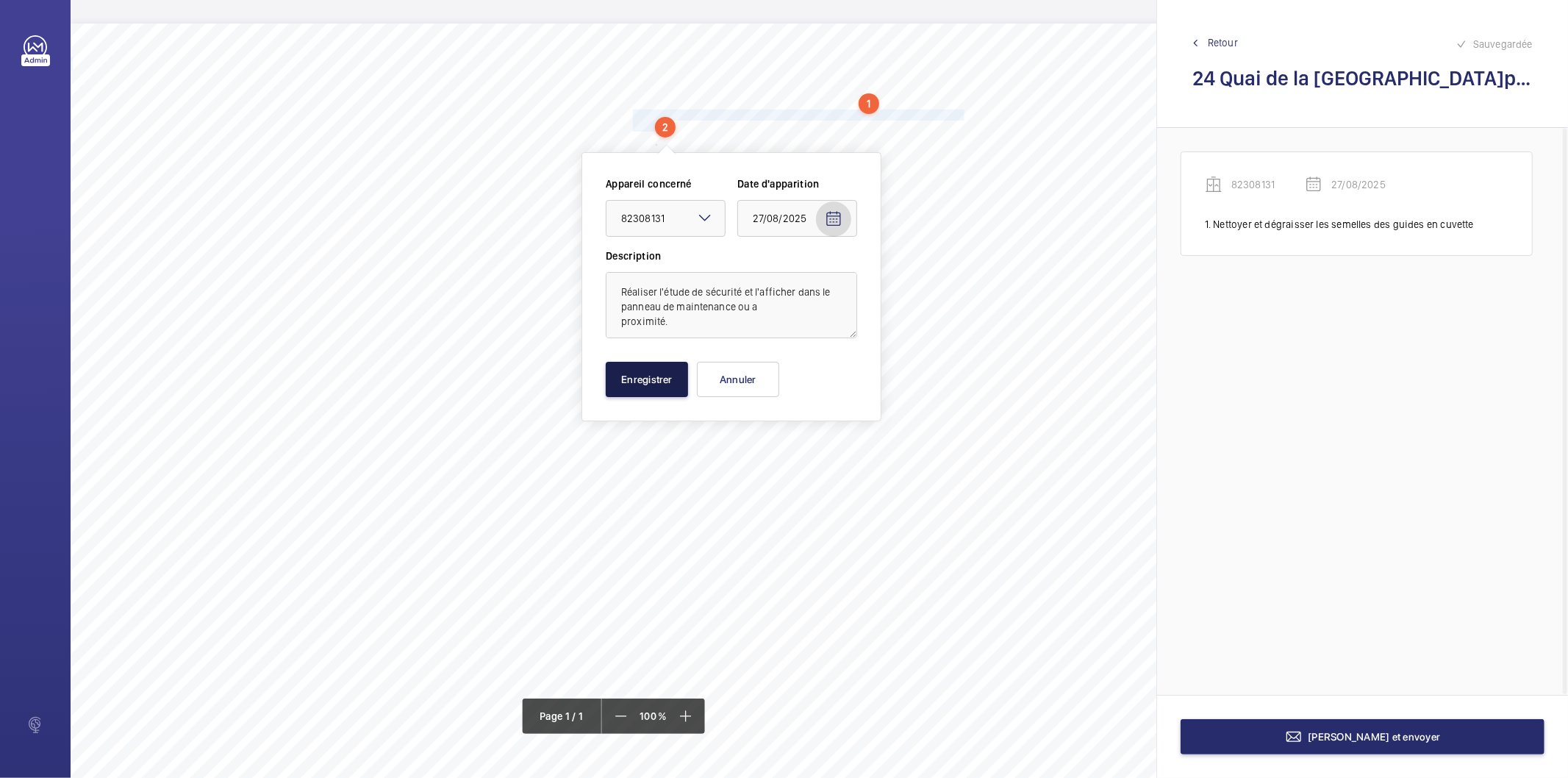
click at [668, 380] on button "Enregistrer" at bounding box center [647, 379] width 83 height 35
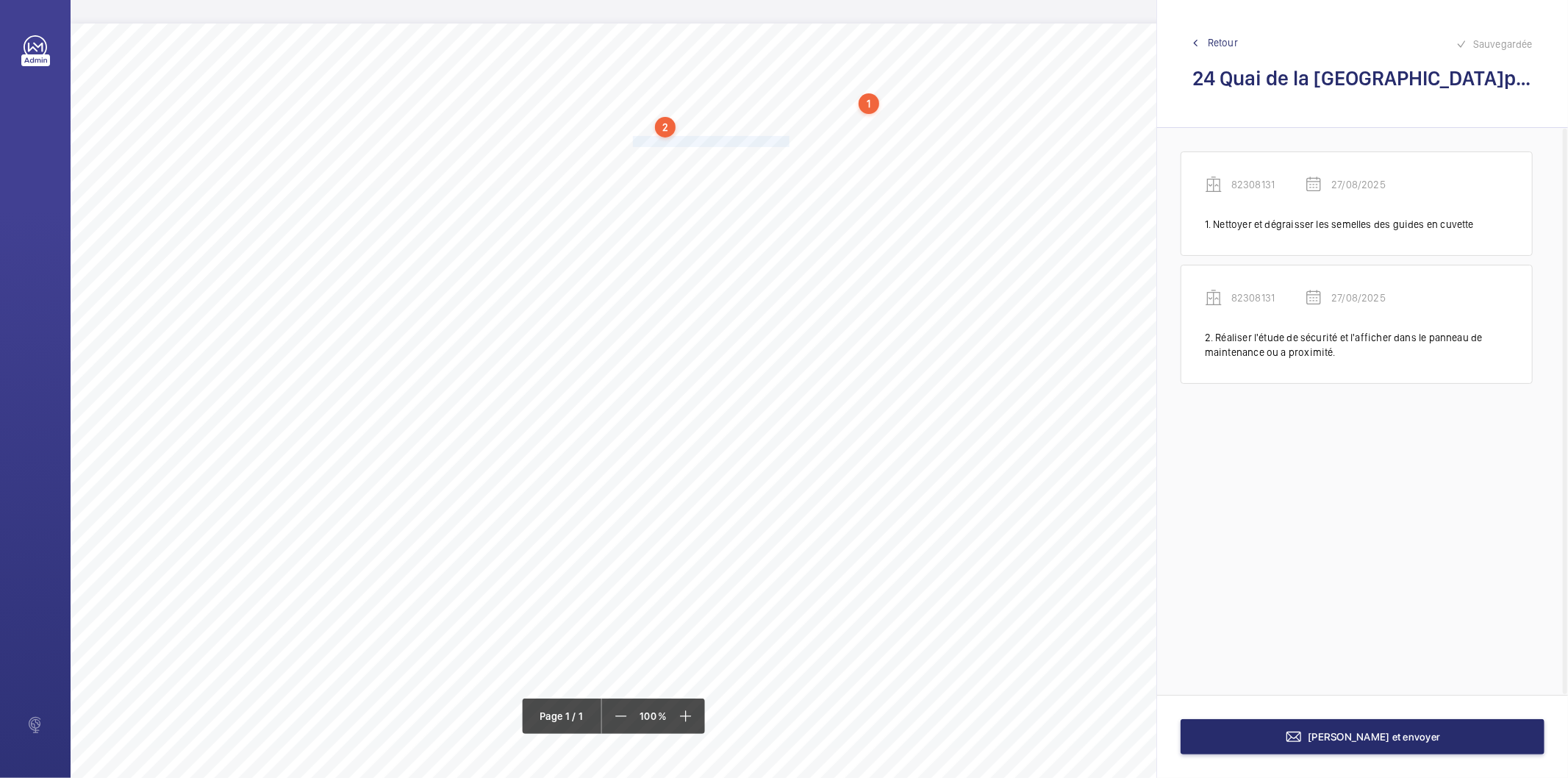
drag, startPoint x: 632, startPoint y: 142, endPoint x: 789, endPoint y: 139, distance: 157.0
click at [789, 139] on span "Eliminer les bruits en fonctionnement." at bounding box center [713, 141] width 160 height 10
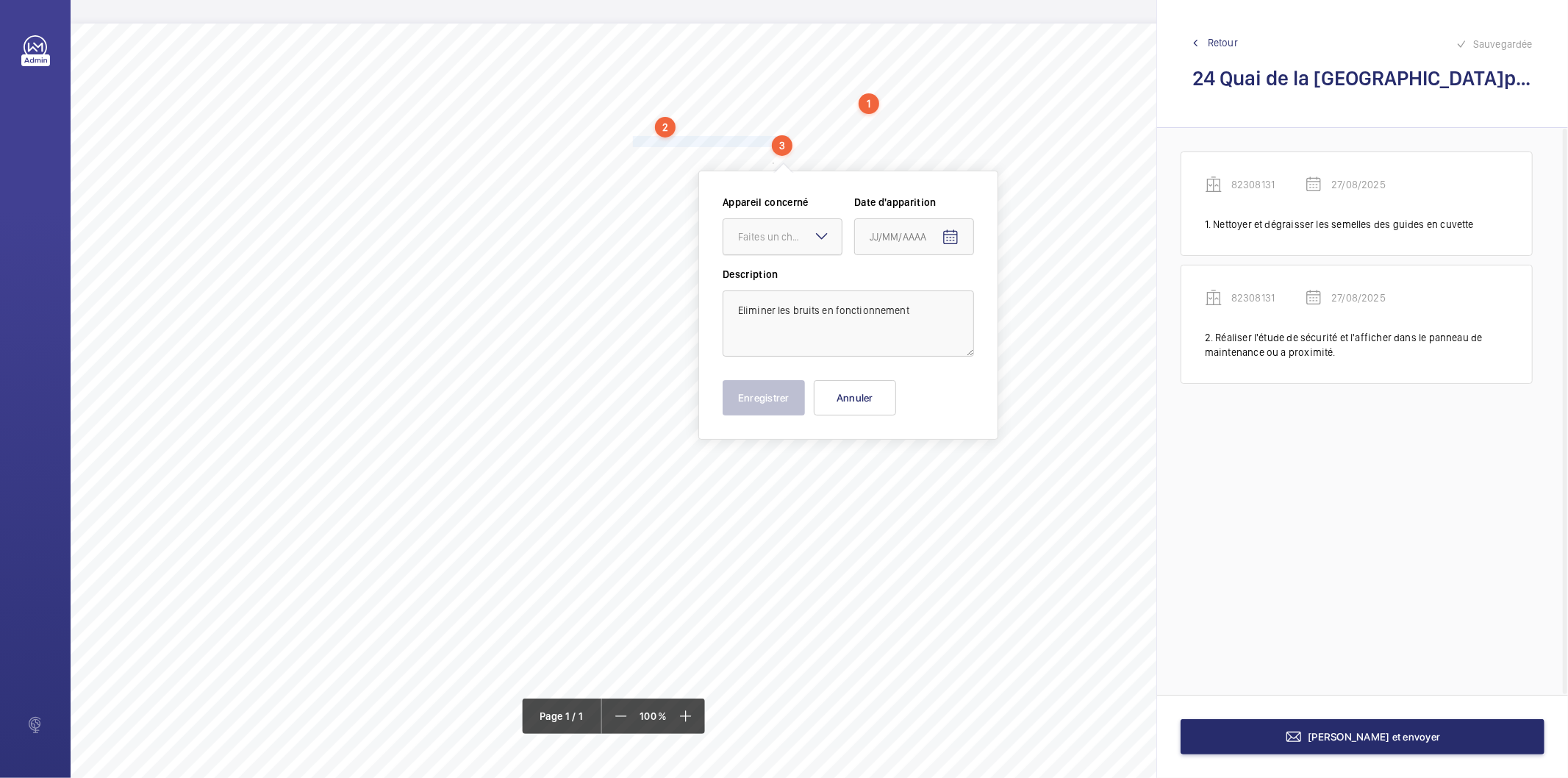
click at [771, 245] on div at bounding box center [782, 237] width 118 height 35
click at [777, 278] on span "82308131" at bounding box center [783, 281] width 89 height 15
click at [951, 240] on mat-icon "Open calendar" at bounding box center [951, 238] width 18 height 18
drag, startPoint x: 931, startPoint y: 469, endPoint x: 823, endPoint y: 425, distance: 116.6
click at [920, 468] on button "27" at bounding box center [935, 475] width 29 height 29
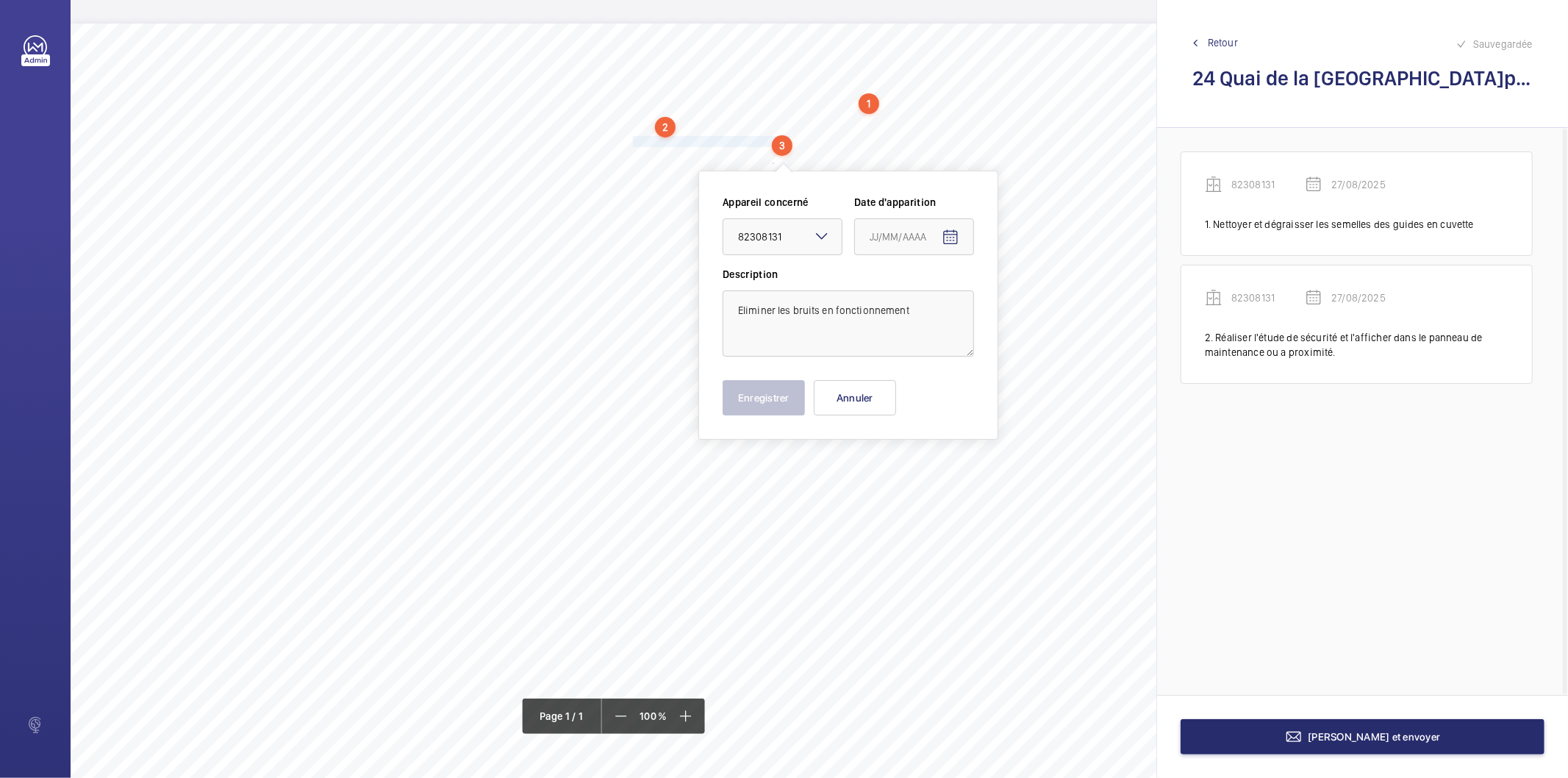
type input "27/08/2025"
click at [788, 408] on button "Enregistrer" at bounding box center [764, 398] width 83 height 35
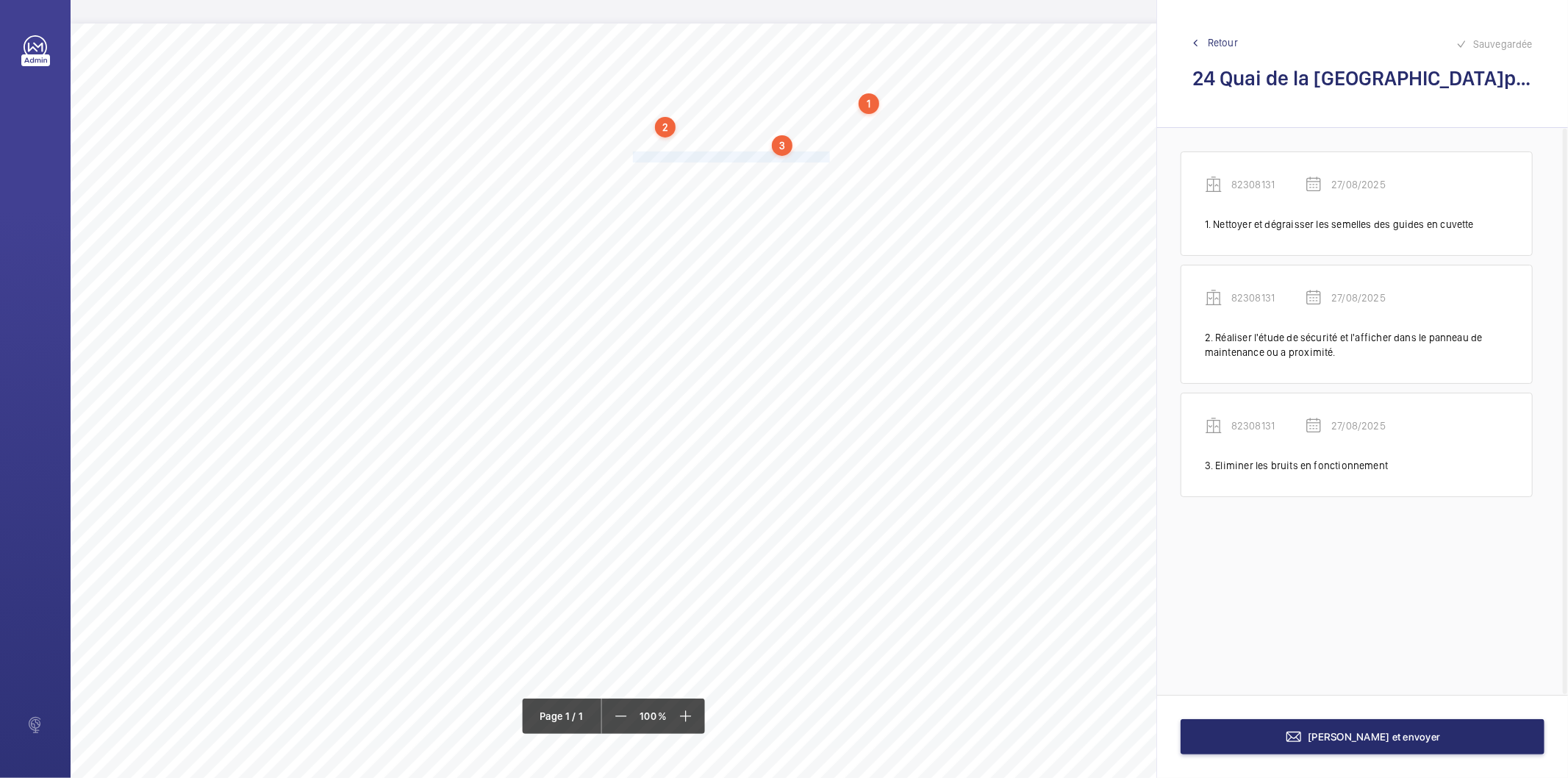
drag, startPoint x: 633, startPoint y: 157, endPoint x: 828, endPoint y: 155, distance: 195.0
click at [828, 155] on span "Régler le jeu des coulisseaux du toit de cabine." at bounding box center [733, 157] width 200 height 10
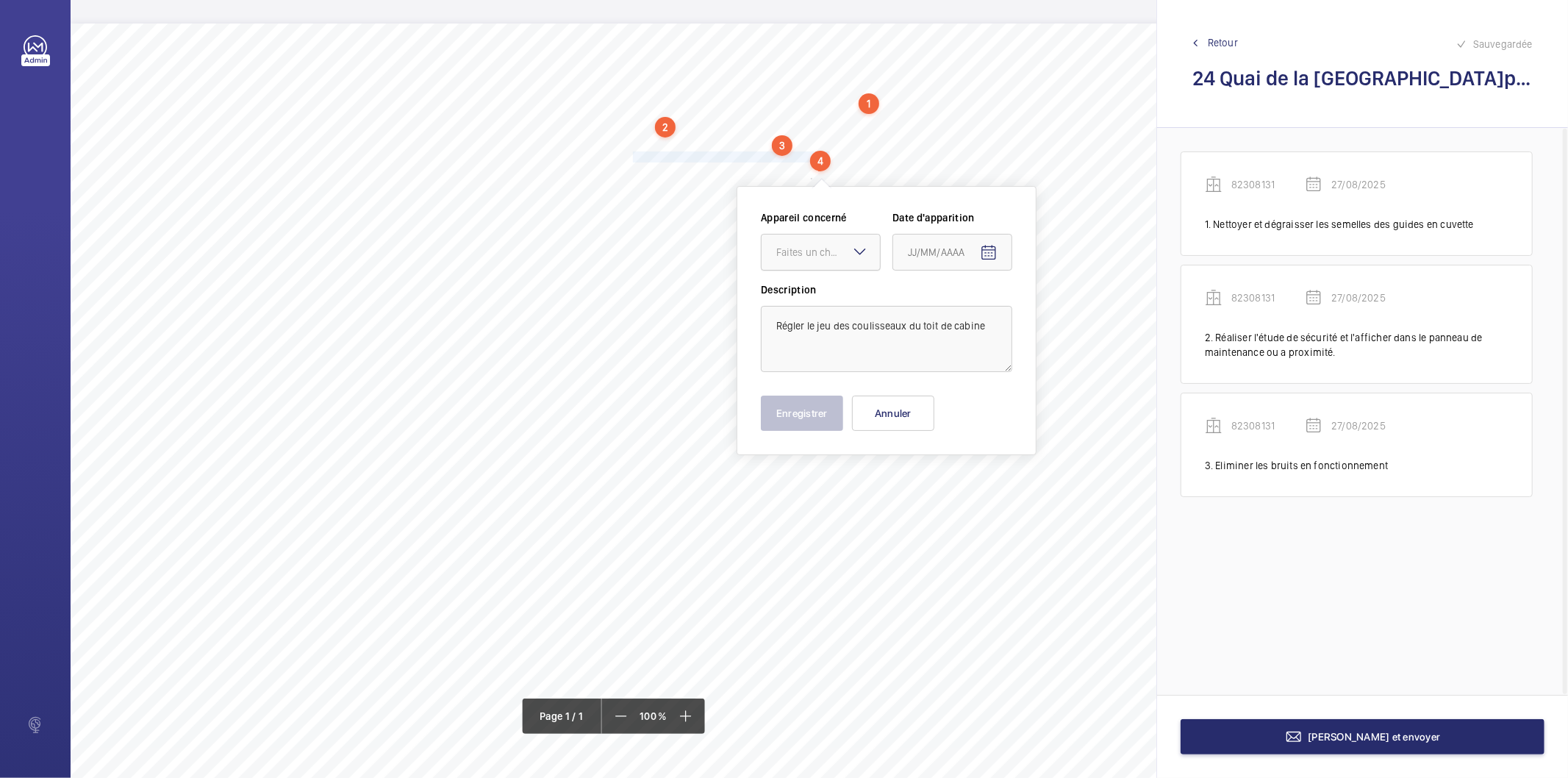
click at [828, 262] on div at bounding box center [821, 253] width 118 height 35
click at [828, 297] on span "82308131" at bounding box center [821, 296] width 89 height 15
click at [988, 248] on mat-icon "Open calendar" at bounding box center [989, 253] width 18 height 18
drag, startPoint x: 975, startPoint y: 488, endPoint x: 945, endPoint y: 472, distance: 34.0
click at [973, 488] on span "27" at bounding box center [973, 489] width 26 height 26
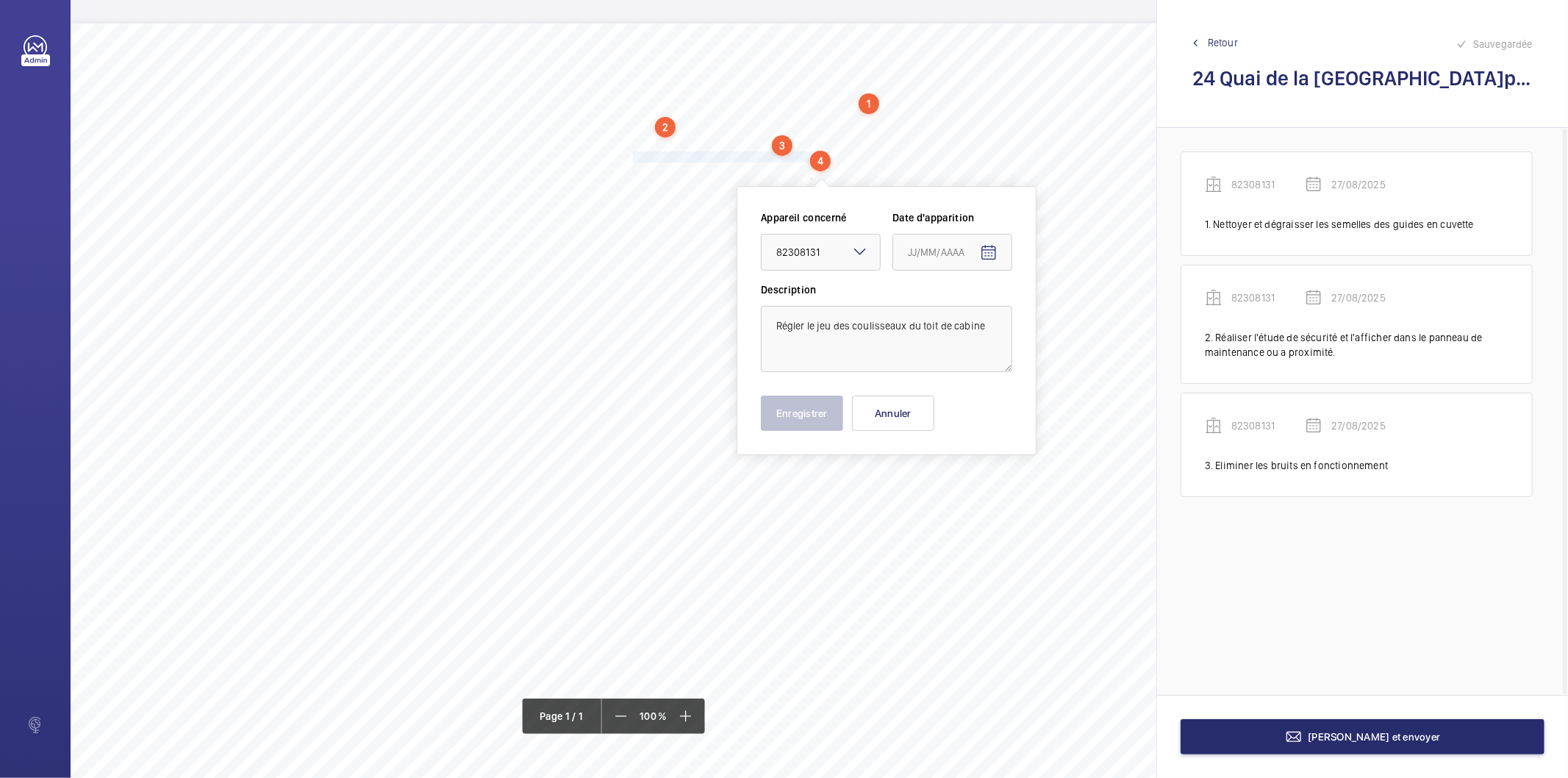
type input "27/08/2025"
click at [833, 421] on button "Enregistrer" at bounding box center [802, 413] width 83 height 35
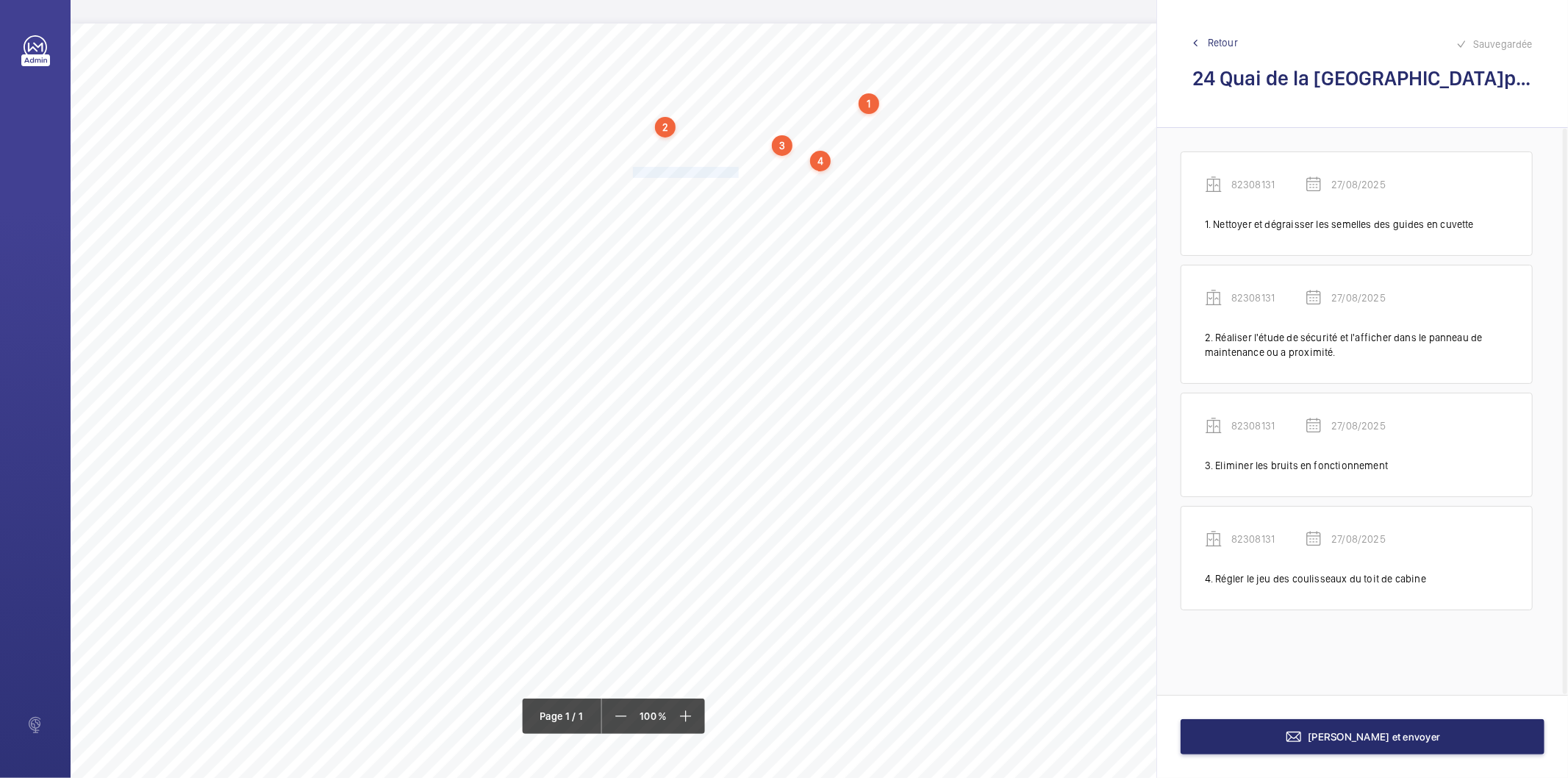
drag, startPoint x: 633, startPoint y: 170, endPoint x: 739, endPoint y: 171, distance: 106.0
click at [739, 171] on span "Nettoyer le toit de cabine." at bounding box center [687, 173] width 108 height 10
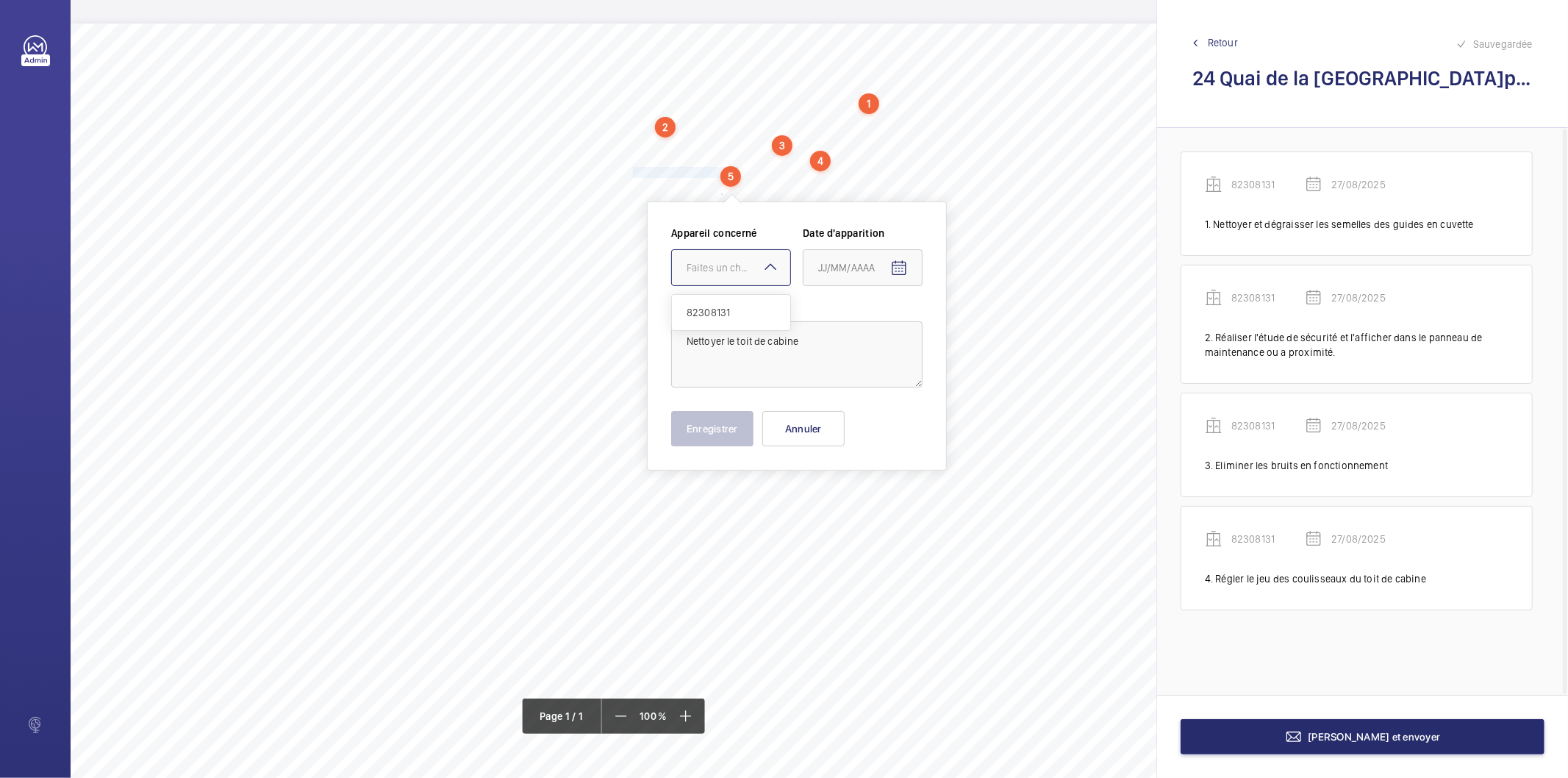
click at [743, 280] on div at bounding box center [731, 268] width 118 height 35
click at [728, 313] on span "82308131" at bounding box center [731, 312] width 89 height 15
click at [898, 271] on mat-icon "Open calendar" at bounding box center [899, 268] width 18 height 18
click at [879, 497] on span "27" at bounding box center [883, 505] width 26 height 26
type input "27/08/2025"
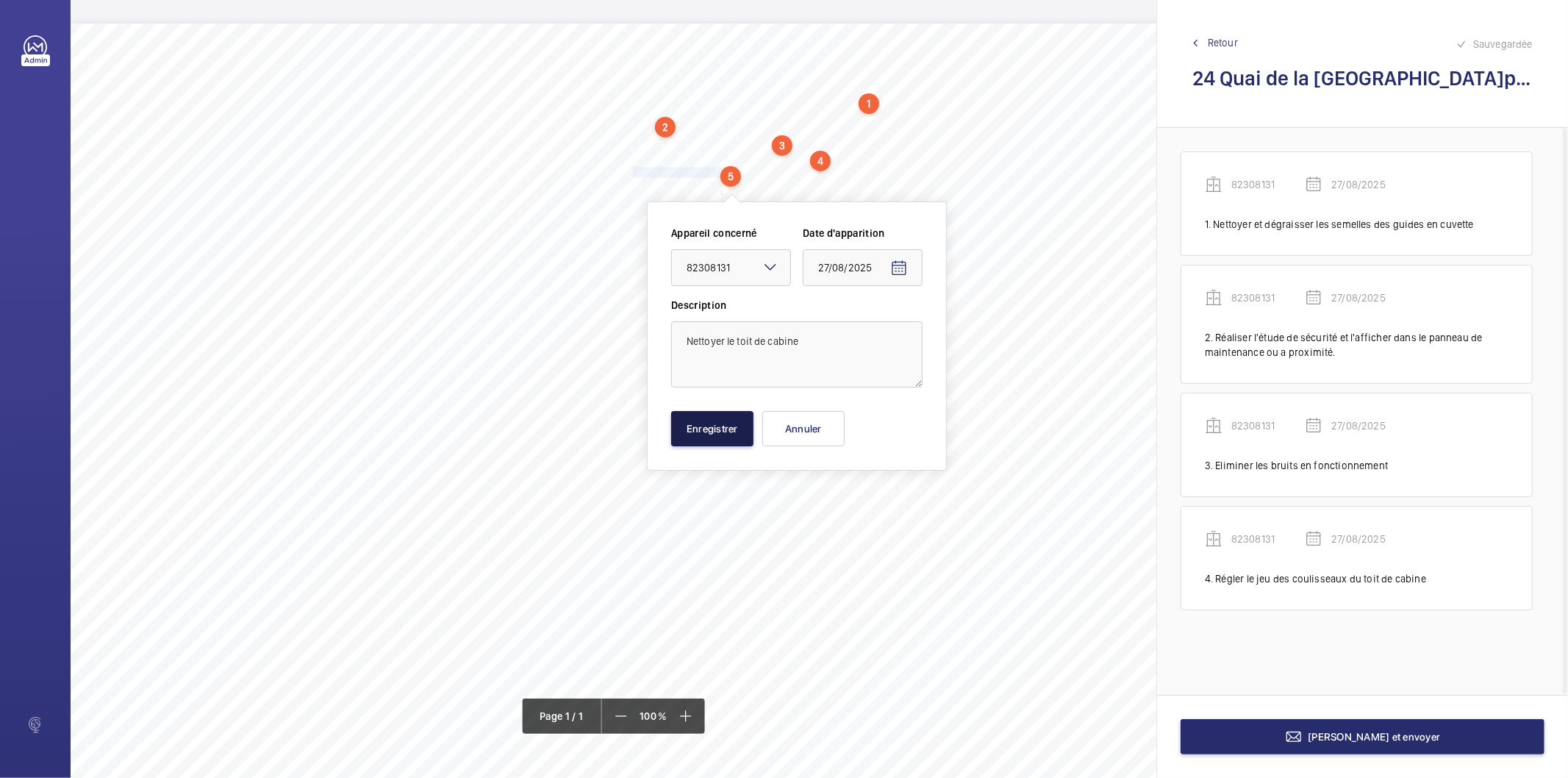
drag, startPoint x: 733, startPoint y: 443, endPoint x: 714, endPoint y: 421, distance: 29.1
click at [733, 442] on button "Enregistrer" at bounding box center [712, 429] width 83 height 35
drag, startPoint x: 632, startPoint y: 186, endPoint x: 717, endPoint y: 196, distance: 85.6
click at [717, 196] on div "Nom du site Numéro appareil WM Réserve 24 Quai de la Charente 82308131 Nettoyer…" at bounding box center [654, 436] width 1167 height 826
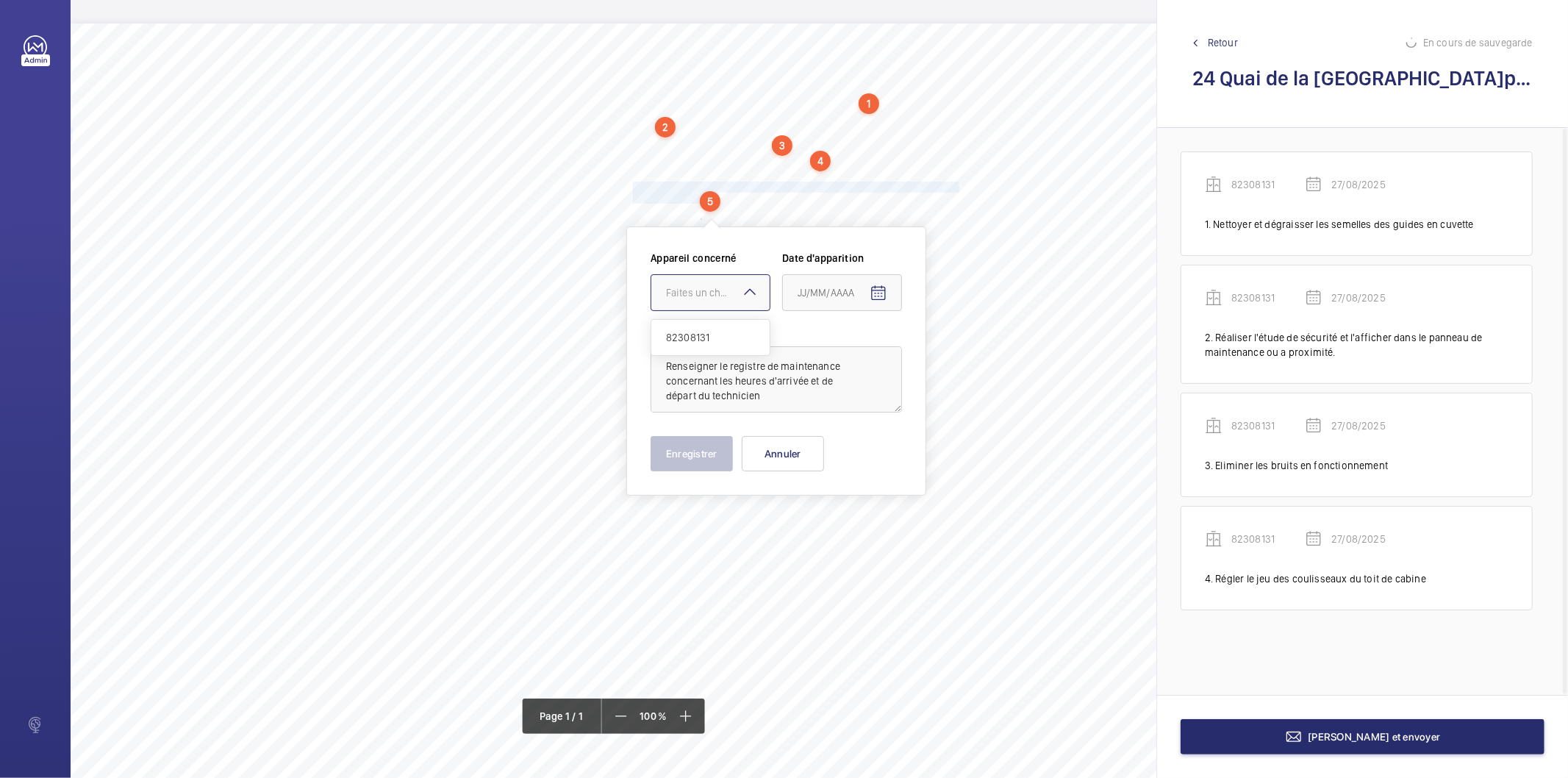
click at [743, 292] on mat-icon at bounding box center [750, 292] width 18 height 18
click at [702, 332] on span "82308131" at bounding box center [710, 337] width 89 height 15
click at [880, 289] on mat-icon "Open calendar" at bounding box center [879, 293] width 18 height 18
drag, startPoint x: 861, startPoint y: 527, endPoint x: 739, endPoint y: 487, distance: 128.4
click at [860, 524] on span "27" at bounding box center [862, 529] width 26 height 26
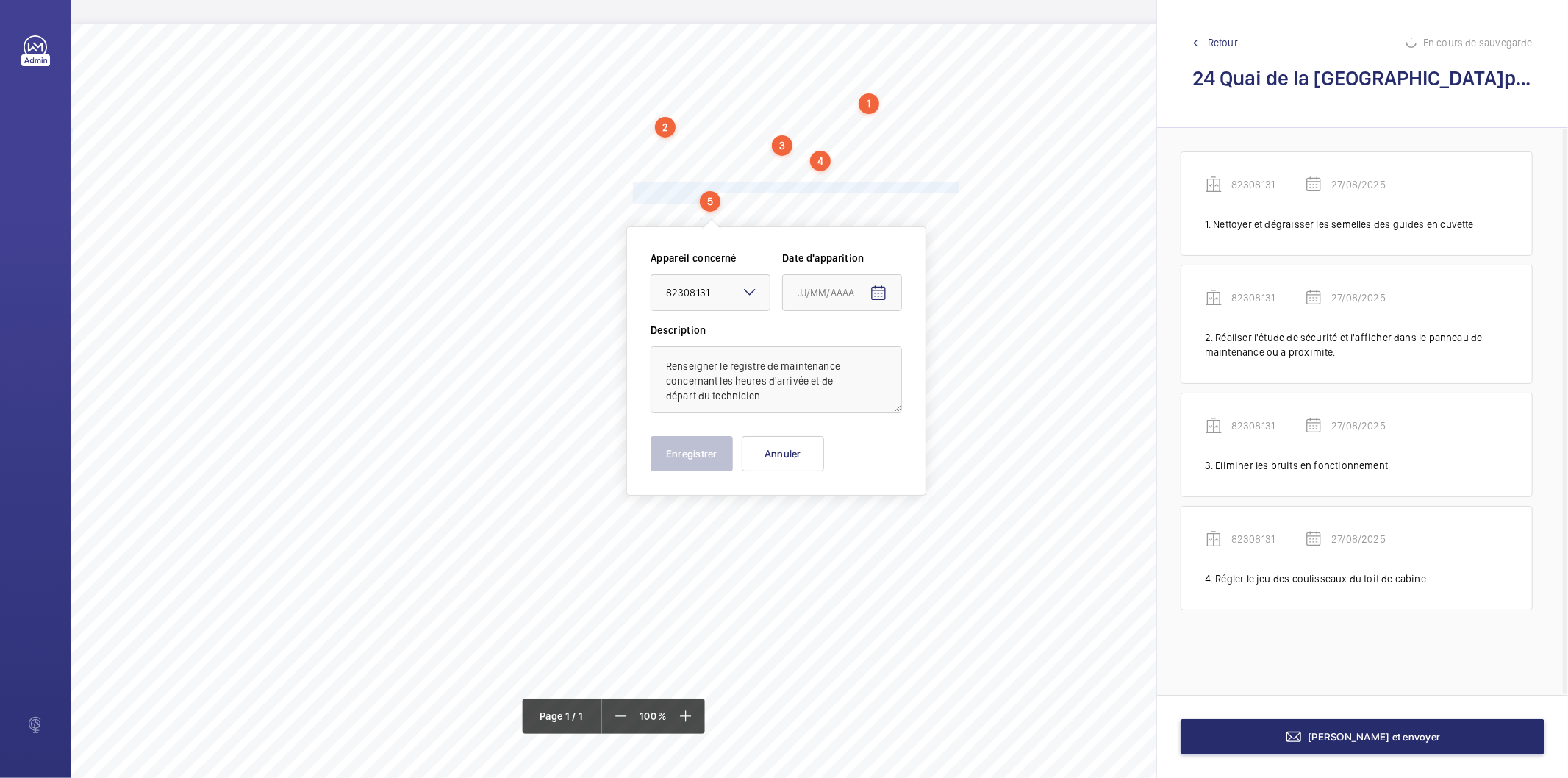
type input "27/08/2025"
click at [708, 461] on button "Enregistrer" at bounding box center [692, 453] width 83 height 35
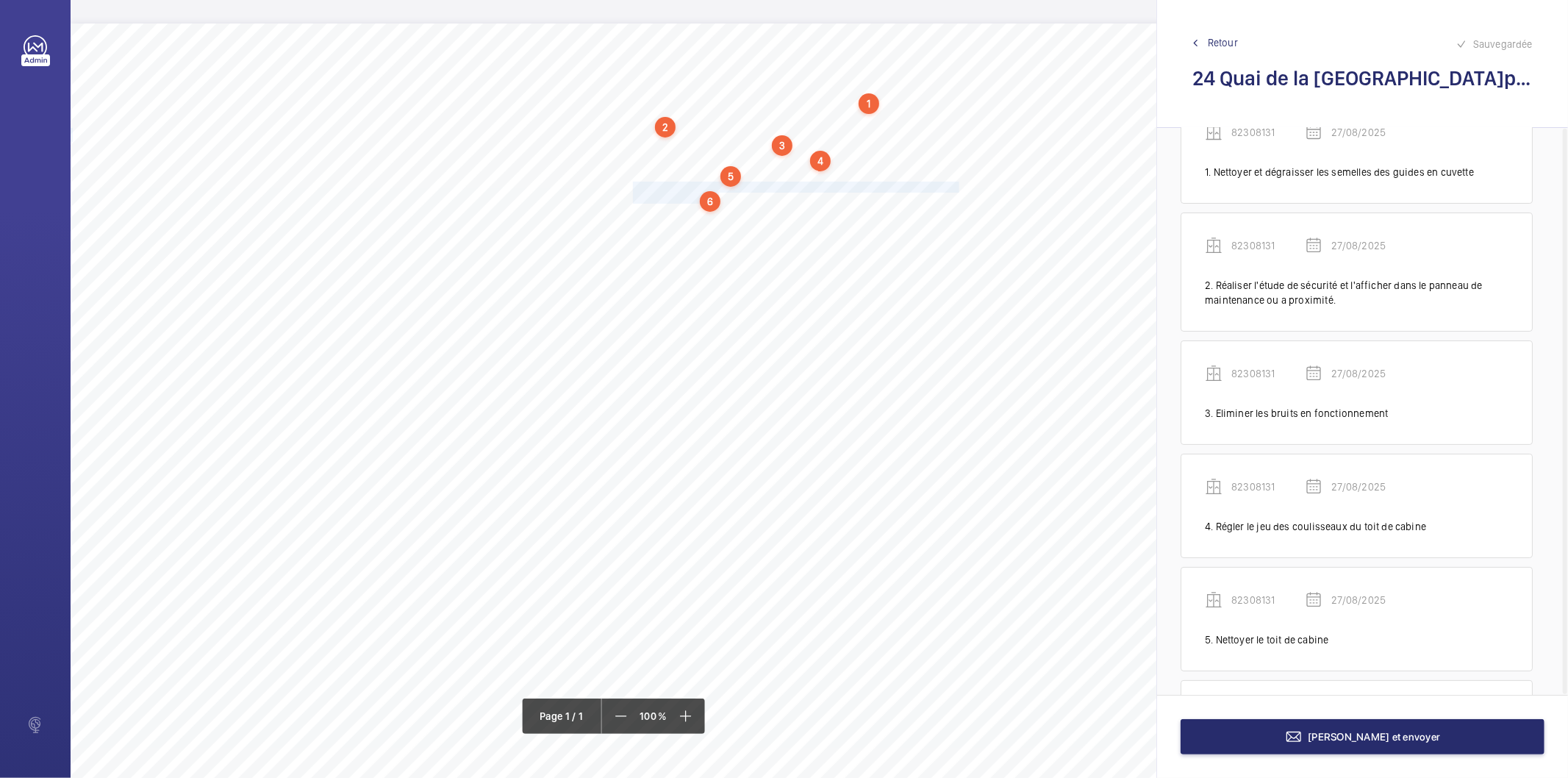
scroll to position [179, 0]
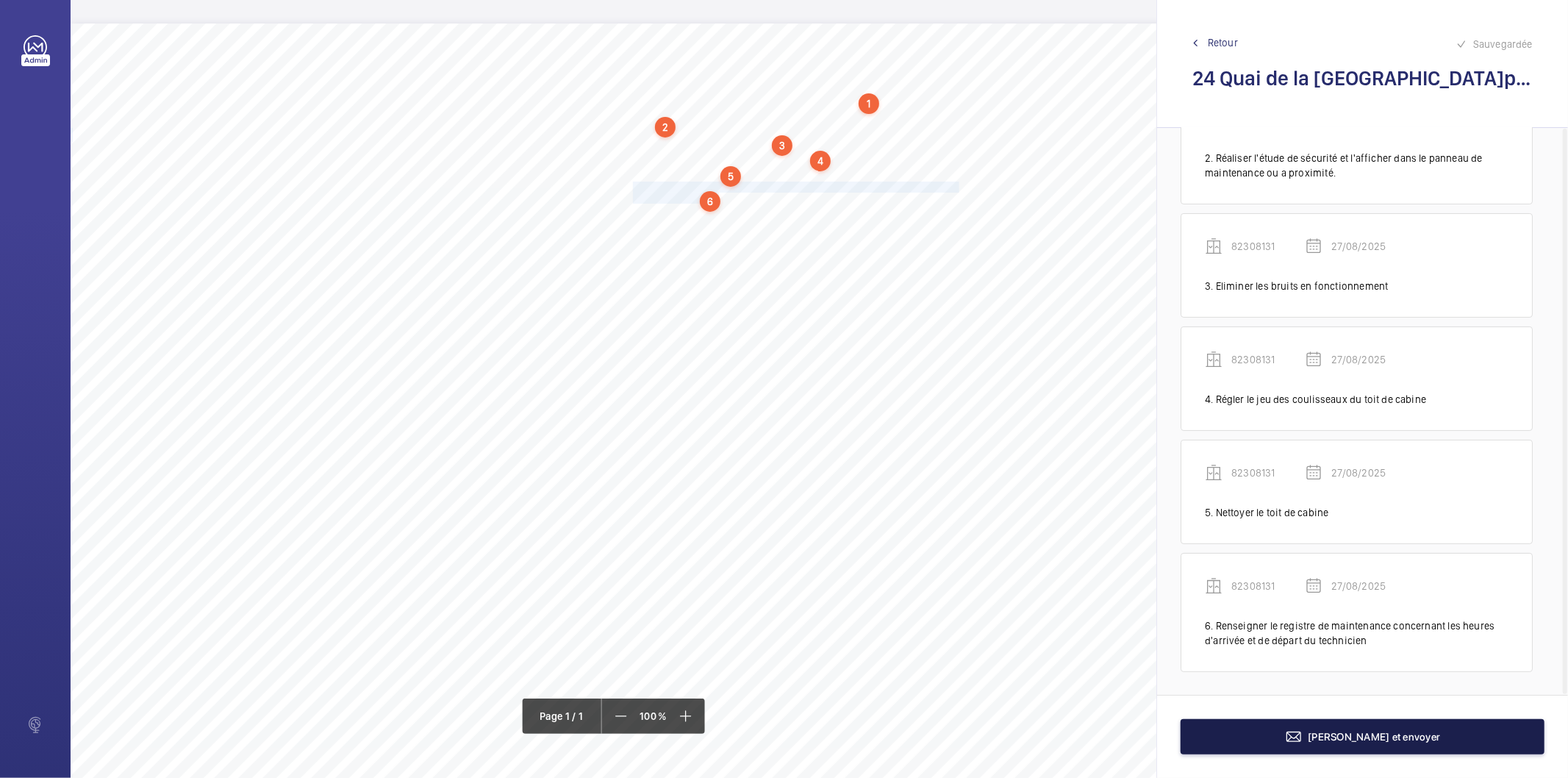
click at [1277, 745] on button "[PERSON_NAME] et envoyer" at bounding box center [1363, 737] width 364 height 35
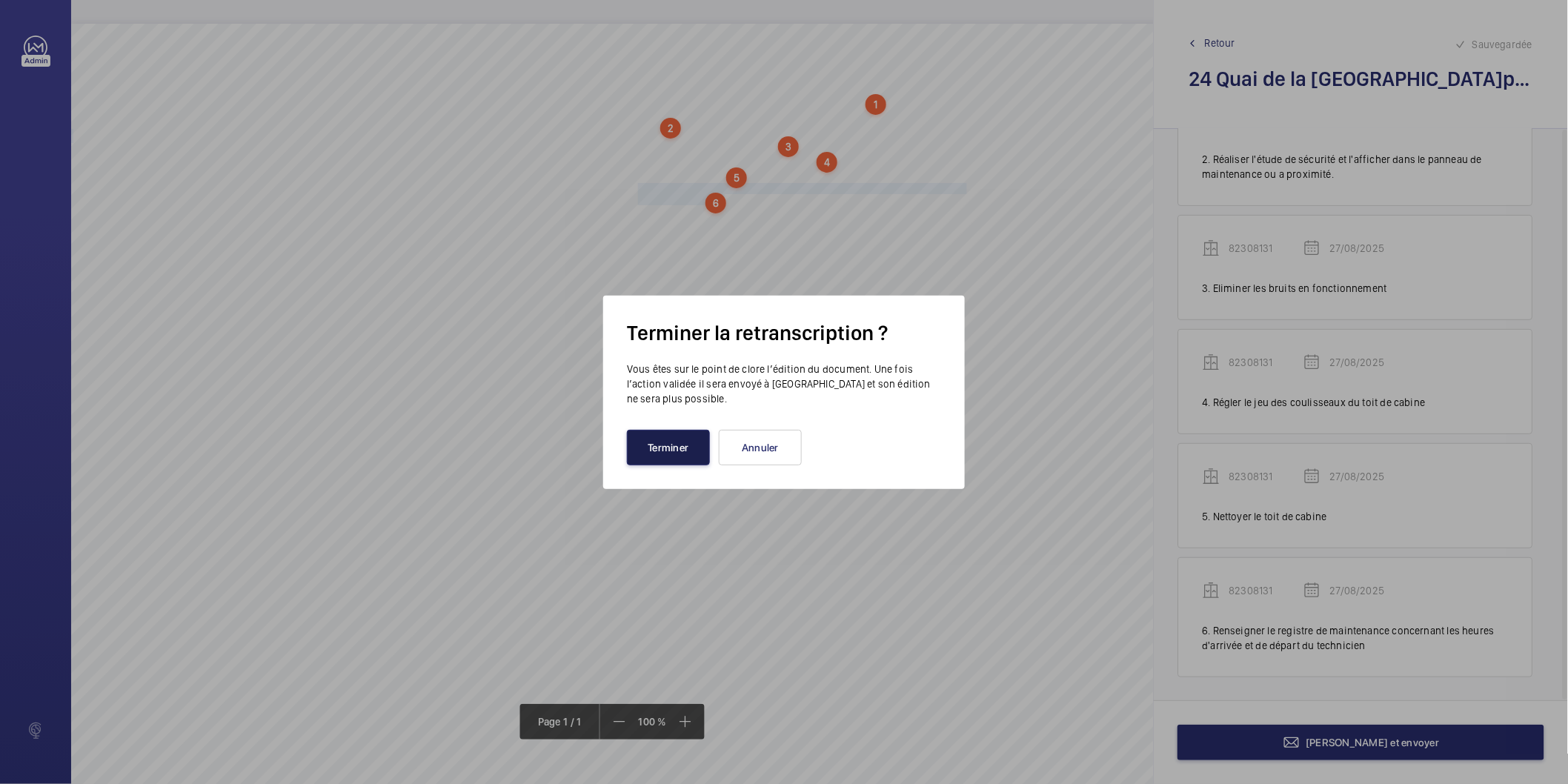
click at [677, 433] on button "Terminer" at bounding box center [668, 448] width 83 height 35
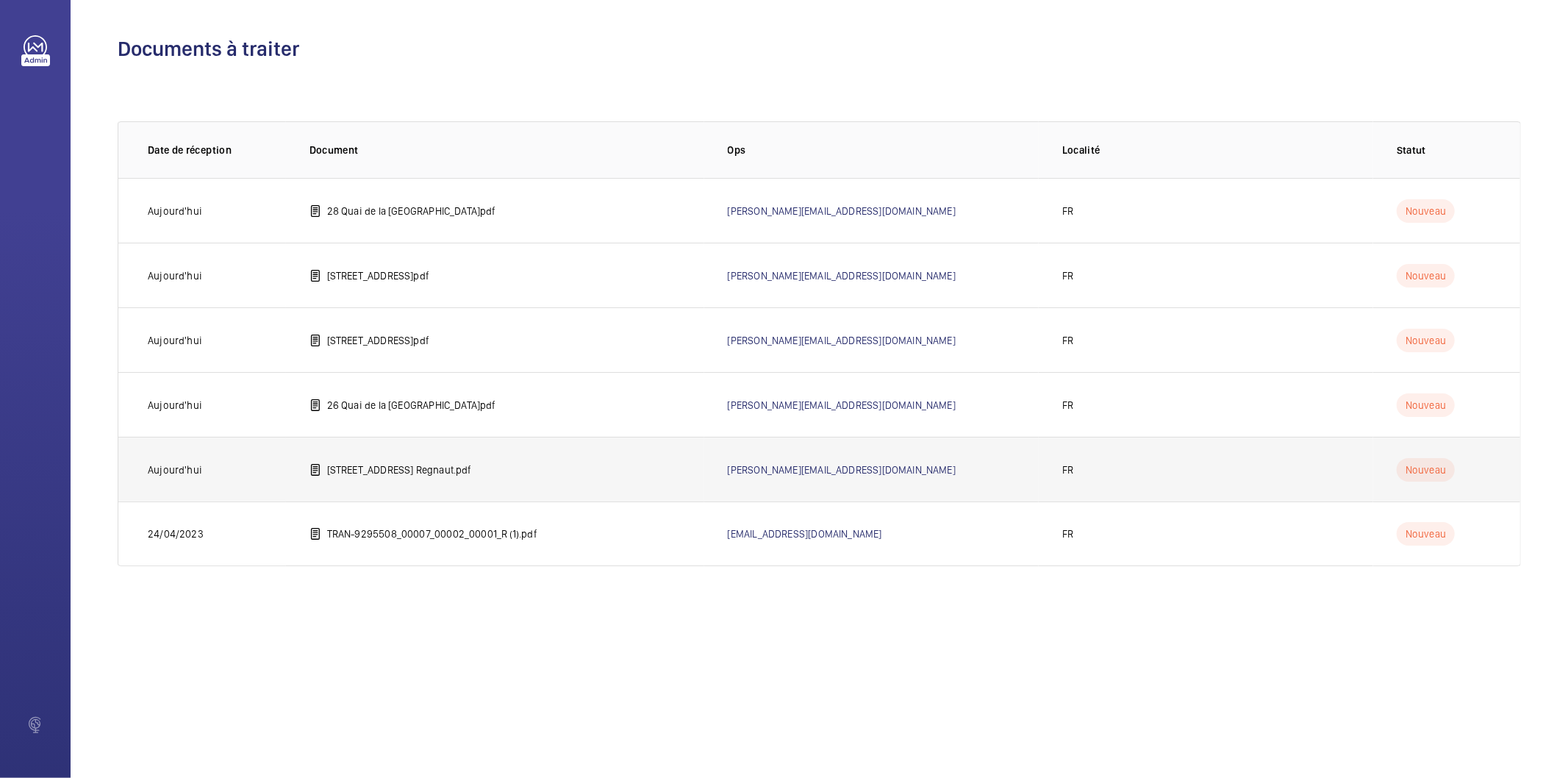
click at [390, 469] on p "[STREET_ADDRESS] Regnaut.pdf" at bounding box center [400, 470] width 145 height 15
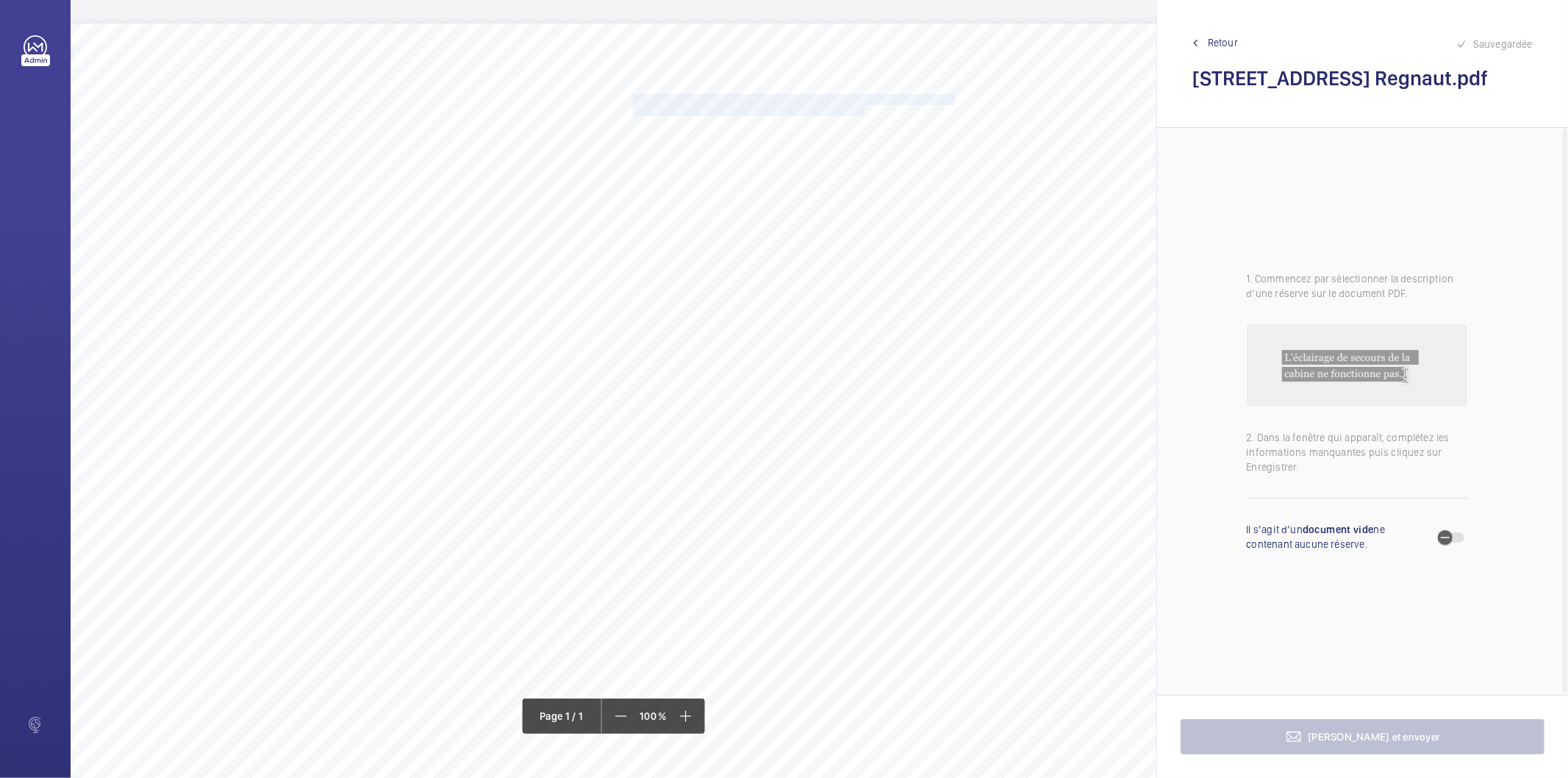
drag, startPoint x: 633, startPoint y: 100, endPoint x: 864, endPoint y: 111, distance: 231.3
click at [864, 111] on div "Nom du site Numéro appareil WM Réserve [STREET_ADDRESS] Regnaut 16057220 Ranger…" at bounding box center [654, 436] width 1167 height 826
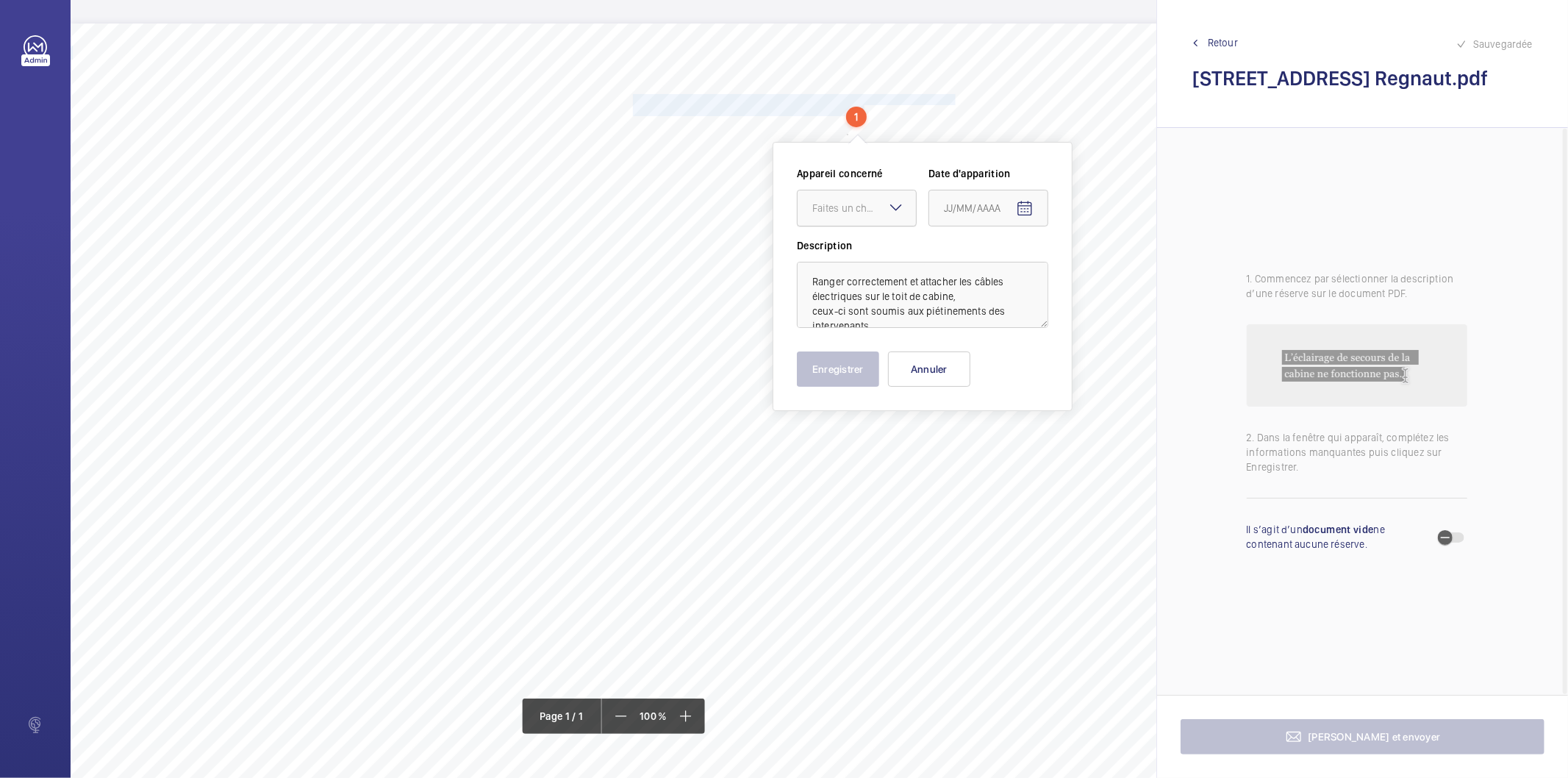
click at [870, 205] on div "Faites un choix" at bounding box center [864, 208] width 103 height 15
click at [858, 256] on span "16057220" at bounding box center [857, 253] width 89 height 15
click at [1026, 214] on mat-icon "Open calendar" at bounding box center [1025, 209] width 18 height 18
click at [1009, 442] on span "27" at bounding box center [1009, 446] width 26 height 26
type input "27/08/2025"
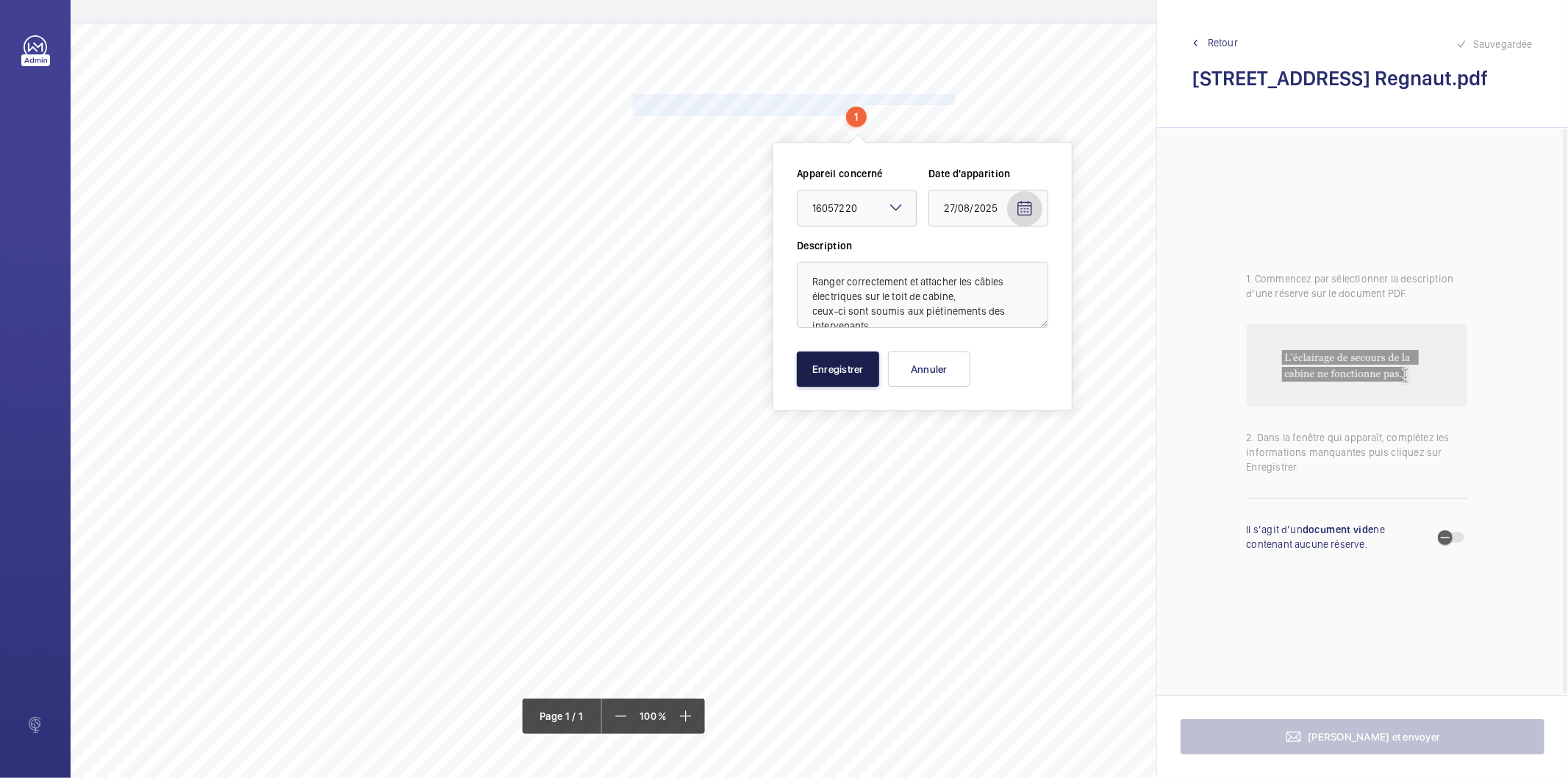
click at [855, 376] on button "Enregistrer" at bounding box center [838, 370] width 83 height 35
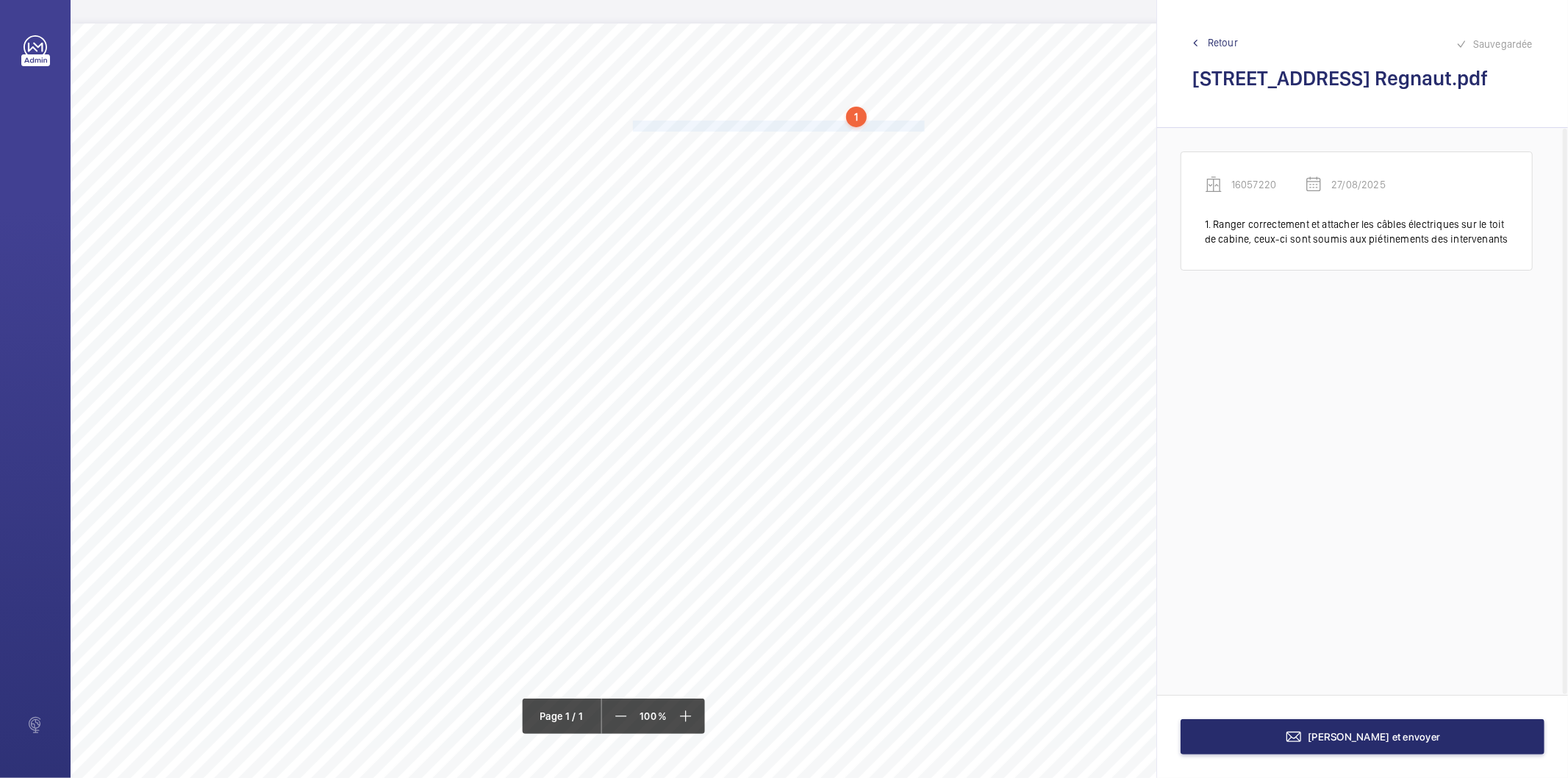
drag, startPoint x: 633, startPoint y: 124, endPoint x: 924, endPoint y: 127, distance: 291.0
click at [924, 127] on span "Fixer correctement tous les éléments se trouvant sur le toit de cabine." at bounding box center [781, 127] width 295 height 10
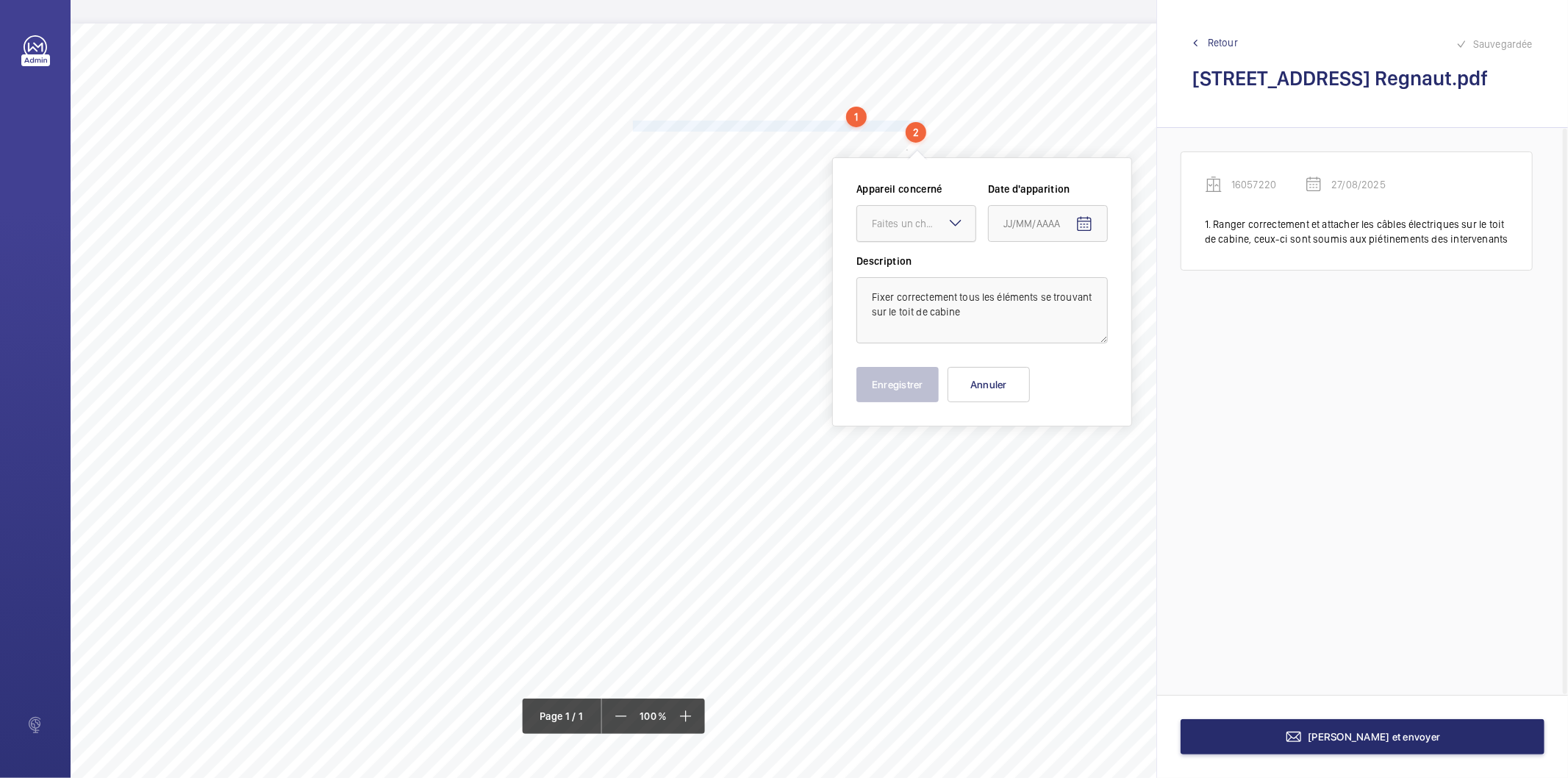
click at [904, 236] on div at bounding box center [916, 223] width 118 height 35
click at [902, 265] on span "16057220" at bounding box center [916, 268] width 89 height 15
click at [1084, 220] on mat-icon "Open calendar" at bounding box center [1085, 224] width 18 height 18
click at [1074, 465] on span "27" at bounding box center [1068, 461] width 26 height 26
type input "27/08/2025"
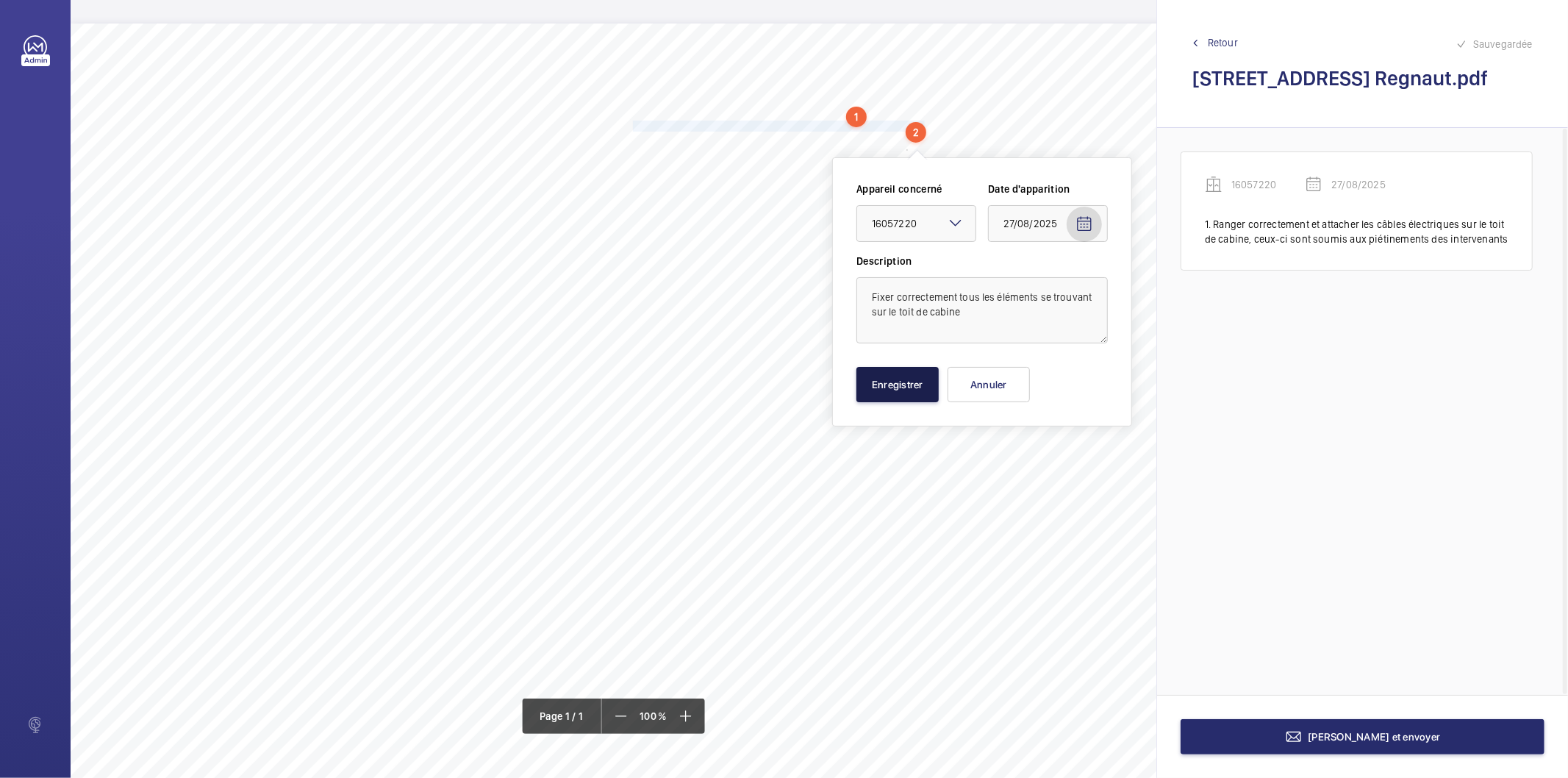
click at [892, 383] on button "Enregistrer" at bounding box center [898, 385] width 83 height 35
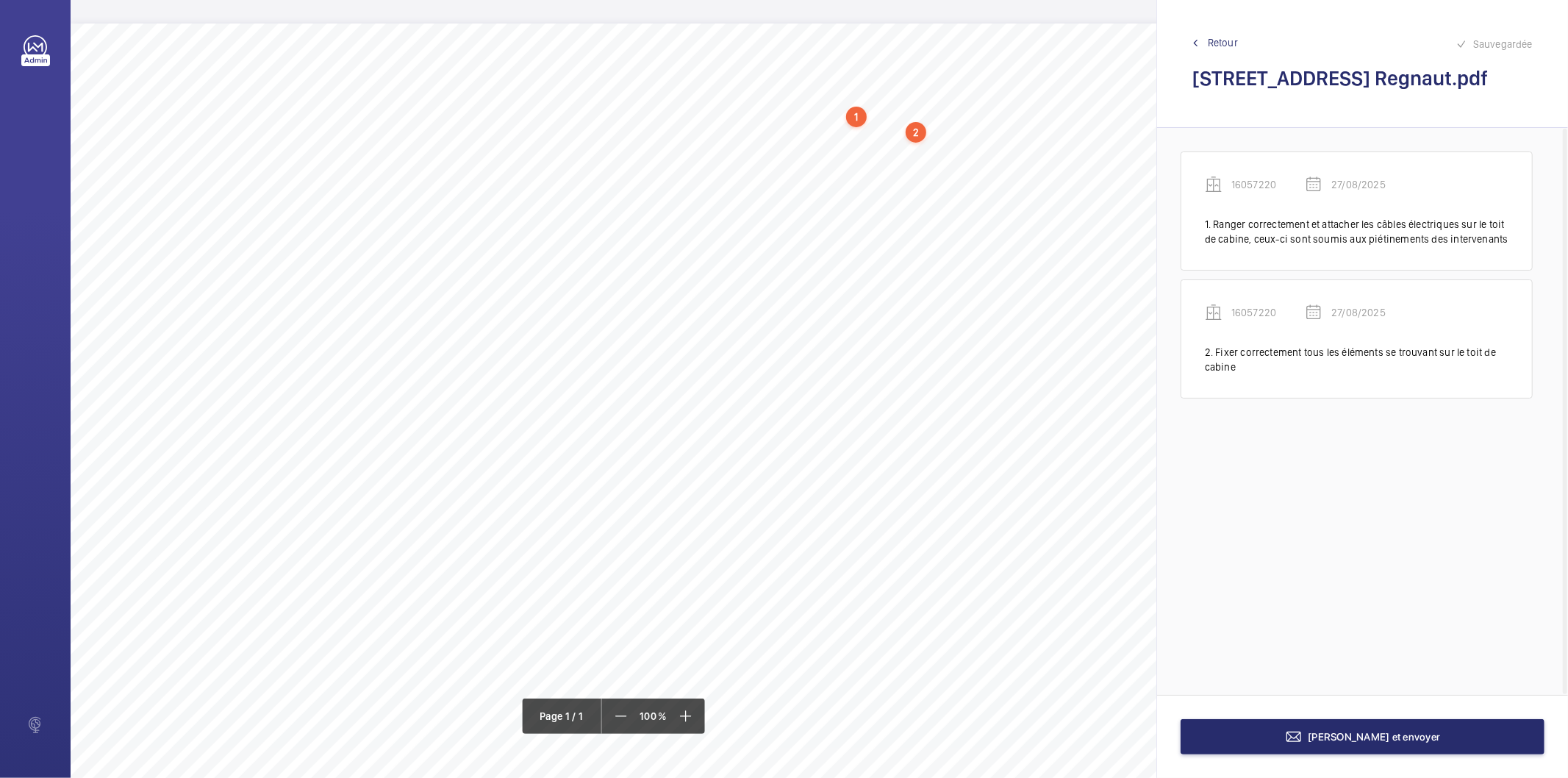
click at [631, 139] on div "Nom du site Numéro appareil WM Réserve [STREET_ADDRESS] Regnaut 16057220 Ranger…" at bounding box center [654, 436] width 1167 height 826
drag, startPoint x: 633, startPoint y: 136, endPoint x: 753, endPoint y: 136, distance: 120.0
click at [753, 136] on span "Dépolluer le sol de la cuvette." at bounding box center [696, 141] width 125 height 10
click at [747, 141] on span "Dépolluer le sol de la cuvette." at bounding box center [696, 141] width 125 height 10
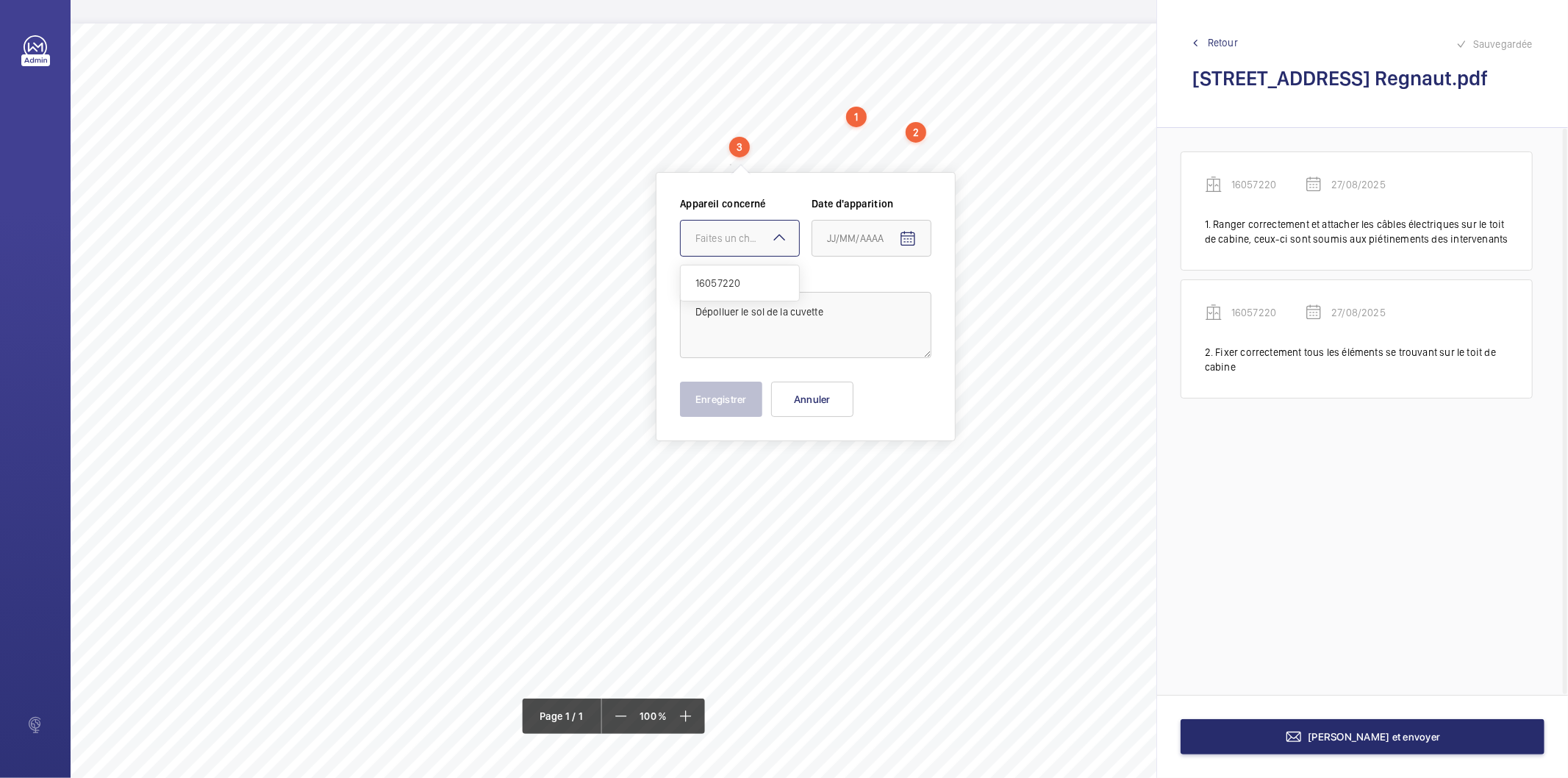
click at [745, 237] on div "Faites un choix" at bounding box center [747, 238] width 103 height 15
click at [748, 280] on span "16057220" at bounding box center [740, 283] width 89 height 15
click at [906, 243] on mat-icon "Open calendar" at bounding box center [908, 239] width 18 height 18
click at [894, 481] on span "27" at bounding box center [892, 476] width 26 height 26
type input "27/08/2025"
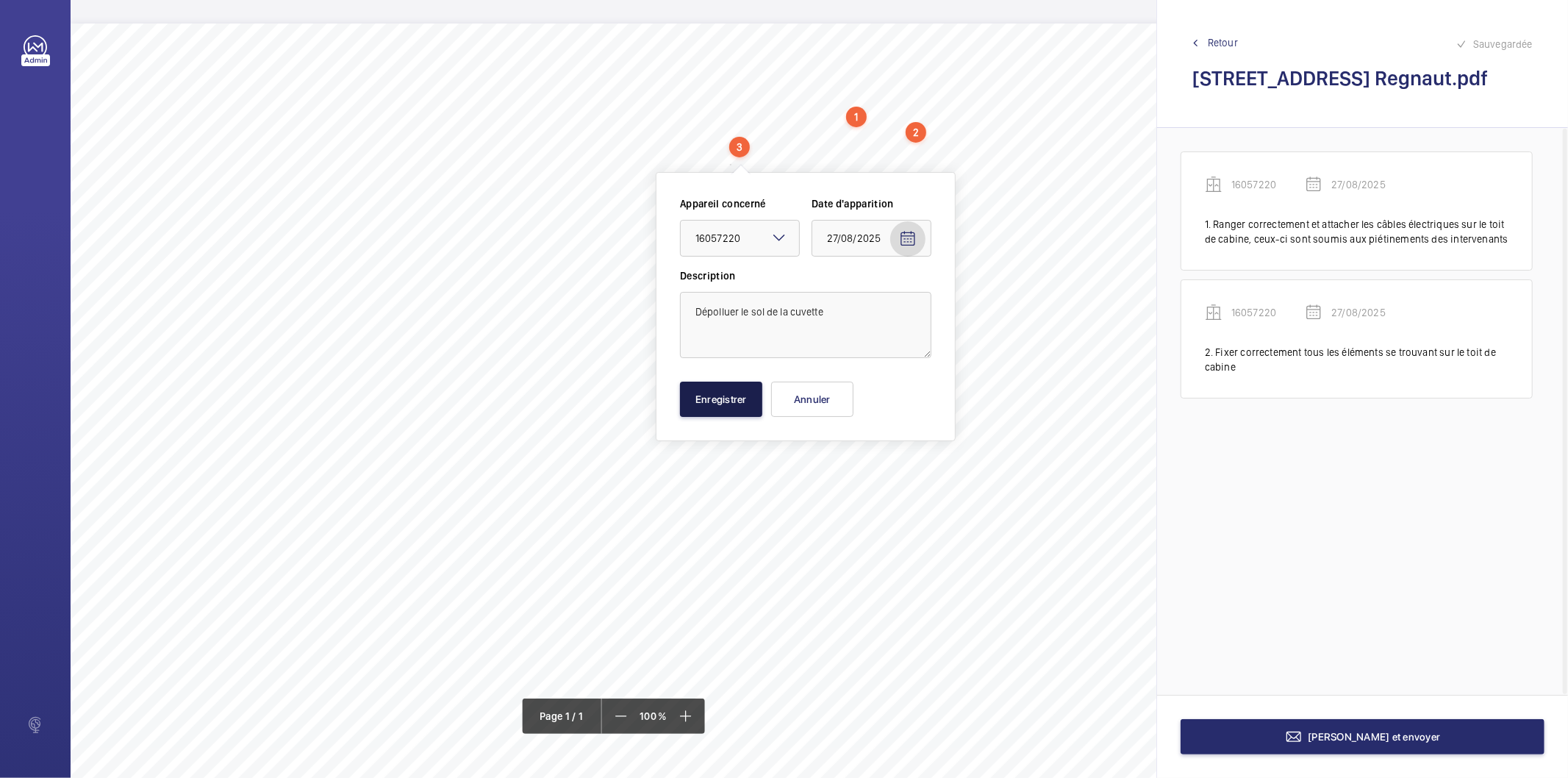
click at [762, 409] on button "Enregistrer" at bounding box center [721, 400] width 83 height 35
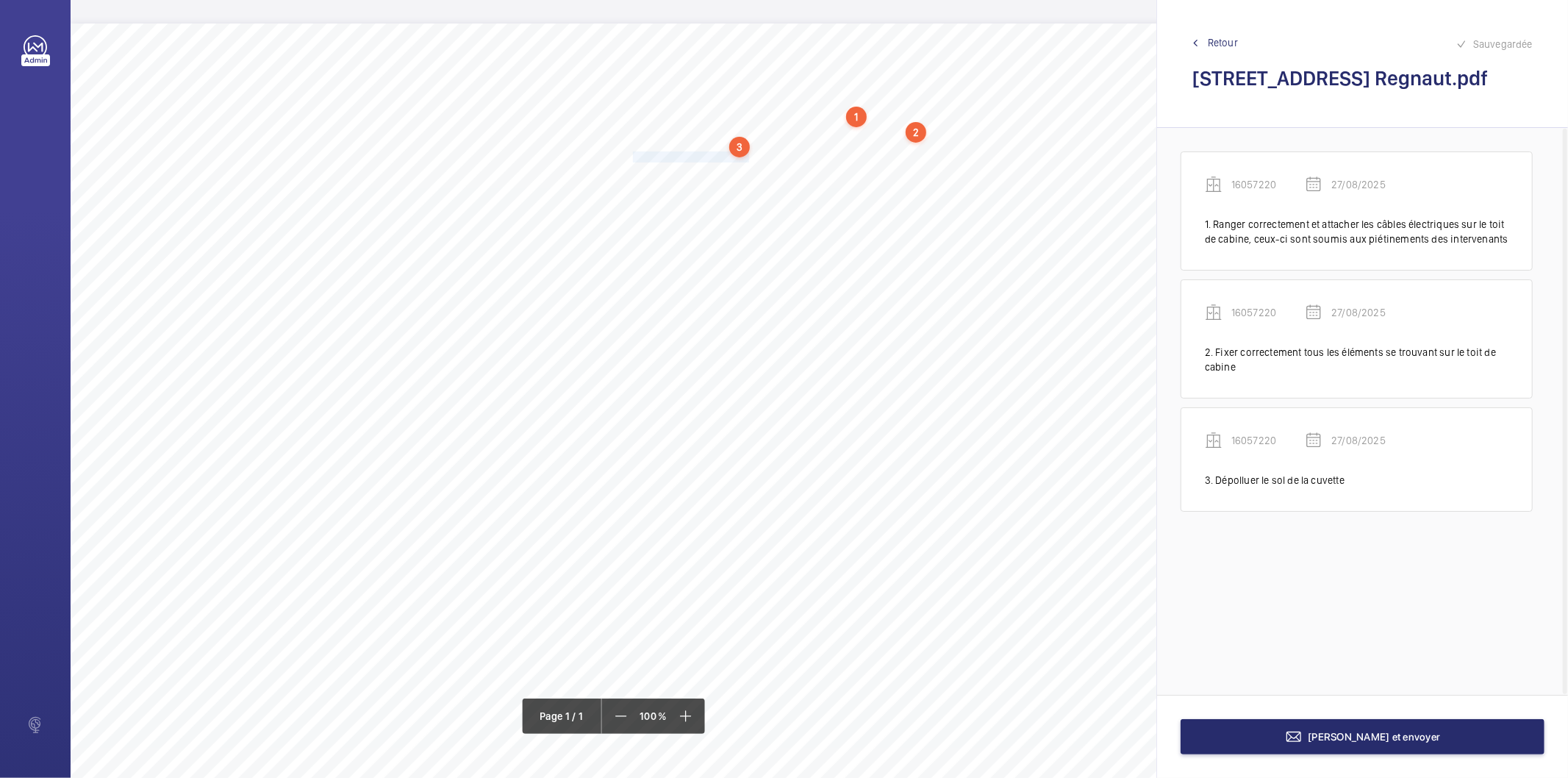
drag, startPoint x: 632, startPoint y: 157, endPoint x: 747, endPoint y: 157, distance: 115.0
click at [747, 157] on span "Dégraisser le toit de cabine." at bounding box center [692, 157] width 118 height 10
click at [745, 249] on div "Faites un choix" at bounding box center [748, 253] width 103 height 15
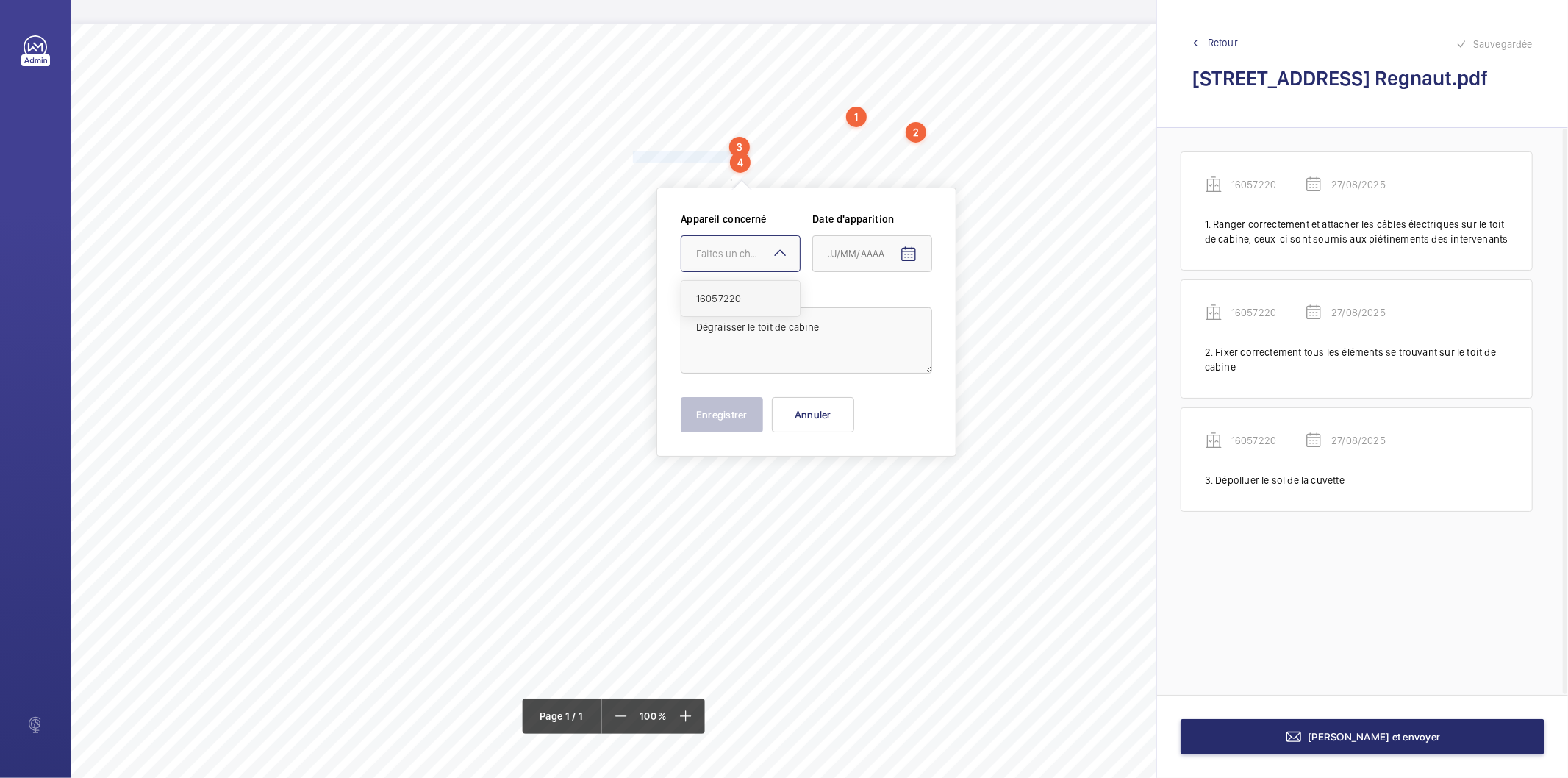
click at [733, 295] on span "16057220" at bounding box center [741, 298] width 89 height 15
click at [906, 254] on mat-icon "Open calendar" at bounding box center [909, 254] width 18 height 18
click at [886, 494] on span "27" at bounding box center [892, 490] width 26 height 26
type input "27/08/2025"
click at [718, 421] on button "Enregistrer" at bounding box center [722, 414] width 83 height 35
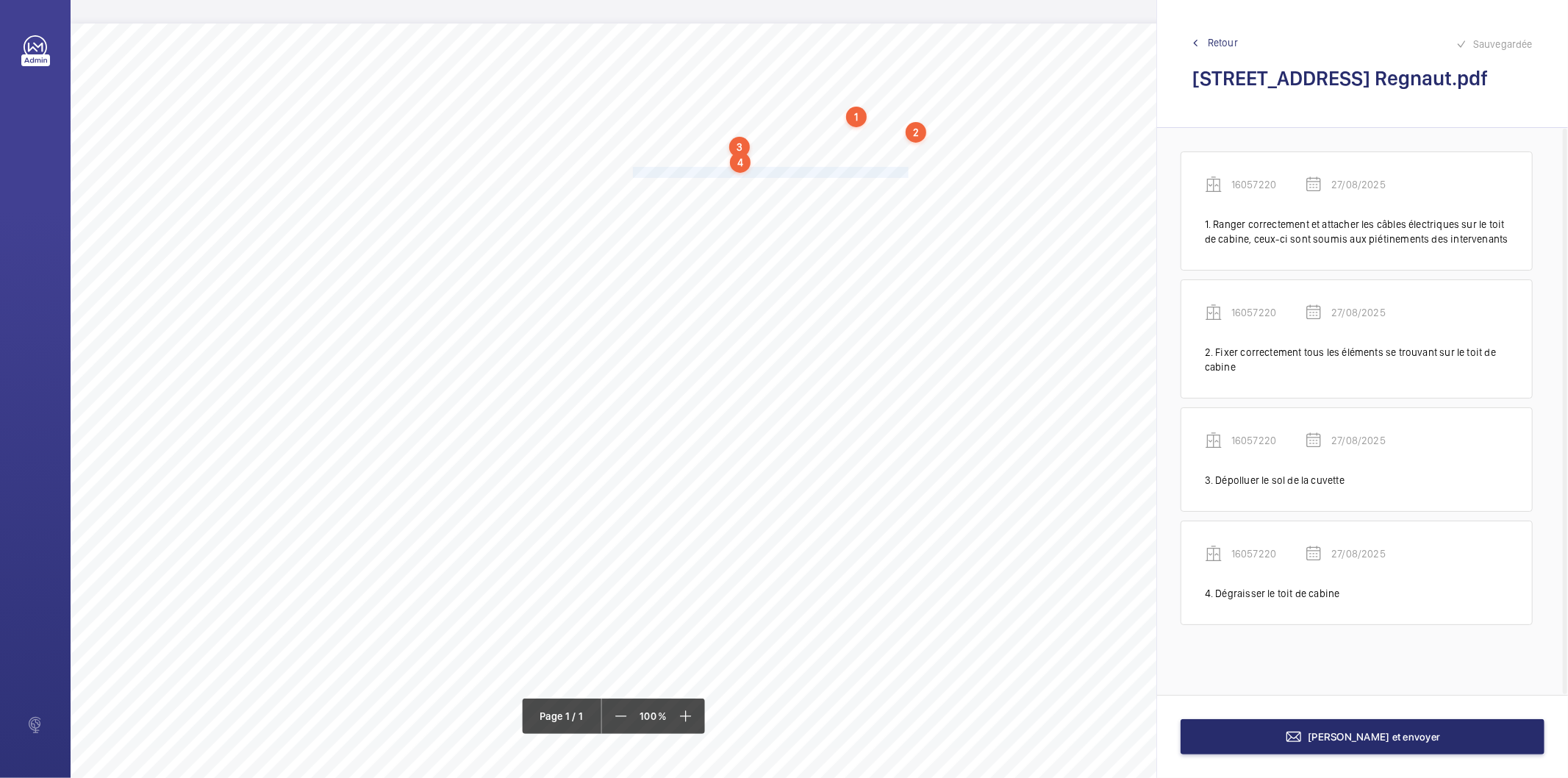
drag, startPoint x: 633, startPoint y: 172, endPoint x: 906, endPoint y: 170, distance: 273.0
click at [906, 170] on span "Déposer sur l'installation le dossier technique rédigé en Français." at bounding box center [771, 173] width 276 height 10
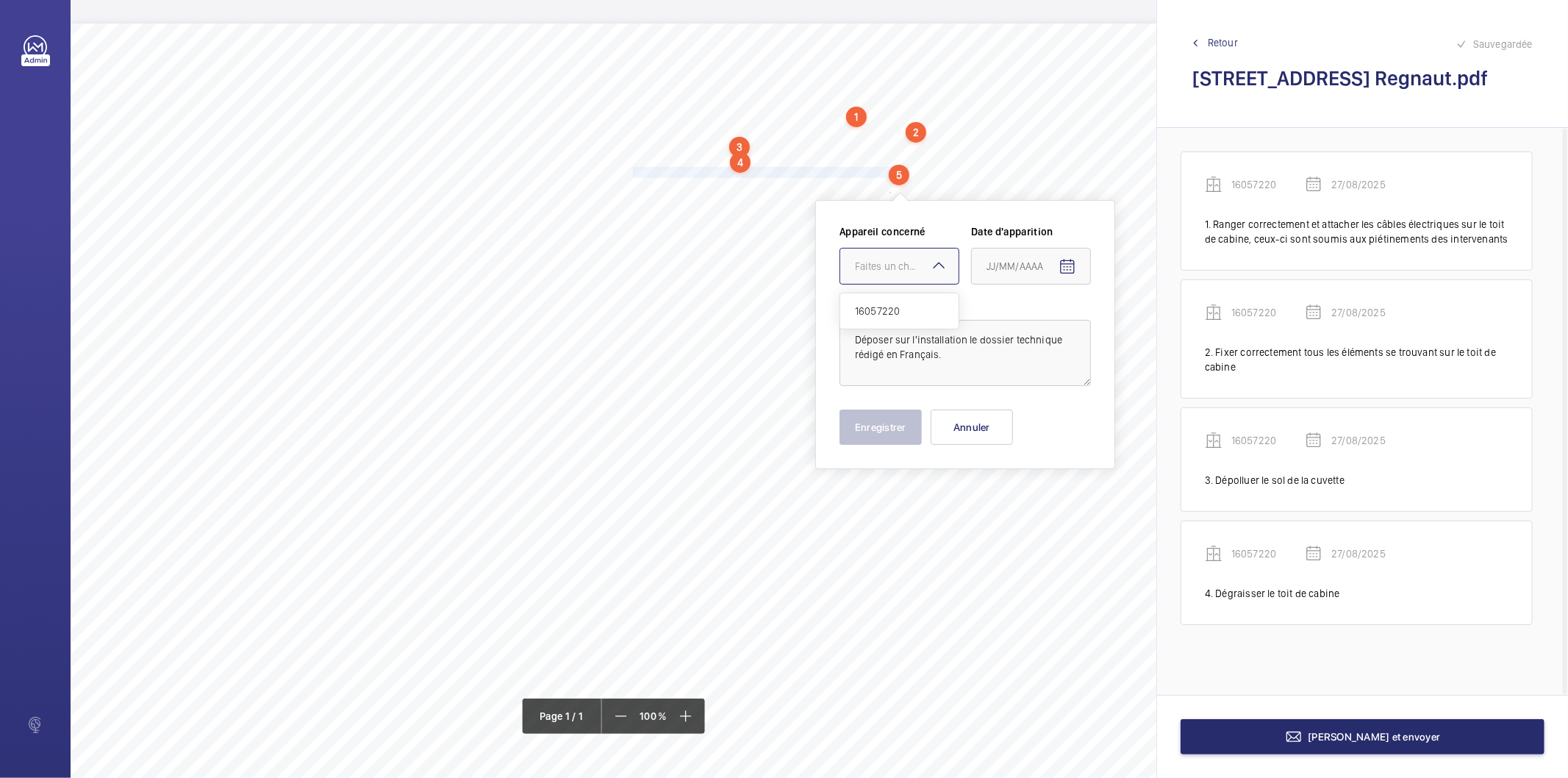
click at [892, 271] on div "Faites un choix" at bounding box center [907, 266] width 103 height 15
click
type input "27/08/2025"
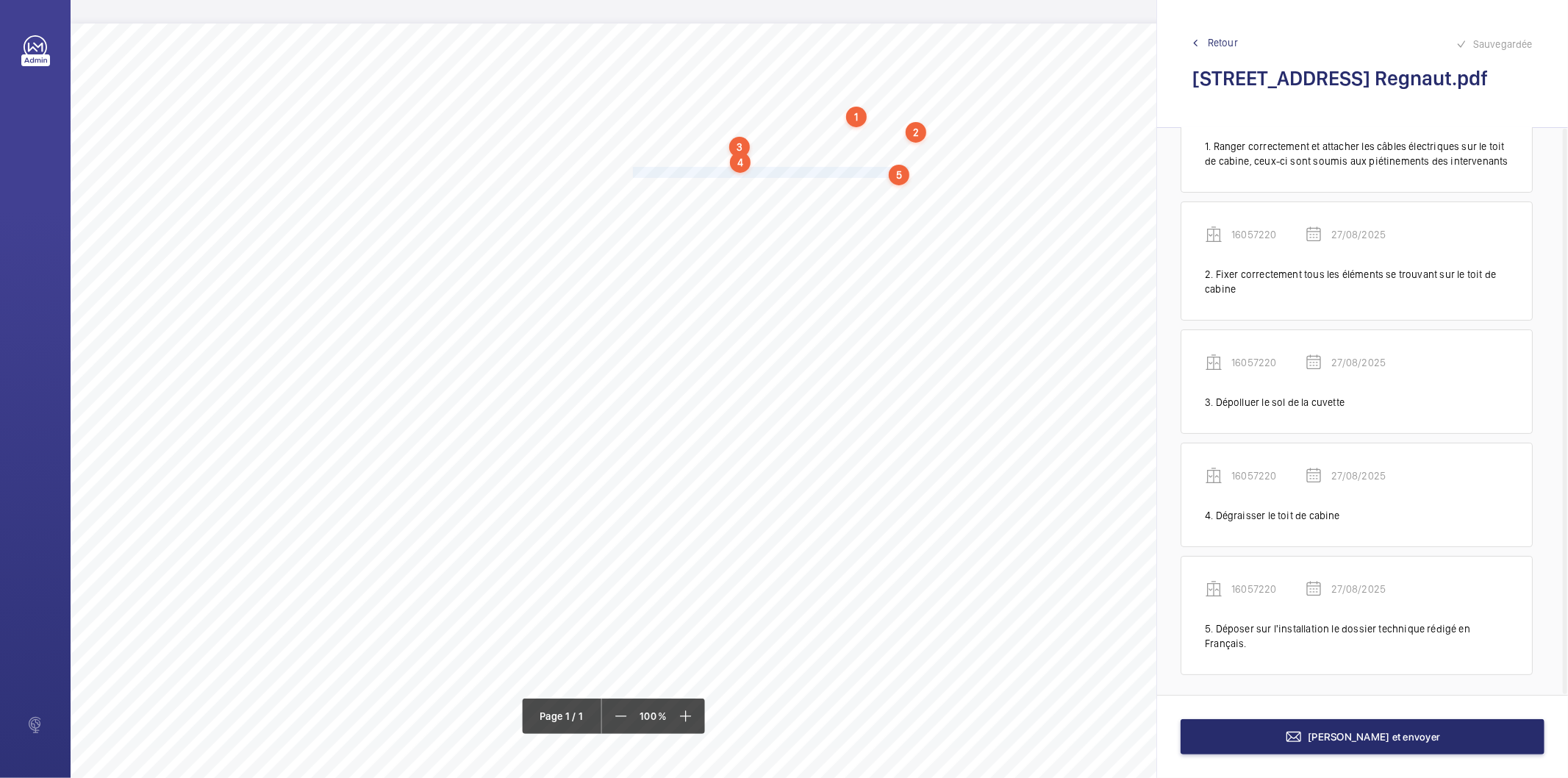
scroll to position [82, 0]
drag, startPoint x: 632, startPoint y: 184, endPoint x: 767, endPoint y: 196, distance: 135.5
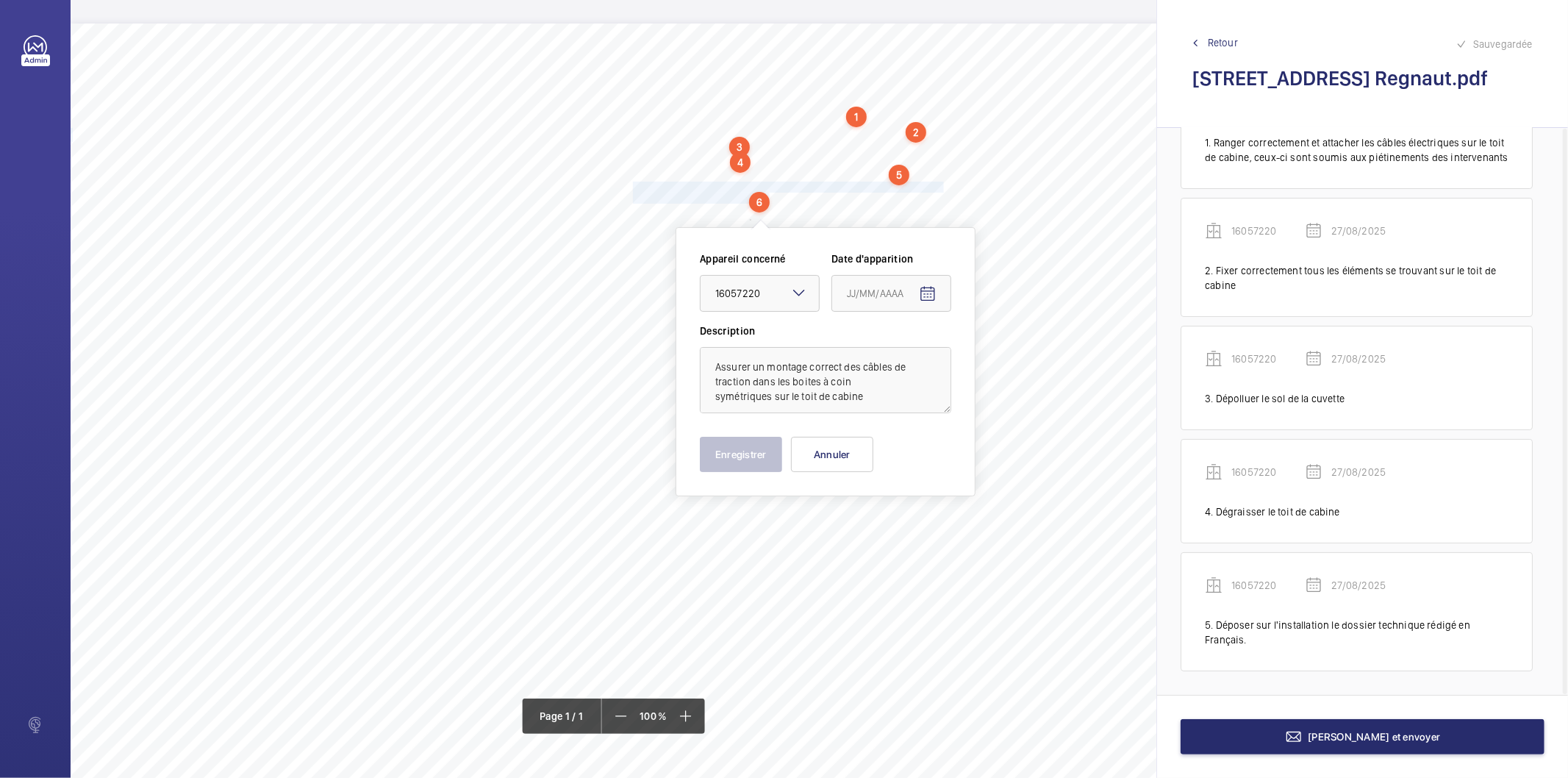
type input "27/08/2025"
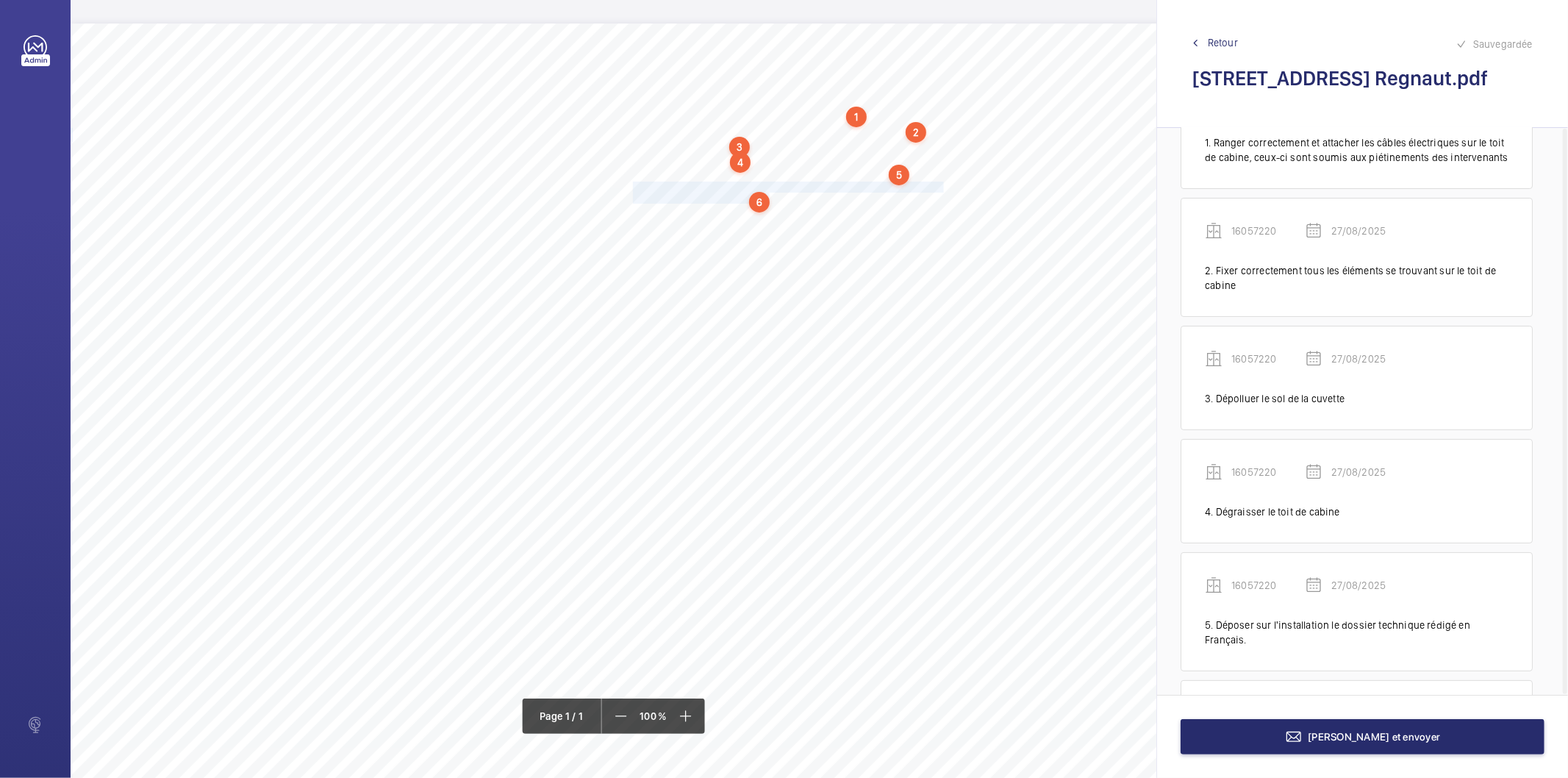
scroll to position [209, 0]
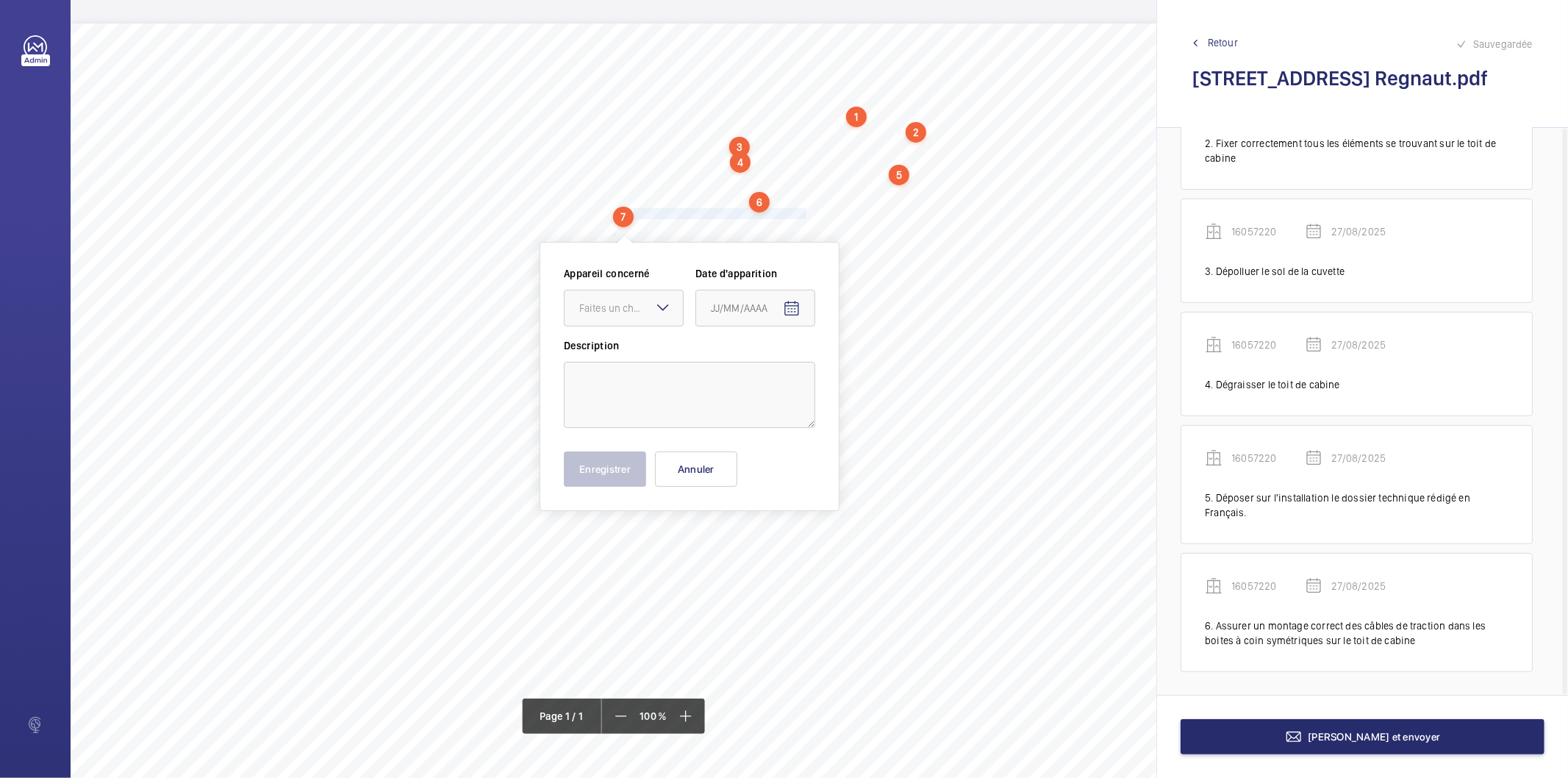
drag, startPoint x: 635, startPoint y: 210, endPoint x: 803, endPoint y: 212, distance: 168.0
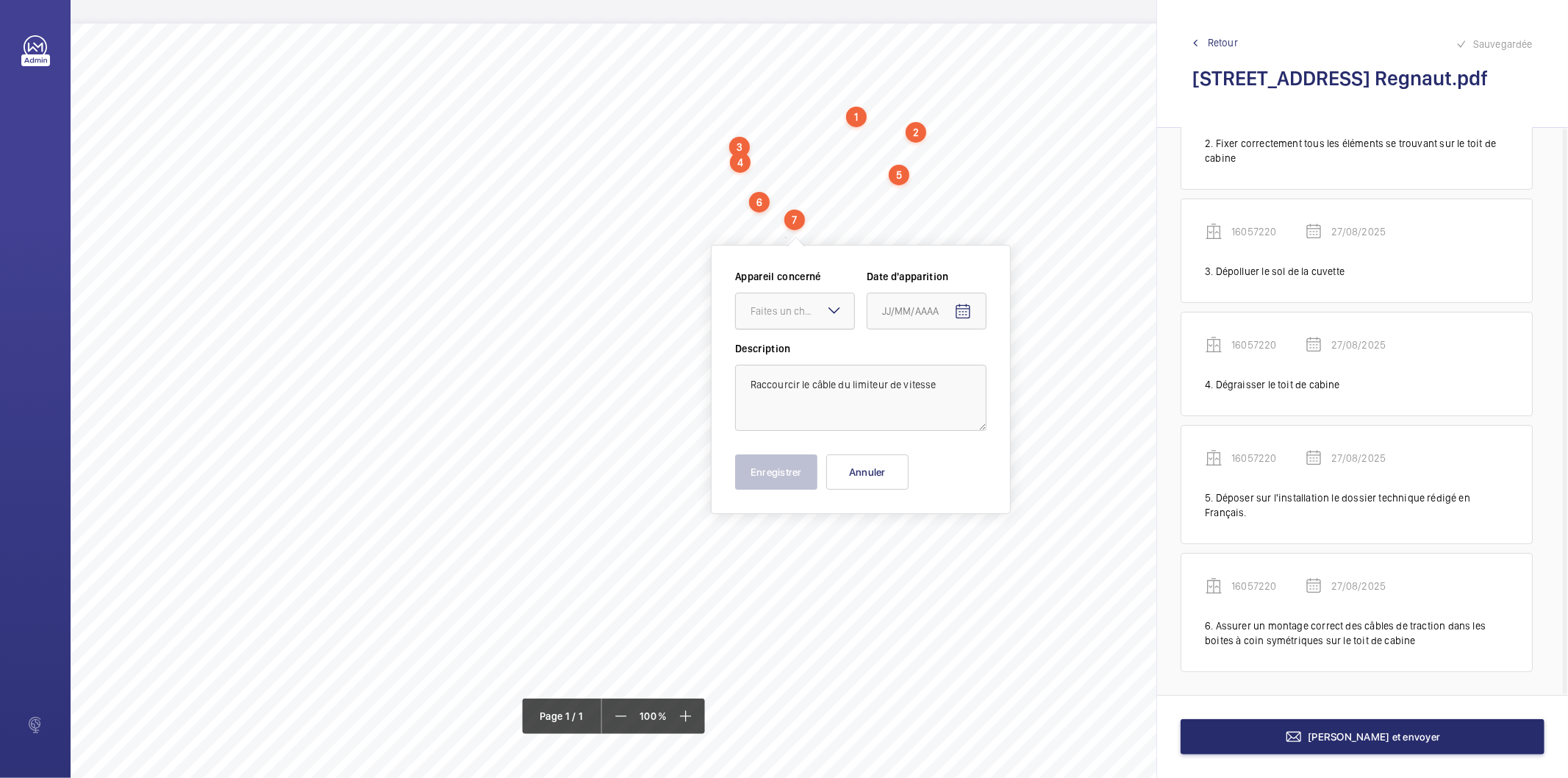
drag, startPoint x: 792, startPoint y: 312, endPoint x: 787, endPoint y: 329, distance: 17.7
type input "27/08/2025"
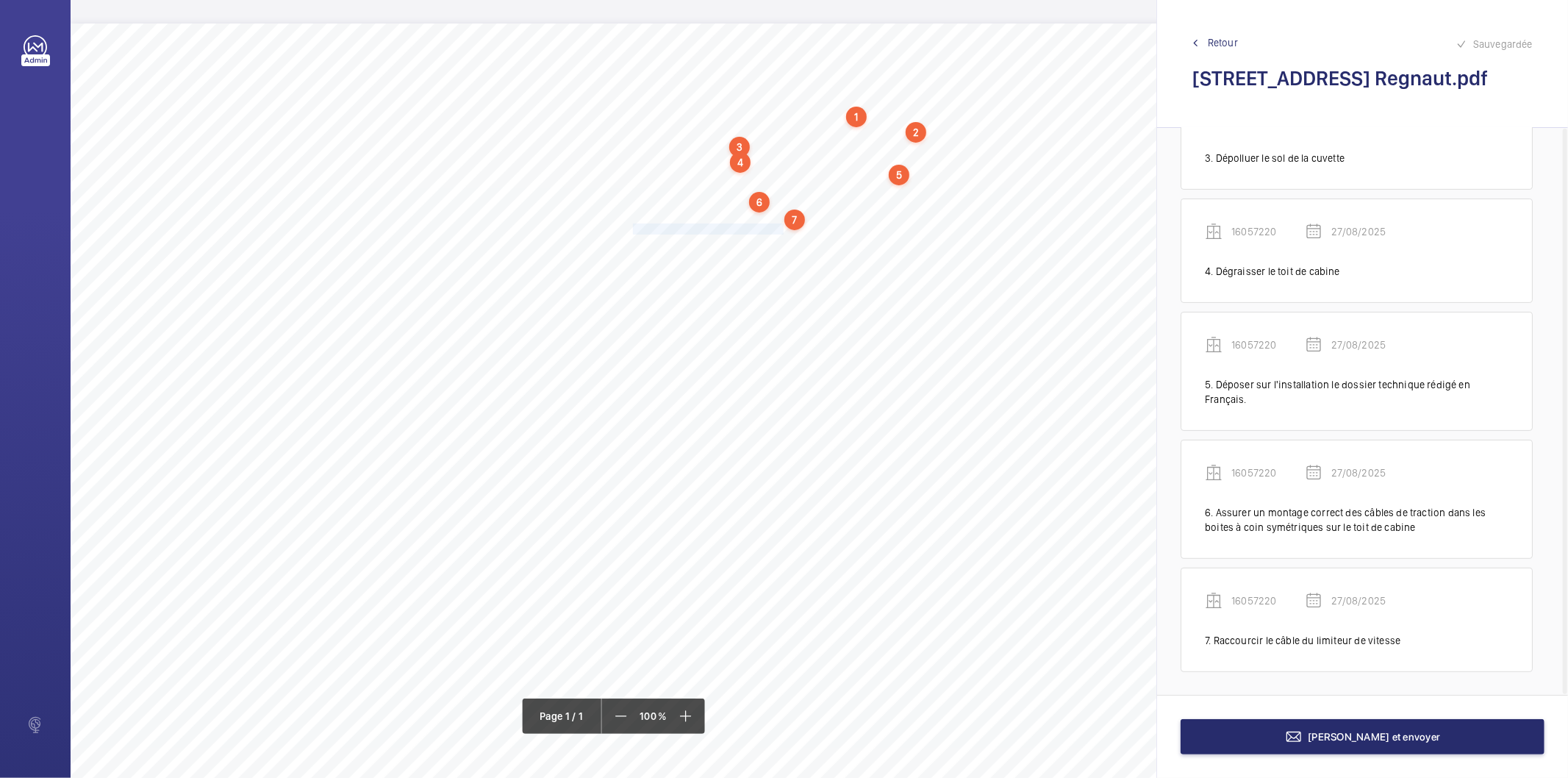
drag, startPoint x: 633, startPoint y: 226, endPoint x: 782, endPoint y: 232, distance: 149.1
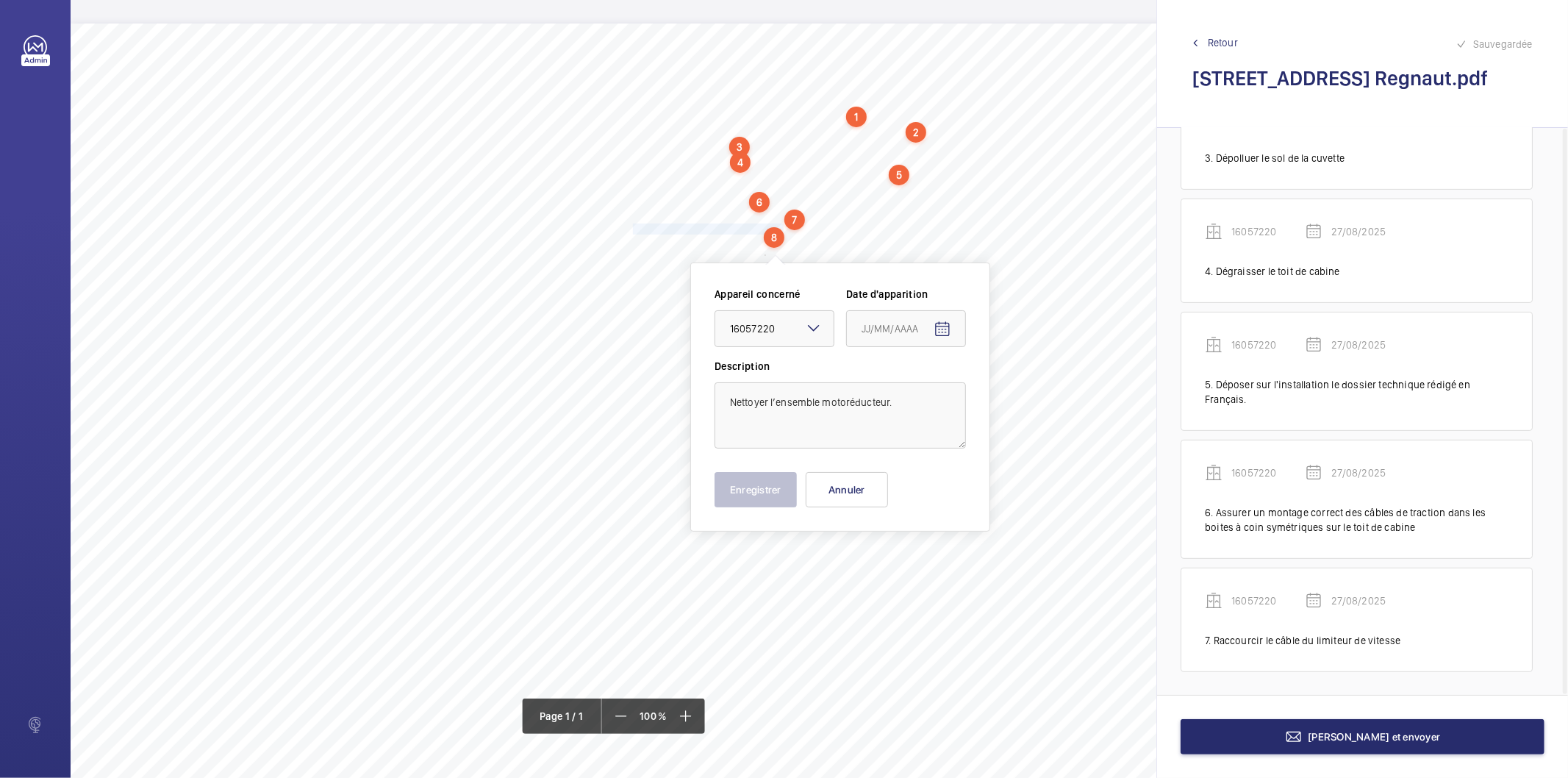
type input "27/08/2025"
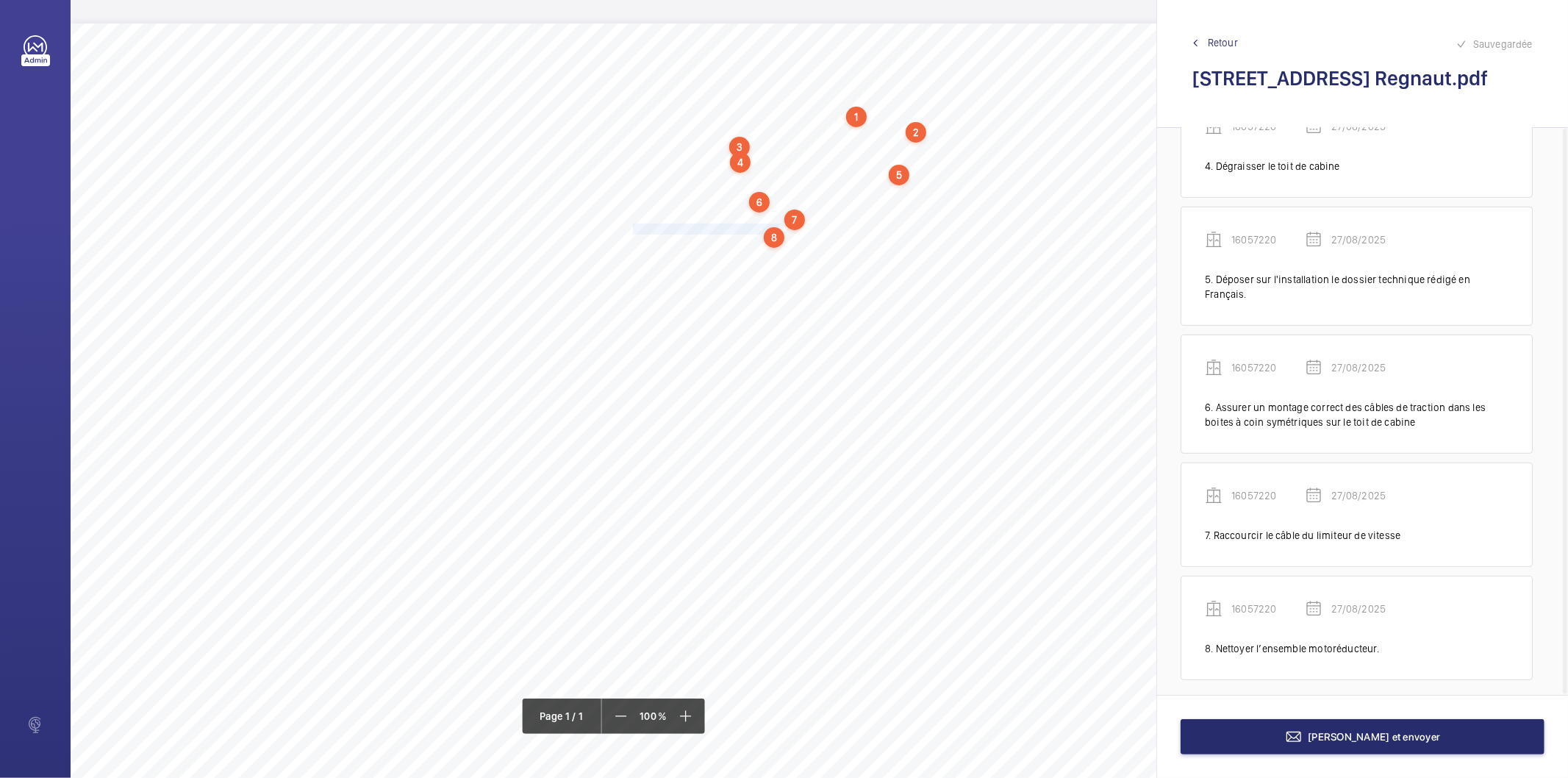
scroll to position [436, 0]
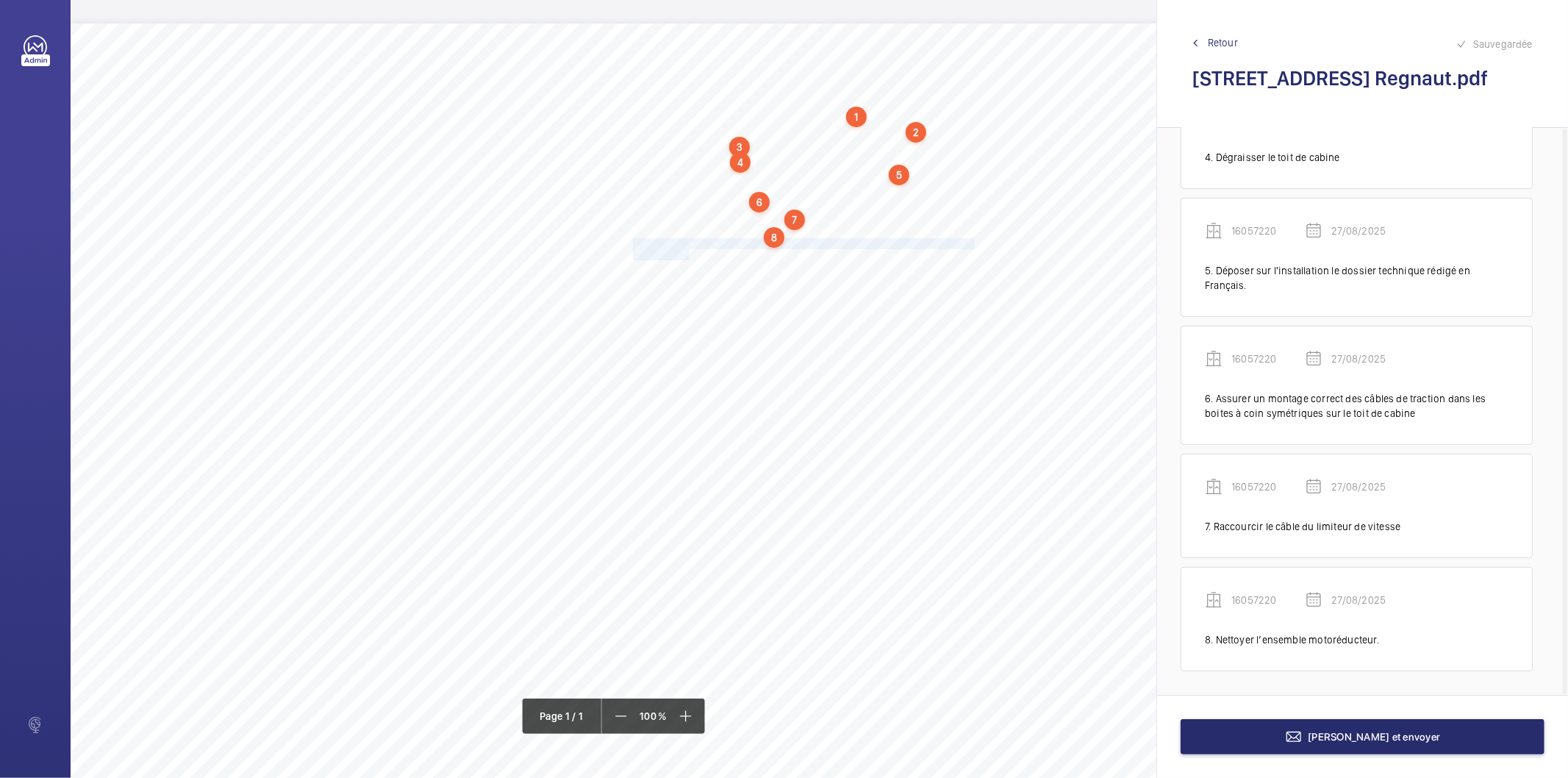
drag, startPoint x: 633, startPoint y: 241, endPoint x: 687, endPoint y: 253, distance: 55.3
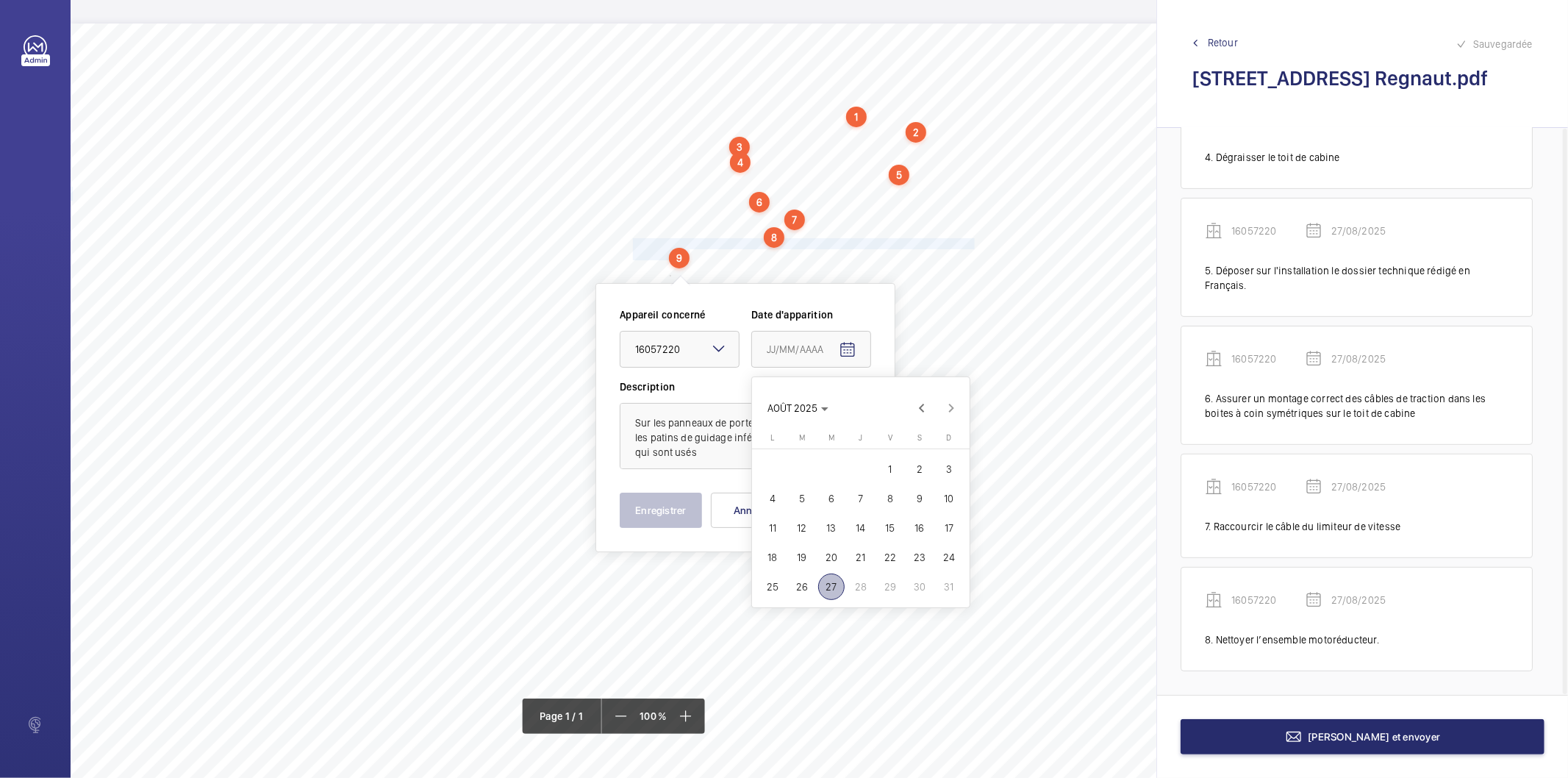
drag, startPoint x: 832, startPoint y: 585, endPoint x: 756, endPoint y: 559, distance: 80.3
type input "27/08/2025"
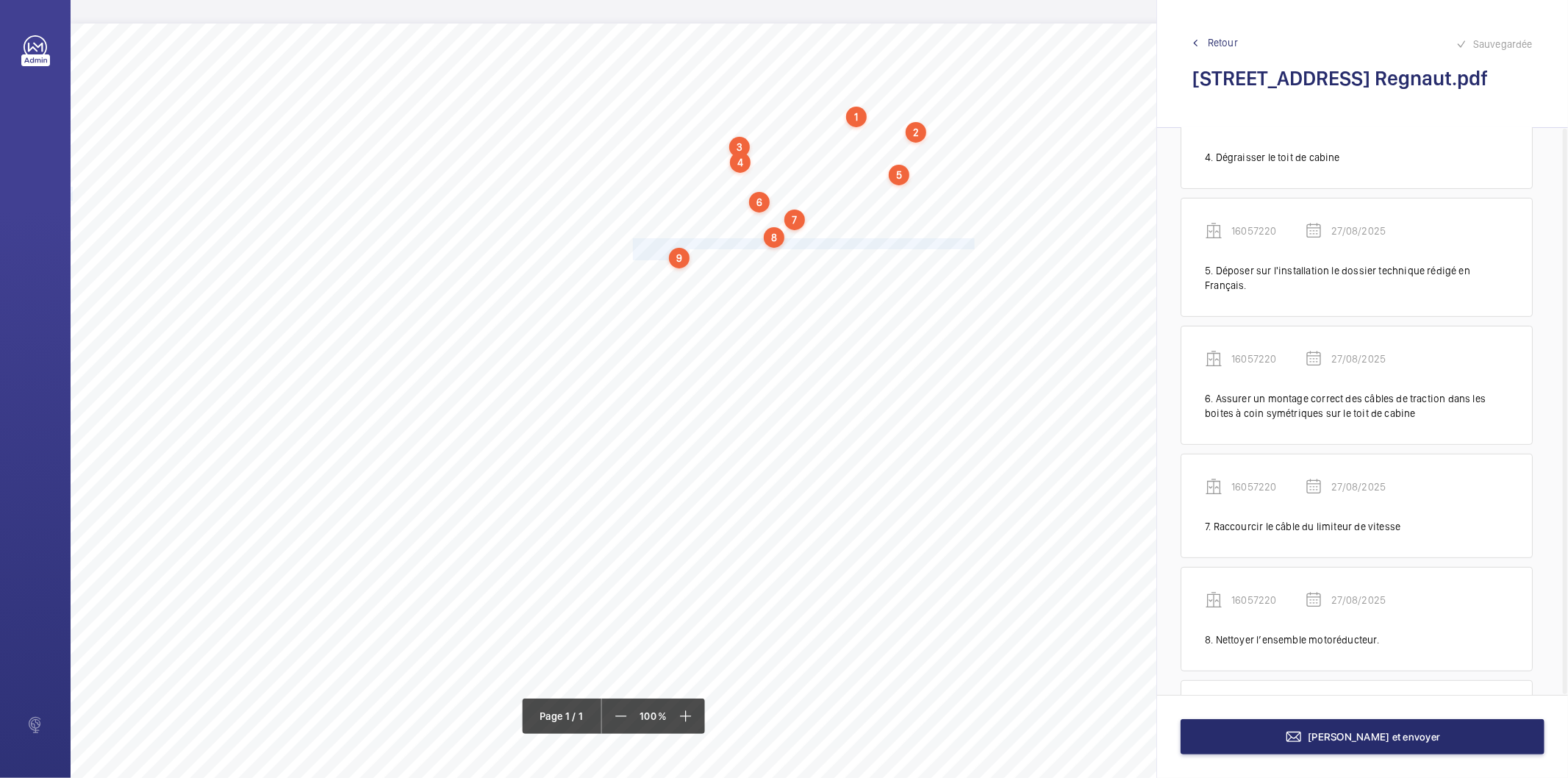
scroll to position [564, 0]
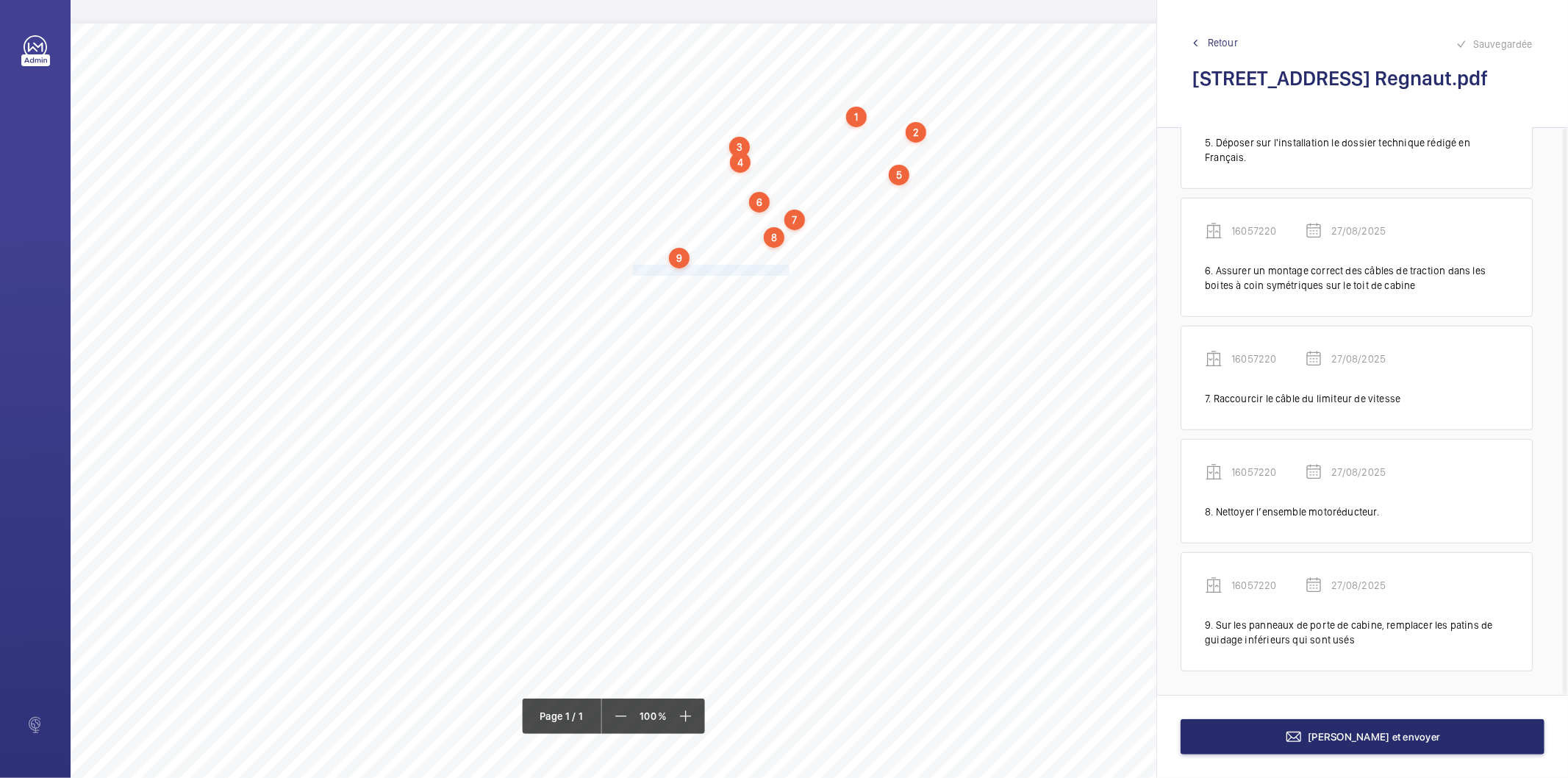
drag, startPoint x: 633, startPoint y: 271, endPoint x: 788, endPoint y: 267, distance: 155.1
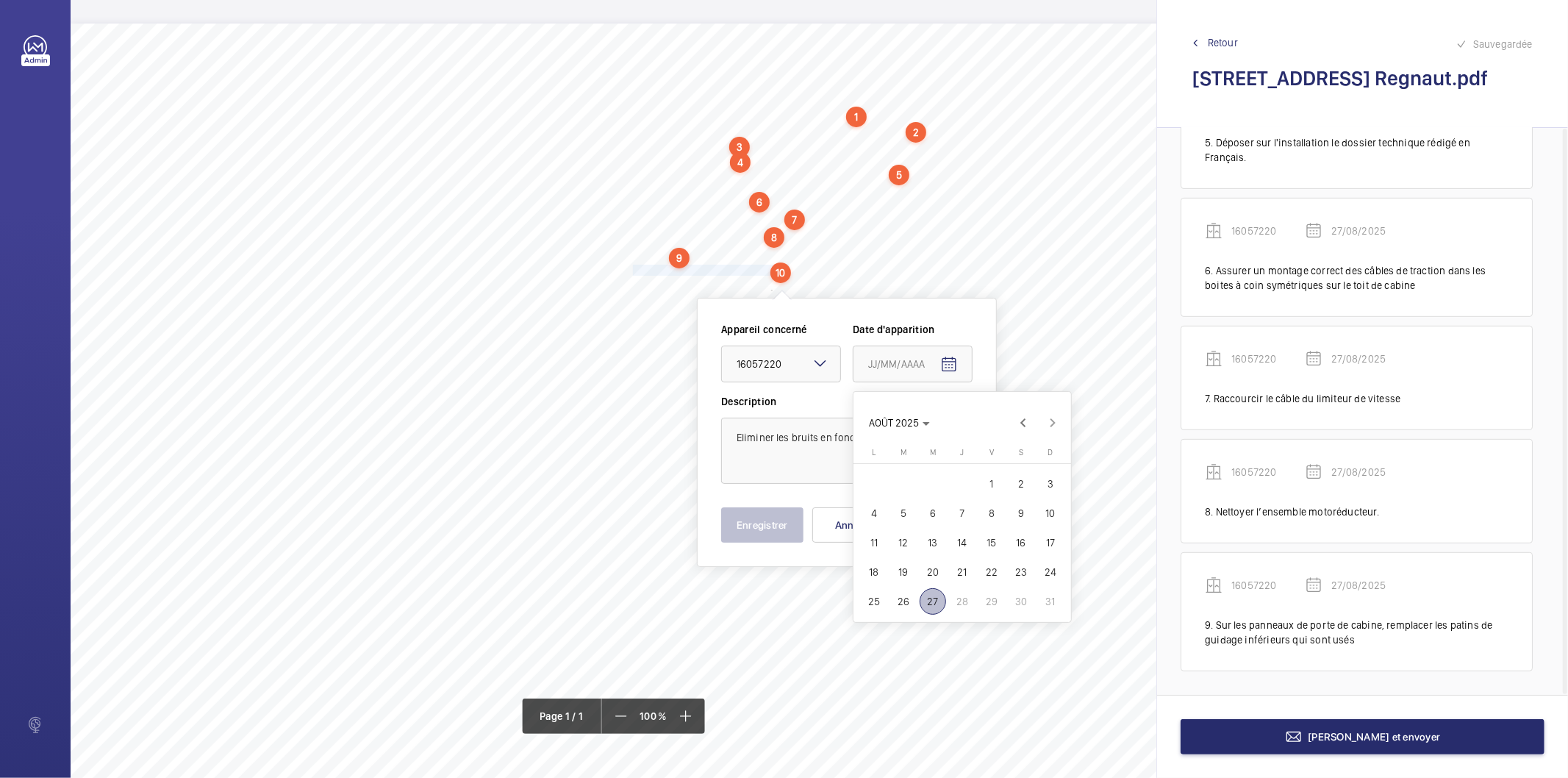
drag, startPoint x: 937, startPoint y: 604, endPoint x: 791, endPoint y: 560, distance: 152.5
type input "27/08/2025"
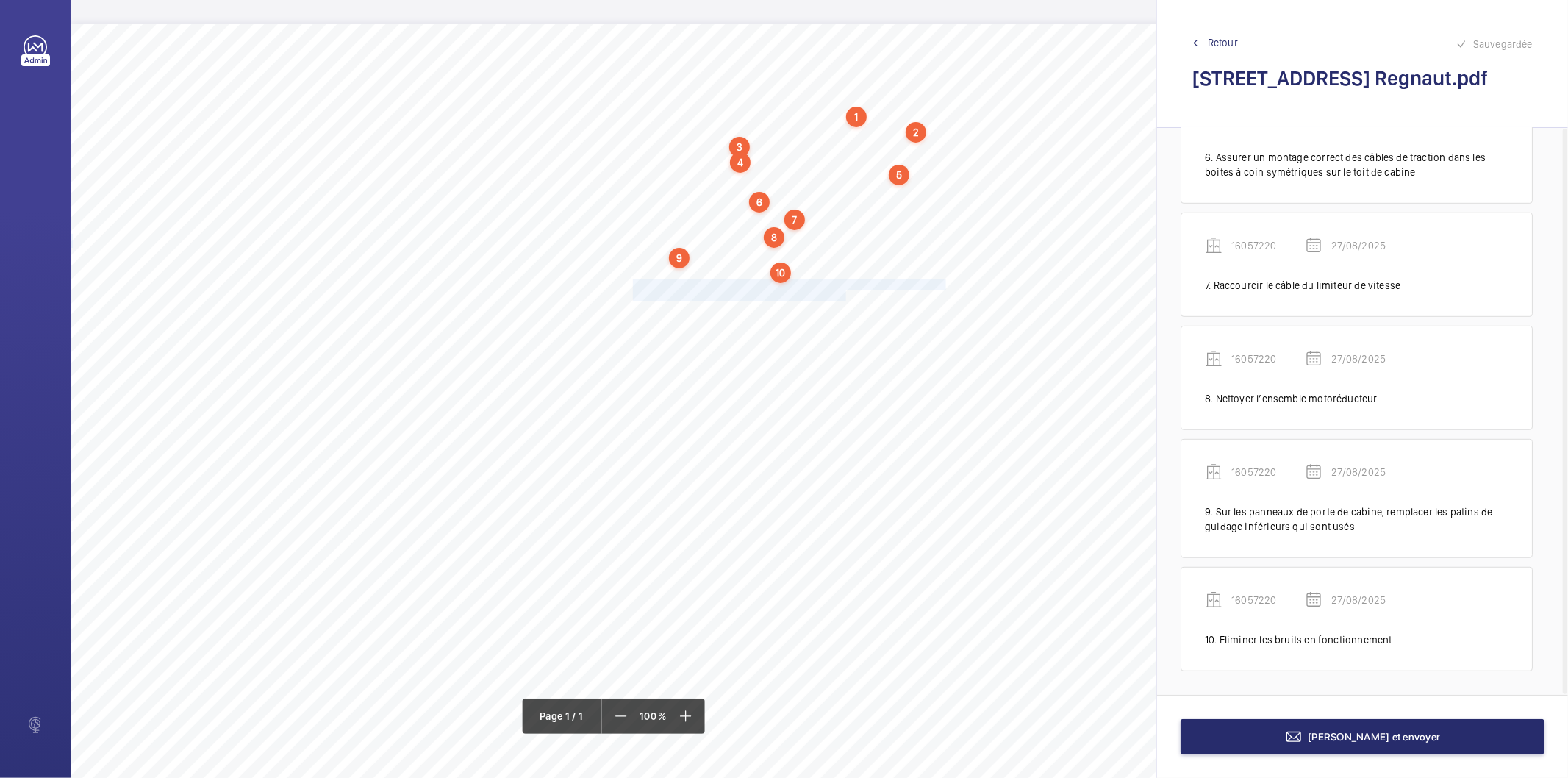
drag, startPoint x: 633, startPoint y: 284, endPoint x: 847, endPoint y: 294, distance: 214.2
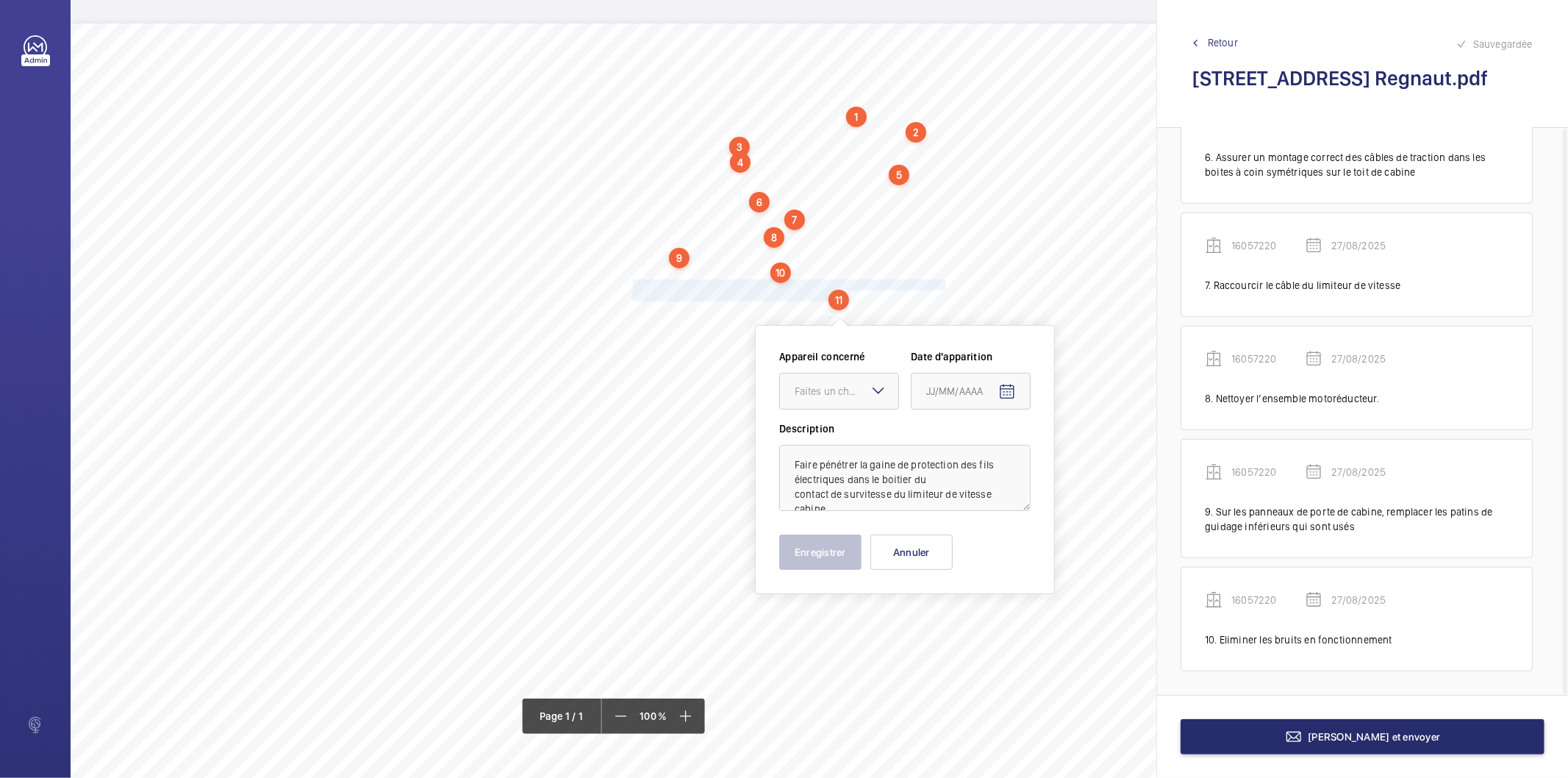
scroll to position [25, 0]
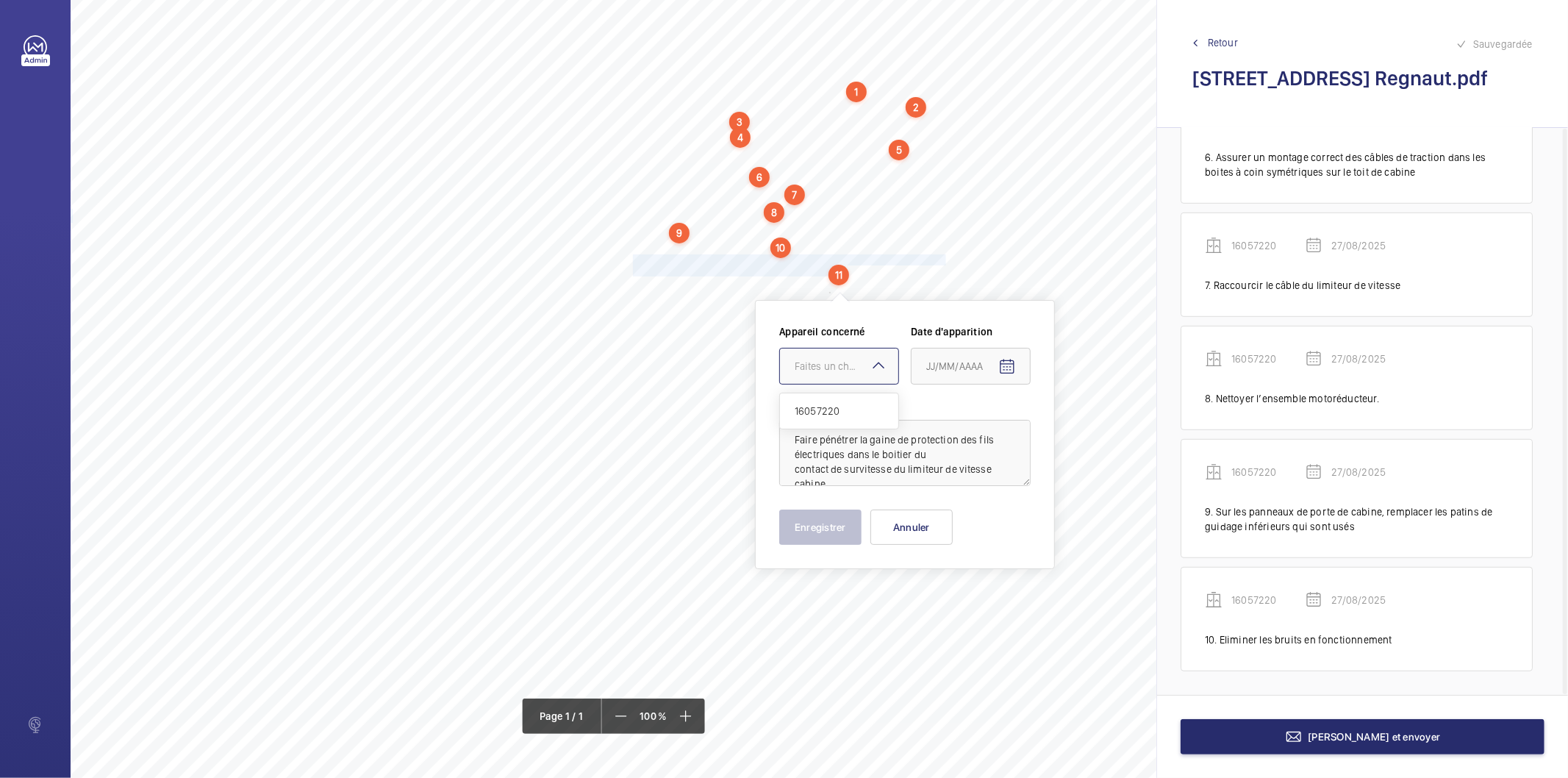
drag, startPoint x: 825, startPoint y: 414, endPoint x: 878, endPoint y: 406, distance: 53.6
type input "27/08/2025"
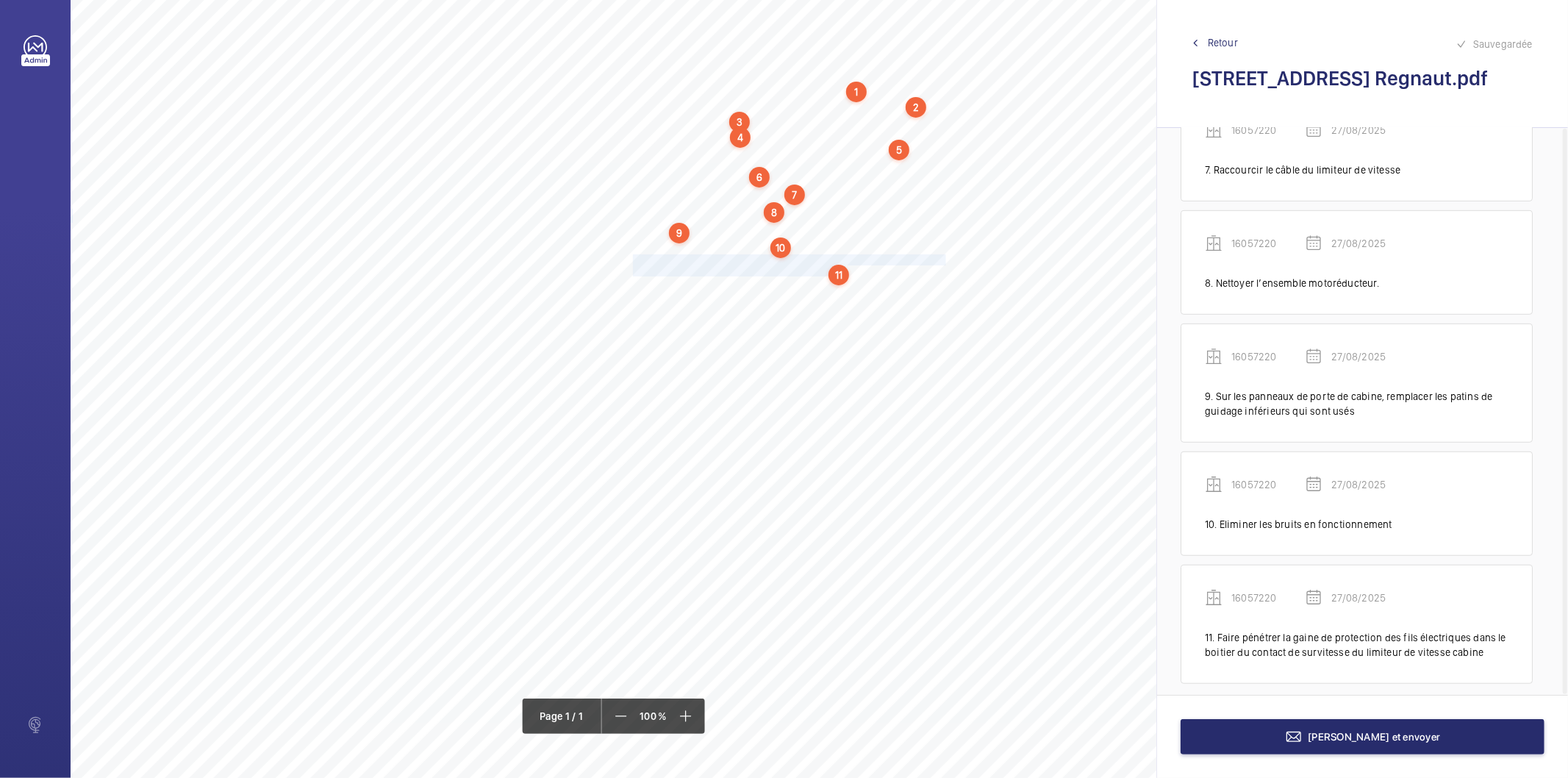
scroll to position [805, 0]
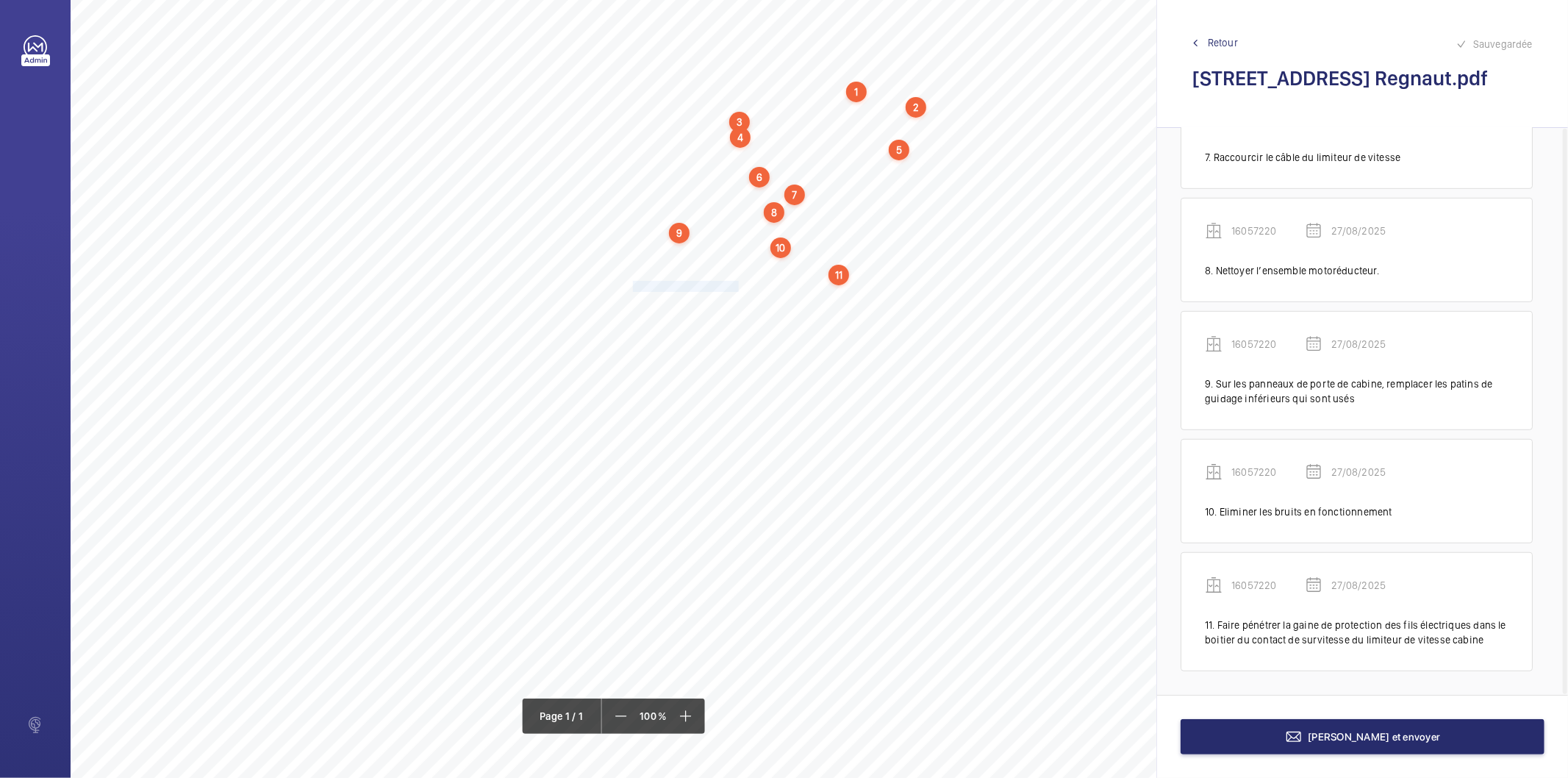
drag, startPoint x: 633, startPoint y: 286, endPoint x: 736, endPoint y: 286, distance: 103.0
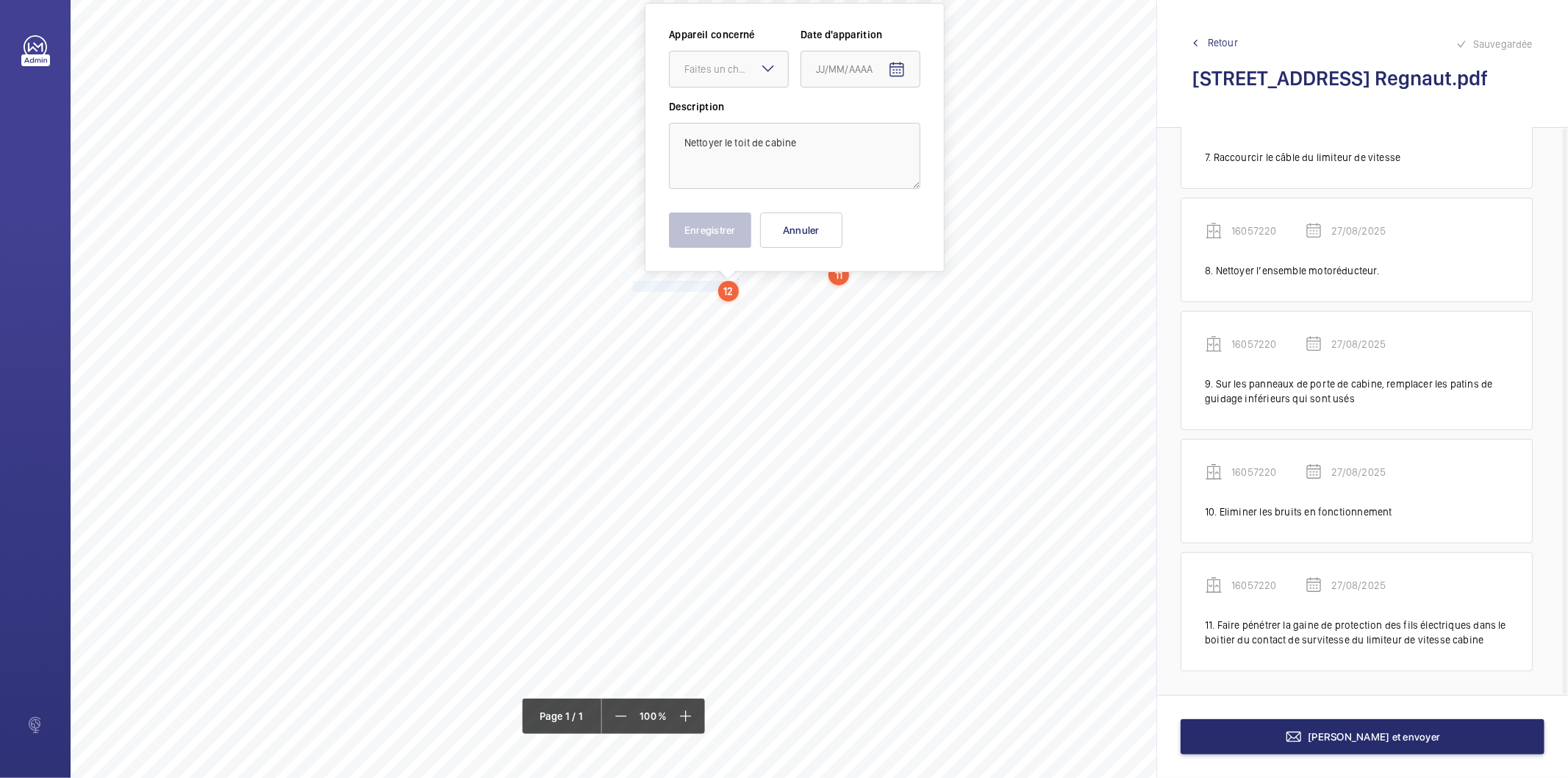
scroll to position [0, 0]
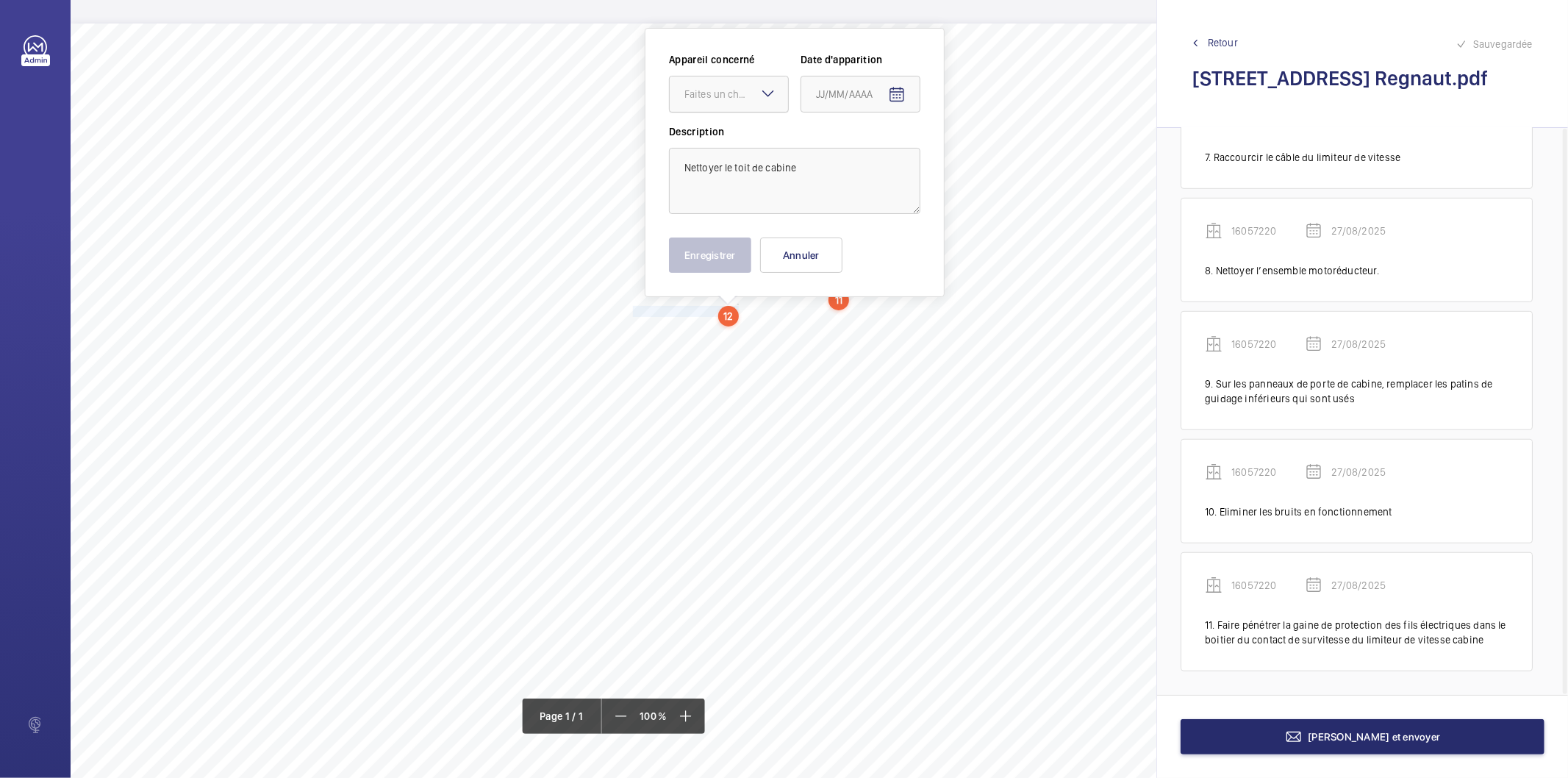
drag, startPoint x: 740, startPoint y: 94, endPoint x: 739, endPoint y: 118, distance: 24.0
drag, startPoint x: 879, startPoint y: 330, endPoint x: 828, endPoint y: 312, distance: 54.1
type input "27/08/2025"
drag, startPoint x: 736, startPoint y: 259, endPoint x: 681, endPoint y: 306, distance: 72.3
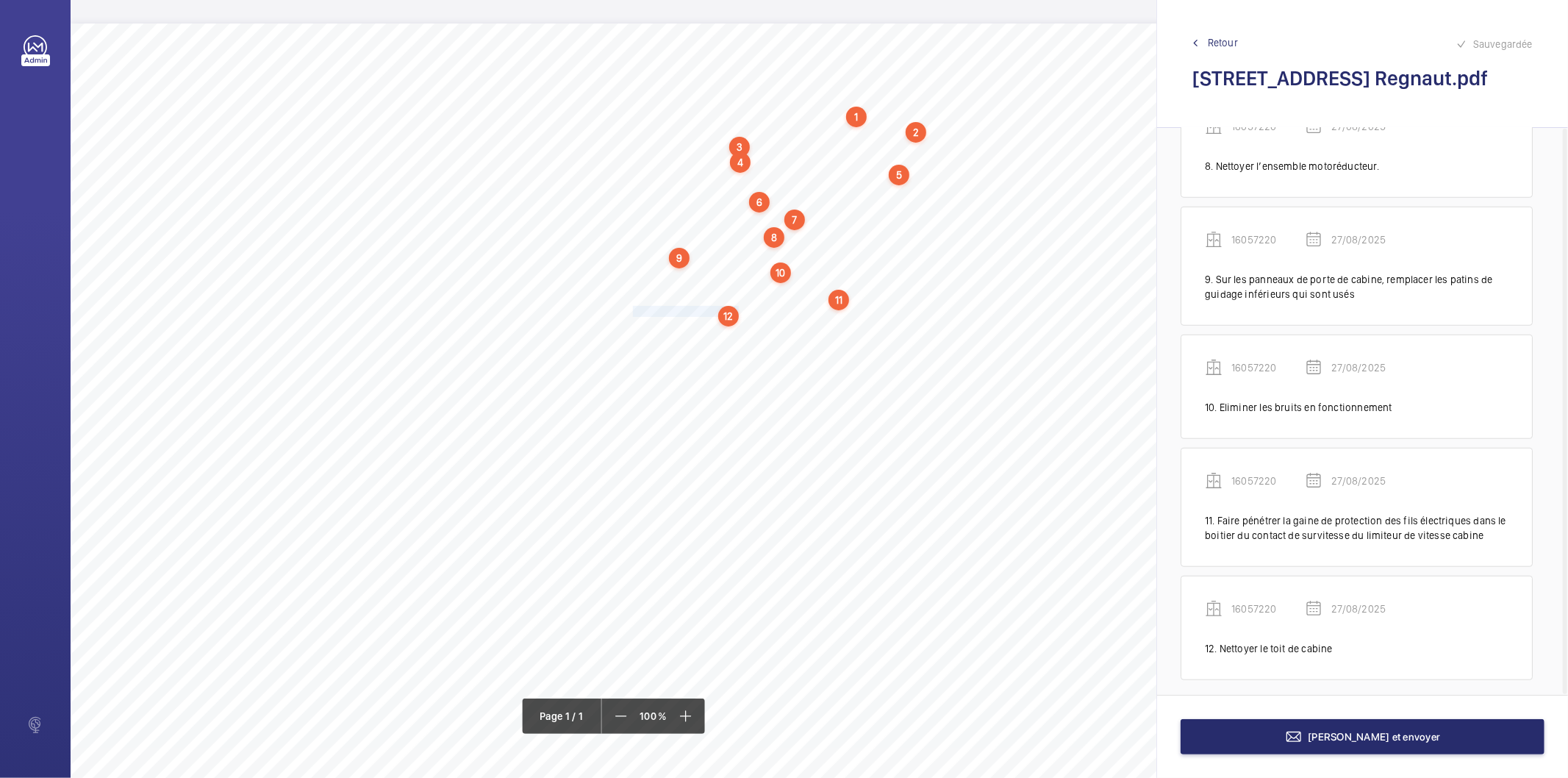
scroll to position [919, 0]
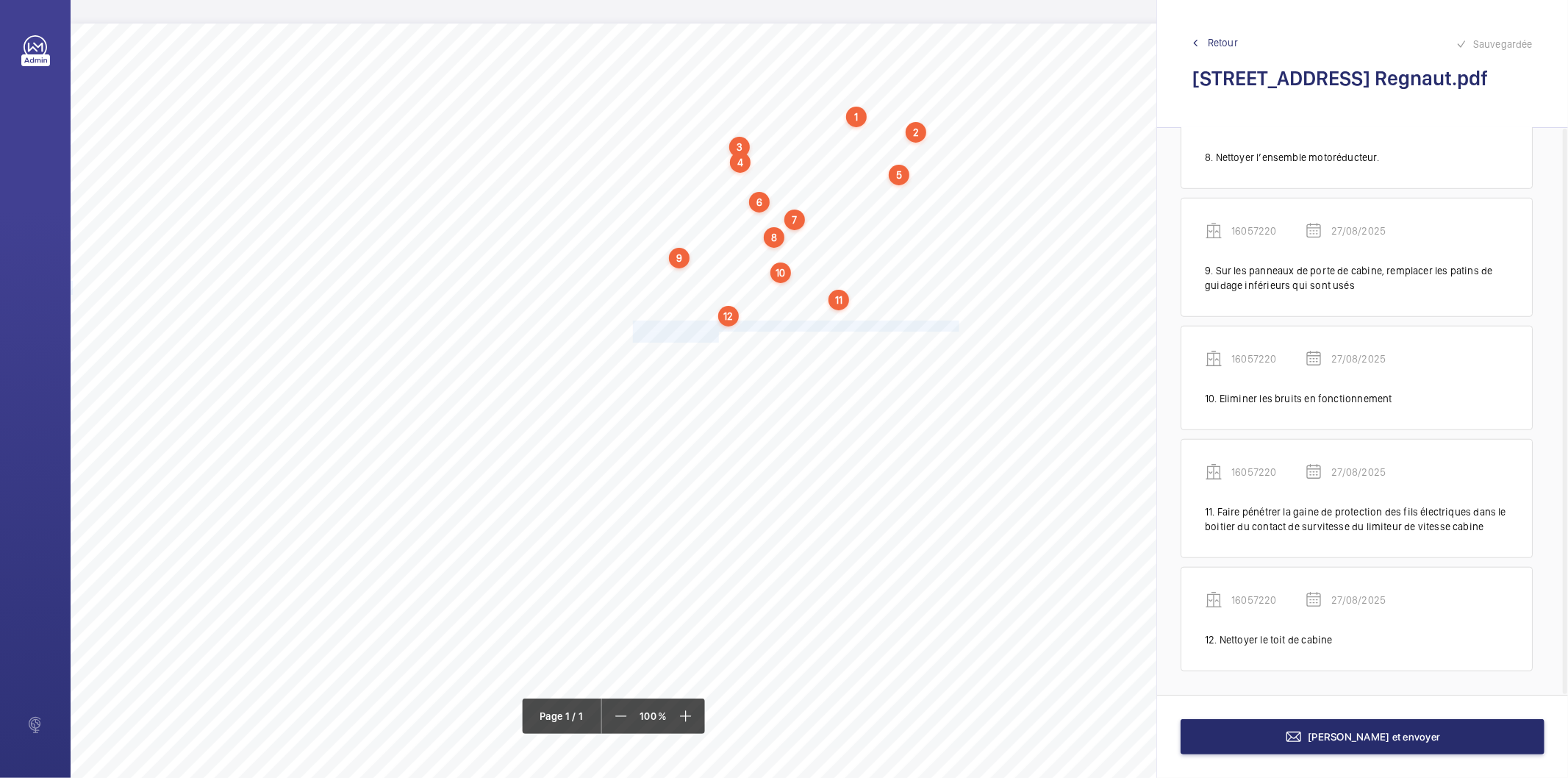
drag, startPoint x: 632, startPoint y: 326, endPoint x: 717, endPoint y: 336, distance: 85.6
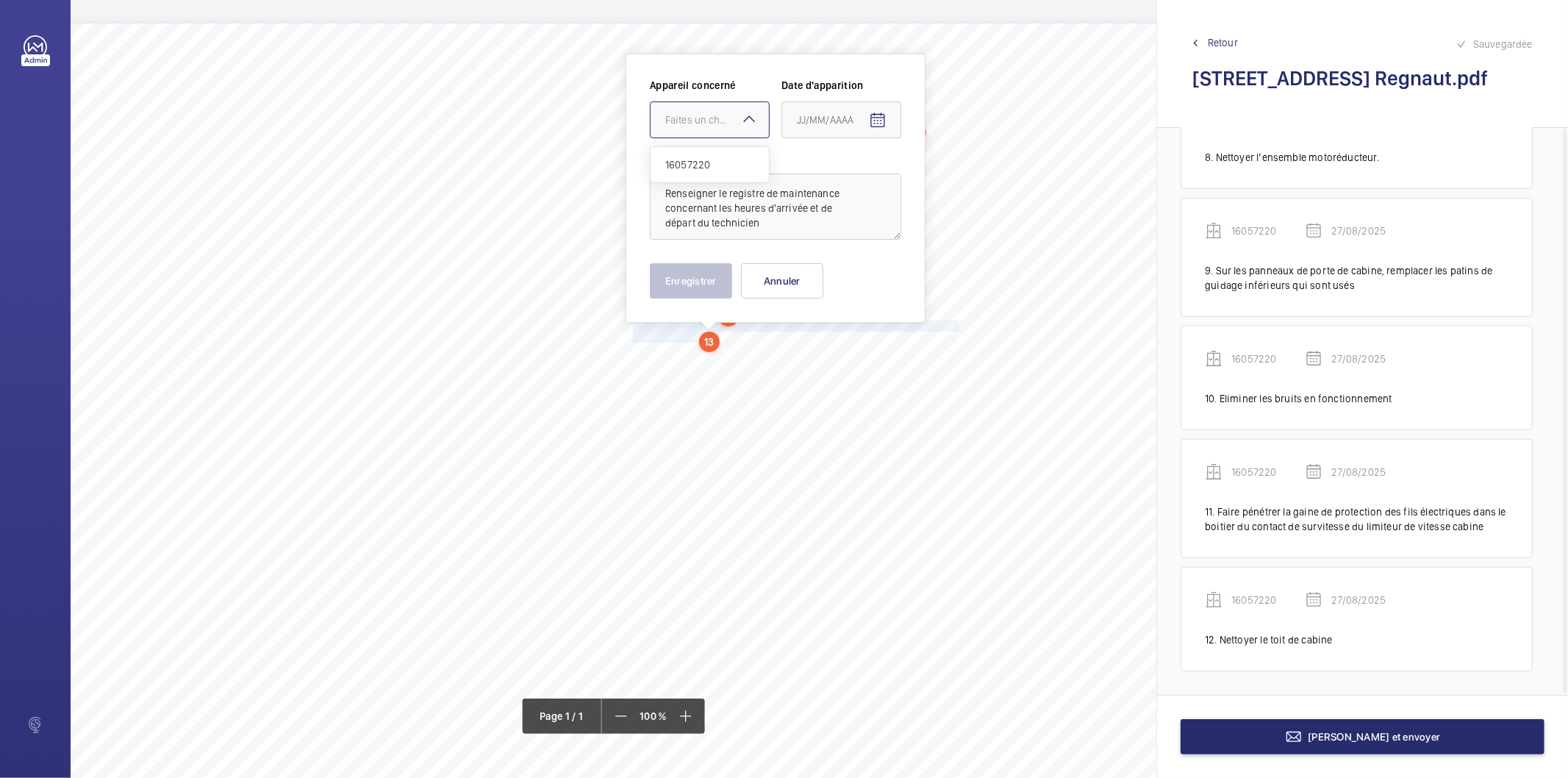
drag, startPoint x: 684, startPoint y: 167, endPoint x: 840, endPoint y: 123, distance: 162.1
drag, startPoint x: 860, startPoint y: 356, endPoint x: 801, endPoint y: 336, distance: 62.3
type input "27/08/2025"
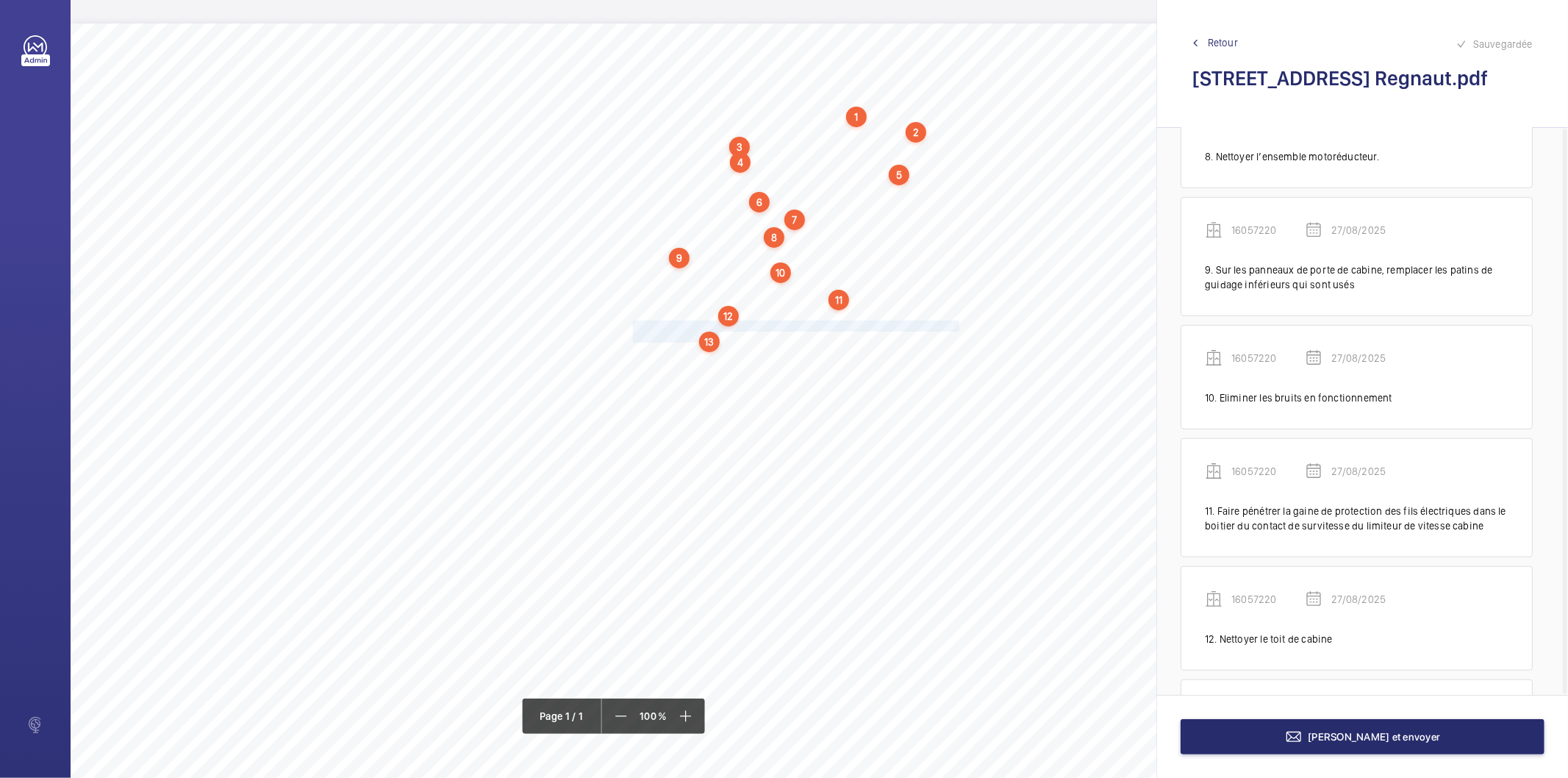
scroll to position [1048, 0]
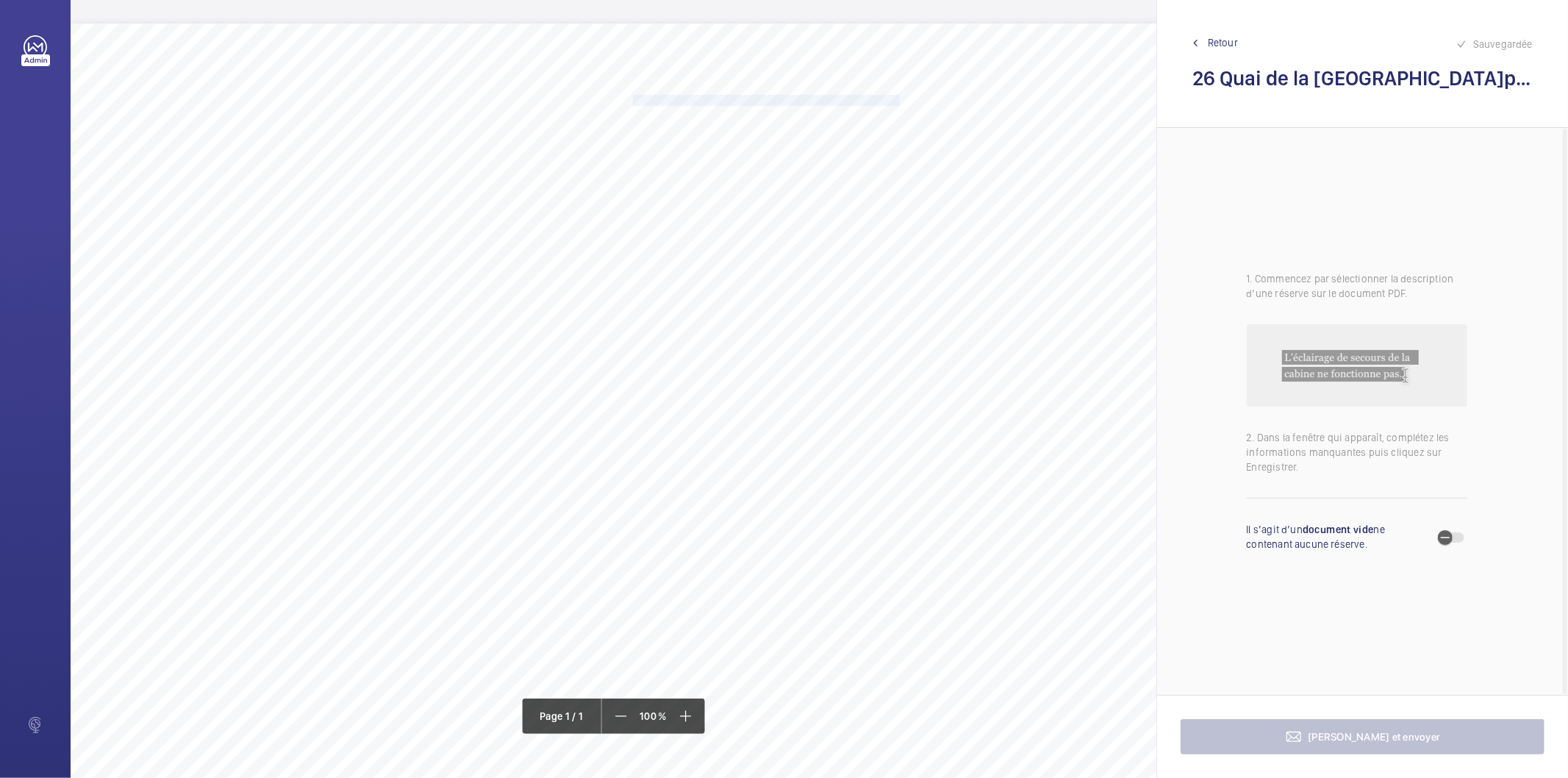
drag, startPoint x: 633, startPoint y: 97, endPoint x: 876, endPoint y: 99, distance: 243.0
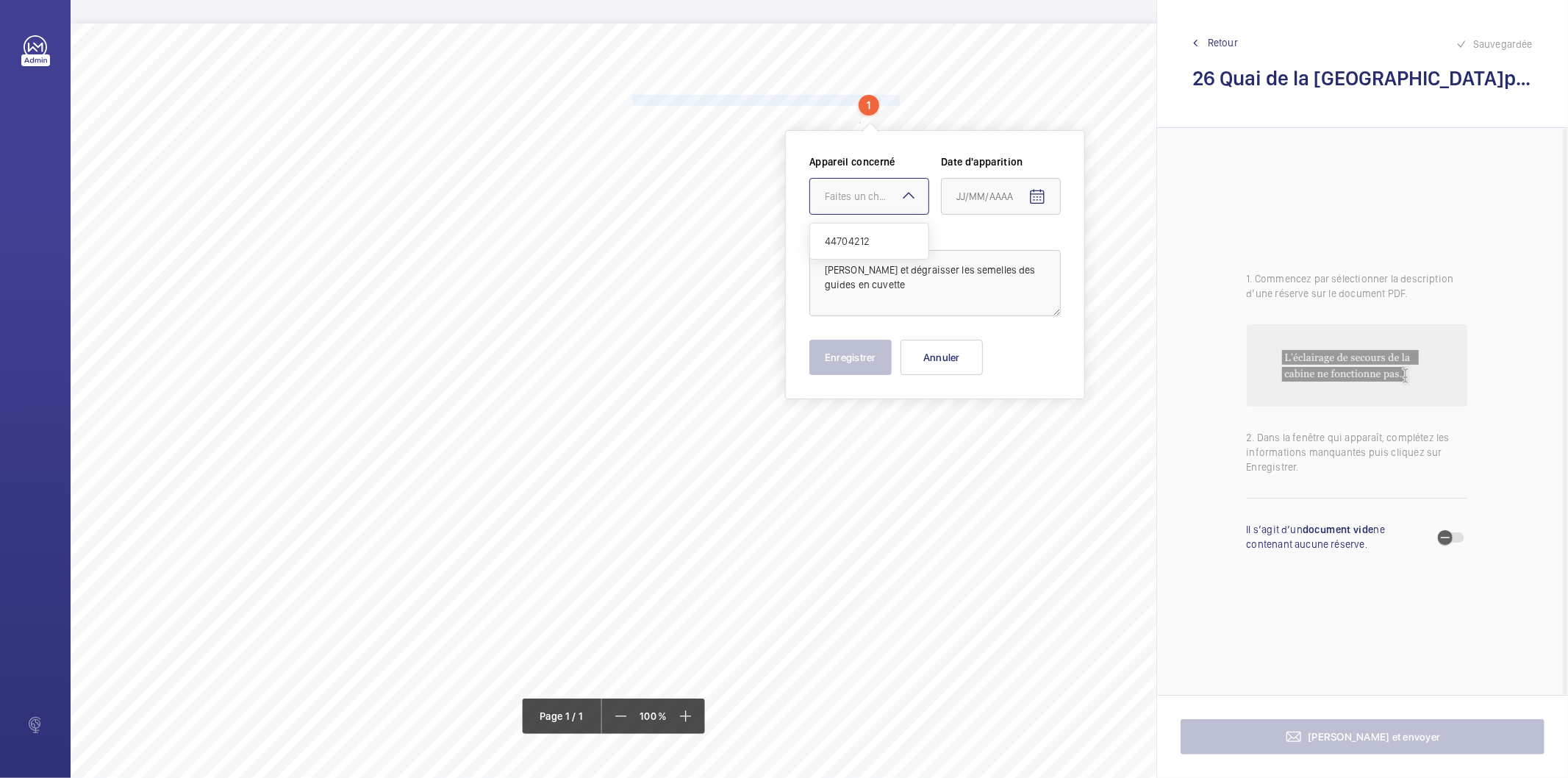
drag, startPoint x: 898, startPoint y: 200, endPoint x: 884, endPoint y: 236, distance: 38.6
drag, startPoint x: 1017, startPoint y: 435, endPoint x: 928, endPoint y: 427, distance: 89.4
drag, startPoint x: 857, startPoint y: 365, endPoint x: 1020, endPoint y: 424, distance: 173.3
type input "27/08/2025"
drag, startPoint x: 884, startPoint y: 365, endPoint x: 723, endPoint y: 318, distance: 167.7
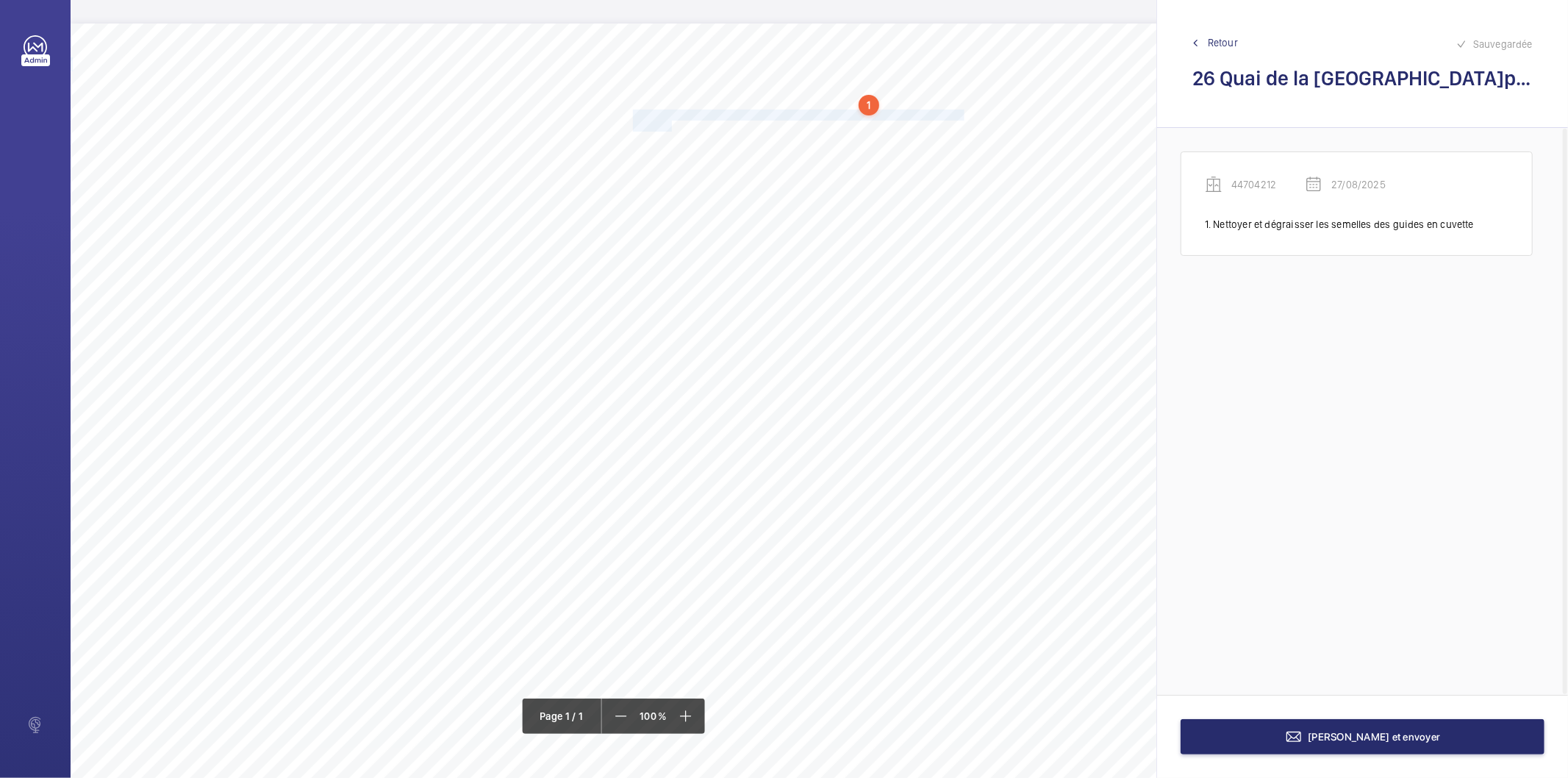
drag, startPoint x: 633, startPoint y: 113, endPoint x: 670, endPoint y: 121, distance: 37.9
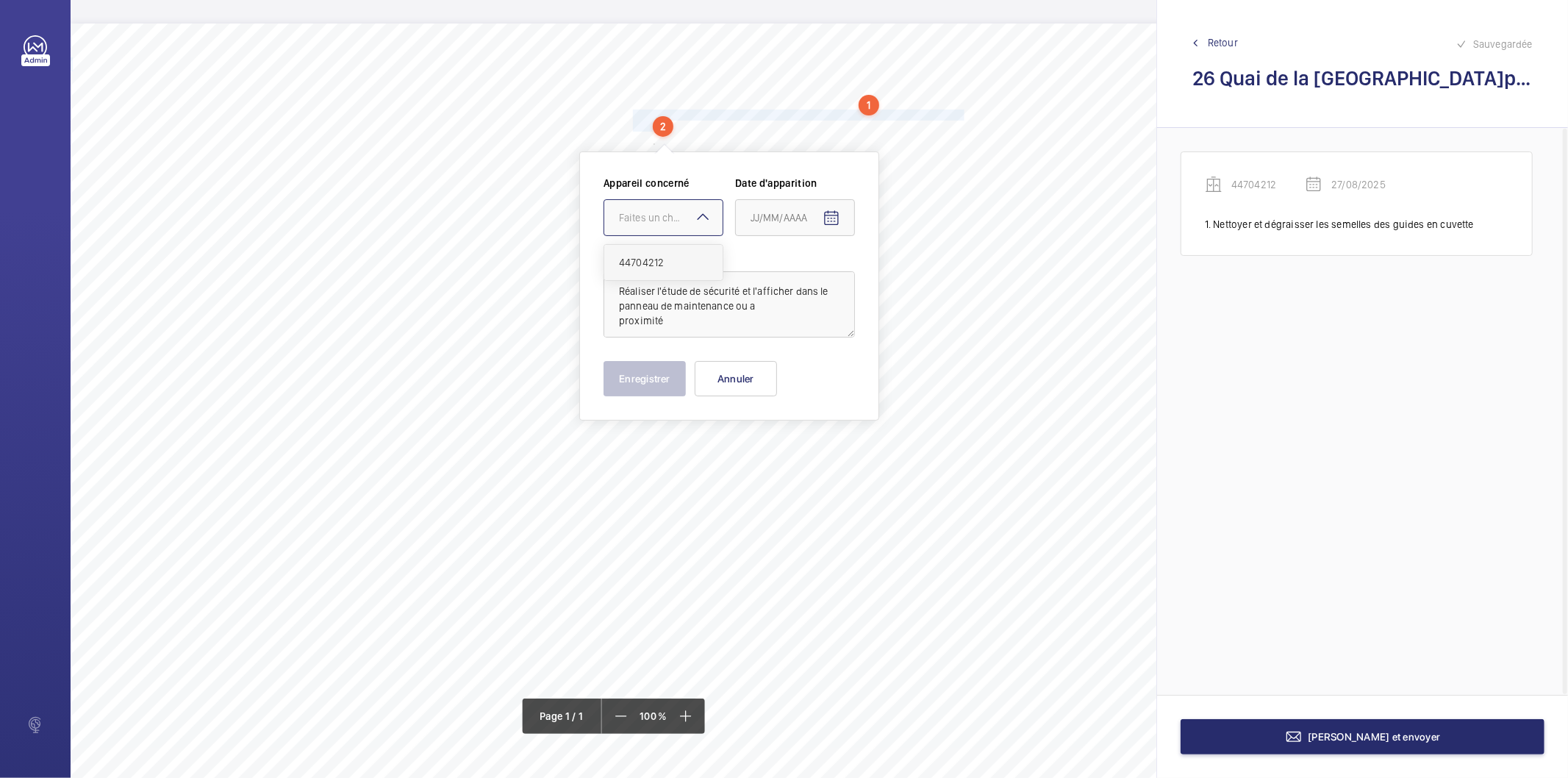
drag, startPoint x: 673, startPoint y: 265, endPoint x: 714, endPoint y: 259, distance: 41.4
type input "27/08/2025"
drag, startPoint x: 658, startPoint y: 382, endPoint x: 649, endPoint y: 160, distance: 222.2
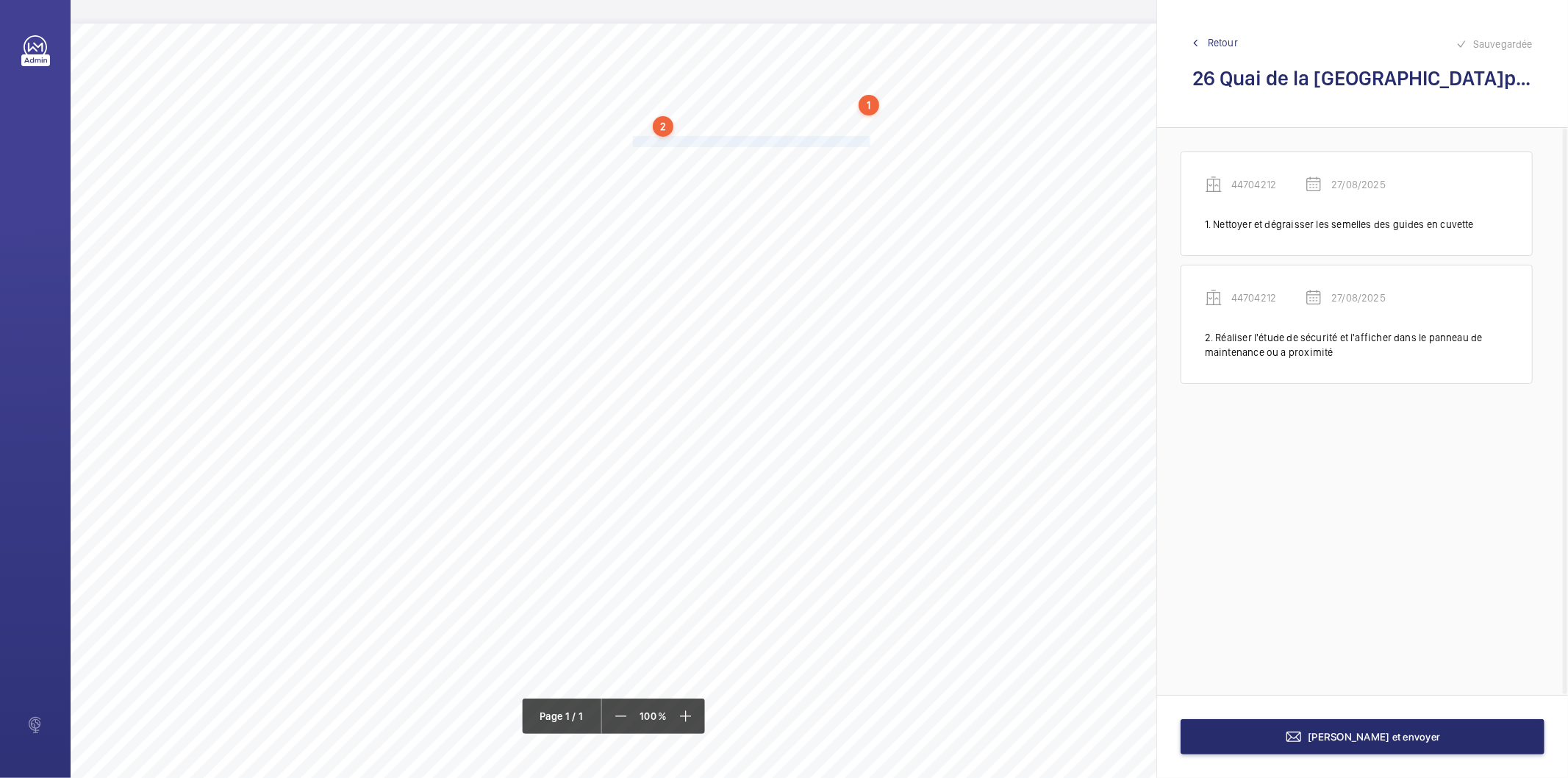
drag, startPoint x: 633, startPoint y: 138, endPoint x: 867, endPoint y: 137, distance: 234.0
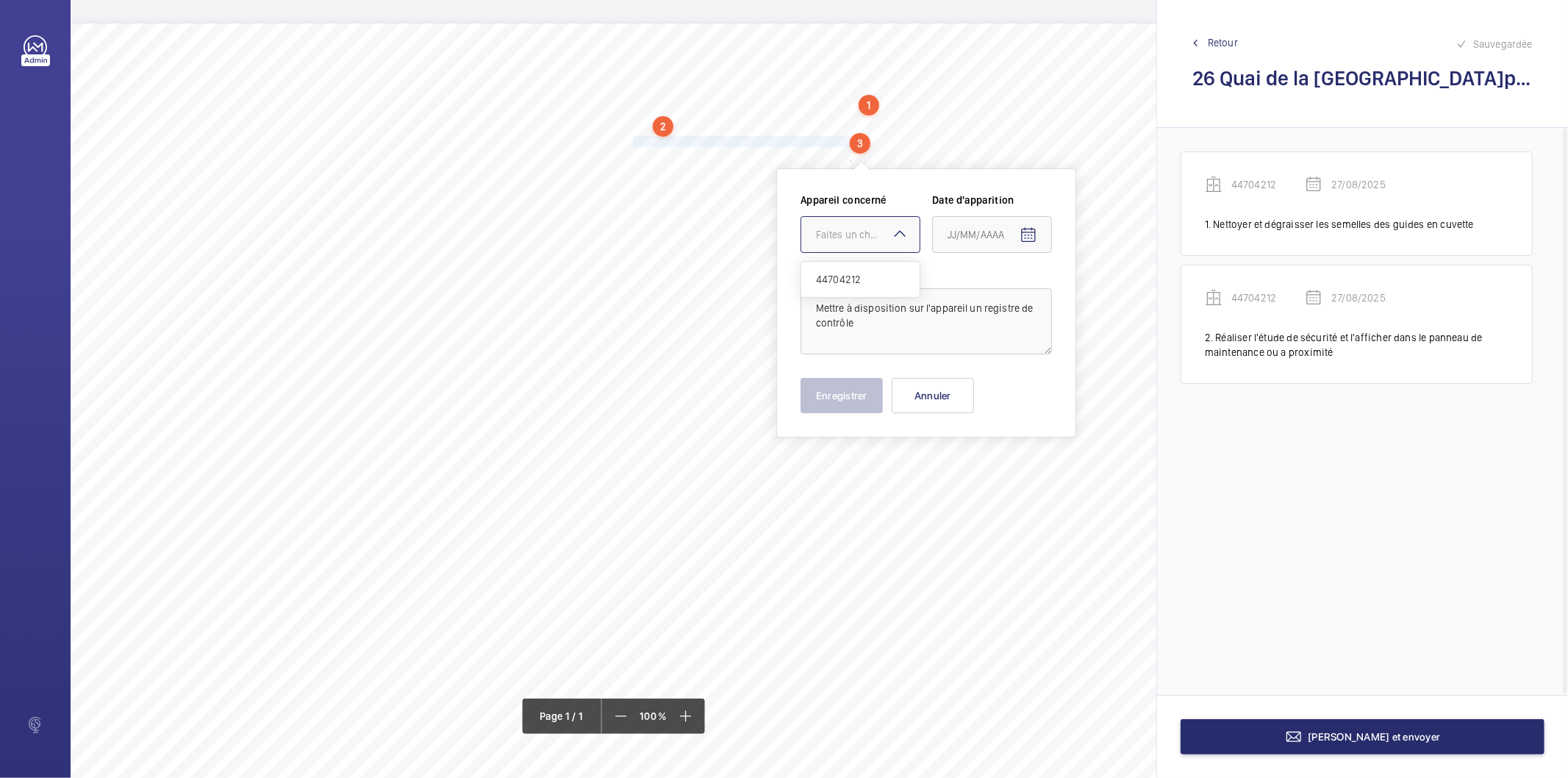
drag, startPoint x: 850, startPoint y: 277, endPoint x: 915, endPoint y: 269, distance: 65.5
drag, startPoint x: 1009, startPoint y: 460, endPoint x: 986, endPoint y: 459, distance: 23.0
type input "27/08/2025"
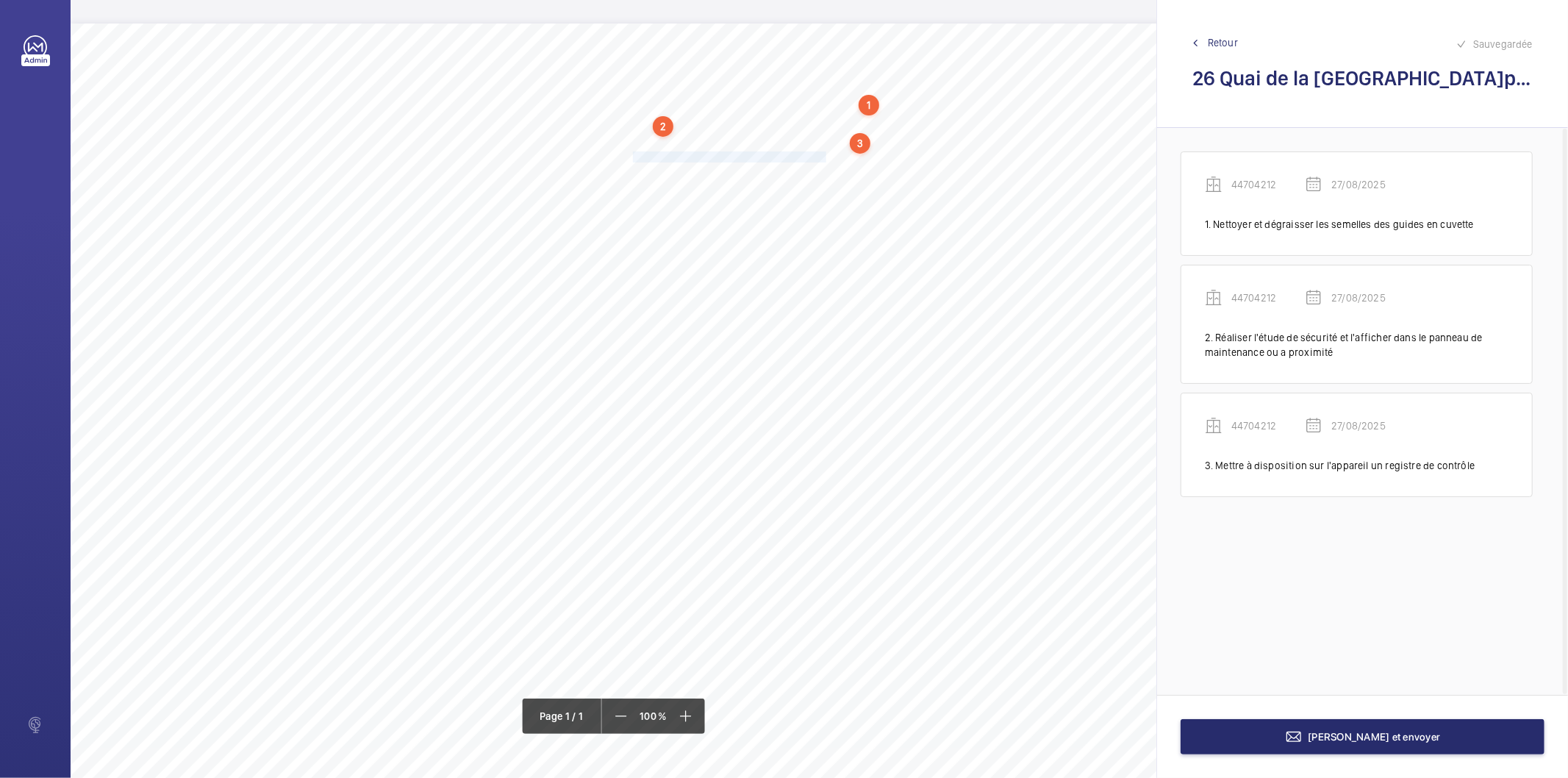
drag, startPoint x: 633, startPoint y: 157, endPoint x: 825, endPoint y: 155, distance: 192.0
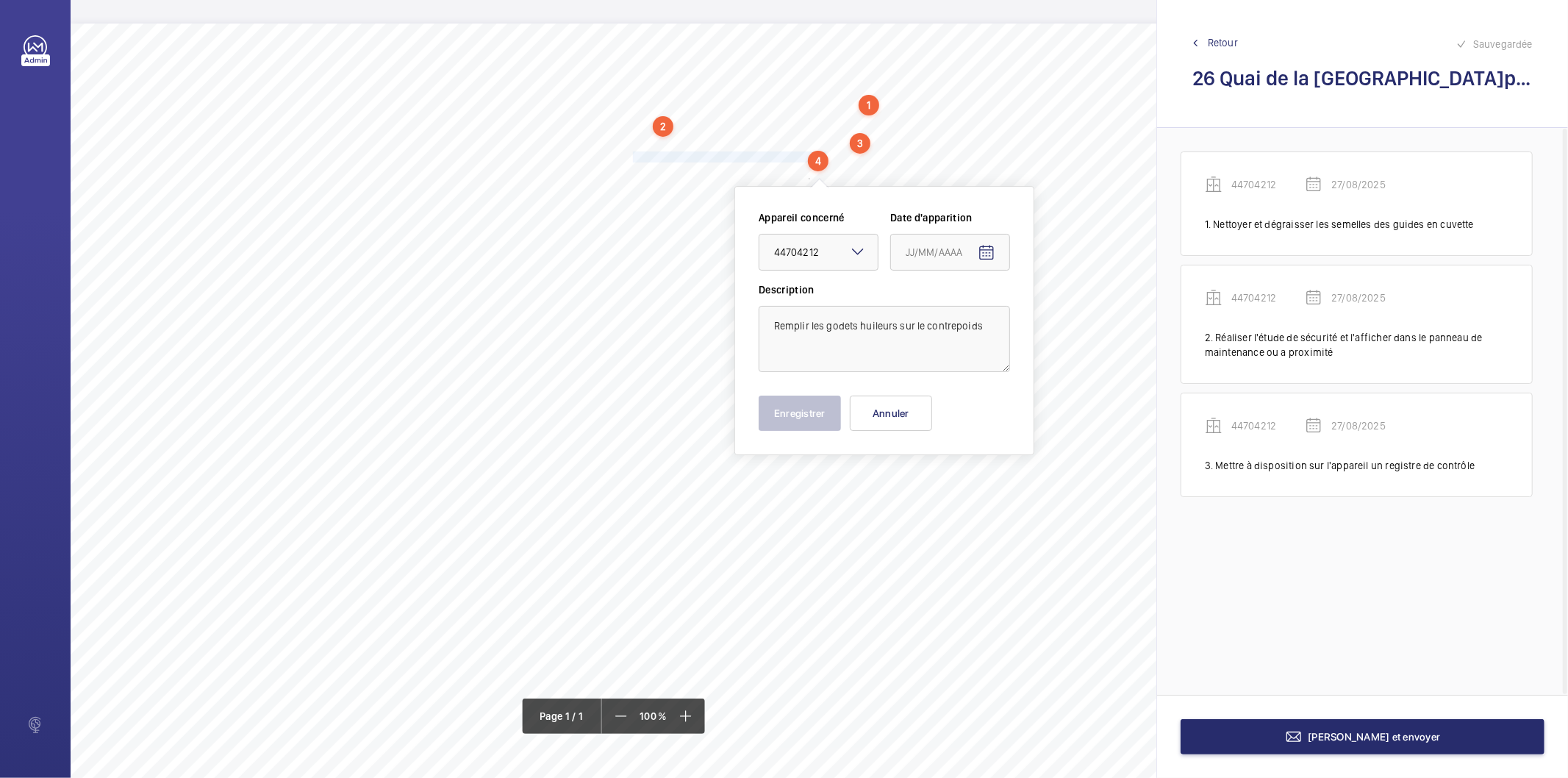
type input "27/08/2025"
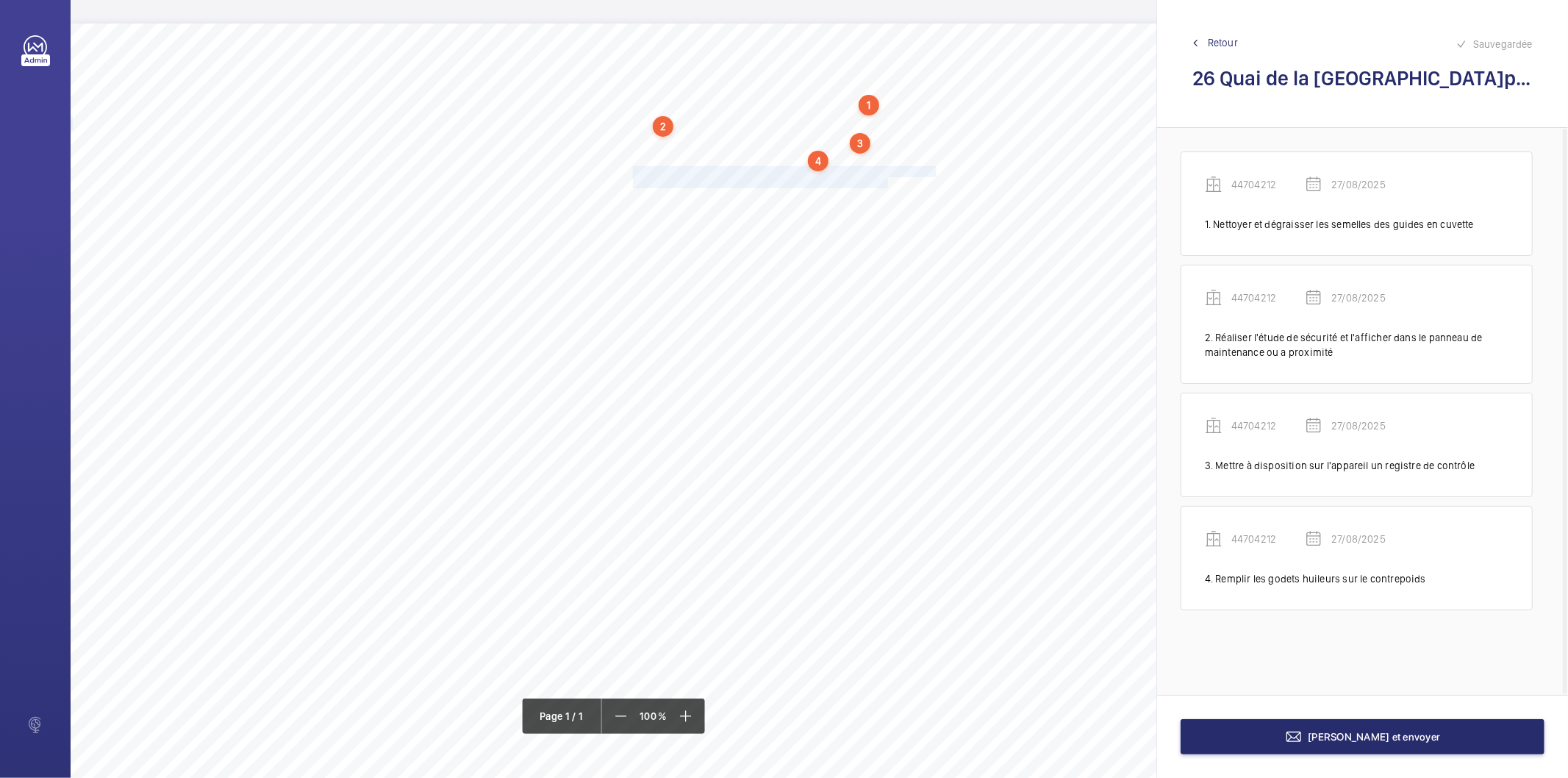
drag, startPoint x: 632, startPoint y: 170, endPoint x: 892, endPoint y: 180, distance: 260.2
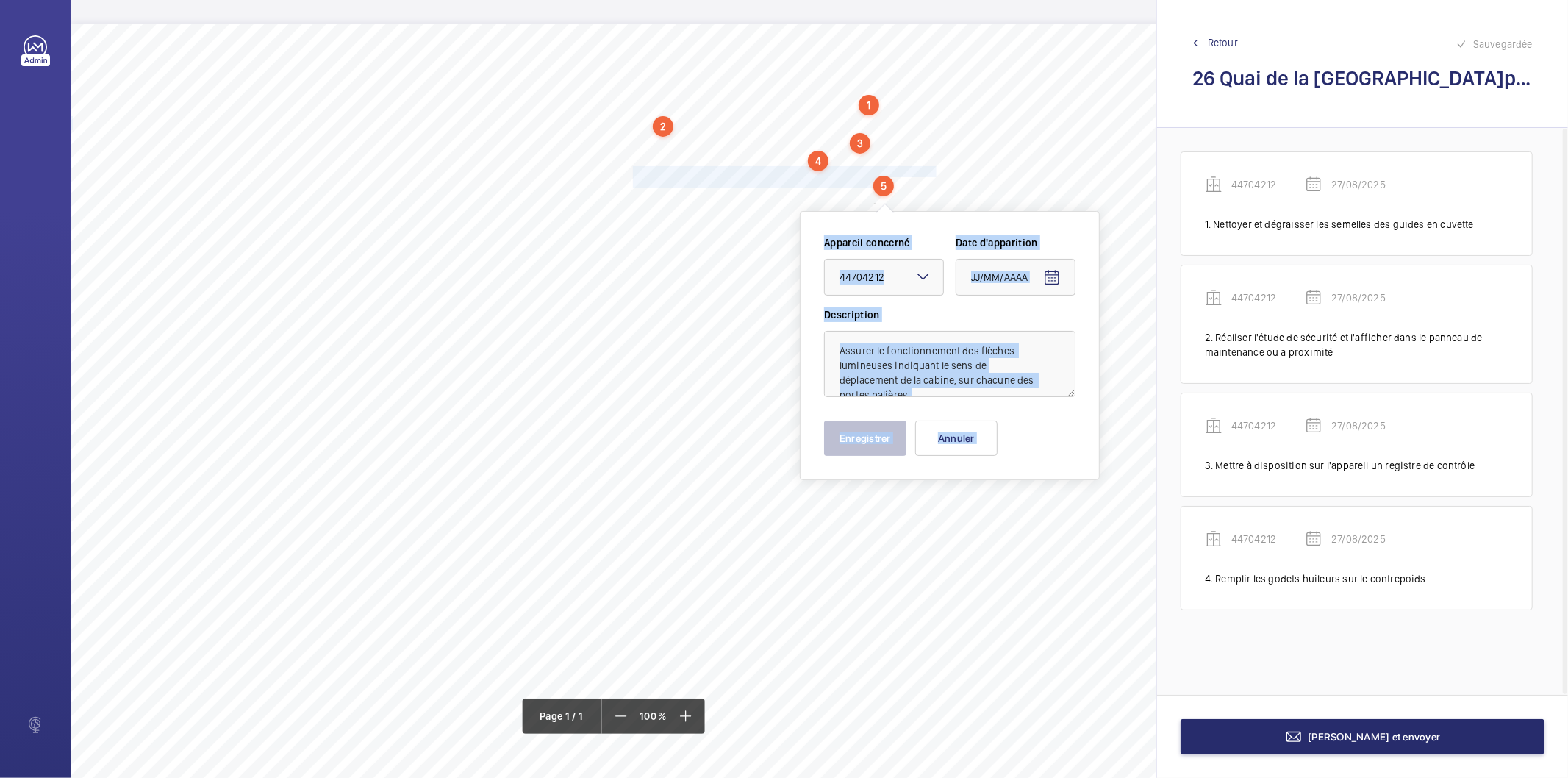
type input "27/08/2025"
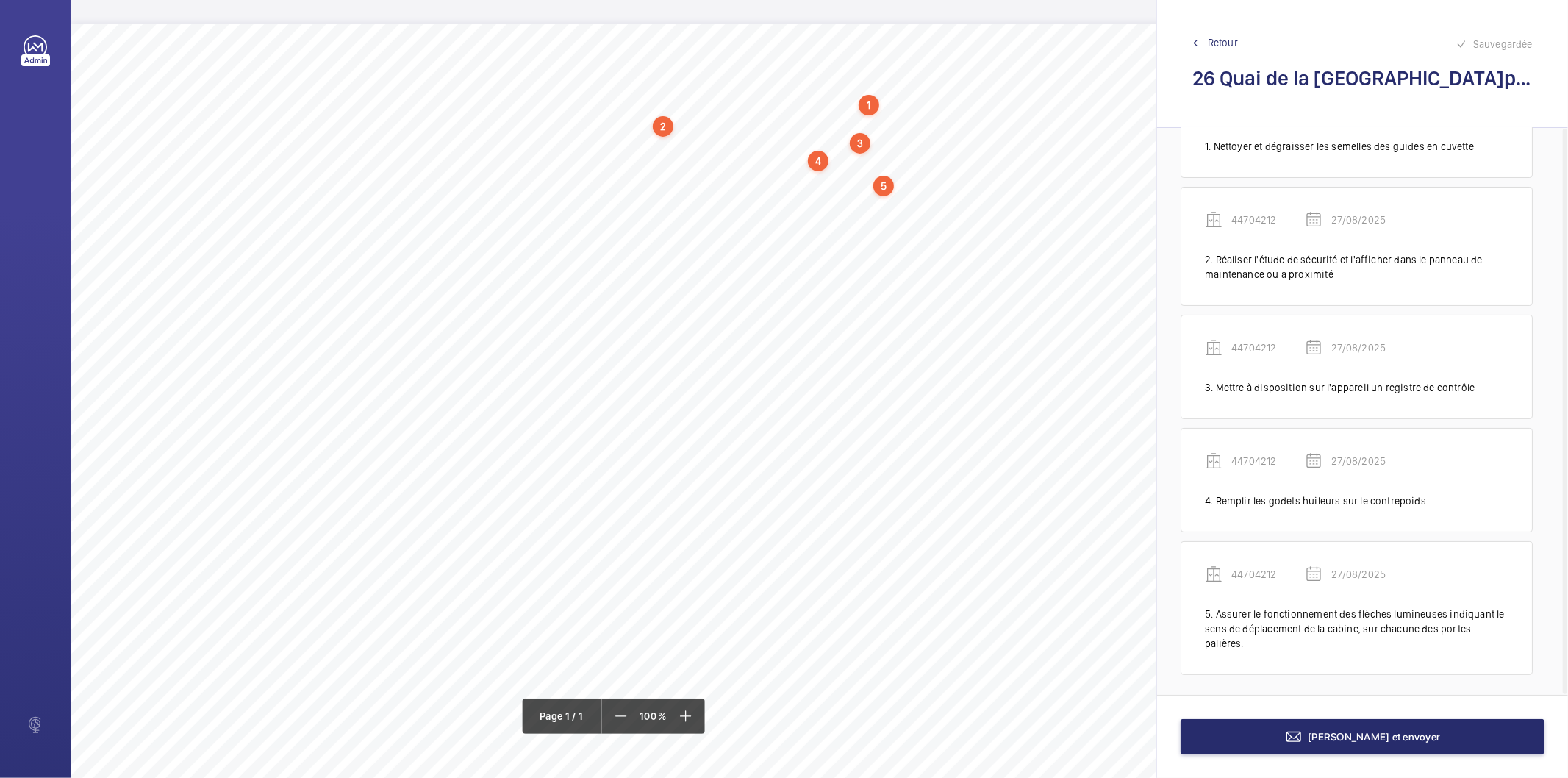
scroll to position [82, 0]
